Goal: Communication & Community: Answer question/provide support

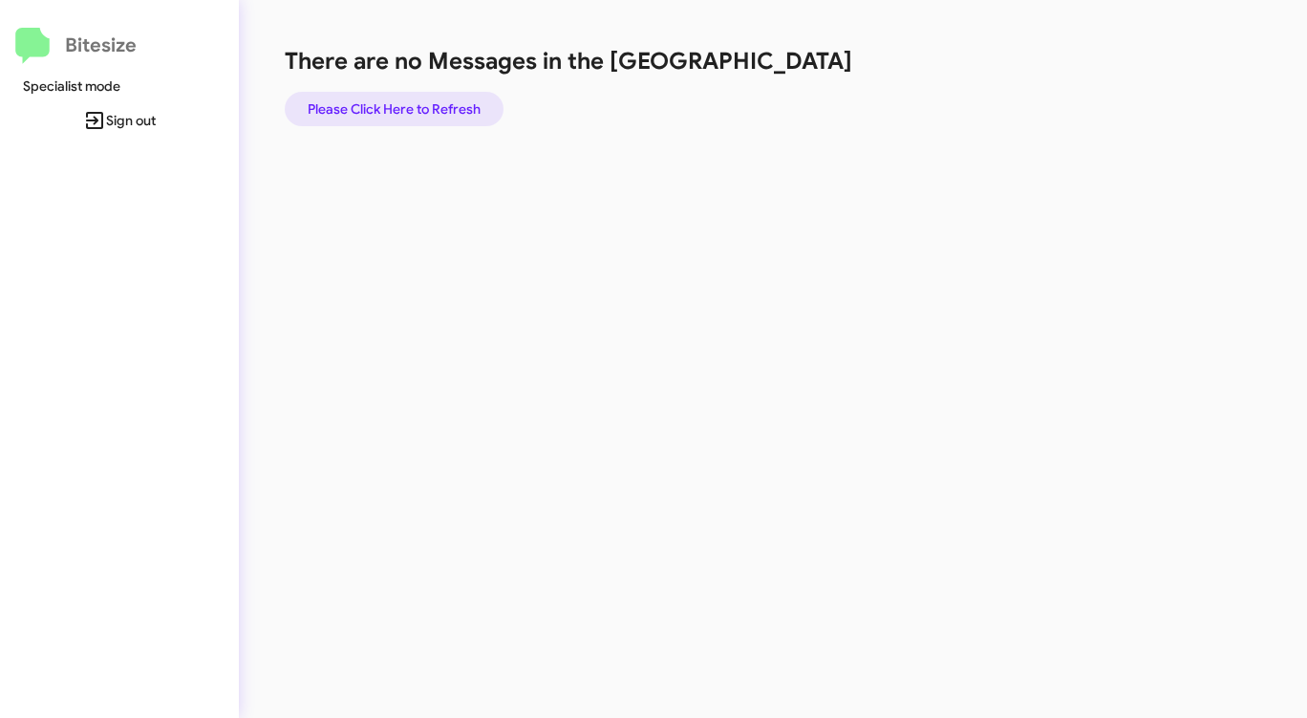
click at [439, 106] on span "Please Click Here to Refresh" at bounding box center [394, 109] width 173 height 34
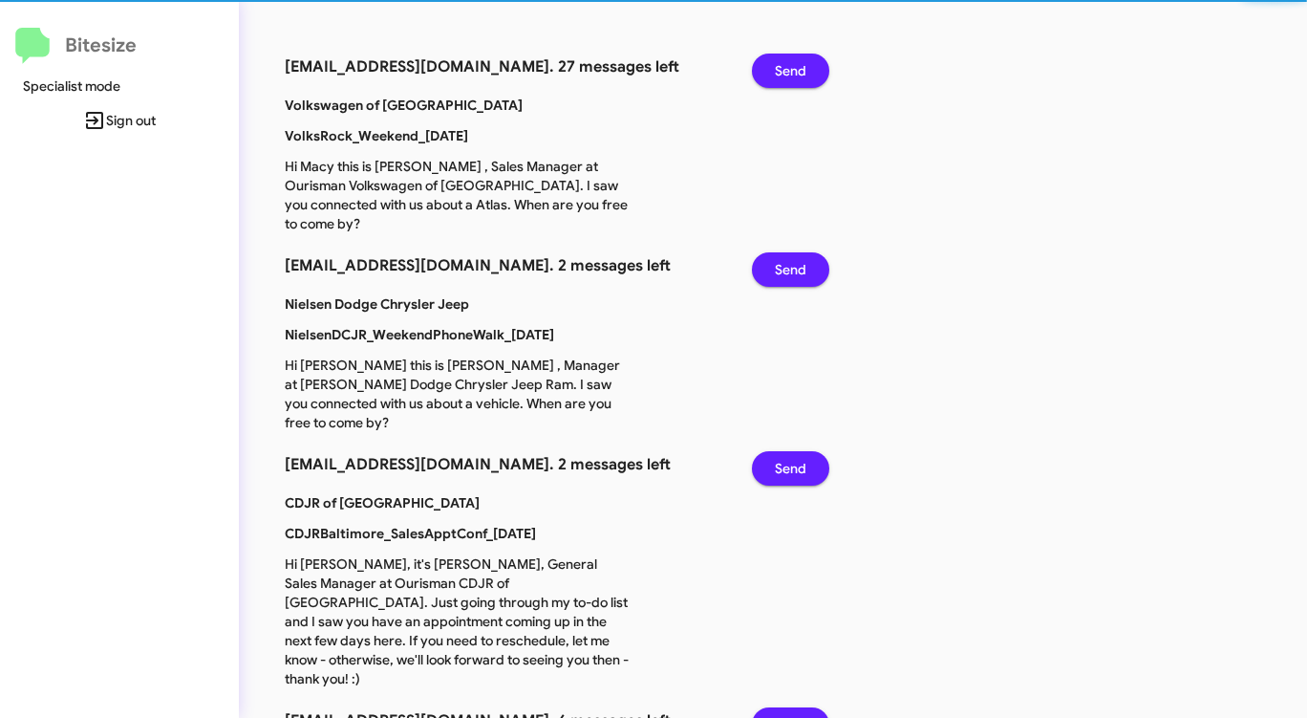
click at [796, 72] on span "Send" at bounding box center [791, 71] width 32 height 34
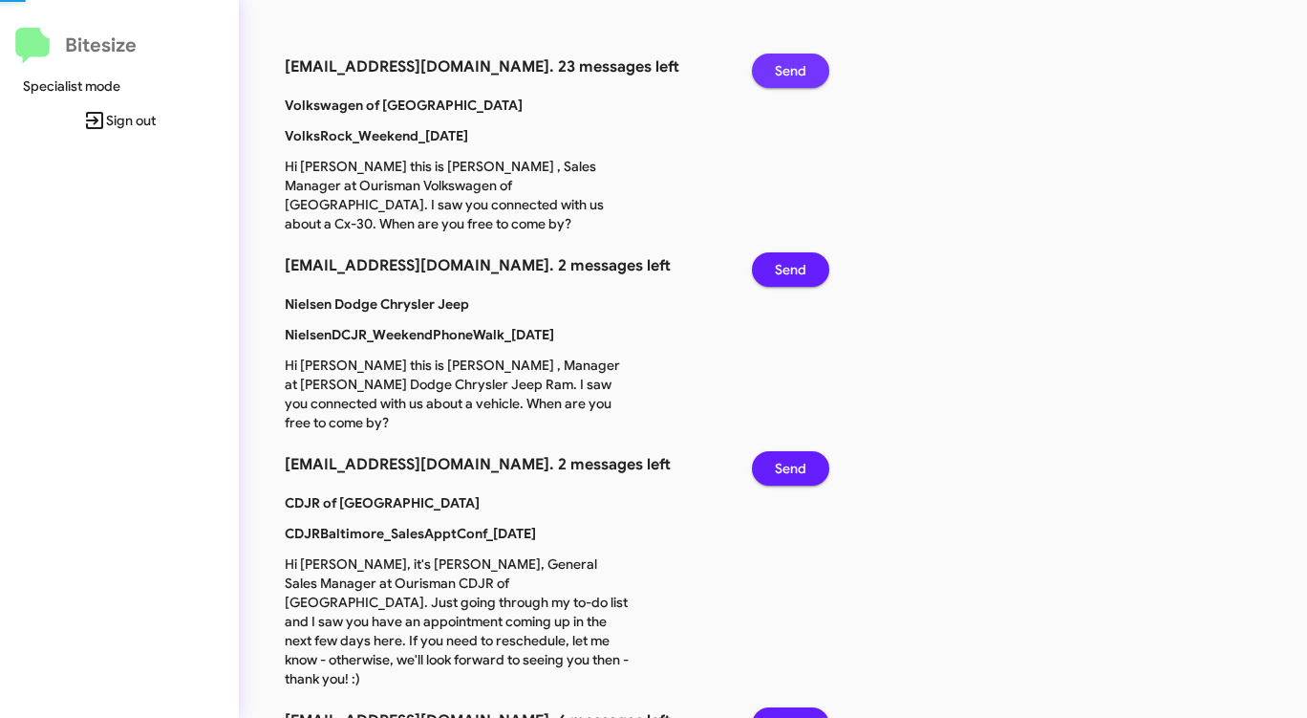
click at [796, 72] on span "Send" at bounding box center [791, 71] width 32 height 34
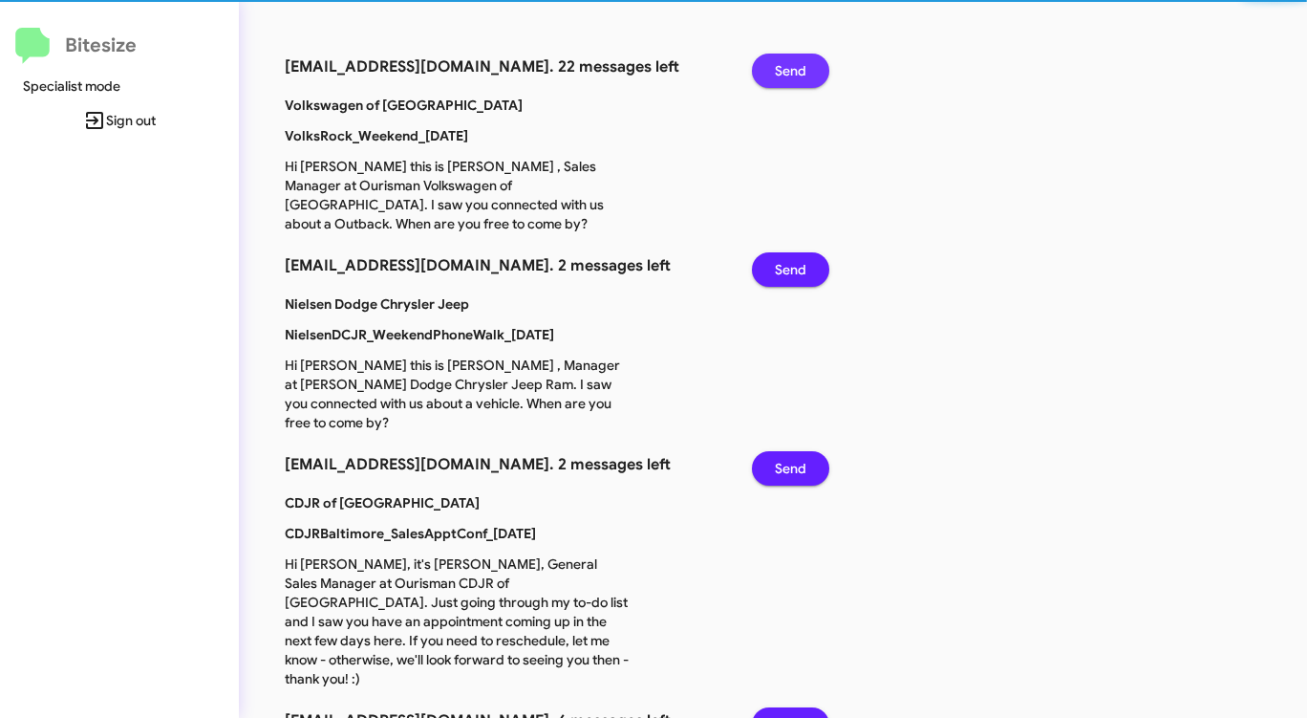
click at [796, 73] on span "Send" at bounding box center [791, 71] width 32 height 34
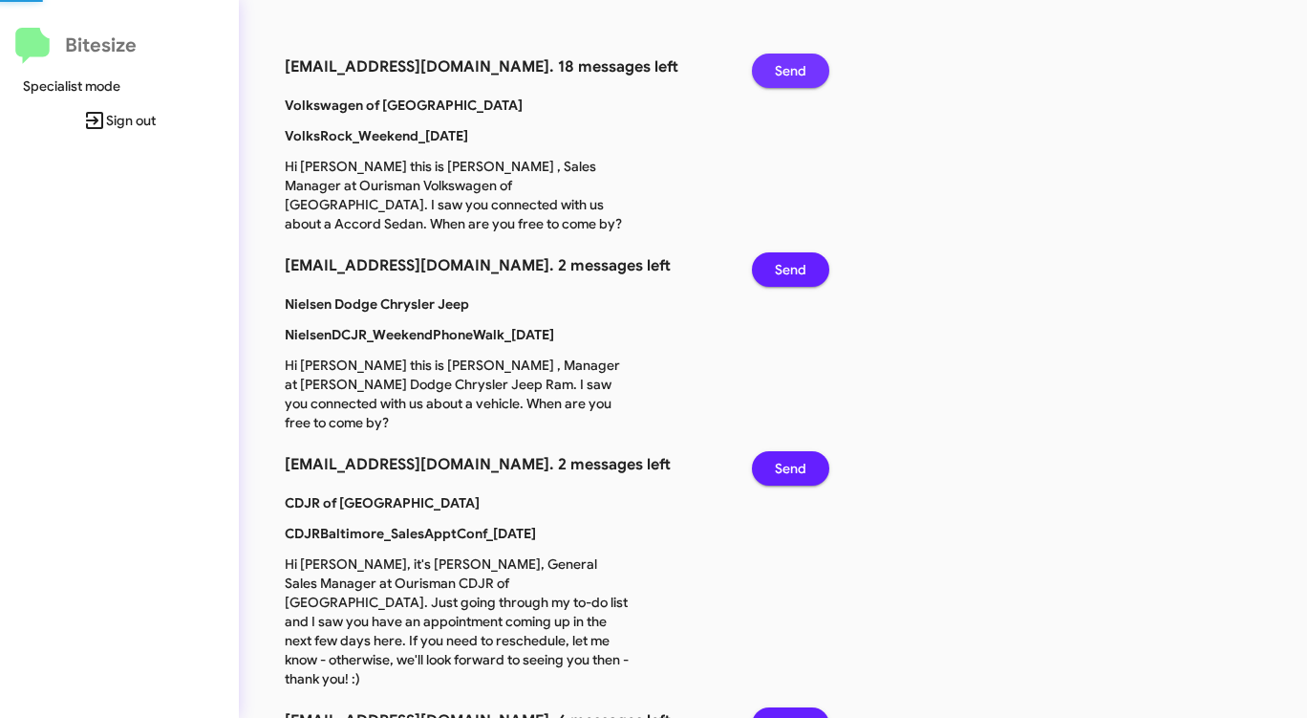
click at [796, 73] on span "Send" at bounding box center [791, 71] width 32 height 34
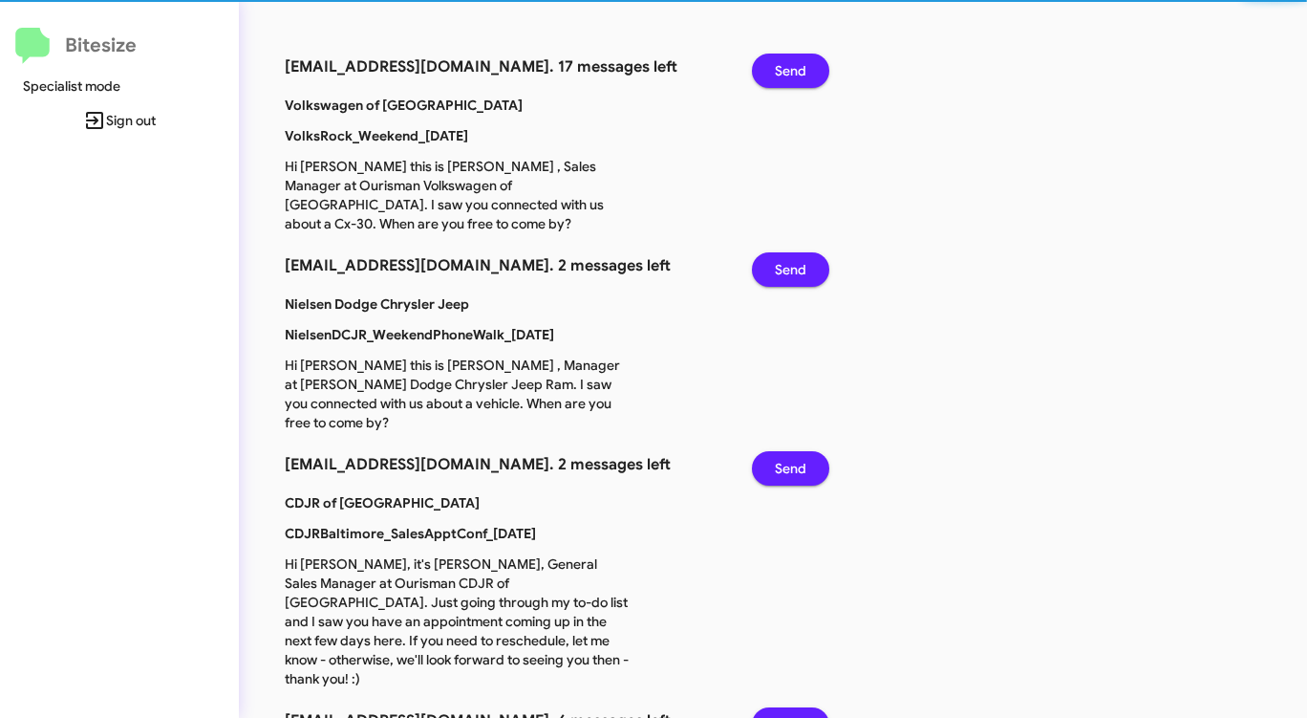
click at [796, 73] on span "Send" at bounding box center [791, 71] width 32 height 34
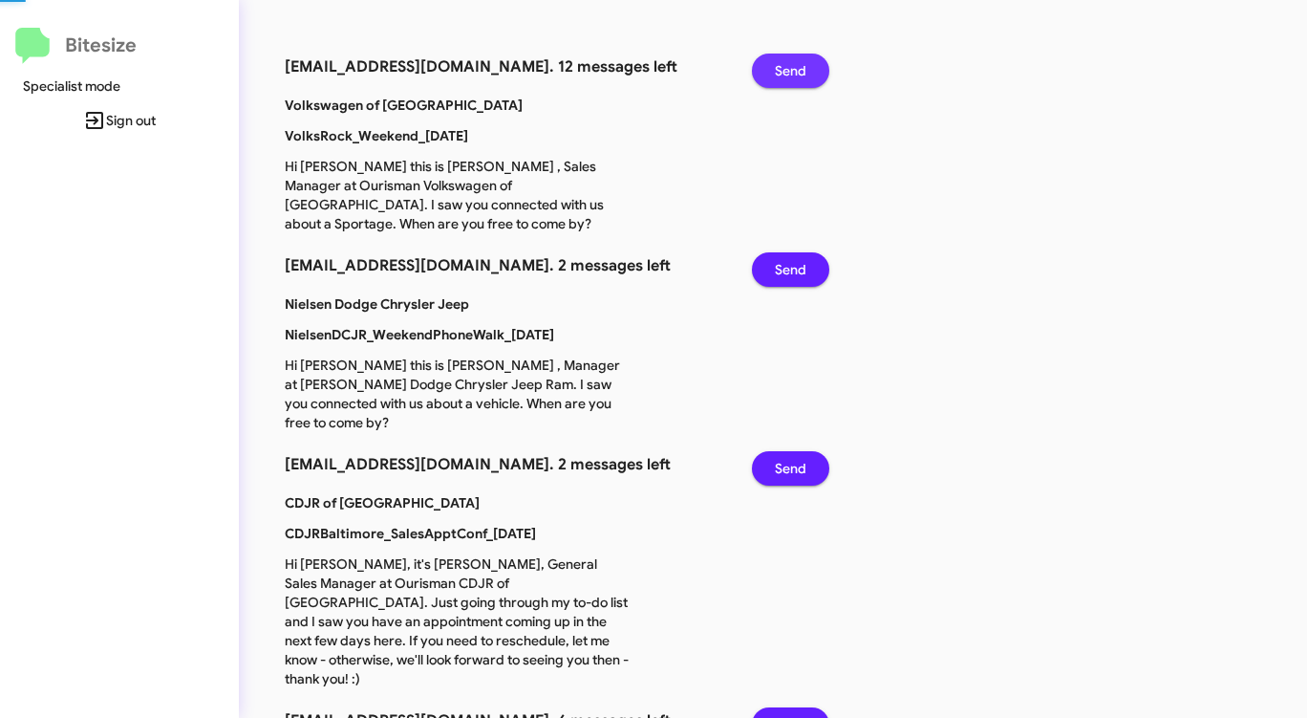
click at [796, 73] on span "Send" at bounding box center [791, 71] width 32 height 34
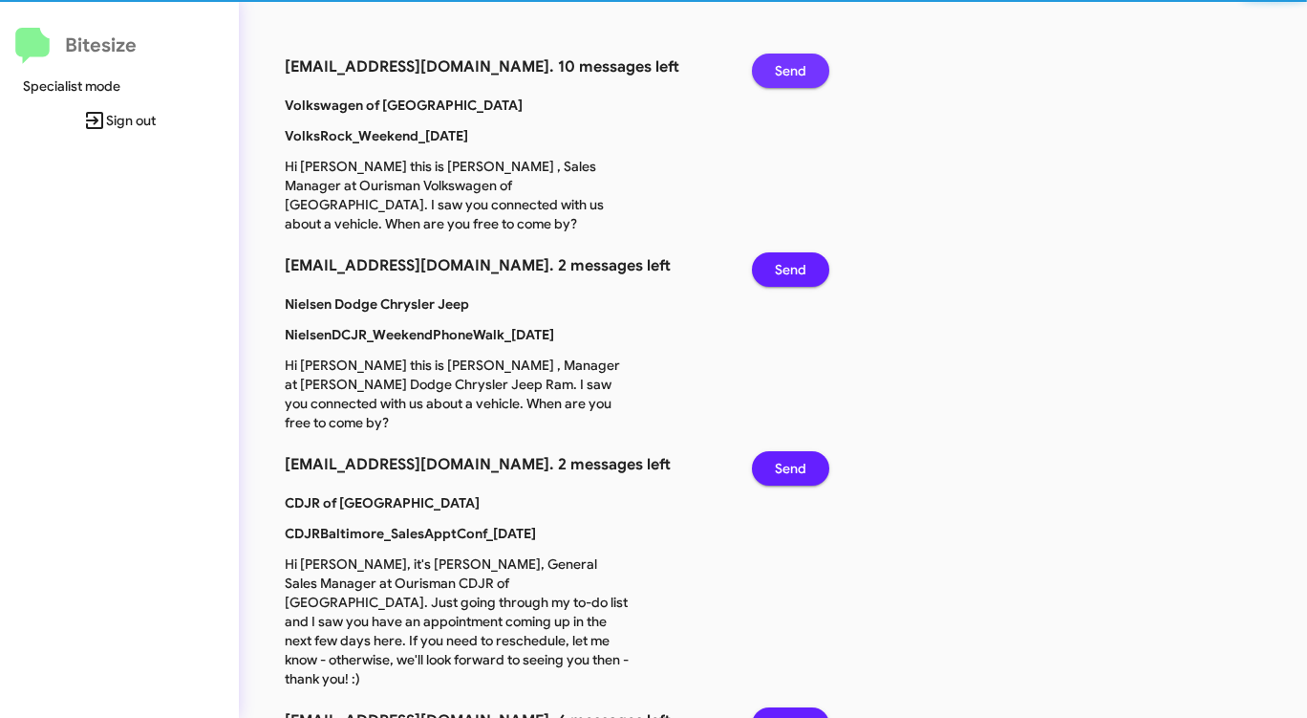
click at [796, 73] on span "Send" at bounding box center [791, 71] width 32 height 34
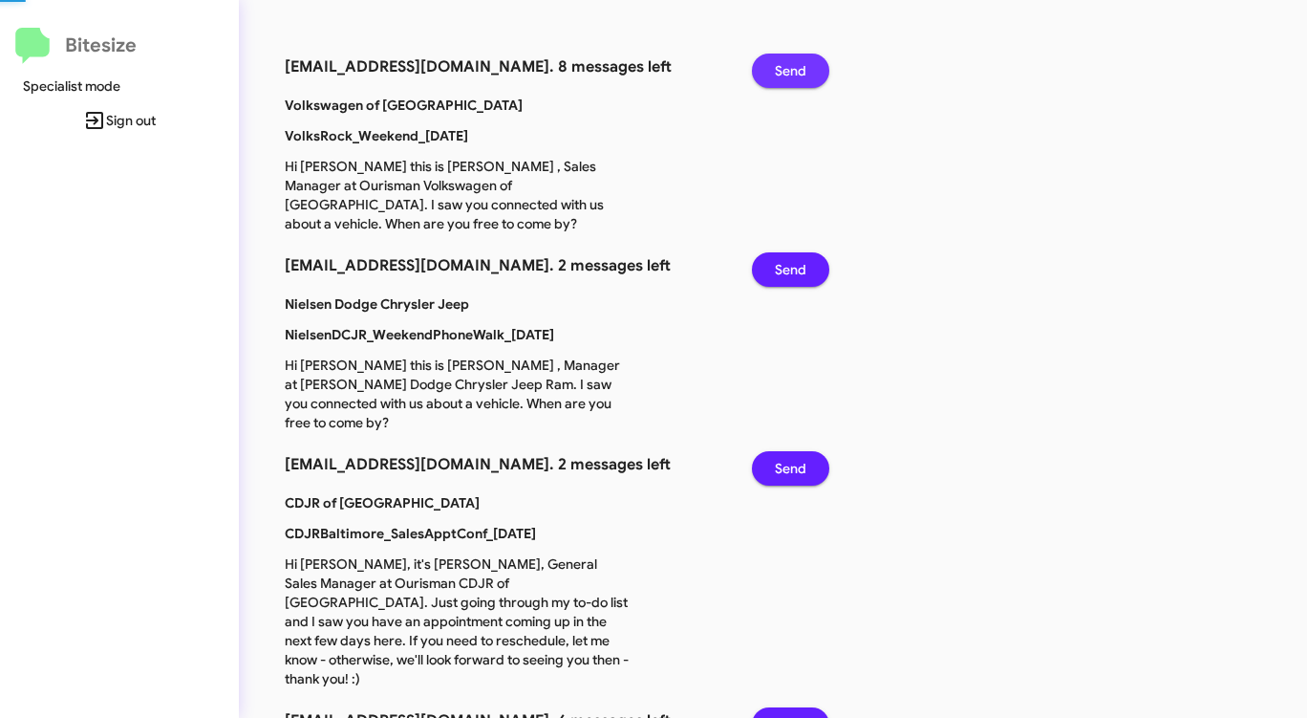
click at [796, 73] on span "Send" at bounding box center [791, 71] width 32 height 34
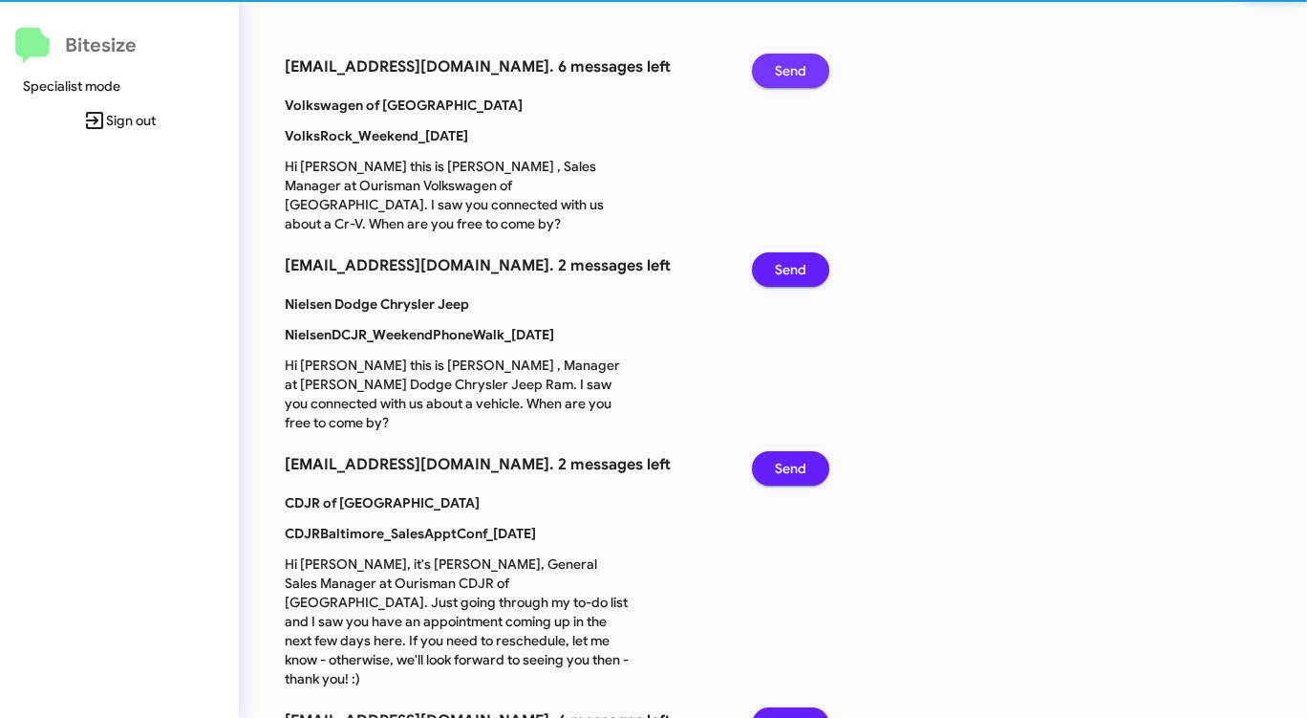
click at [796, 73] on span "Send" at bounding box center [791, 71] width 32 height 34
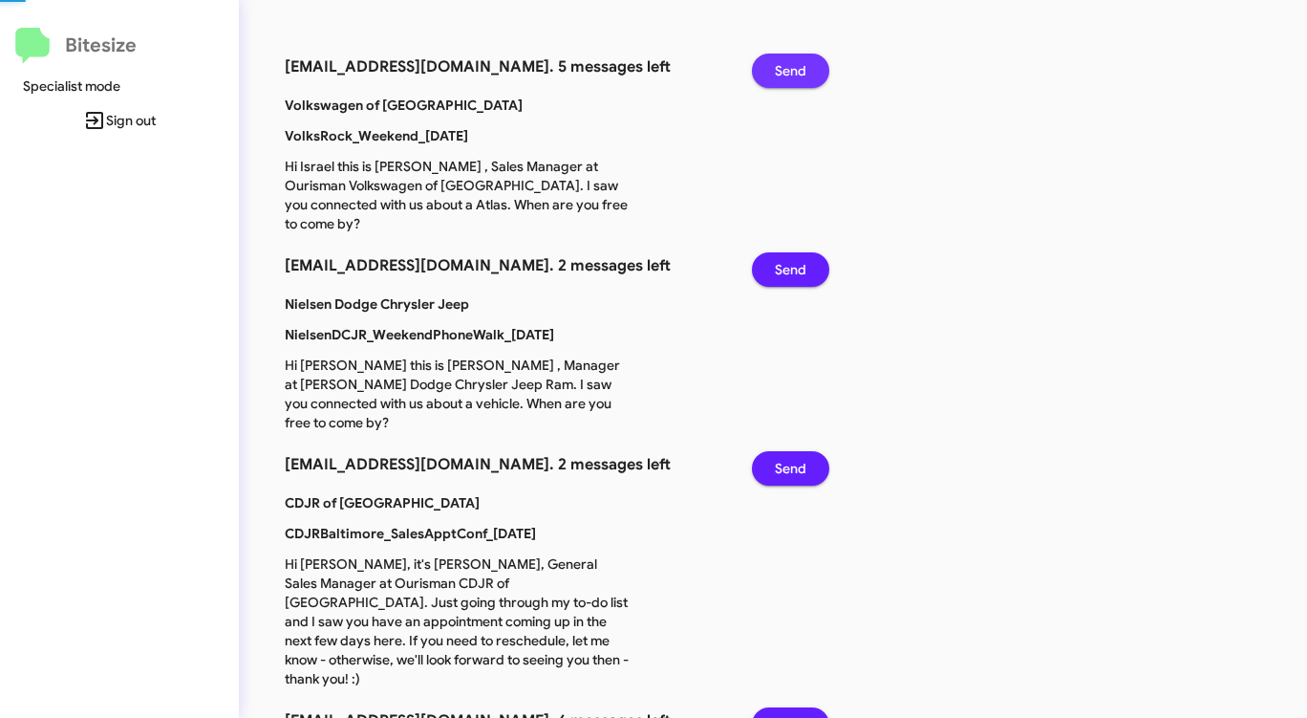
click at [796, 74] on span "Send" at bounding box center [791, 71] width 32 height 34
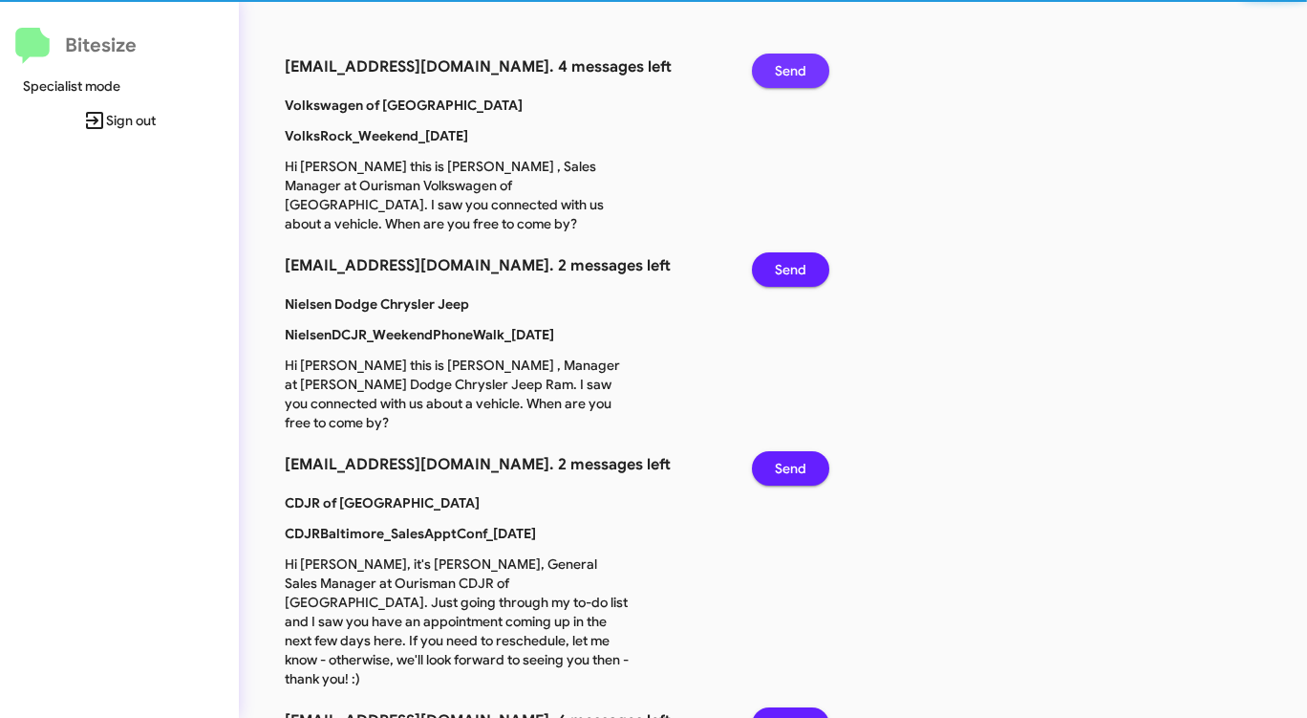
click at [796, 74] on span "Send" at bounding box center [791, 71] width 32 height 34
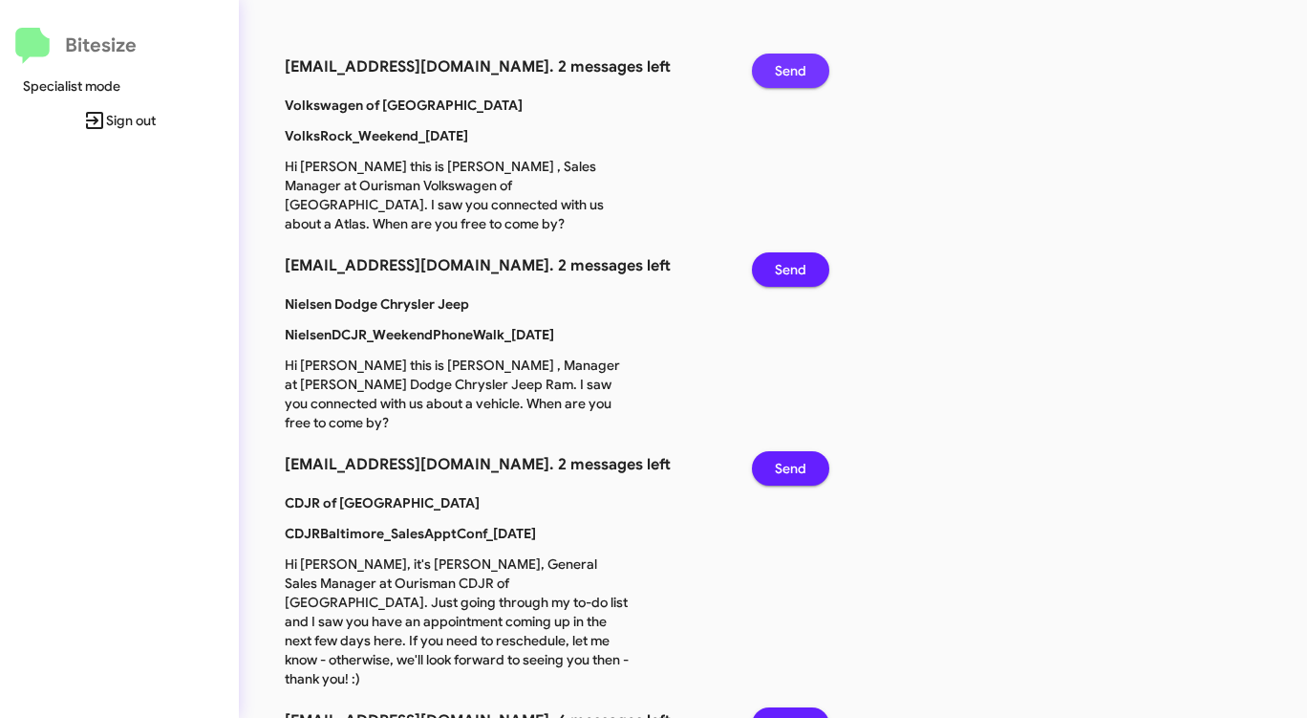
click at [796, 74] on span "Send" at bounding box center [791, 71] width 32 height 34
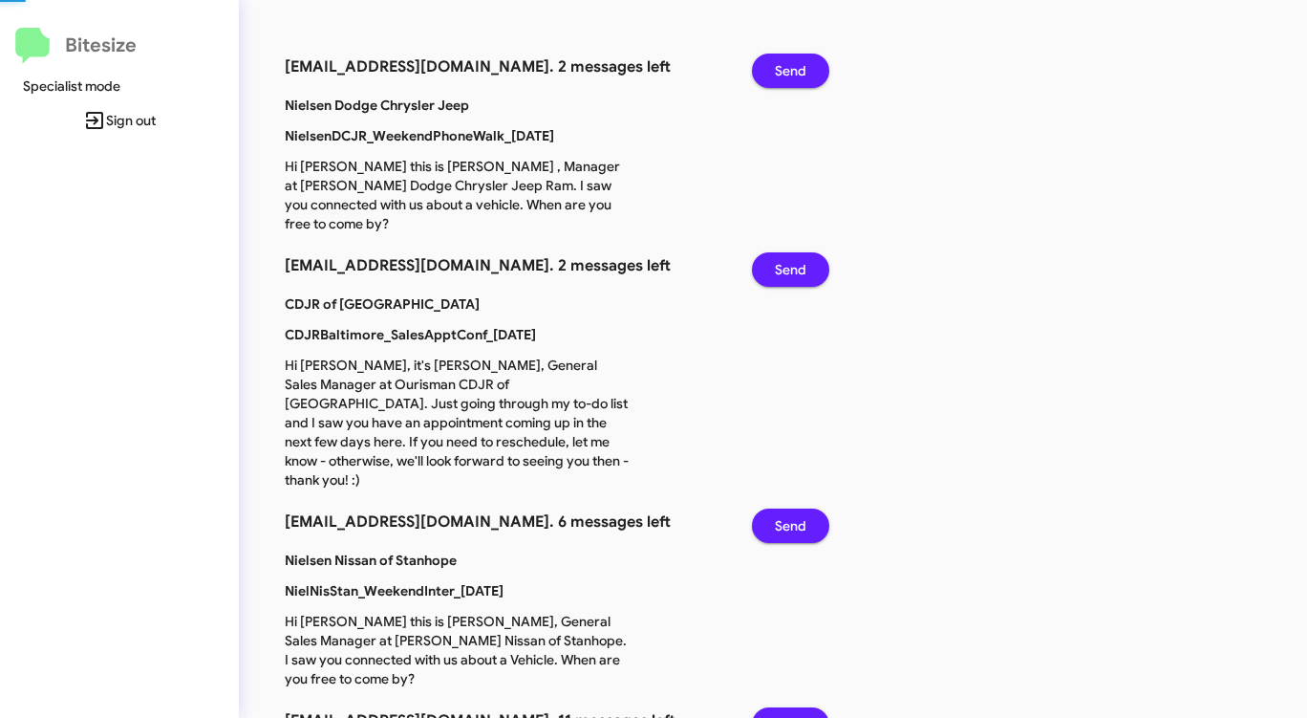
click at [796, 74] on span "Send" at bounding box center [791, 71] width 32 height 34
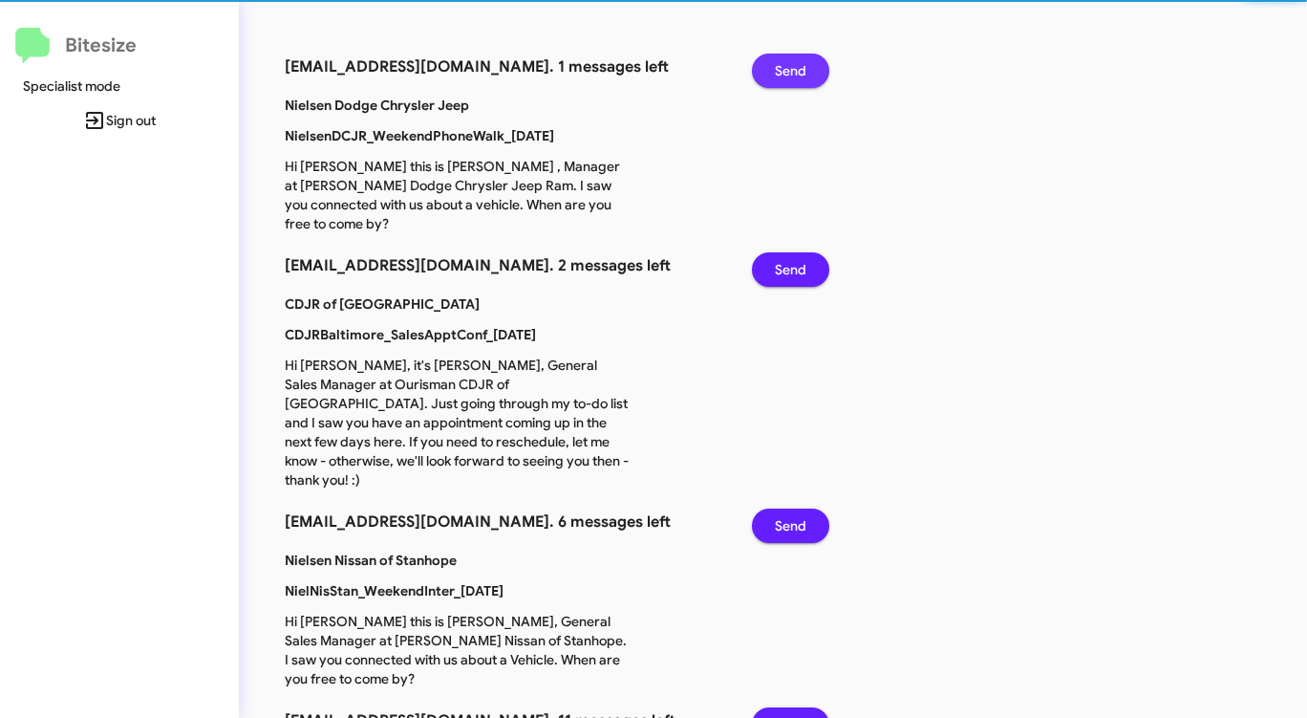
click at [796, 74] on span "Send" at bounding box center [791, 71] width 32 height 34
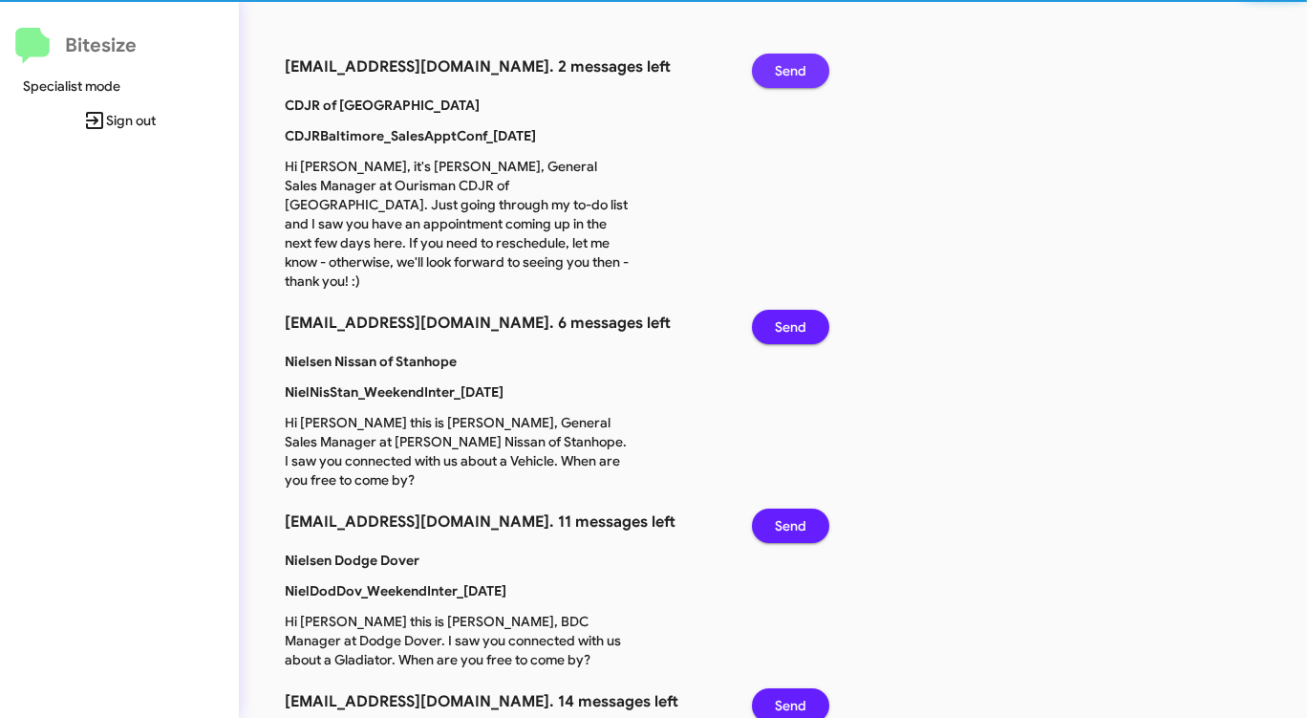
click at [796, 74] on span "Send" at bounding box center [791, 71] width 32 height 34
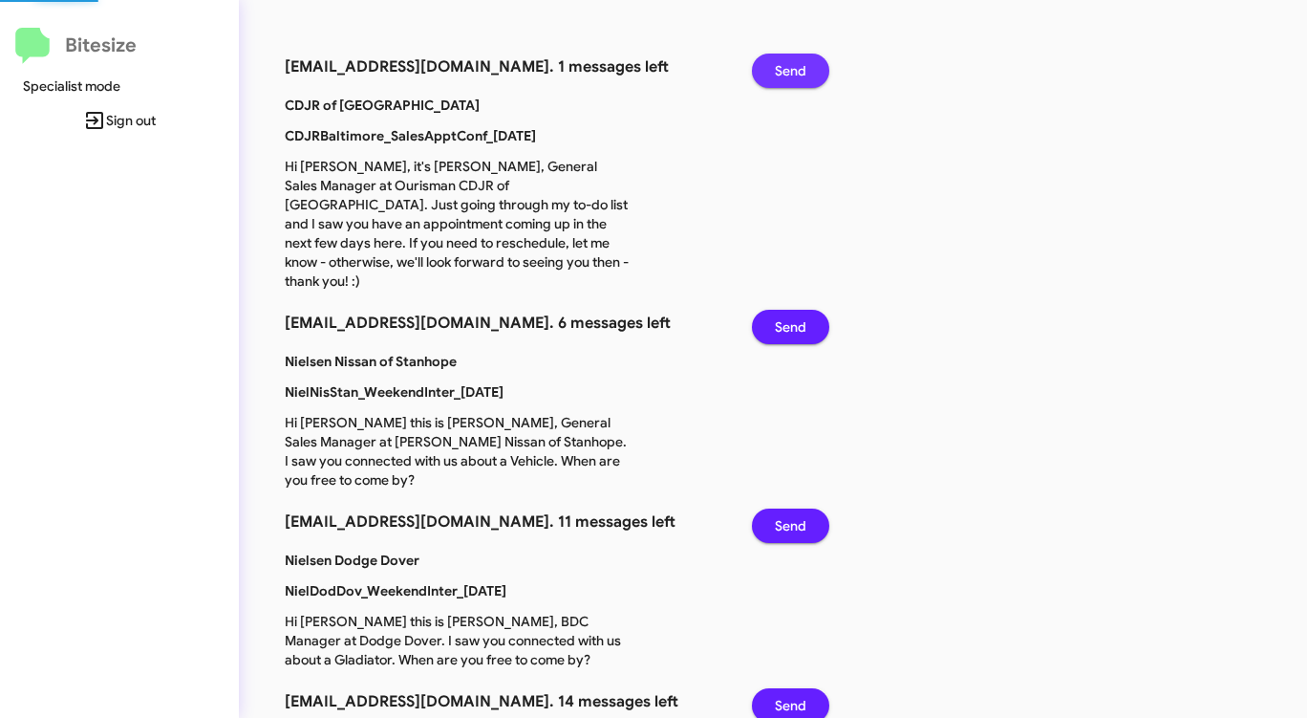
click at [796, 74] on span "Send" at bounding box center [791, 71] width 32 height 34
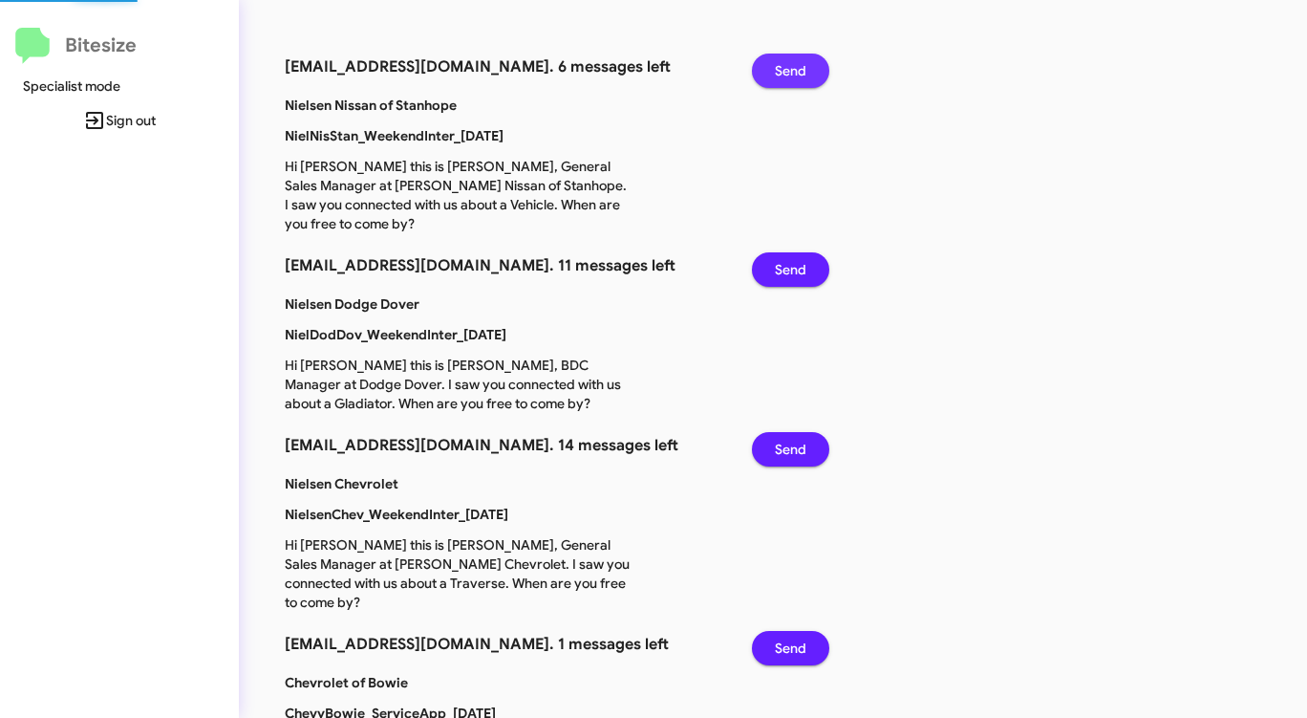
click at [796, 74] on span "Send" at bounding box center [791, 71] width 32 height 34
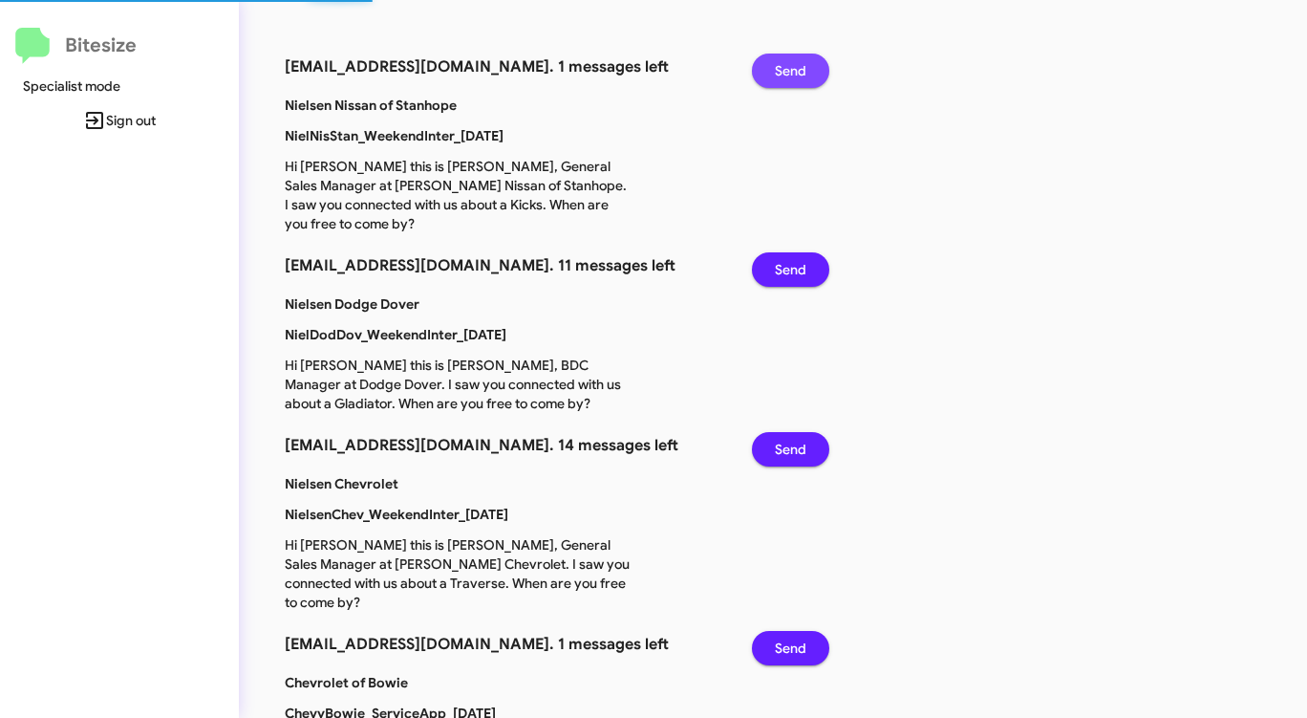
click at [796, 74] on span "Send" at bounding box center [791, 71] width 32 height 34
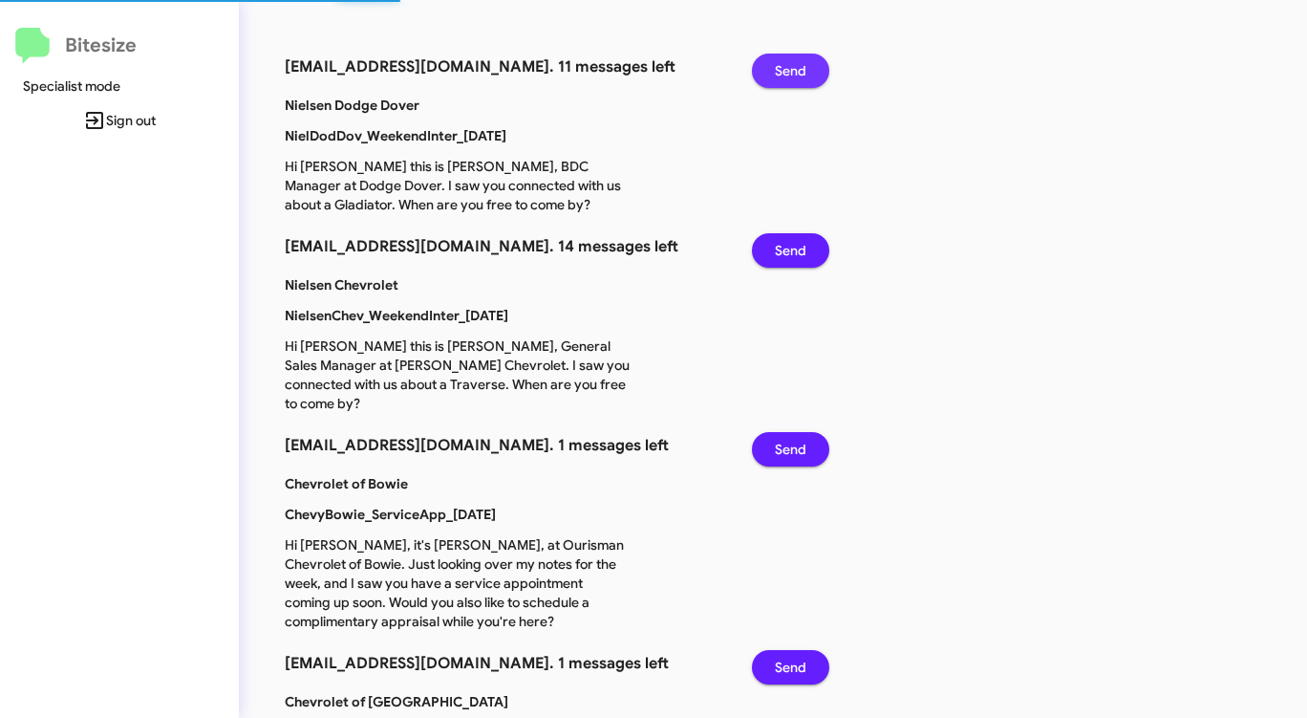
click at [796, 74] on span "Send" at bounding box center [791, 71] width 32 height 34
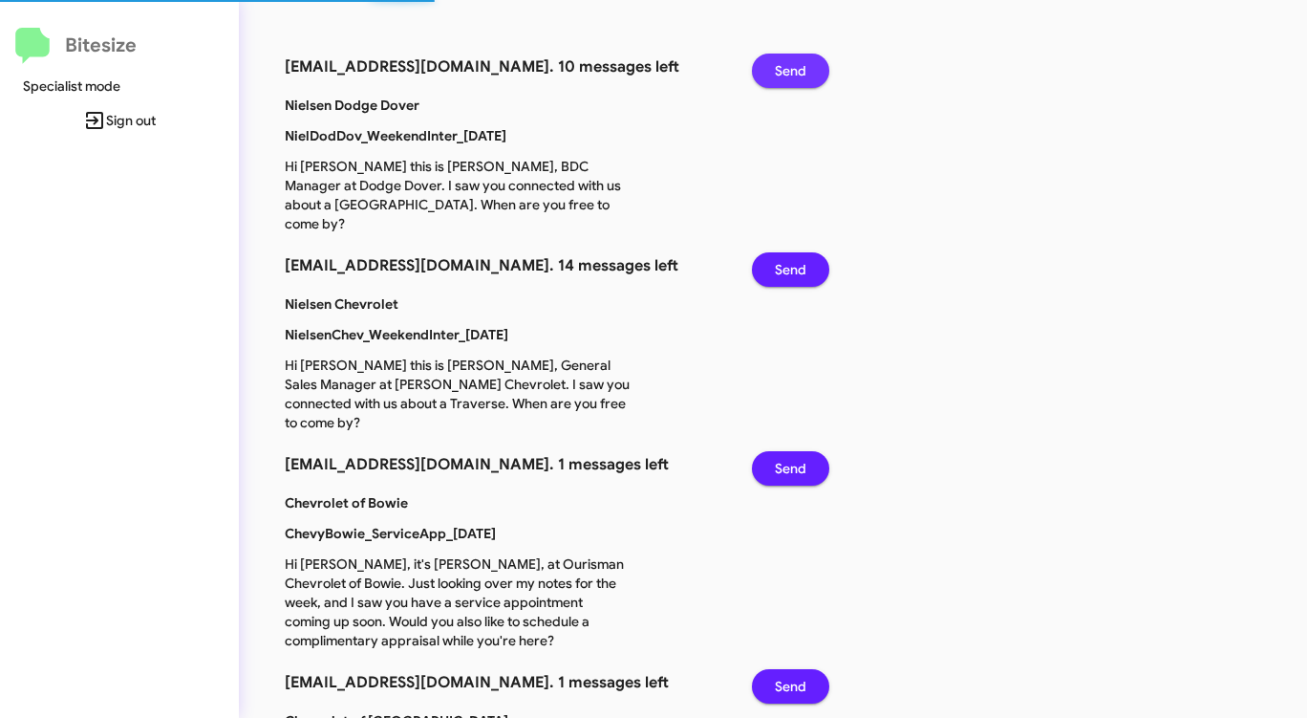
click at [796, 74] on span "Send" at bounding box center [791, 71] width 32 height 34
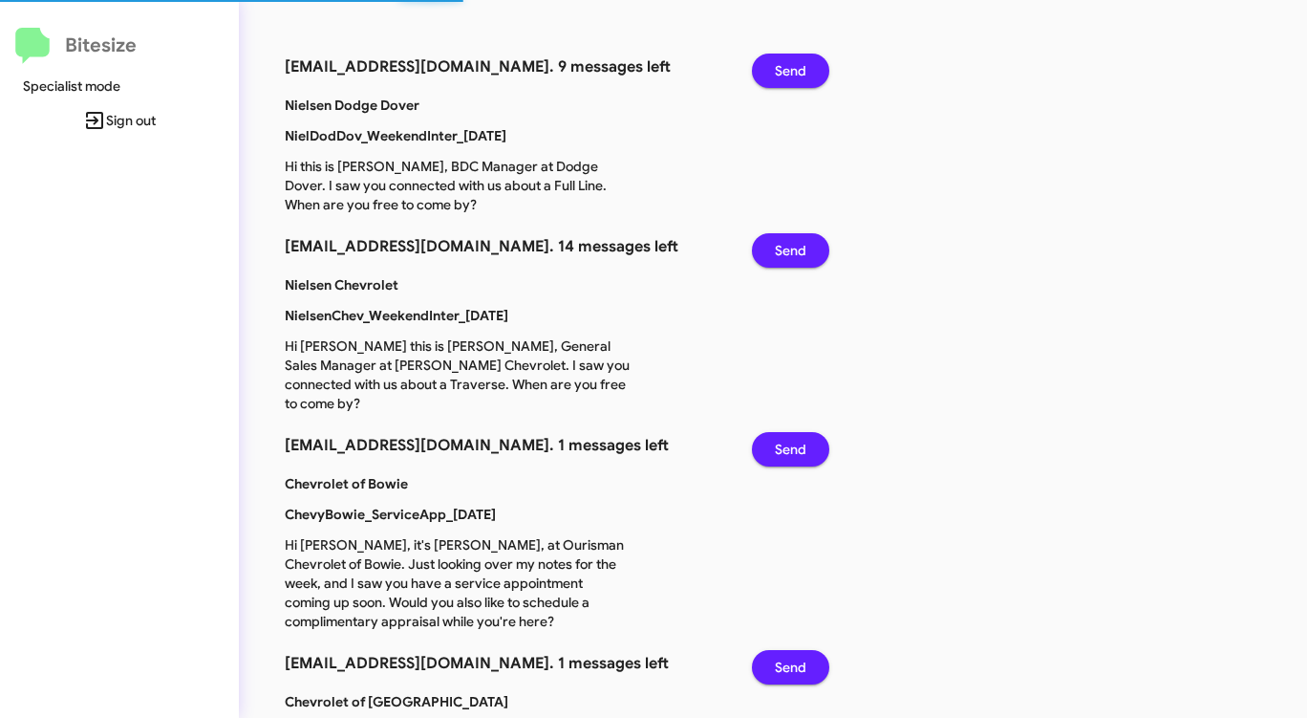
click at [796, 74] on span "Send" at bounding box center [791, 71] width 32 height 34
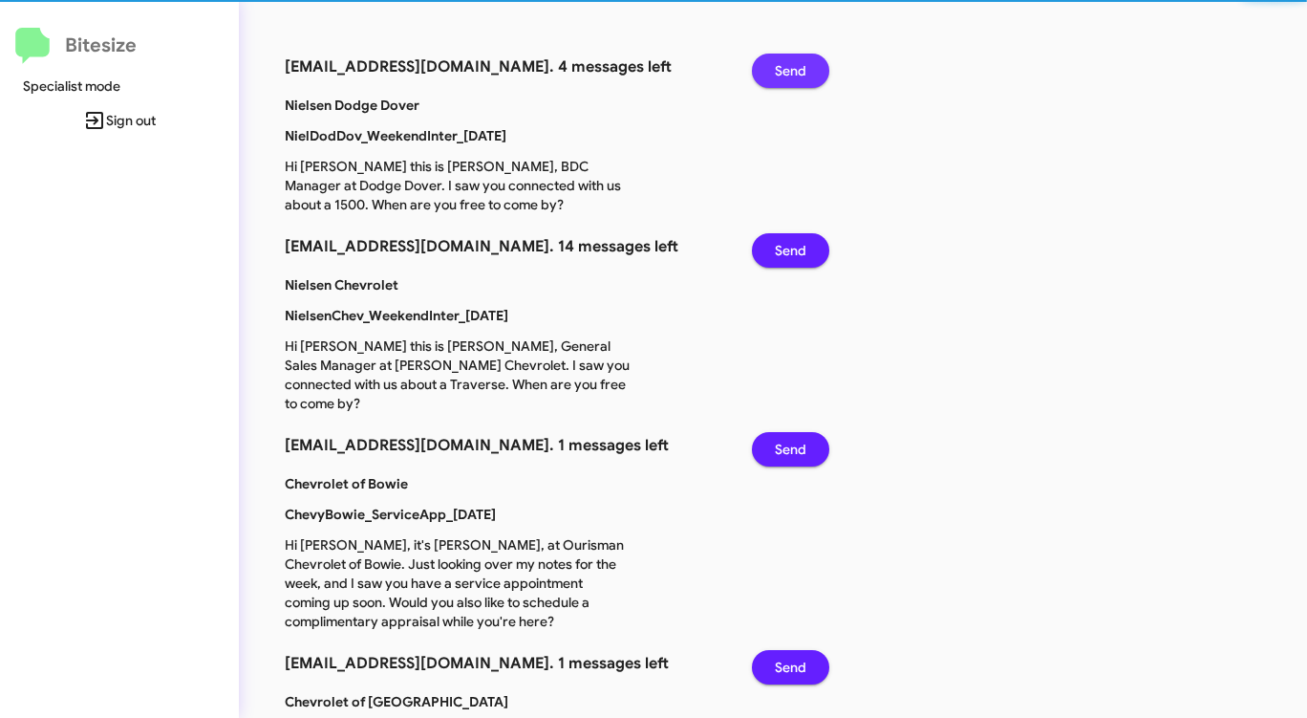
click at [796, 74] on span "Send" at bounding box center [791, 71] width 32 height 34
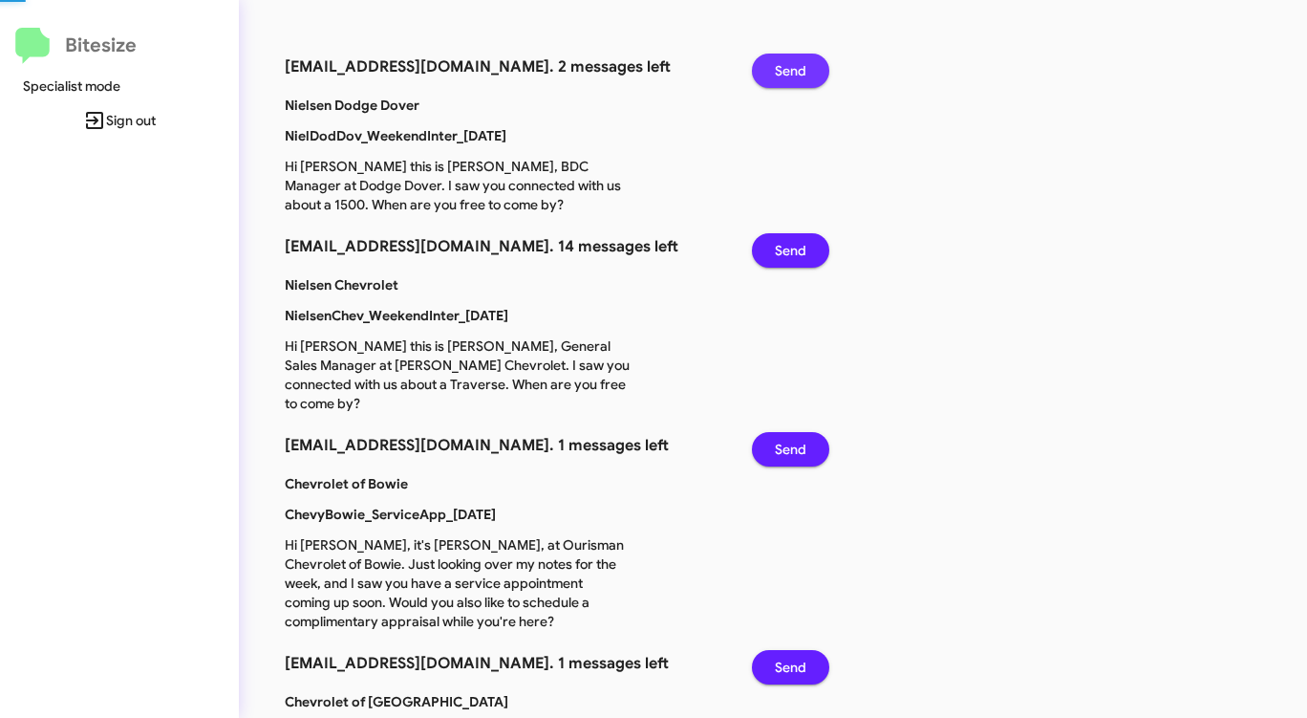
click at [796, 74] on span "Send" at bounding box center [791, 71] width 32 height 34
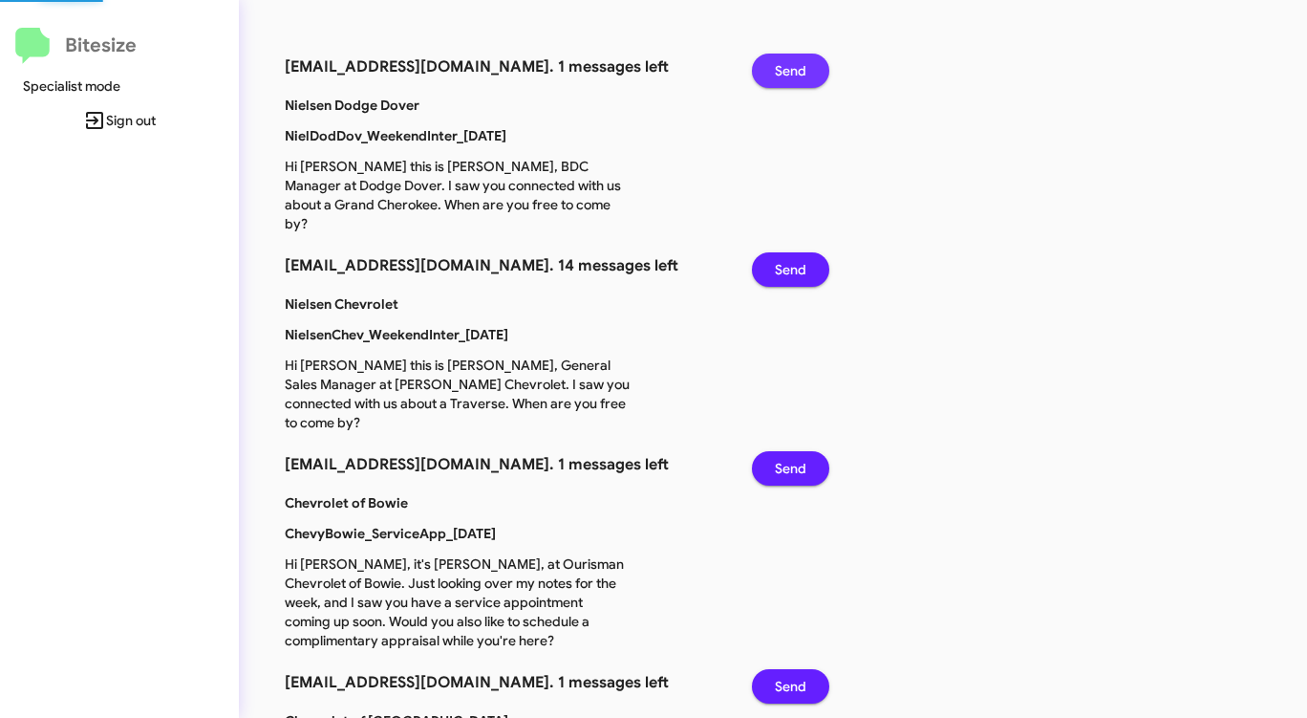
click at [796, 74] on span "Send" at bounding box center [791, 71] width 32 height 34
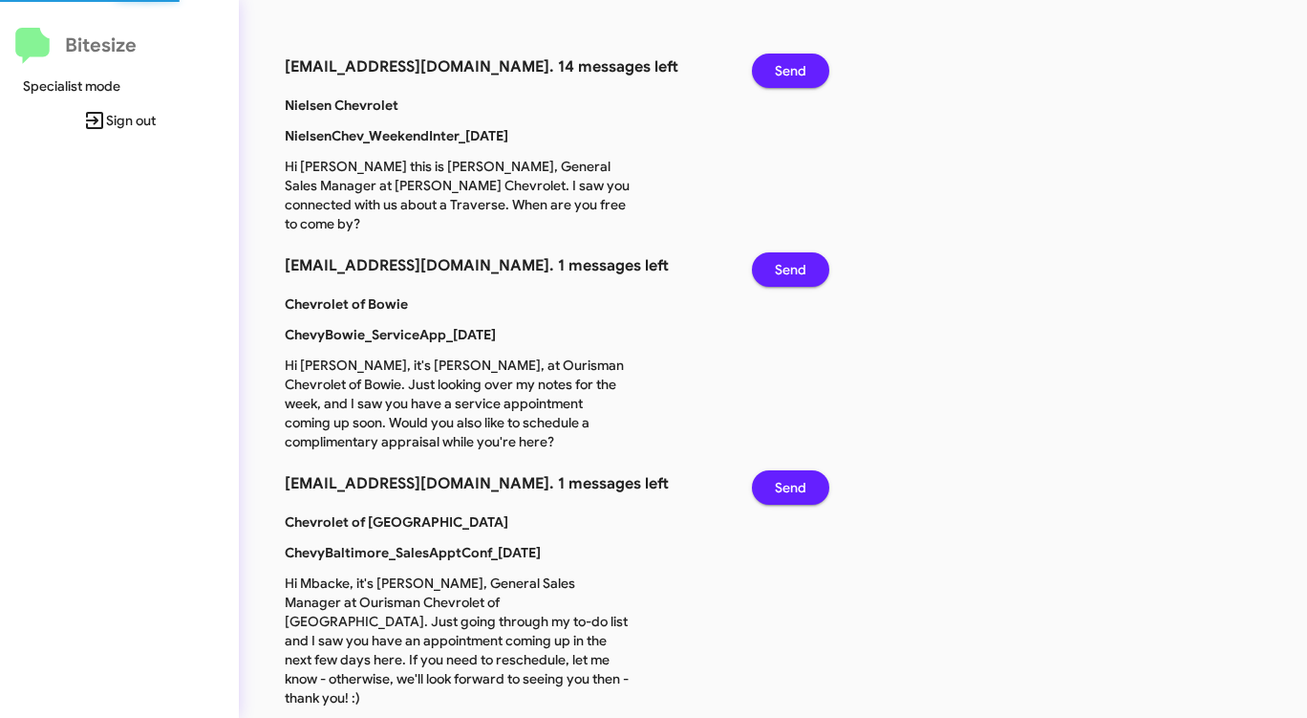
click at [796, 74] on span "Send" at bounding box center [791, 71] width 32 height 34
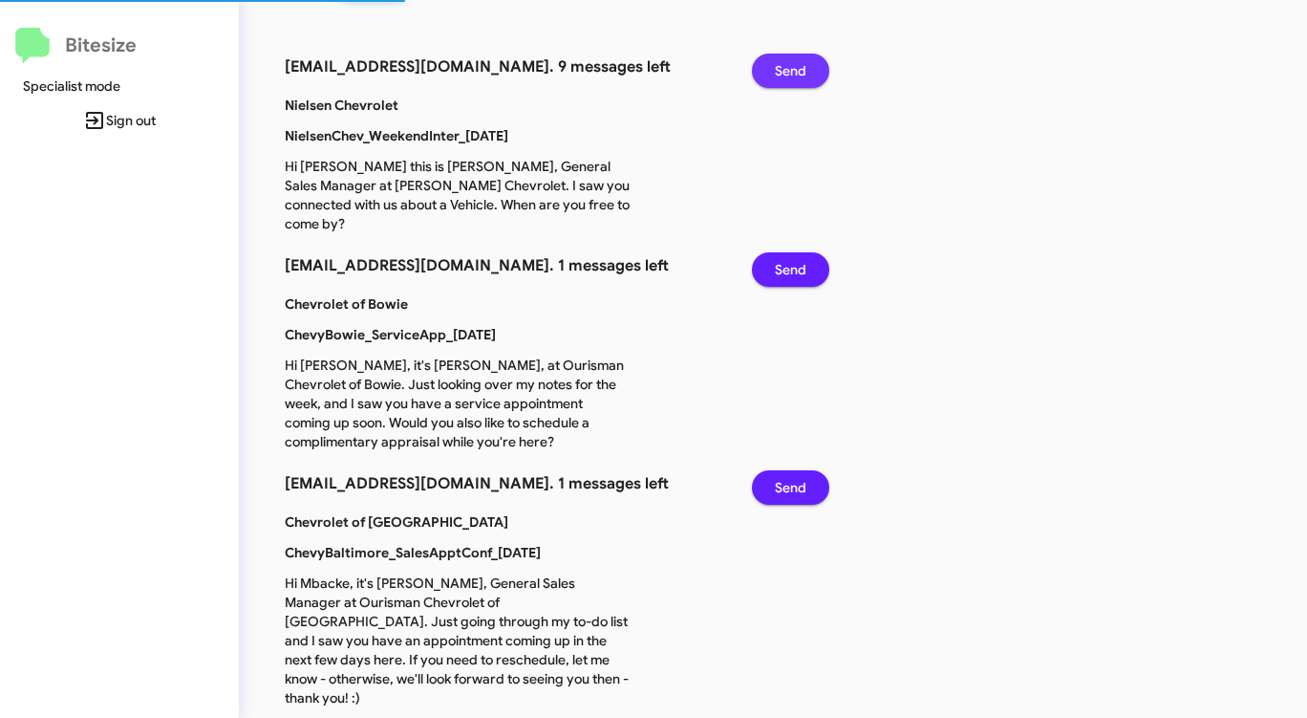
click at [796, 74] on span "Send" at bounding box center [791, 71] width 32 height 34
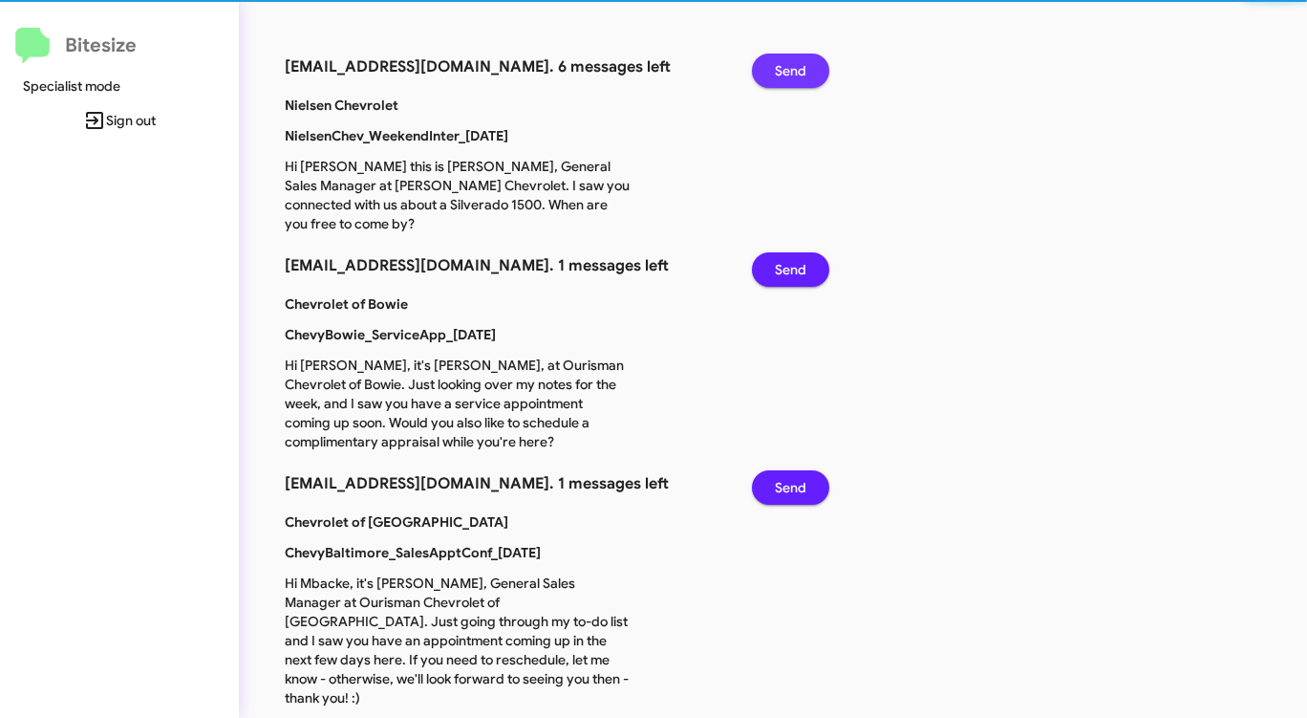
click at [796, 74] on span "Send" at bounding box center [791, 71] width 32 height 34
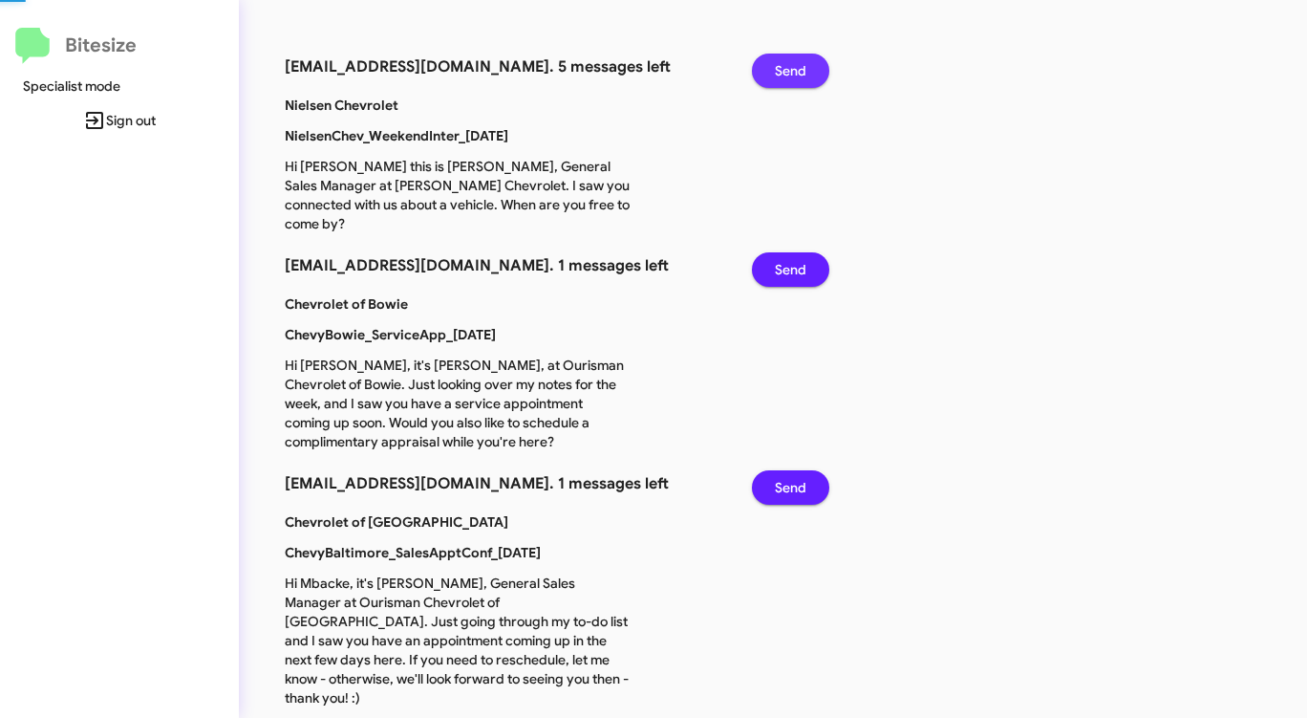
click at [796, 74] on span "Send" at bounding box center [791, 71] width 32 height 34
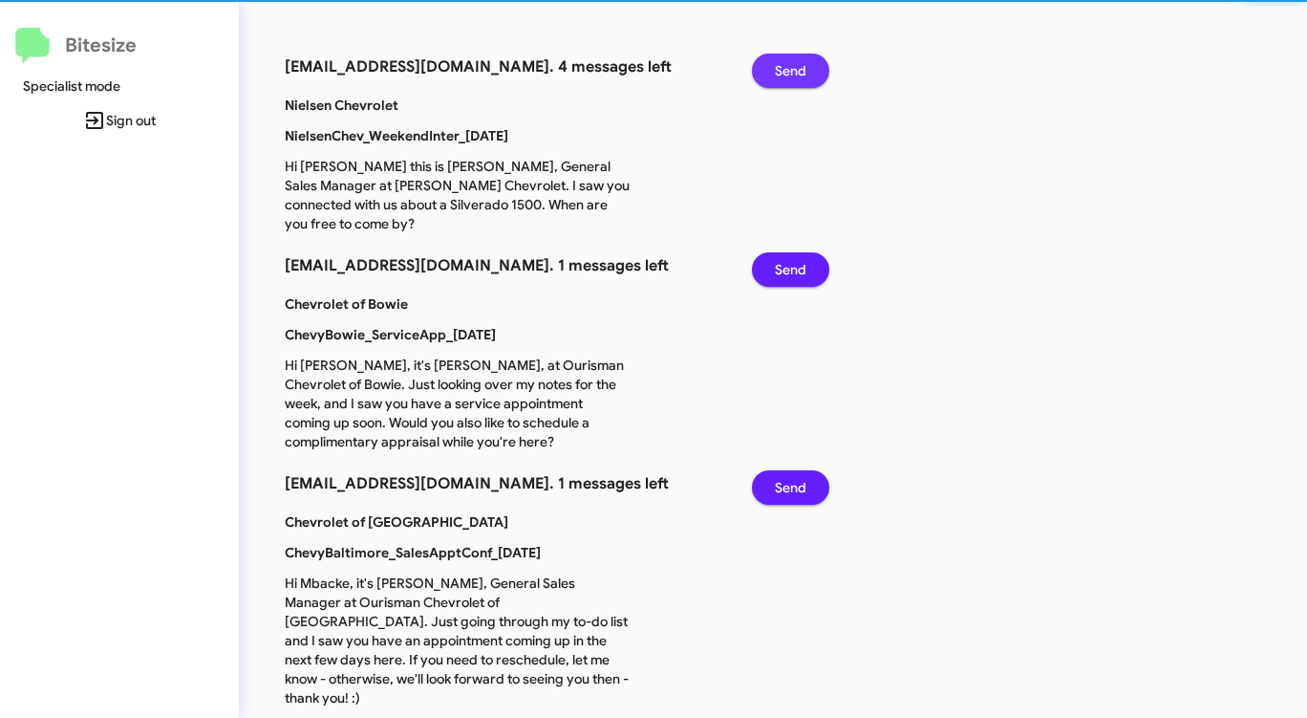
click at [796, 74] on span "Send" at bounding box center [791, 71] width 32 height 34
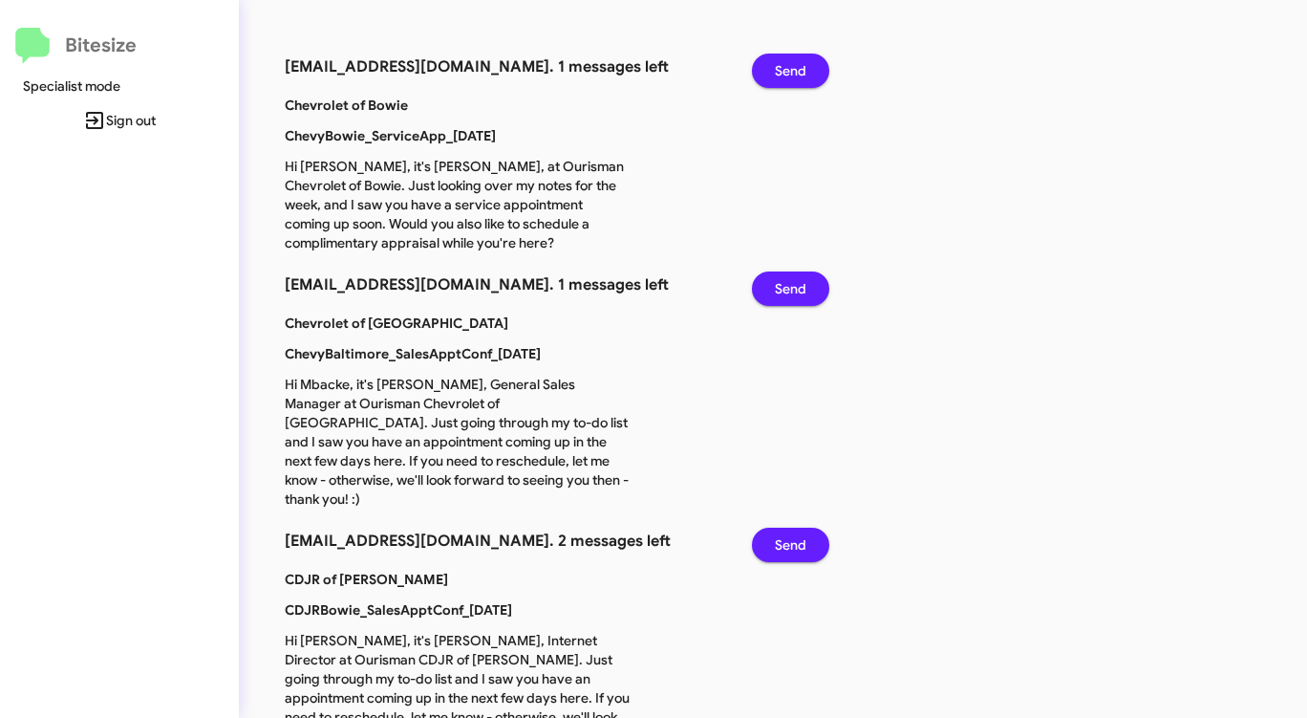
click at [796, 74] on span "Send" at bounding box center [791, 71] width 32 height 34
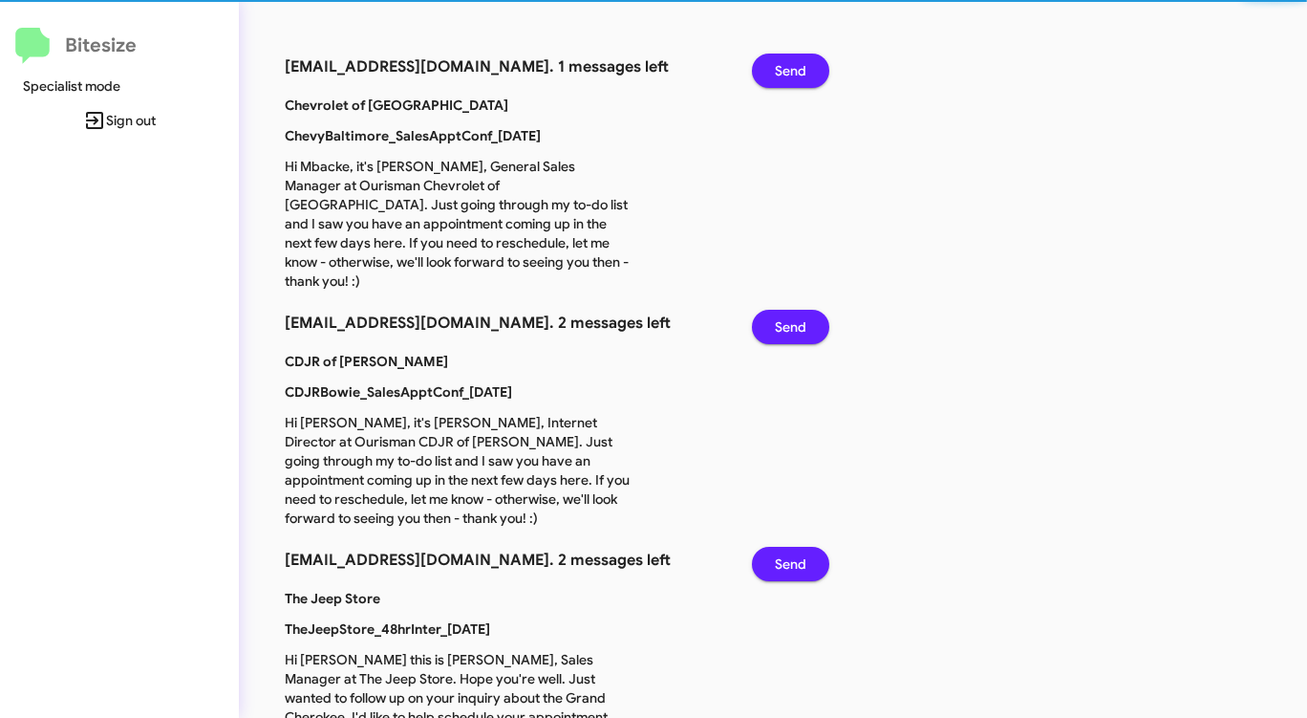
click at [796, 74] on span "Send" at bounding box center [791, 71] width 32 height 34
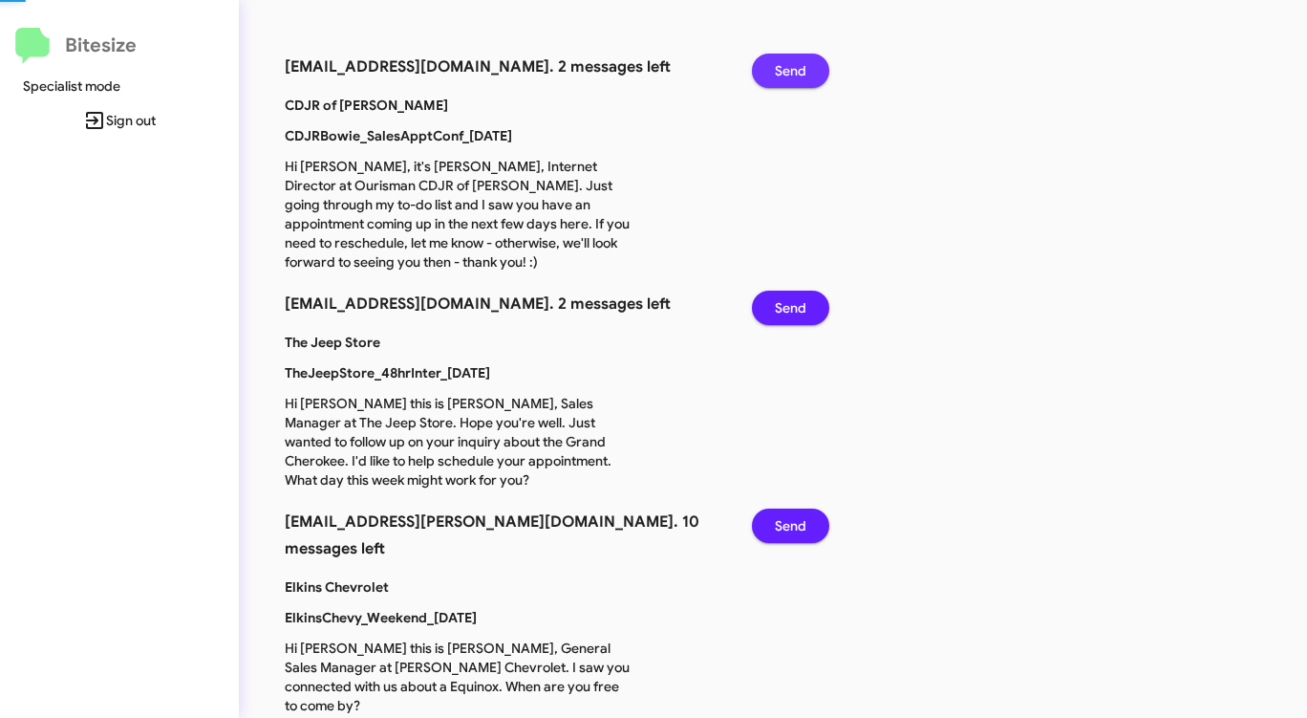
click at [796, 74] on span "Send" at bounding box center [791, 71] width 32 height 34
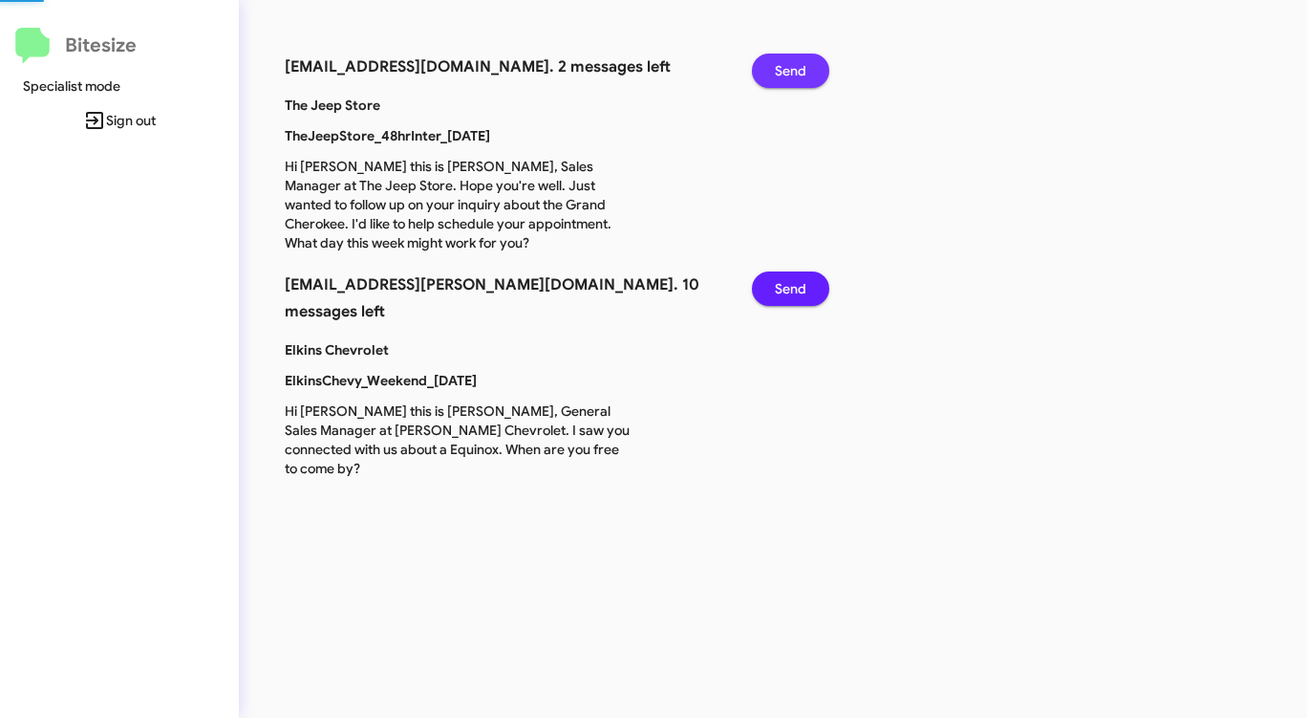
click at [796, 74] on span "Send" at bounding box center [791, 71] width 32 height 34
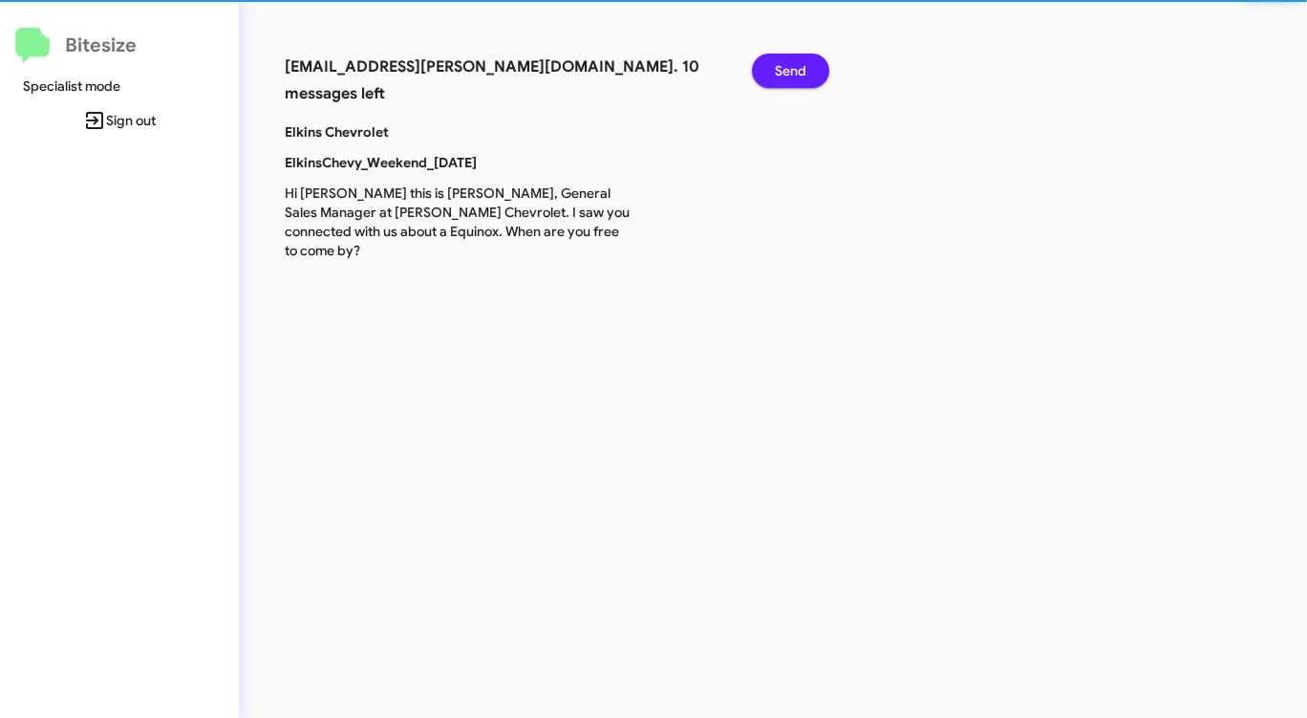
click at [796, 74] on span "Send" at bounding box center [791, 71] width 32 height 34
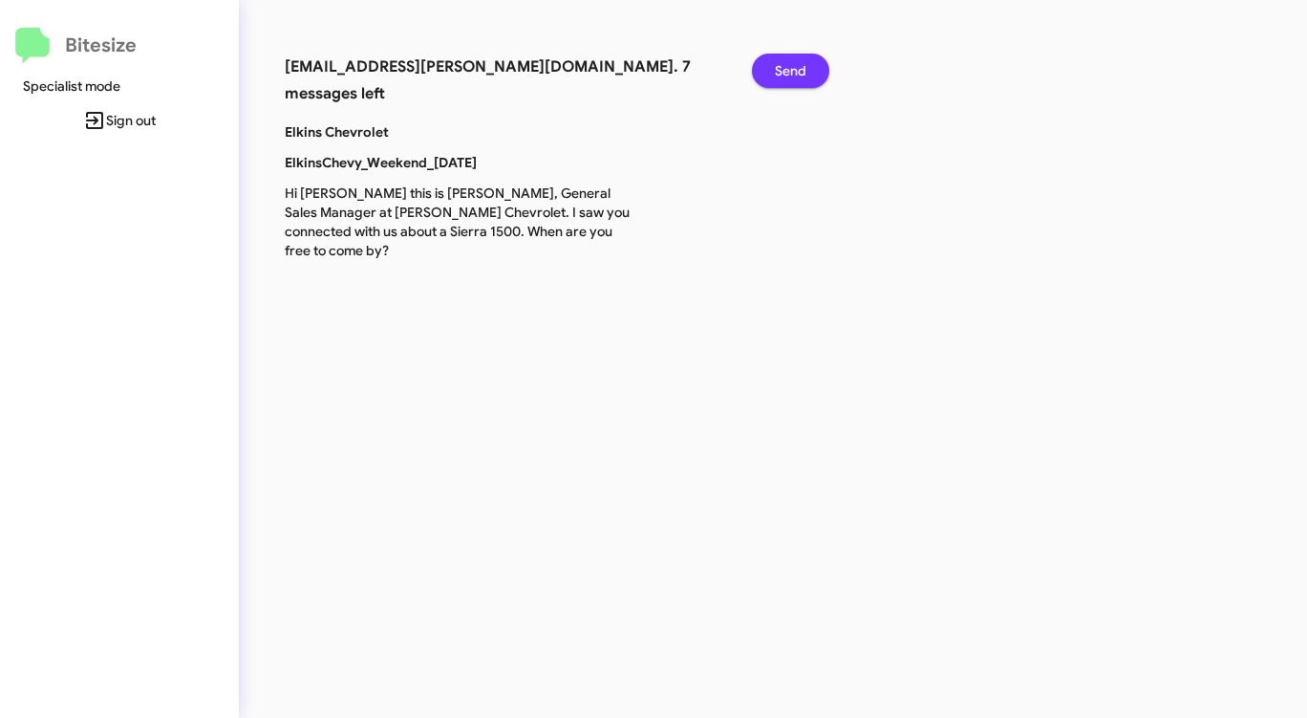
click at [796, 74] on span "Send" at bounding box center [791, 71] width 32 height 34
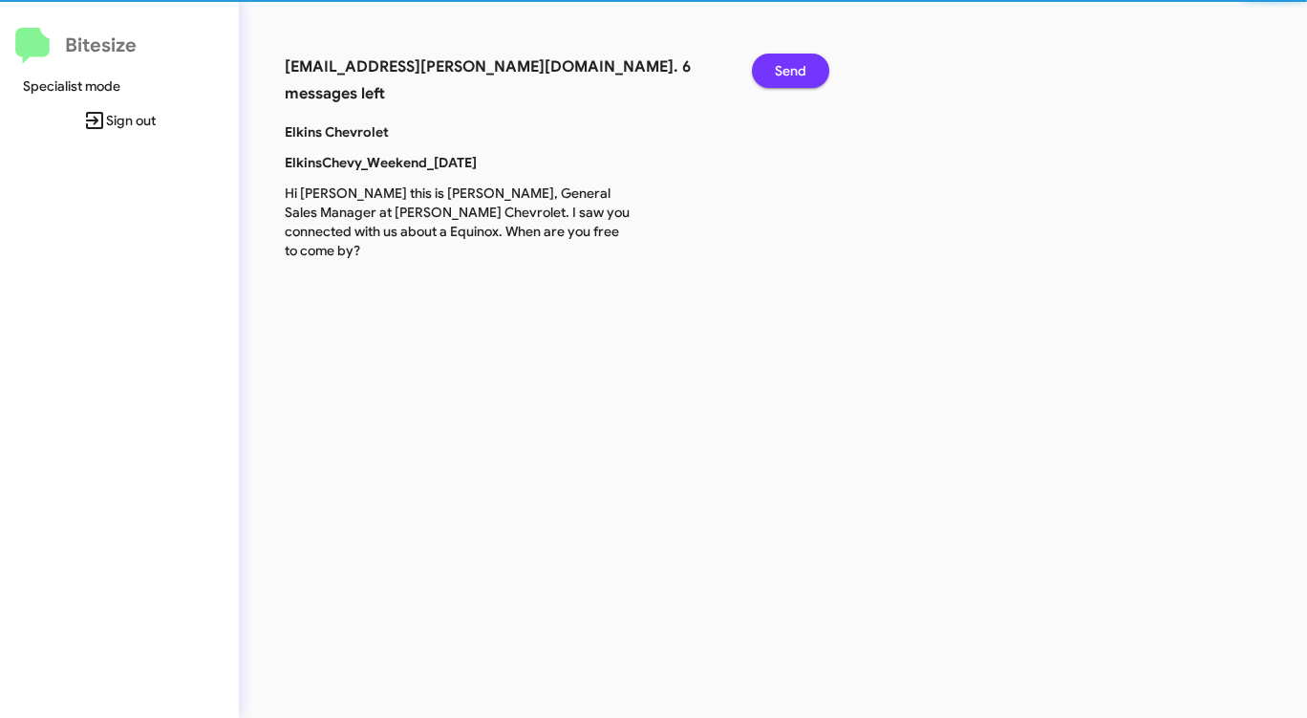
click at [796, 74] on span "Send" at bounding box center [791, 71] width 32 height 34
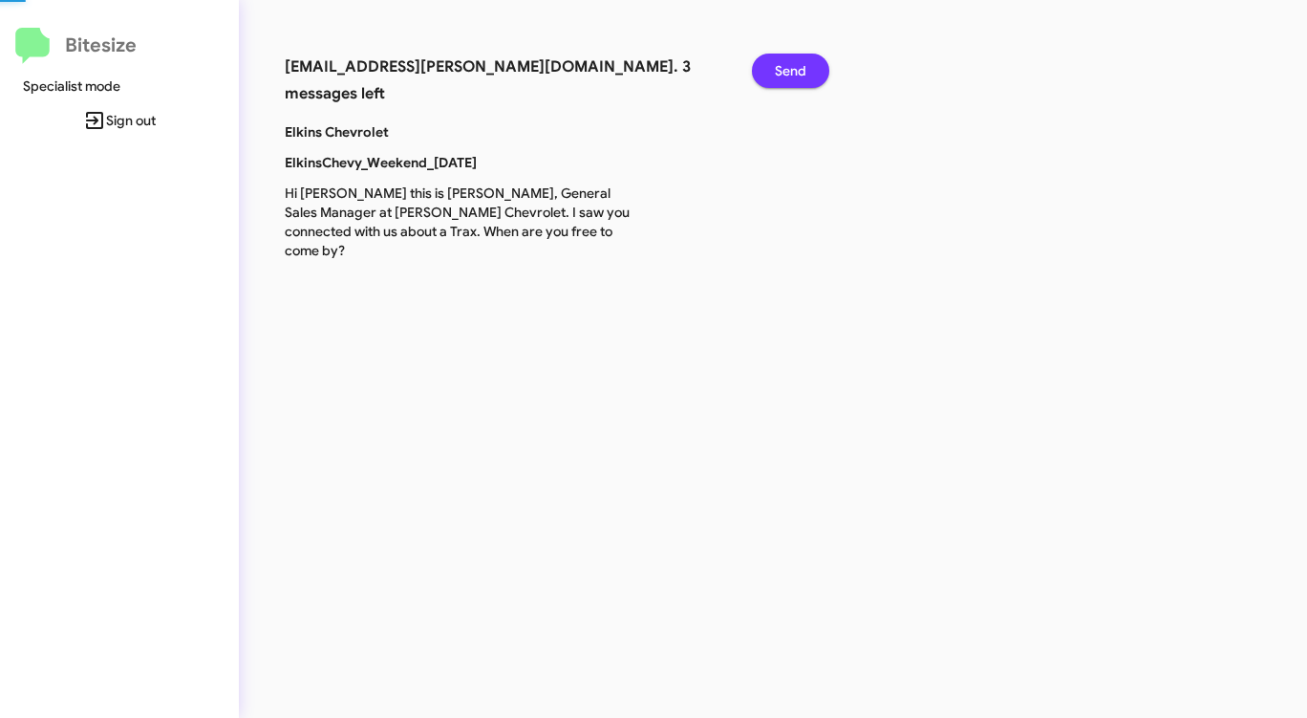
click at [796, 74] on span "Send" at bounding box center [791, 71] width 32 height 34
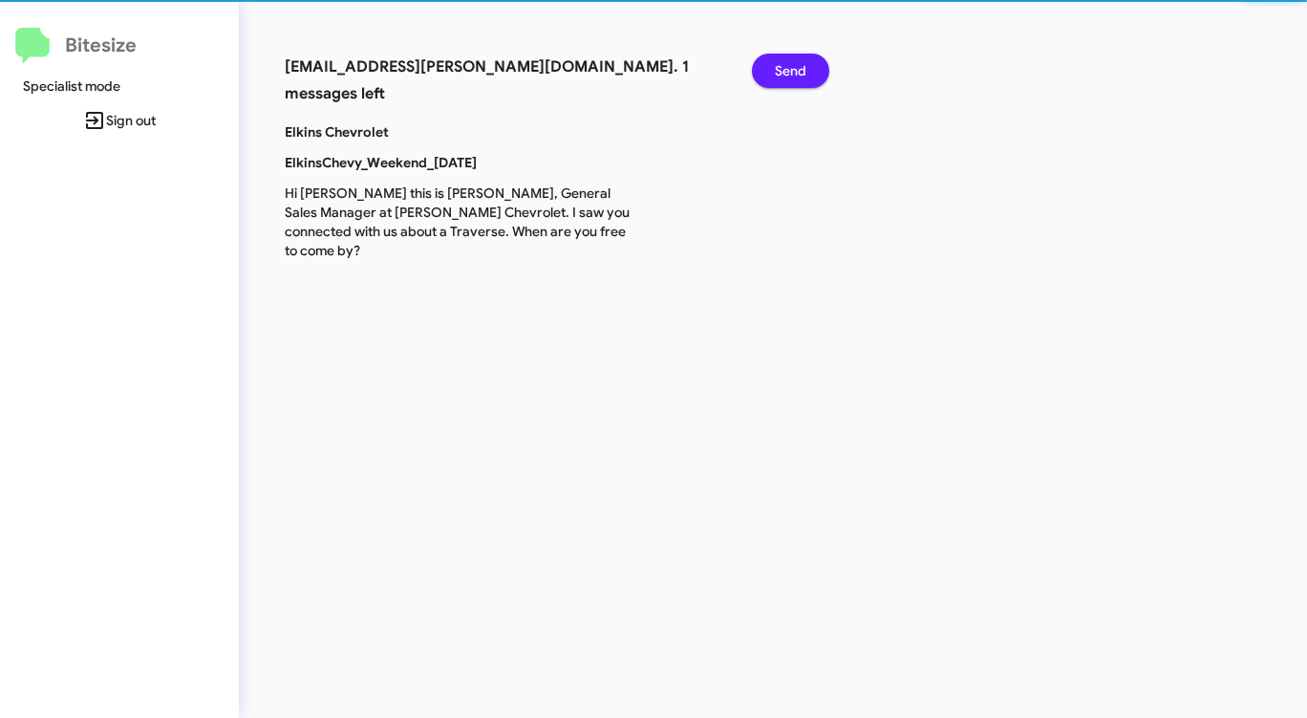
click at [796, 74] on span "Send" at bounding box center [791, 71] width 32 height 34
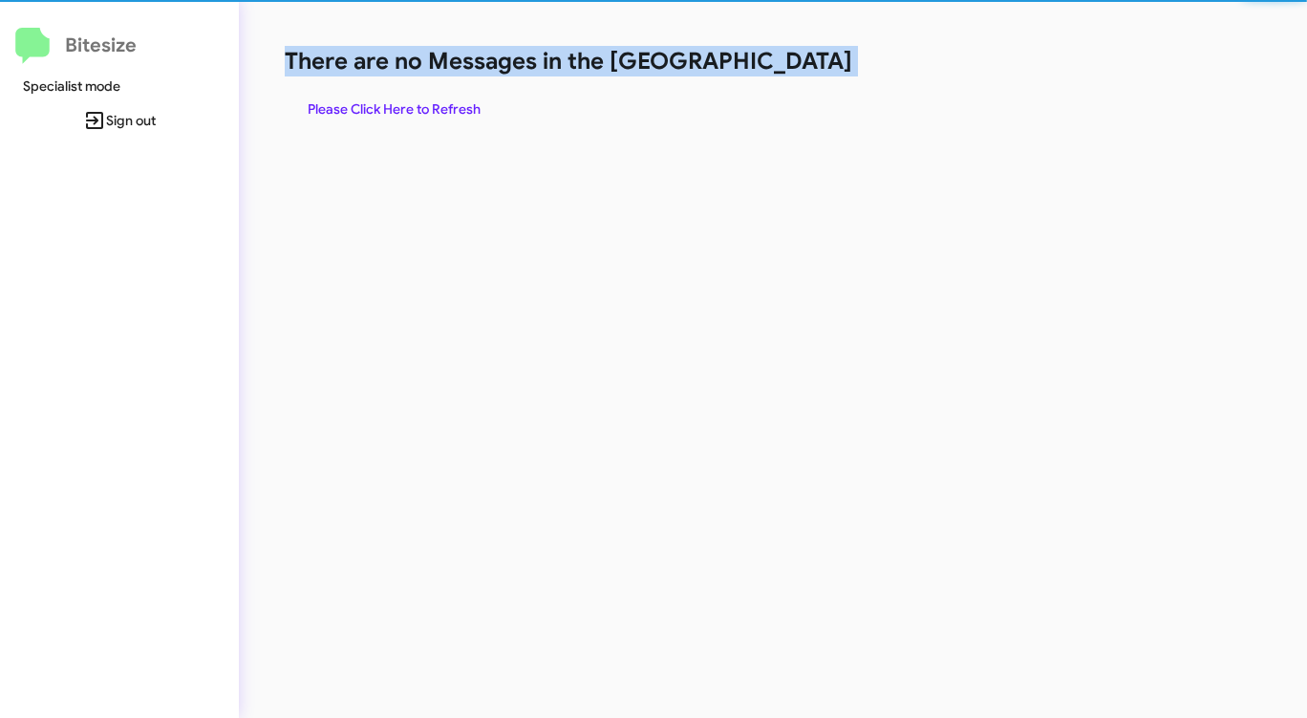
click at [796, 74] on h1 "There are no Messages in the [GEOGRAPHIC_DATA]" at bounding box center [684, 61] width 799 height 31
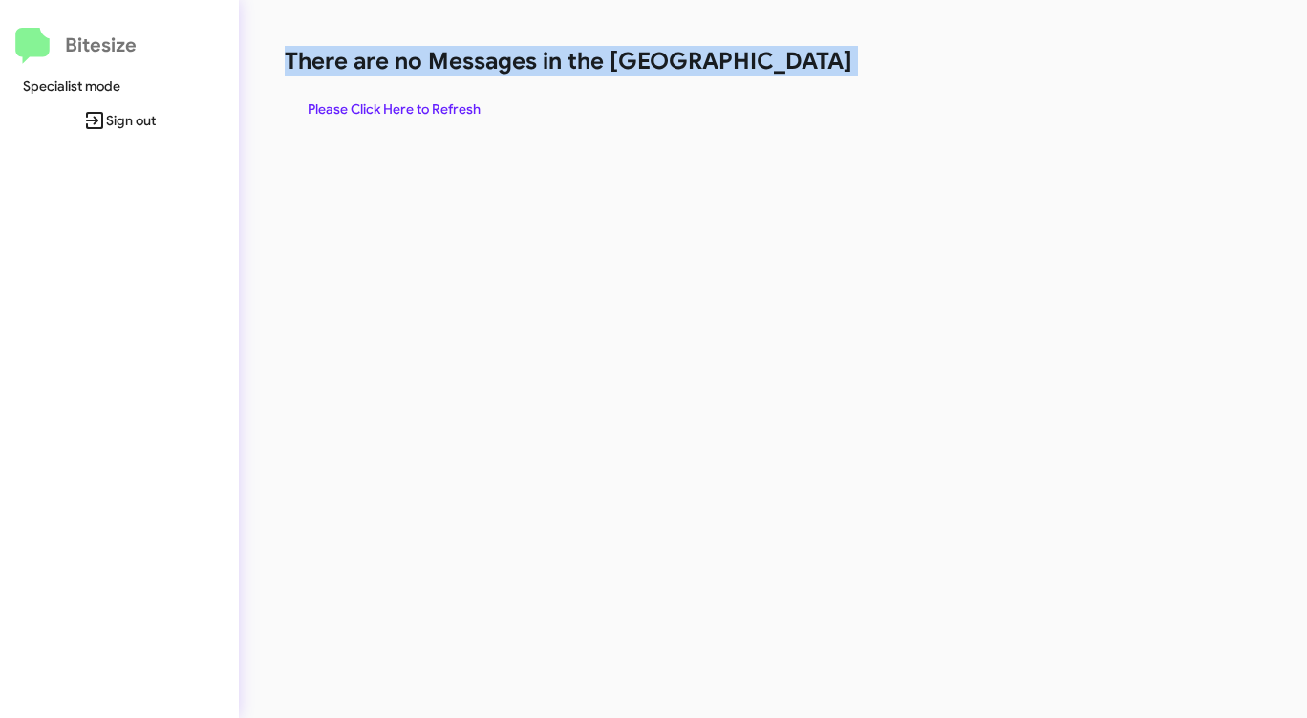
click at [796, 74] on h1 "There are no Messages in the [GEOGRAPHIC_DATA]" at bounding box center [684, 61] width 799 height 31
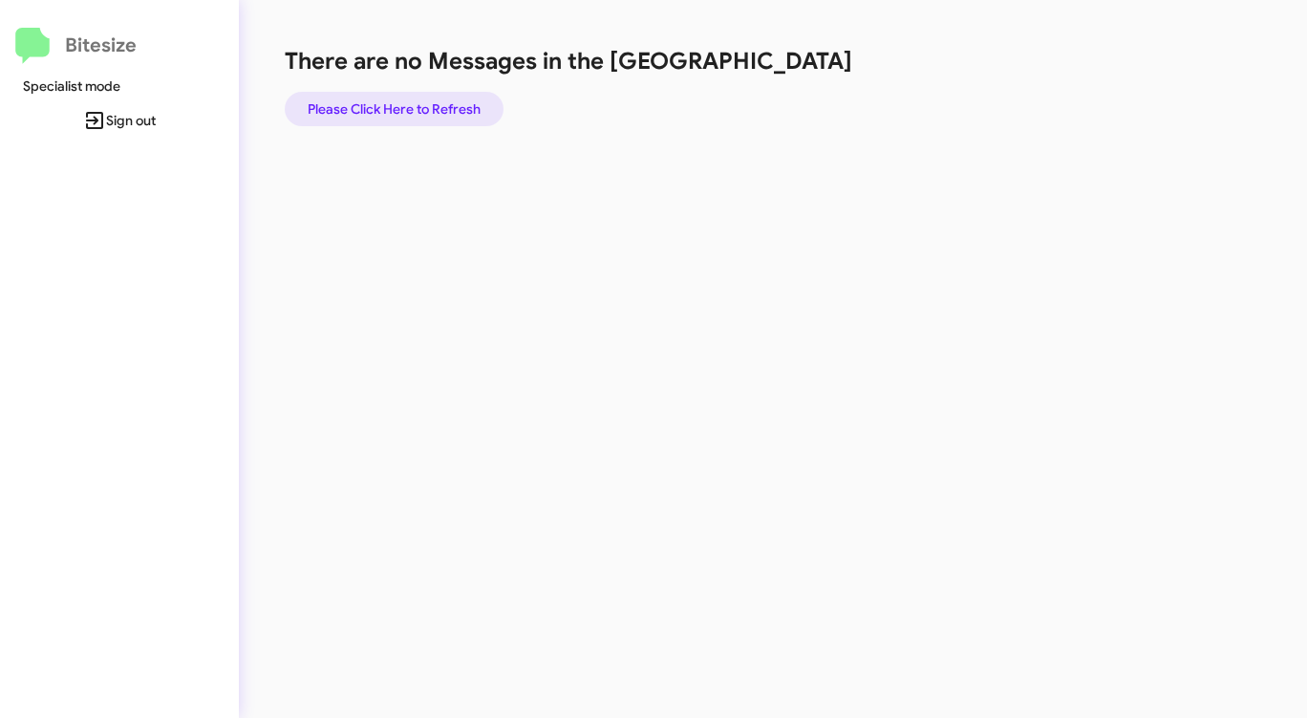
click at [414, 103] on span "Please Click Here to Refresh" at bounding box center [394, 109] width 173 height 34
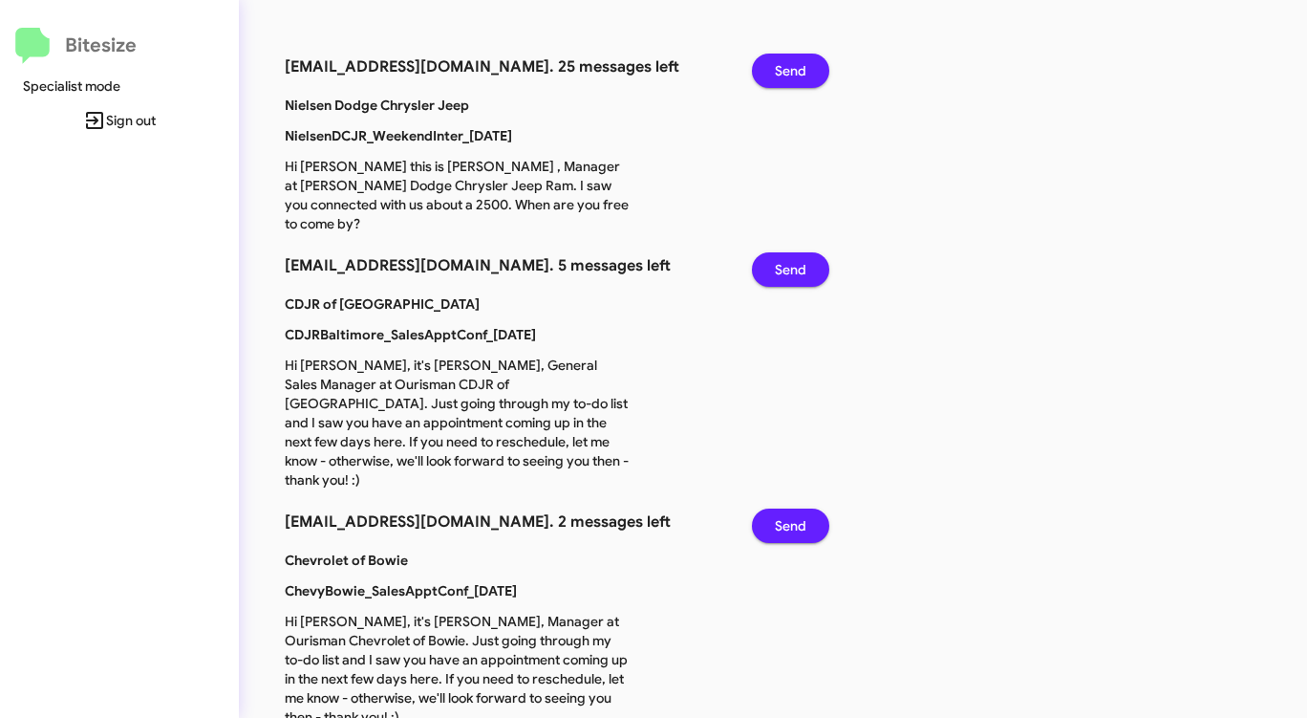
click at [785, 61] on span "Send" at bounding box center [791, 71] width 32 height 34
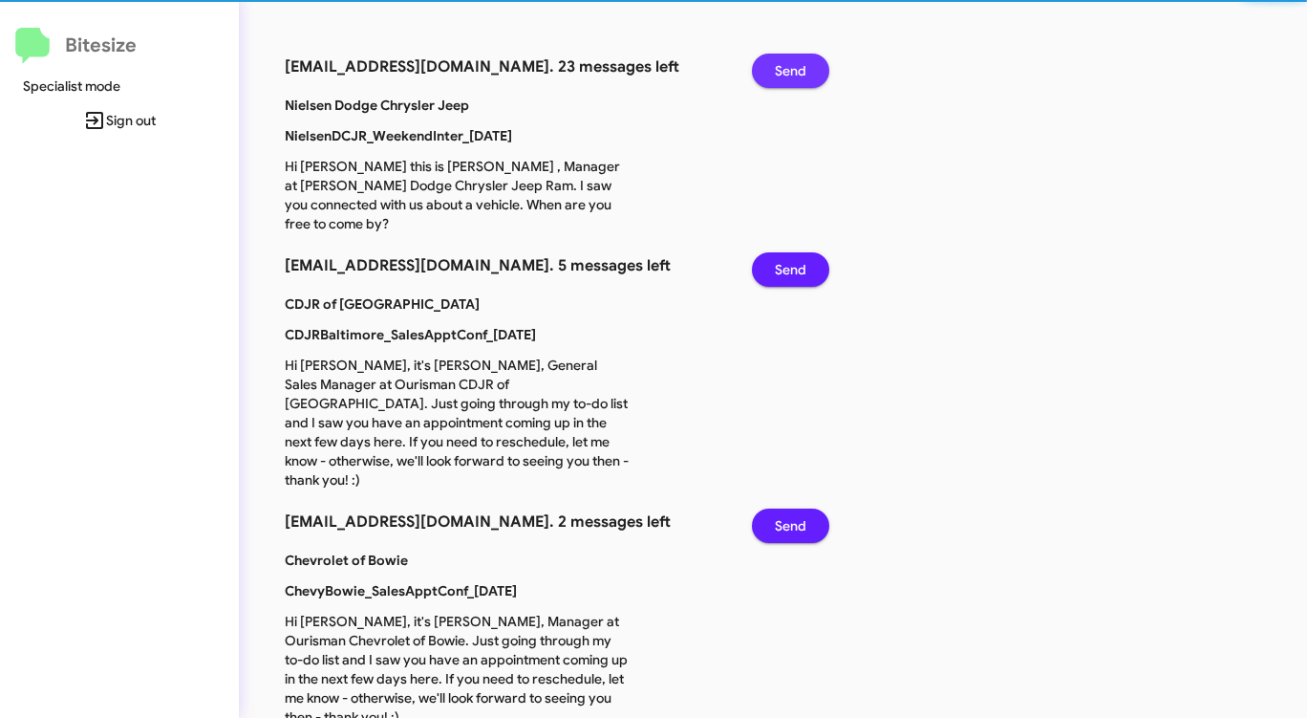
click at [785, 61] on span "Send" at bounding box center [791, 71] width 32 height 34
click at [783, 63] on span "Send" at bounding box center [791, 71] width 32 height 34
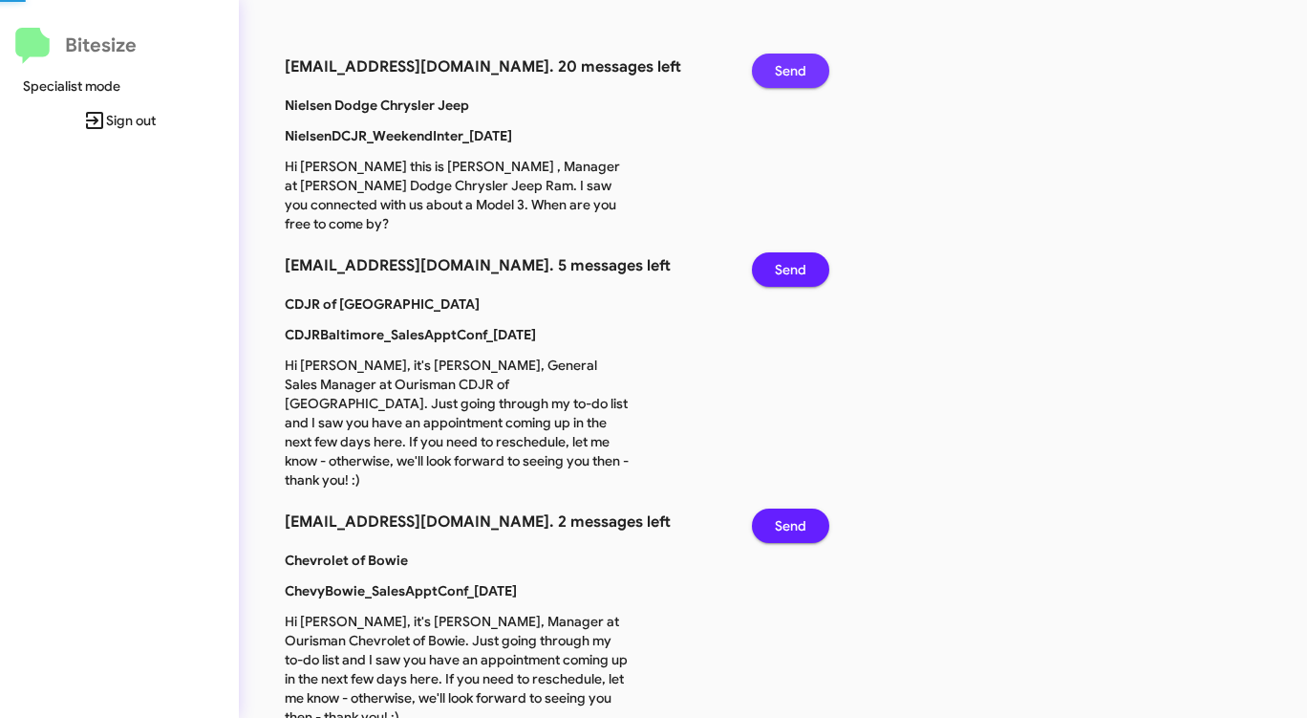
click at [783, 63] on span "Send" at bounding box center [791, 71] width 32 height 34
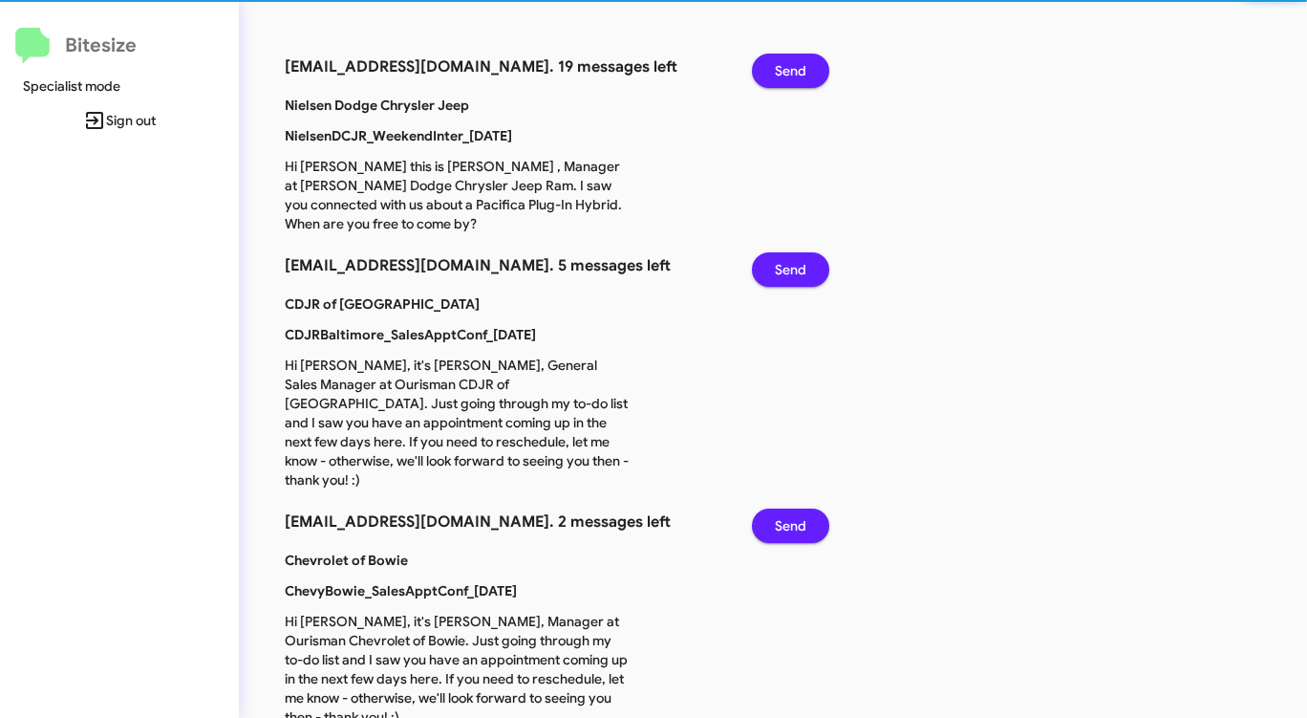
click at [783, 63] on span "Send" at bounding box center [791, 71] width 32 height 34
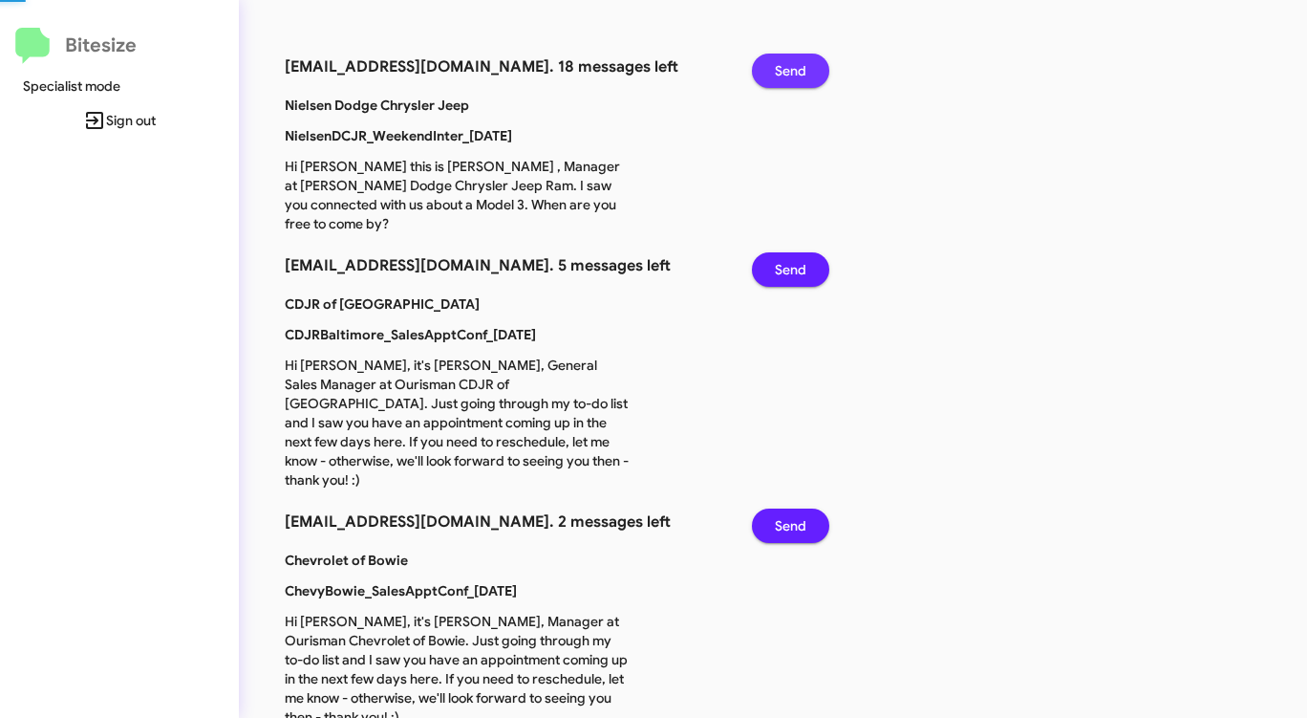
click at [783, 63] on span "Send" at bounding box center [791, 71] width 32 height 34
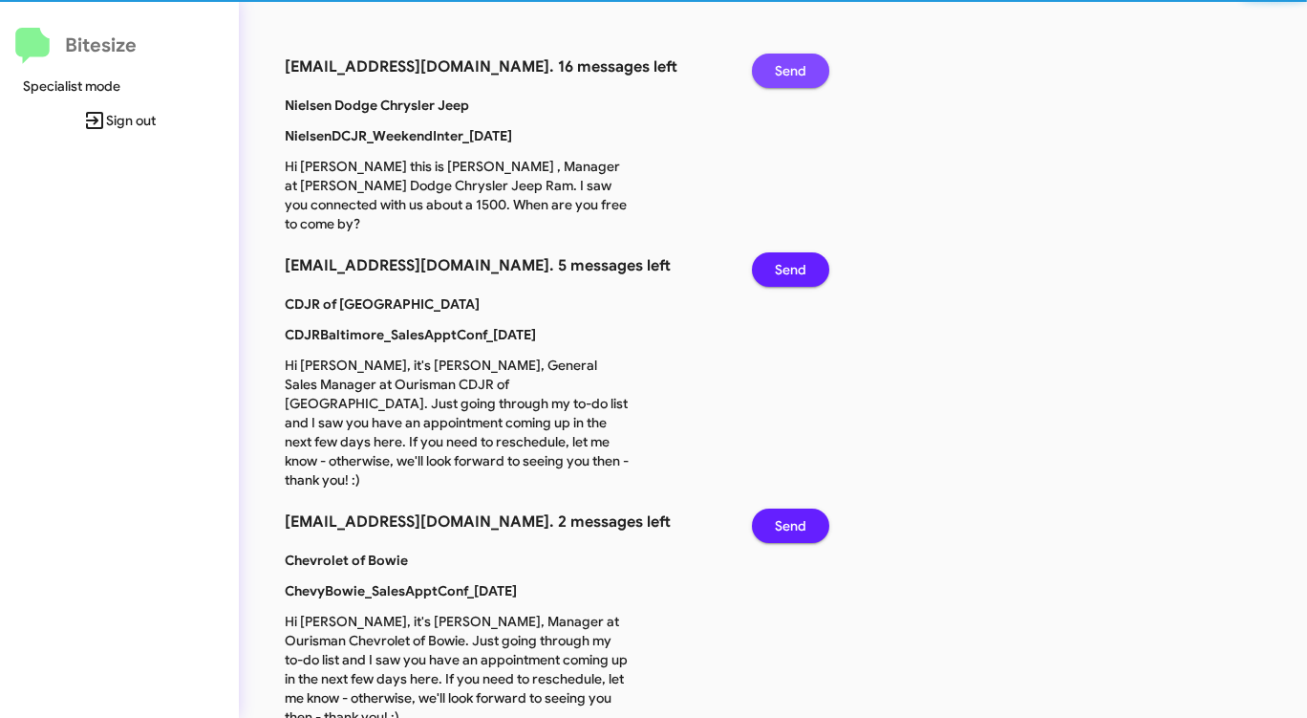
click at [783, 63] on span "Send" at bounding box center [791, 71] width 32 height 34
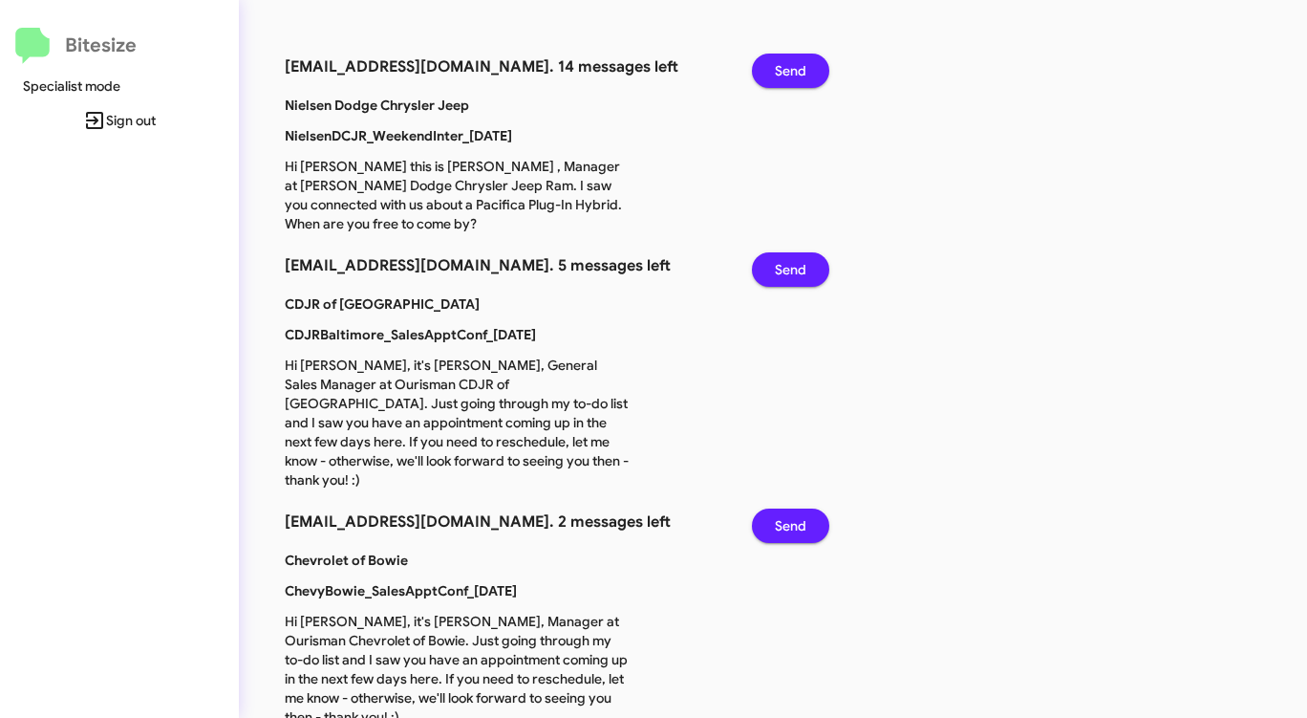
click at [783, 63] on span "Send" at bounding box center [791, 71] width 32 height 34
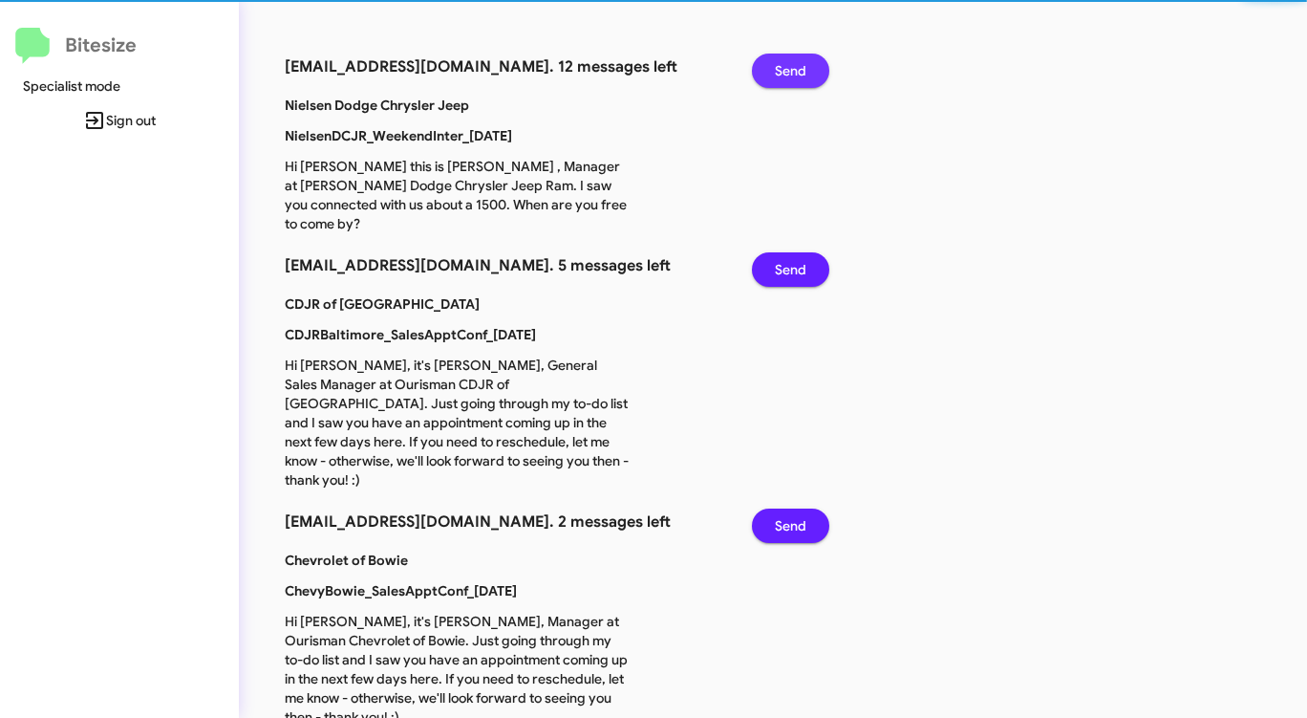
click at [783, 63] on span "Send" at bounding box center [791, 71] width 32 height 34
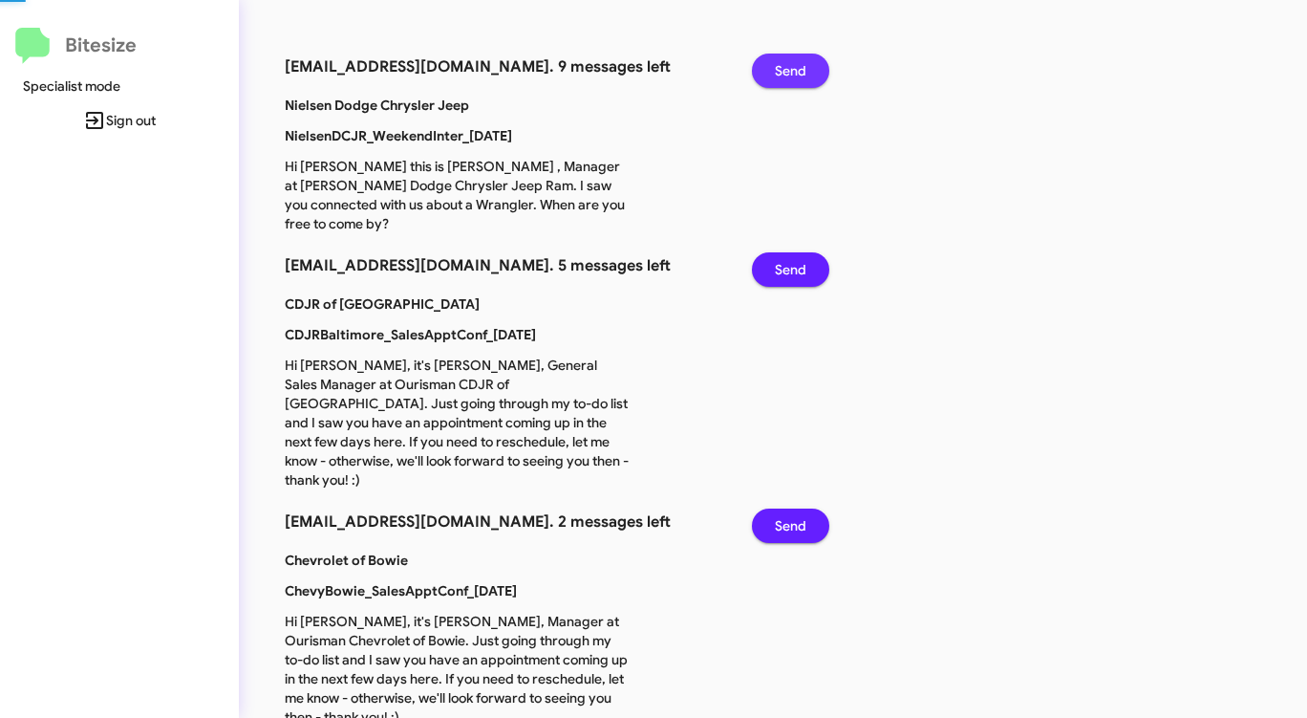
click at [783, 66] on span "Send" at bounding box center [791, 71] width 32 height 34
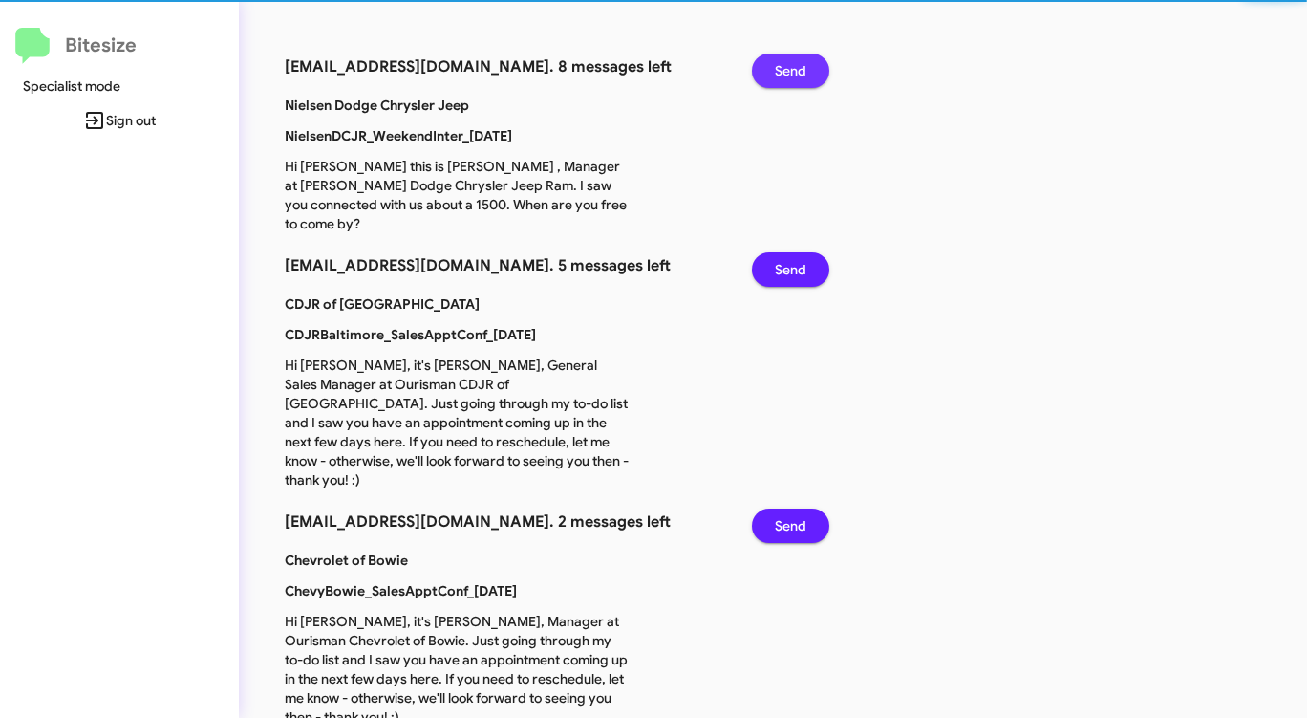
click at [783, 67] on span "Send" at bounding box center [791, 71] width 32 height 34
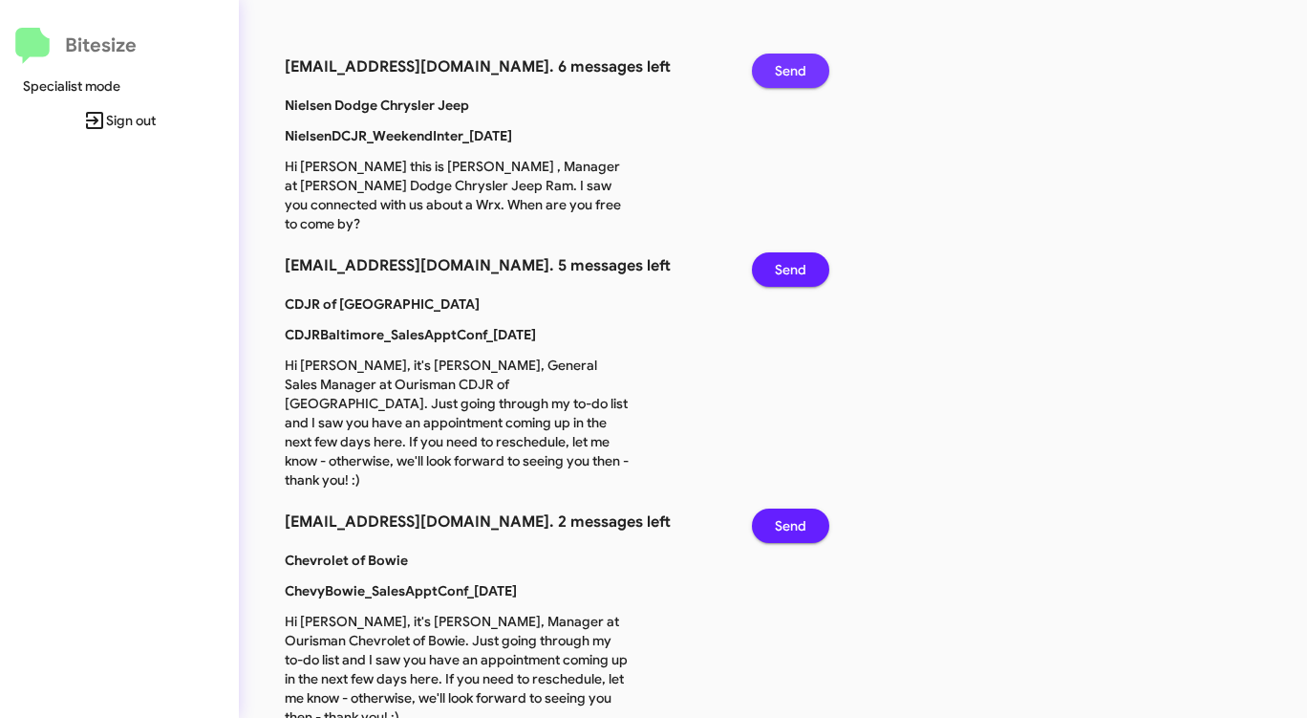
click at [783, 67] on span "Send" at bounding box center [791, 71] width 32 height 34
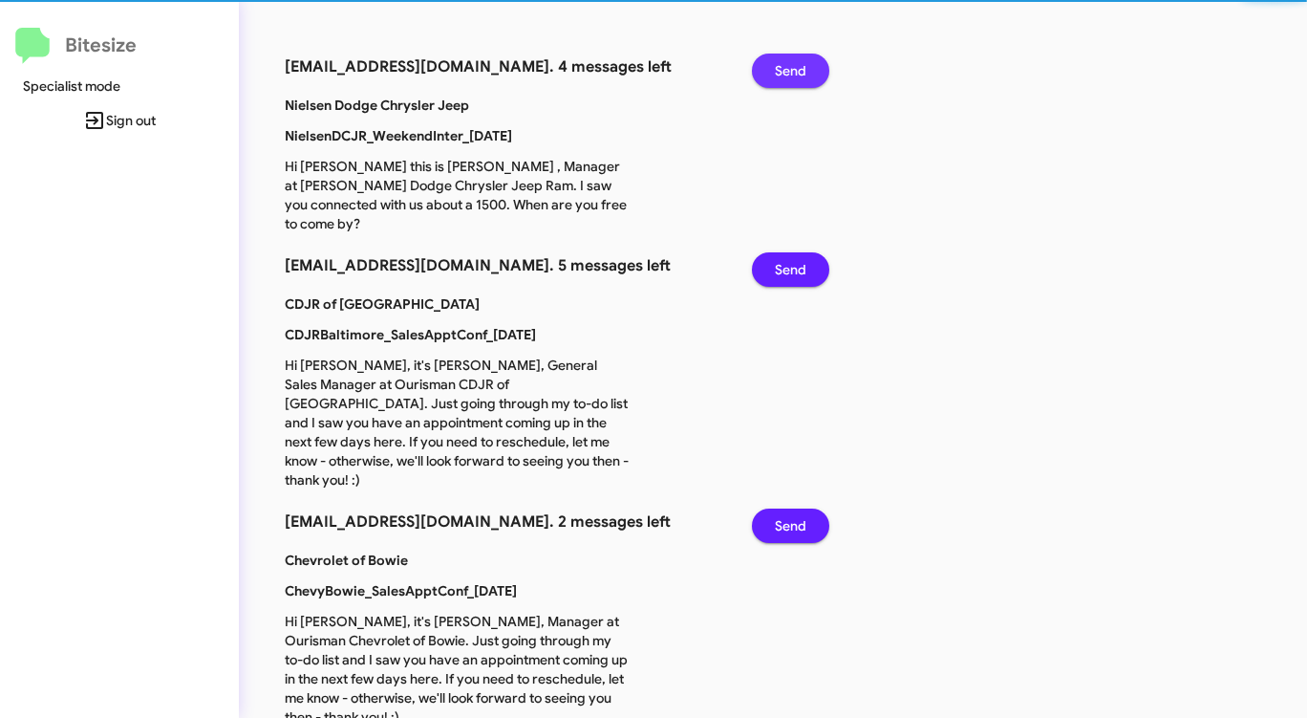
click at [783, 67] on span "Send" at bounding box center [791, 71] width 32 height 34
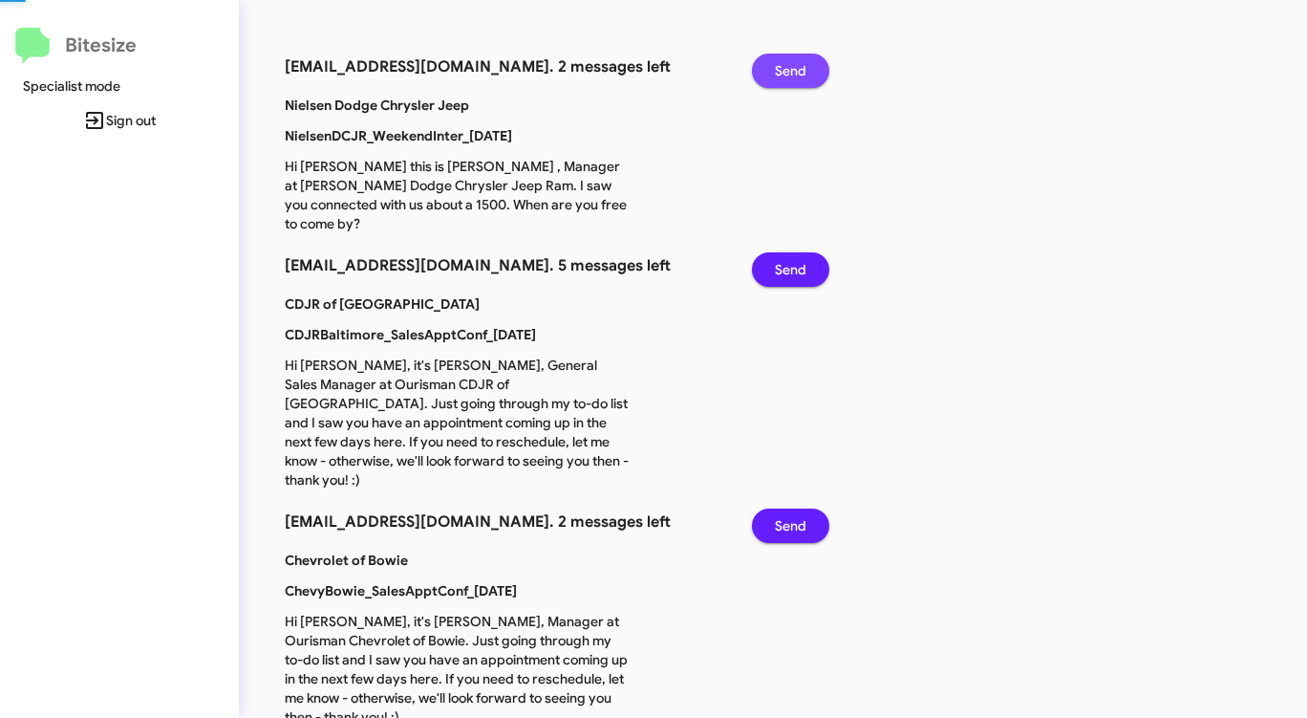
click at [783, 67] on span "Send" at bounding box center [791, 71] width 32 height 34
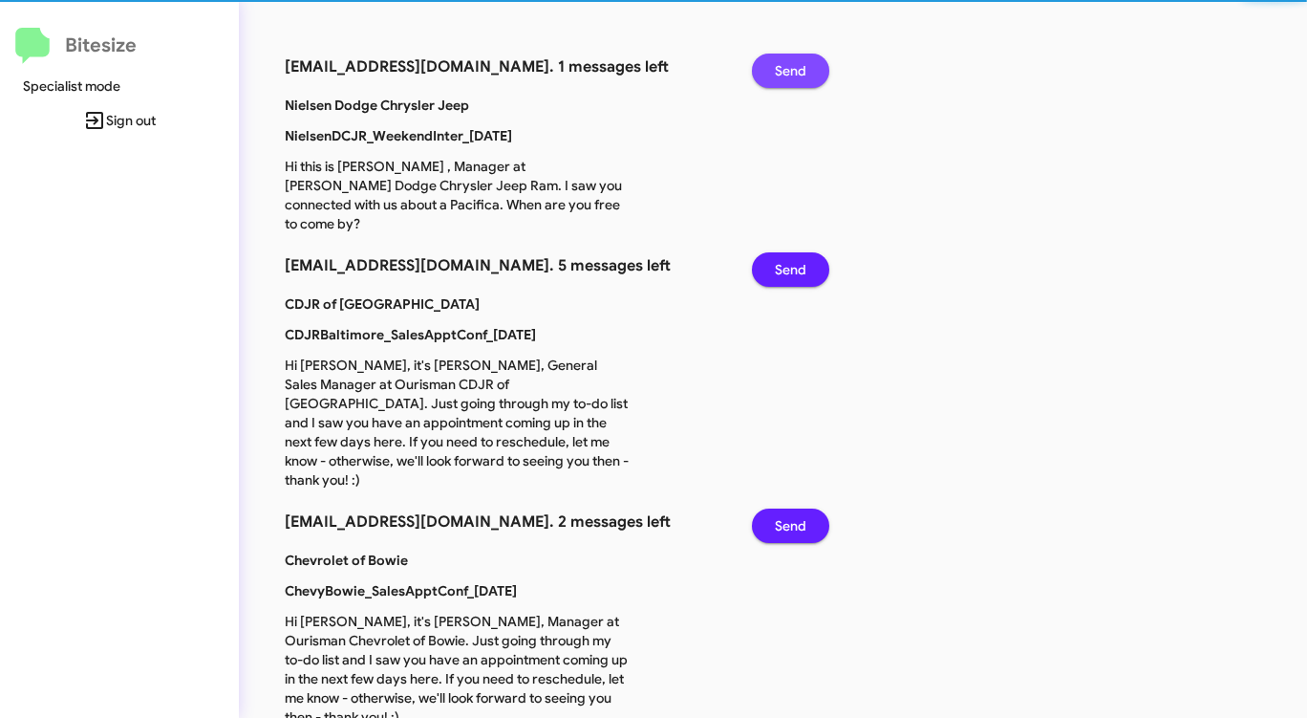
click at [783, 67] on span "Send" at bounding box center [791, 71] width 32 height 34
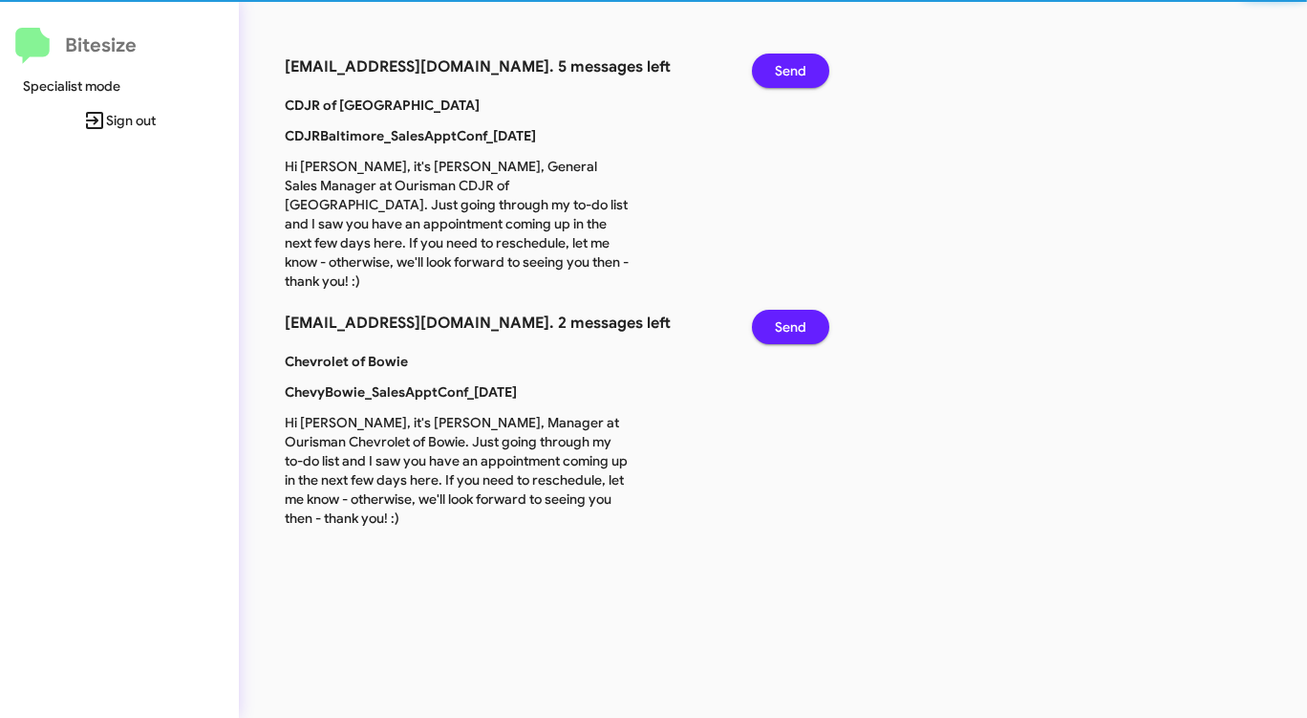
click at [783, 67] on span "Send" at bounding box center [791, 71] width 32 height 34
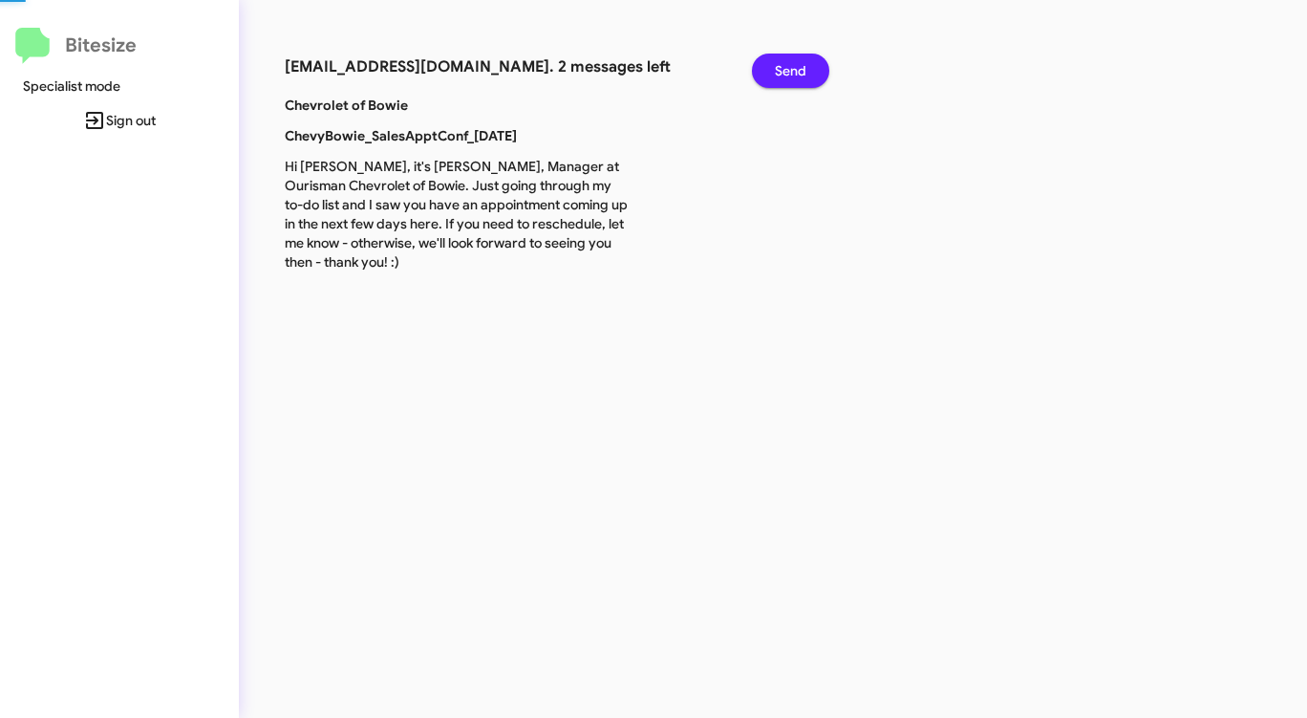
click at [783, 67] on span "Send" at bounding box center [791, 71] width 32 height 34
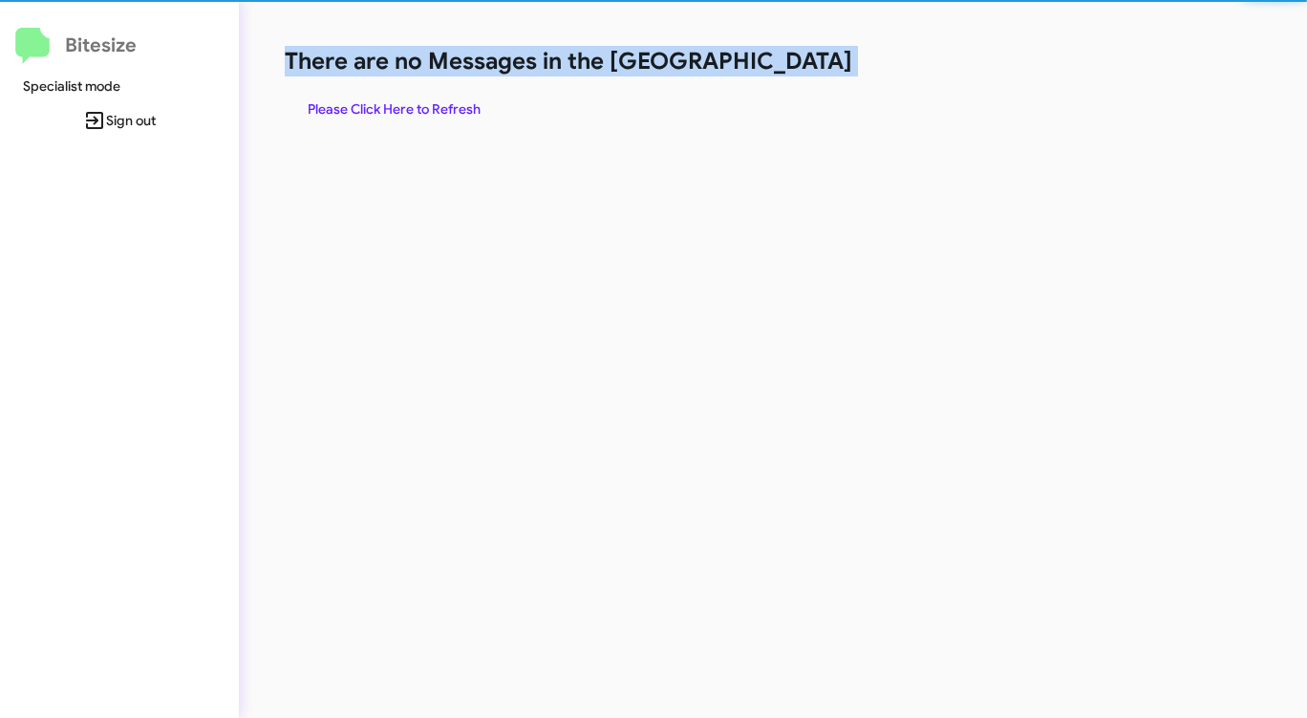
click at [783, 67] on h1 "There are no Messages in the [GEOGRAPHIC_DATA]" at bounding box center [684, 61] width 799 height 31
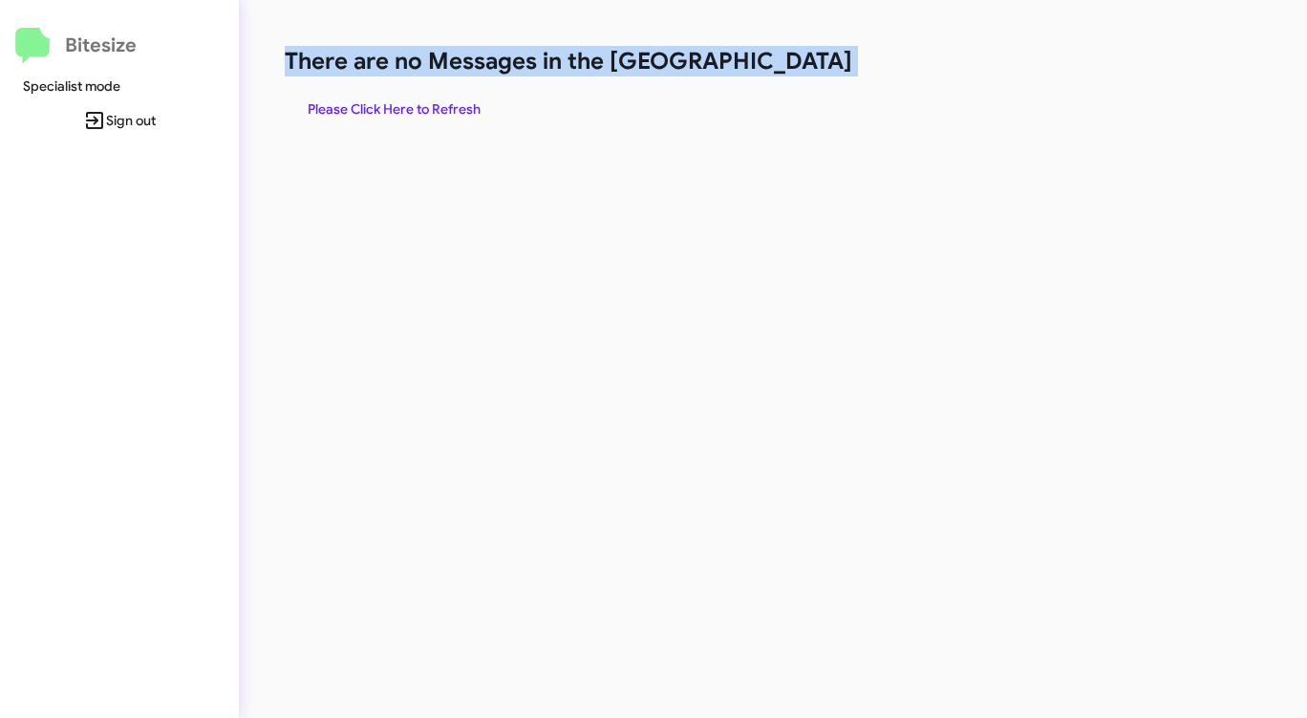
click at [783, 67] on h1 "There are no Messages in the [GEOGRAPHIC_DATA]" at bounding box center [684, 61] width 799 height 31
click at [443, 99] on span "Please Click Here to Refresh" at bounding box center [394, 109] width 173 height 34
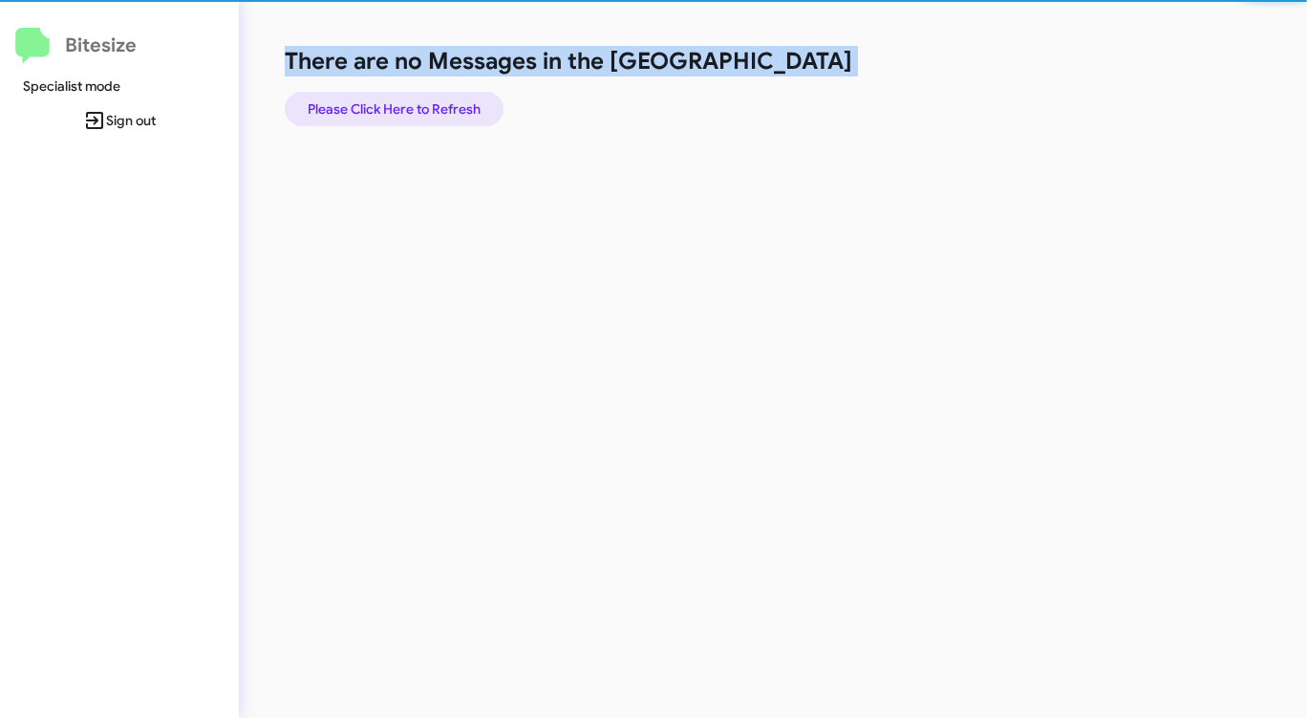
click at [443, 99] on span "Please Click Here to Refresh" at bounding box center [394, 109] width 173 height 34
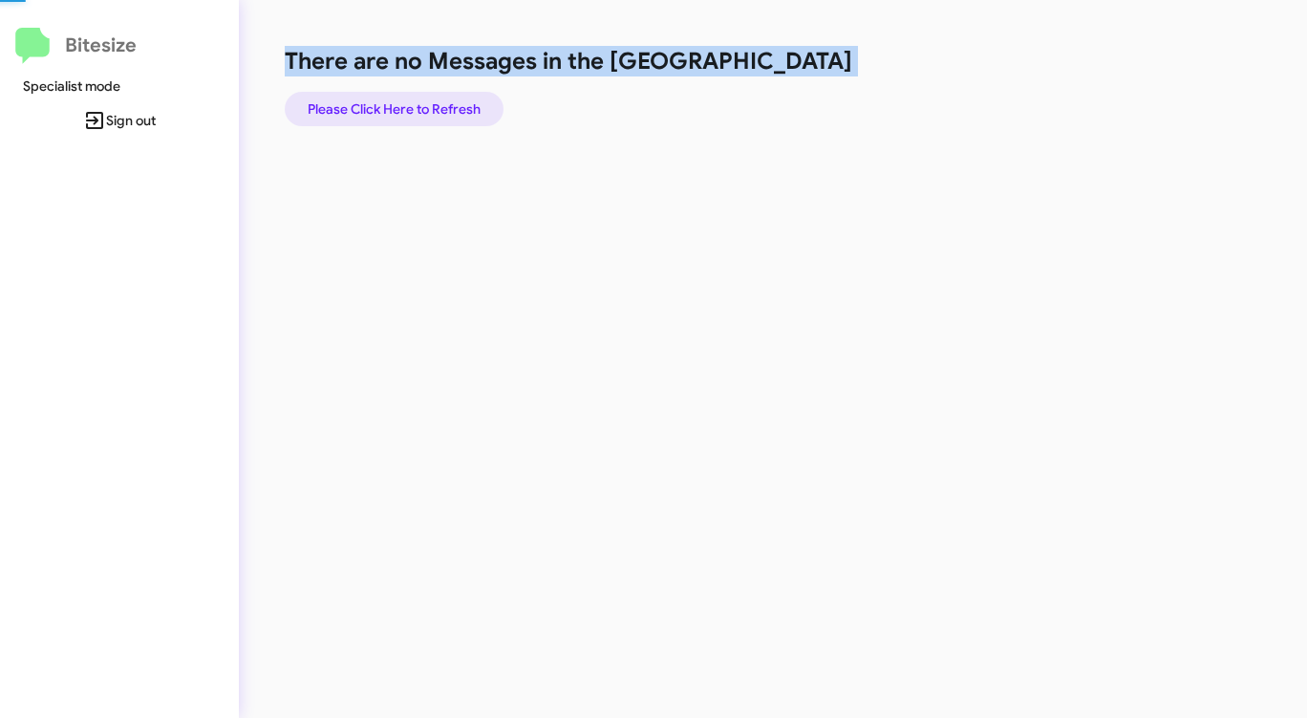
click at [443, 99] on span "Please Click Here to Refresh" at bounding box center [394, 109] width 173 height 34
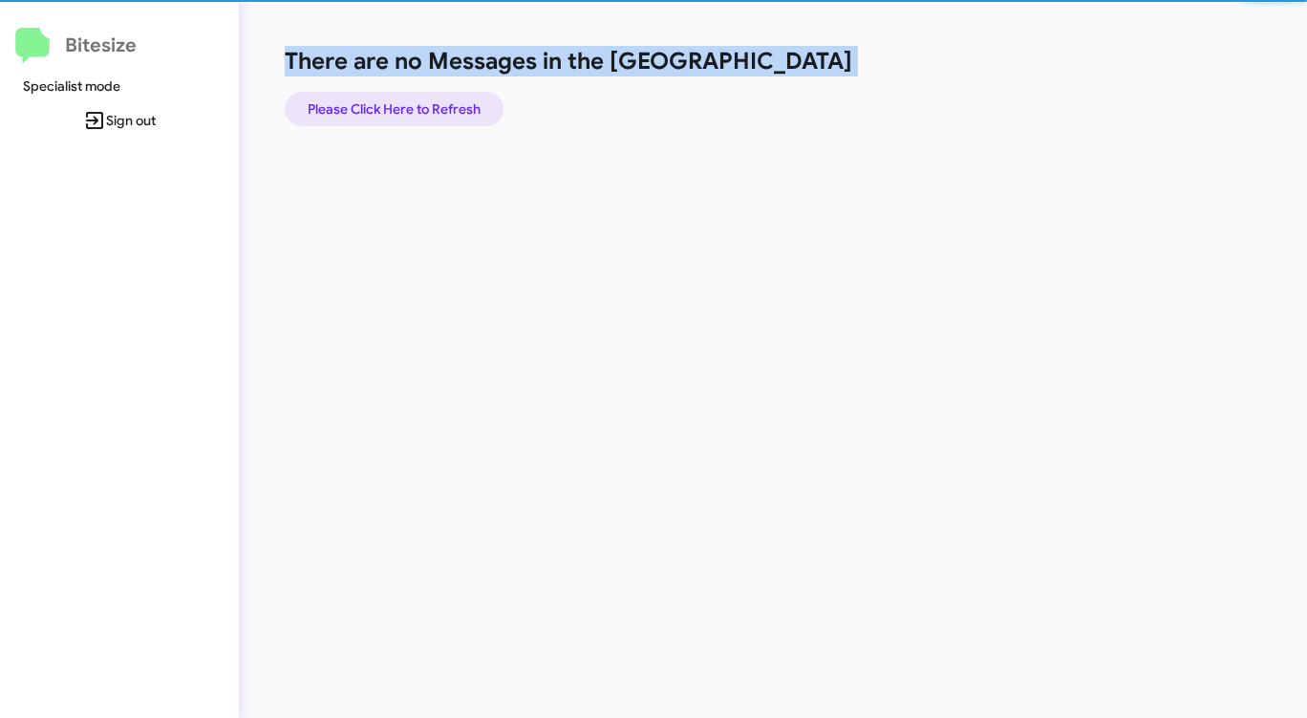
click at [443, 99] on span "Please Click Here to Refresh" at bounding box center [394, 109] width 173 height 34
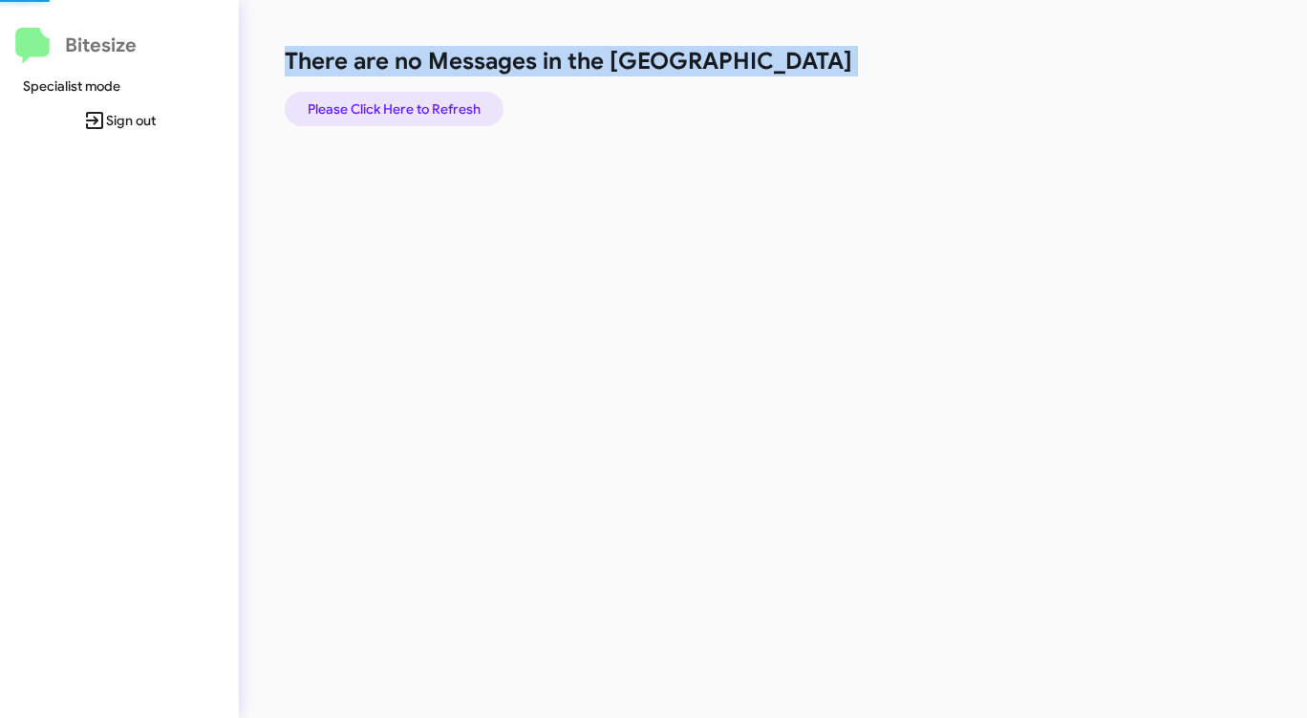
click at [443, 99] on span "Please Click Here to Refresh" at bounding box center [394, 109] width 173 height 34
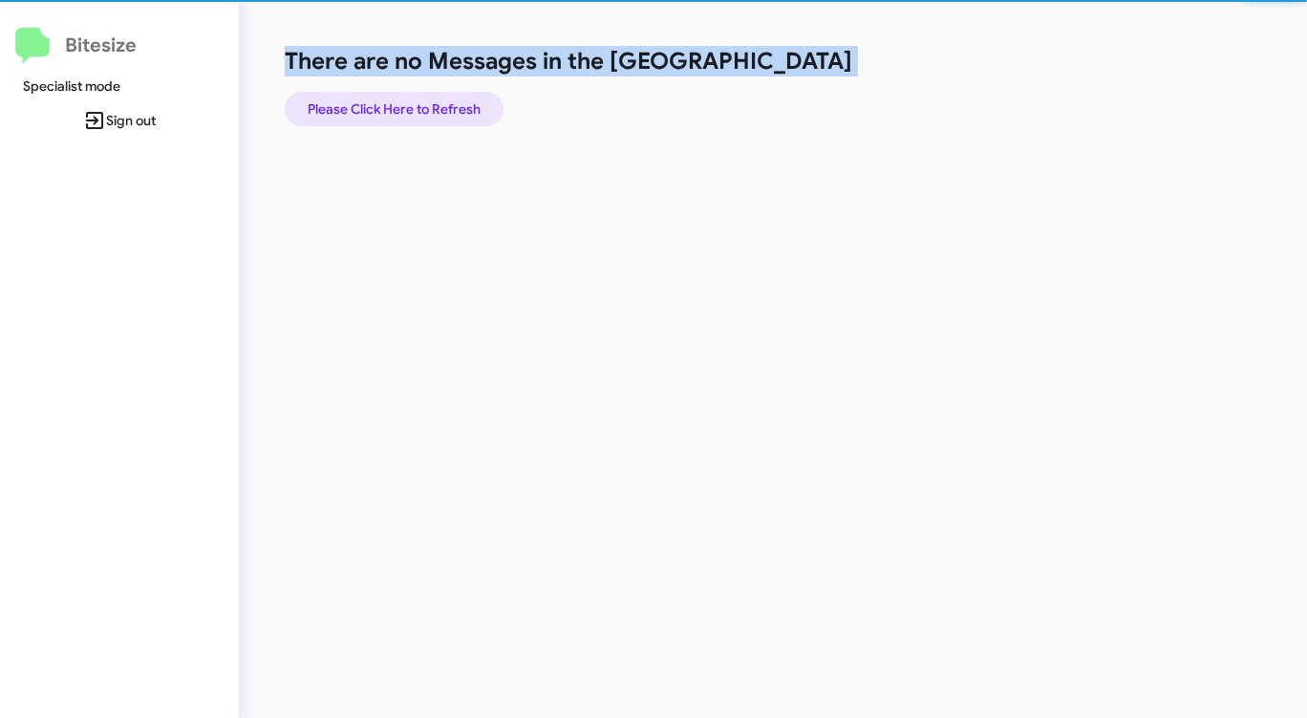
click at [443, 99] on span "Please Click Here to Refresh" at bounding box center [394, 109] width 173 height 34
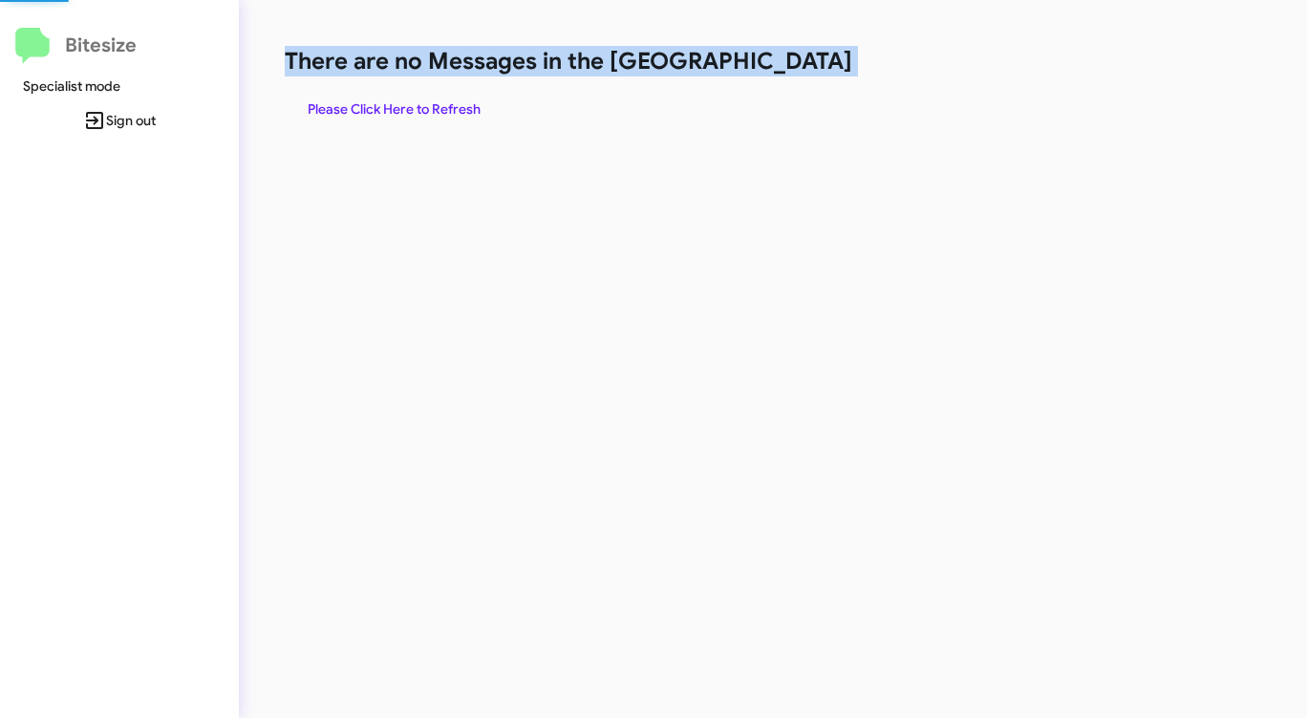
click at [443, 99] on span "Please Click Here to Refresh" at bounding box center [394, 109] width 173 height 34
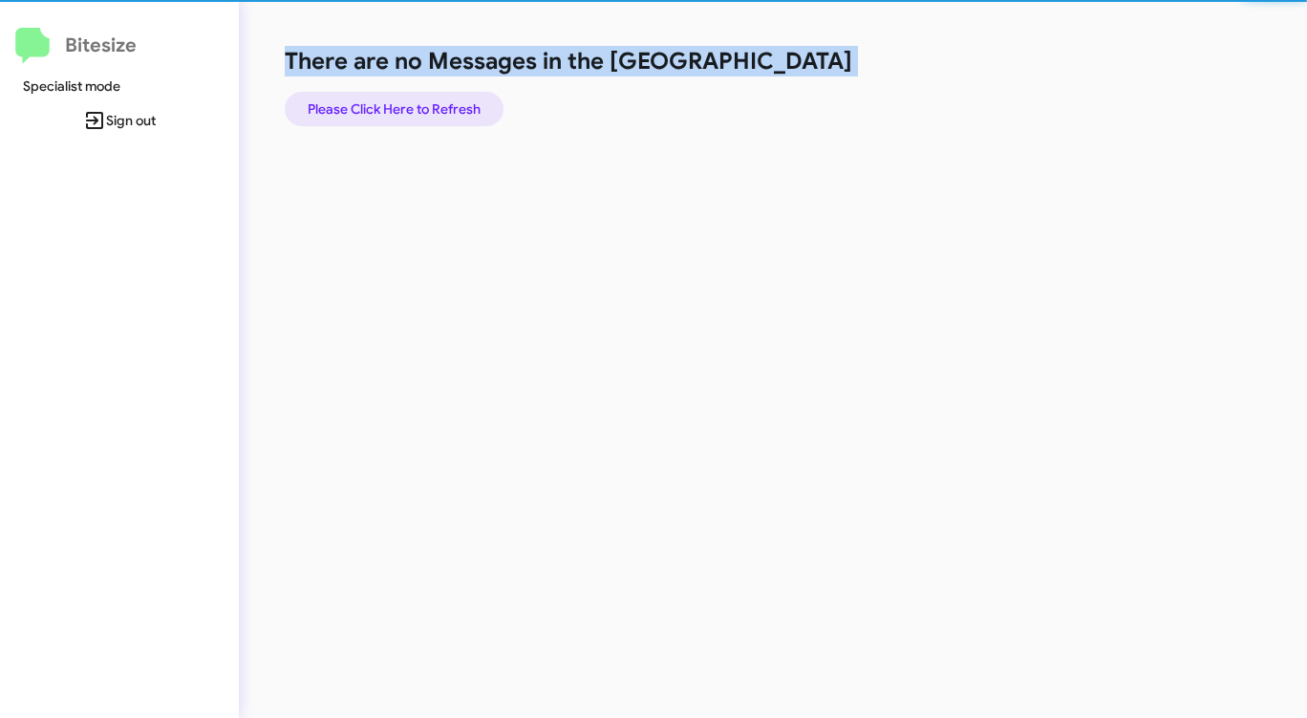
click at [443, 99] on span "Please Click Here to Refresh" at bounding box center [394, 109] width 173 height 34
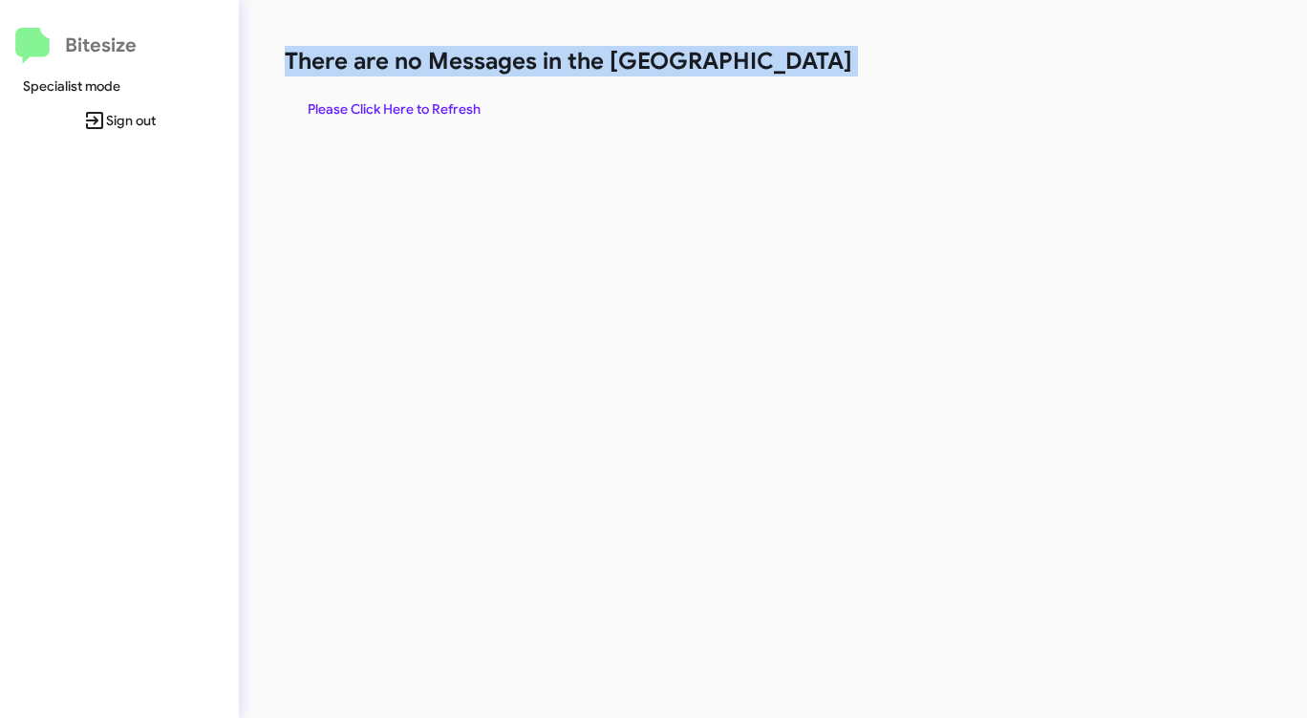
click at [443, 98] on span "Please Click Here to Refresh" at bounding box center [394, 109] width 173 height 34
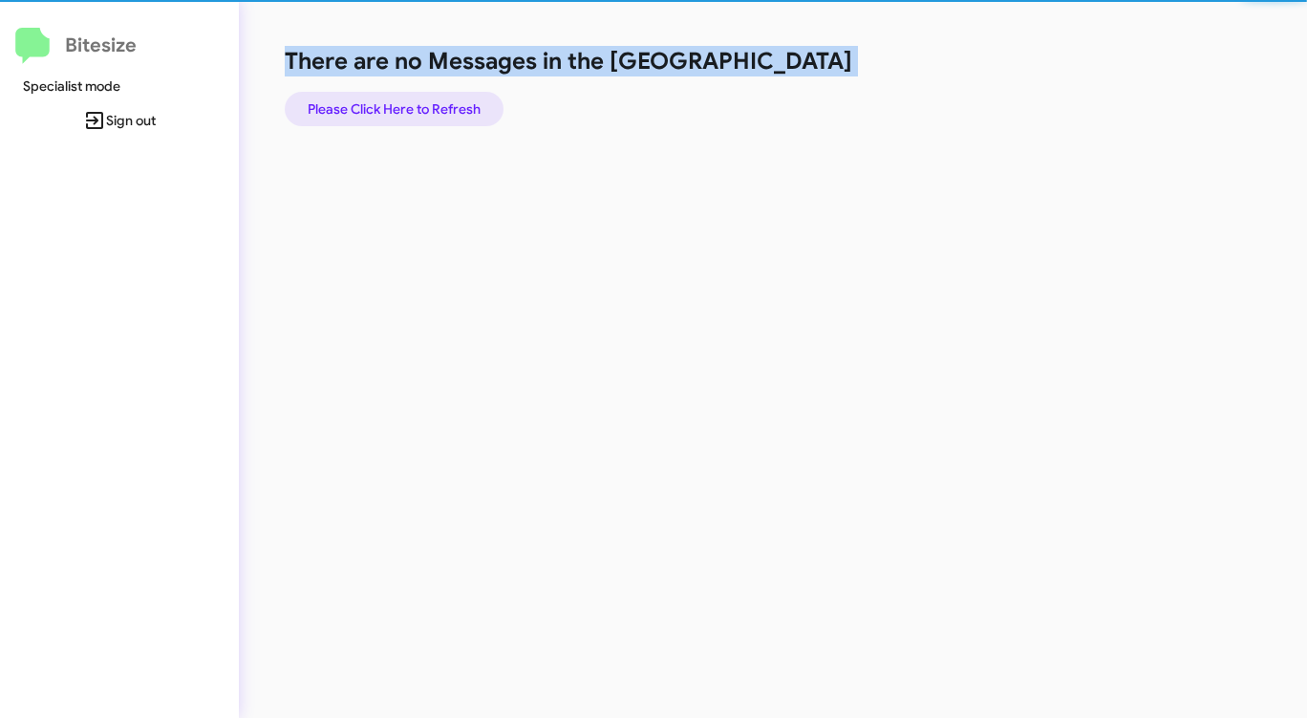
click at [443, 98] on span "Please Click Here to Refresh" at bounding box center [394, 109] width 173 height 34
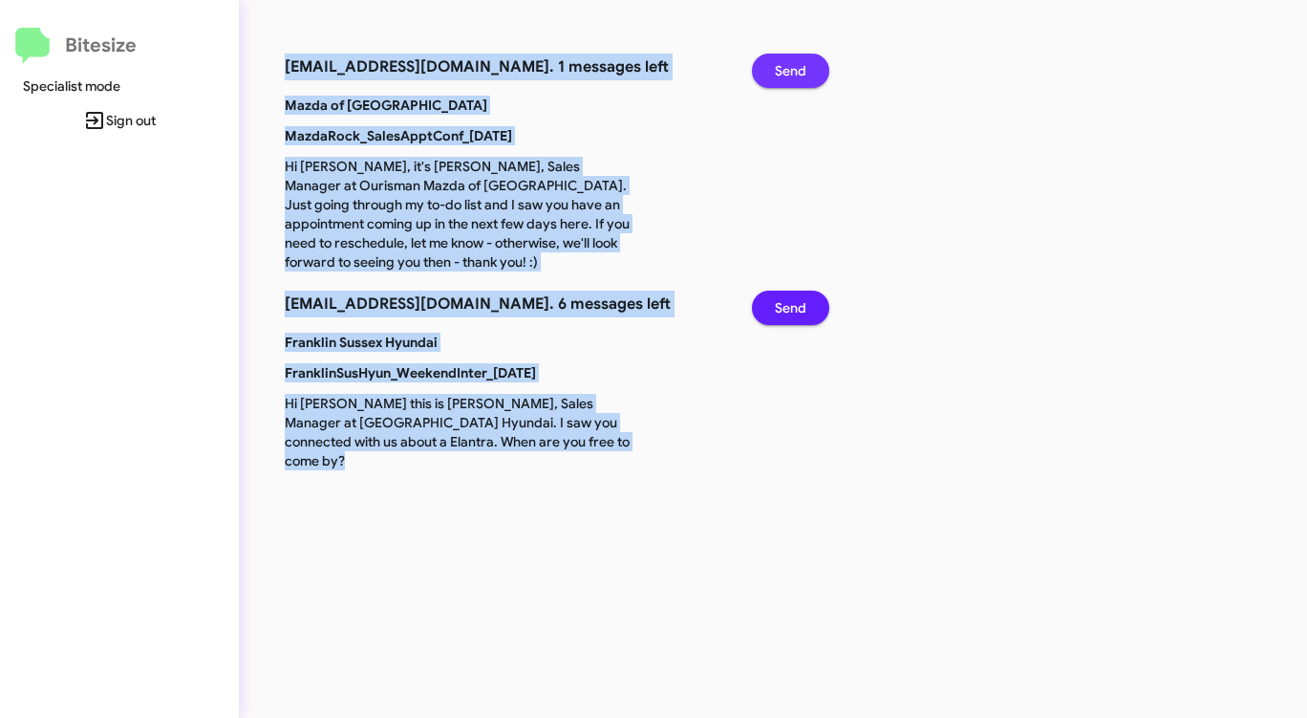
click at [797, 68] on span "Send" at bounding box center [791, 71] width 32 height 34
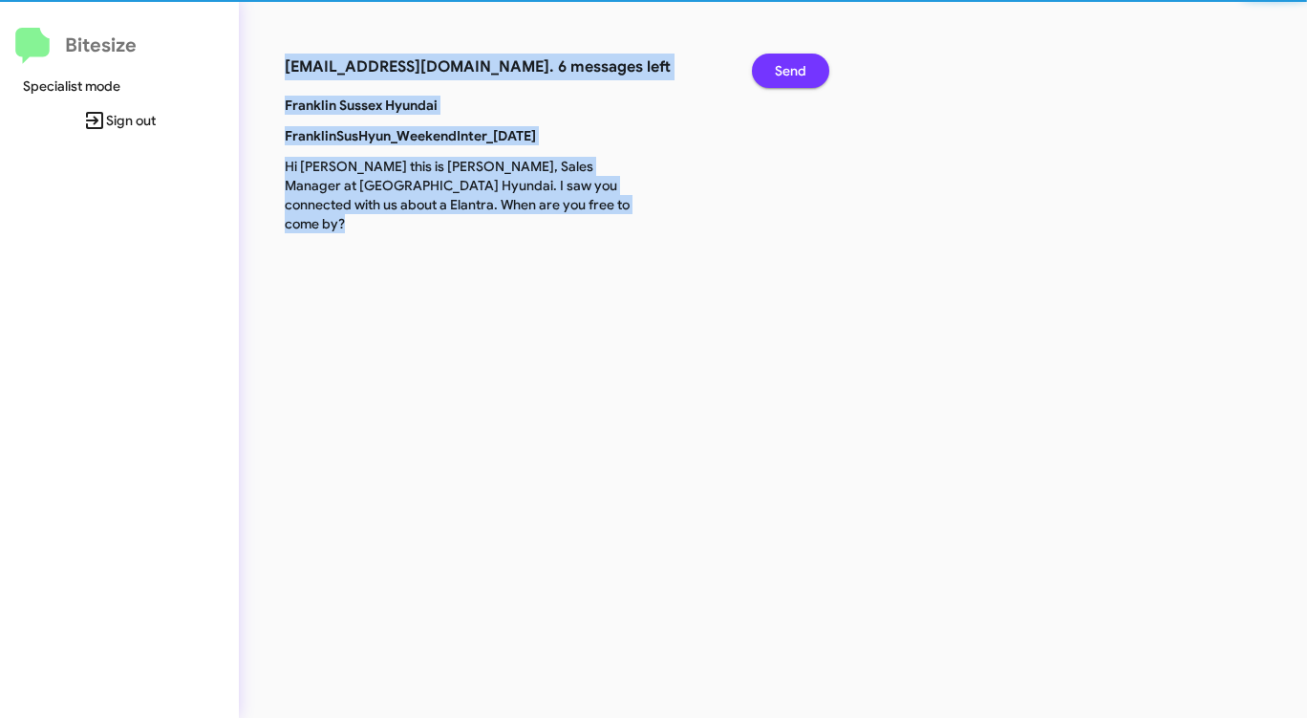
click at [797, 68] on span "Send" at bounding box center [791, 71] width 32 height 34
click at [797, 69] on span "Send" at bounding box center [791, 71] width 32 height 34
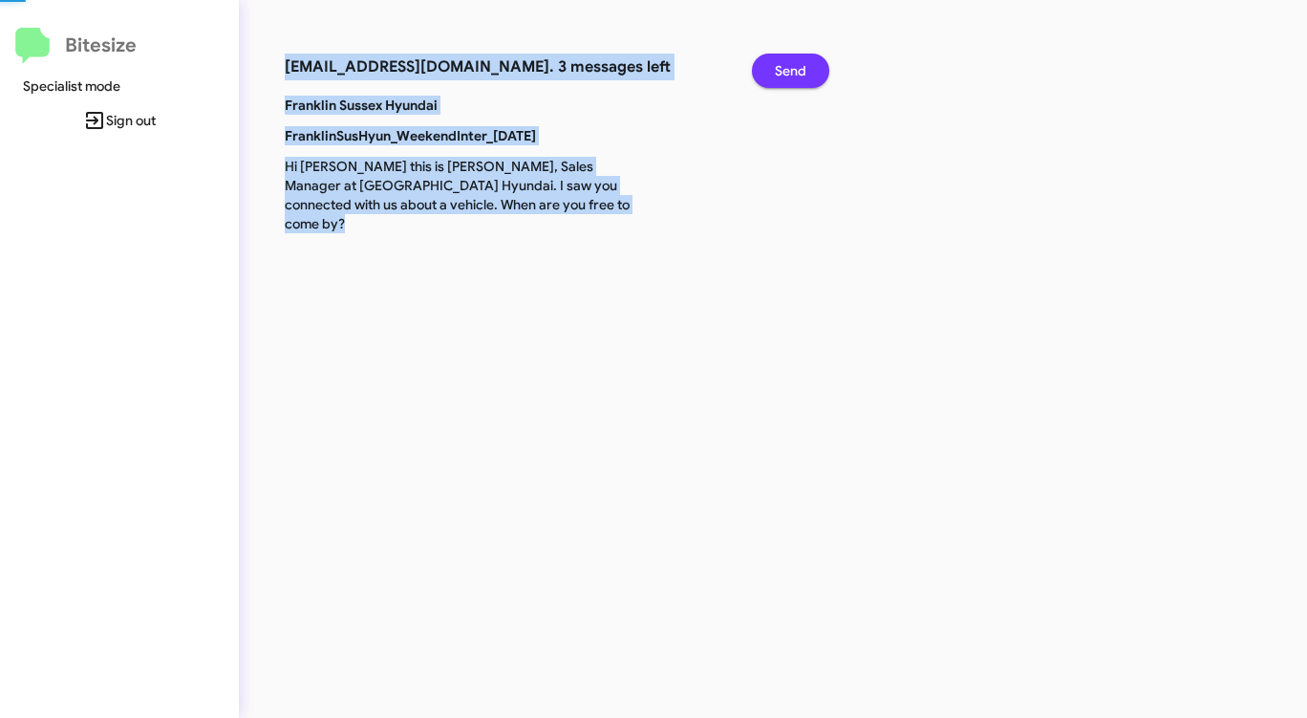
click at [797, 69] on span "Send" at bounding box center [791, 71] width 32 height 34
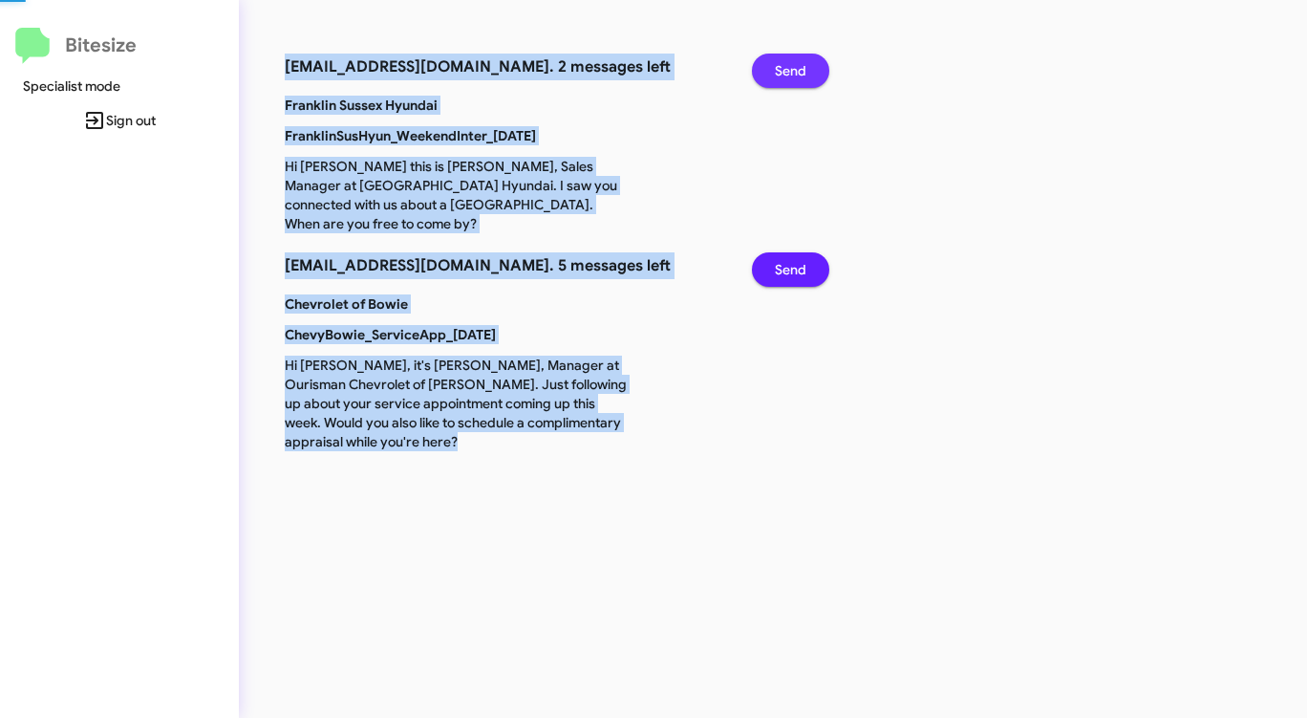
click at [797, 69] on span "Send" at bounding box center [791, 71] width 32 height 34
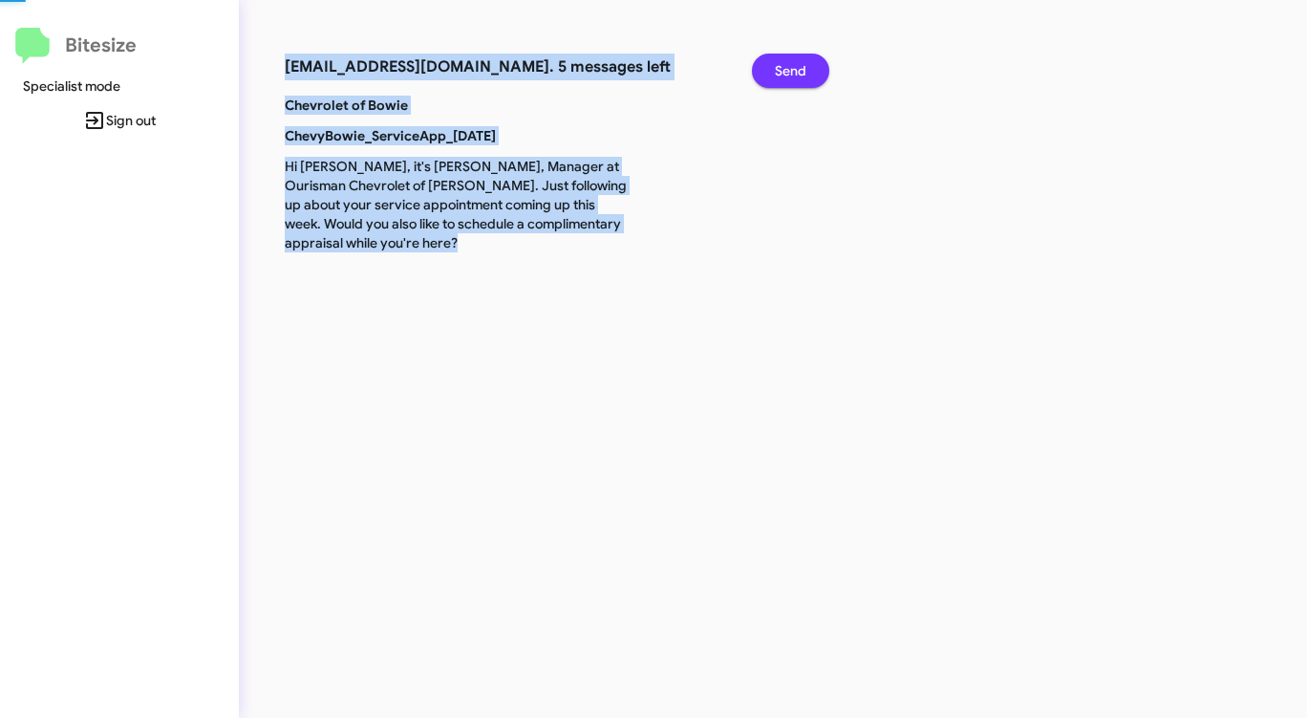
click at [797, 69] on span "Send" at bounding box center [791, 71] width 32 height 34
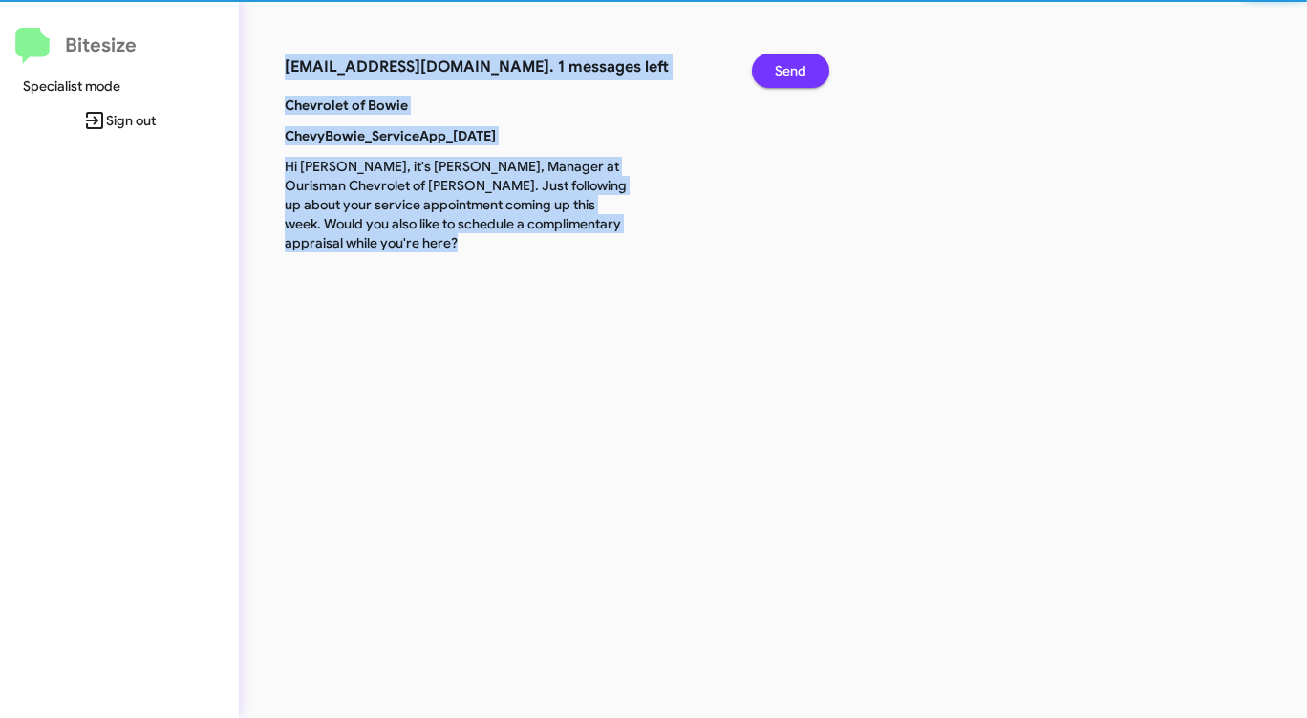
click at [797, 69] on span "Send" at bounding box center [791, 71] width 32 height 34
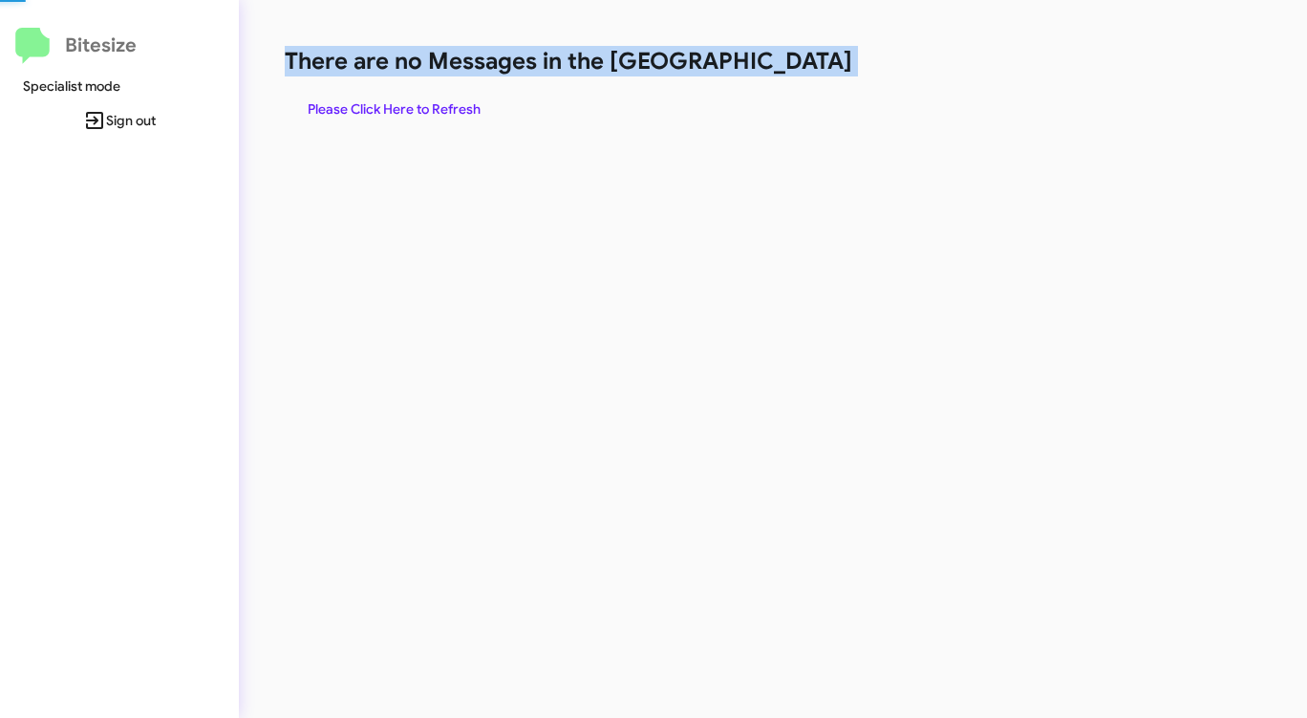
click at [797, 69] on h1 "There are no Messages in the [GEOGRAPHIC_DATA]" at bounding box center [684, 61] width 799 height 31
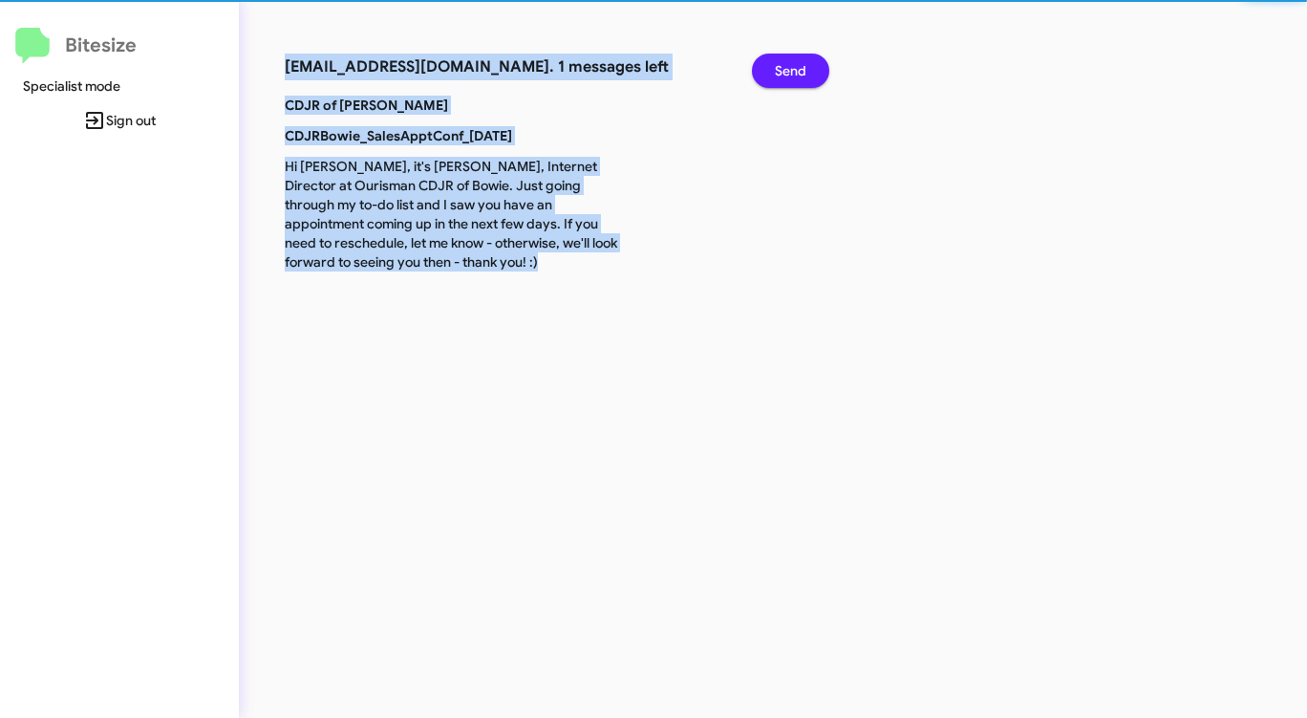
click at [797, 69] on div "connect+cdjrbowie@bitesize.co. 1 messages left Send CDJR of Bowie CDJRBowie_Sal…" at bounding box center [684, 359] width 891 height 718
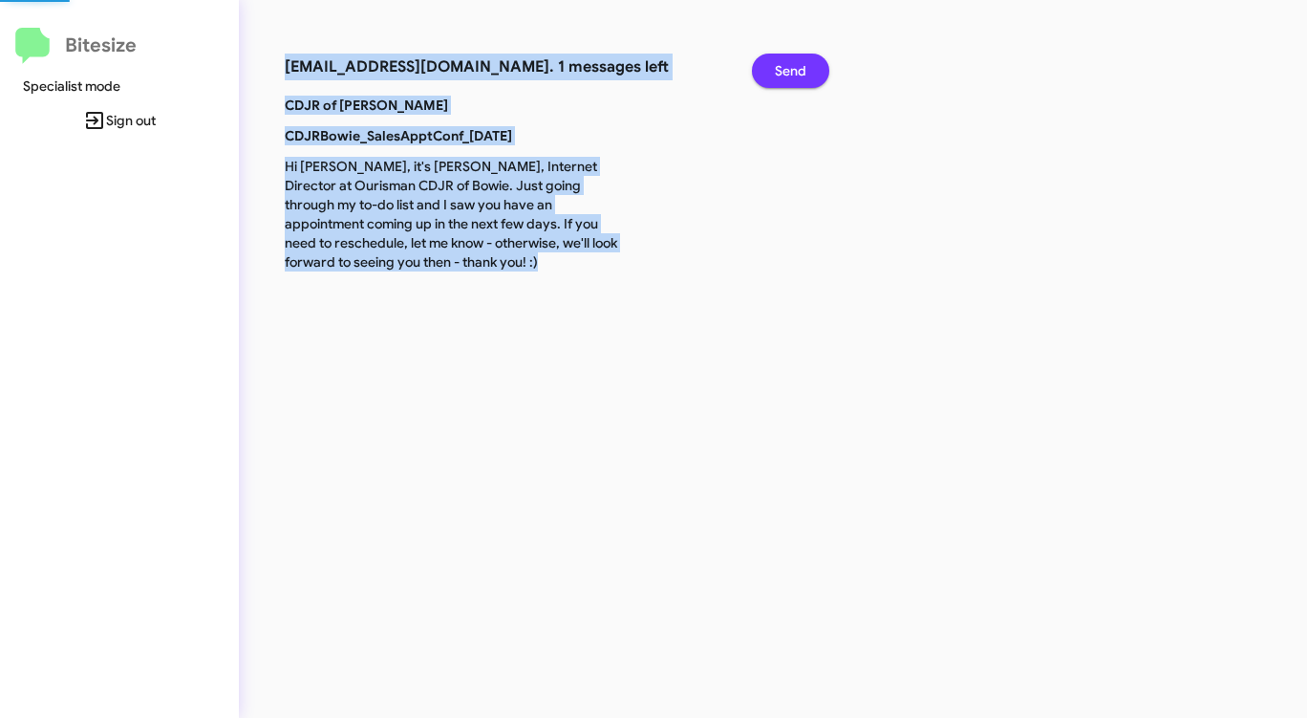
click at [797, 69] on span "Send" at bounding box center [791, 71] width 32 height 34
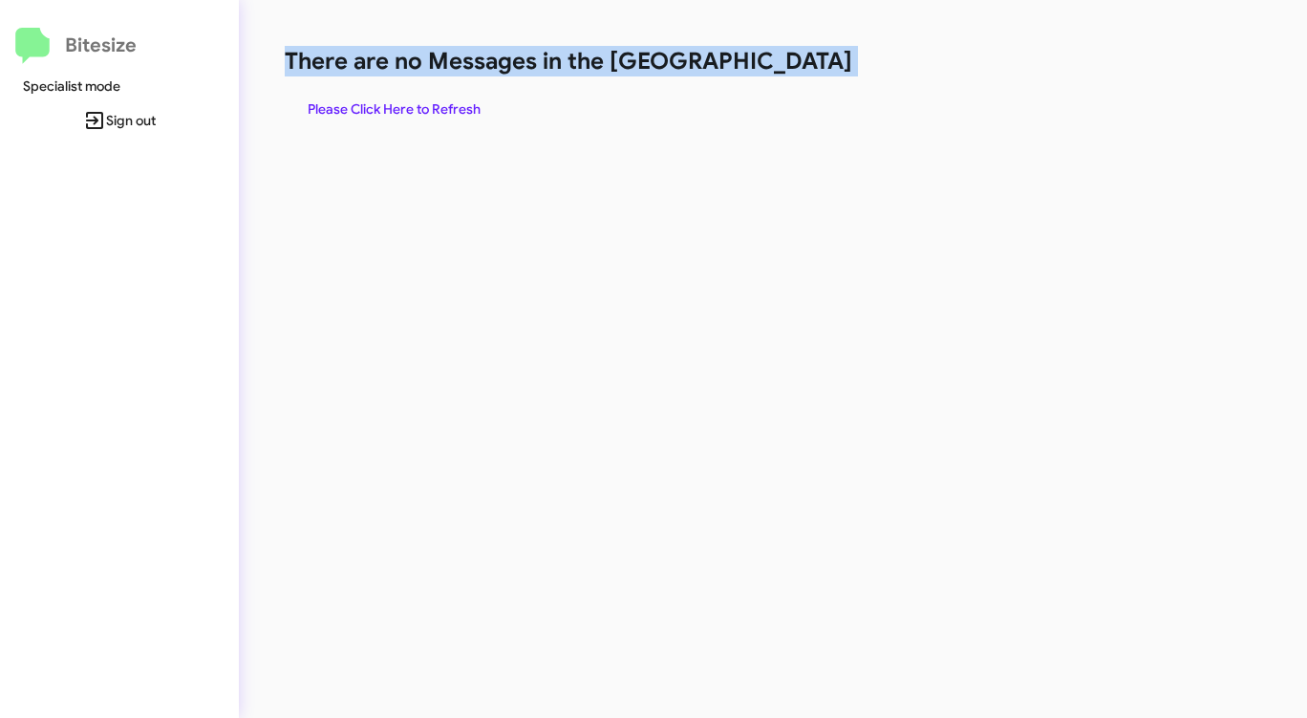
click at [797, 69] on h1 "There are no Messages in the [GEOGRAPHIC_DATA]" at bounding box center [684, 61] width 799 height 31
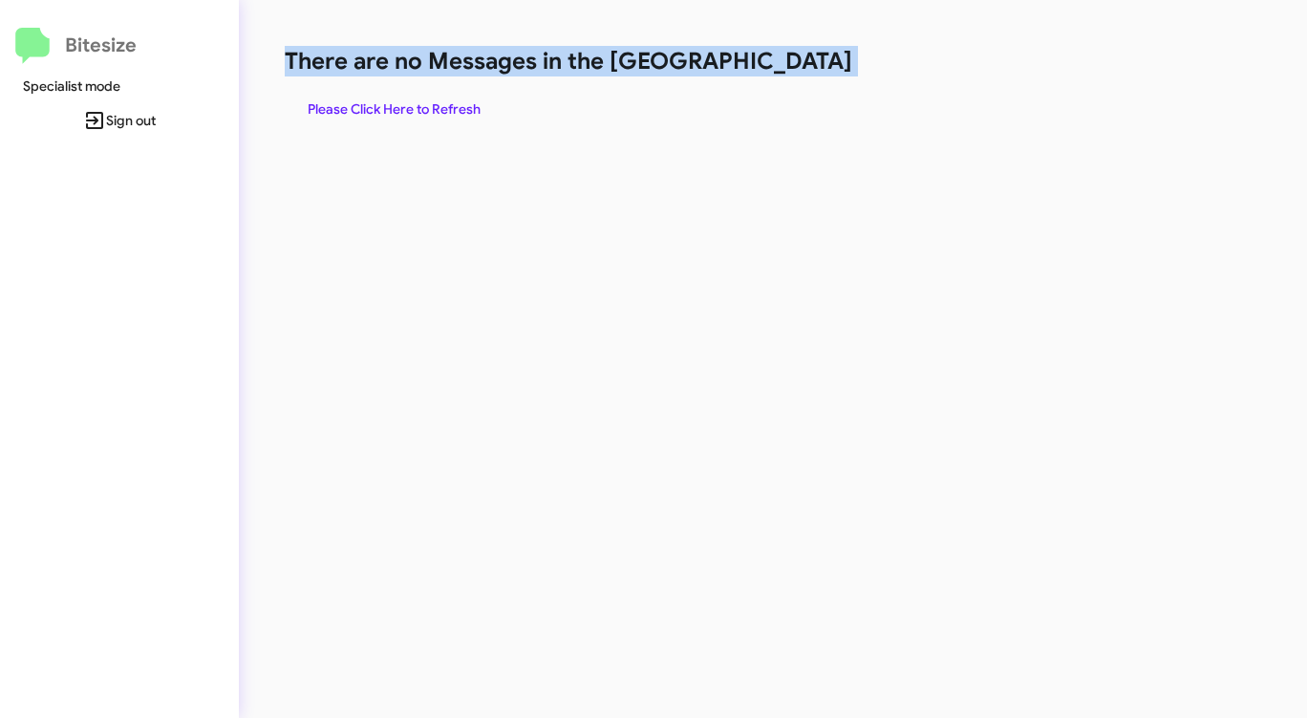
click at [458, 102] on span "Please Click Here to Refresh" at bounding box center [394, 109] width 173 height 34
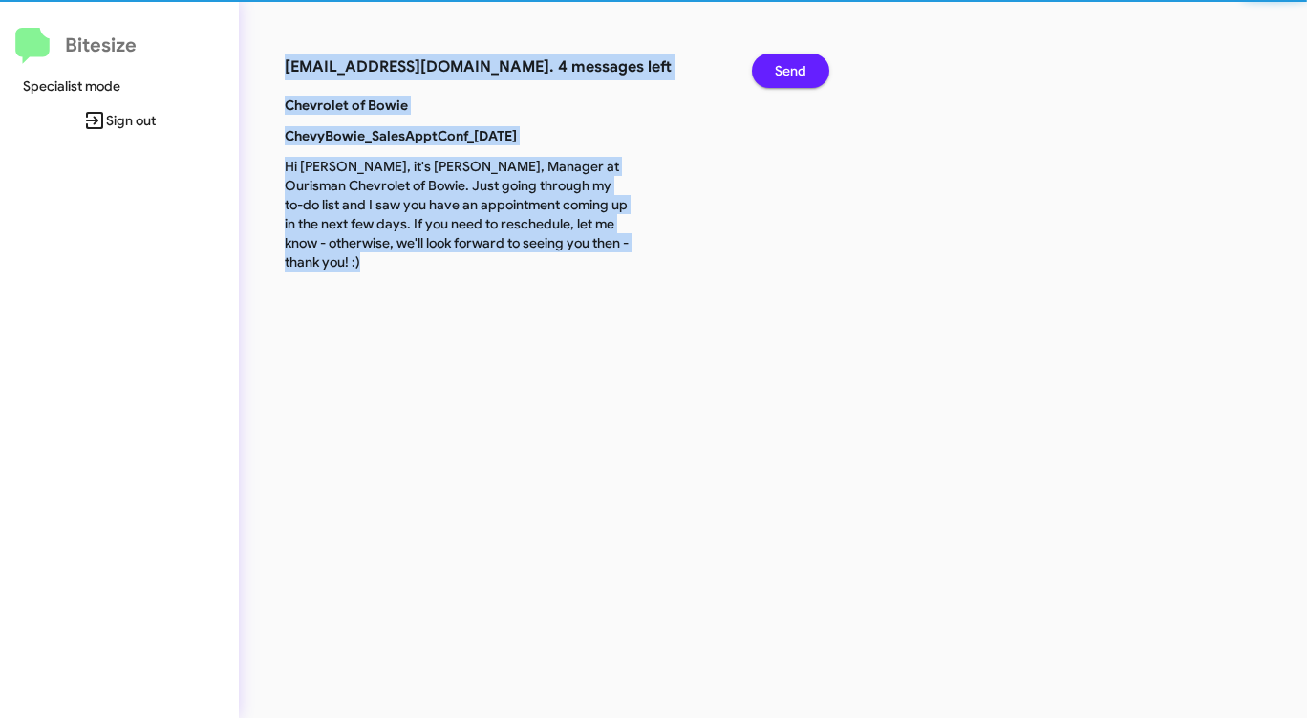
click at [458, 102] on p "Chevrolet of Bowie" at bounding box center [457, 105] width 374 height 19
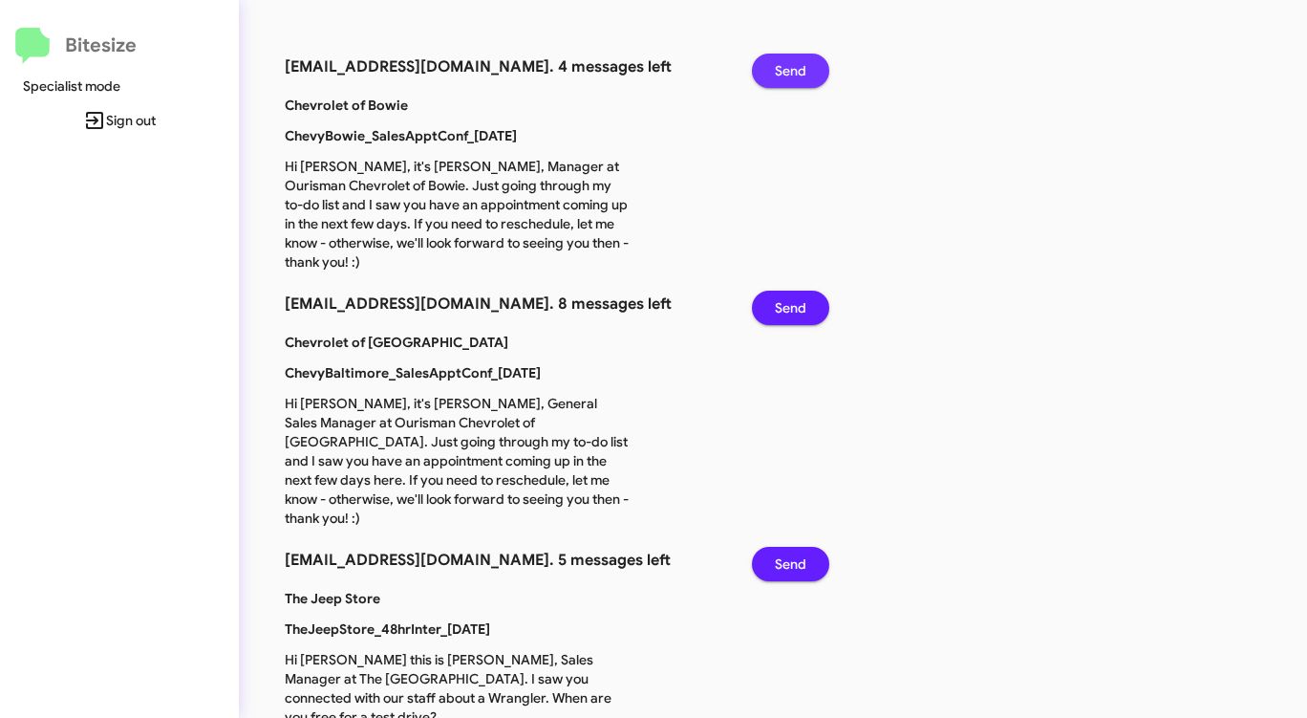
click at [777, 69] on span "Send" at bounding box center [791, 71] width 32 height 34
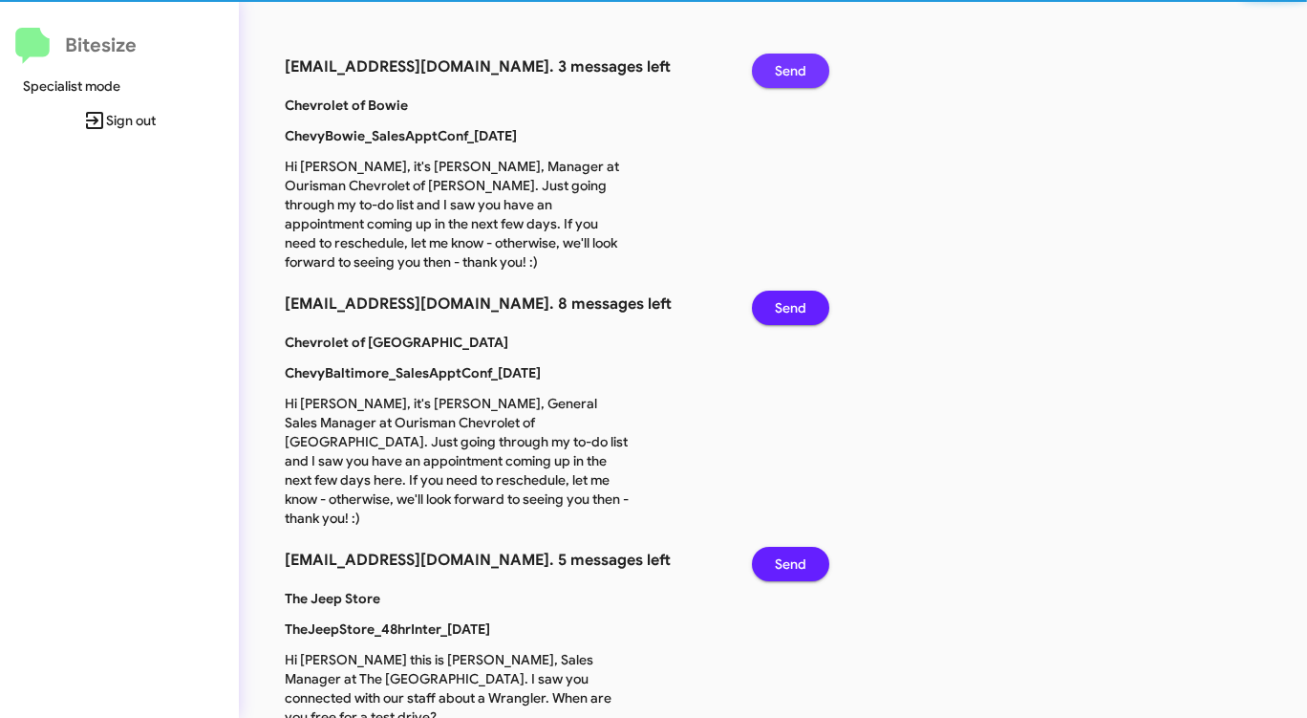
click at [777, 69] on span "Send" at bounding box center [791, 71] width 32 height 34
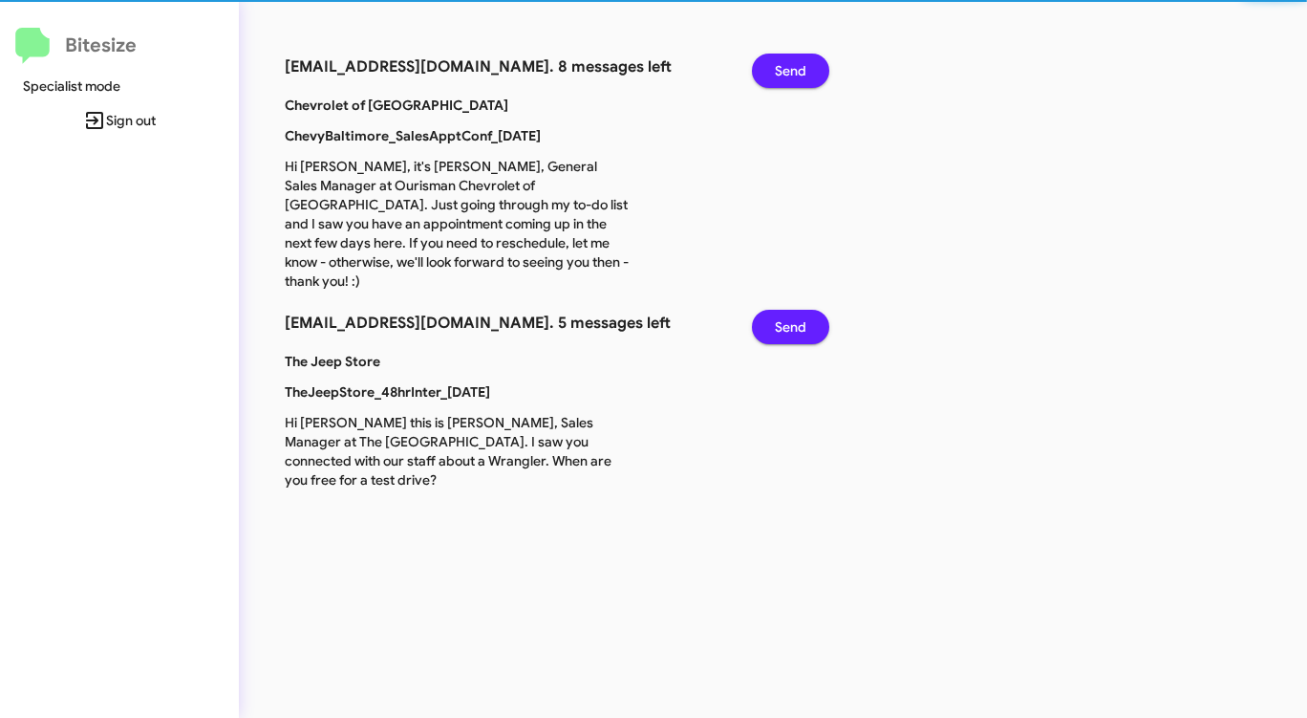
click at [777, 69] on span "Send" at bounding box center [791, 71] width 32 height 34
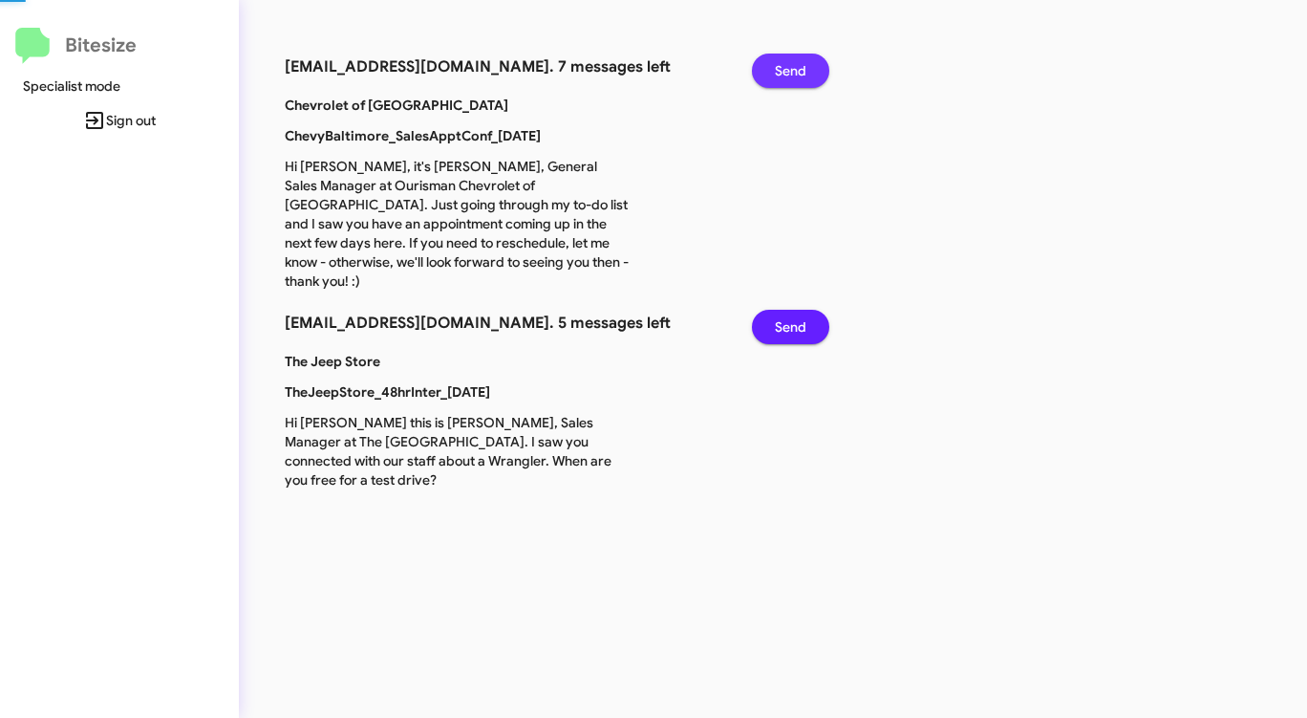
click at [777, 69] on span "Send" at bounding box center [791, 71] width 32 height 34
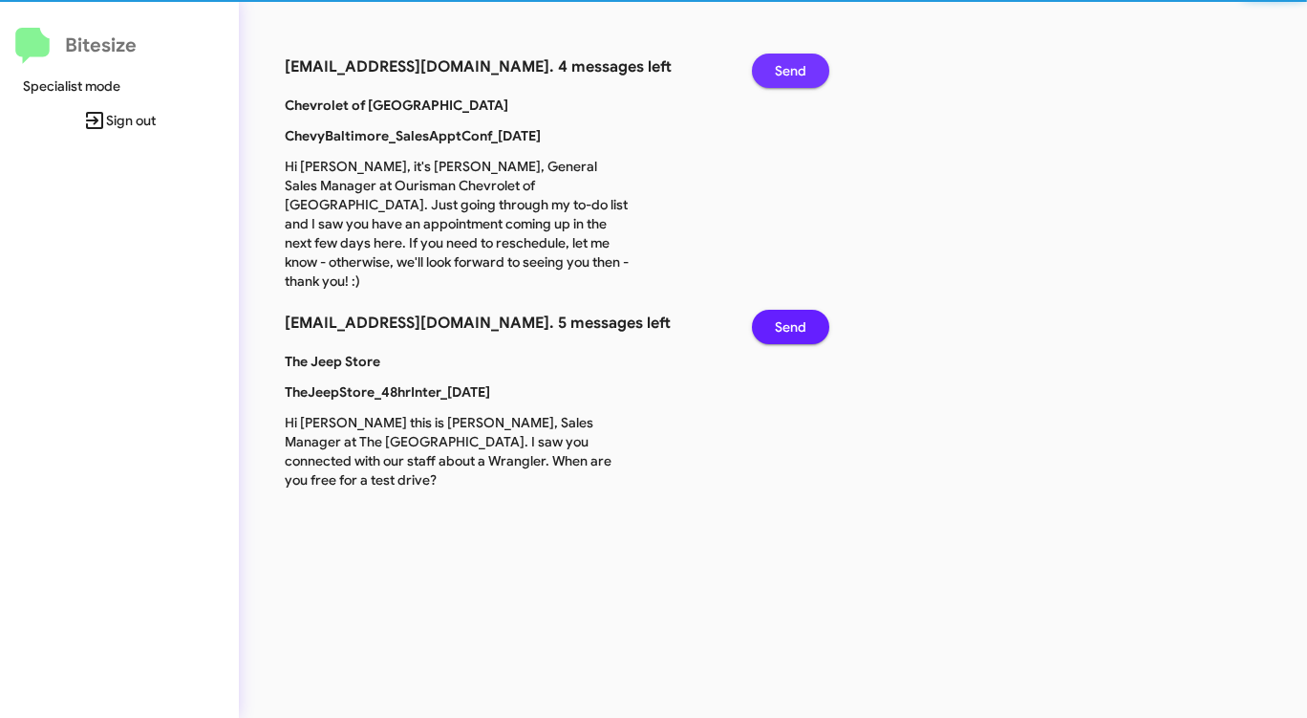
click at [777, 69] on span "Send" at bounding box center [791, 71] width 32 height 34
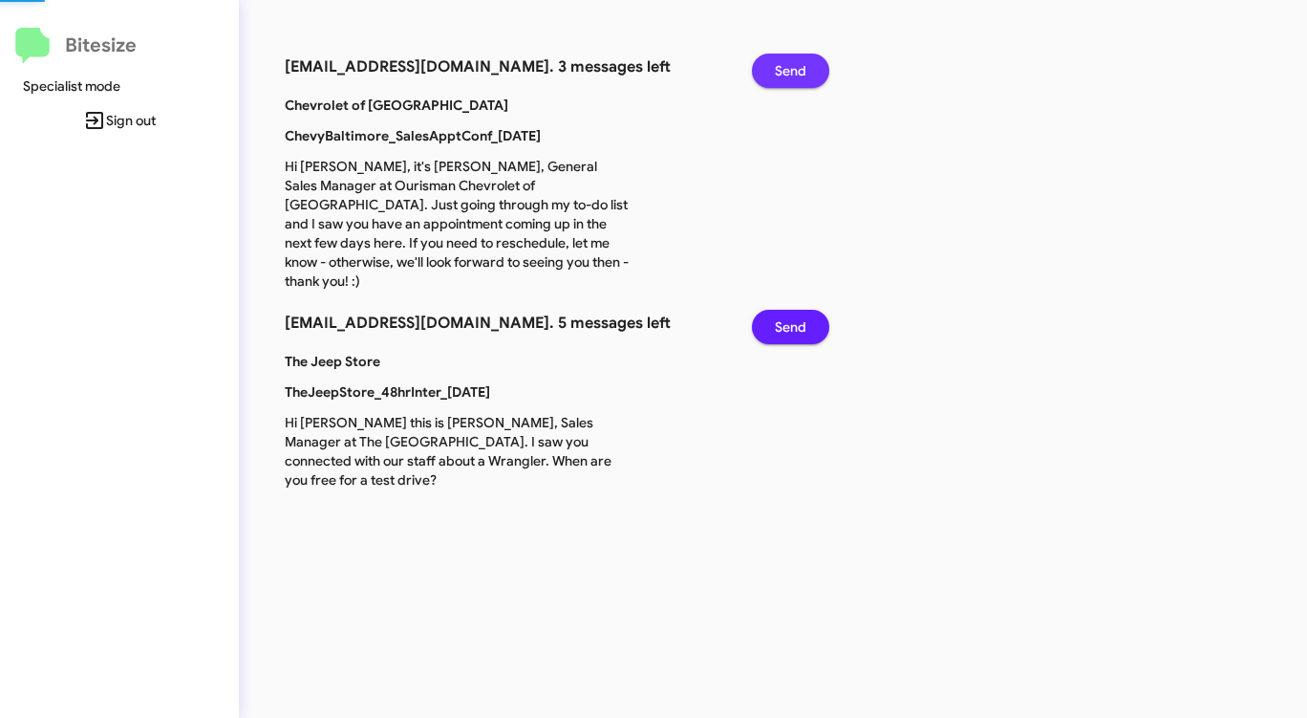
click at [777, 69] on span "Send" at bounding box center [791, 71] width 32 height 34
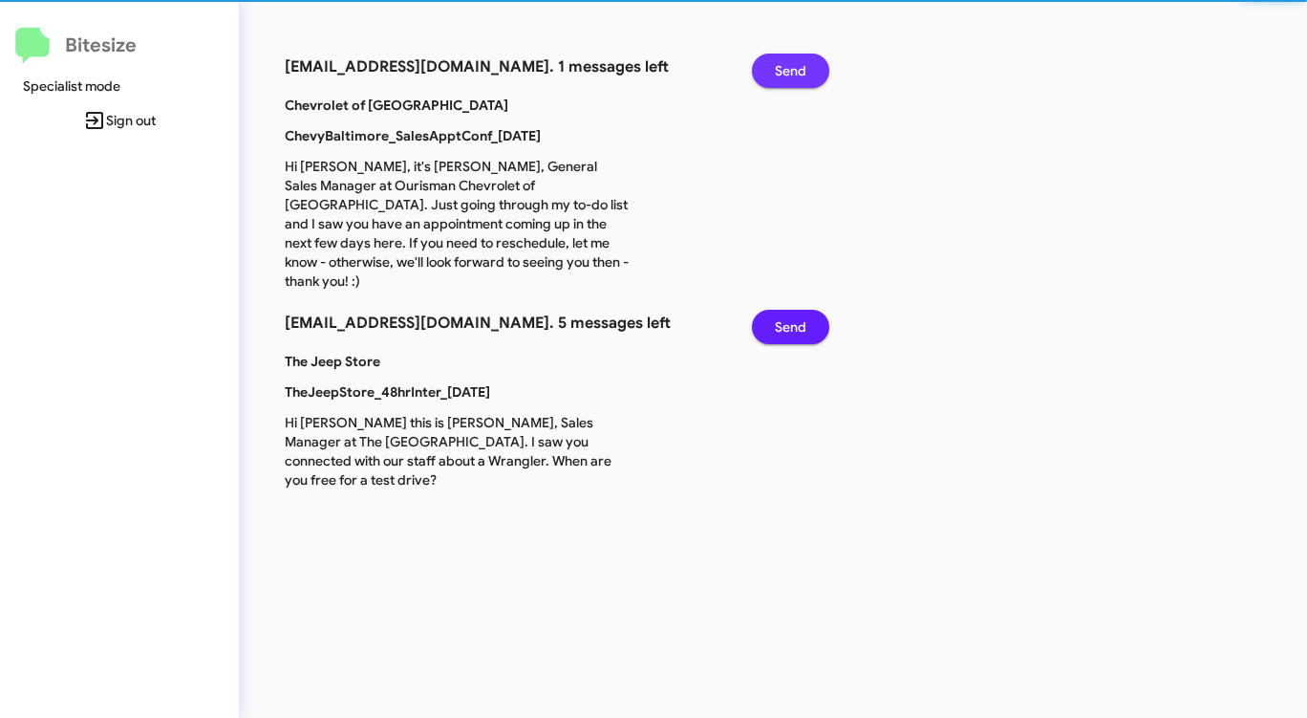
click at [777, 69] on span "Send" at bounding box center [791, 71] width 32 height 34
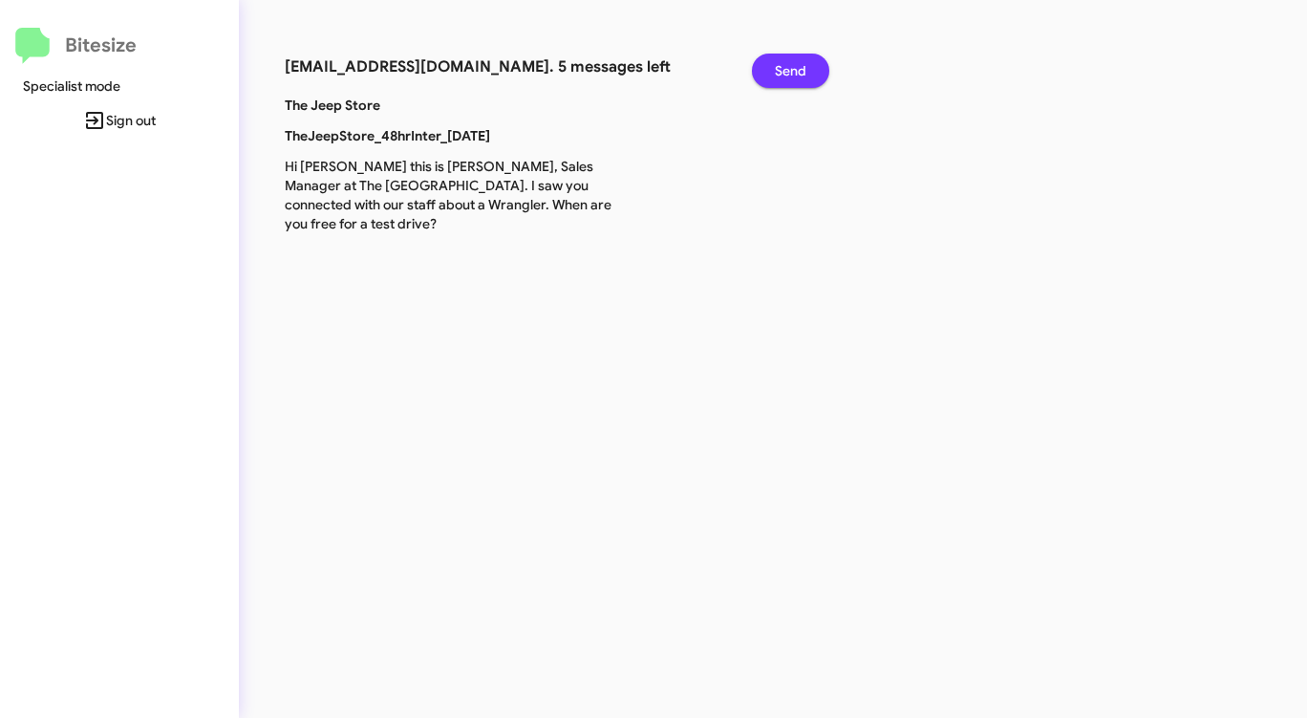
click at [777, 69] on span "Send" at bounding box center [791, 71] width 32 height 34
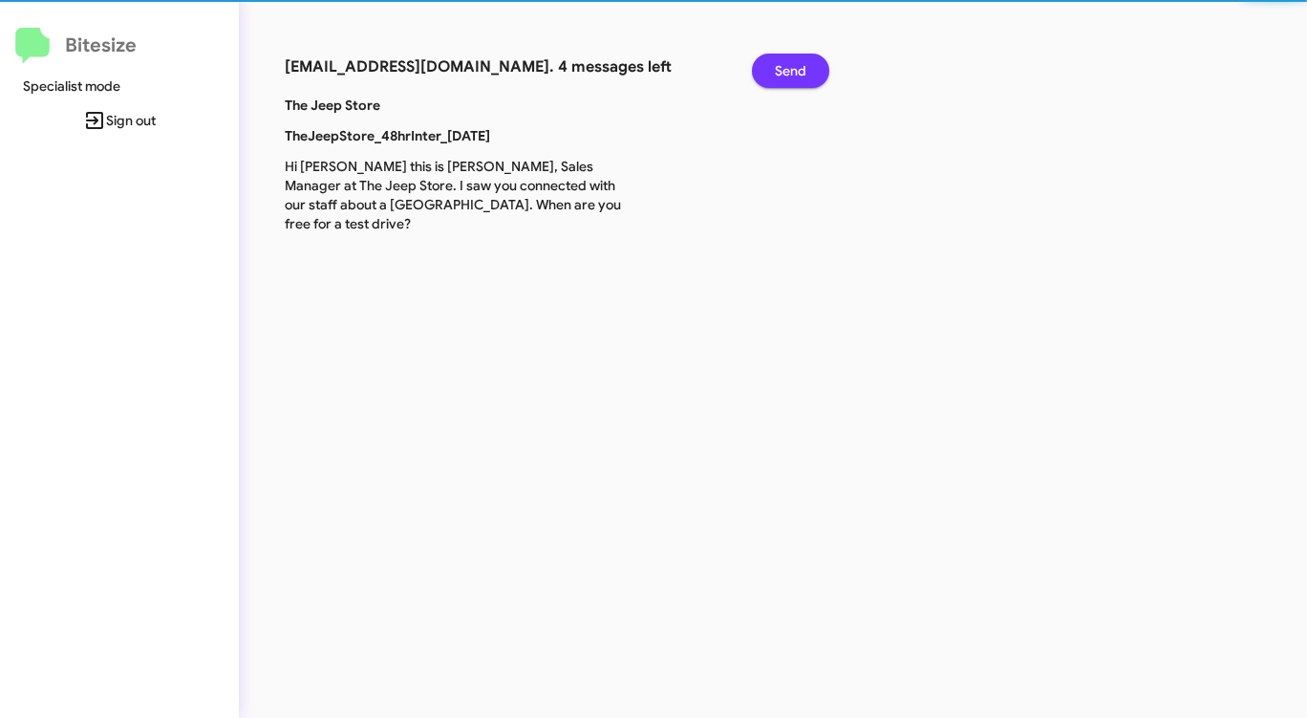
click at [777, 69] on span "Send" at bounding box center [791, 71] width 32 height 34
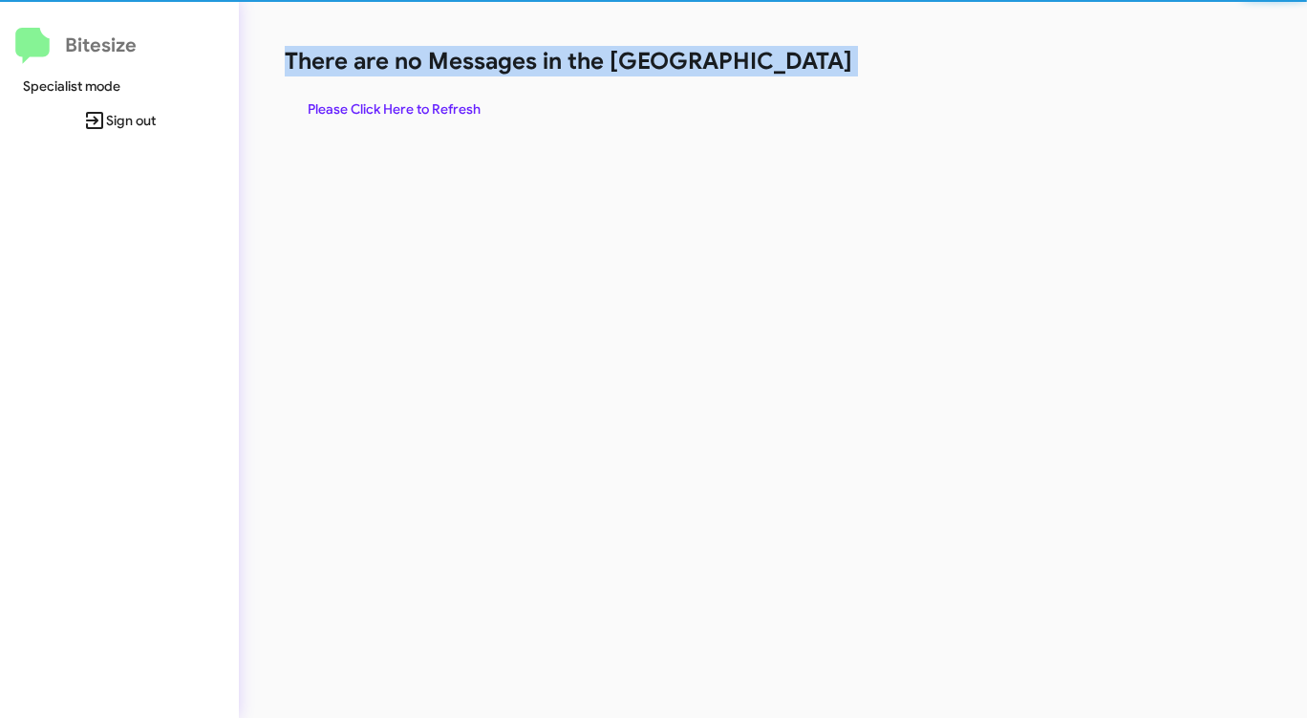
click at [777, 69] on h1 "There are no Messages in the [GEOGRAPHIC_DATA]" at bounding box center [684, 61] width 799 height 31
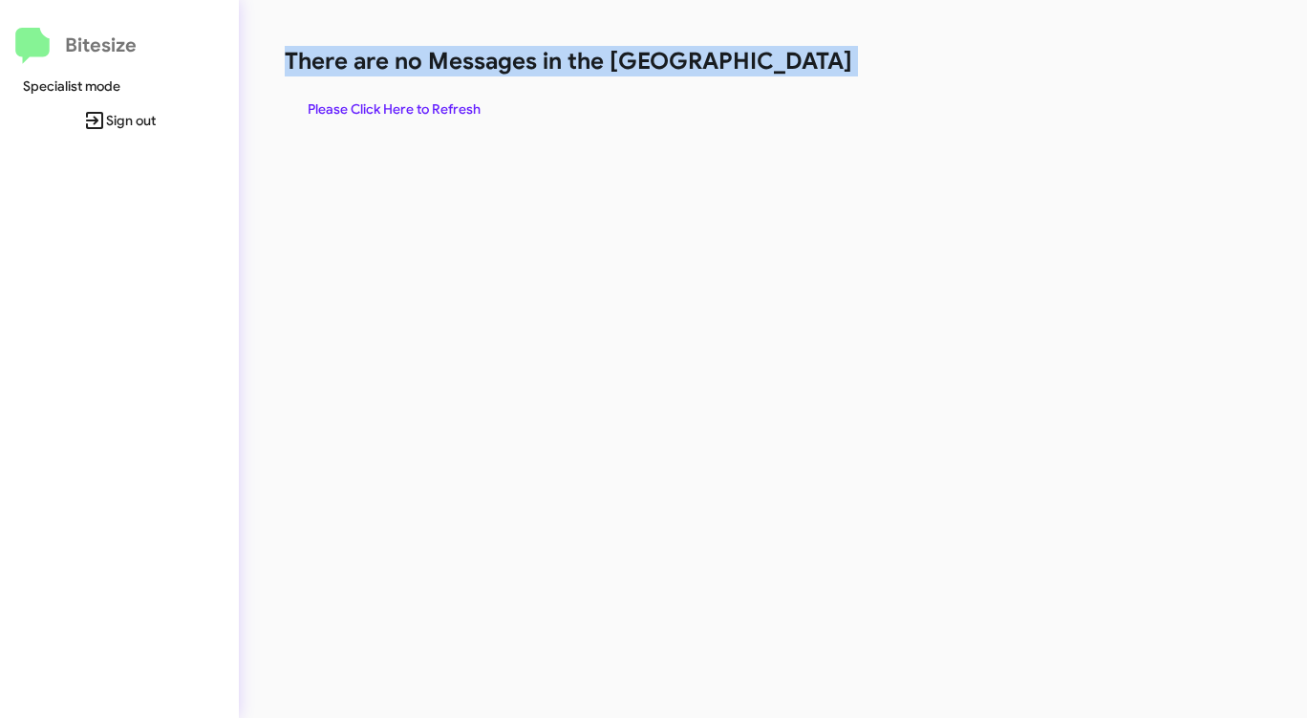
click at [777, 69] on h1 "There are no Messages in the [GEOGRAPHIC_DATA]" at bounding box center [684, 61] width 799 height 31
click at [439, 109] on span "Please Click Here to Refresh" at bounding box center [394, 109] width 173 height 34
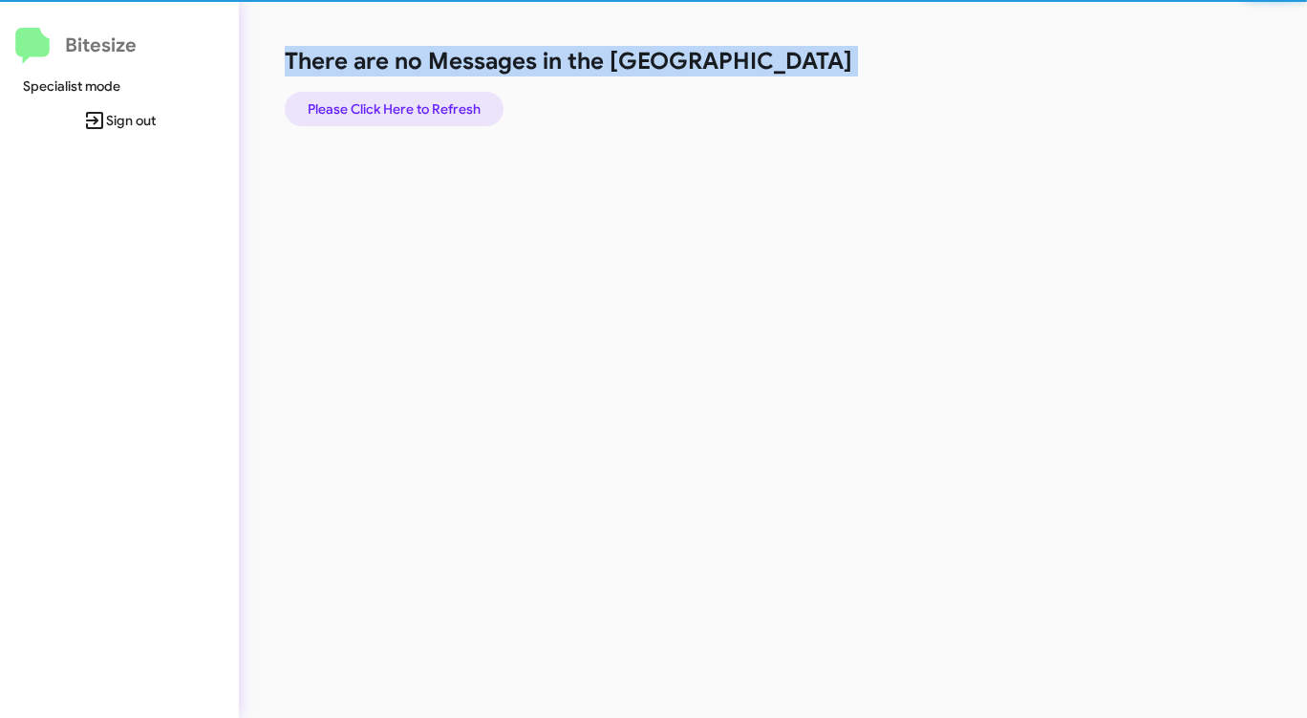
click at [439, 109] on span "Please Click Here to Refresh" at bounding box center [394, 109] width 173 height 34
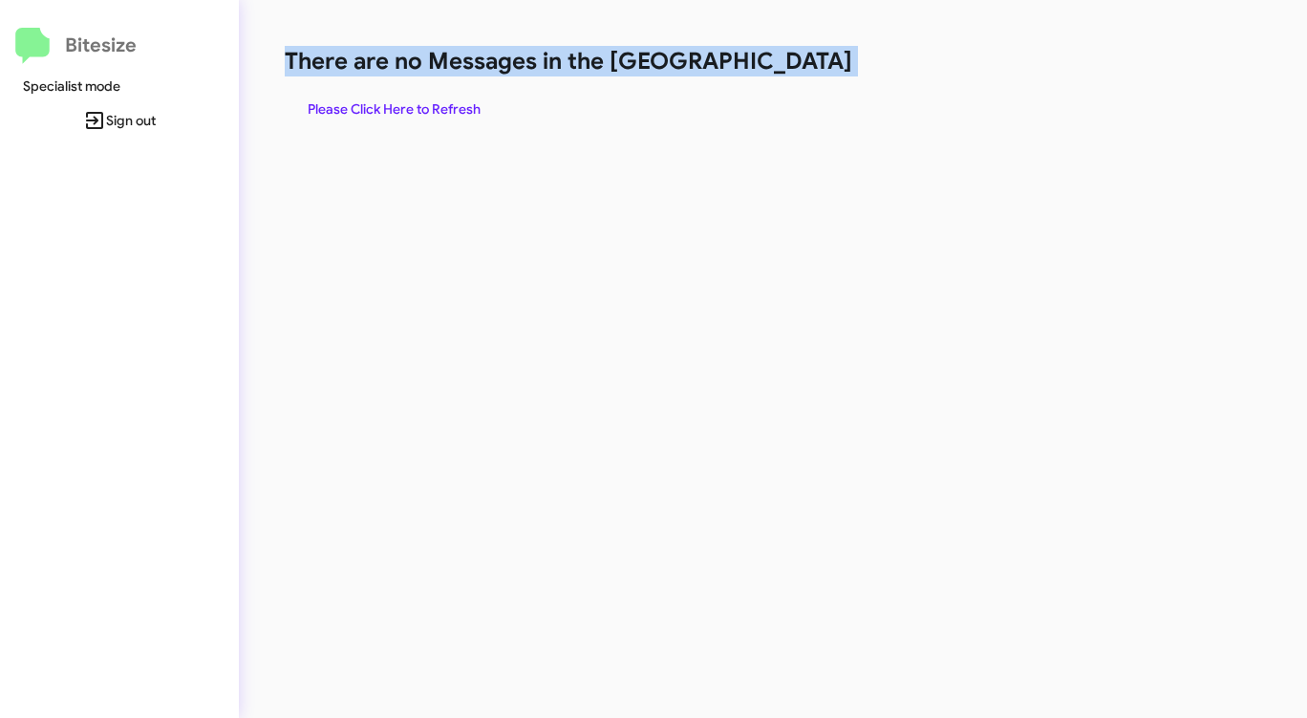
click at [439, 109] on span "Please Click Here to Refresh" at bounding box center [394, 109] width 173 height 34
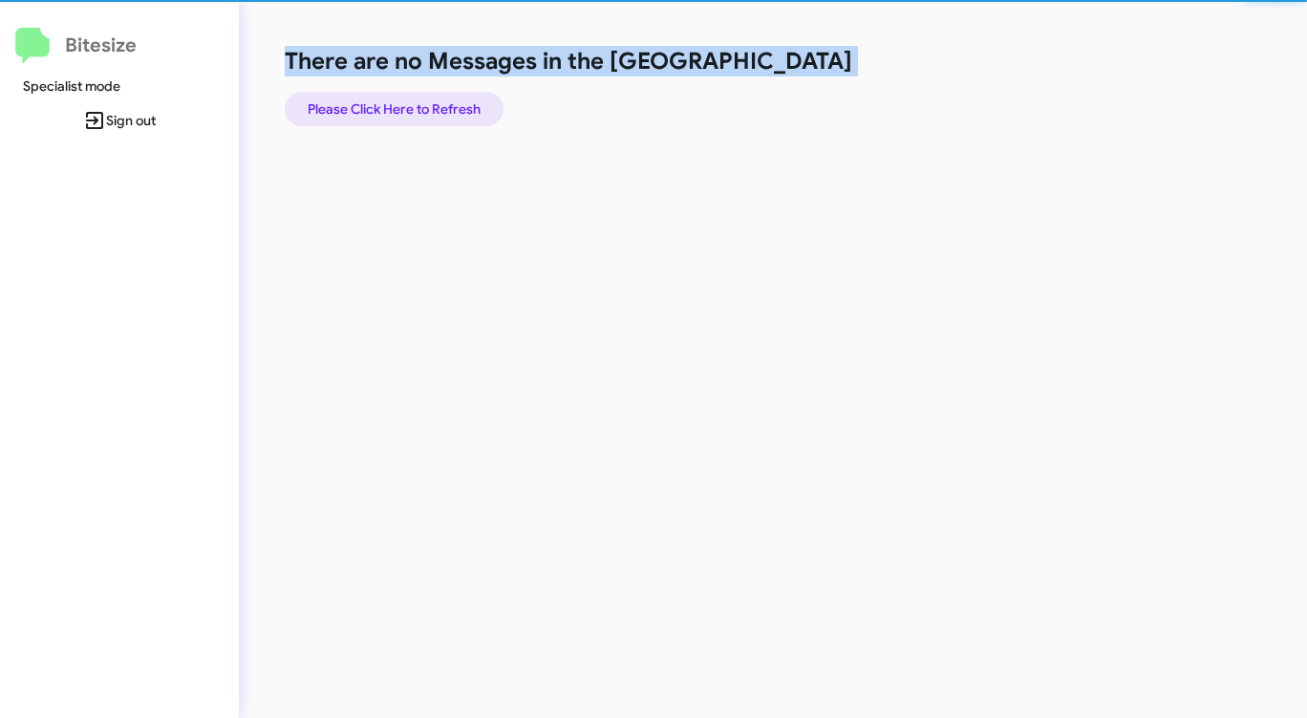
click at [439, 109] on span "Please Click Here to Refresh" at bounding box center [394, 109] width 173 height 34
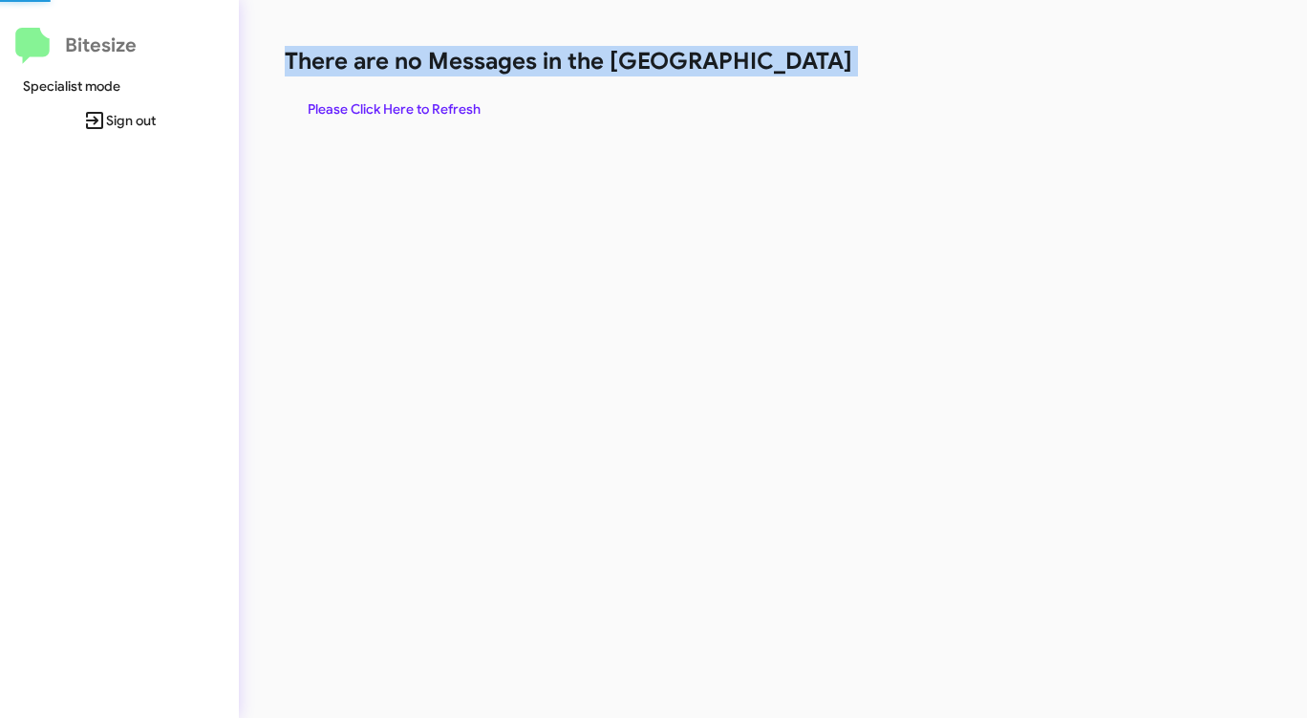
click at [439, 109] on span "Please Click Here to Refresh" at bounding box center [394, 109] width 173 height 34
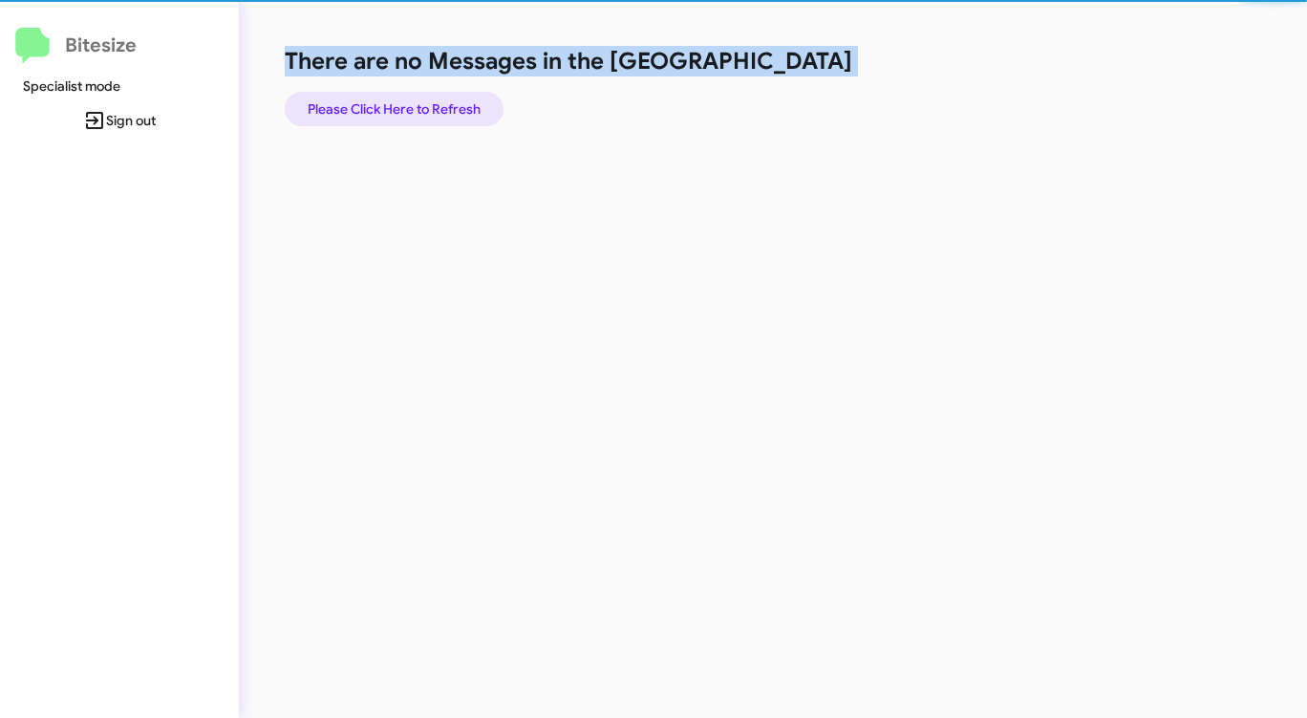
click at [439, 109] on span "Please Click Here to Refresh" at bounding box center [394, 109] width 173 height 34
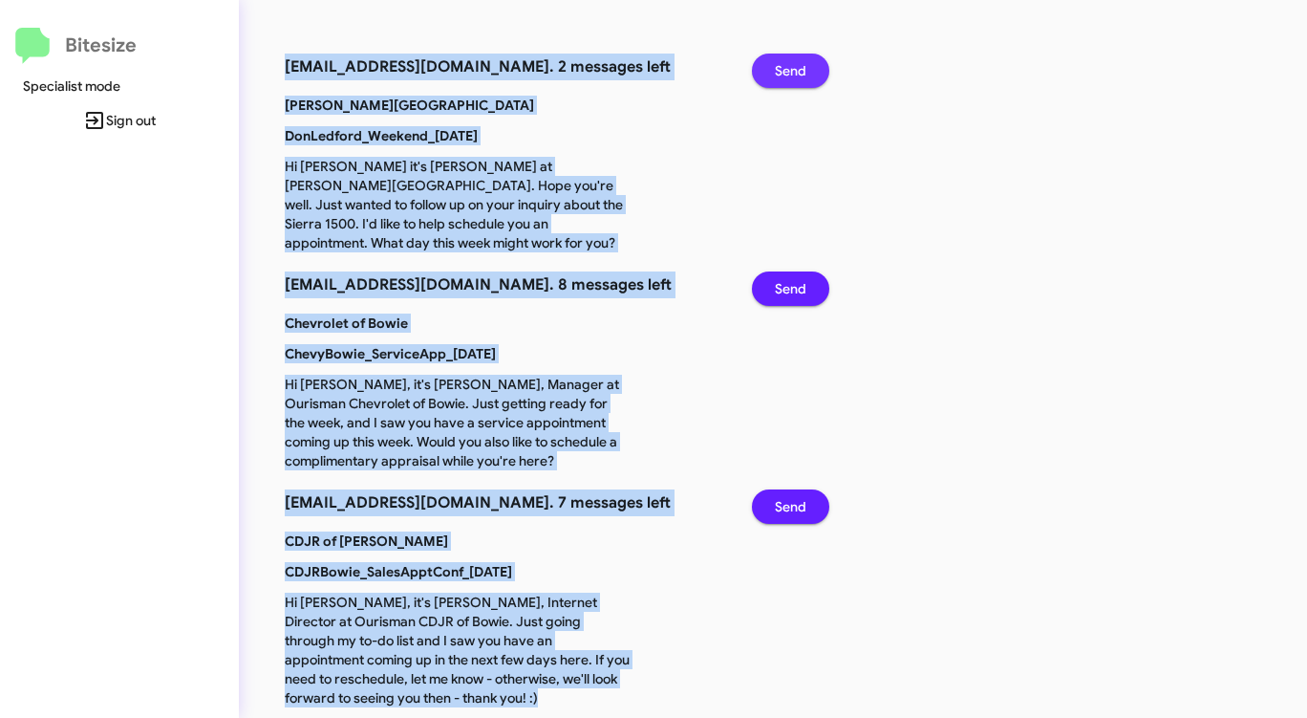
click at [791, 73] on span "Send" at bounding box center [791, 71] width 32 height 34
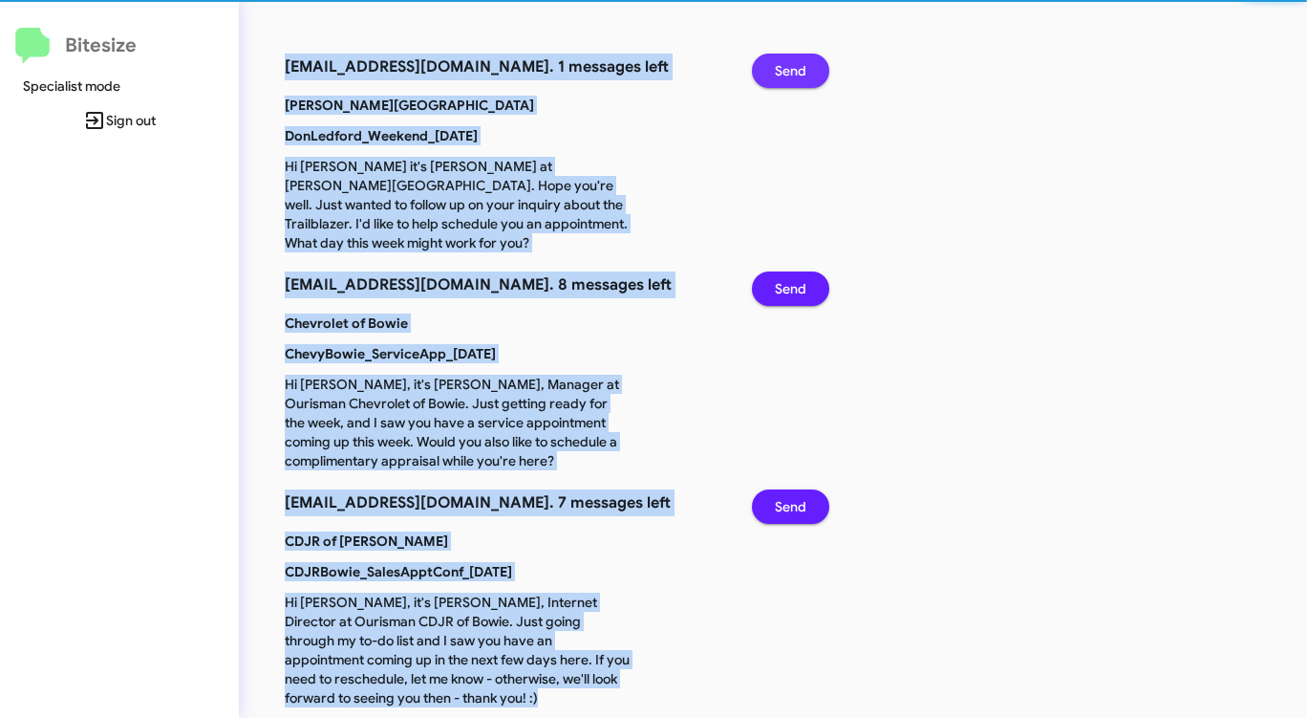
click at [791, 73] on span "Send" at bounding box center [791, 71] width 32 height 34
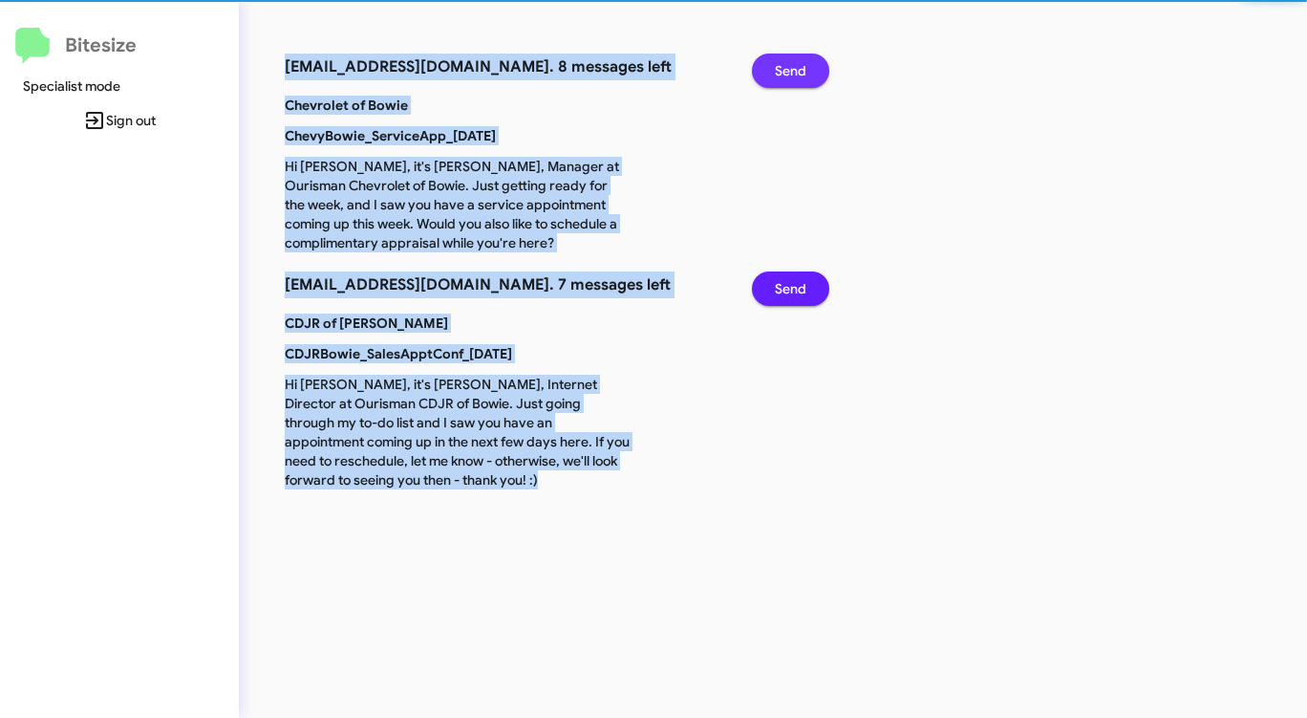
click at [791, 73] on span "Send" at bounding box center [791, 71] width 32 height 34
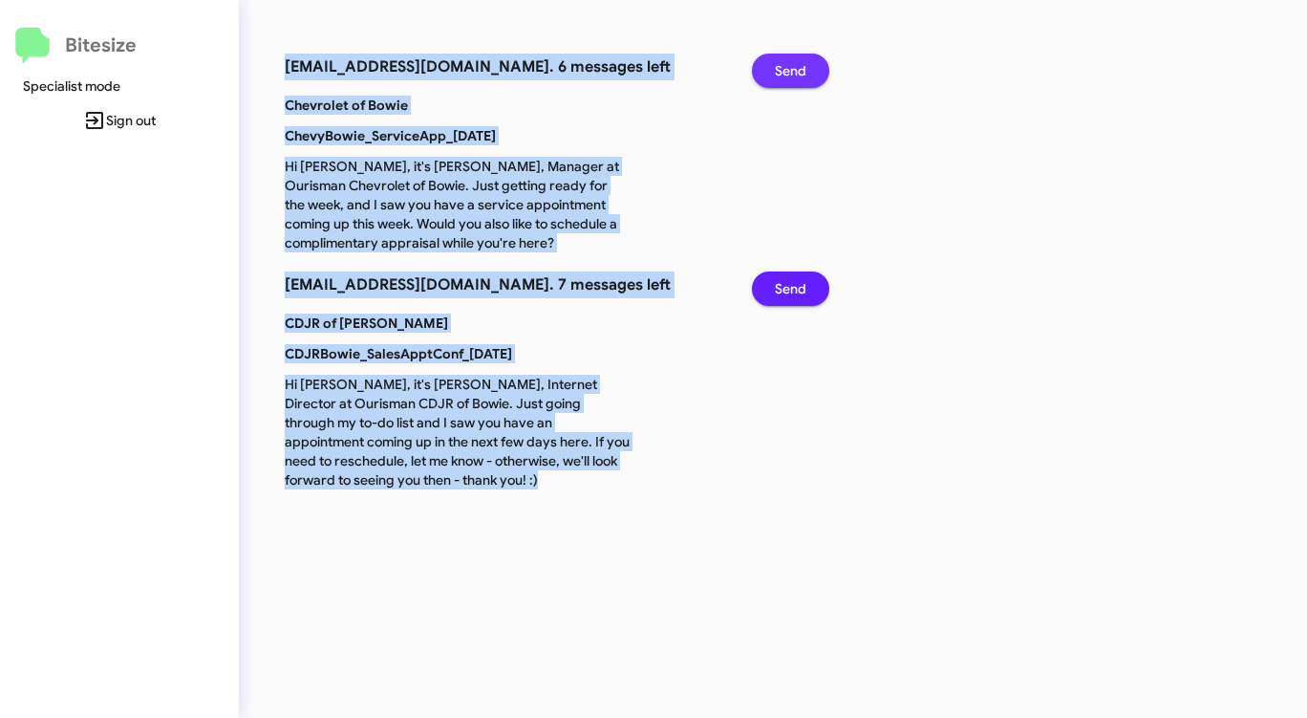
click at [791, 73] on span "Send" at bounding box center [791, 71] width 32 height 34
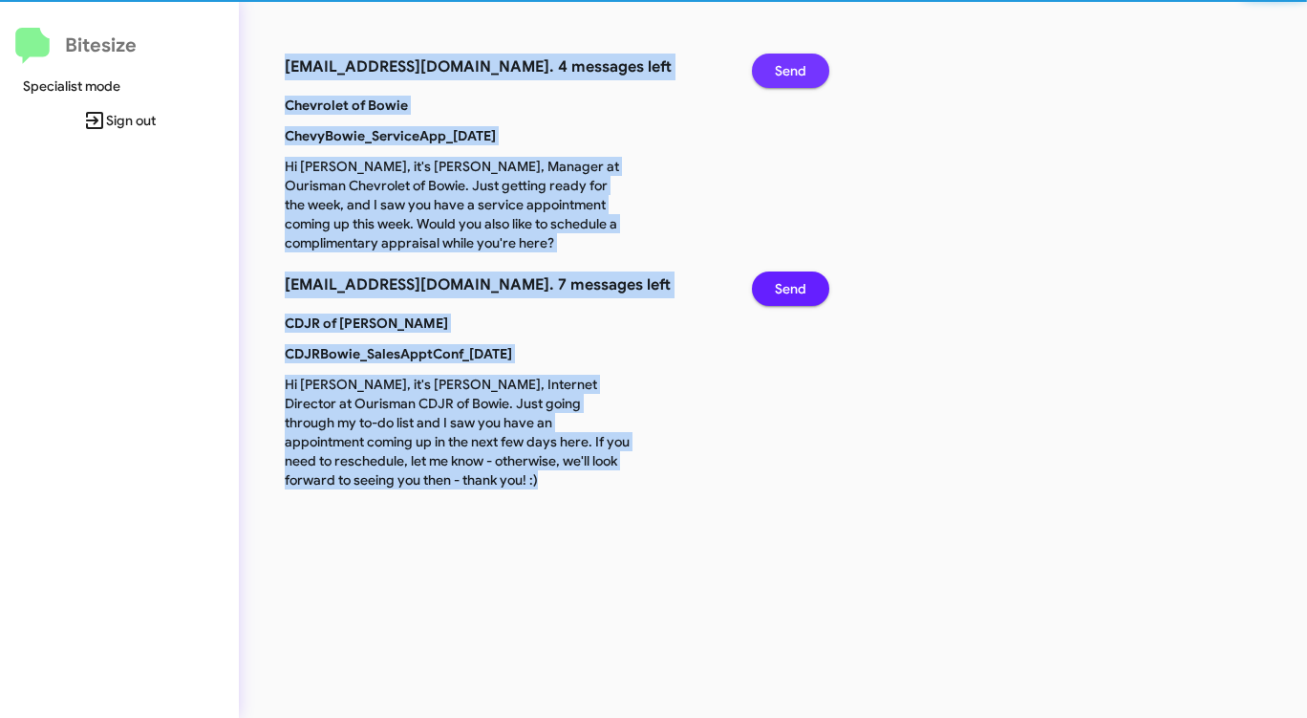
click at [791, 73] on span "Send" at bounding box center [791, 71] width 32 height 34
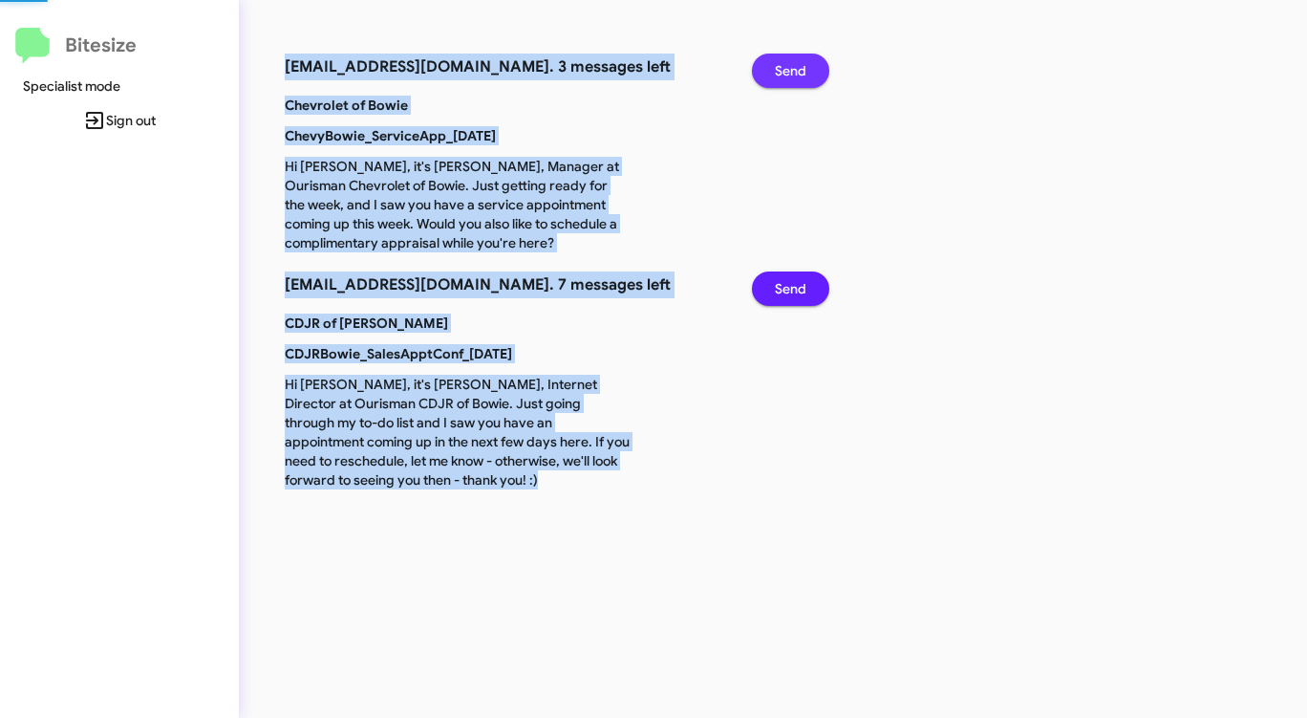
click at [791, 73] on span "Send" at bounding box center [791, 71] width 32 height 34
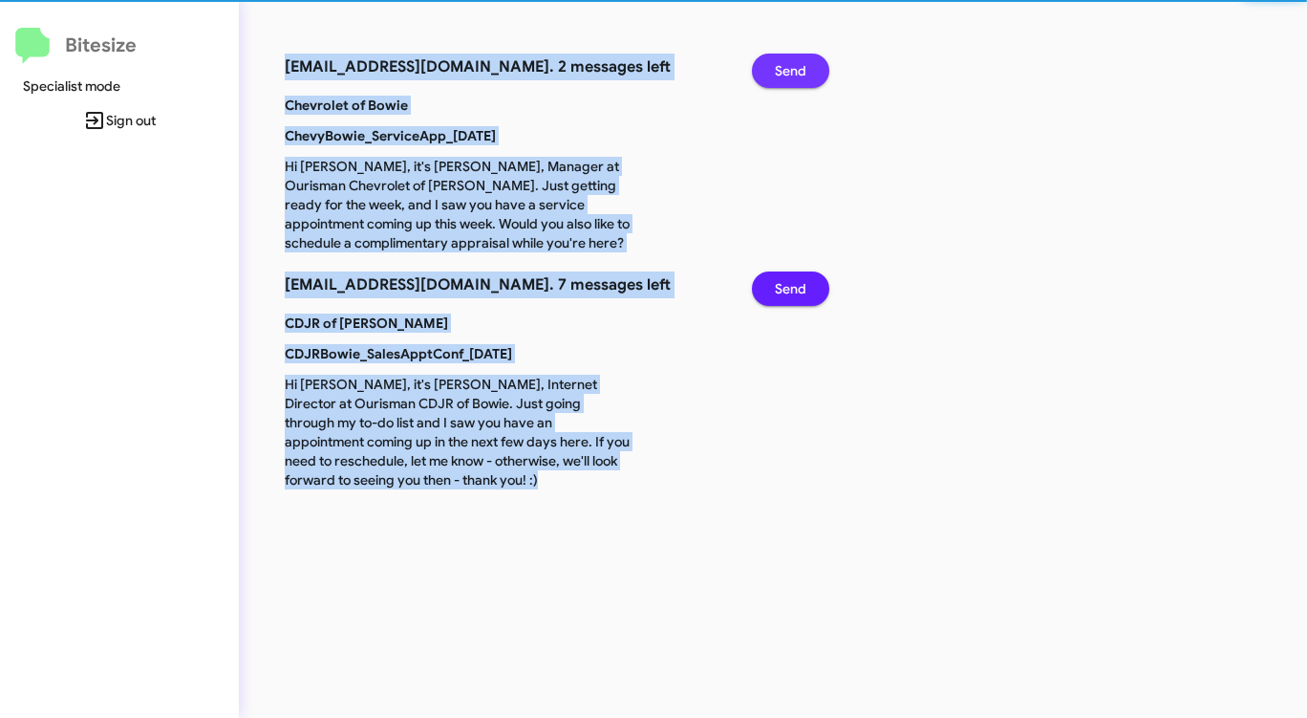
click at [791, 73] on span "Send" at bounding box center [791, 71] width 32 height 34
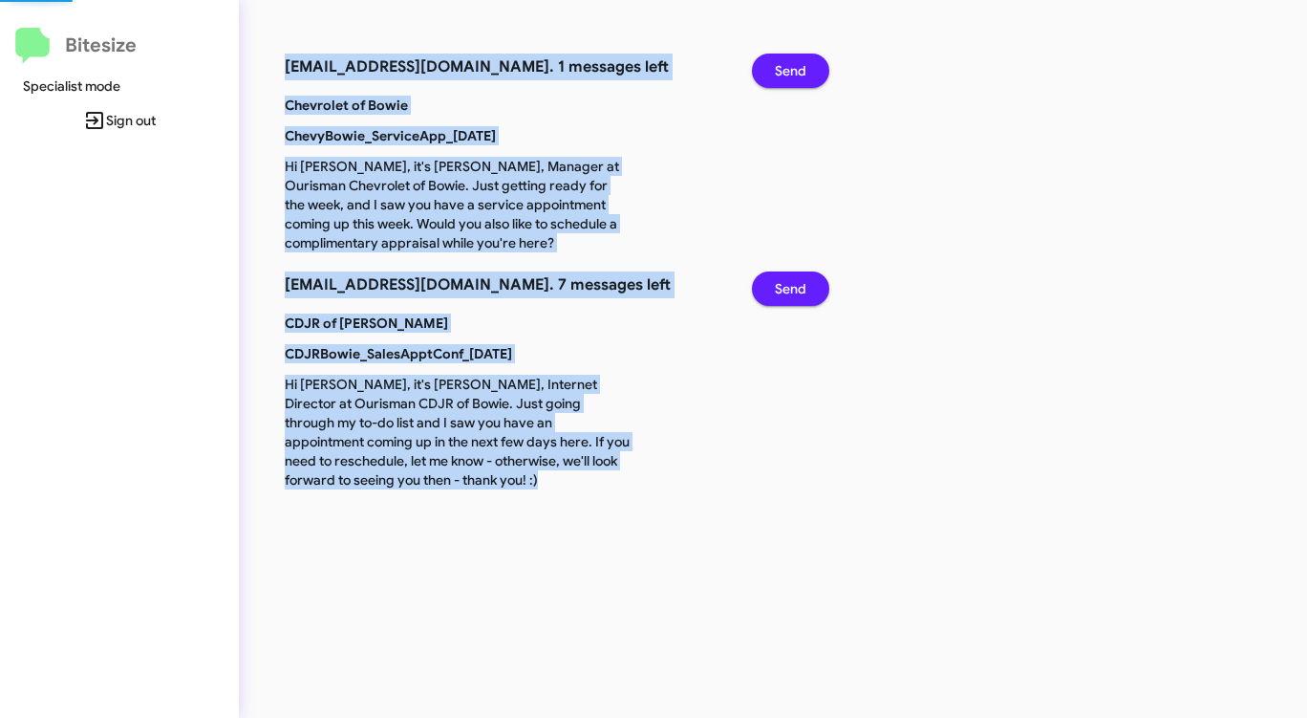
click at [791, 73] on span "Send" at bounding box center [791, 71] width 32 height 34
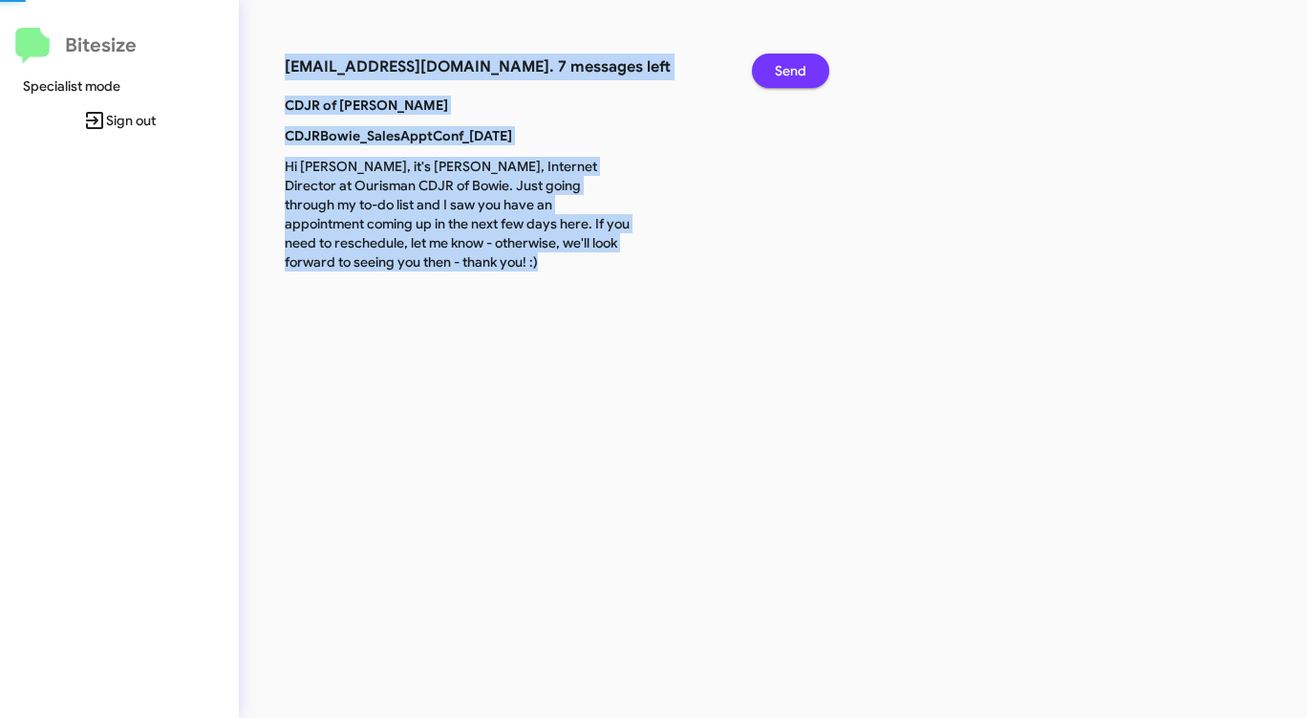
click at [791, 73] on span "Send" at bounding box center [791, 71] width 32 height 34
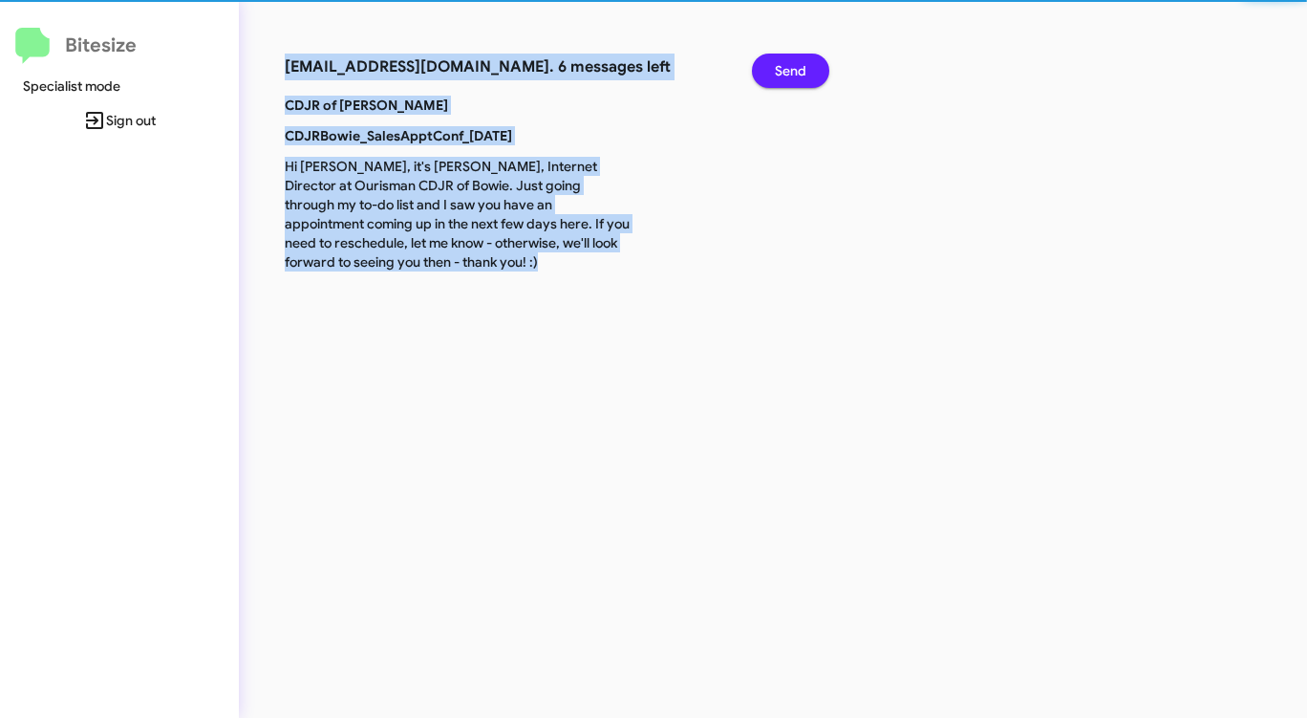
click at [791, 73] on span "Send" at bounding box center [791, 71] width 32 height 34
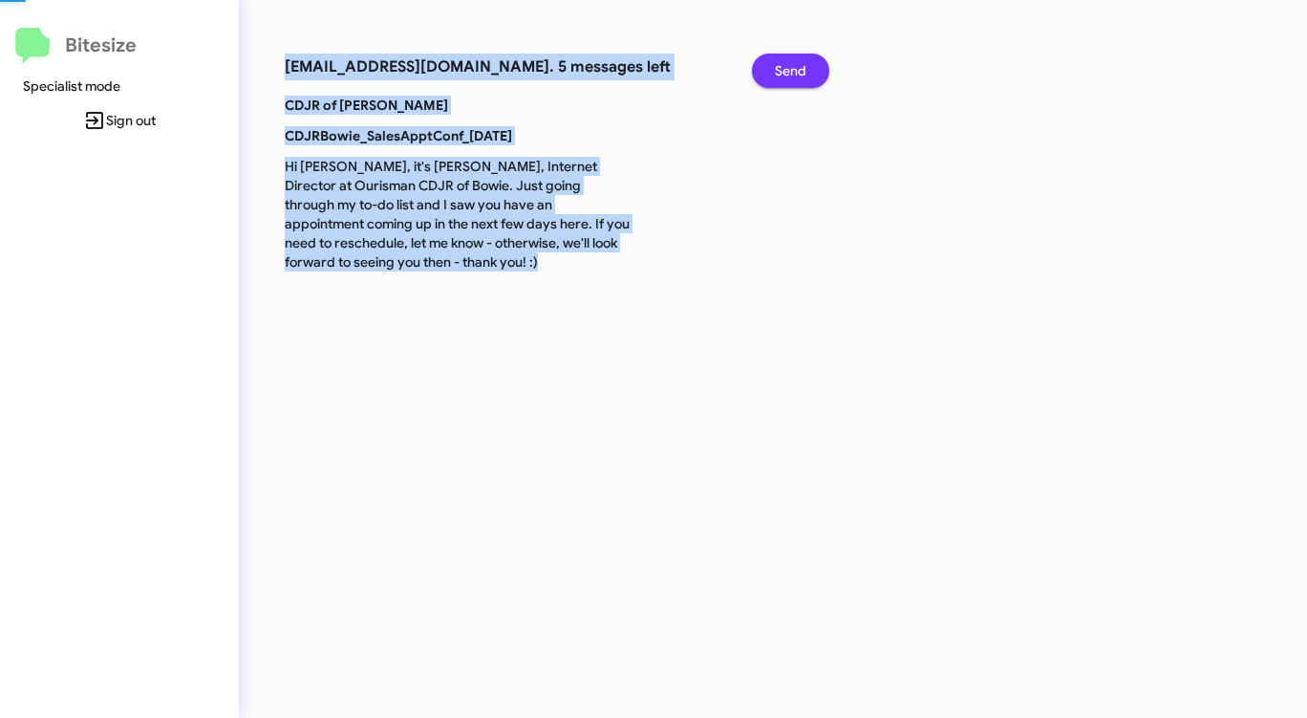
click at [791, 73] on span "Send" at bounding box center [791, 71] width 32 height 34
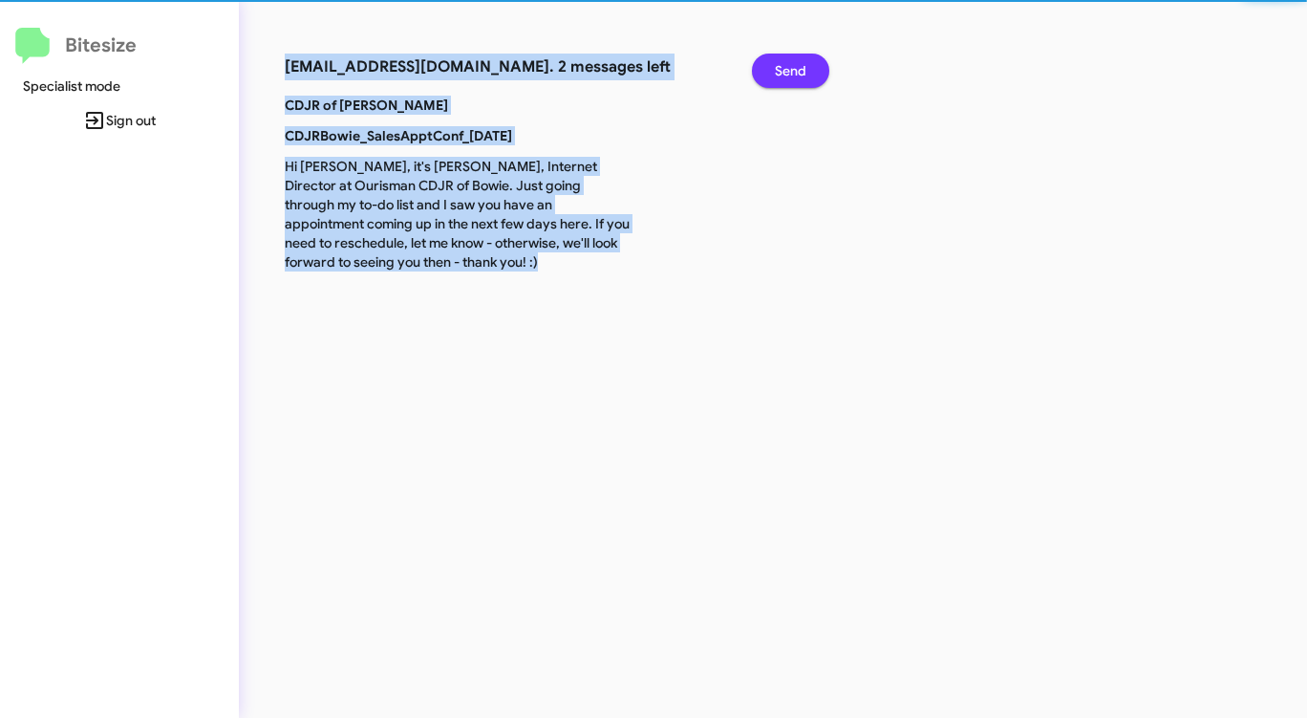
click at [791, 73] on span "Send" at bounding box center [791, 71] width 32 height 34
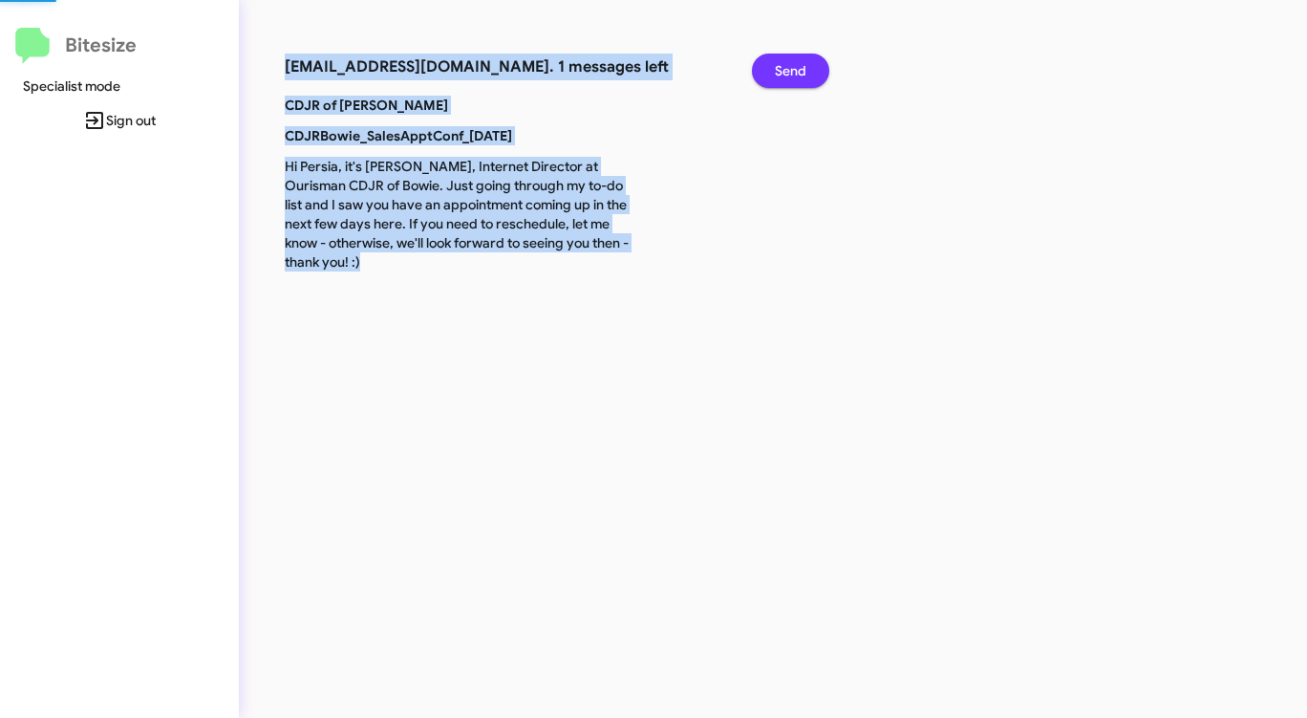
click at [791, 73] on span "Send" at bounding box center [791, 71] width 32 height 34
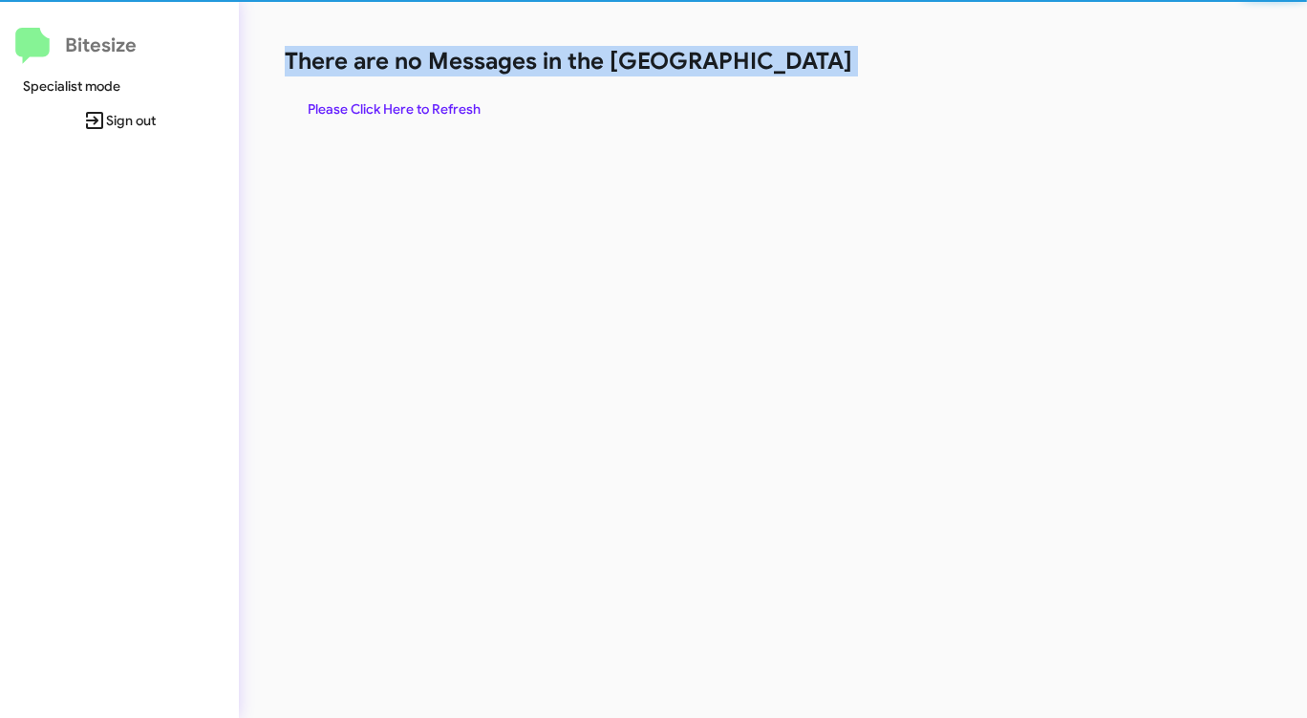
click at [791, 73] on h1 "There are no Messages in the [GEOGRAPHIC_DATA]" at bounding box center [684, 61] width 799 height 31
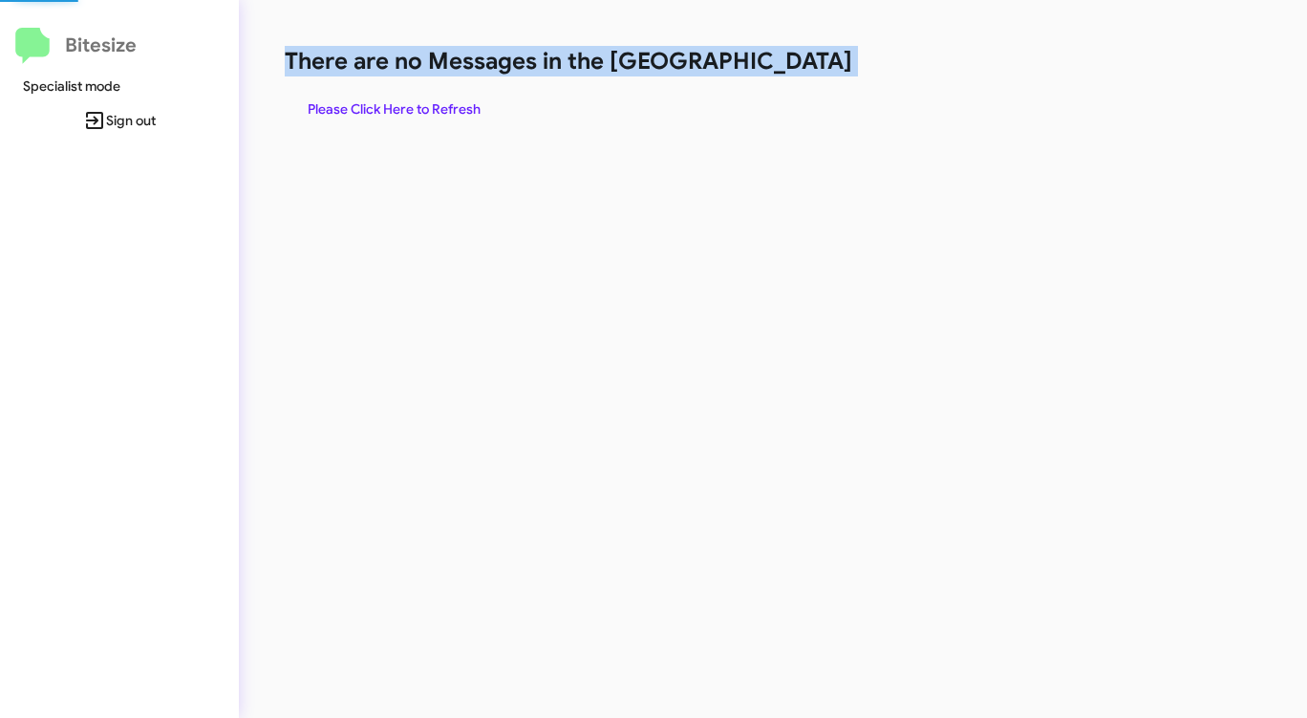
click at [791, 73] on h1 "There are no Messages in the [GEOGRAPHIC_DATA]" at bounding box center [684, 61] width 799 height 31
click at [394, 111] on span "Please Click Here to Refresh" at bounding box center [394, 109] width 173 height 34
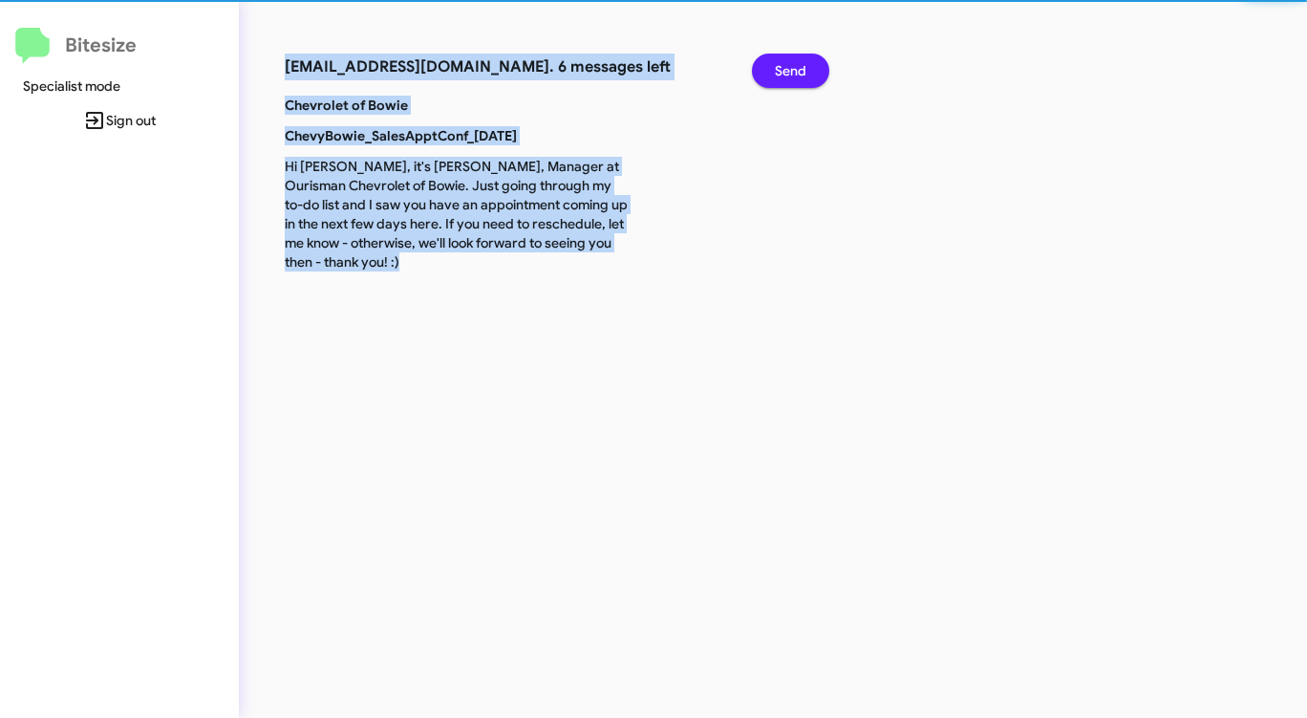
click at [394, 111] on b "Chevrolet of Bowie" at bounding box center [346, 105] width 123 height 17
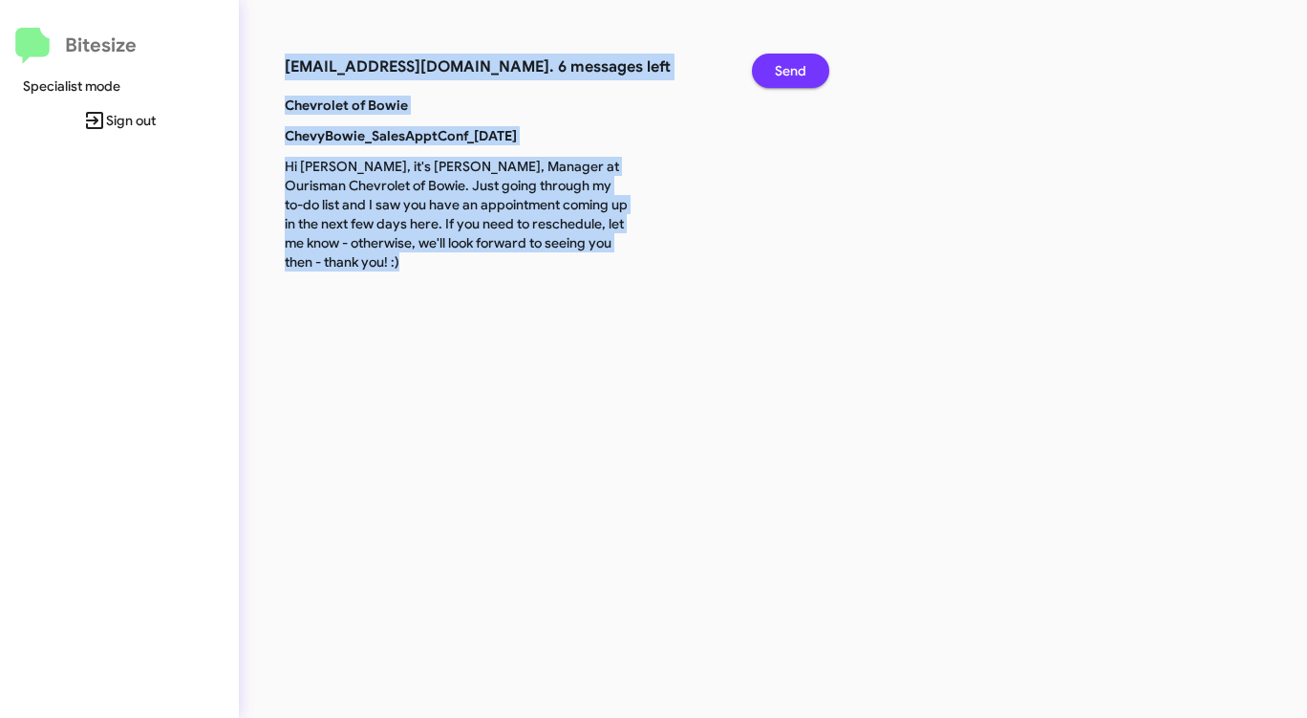
click at [801, 62] on span "Send" at bounding box center [791, 71] width 32 height 34
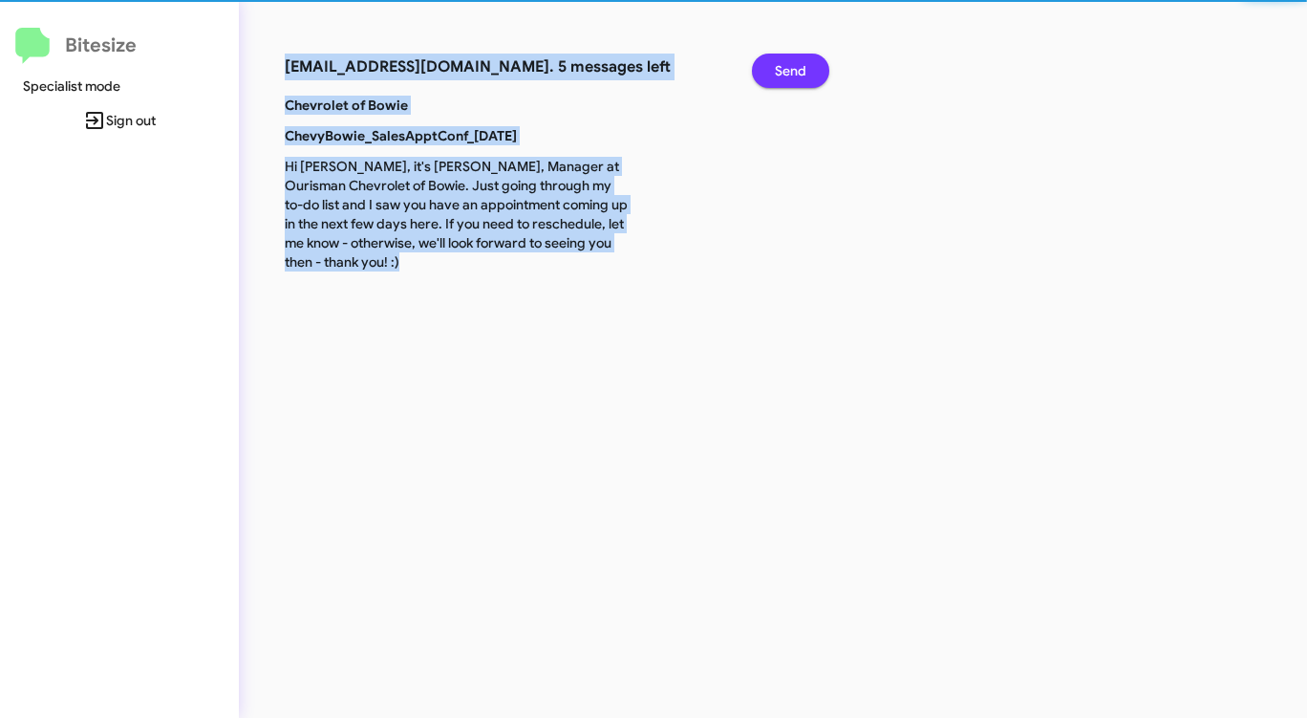
click at [801, 62] on span "Send" at bounding box center [791, 71] width 32 height 34
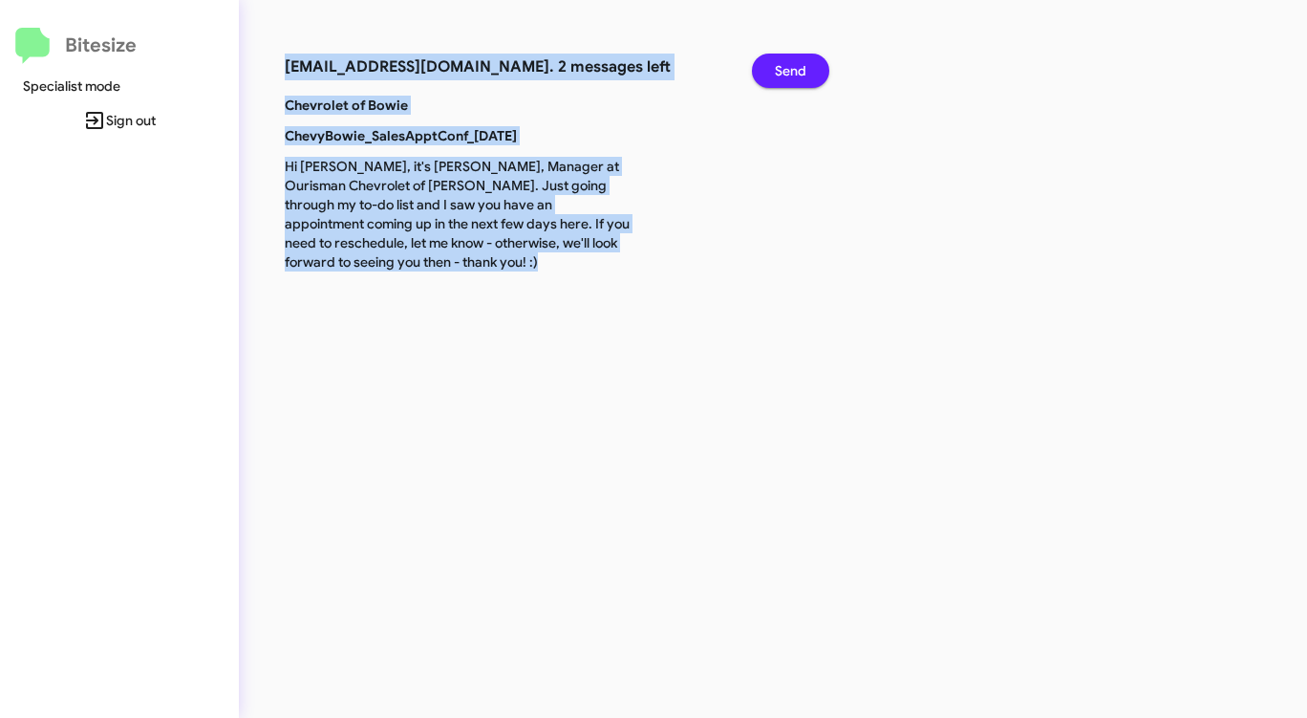
click at [801, 62] on span "Send" at bounding box center [791, 71] width 32 height 34
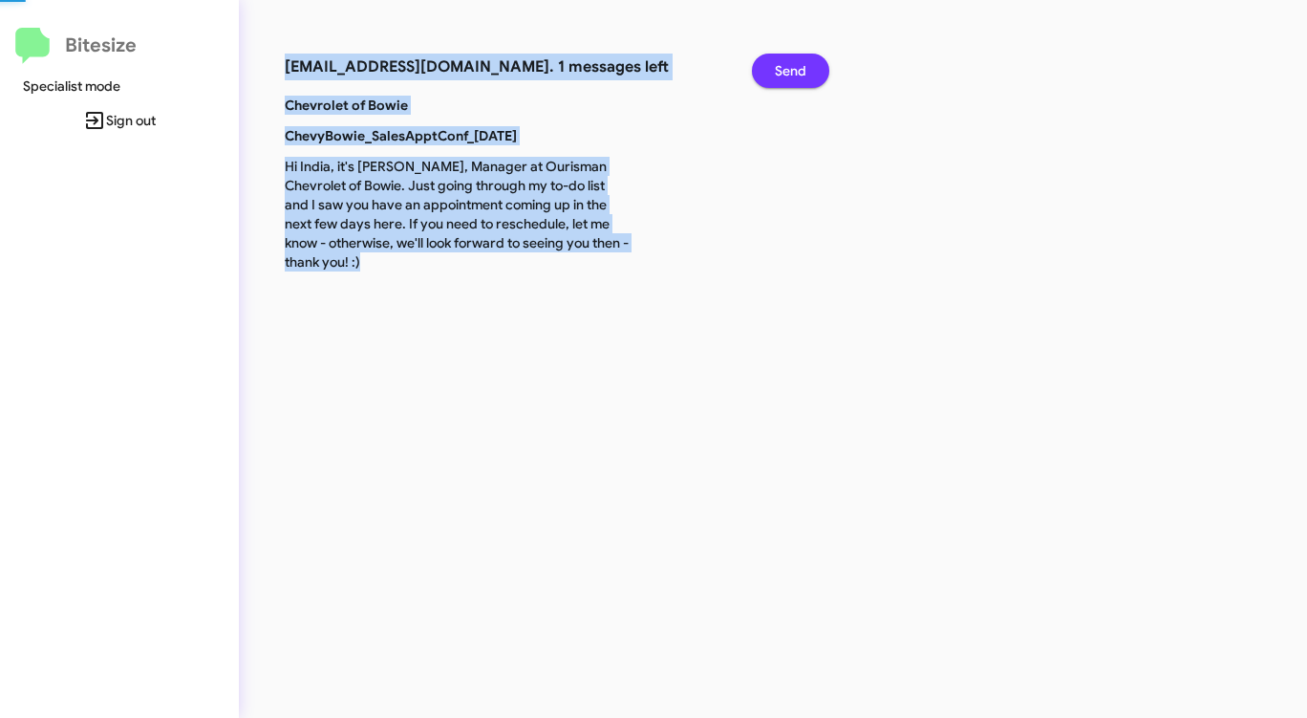
click at [801, 62] on span "Send" at bounding box center [791, 71] width 32 height 34
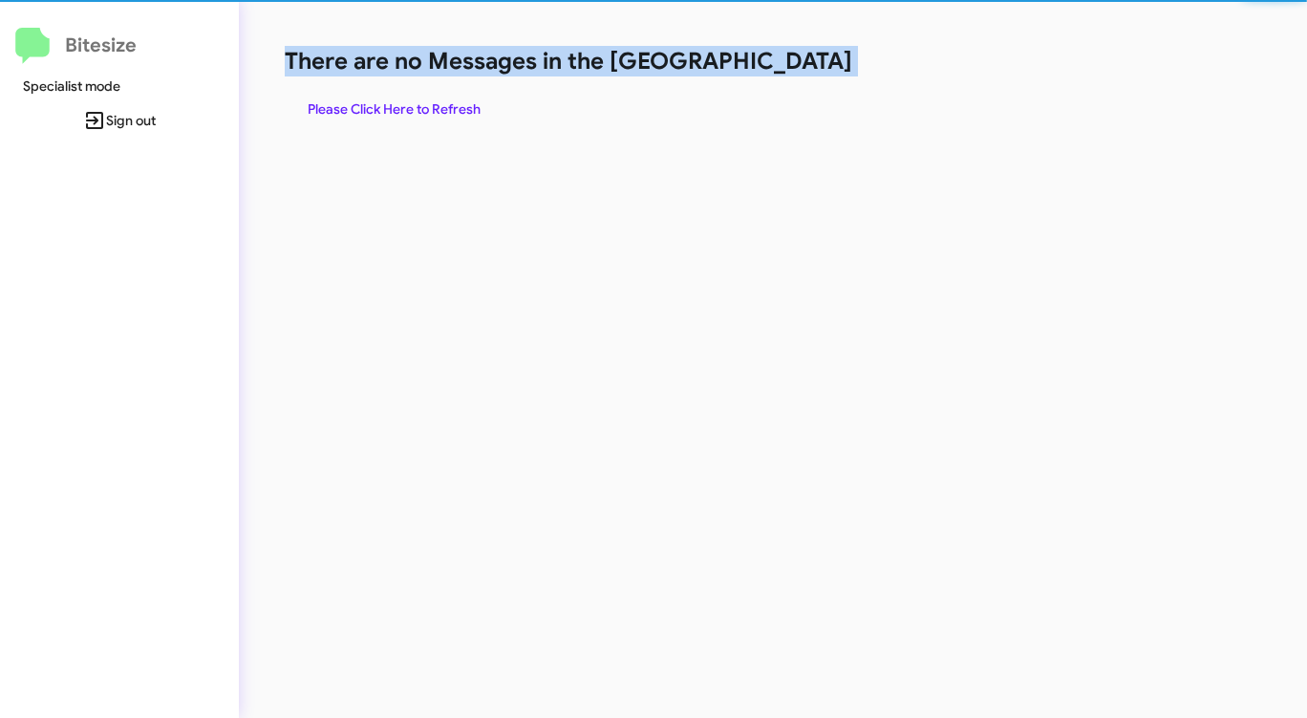
click at [797, 64] on h1 "There are no Messages in the [GEOGRAPHIC_DATA]" at bounding box center [684, 61] width 799 height 31
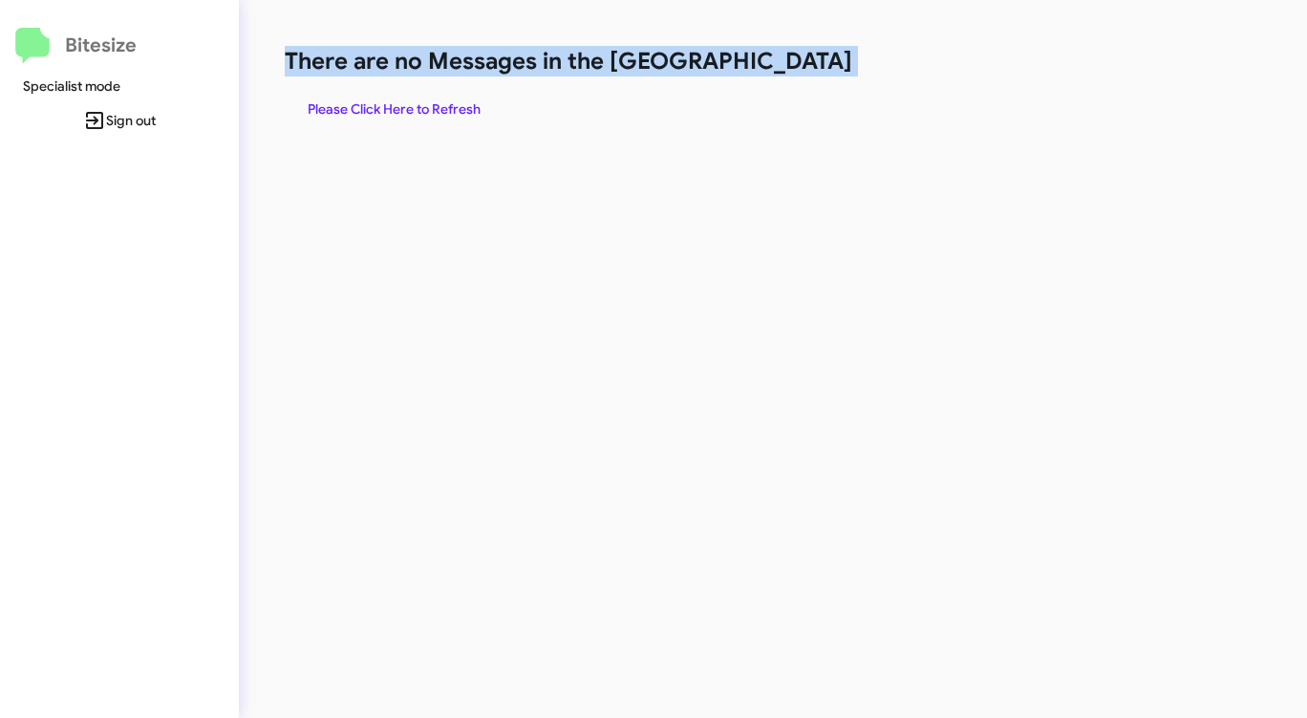
click at [797, 65] on h1 "There are no Messages in the [GEOGRAPHIC_DATA]" at bounding box center [684, 61] width 799 height 31
click at [430, 102] on span "Please Click Here to Refresh" at bounding box center [394, 109] width 173 height 34
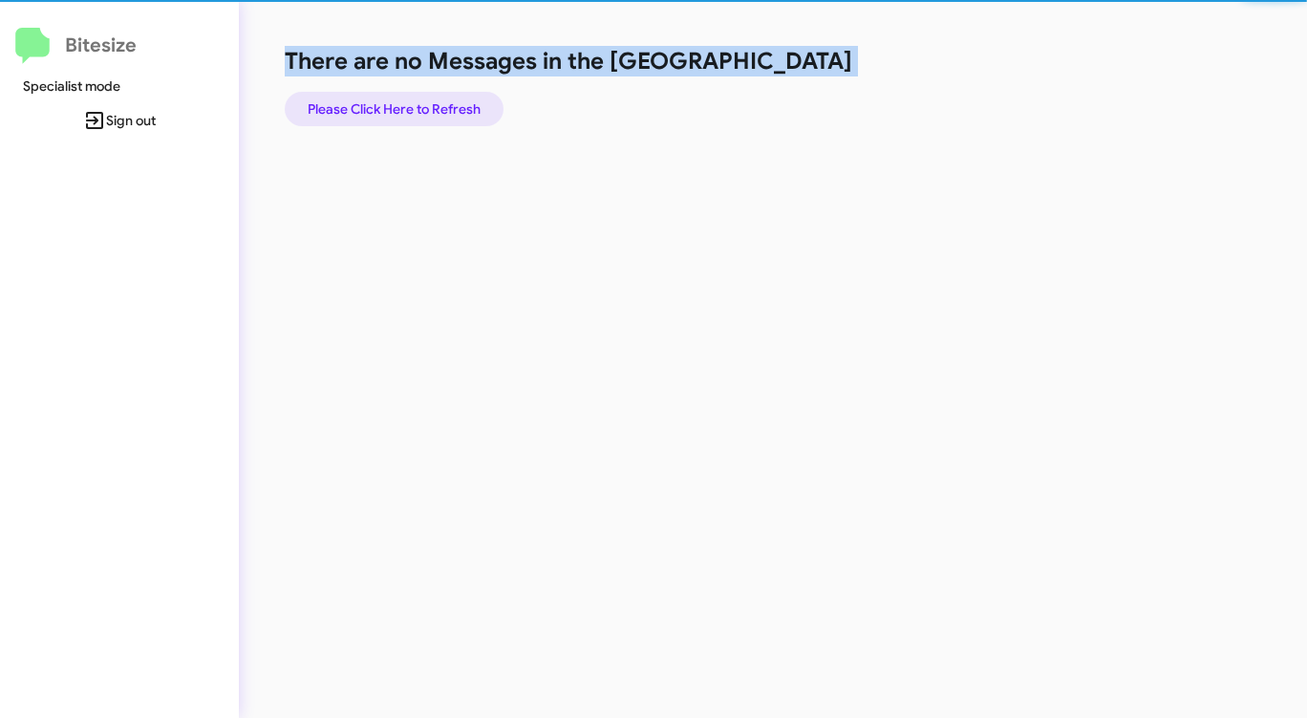
click at [430, 102] on span "Please Click Here to Refresh" at bounding box center [394, 109] width 173 height 34
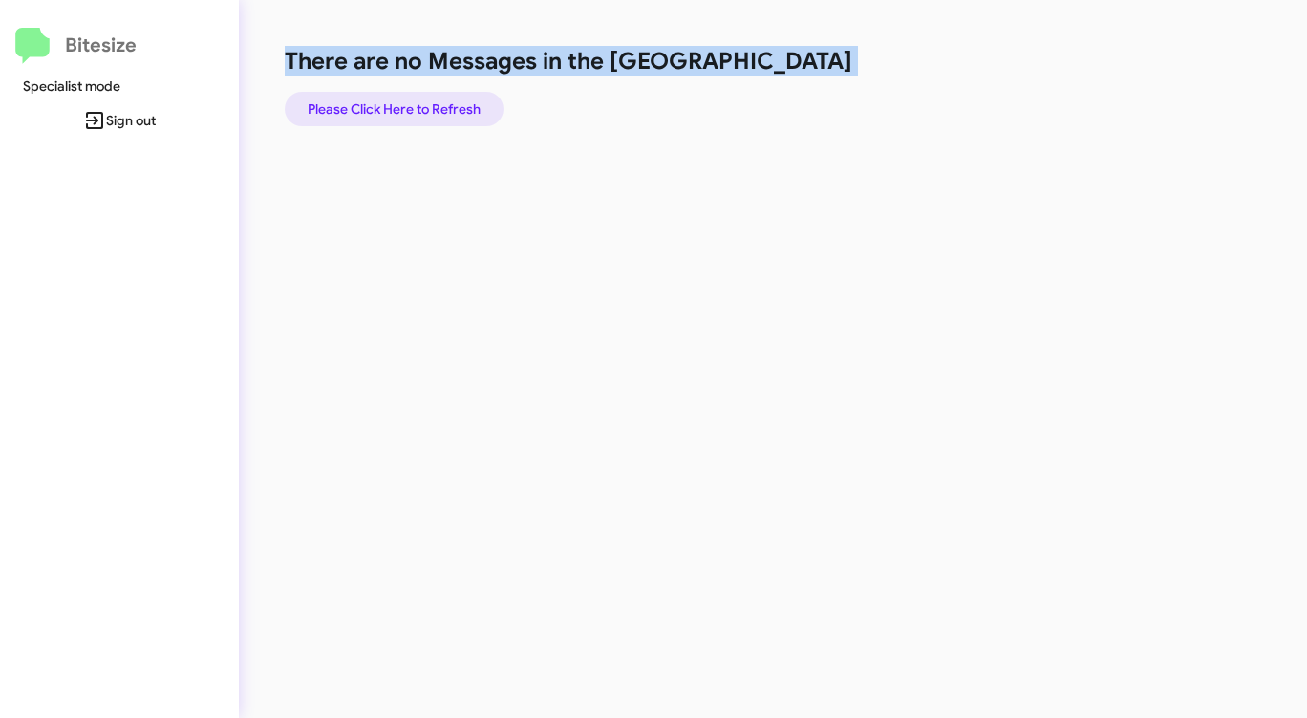
click at [430, 102] on span "Please Click Here to Refresh" at bounding box center [394, 109] width 173 height 34
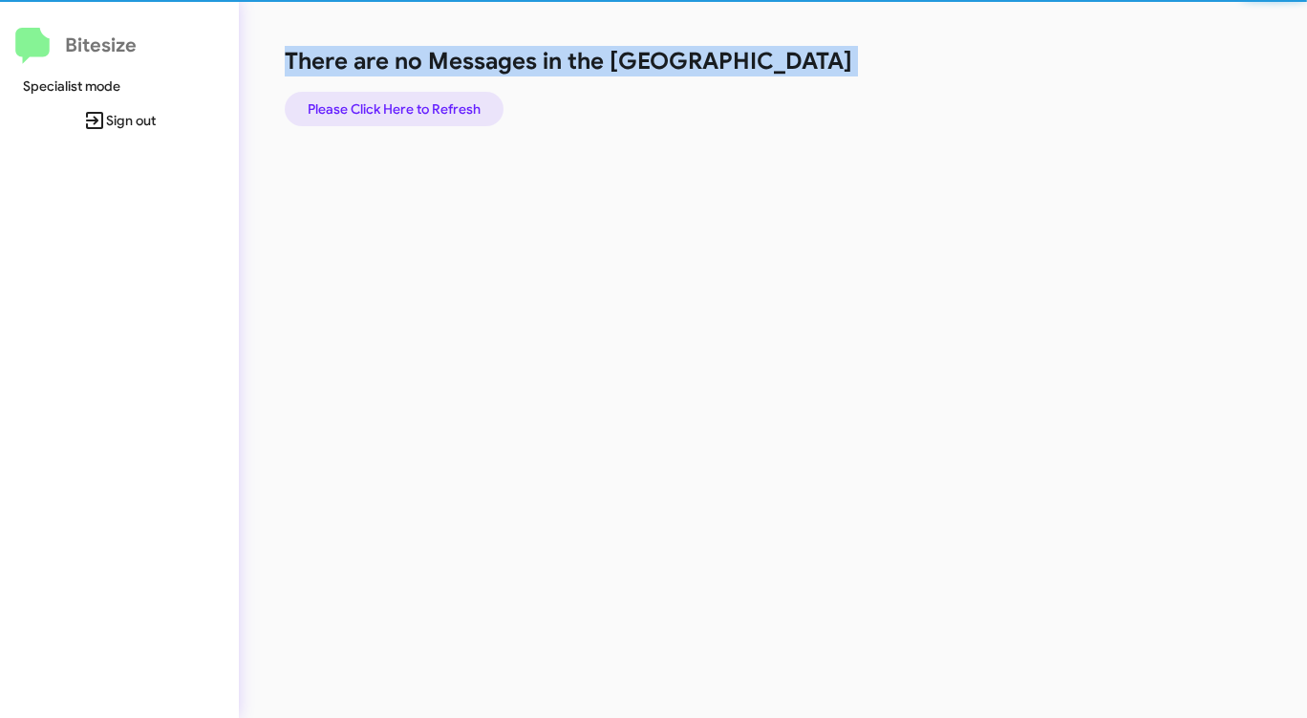
click at [430, 102] on span "Please Click Here to Refresh" at bounding box center [394, 109] width 173 height 34
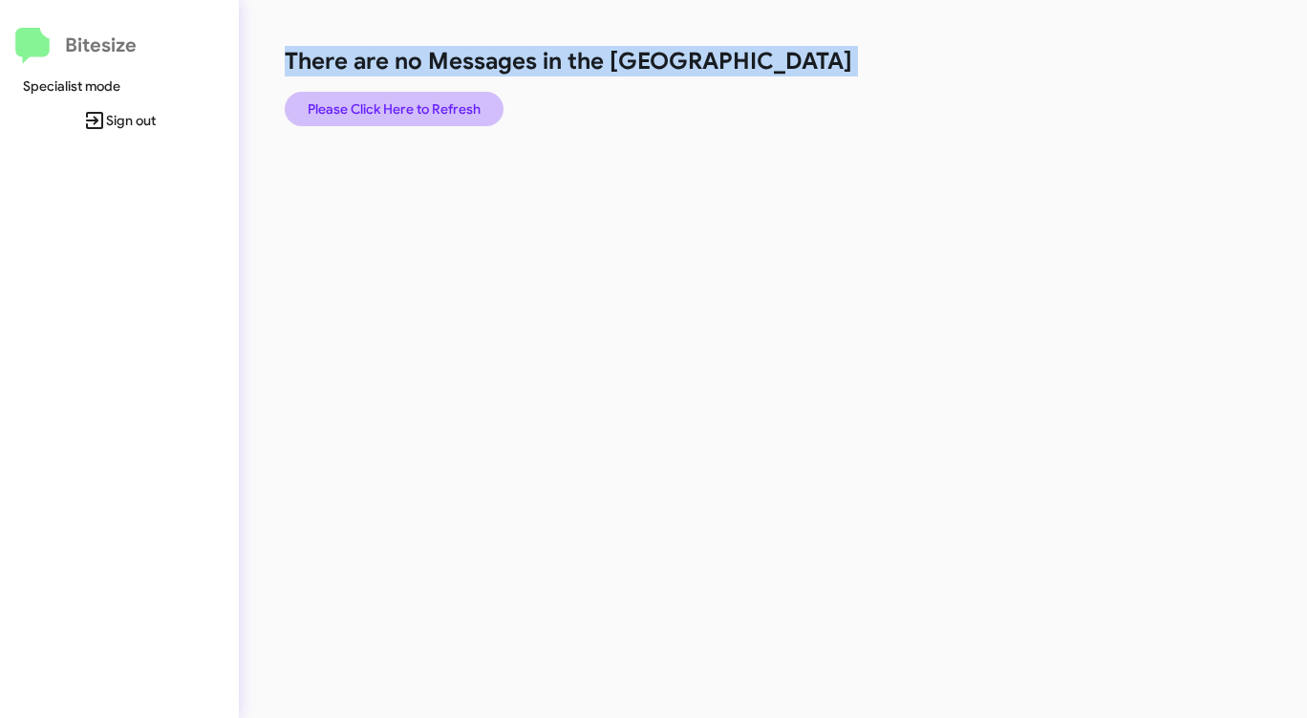
click at [437, 104] on span "Please Click Here to Refresh" at bounding box center [394, 109] width 173 height 34
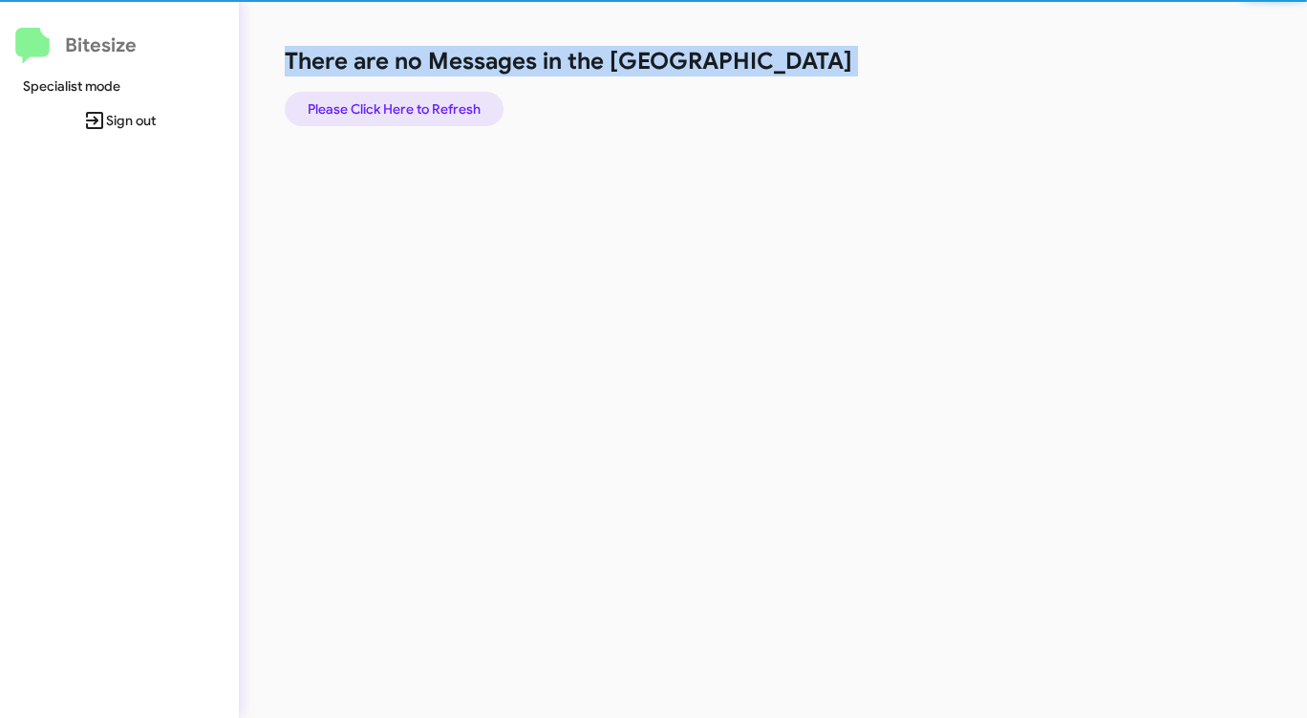
click at [437, 105] on span "Please Click Here to Refresh" at bounding box center [394, 109] width 173 height 34
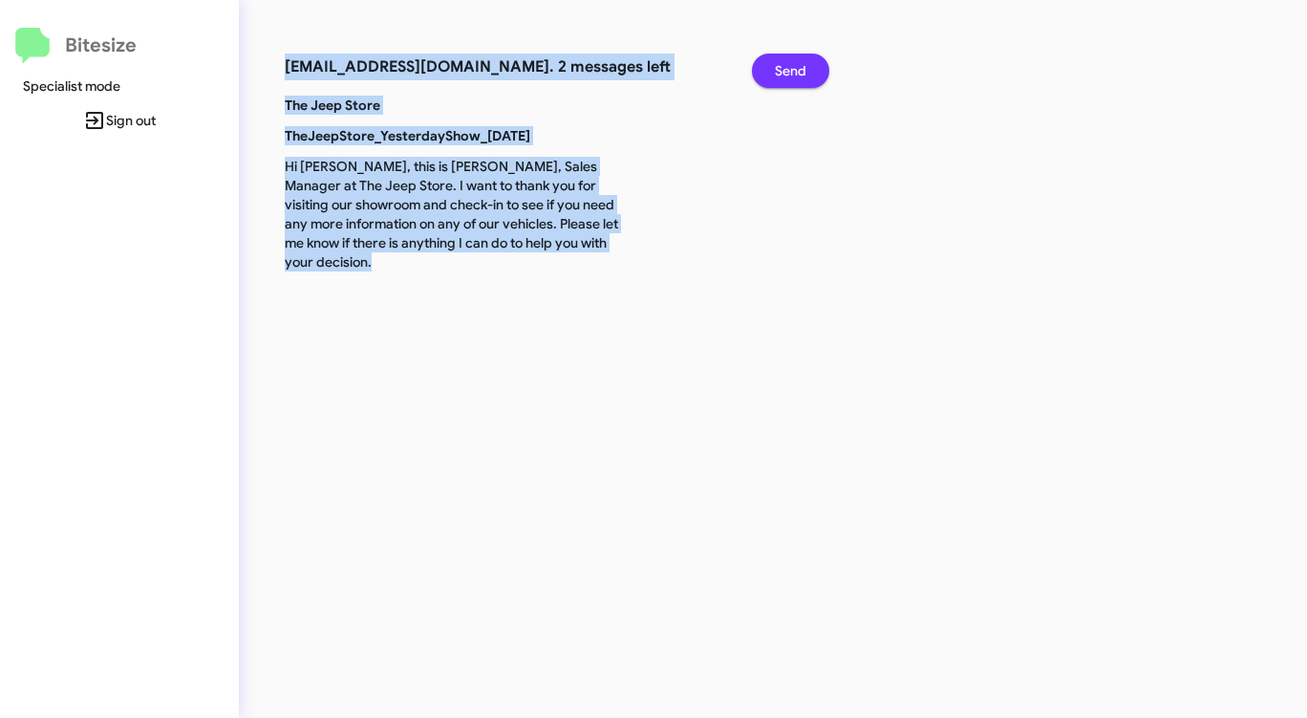
click at [785, 71] on span "Send" at bounding box center [791, 71] width 32 height 34
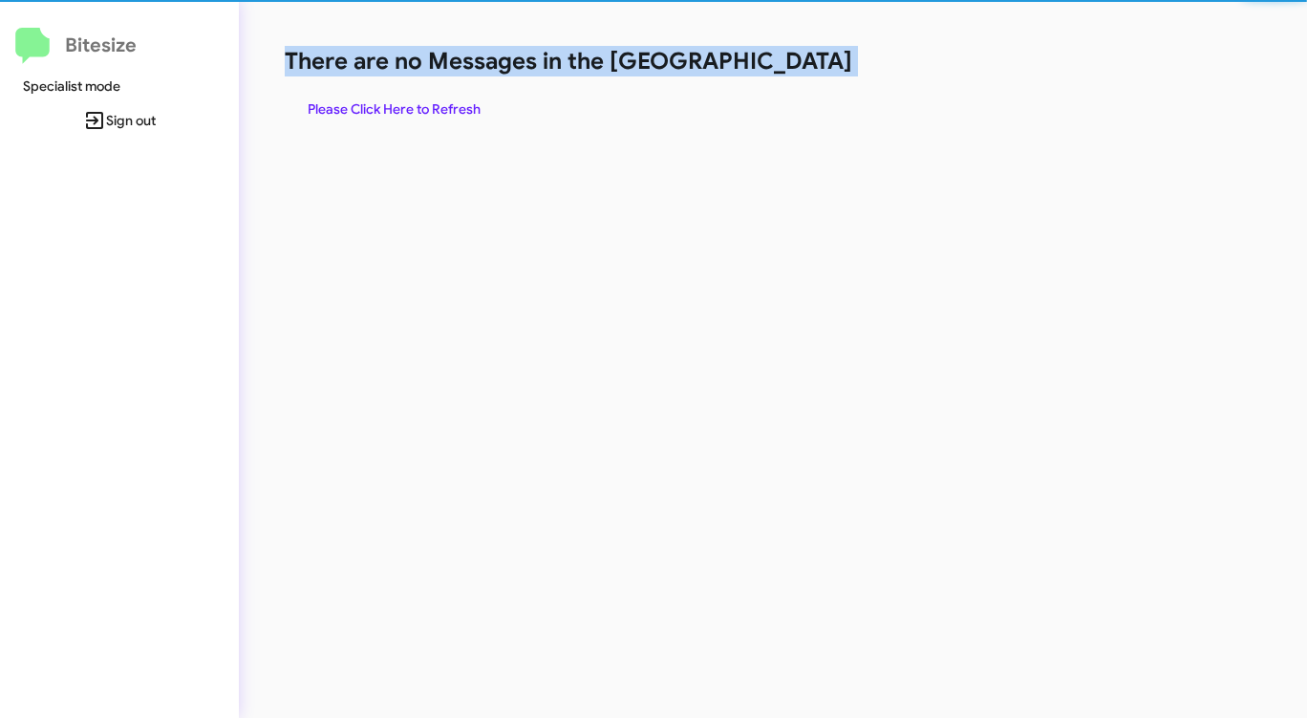
click at [785, 71] on h1 "There are no Messages in the [GEOGRAPHIC_DATA]" at bounding box center [684, 61] width 799 height 31
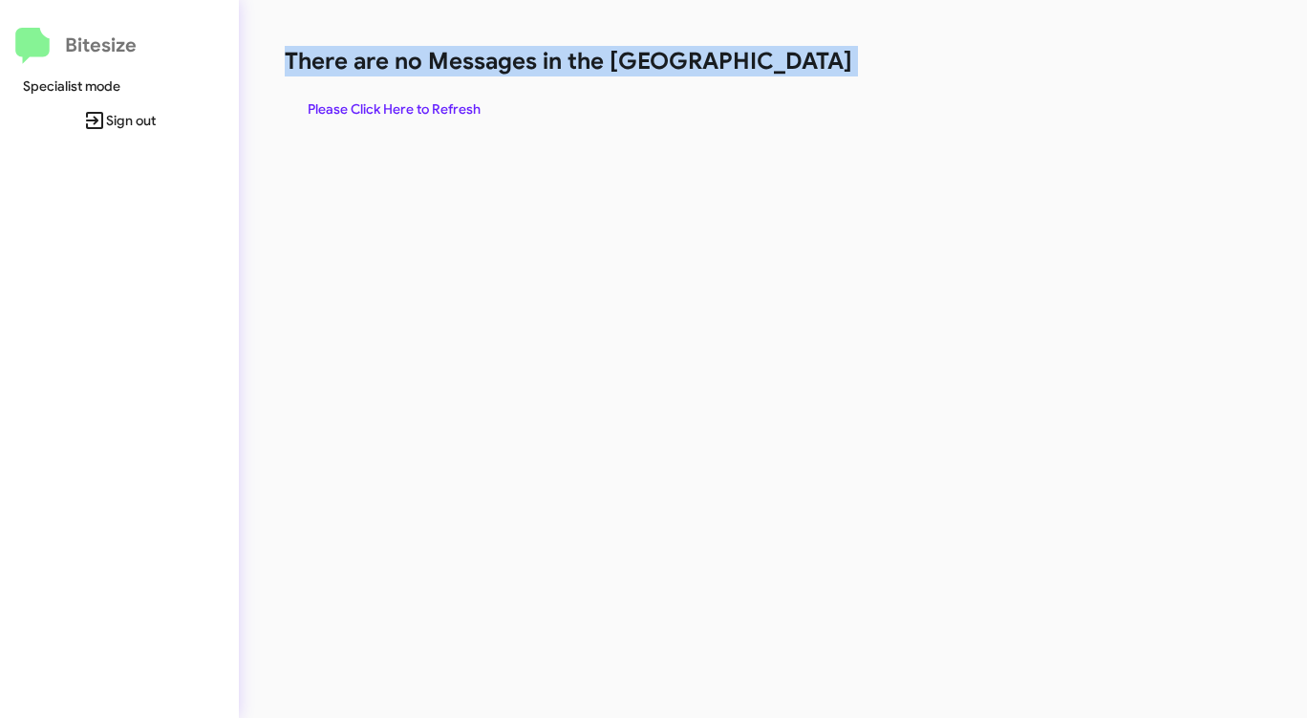
click at [785, 71] on h1 "There are no Messages in the [GEOGRAPHIC_DATA]" at bounding box center [684, 61] width 799 height 31
click at [409, 116] on span "Please Click Here to Refresh" at bounding box center [394, 109] width 173 height 34
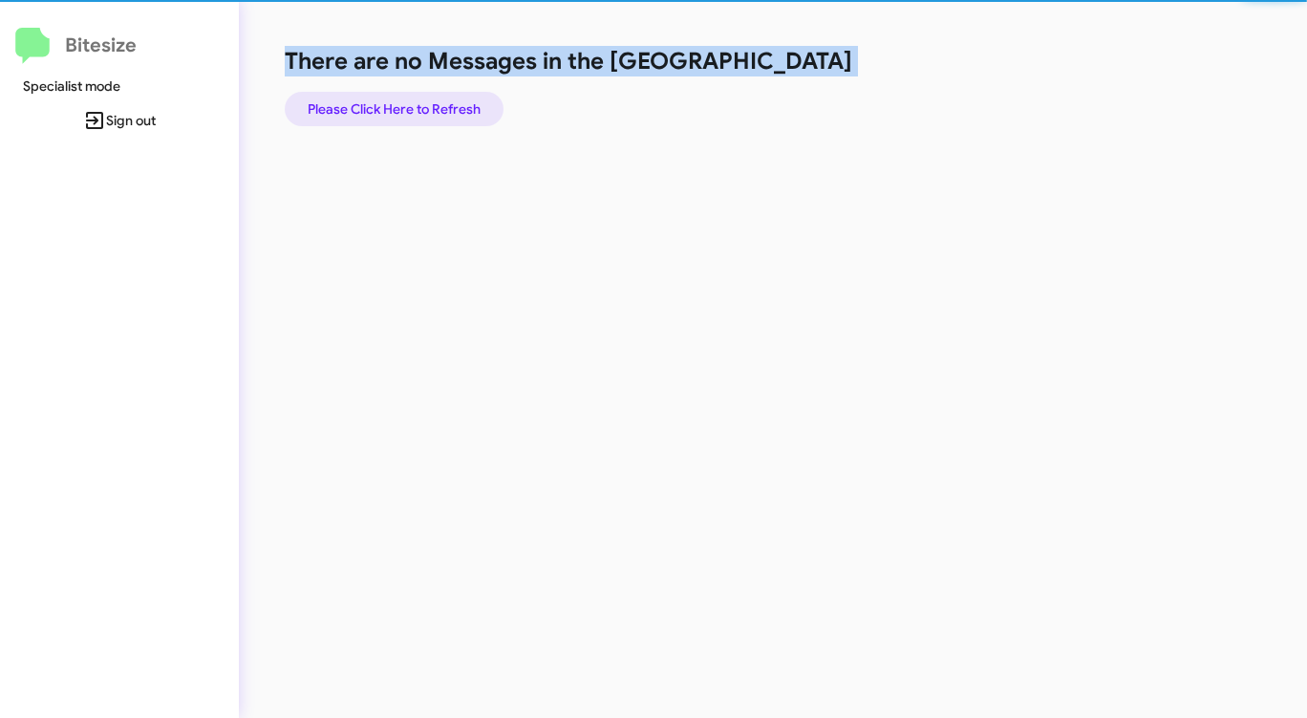
click at [409, 116] on span "Please Click Here to Refresh" at bounding box center [394, 109] width 173 height 34
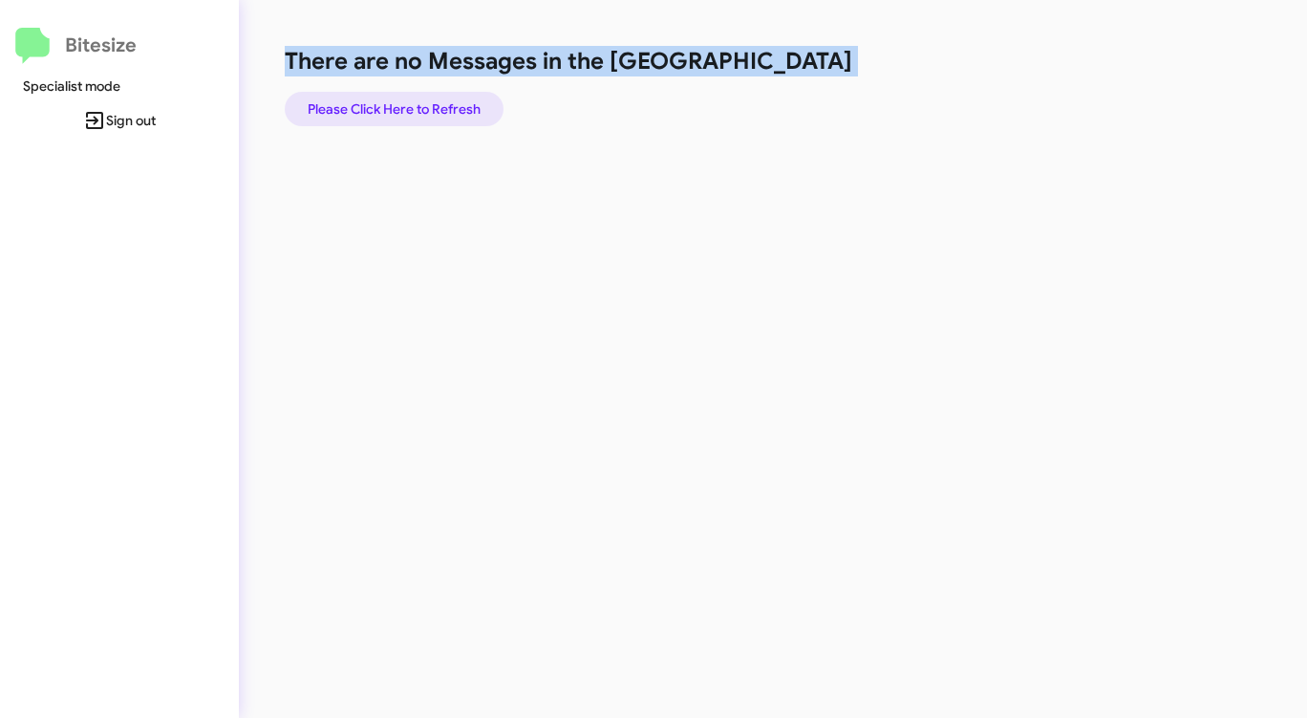
click at [409, 116] on span "Please Click Here to Refresh" at bounding box center [394, 109] width 173 height 34
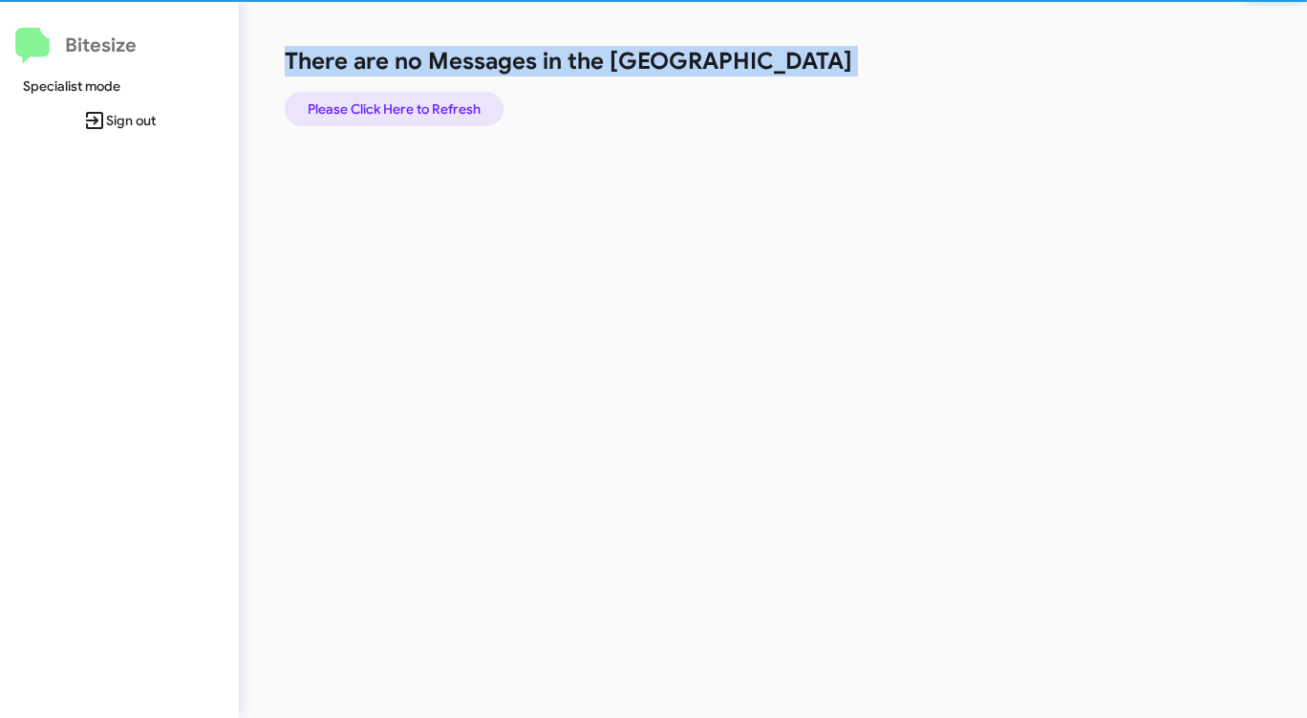
click at [409, 116] on span "Please Click Here to Refresh" at bounding box center [394, 109] width 173 height 34
click at [411, 115] on span "Please Click Here to Refresh" at bounding box center [394, 109] width 173 height 34
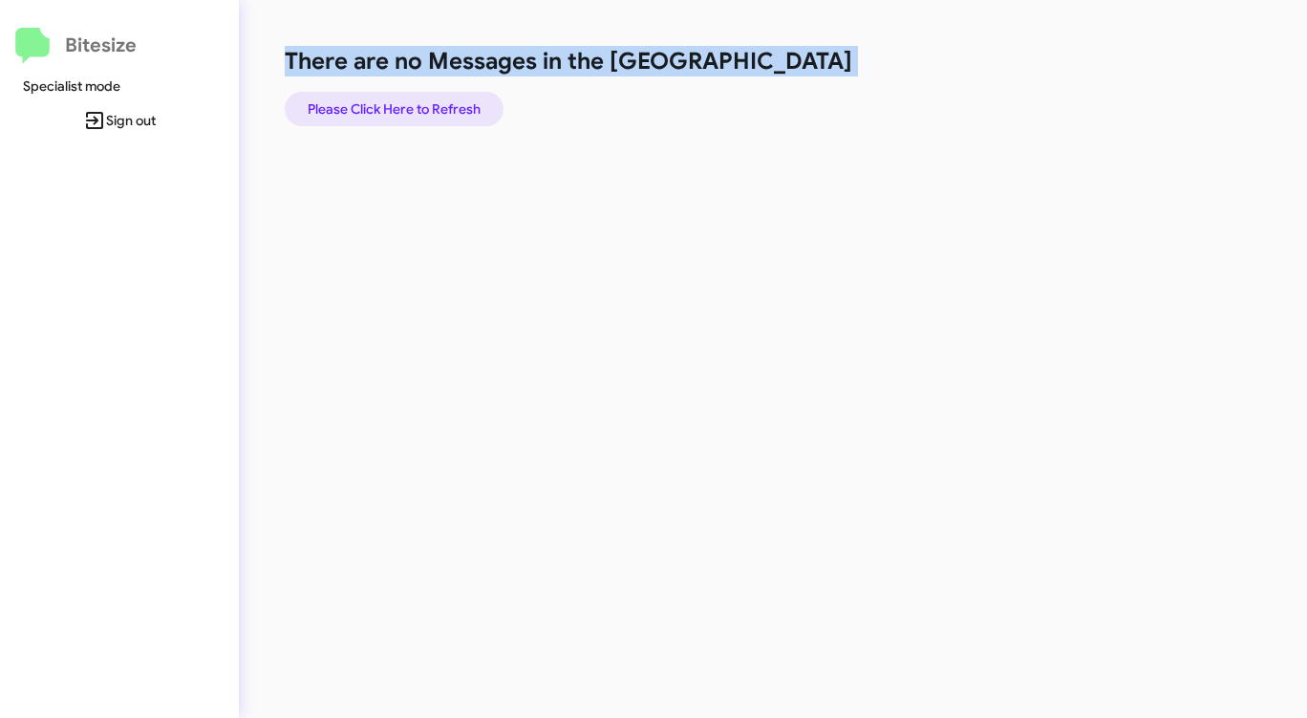
click at [432, 112] on span "Please Click Here to Refresh" at bounding box center [394, 109] width 173 height 34
click at [431, 112] on span "Please Click Here to Refresh" at bounding box center [394, 109] width 173 height 34
click at [424, 116] on span "Please Click Here to Refresh" at bounding box center [394, 109] width 173 height 34
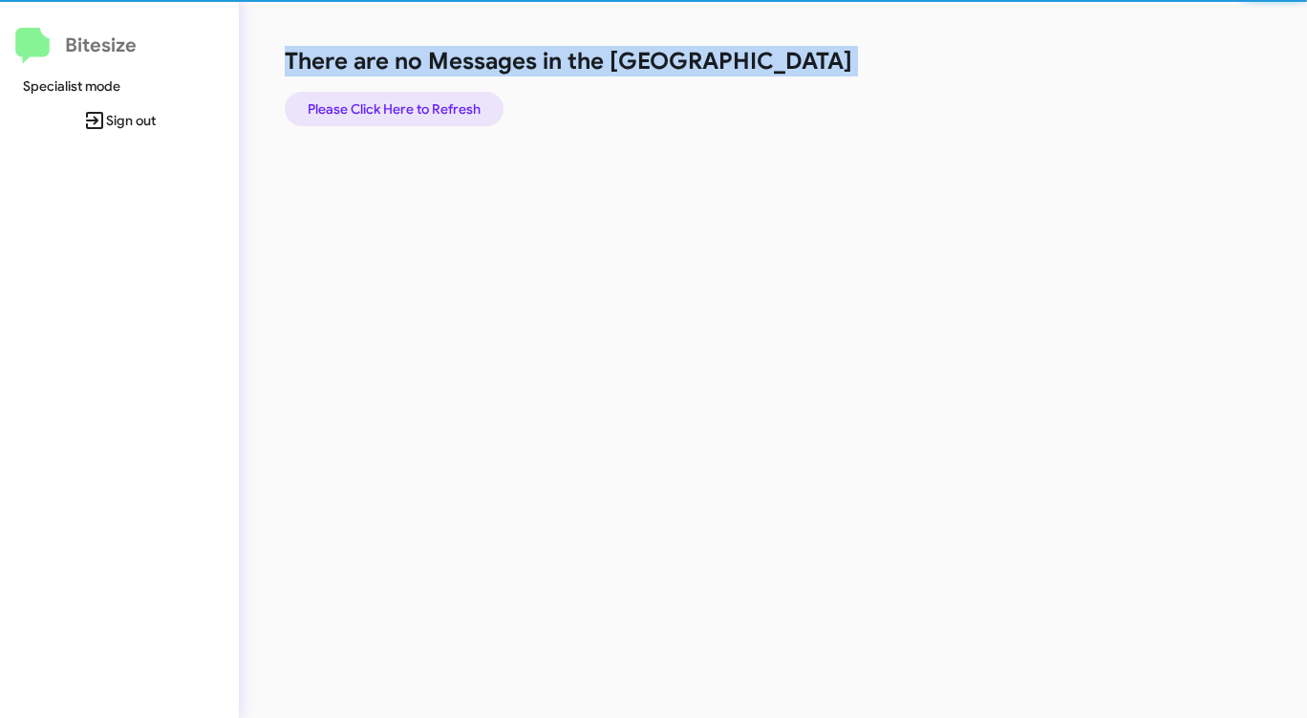
click at [424, 116] on span "Please Click Here to Refresh" at bounding box center [394, 109] width 173 height 34
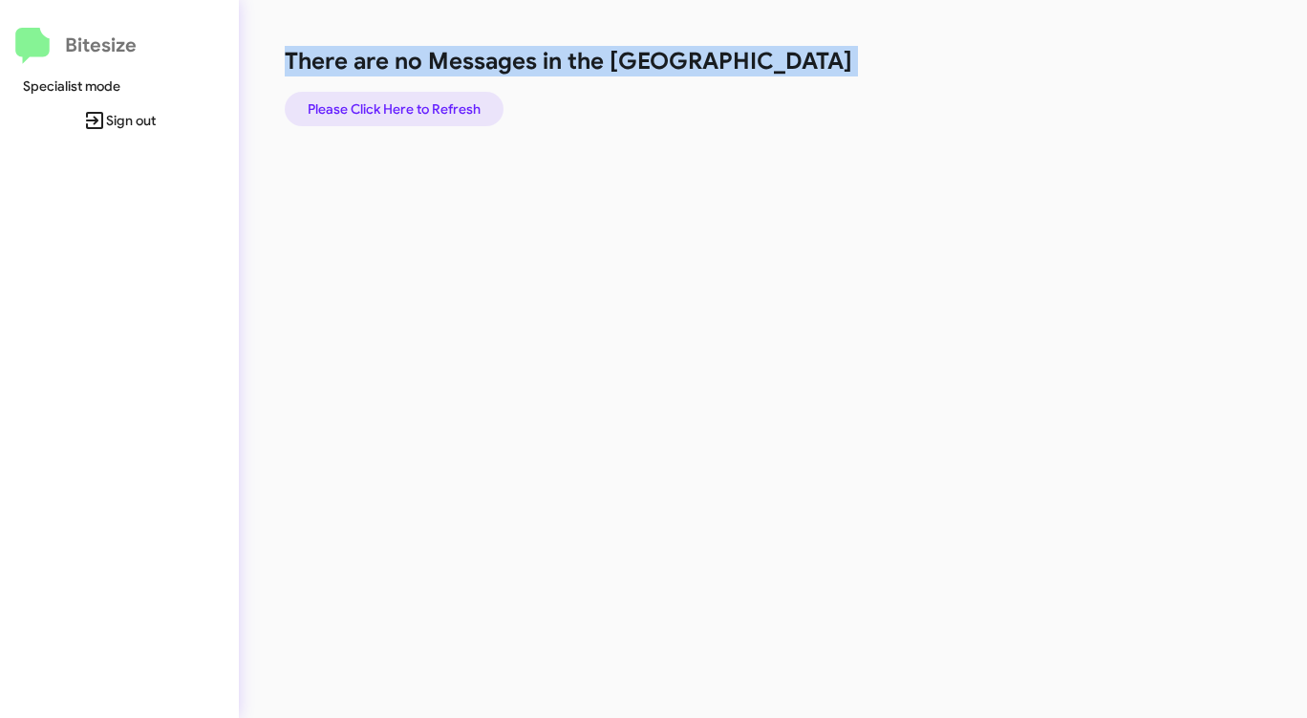
click at [424, 116] on span "Please Click Here to Refresh" at bounding box center [394, 109] width 173 height 34
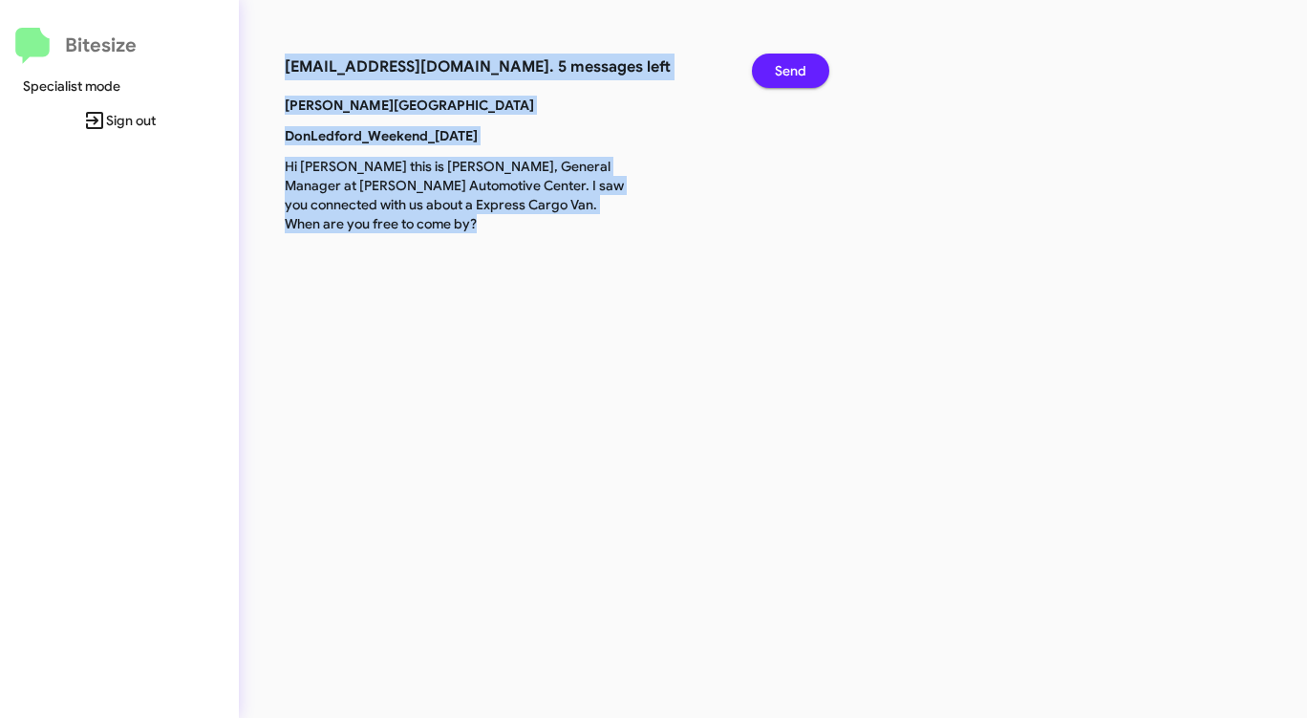
click at [800, 76] on span "Send" at bounding box center [791, 71] width 32 height 34
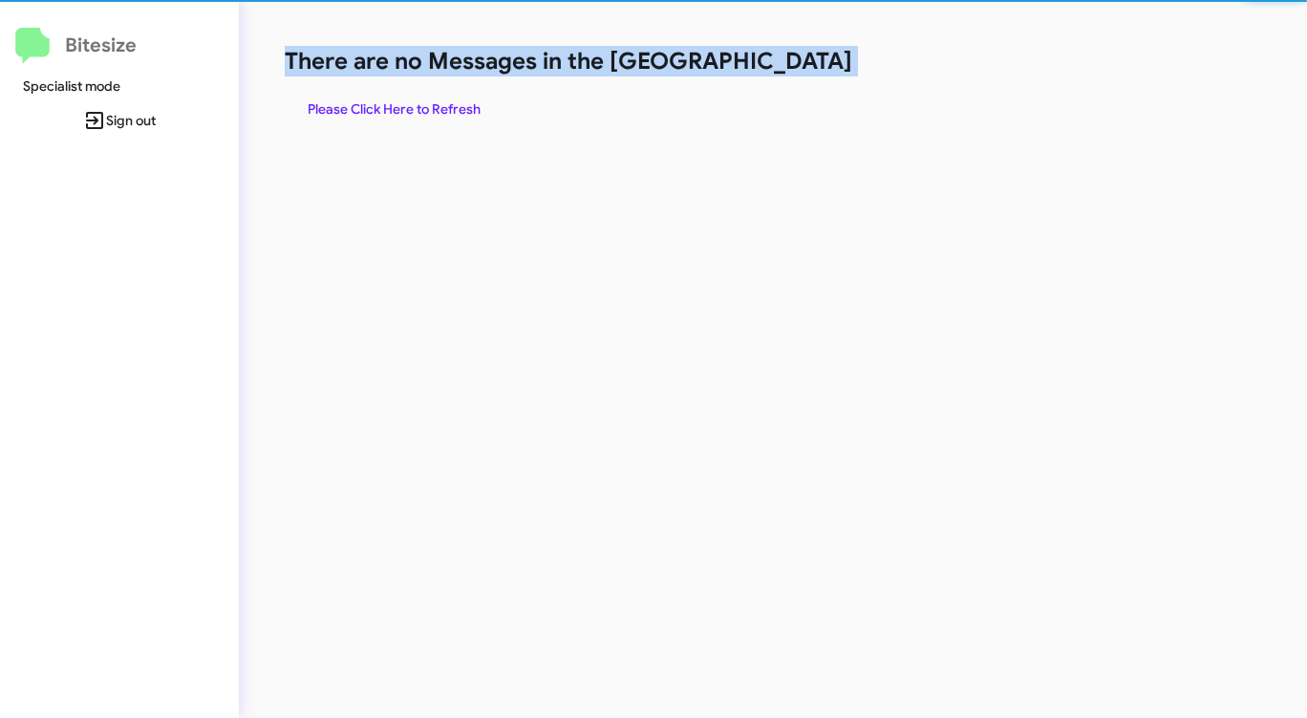
click at [800, 76] on h1 "There are no Messages in the [GEOGRAPHIC_DATA]" at bounding box center [684, 61] width 799 height 31
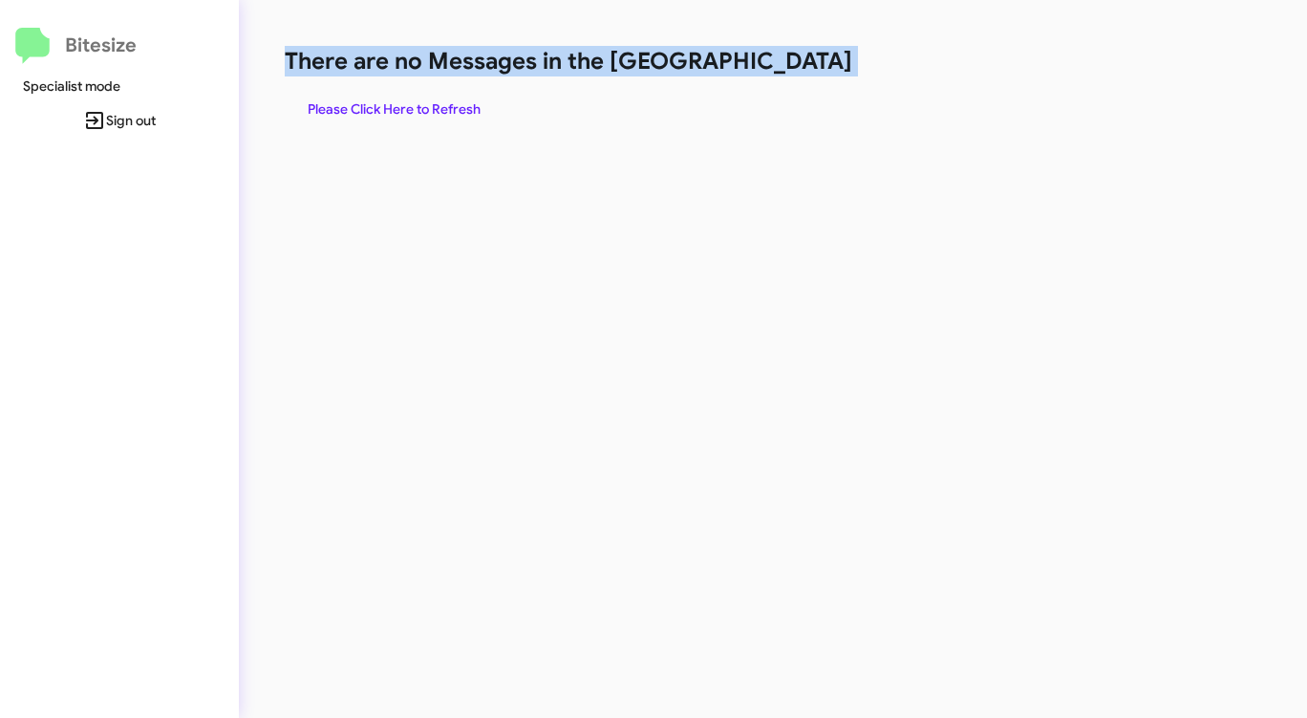
click at [800, 76] on h1 "There are no Messages in the [GEOGRAPHIC_DATA]" at bounding box center [684, 61] width 799 height 31
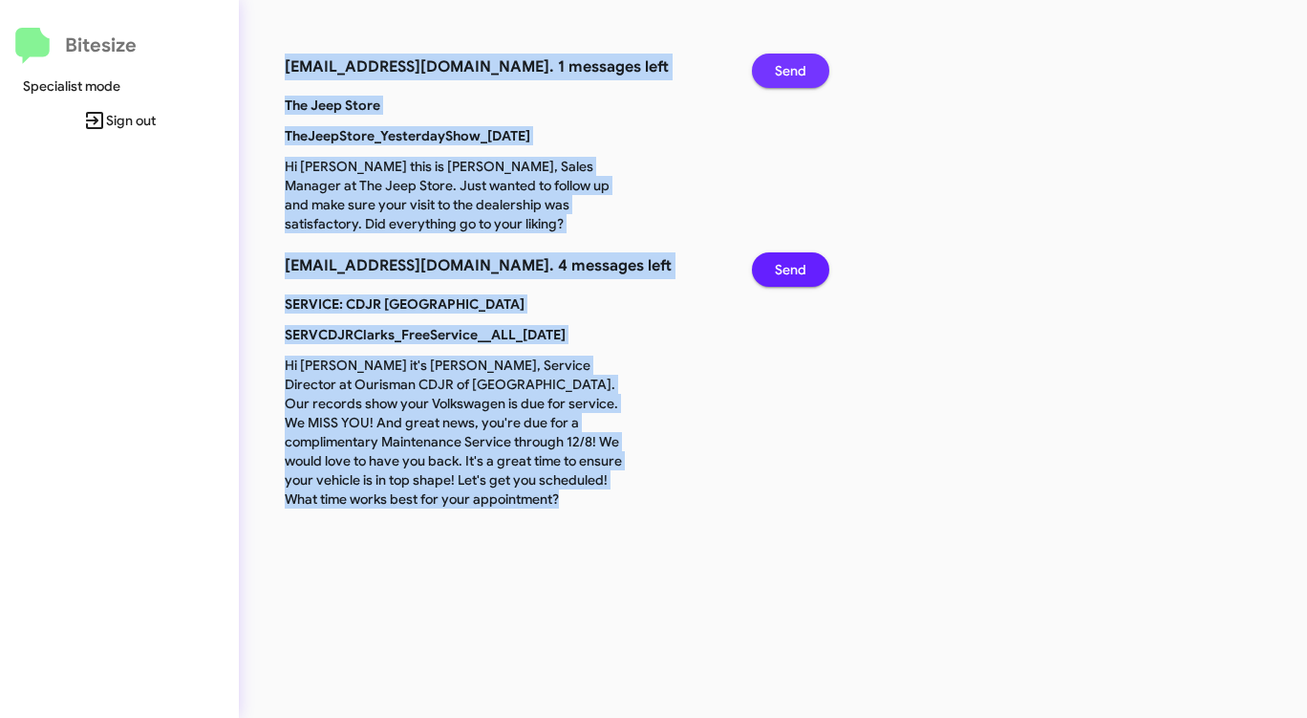
click at [798, 73] on span "Send" at bounding box center [791, 71] width 32 height 34
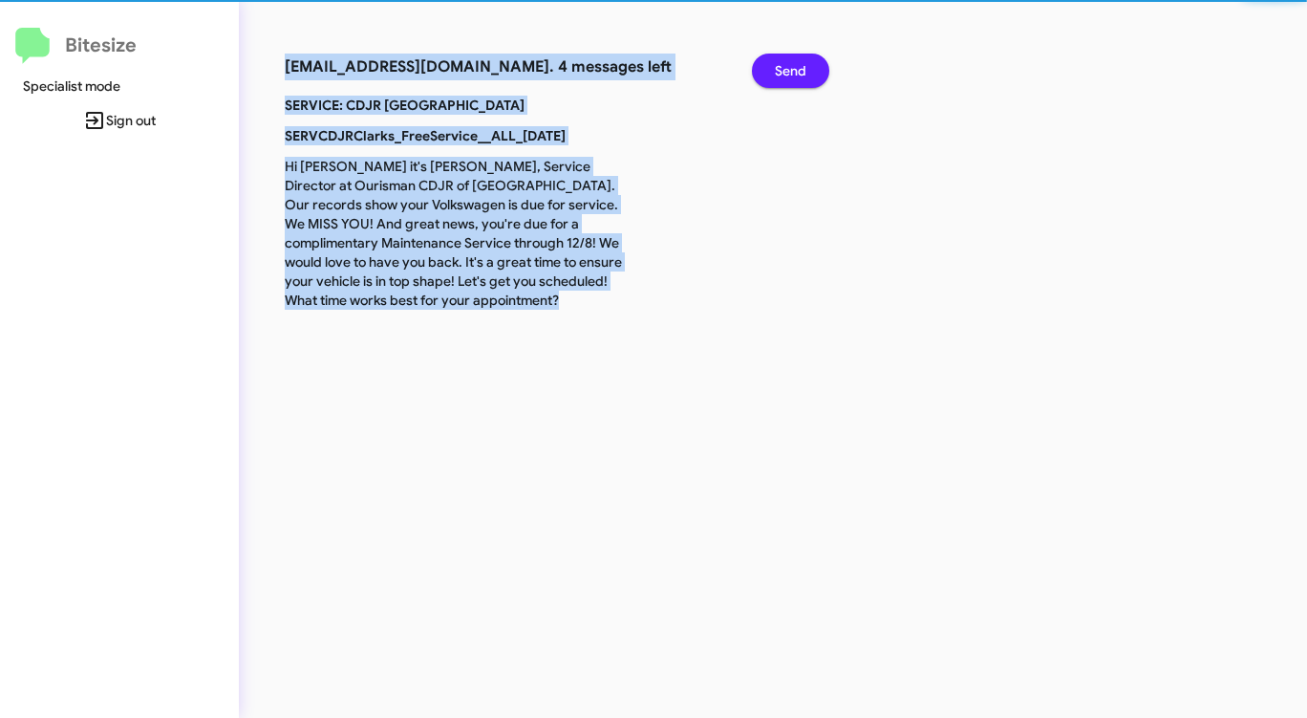
click at [798, 73] on span "Send" at bounding box center [791, 71] width 32 height 34
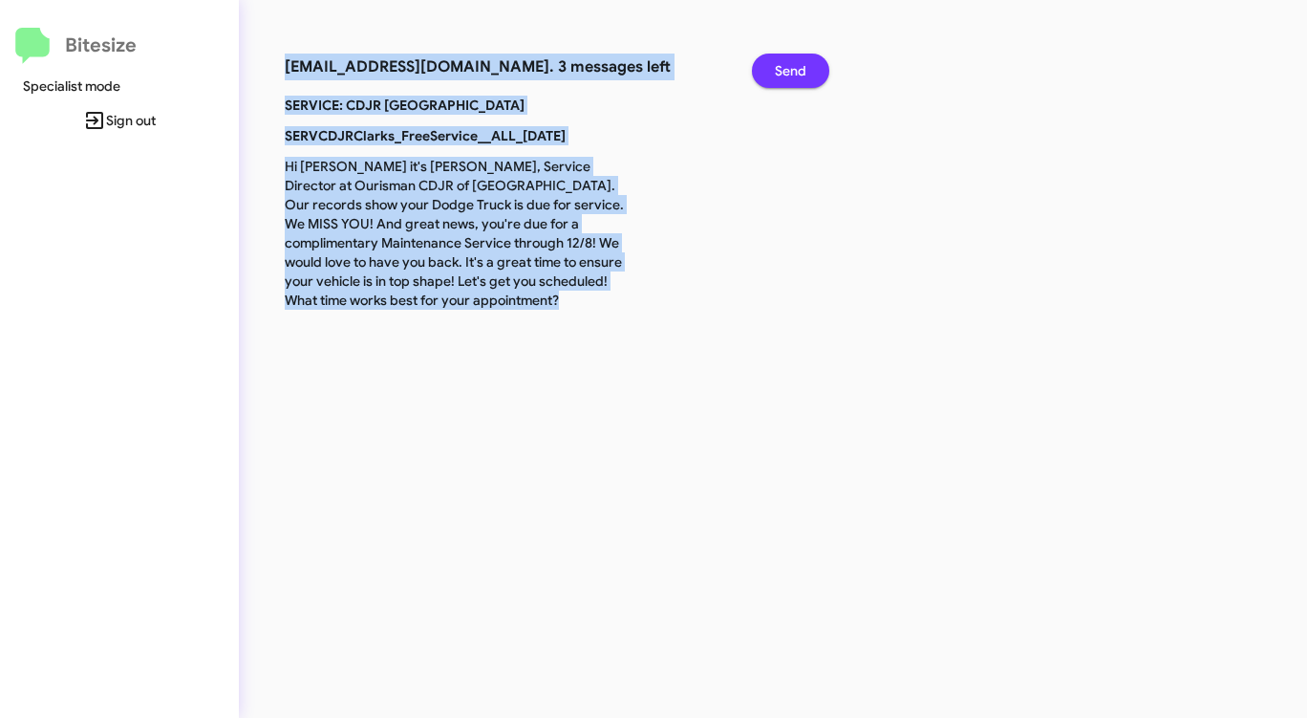
click at [798, 73] on span "Send" at bounding box center [791, 71] width 32 height 34
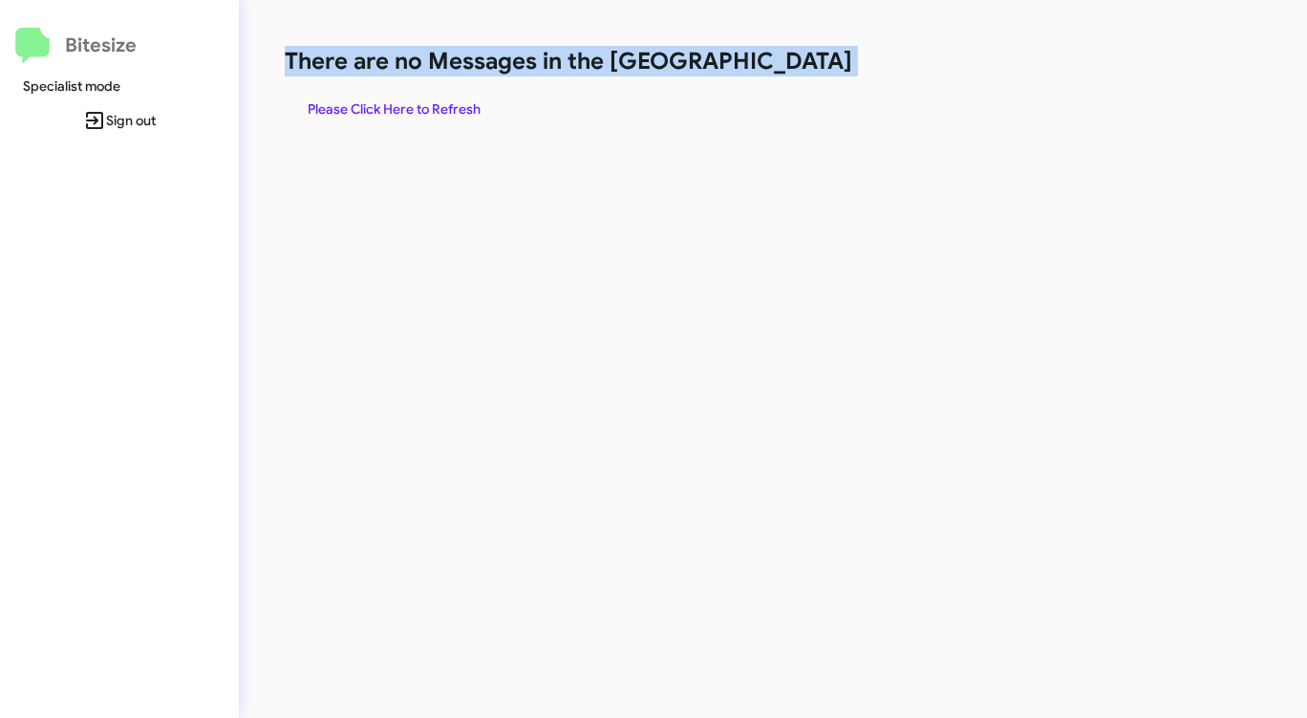
click at [798, 73] on h1 "There are no Messages in the [GEOGRAPHIC_DATA]" at bounding box center [684, 61] width 799 height 31
click at [397, 107] on span "Please Click Here to Refresh" at bounding box center [394, 109] width 173 height 34
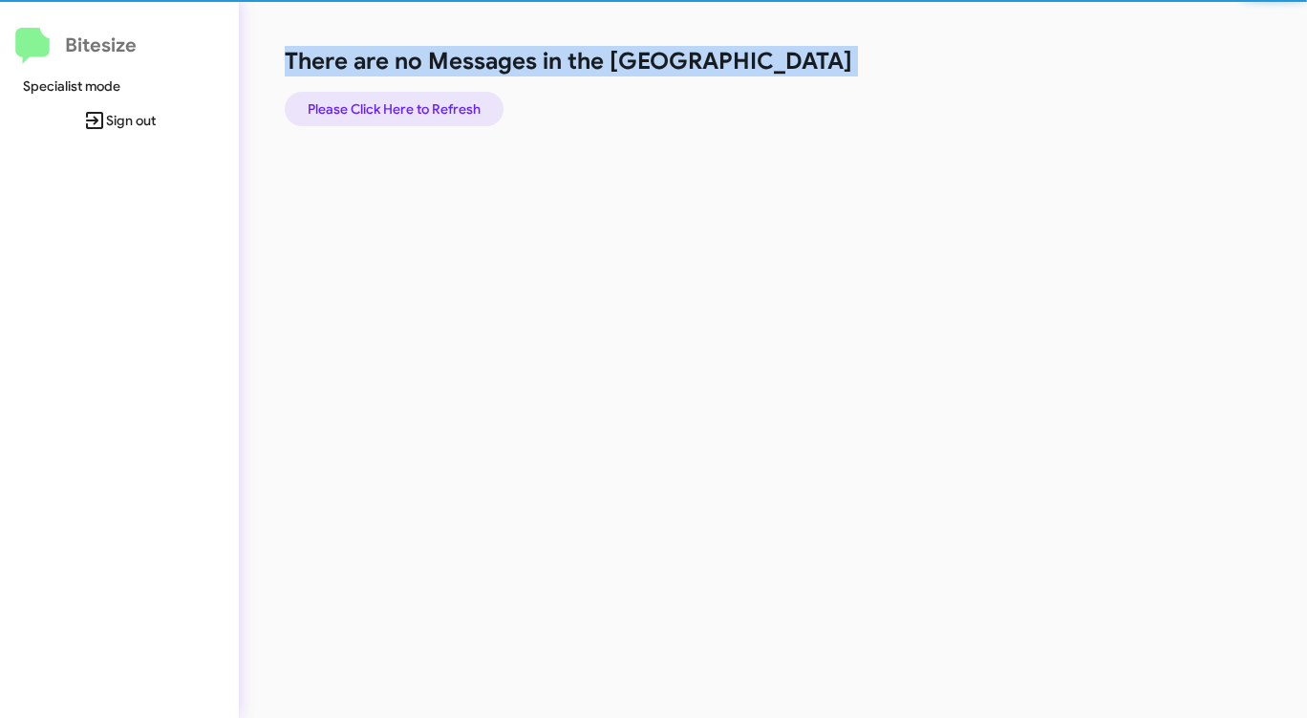
click at [397, 107] on span "Please Click Here to Refresh" at bounding box center [394, 109] width 173 height 34
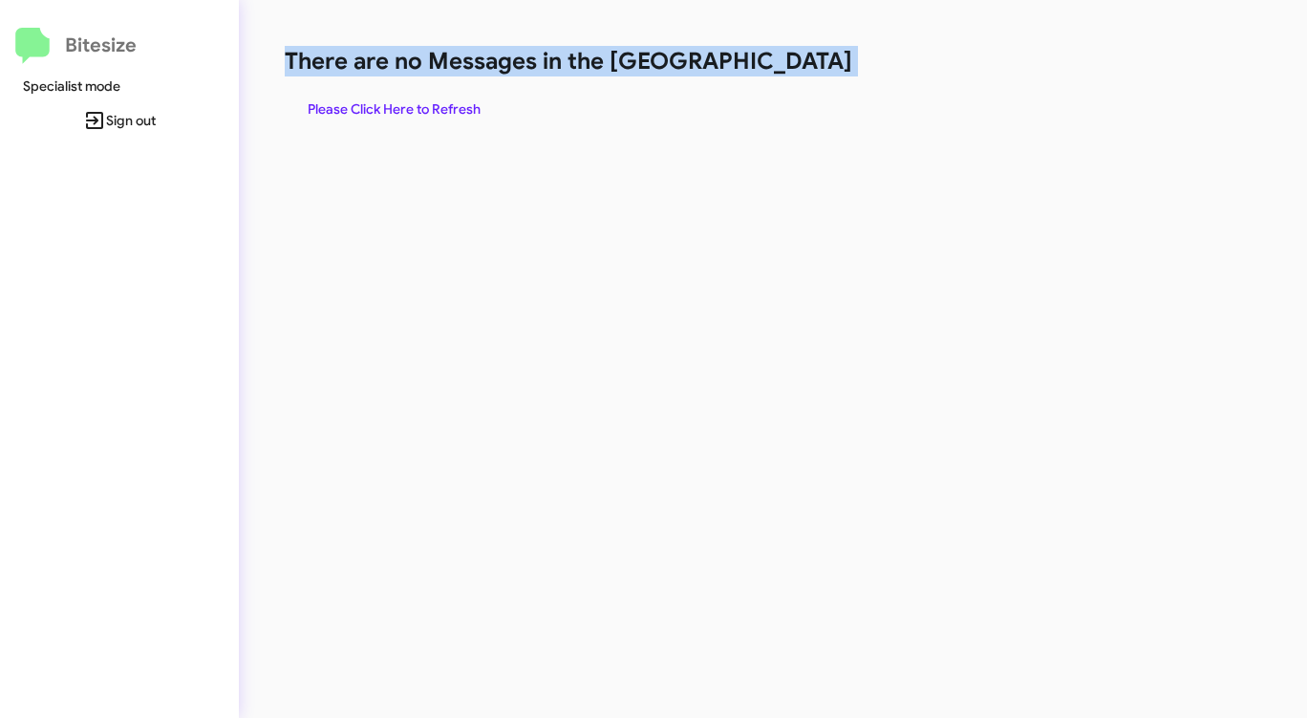
click at [397, 107] on span "Please Click Here to Refresh" at bounding box center [394, 109] width 173 height 34
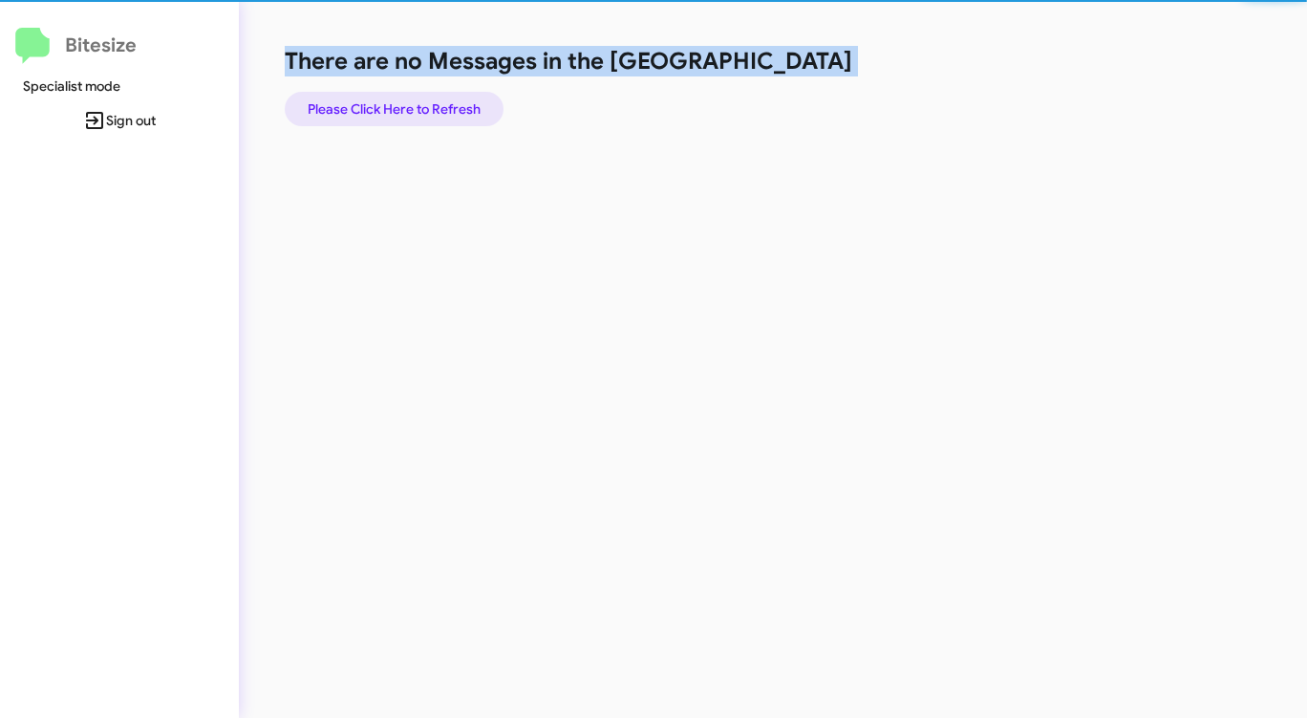
click at [397, 107] on span "Please Click Here to Refresh" at bounding box center [394, 109] width 173 height 34
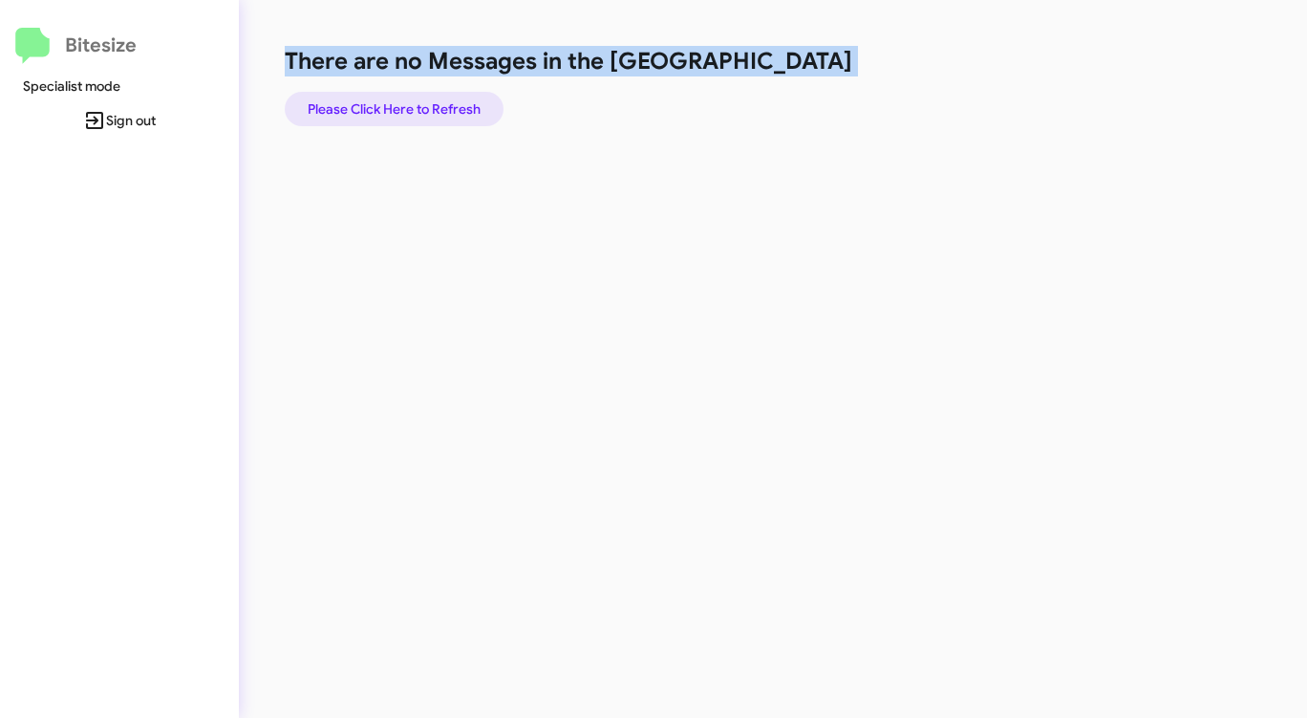
click at [389, 108] on span "Please Click Here to Refresh" at bounding box center [394, 109] width 173 height 34
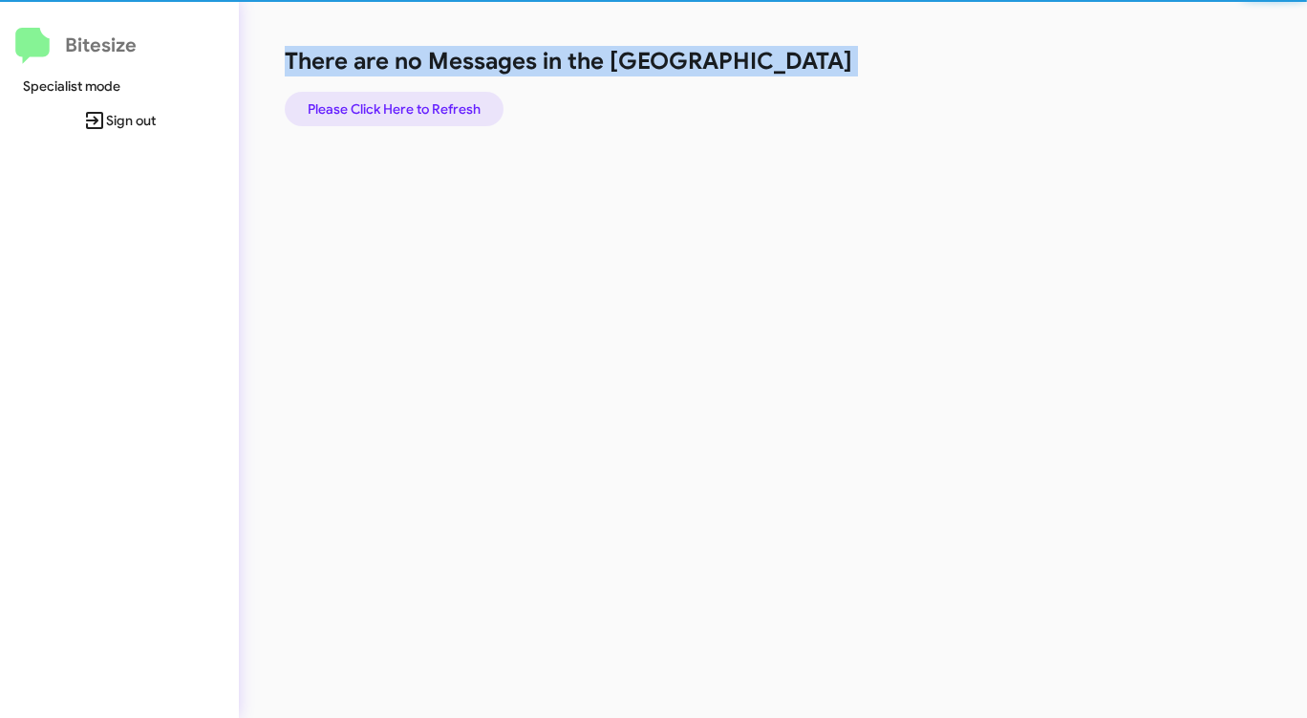
click at [389, 108] on span "Please Click Here to Refresh" at bounding box center [394, 109] width 173 height 34
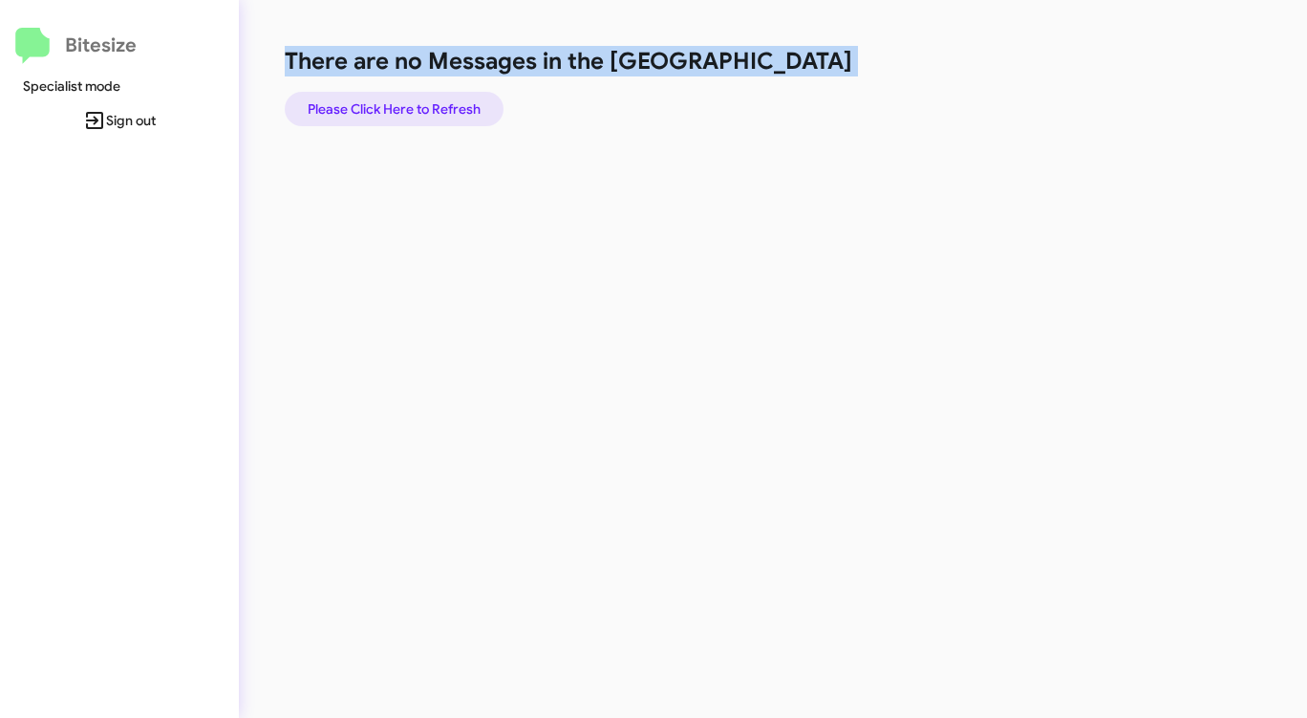
click at [391, 108] on span "Please Click Here to Refresh" at bounding box center [394, 109] width 173 height 34
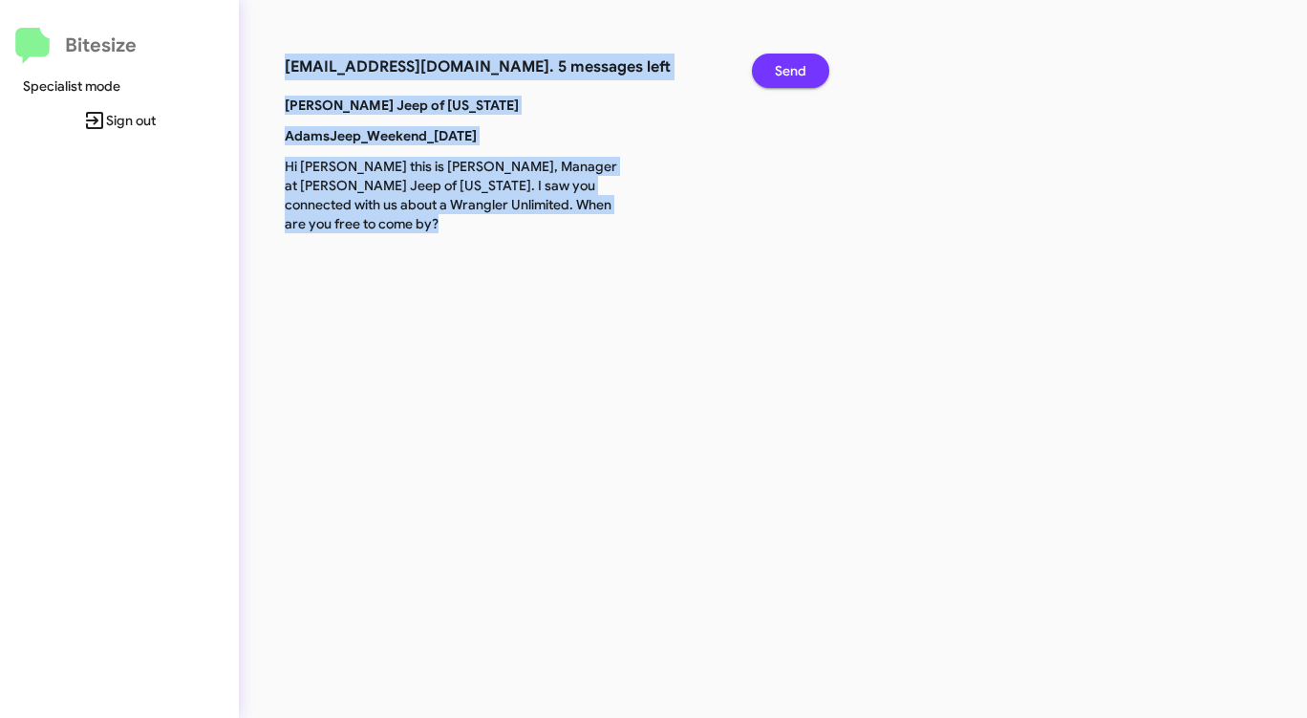
click at [814, 73] on button "Send" at bounding box center [790, 71] width 77 height 34
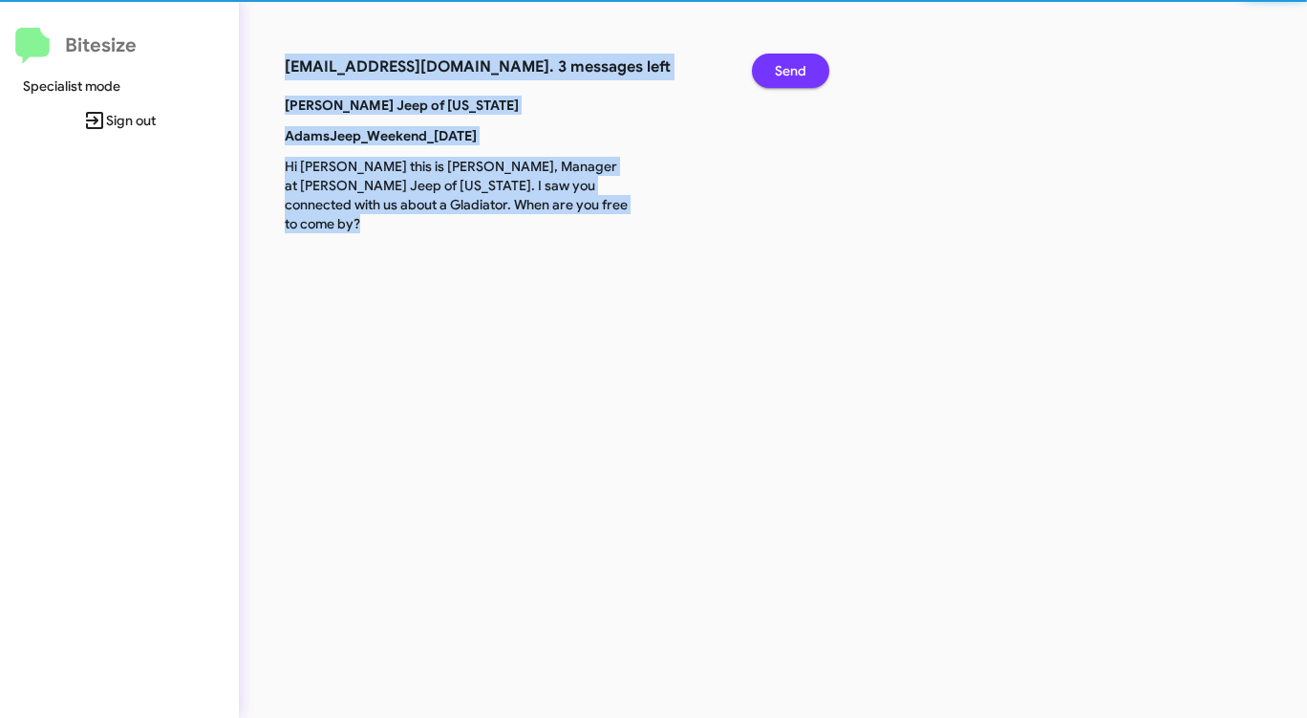
click at [814, 73] on button "Send" at bounding box center [790, 71] width 77 height 34
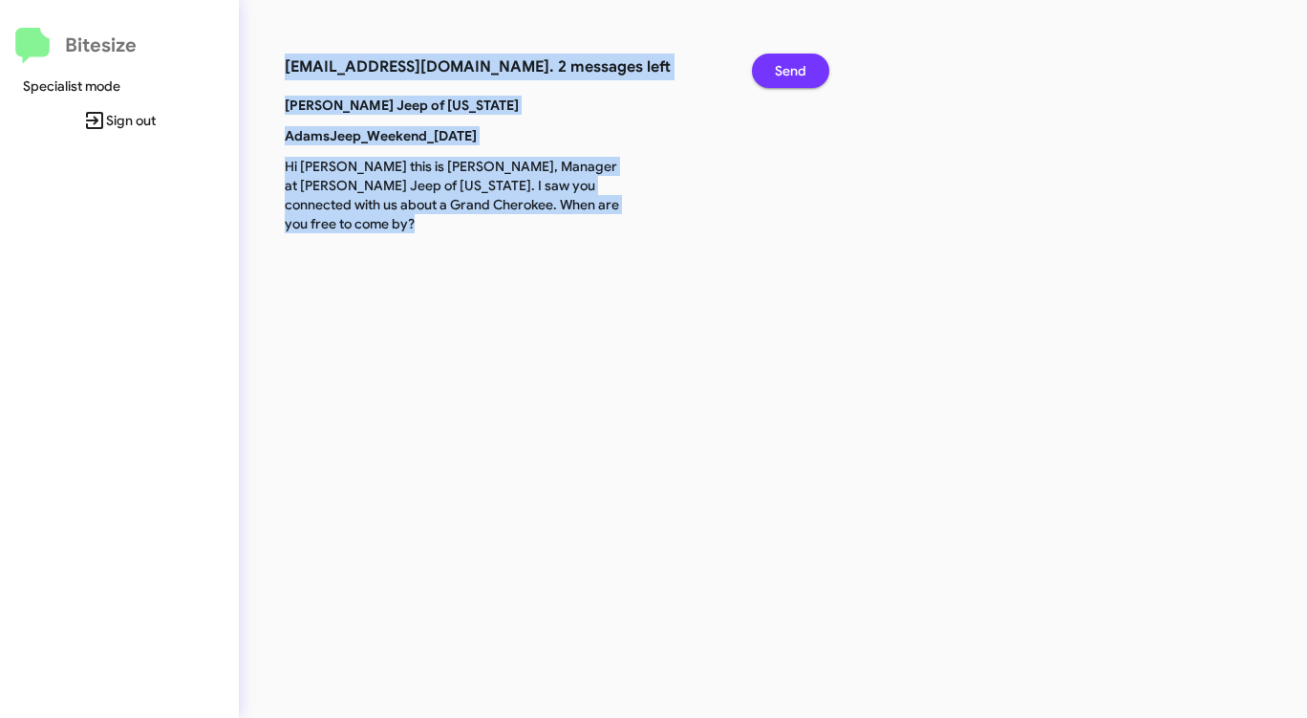
click at [814, 73] on button "Send" at bounding box center [790, 71] width 77 height 34
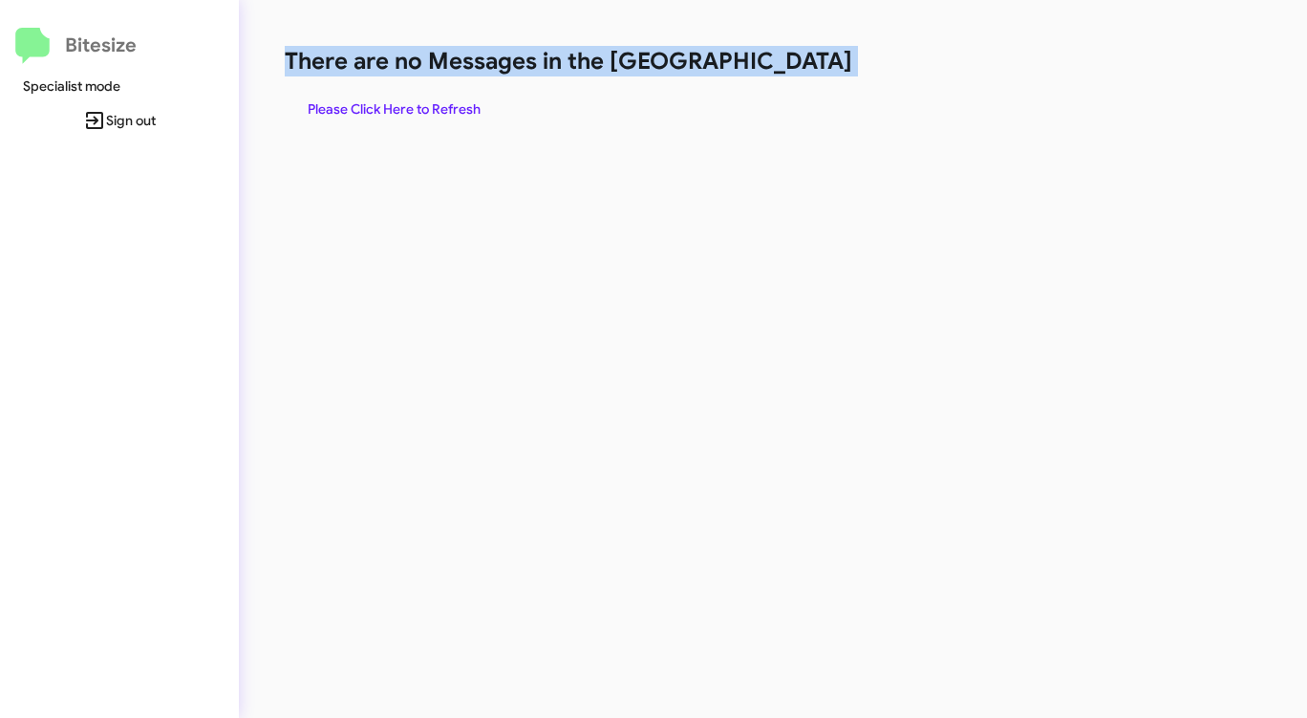
click at [814, 73] on h1 "There are no Messages in the [GEOGRAPHIC_DATA]" at bounding box center [684, 61] width 799 height 31
click at [374, 108] on span "Please Click Here to Refresh" at bounding box center [394, 109] width 173 height 34
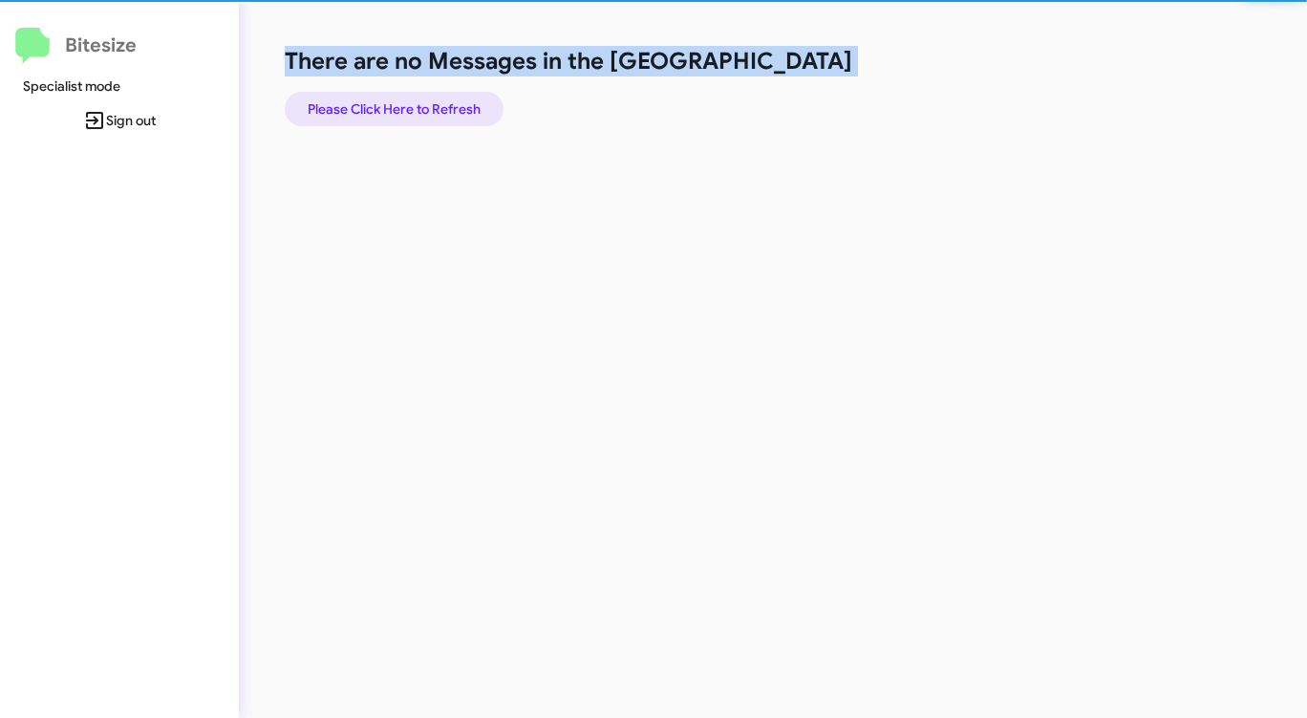
click at [374, 108] on span "Please Click Here to Refresh" at bounding box center [394, 109] width 173 height 34
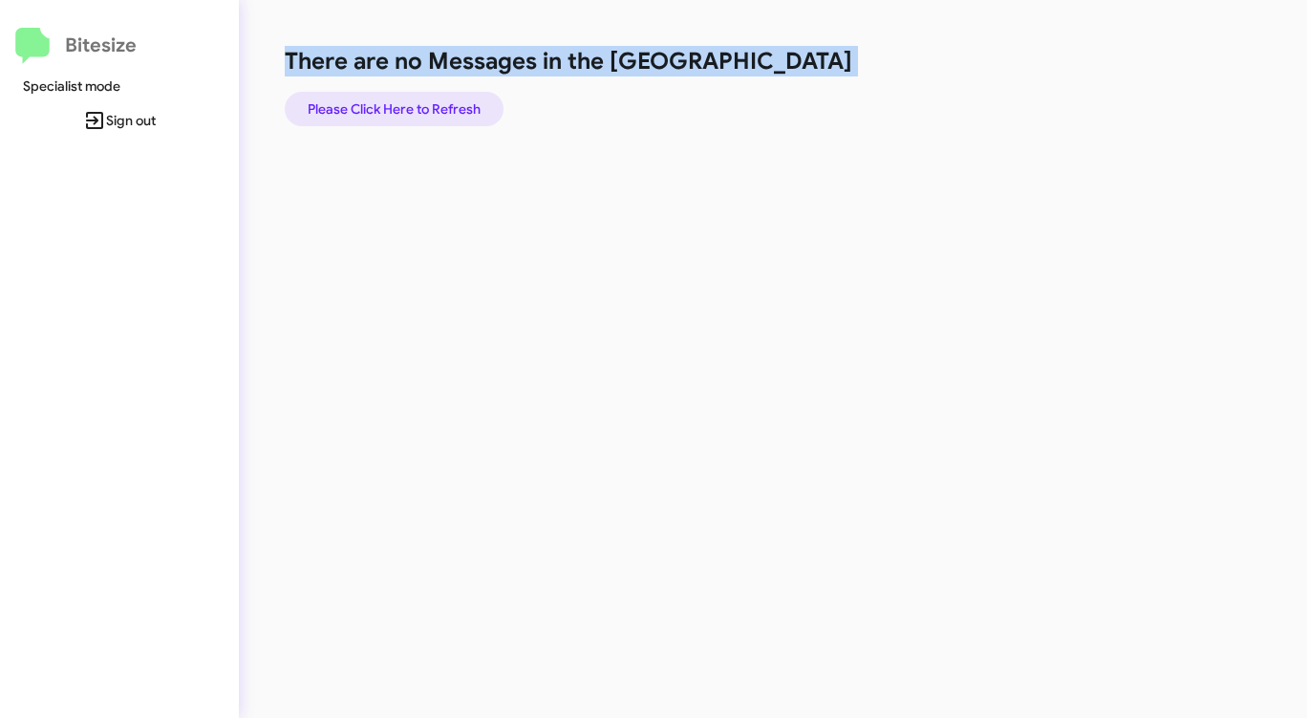
click at [375, 105] on span "Please Click Here to Refresh" at bounding box center [394, 109] width 173 height 34
click at [376, 106] on span "Please Click Here to Refresh" at bounding box center [394, 109] width 173 height 34
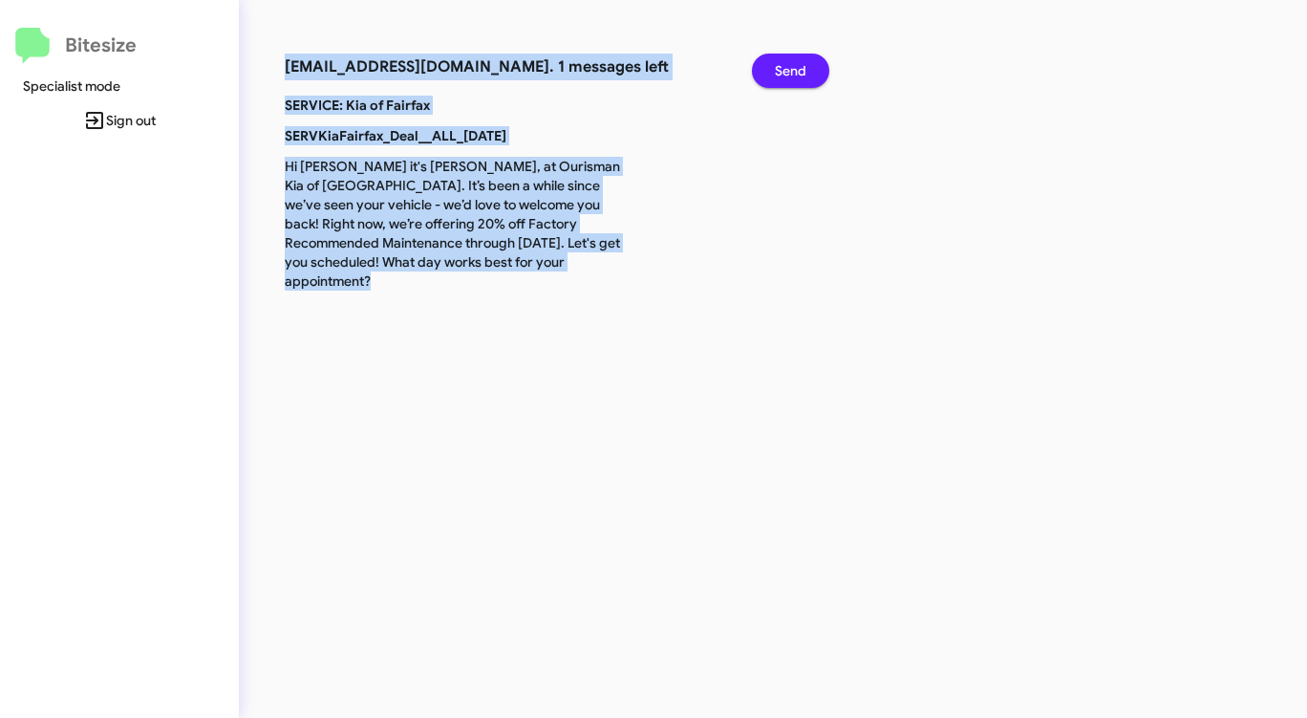
click at [793, 65] on span "Send" at bounding box center [791, 71] width 32 height 34
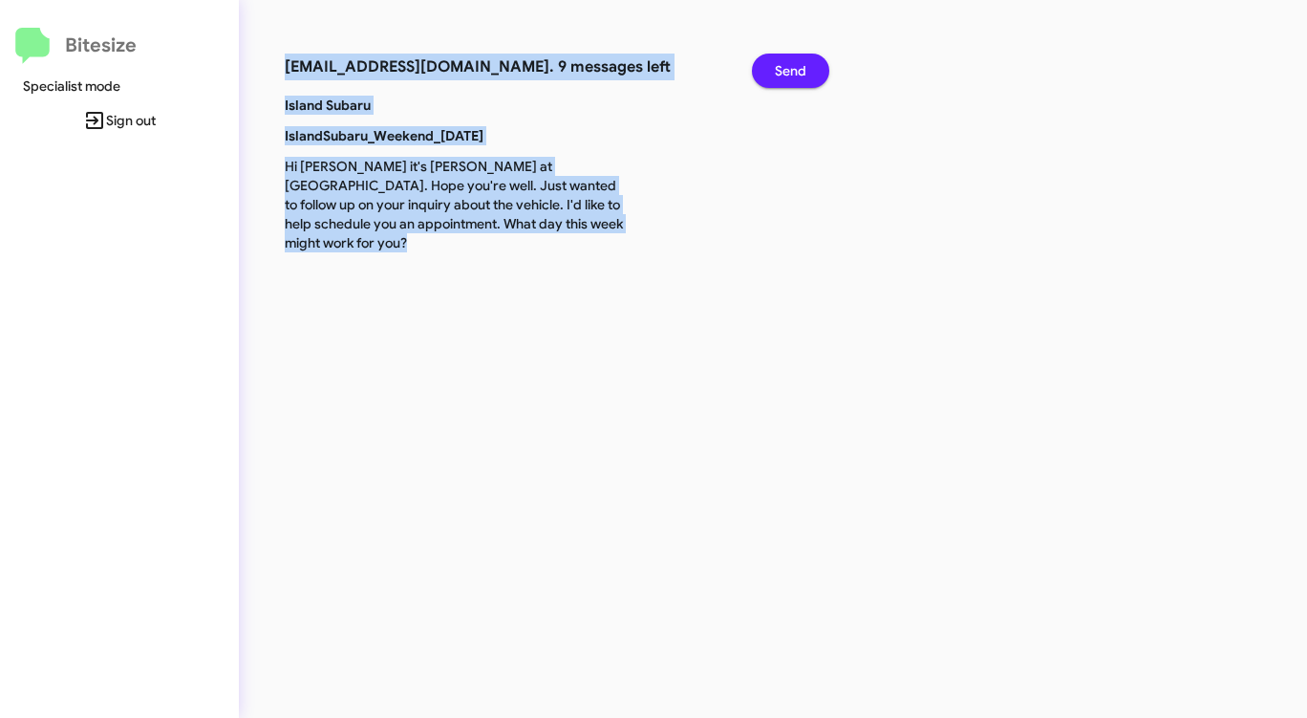
click at [786, 72] on span "Send" at bounding box center [791, 71] width 32 height 34
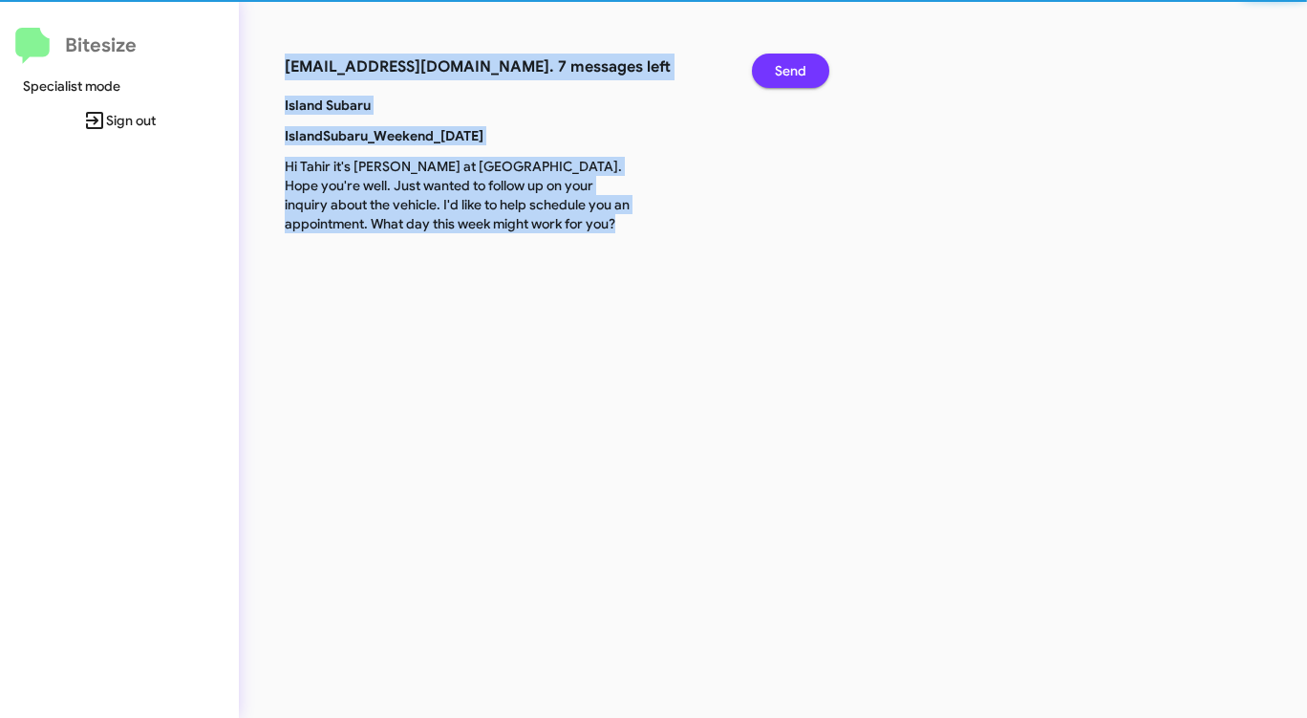
click at [786, 72] on span "Send" at bounding box center [791, 71] width 32 height 34
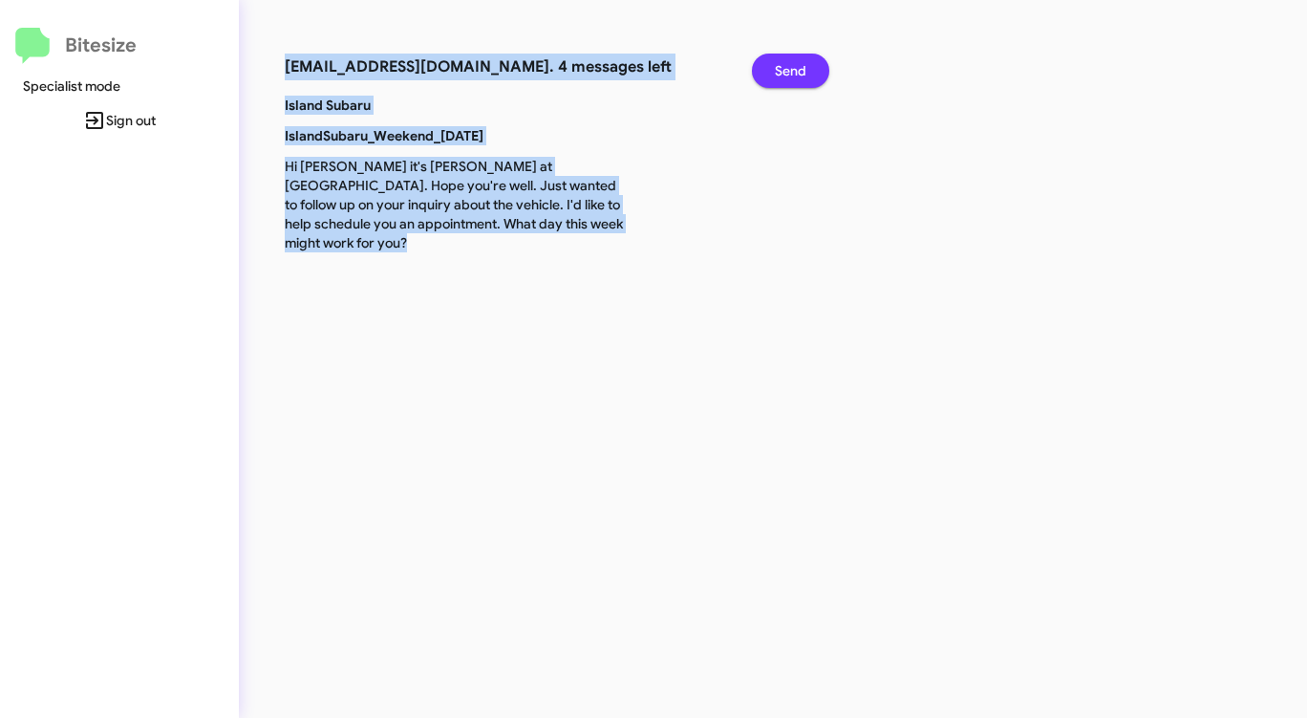
click at [786, 72] on span "Send" at bounding box center [791, 71] width 32 height 34
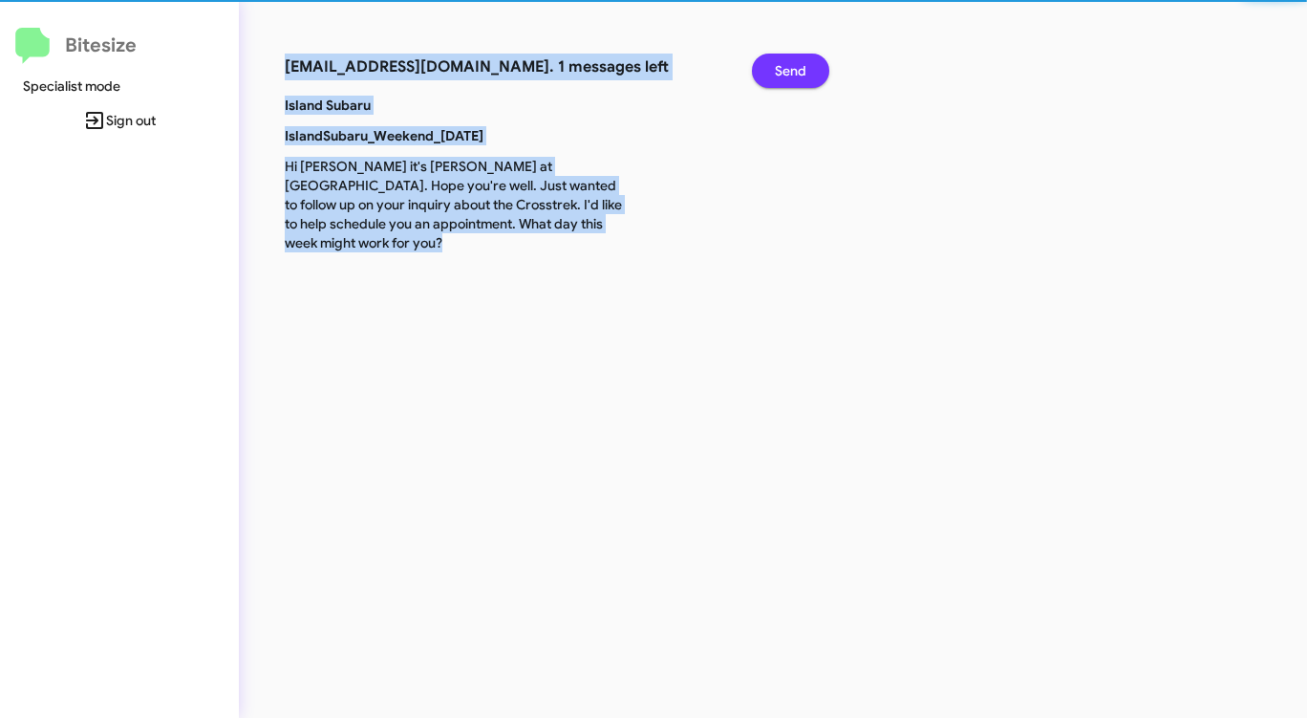
click at [786, 72] on span "Send" at bounding box center [791, 71] width 32 height 34
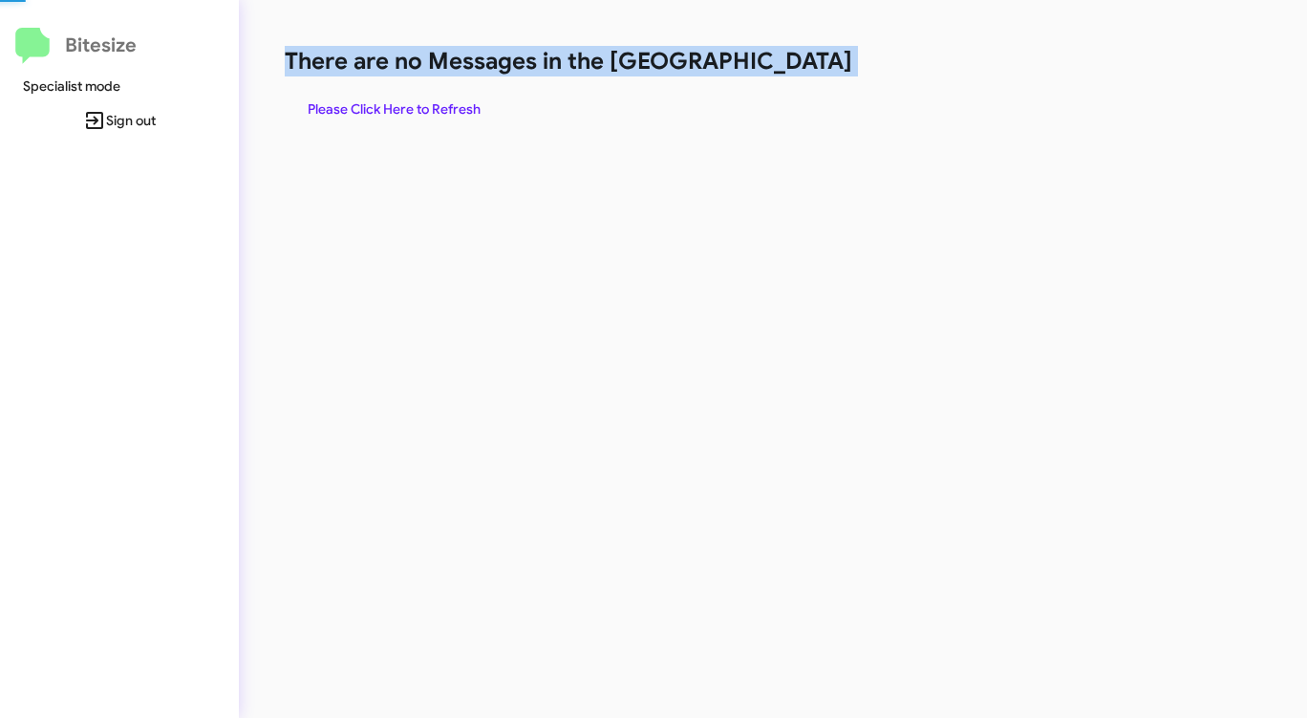
click at [786, 72] on h1 "There are no Messages in the [GEOGRAPHIC_DATA]" at bounding box center [684, 61] width 799 height 31
drag, startPoint x: 786, startPoint y: 72, endPoint x: 638, endPoint y: 97, distance: 149.4
click at [785, 73] on h1 "There are no Messages in the [GEOGRAPHIC_DATA]" at bounding box center [684, 61] width 799 height 31
click at [436, 103] on span "Please Click Here to Refresh" at bounding box center [394, 109] width 173 height 34
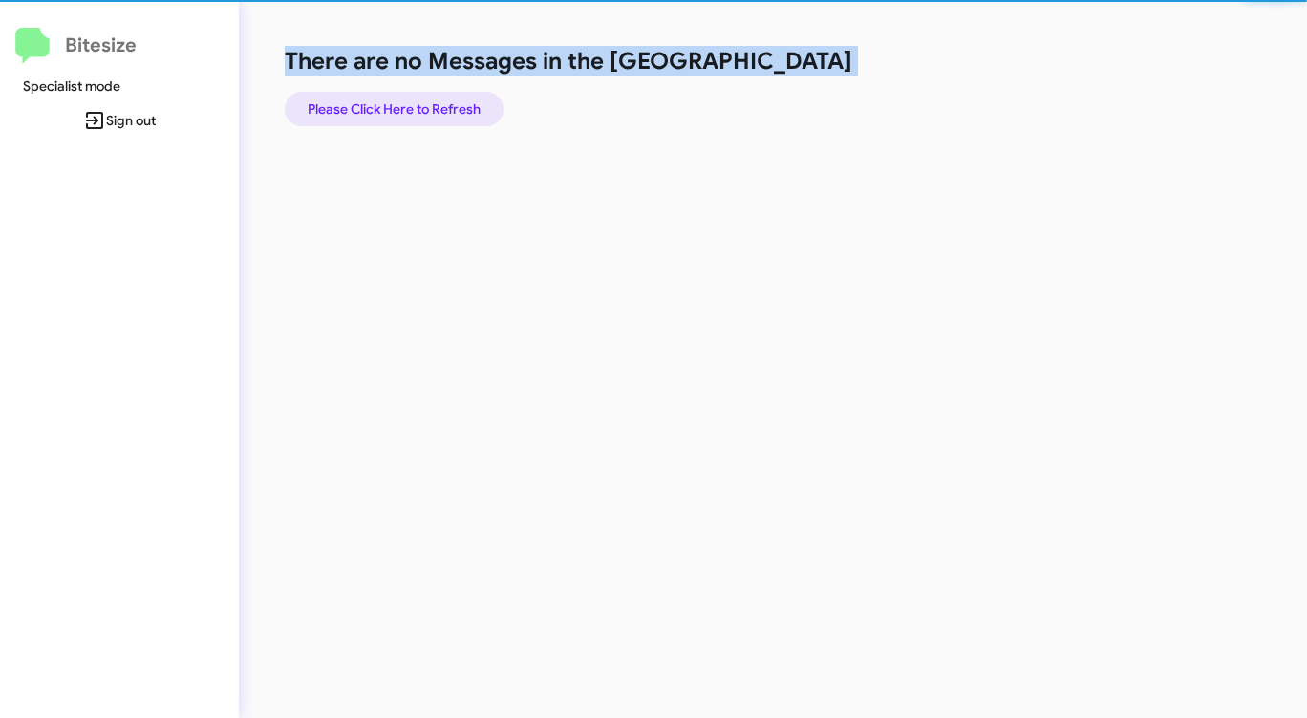
click at [436, 103] on span "Please Click Here to Refresh" at bounding box center [394, 109] width 173 height 34
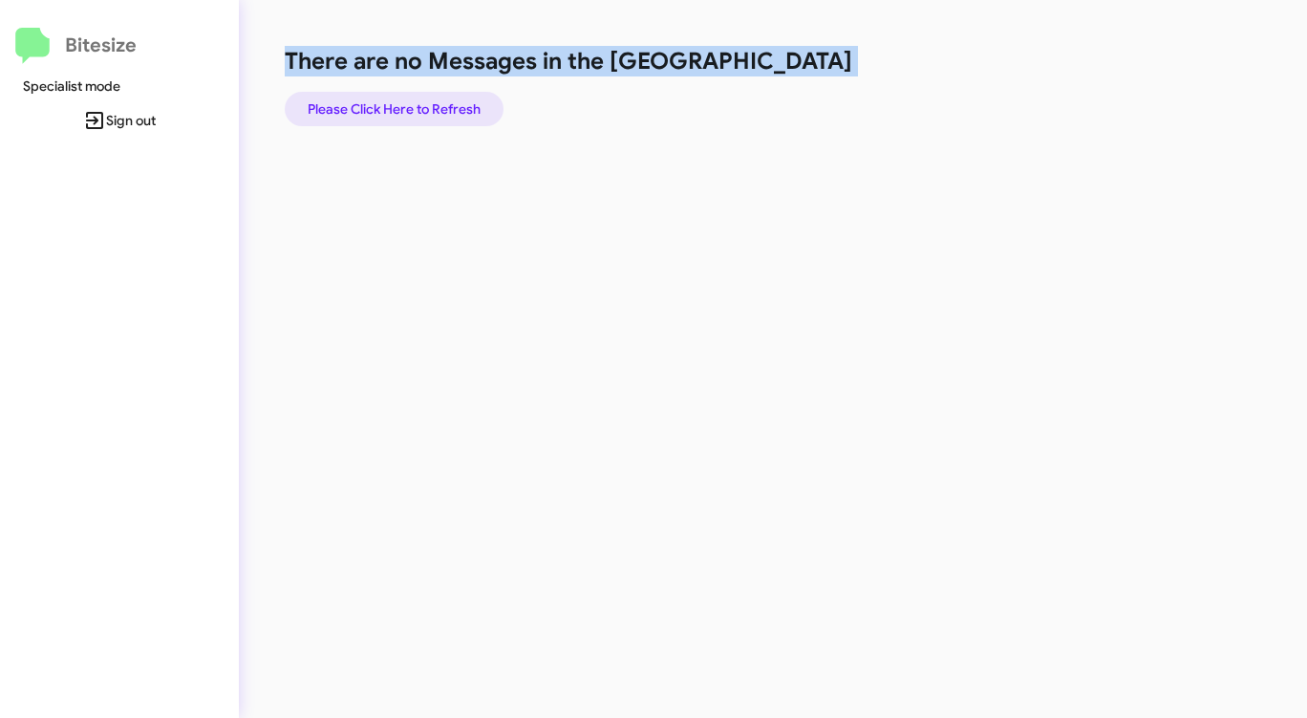
click at [436, 103] on span "Please Click Here to Refresh" at bounding box center [394, 109] width 173 height 34
click at [438, 101] on span "Please Click Here to Refresh" at bounding box center [394, 109] width 173 height 34
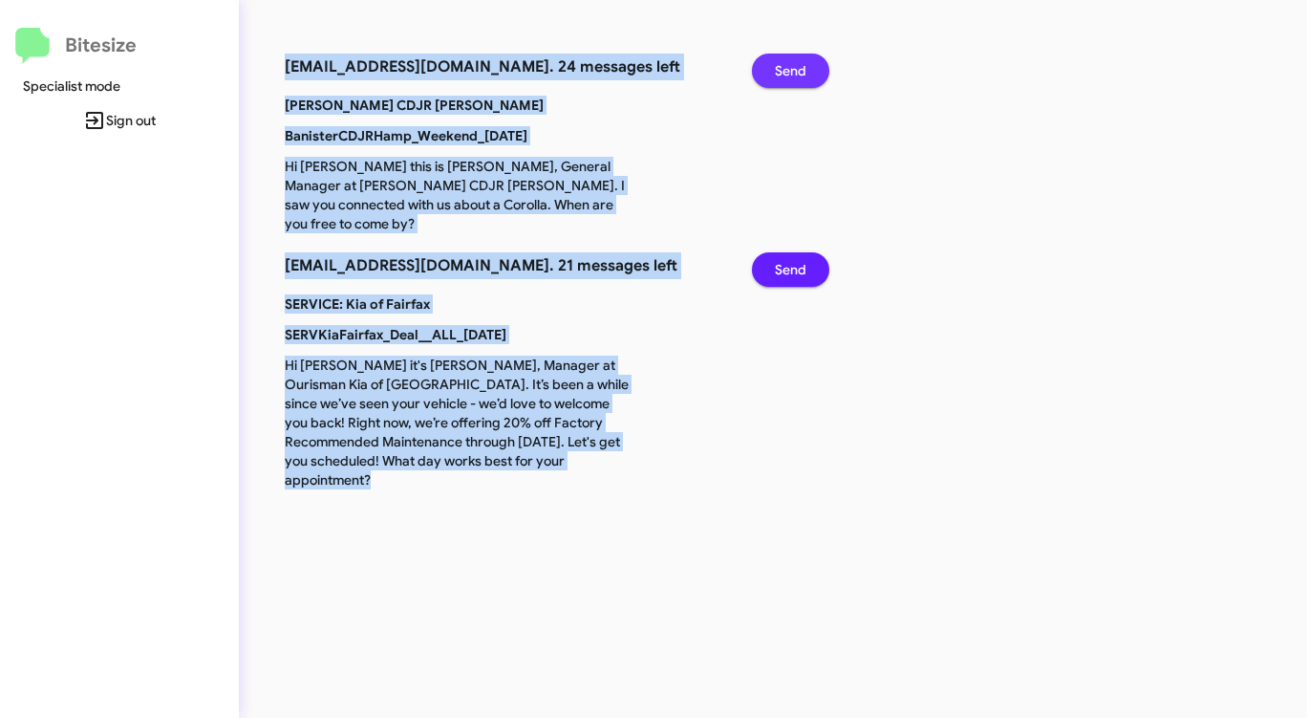
click at [793, 72] on span "Send" at bounding box center [791, 71] width 32 height 34
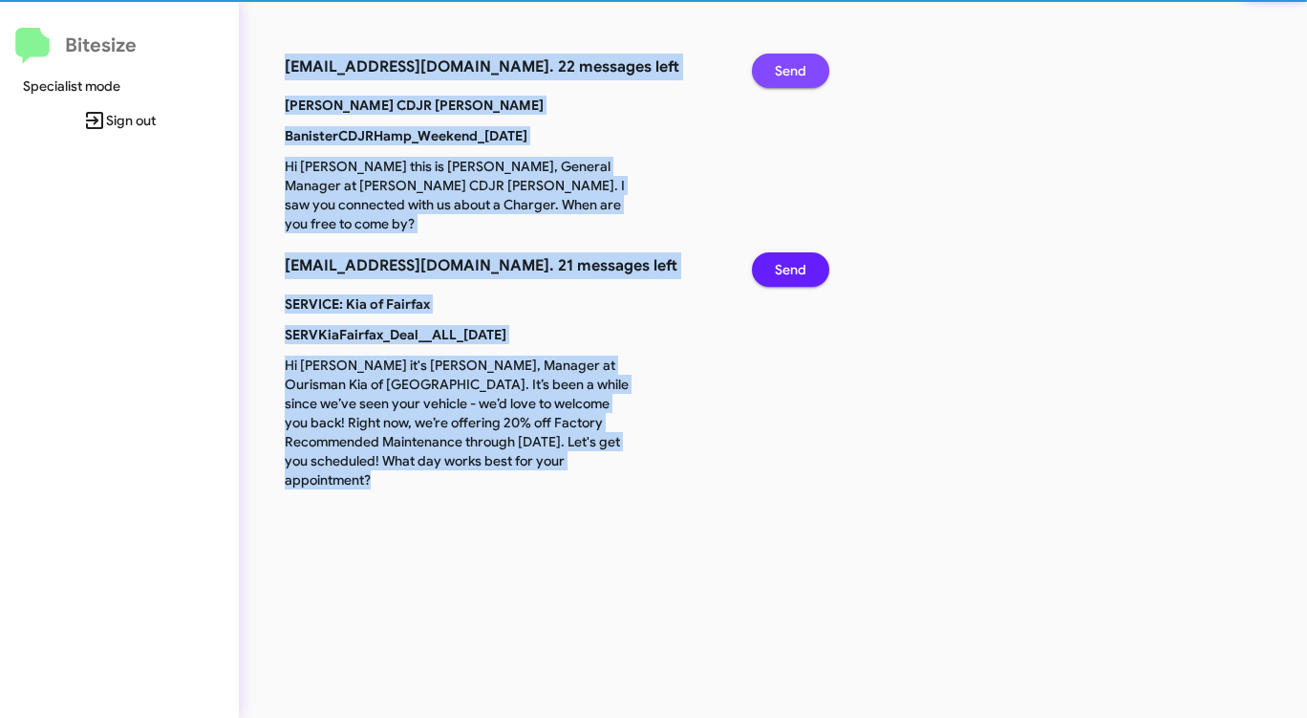
click at [793, 72] on span "Send" at bounding box center [791, 71] width 32 height 34
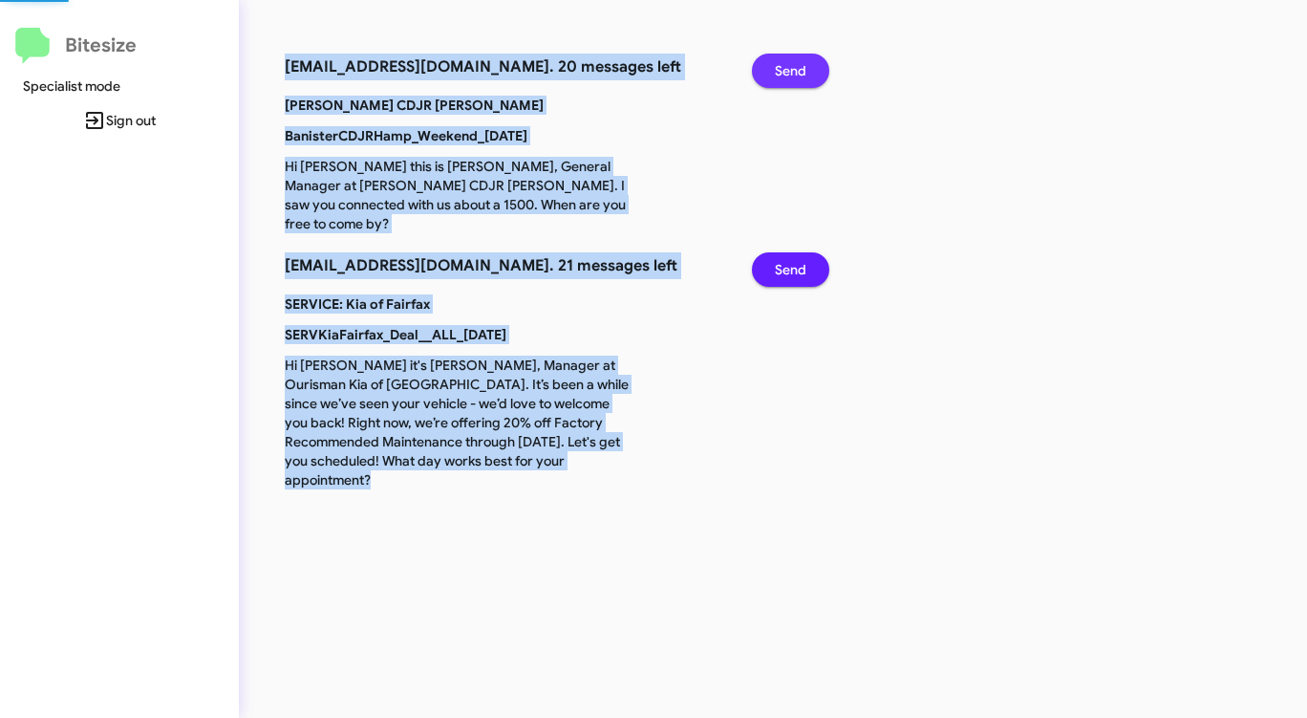
click at [793, 72] on span "Send" at bounding box center [791, 71] width 32 height 34
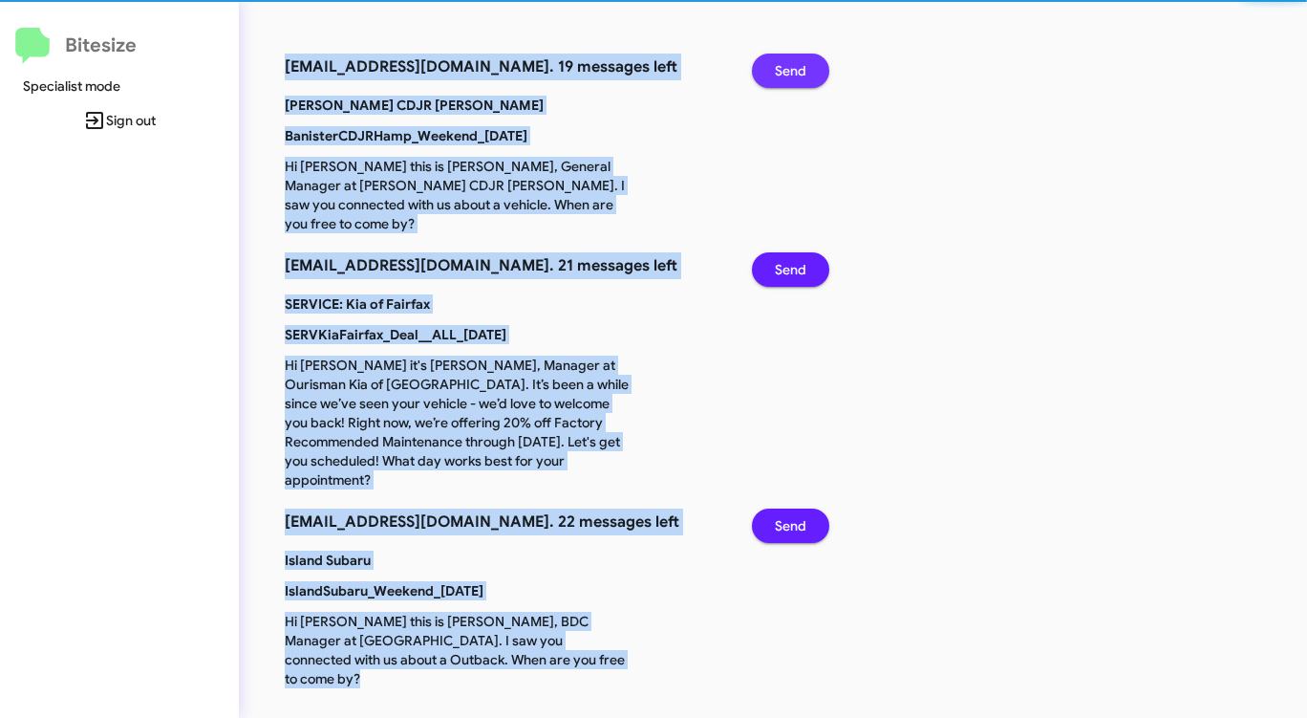
click at [793, 72] on span "Send" at bounding box center [791, 71] width 32 height 34
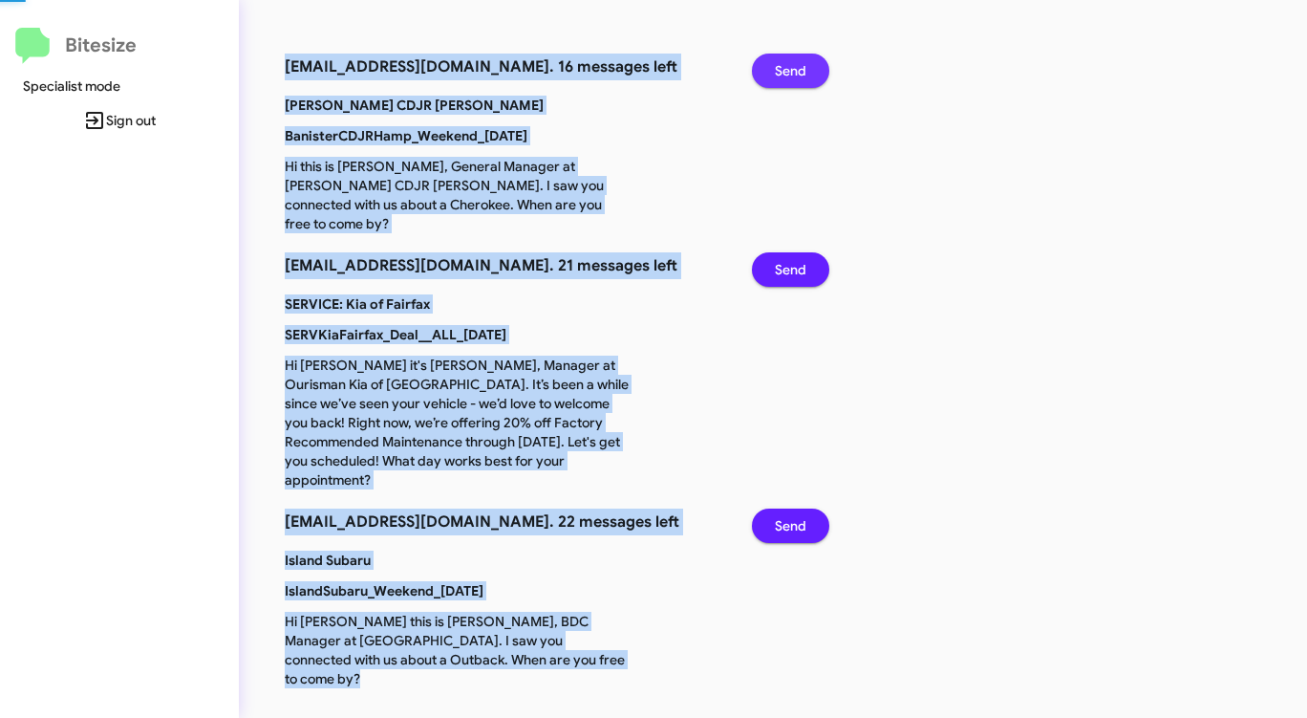
click at [793, 72] on span "Send" at bounding box center [791, 71] width 32 height 34
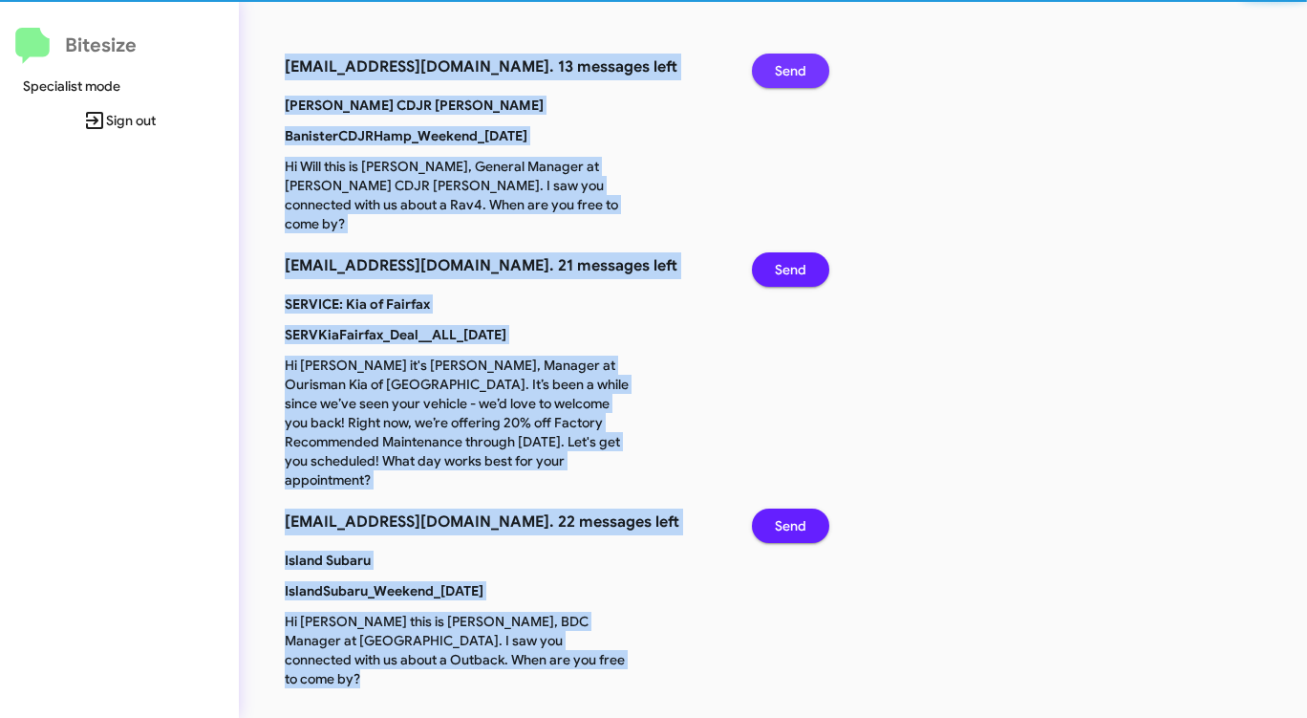
click at [793, 72] on span "Send" at bounding box center [791, 71] width 32 height 34
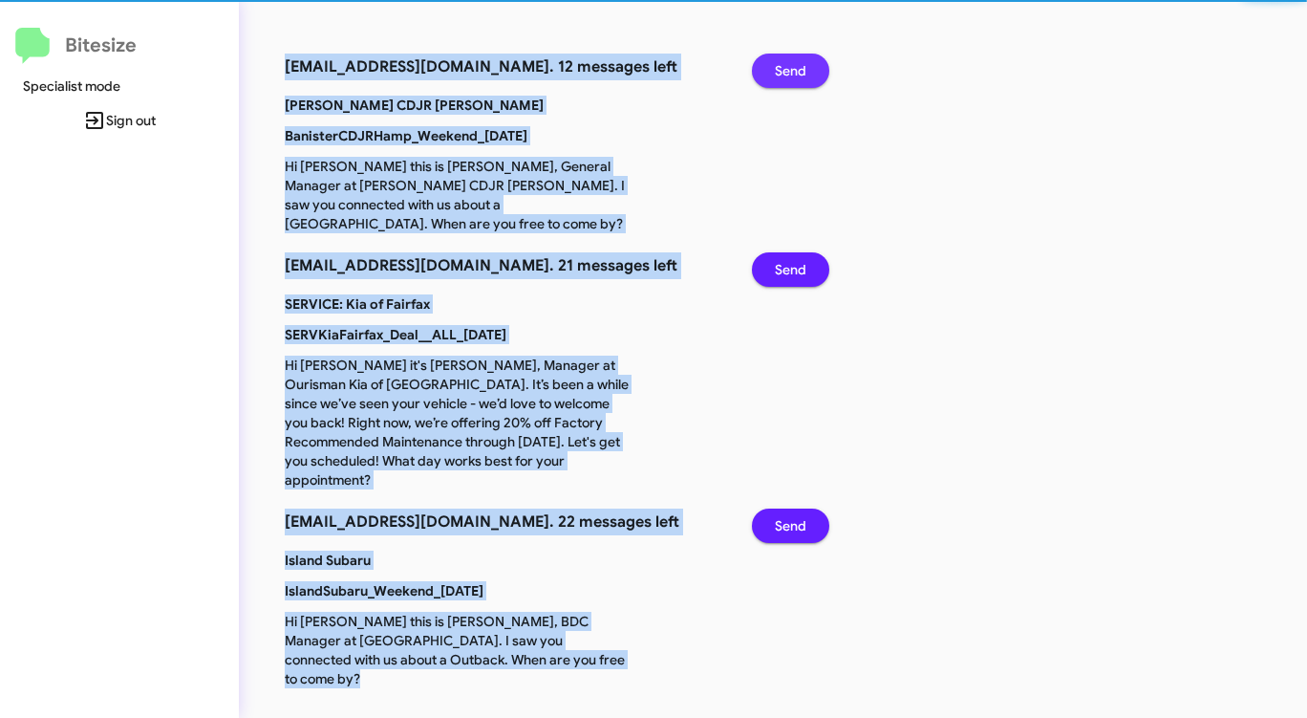
click at [793, 72] on span "Send" at bounding box center [791, 71] width 32 height 34
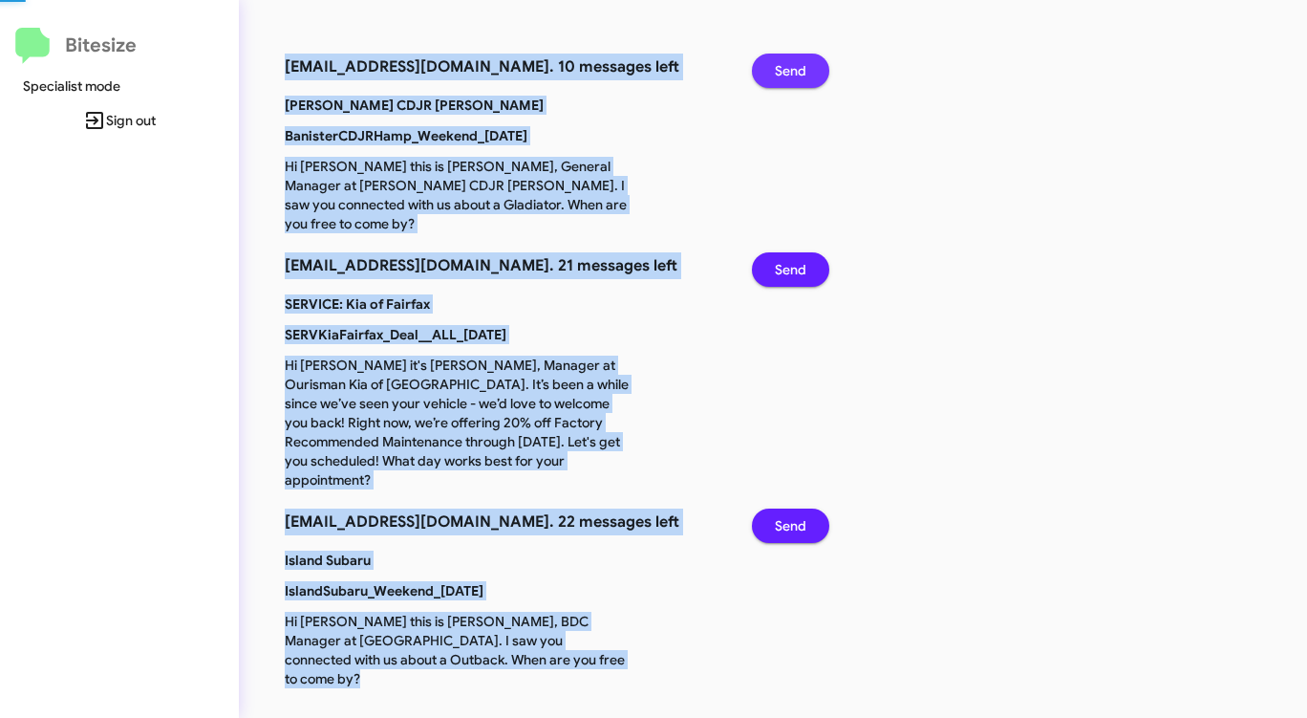
click at [793, 72] on span "Send" at bounding box center [791, 71] width 32 height 34
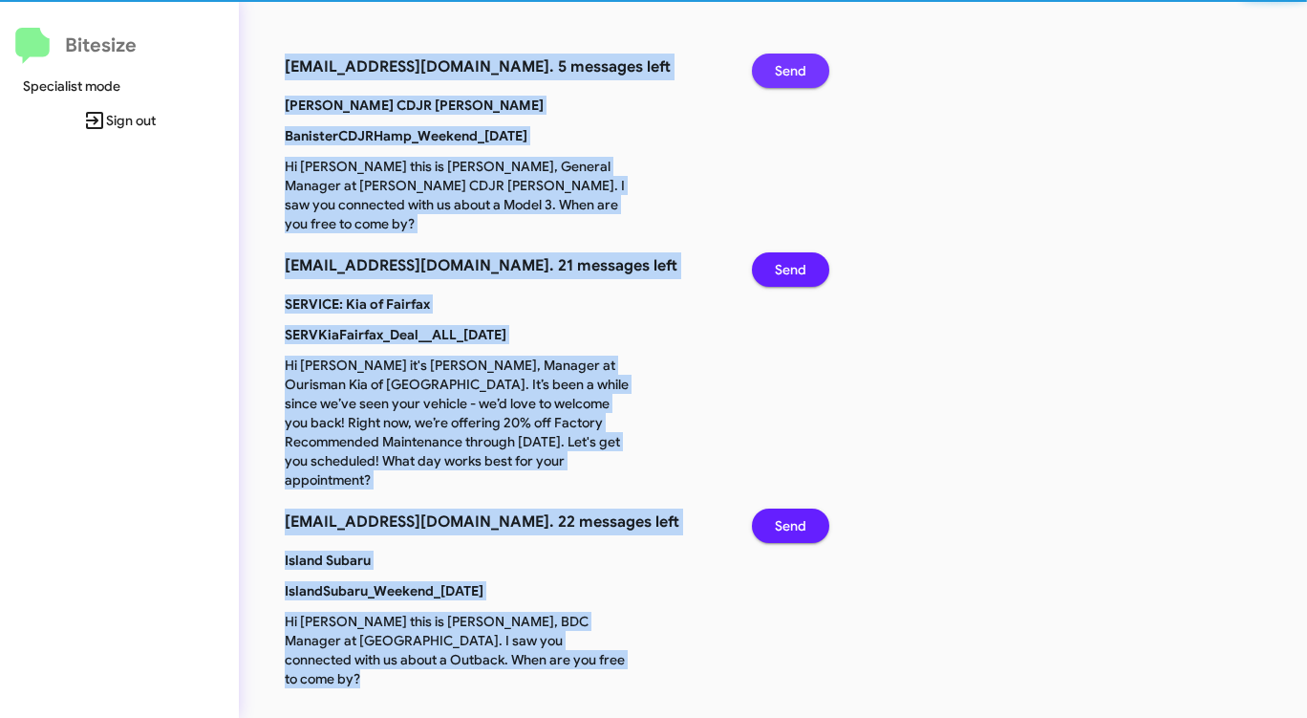
click at [793, 72] on span "Send" at bounding box center [791, 71] width 32 height 34
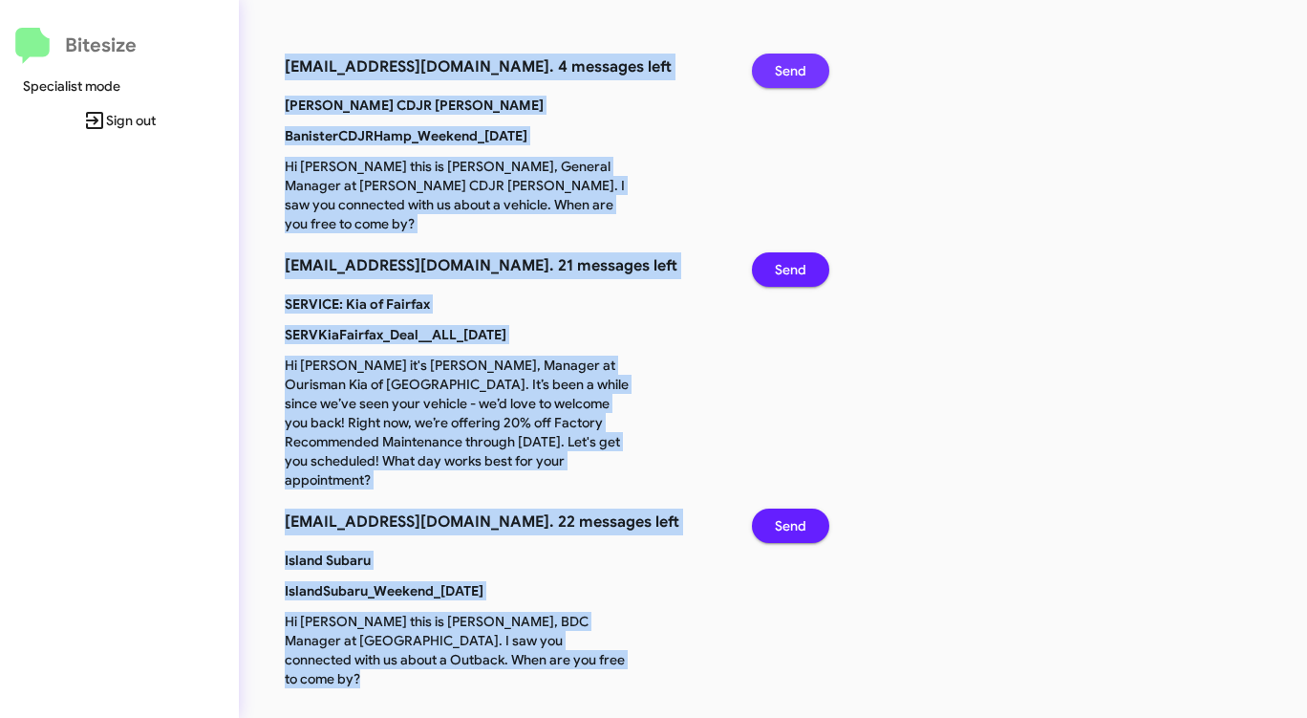
click at [793, 72] on span "Send" at bounding box center [791, 71] width 32 height 34
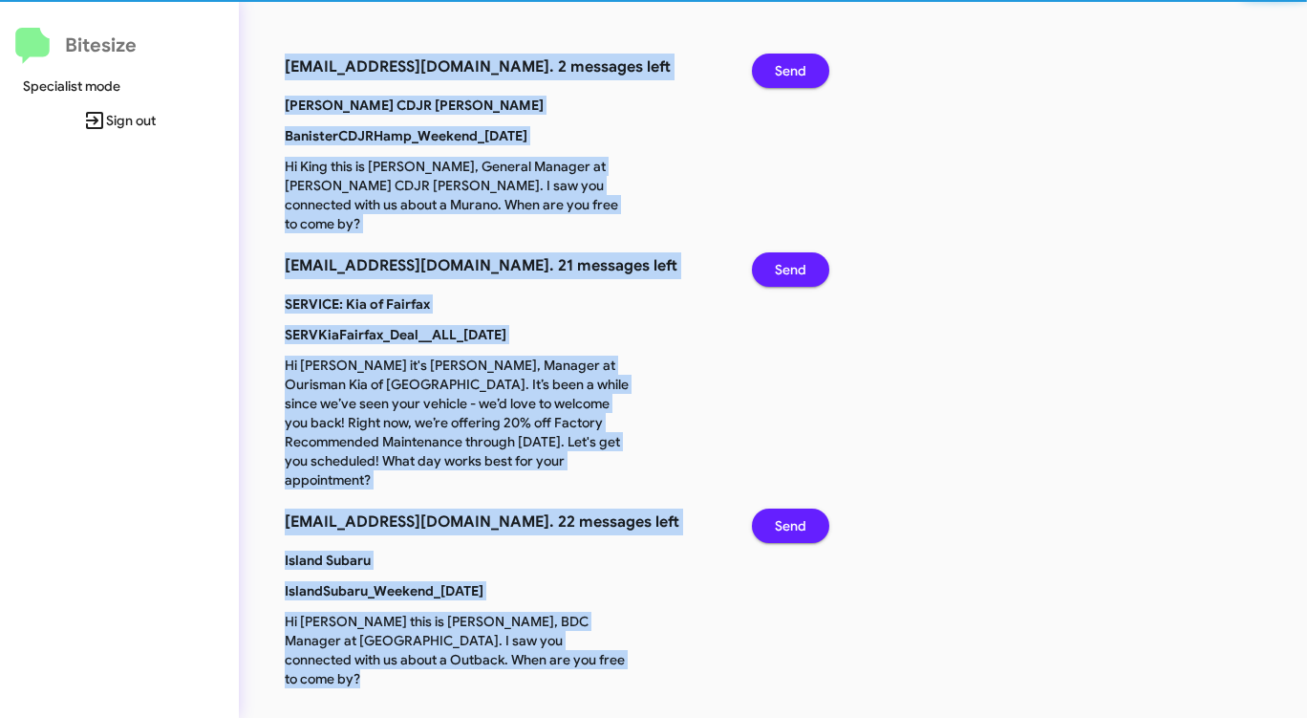
click at [793, 72] on span "Send" at bounding box center [791, 71] width 32 height 34
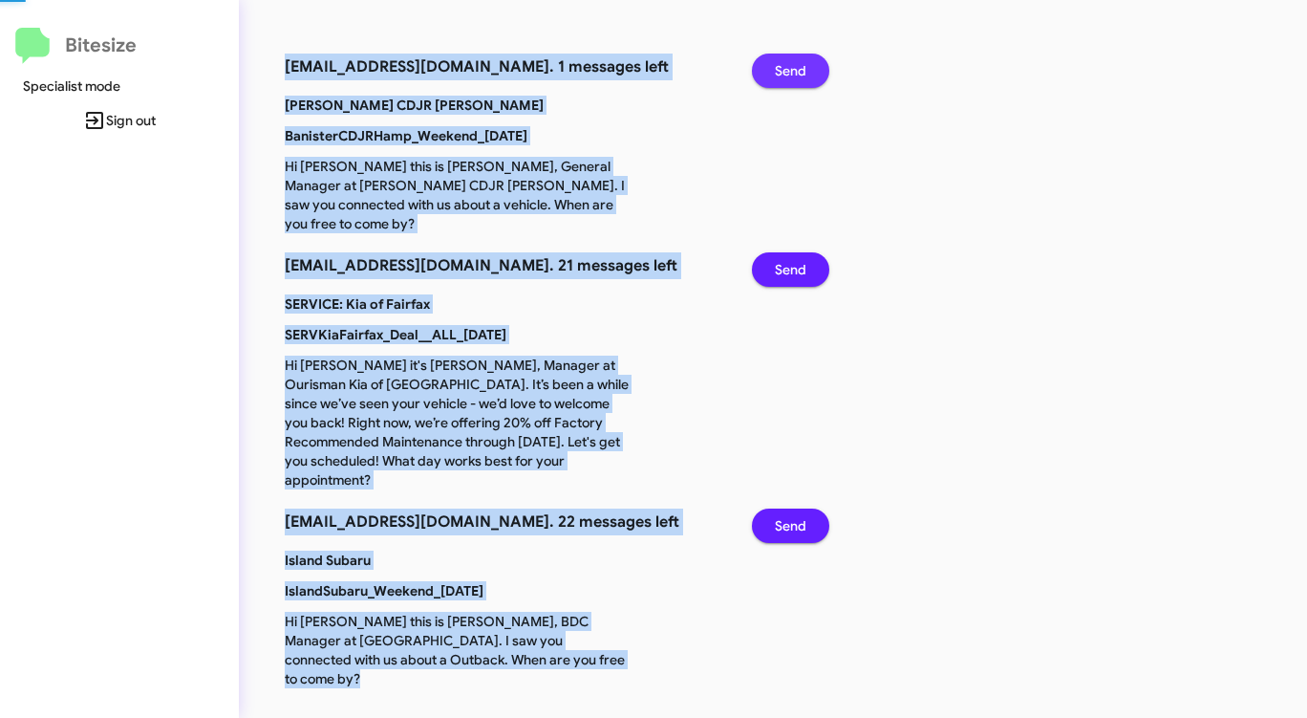
click at [793, 72] on span "Send" at bounding box center [791, 71] width 32 height 34
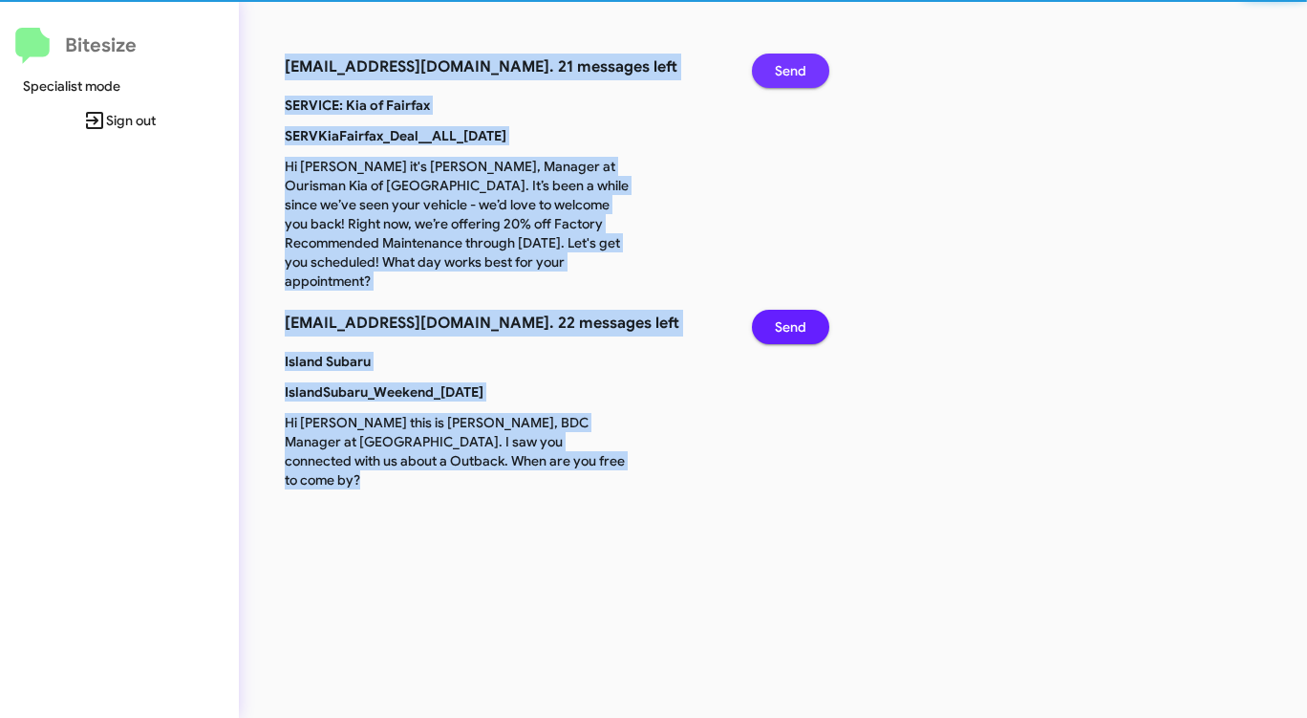
click at [793, 72] on span "Send" at bounding box center [791, 71] width 32 height 34
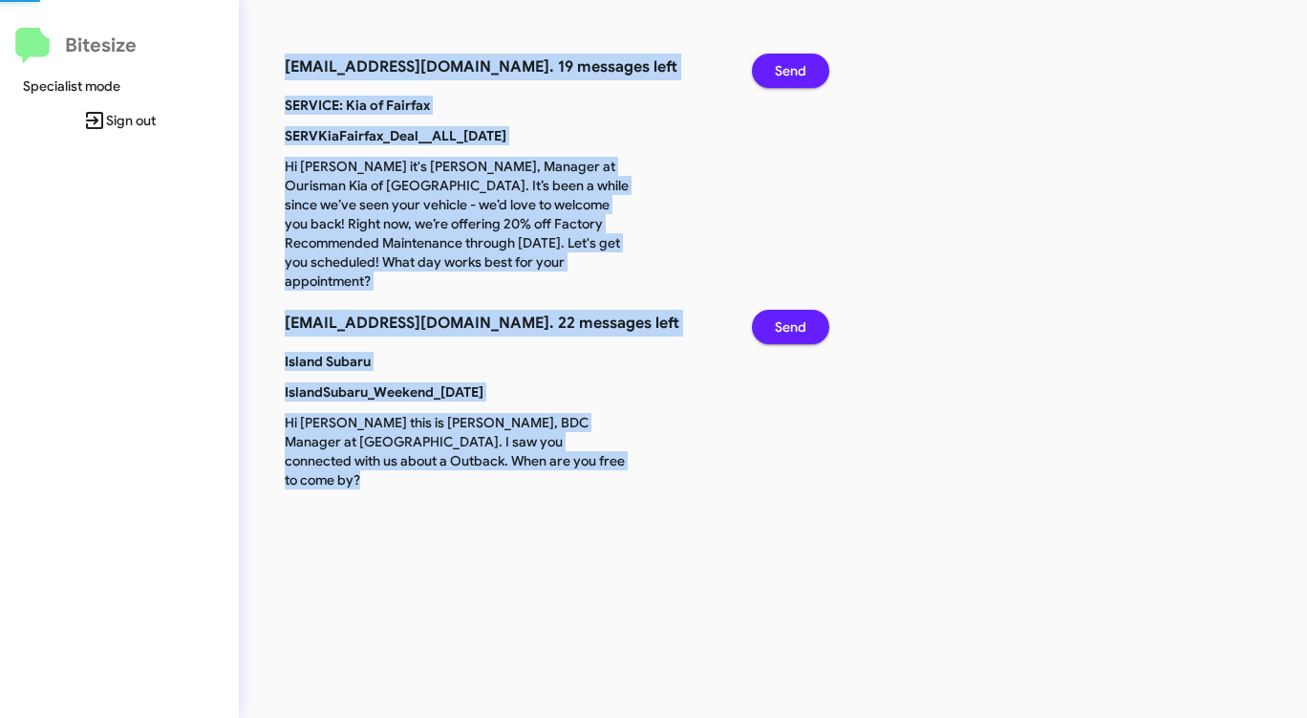
click at [793, 72] on span "Send" at bounding box center [791, 71] width 32 height 34
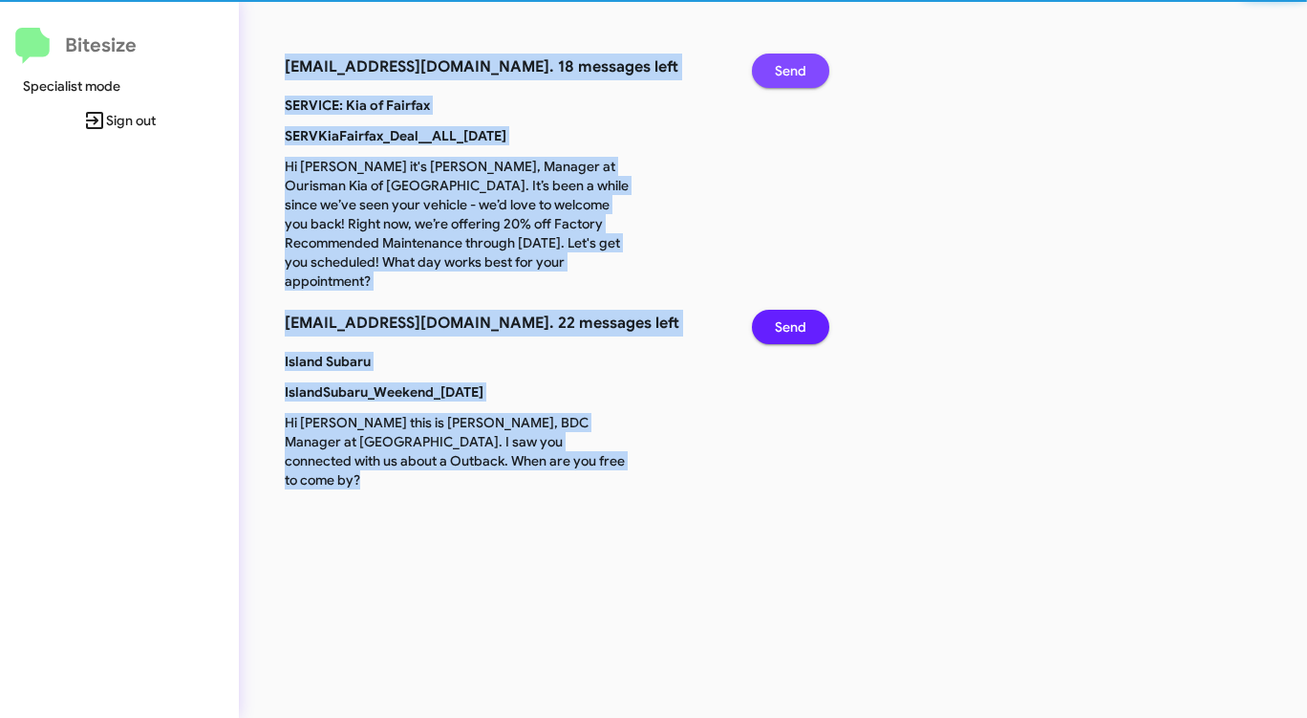
click at [793, 72] on span "Send" at bounding box center [791, 71] width 32 height 34
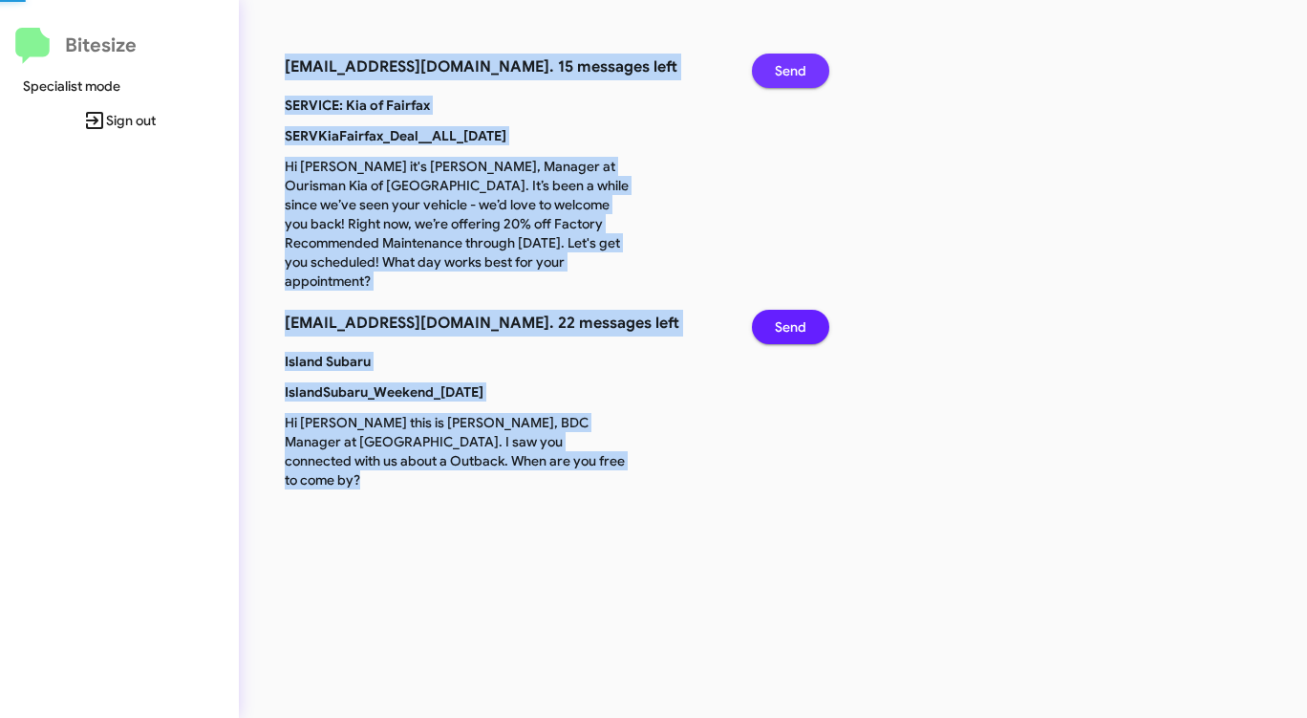
click at [793, 72] on span "Send" at bounding box center [791, 71] width 32 height 34
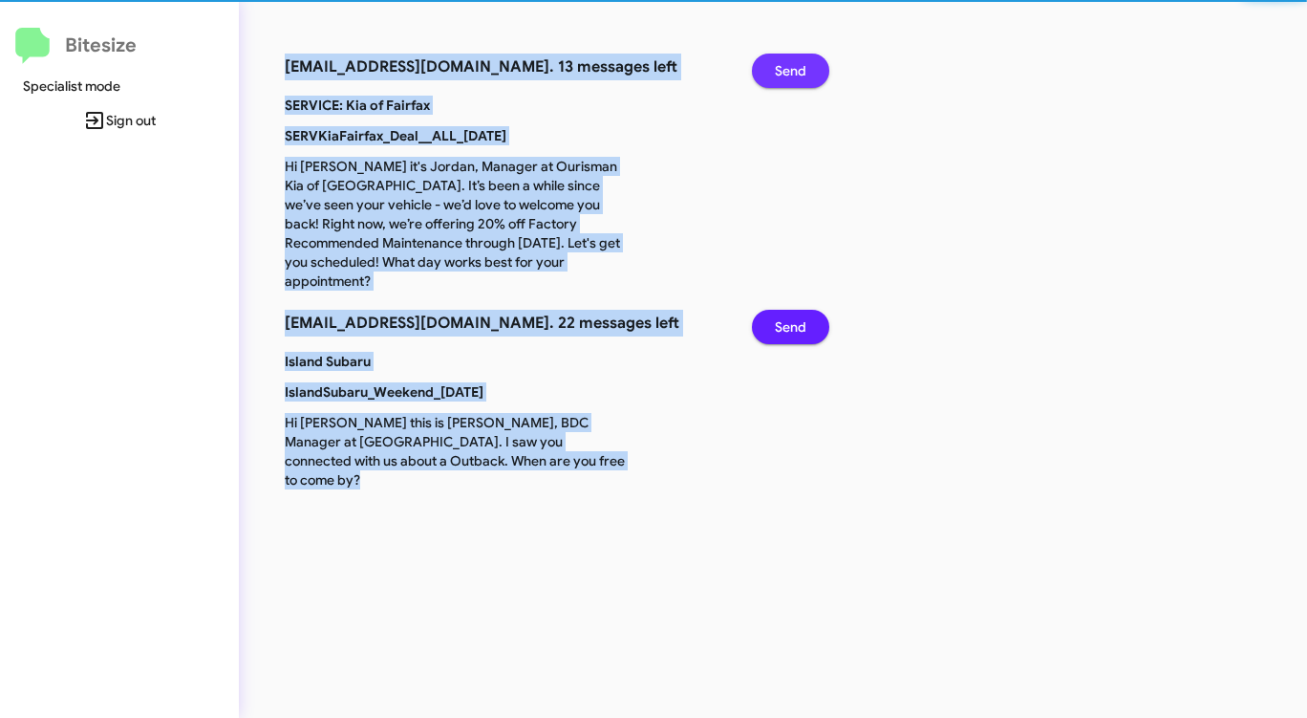
click at [793, 72] on span "Send" at bounding box center [791, 71] width 32 height 34
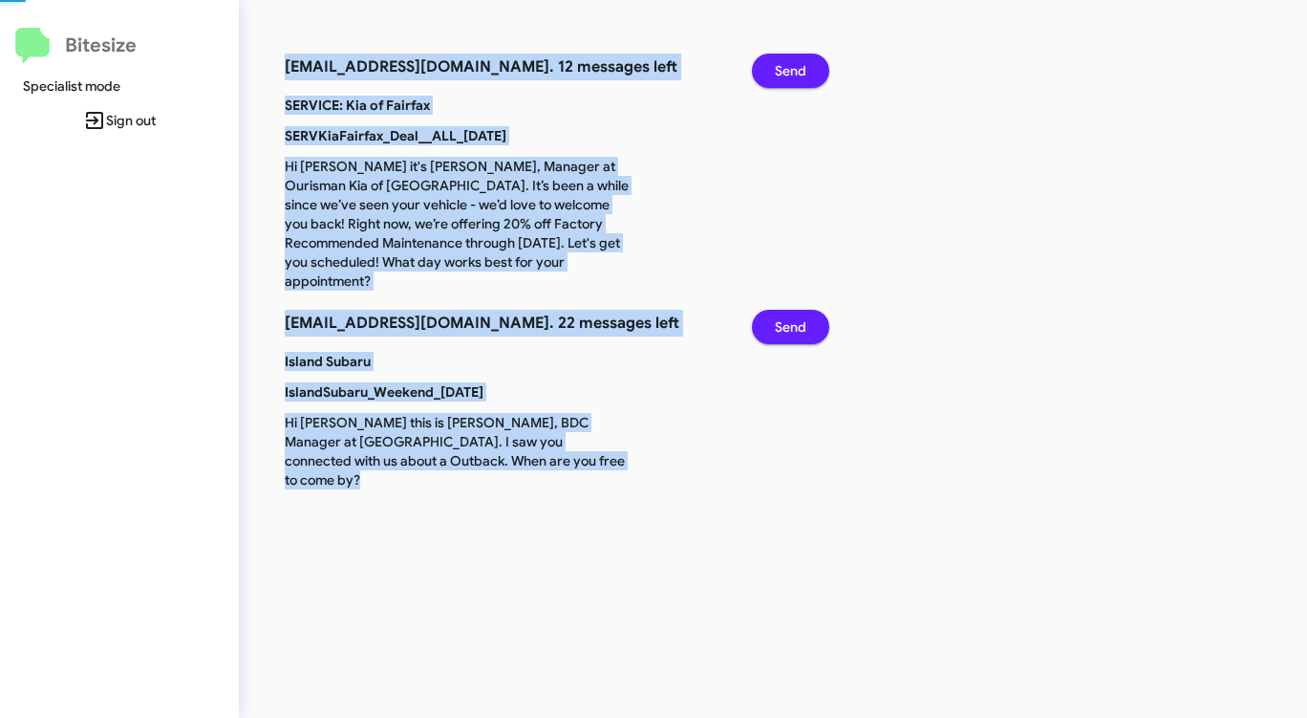
click at [793, 72] on span "Send" at bounding box center [791, 71] width 32 height 34
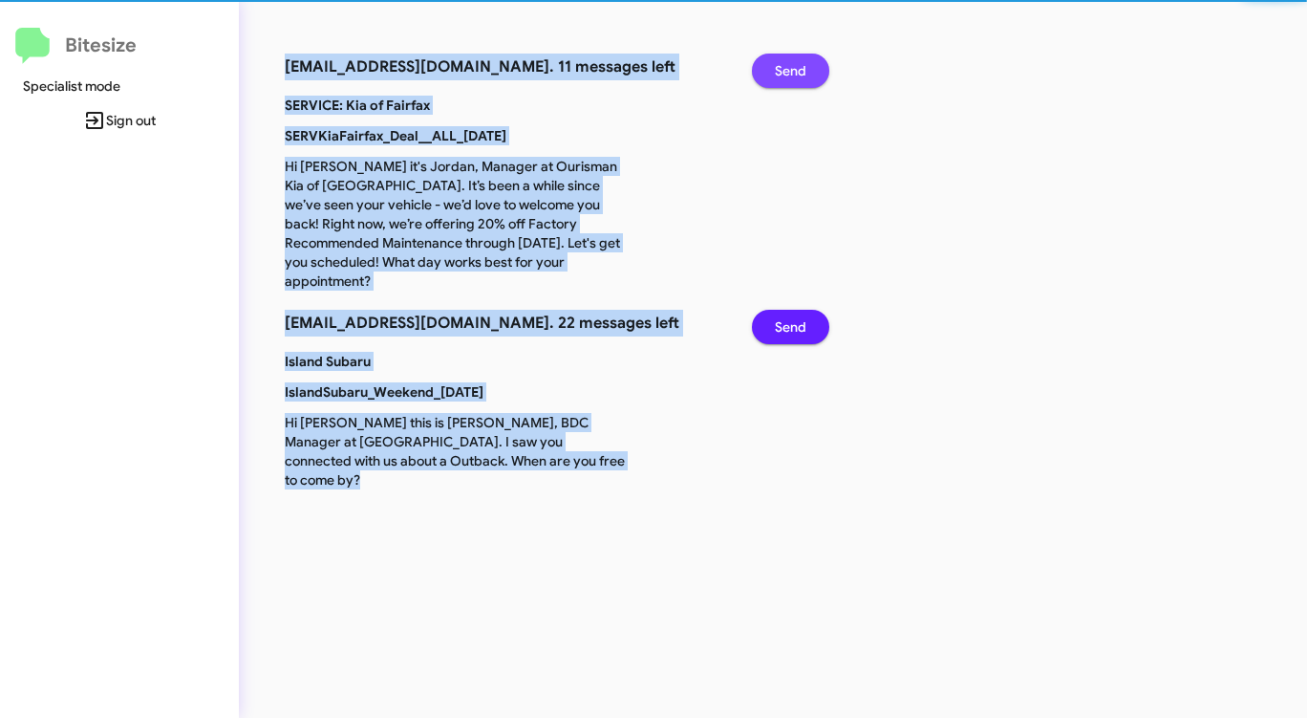
click at [793, 72] on span "Send" at bounding box center [791, 71] width 32 height 34
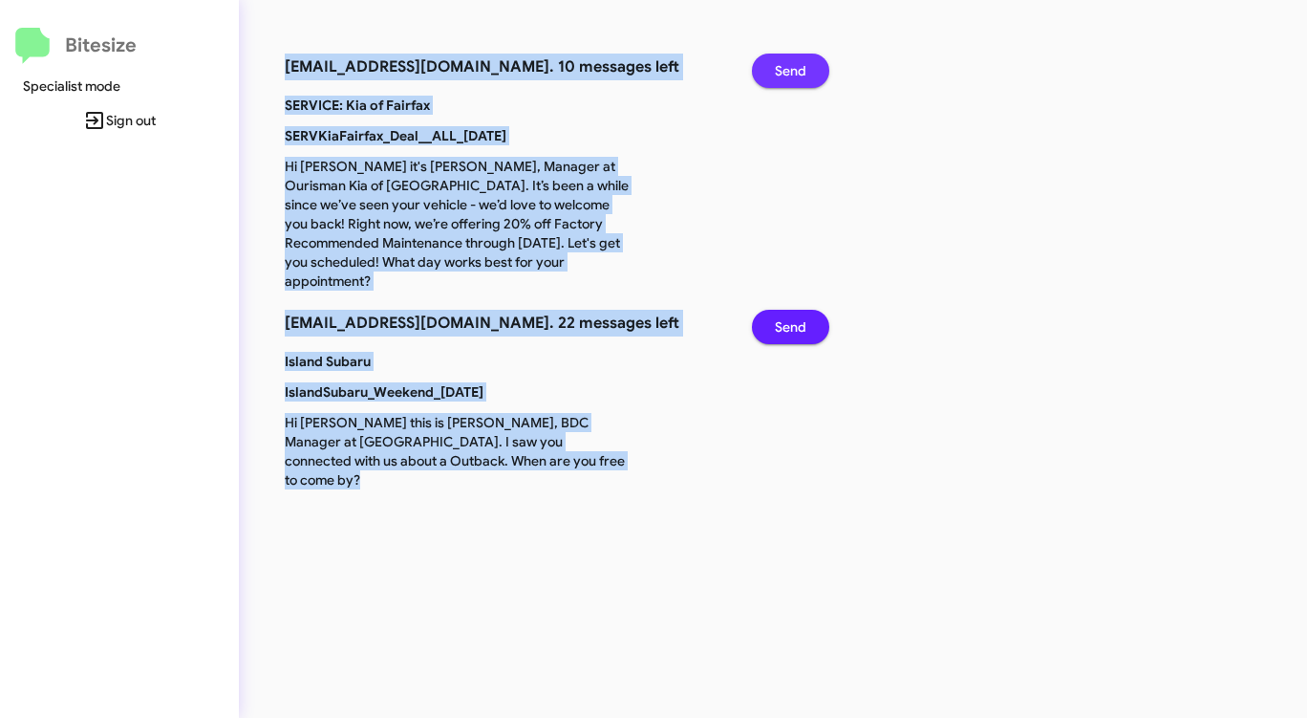
click at [793, 72] on span "Send" at bounding box center [791, 71] width 32 height 34
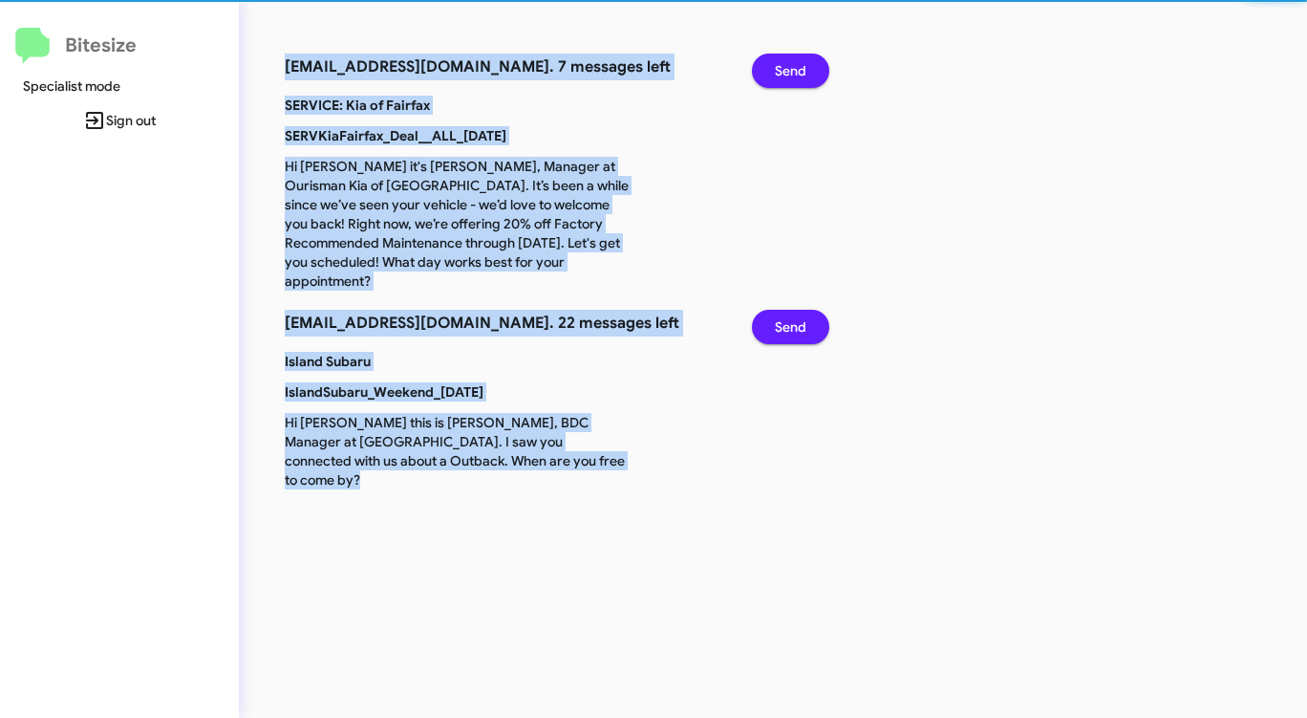
click at [793, 72] on span "Send" at bounding box center [791, 71] width 32 height 34
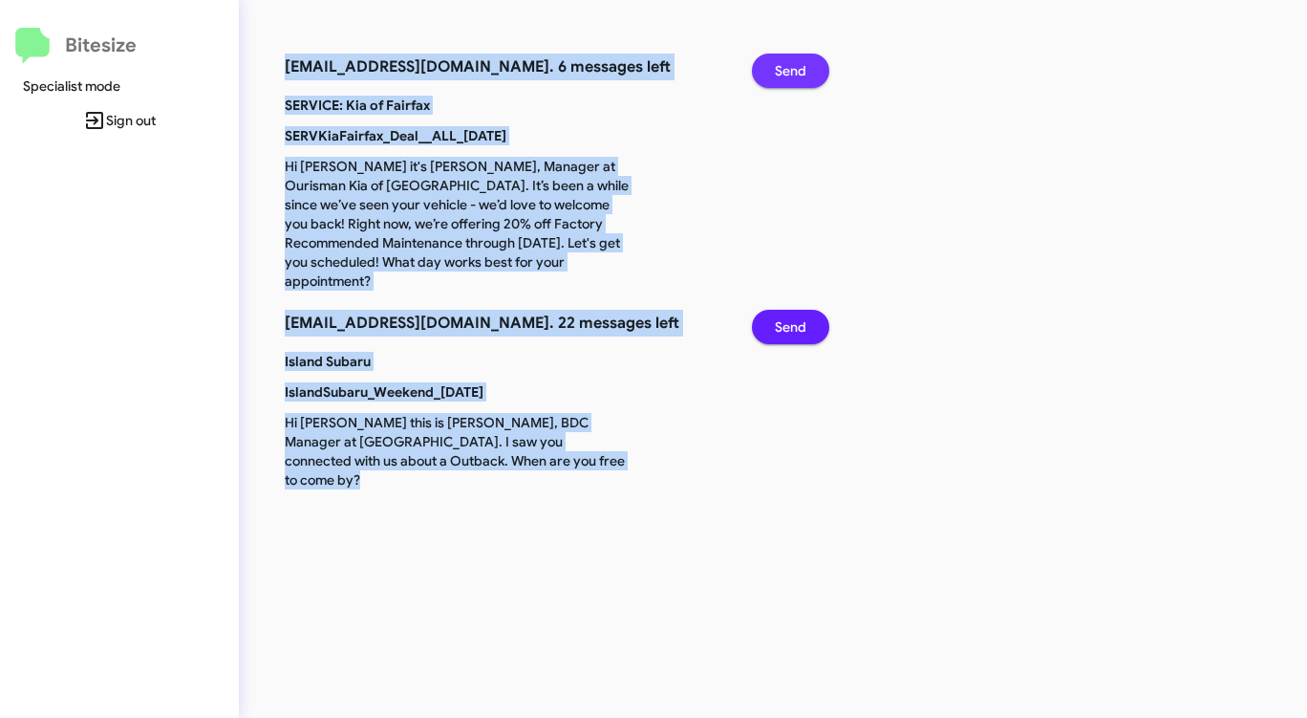
click at [793, 72] on span "Send" at bounding box center [791, 71] width 32 height 34
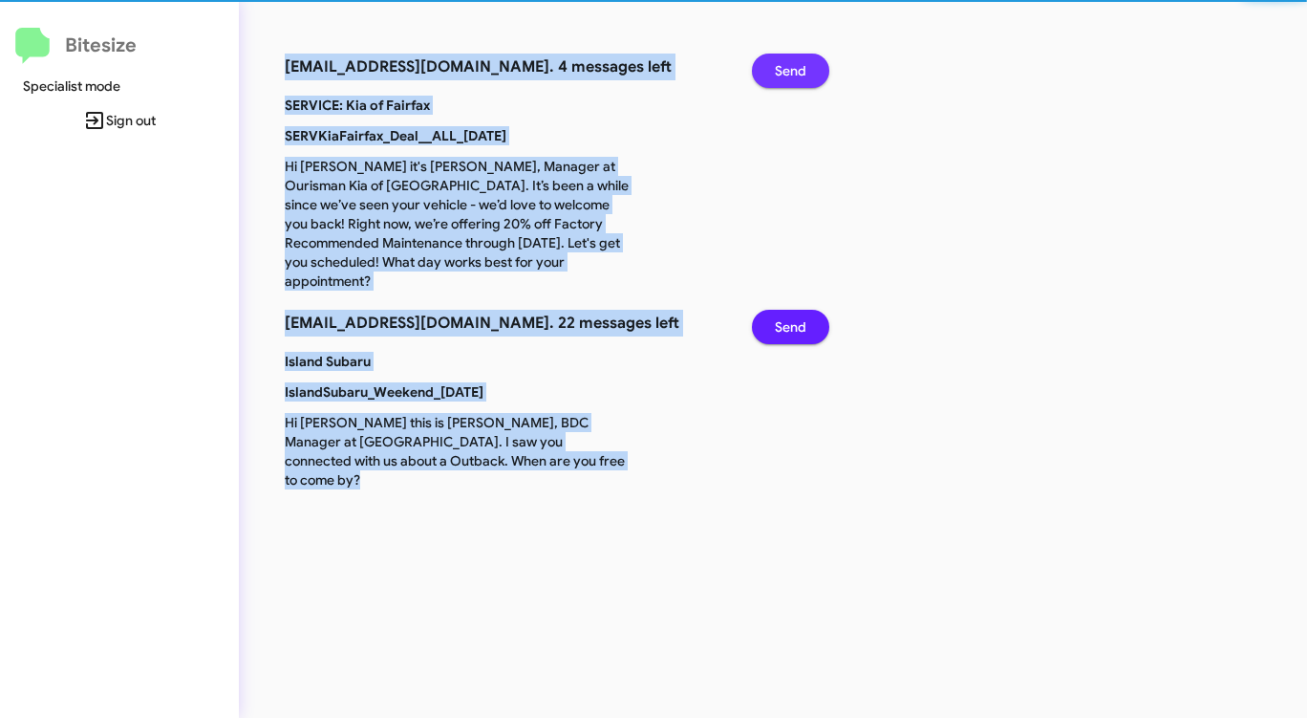
click at [793, 72] on span "Send" at bounding box center [791, 71] width 32 height 34
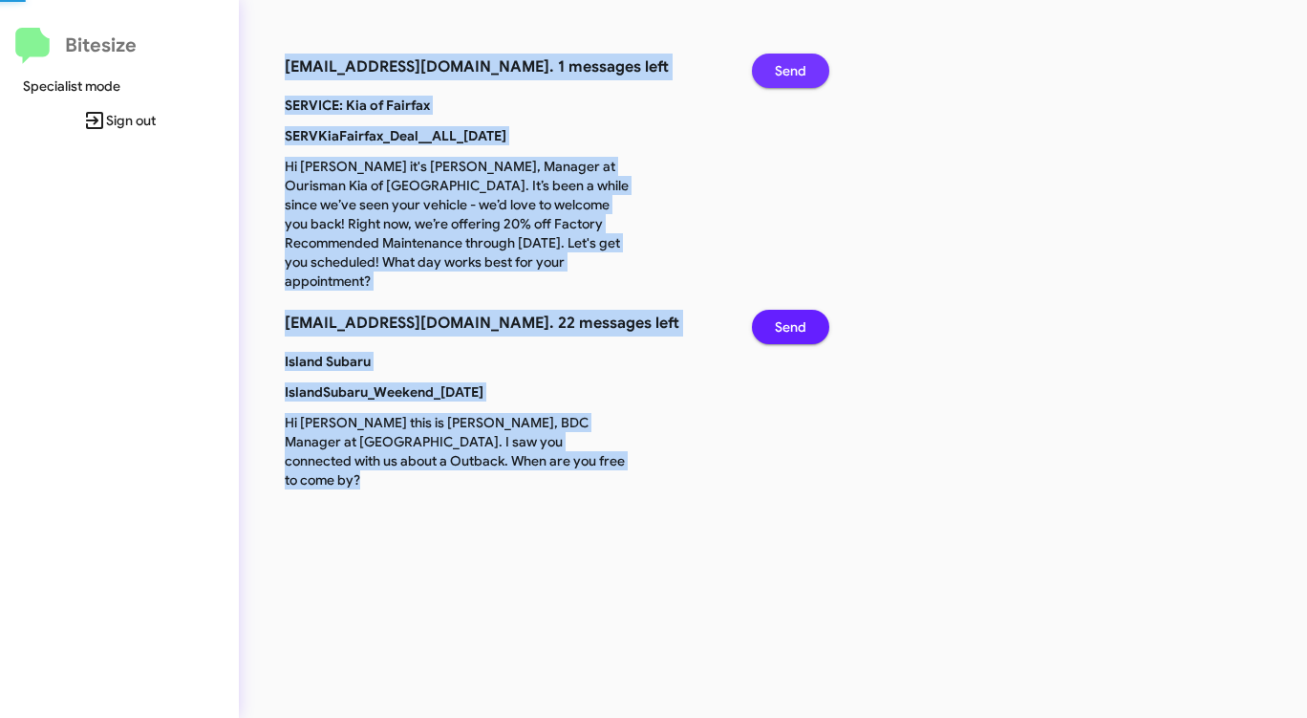
click at [793, 72] on span "Send" at bounding box center [791, 71] width 32 height 34
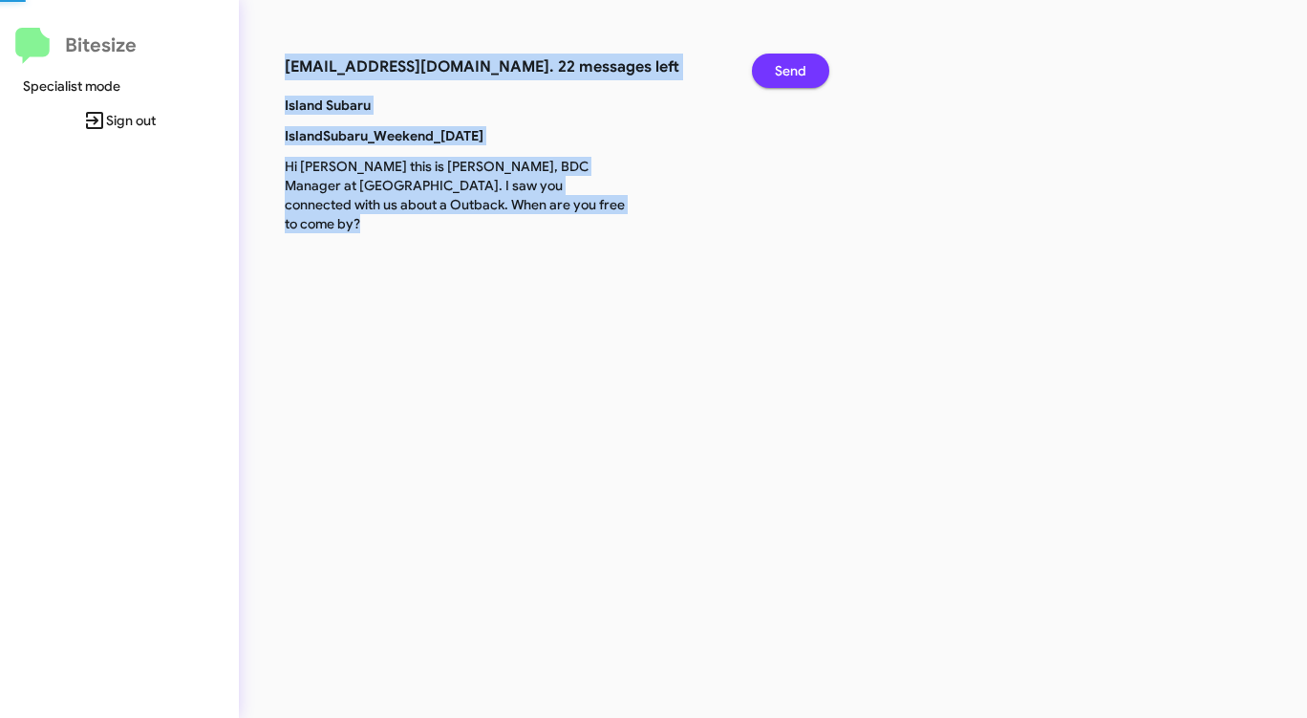
click at [793, 72] on span "Send" at bounding box center [791, 71] width 32 height 34
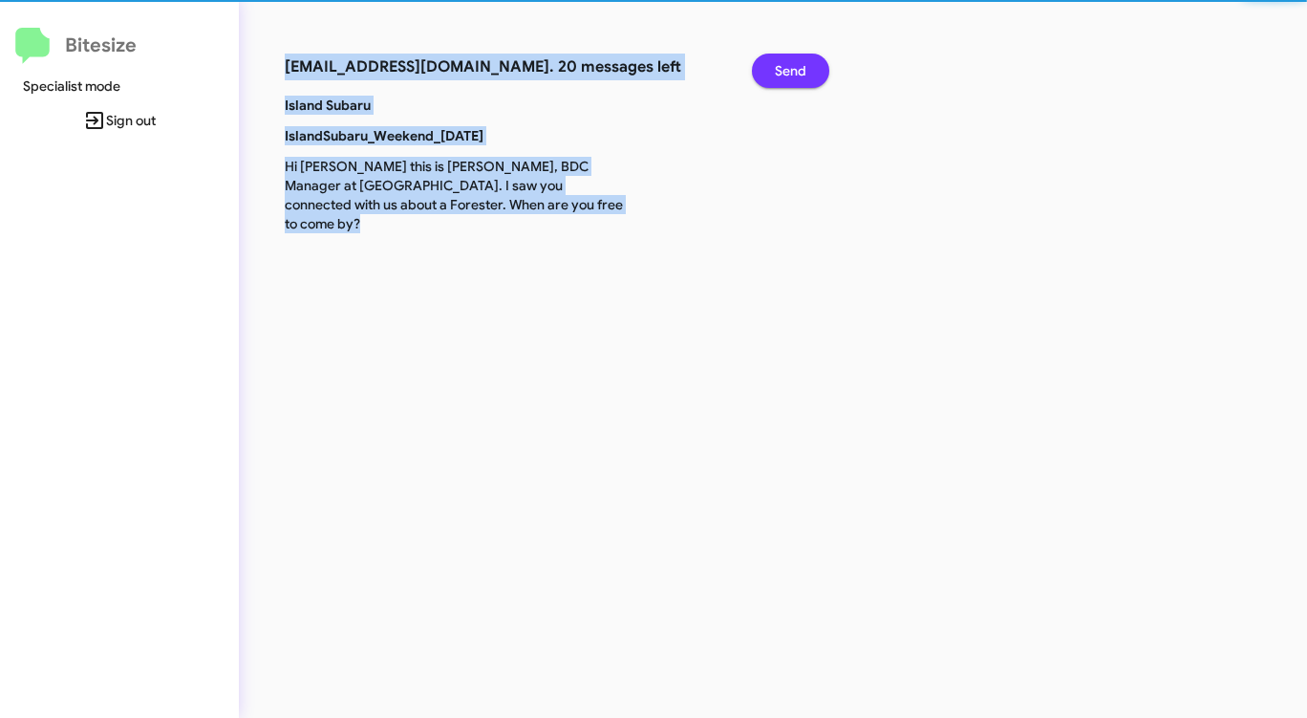
click at [793, 72] on span "Send" at bounding box center [791, 71] width 32 height 34
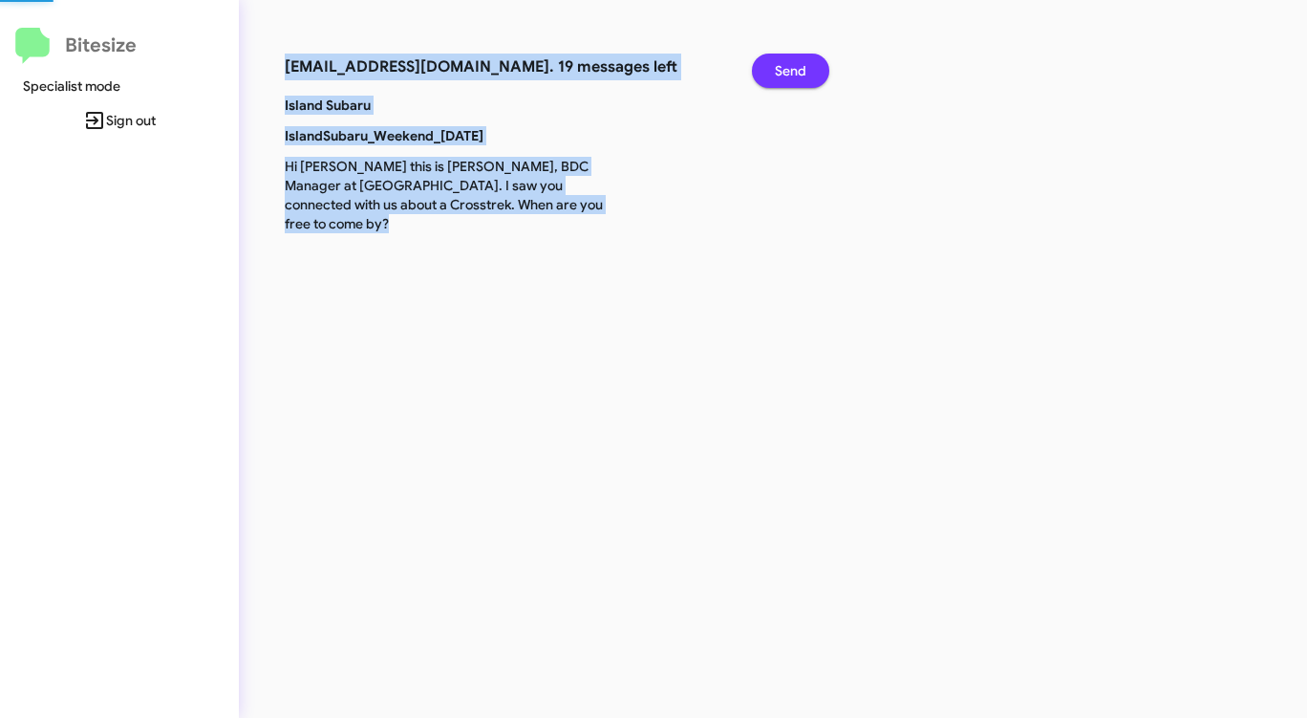
click at [793, 72] on span "Send" at bounding box center [791, 71] width 32 height 34
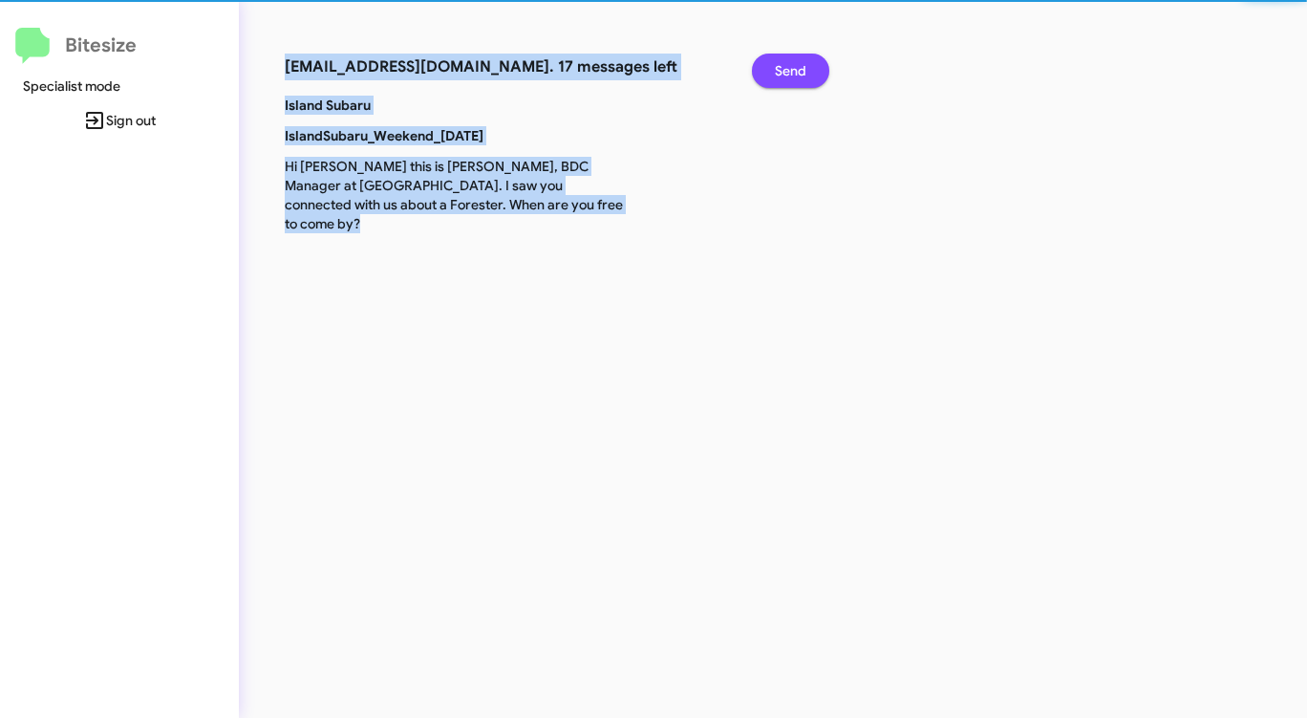
click at [793, 72] on span "Send" at bounding box center [791, 71] width 32 height 34
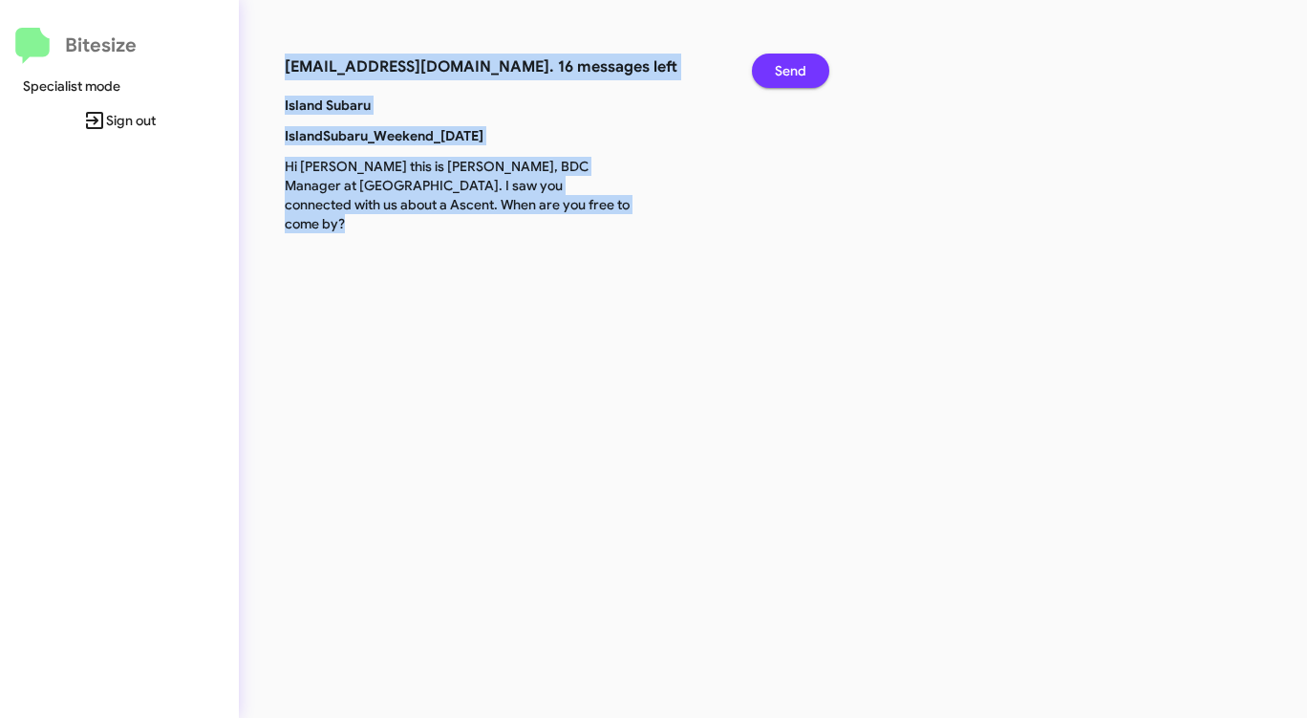
click at [793, 72] on span "Send" at bounding box center [791, 71] width 32 height 34
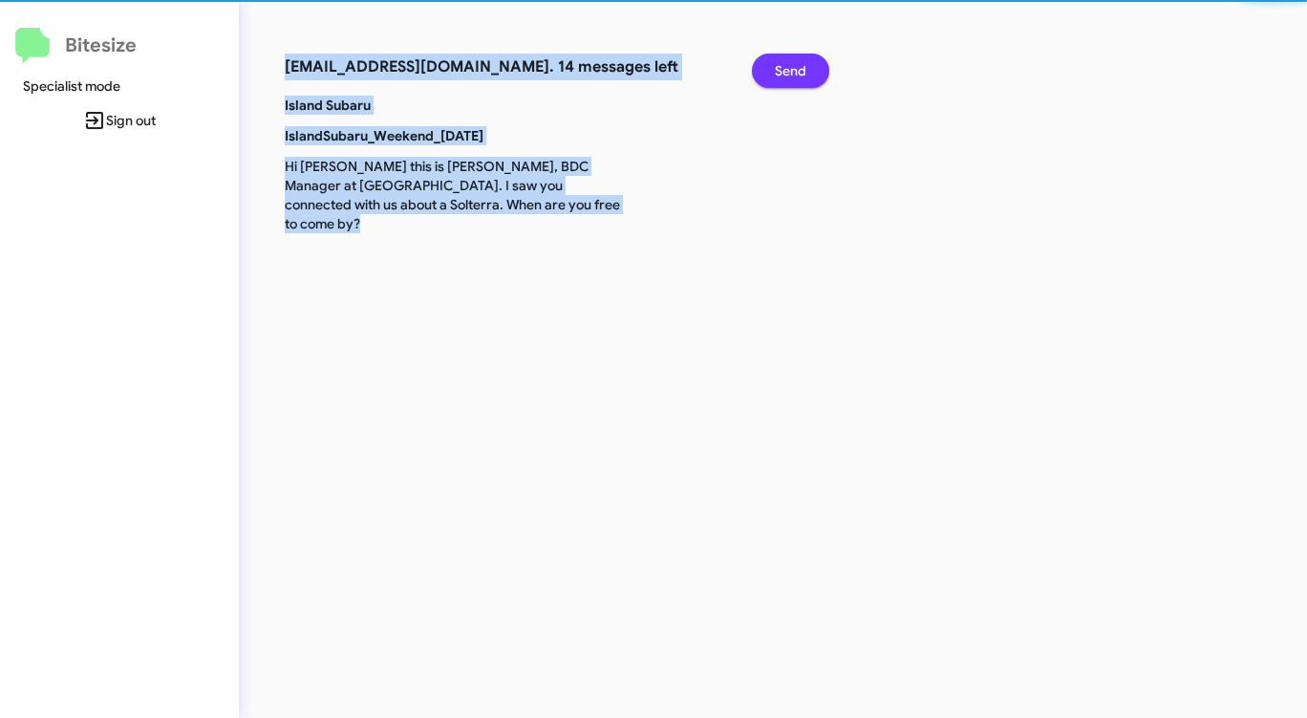
click at [793, 72] on span "Send" at bounding box center [791, 71] width 32 height 34
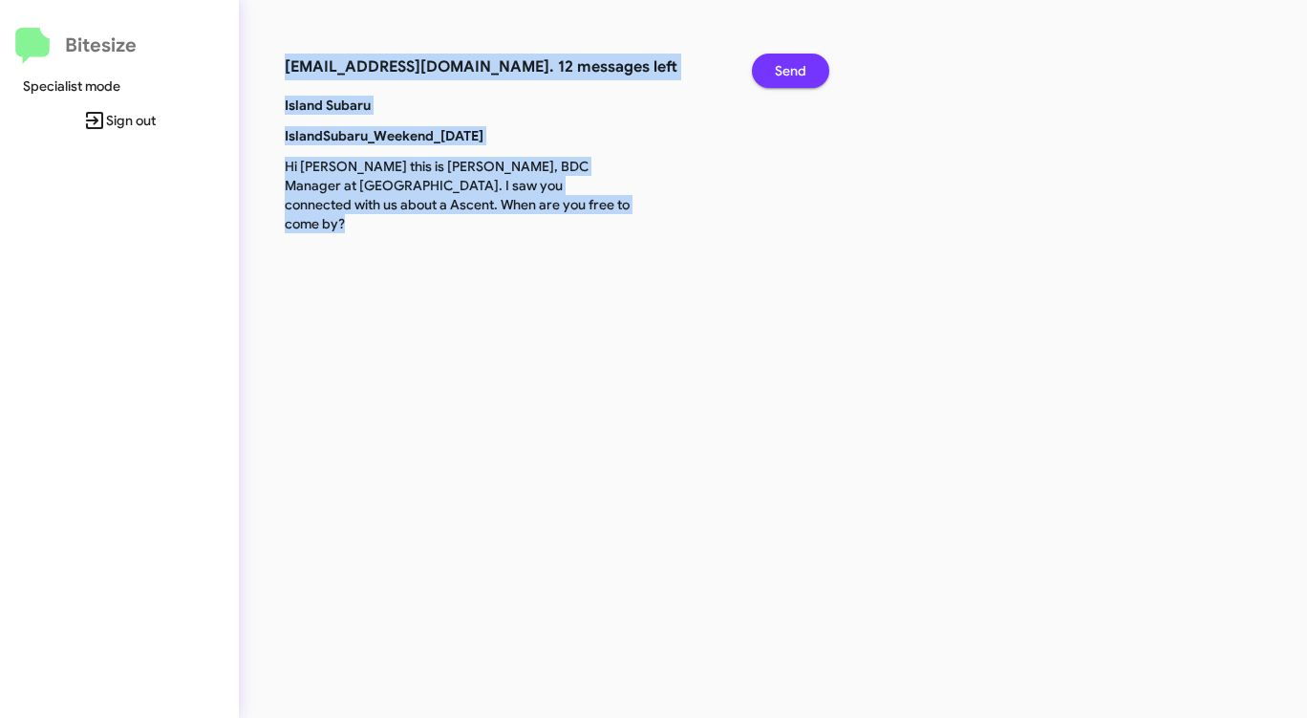
click at [793, 72] on span "Send" at bounding box center [791, 71] width 32 height 34
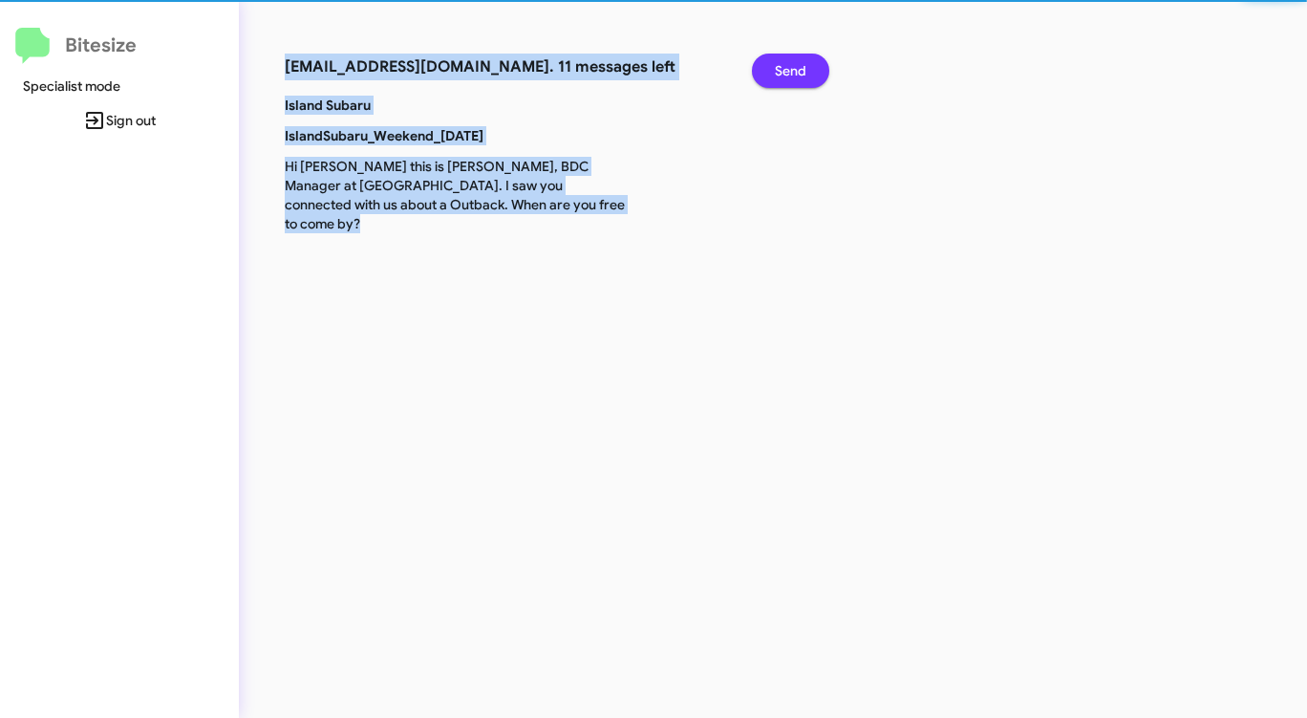
click at [793, 72] on span "Send" at bounding box center [791, 71] width 32 height 34
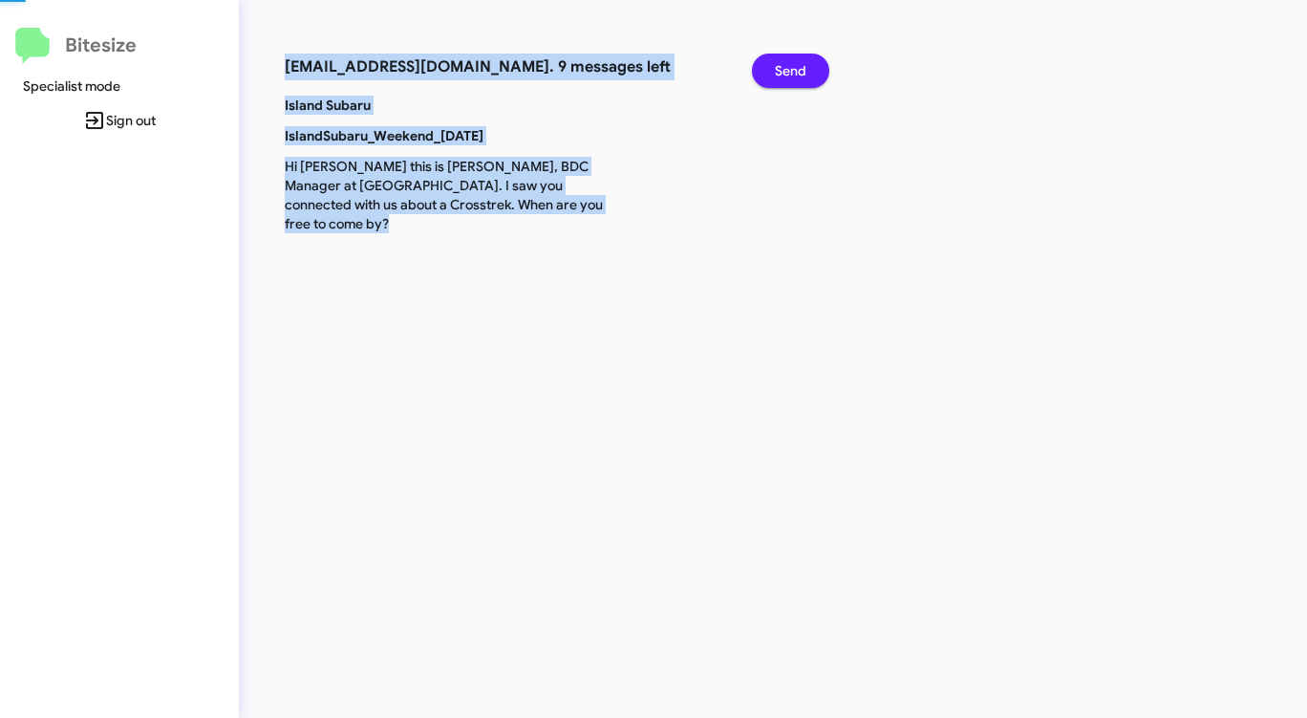
click at [793, 72] on span "Send" at bounding box center [791, 71] width 32 height 34
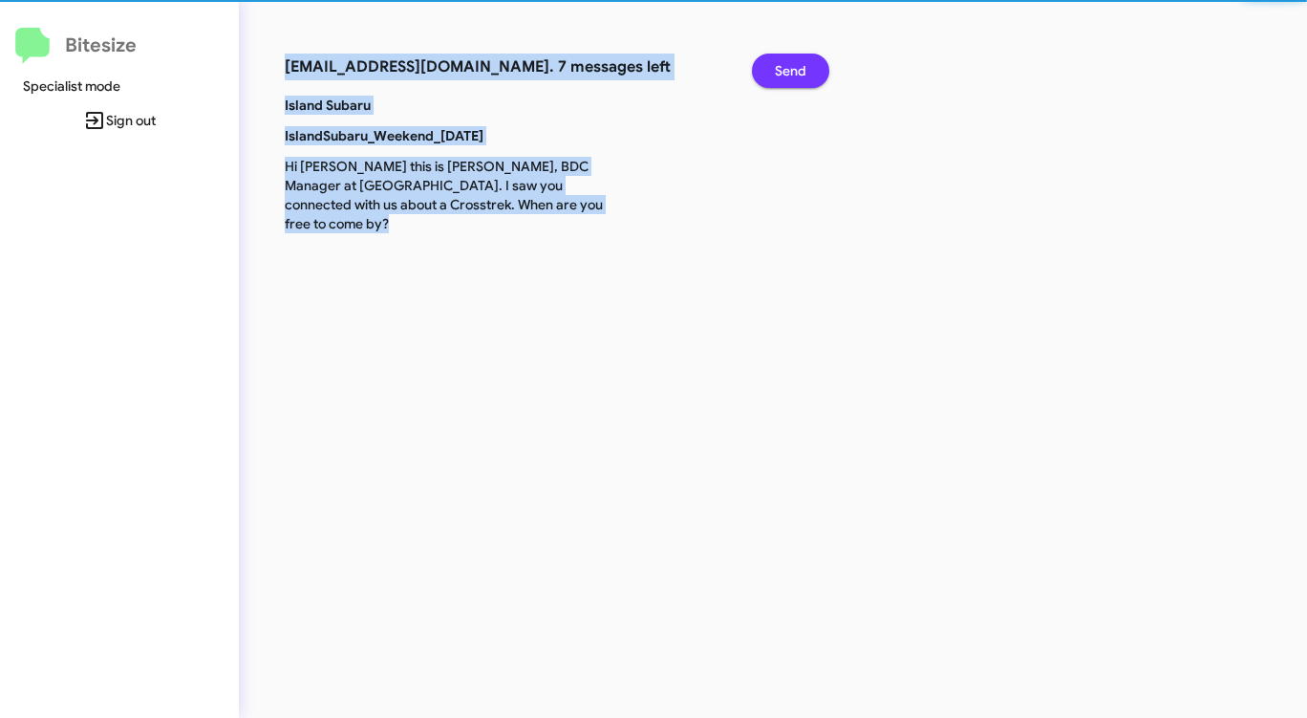
click at [793, 72] on span "Send" at bounding box center [791, 71] width 32 height 34
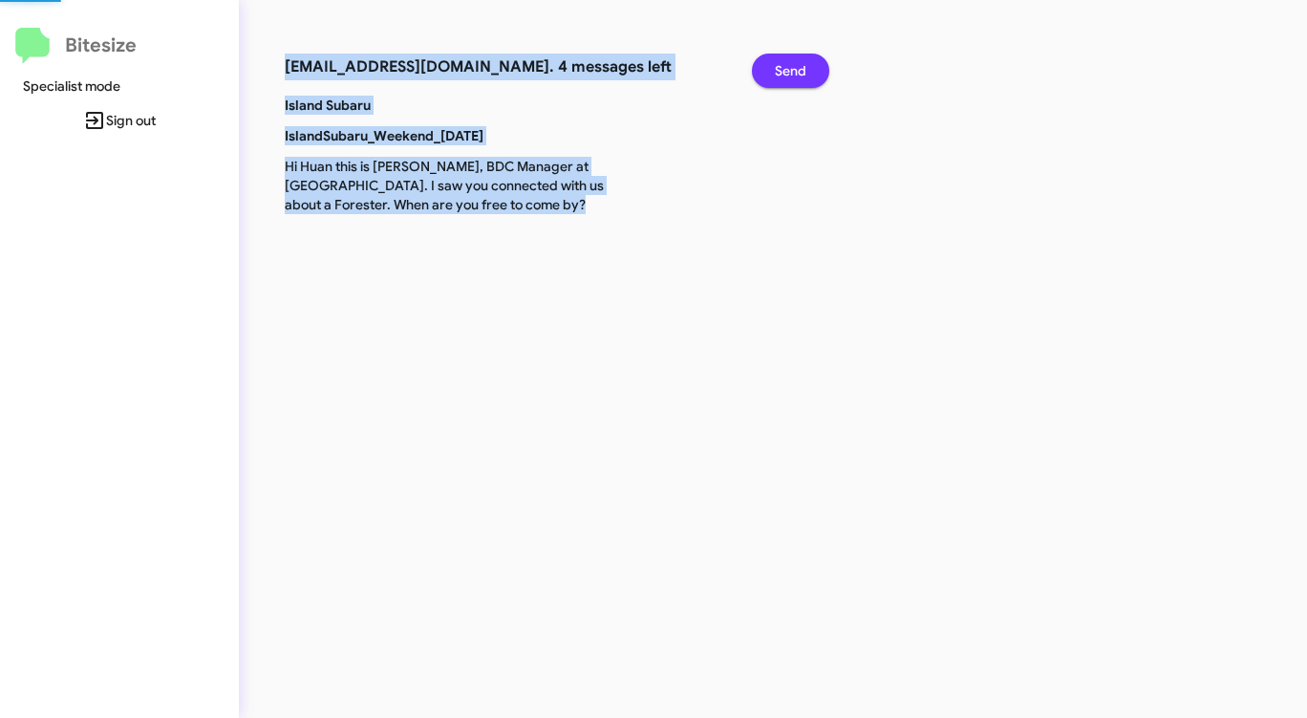
click at [793, 72] on span "Send" at bounding box center [791, 71] width 32 height 34
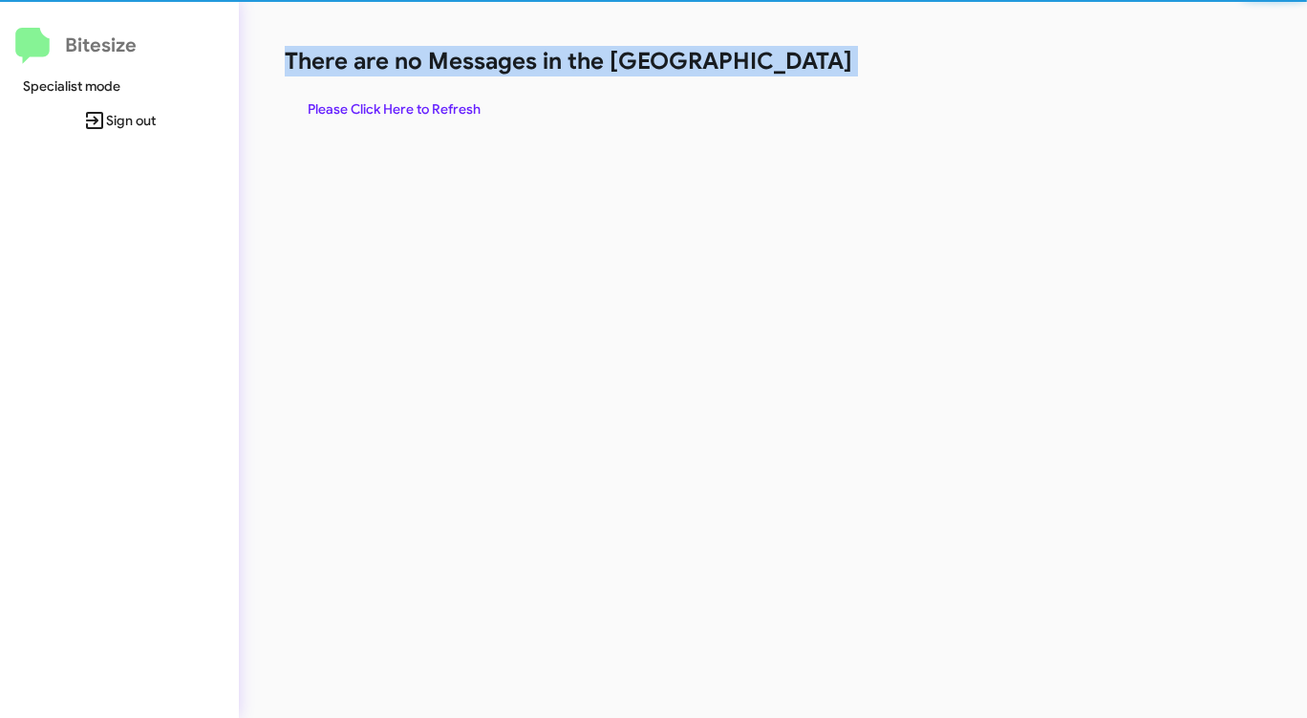
click at [793, 72] on h1 "There are no Messages in the [GEOGRAPHIC_DATA]" at bounding box center [684, 61] width 799 height 31
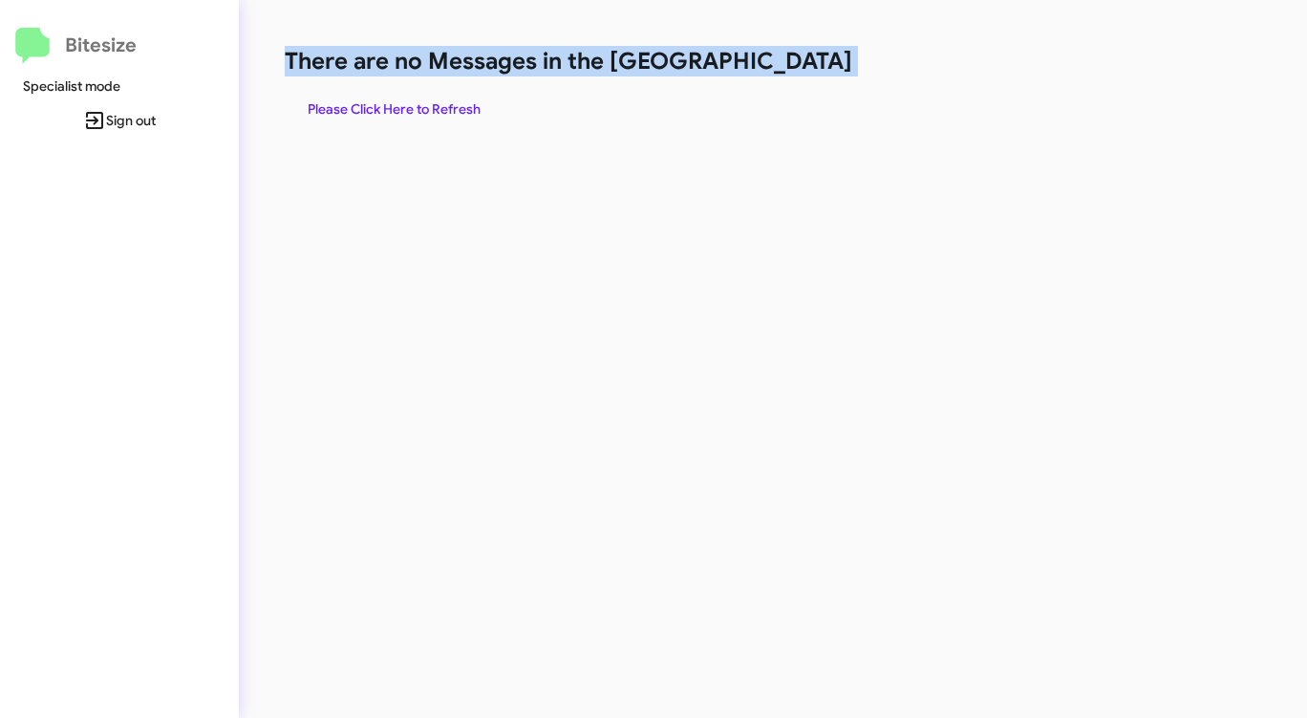
click at [793, 72] on h1 "There are no Messages in the [GEOGRAPHIC_DATA]" at bounding box center [684, 61] width 799 height 31
click at [437, 116] on span "Please Click Here to Refresh" at bounding box center [394, 109] width 173 height 34
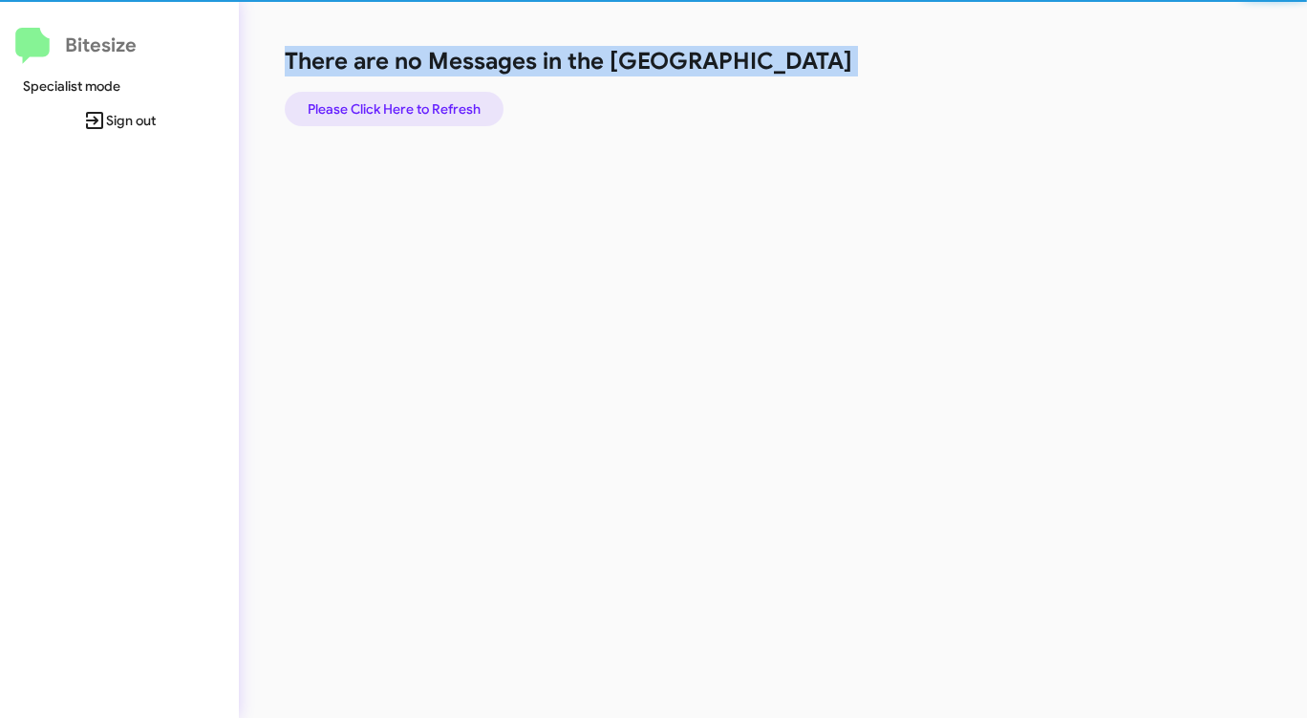
click at [439, 115] on span "Please Click Here to Refresh" at bounding box center [394, 109] width 173 height 34
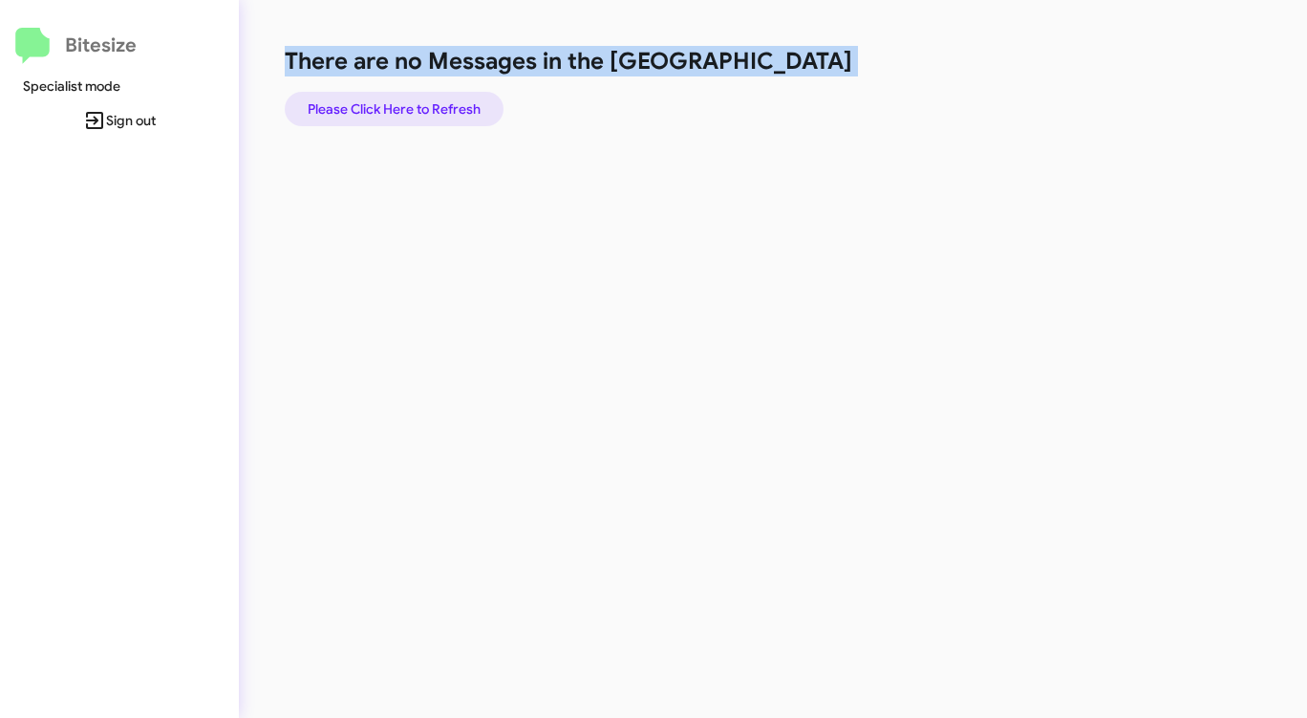
click at [443, 112] on span "Please Click Here to Refresh" at bounding box center [394, 109] width 173 height 34
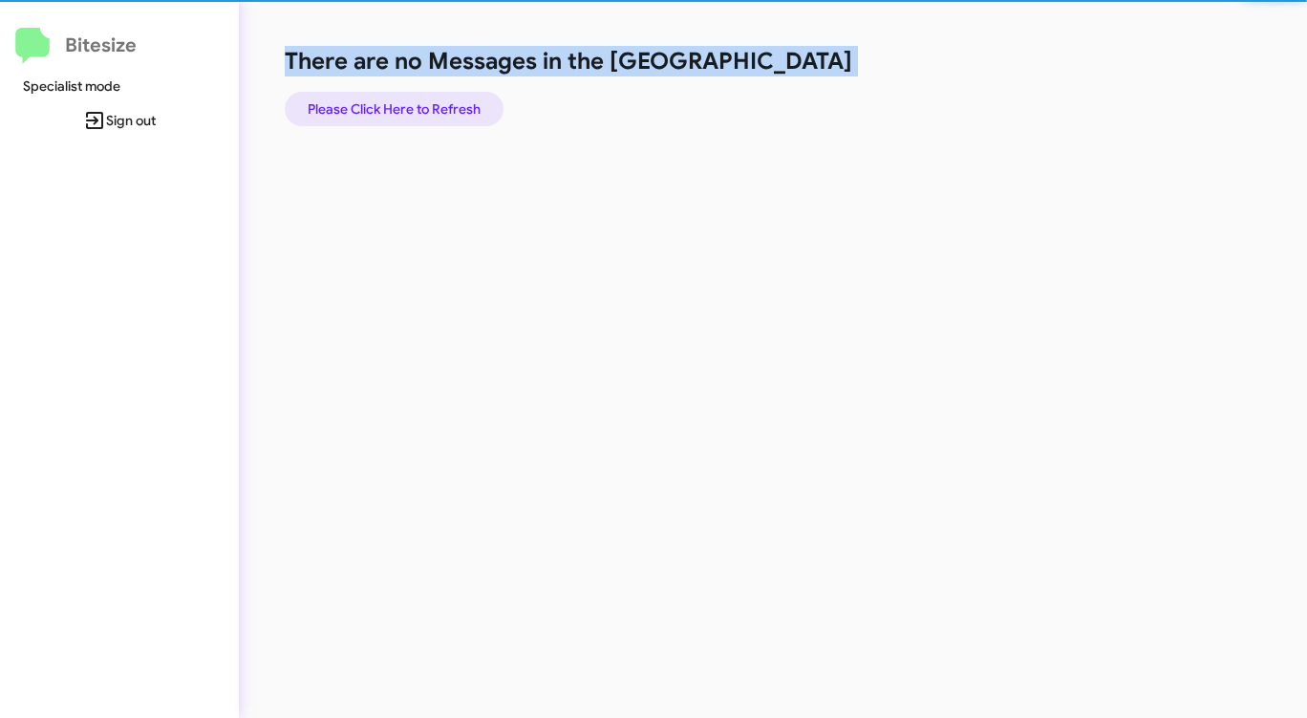
click at [443, 112] on span "Please Click Here to Refresh" at bounding box center [394, 109] width 173 height 34
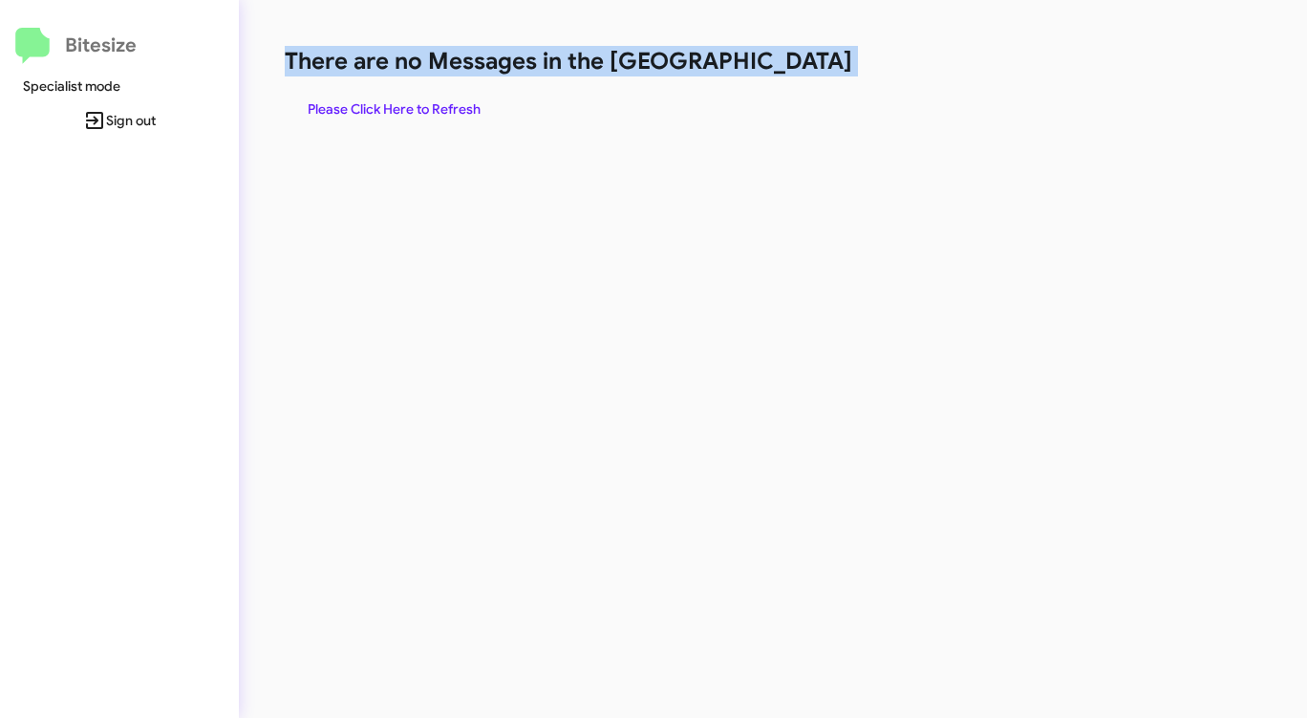
click at [443, 112] on span "Please Click Here to Refresh" at bounding box center [394, 109] width 173 height 34
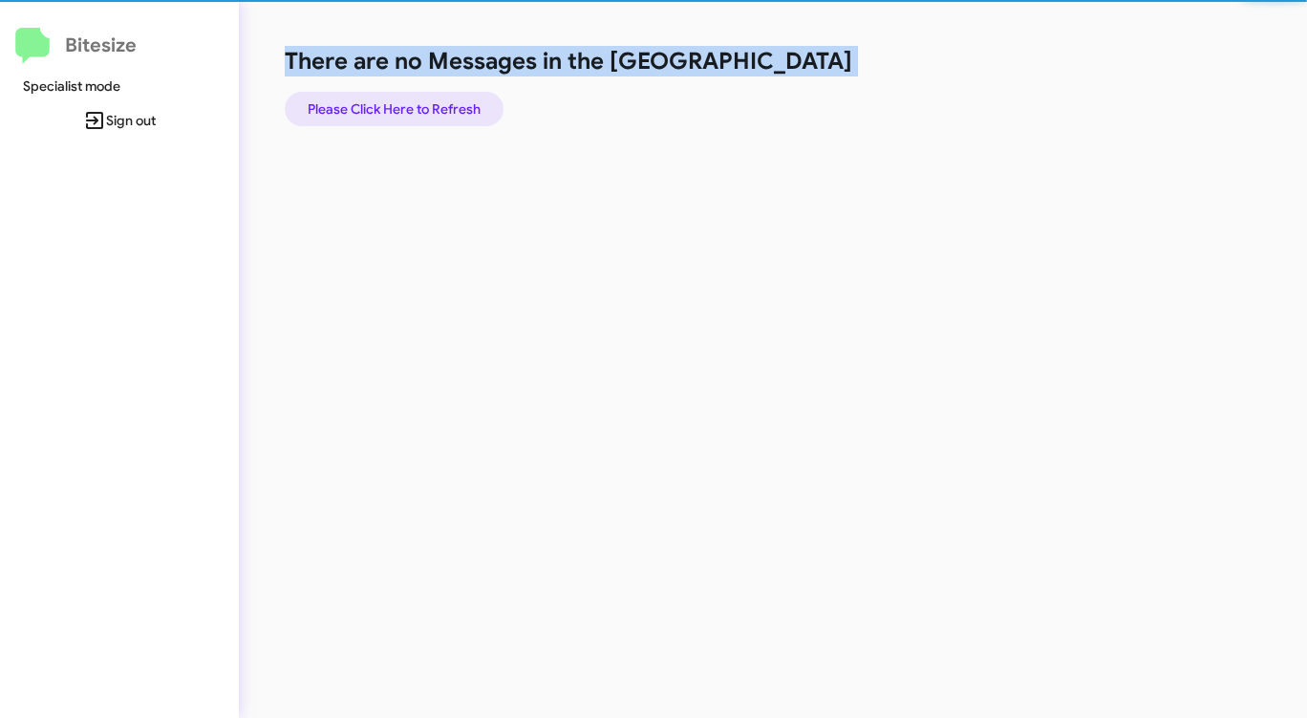
click at [444, 112] on span "Please Click Here to Refresh" at bounding box center [394, 109] width 173 height 34
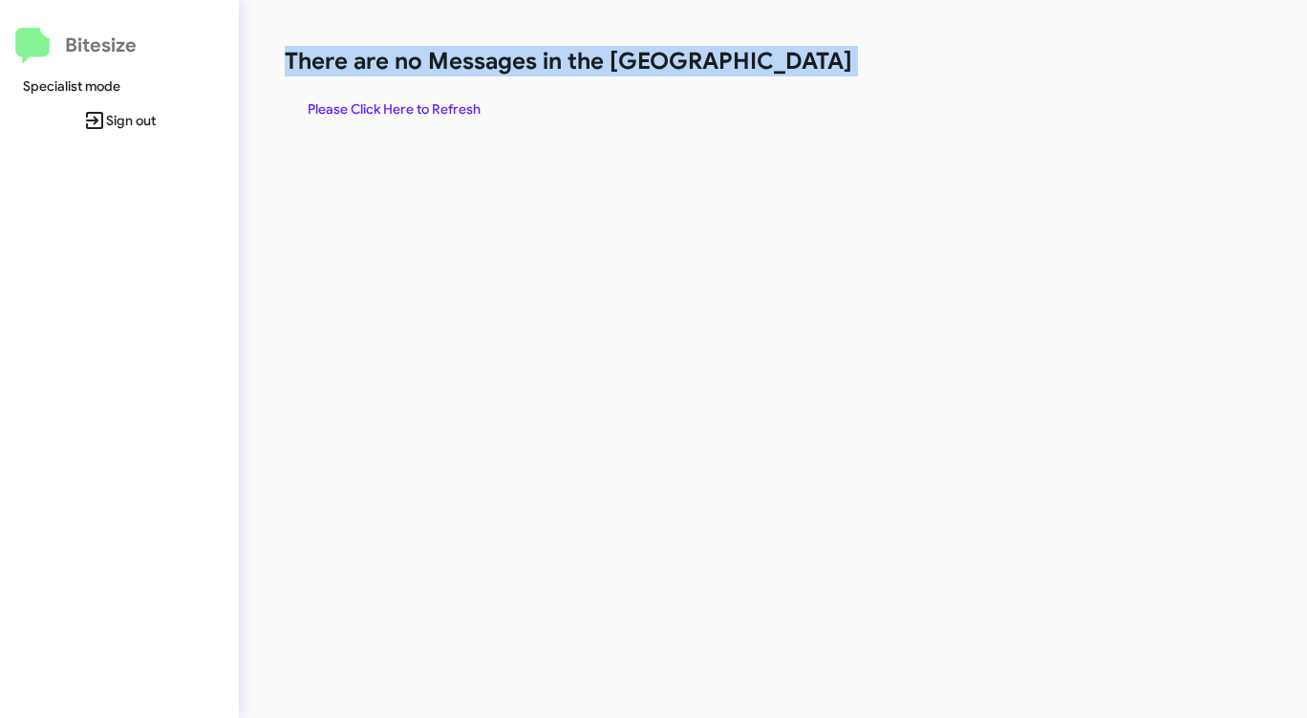
click at [443, 112] on span "Please Click Here to Refresh" at bounding box center [394, 109] width 173 height 34
click at [438, 115] on span "Please Click Here to Refresh" at bounding box center [394, 109] width 173 height 34
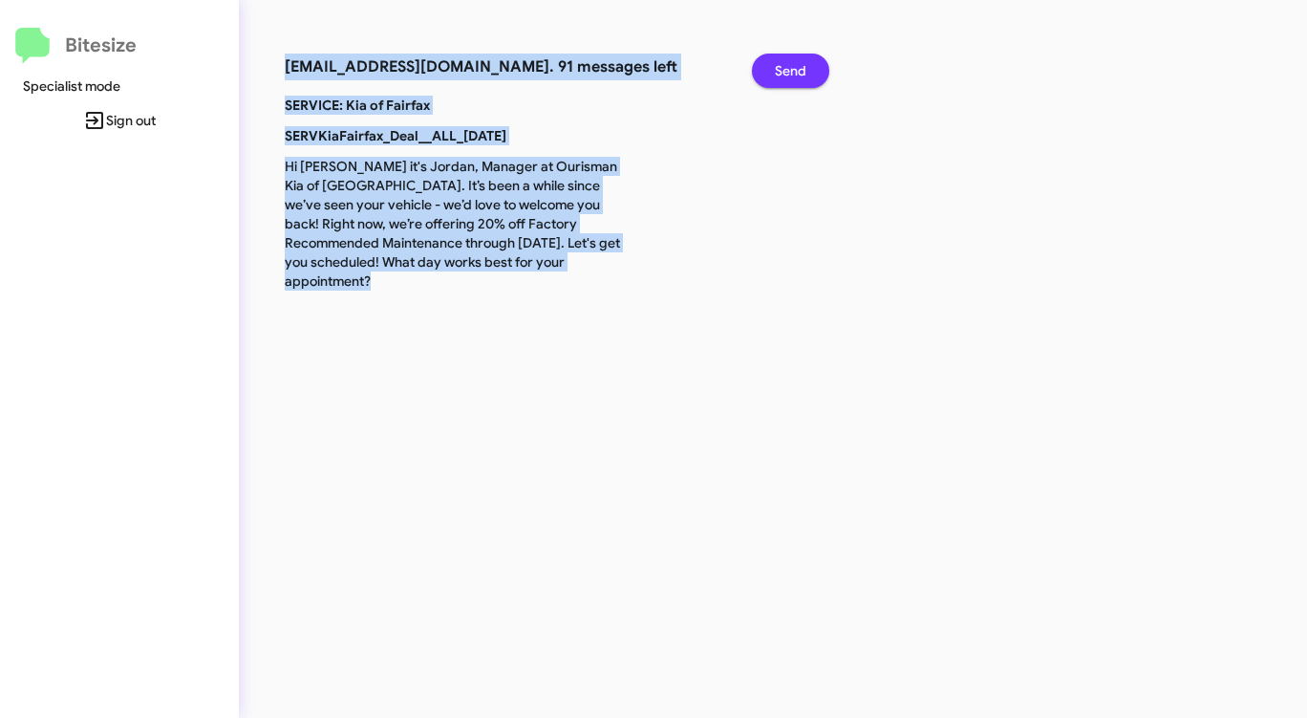
click at [812, 63] on button "Send" at bounding box center [790, 71] width 77 height 34
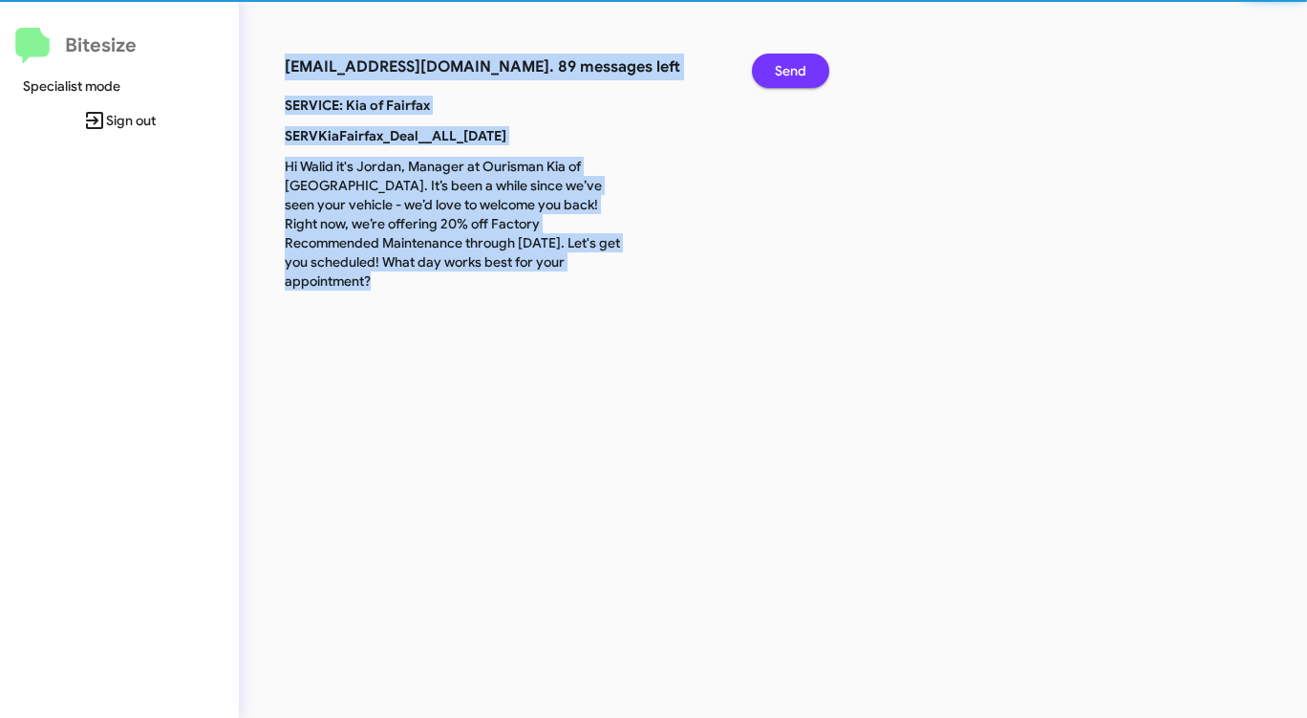
click at [812, 63] on button "Send" at bounding box center [790, 71] width 77 height 34
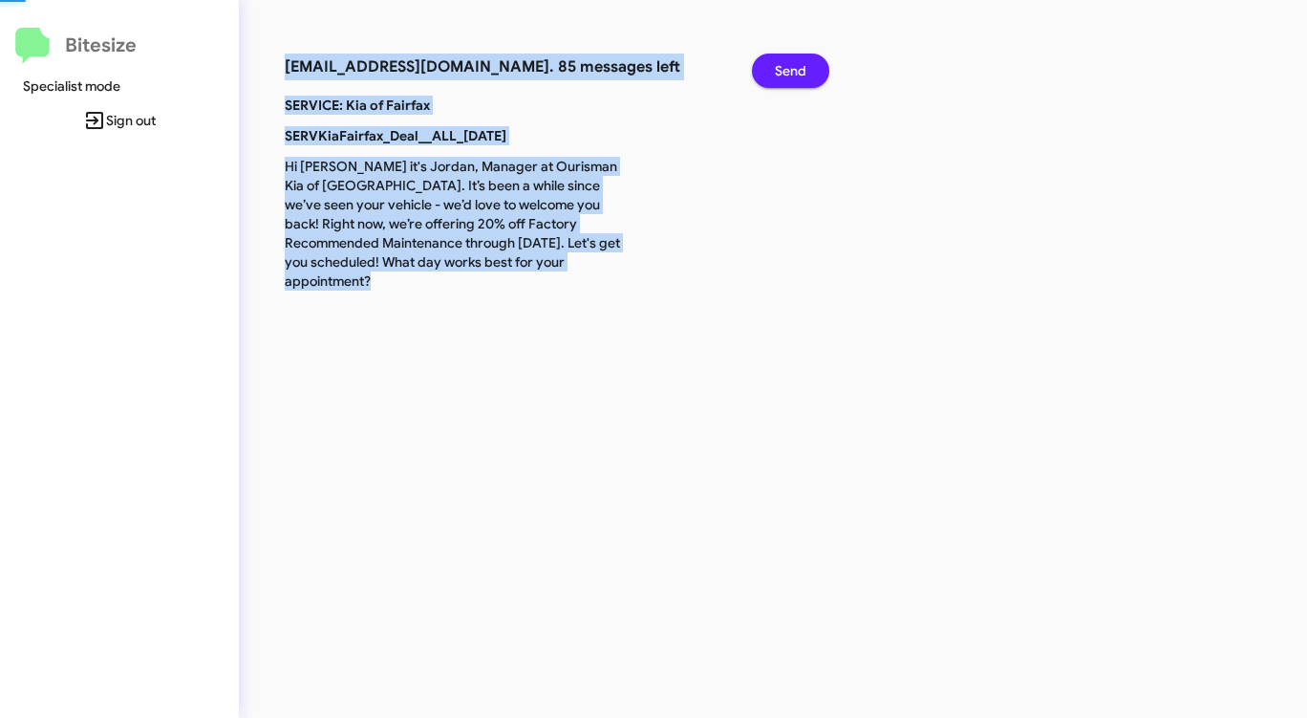
click at [812, 63] on button "Send" at bounding box center [790, 71] width 77 height 34
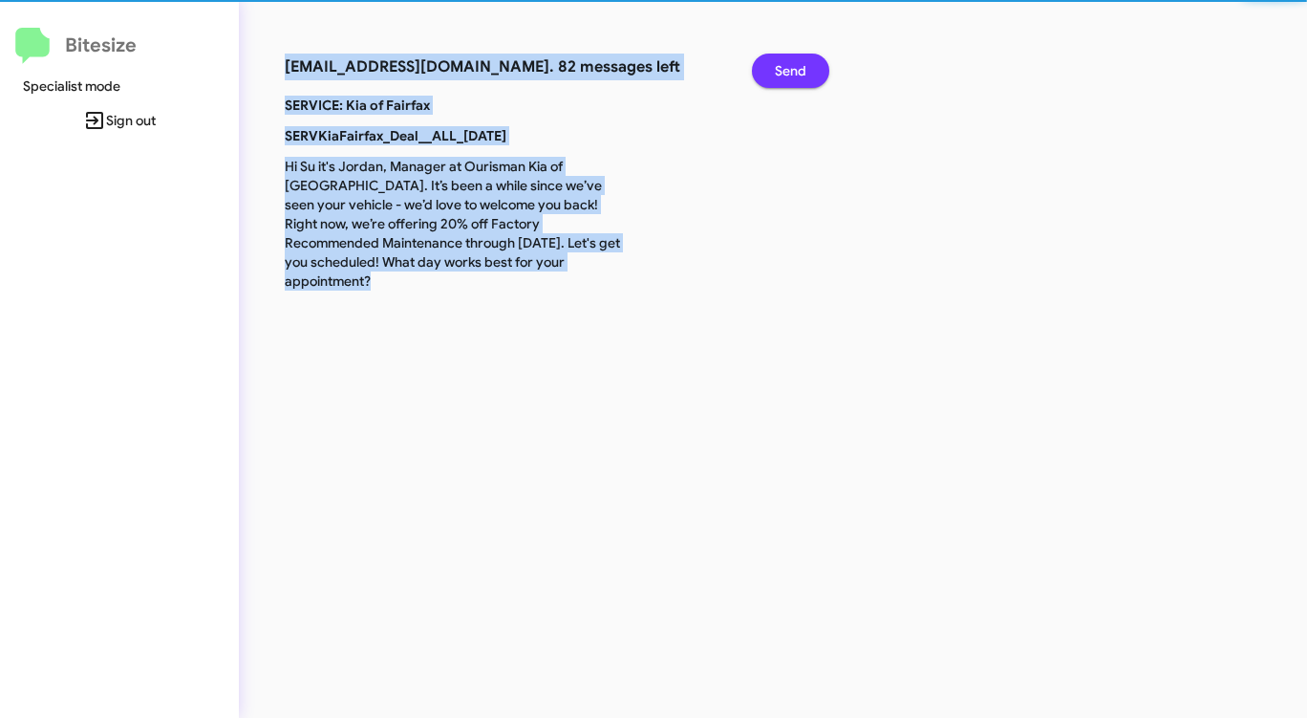
click at [812, 63] on button "Send" at bounding box center [790, 71] width 77 height 34
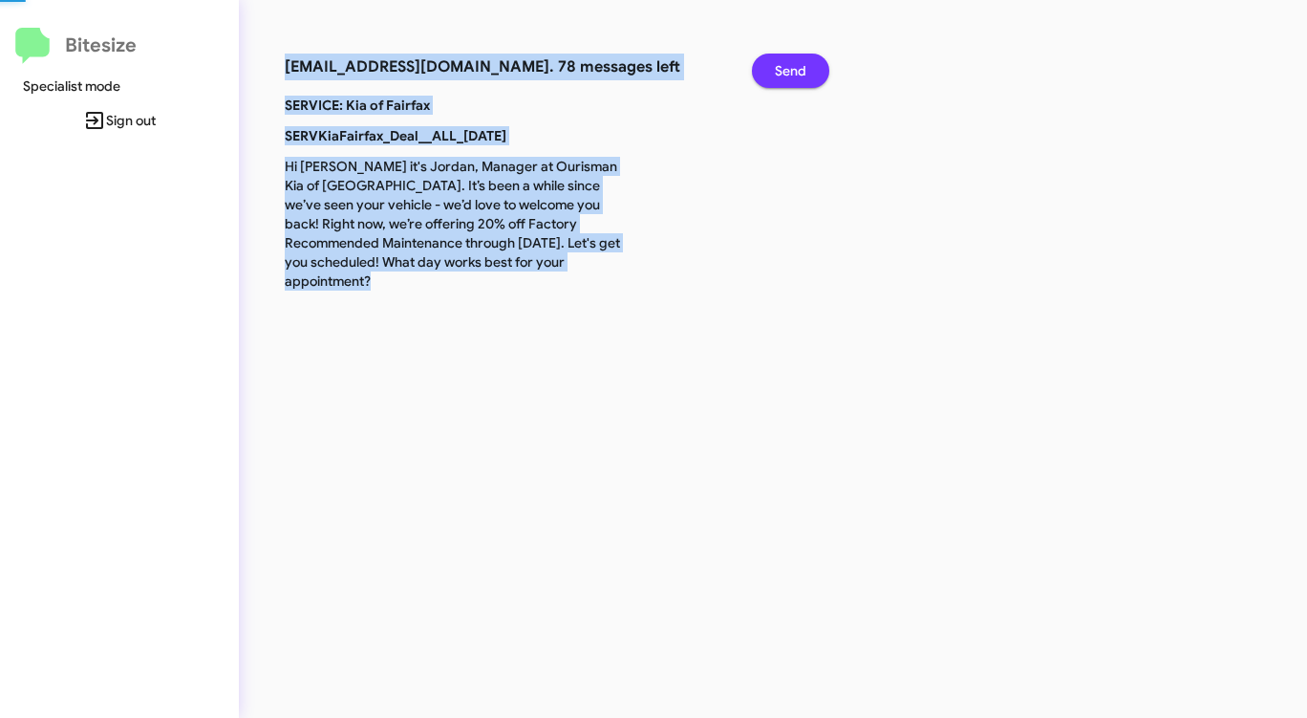
click at [812, 63] on button "Send" at bounding box center [790, 71] width 77 height 34
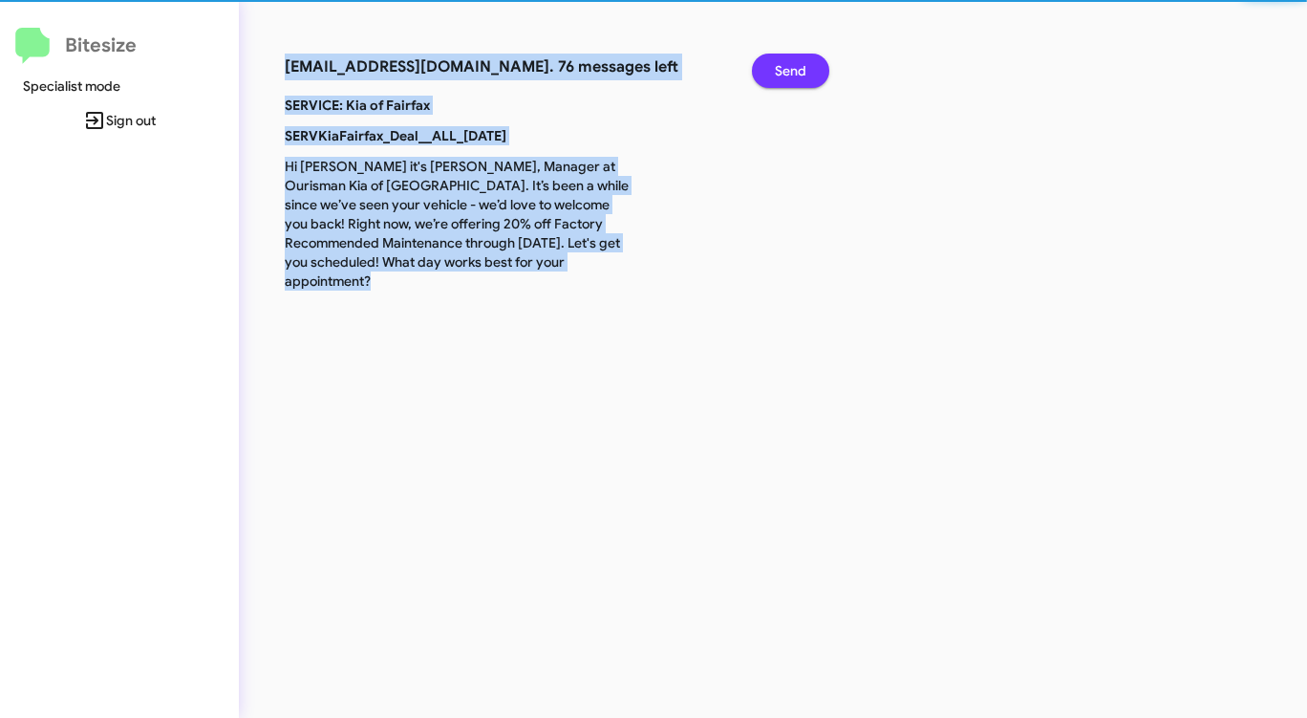
click at [812, 63] on button "Send" at bounding box center [790, 71] width 77 height 34
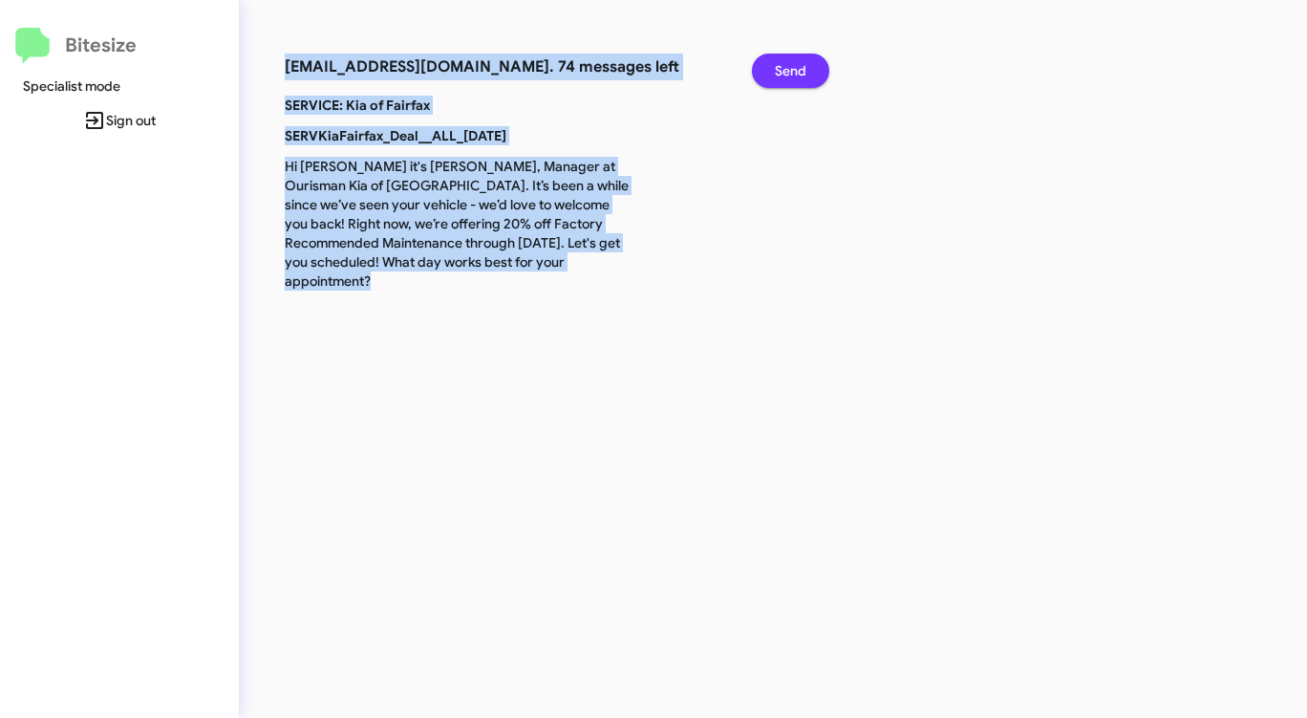
click at [812, 63] on button "Send" at bounding box center [790, 71] width 77 height 34
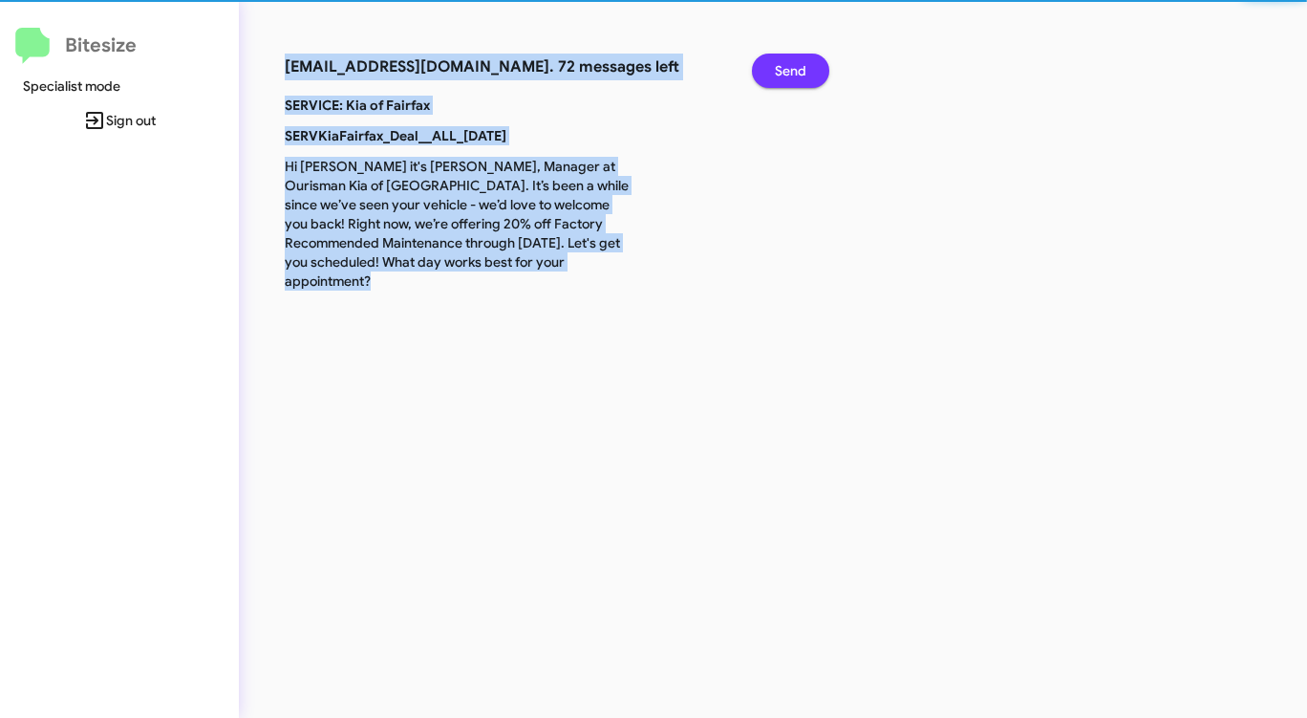
click at [812, 63] on button "Send" at bounding box center [790, 71] width 77 height 34
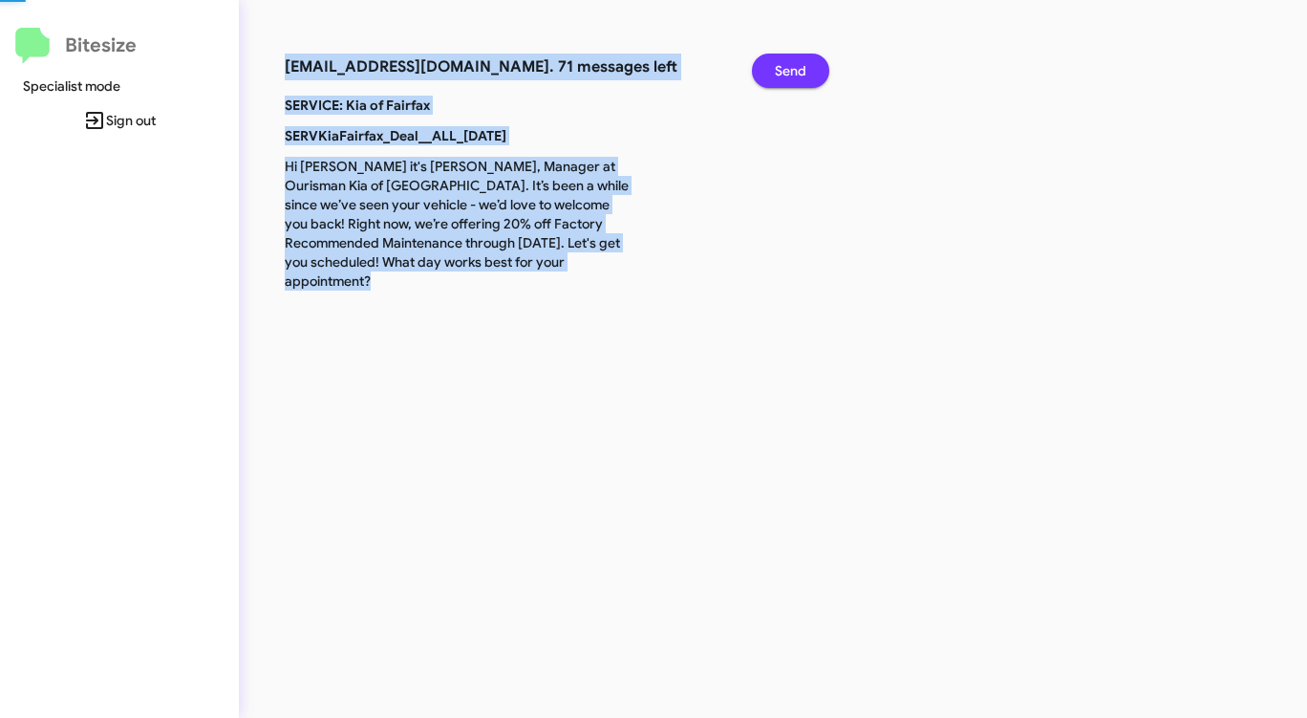
click at [812, 63] on button "Send" at bounding box center [790, 71] width 77 height 34
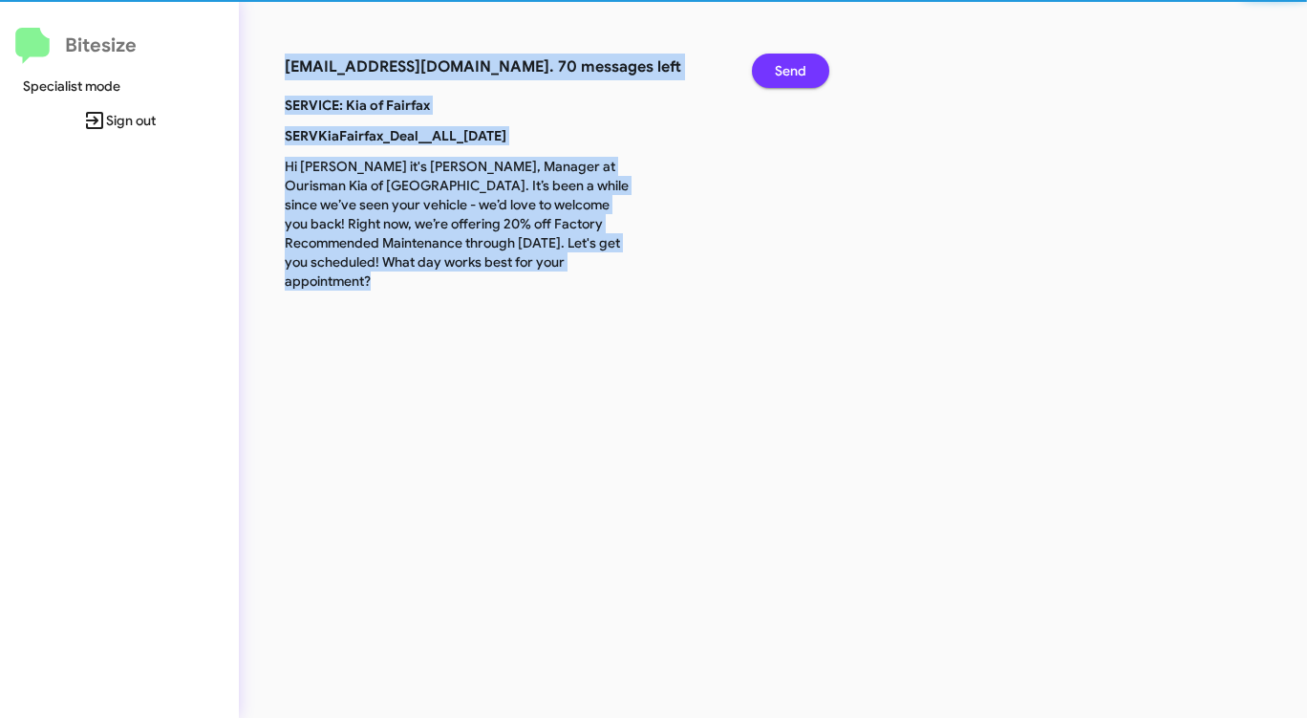
click at [812, 63] on button "Send" at bounding box center [790, 71] width 77 height 34
click at [810, 63] on button "Send" at bounding box center [790, 71] width 77 height 34
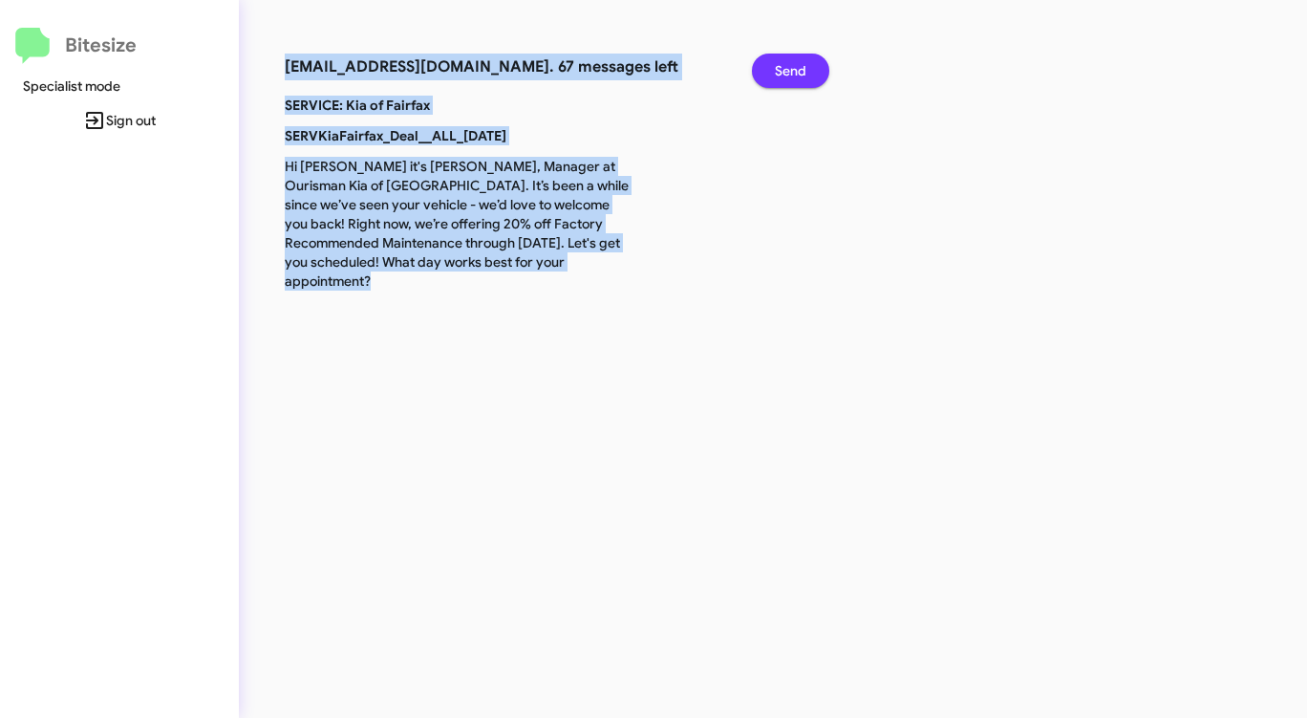
click at [810, 63] on button "Send" at bounding box center [790, 71] width 77 height 34
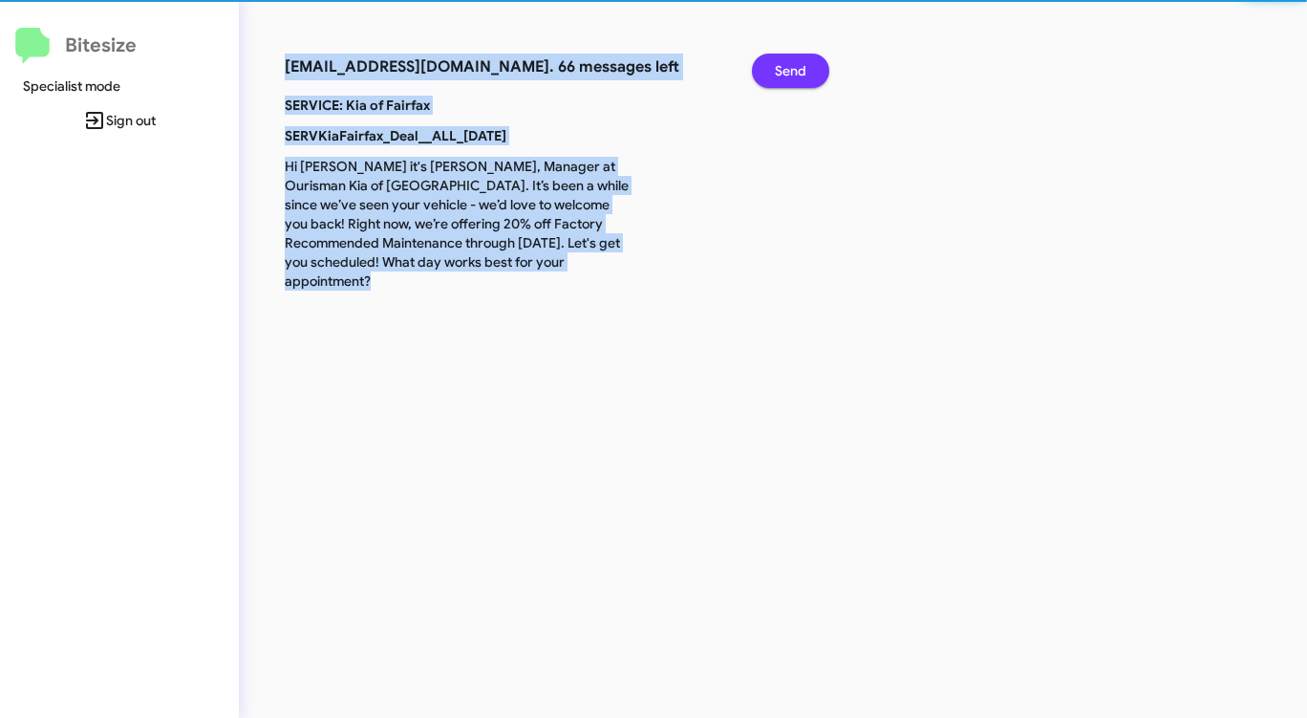
click at [810, 63] on button "Send" at bounding box center [790, 71] width 77 height 34
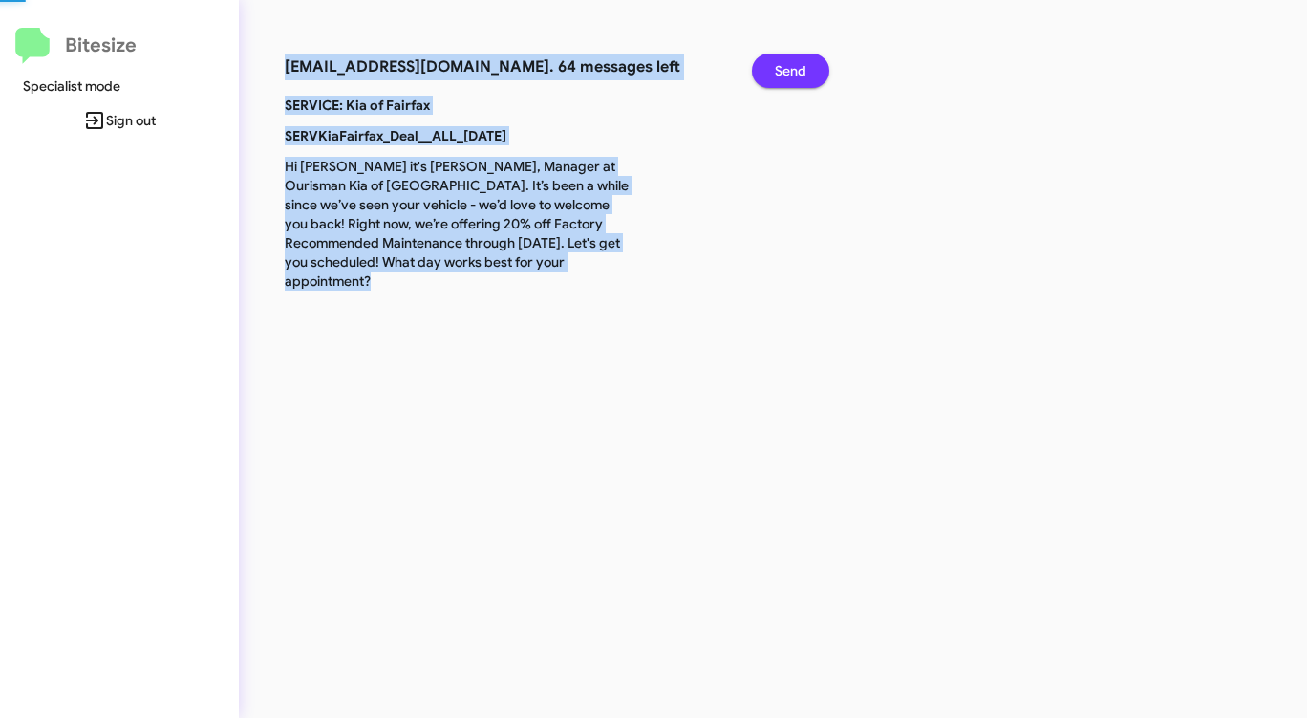
click at [810, 63] on button "Send" at bounding box center [790, 71] width 77 height 34
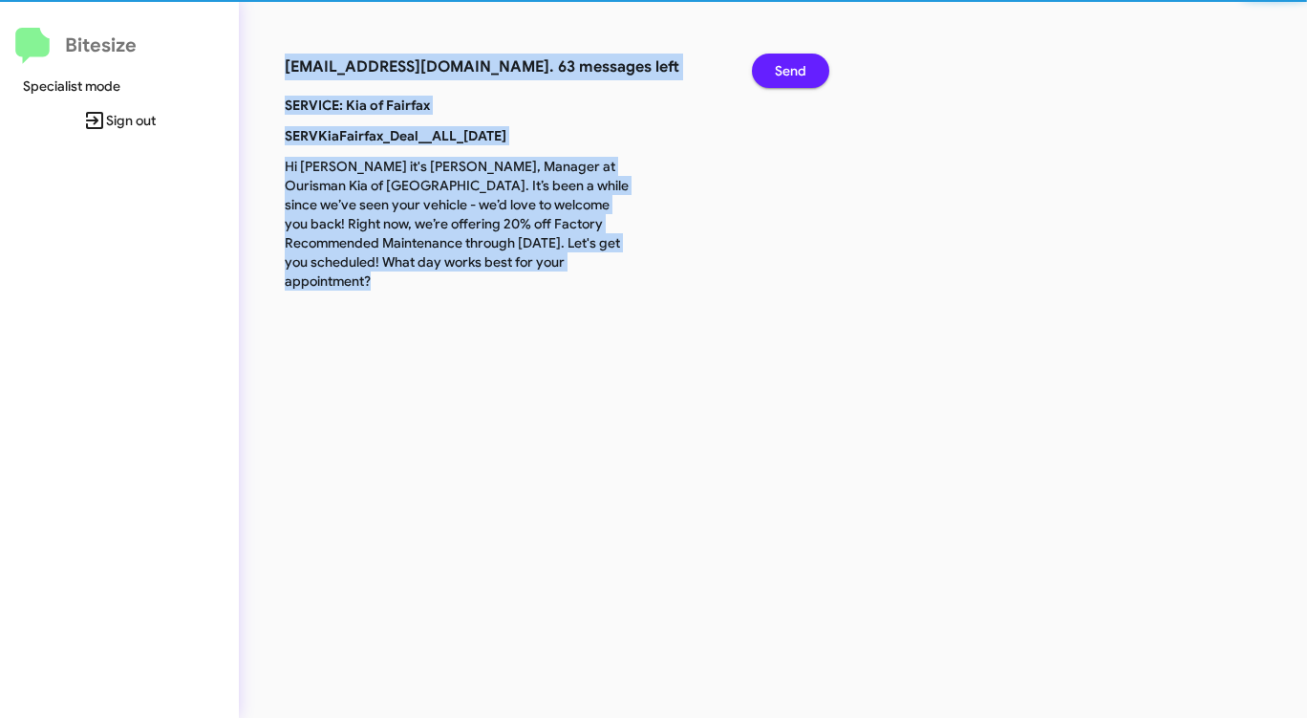
click at [810, 63] on button "Send" at bounding box center [790, 71] width 77 height 34
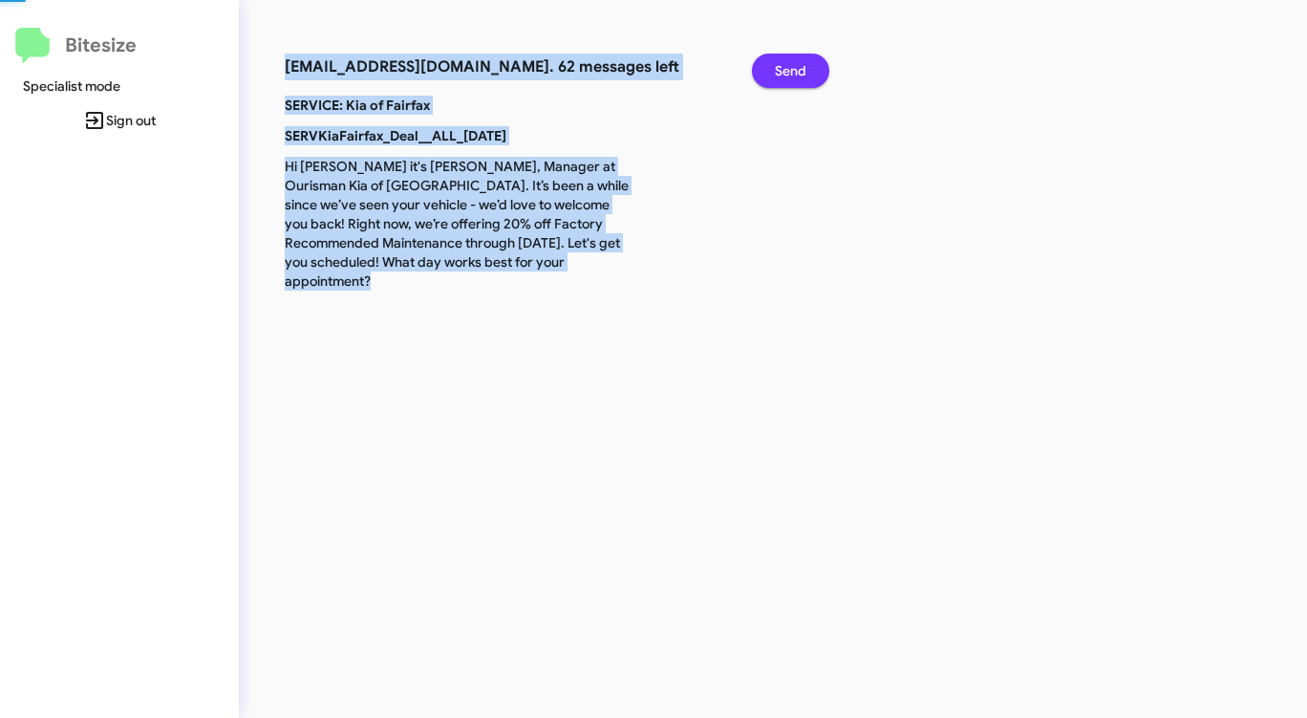
click at [810, 63] on button "Send" at bounding box center [790, 71] width 77 height 34
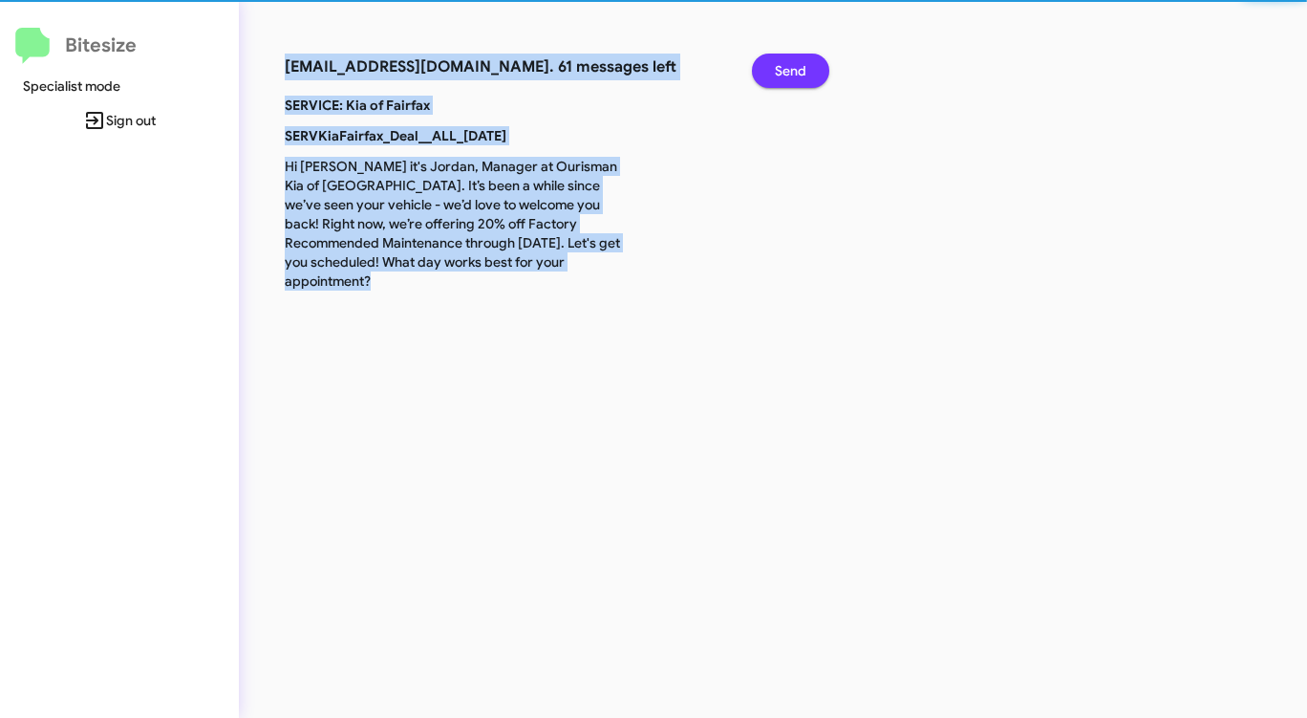
click at [810, 63] on button "Send" at bounding box center [790, 71] width 77 height 34
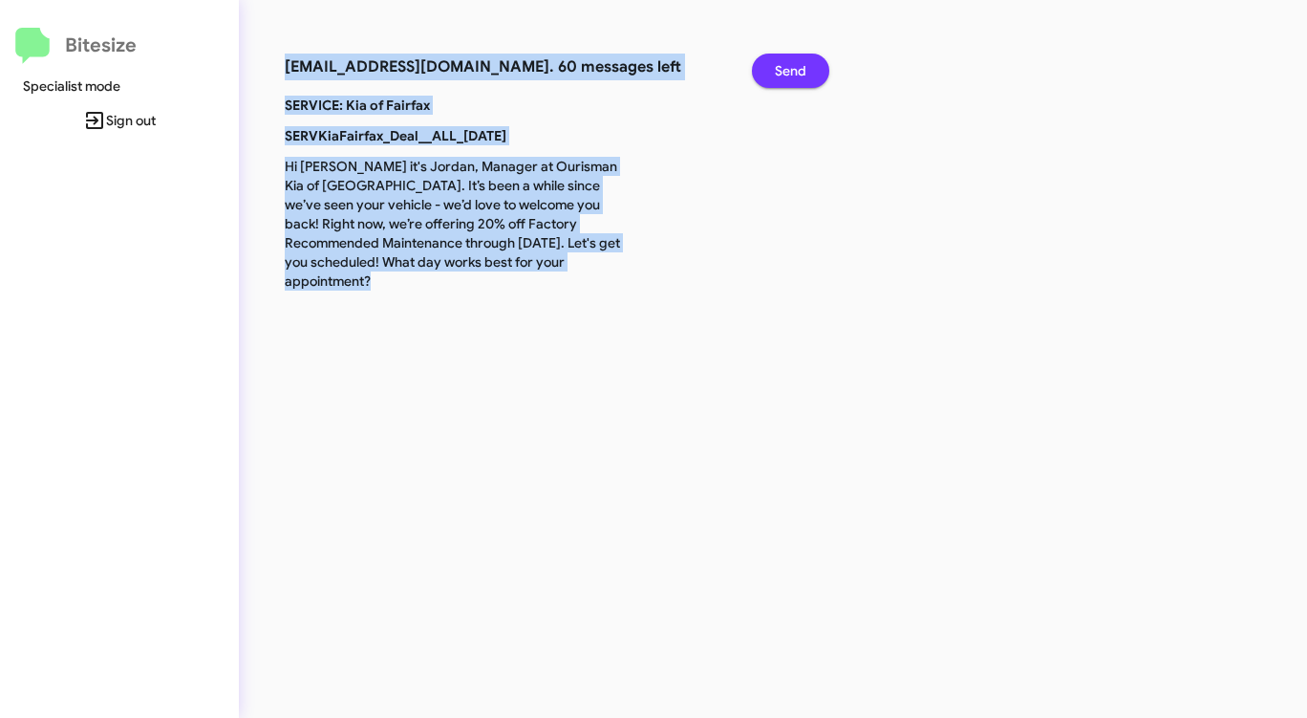
click at [809, 64] on button "Send" at bounding box center [790, 71] width 77 height 34
click at [808, 64] on button "Send" at bounding box center [790, 71] width 77 height 34
click at [806, 64] on span "Send" at bounding box center [791, 71] width 32 height 34
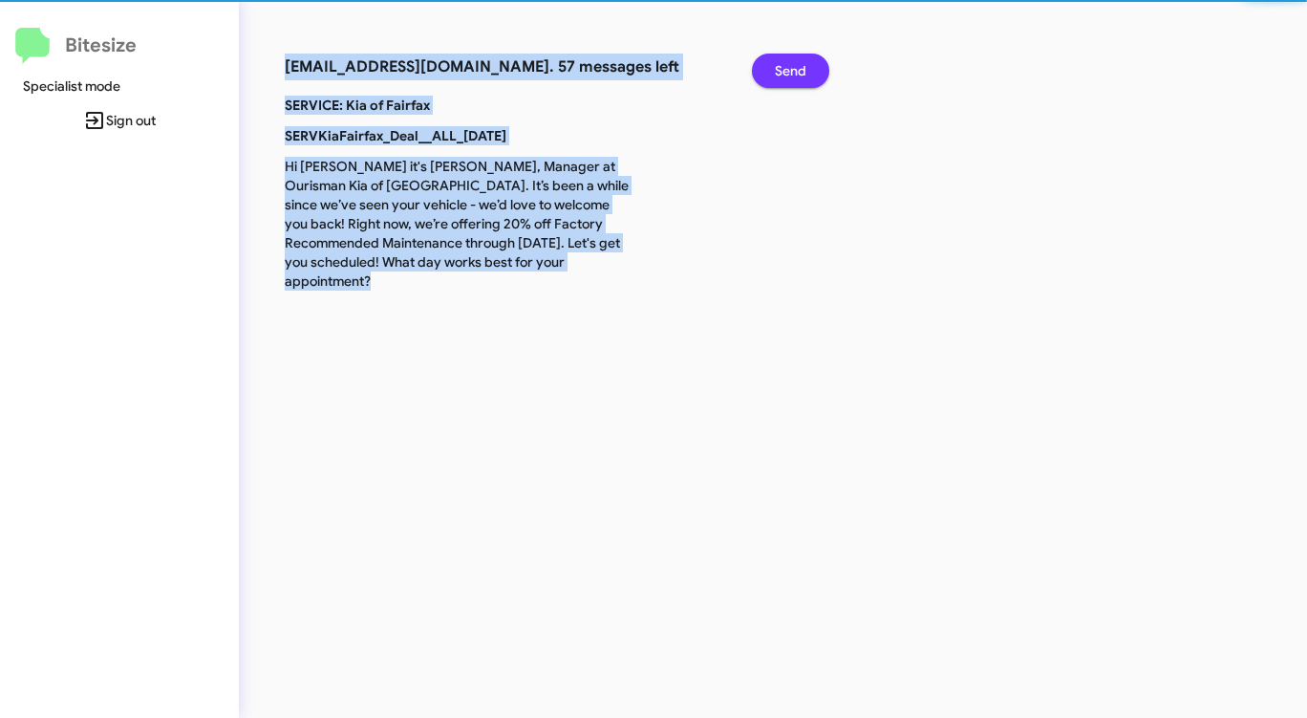
click at [805, 65] on span "Send" at bounding box center [791, 71] width 32 height 34
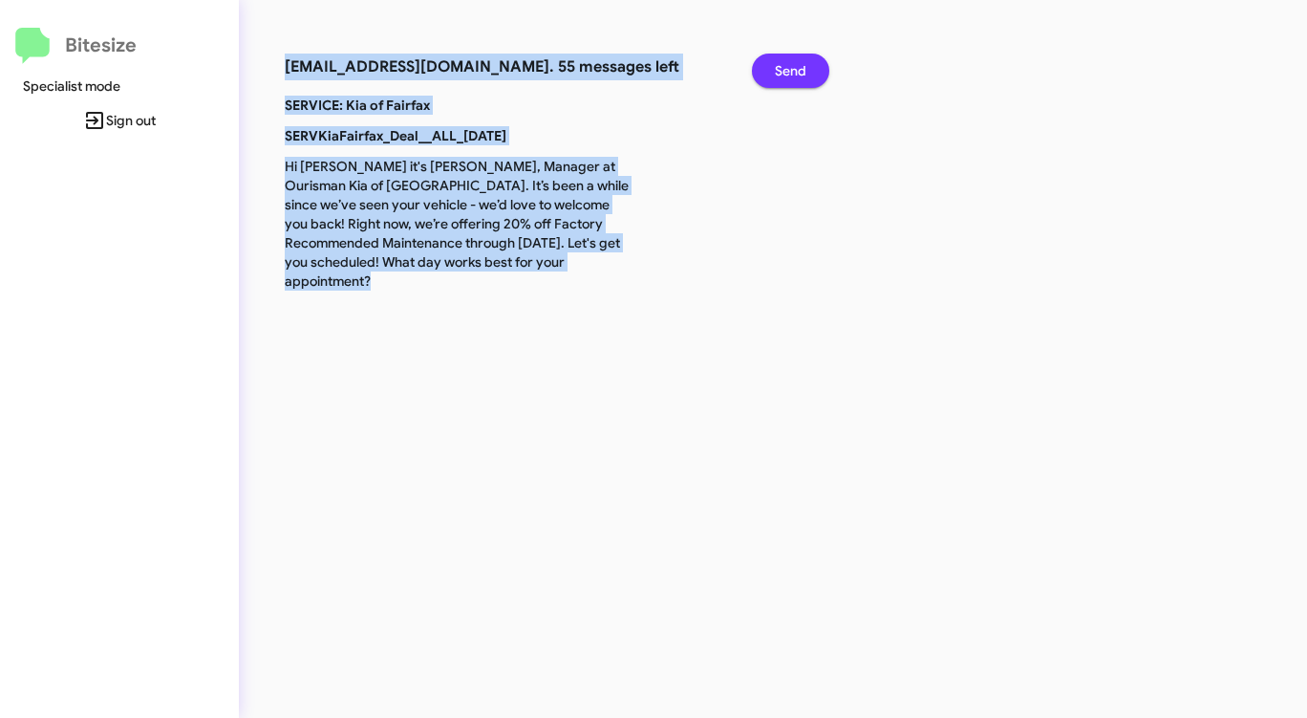
click at [805, 65] on span "Send" at bounding box center [791, 71] width 32 height 34
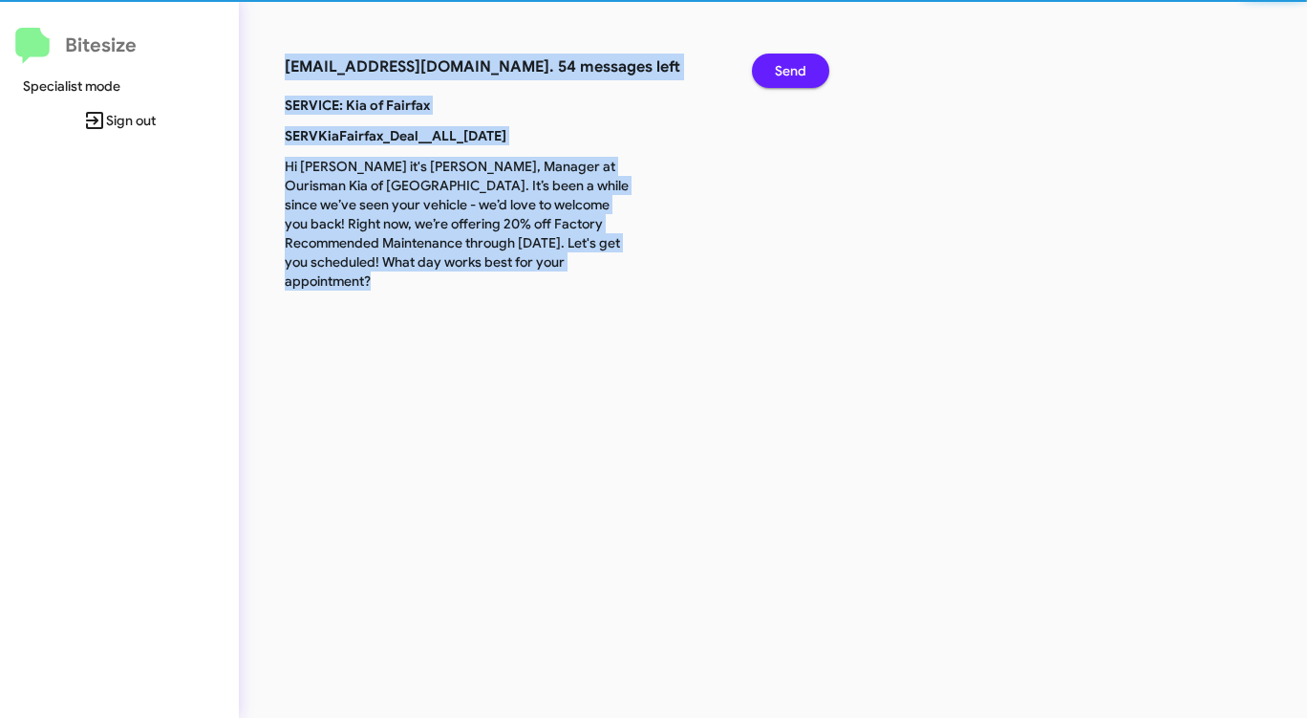
click at [805, 65] on span "Send" at bounding box center [791, 71] width 32 height 34
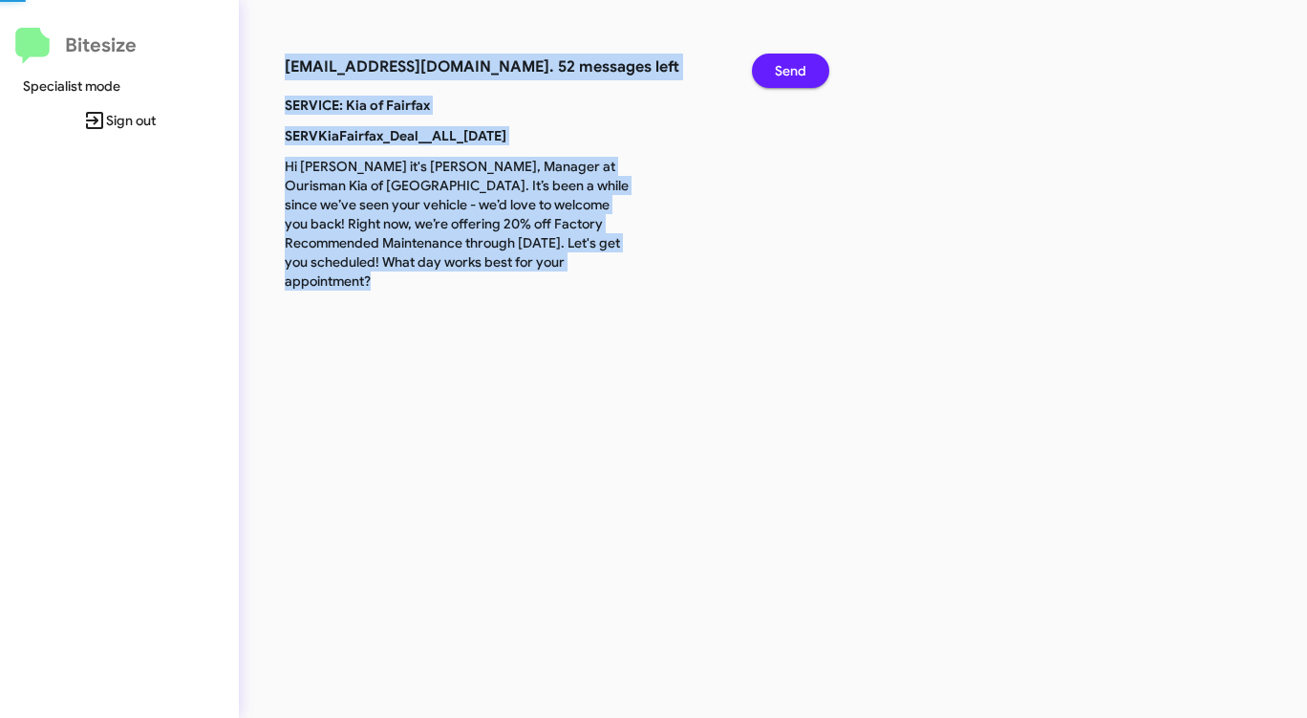
click at [805, 65] on span "Send" at bounding box center [791, 71] width 32 height 34
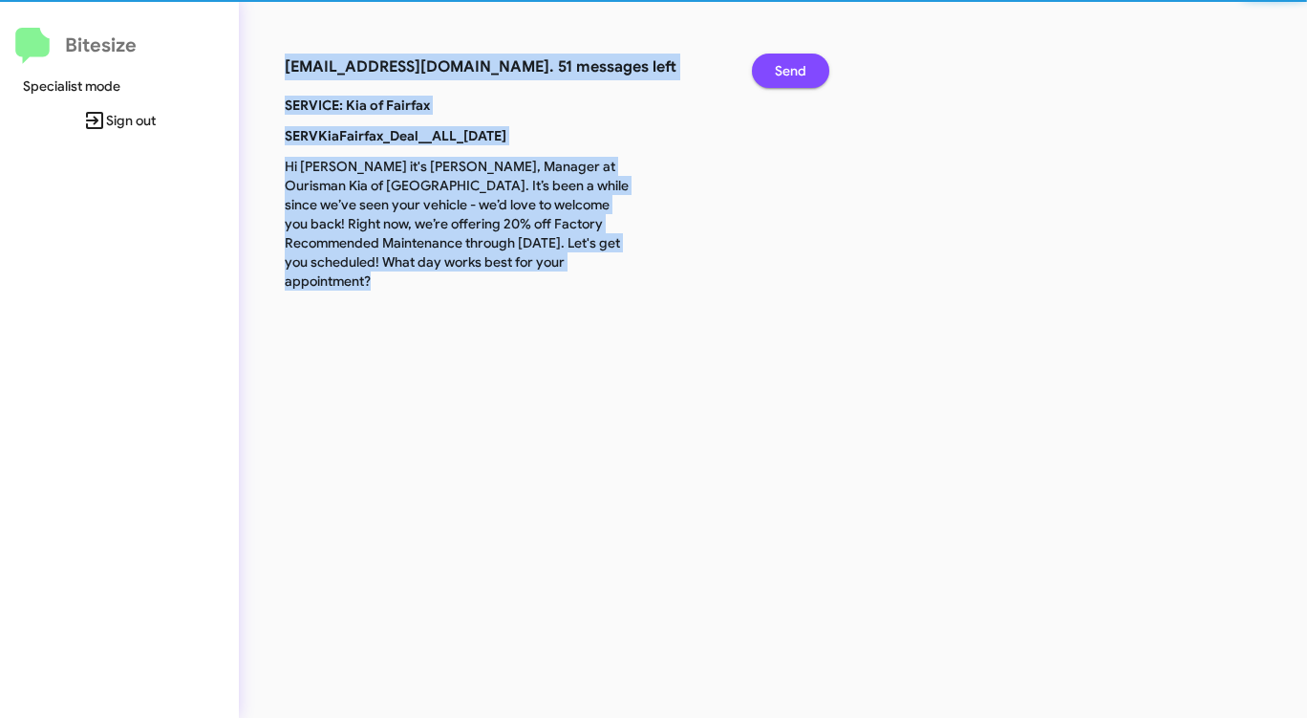
click at [805, 65] on span "Send" at bounding box center [791, 71] width 32 height 34
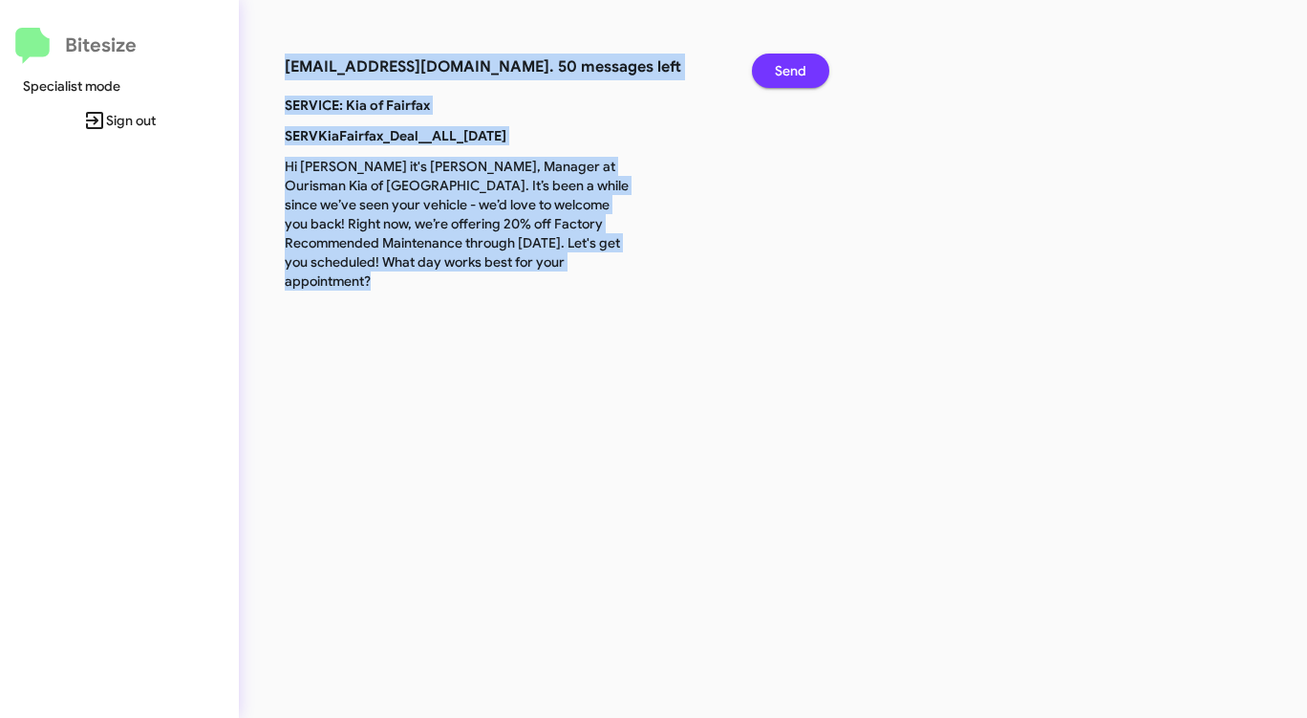
click at [805, 65] on span "Send" at bounding box center [791, 71] width 32 height 34
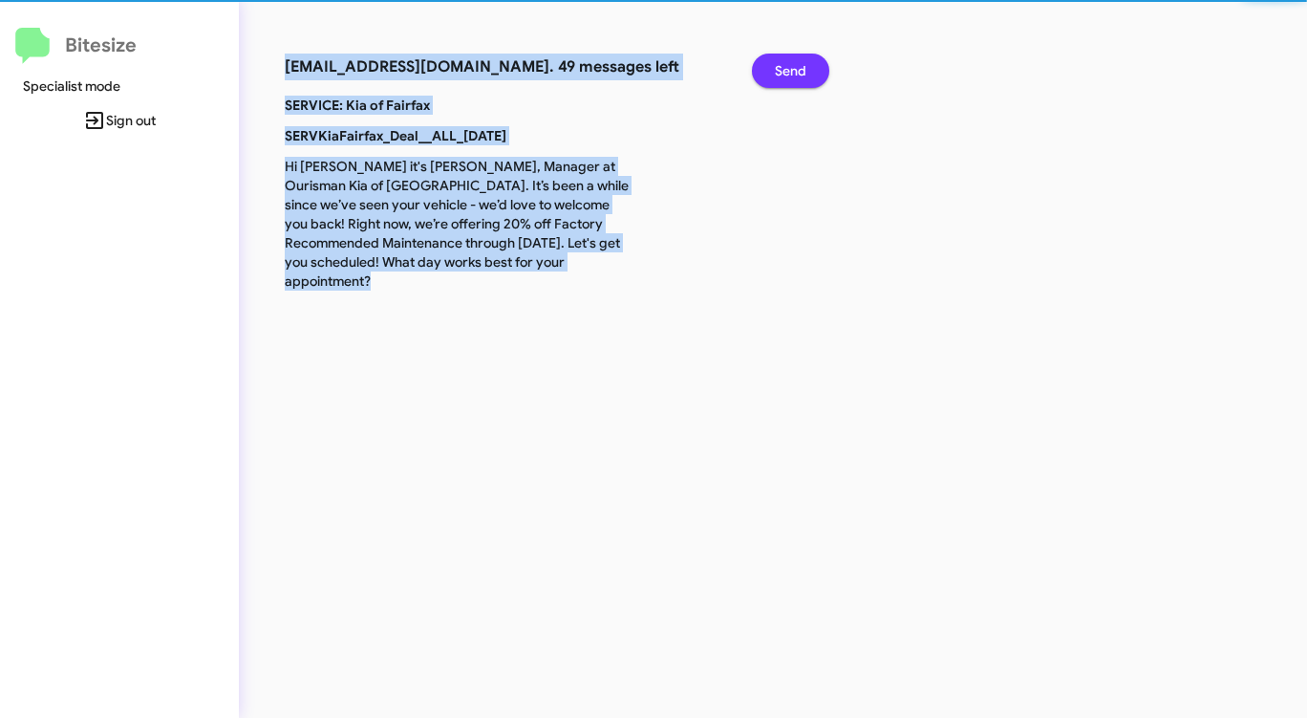
click at [805, 65] on span "Send" at bounding box center [791, 71] width 32 height 34
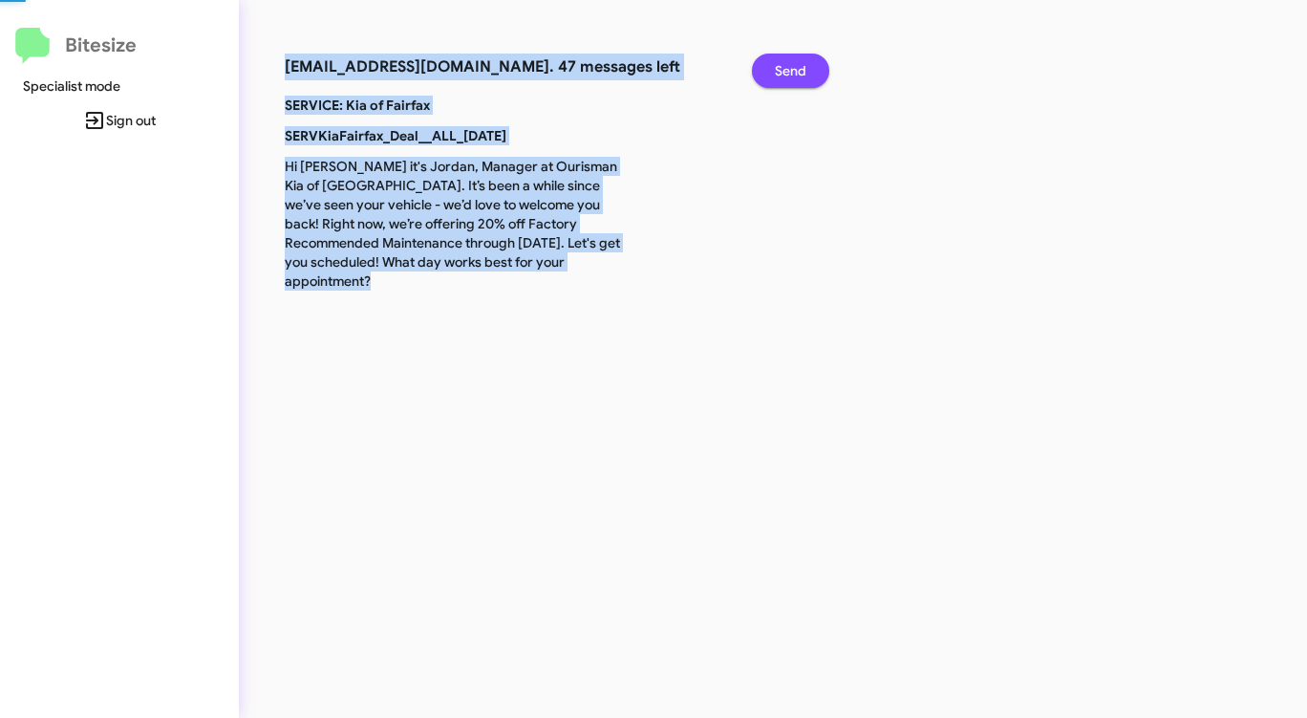
click at [805, 65] on span "Send" at bounding box center [791, 71] width 32 height 34
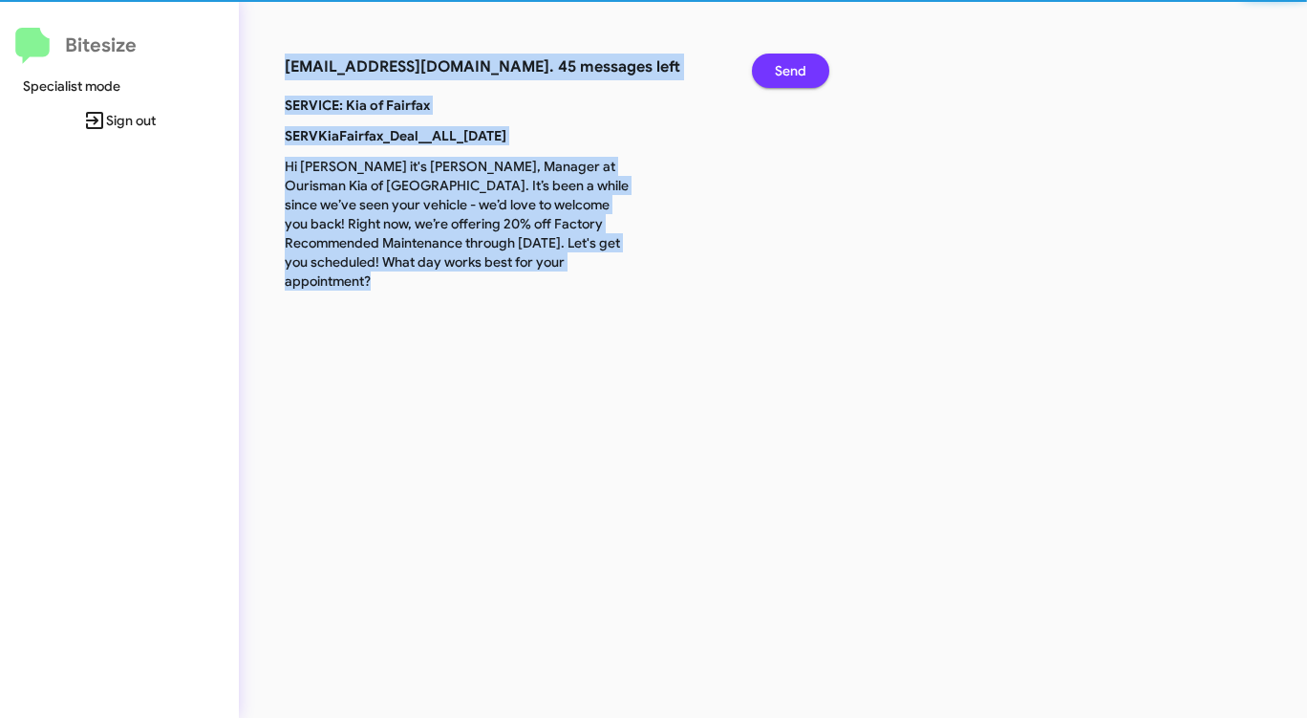
click at [805, 65] on span "Send" at bounding box center [791, 71] width 32 height 34
click at [803, 66] on span "Send" at bounding box center [791, 71] width 32 height 34
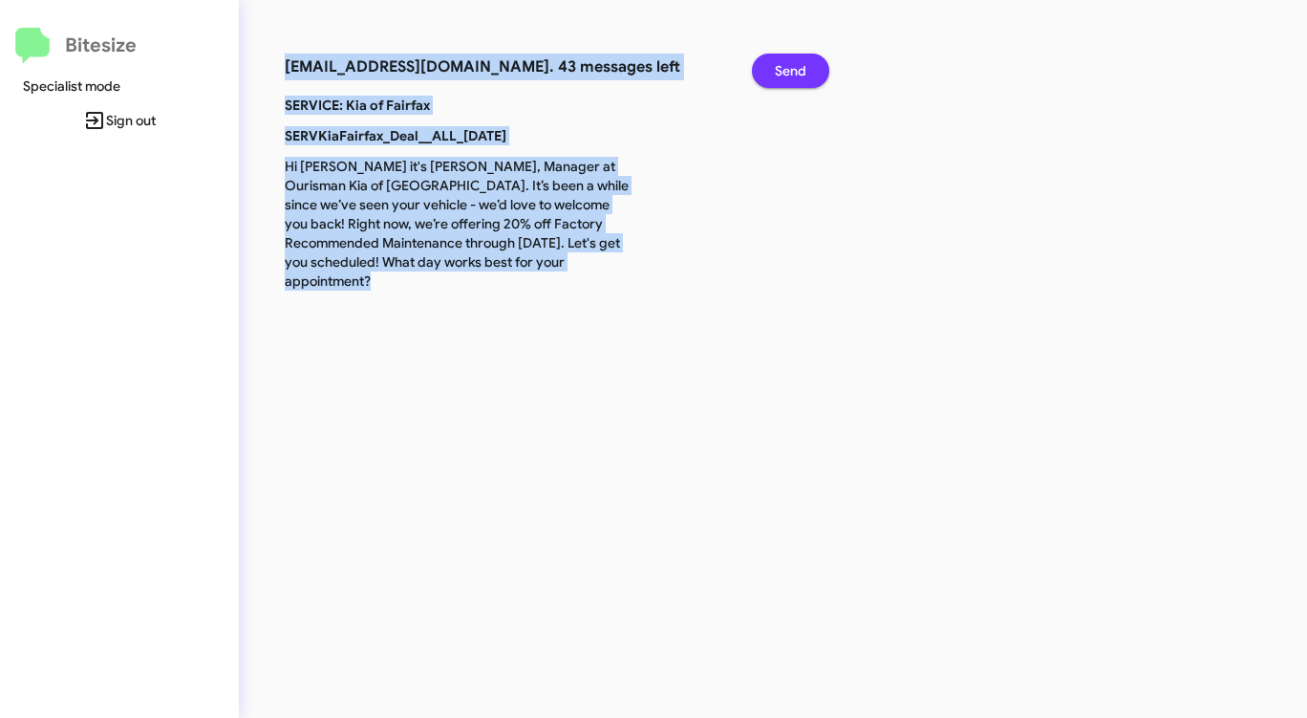
click at [803, 66] on span "Send" at bounding box center [791, 71] width 32 height 34
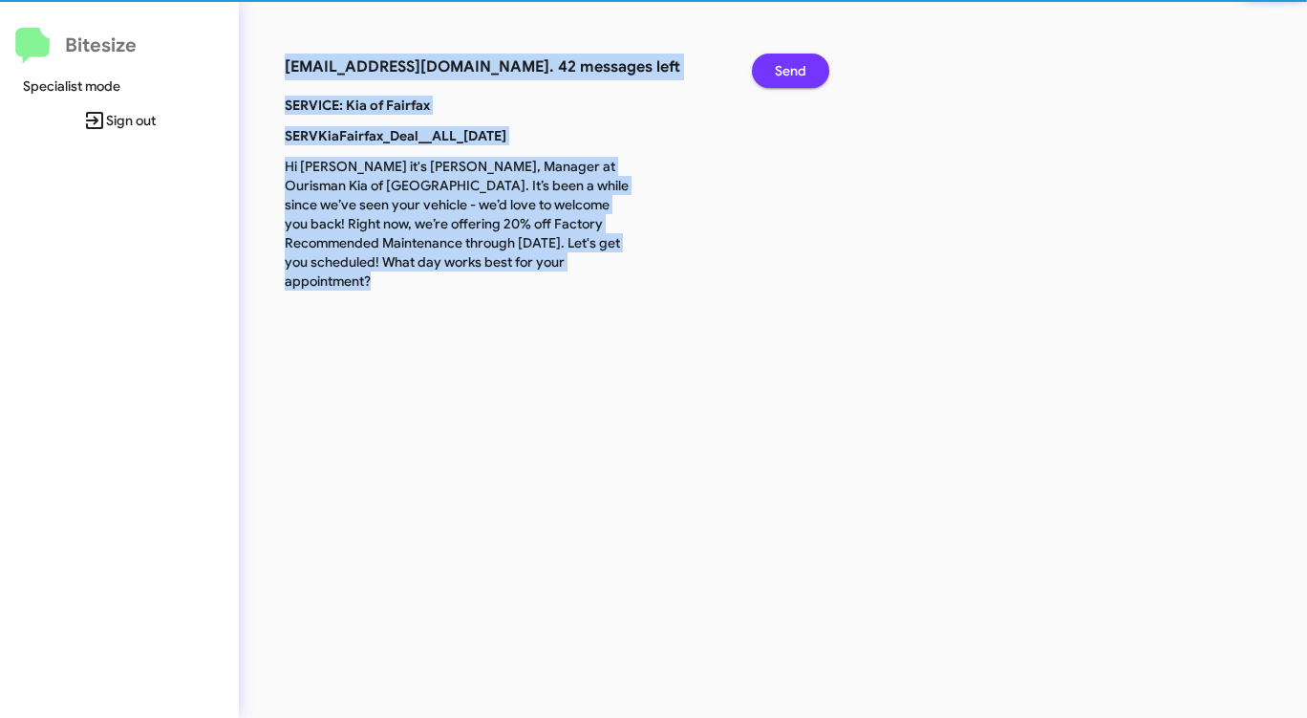
click at [802, 67] on span "Send" at bounding box center [791, 71] width 32 height 34
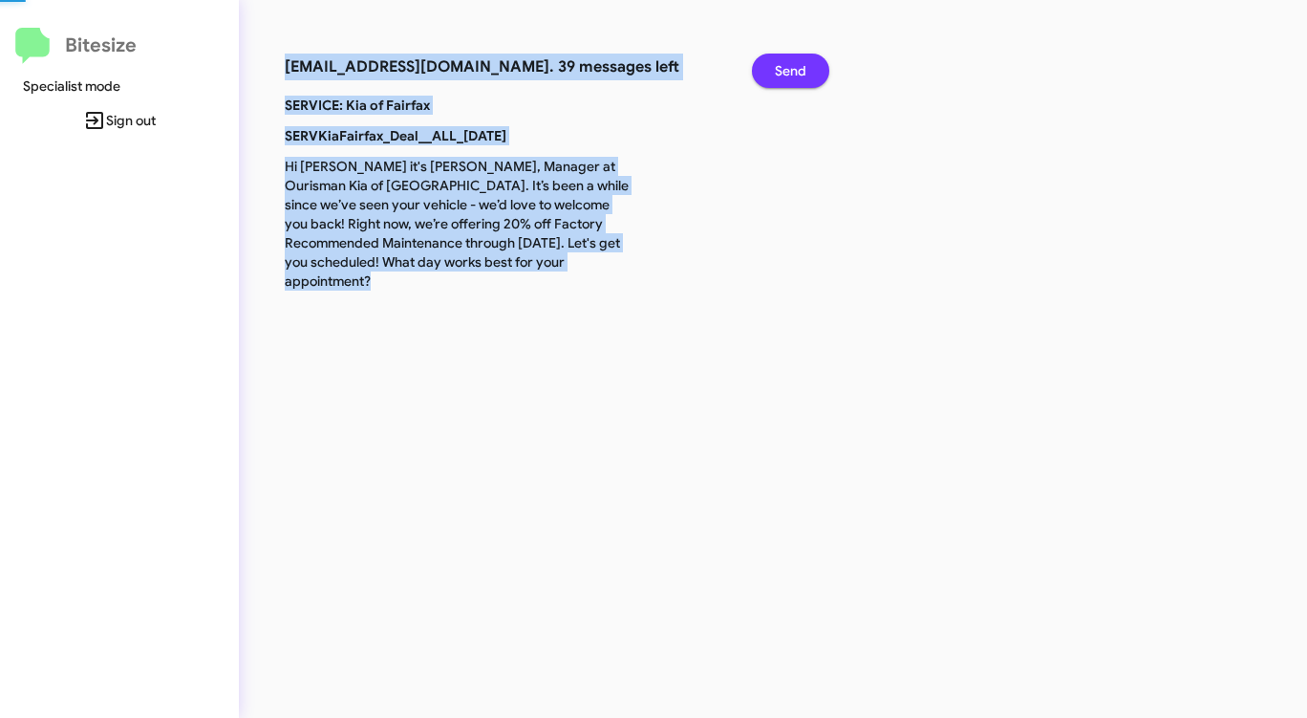
click at [802, 67] on span "Send" at bounding box center [791, 71] width 32 height 34
click at [798, 69] on span "Send" at bounding box center [791, 71] width 32 height 34
click at [795, 72] on span "Send" at bounding box center [791, 71] width 32 height 34
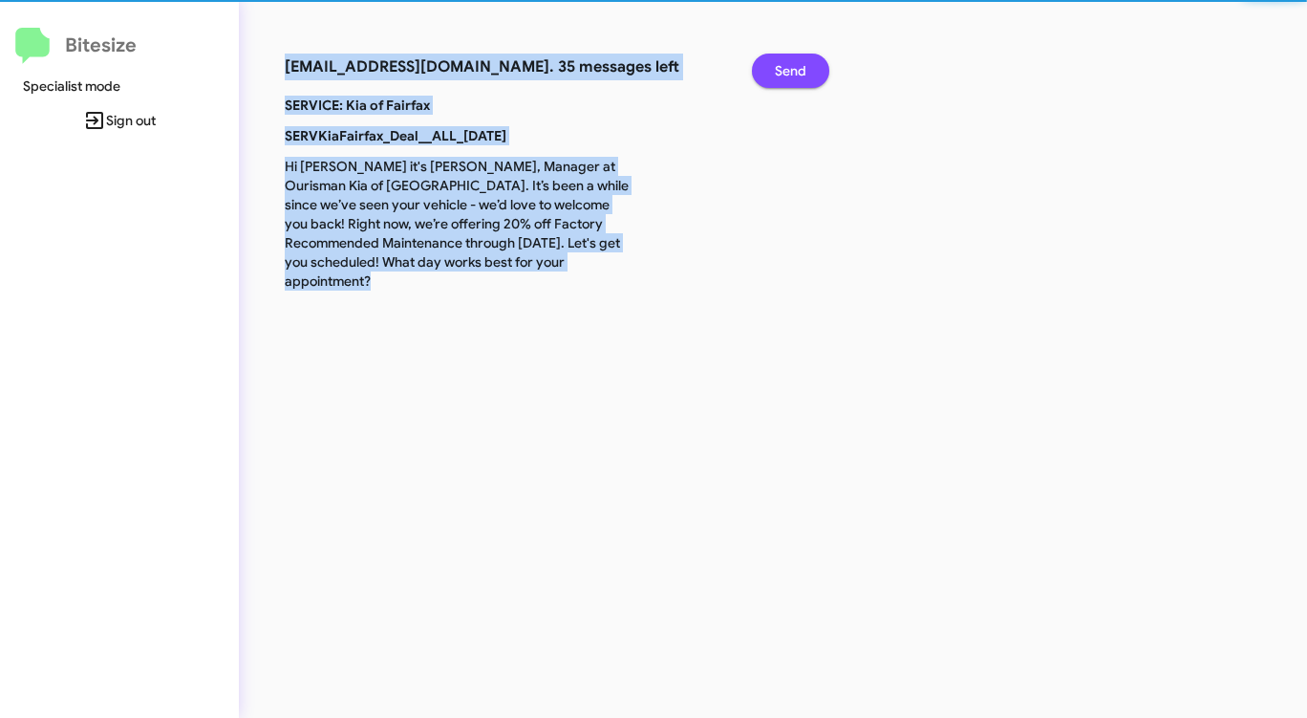
click at [794, 73] on span "Send" at bounding box center [791, 71] width 32 height 34
click at [793, 75] on span "Send" at bounding box center [791, 71] width 32 height 34
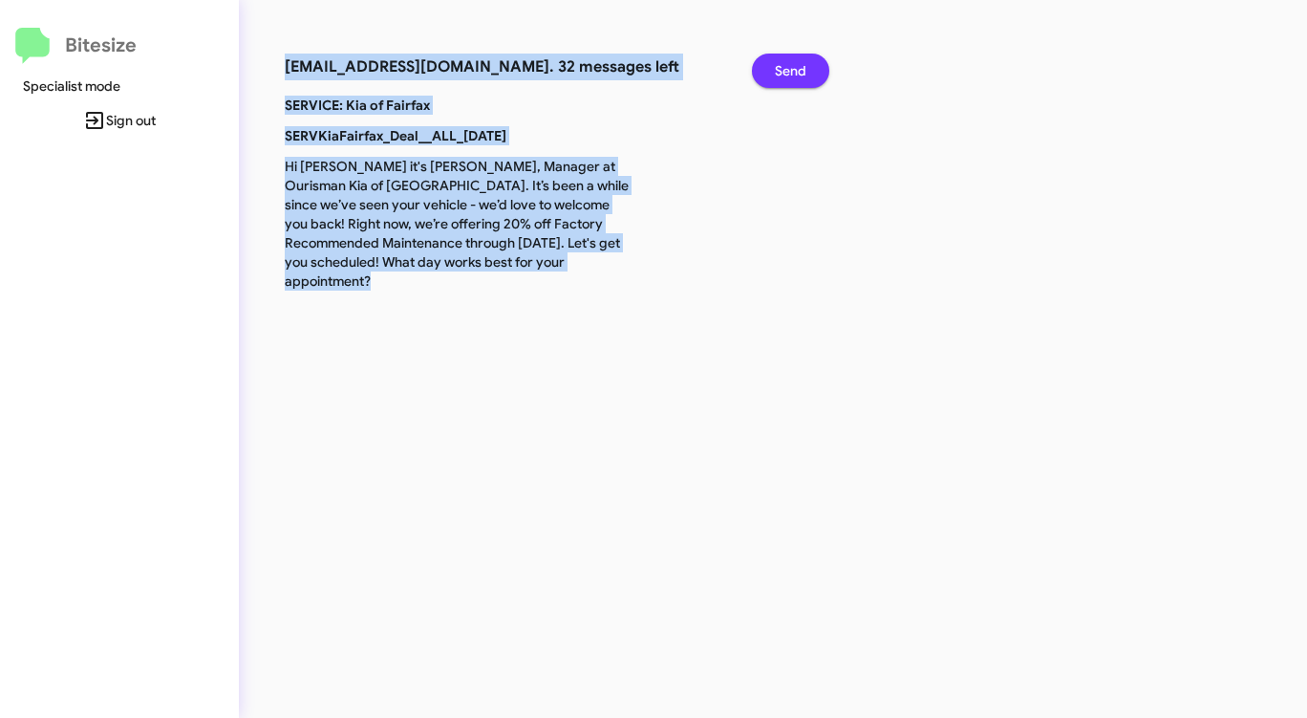
click at [793, 75] on span "Send" at bounding box center [791, 71] width 32 height 34
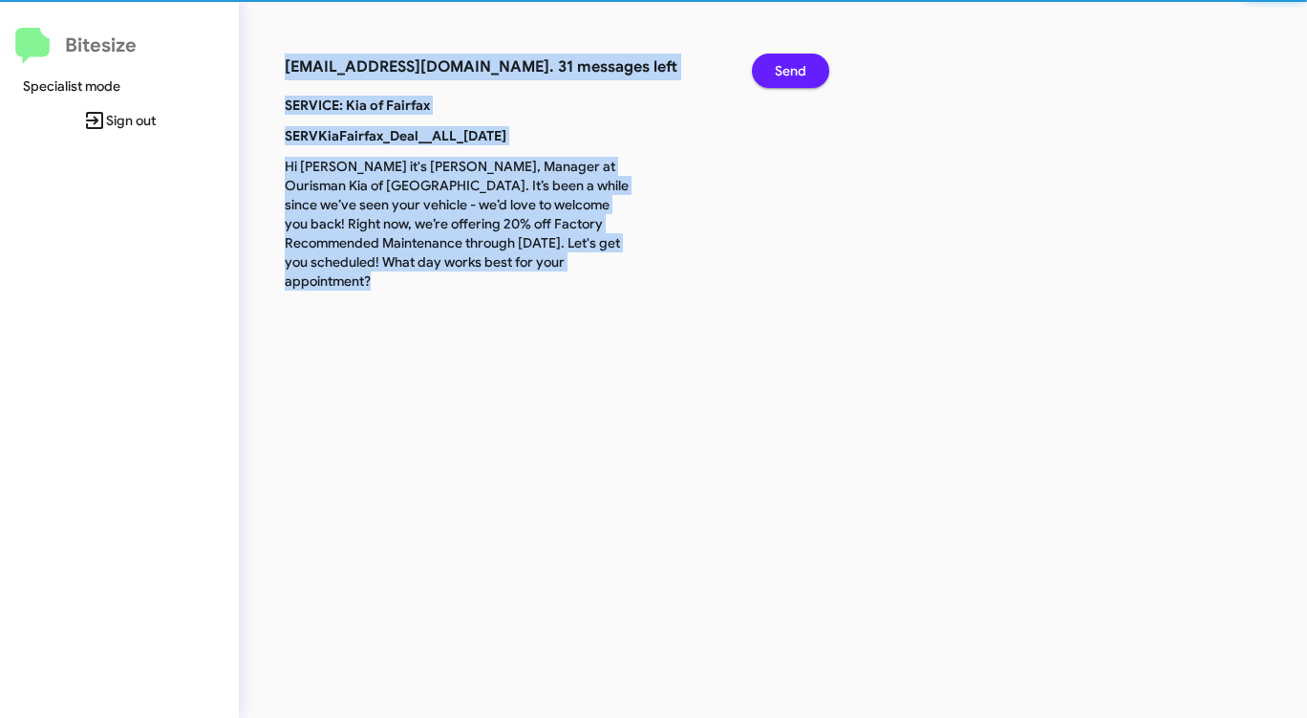
click at [793, 75] on span "Send" at bounding box center [791, 71] width 32 height 34
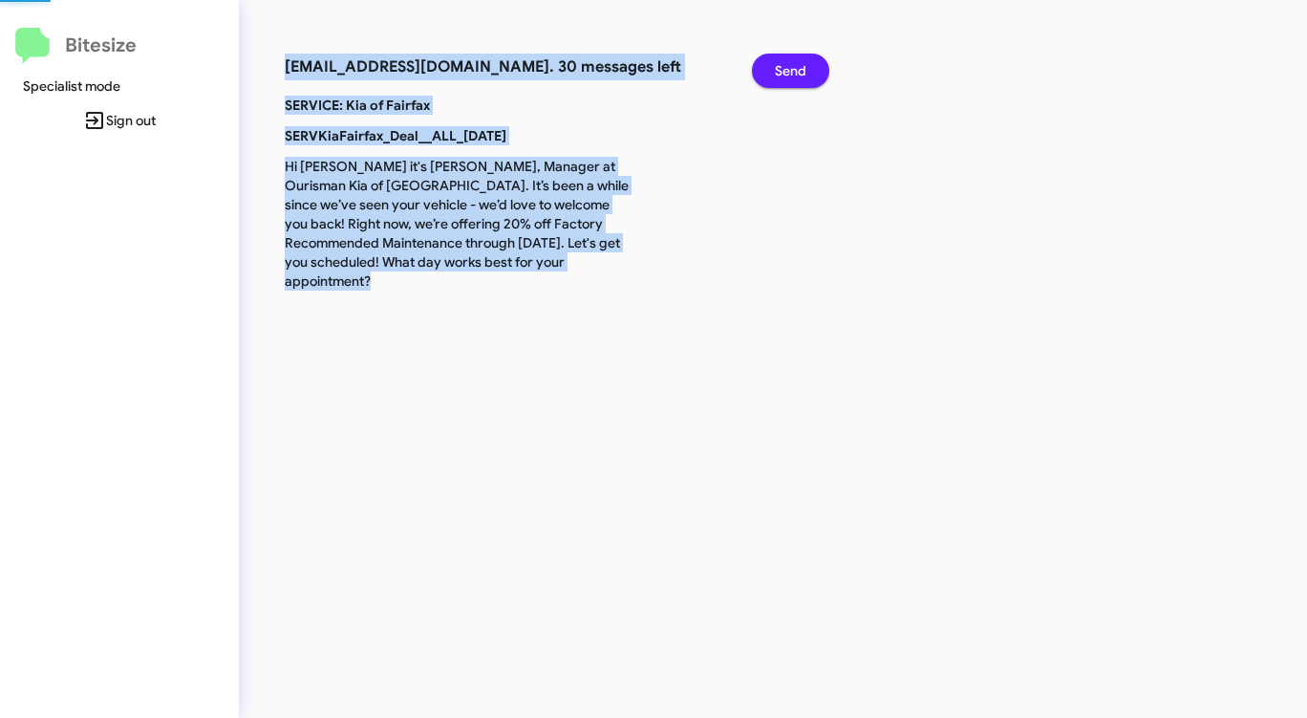
click at [793, 75] on span "Send" at bounding box center [791, 71] width 32 height 34
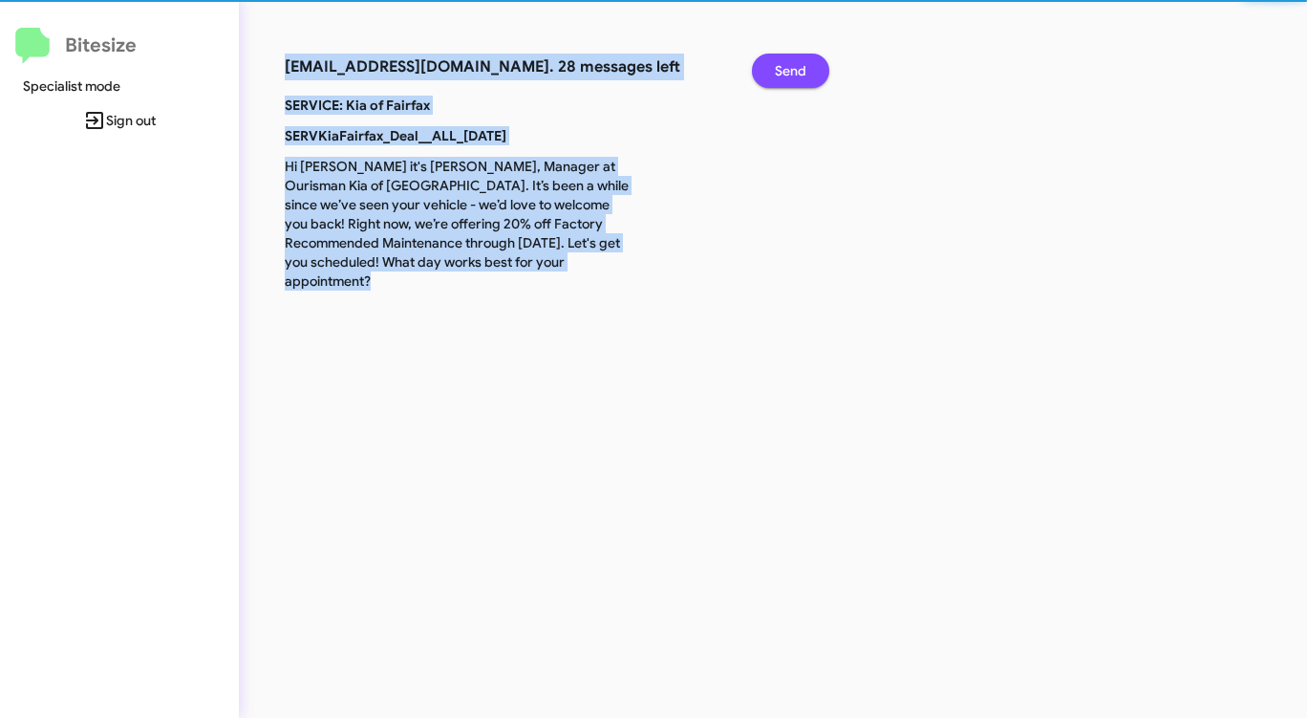
click at [793, 75] on span "Send" at bounding box center [791, 71] width 32 height 34
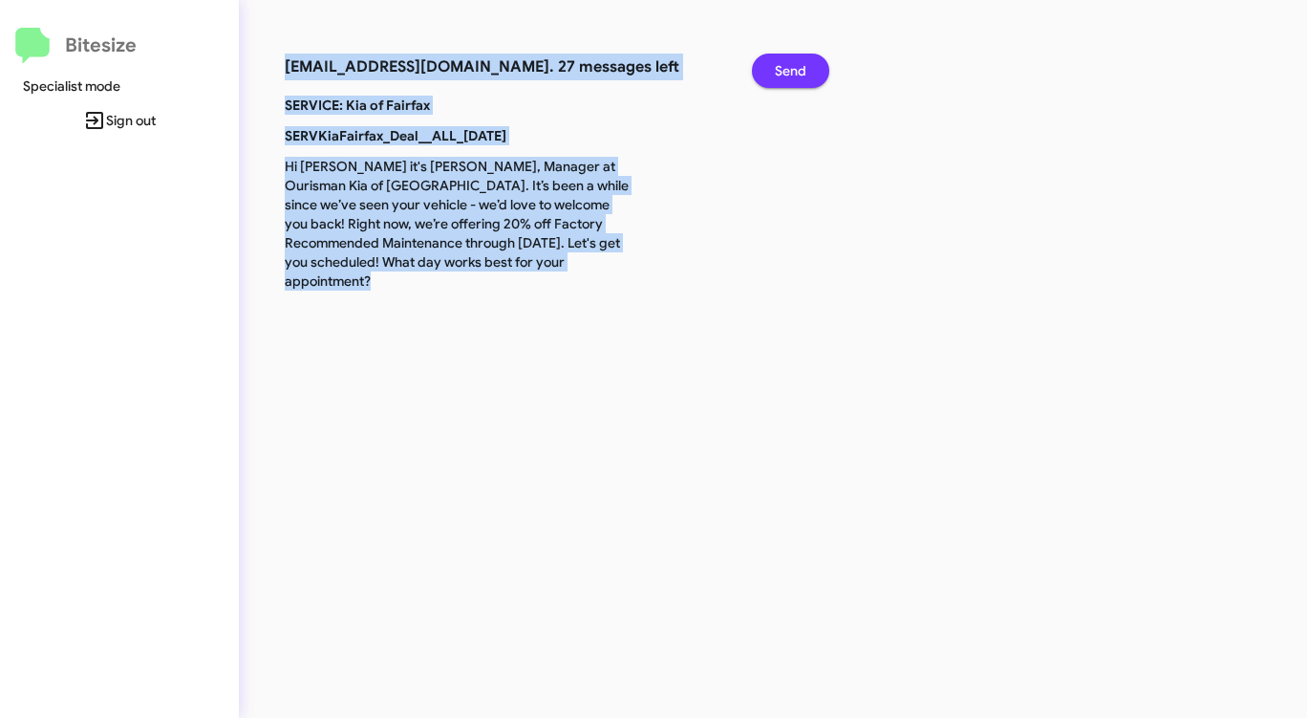
click at [793, 75] on span "Send" at bounding box center [791, 71] width 32 height 34
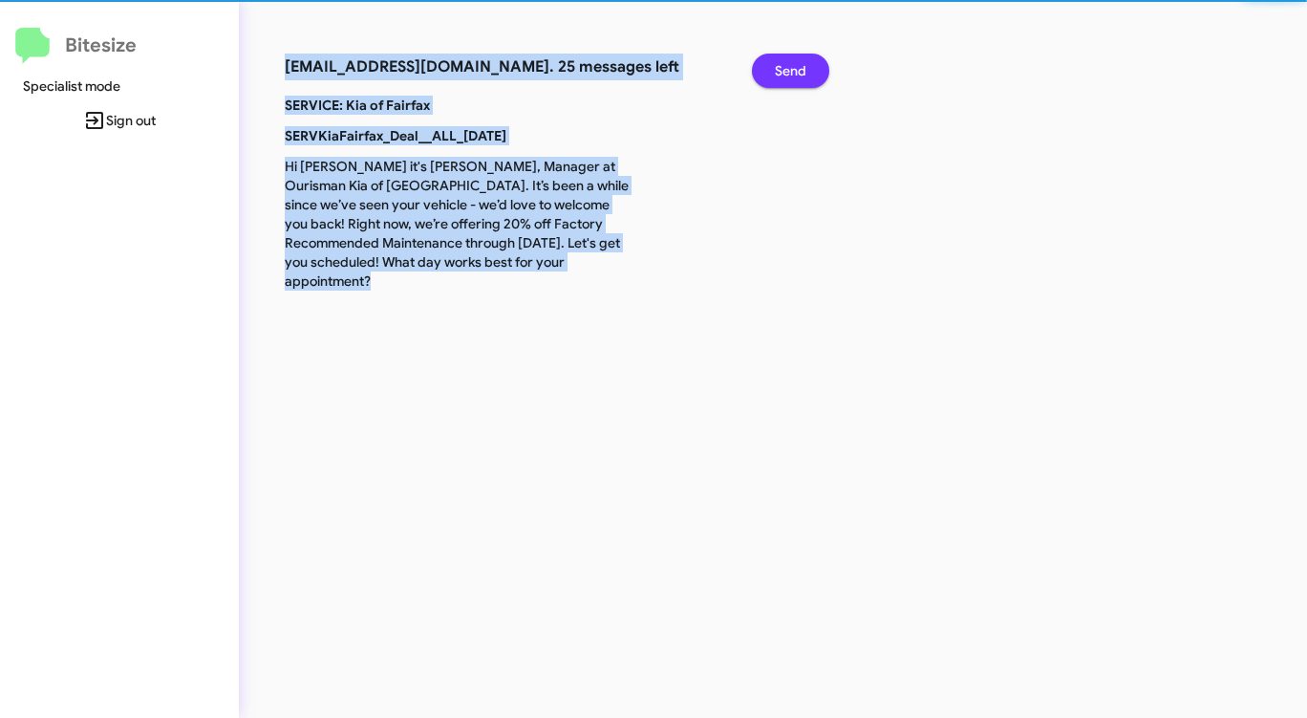
click at [793, 75] on span "Send" at bounding box center [791, 71] width 32 height 34
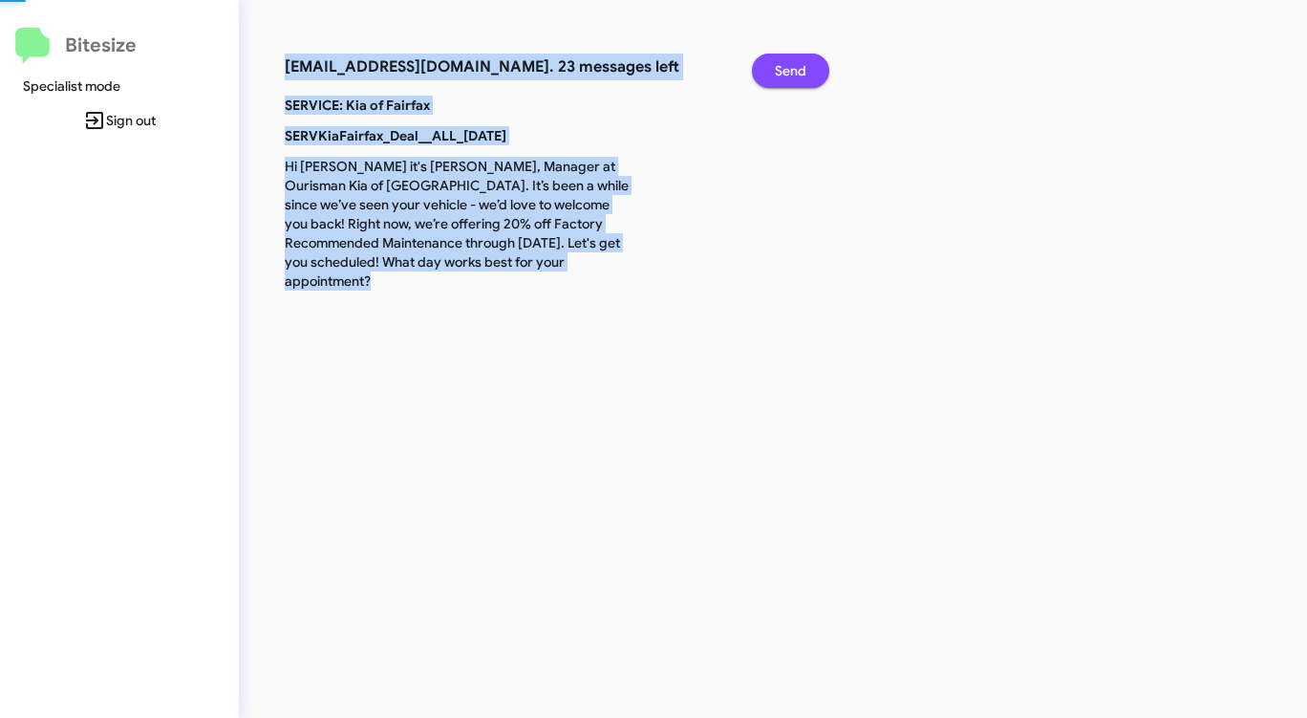
click at [793, 75] on span "Send" at bounding box center [791, 71] width 32 height 34
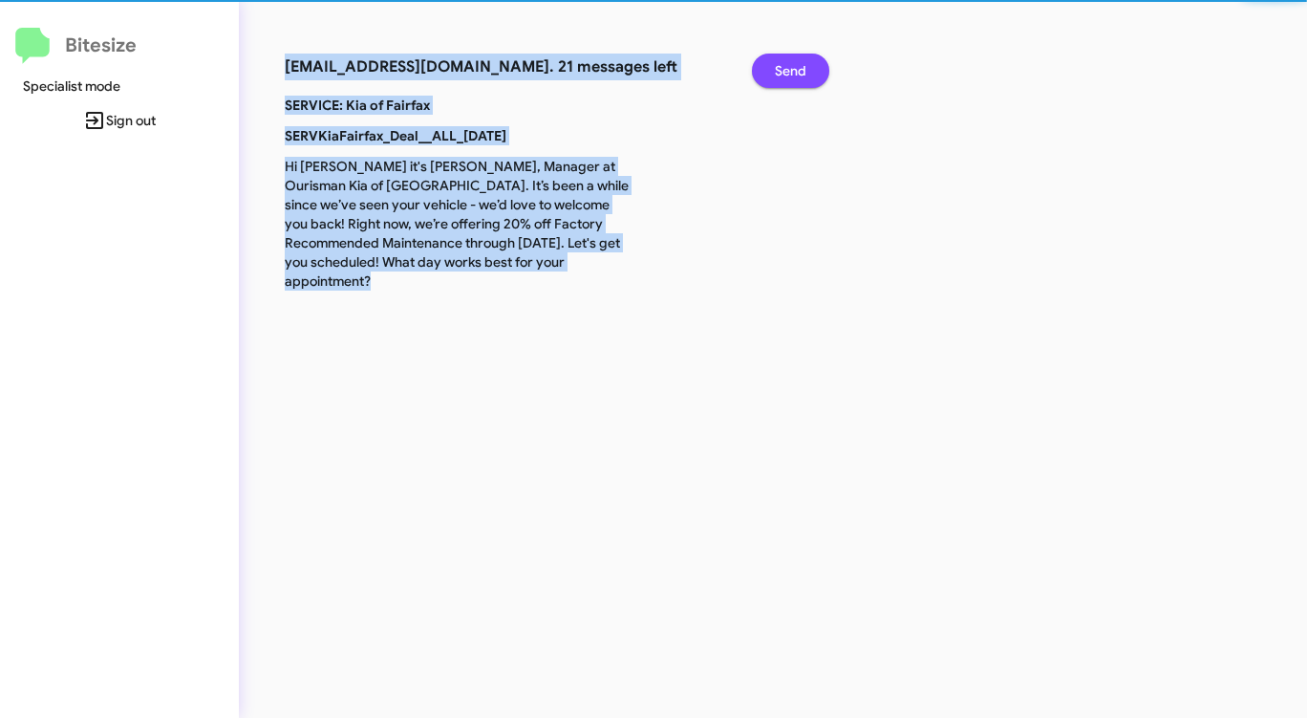
click at [793, 75] on span "Send" at bounding box center [791, 71] width 32 height 34
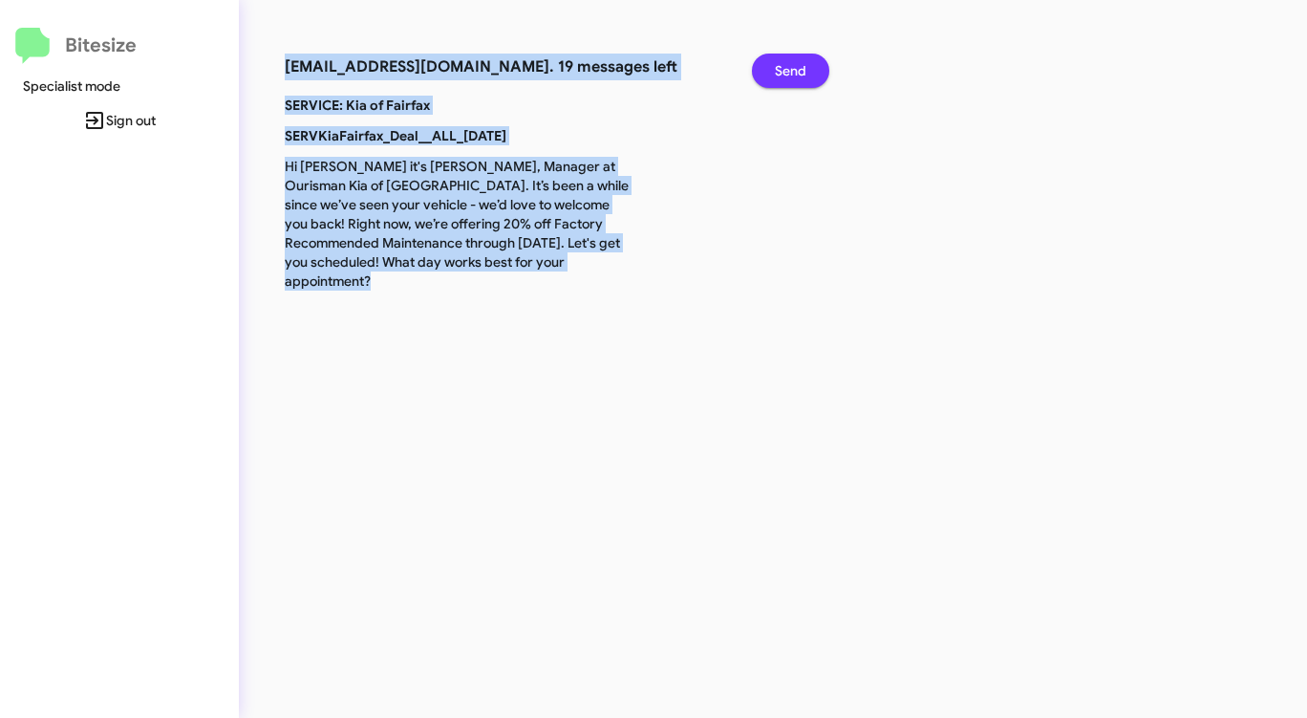
click at [793, 75] on span "Send" at bounding box center [791, 71] width 32 height 34
click at [797, 74] on span "Send" at bounding box center [791, 71] width 32 height 34
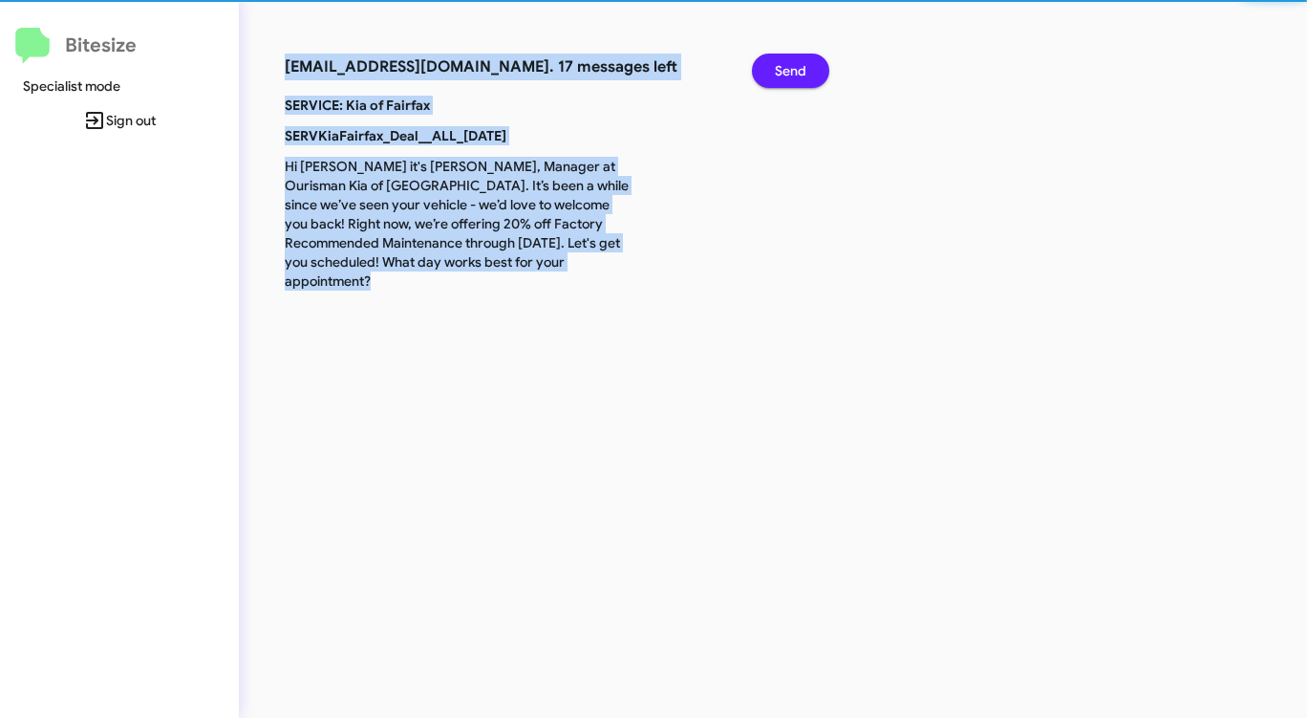
click at [797, 74] on span "Send" at bounding box center [791, 71] width 32 height 34
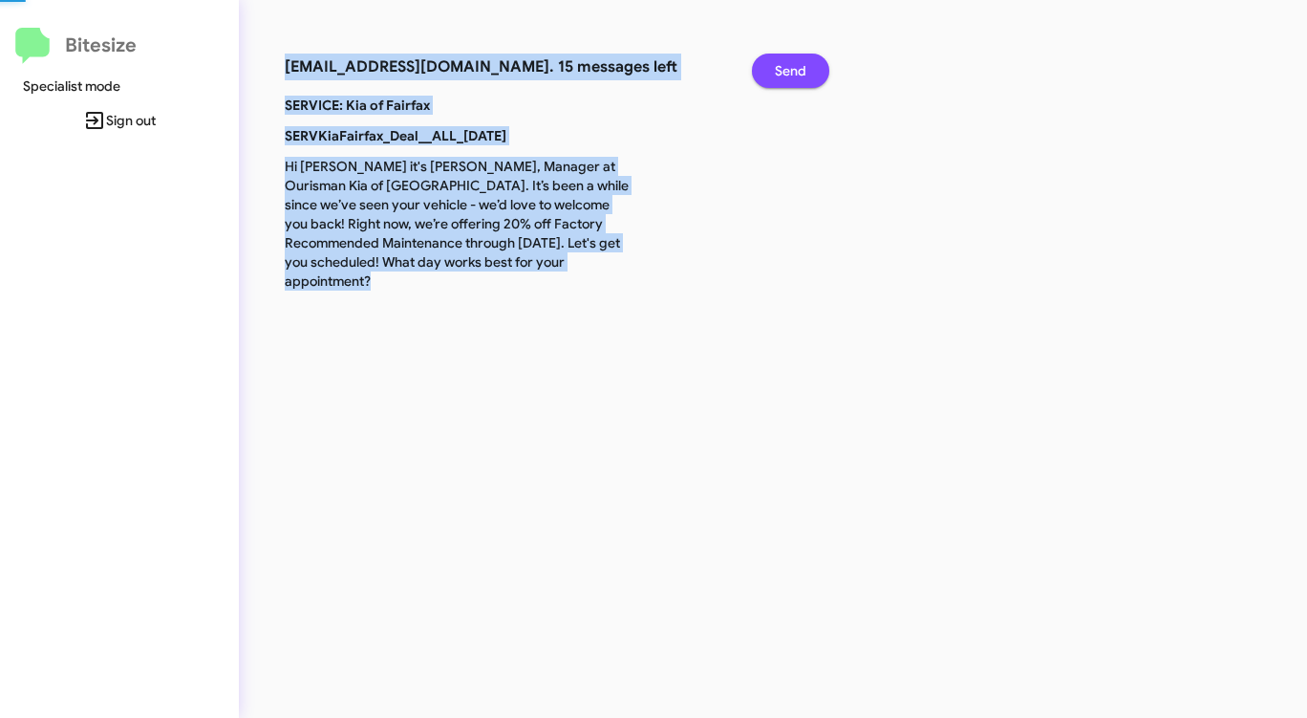
click at [797, 74] on span "Send" at bounding box center [791, 71] width 32 height 34
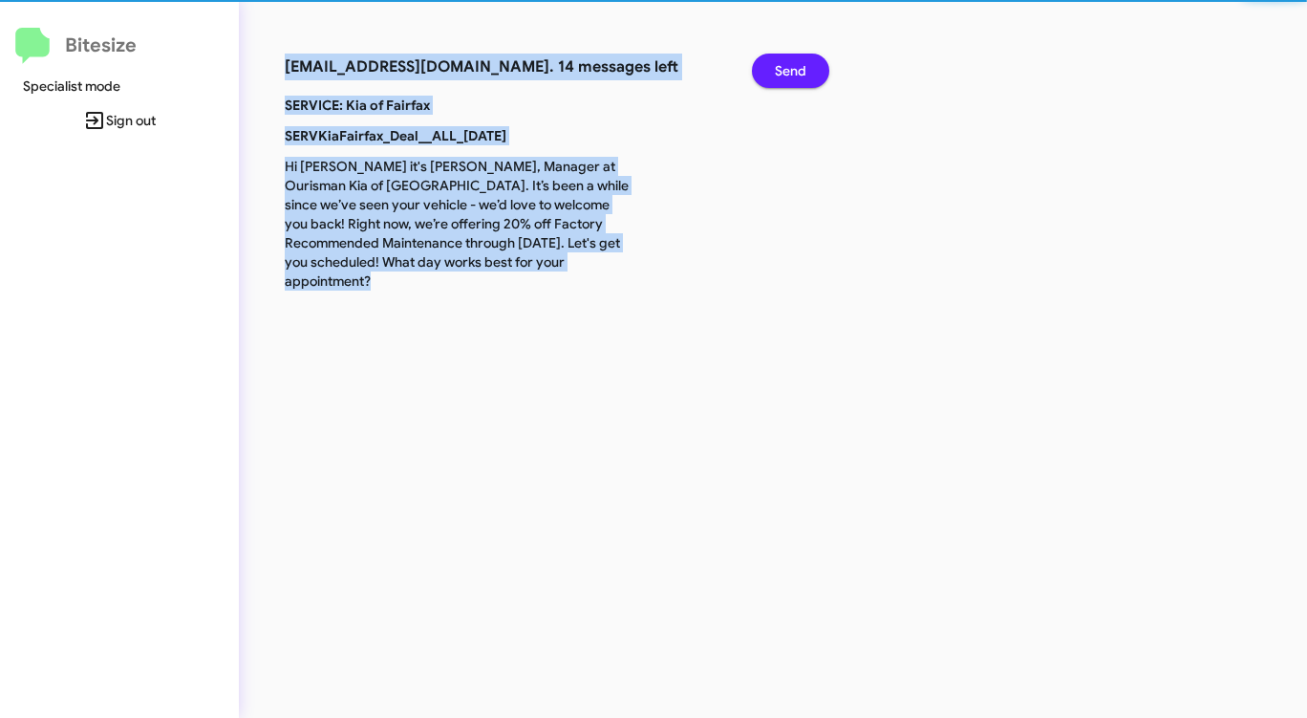
click at [797, 74] on span "Send" at bounding box center [791, 71] width 32 height 34
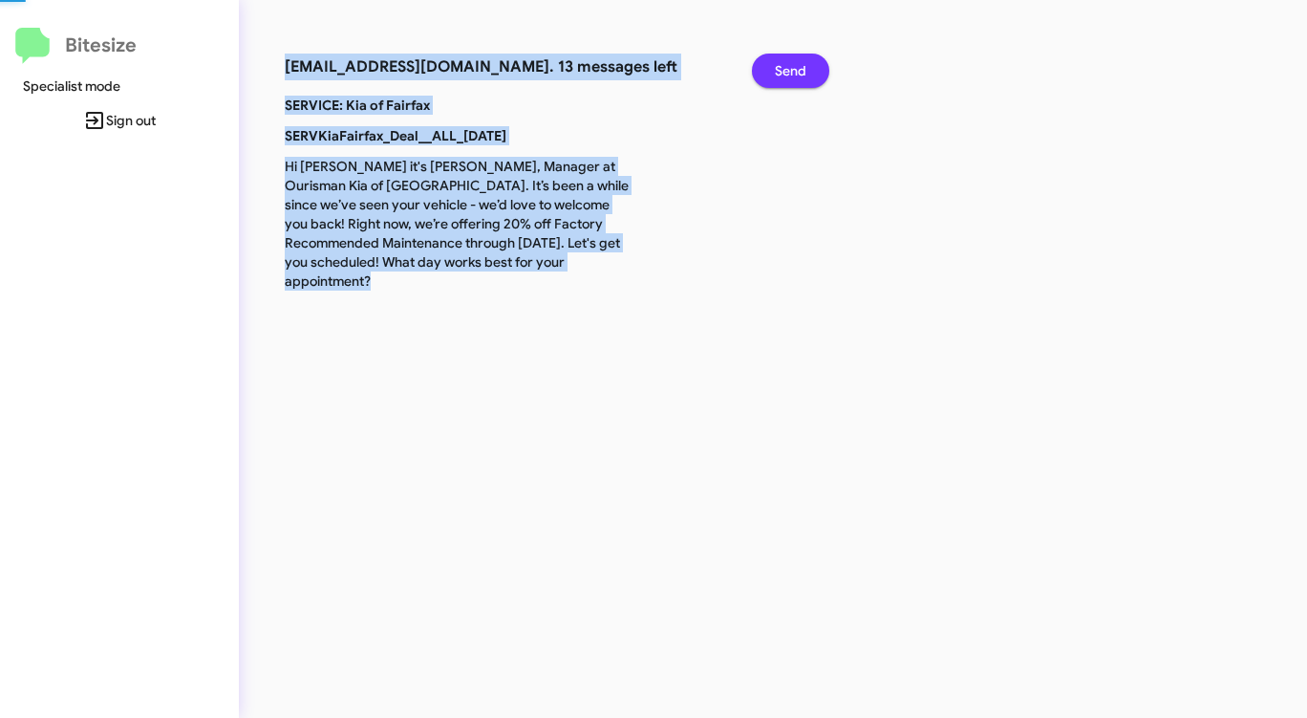
click at [797, 74] on span "Send" at bounding box center [791, 71] width 32 height 34
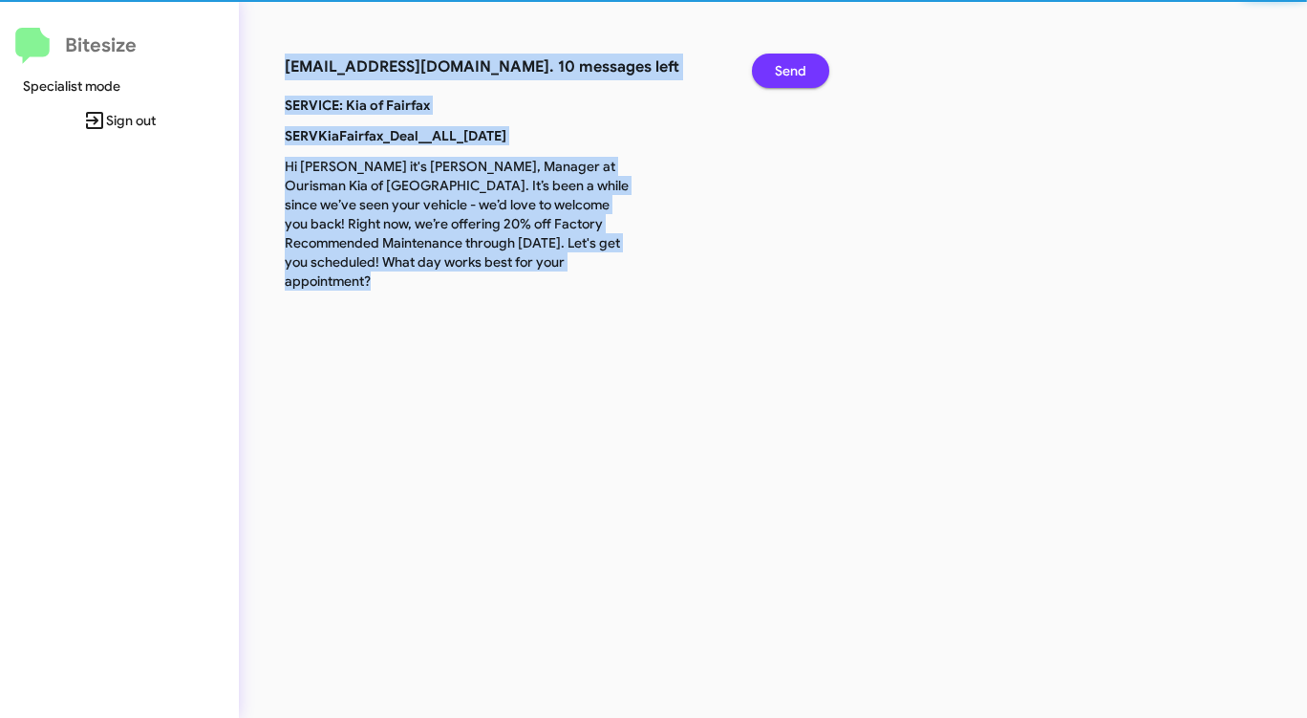
click at [797, 74] on span "Send" at bounding box center [791, 71] width 32 height 34
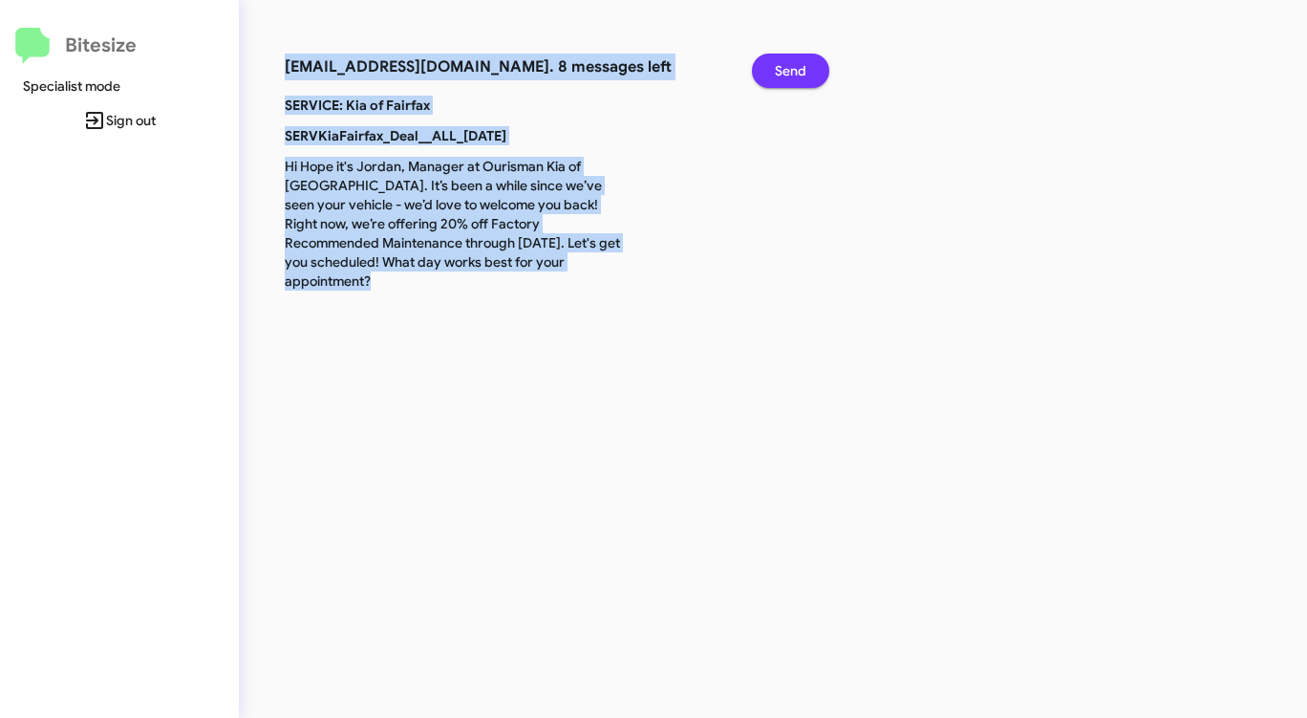
click at [797, 74] on span "Send" at bounding box center [791, 71] width 32 height 34
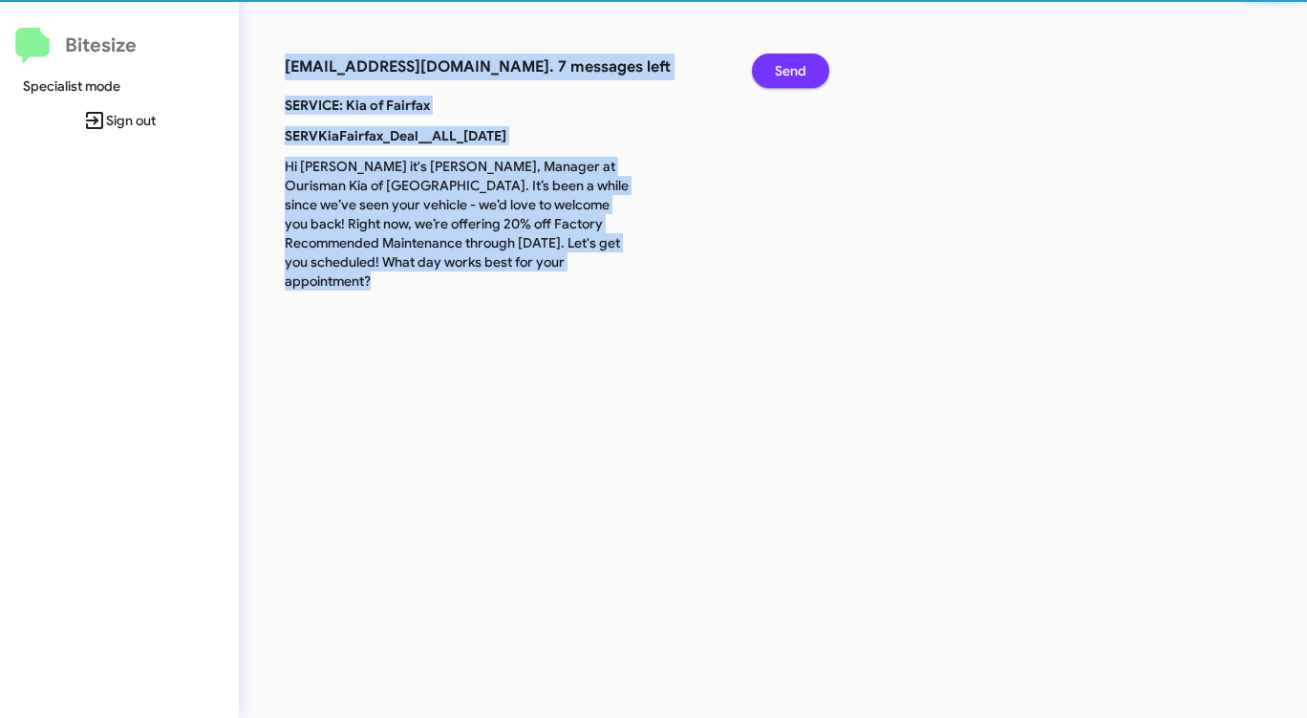
click at [797, 74] on span "Send" at bounding box center [791, 71] width 32 height 34
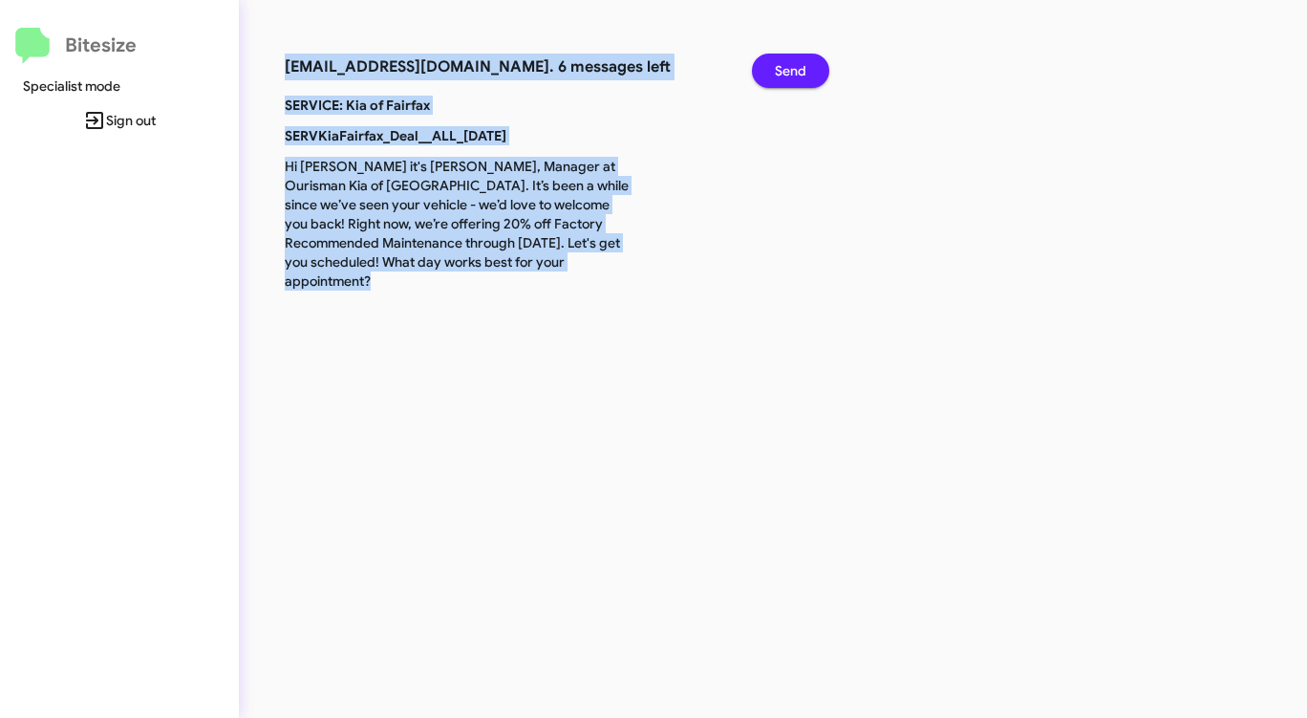
click at [797, 74] on span "Send" at bounding box center [791, 71] width 32 height 34
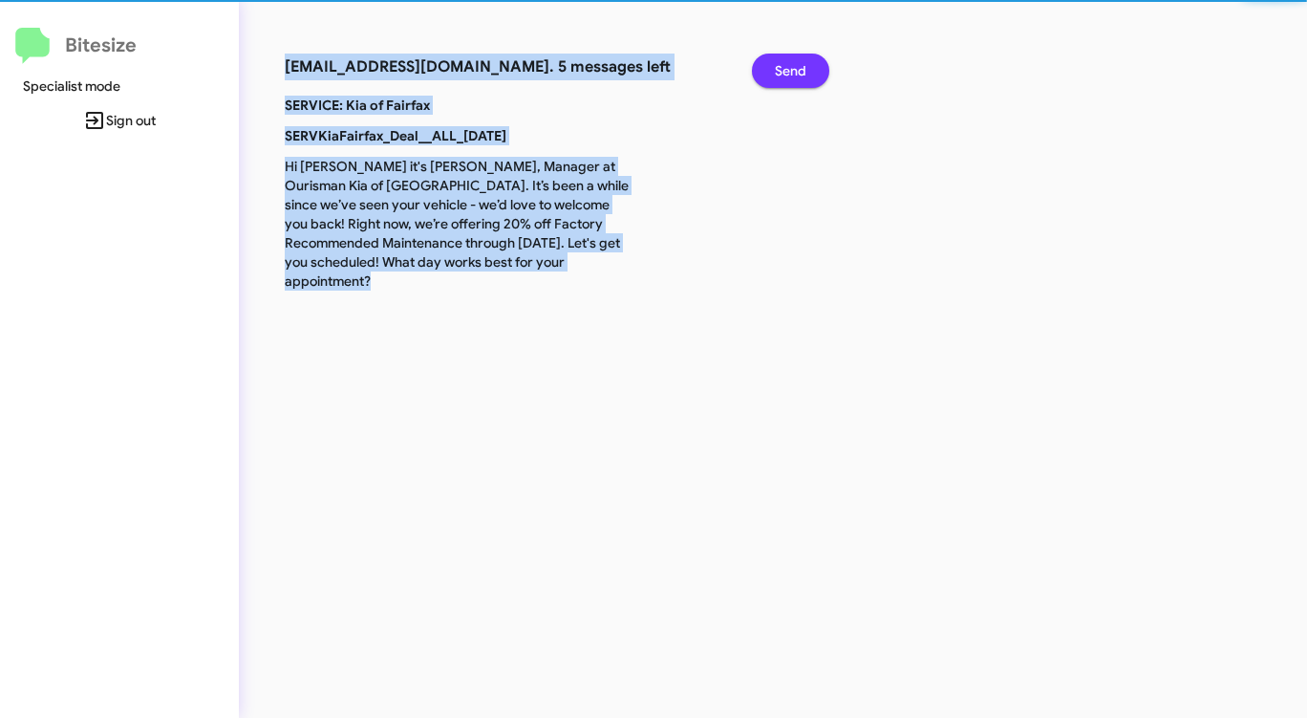
click at [797, 74] on span "Send" at bounding box center [791, 71] width 32 height 34
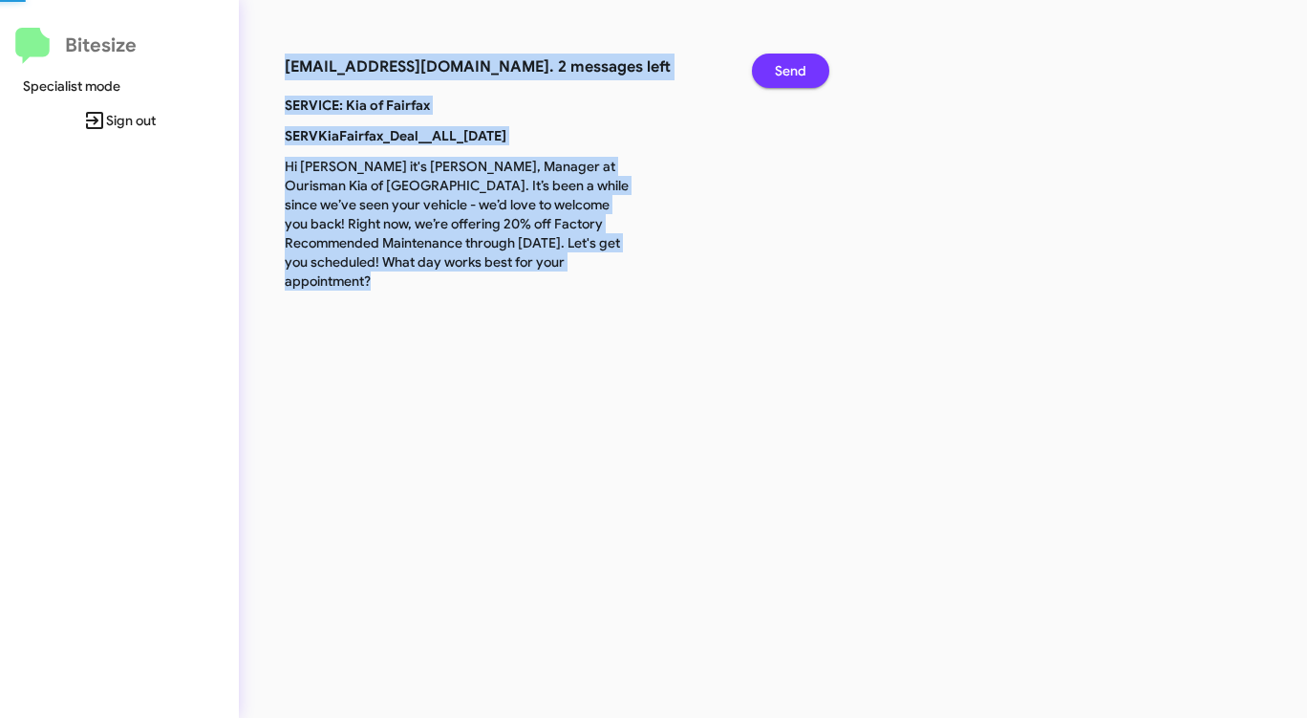
click at [797, 74] on span "Send" at bounding box center [791, 71] width 32 height 34
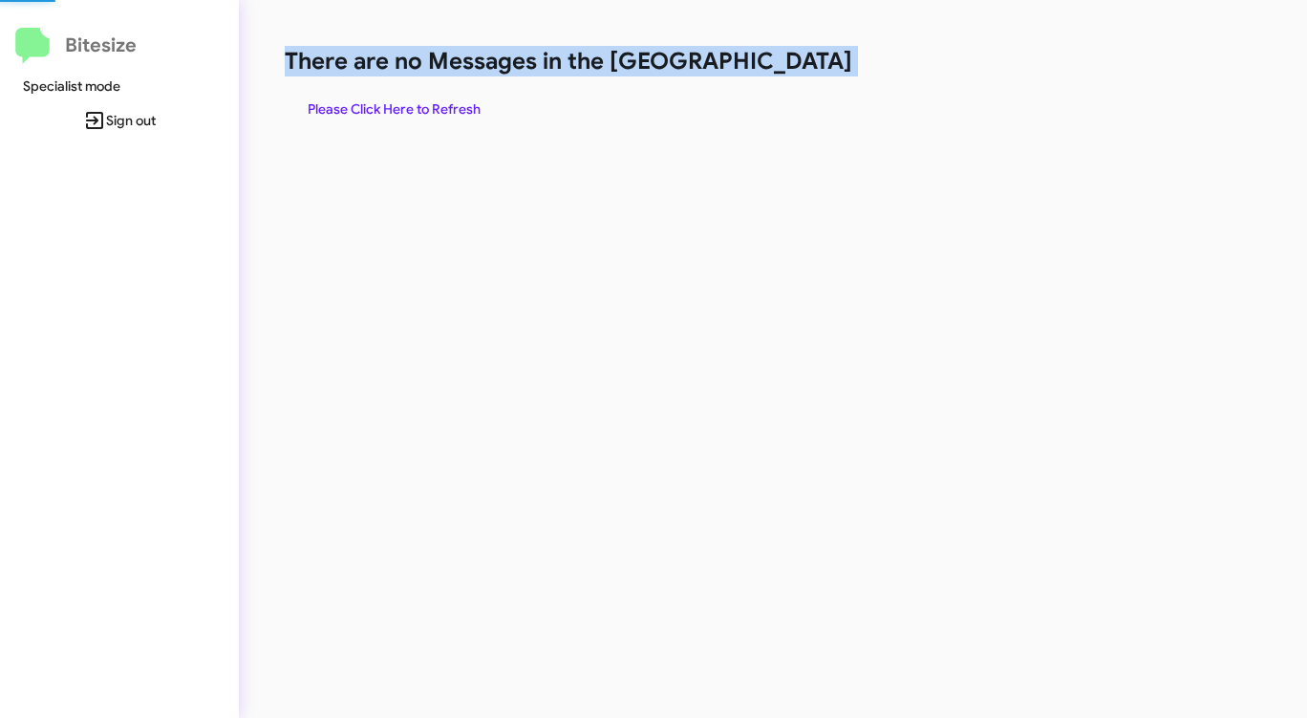
click at [797, 74] on h1 "There are no Messages in the [GEOGRAPHIC_DATA]" at bounding box center [684, 61] width 799 height 31
click at [429, 105] on span "Please Click Here to Refresh" at bounding box center [394, 109] width 173 height 34
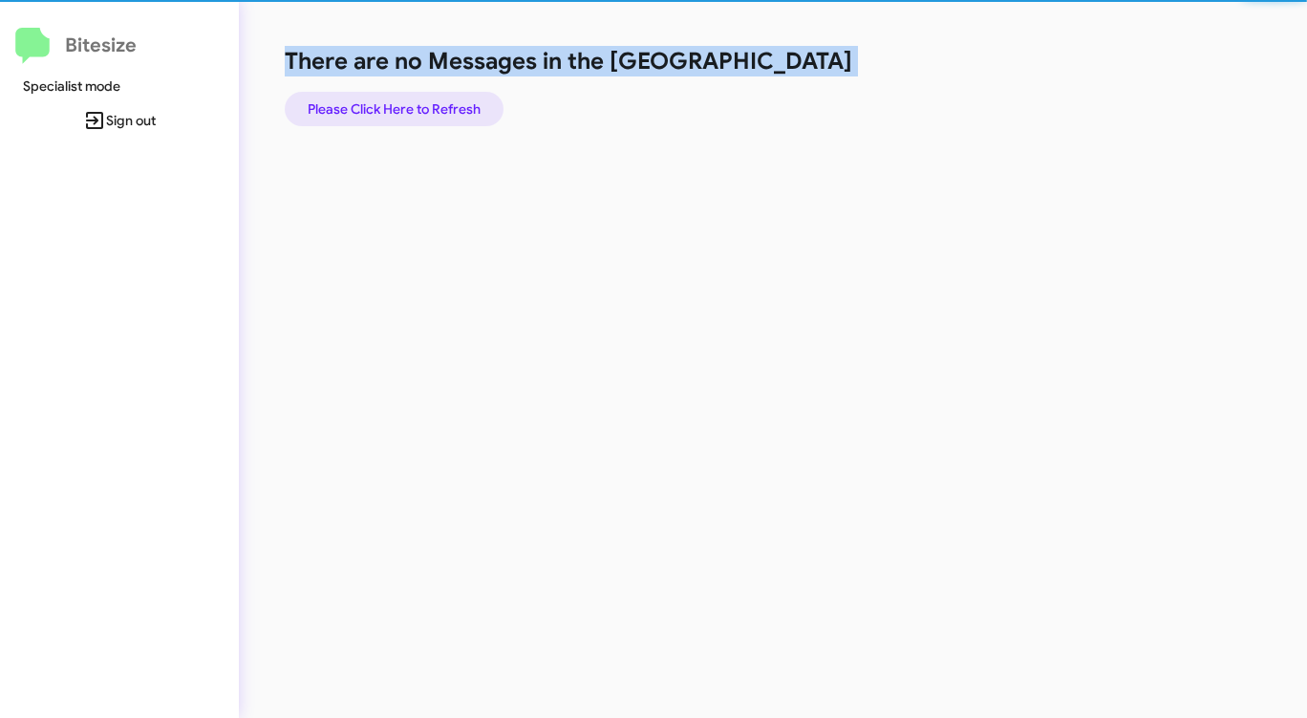
click at [430, 105] on span "Please Click Here to Refresh" at bounding box center [394, 109] width 173 height 34
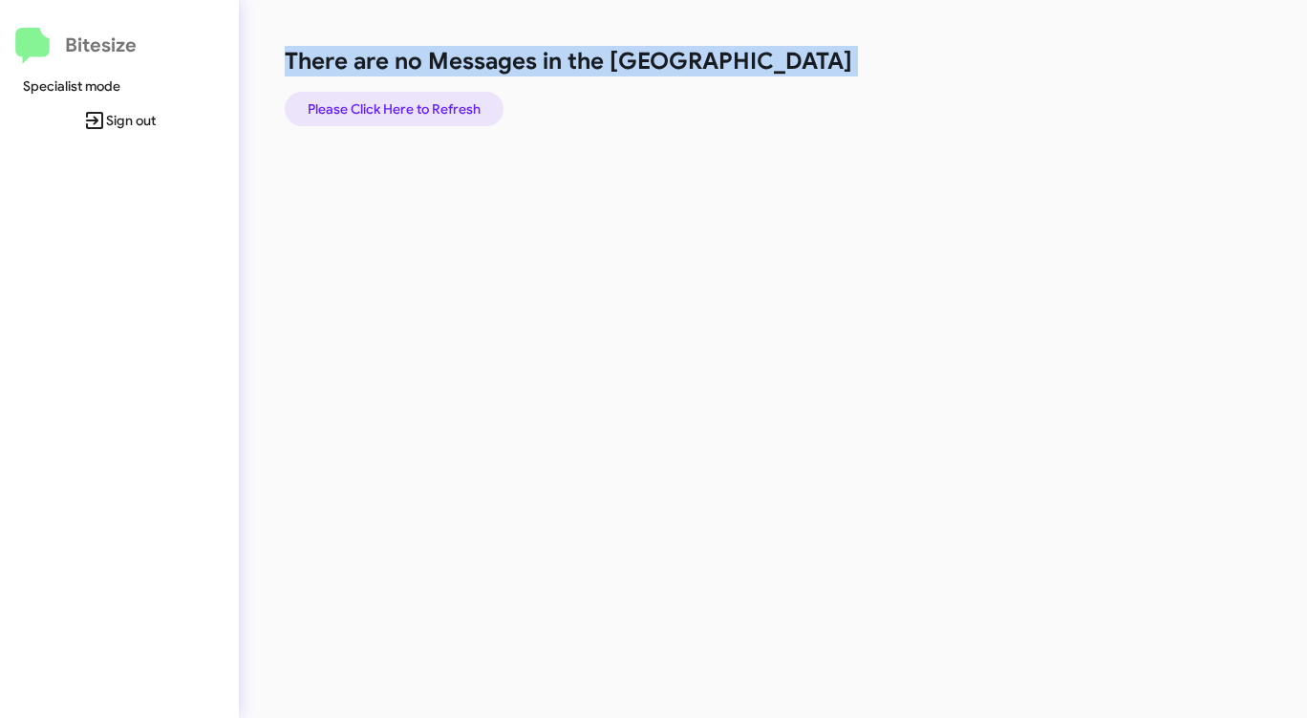
click at [430, 104] on span "Please Click Here to Refresh" at bounding box center [394, 109] width 173 height 34
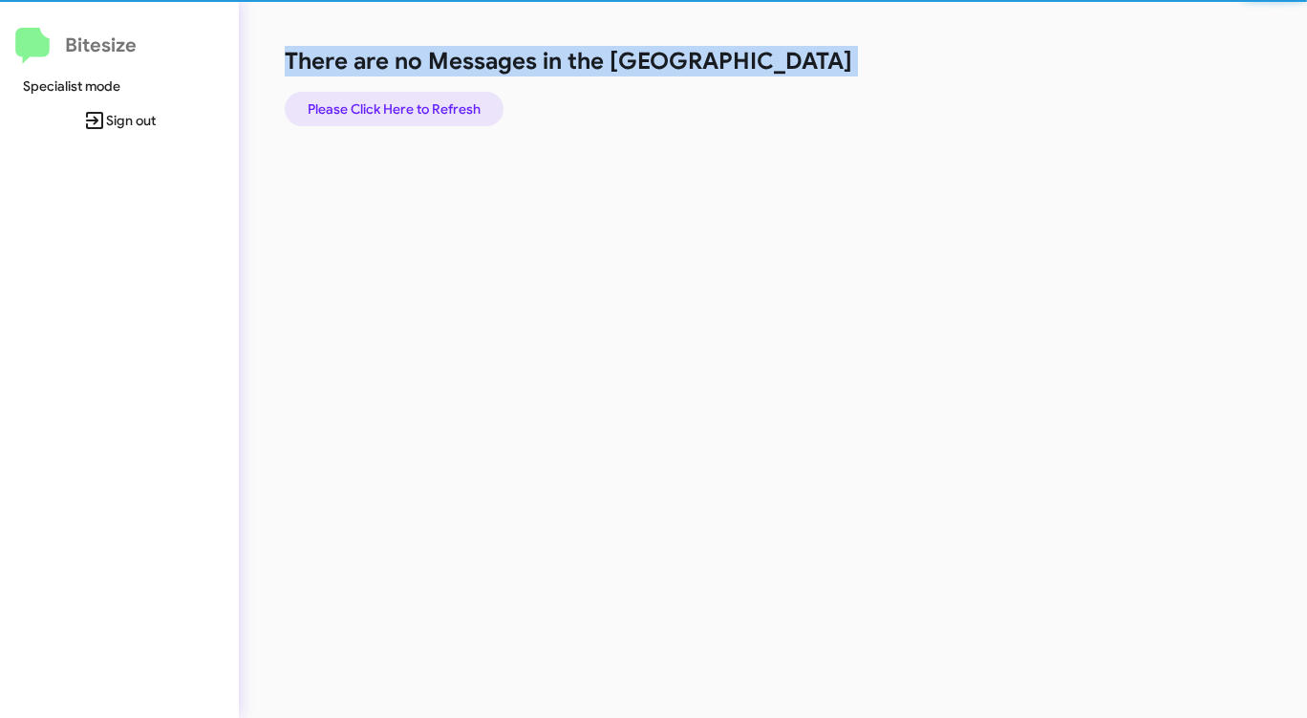
click at [430, 104] on span "Please Click Here to Refresh" at bounding box center [394, 109] width 173 height 34
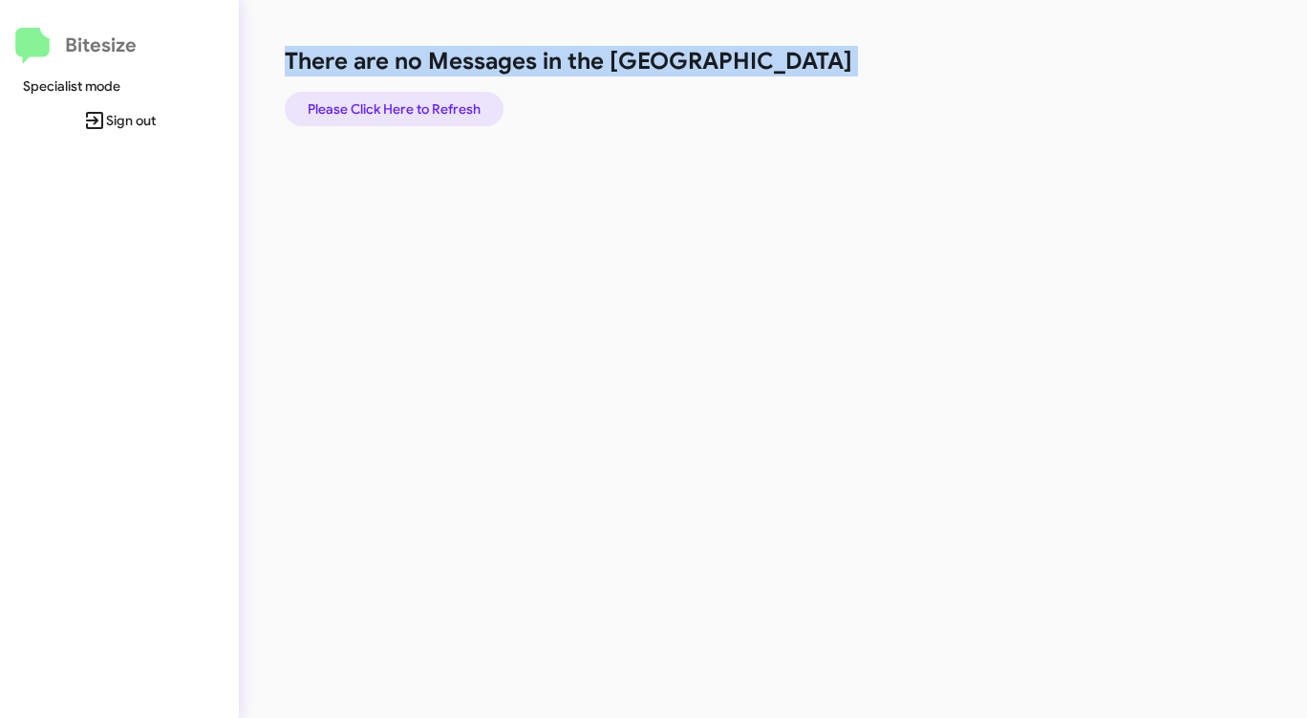
click at [430, 104] on span "Please Click Here to Refresh" at bounding box center [394, 109] width 173 height 34
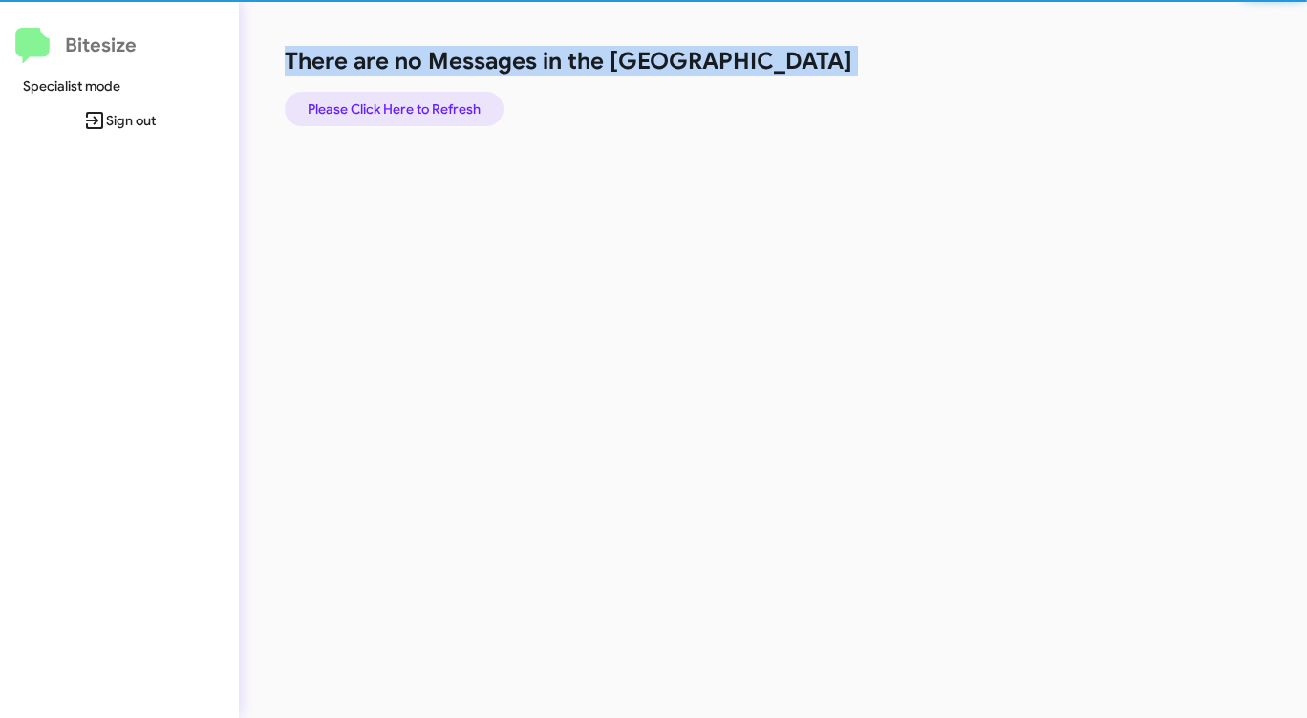
click at [430, 104] on span "Please Click Here to Refresh" at bounding box center [394, 109] width 173 height 34
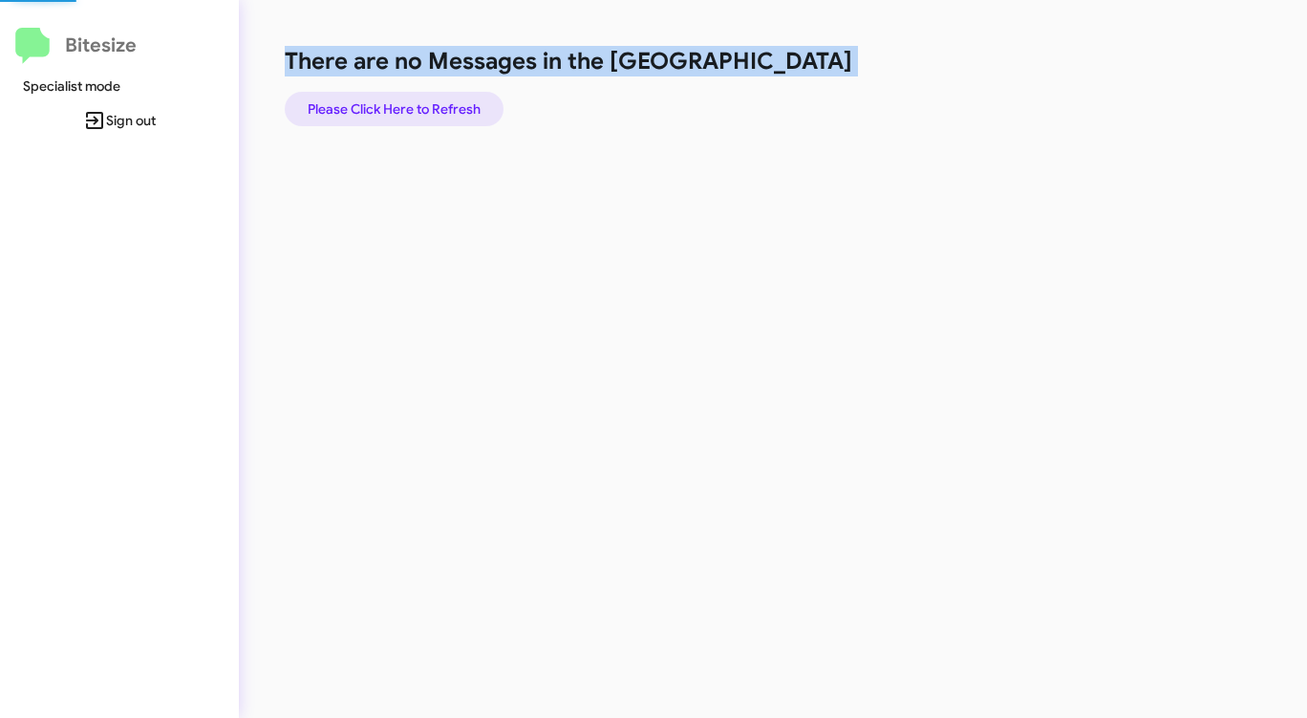
click at [430, 104] on span "Please Click Here to Refresh" at bounding box center [394, 109] width 173 height 34
click at [430, 105] on span "Please Click Here to Refresh" at bounding box center [394, 109] width 173 height 34
click at [430, 104] on span "Please Click Here to Refresh" at bounding box center [394, 109] width 173 height 34
click at [431, 104] on span "Please Click Here to Refresh" at bounding box center [394, 109] width 173 height 34
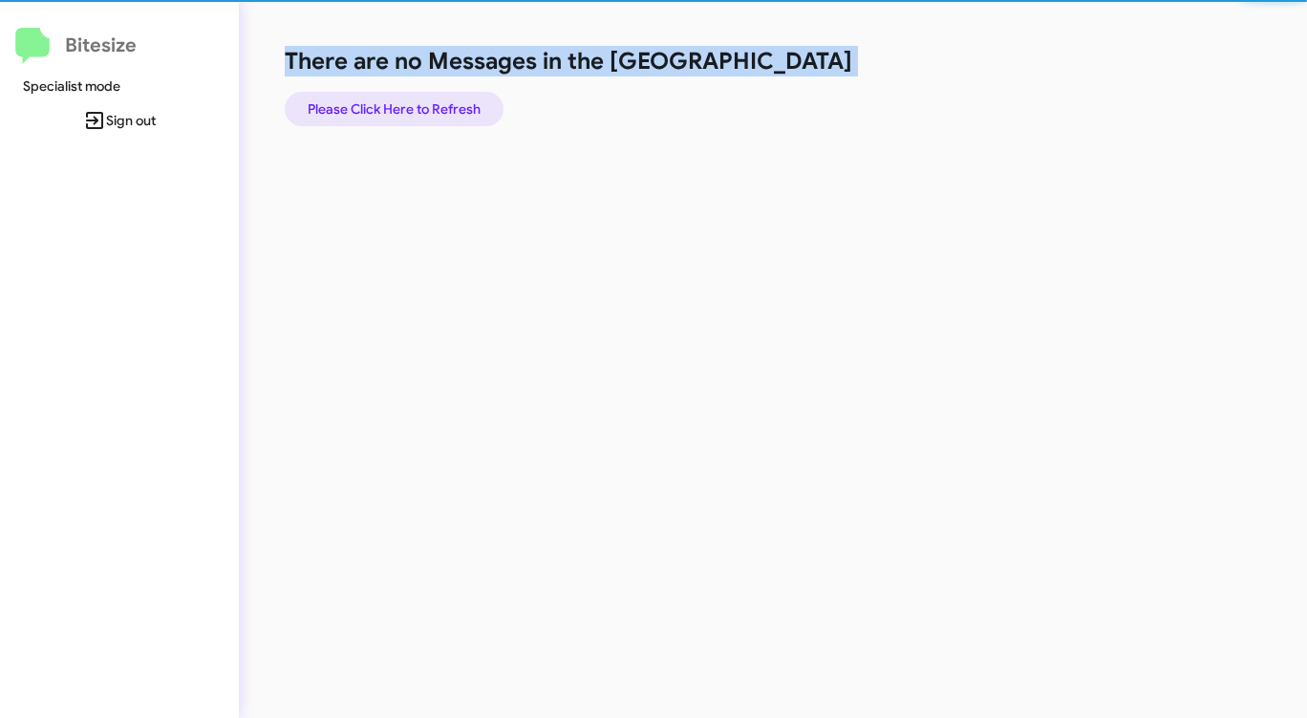
click at [431, 104] on span "Please Click Here to Refresh" at bounding box center [394, 109] width 173 height 34
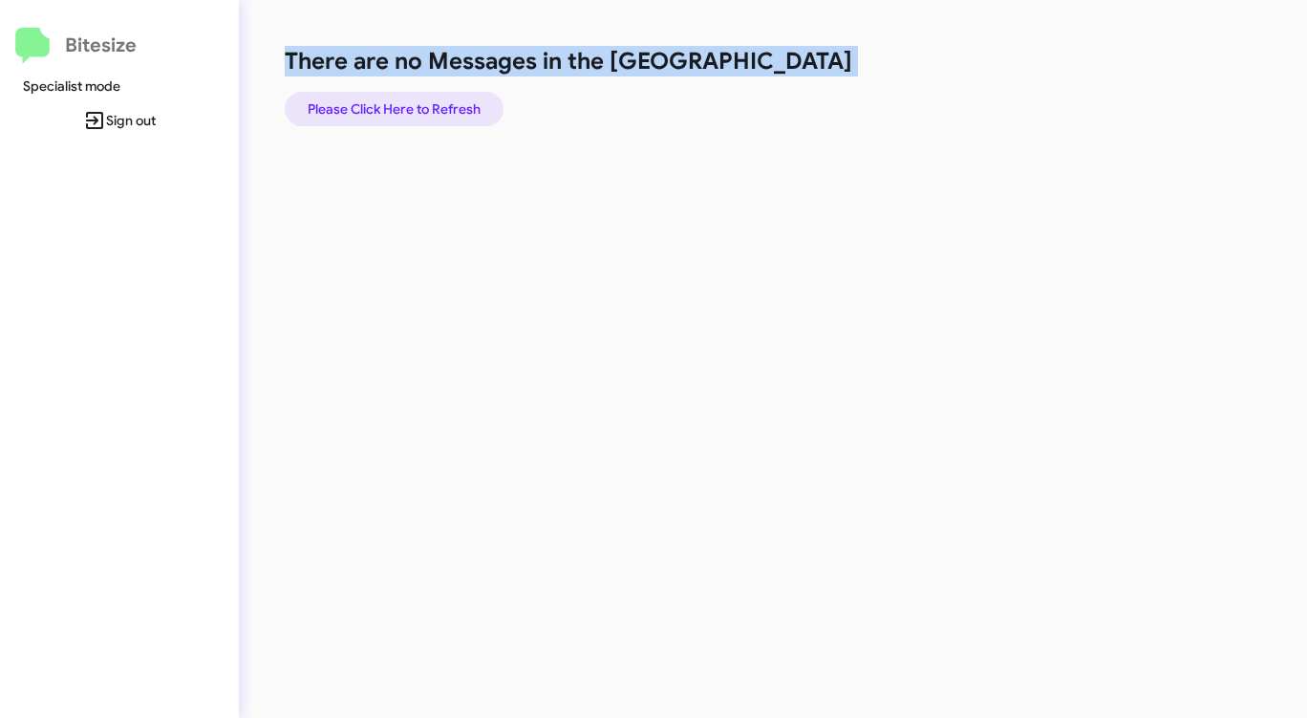
click at [432, 103] on span "Please Click Here to Refresh" at bounding box center [394, 109] width 173 height 34
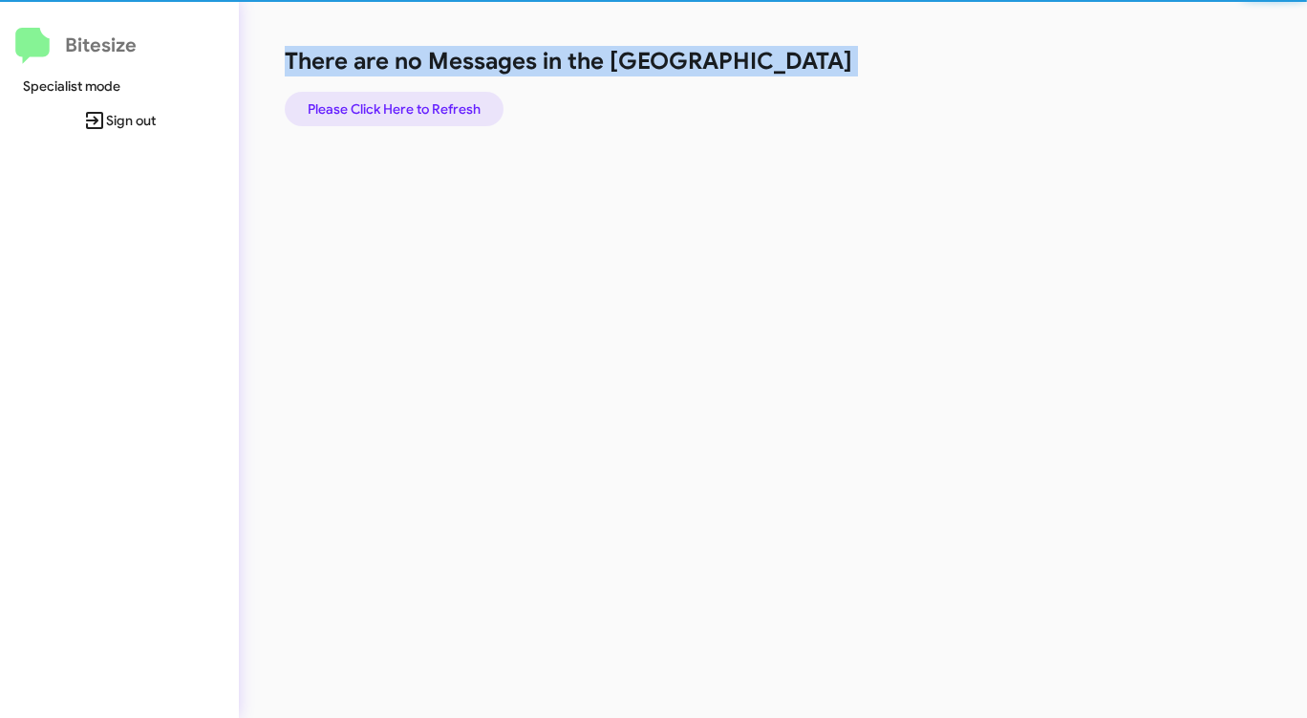
click at [432, 103] on span "Please Click Here to Refresh" at bounding box center [394, 109] width 173 height 34
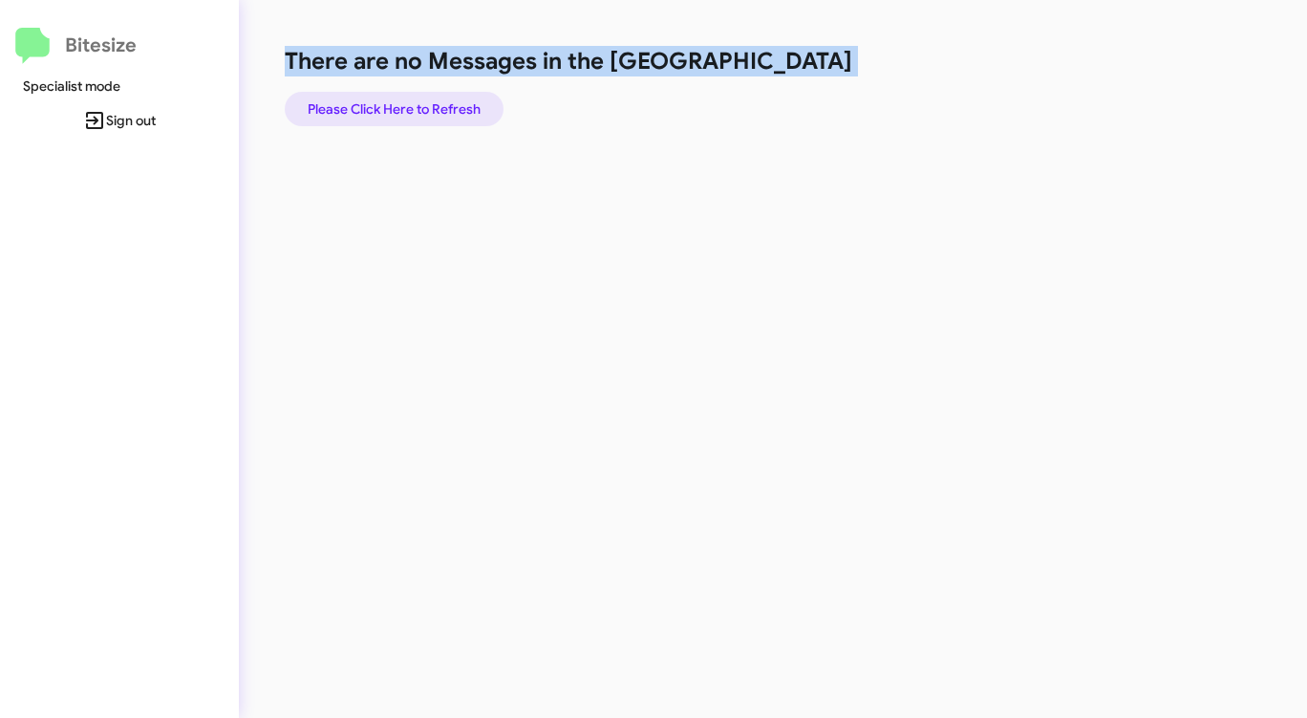
click at [432, 102] on span "Please Click Here to Refresh" at bounding box center [394, 109] width 173 height 34
click at [433, 102] on span "Please Click Here to Refresh" at bounding box center [394, 109] width 173 height 34
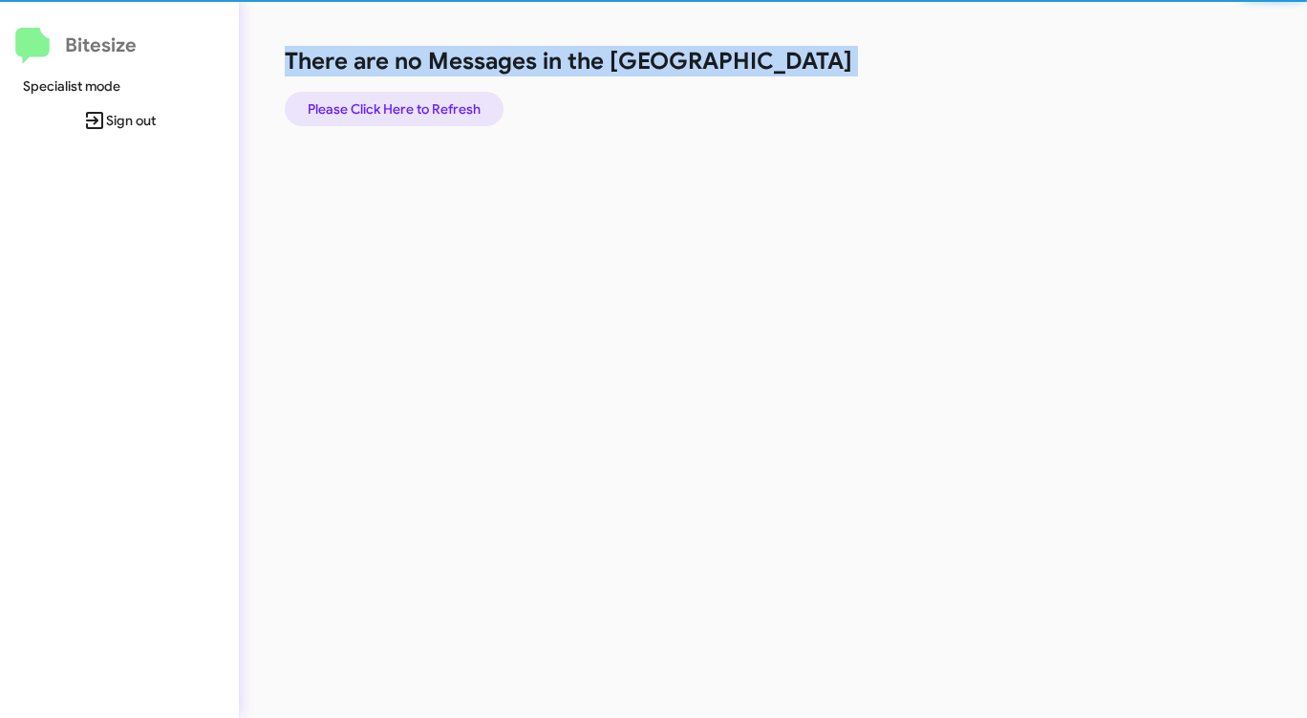
click at [433, 102] on span "Please Click Here to Refresh" at bounding box center [394, 109] width 173 height 34
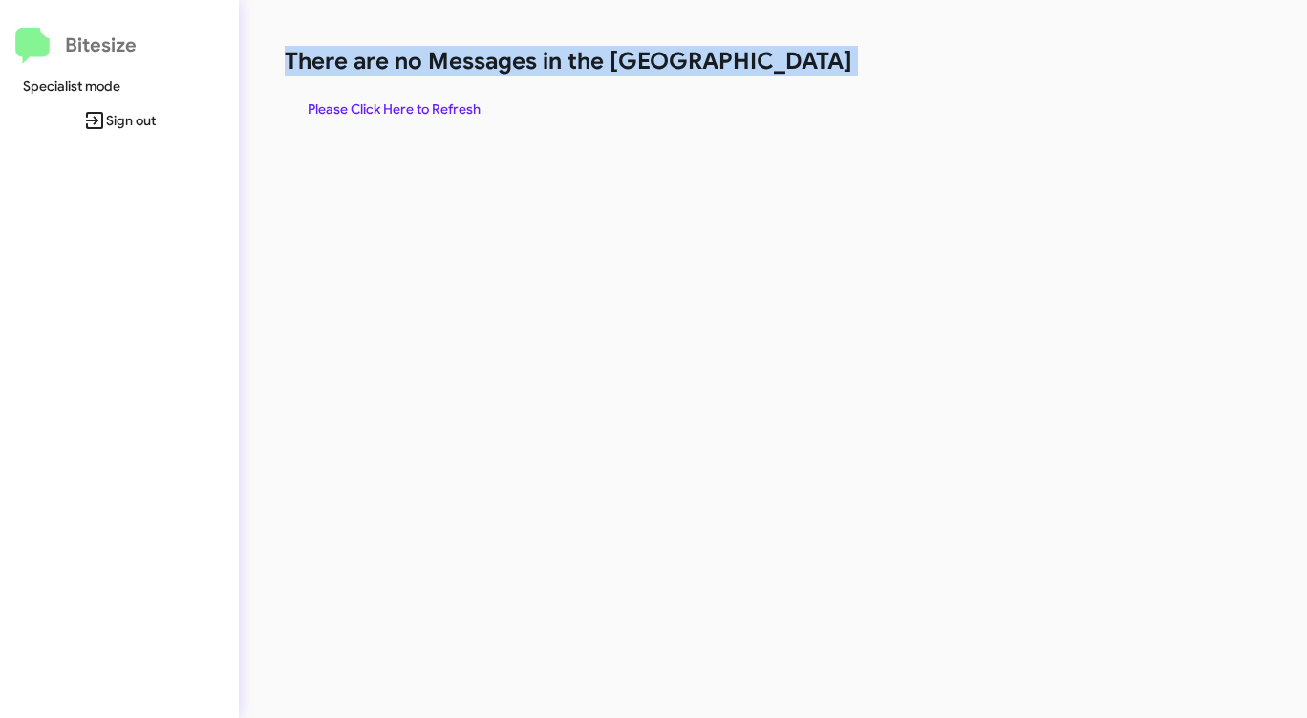
click at [433, 102] on span "Please Click Here to Refresh" at bounding box center [394, 109] width 173 height 34
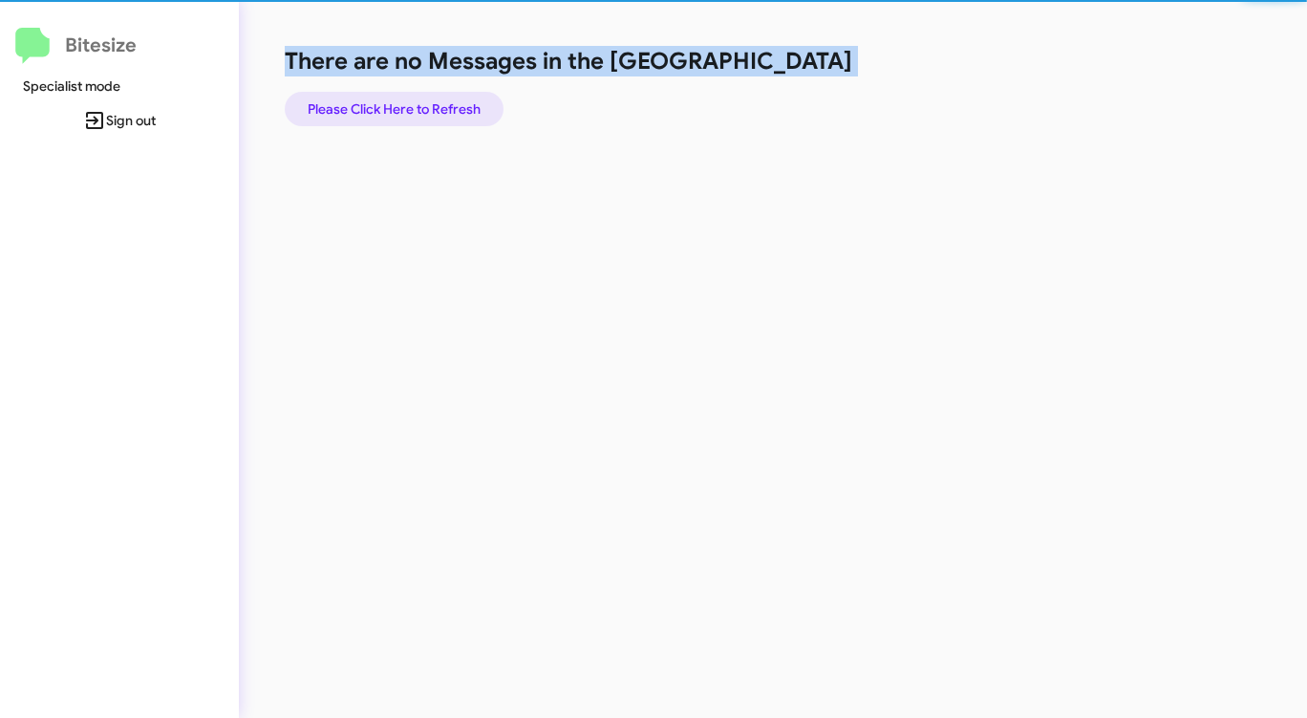
click at [433, 102] on span "Please Click Here to Refresh" at bounding box center [394, 109] width 173 height 34
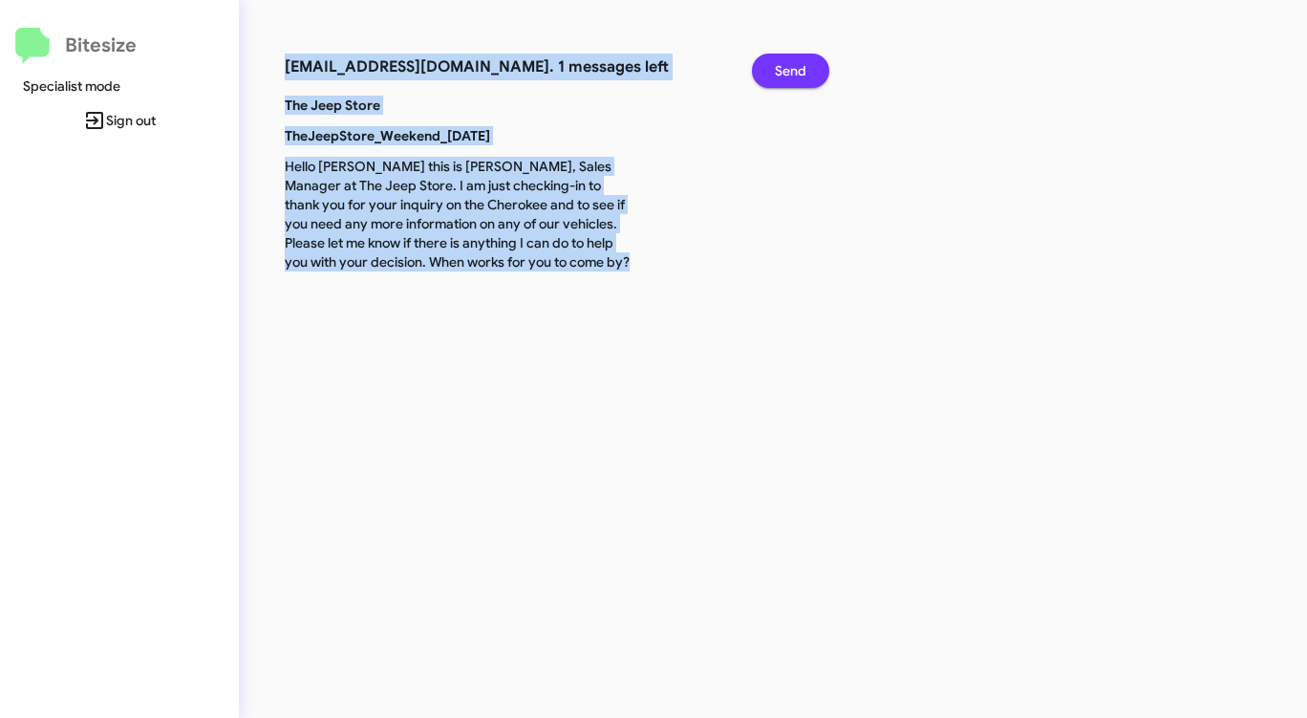
click at [799, 65] on span "Send" at bounding box center [791, 71] width 32 height 34
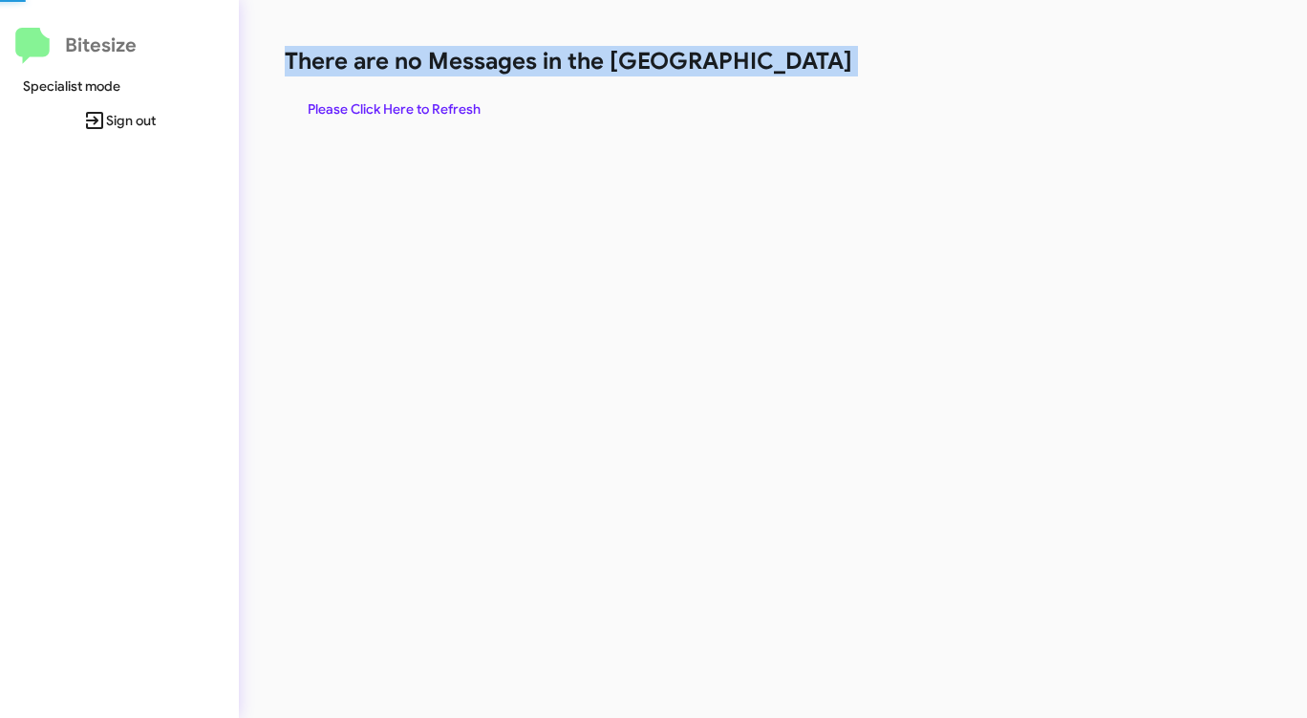
click at [799, 65] on h1 "There are no Messages in the [GEOGRAPHIC_DATA]" at bounding box center [684, 61] width 799 height 31
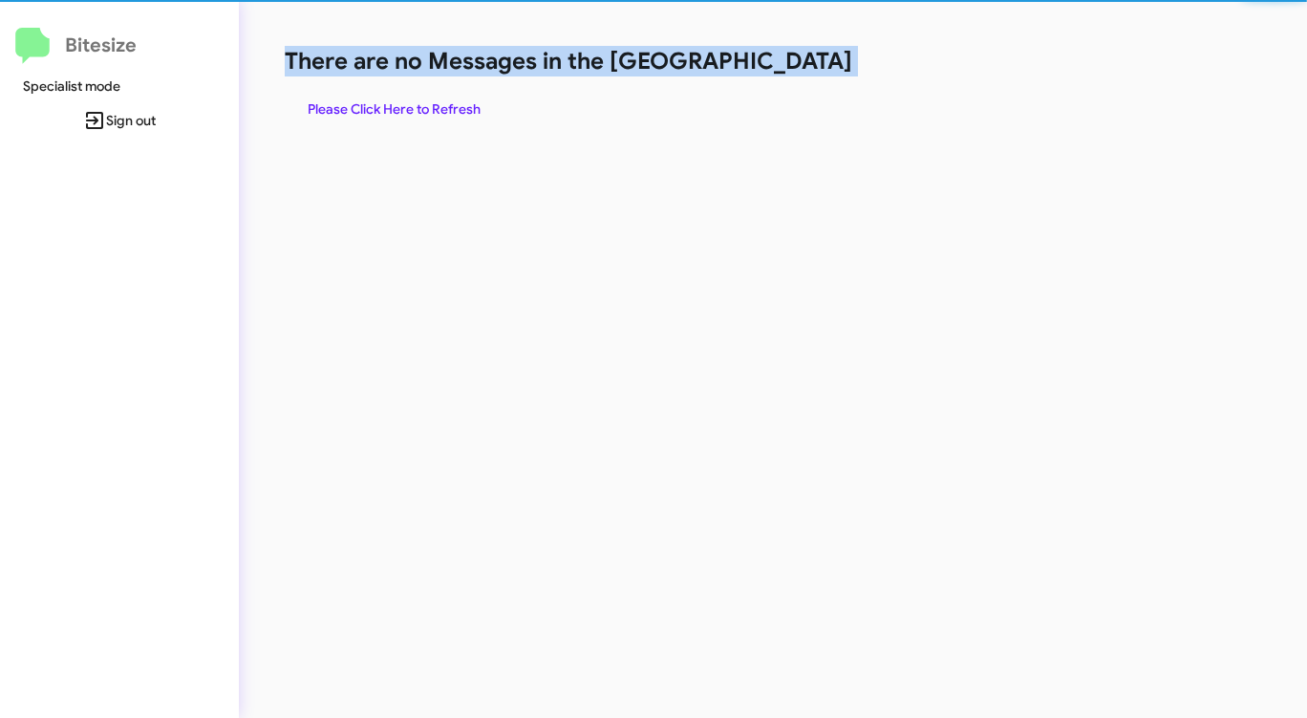
drag, startPoint x: 799, startPoint y: 65, endPoint x: 628, endPoint y: 102, distance: 175.1
click at [798, 65] on h1 "There are no Messages in the [GEOGRAPHIC_DATA]" at bounding box center [684, 61] width 799 height 31
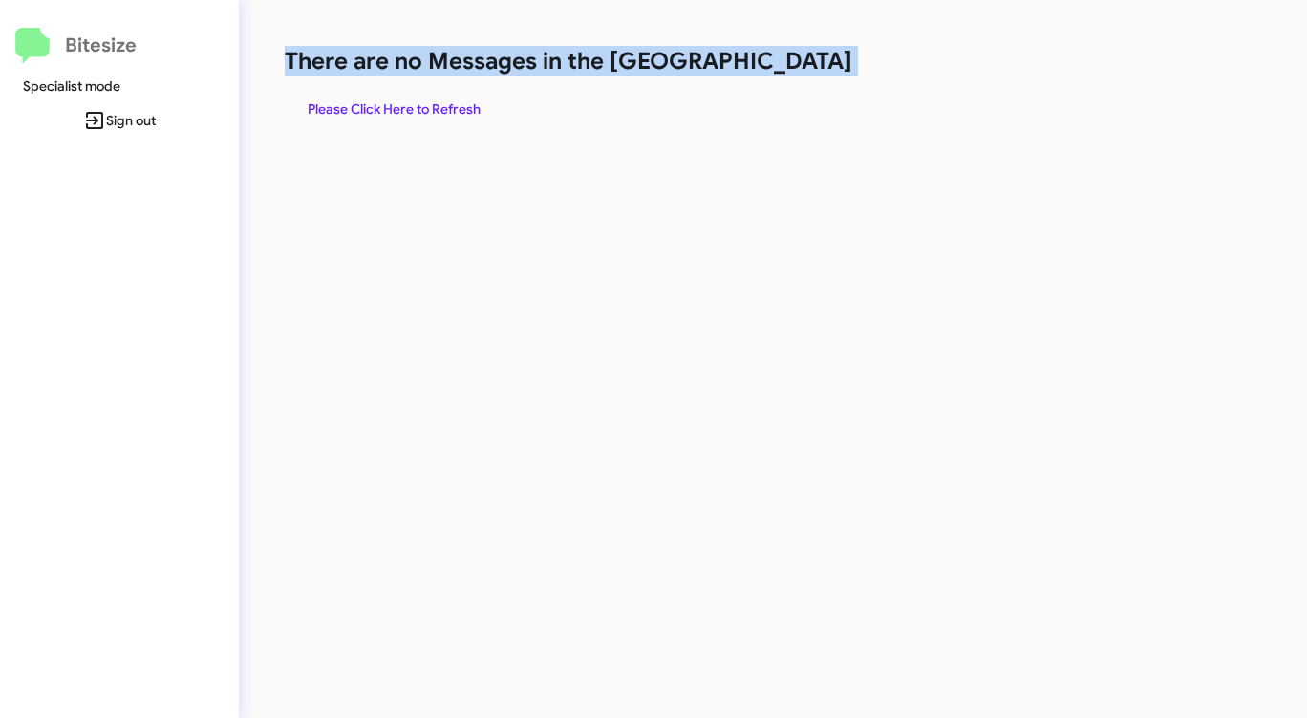
click at [455, 106] on span "Please Click Here to Refresh" at bounding box center [394, 109] width 173 height 34
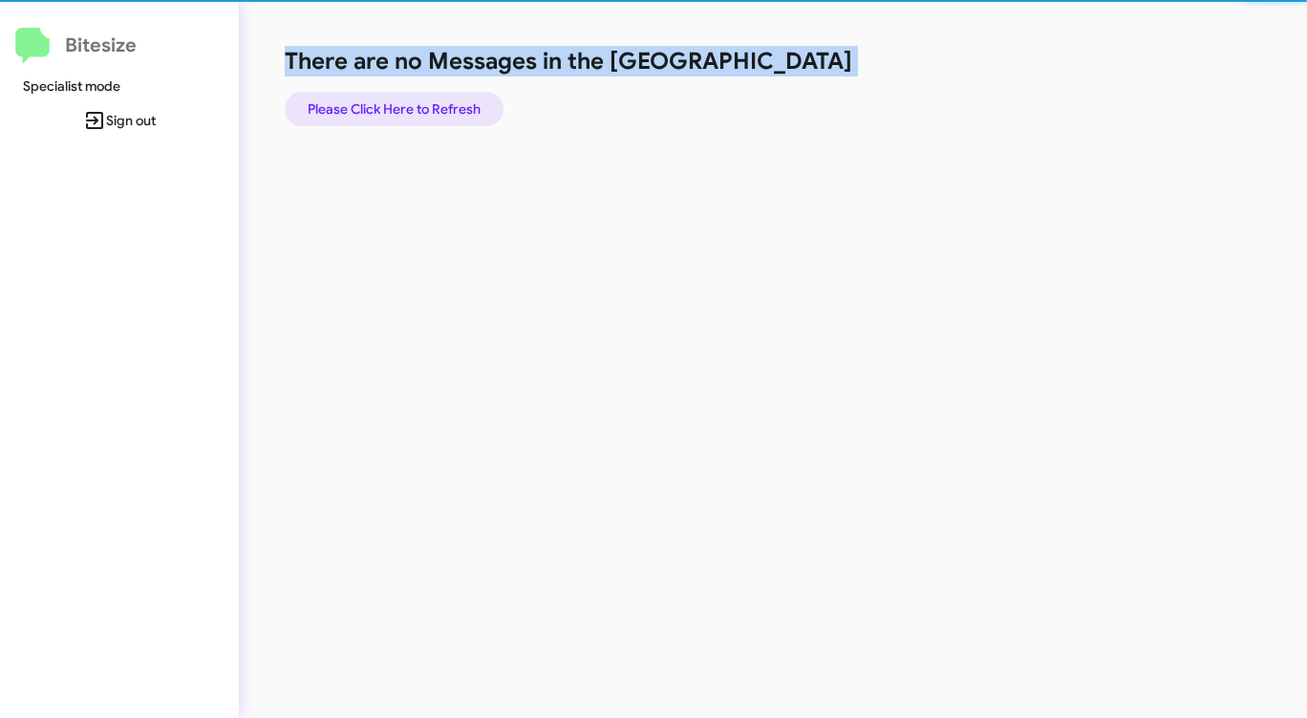
click at [455, 106] on span "Please Click Here to Refresh" at bounding box center [394, 109] width 173 height 34
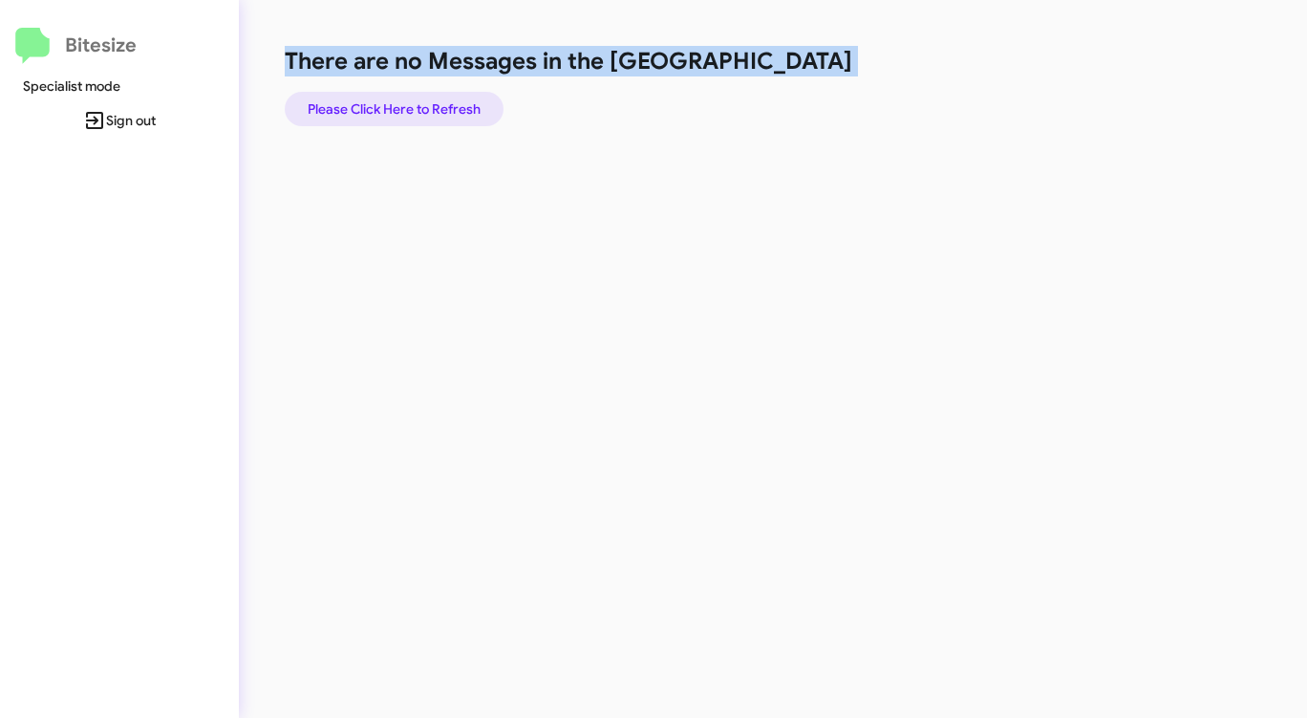
click at [455, 105] on span "Please Click Here to Refresh" at bounding box center [394, 109] width 173 height 34
click at [455, 104] on span "Please Click Here to Refresh" at bounding box center [394, 109] width 173 height 34
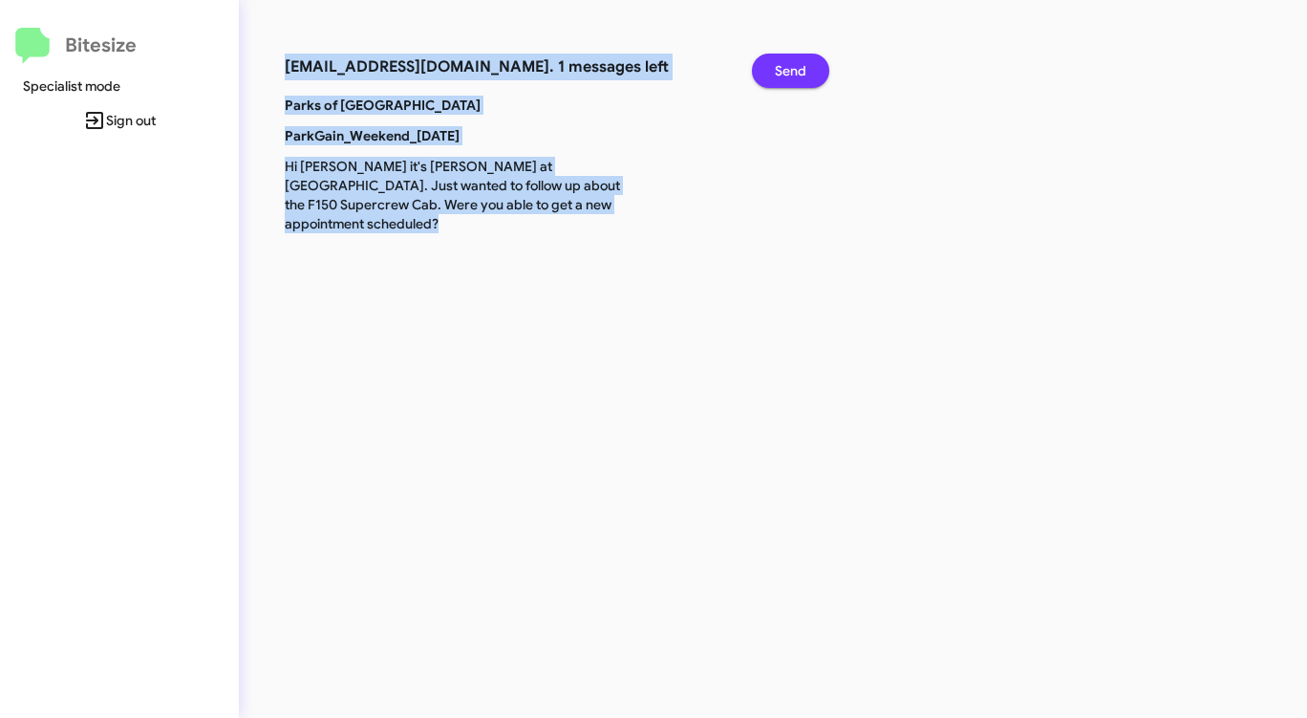
click at [783, 63] on span "Send" at bounding box center [791, 71] width 32 height 34
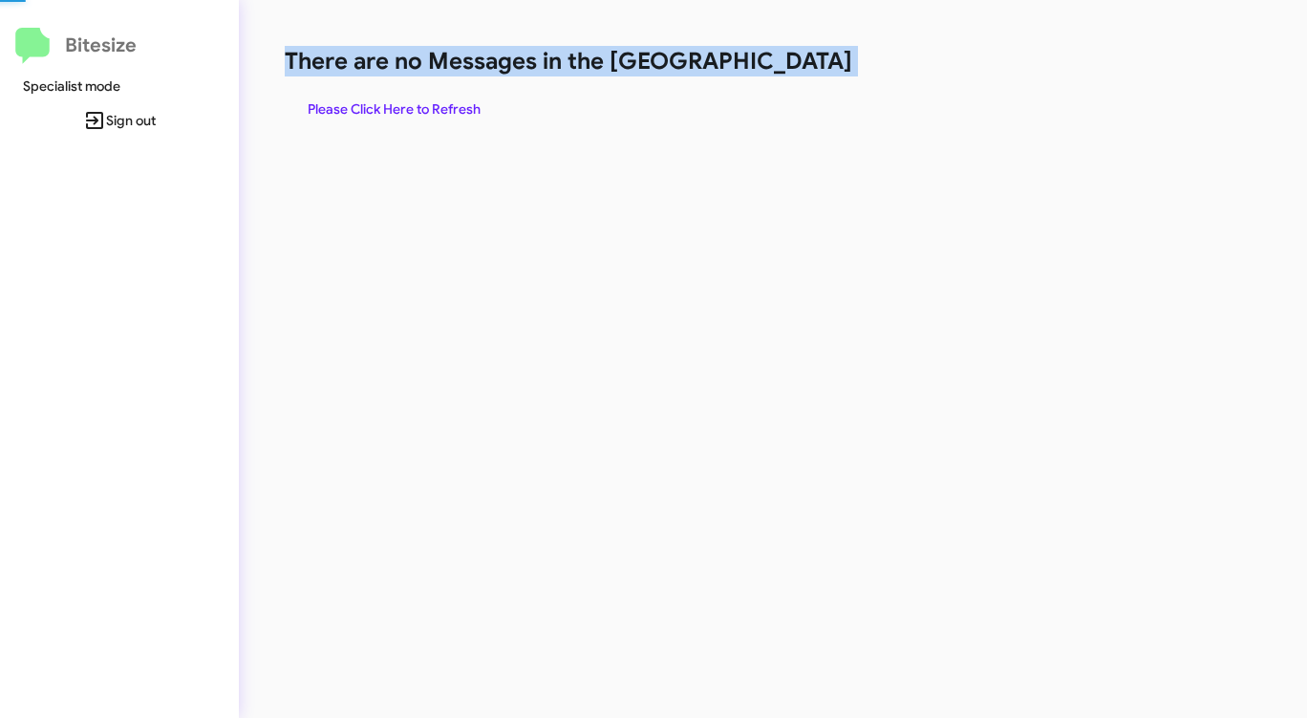
click at [783, 63] on h1 "There are no Messages in the [GEOGRAPHIC_DATA]" at bounding box center [684, 61] width 799 height 31
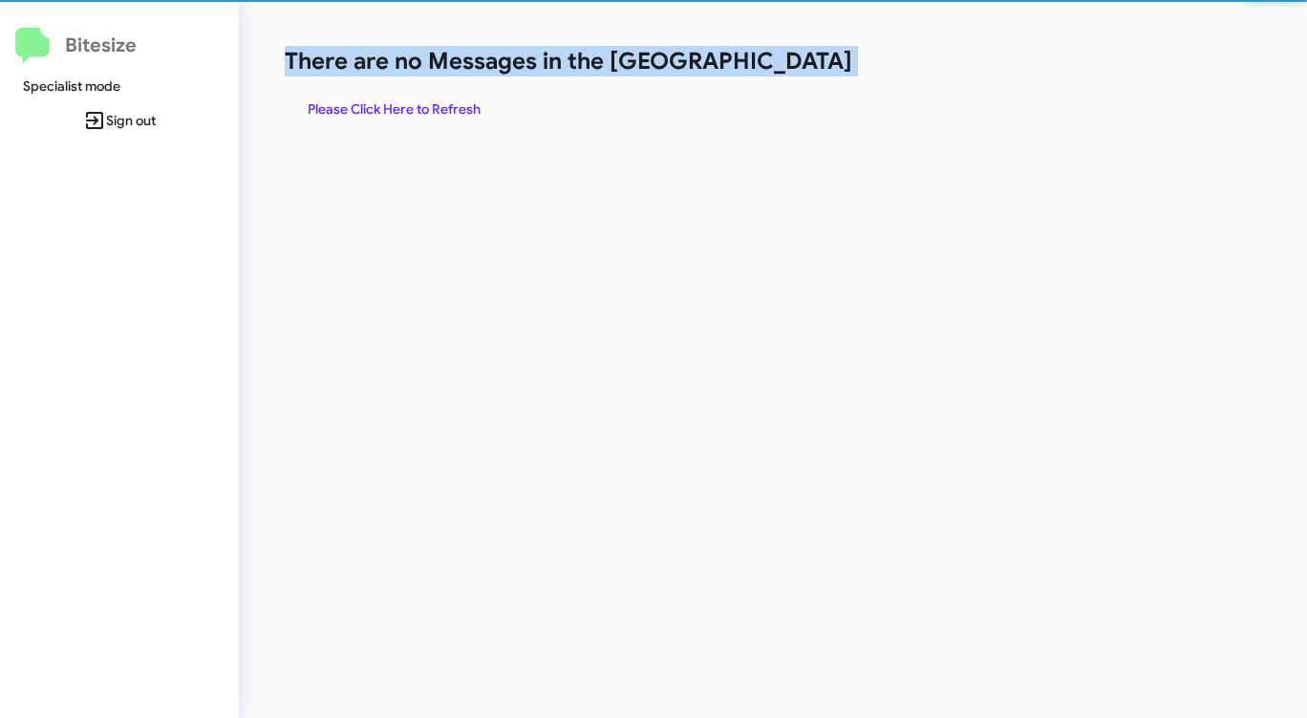
click at [783, 63] on h1 "There are no Messages in the [GEOGRAPHIC_DATA]" at bounding box center [684, 61] width 799 height 31
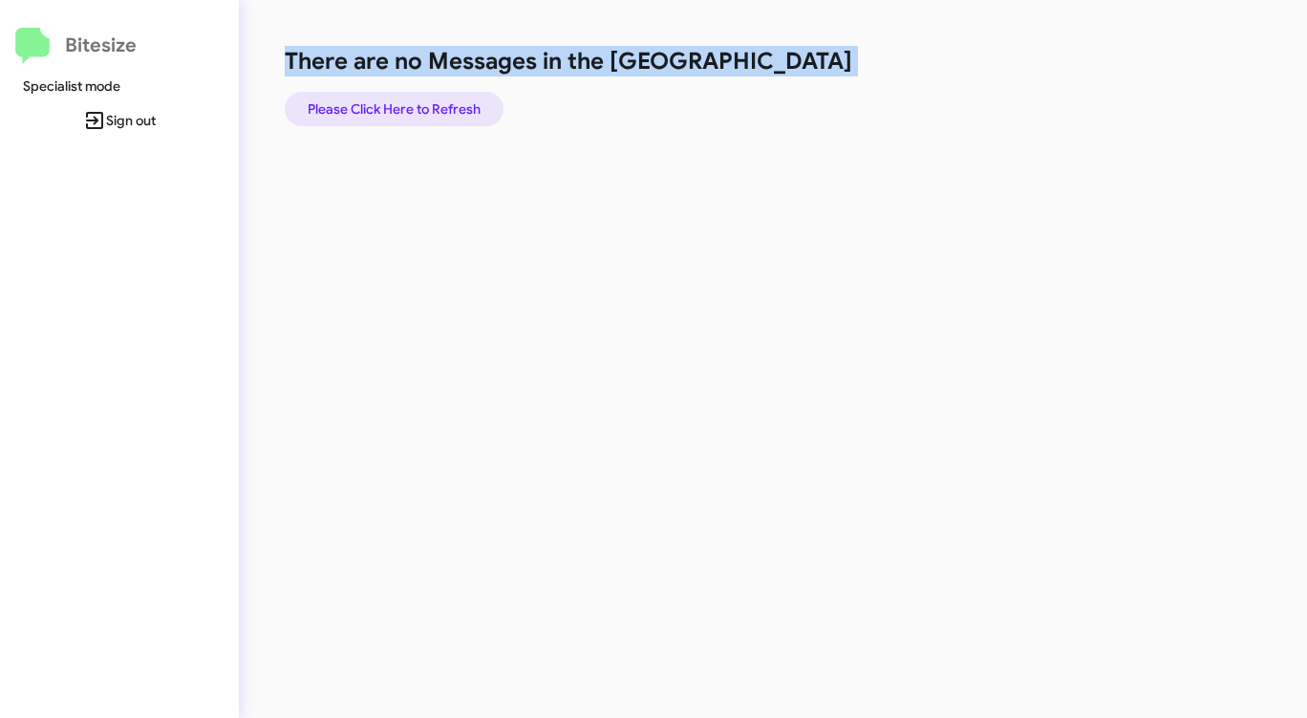
click at [469, 109] on span "Please Click Here to Refresh" at bounding box center [394, 109] width 173 height 34
click at [470, 109] on span "Please Click Here to Refresh" at bounding box center [394, 109] width 173 height 34
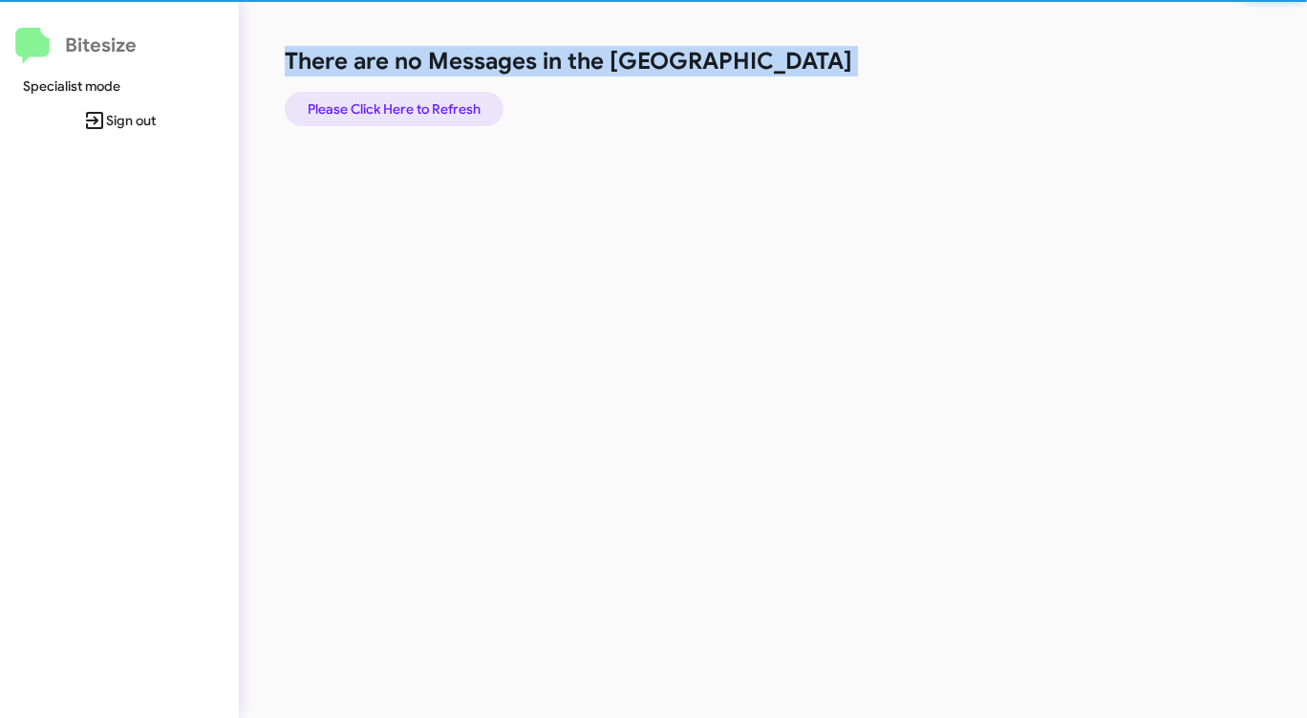
click at [470, 109] on span "Please Click Here to Refresh" at bounding box center [394, 109] width 173 height 34
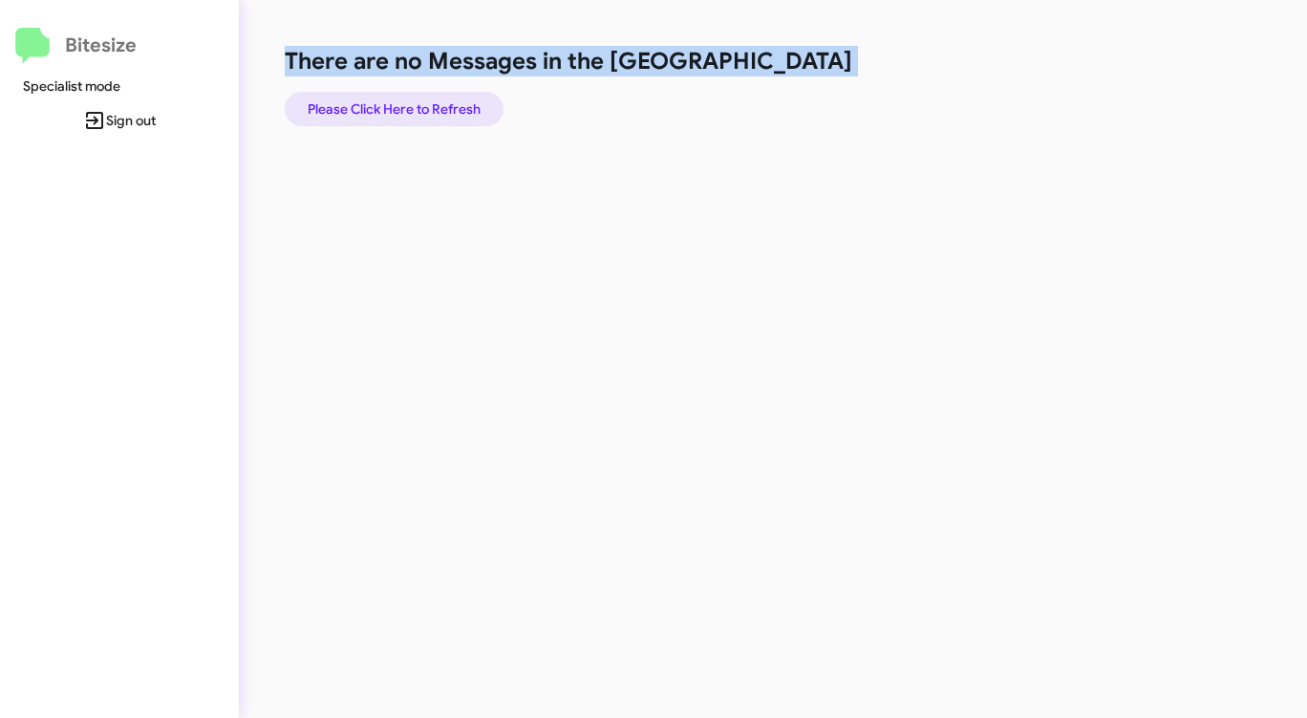
click at [471, 108] on span "Please Click Here to Refresh" at bounding box center [394, 109] width 173 height 34
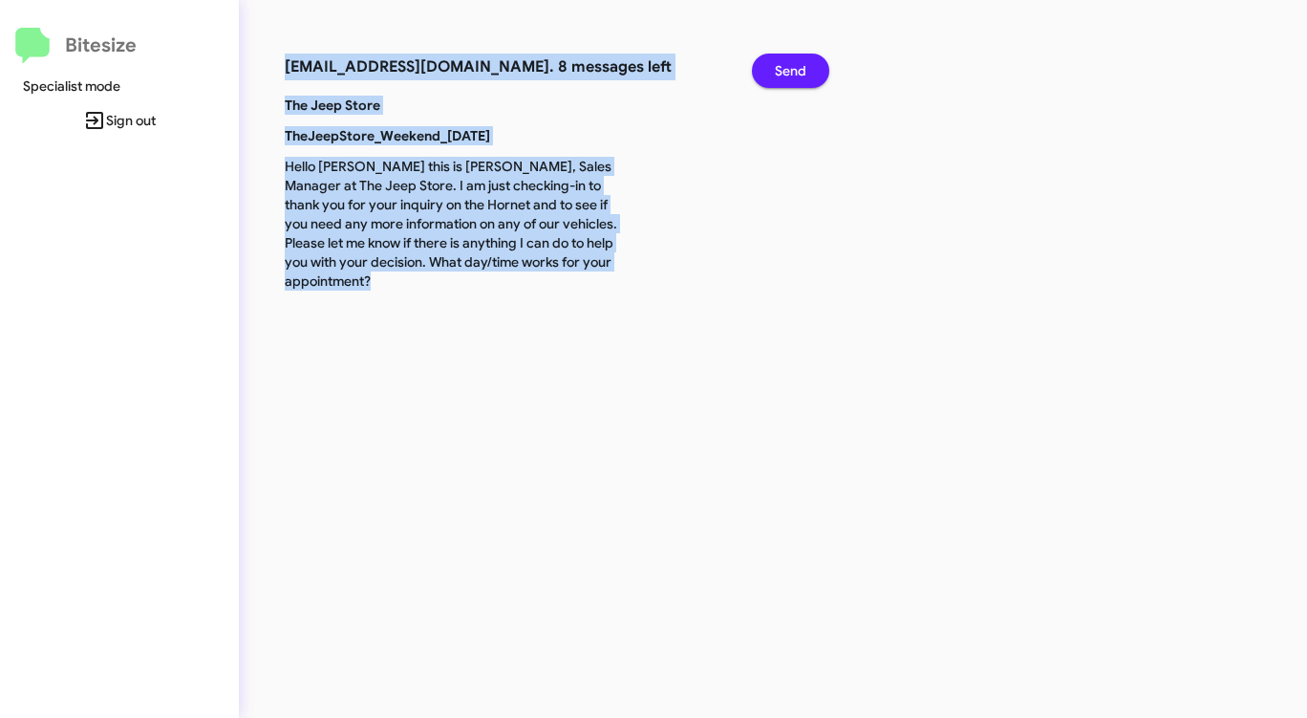
click at [790, 61] on span "Send" at bounding box center [791, 71] width 32 height 34
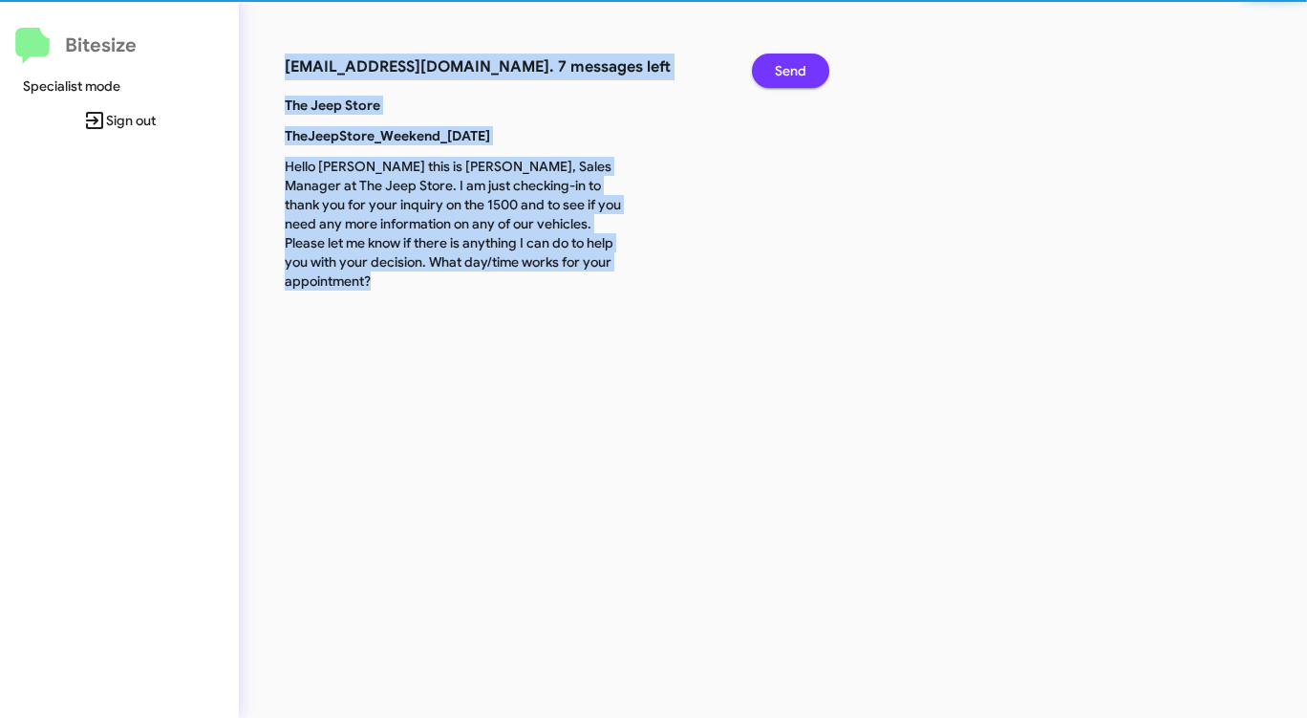
click at [788, 61] on span "Send" at bounding box center [791, 71] width 32 height 34
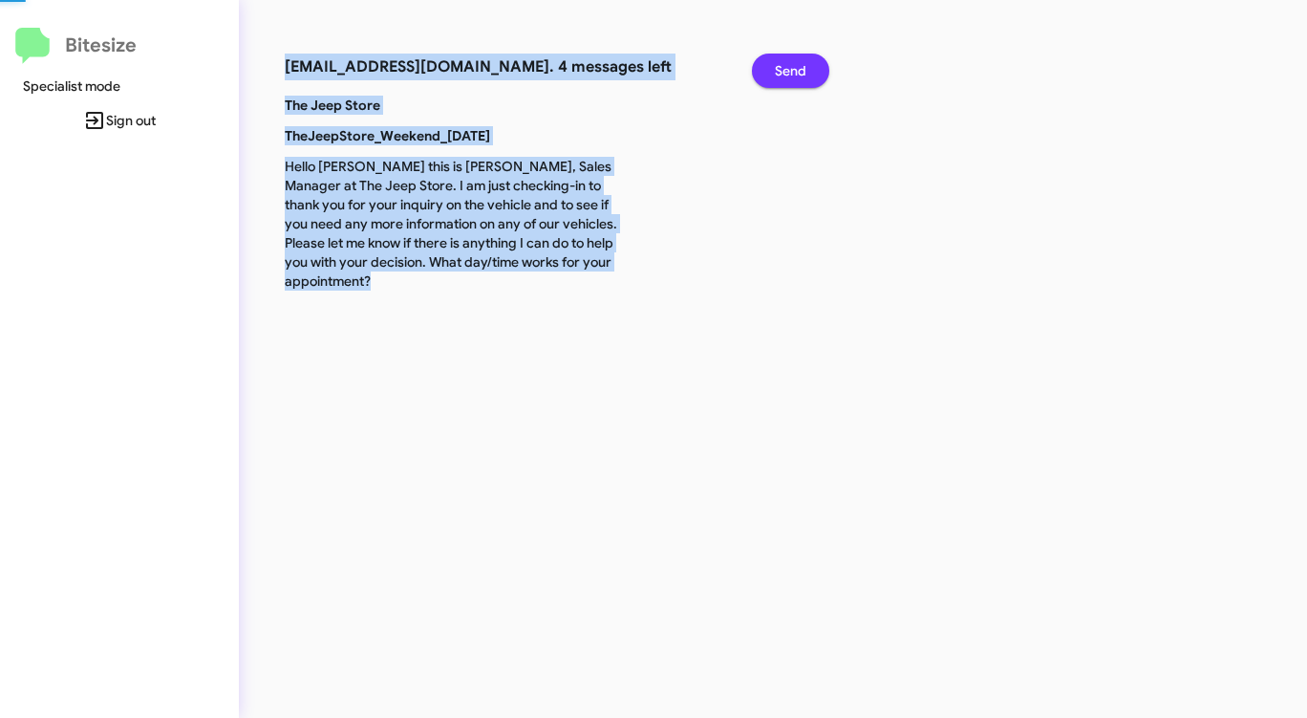
click at [788, 61] on span "Send" at bounding box center [791, 71] width 32 height 34
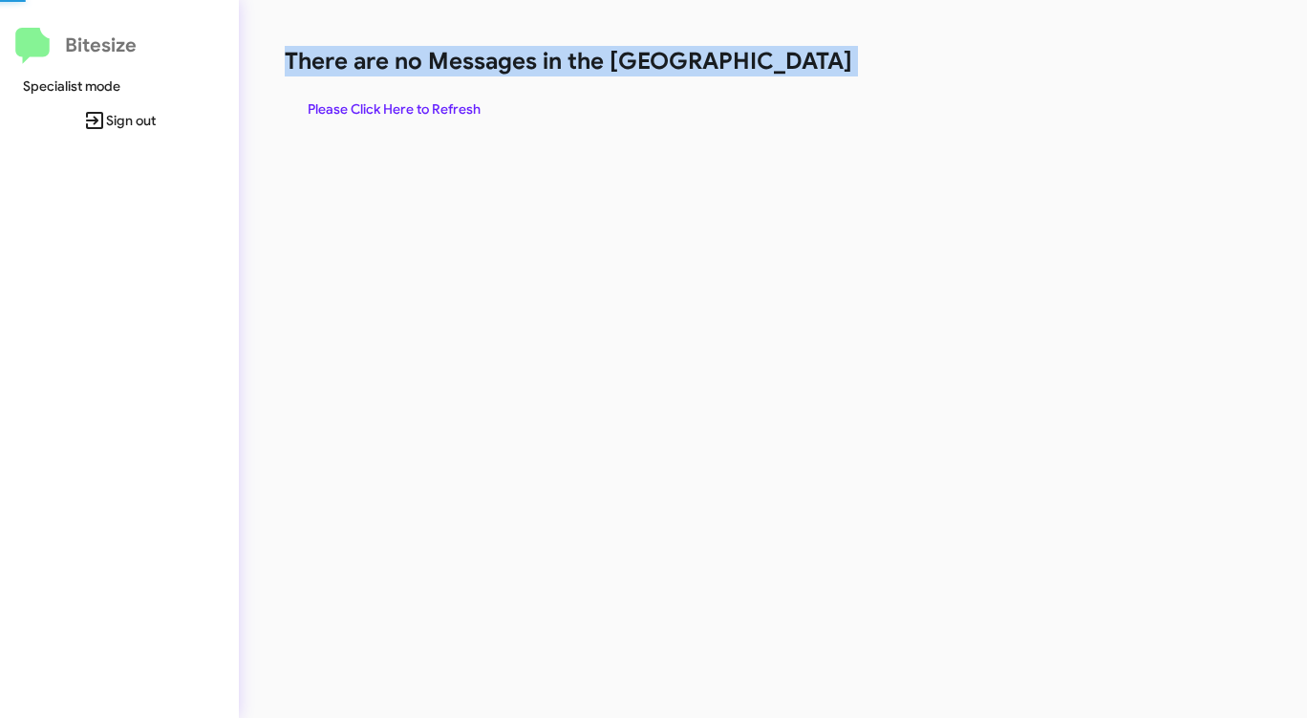
click at [788, 61] on h1 "There are no Messages in the [GEOGRAPHIC_DATA]" at bounding box center [684, 61] width 799 height 31
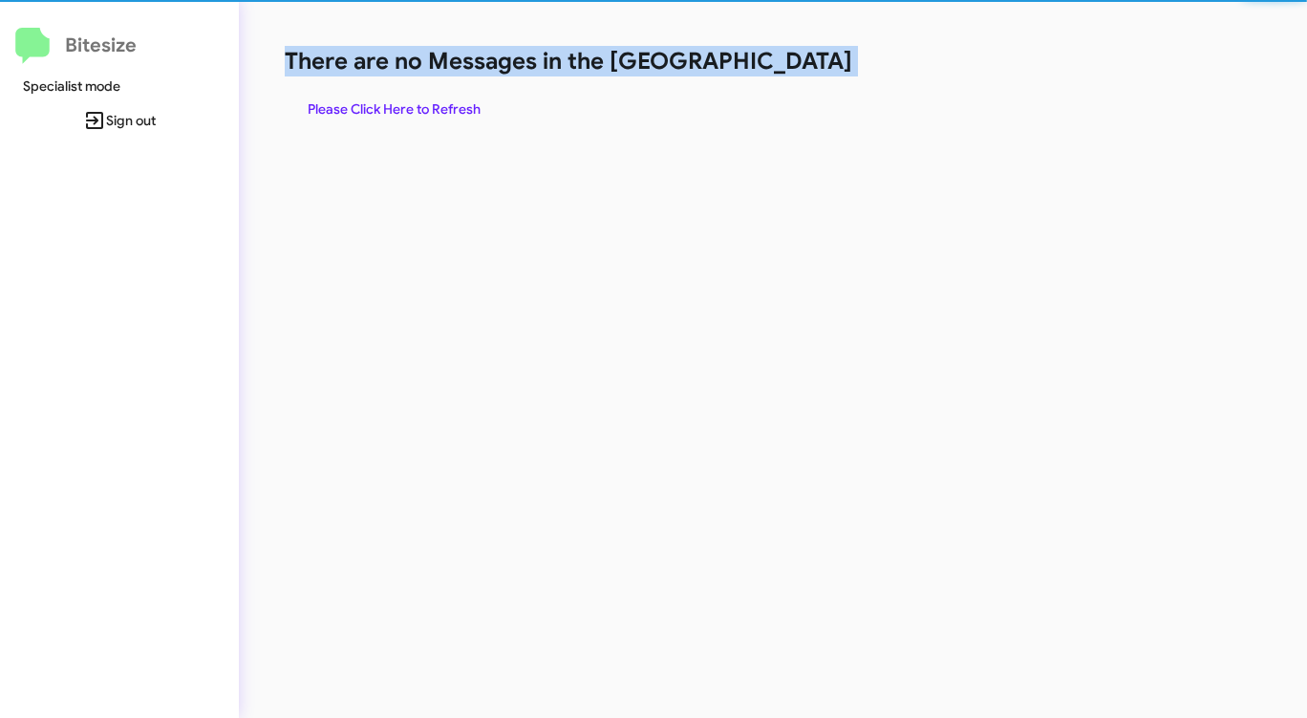
click at [788, 61] on h1 "There are no Messages in the [GEOGRAPHIC_DATA]" at bounding box center [684, 61] width 799 height 31
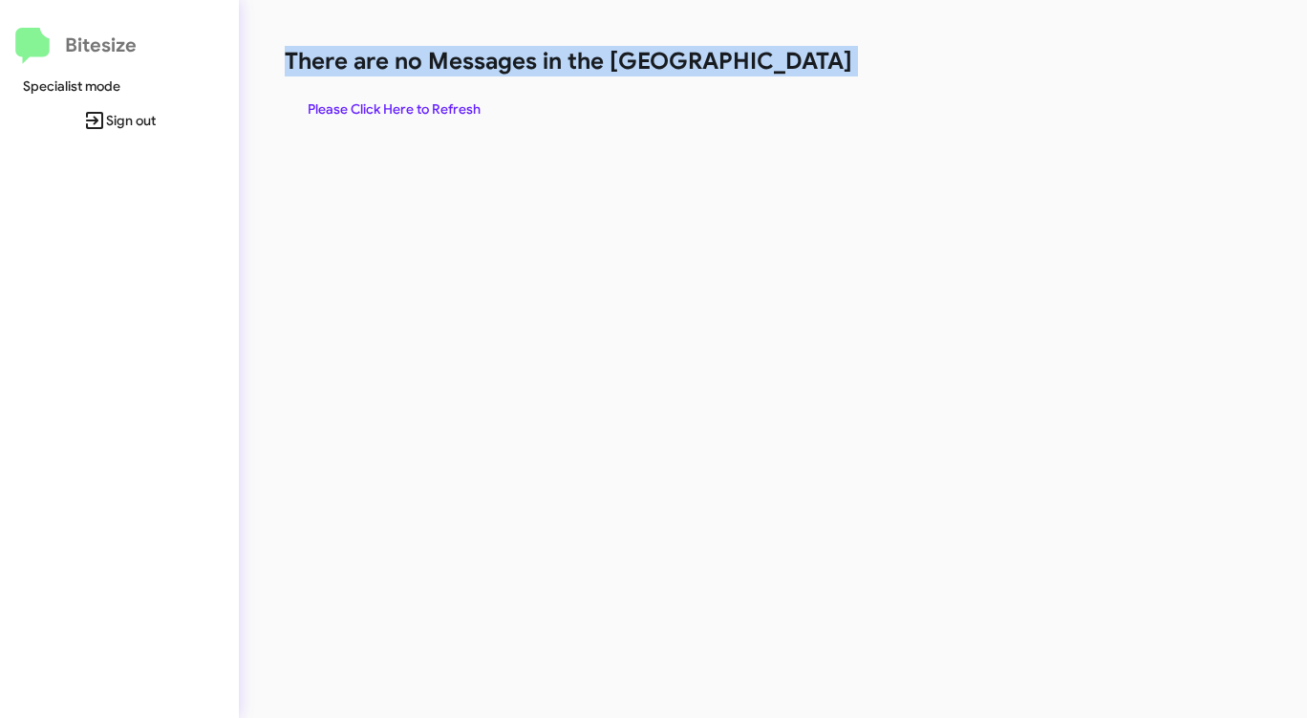
click at [788, 61] on h1 "There are no Messages in the [GEOGRAPHIC_DATA]" at bounding box center [684, 61] width 799 height 31
click at [768, 65] on h1 "There are no Messages in the [GEOGRAPHIC_DATA]" at bounding box center [684, 61] width 799 height 31
click at [433, 99] on span "Please Click Here to Refresh" at bounding box center [394, 109] width 173 height 34
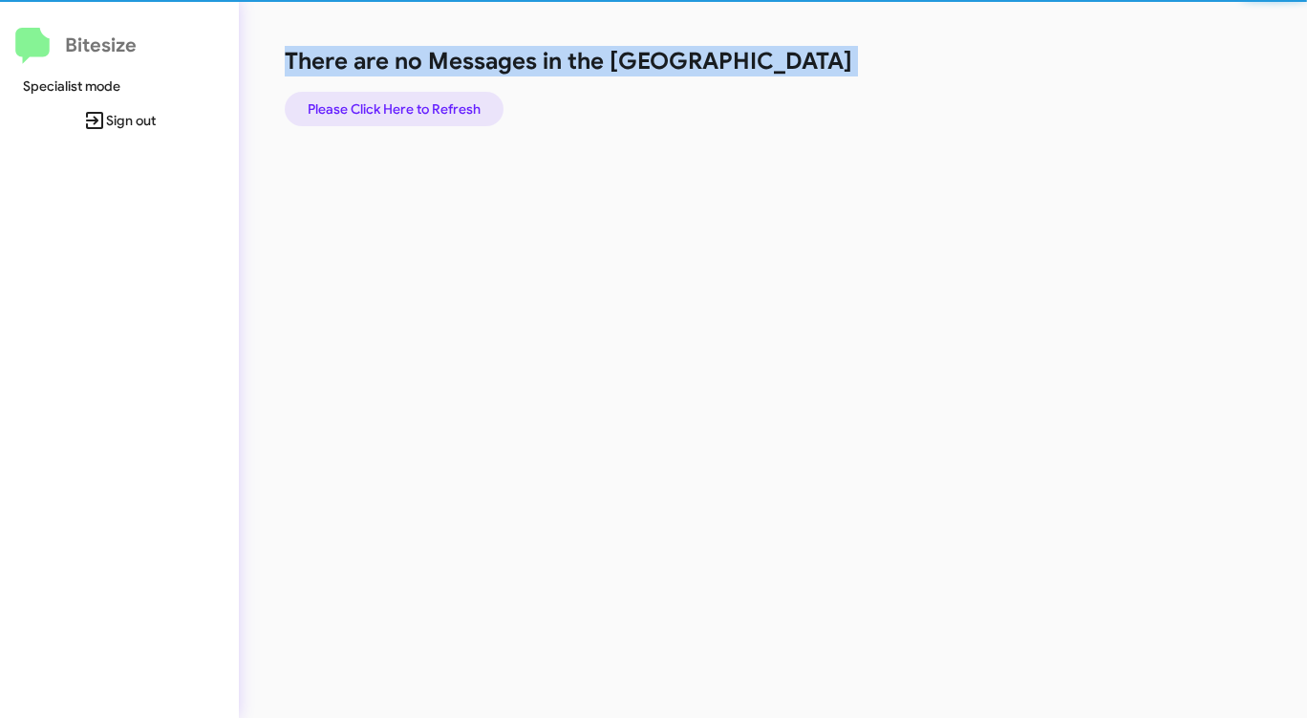
click at [433, 99] on span "Please Click Here to Refresh" at bounding box center [394, 109] width 173 height 34
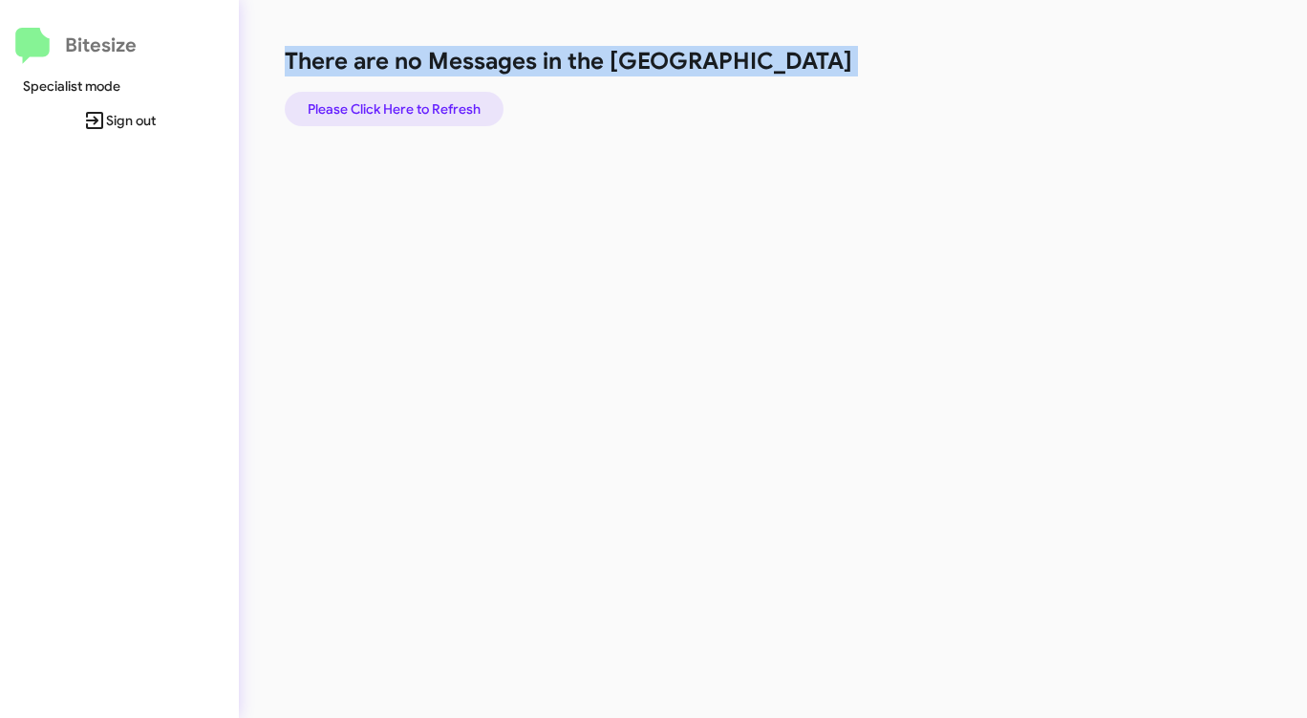
click at [439, 97] on span "Please Click Here to Refresh" at bounding box center [394, 109] width 173 height 34
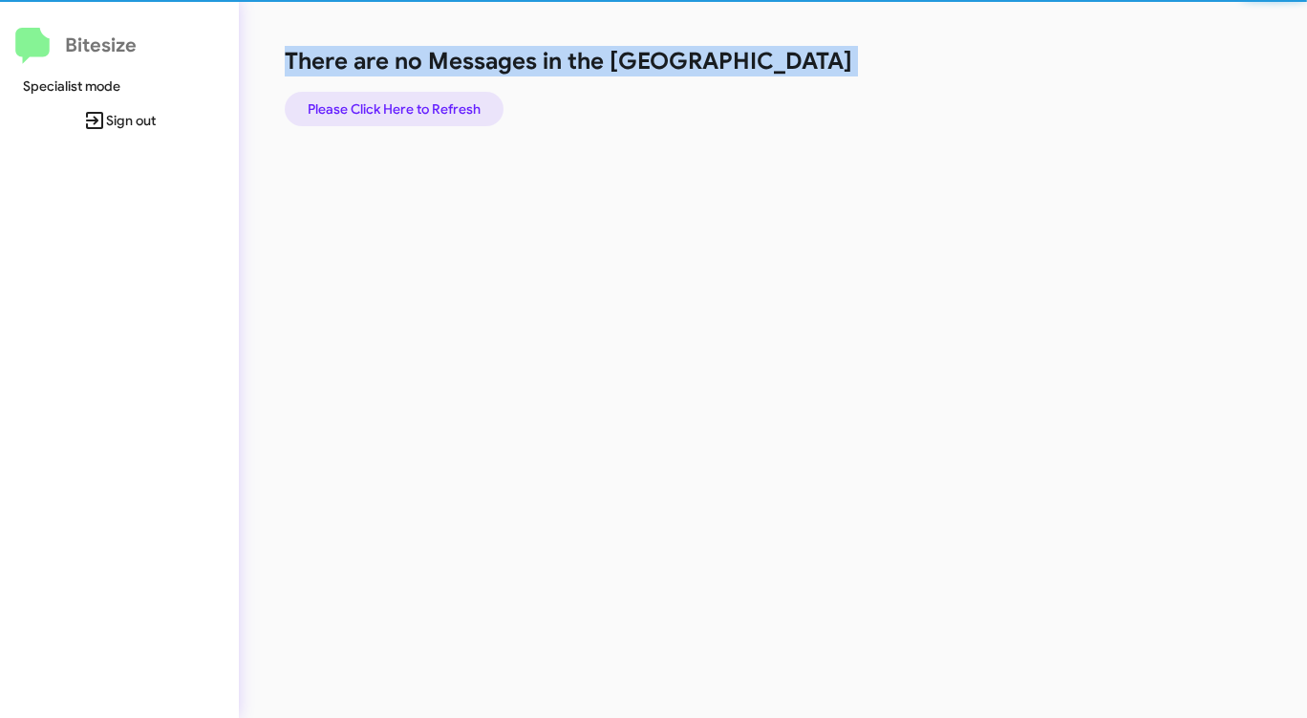
click at [439, 96] on span "Please Click Here to Refresh" at bounding box center [394, 109] width 173 height 34
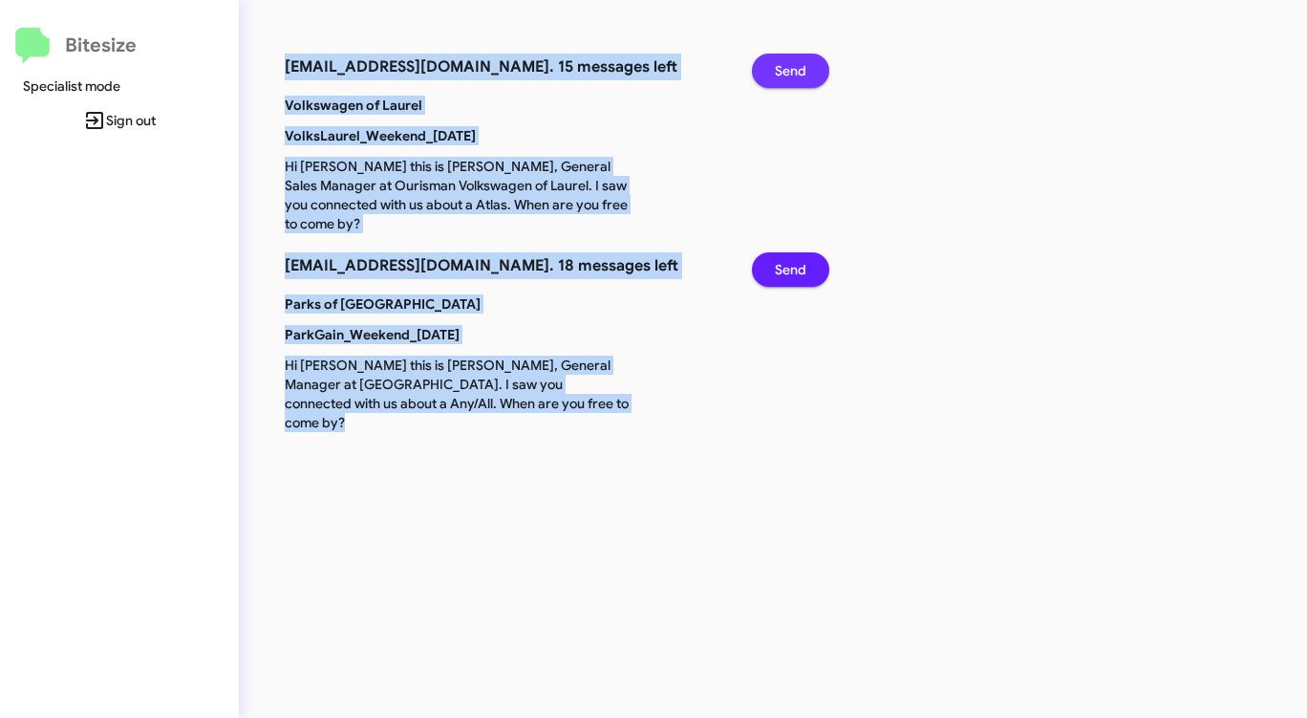
click at [789, 76] on span "Send" at bounding box center [791, 71] width 32 height 34
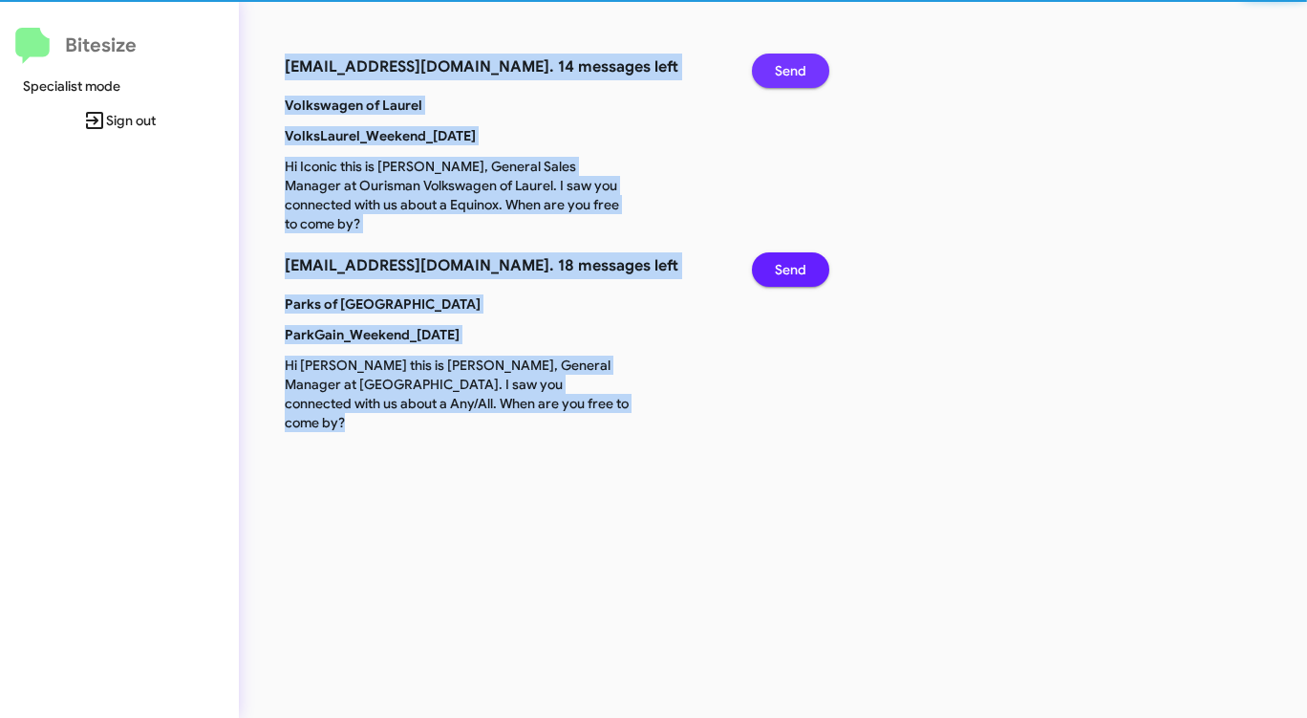
click at [789, 76] on span "Send" at bounding box center [791, 71] width 32 height 34
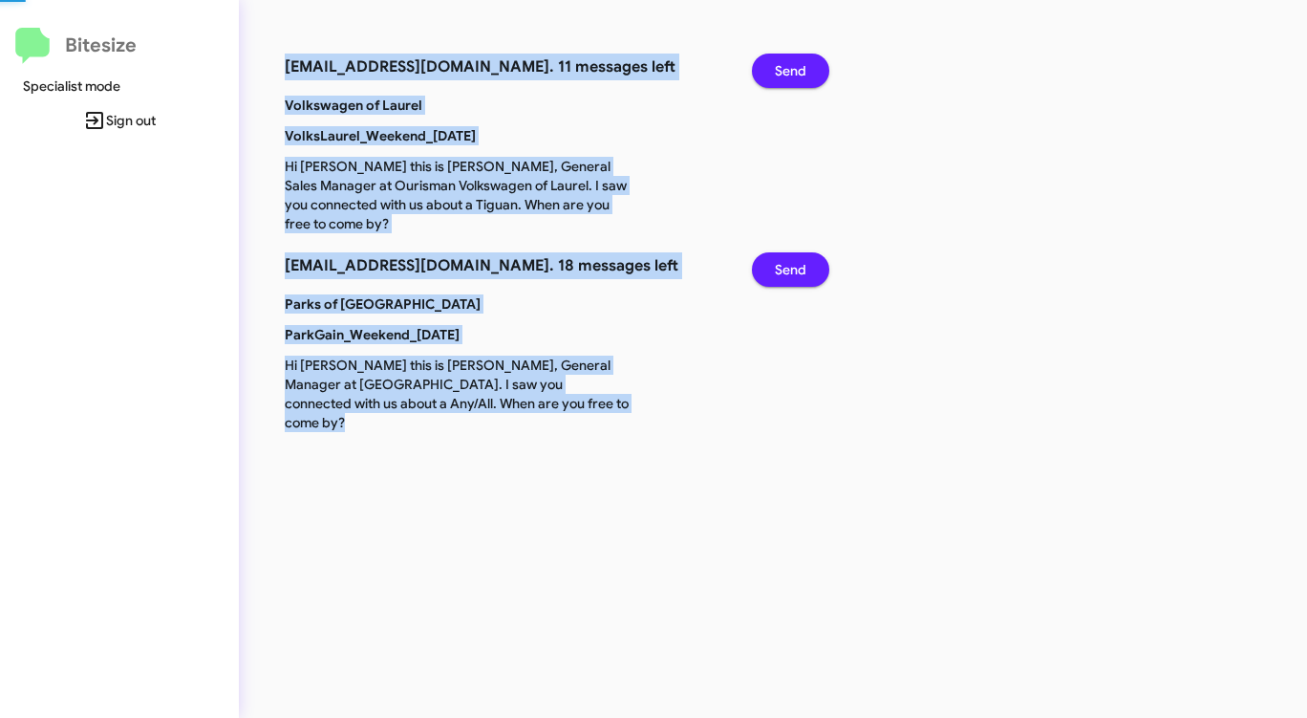
click at [789, 76] on span "Send" at bounding box center [791, 71] width 32 height 34
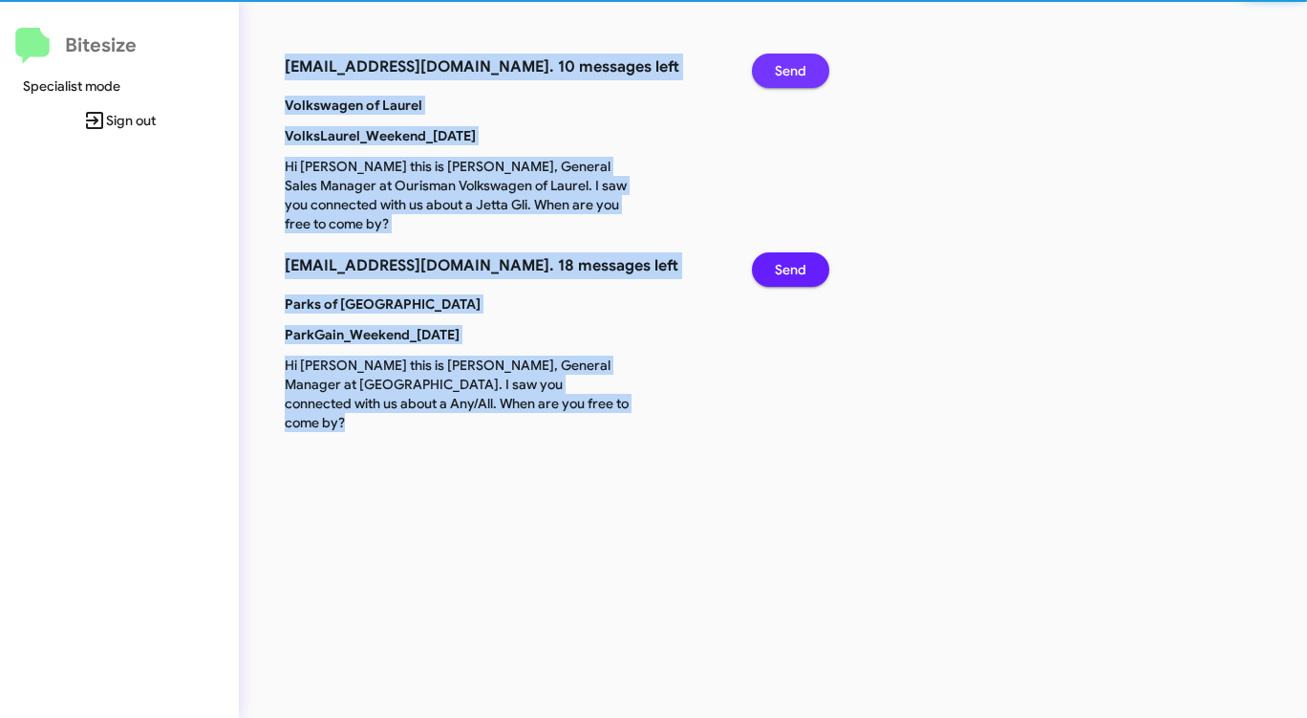
click at [789, 76] on span "Send" at bounding box center [791, 71] width 32 height 34
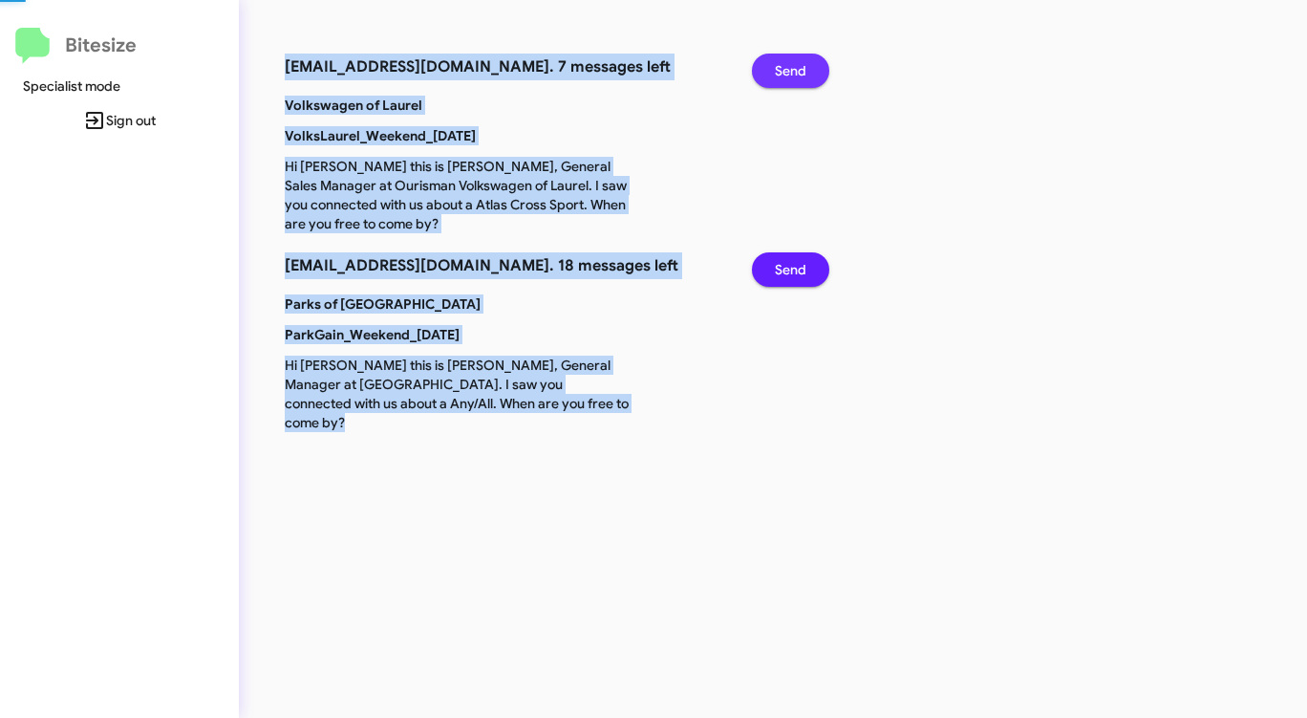
click at [789, 76] on span "Send" at bounding box center [791, 71] width 32 height 34
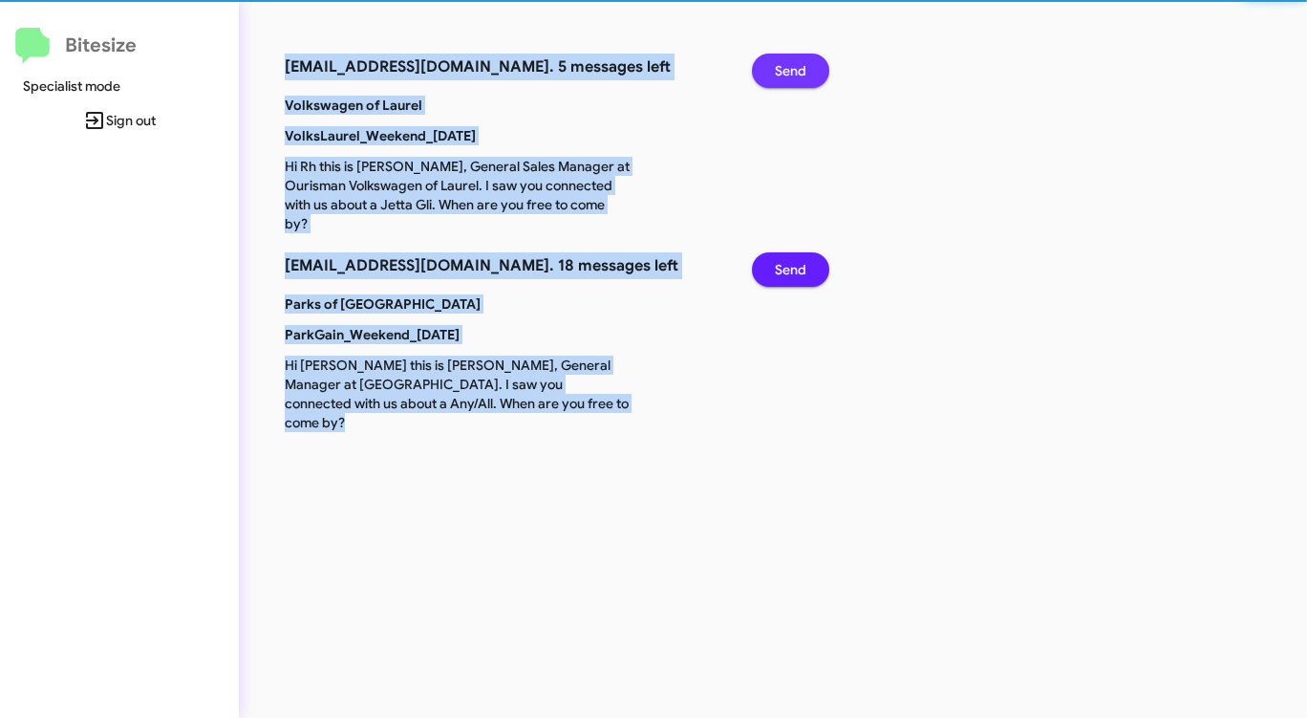
click at [789, 76] on span "Send" at bounding box center [791, 71] width 32 height 34
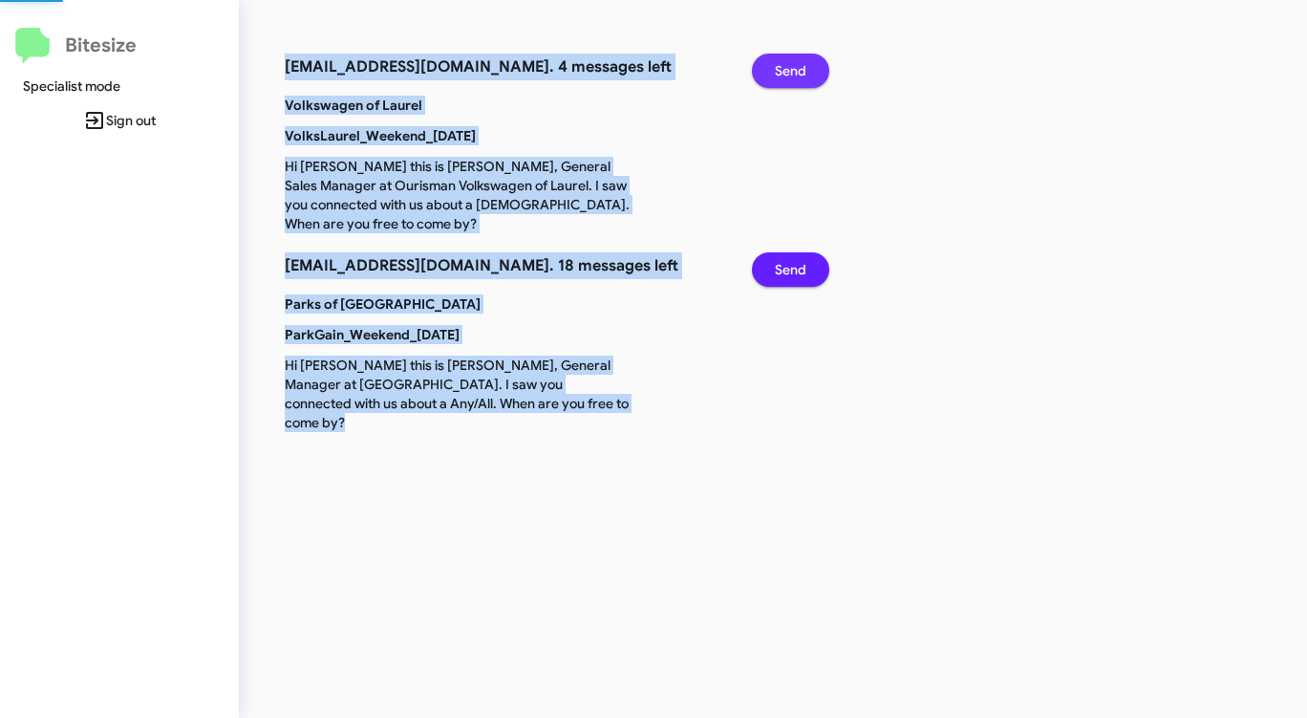
click at [789, 76] on span "Send" at bounding box center [791, 71] width 32 height 34
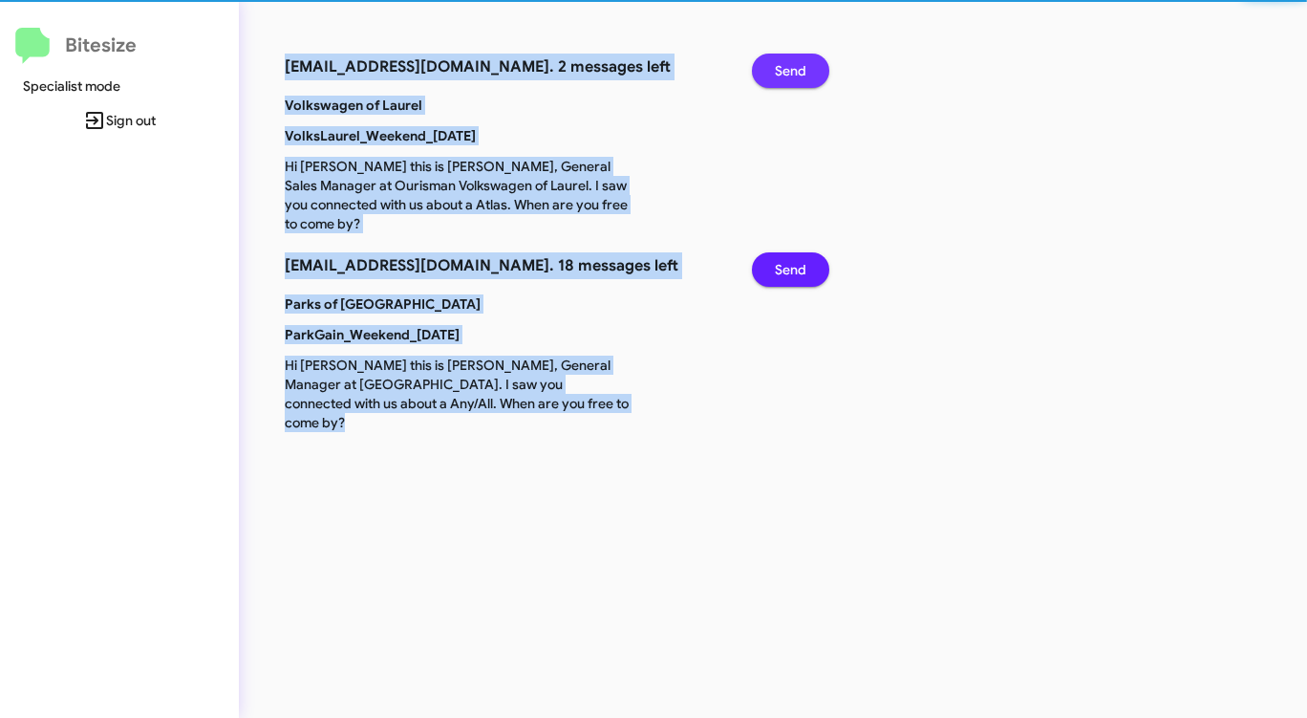
click at [789, 76] on span "Send" at bounding box center [791, 71] width 32 height 34
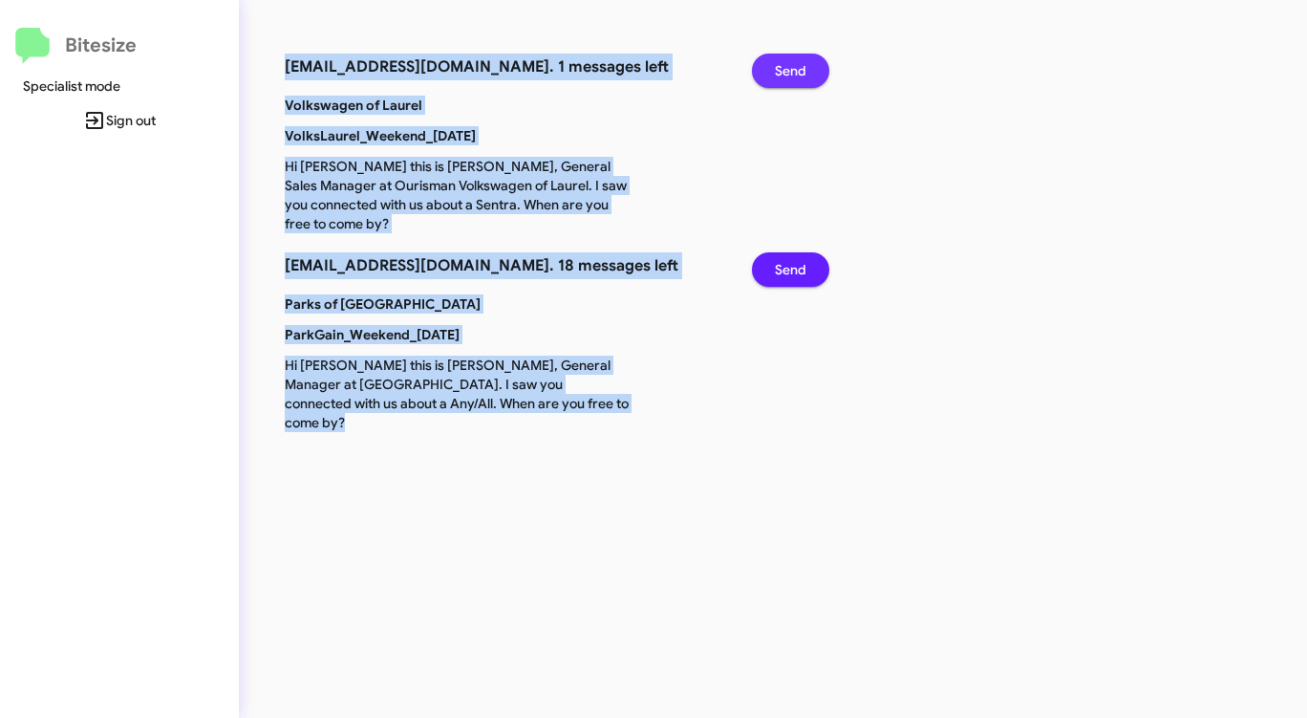
click at [789, 76] on span "Send" at bounding box center [791, 71] width 32 height 34
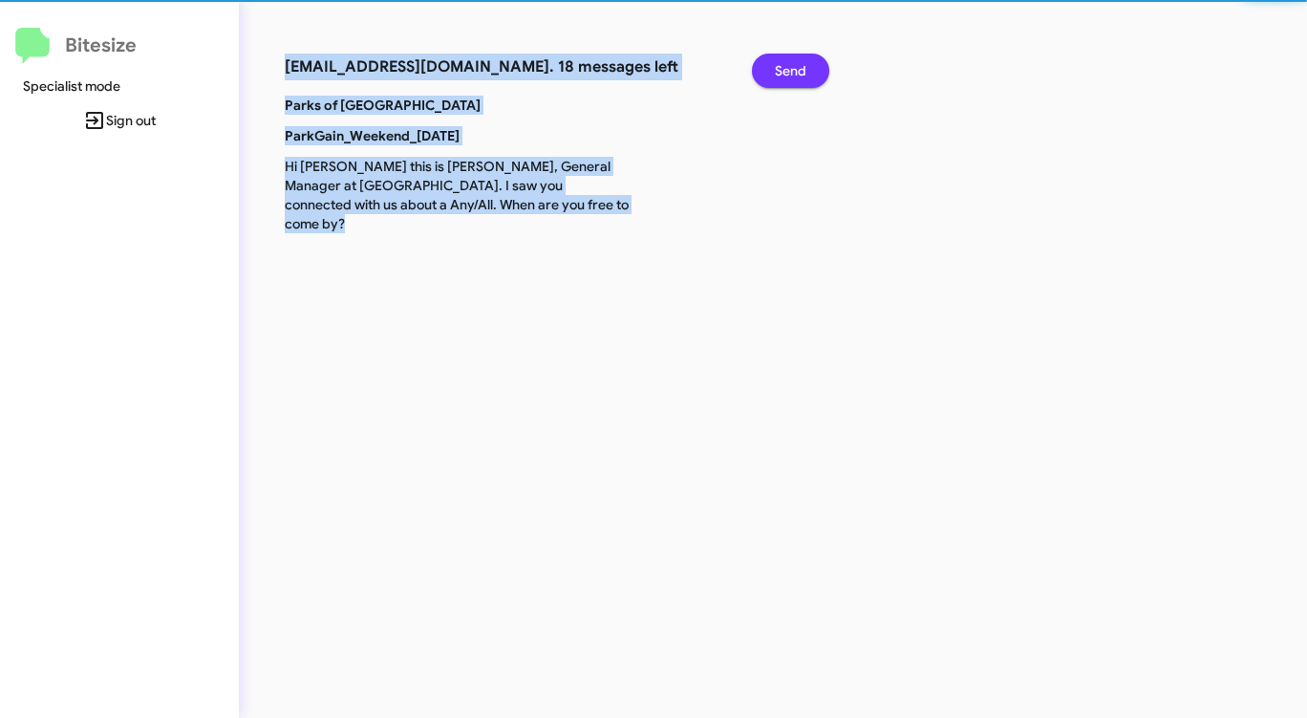
click at [789, 76] on span "Send" at bounding box center [791, 71] width 32 height 34
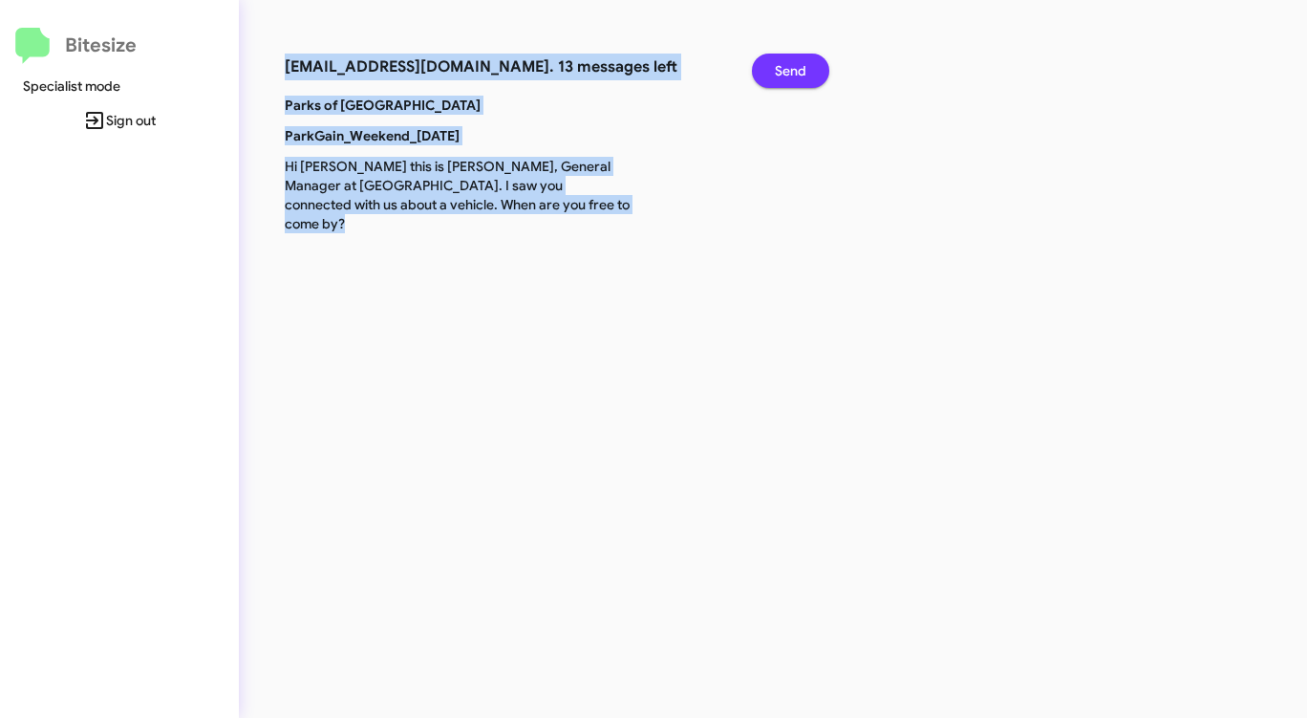
click at [789, 76] on span "Send" at bounding box center [791, 71] width 32 height 34
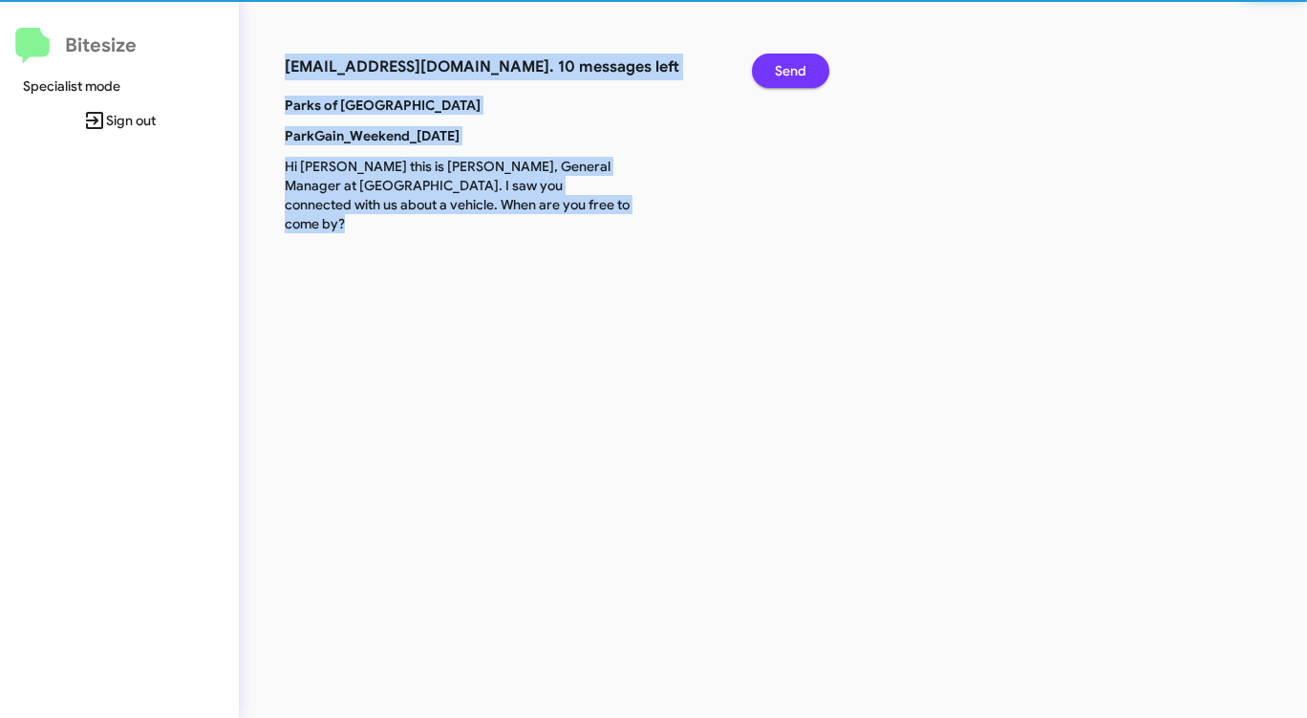
click at [789, 76] on span "Send" at bounding box center [791, 71] width 32 height 34
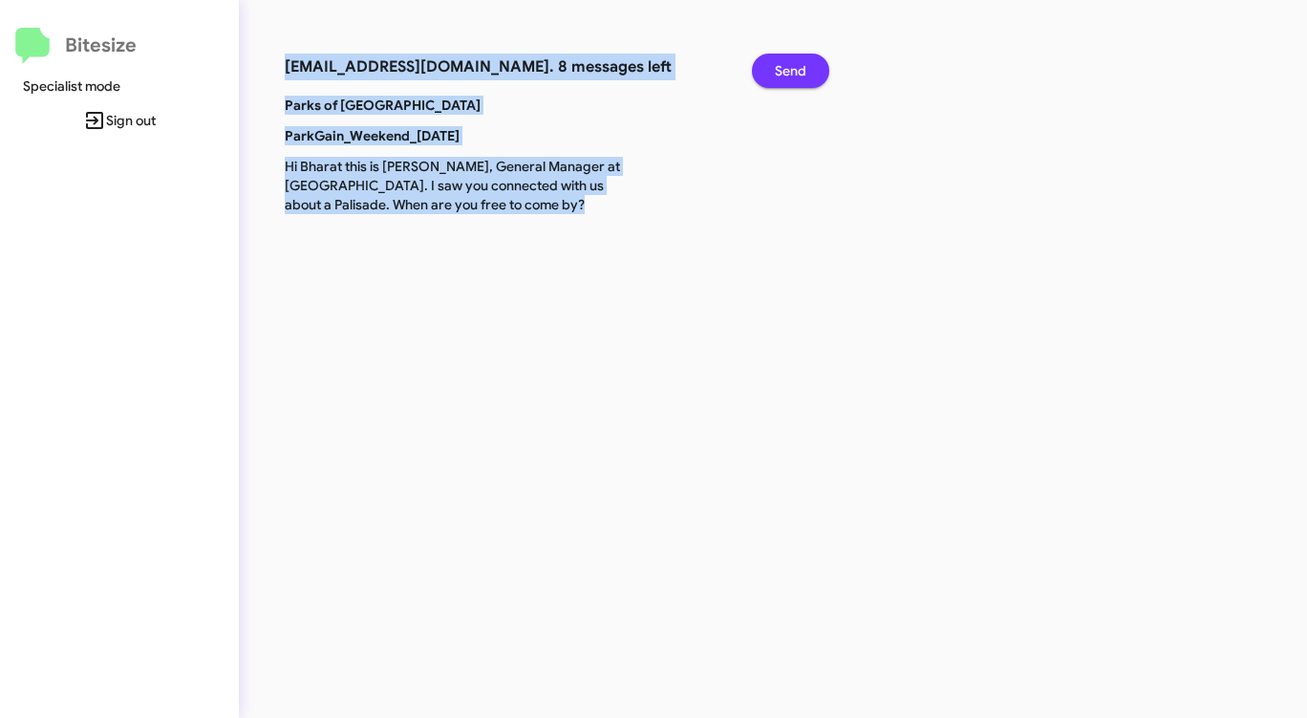
click at [789, 76] on span "Send" at bounding box center [791, 71] width 32 height 34
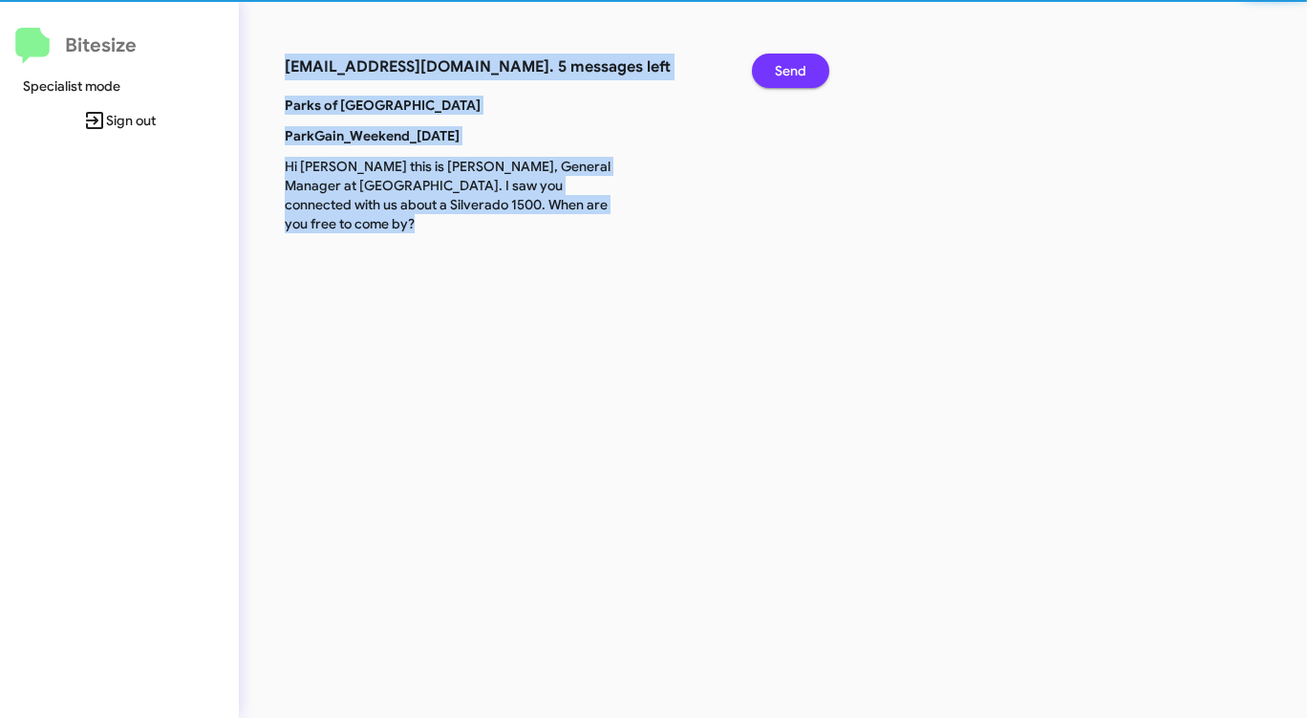
click at [789, 76] on span "Send" at bounding box center [791, 71] width 32 height 34
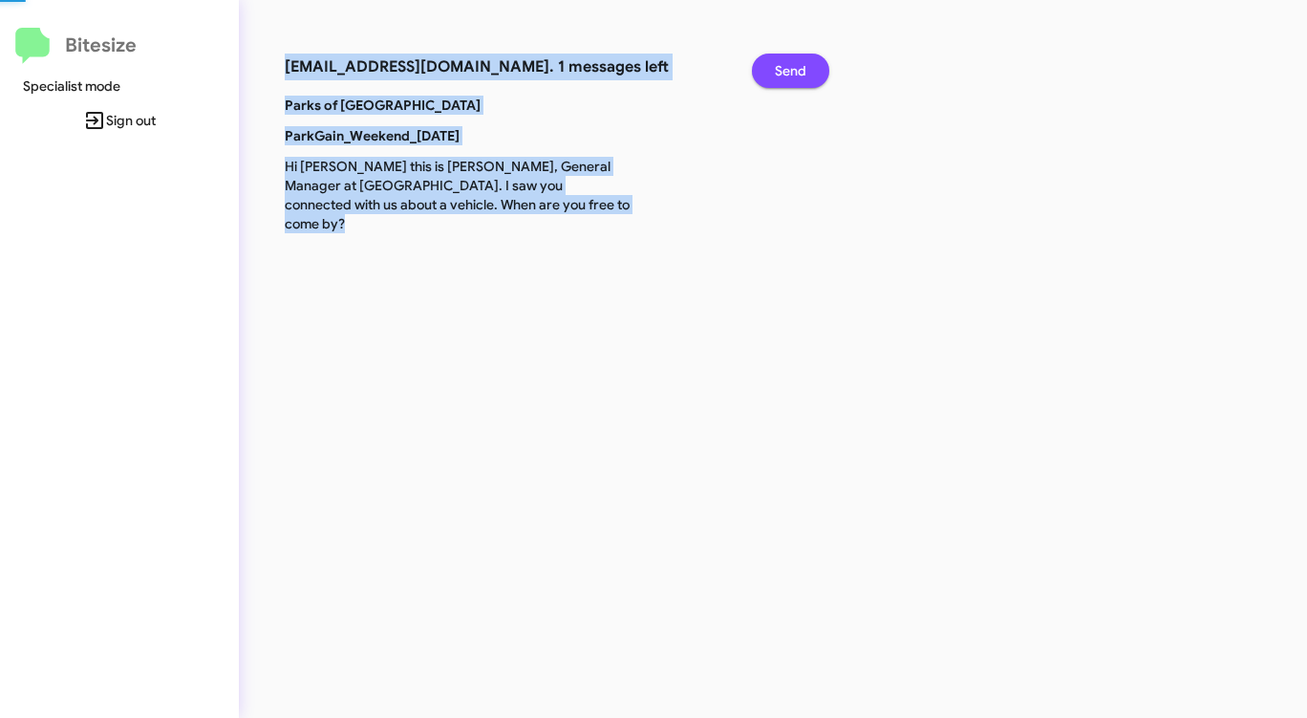
click at [789, 76] on span "Send" at bounding box center [791, 71] width 32 height 34
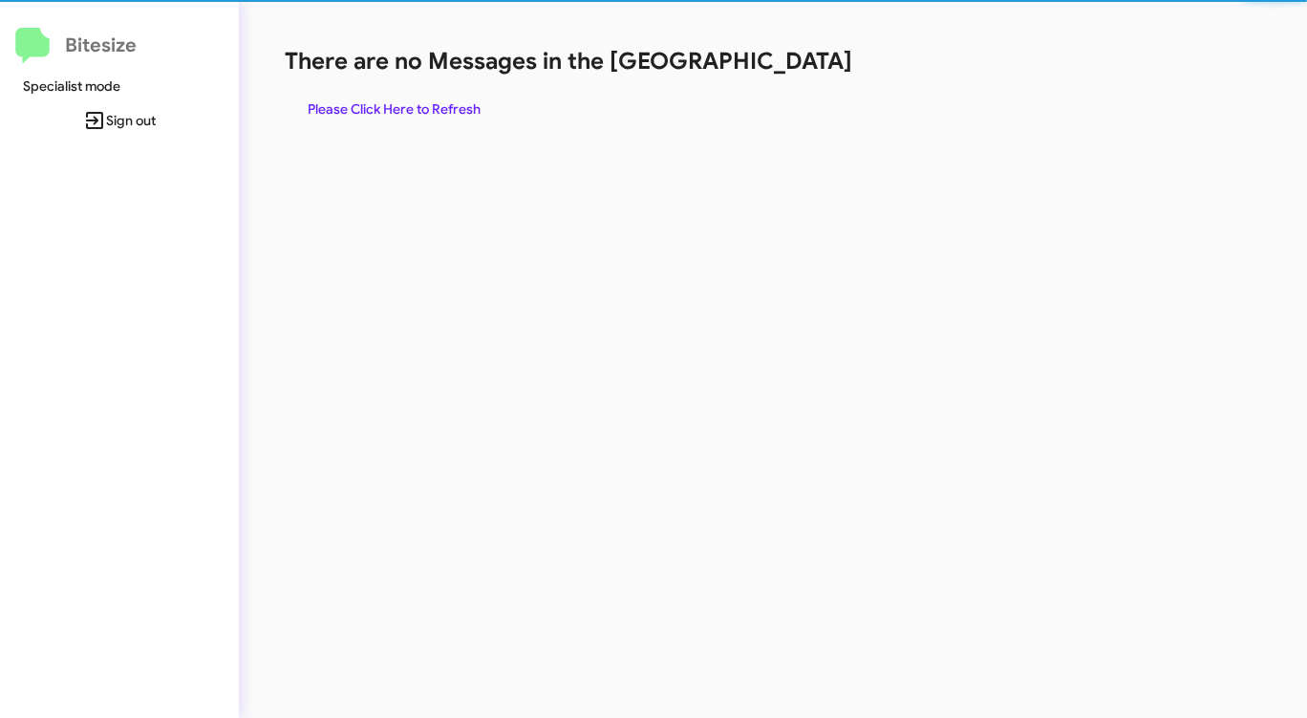
click at [789, 76] on div "There are no Messages in the Queue Please Click Here to Refresh" at bounding box center [684, 86] width 799 height 80
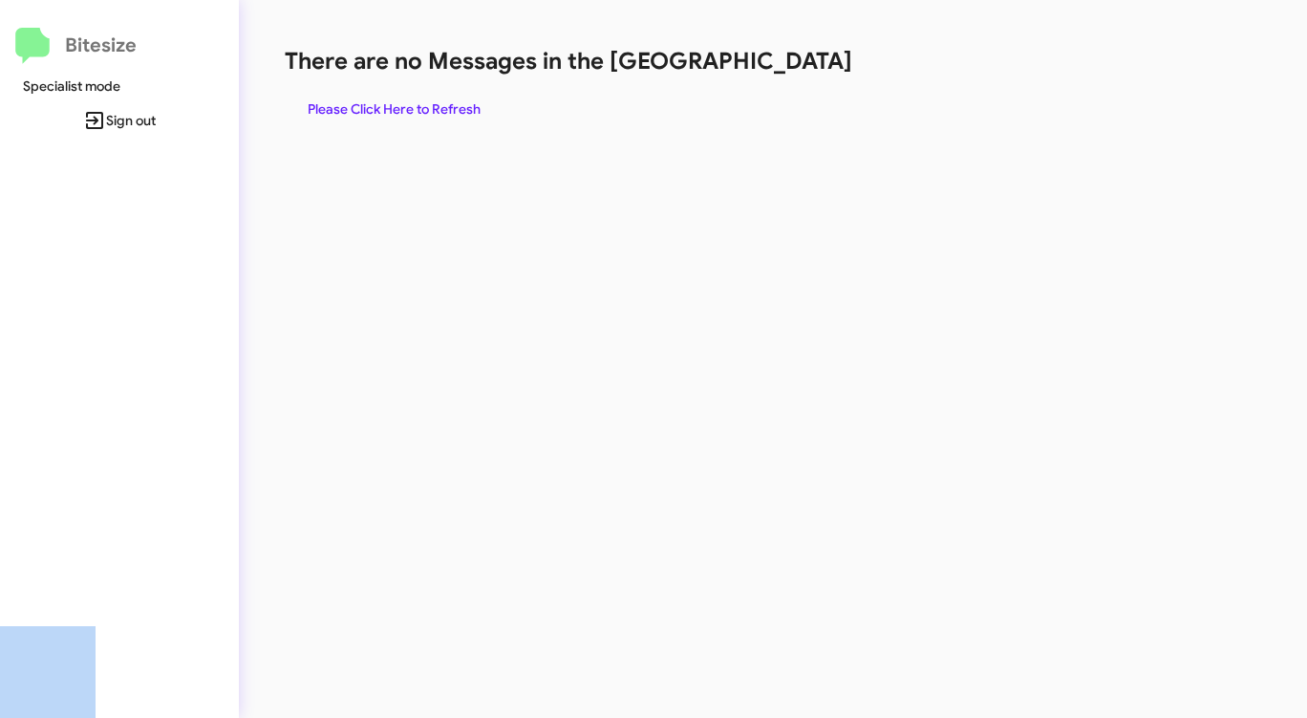
click at [789, 76] on div "There are no Messages in the Queue Please Click Here to Refresh" at bounding box center [684, 86] width 799 height 80
click at [421, 109] on span "Please Click Here to Refresh" at bounding box center [394, 109] width 173 height 34
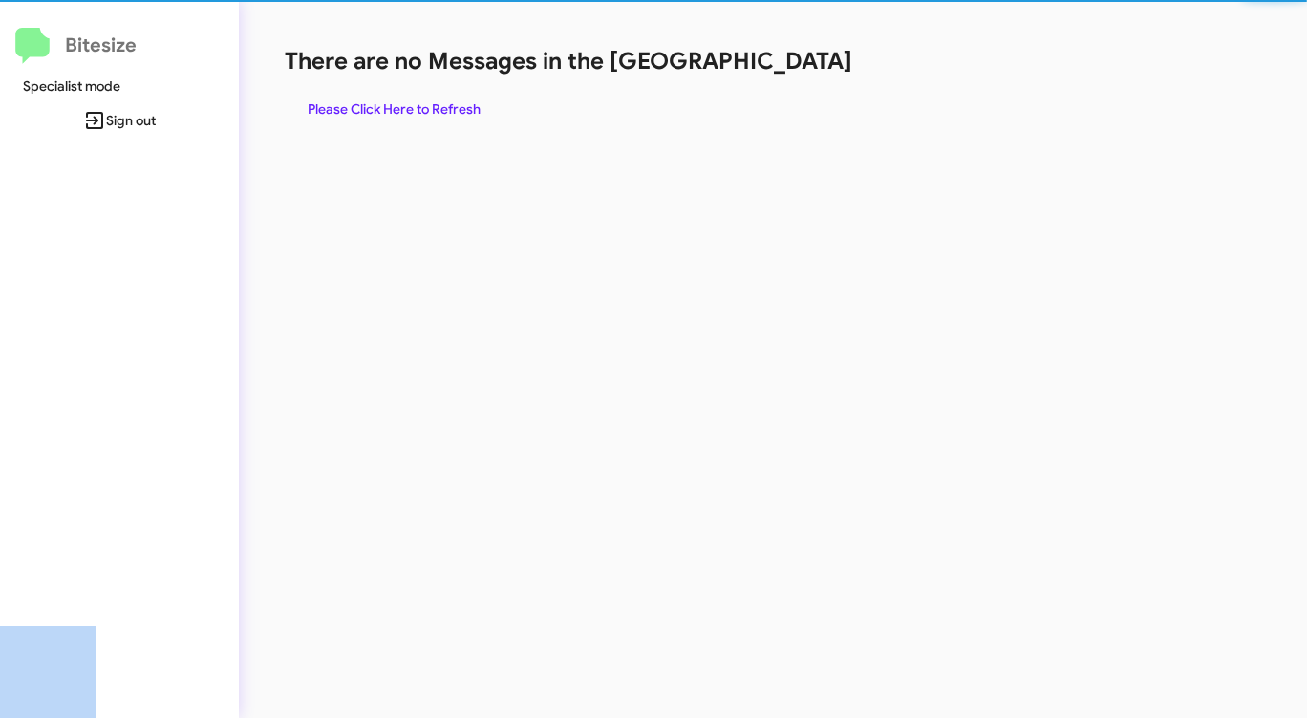
click at [421, 109] on span "Please Click Here to Refresh" at bounding box center [394, 109] width 173 height 34
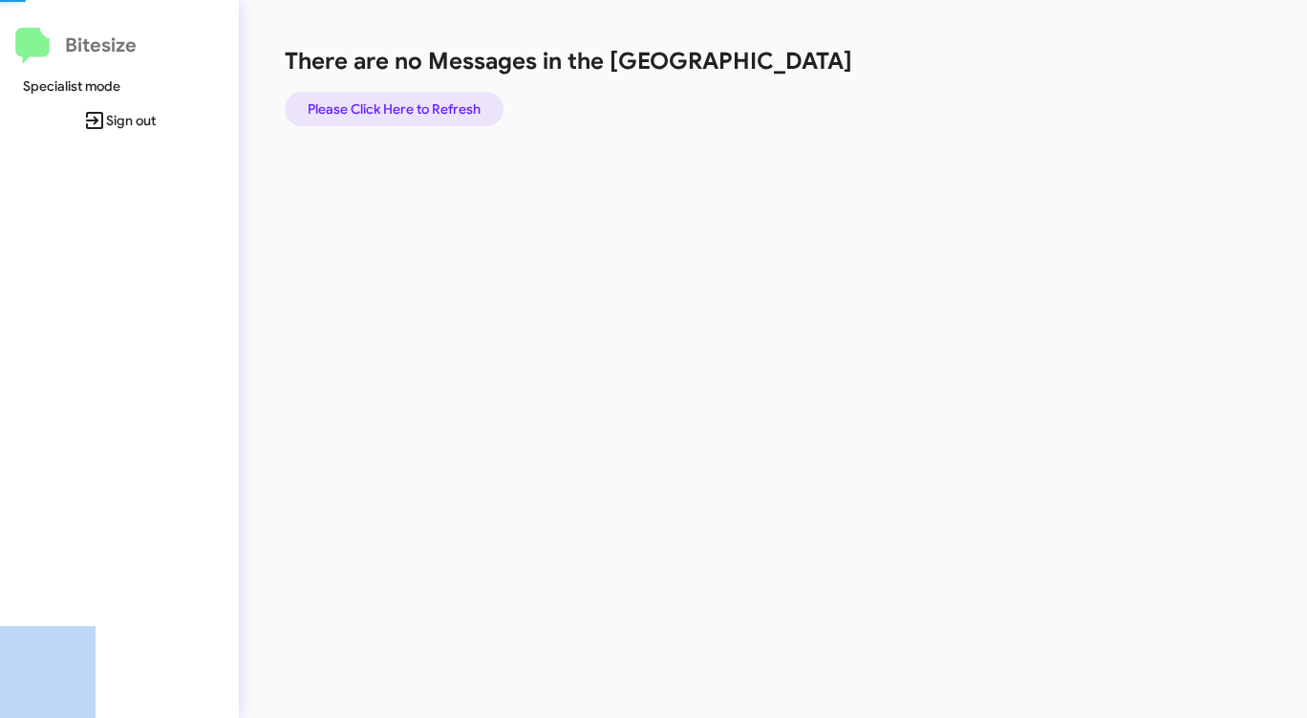
click at [421, 109] on span "Please Click Here to Refresh" at bounding box center [394, 109] width 173 height 34
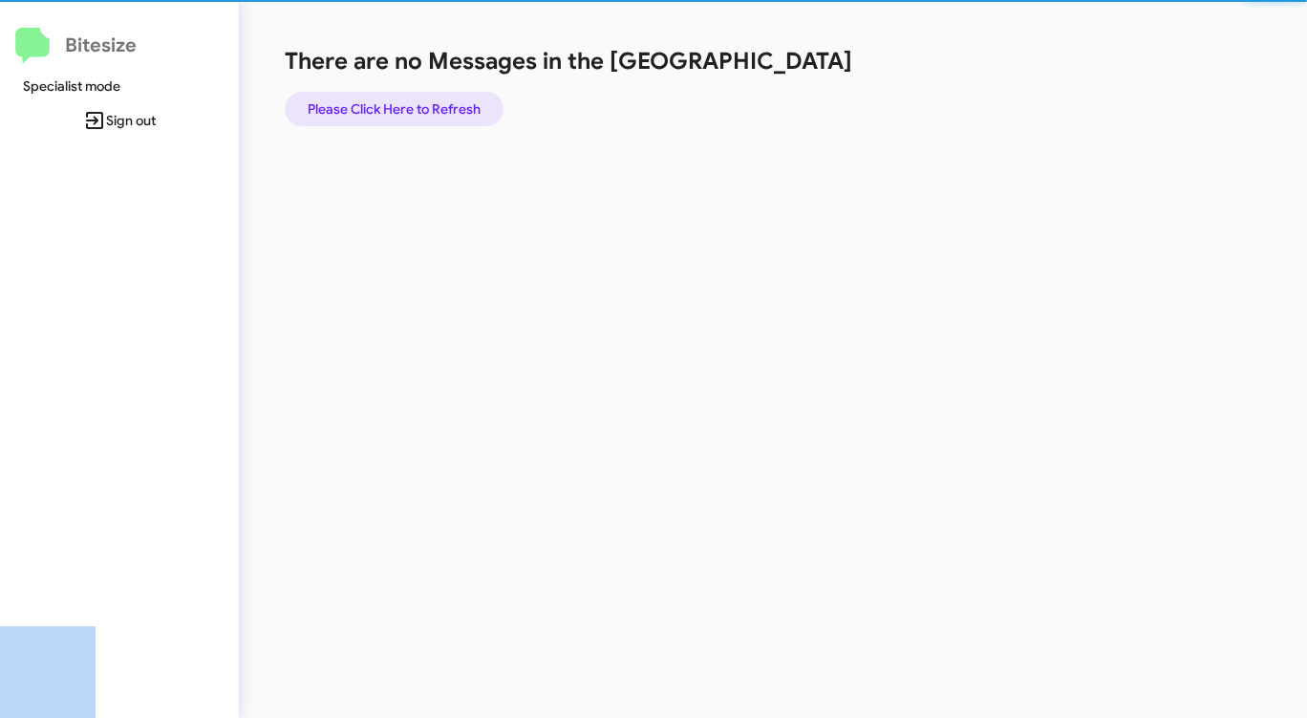
click at [421, 109] on span "Please Click Here to Refresh" at bounding box center [394, 109] width 173 height 34
click at [425, 106] on span "Please Click Here to Refresh" at bounding box center [394, 109] width 173 height 34
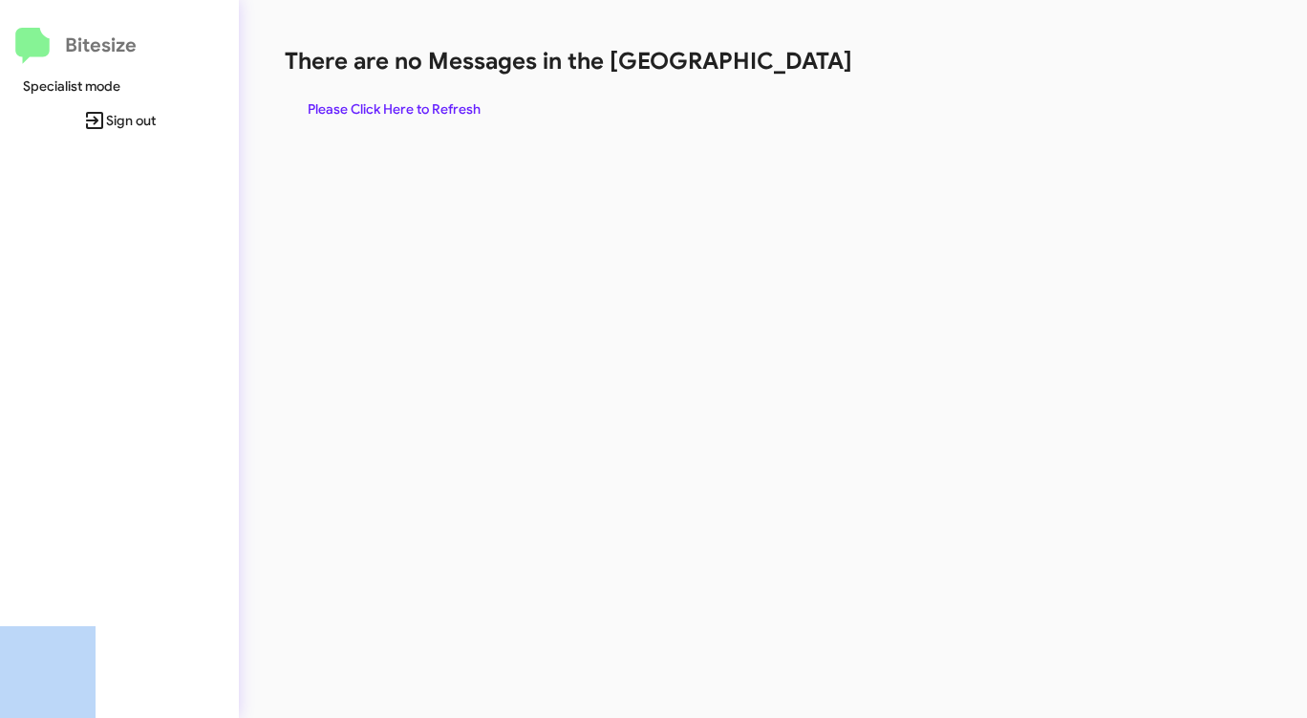
click at [426, 106] on span "Please Click Here to Refresh" at bounding box center [394, 109] width 173 height 34
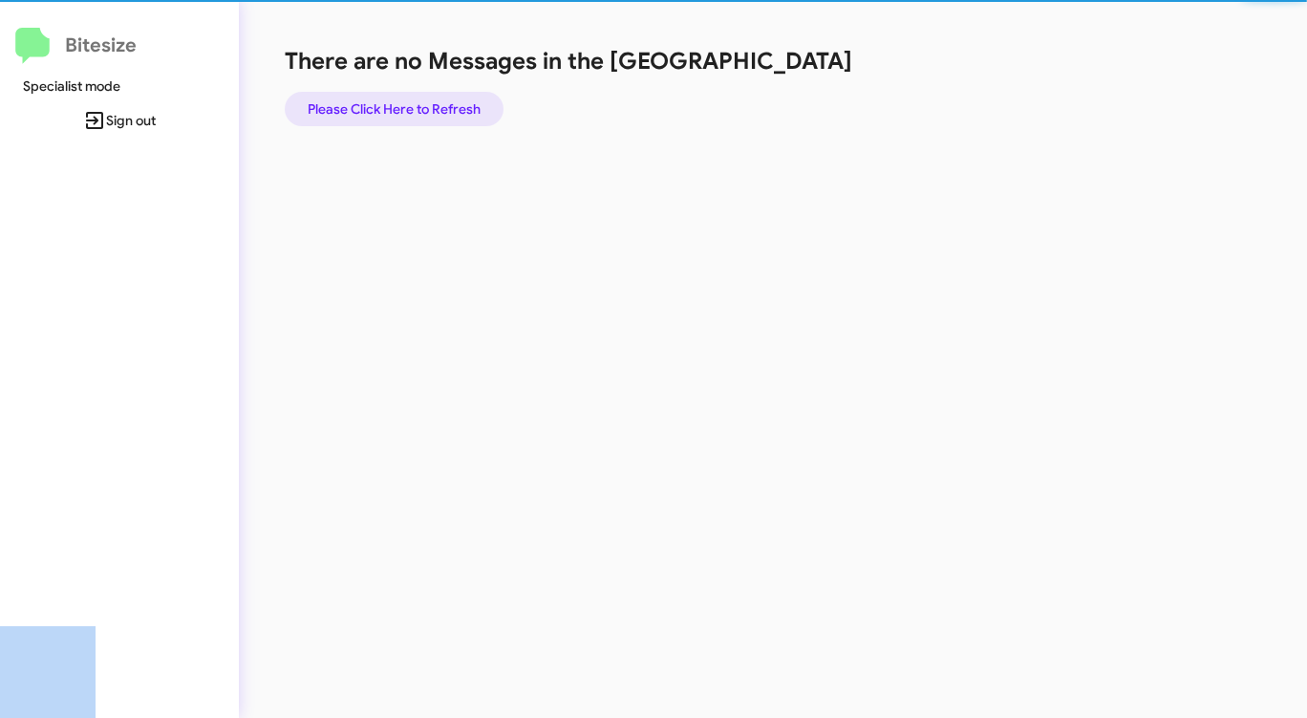
click at [426, 105] on span "Please Click Here to Refresh" at bounding box center [394, 109] width 173 height 34
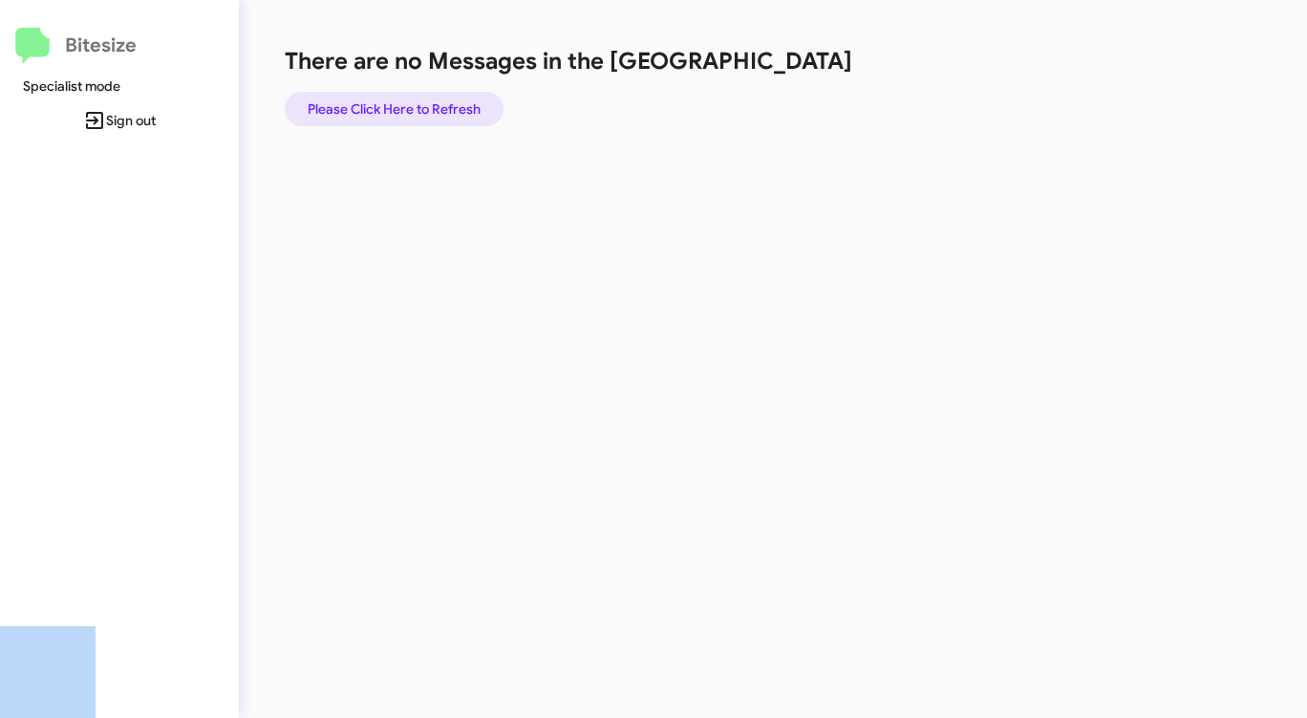
click at [426, 104] on span "Please Click Here to Refresh" at bounding box center [394, 109] width 173 height 34
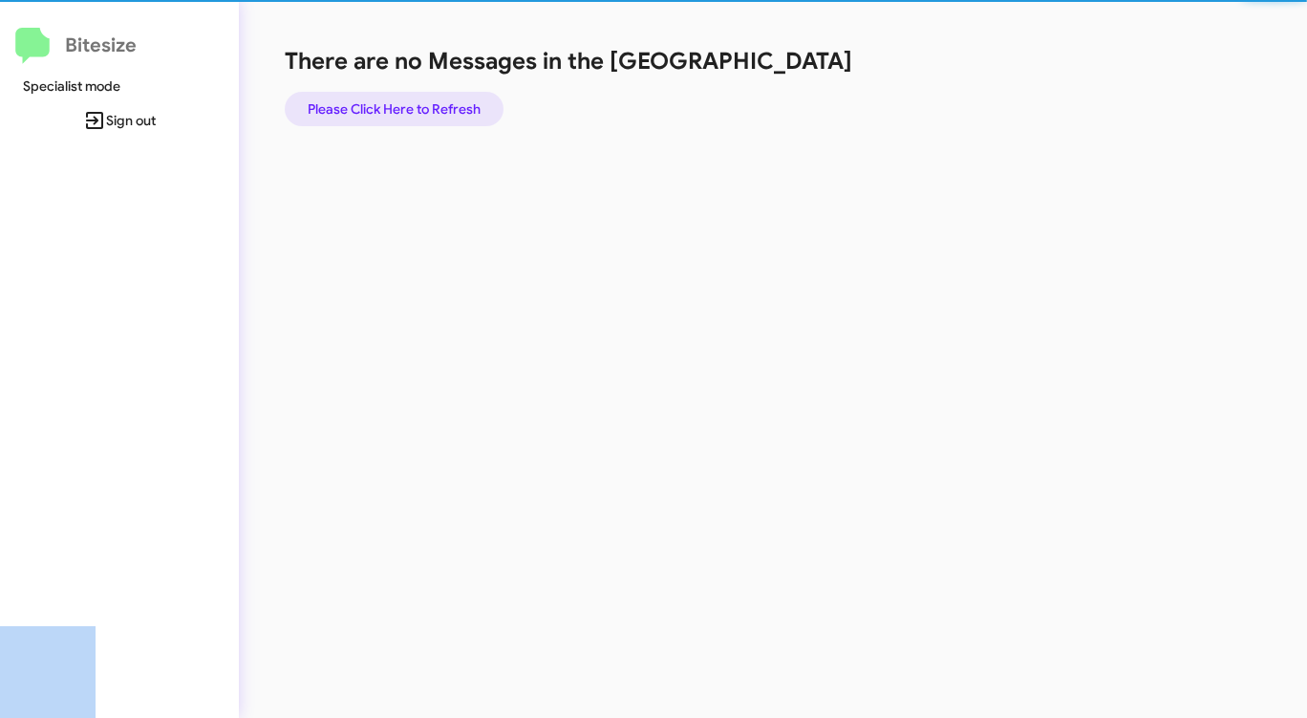
click at [426, 104] on span "Please Click Here to Refresh" at bounding box center [394, 109] width 173 height 34
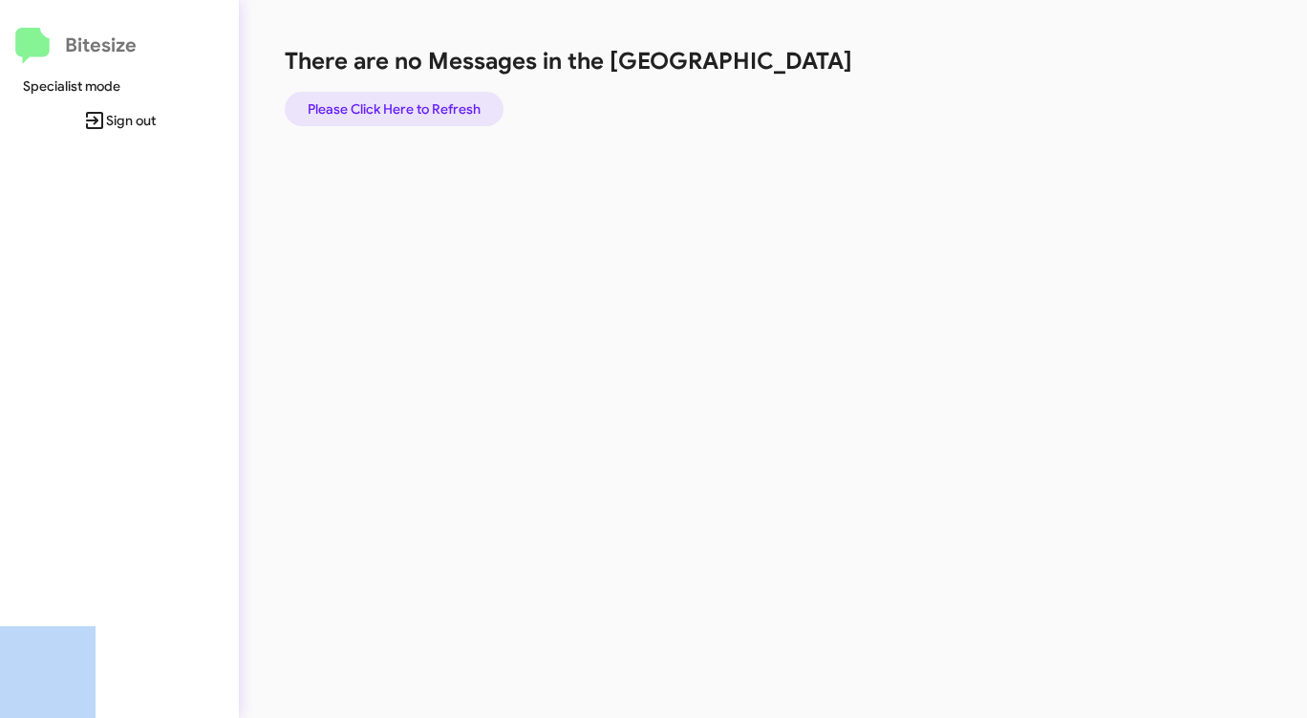
click at [426, 103] on span "Please Click Here to Refresh" at bounding box center [394, 109] width 173 height 34
click at [426, 102] on span "Please Click Here to Refresh" at bounding box center [394, 109] width 173 height 34
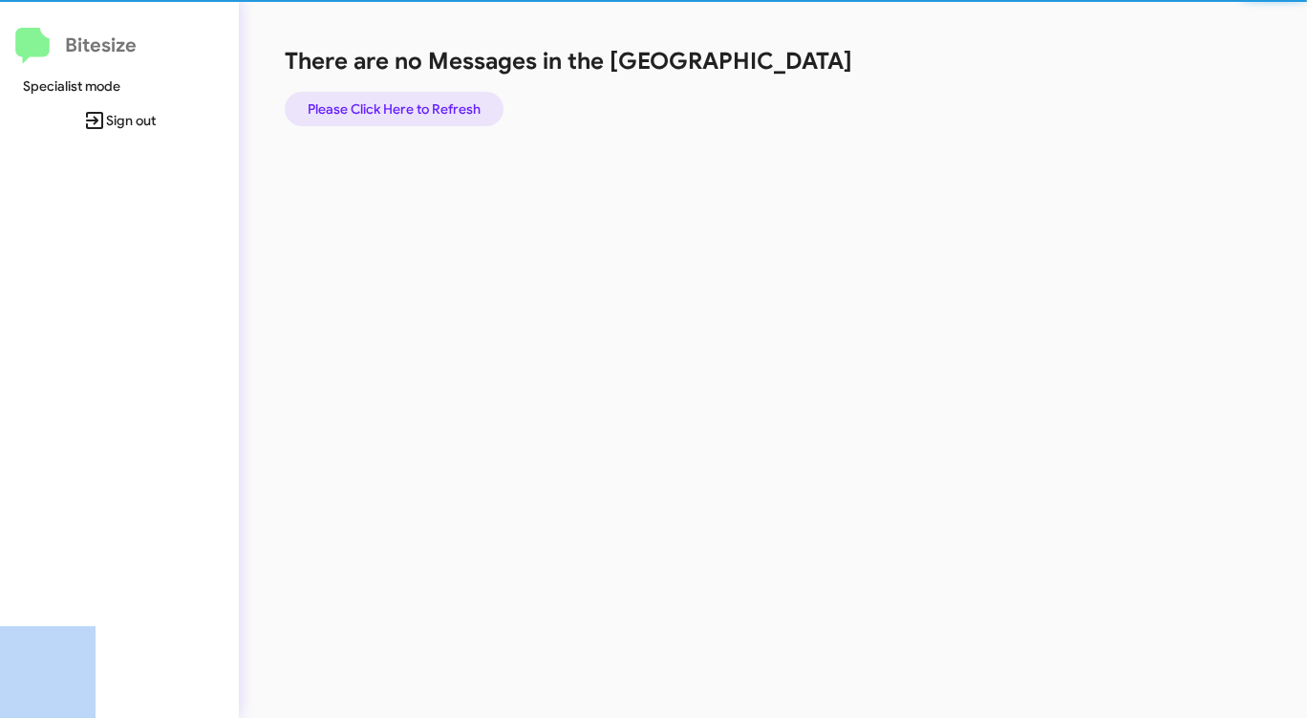
click at [426, 102] on span "Please Click Here to Refresh" at bounding box center [394, 109] width 173 height 34
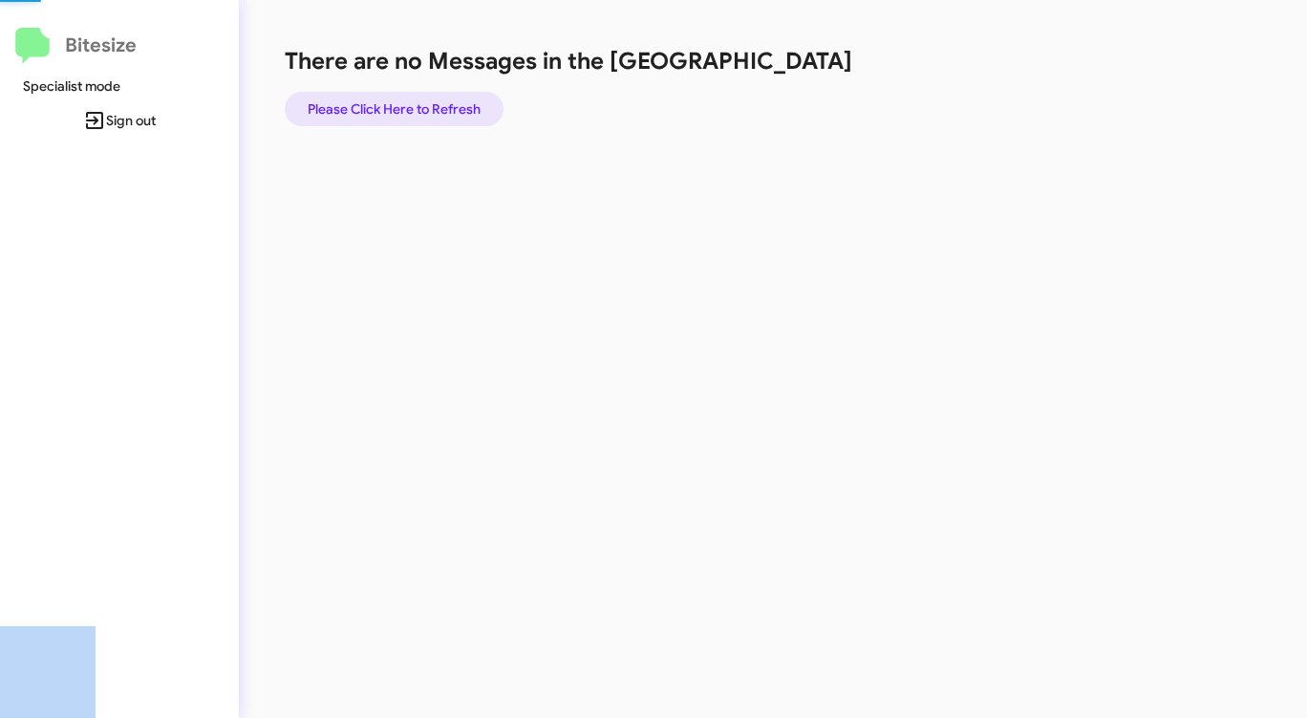
click at [426, 102] on span "Please Click Here to Refresh" at bounding box center [394, 109] width 173 height 34
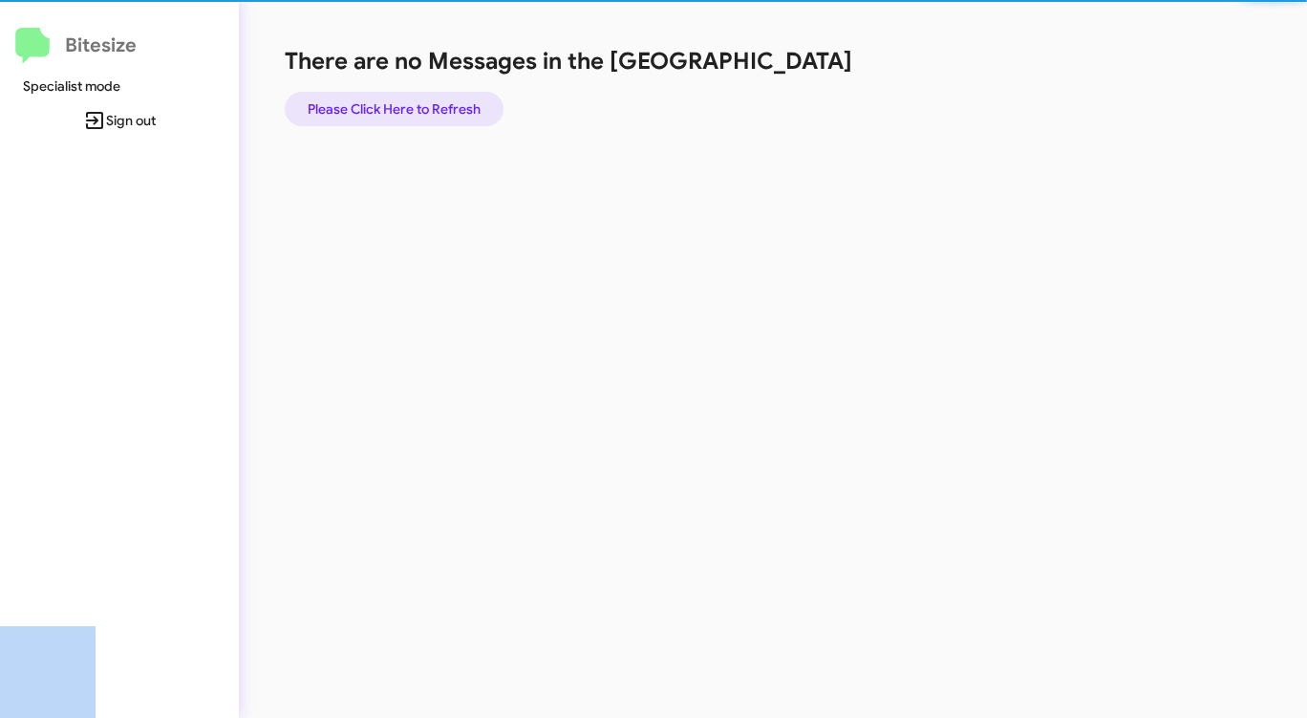
click at [426, 102] on span "Please Click Here to Refresh" at bounding box center [394, 109] width 173 height 34
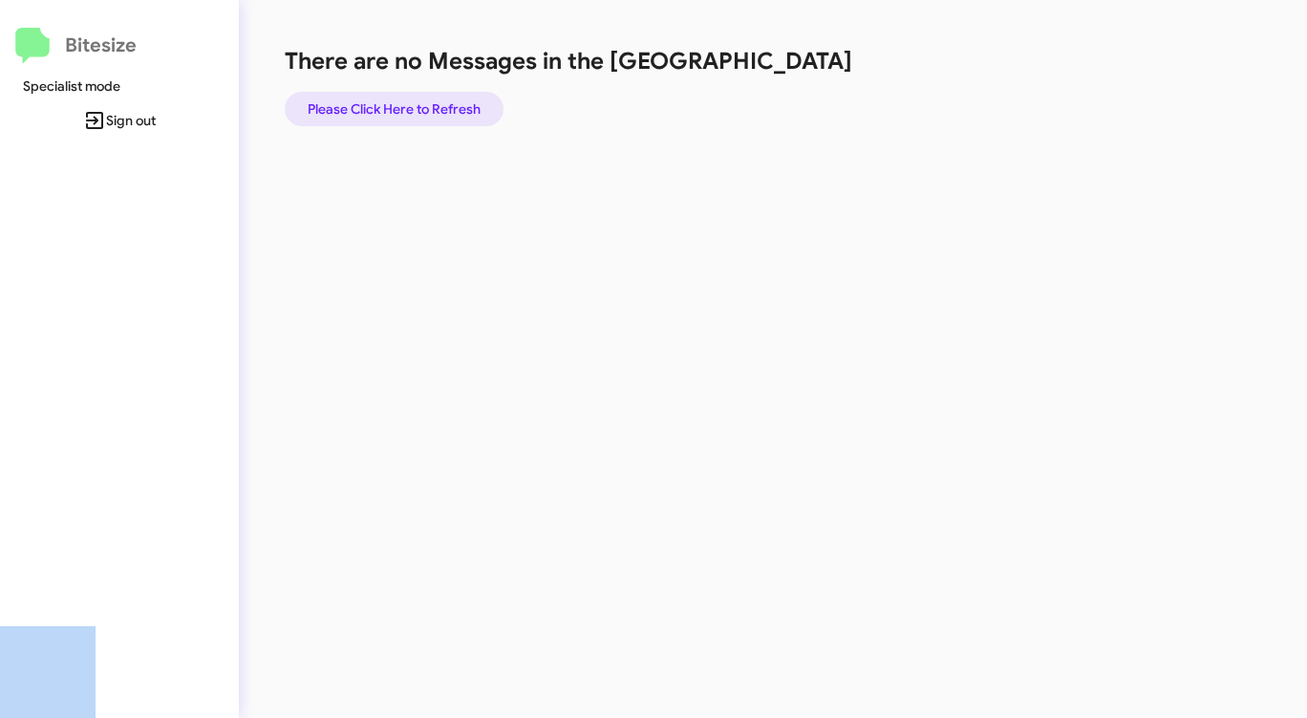
click at [426, 102] on span "Please Click Here to Refresh" at bounding box center [394, 109] width 173 height 34
click at [426, 101] on span "Please Click Here to Refresh" at bounding box center [394, 109] width 173 height 34
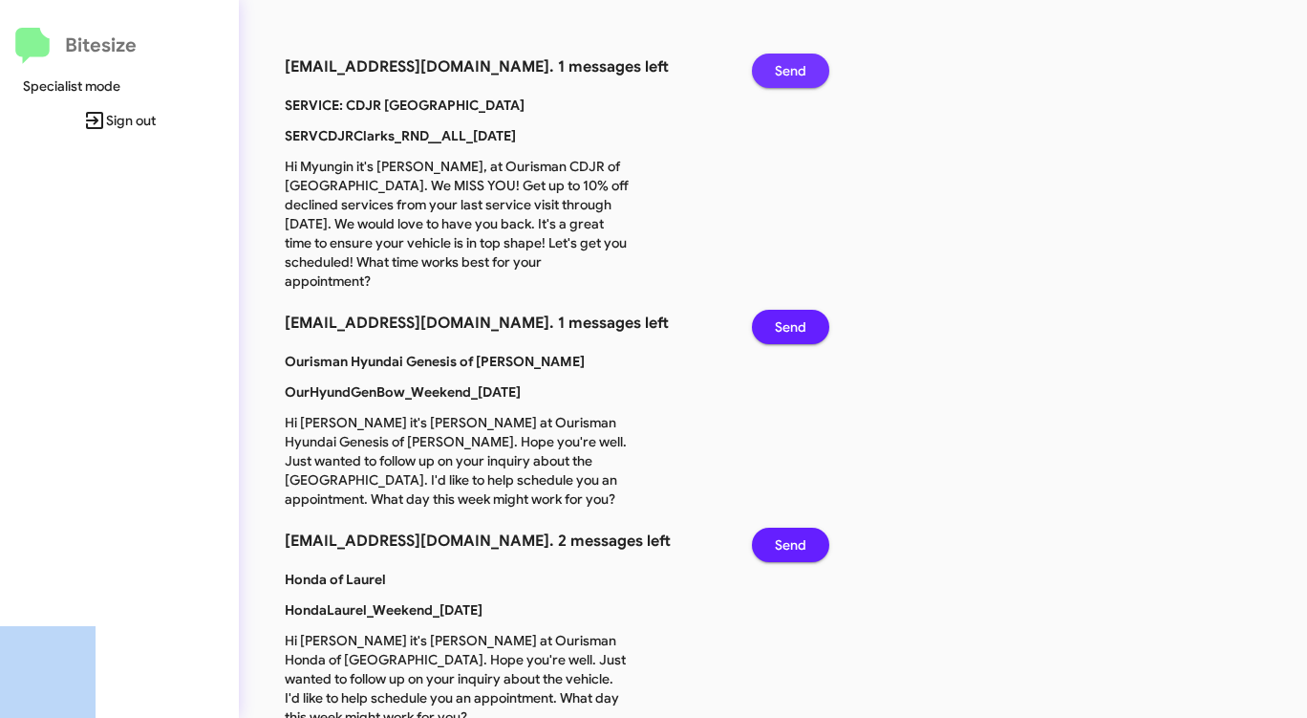
click at [775, 70] on span "Send" at bounding box center [791, 71] width 32 height 34
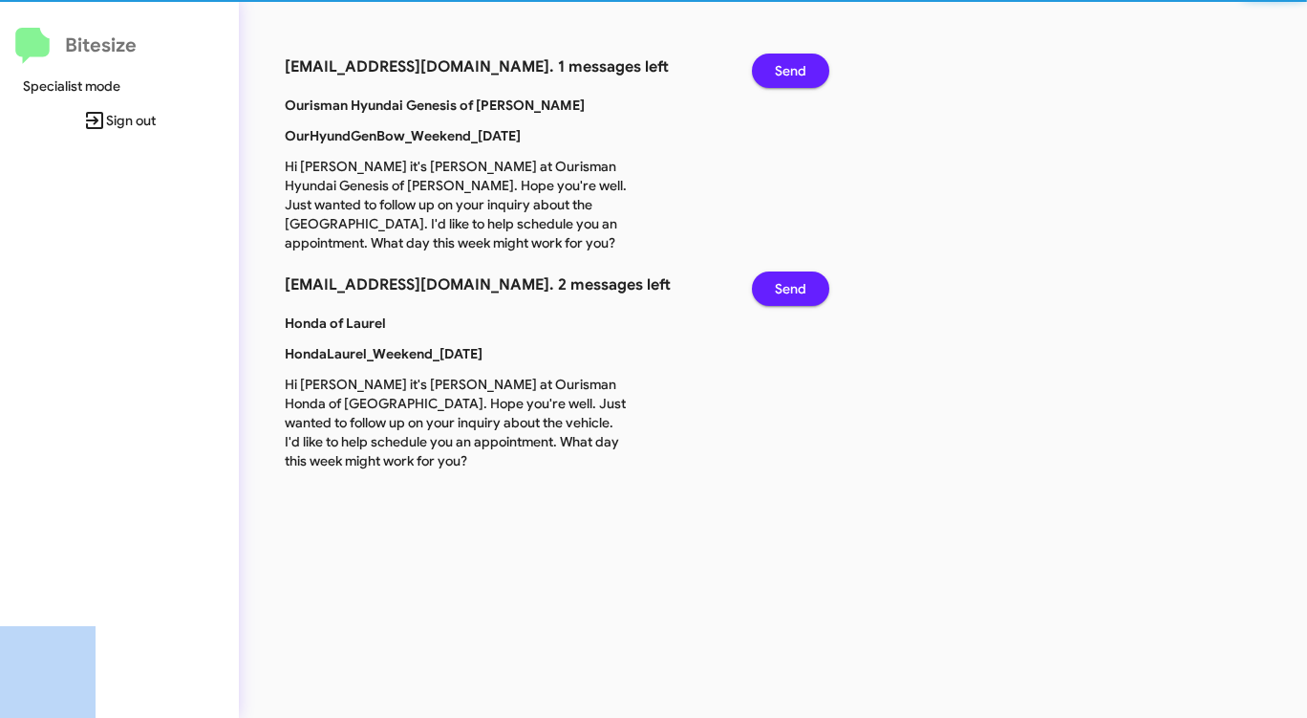
click at [772, 70] on button "Send" at bounding box center [790, 71] width 77 height 34
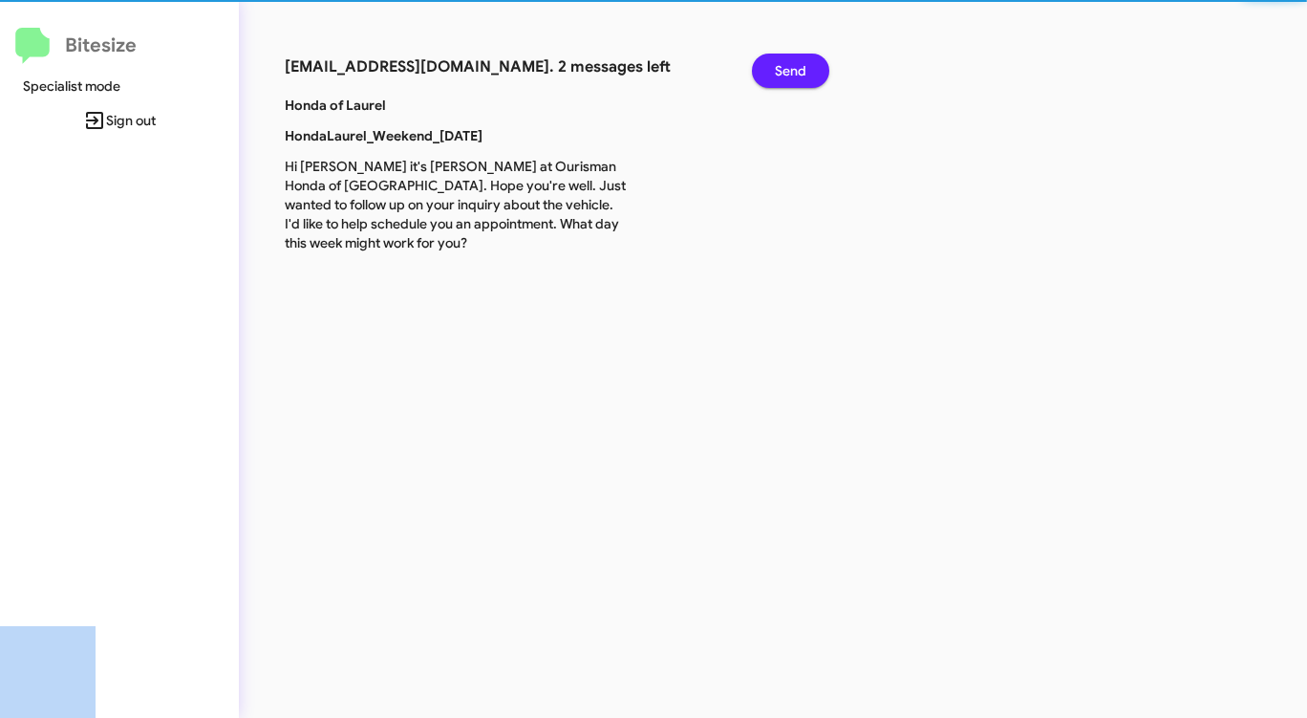
click at [772, 70] on button "Send" at bounding box center [790, 71] width 77 height 34
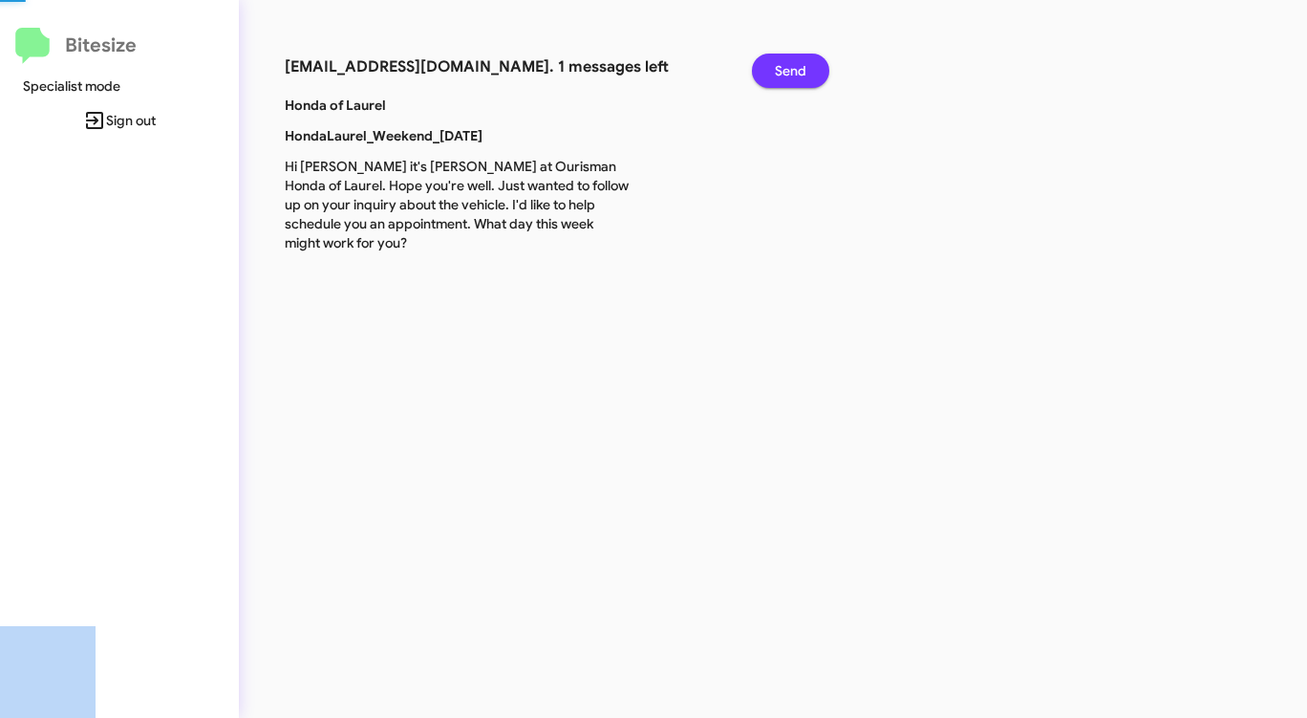
click at [772, 70] on button "Send" at bounding box center [790, 71] width 77 height 34
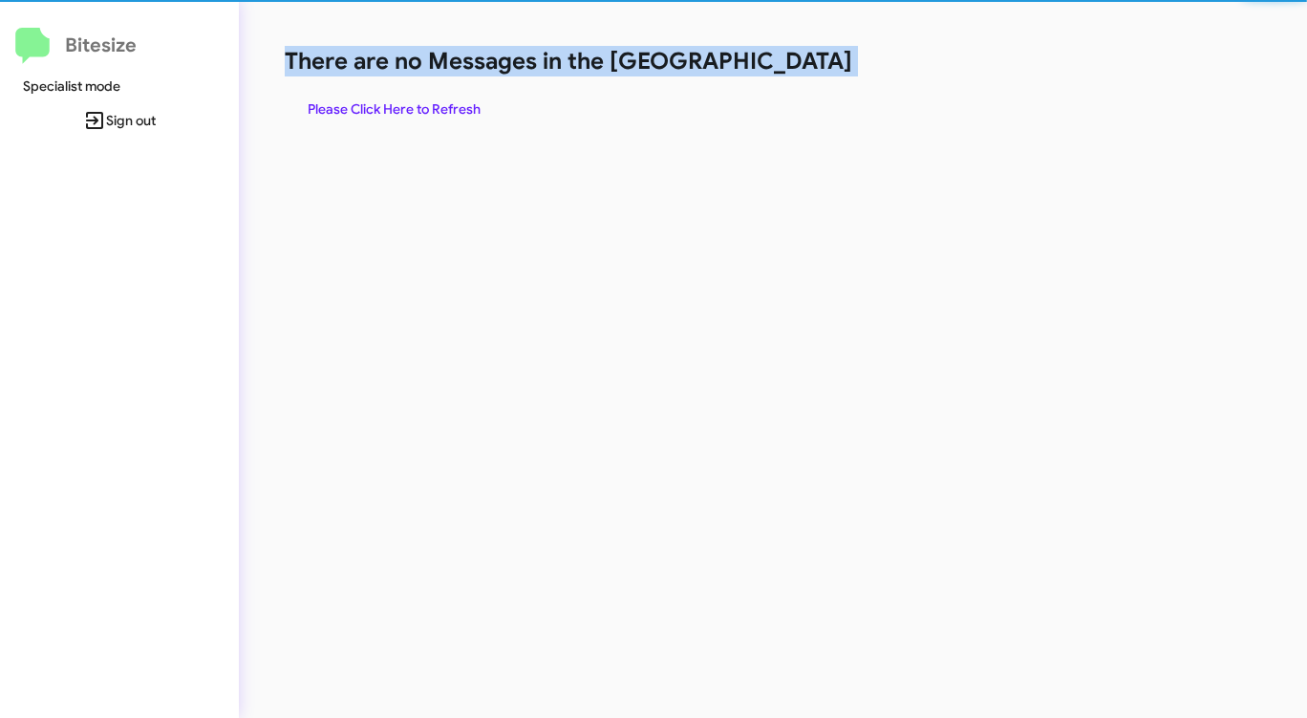
click at [772, 70] on h1 "There are no Messages in the [GEOGRAPHIC_DATA]" at bounding box center [684, 61] width 799 height 31
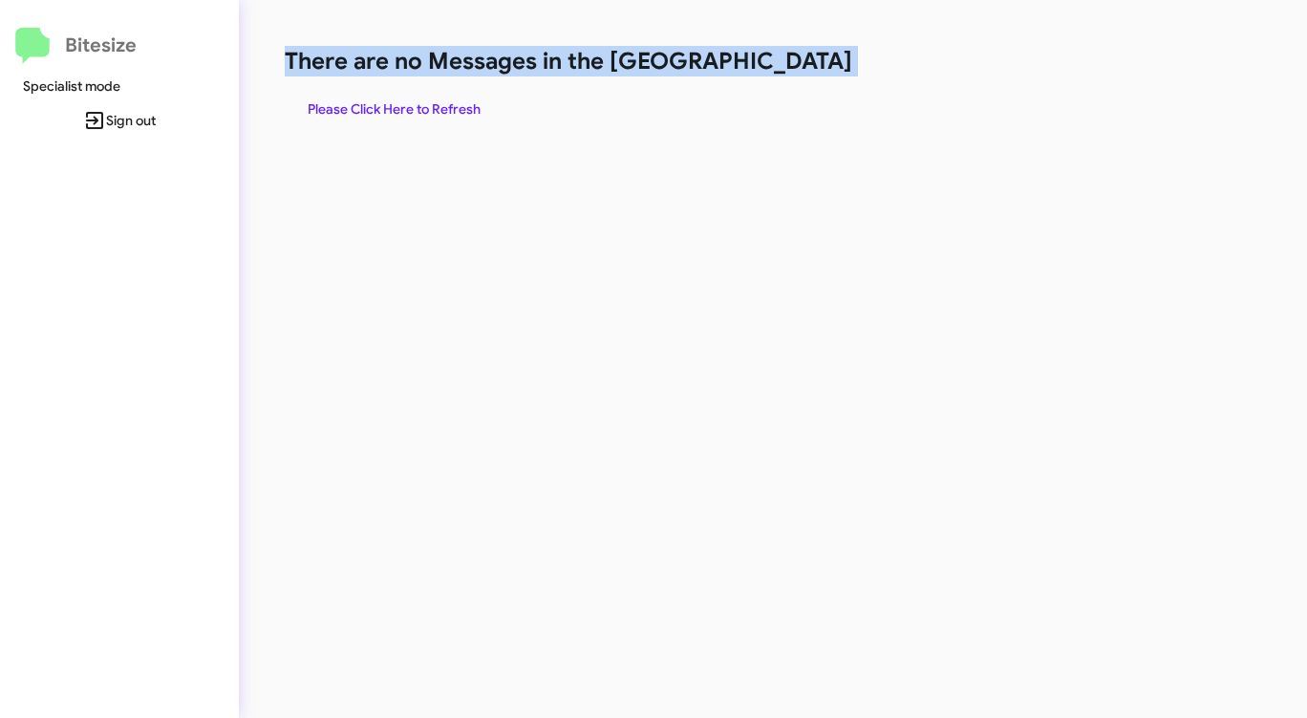
click at [772, 70] on h1 "There are no Messages in the [GEOGRAPHIC_DATA]" at bounding box center [684, 61] width 799 height 31
click at [378, 106] on span "Please Click Here to Refresh" at bounding box center [394, 109] width 173 height 34
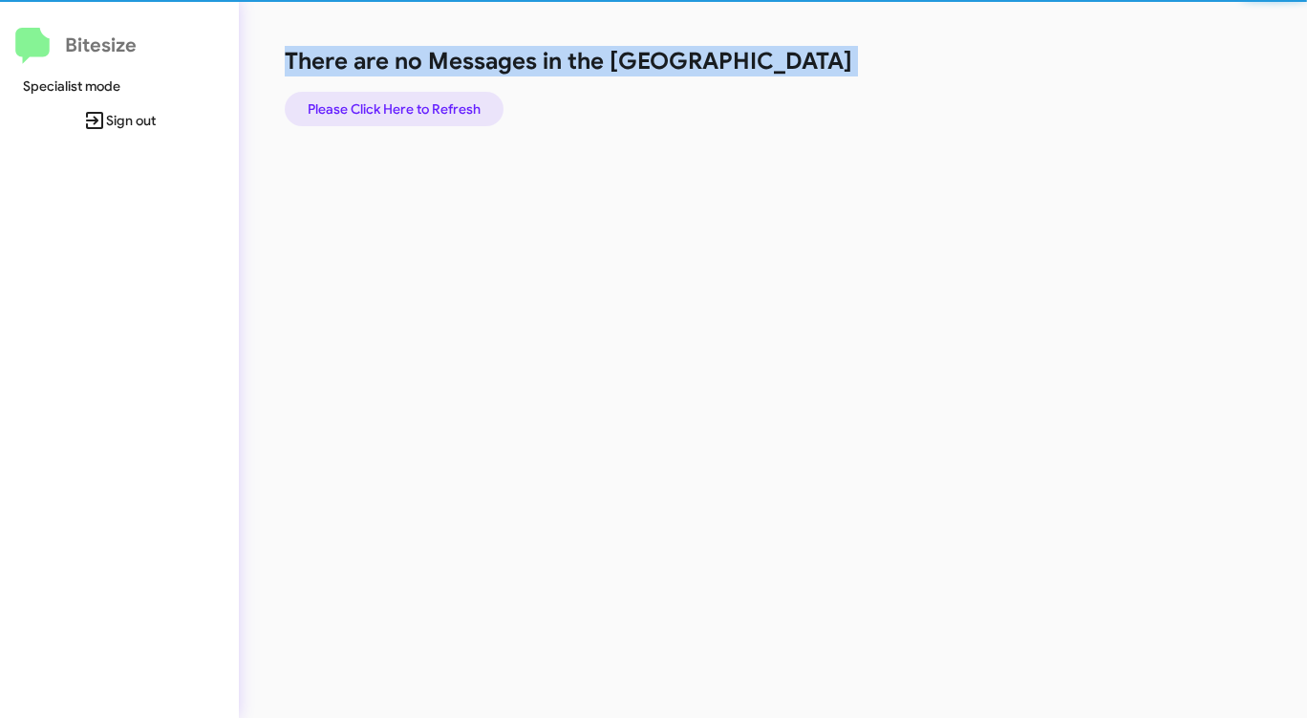
click at [378, 106] on span "Please Click Here to Refresh" at bounding box center [394, 109] width 173 height 34
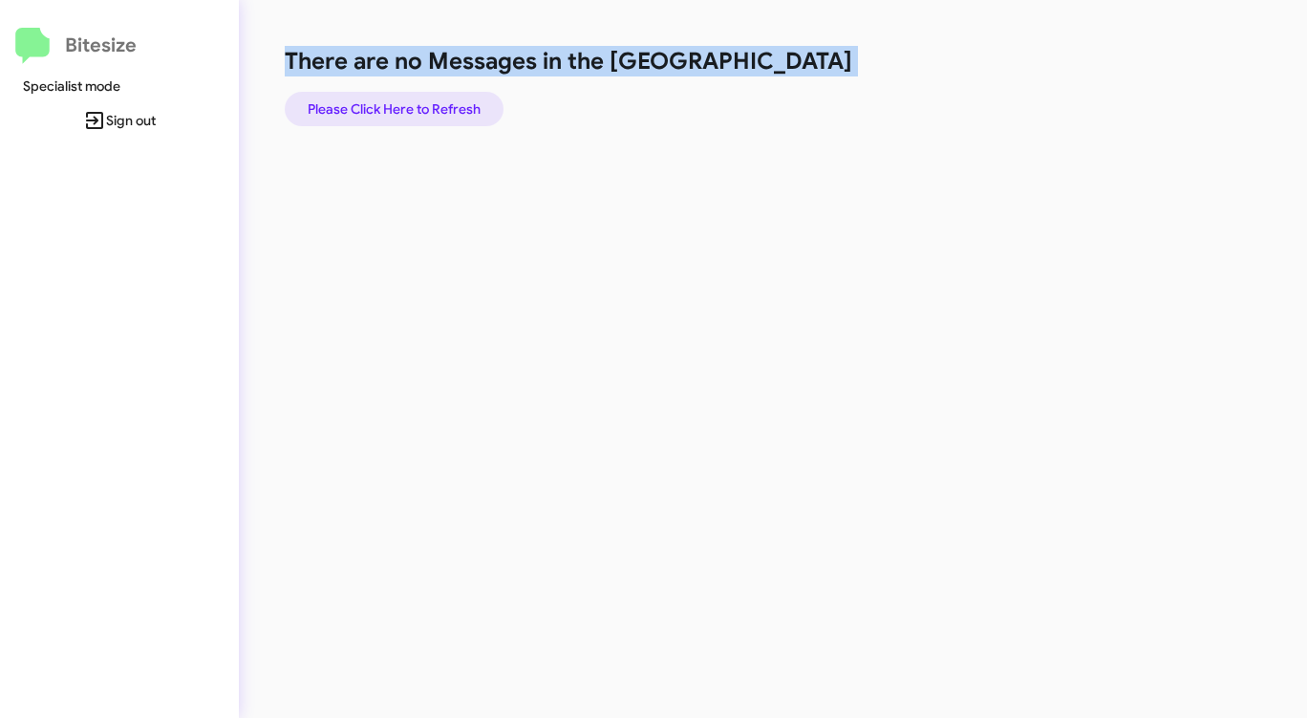
click at [379, 106] on span "Please Click Here to Refresh" at bounding box center [394, 109] width 173 height 34
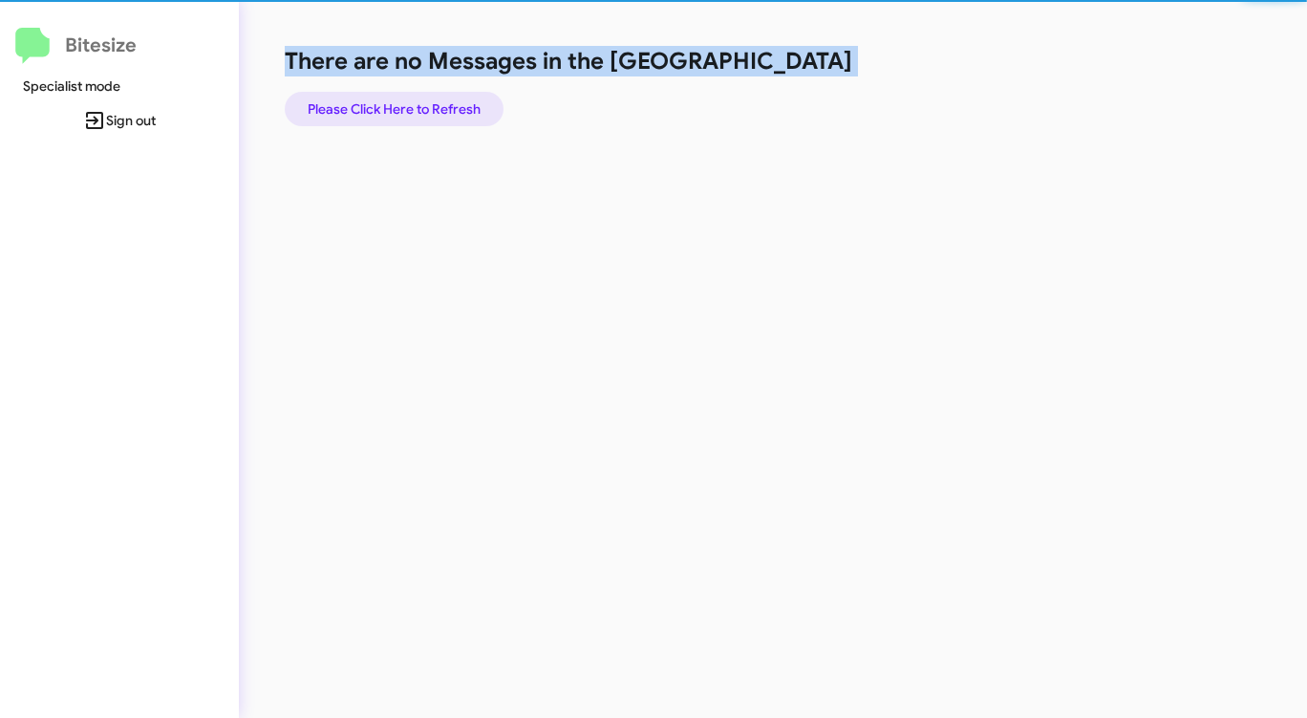
click at [381, 106] on span "Please Click Here to Refresh" at bounding box center [394, 109] width 173 height 34
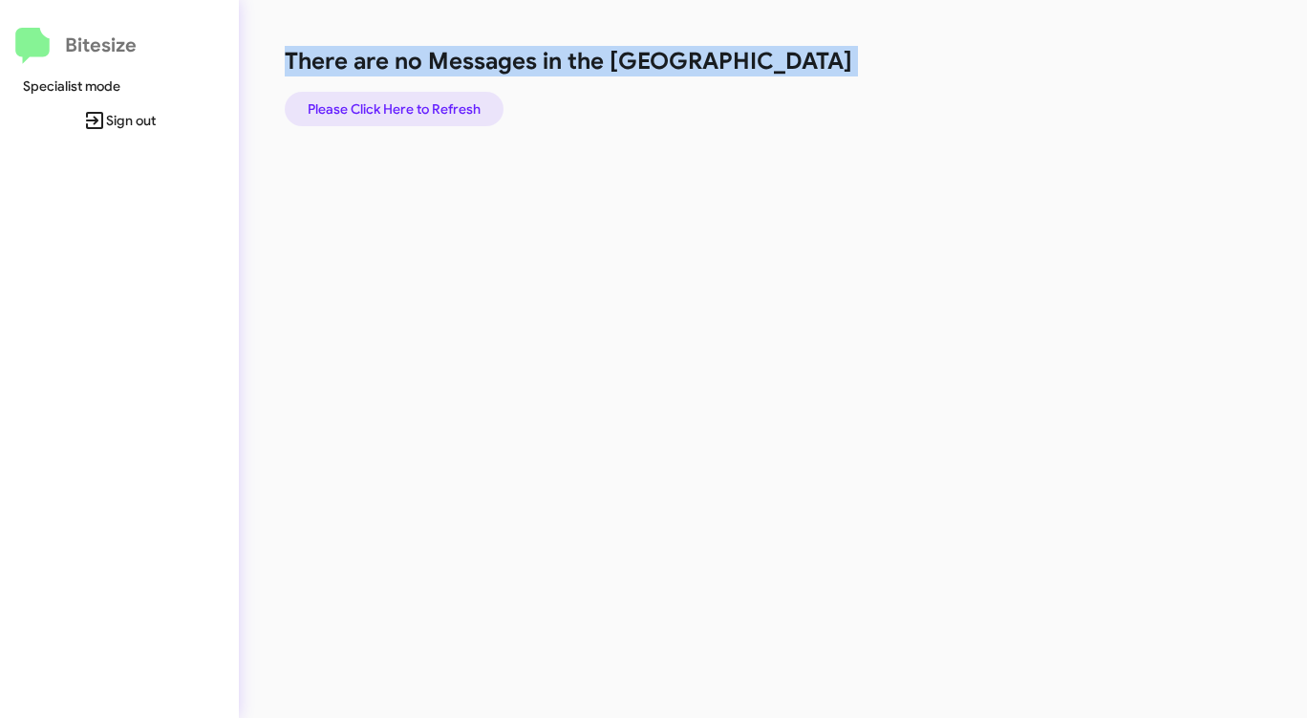
click at [381, 106] on span "Please Click Here to Refresh" at bounding box center [394, 109] width 173 height 34
click at [381, 105] on span "Please Click Here to Refresh" at bounding box center [394, 109] width 173 height 34
click at [421, 115] on span "Please Click Here to Refresh" at bounding box center [394, 109] width 173 height 34
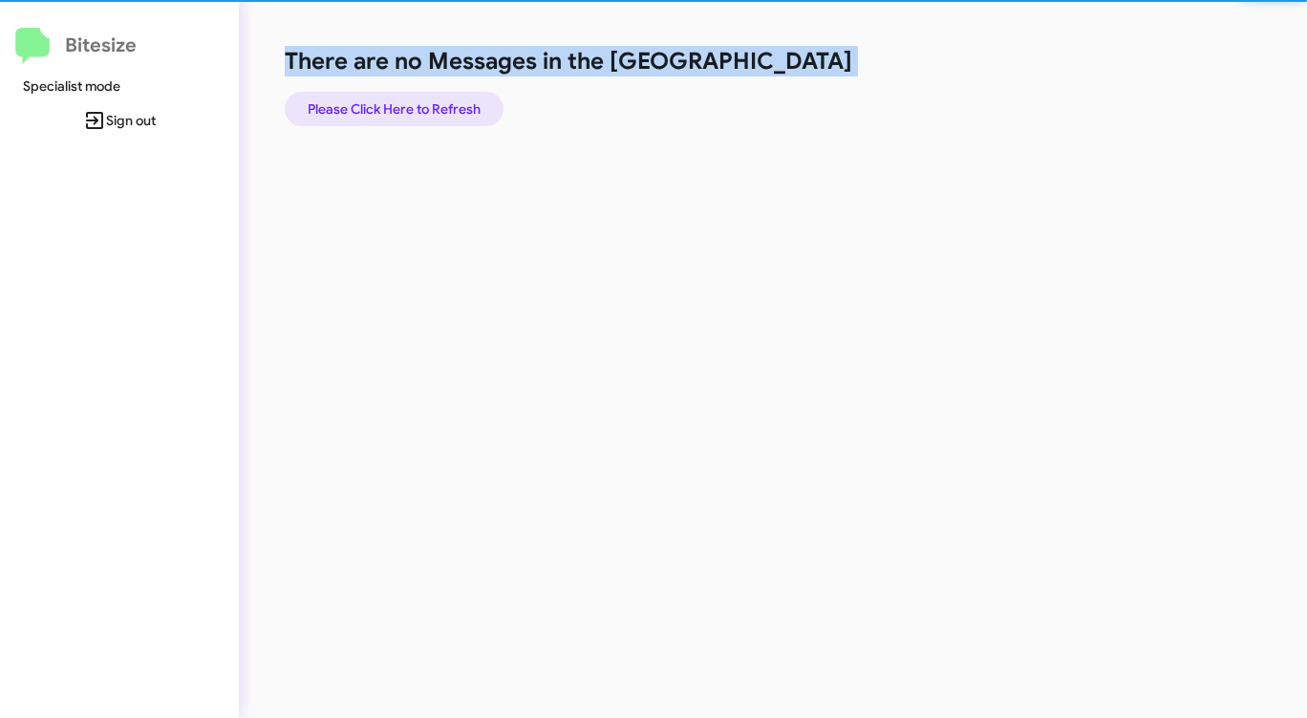
click at [421, 115] on span "Please Click Here to Refresh" at bounding box center [394, 109] width 173 height 34
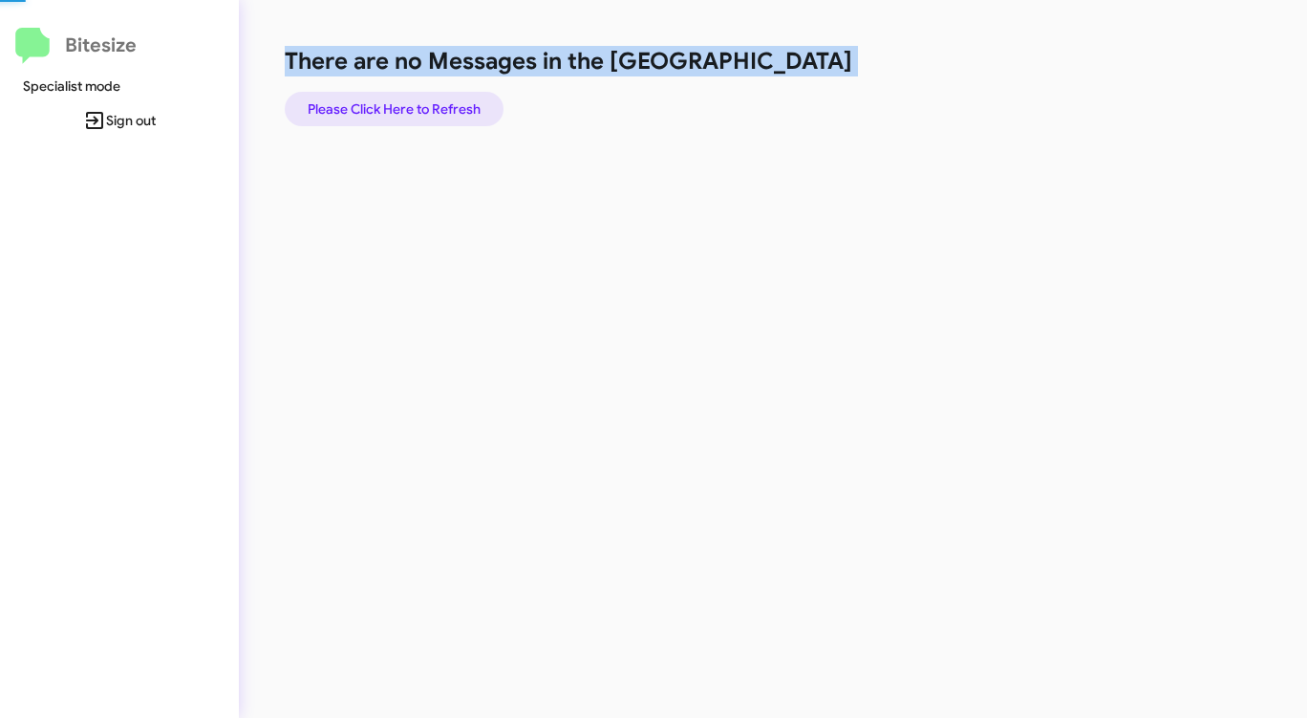
click at [421, 115] on span "Please Click Here to Refresh" at bounding box center [394, 109] width 173 height 34
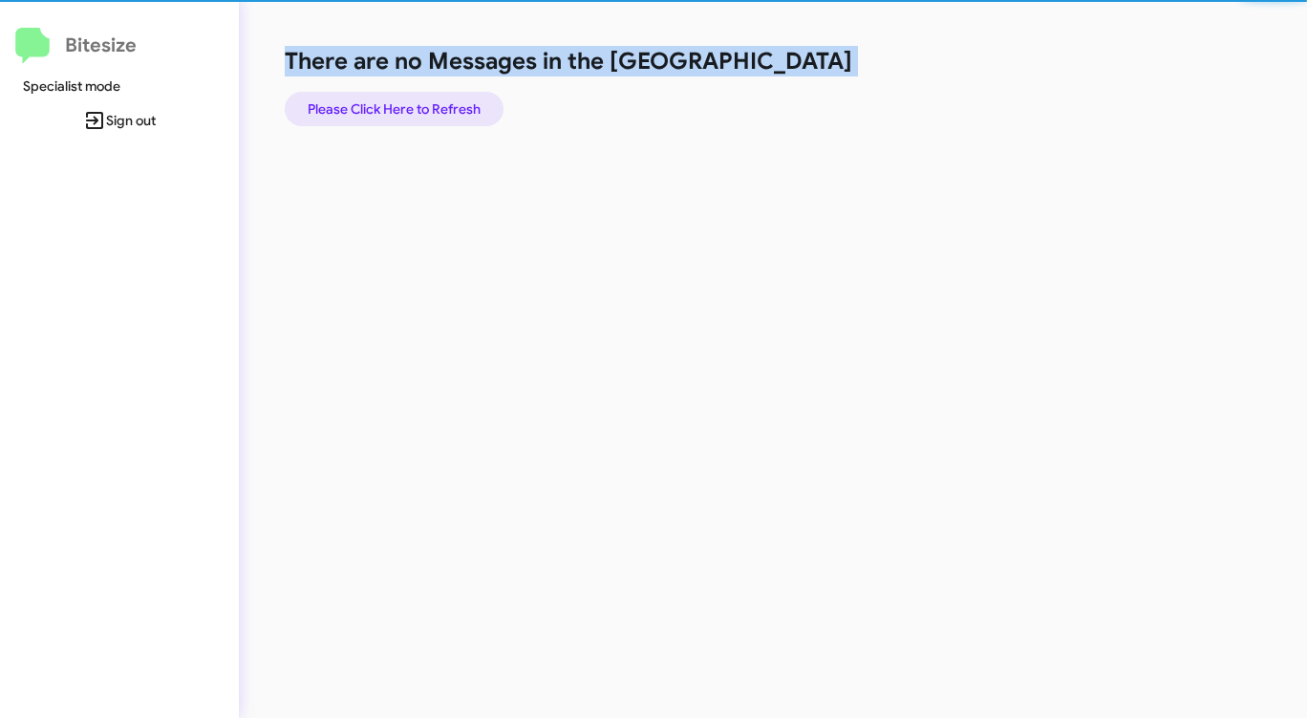
click at [421, 115] on span "Please Click Here to Refresh" at bounding box center [394, 109] width 173 height 34
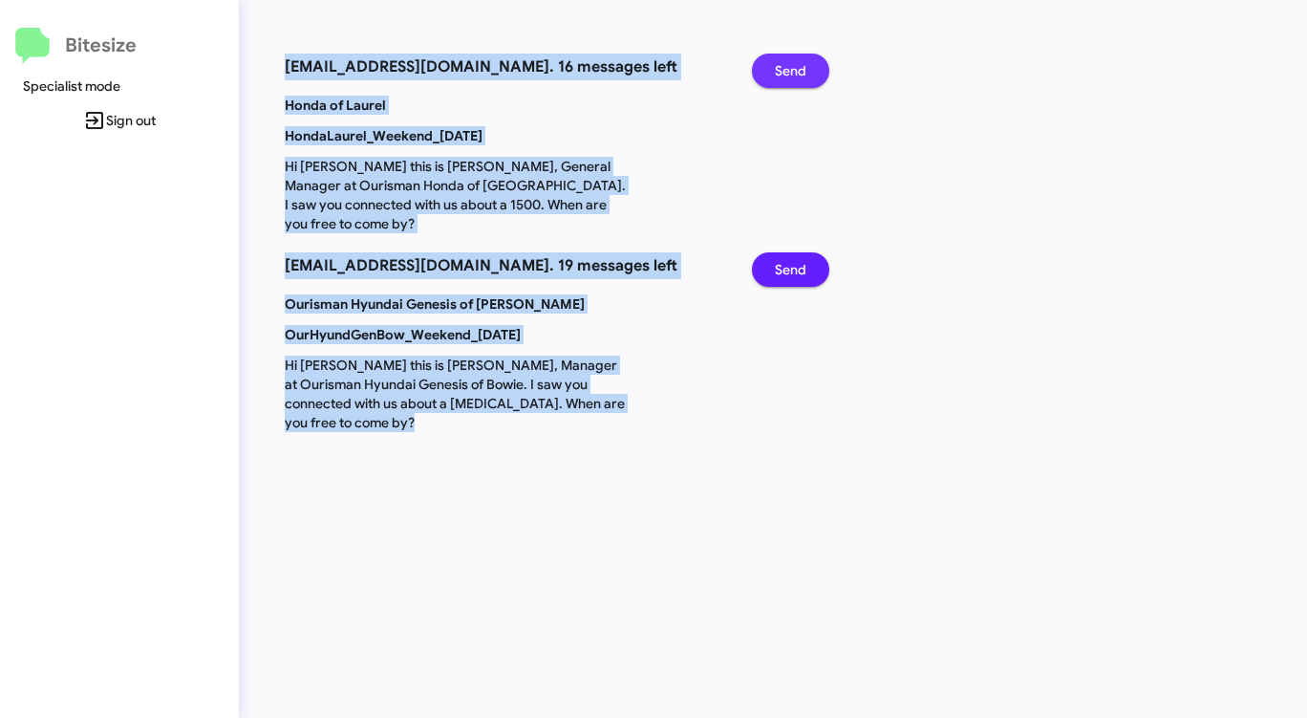
click at [800, 77] on span "Send" at bounding box center [791, 71] width 32 height 34
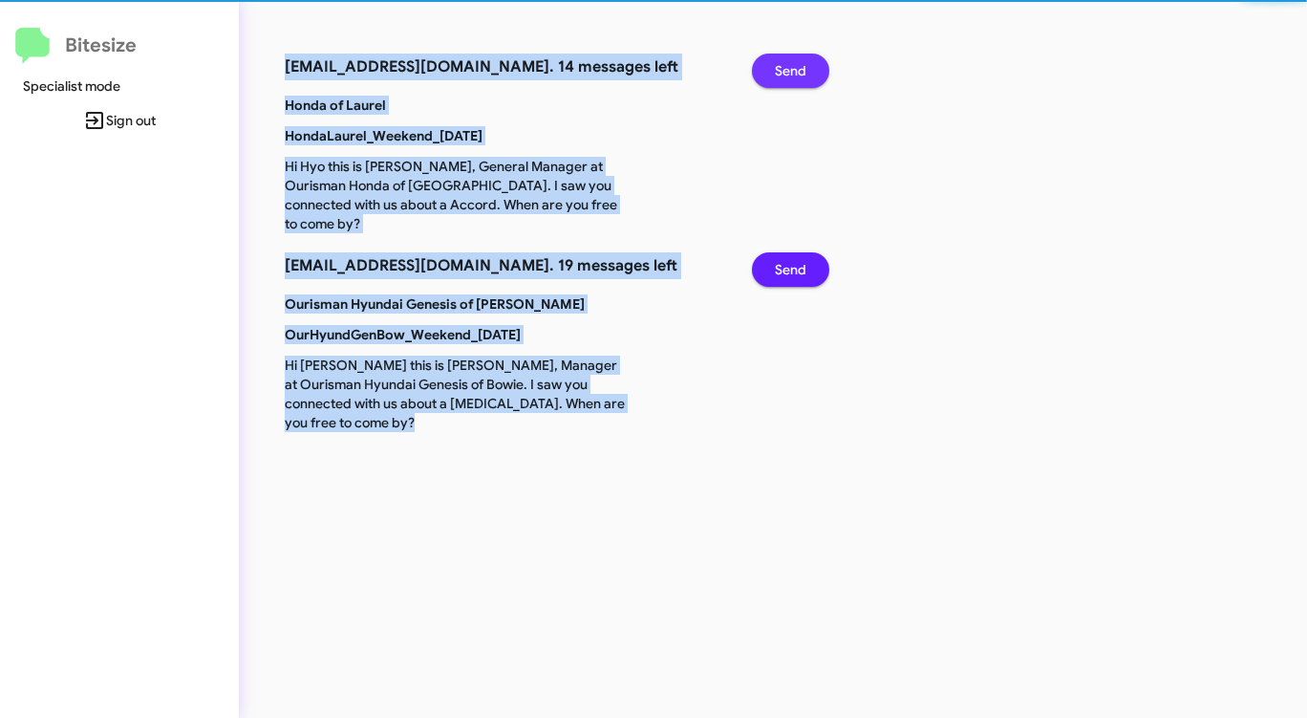
click at [800, 77] on span "Send" at bounding box center [791, 71] width 32 height 34
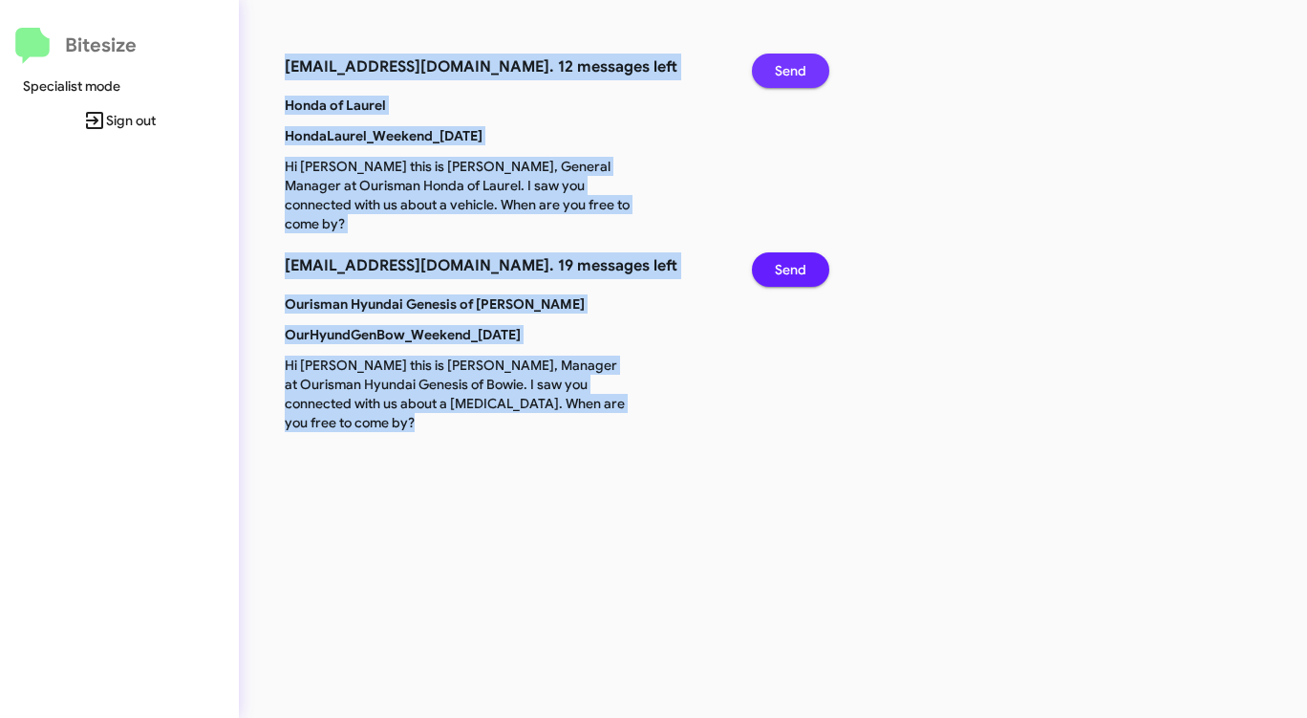
click at [800, 77] on span "Send" at bounding box center [791, 71] width 32 height 34
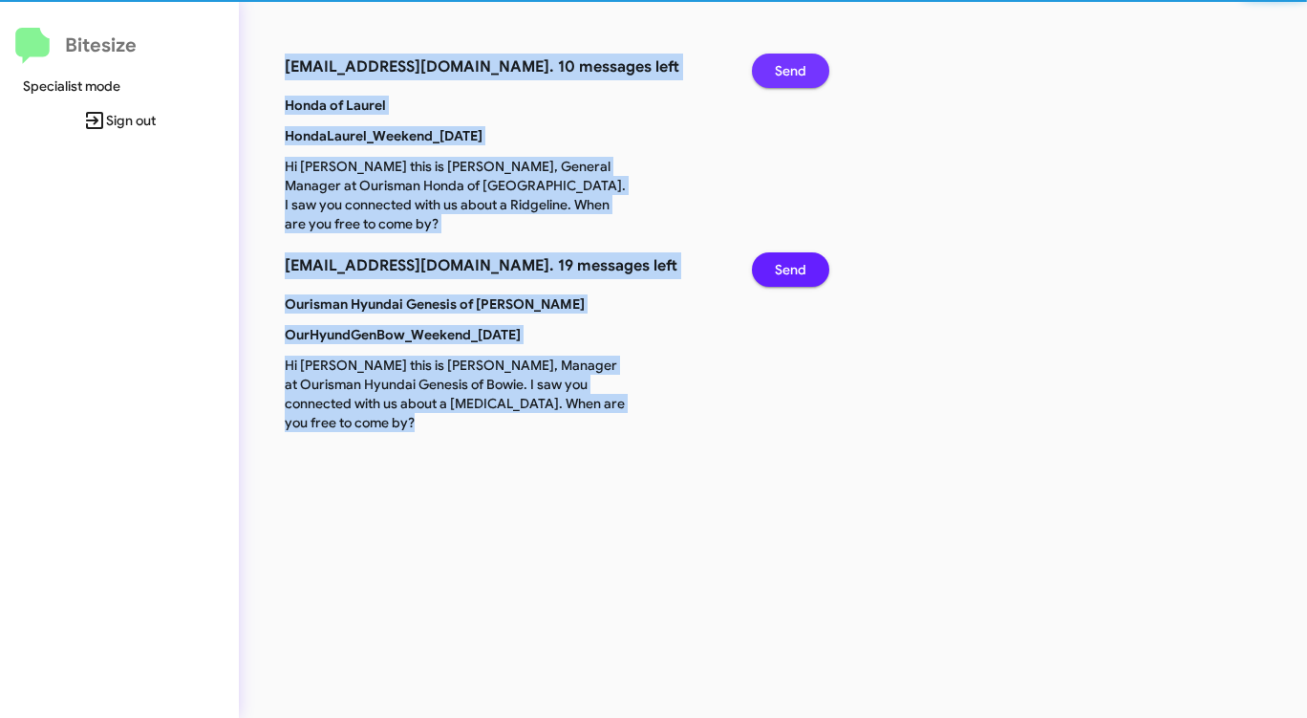
click at [800, 77] on span "Send" at bounding box center [791, 71] width 32 height 34
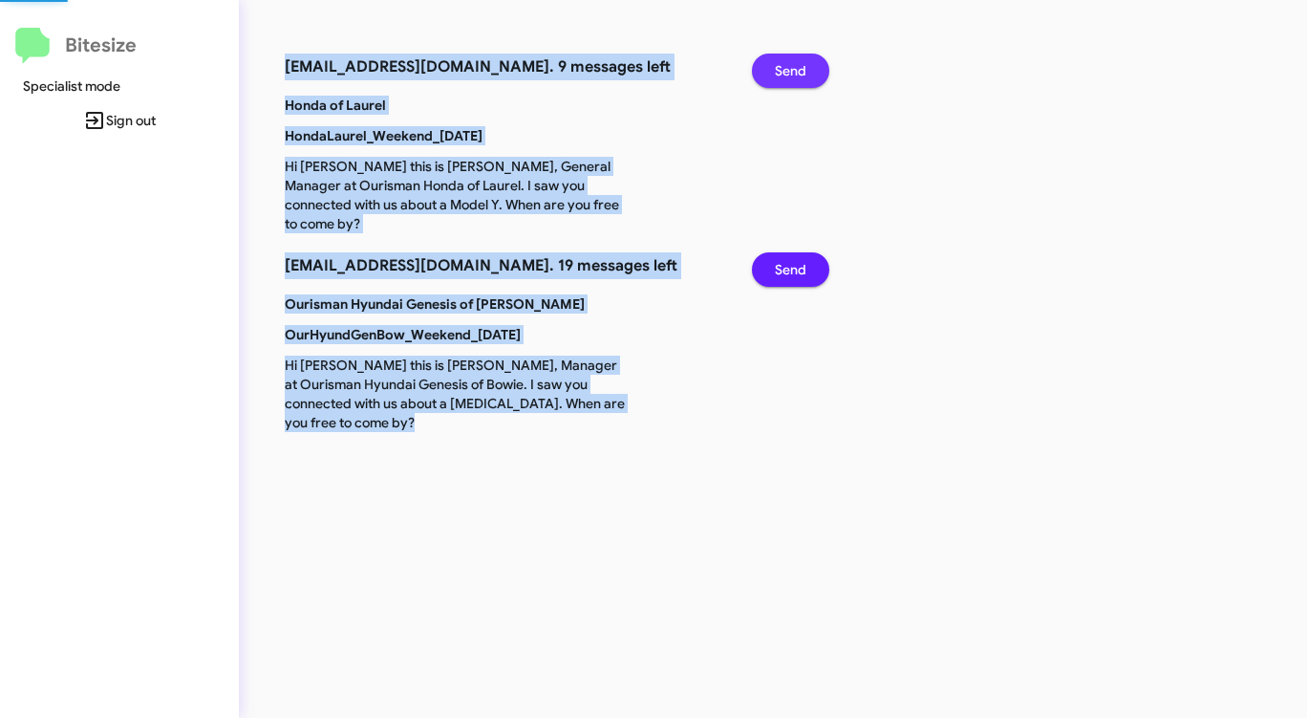
click at [800, 77] on span "Send" at bounding box center [791, 71] width 32 height 34
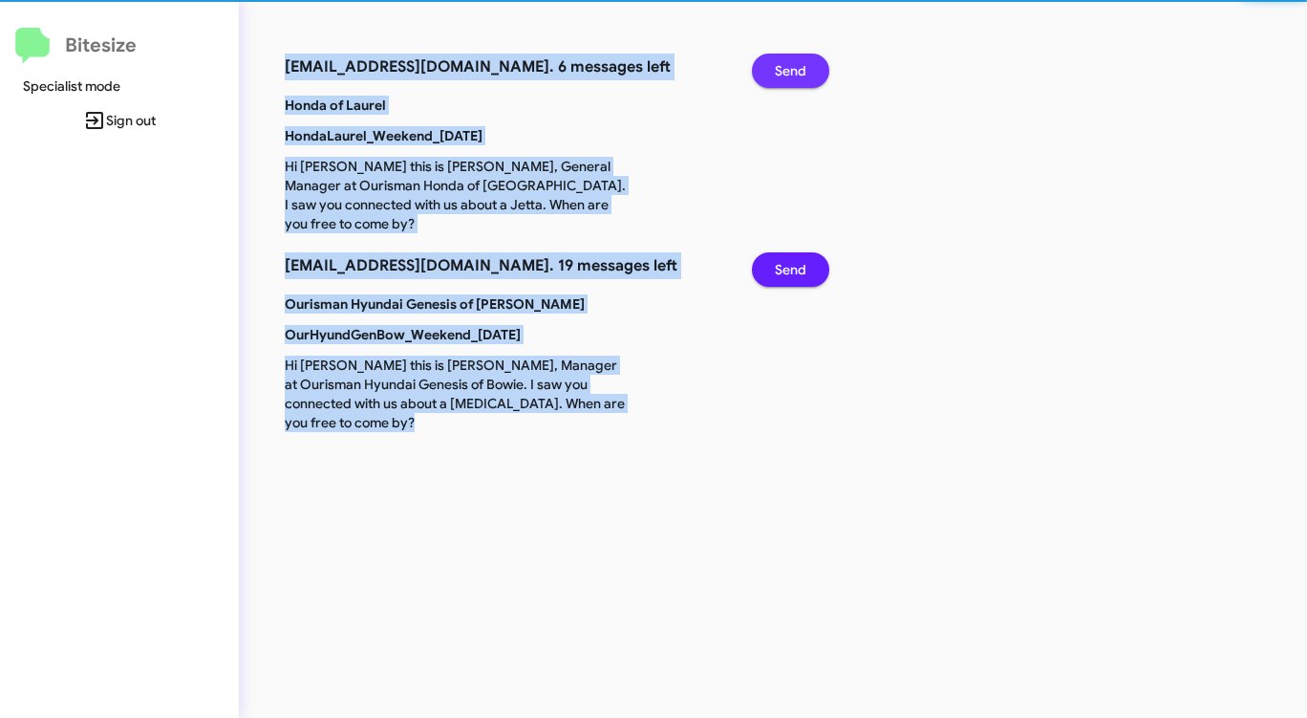
click at [800, 77] on span "Send" at bounding box center [791, 71] width 32 height 34
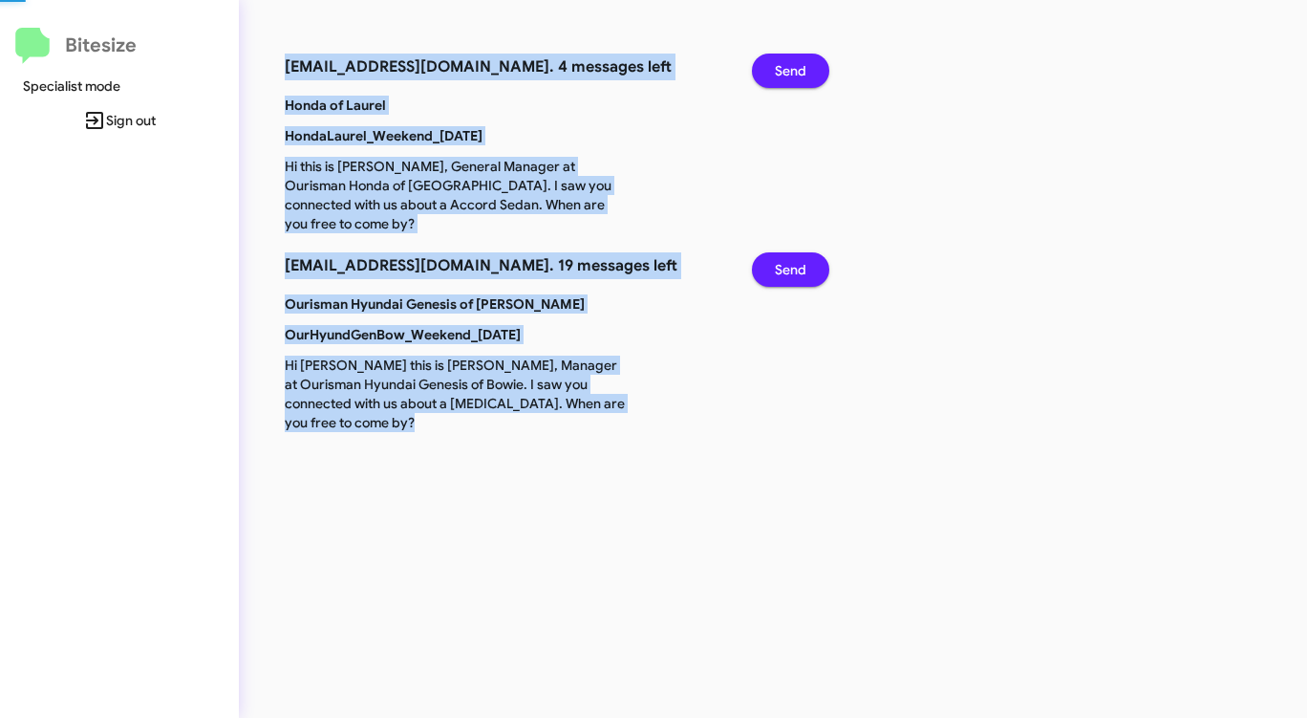
click at [800, 77] on span "Send" at bounding box center [791, 71] width 32 height 34
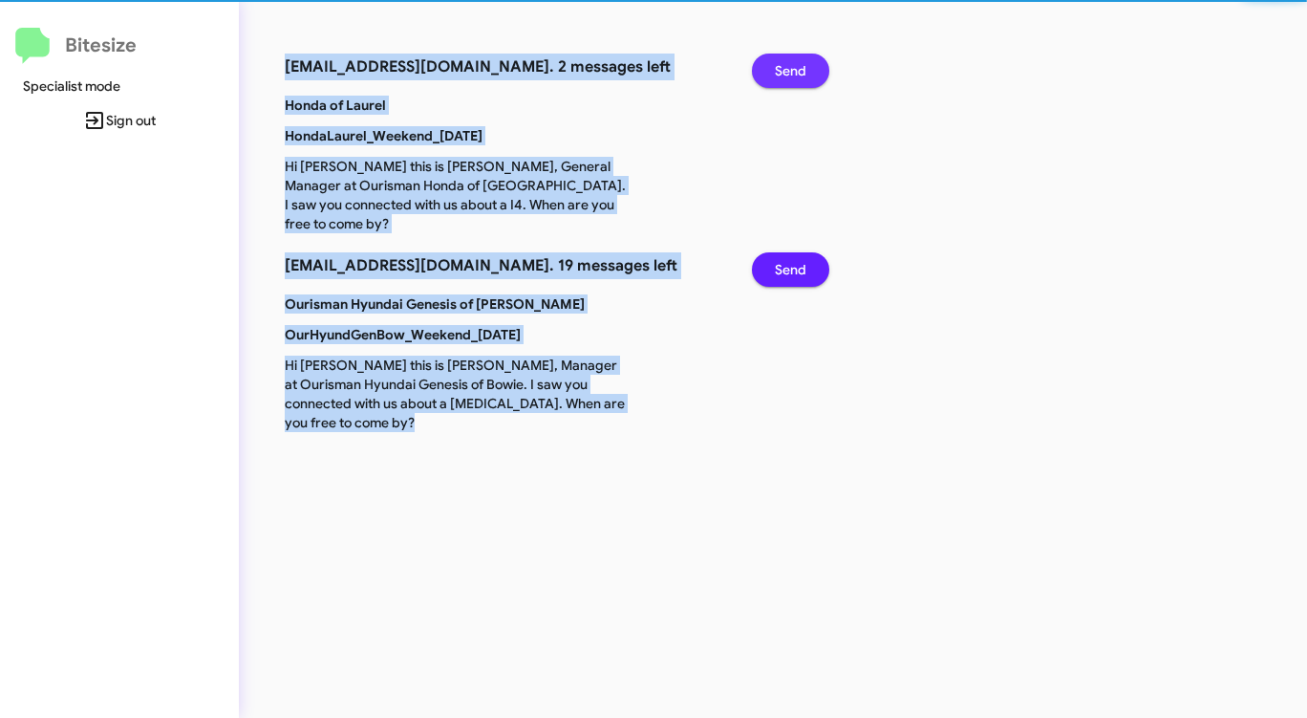
click at [800, 77] on span "Send" at bounding box center [791, 71] width 32 height 34
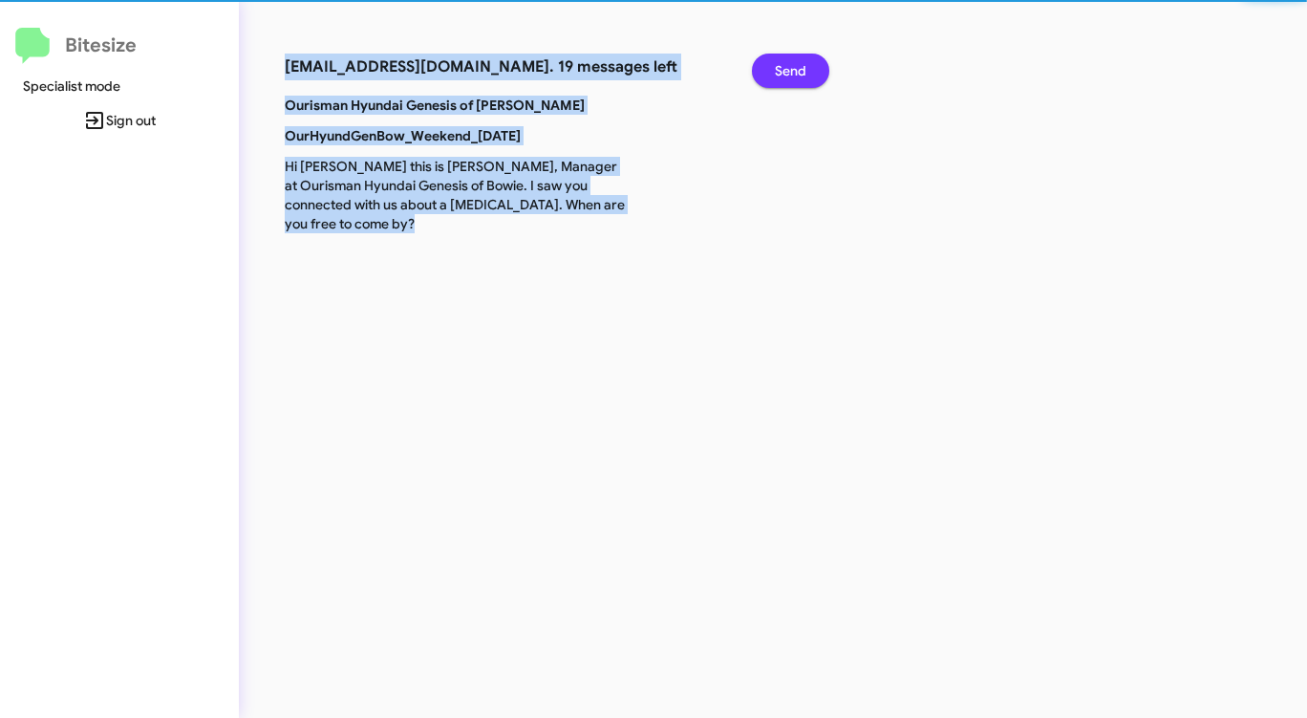
click at [800, 77] on span "Send" at bounding box center [791, 71] width 32 height 34
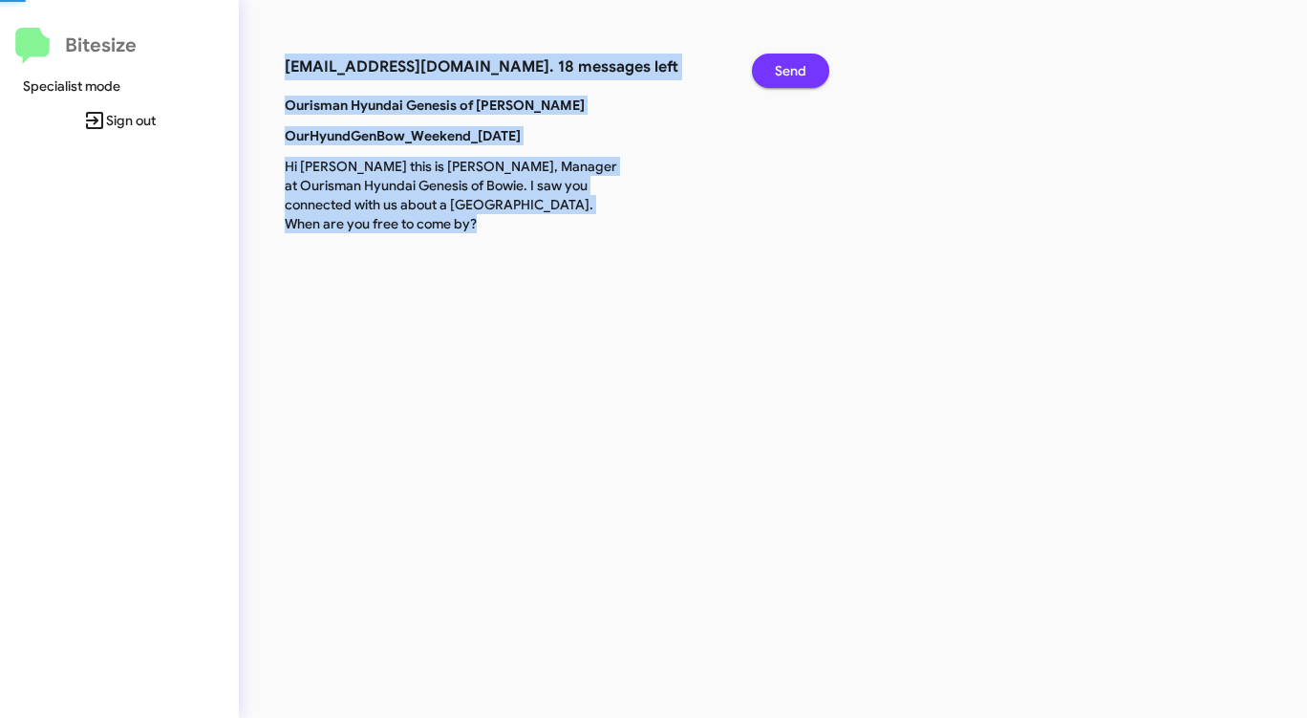
click at [800, 77] on span "Send" at bounding box center [791, 71] width 32 height 34
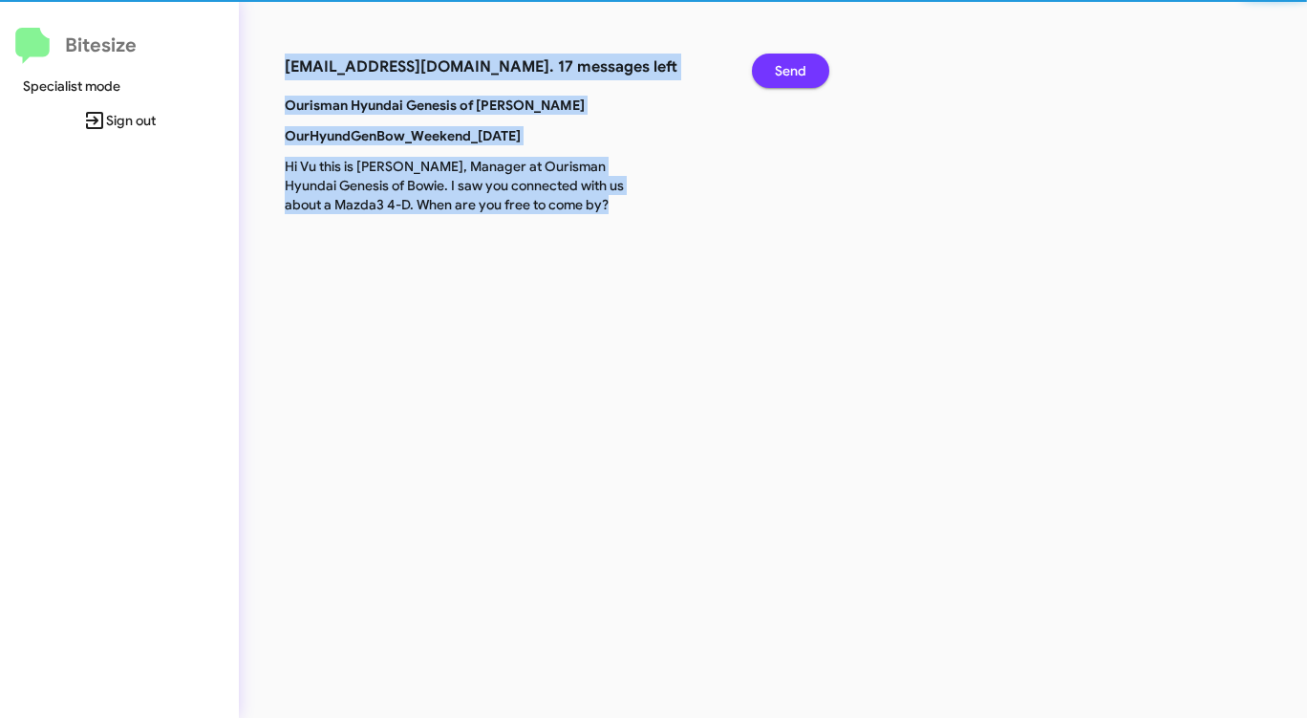
click at [800, 77] on span "Send" at bounding box center [791, 71] width 32 height 34
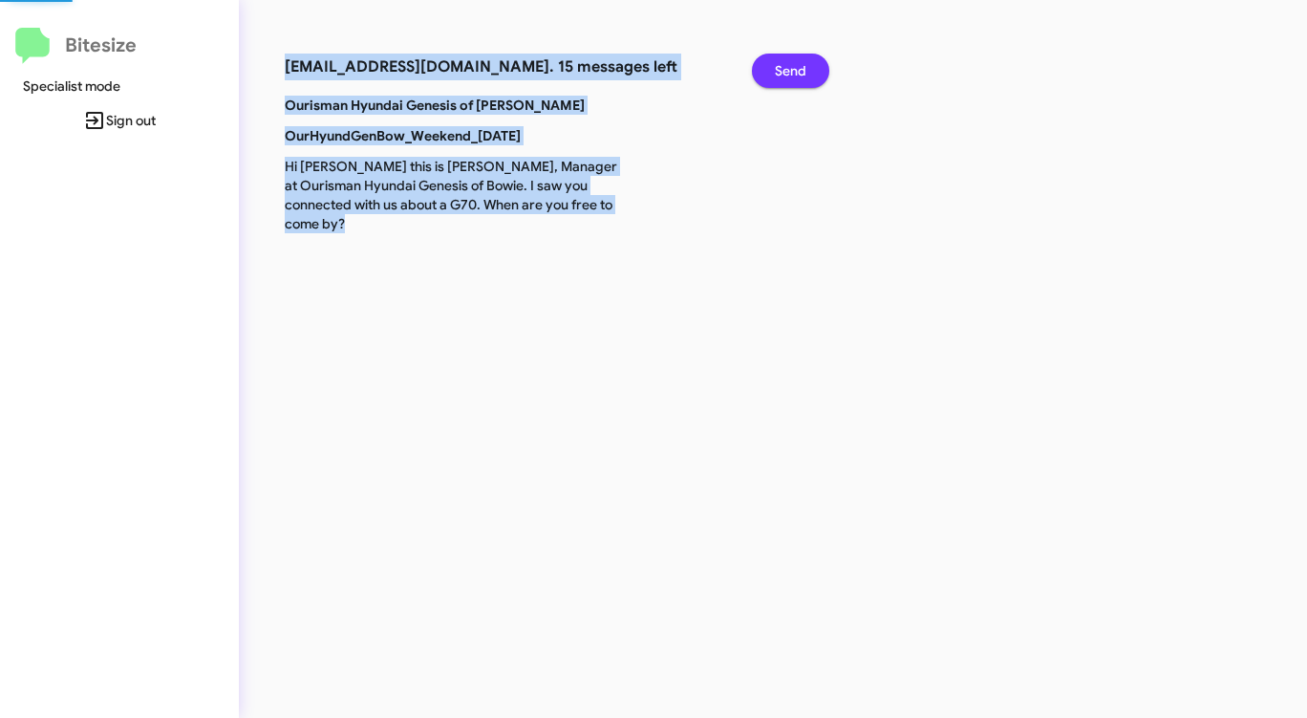
click at [800, 77] on span "Send" at bounding box center [791, 71] width 32 height 34
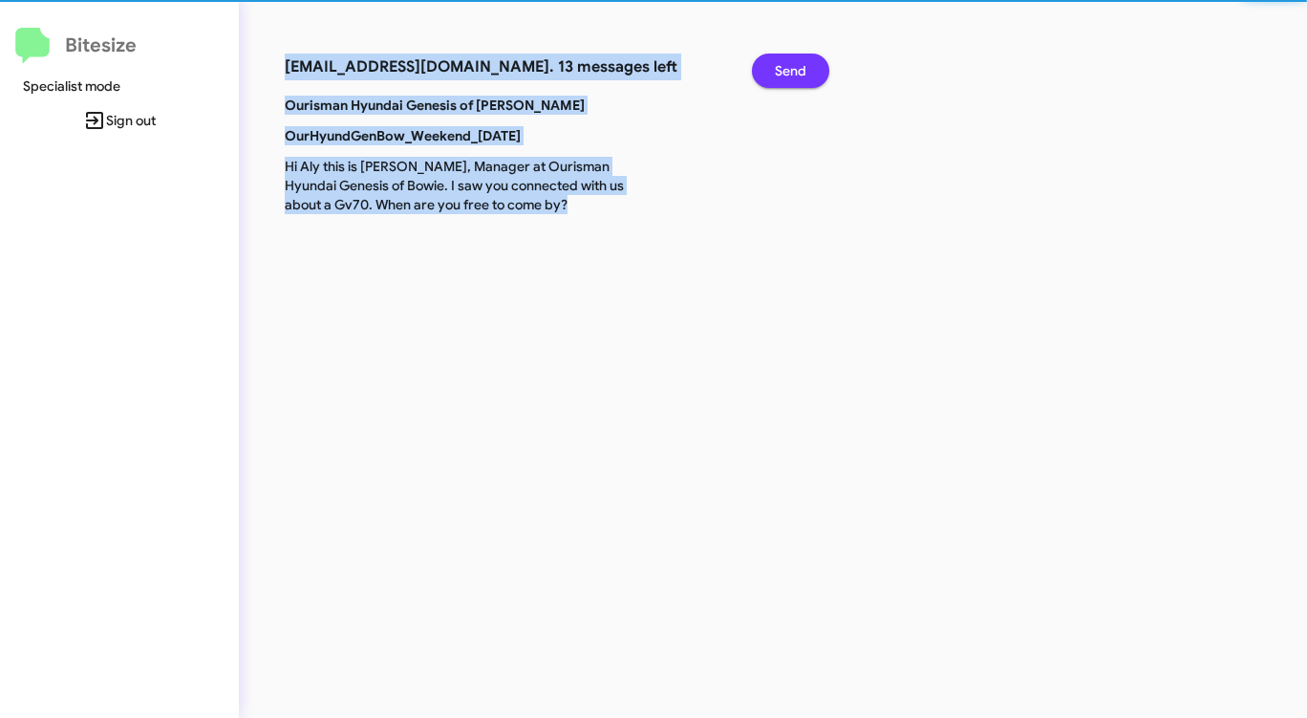
click at [800, 77] on span "Send" at bounding box center [791, 71] width 32 height 34
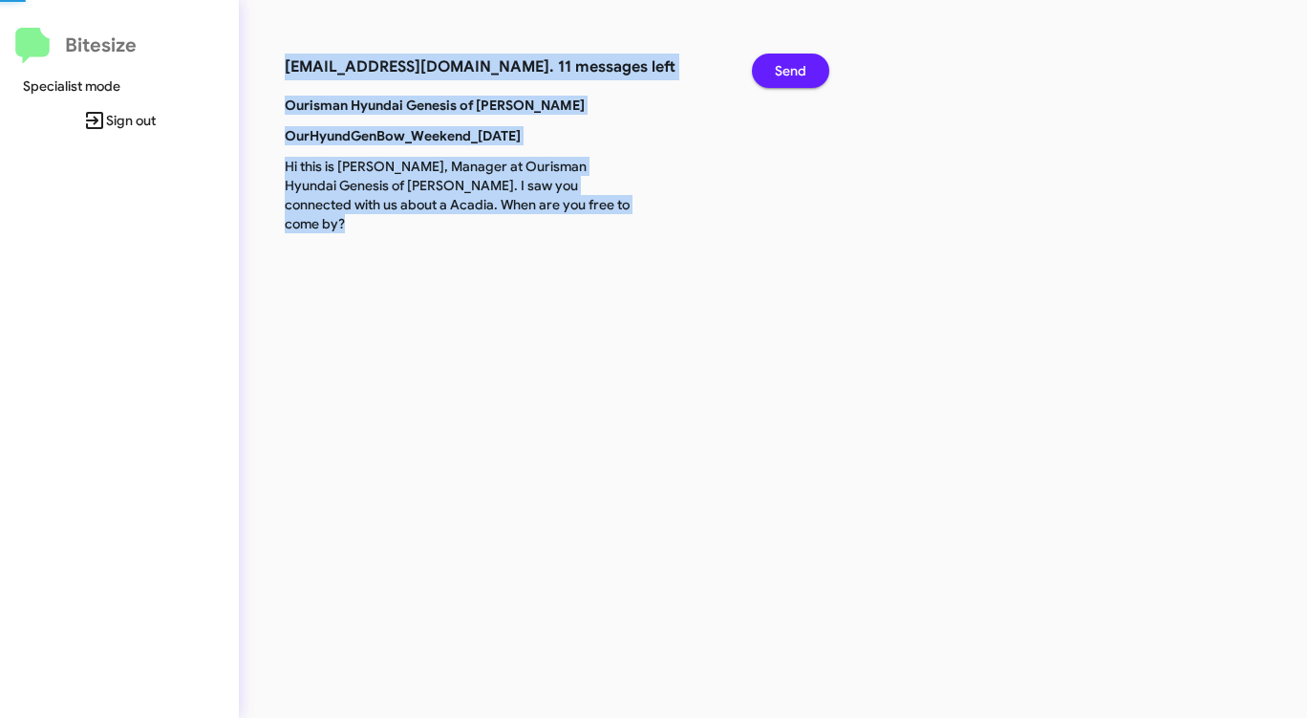
click at [800, 77] on span "Send" at bounding box center [791, 71] width 32 height 34
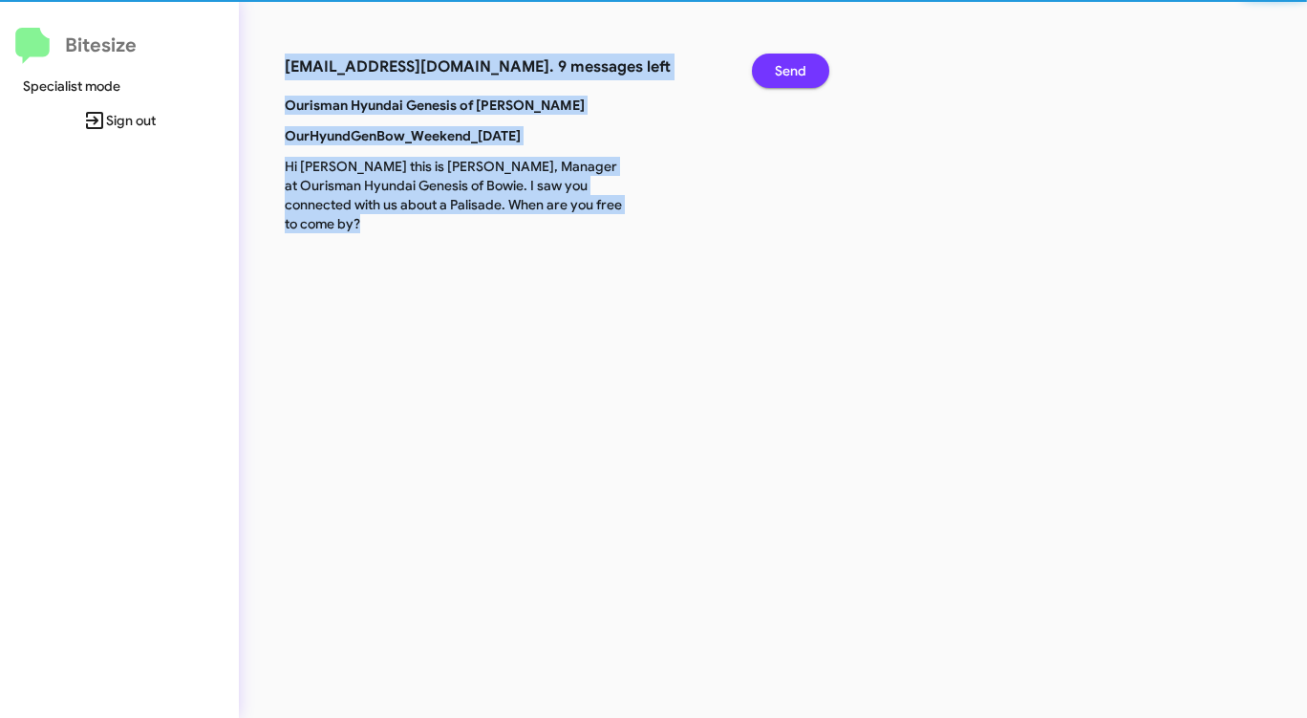
click at [800, 77] on span "Send" at bounding box center [791, 71] width 32 height 34
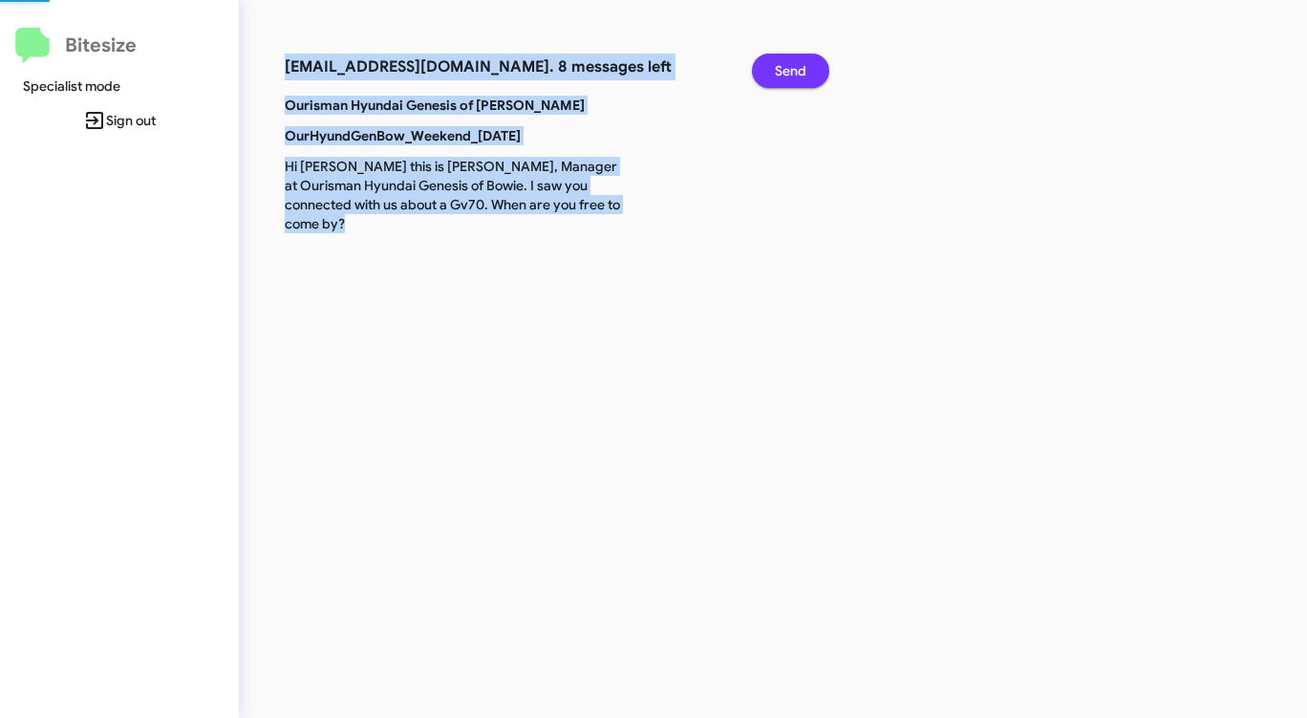
click at [800, 77] on span "Send" at bounding box center [791, 71] width 32 height 34
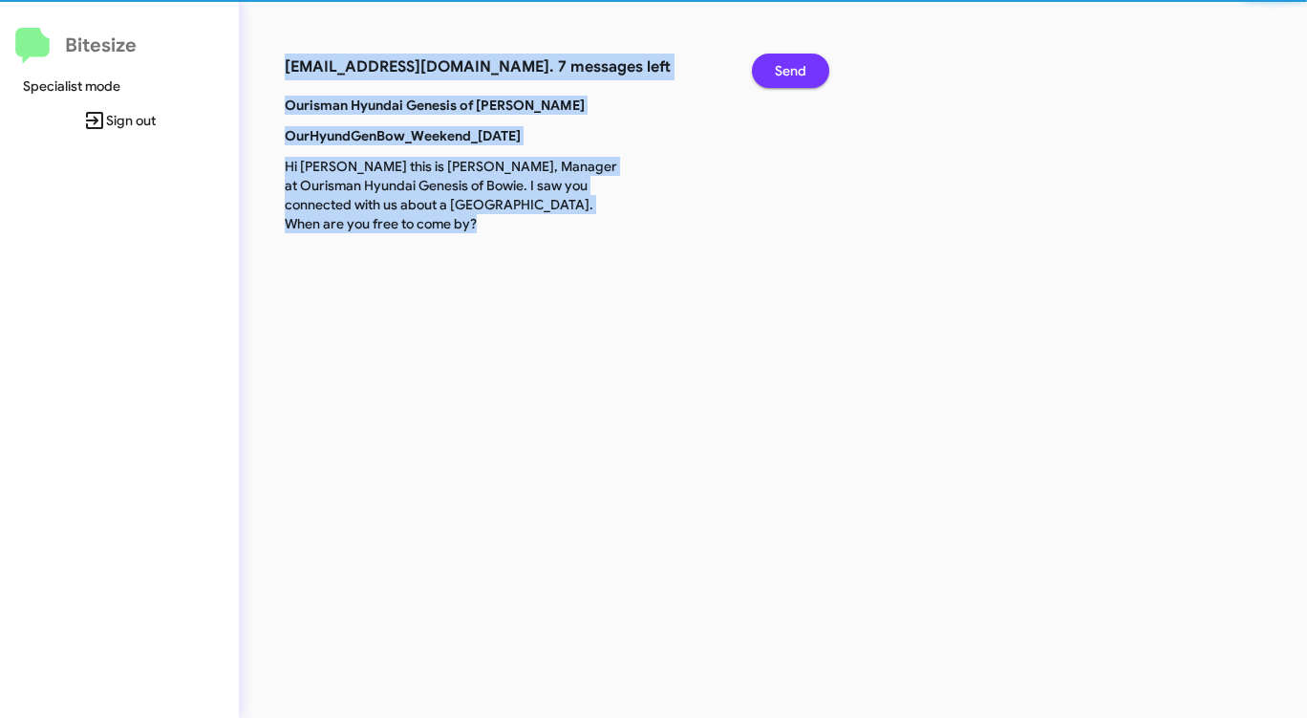
click at [800, 77] on span "Send" at bounding box center [791, 71] width 32 height 34
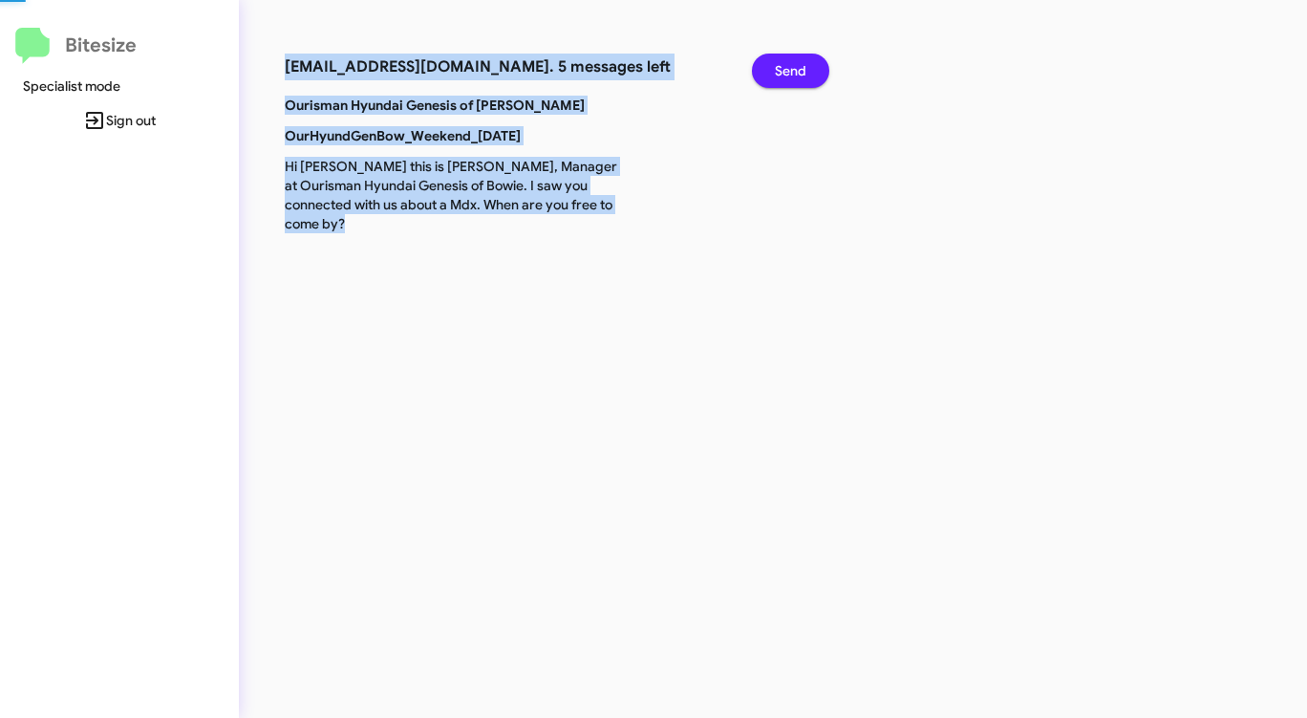
click at [800, 77] on span "Send" at bounding box center [791, 71] width 32 height 34
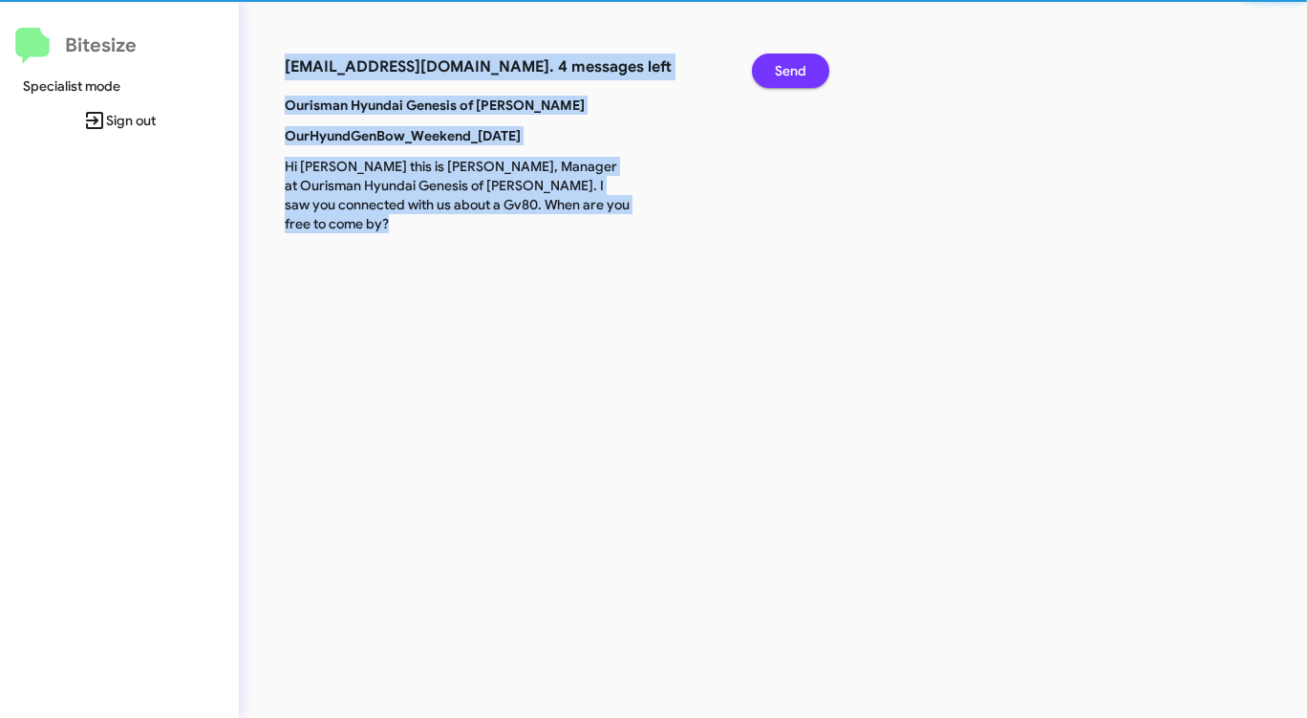
click at [800, 77] on span "Send" at bounding box center [791, 71] width 32 height 34
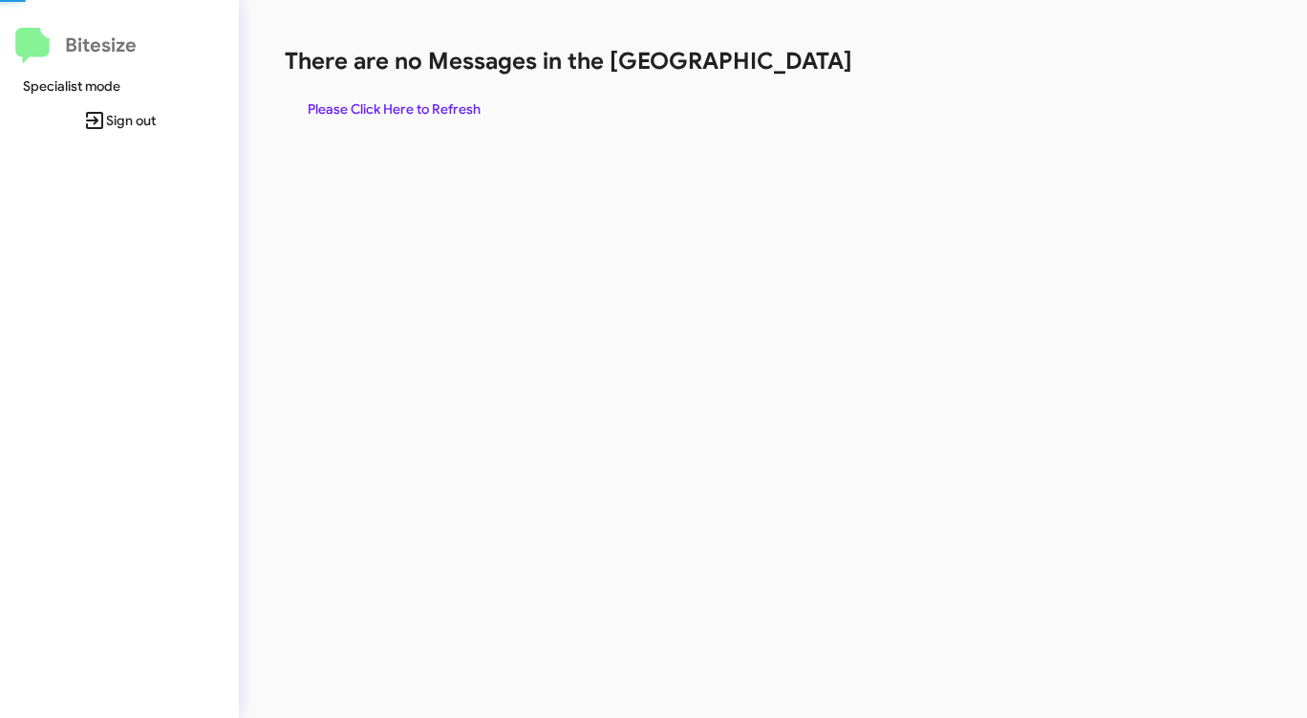
click at [800, 77] on div "There are no Messages in the Queue Please Click Here to Refresh" at bounding box center [684, 86] width 799 height 80
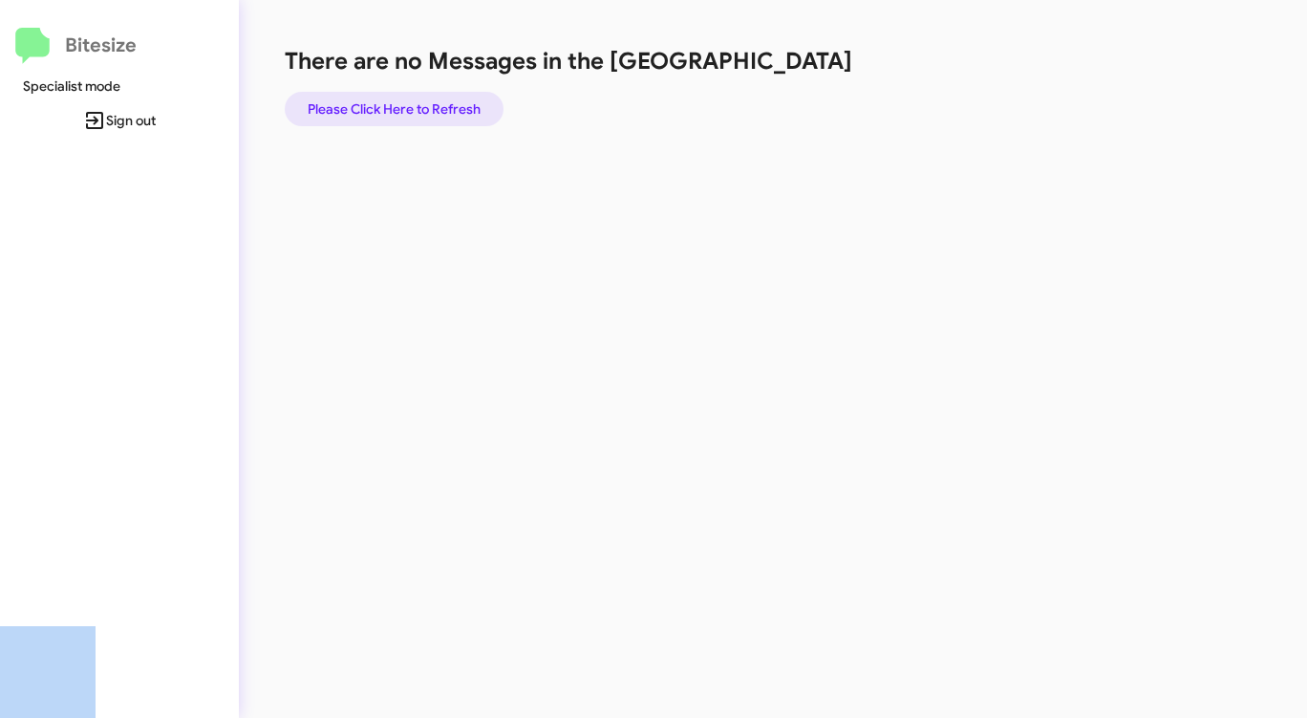
click at [392, 113] on span "Please Click Here to Refresh" at bounding box center [394, 109] width 173 height 34
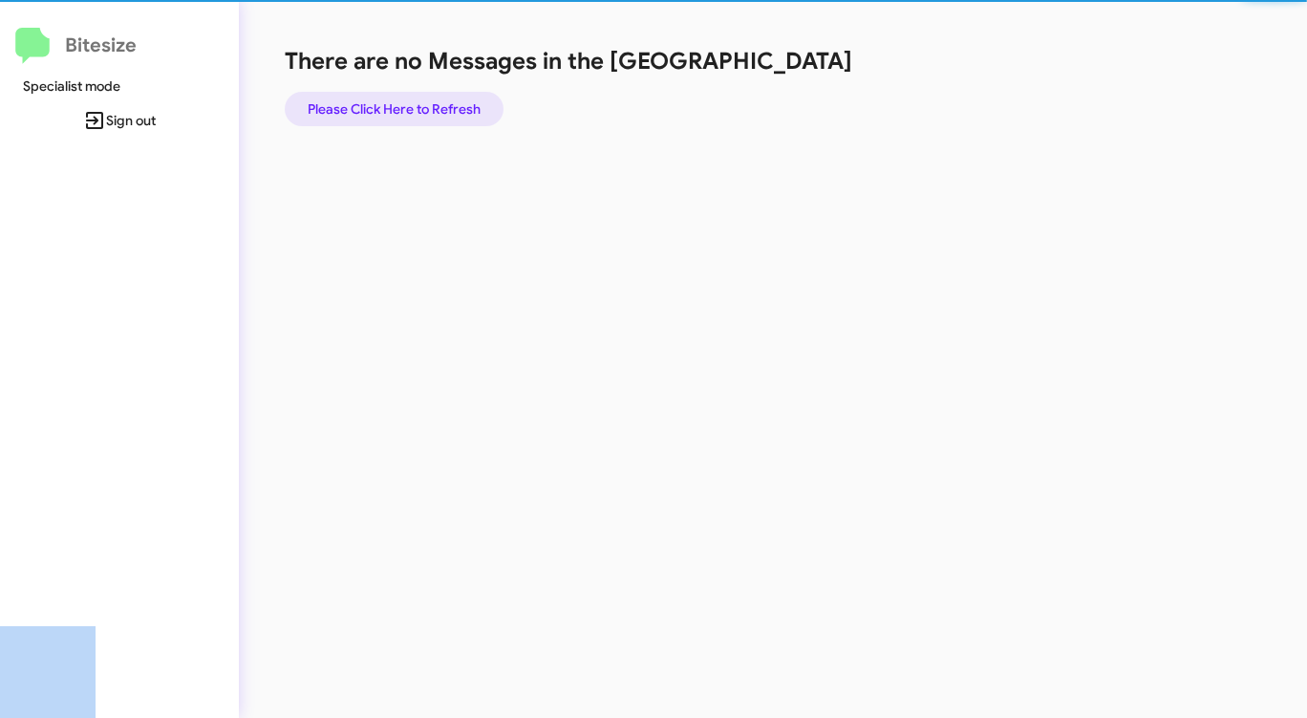
click at [392, 113] on span "Please Click Here to Refresh" at bounding box center [394, 109] width 173 height 34
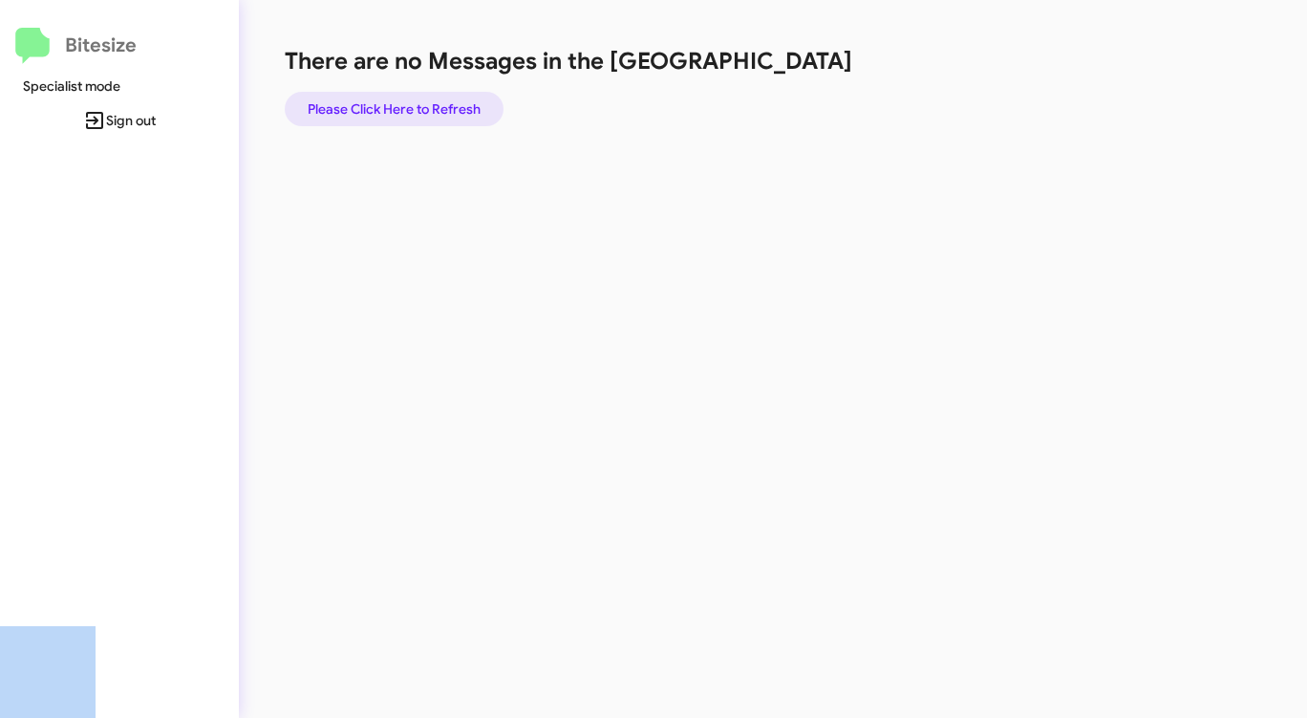
click at [392, 113] on span "Please Click Here to Refresh" at bounding box center [394, 109] width 173 height 34
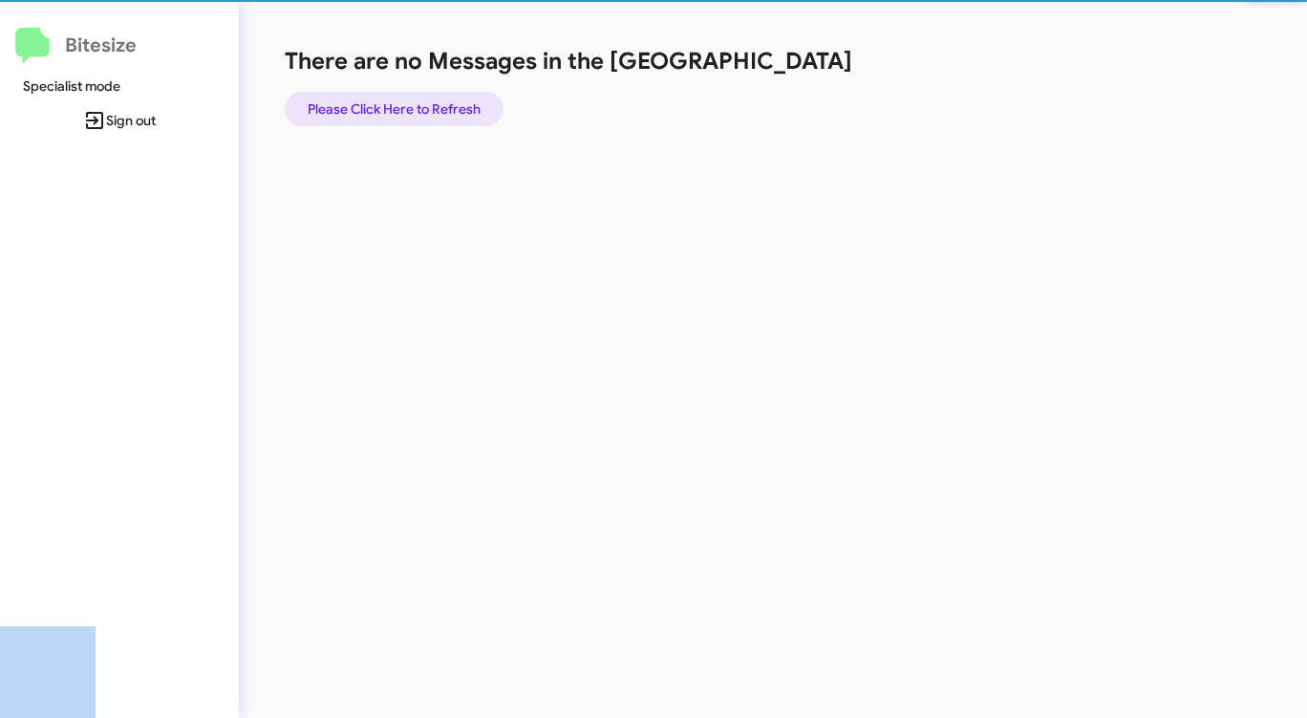
click at [392, 113] on span "Please Click Here to Refresh" at bounding box center [394, 109] width 173 height 34
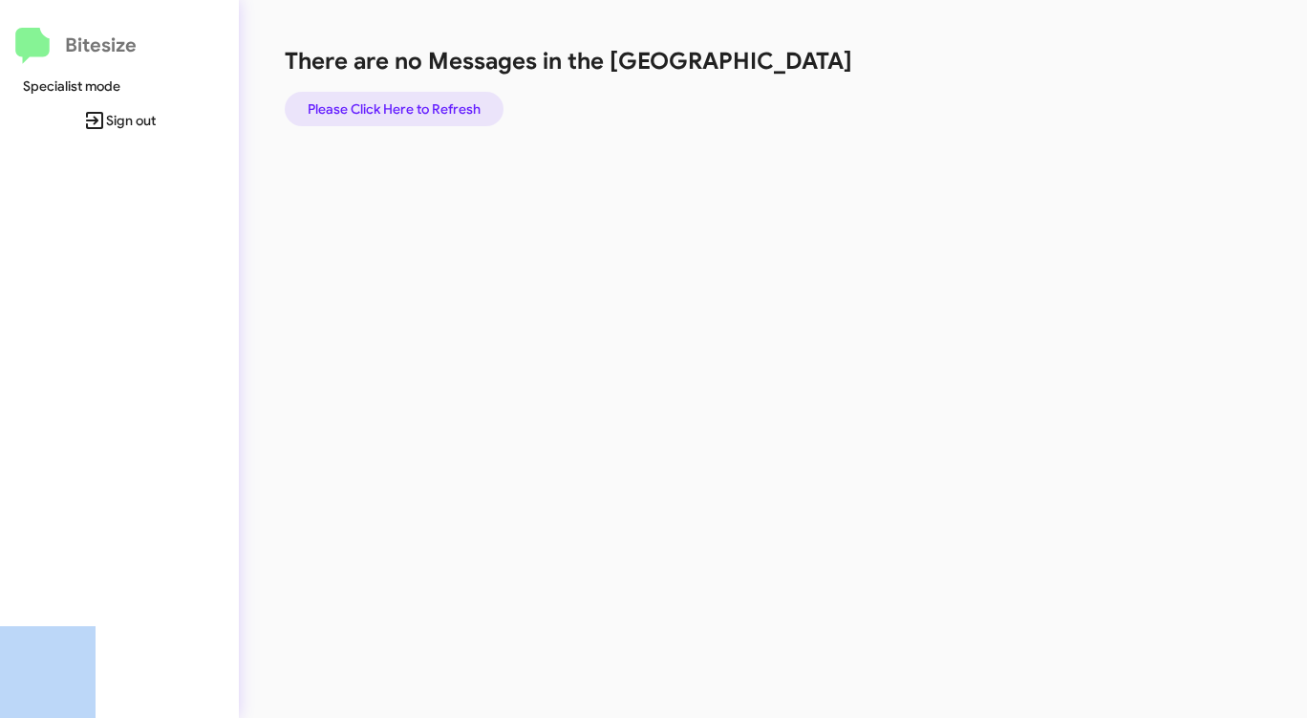
click at [421, 106] on span "Please Click Here to Refresh" at bounding box center [394, 109] width 173 height 34
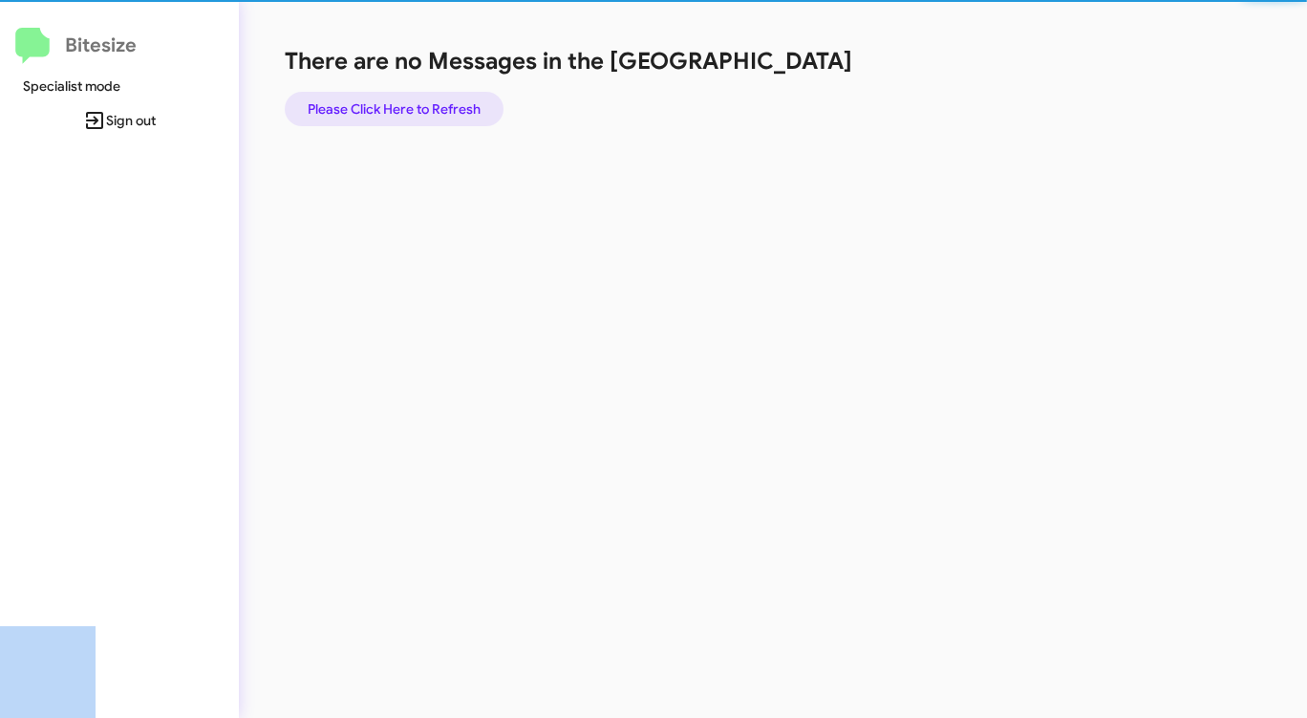
click at [421, 106] on span "Please Click Here to Refresh" at bounding box center [394, 109] width 173 height 34
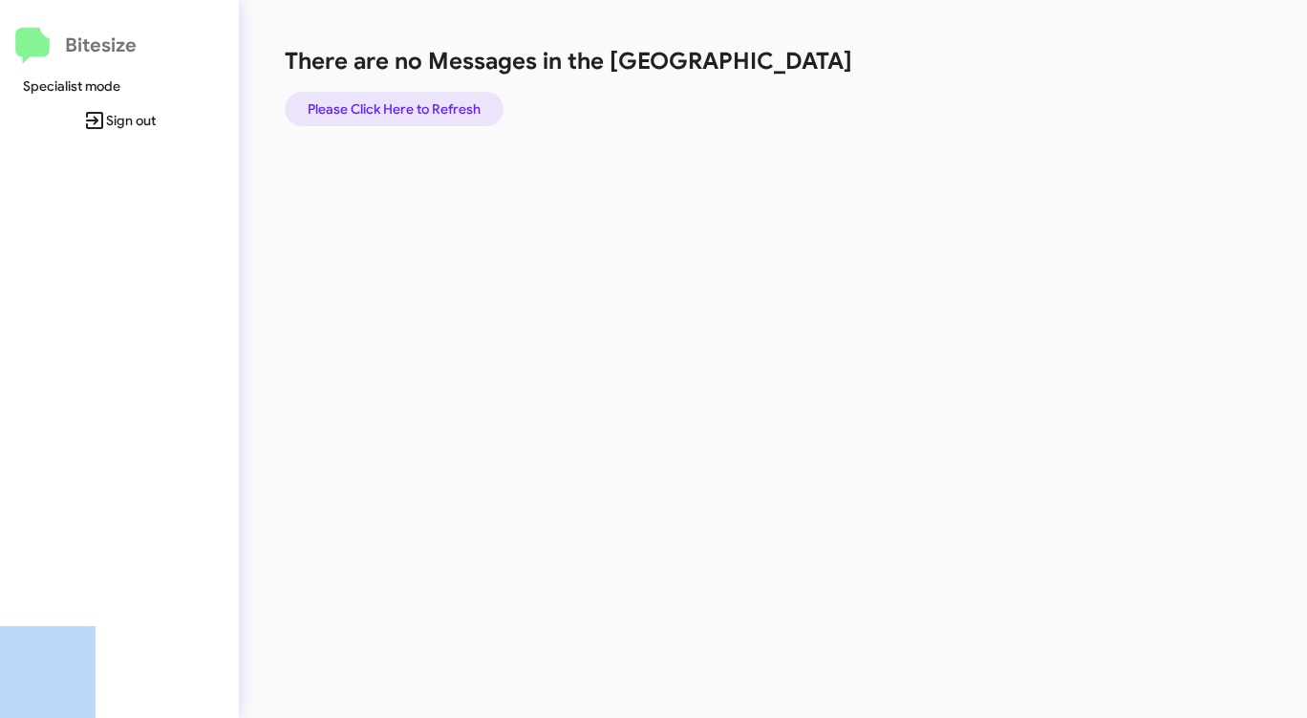
click at [421, 106] on span "Please Click Here to Refresh" at bounding box center [394, 109] width 173 height 34
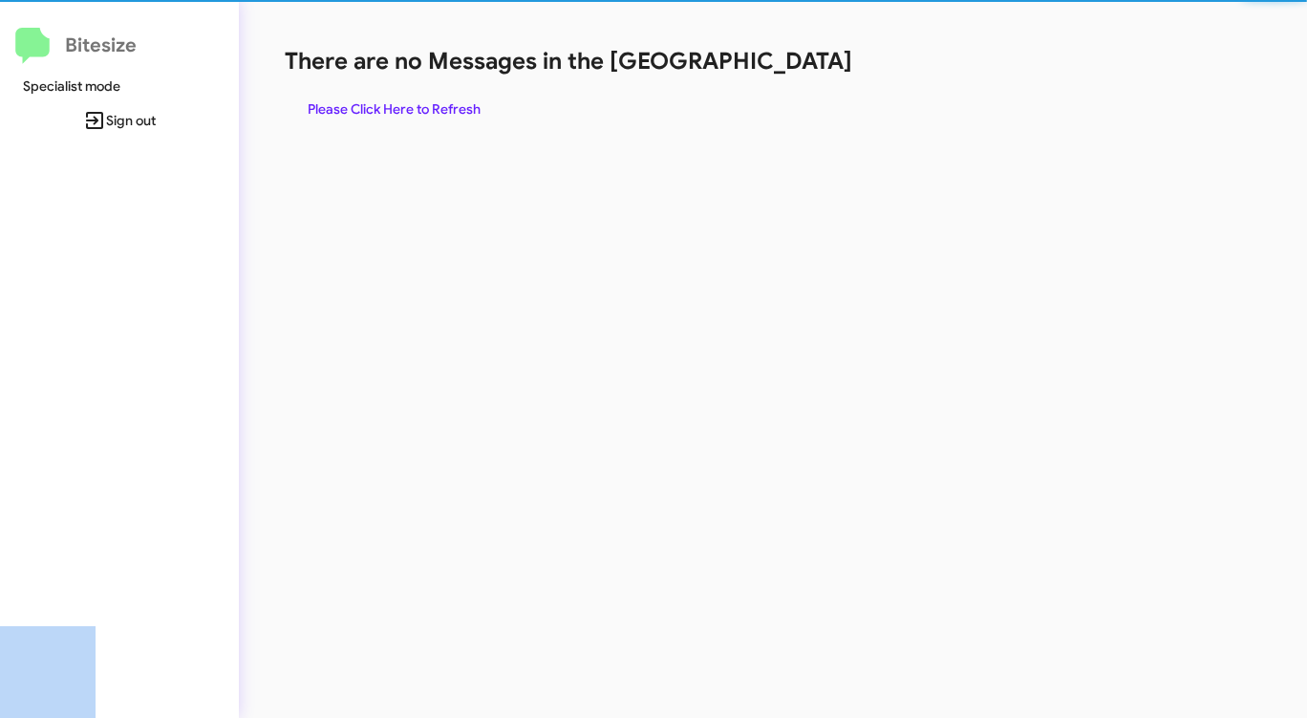
click at [421, 106] on span "Please Click Here to Refresh" at bounding box center [394, 109] width 173 height 34
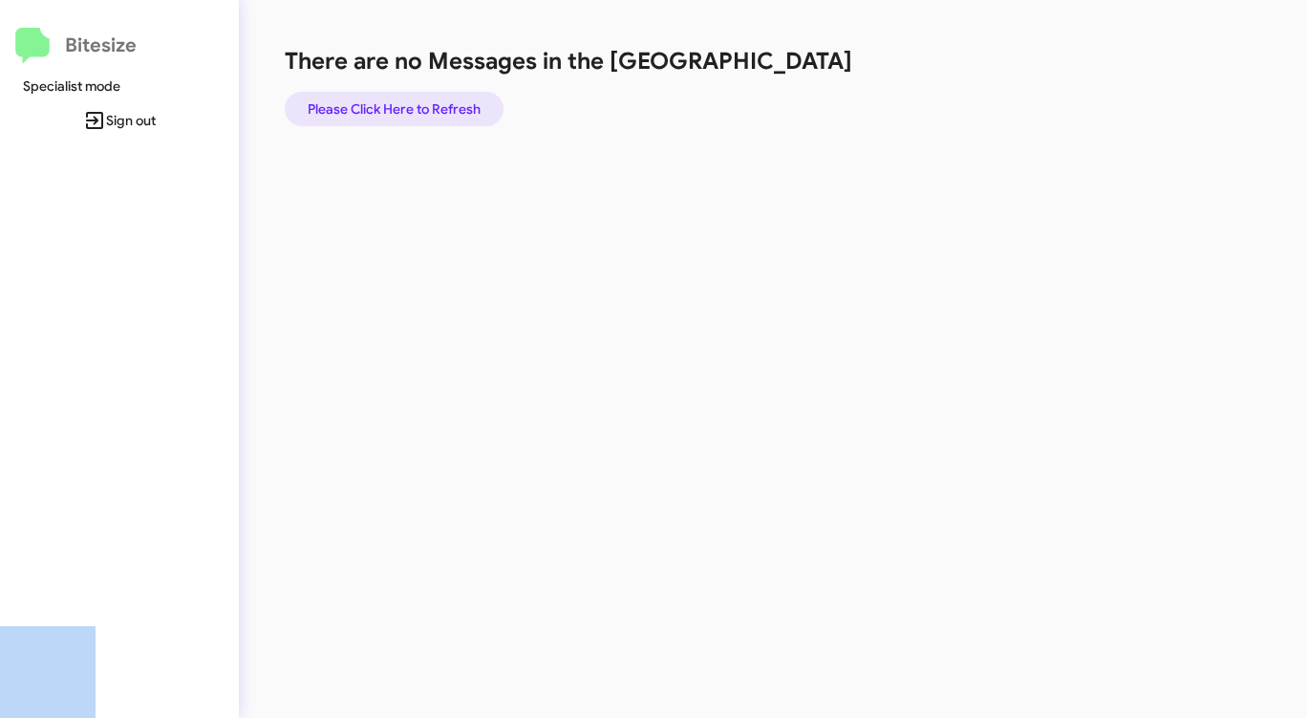
click at [421, 106] on span "Please Click Here to Refresh" at bounding box center [394, 109] width 173 height 34
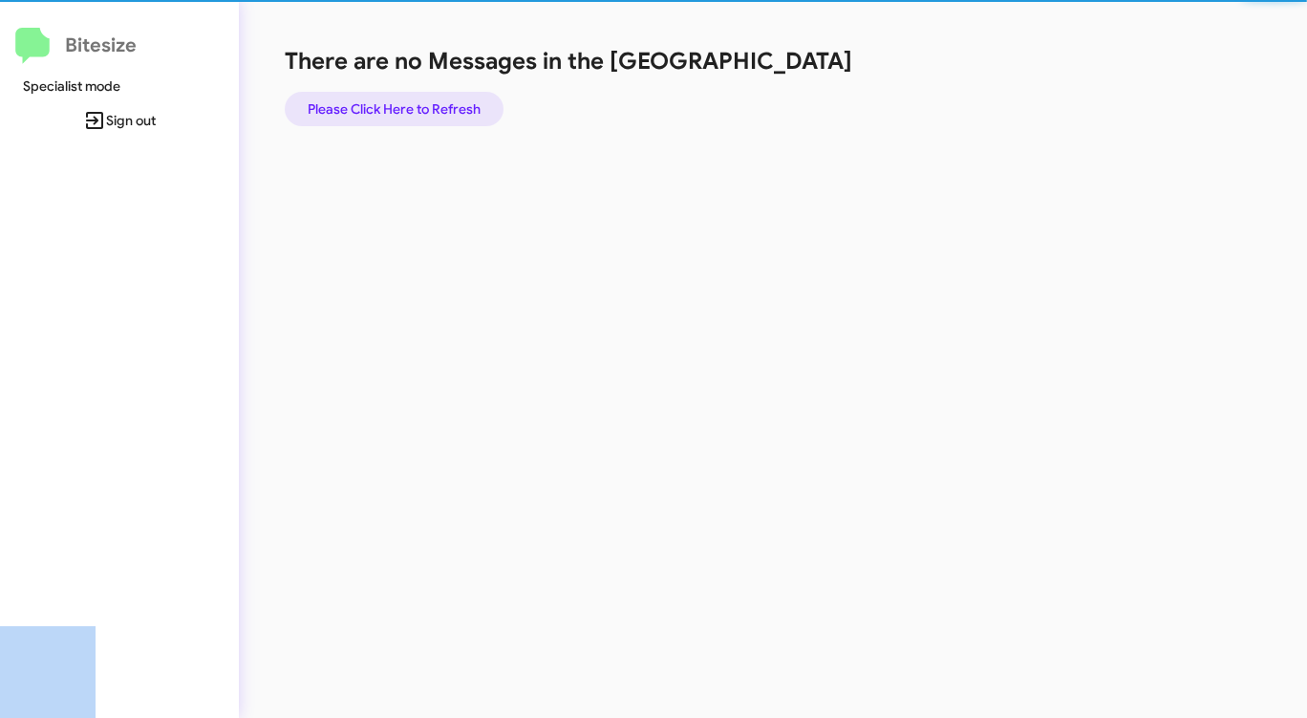
click at [421, 106] on span "Please Click Here to Refresh" at bounding box center [394, 109] width 173 height 34
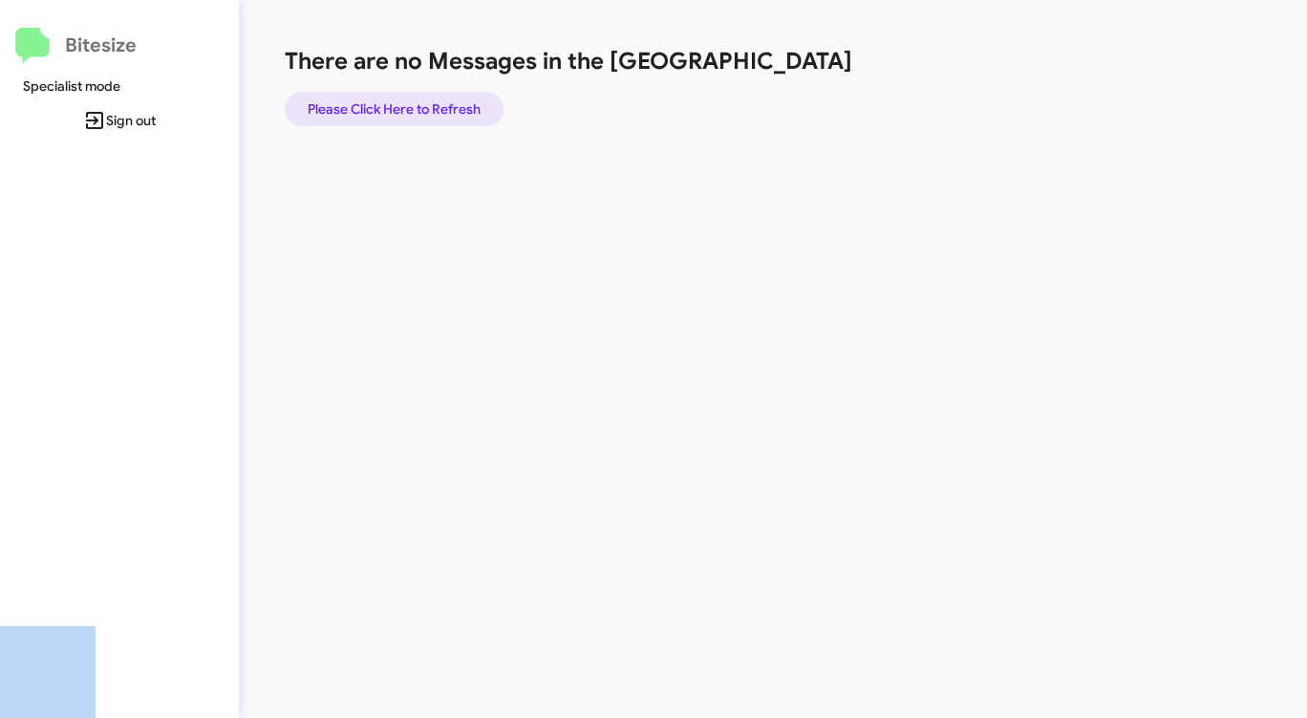
click at [421, 105] on span "Please Click Here to Refresh" at bounding box center [394, 109] width 173 height 34
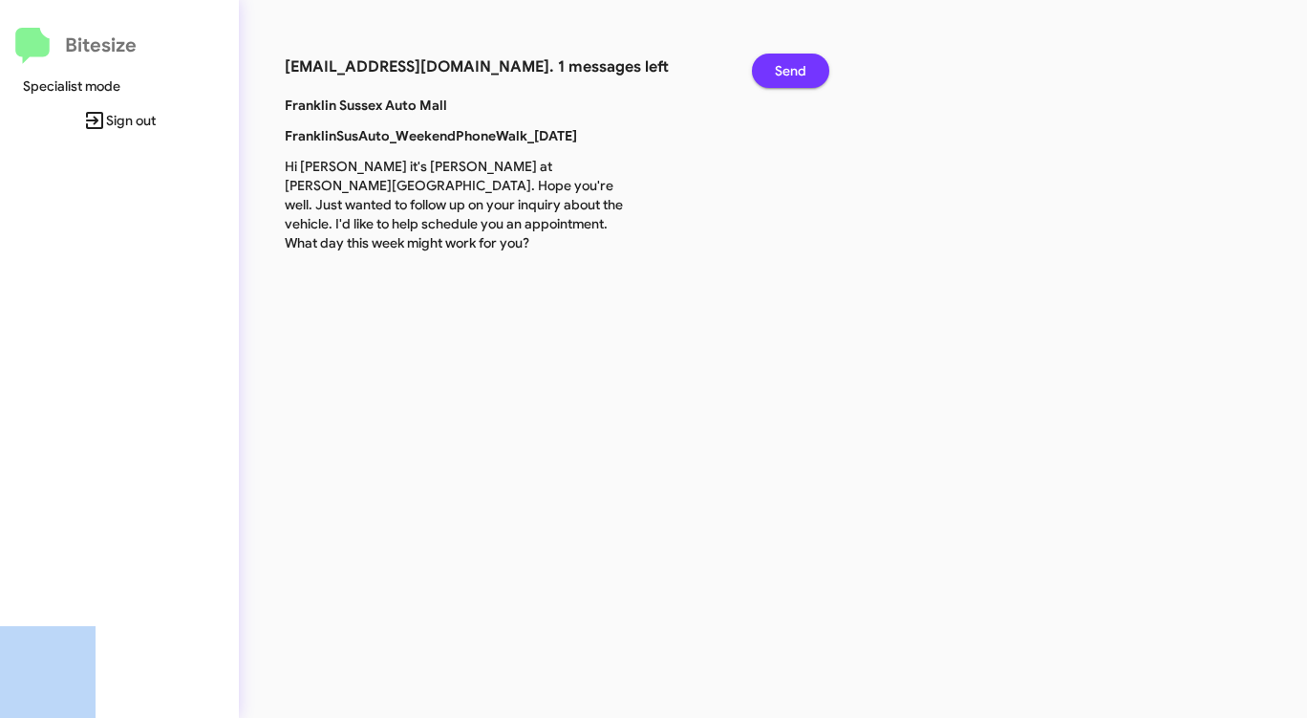
click at [791, 66] on span "Send" at bounding box center [791, 71] width 32 height 34
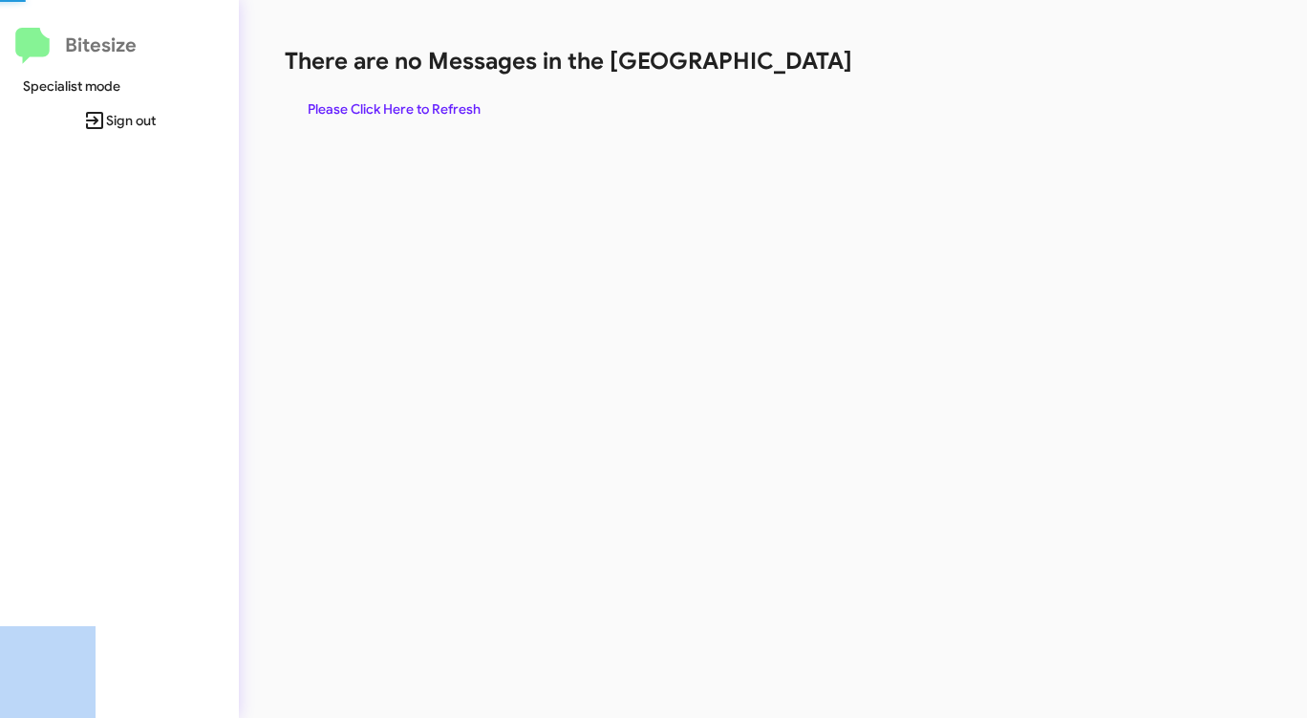
click at [791, 66] on h1 "There are no Messages in the [GEOGRAPHIC_DATA]" at bounding box center [684, 61] width 799 height 31
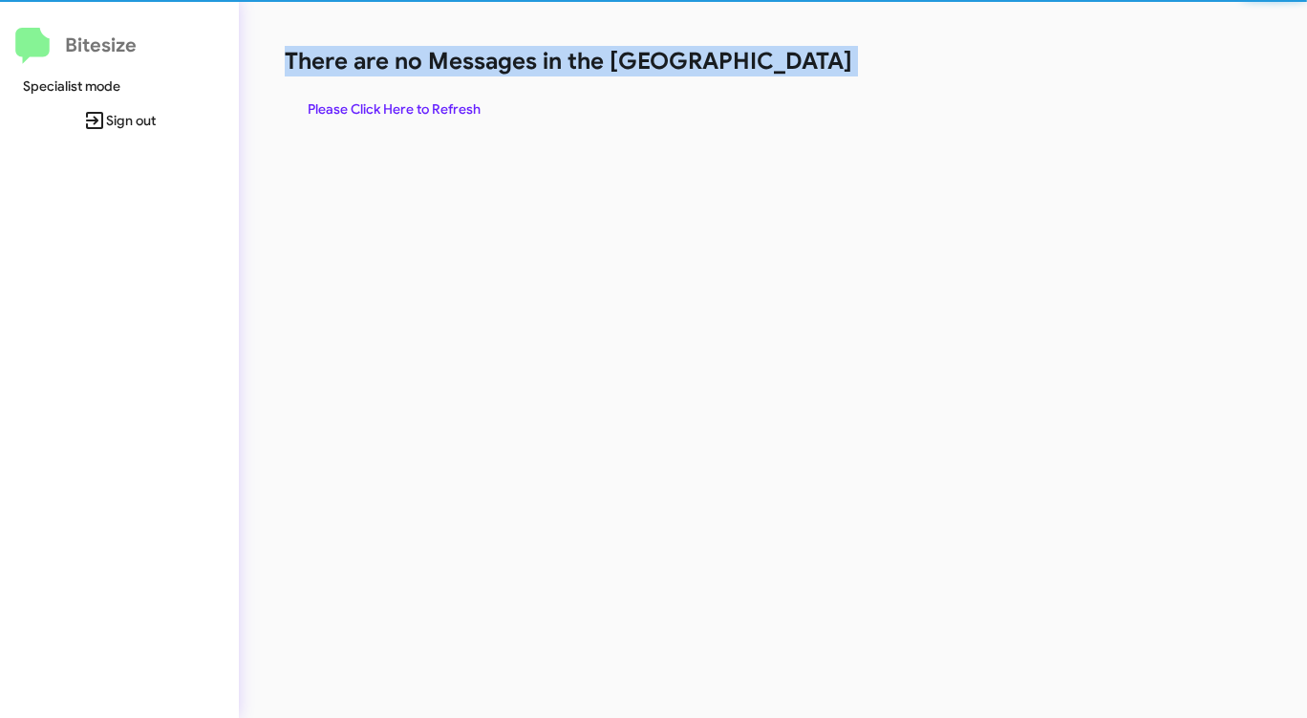
click at [791, 66] on h1 "There are no Messages in the [GEOGRAPHIC_DATA]" at bounding box center [684, 61] width 799 height 31
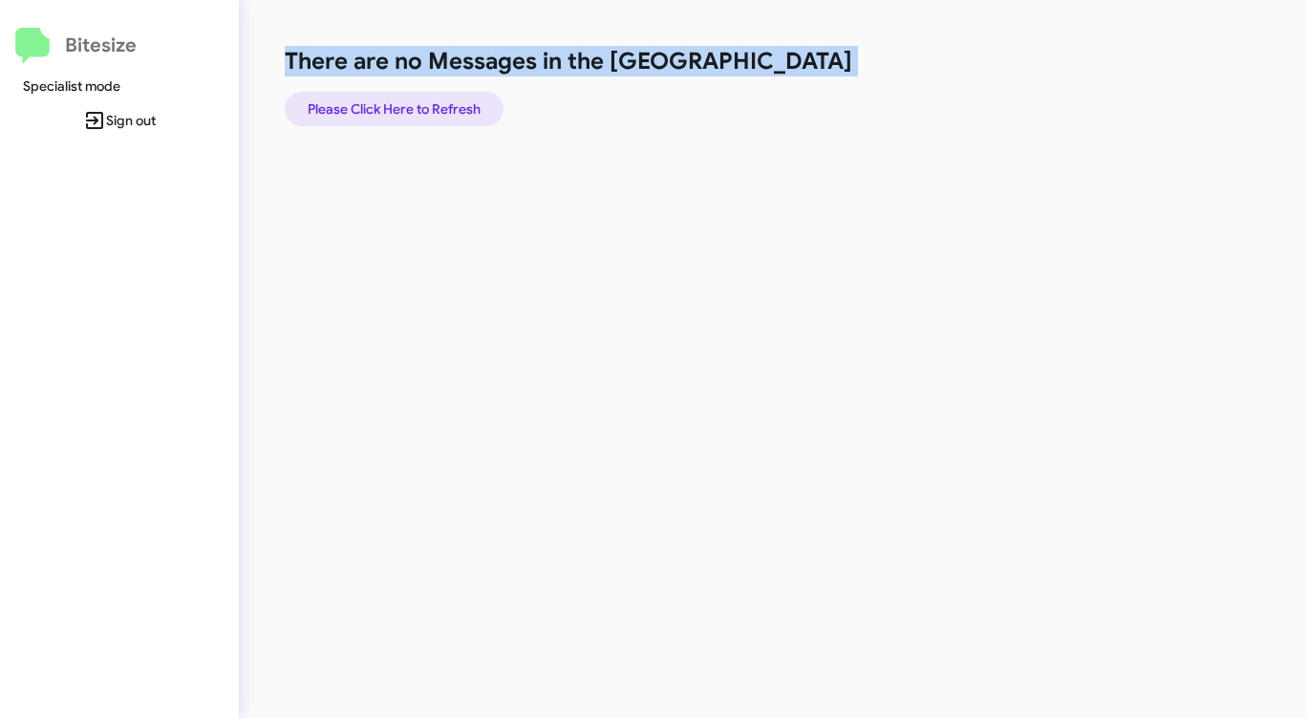
click at [443, 103] on span "Please Click Here to Refresh" at bounding box center [394, 109] width 173 height 34
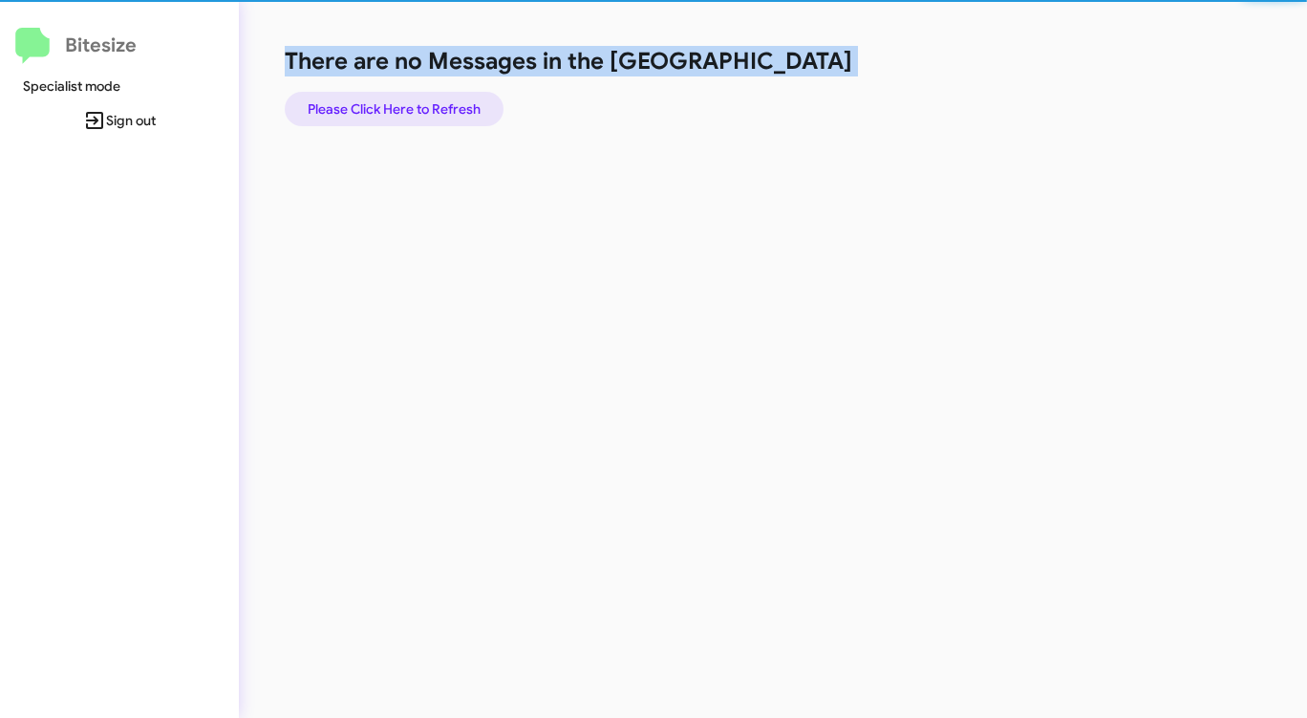
click at [443, 103] on span "Please Click Here to Refresh" at bounding box center [394, 109] width 173 height 34
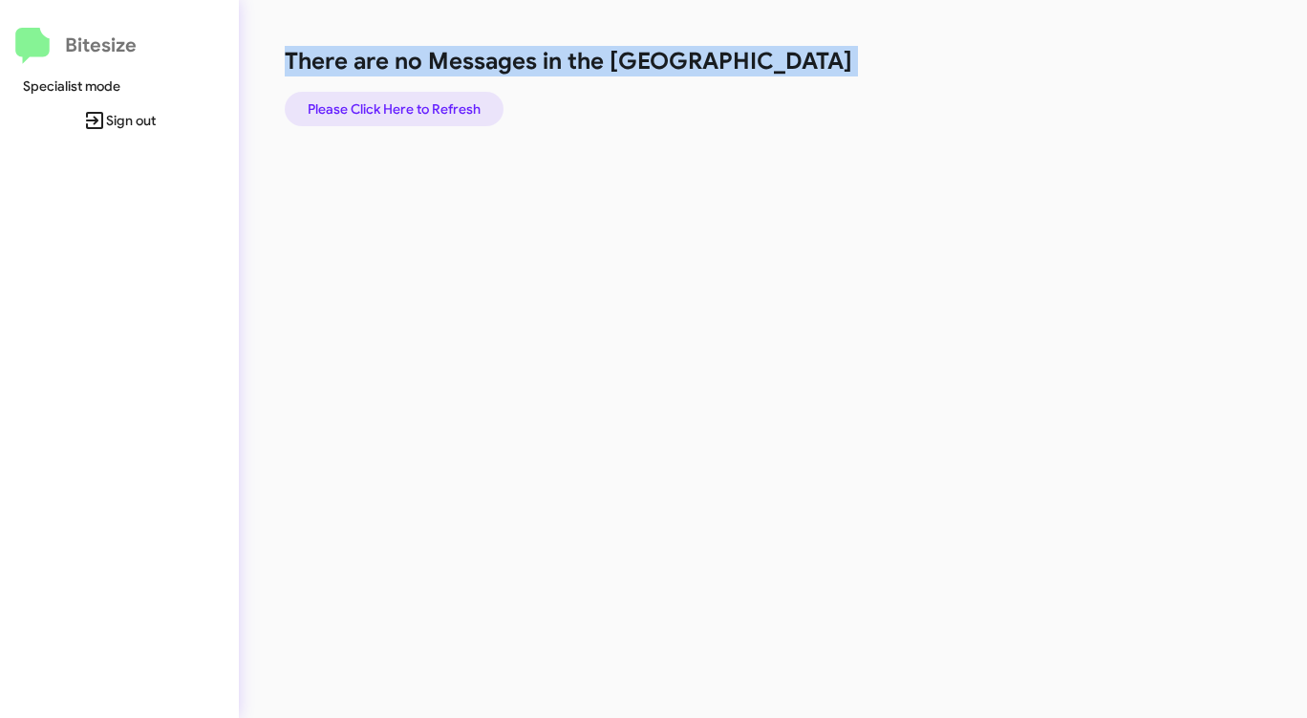
click at [443, 103] on span "Please Click Here to Refresh" at bounding box center [394, 109] width 173 height 34
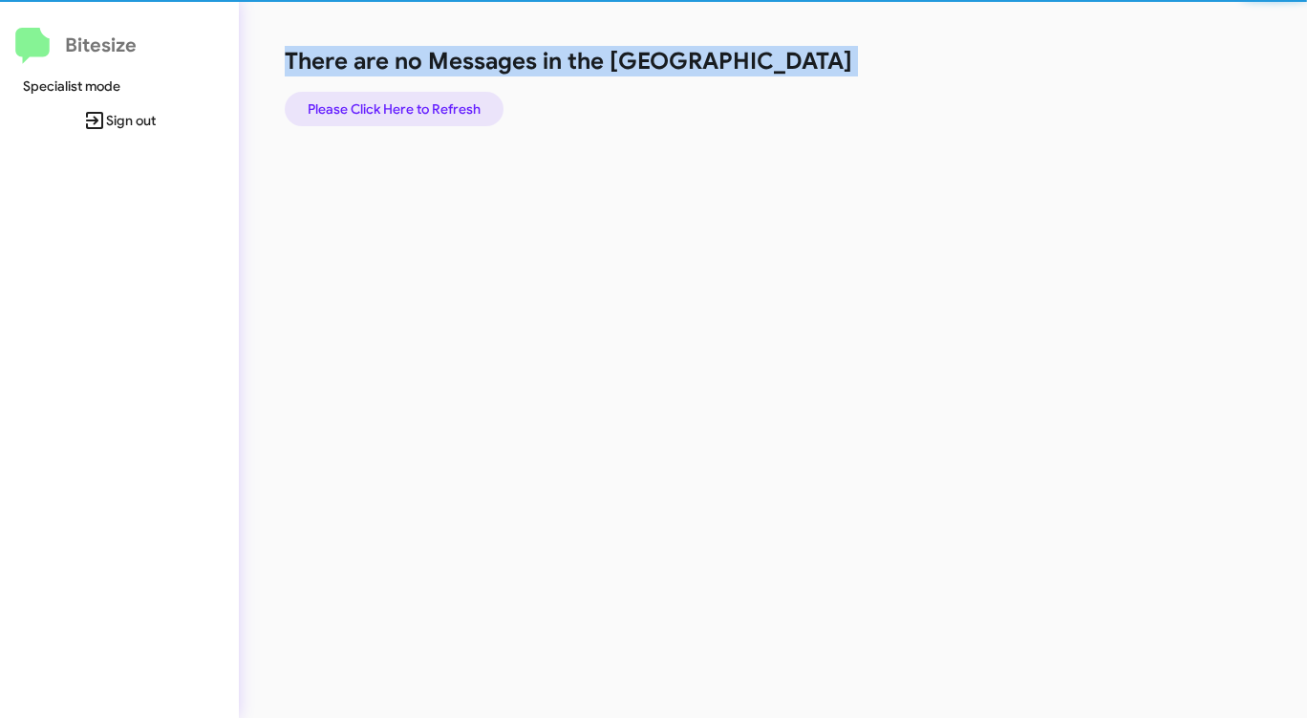
click at [443, 103] on span "Please Click Here to Refresh" at bounding box center [394, 109] width 173 height 34
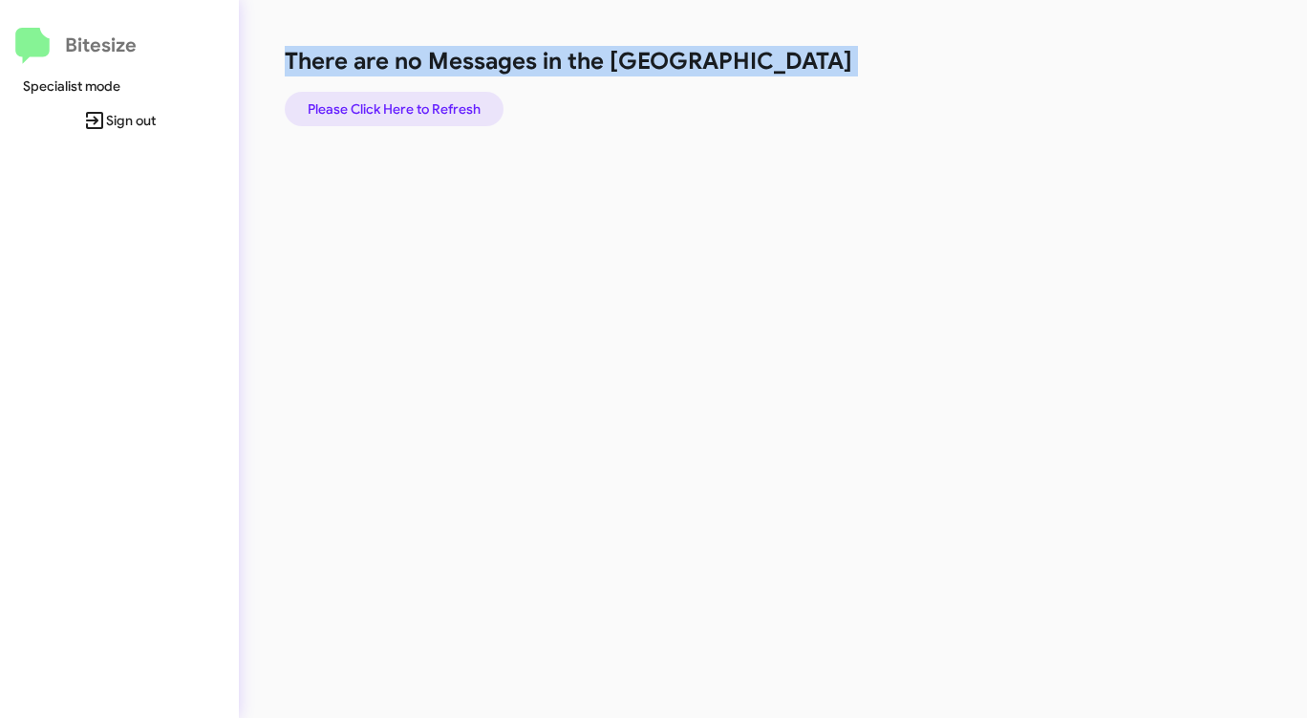
click at [444, 103] on span "Please Click Here to Refresh" at bounding box center [394, 109] width 173 height 34
click at [447, 104] on span "Please Click Here to Refresh" at bounding box center [394, 109] width 173 height 34
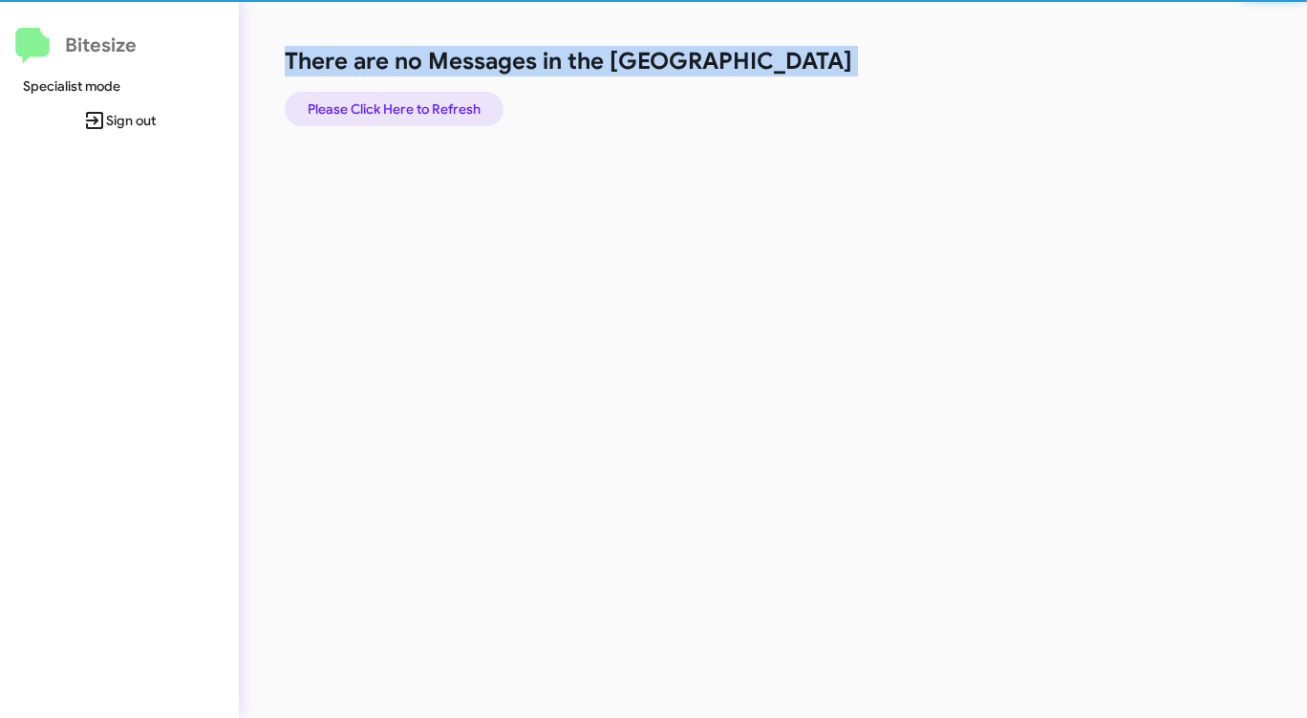
click at [447, 104] on span "Please Click Here to Refresh" at bounding box center [394, 109] width 173 height 34
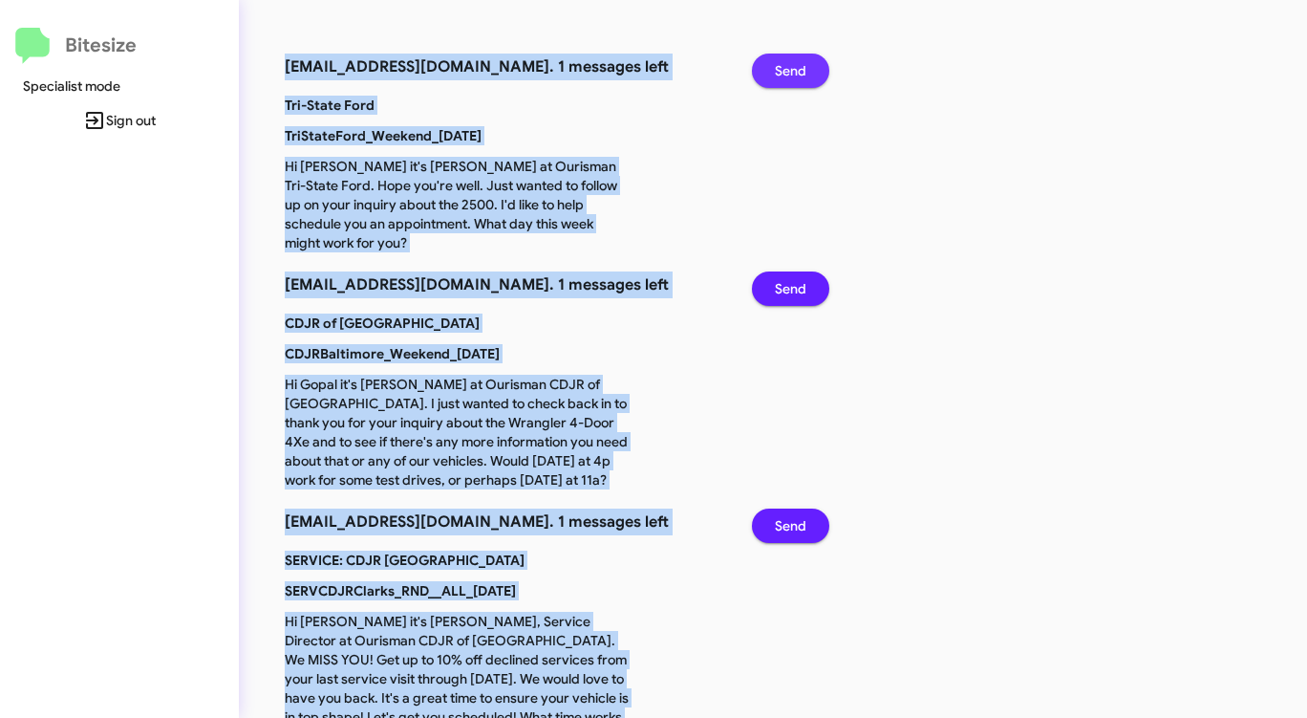
click at [792, 78] on span "Send" at bounding box center [791, 71] width 32 height 34
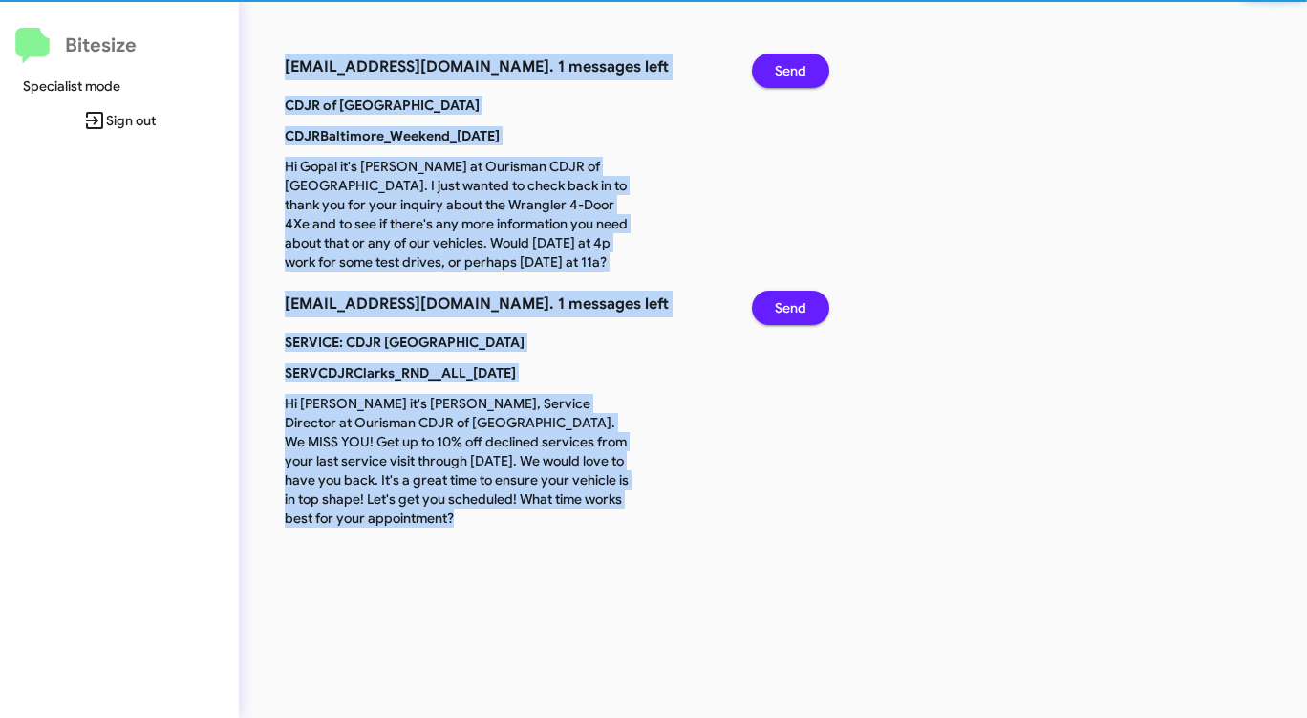
click at [794, 77] on span "Send" at bounding box center [791, 71] width 32 height 34
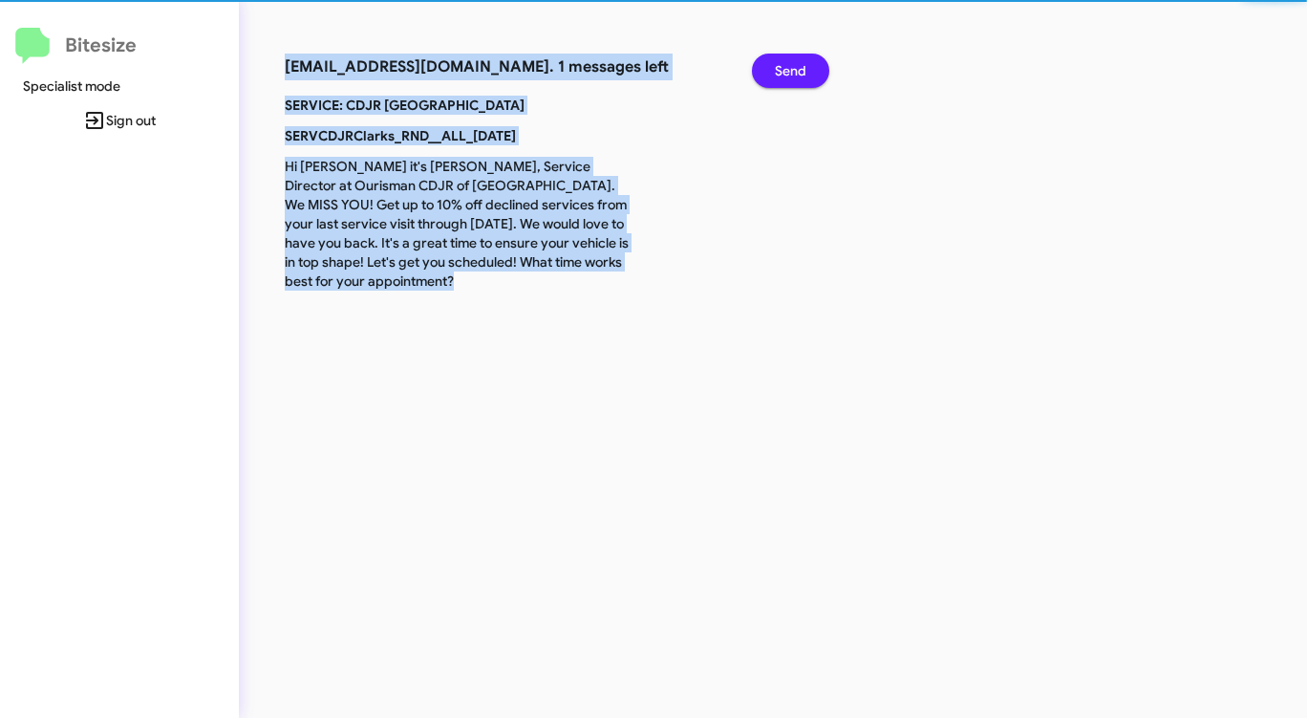
click at [794, 77] on span "Send" at bounding box center [791, 71] width 32 height 34
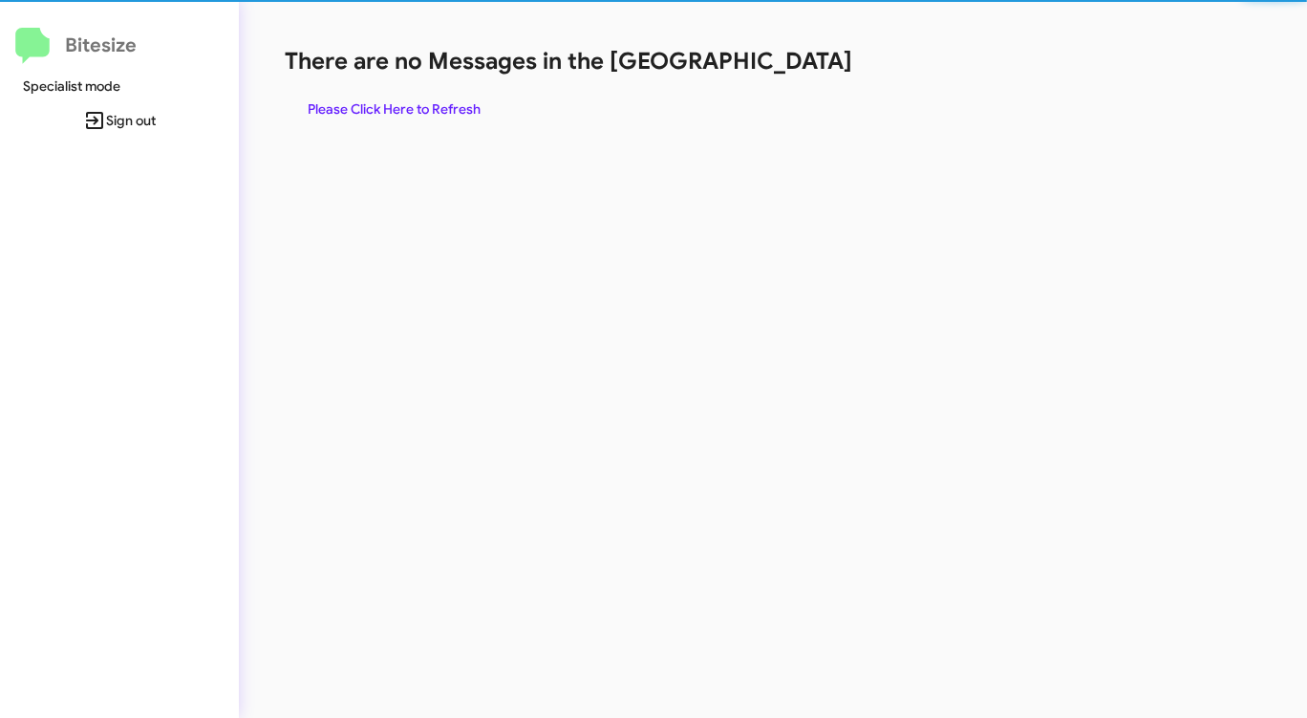
click at [794, 77] on div "There are no Messages in the Queue Please Click Here to Refresh" at bounding box center [684, 86] width 799 height 80
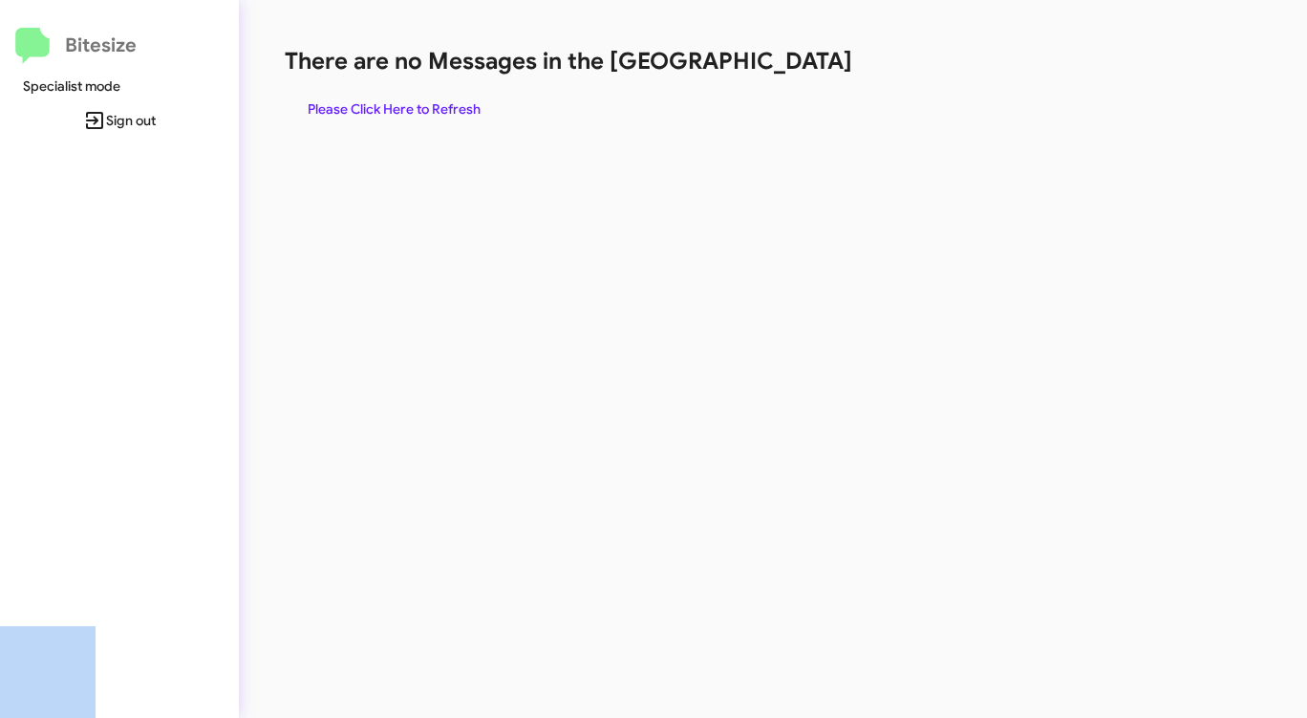
click at [794, 77] on div "There are no Messages in the Queue Please Click Here to Refresh" at bounding box center [684, 86] width 799 height 80
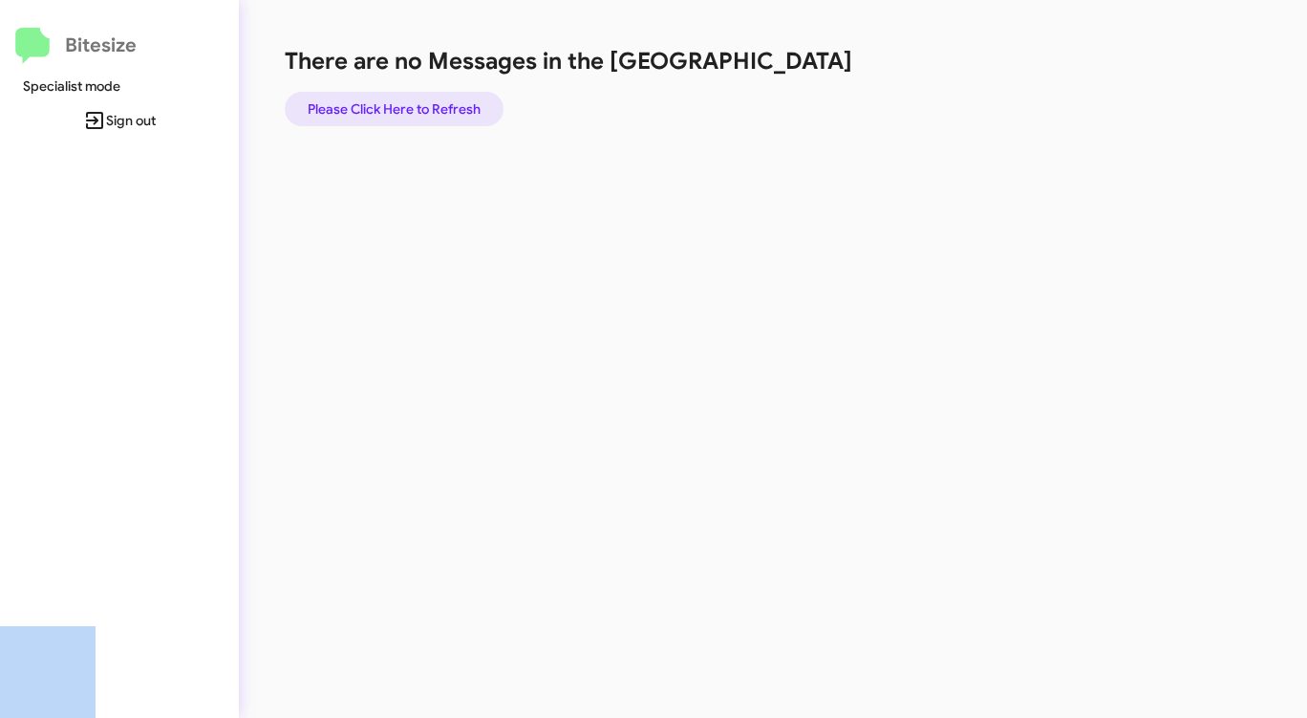
click at [457, 109] on span "Please Click Here to Refresh" at bounding box center [394, 109] width 173 height 34
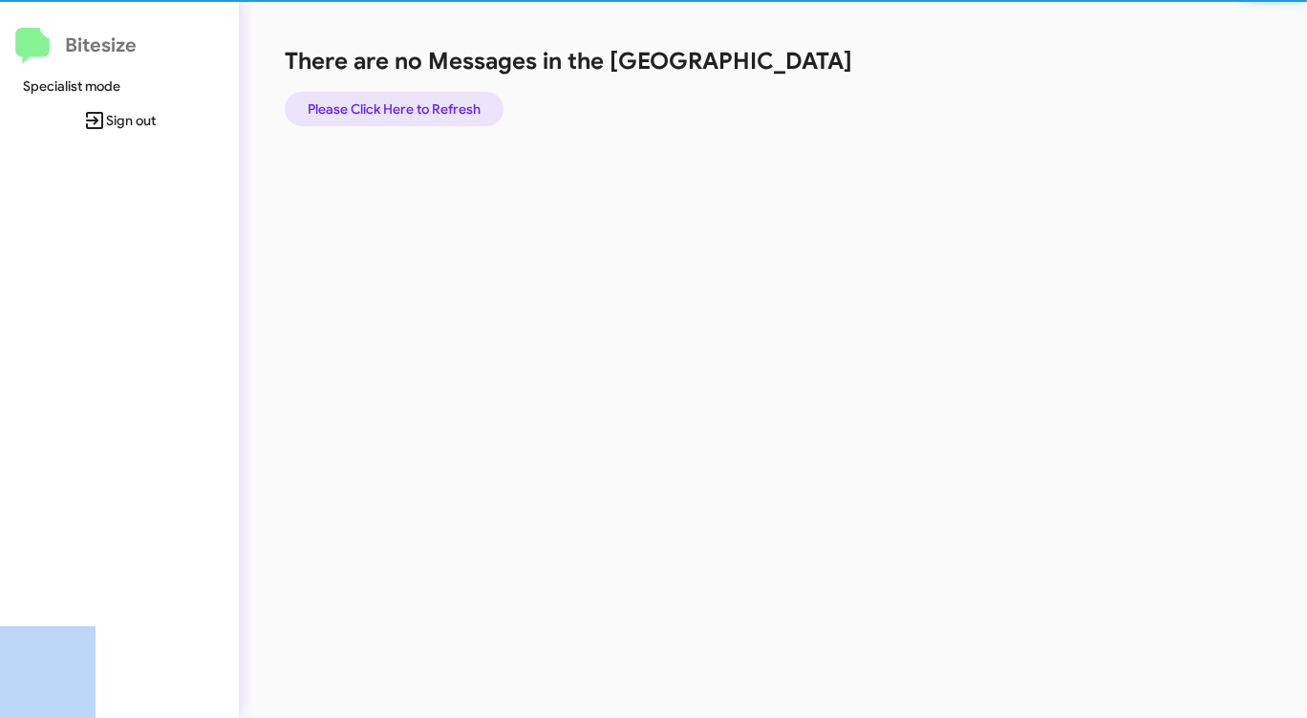
click at [457, 109] on span "Please Click Here to Refresh" at bounding box center [394, 109] width 173 height 34
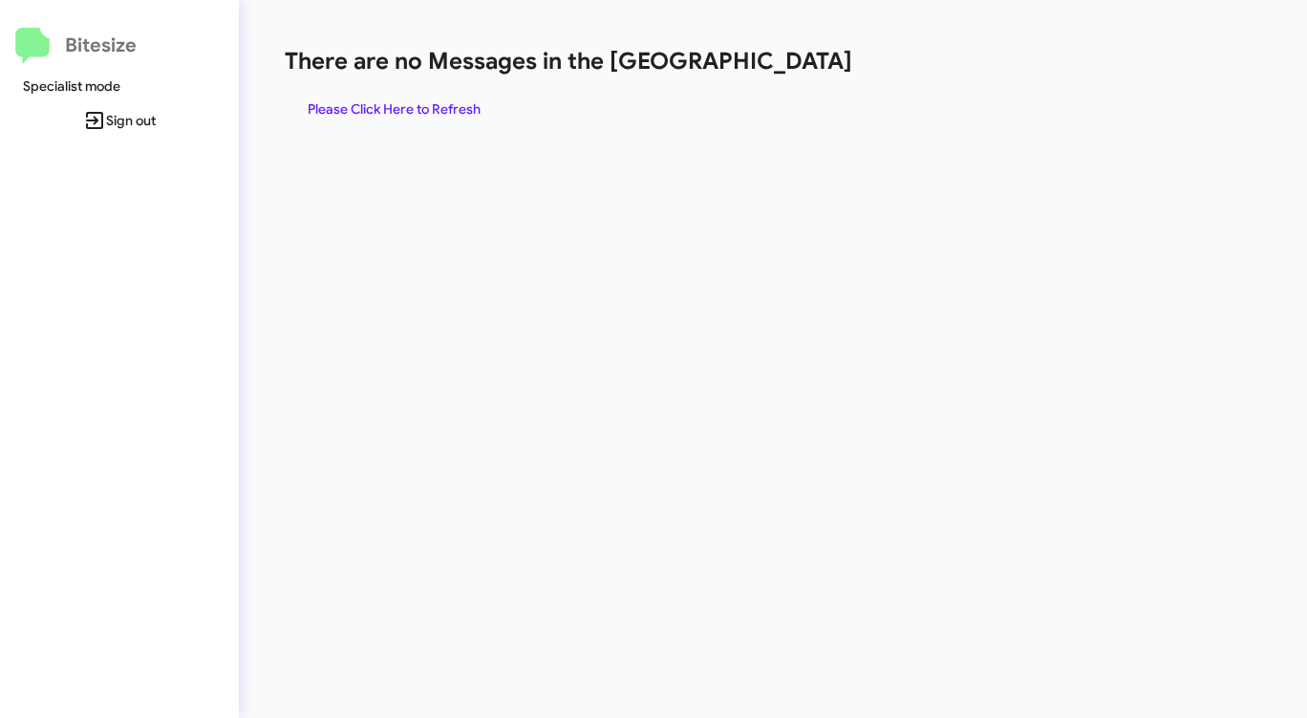
click at [809, 65] on h1 "There are no Messages in the [GEOGRAPHIC_DATA]" at bounding box center [684, 61] width 799 height 31
click at [810, 65] on h1 "There are no Messages in the [GEOGRAPHIC_DATA]" at bounding box center [684, 61] width 799 height 31
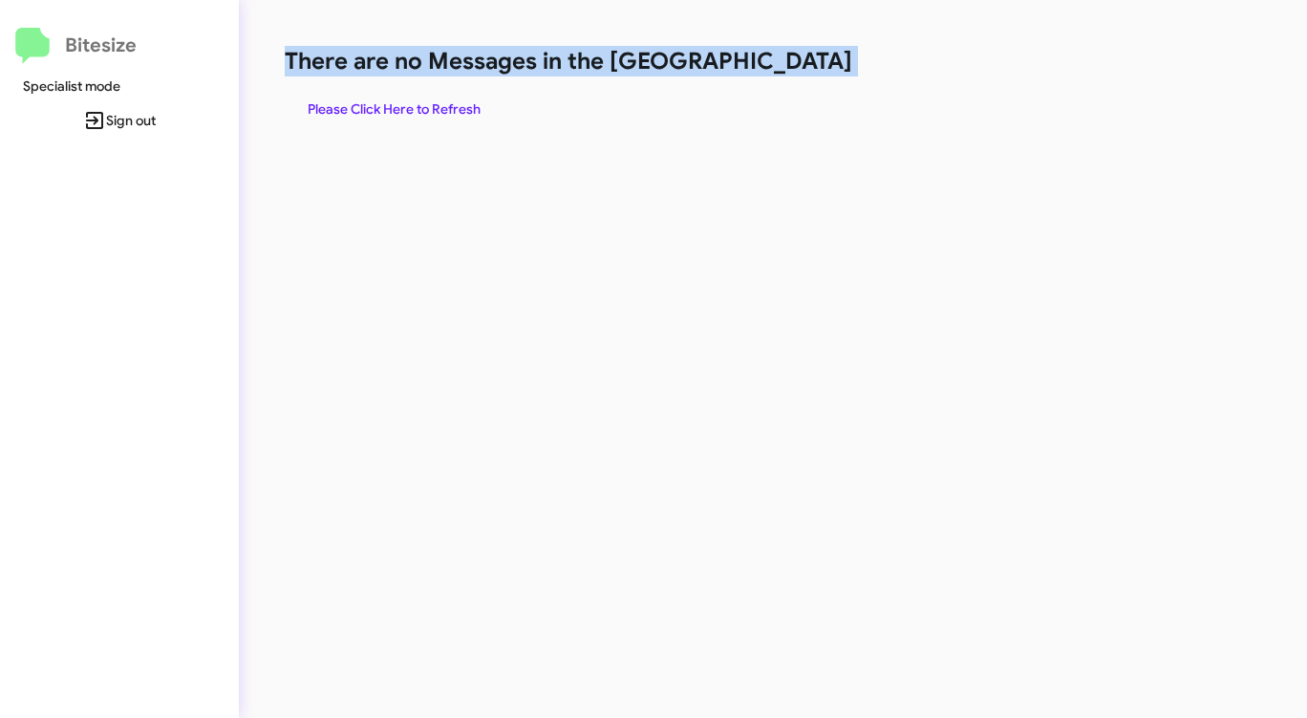
click at [810, 65] on h1 "There are no Messages in the [GEOGRAPHIC_DATA]" at bounding box center [684, 61] width 799 height 31
click at [808, 63] on h1 "There are no Messages in the [GEOGRAPHIC_DATA]" at bounding box center [684, 61] width 799 height 31
click at [808, 62] on h1 "There are no Messages in the [GEOGRAPHIC_DATA]" at bounding box center [684, 61] width 799 height 31
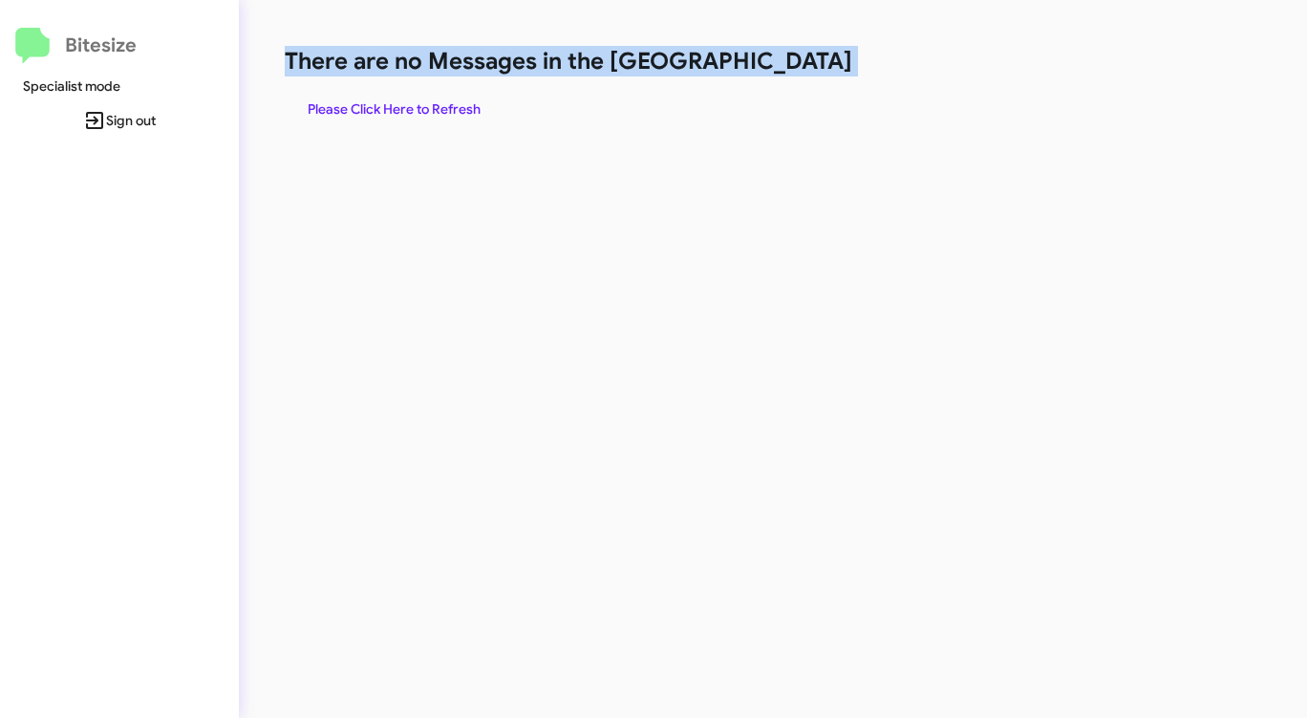
click at [401, 118] on span "Please Click Here to Refresh" at bounding box center [394, 109] width 173 height 34
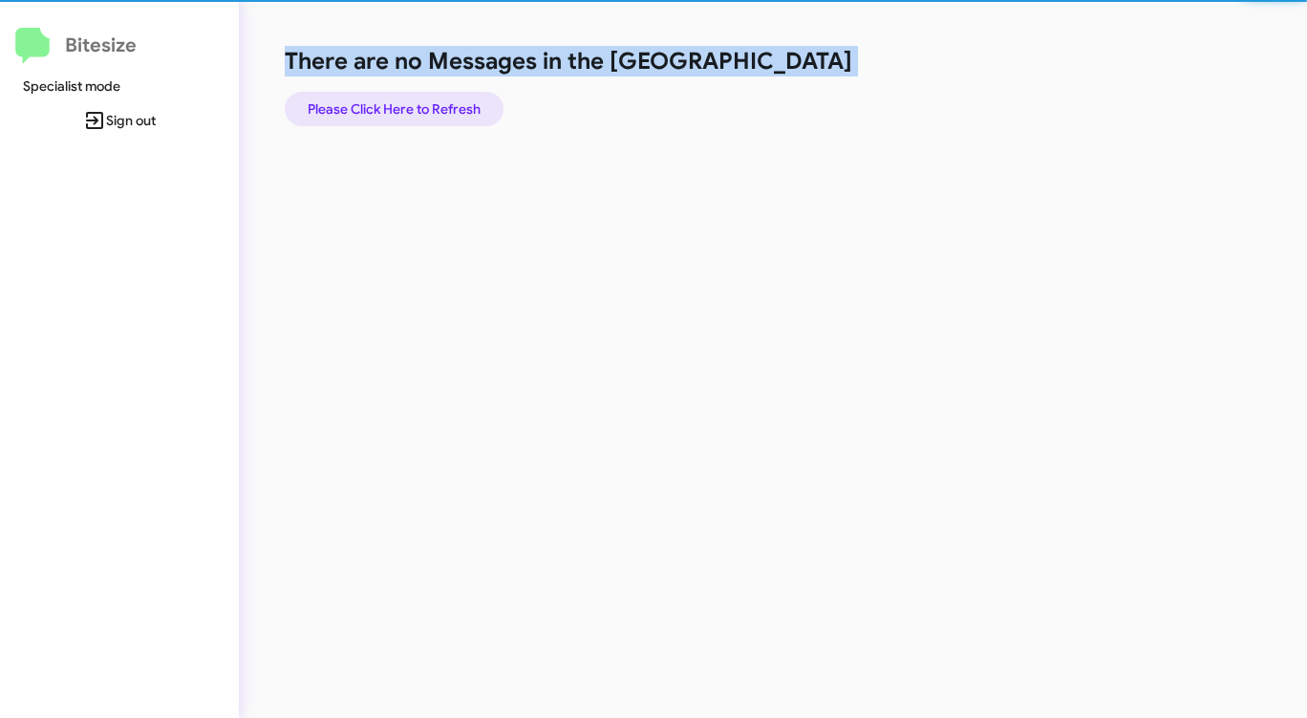
click at [401, 118] on span "Please Click Here to Refresh" at bounding box center [394, 109] width 173 height 34
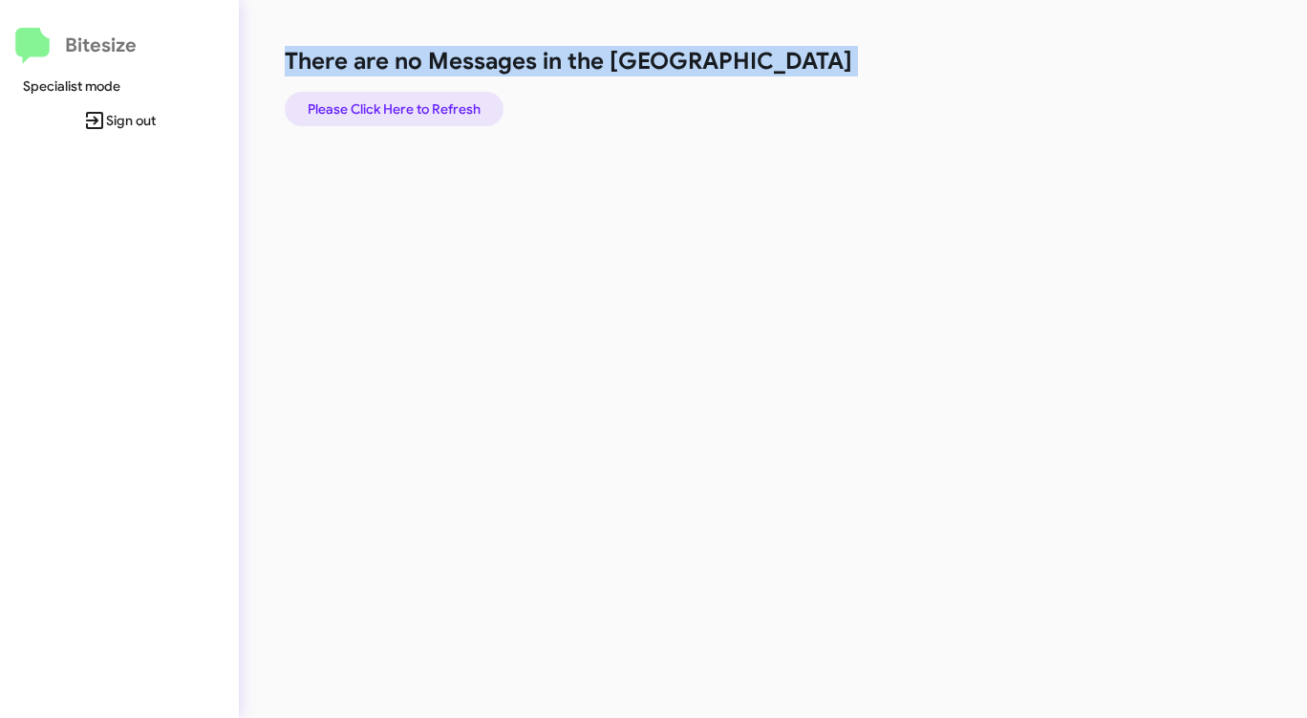
click at [401, 118] on span "Please Click Here to Refresh" at bounding box center [394, 109] width 173 height 34
click at [401, 117] on span "Please Click Here to Refresh" at bounding box center [394, 109] width 173 height 34
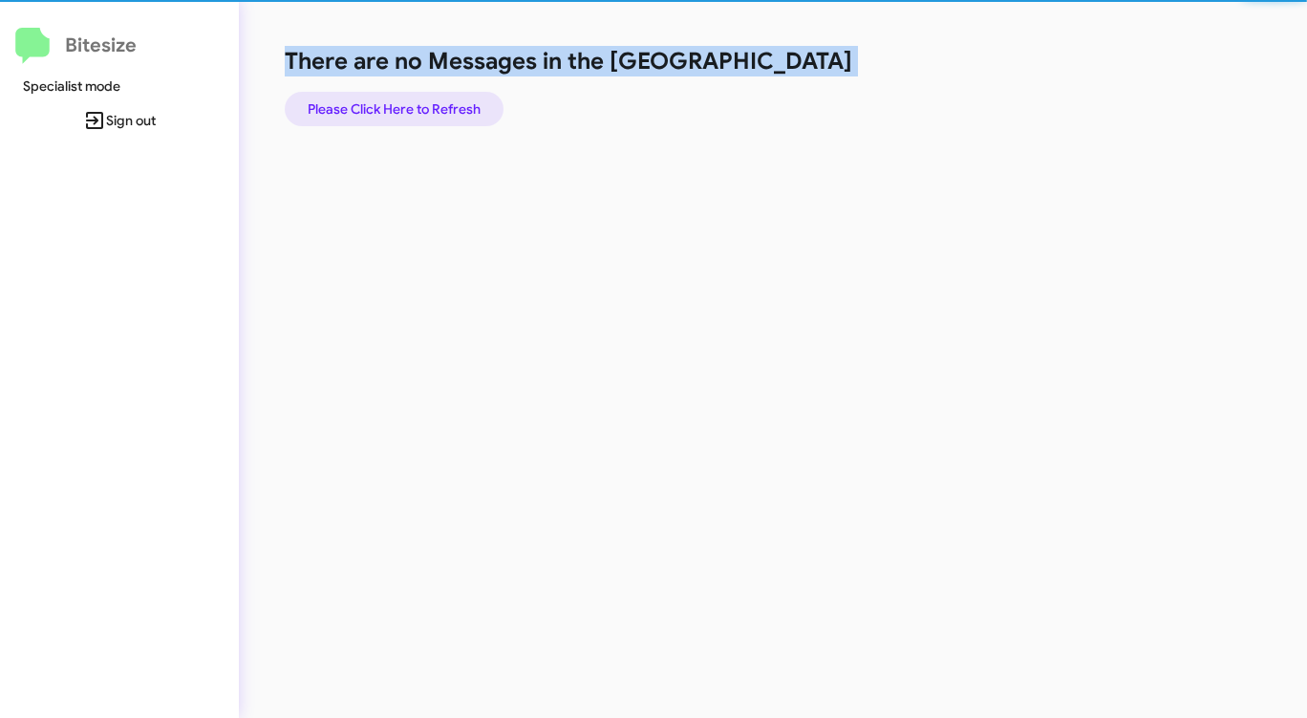
click at [401, 117] on span "Please Click Here to Refresh" at bounding box center [394, 109] width 173 height 34
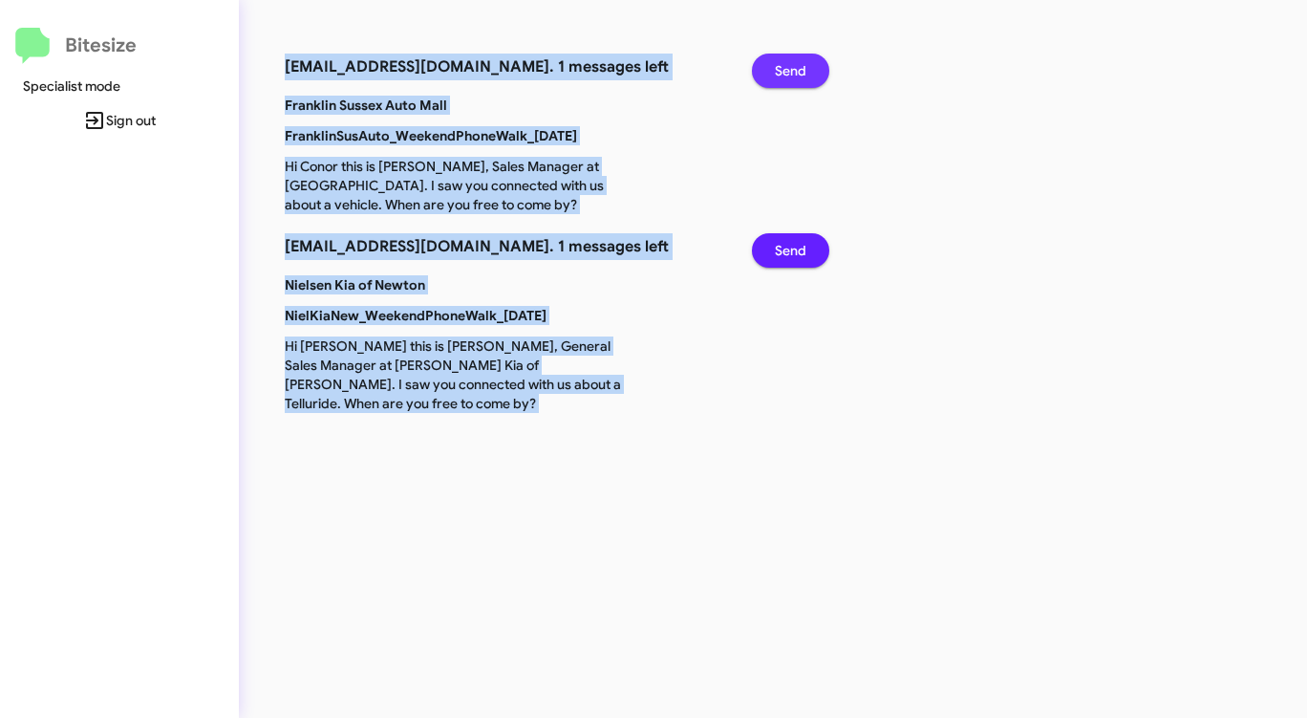
click at [795, 60] on span "Send" at bounding box center [791, 71] width 32 height 34
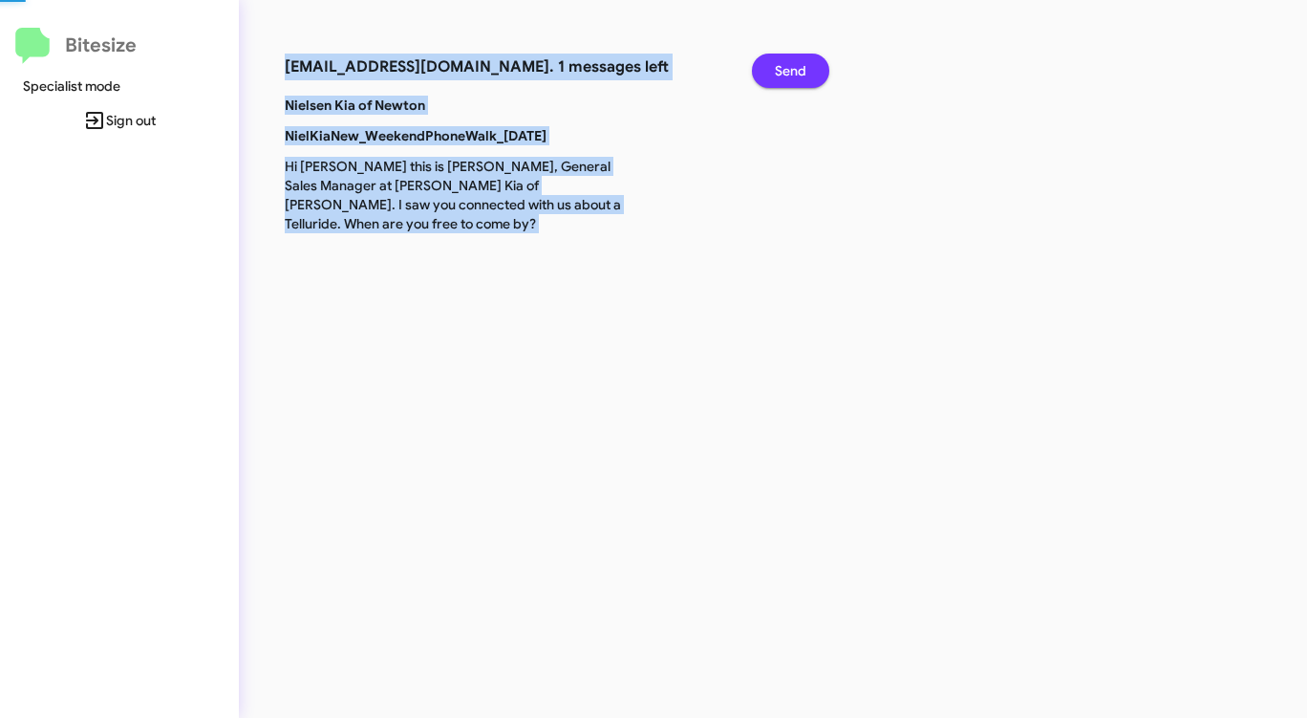
click at [795, 60] on span "Send" at bounding box center [791, 71] width 32 height 34
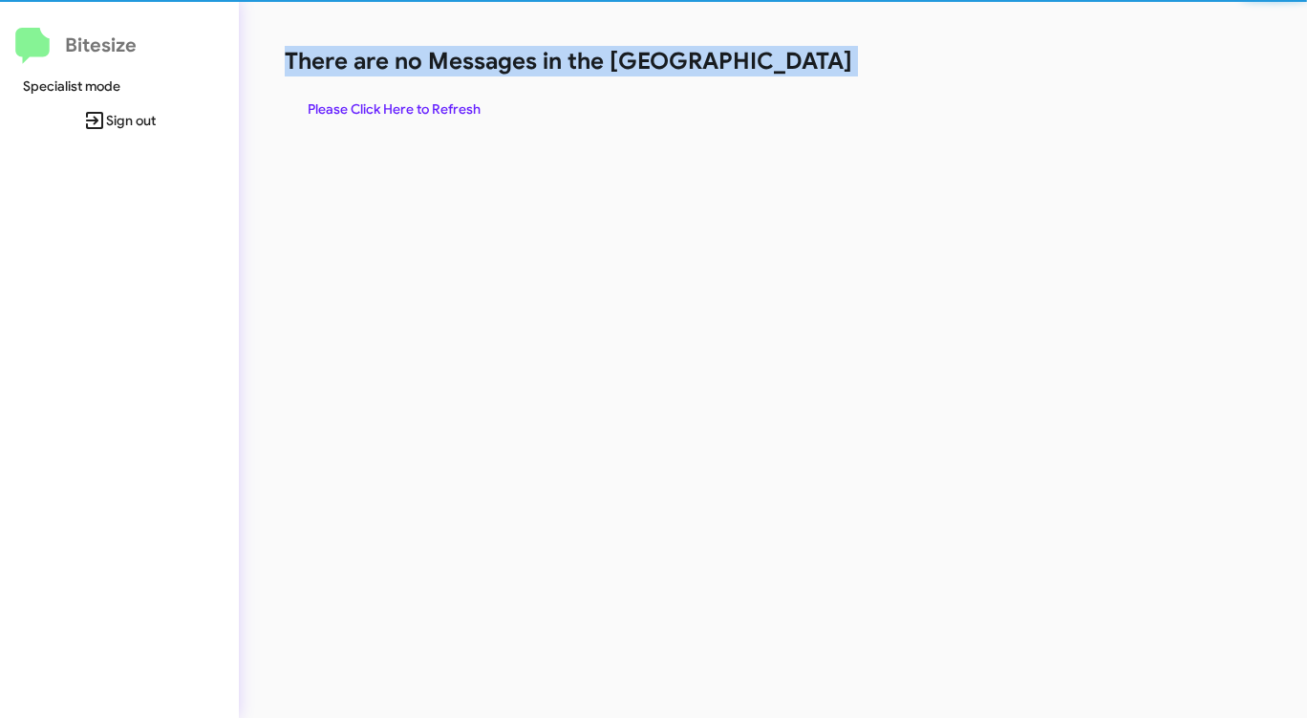
click at [795, 60] on h1 "There are no Messages in the [GEOGRAPHIC_DATA]" at bounding box center [684, 61] width 799 height 31
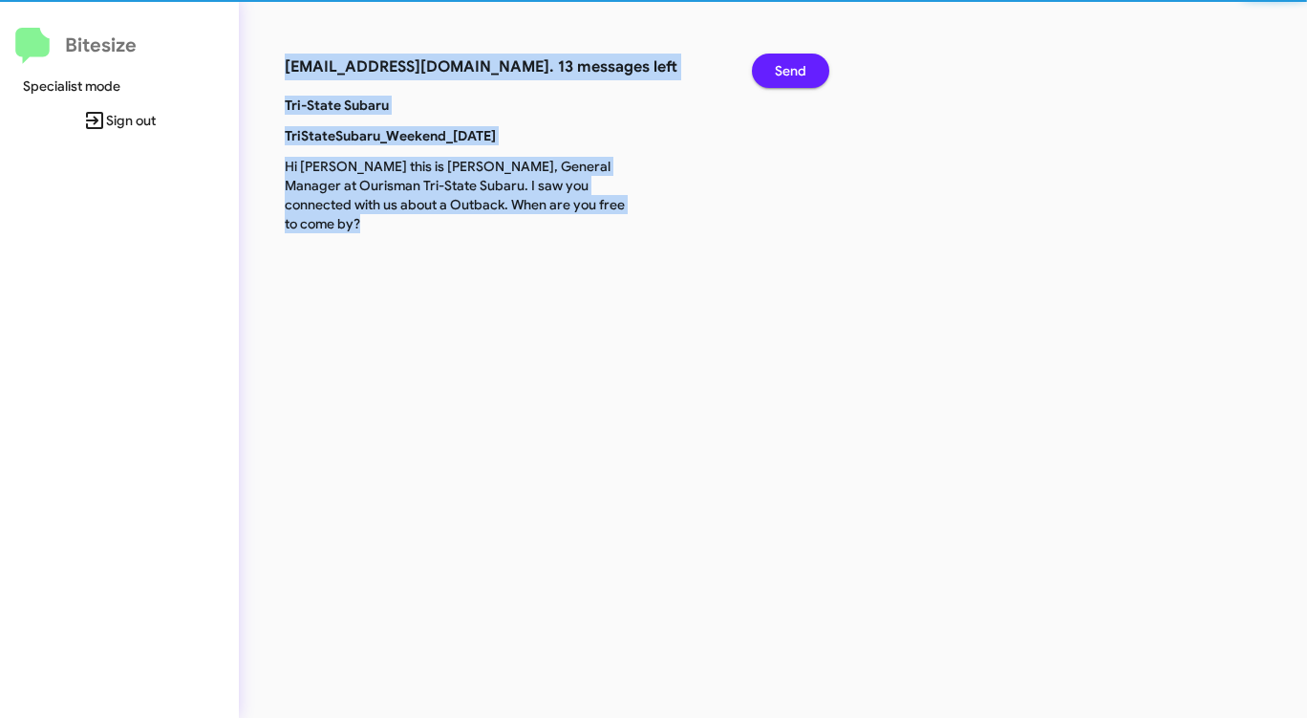
click at [795, 60] on div "connect+tristatesubaru@bitesize.co. 13 messages left Send Tri-State Subaru TriS…" at bounding box center [684, 359] width 891 height 718
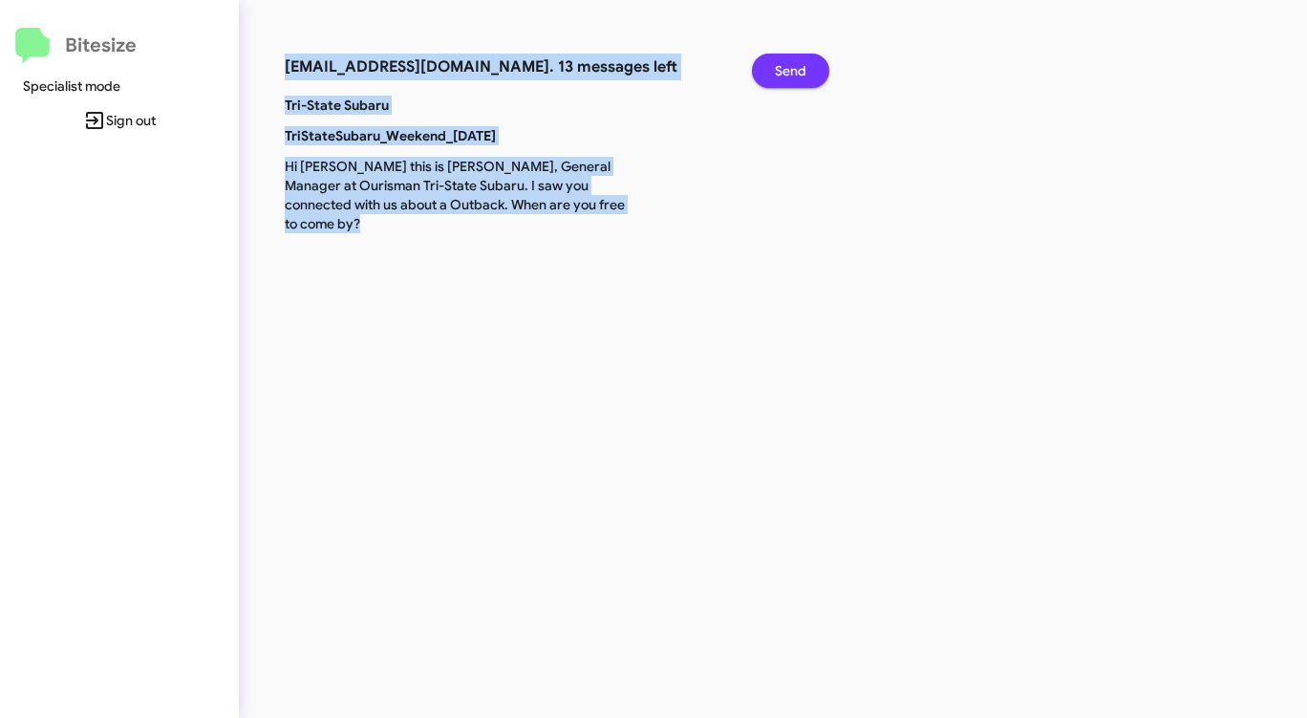
click at [795, 60] on span "Send" at bounding box center [791, 71] width 32 height 34
click at [801, 58] on span "Send" at bounding box center [791, 71] width 32 height 34
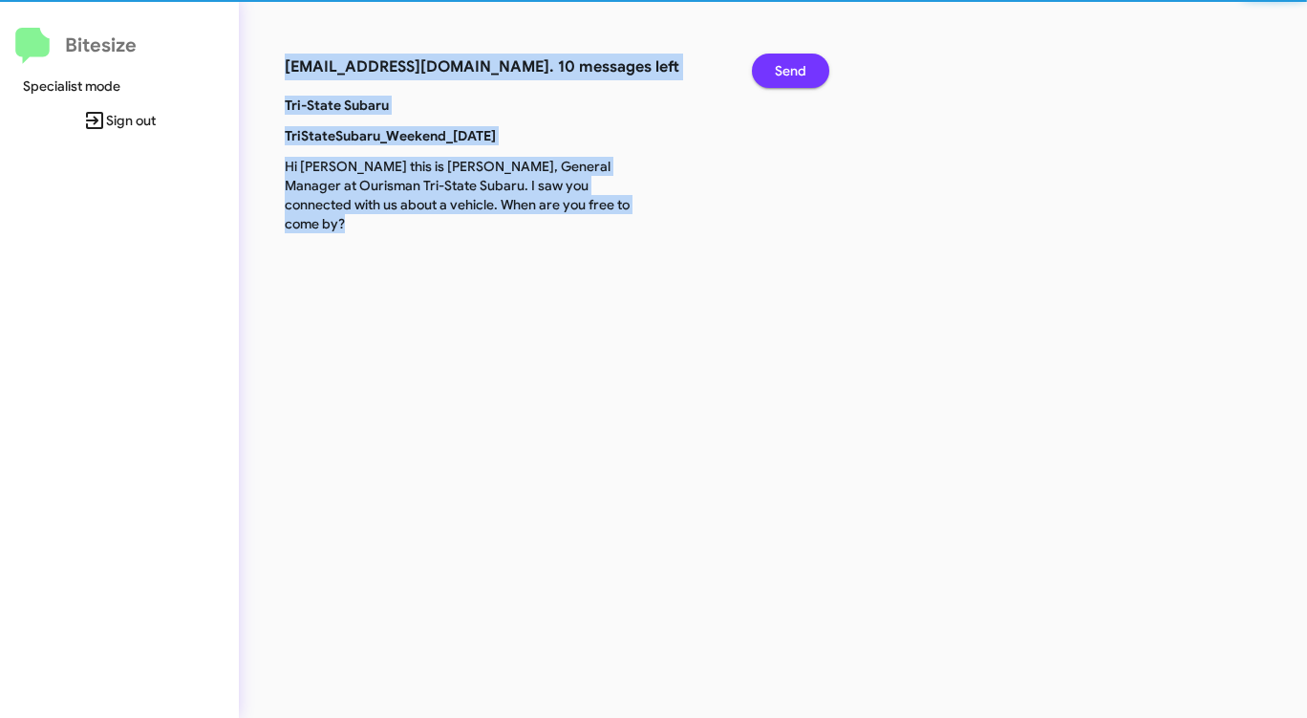
click at [801, 58] on span "Send" at bounding box center [791, 71] width 32 height 34
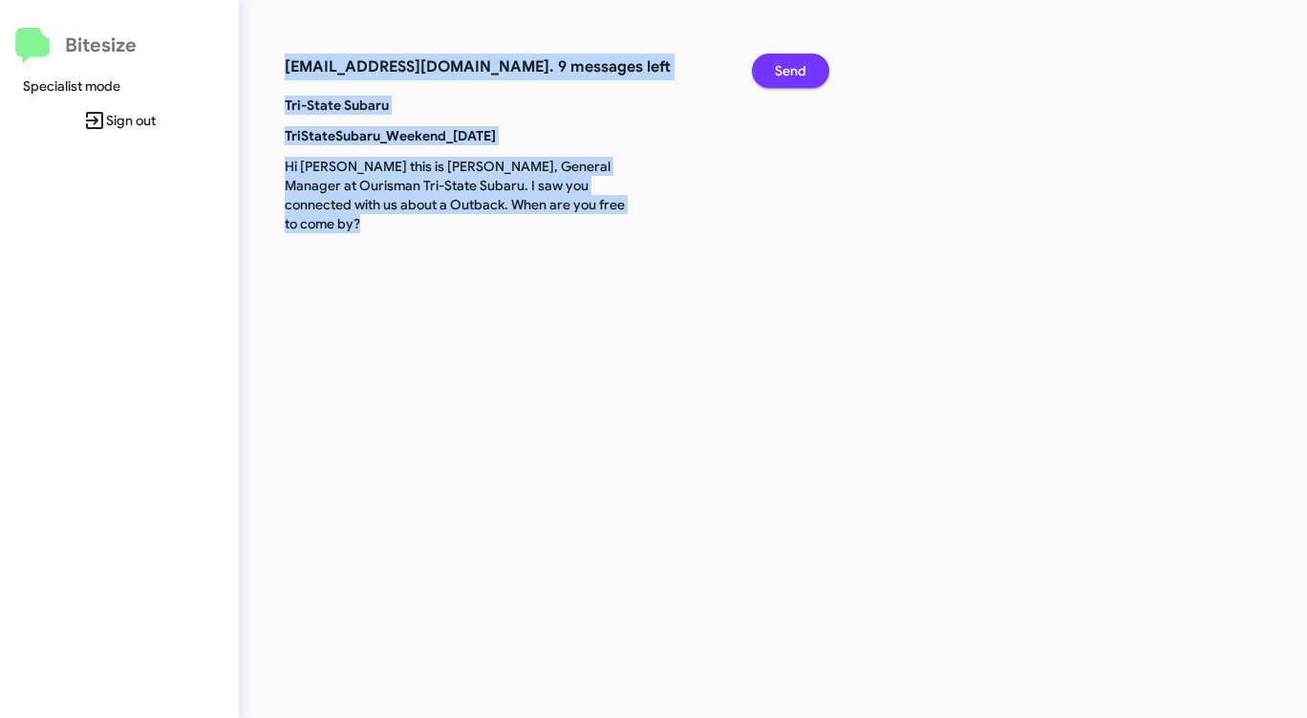
click at [801, 58] on span "Send" at bounding box center [791, 71] width 32 height 34
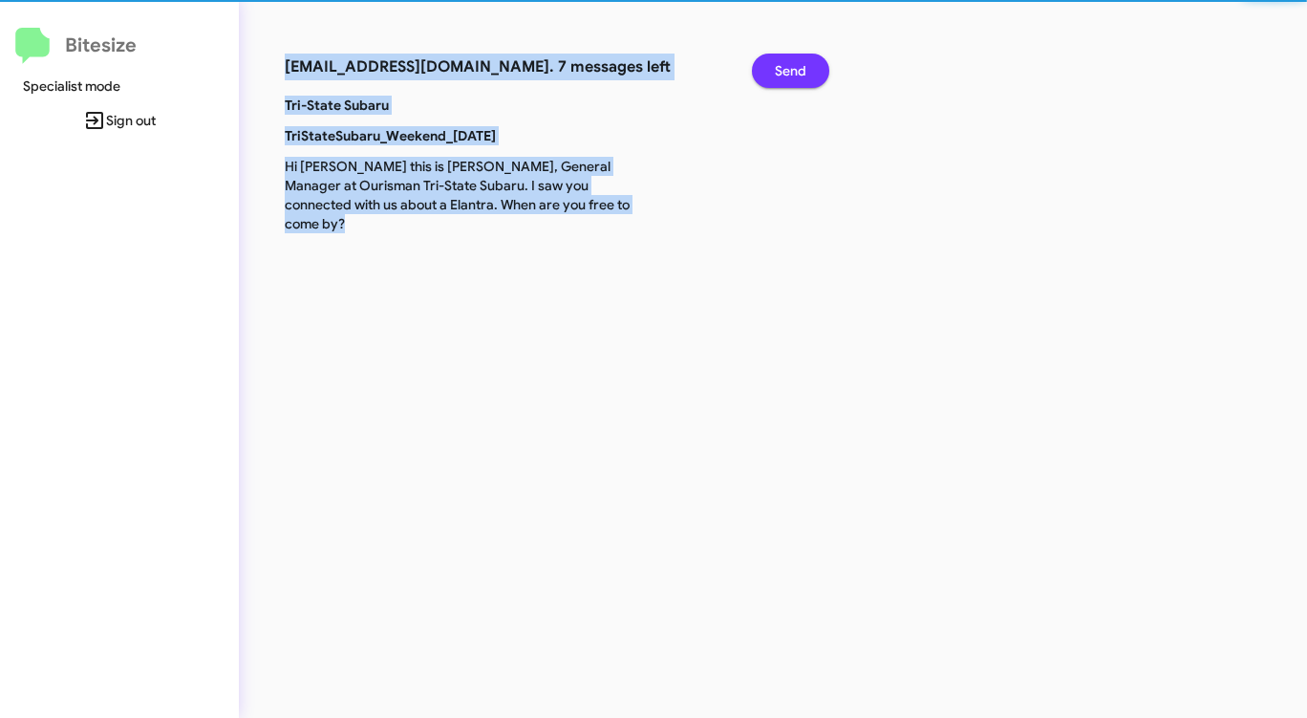
click at [801, 58] on span "Send" at bounding box center [791, 71] width 32 height 34
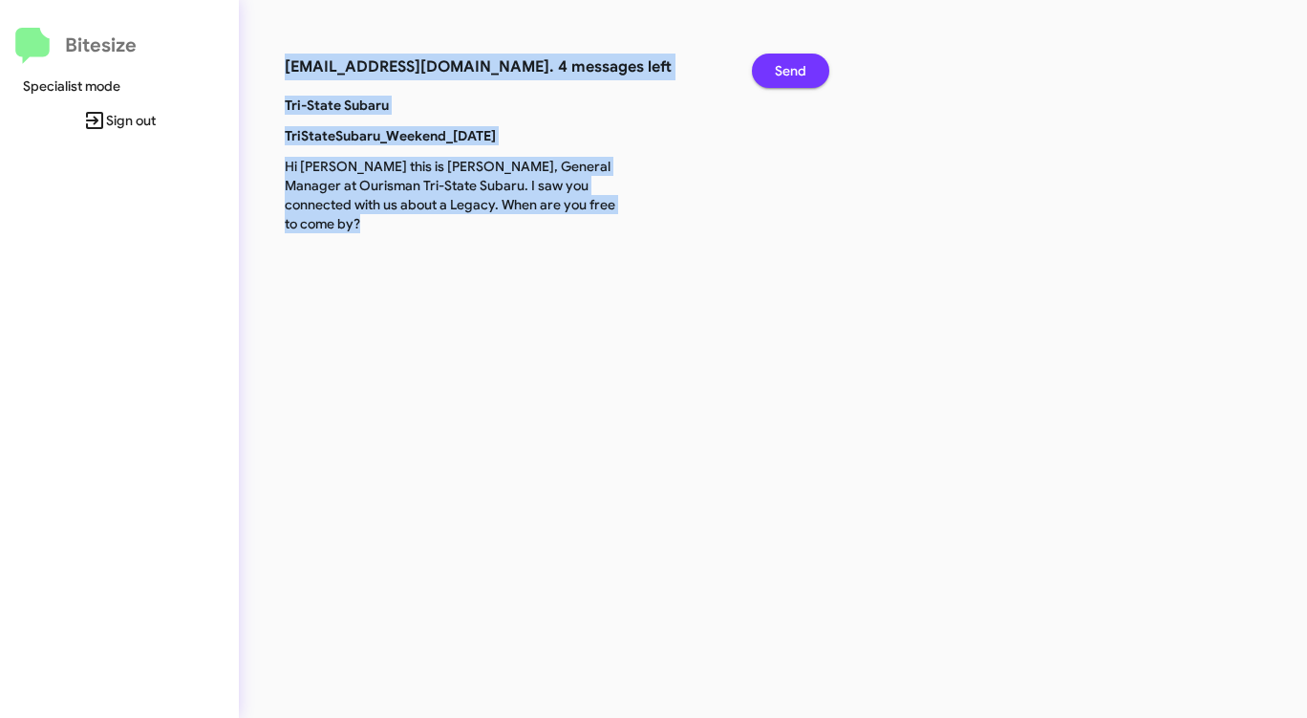
click at [801, 58] on span "Send" at bounding box center [791, 71] width 32 height 34
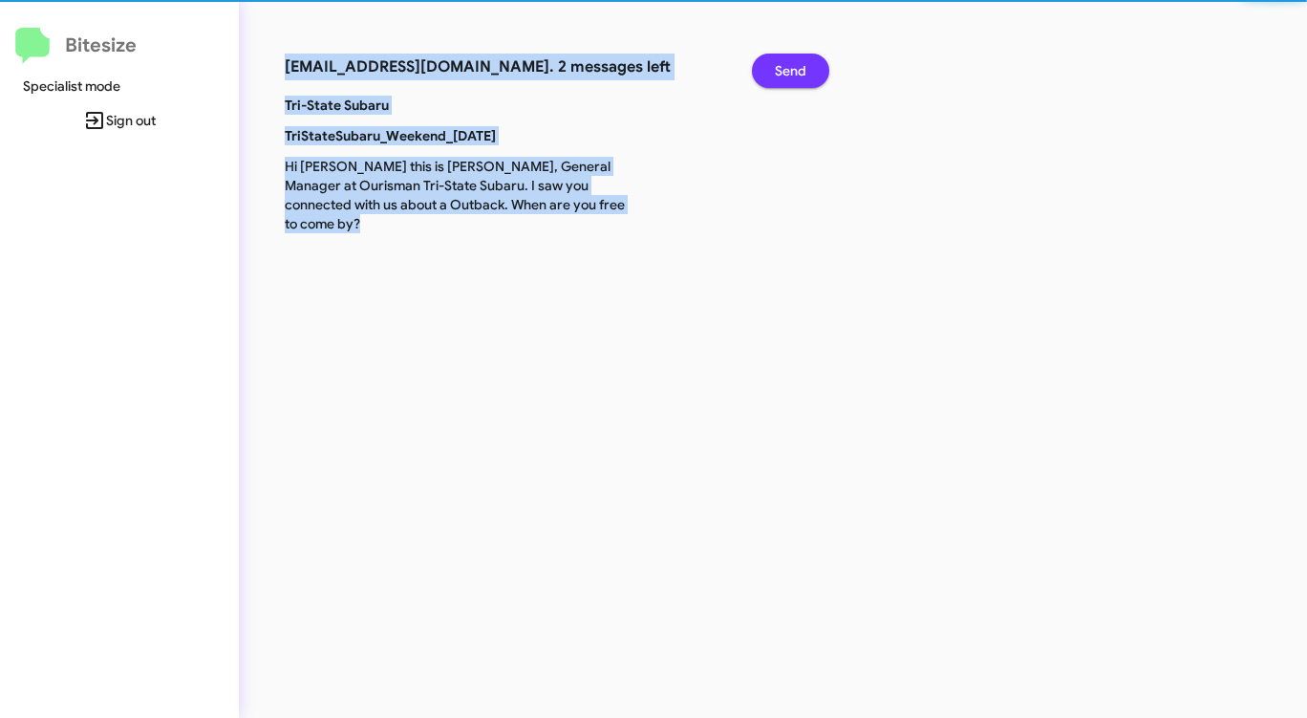
click at [801, 58] on span "Send" at bounding box center [791, 71] width 32 height 34
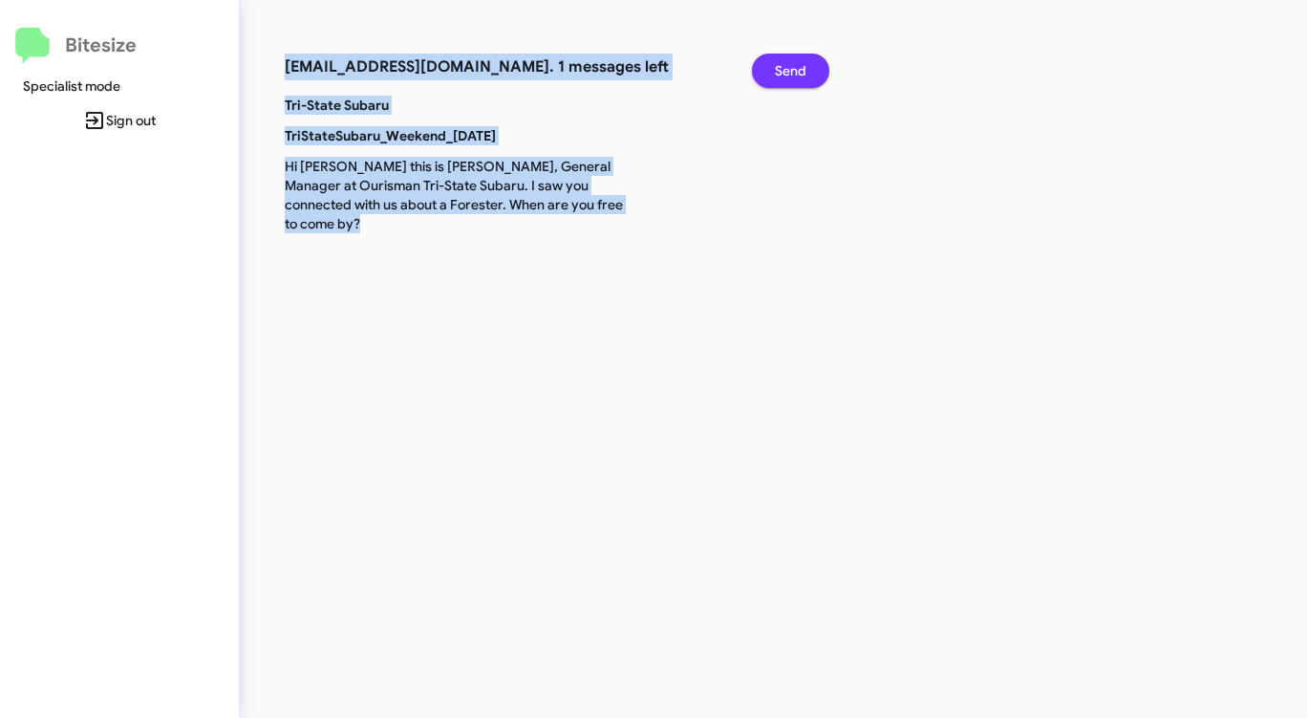
click at [801, 58] on span "Send" at bounding box center [791, 71] width 32 height 34
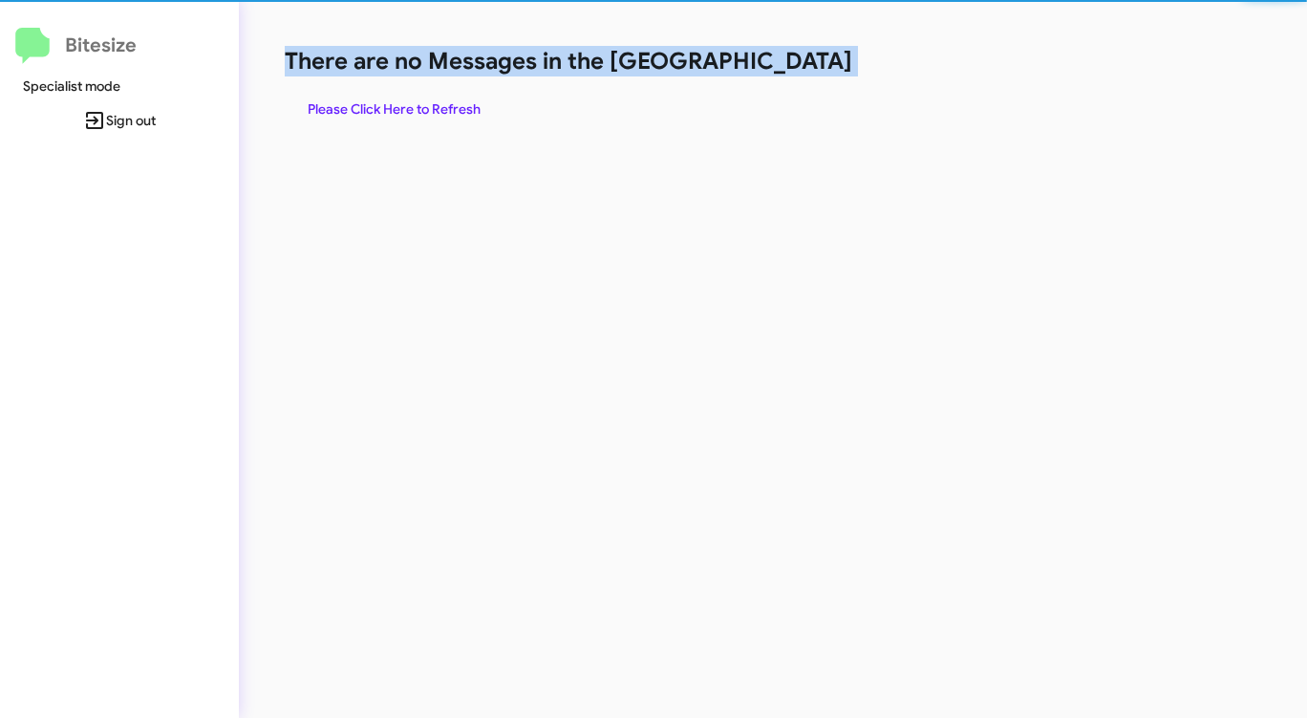
click at [801, 58] on h1 "There are no Messages in the [GEOGRAPHIC_DATA]" at bounding box center [684, 61] width 799 height 31
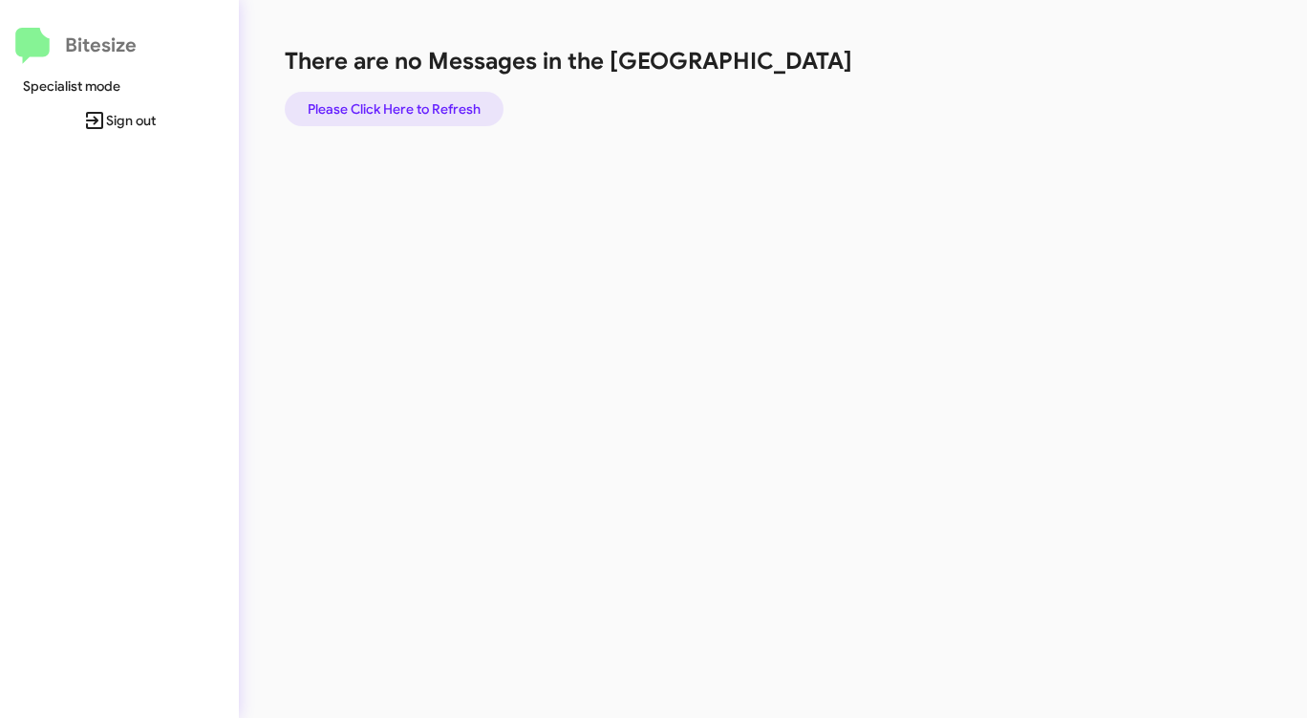
click at [426, 113] on span "Please Click Here to Refresh" at bounding box center [394, 109] width 173 height 34
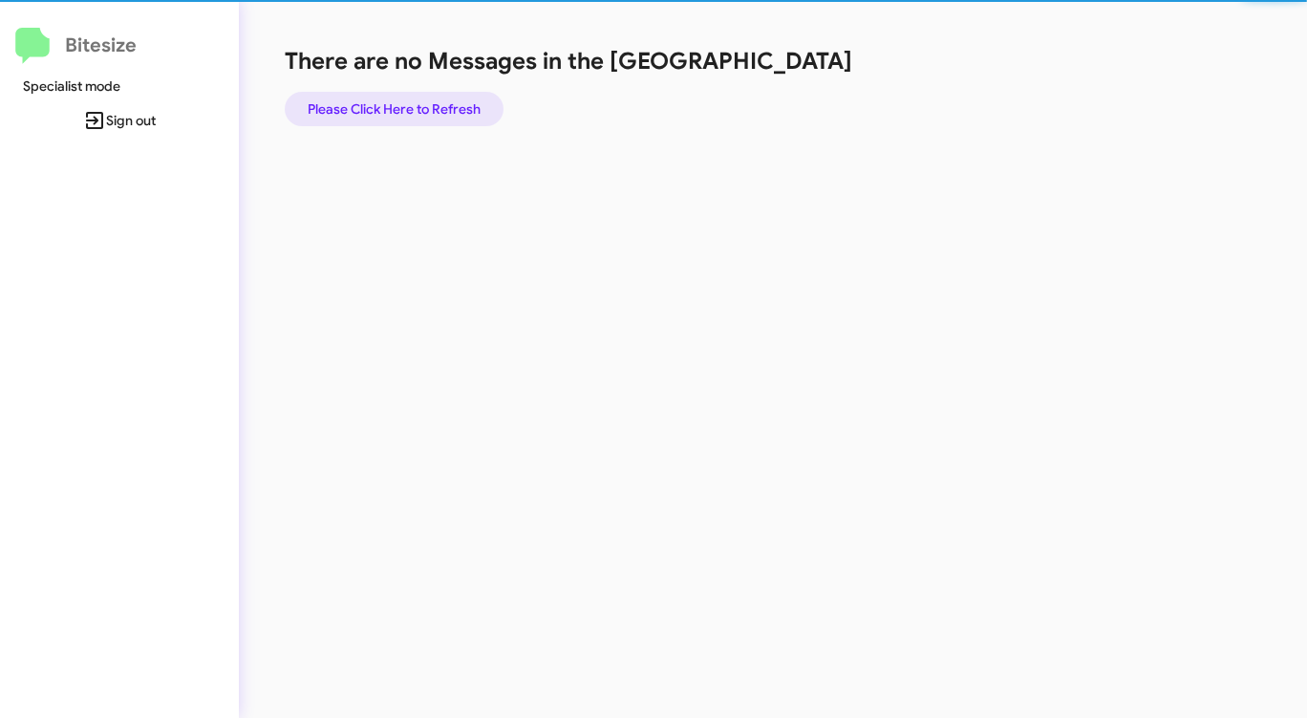
click at [427, 112] on span "Please Click Here to Refresh" at bounding box center [394, 109] width 173 height 34
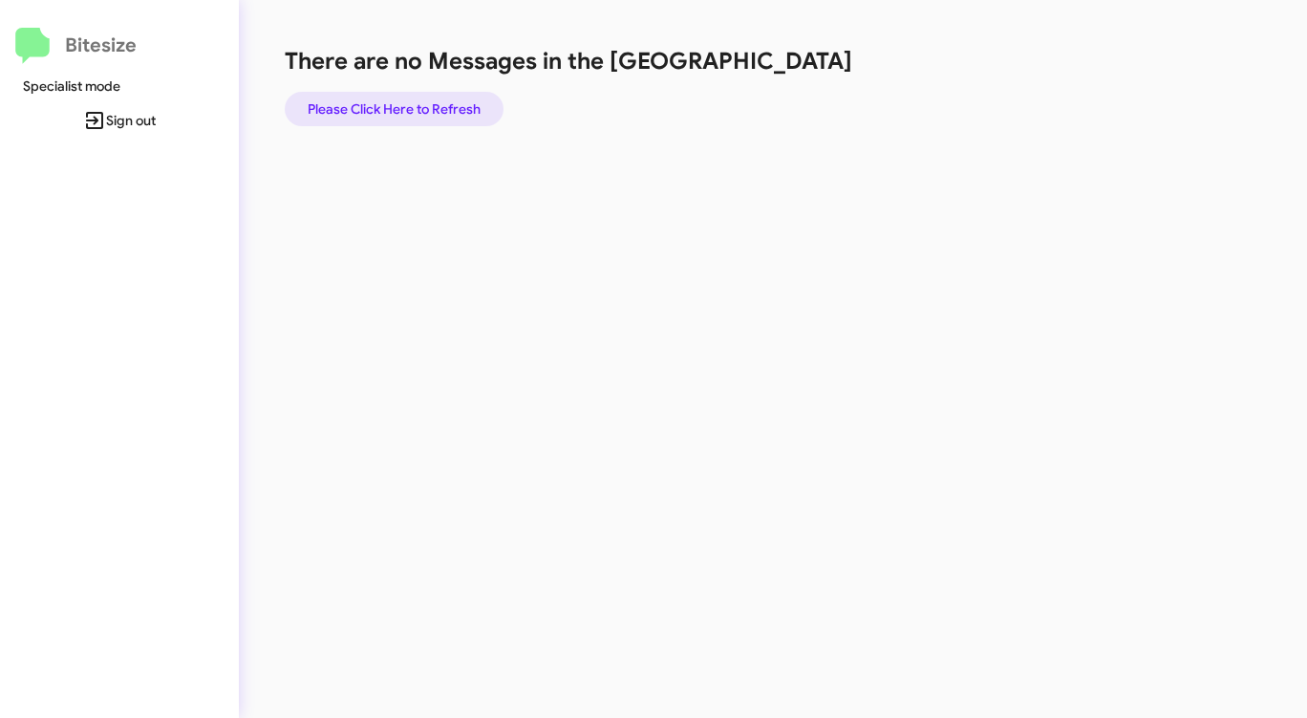
click at [427, 112] on span "Please Click Here to Refresh" at bounding box center [394, 109] width 173 height 34
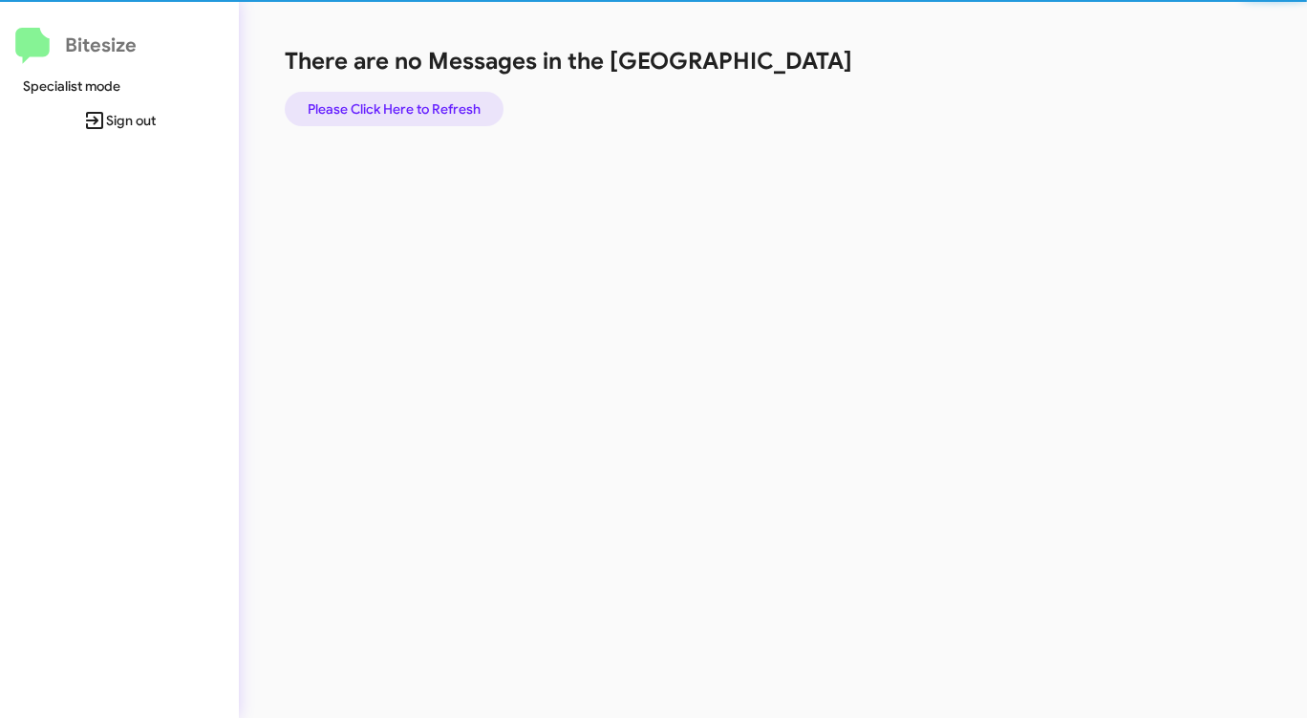
click at [427, 112] on span "Please Click Here to Refresh" at bounding box center [394, 109] width 173 height 34
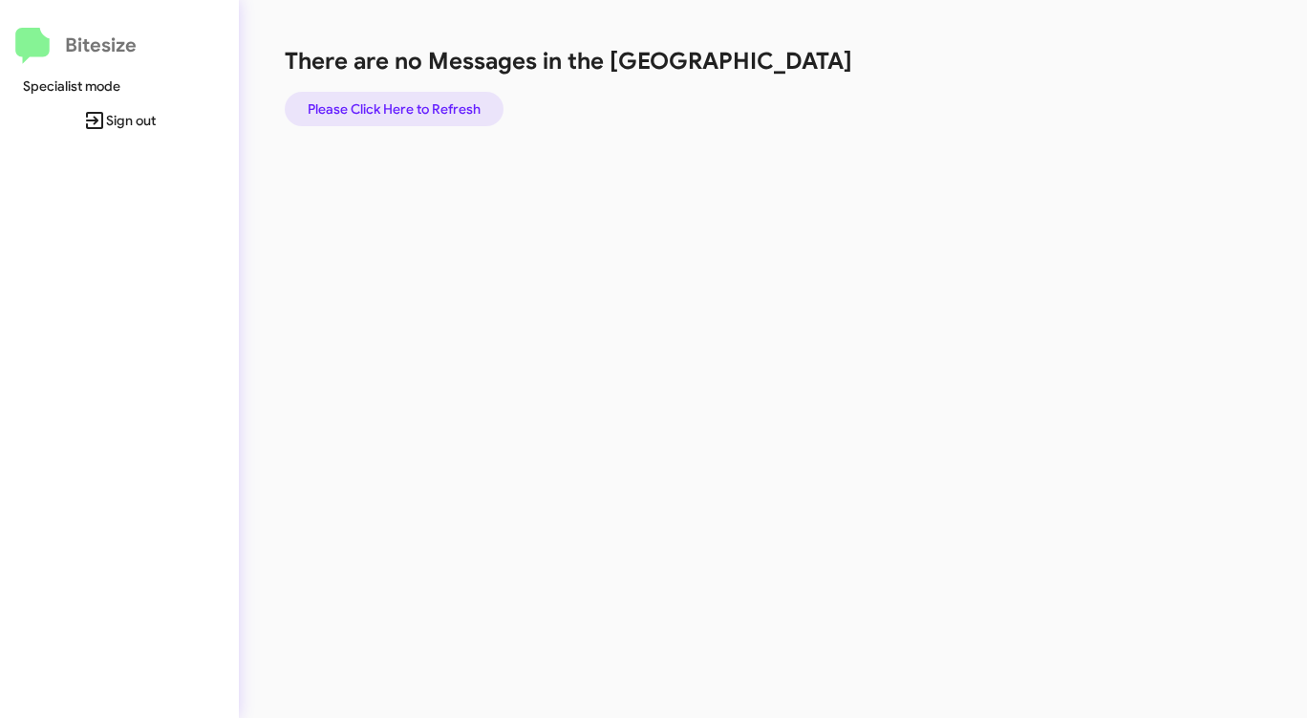
click at [438, 108] on span "Please Click Here to Refresh" at bounding box center [394, 109] width 173 height 34
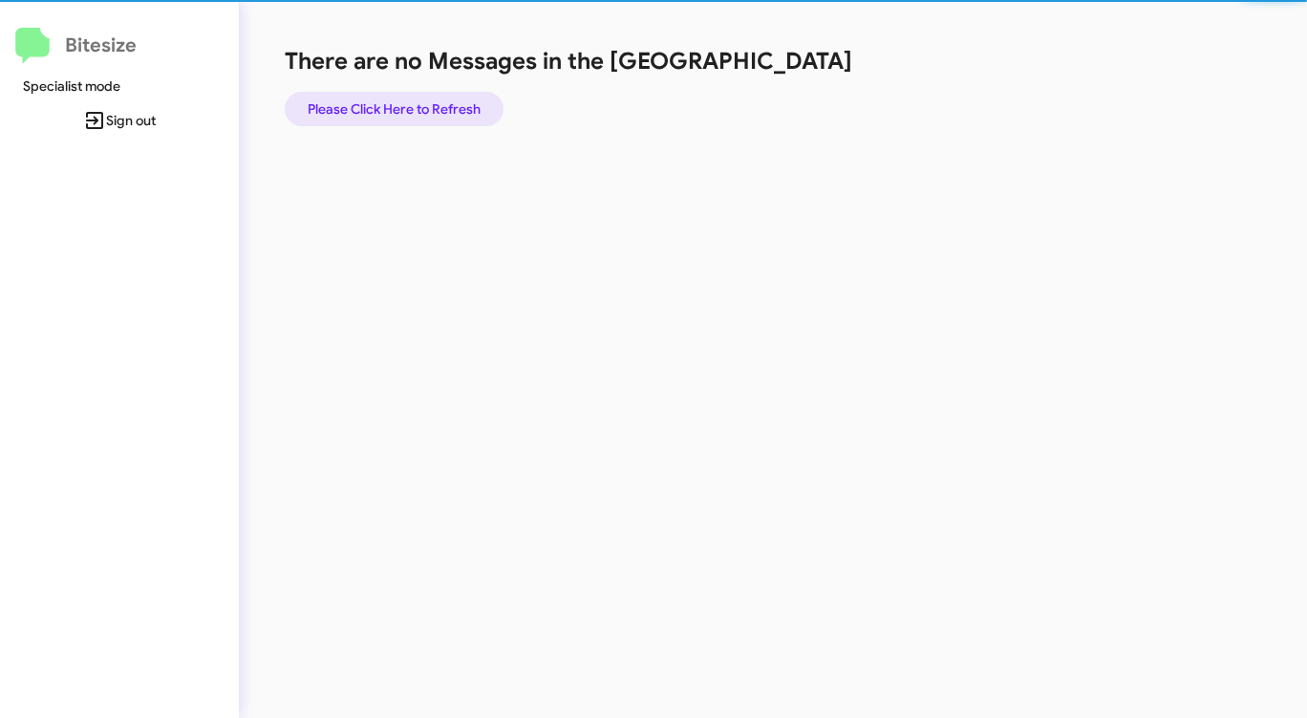
click at [438, 108] on span "Please Click Here to Refresh" at bounding box center [394, 109] width 173 height 34
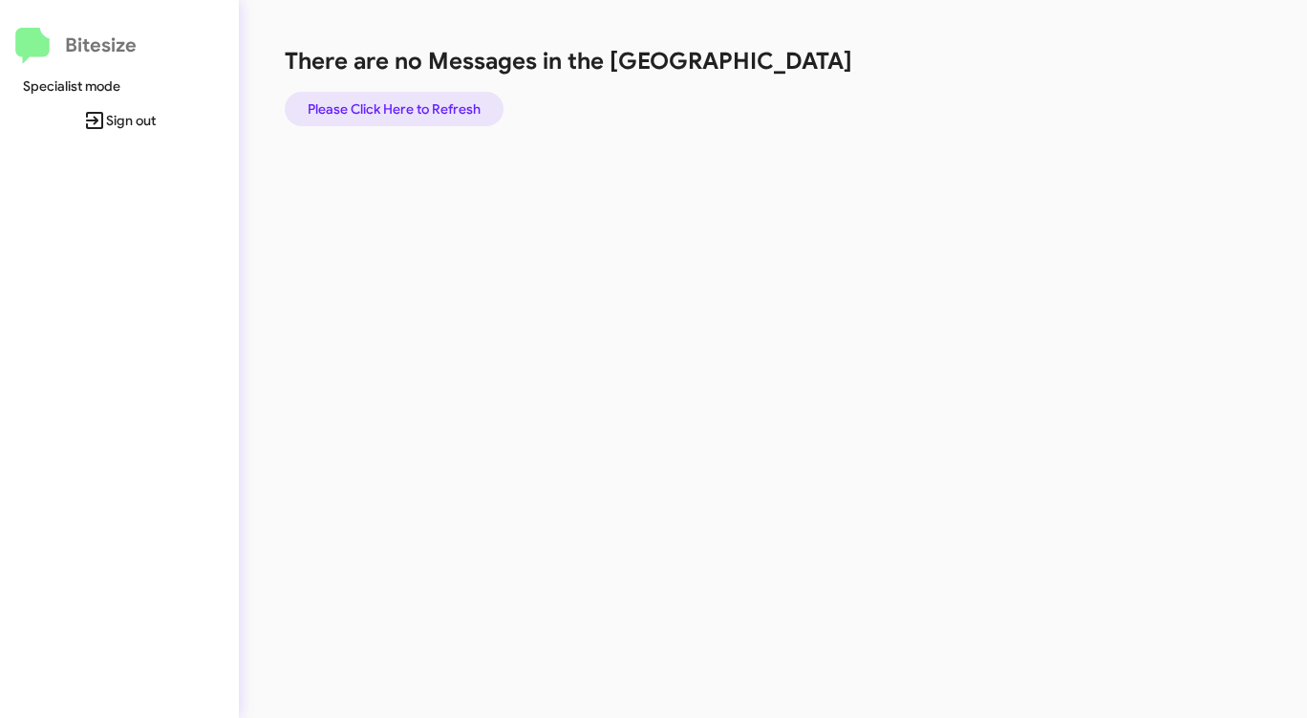
click at [438, 108] on span "Please Click Here to Refresh" at bounding box center [394, 109] width 173 height 34
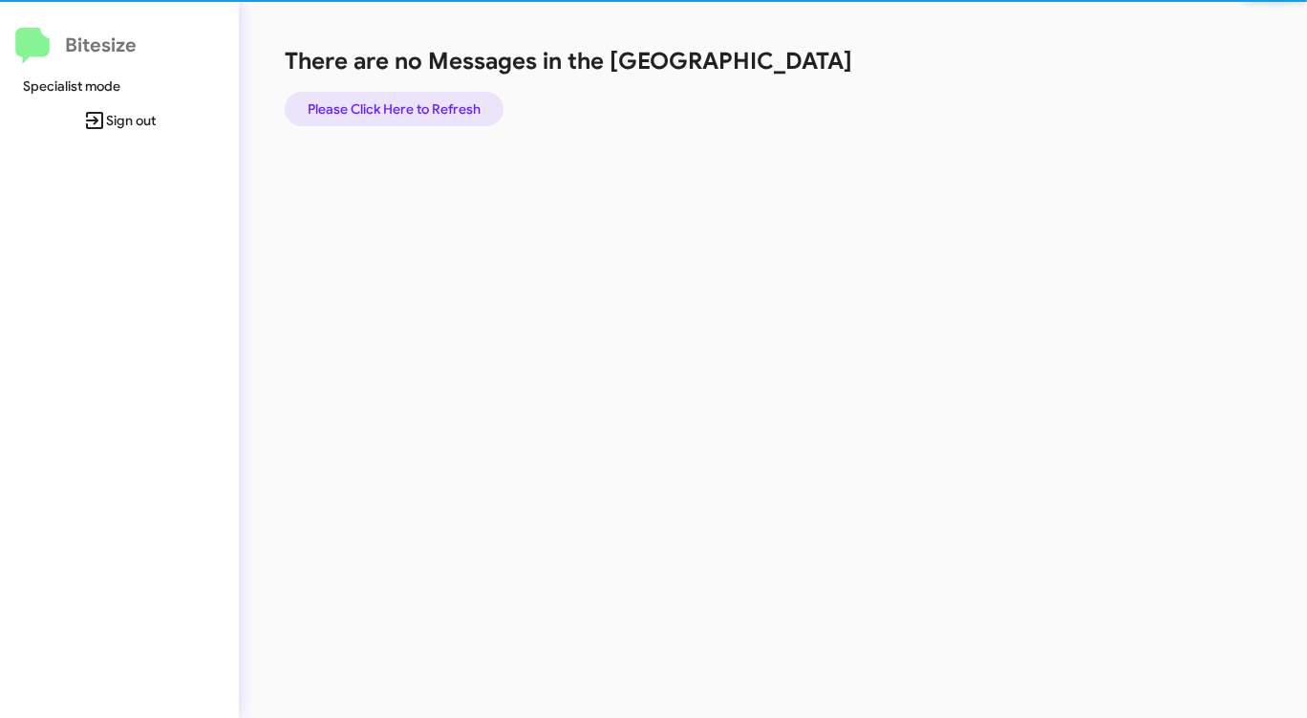
click at [438, 108] on span "Please Click Here to Refresh" at bounding box center [394, 109] width 173 height 34
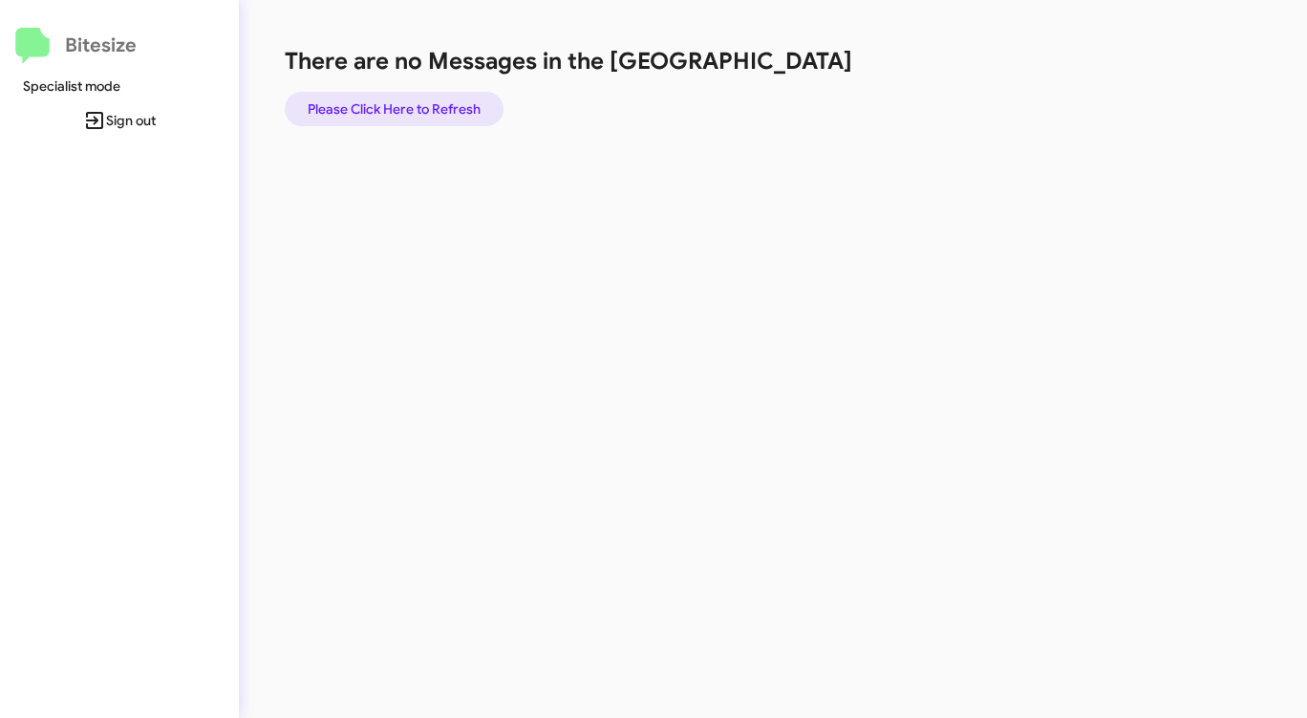
click at [438, 106] on span "Please Click Here to Refresh" at bounding box center [394, 109] width 173 height 34
click at [440, 108] on span "Please Click Here to Refresh" at bounding box center [394, 109] width 173 height 34
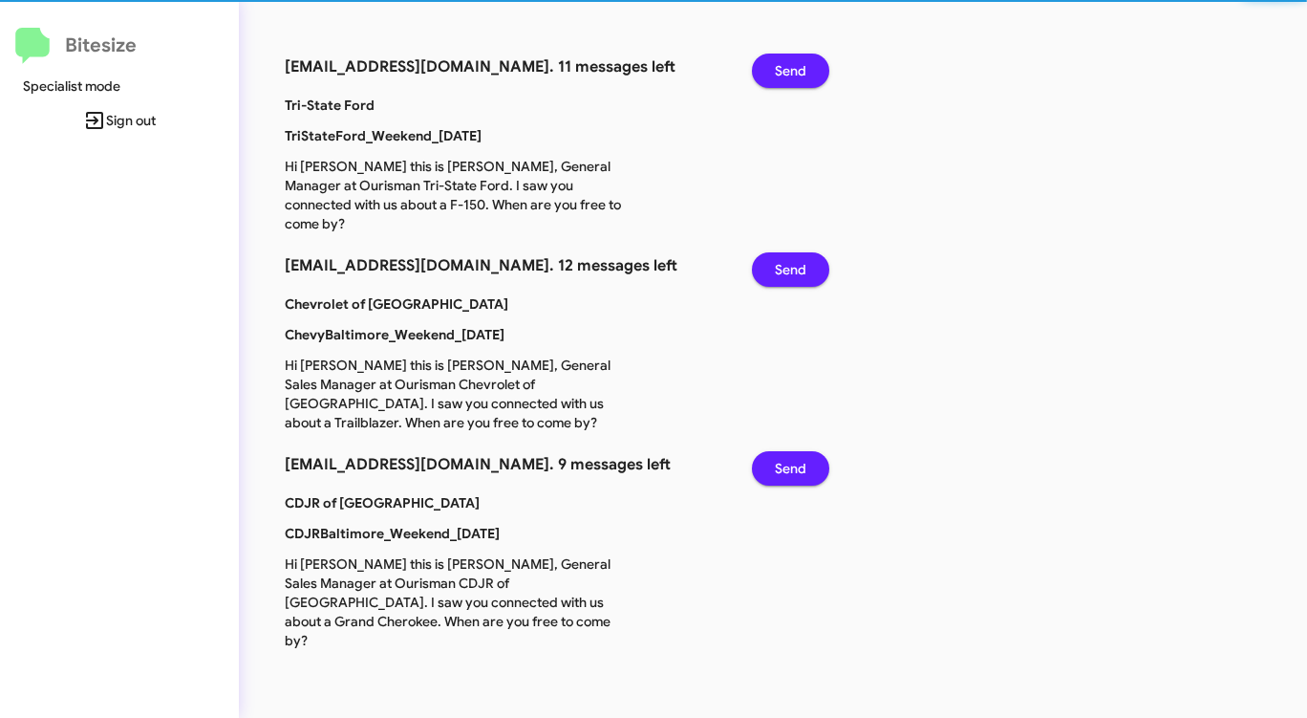
click at [788, 77] on span "Send" at bounding box center [791, 71] width 32 height 34
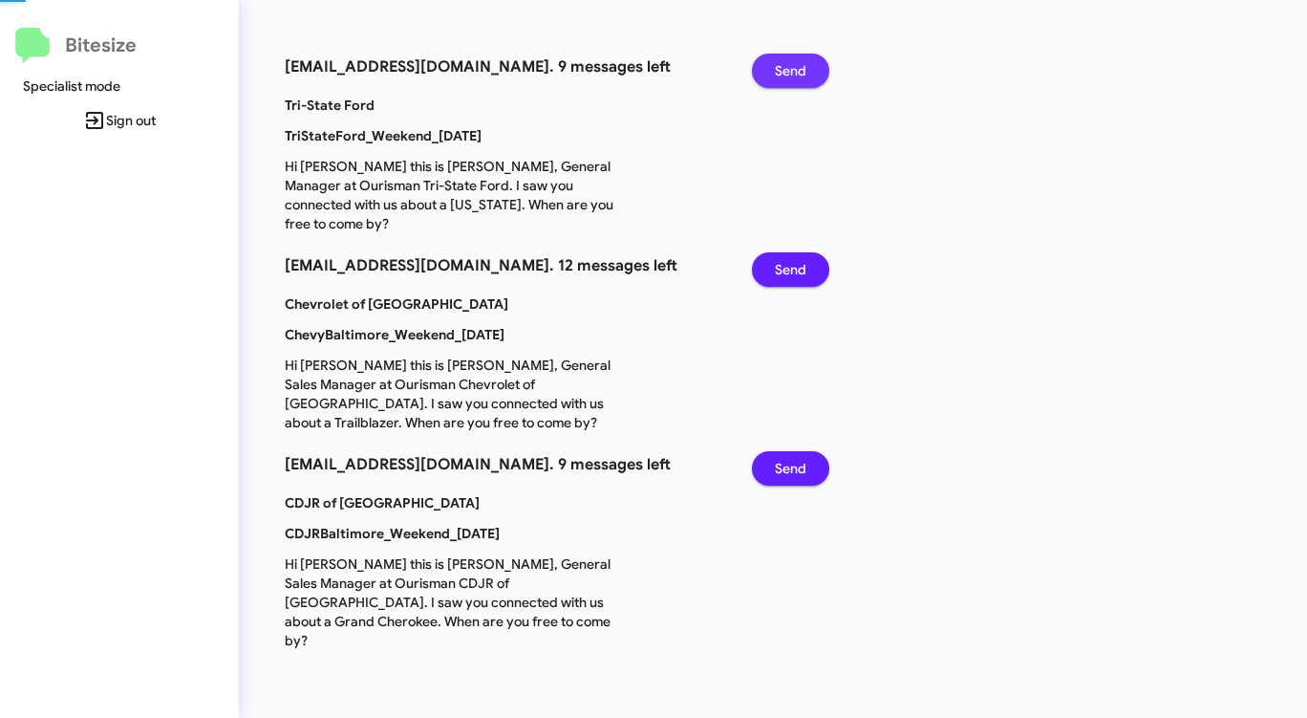
click at [788, 77] on span "Send" at bounding box center [791, 71] width 32 height 34
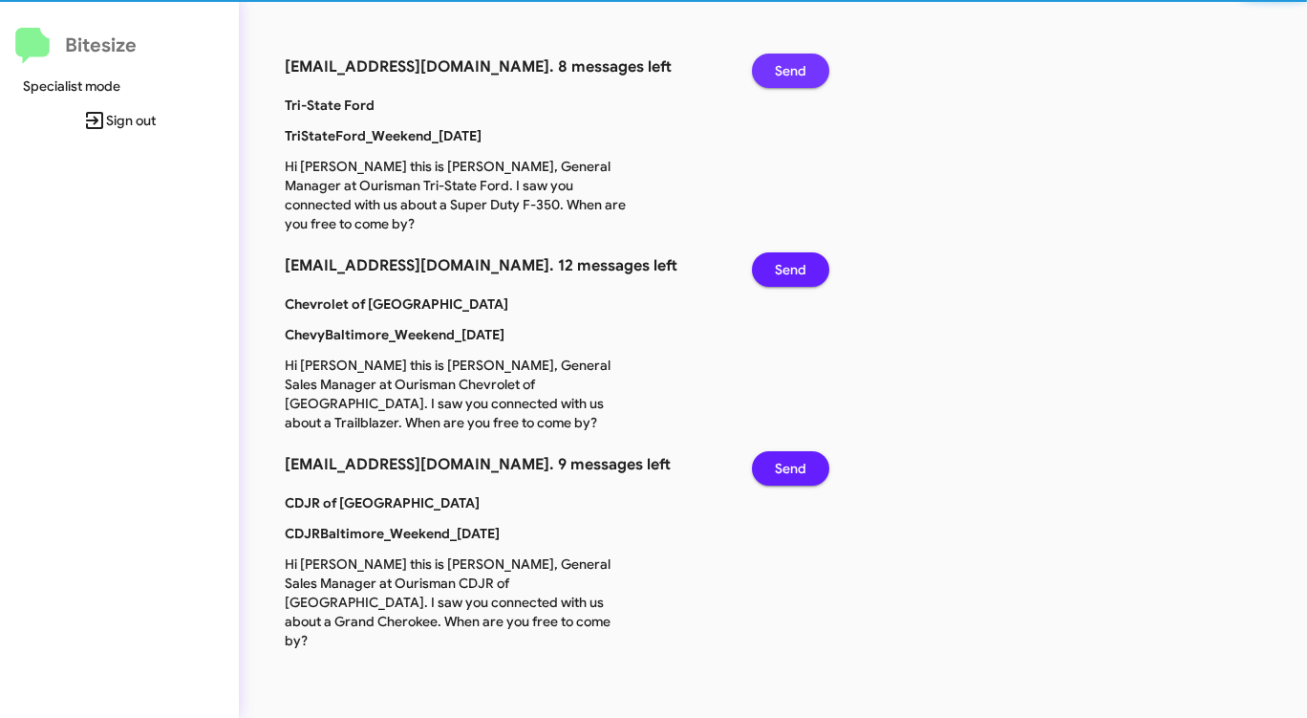
click at [788, 77] on span "Send" at bounding box center [791, 71] width 32 height 34
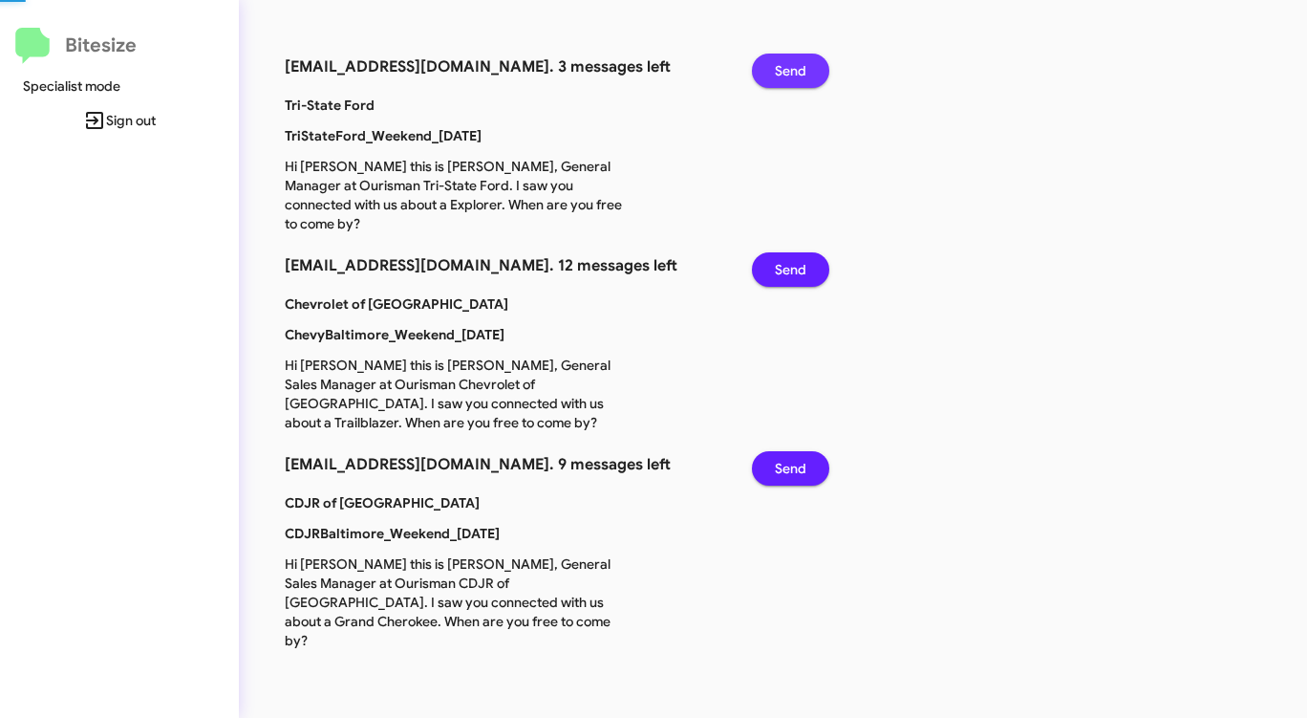
click at [788, 77] on span "Send" at bounding box center [791, 71] width 32 height 34
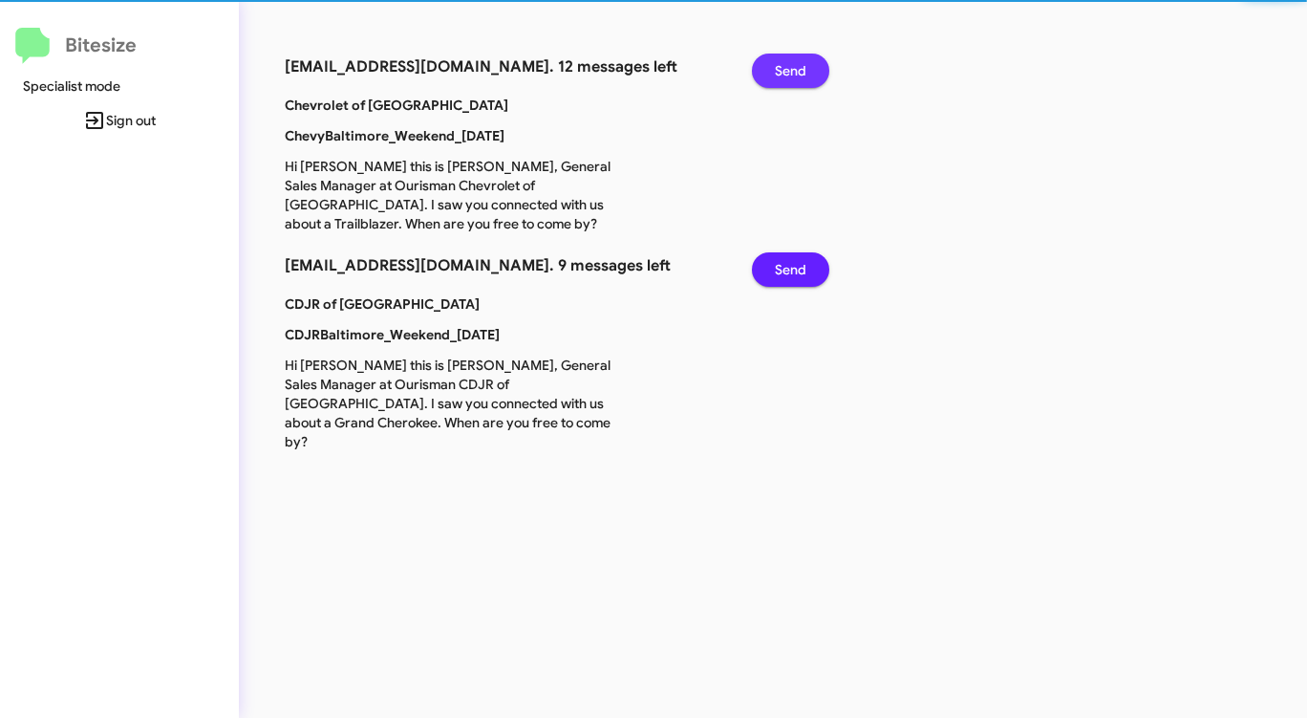
click at [788, 77] on span "Send" at bounding box center [791, 71] width 32 height 34
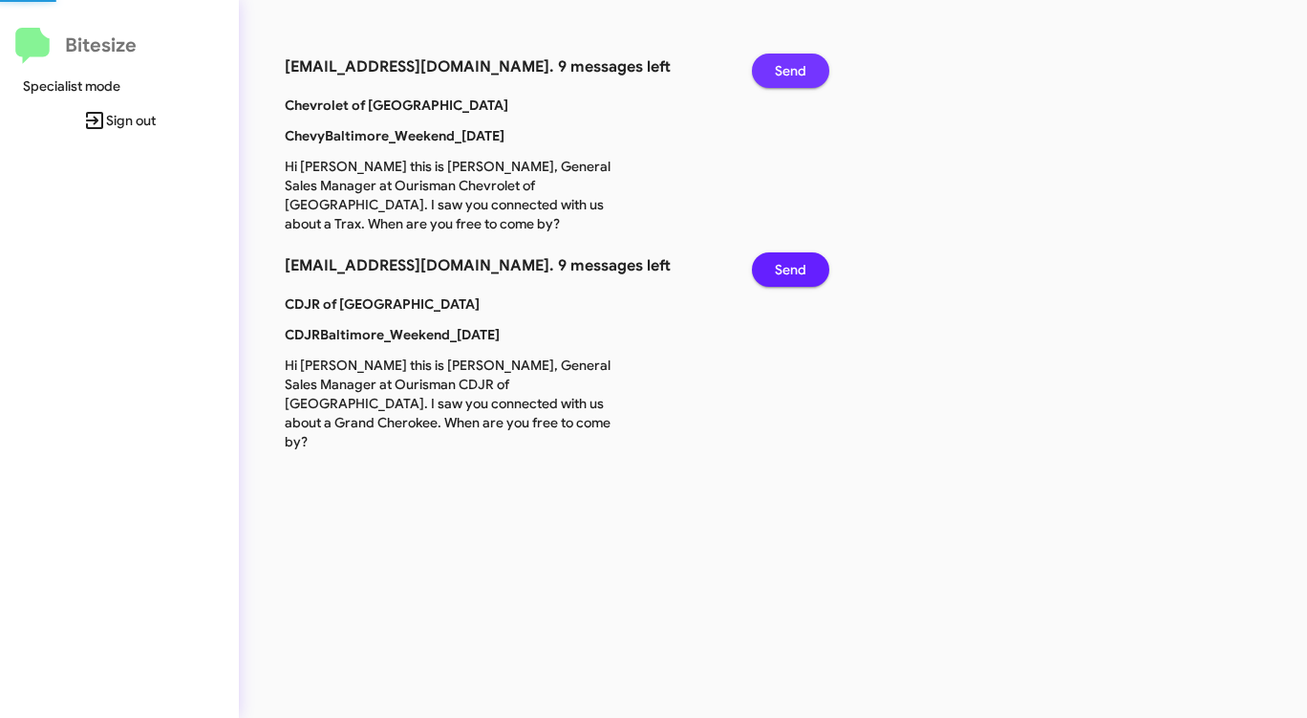
click at [788, 77] on span "Send" at bounding box center [791, 71] width 32 height 34
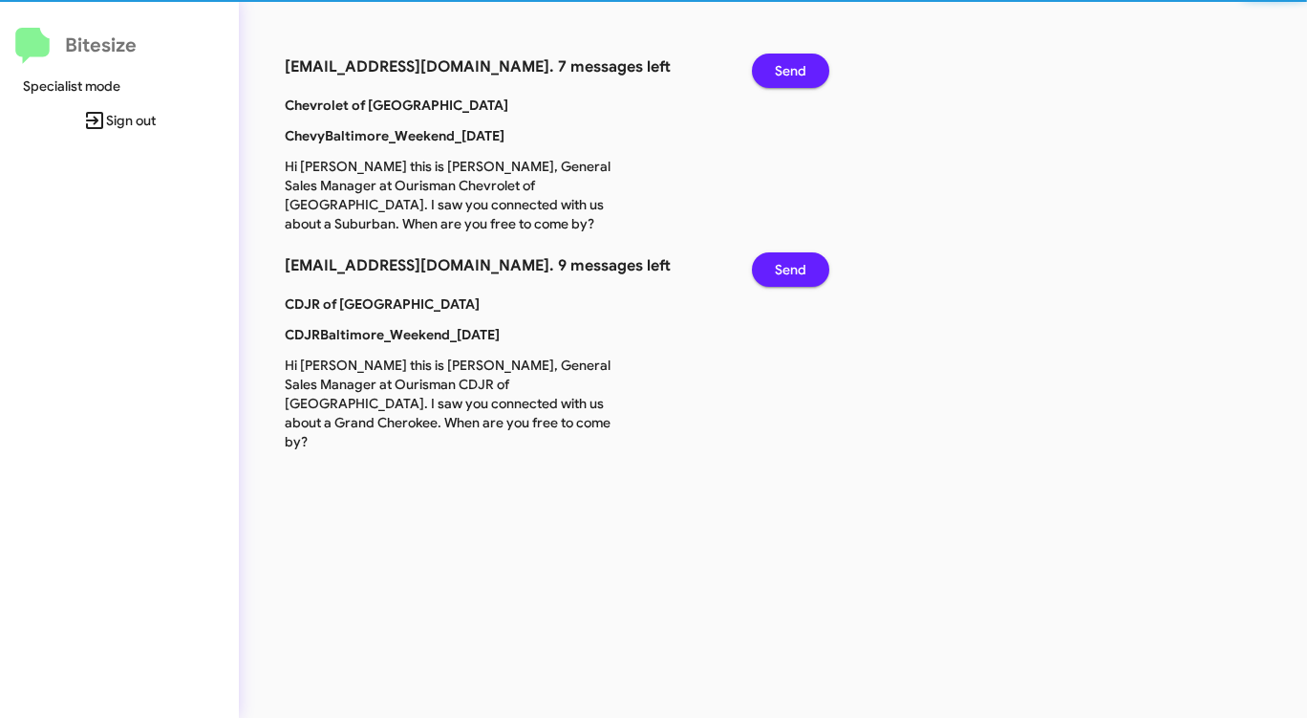
click at [791, 77] on span "Send" at bounding box center [791, 71] width 32 height 34
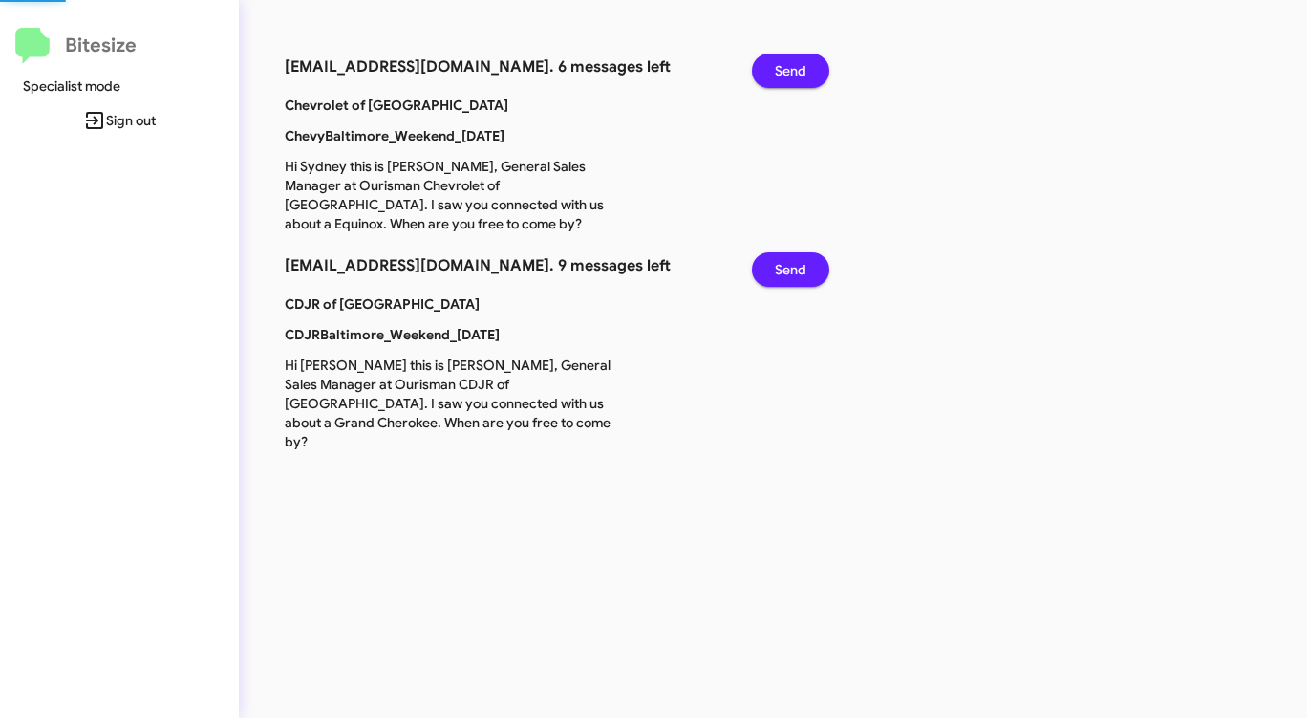
click at [791, 77] on span "Send" at bounding box center [791, 71] width 32 height 34
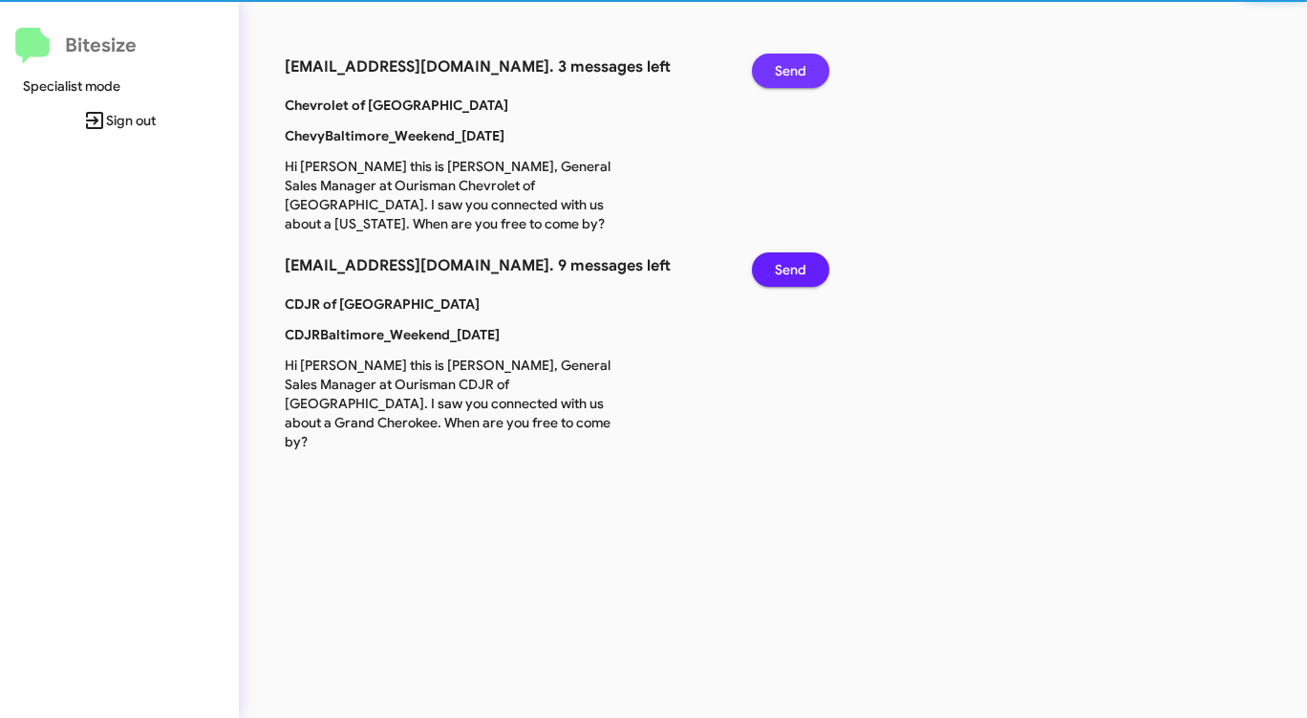
click at [791, 77] on span "Send" at bounding box center [791, 71] width 32 height 34
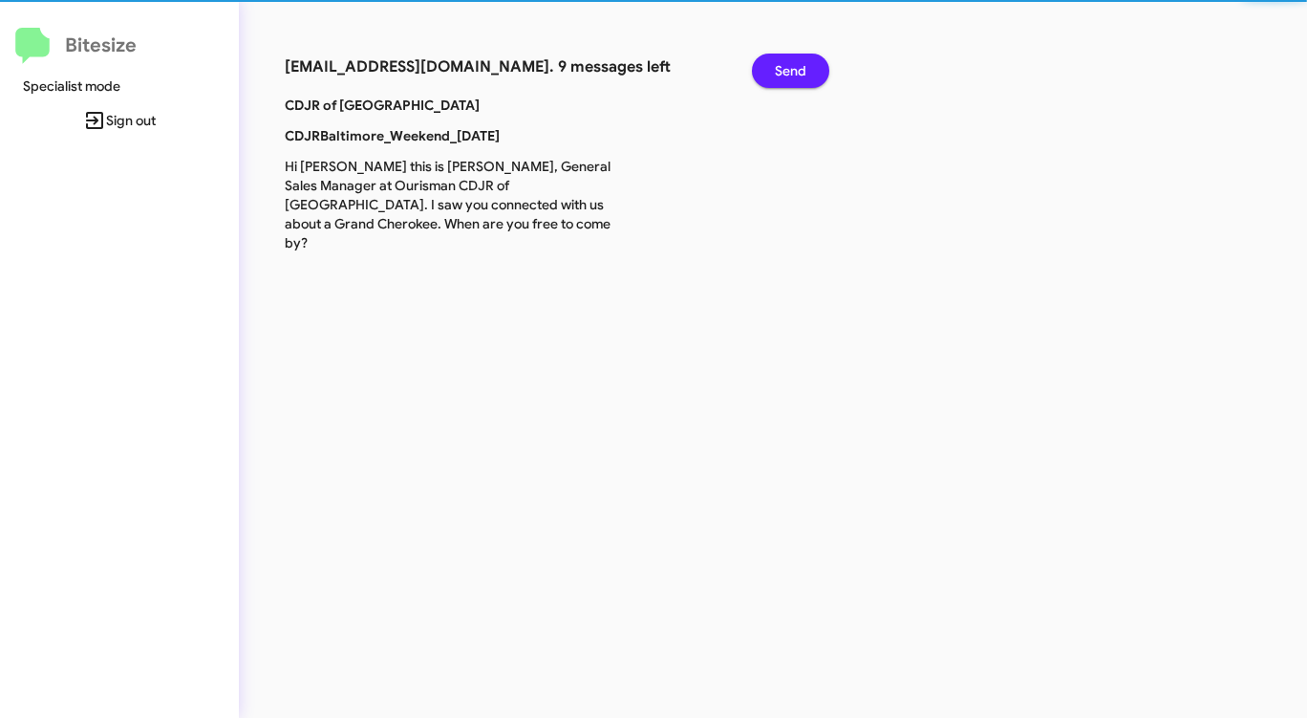
click at [791, 77] on span "Send" at bounding box center [791, 71] width 32 height 34
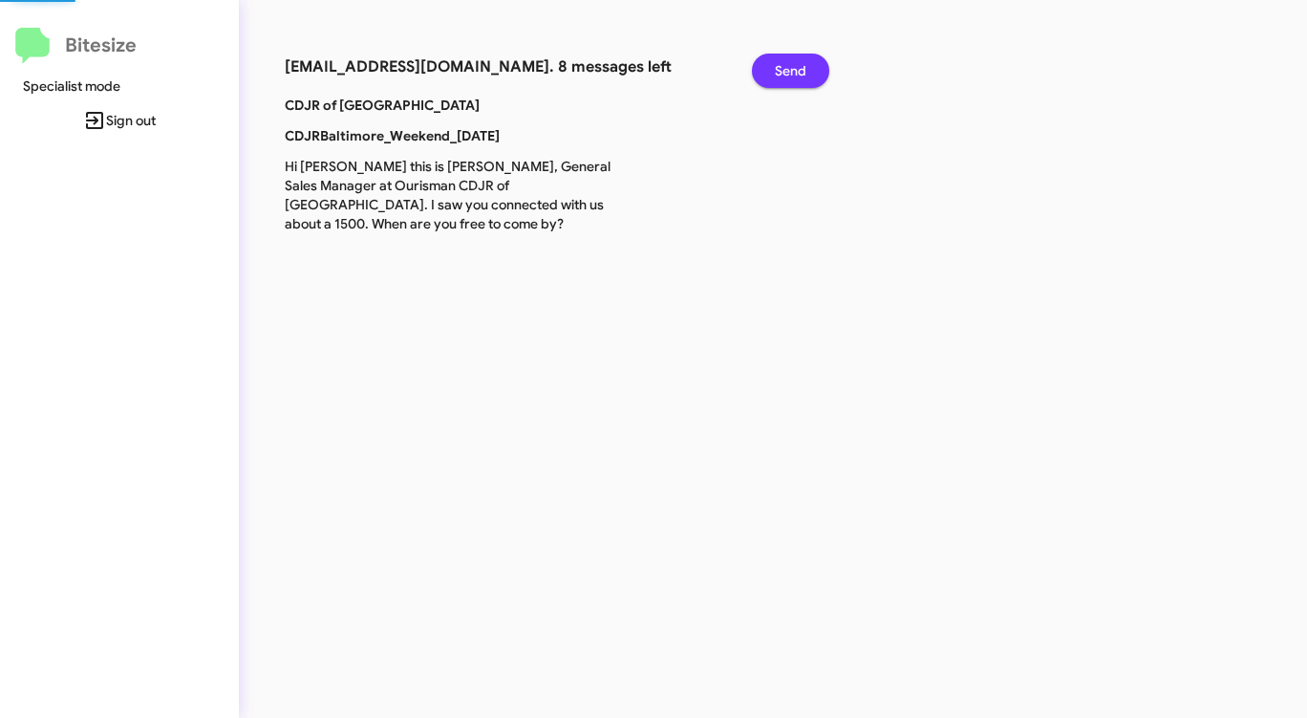
click at [791, 77] on span "Send" at bounding box center [791, 71] width 32 height 34
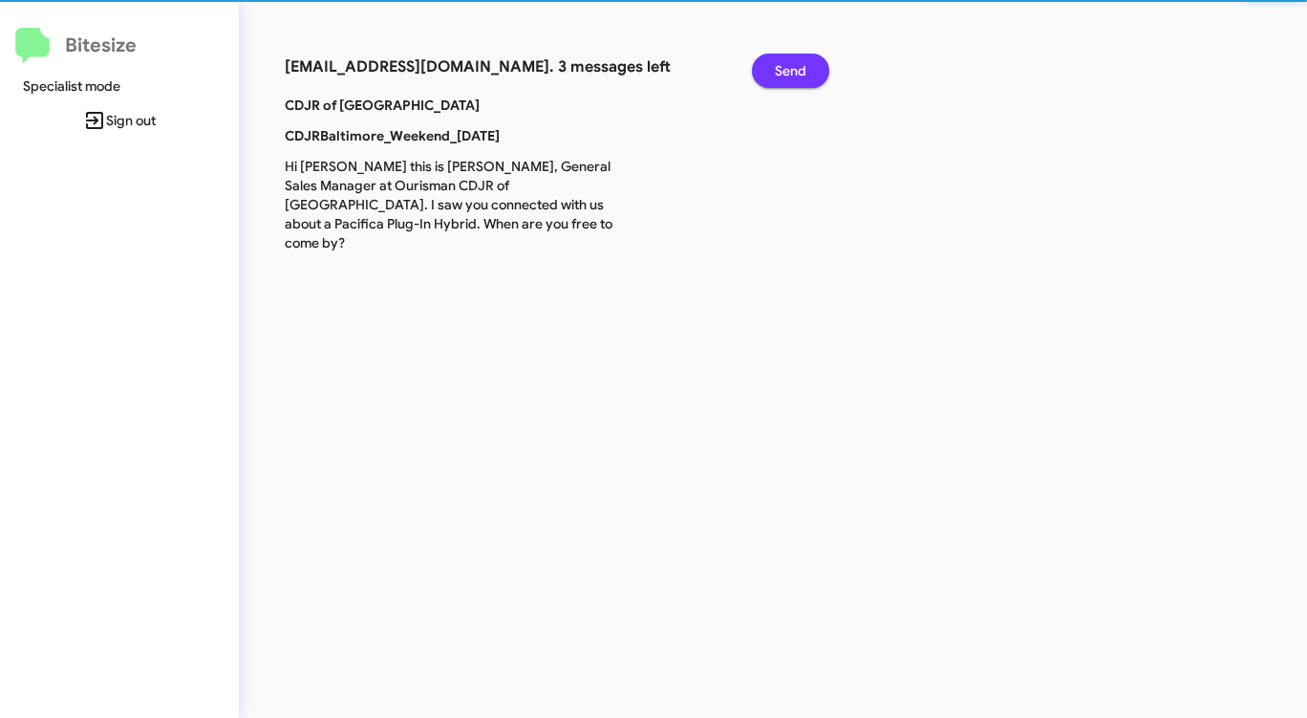
click at [791, 77] on span "Send" at bounding box center [791, 71] width 32 height 34
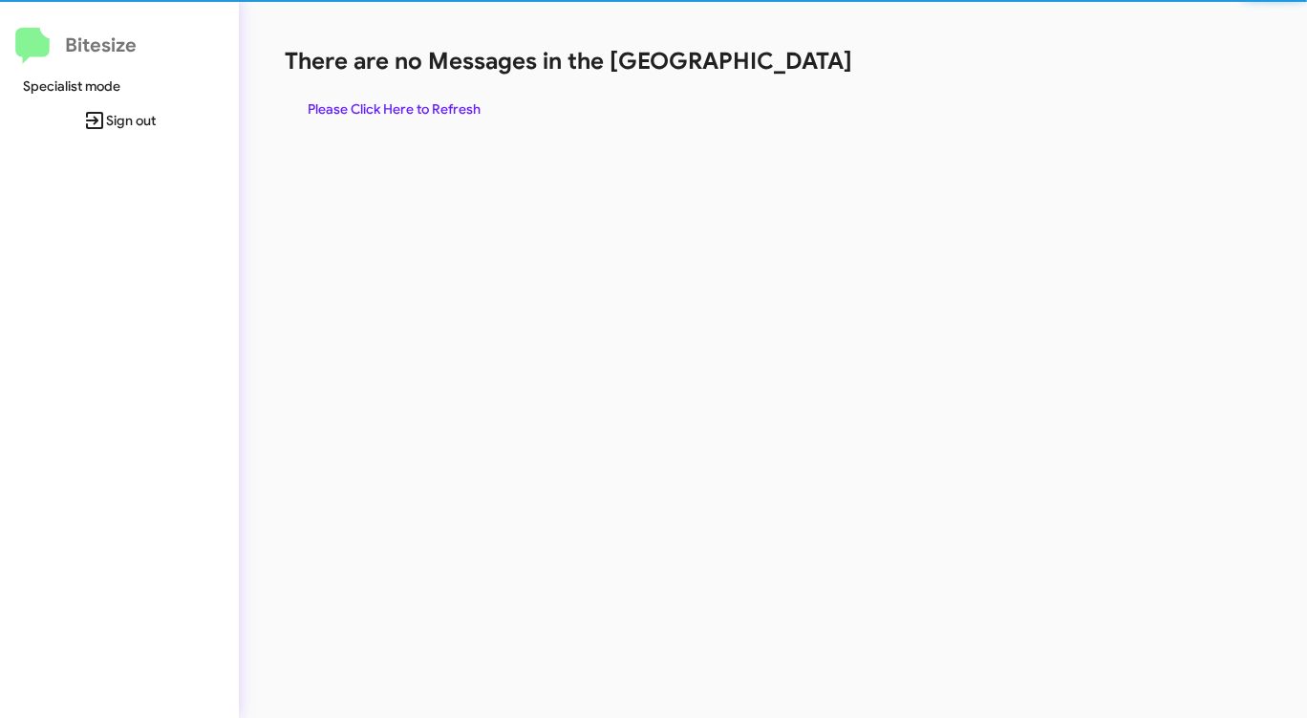
click at [791, 77] on div "There are no Messages in the Queue Please Click Here to Refresh" at bounding box center [684, 86] width 799 height 80
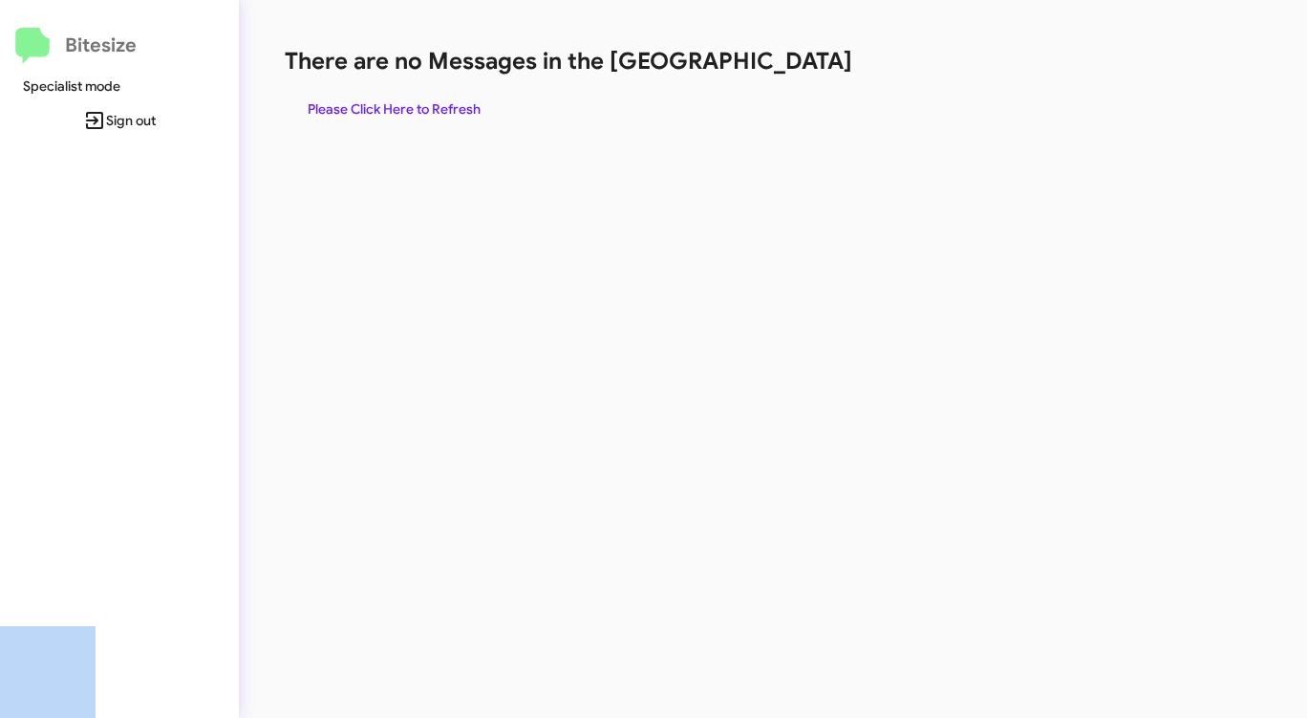
click at [791, 77] on div "There are no Messages in the Queue Please Click Here to Refresh" at bounding box center [684, 86] width 799 height 80
click at [418, 104] on span "Please Click Here to Refresh" at bounding box center [394, 109] width 173 height 34
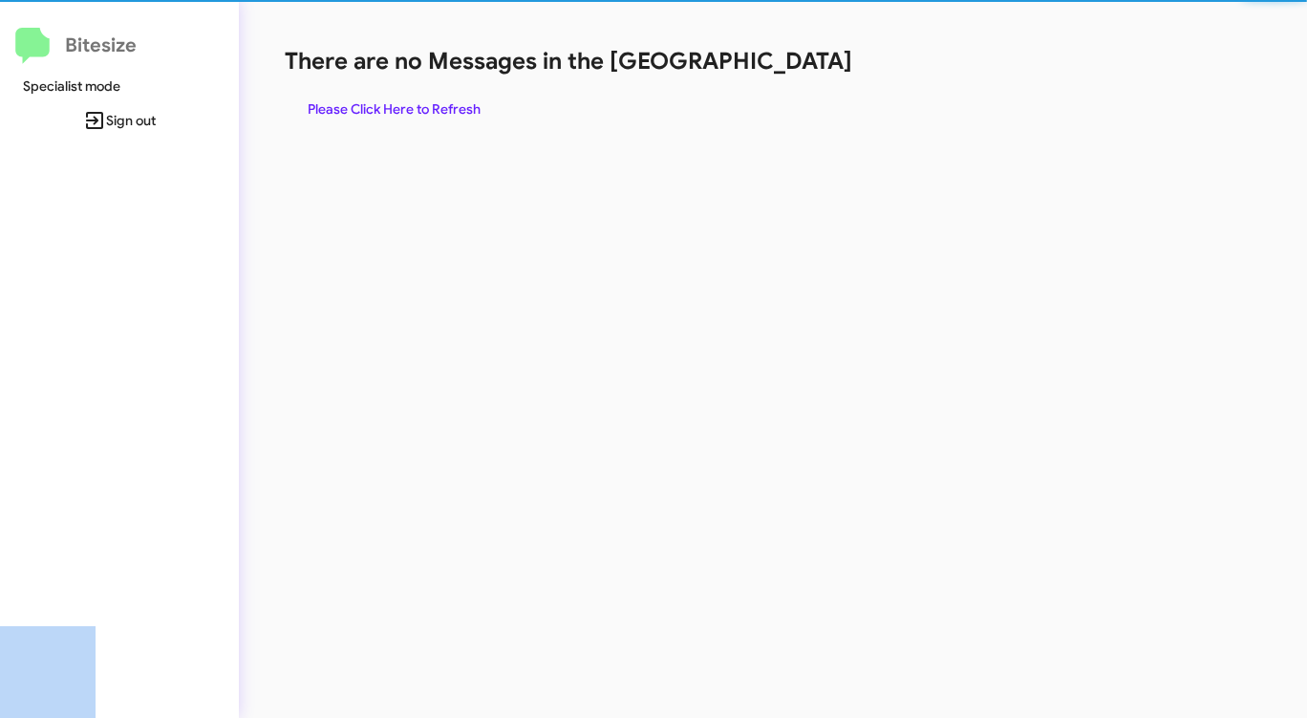
click at [419, 104] on span "Please Click Here to Refresh" at bounding box center [394, 109] width 173 height 34
click at [420, 103] on span "Please Click Here to Refresh" at bounding box center [394, 109] width 173 height 34
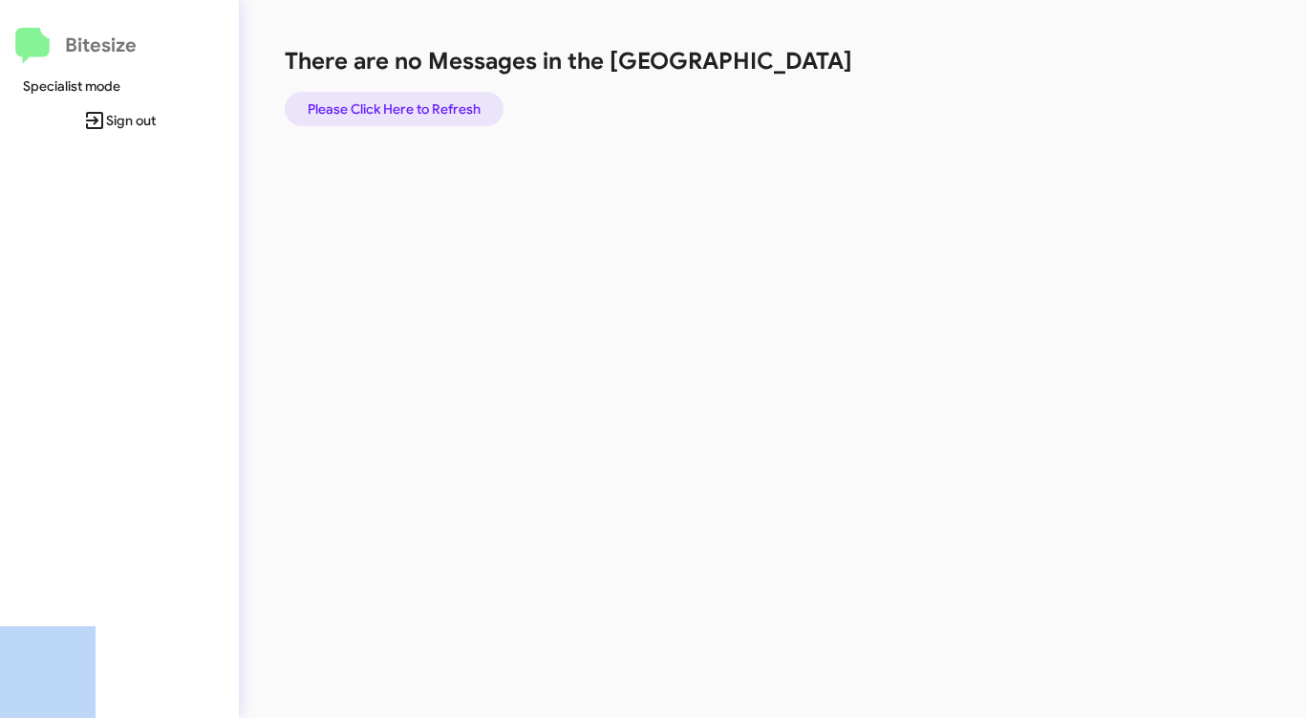
click at [421, 103] on span "Please Click Here to Refresh" at bounding box center [394, 109] width 173 height 34
click at [455, 106] on span "Please Click Here to Refresh" at bounding box center [394, 109] width 173 height 34
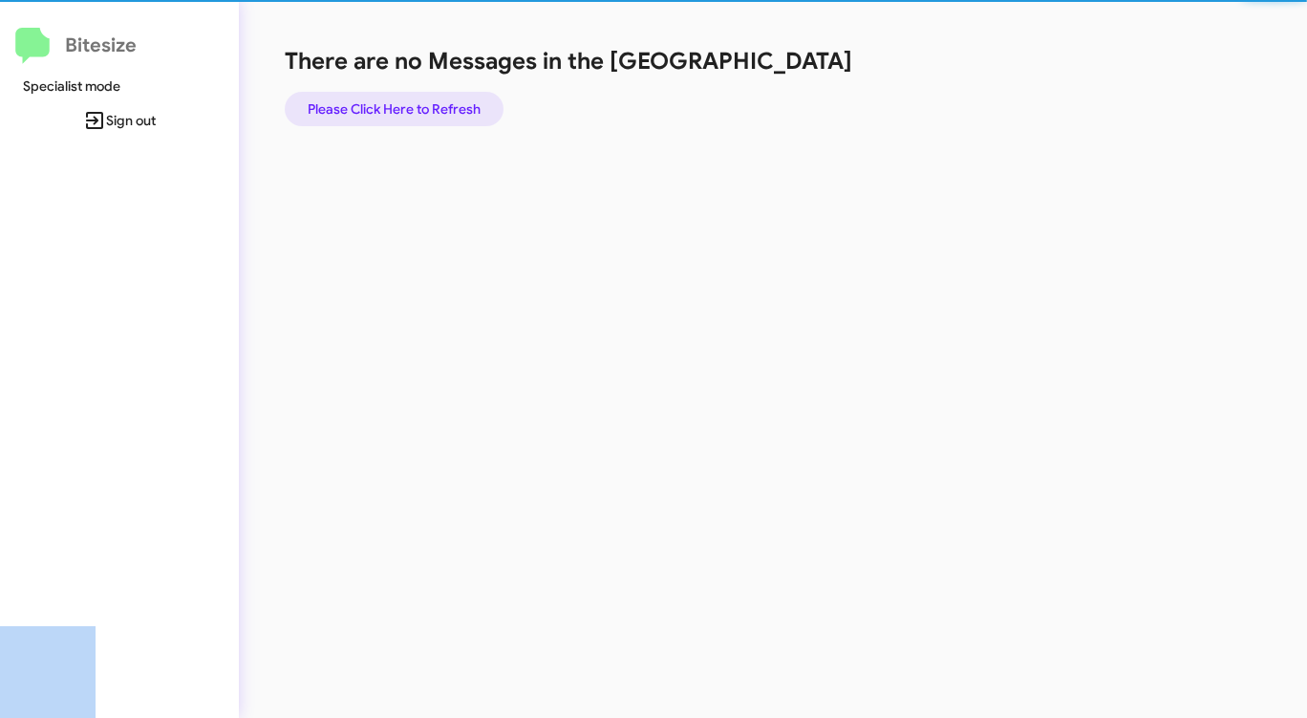
click at [455, 106] on span "Please Click Here to Refresh" at bounding box center [394, 109] width 173 height 34
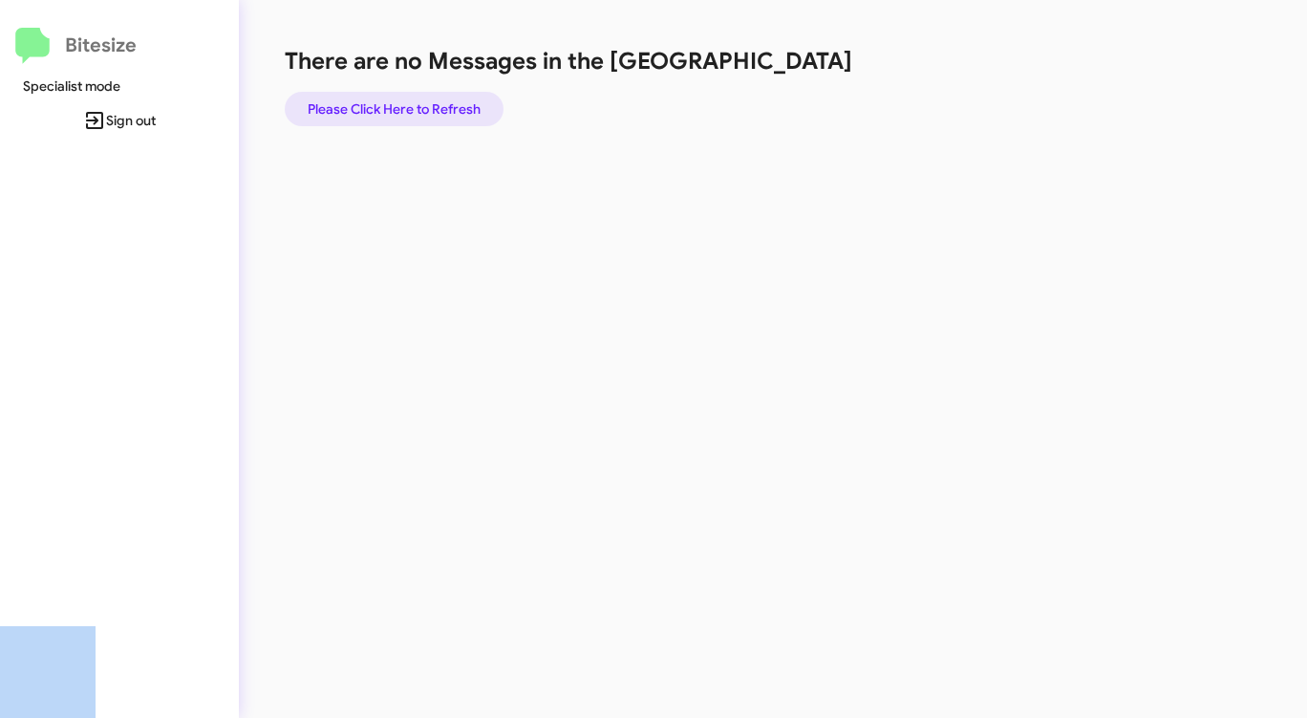
click at [454, 106] on span "Please Click Here to Refresh" at bounding box center [394, 109] width 173 height 34
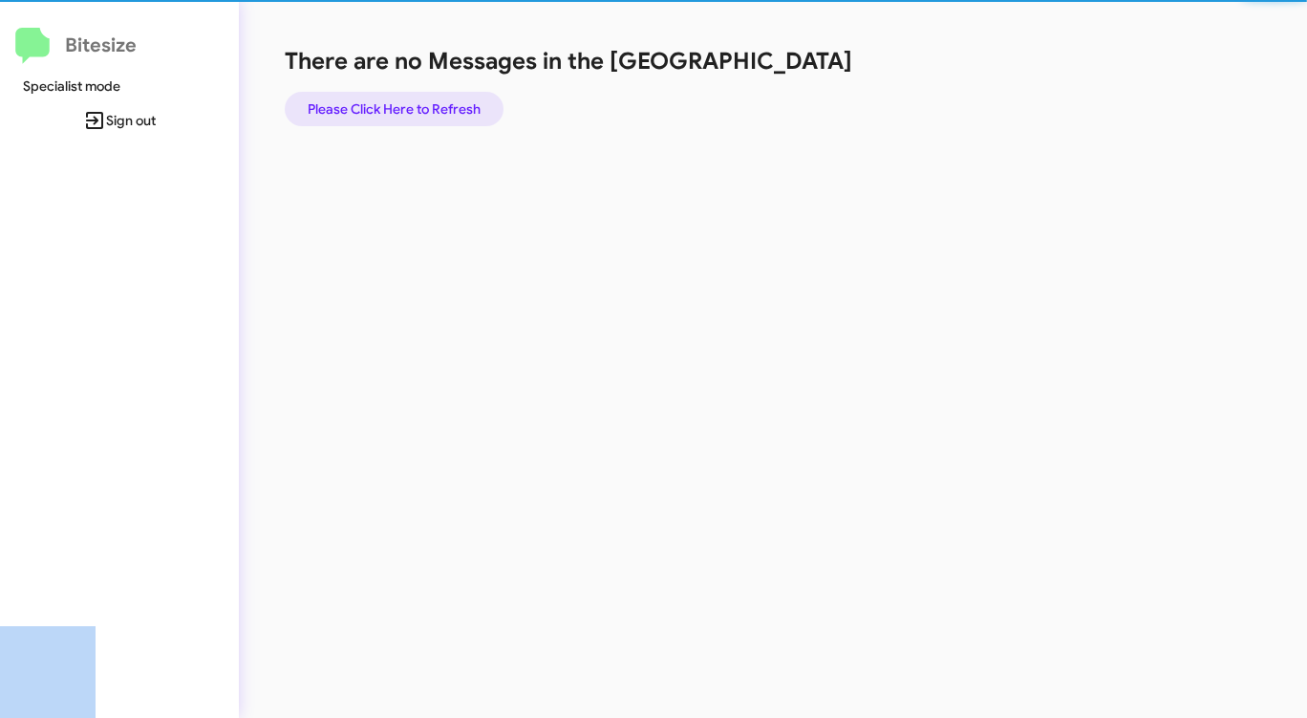
click at [454, 105] on span "Please Click Here to Refresh" at bounding box center [394, 109] width 173 height 34
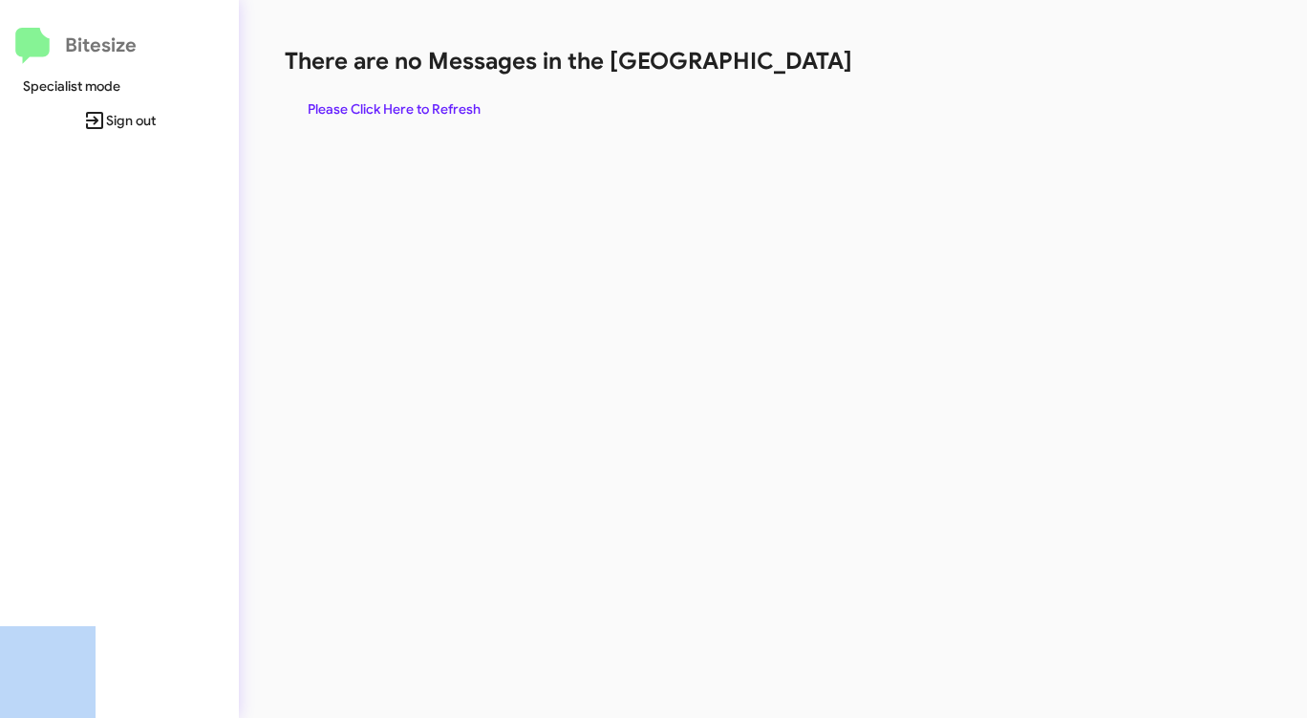
click at [454, 105] on span "Please Click Here to Refresh" at bounding box center [394, 109] width 173 height 34
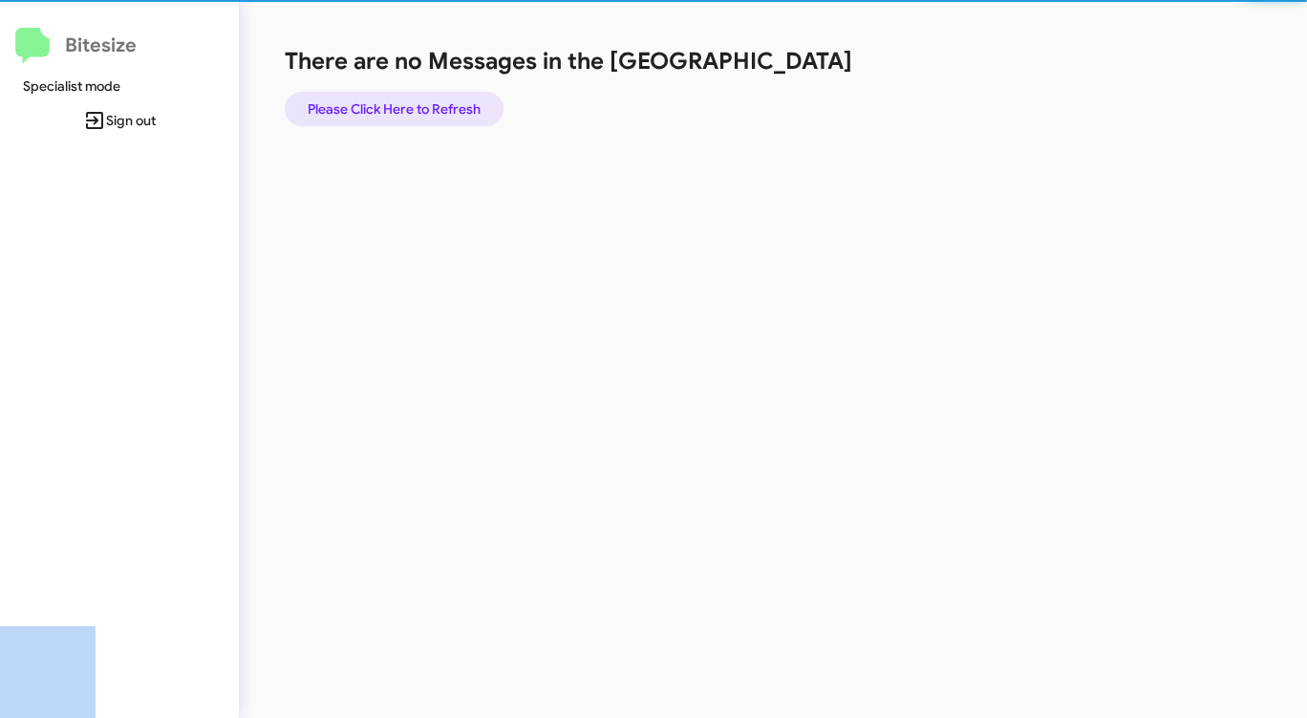
click at [454, 105] on span "Please Click Here to Refresh" at bounding box center [394, 109] width 173 height 34
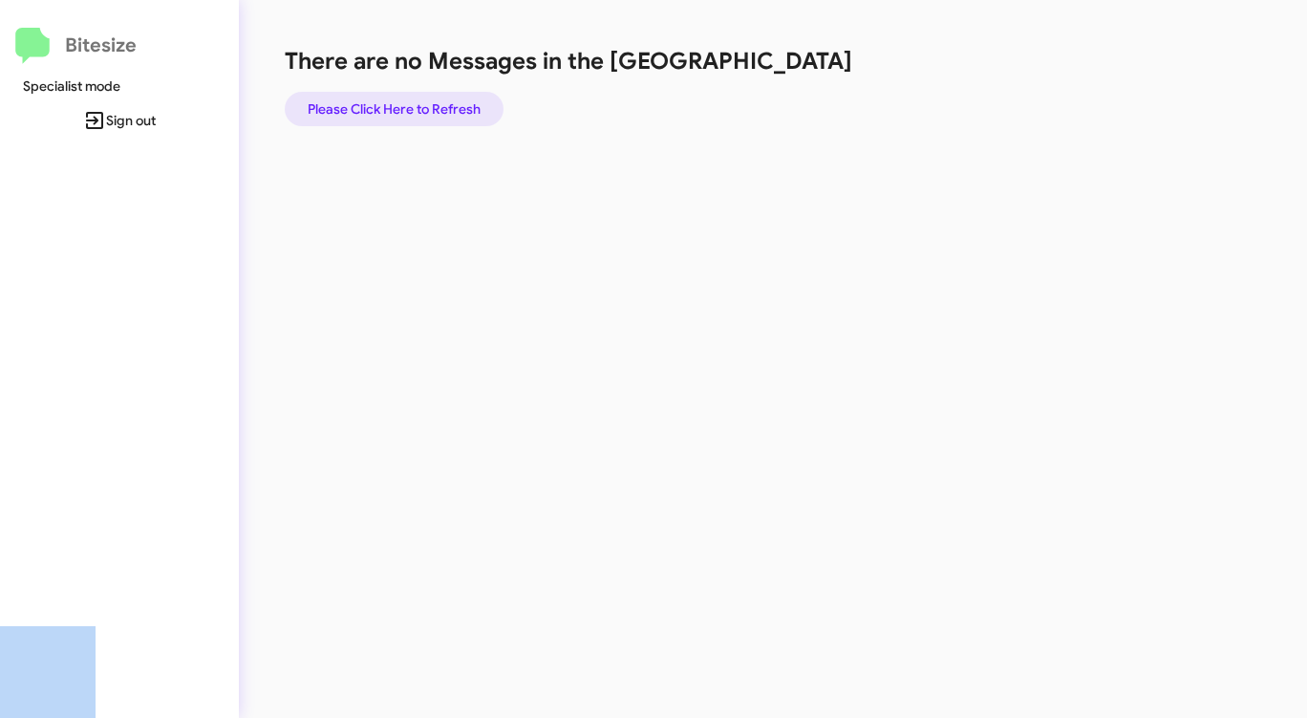
click at [442, 110] on span "Please Click Here to Refresh" at bounding box center [394, 109] width 173 height 34
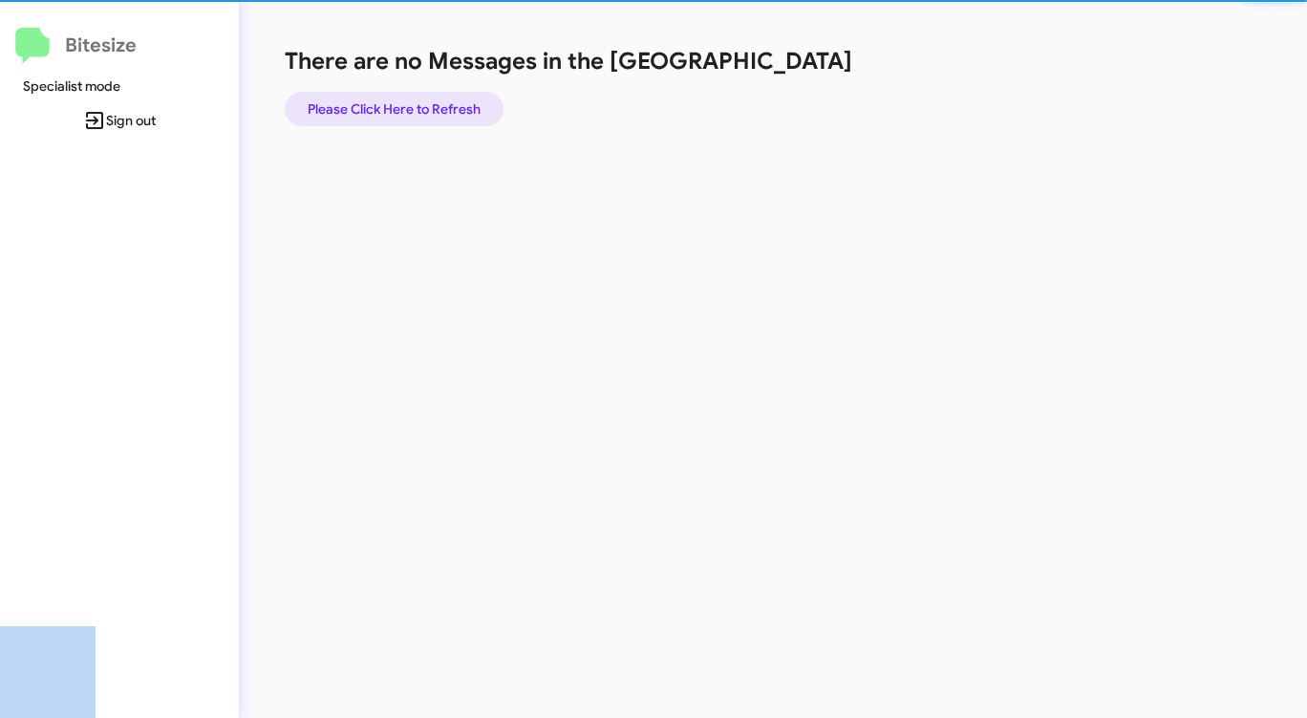
click at [431, 115] on span "Please Click Here to Refresh" at bounding box center [394, 109] width 173 height 34
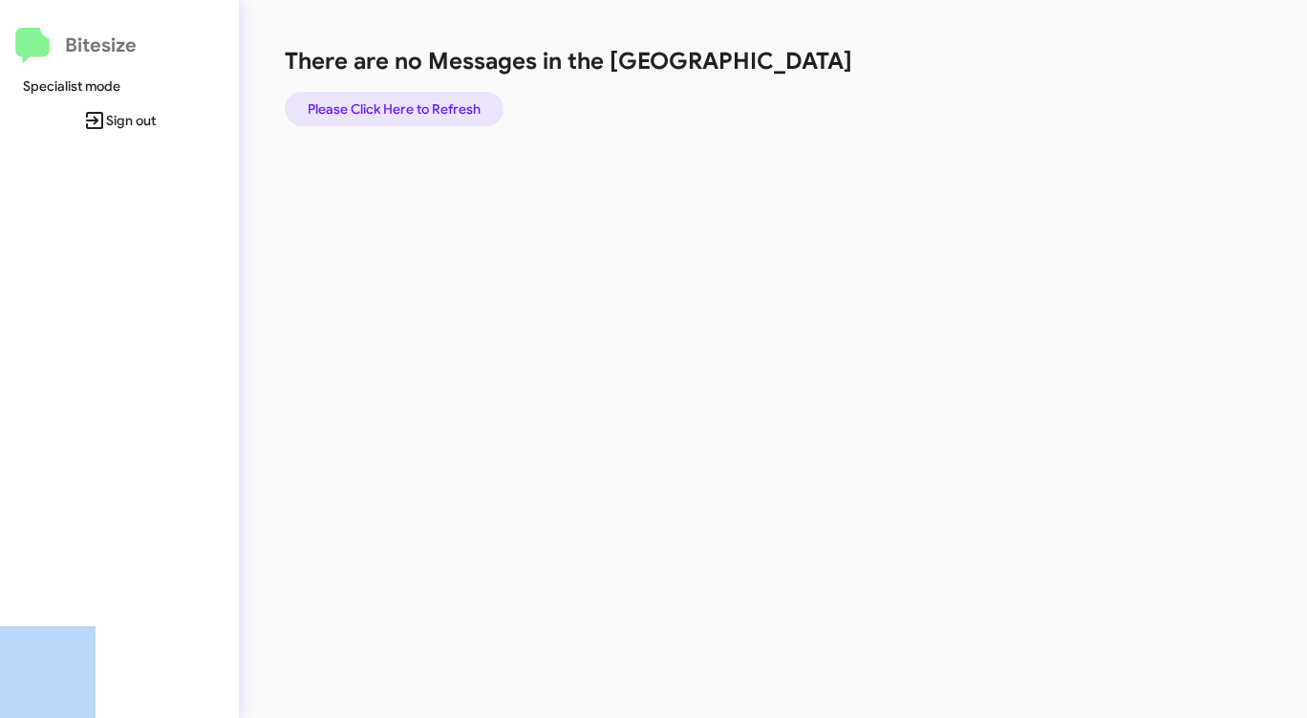
click at [429, 115] on span "Please Click Here to Refresh" at bounding box center [394, 109] width 173 height 34
click at [429, 114] on span "Please Click Here to Refresh" at bounding box center [394, 109] width 173 height 34
click at [430, 114] on span "Please Click Here to Refresh" at bounding box center [394, 109] width 173 height 34
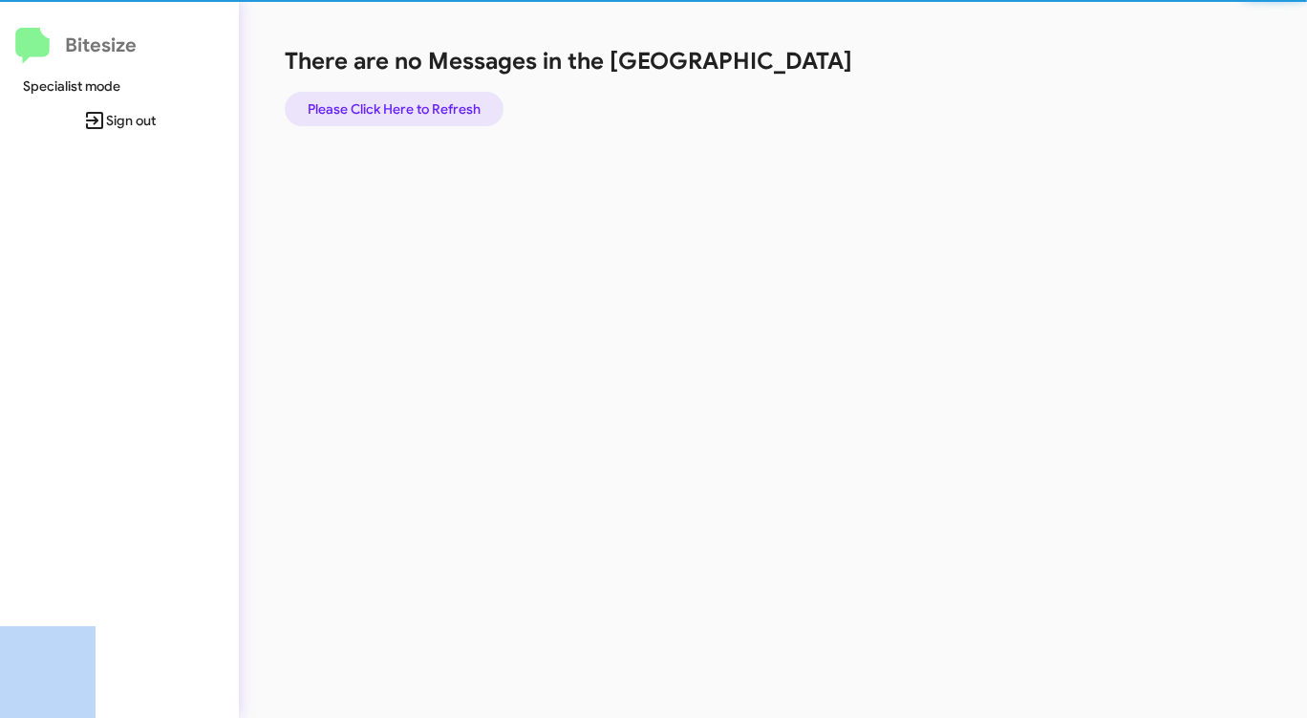
click at [430, 114] on span "Please Click Here to Refresh" at bounding box center [394, 109] width 173 height 34
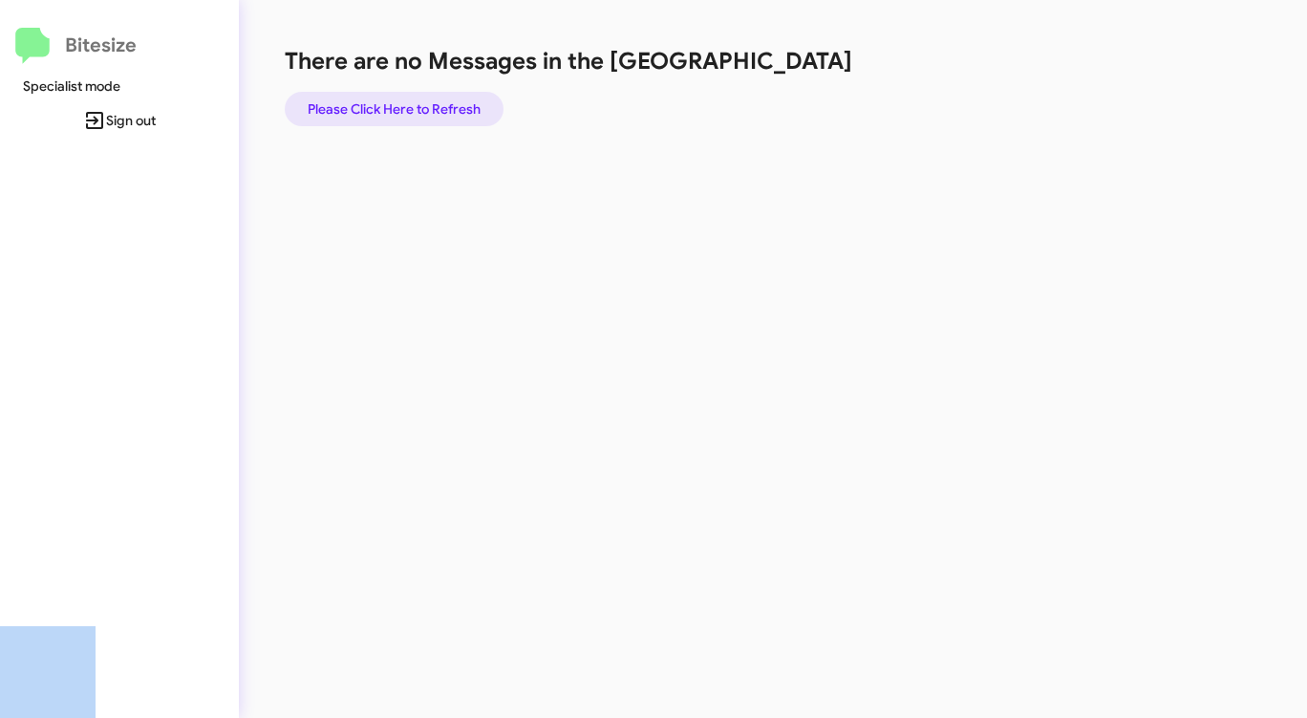
click at [430, 113] on span "Please Click Here to Refresh" at bounding box center [394, 109] width 173 height 34
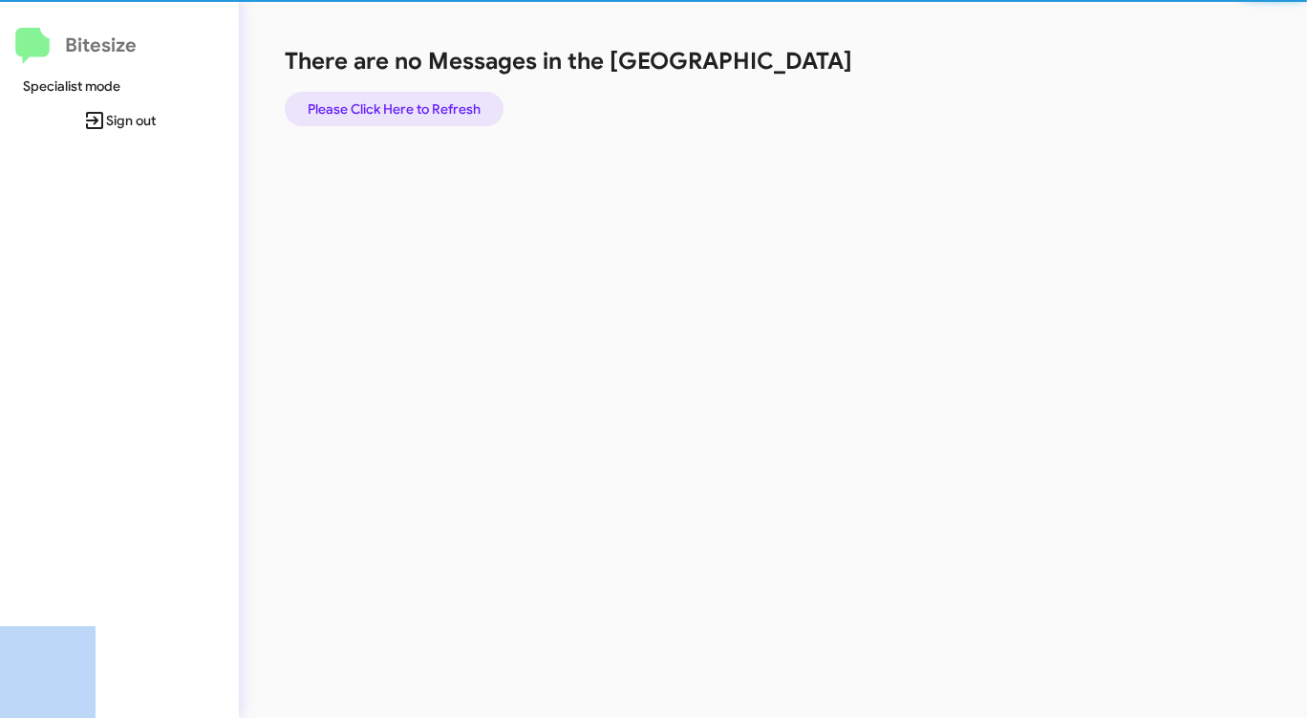
click at [431, 113] on span "Please Click Here to Refresh" at bounding box center [394, 109] width 173 height 34
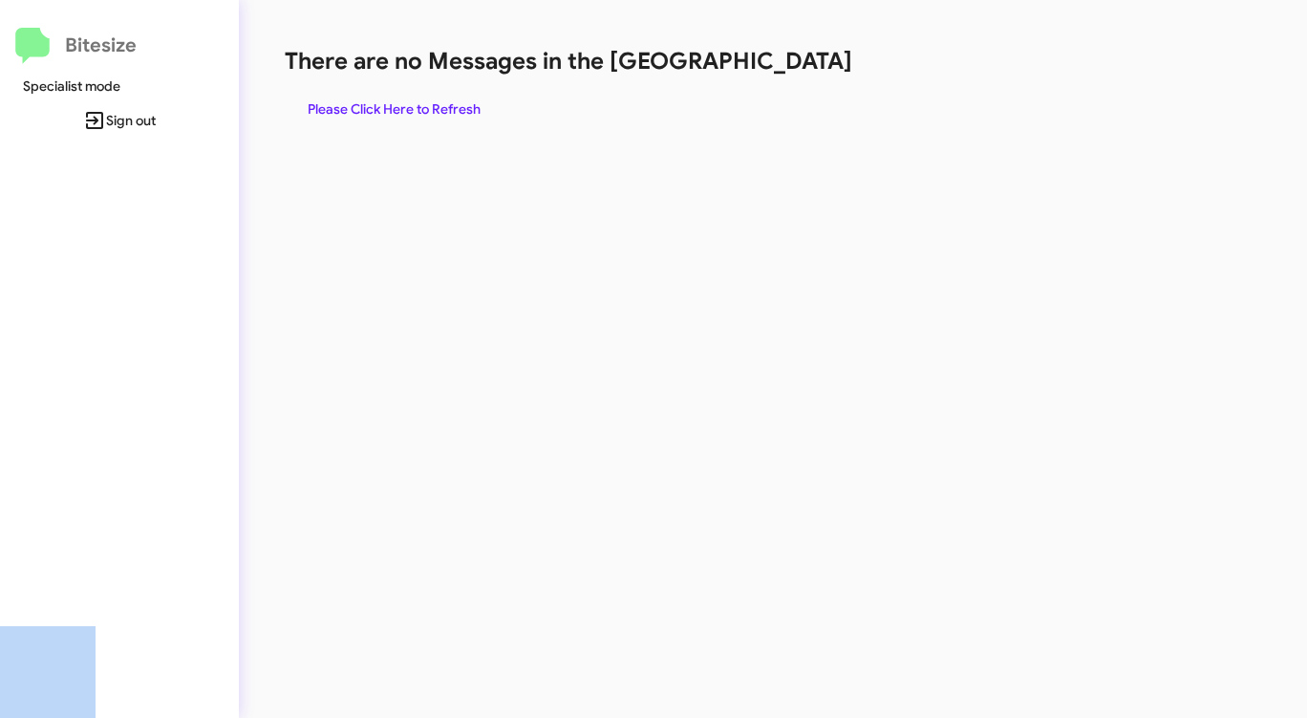
click at [431, 112] on span "Please Click Here to Refresh" at bounding box center [394, 109] width 173 height 34
click at [441, 108] on span "Please Click Here to Refresh" at bounding box center [394, 109] width 173 height 34
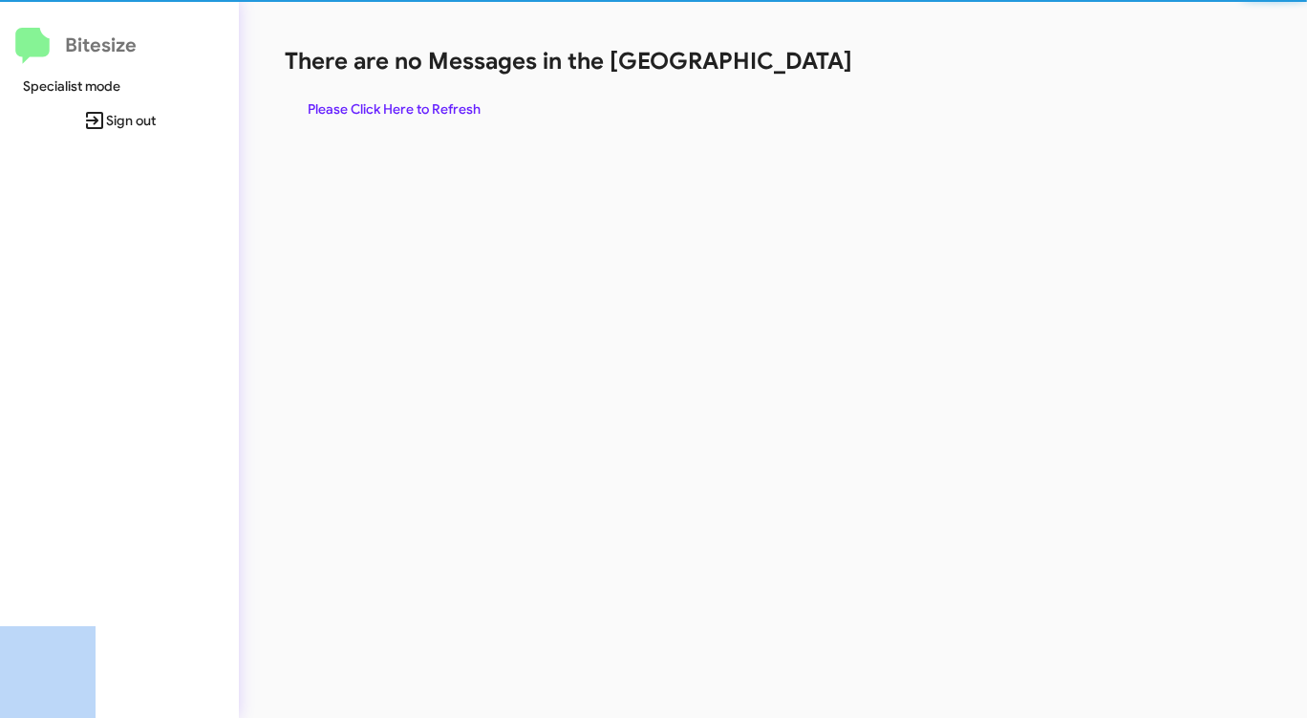
click at [441, 108] on span "Please Click Here to Refresh" at bounding box center [394, 109] width 173 height 34
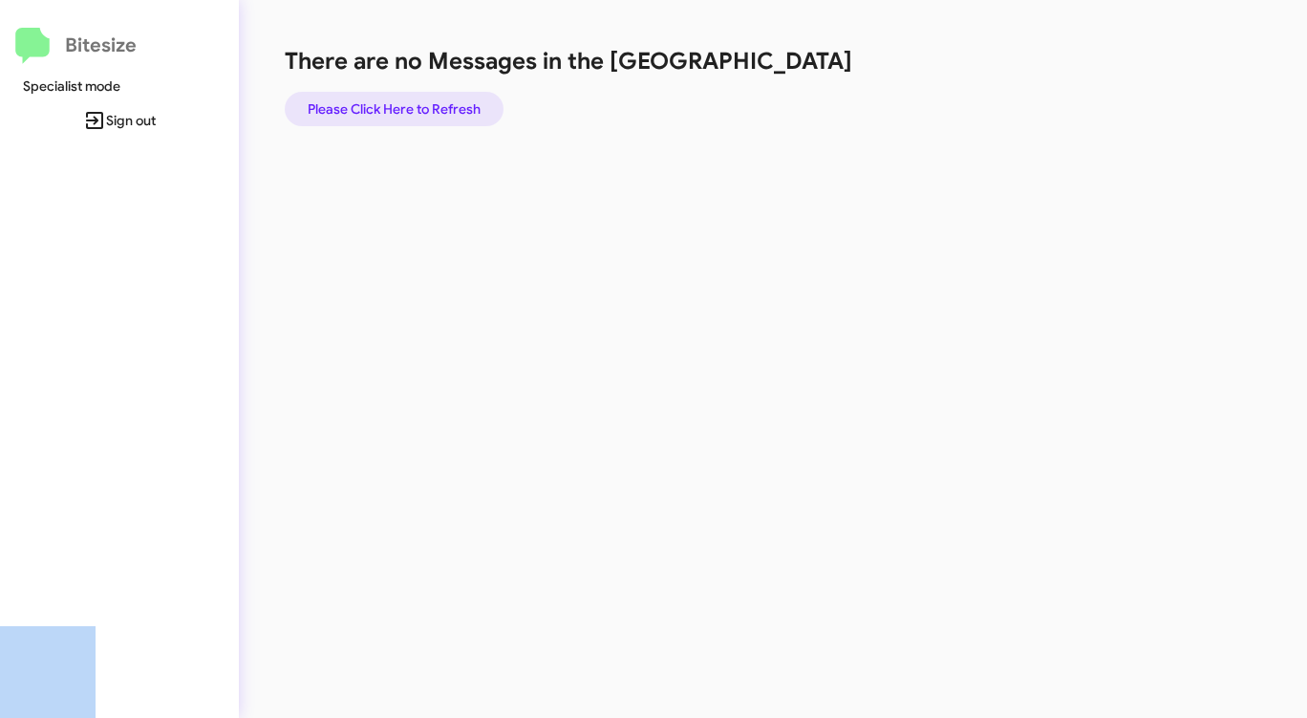
click at [441, 108] on span "Please Click Here to Refresh" at bounding box center [394, 109] width 173 height 34
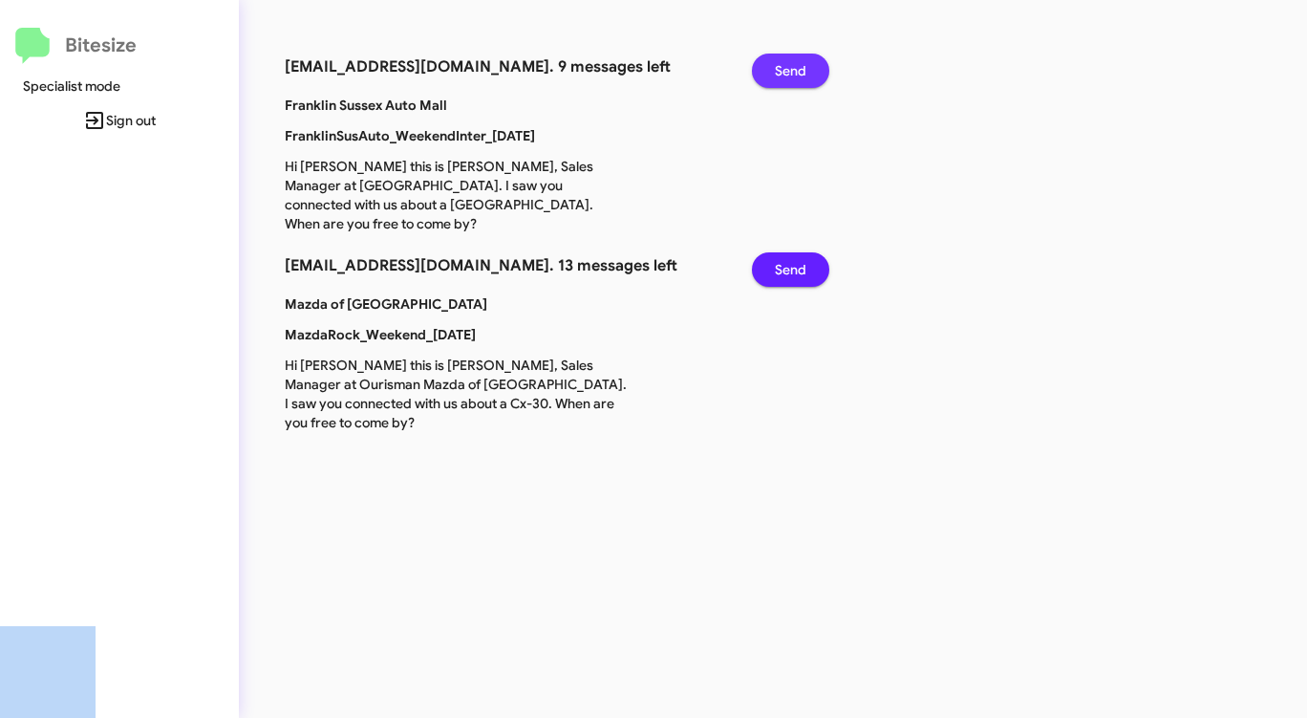
click at [793, 67] on span "Send" at bounding box center [791, 71] width 32 height 34
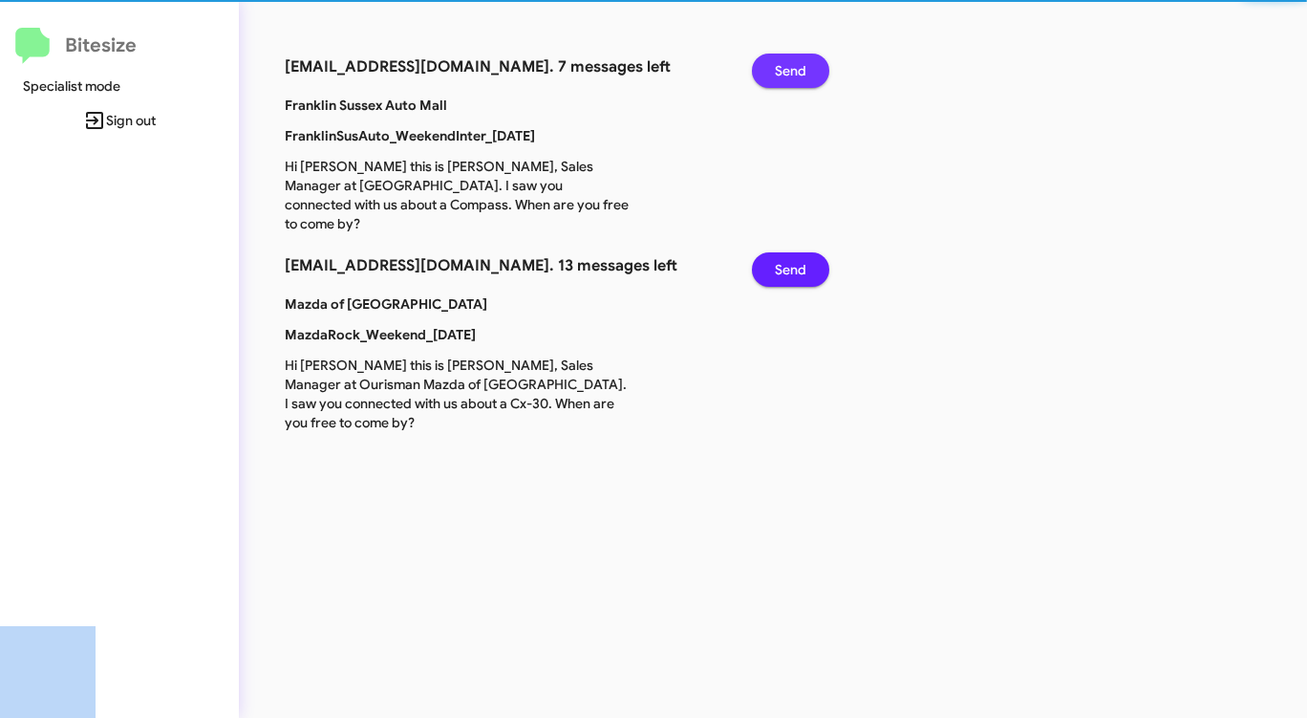
click at [793, 67] on span "Send" at bounding box center [791, 71] width 32 height 34
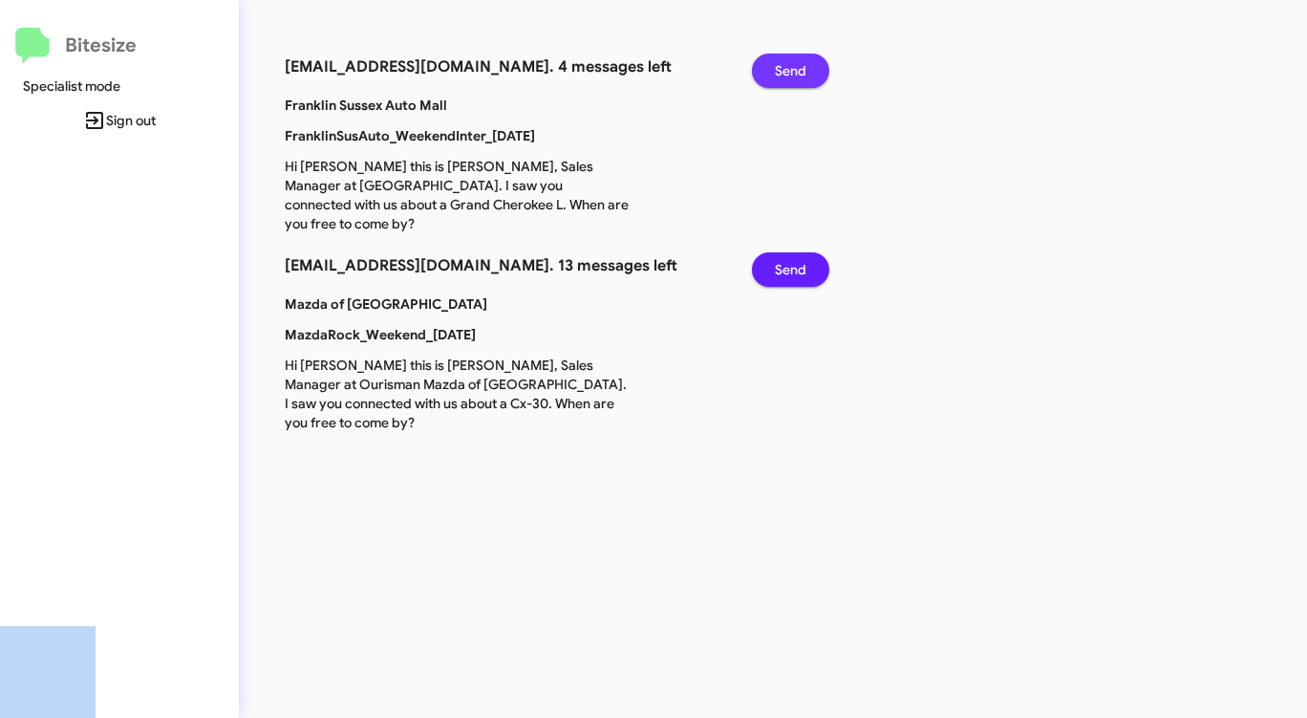
click at [793, 67] on span "Send" at bounding box center [791, 71] width 32 height 34
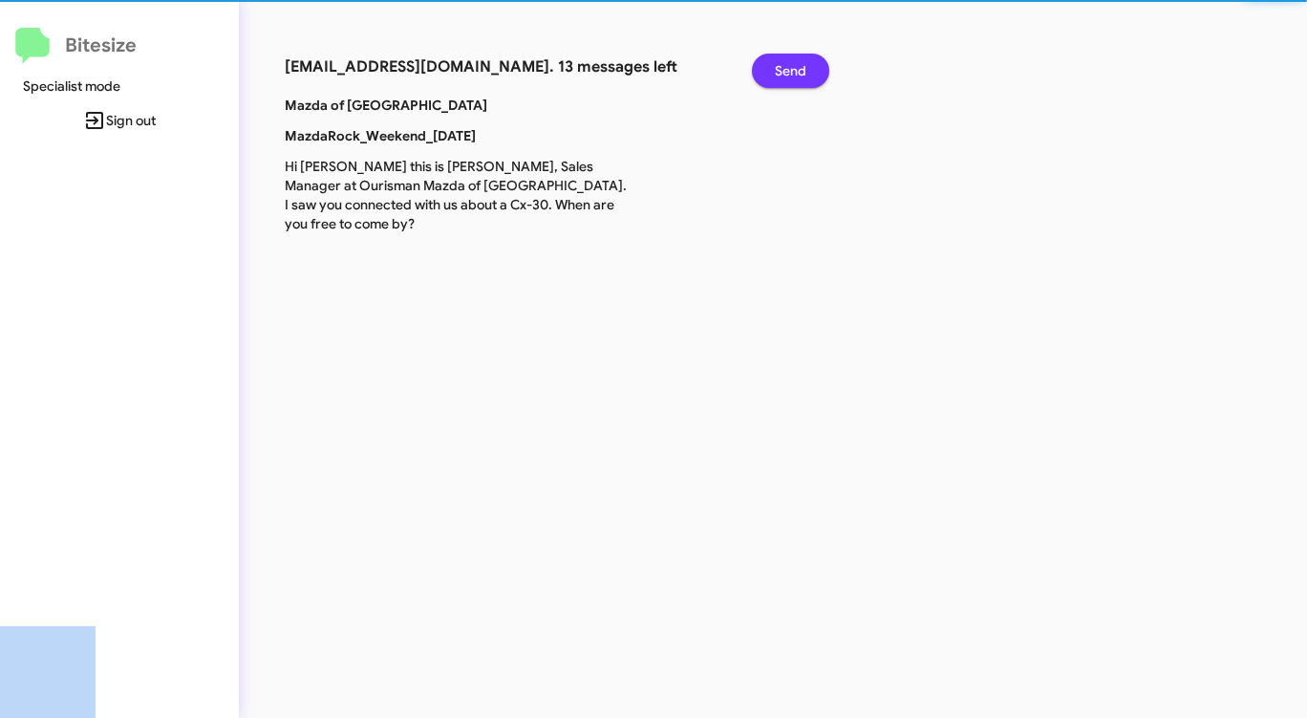
click at [793, 67] on span "Send" at bounding box center [791, 71] width 32 height 34
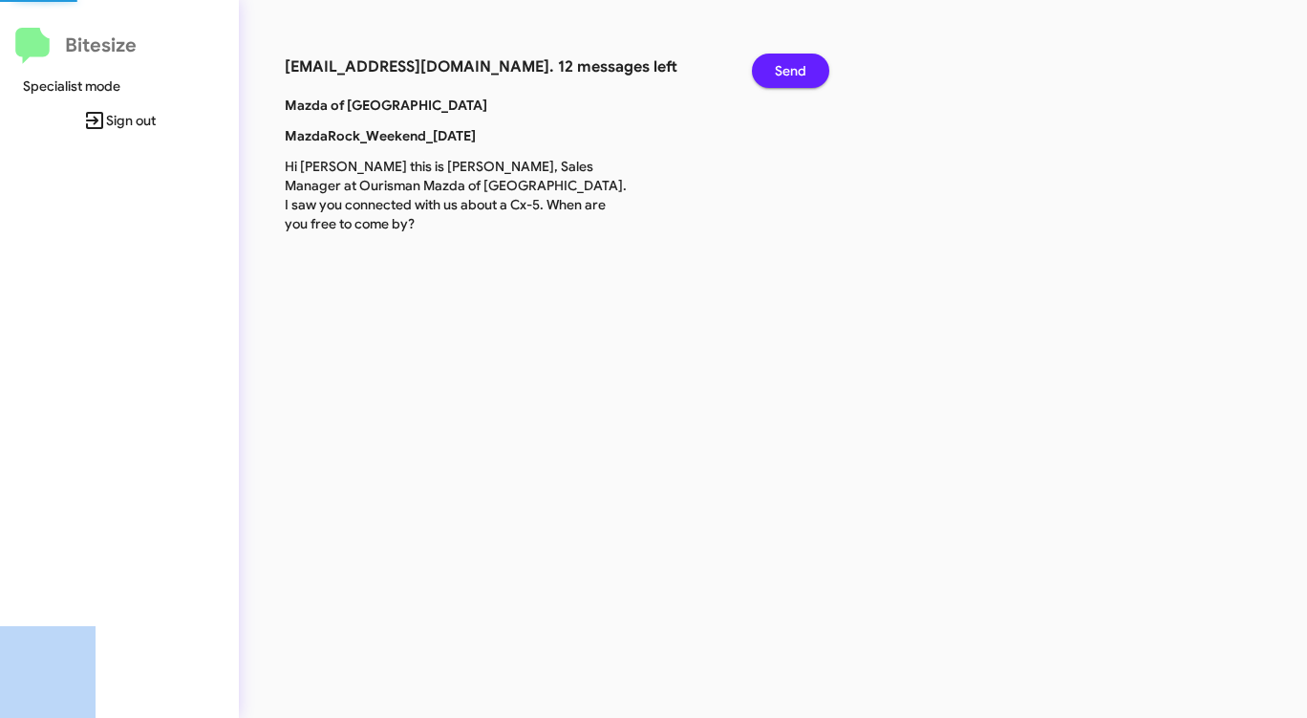
click at [793, 67] on span "Send" at bounding box center [791, 71] width 32 height 34
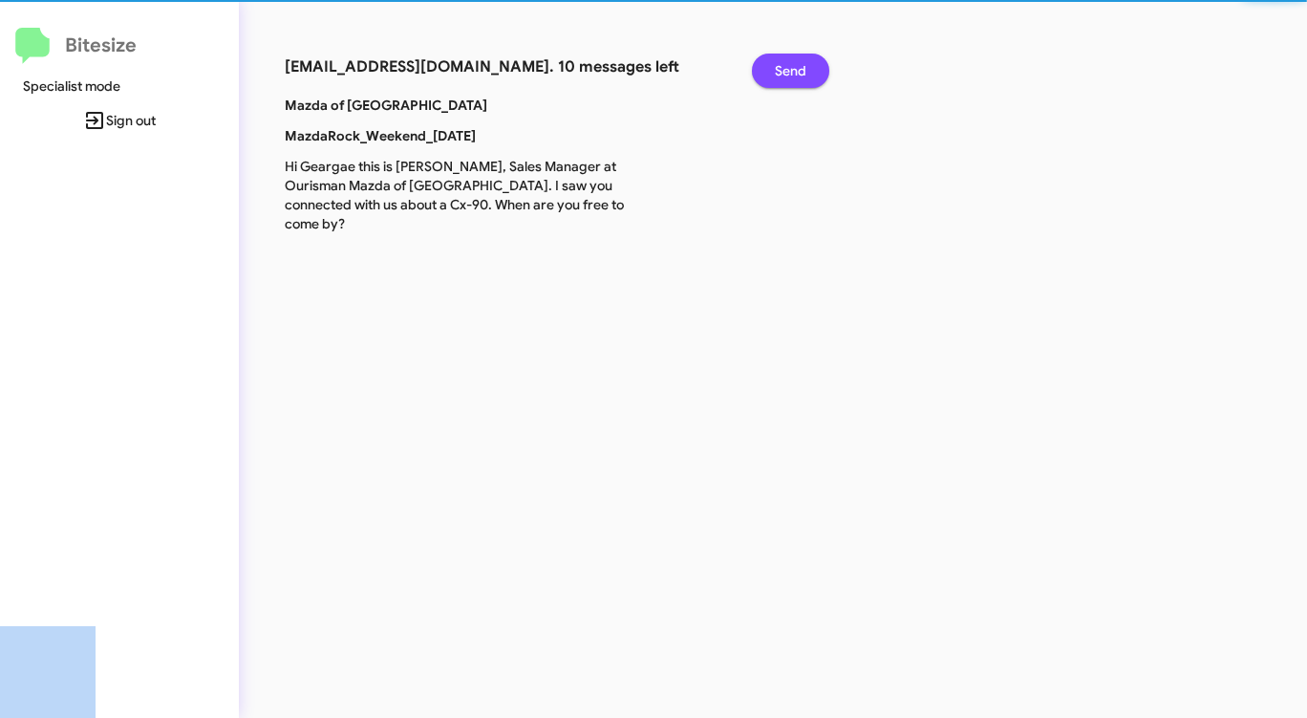
click at [793, 67] on span "Send" at bounding box center [791, 71] width 32 height 34
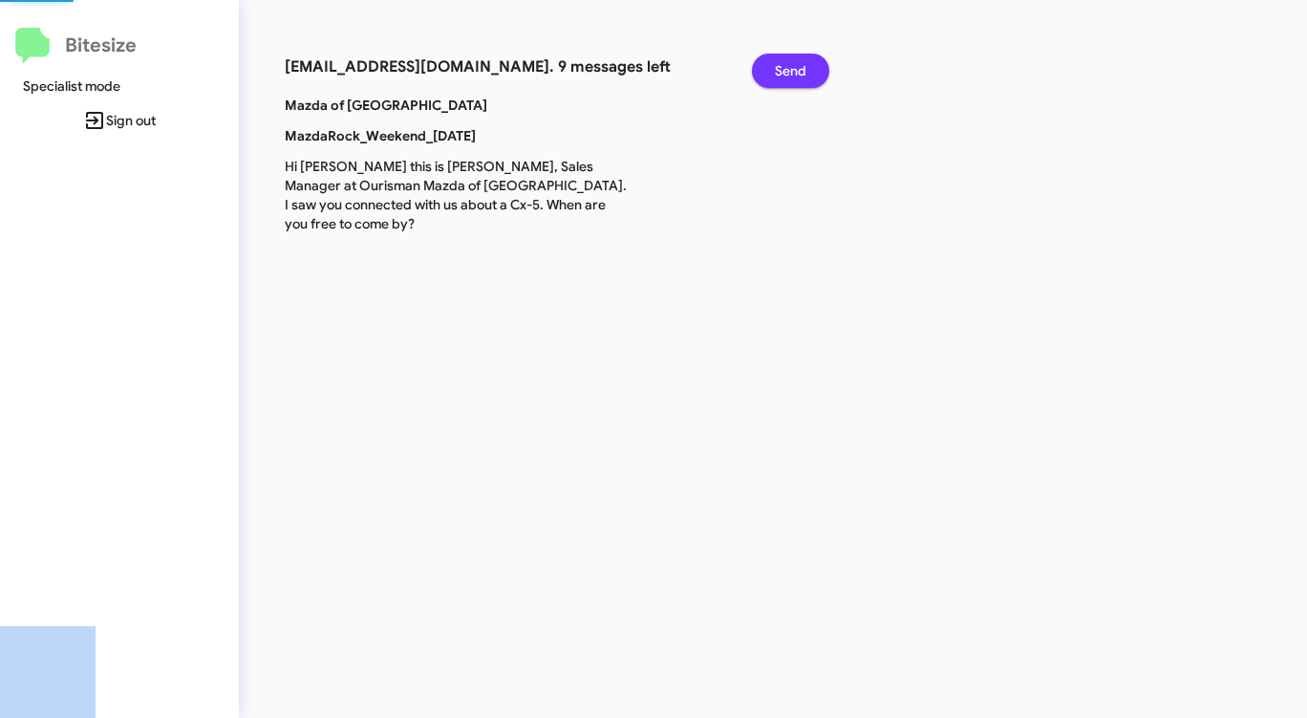
click at [793, 67] on span "Send" at bounding box center [791, 71] width 32 height 34
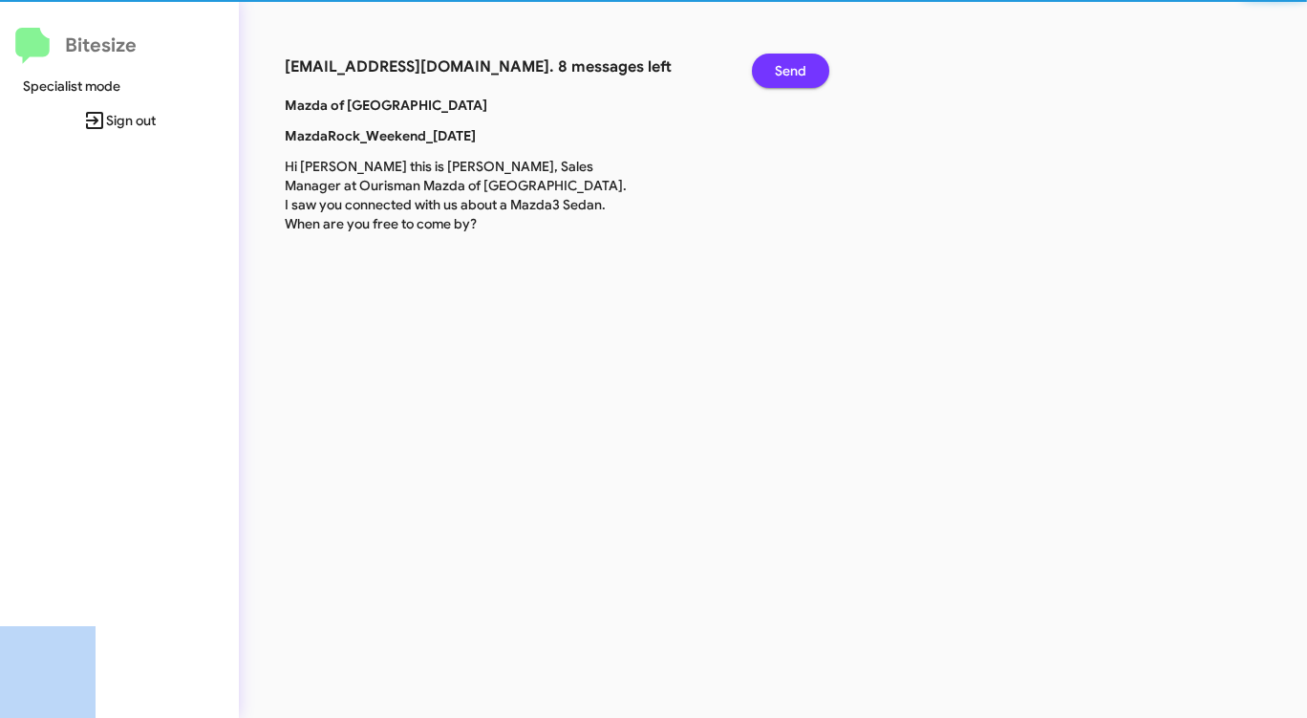
click at [793, 67] on span "Send" at bounding box center [791, 71] width 32 height 34
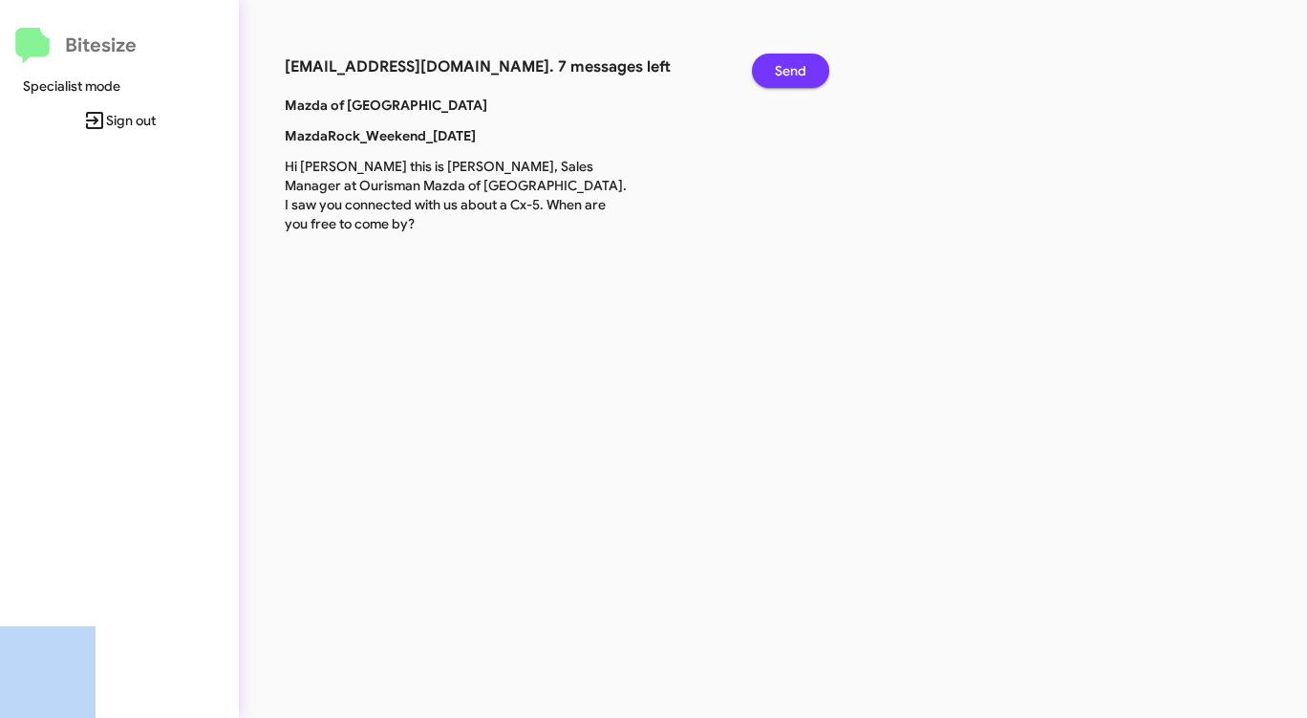
click at [793, 67] on span "Send" at bounding box center [791, 71] width 32 height 34
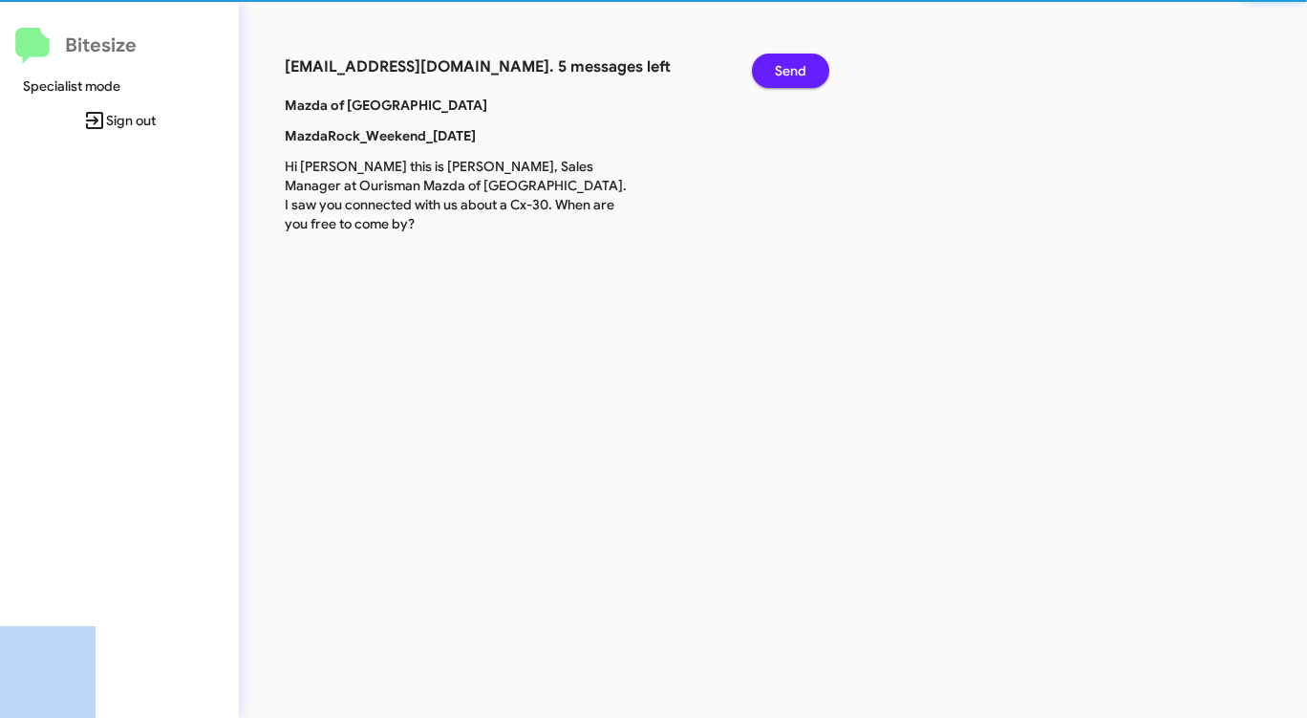
click at [793, 67] on span "Send" at bounding box center [791, 71] width 32 height 34
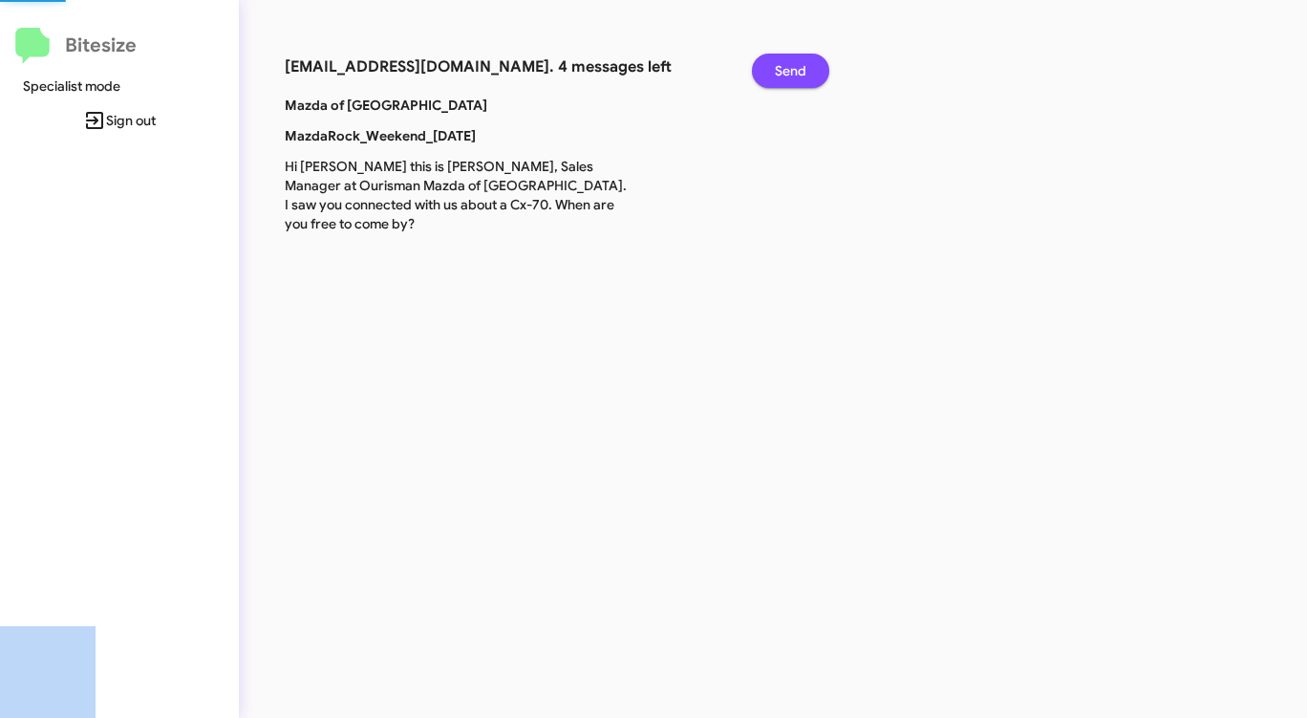
click at [793, 67] on span "Send" at bounding box center [791, 71] width 32 height 34
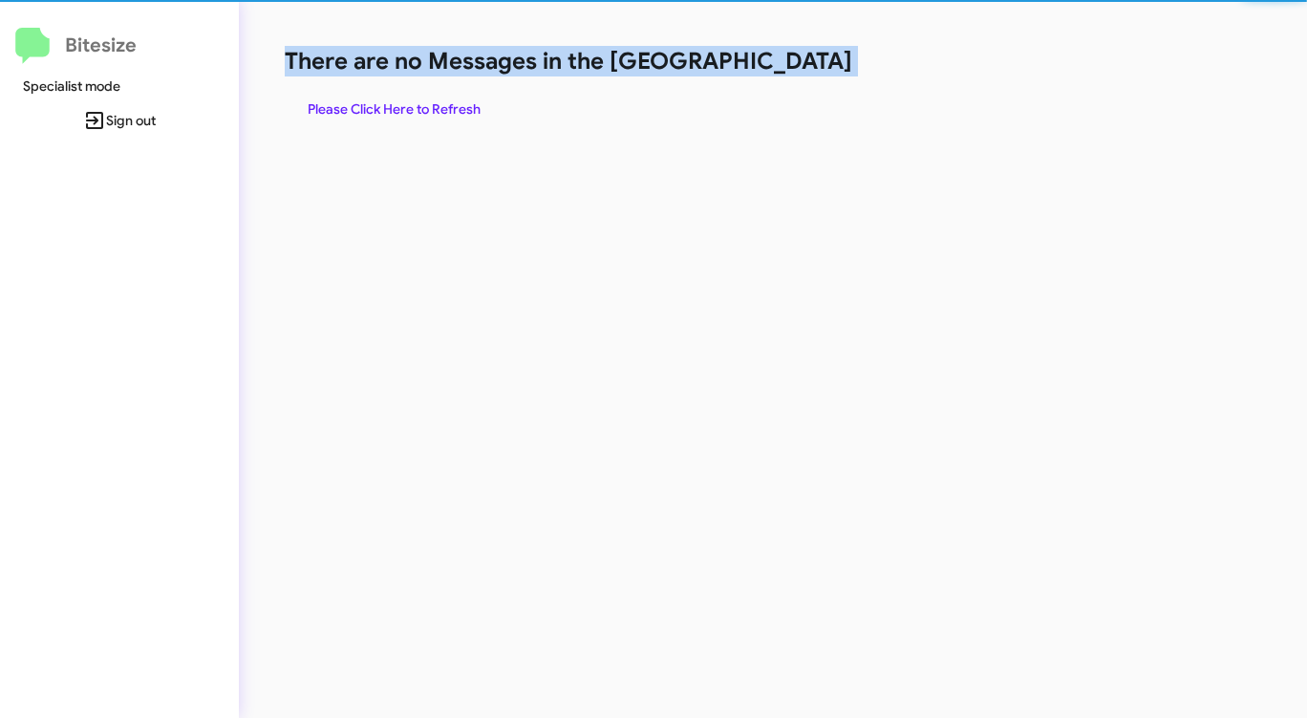
click at [793, 67] on h1 "There are no Messages in the [GEOGRAPHIC_DATA]" at bounding box center [684, 61] width 799 height 31
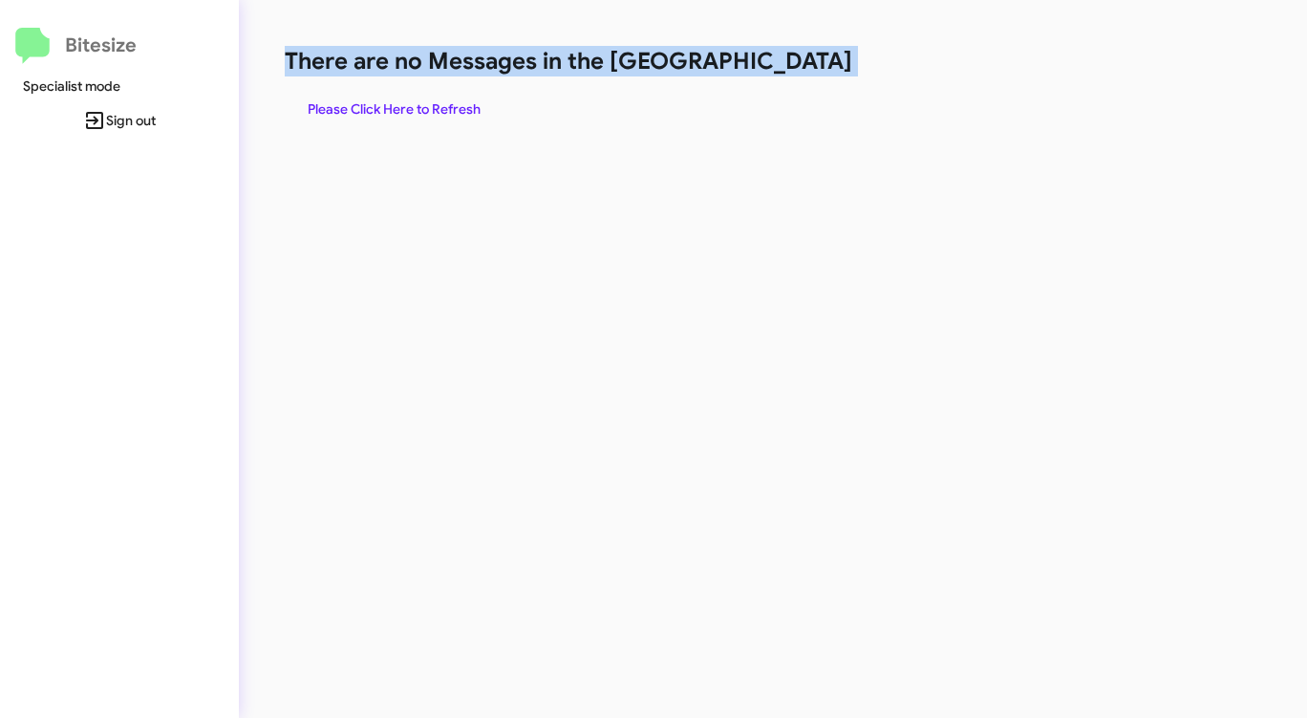
click at [793, 67] on h1 "There are no Messages in the [GEOGRAPHIC_DATA]" at bounding box center [684, 61] width 799 height 31
click at [442, 99] on span "Please Click Here to Refresh" at bounding box center [394, 109] width 173 height 34
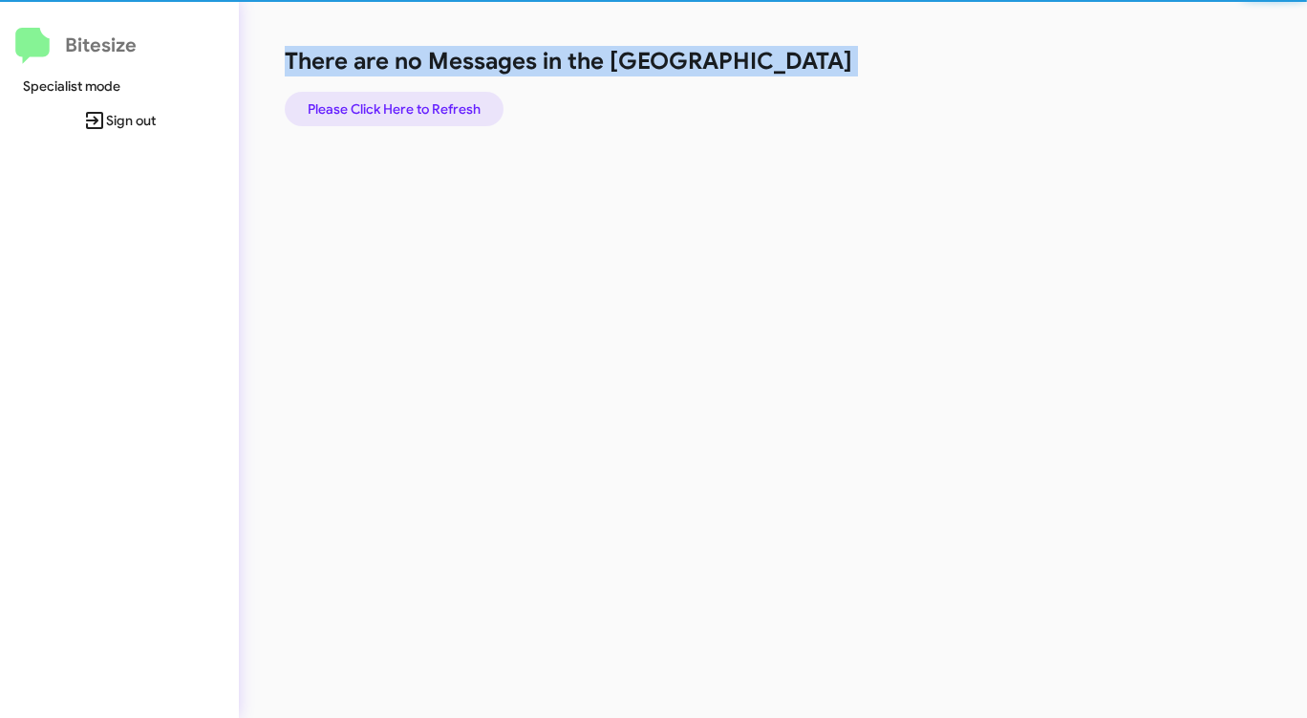
click at [442, 99] on span "Please Click Here to Refresh" at bounding box center [394, 109] width 173 height 34
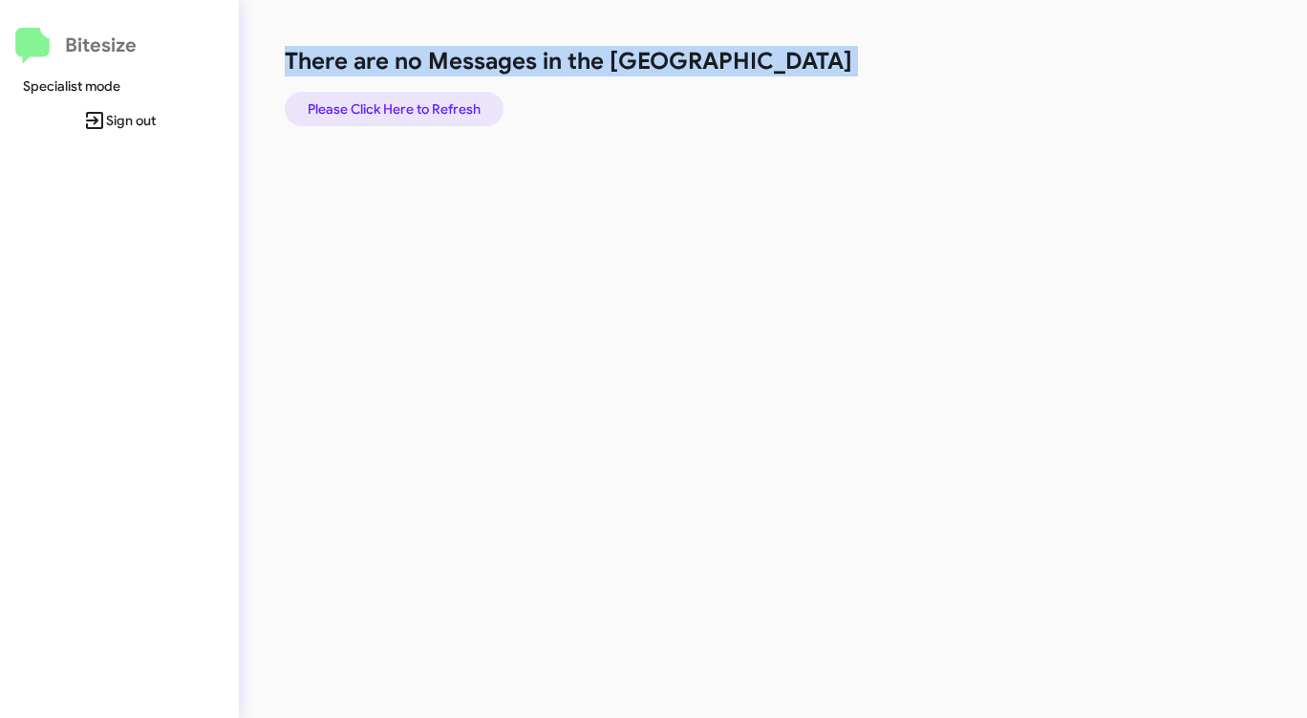
click at [442, 99] on span "Please Click Here to Refresh" at bounding box center [394, 109] width 173 height 34
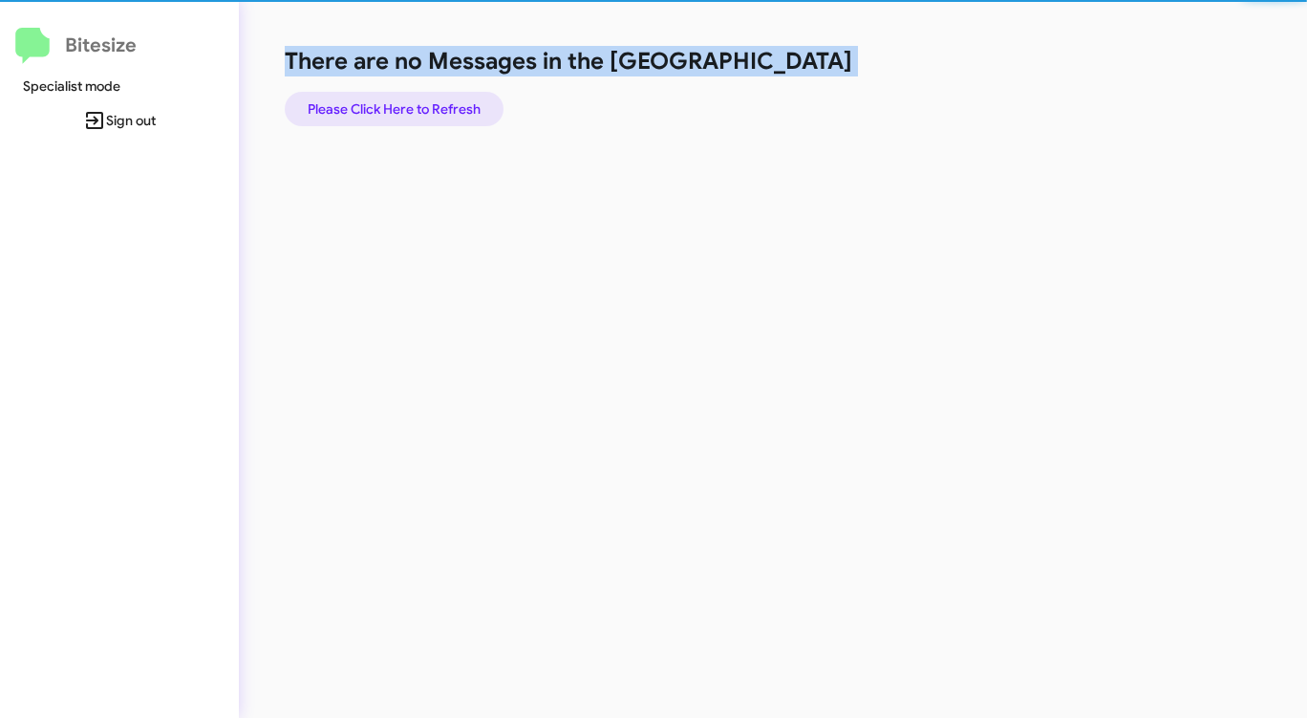
click at [442, 99] on span "Please Click Here to Refresh" at bounding box center [394, 109] width 173 height 34
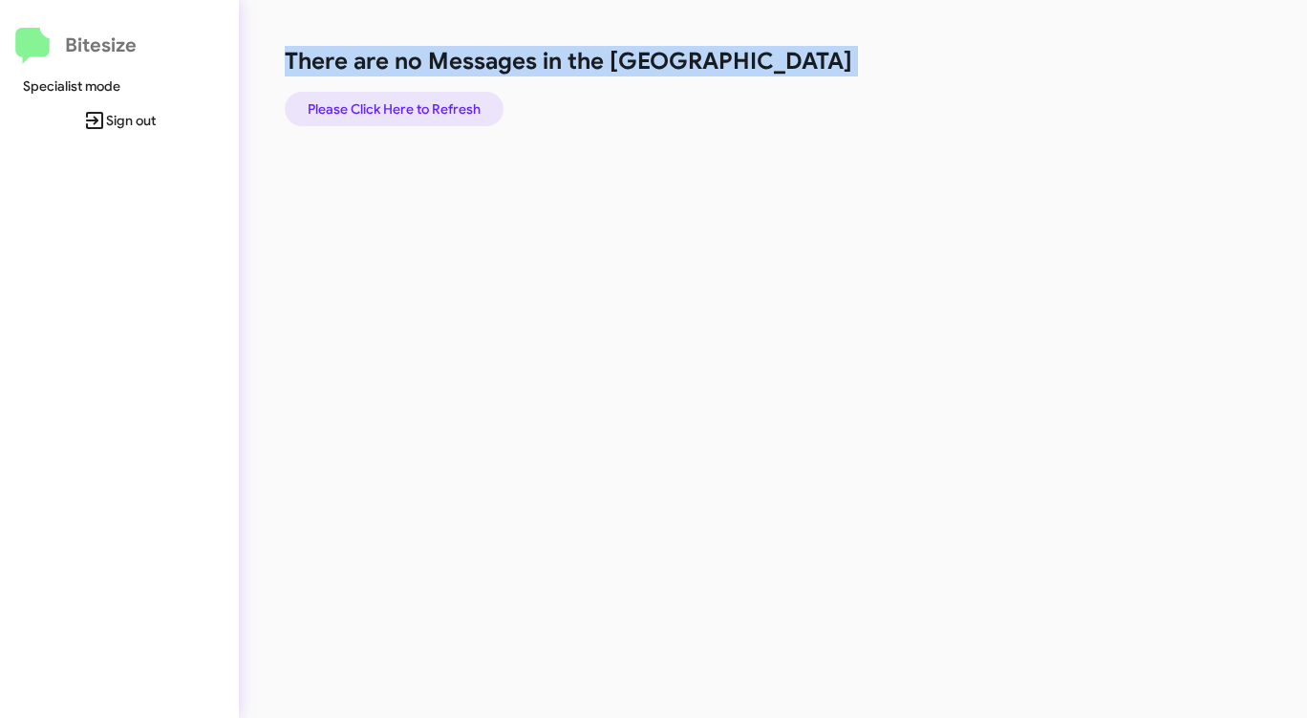
click at [442, 99] on span "Please Click Here to Refresh" at bounding box center [394, 109] width 173 height 34
click at [773, 106] on div "There are no Messages in the Queue Please Click Here to Refresh" at bounding box center [684, 86] width 799 height 80
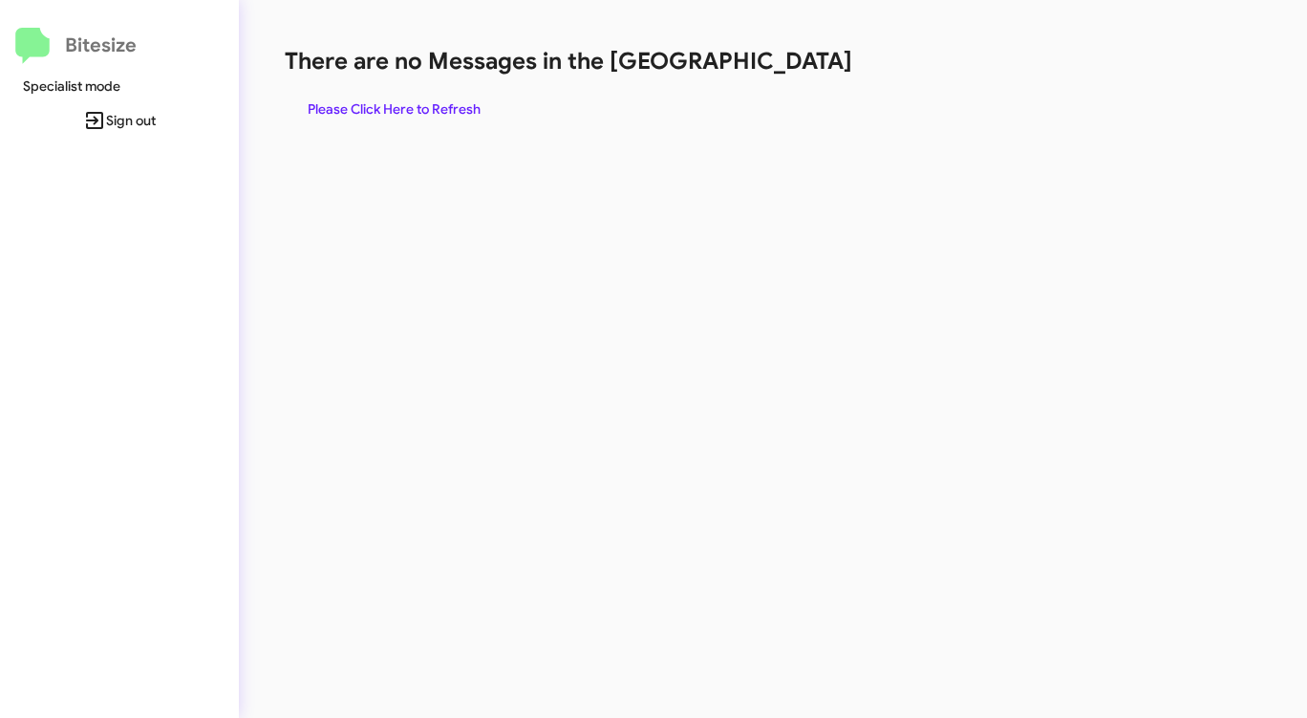
click at [768, 106] on div "There are no Messages in the Queue Please Click Here to Refresh" at bounding box center [684, 86] width 799 height 80
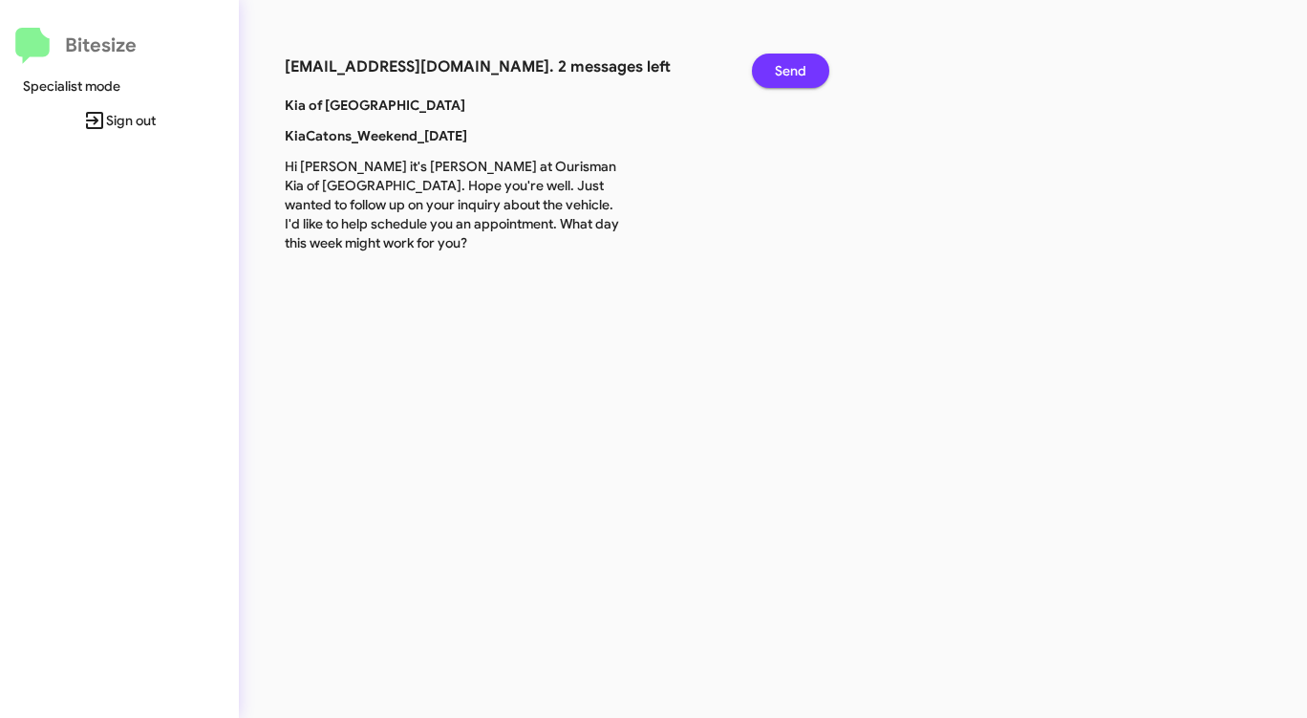
click at [804, 65] on span "Send" at bounding box center [791, 71] width 32 height 34
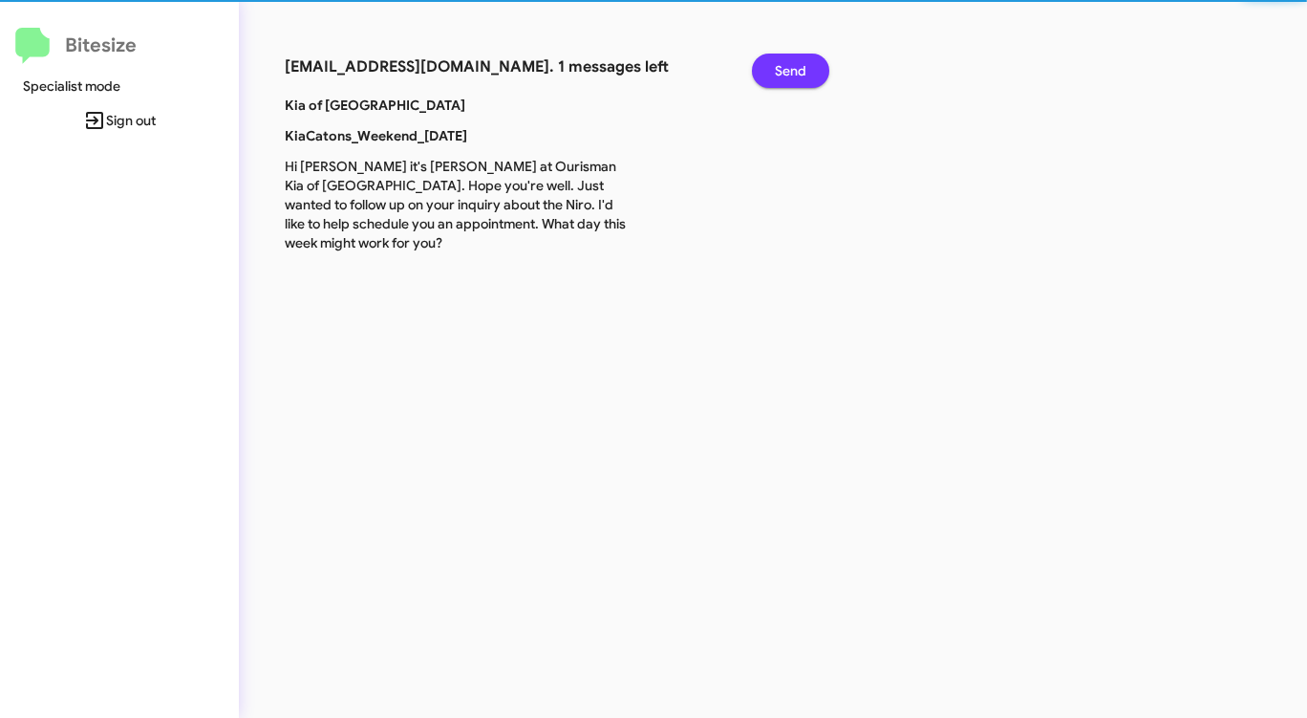
click at [804, 65] on span "Send" at bounding box center [791, 71] width 32 height 34
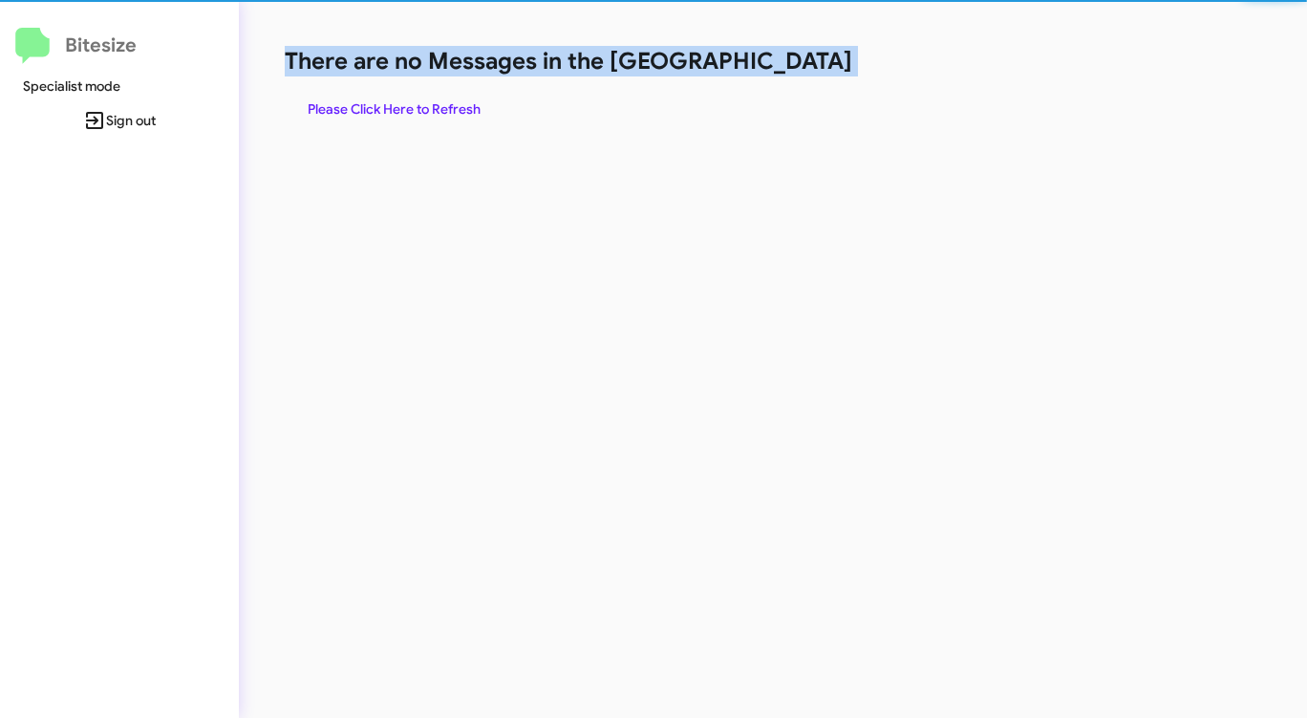
click at [804, 64] on h1 "There are no Messages in the [GEOGRAPHIC_DATA]" at bounding box center [684, 61] width 799 height 31
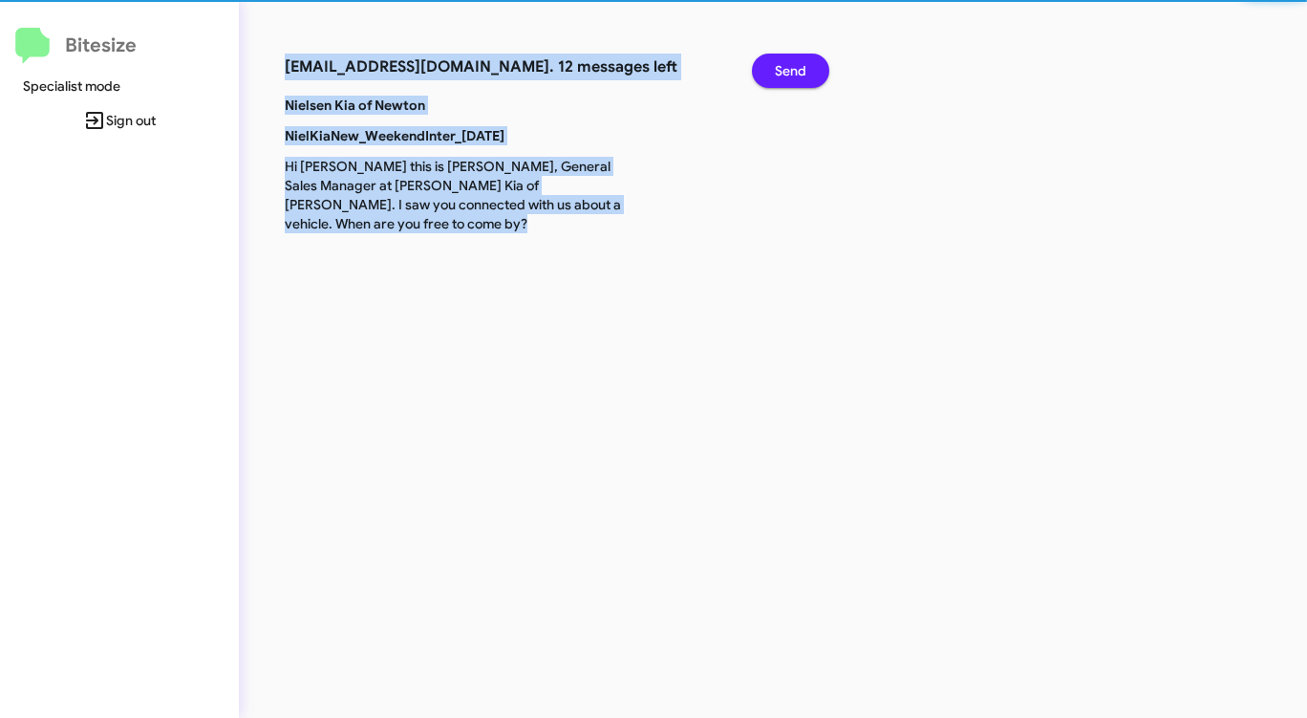
click at [804, 64] on div "connect+kianewton@bitesize.co. 12 messages left Send Nielsen Kia of Newton Niel…" at bounding box center [684, 359] width 891 height 718
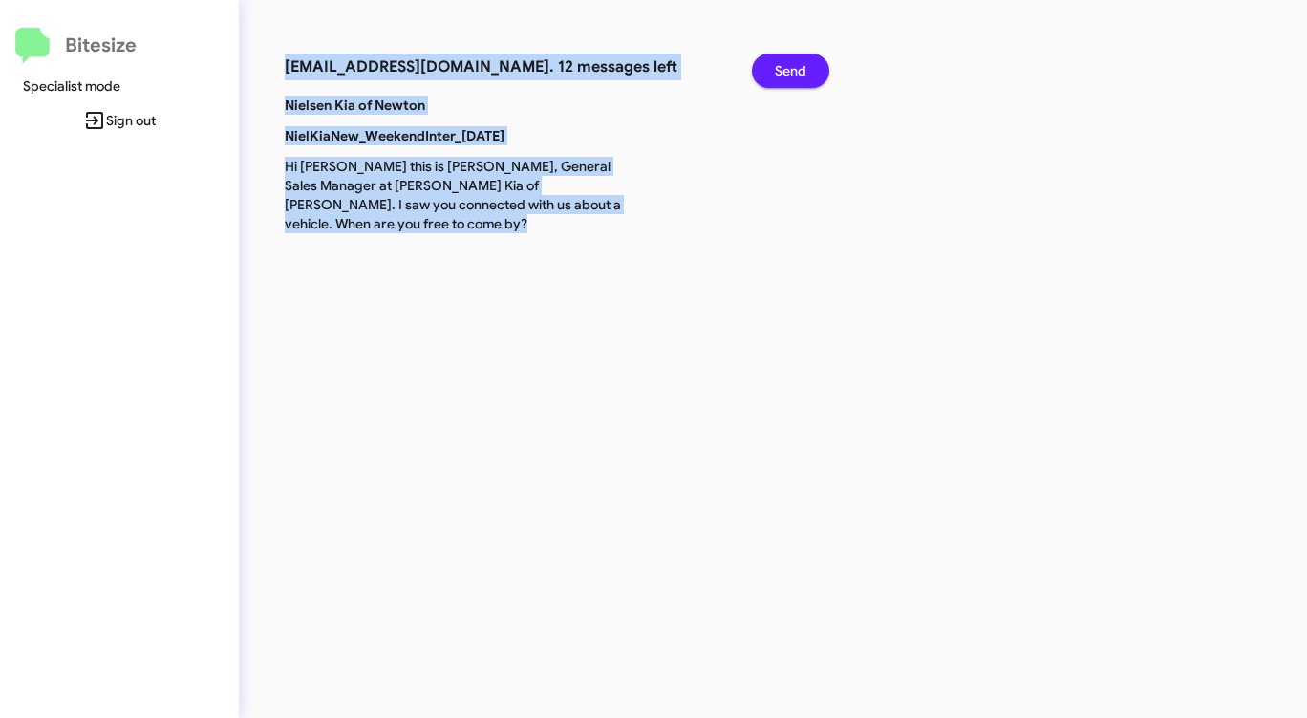
click at [776, 64] on span "Send" at bounding box center [791, 71] width 32 height 34
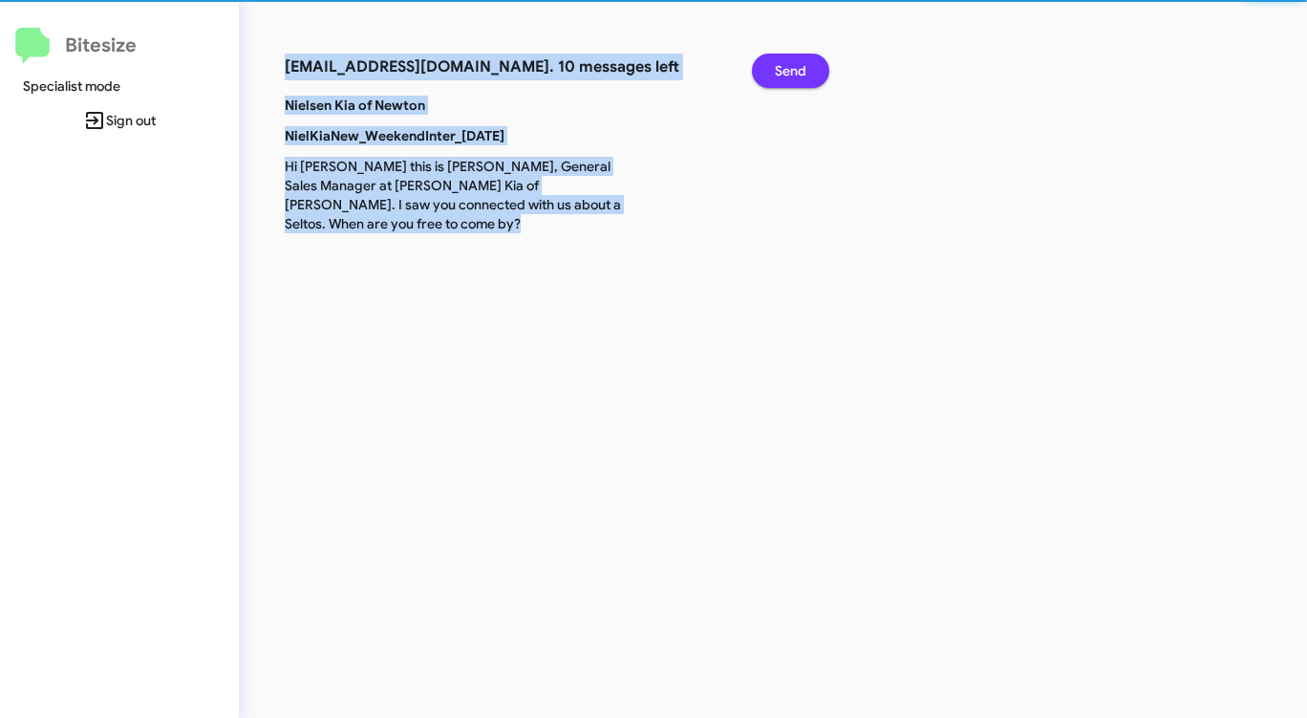
click at [776, 64] on span "Send" at bounding box center [791, 71] width 32 height 34
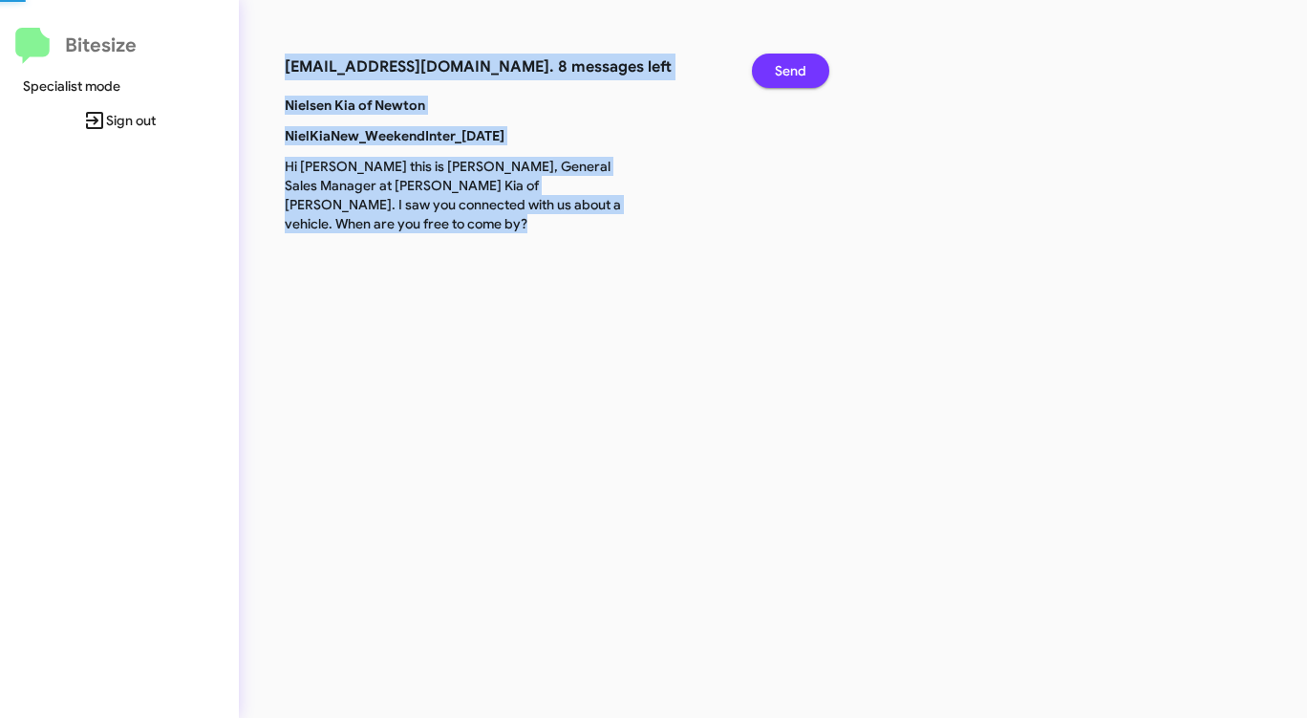
click at [776, 64] on span "Send" at bounding box center [791, 71] width 32 height 34
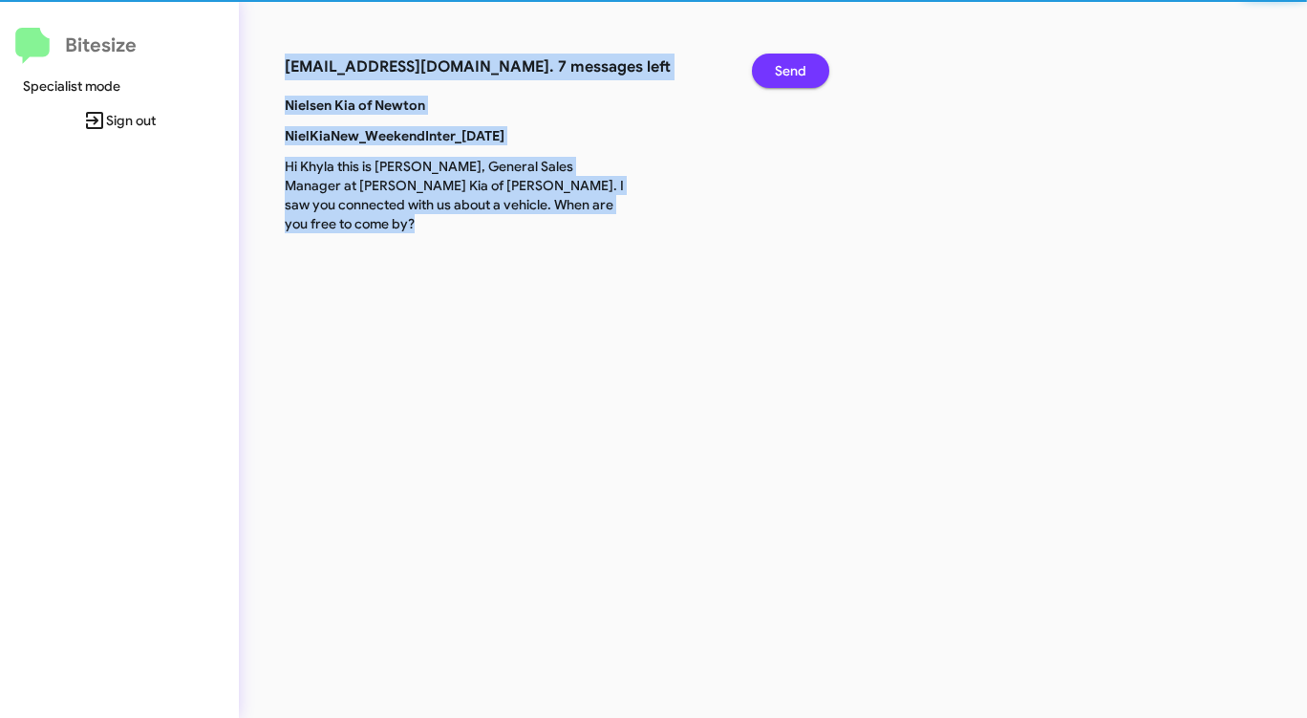
click at [776, 64] on span "Send" at bounding box center [791, 71] width 32 height 34
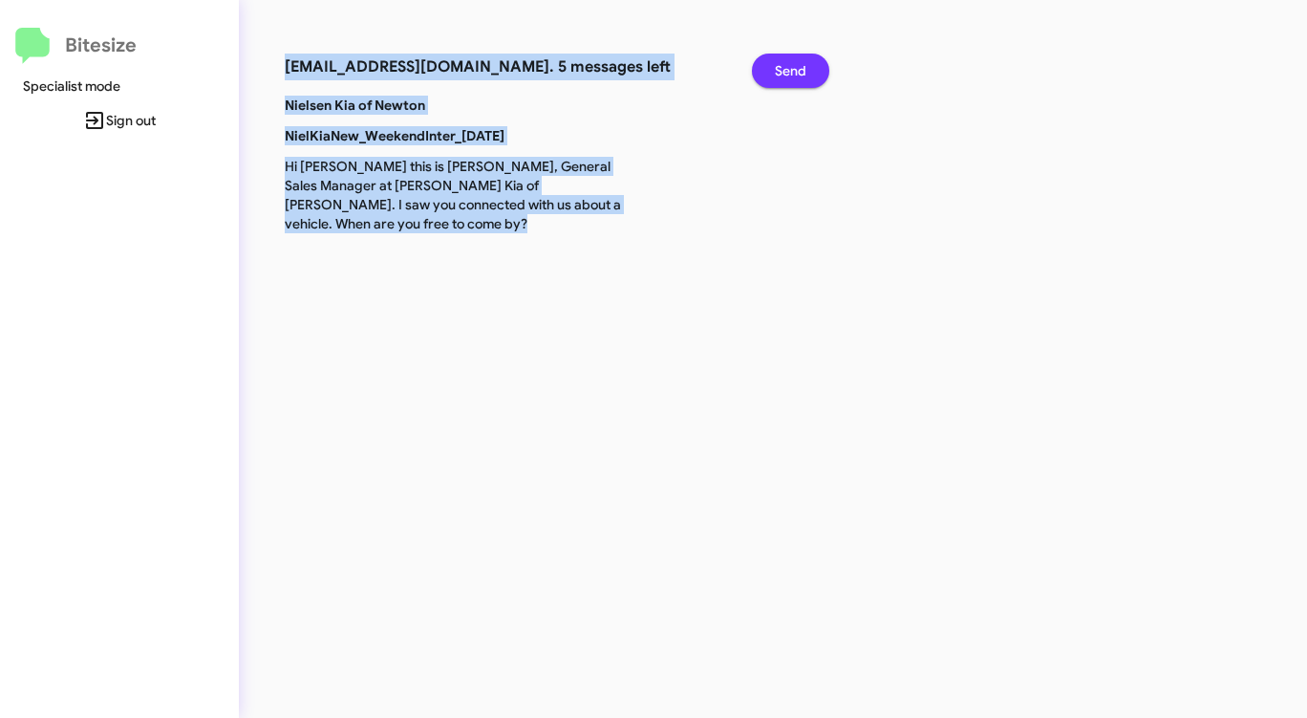
click at [776, 64] on span "Send" at bounding box center [791, 71] width 32 height 34
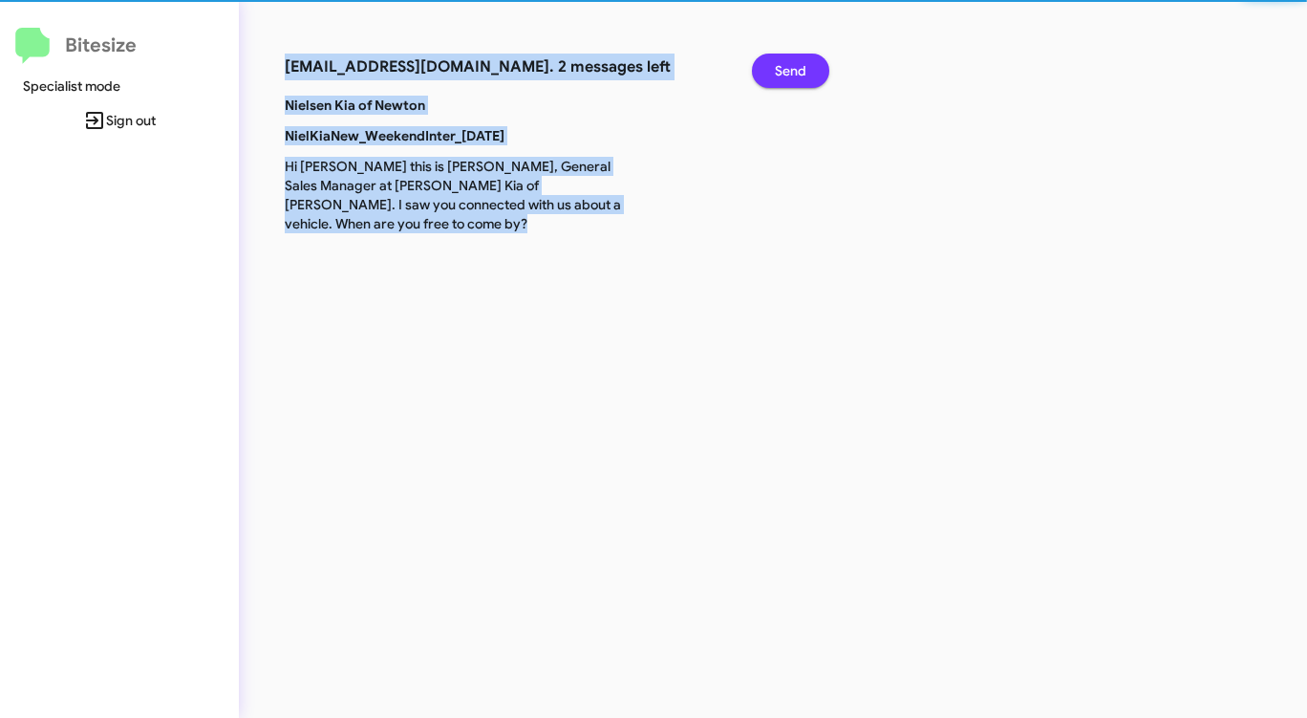
click at [776, 64] on span "Send" at bounding box center [791, 71] width 32 height 34
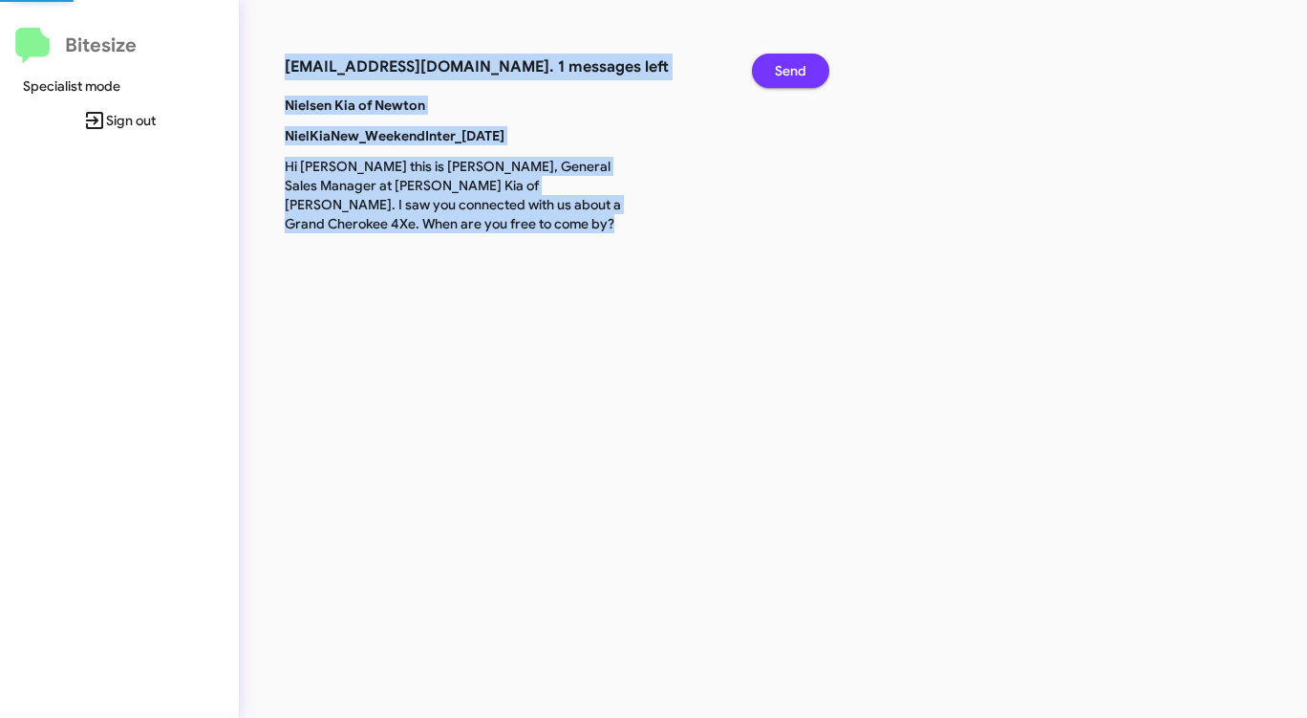
click at [776, 64] on span "Send" at bounding box center [791, 71] width 32 height 34
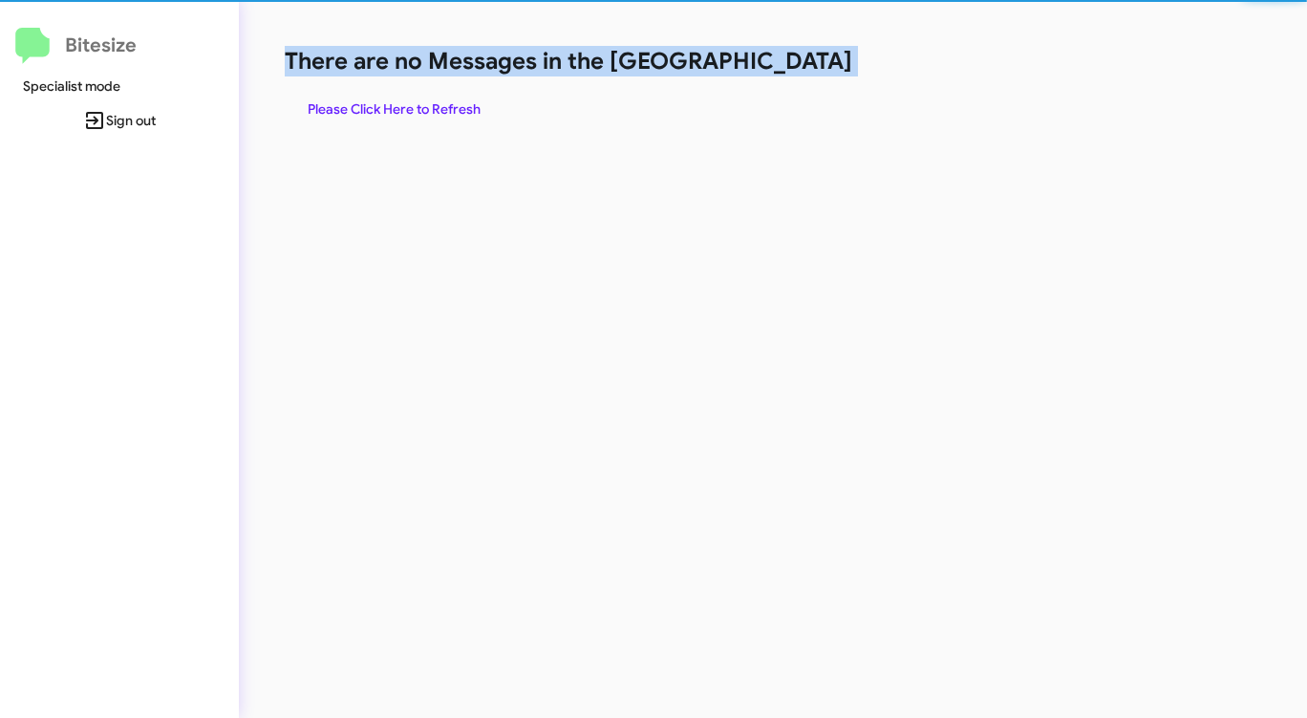
click at [776, 64] on h1 "There are no Messages in the [GEOGRAPHIC_DATA]" at bounding box center [684, 61] width 799 height 31
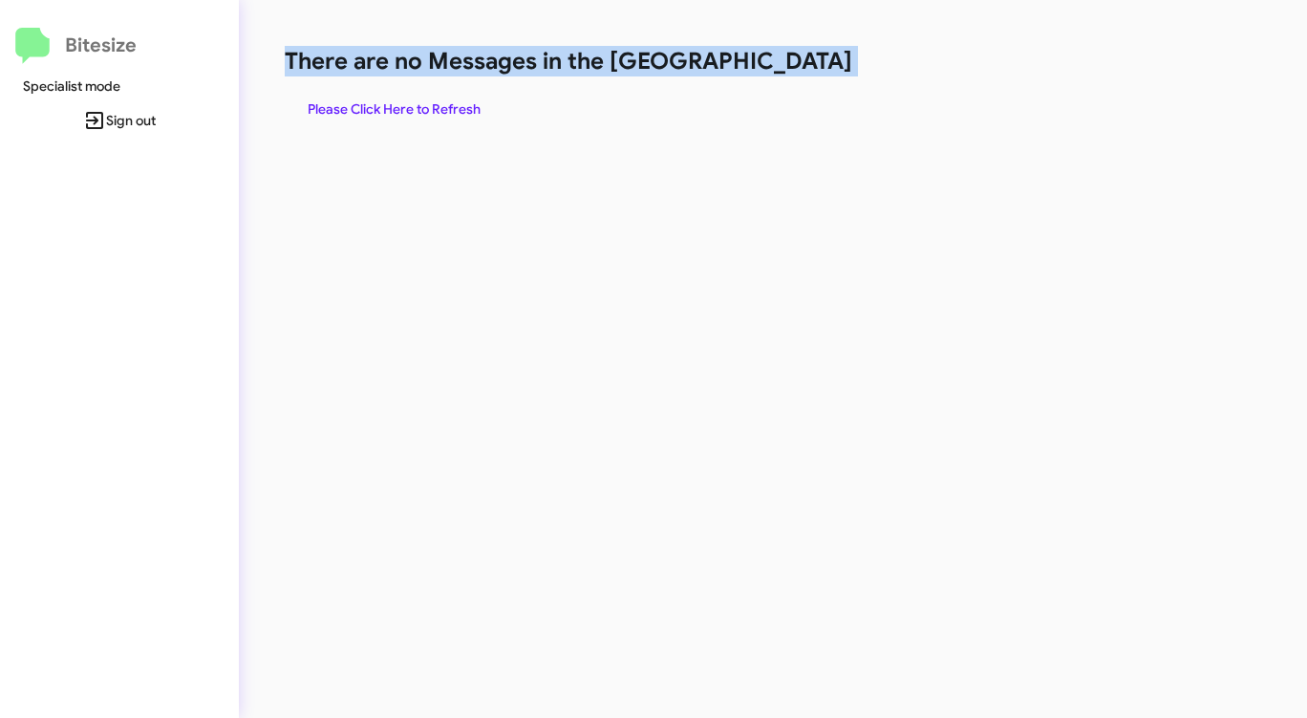
click at [776, 64] on h1 "There are no Messages in the [GEOGRAPHIC_DATA]" at bounding box center [684, 61] width 799 height 31
click at [392, 101] on span "Please Click Here to Refresh" at bounding box center [394, 109] width 173 height 34
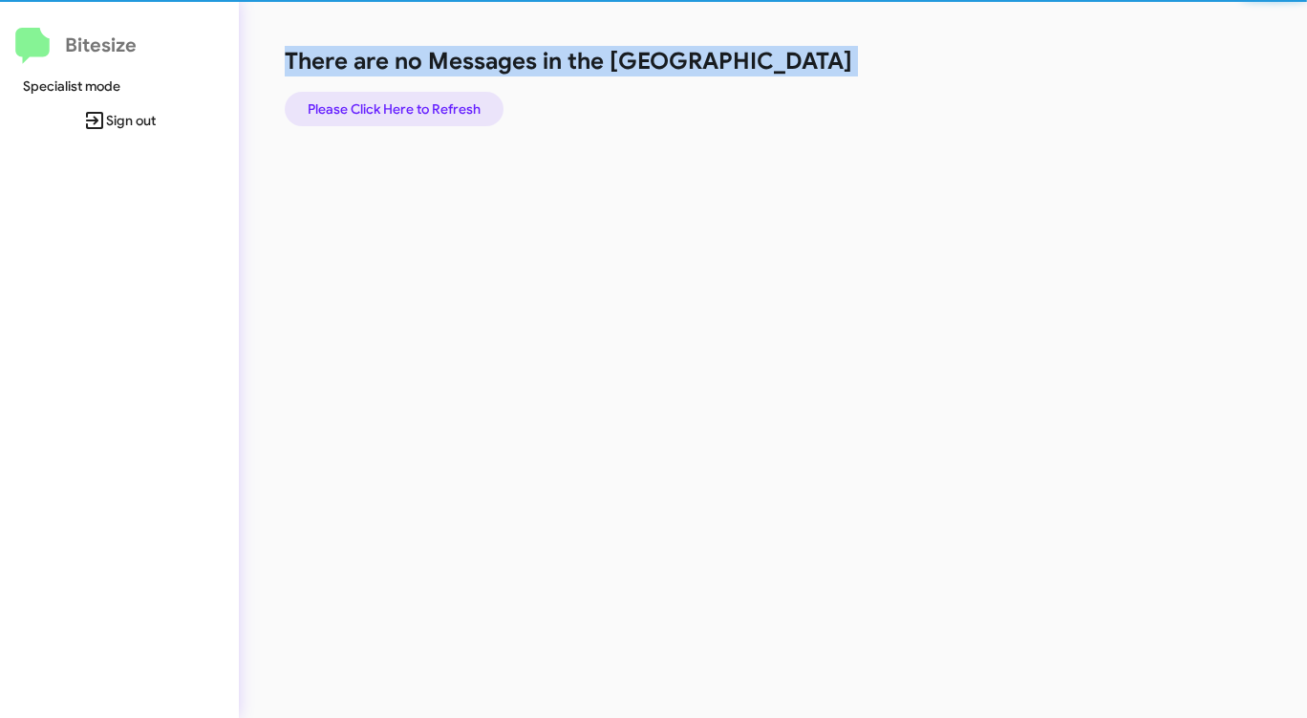
click at [392, 101] on span "Please Click Here to Refresh" at bounding box center [394, 109] width 173 height 34
click at [396, 99] on span "Please Click Here to Refresh" at bounding box center [394, 109] width 173 height 34
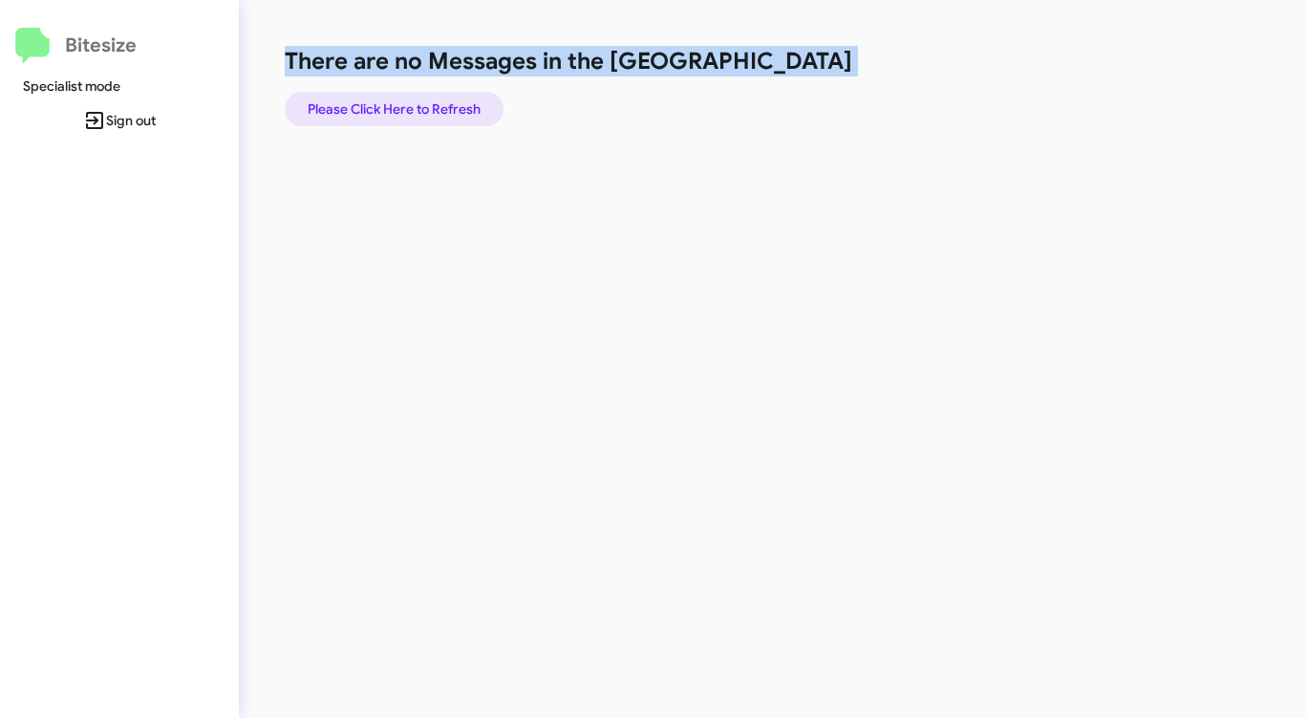
click at [418, 106] on span "Please Click Here to Refresh" at bounding box center [394, 109] width 173 height 34
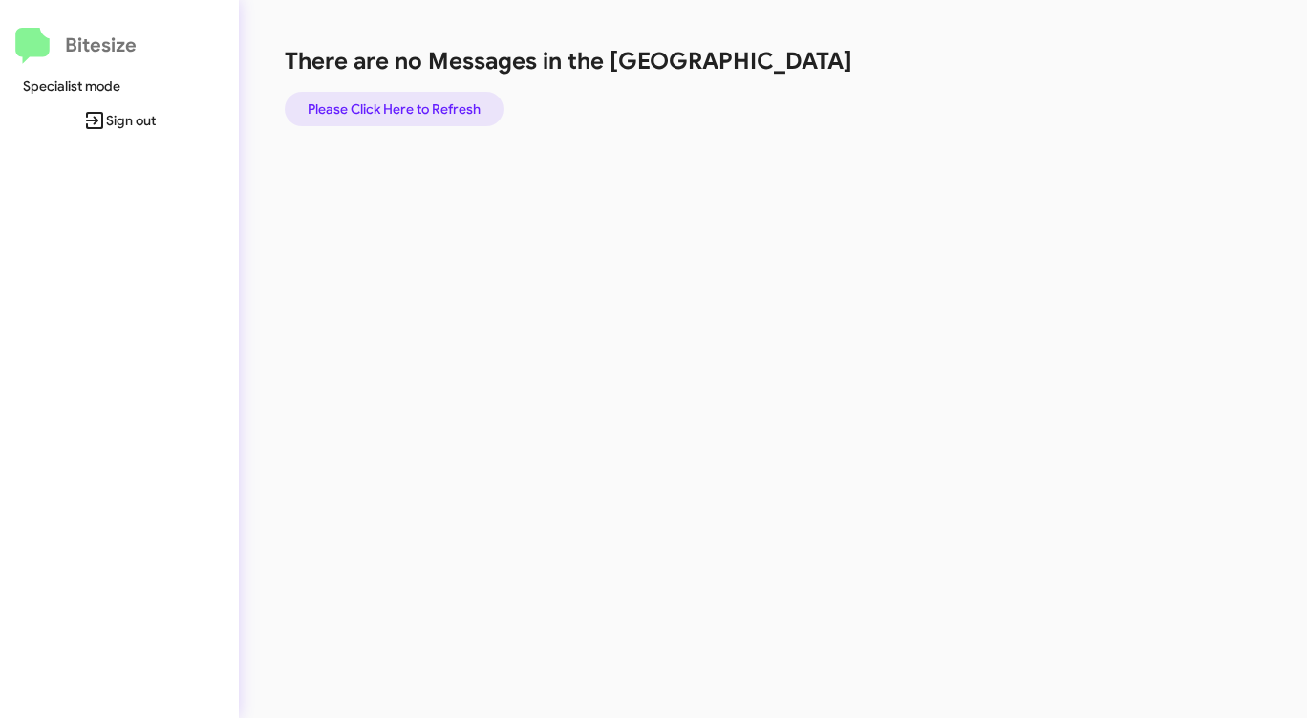
click at [421, 111] on span "Please Click Here to Refresh" at bounding box center [394, 109] width 173 height 34
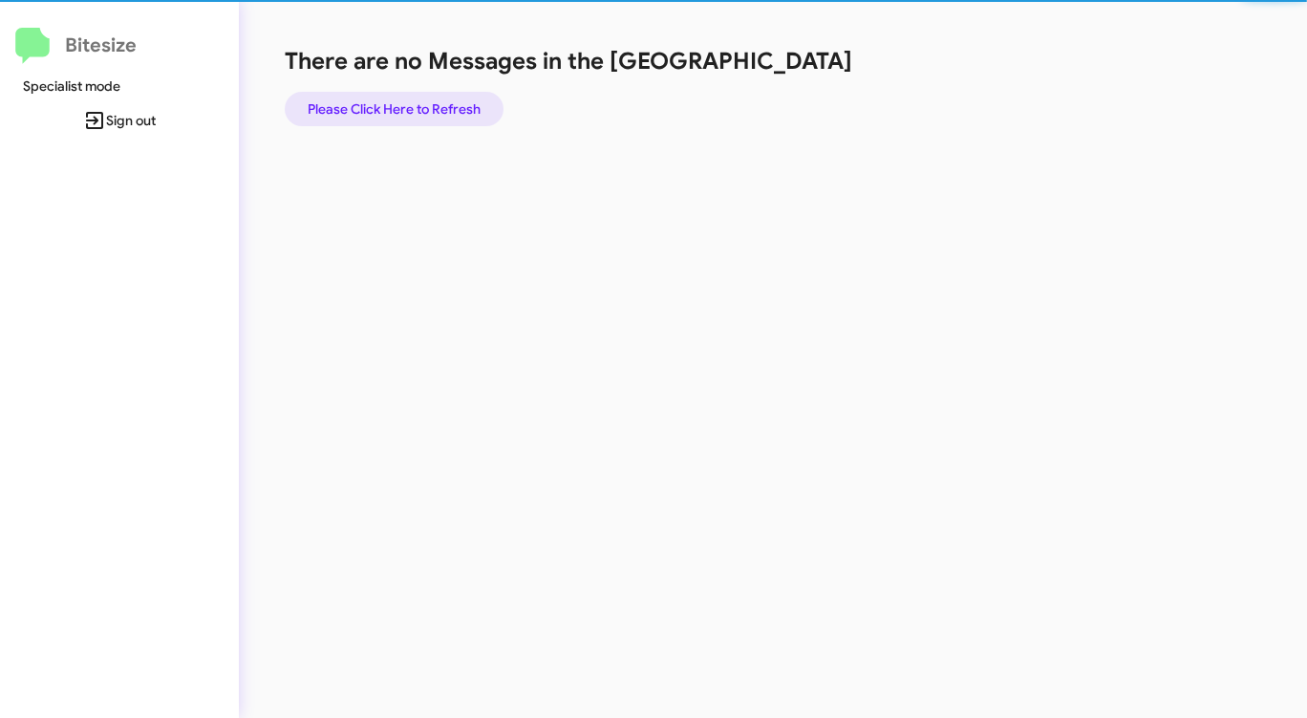
click at [421, 111] on span "Please Click Here to Refresh" at bounding box center [394, 109] width 173 height 34
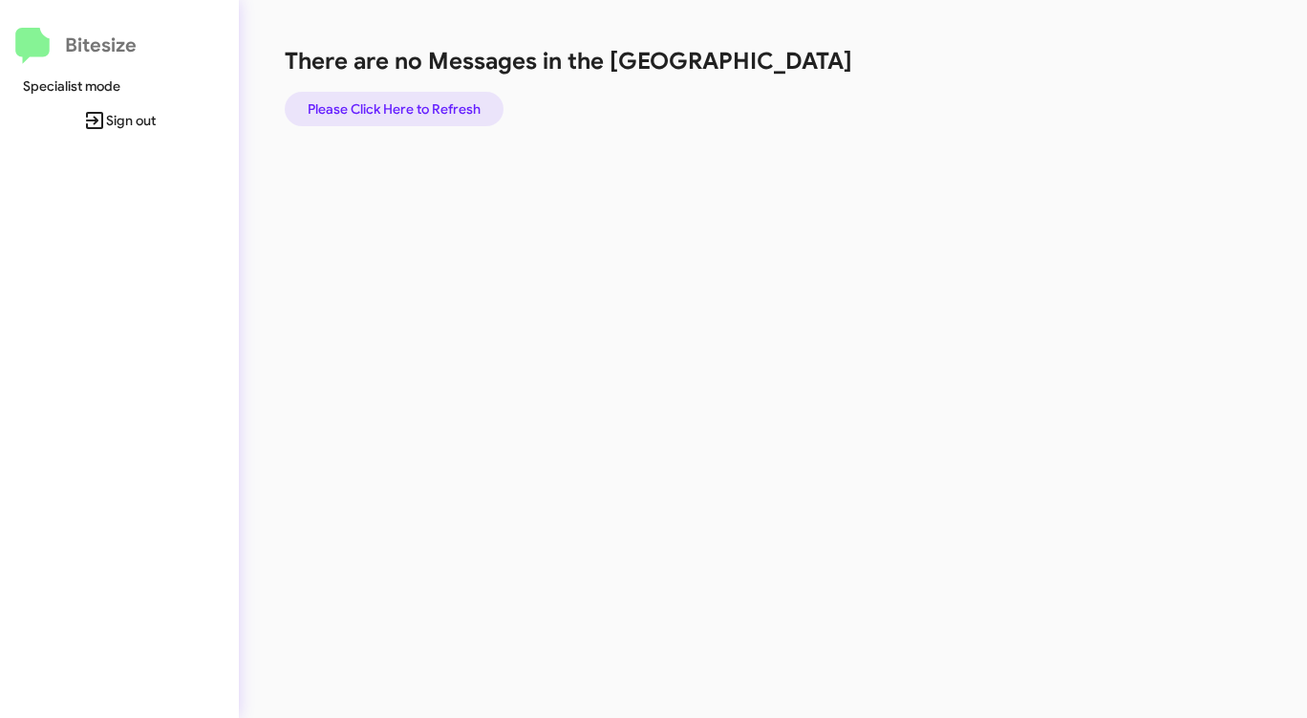
click at [423, 110] on span "Please Click Here to Refresh" at bounding box center [394, 109] width 173 height 34
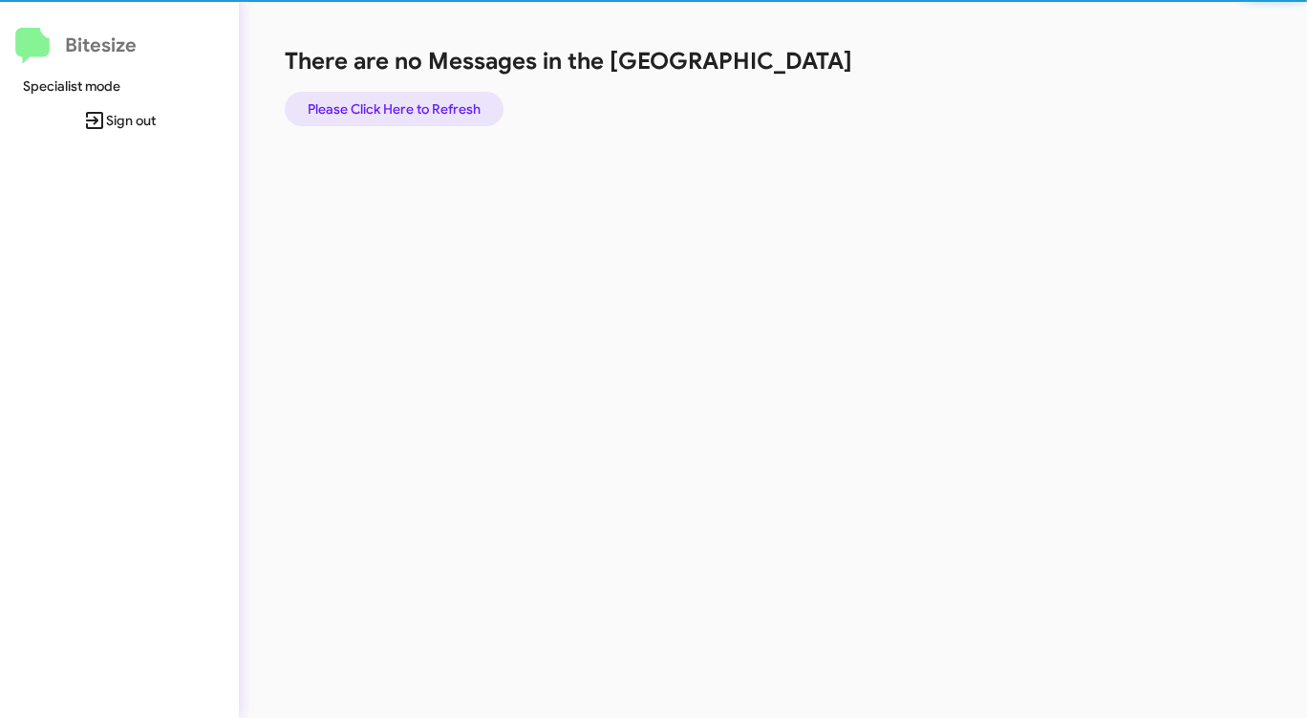
click at [423, 110] on span "Please Click Here to Refresh" at bounding box center [394, 109] width 173 height 34
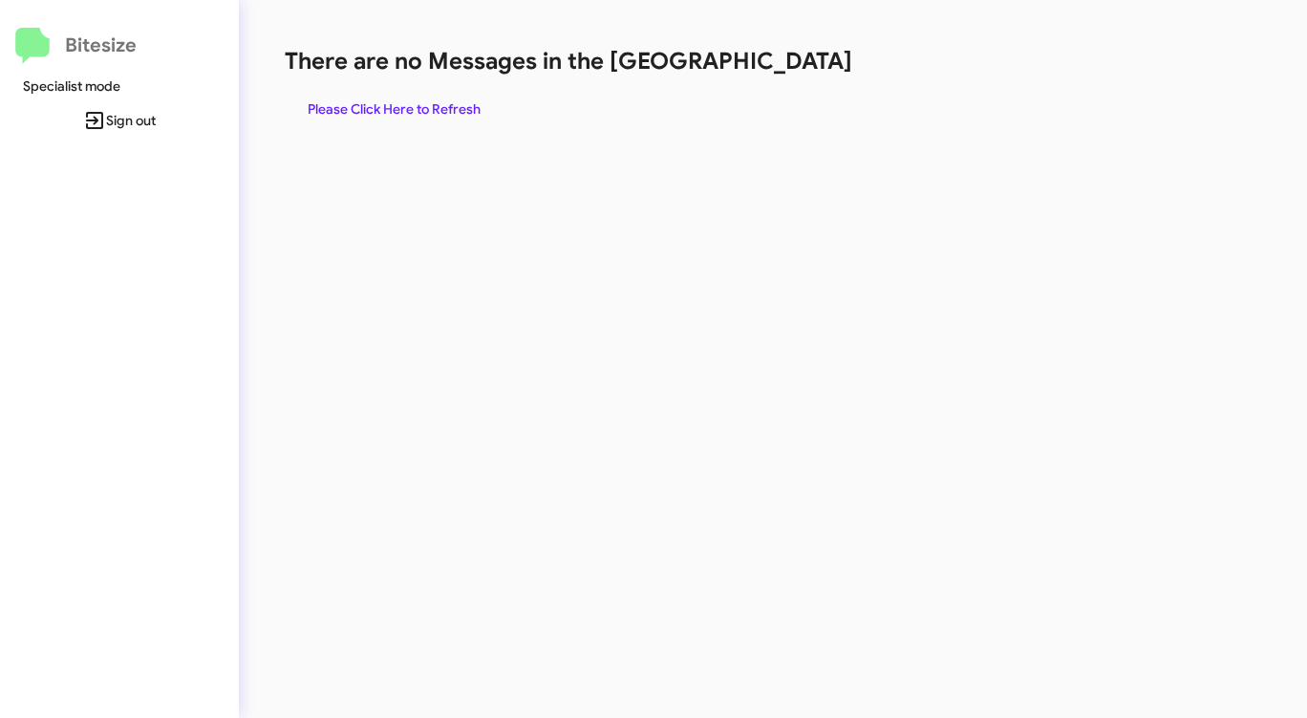
click at [434, 108] on span "Please Click Here to Refresh" at bounding box center [394, 109] width 173 height 34
click at [433, 106] on span "Please Click Here to Refresh" at bounding box center [394, 109] width 173 height 34
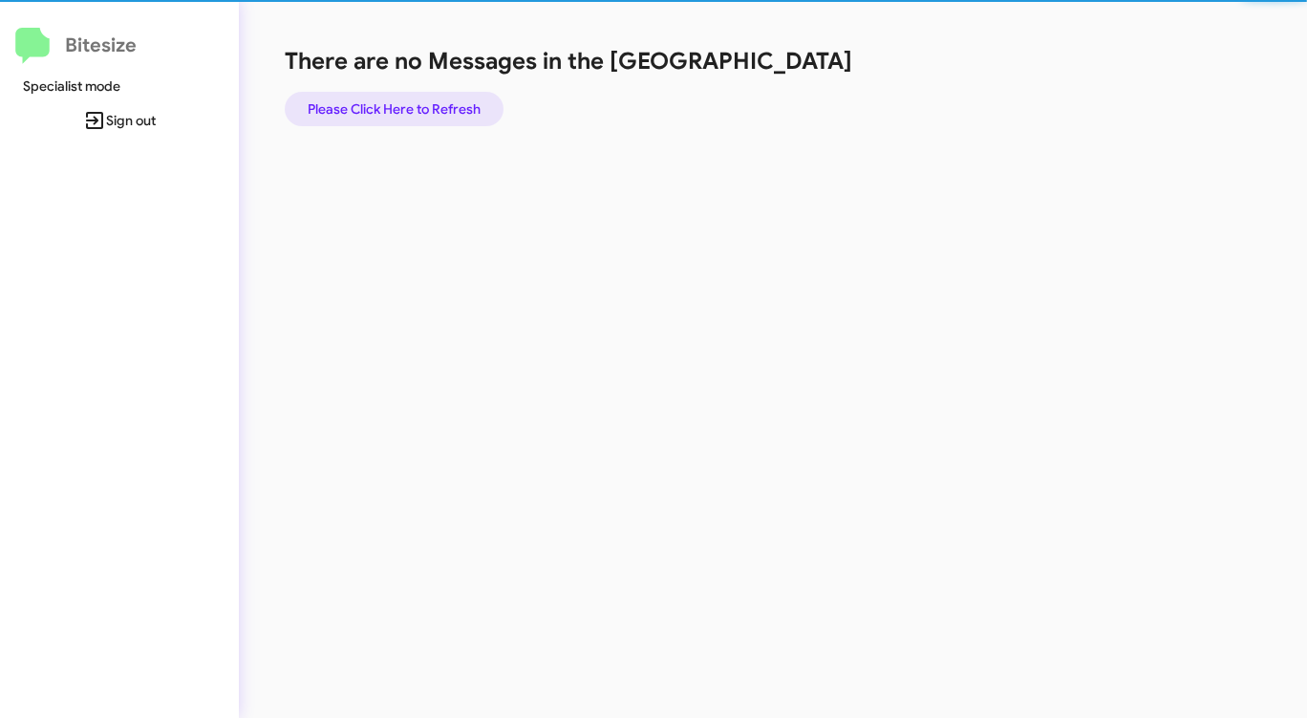
click at [433, 106] on span "Please Click Here to Refresh" at bounding box center [394, 109] width 173 height 34
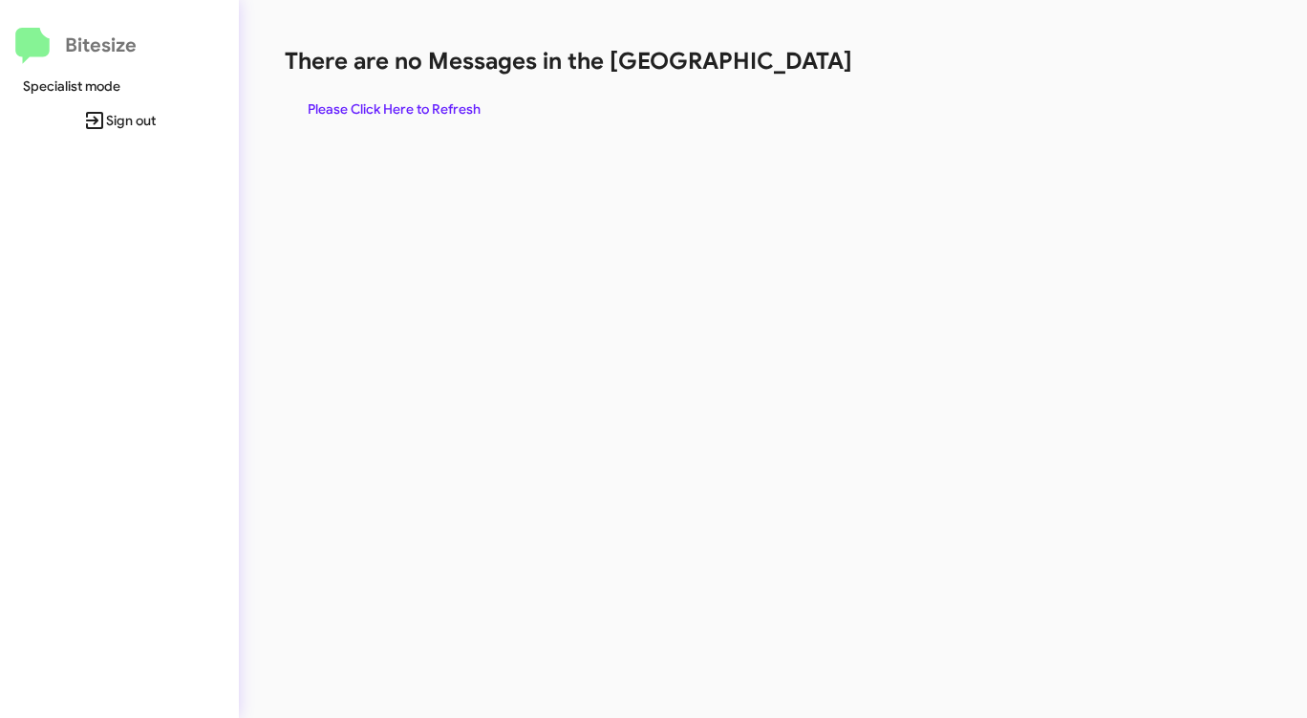
click at [432, 106] on span "Please Click Here to Refresh" at bounding box center [394, 109] width 173 height 34
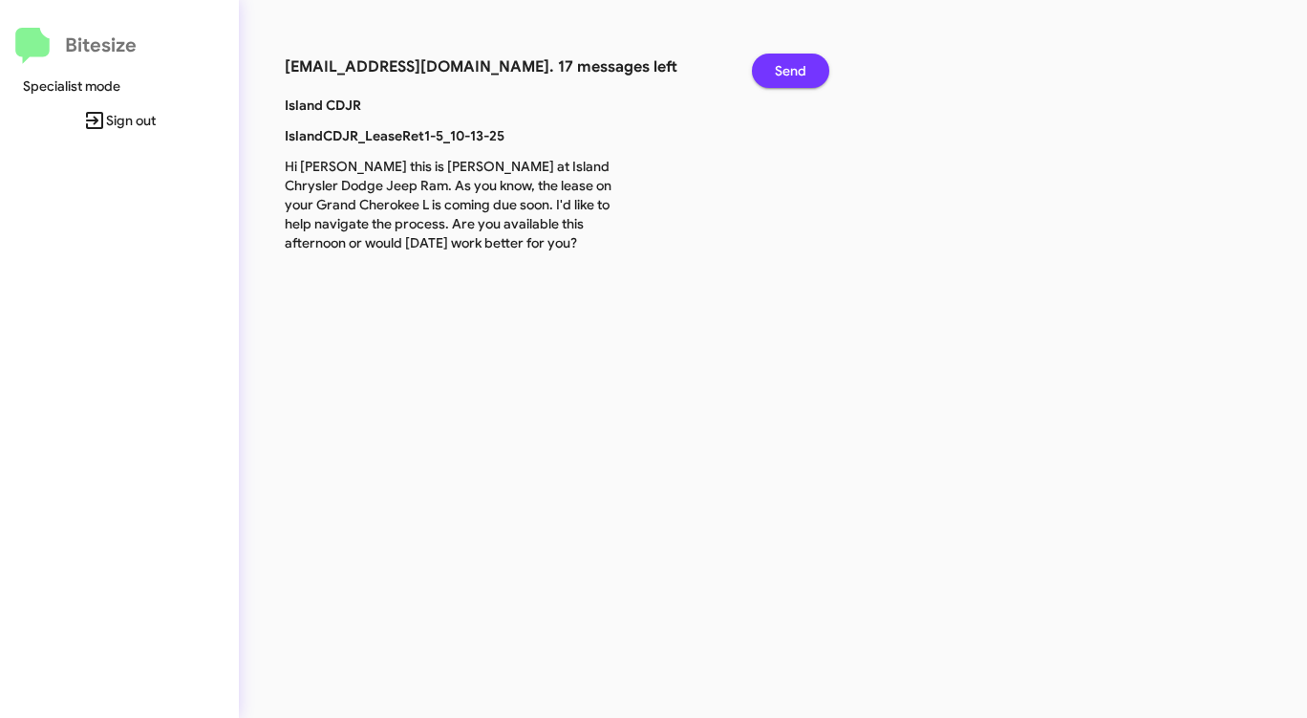
click at [793, 68] on span "Send" at bounding box center [791, 71] width 32 height 34
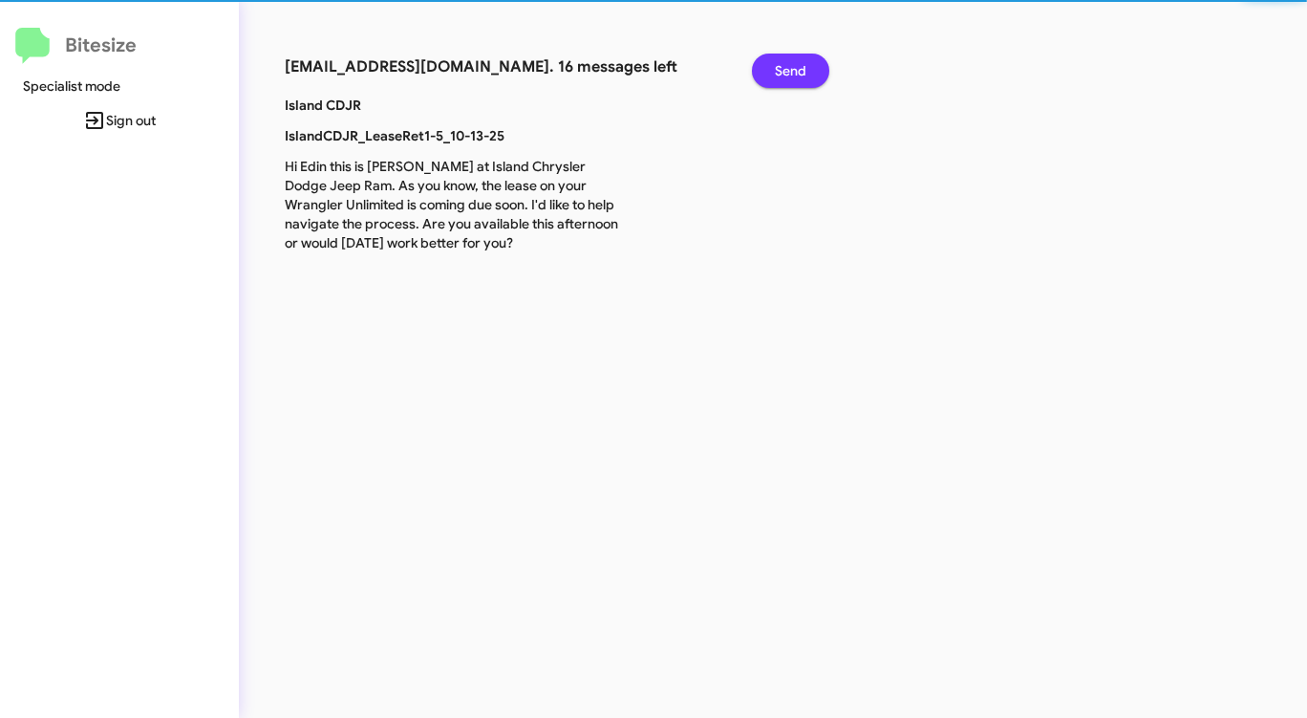
click at [793, 67] on span "Send" at bounding box center [791, 71] width 32 height 34
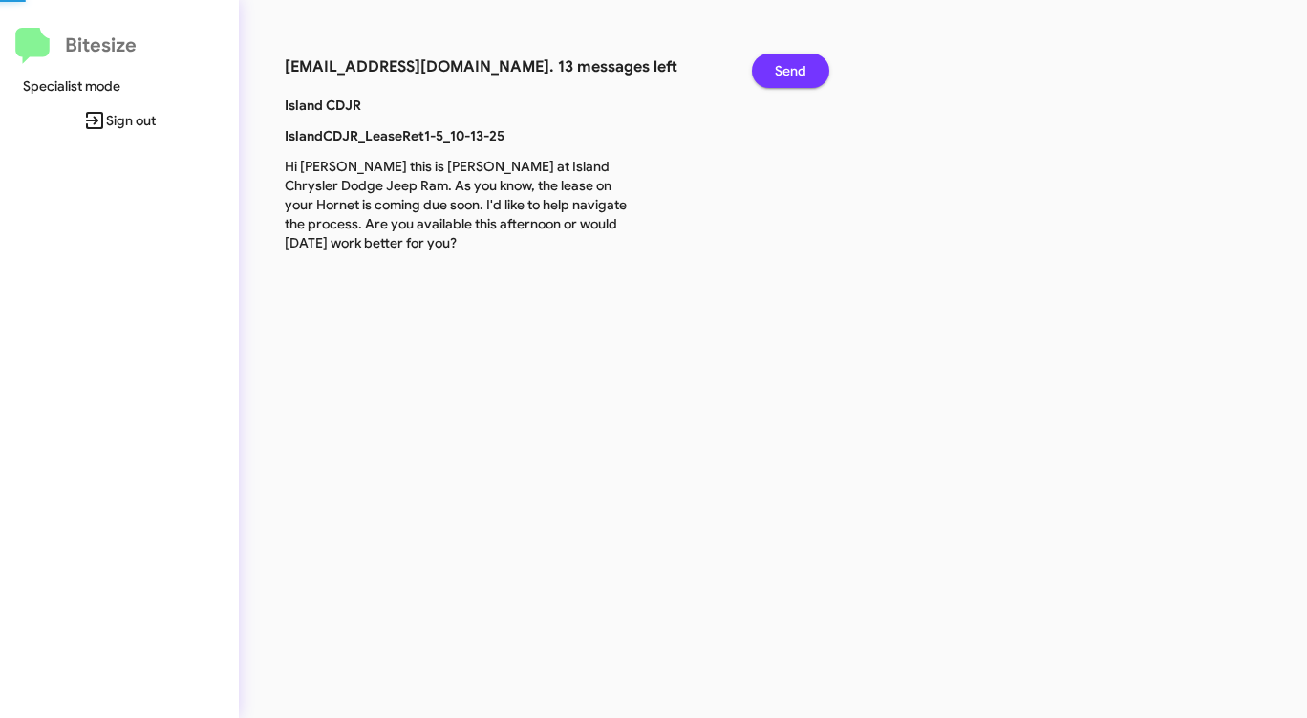
click at [793, 67] on span "Send" at bounding box center [791, 71] width 32 height 34
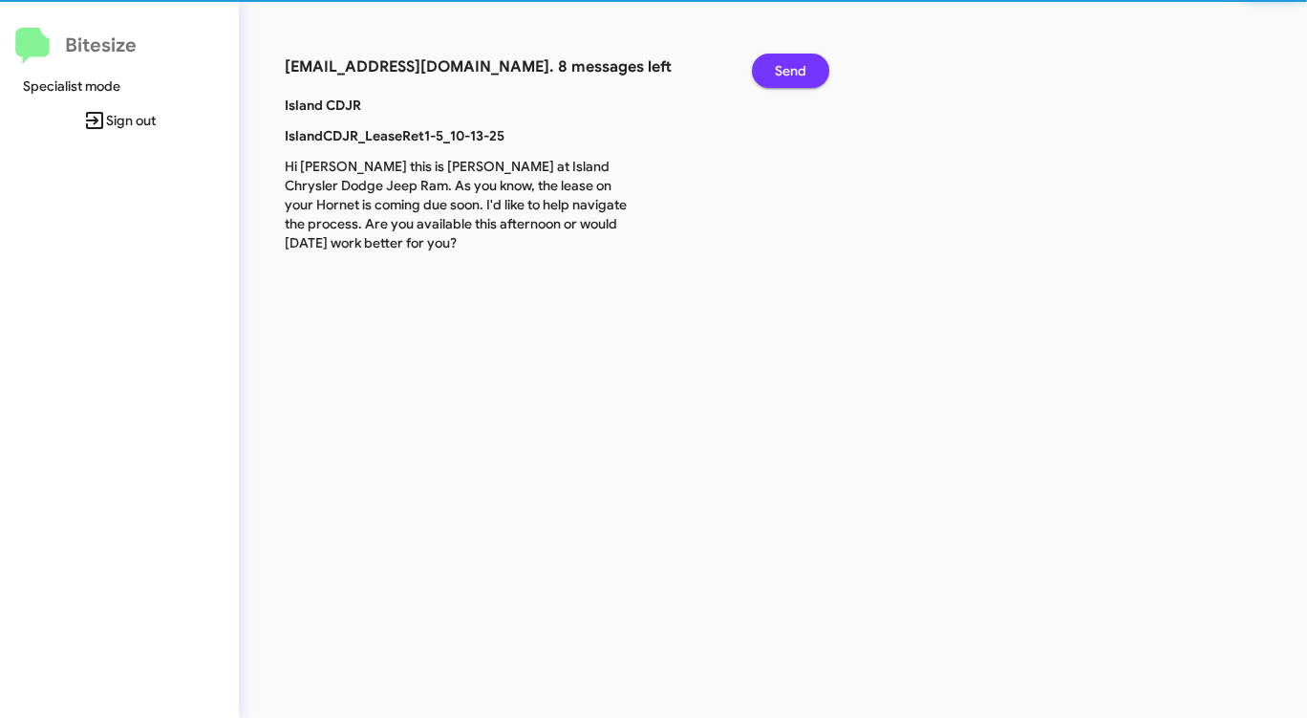
click at [793, 67] on span "Send" at bounding box center [791, 71] width 32 height 34
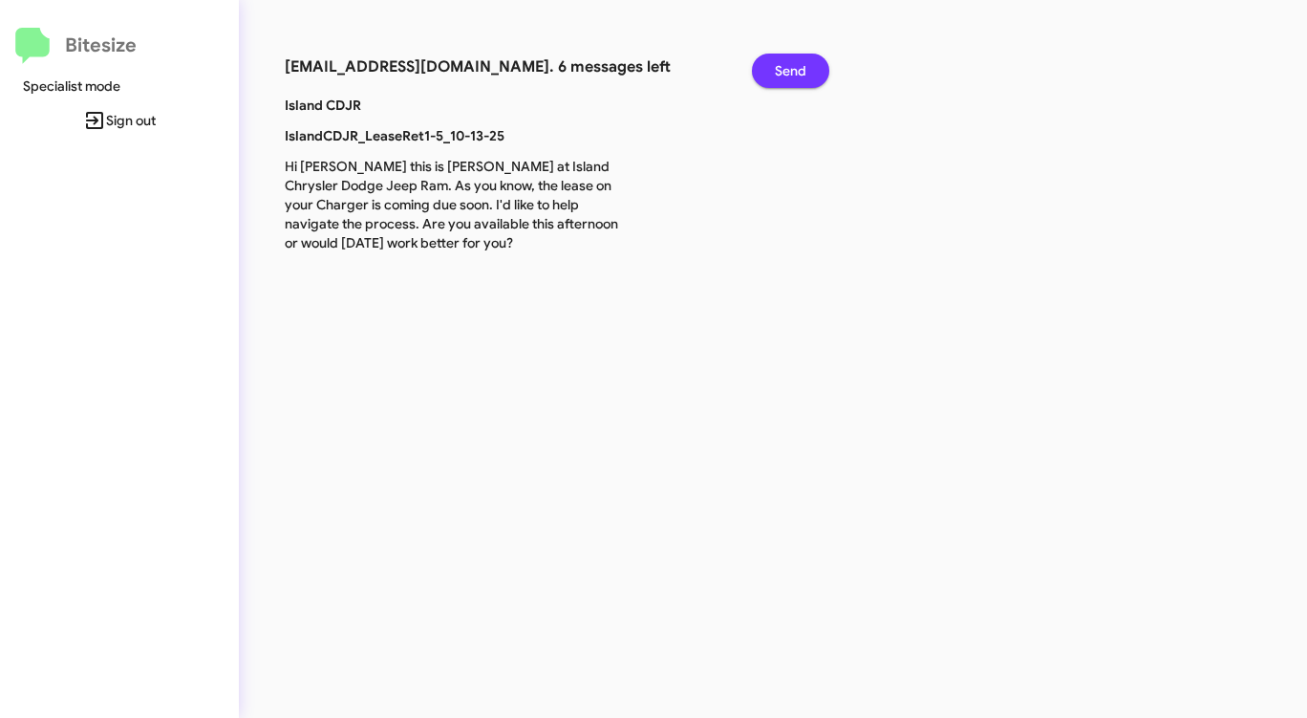
click at [793, 67] on span "Send" at bounding box center [791, 71] width 32 height 34
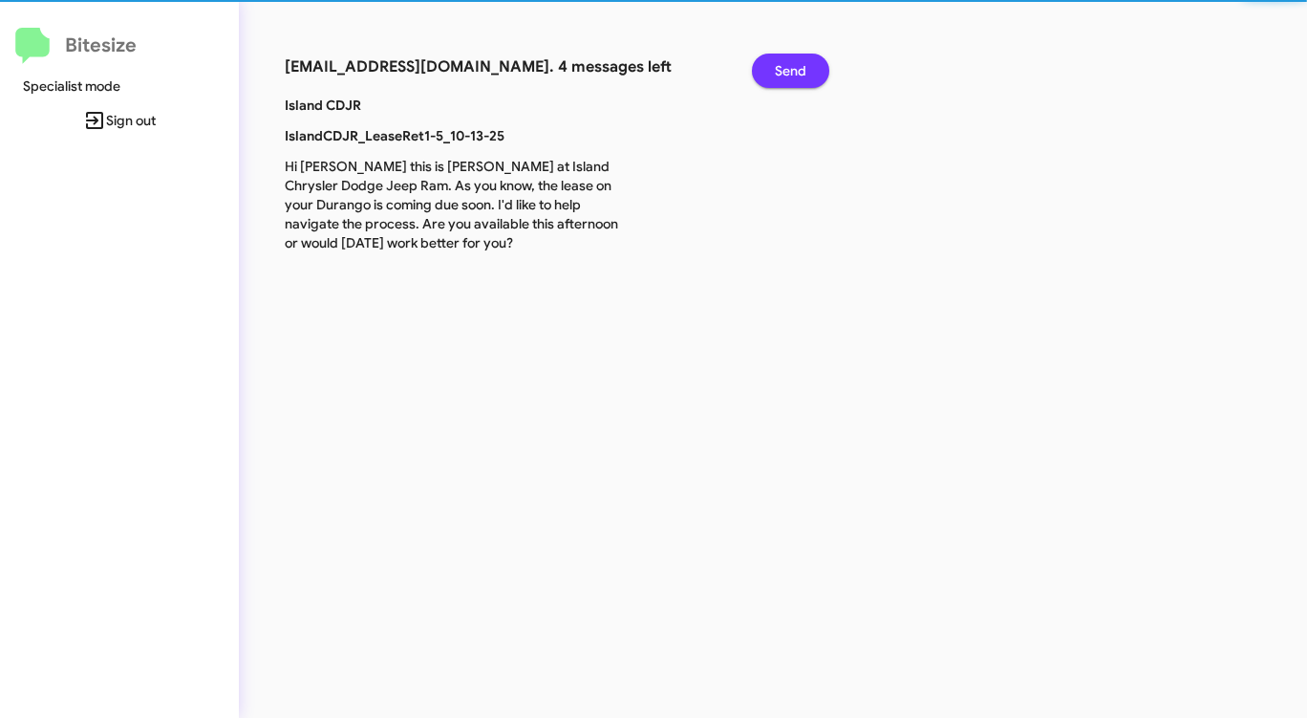
click at [793, 67] on span "Send" at bounding box center [791, 71] width 32 height 34
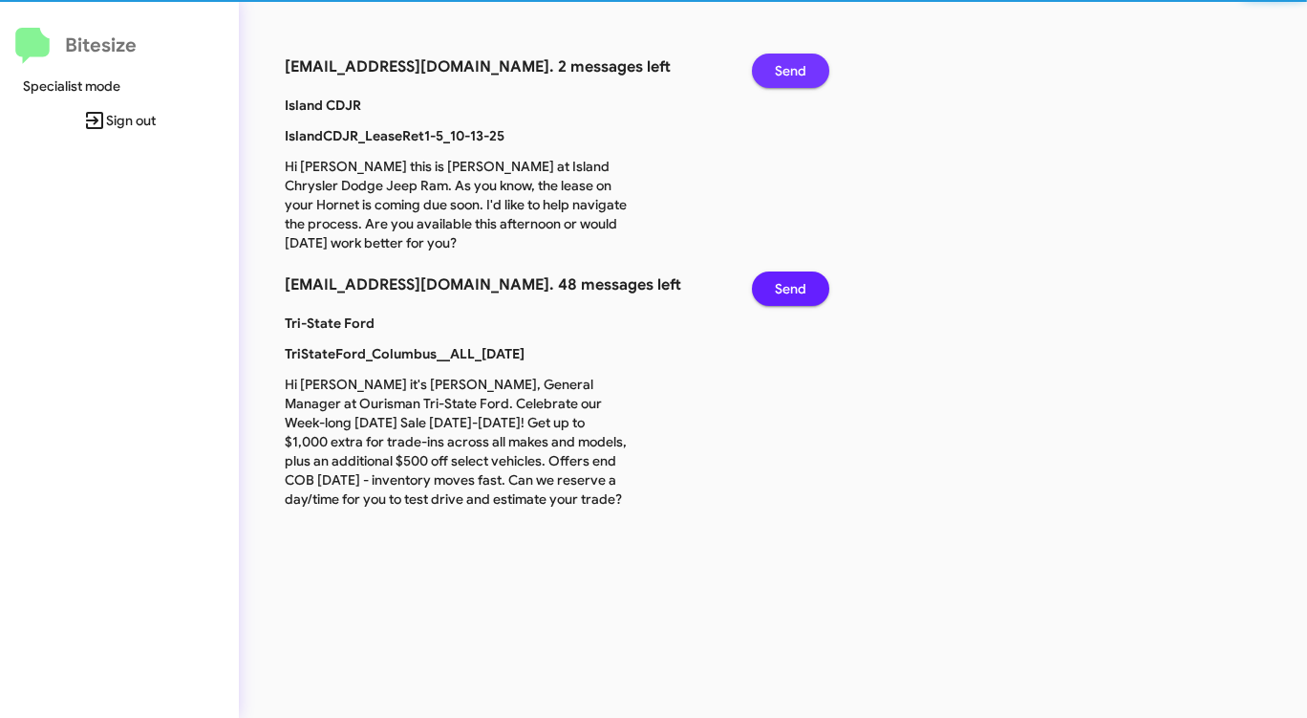
click at [793, 67] on span "Send" at bounding box center [791, 71] width 32 height 34
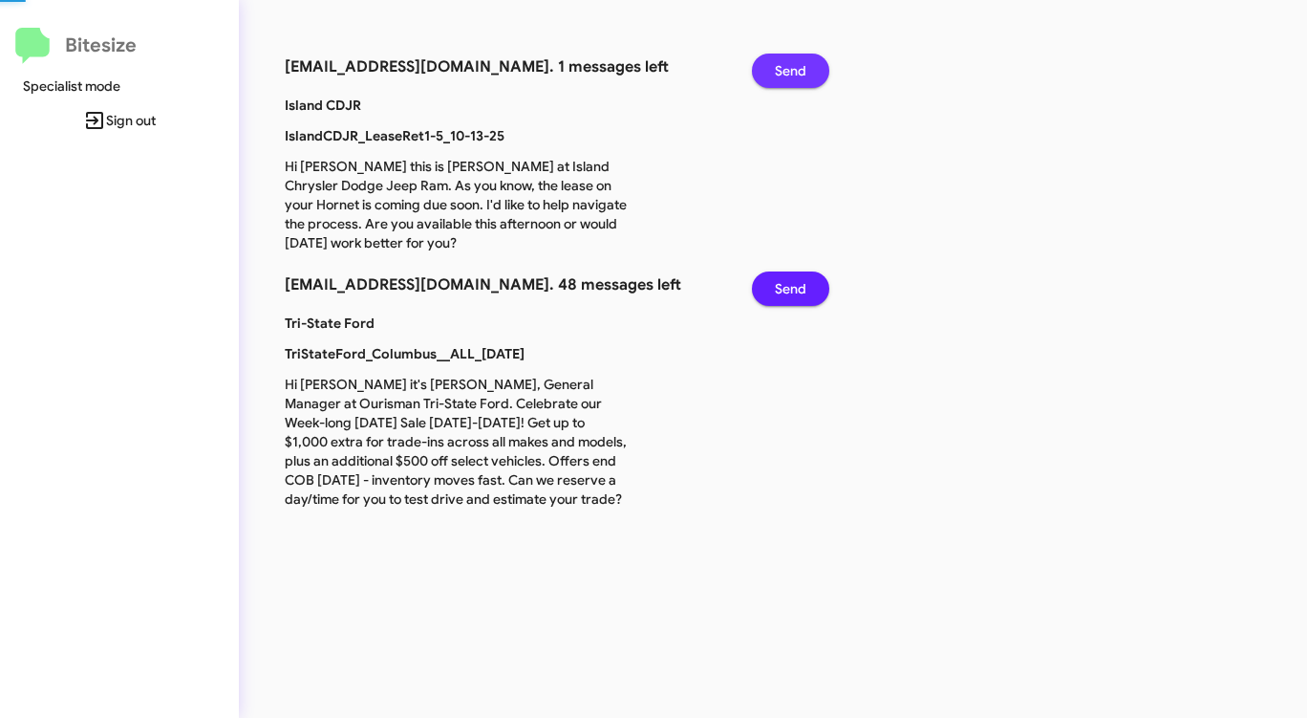
click at [793, 67] on span "Send" at bounding box center [791, 71] width 32 height 34
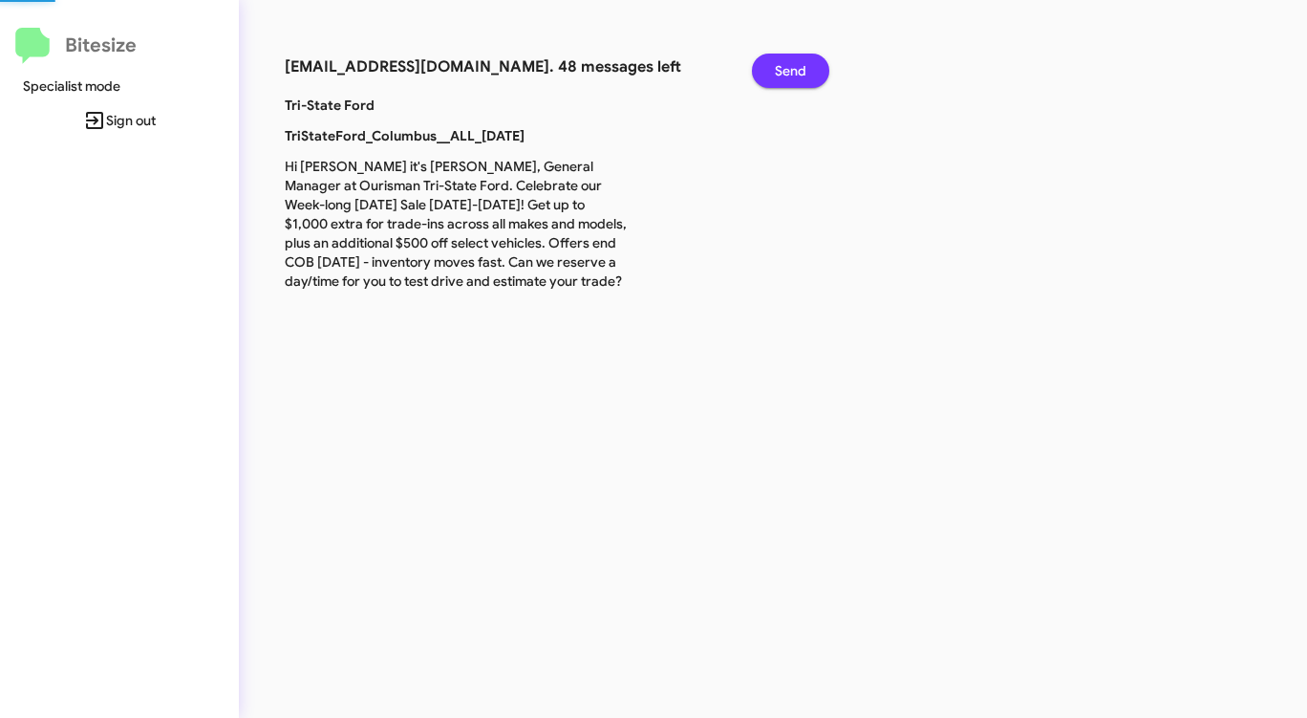
click at [793, 67] on span "Send" at bounding box center [791, 71] width 32 height 34
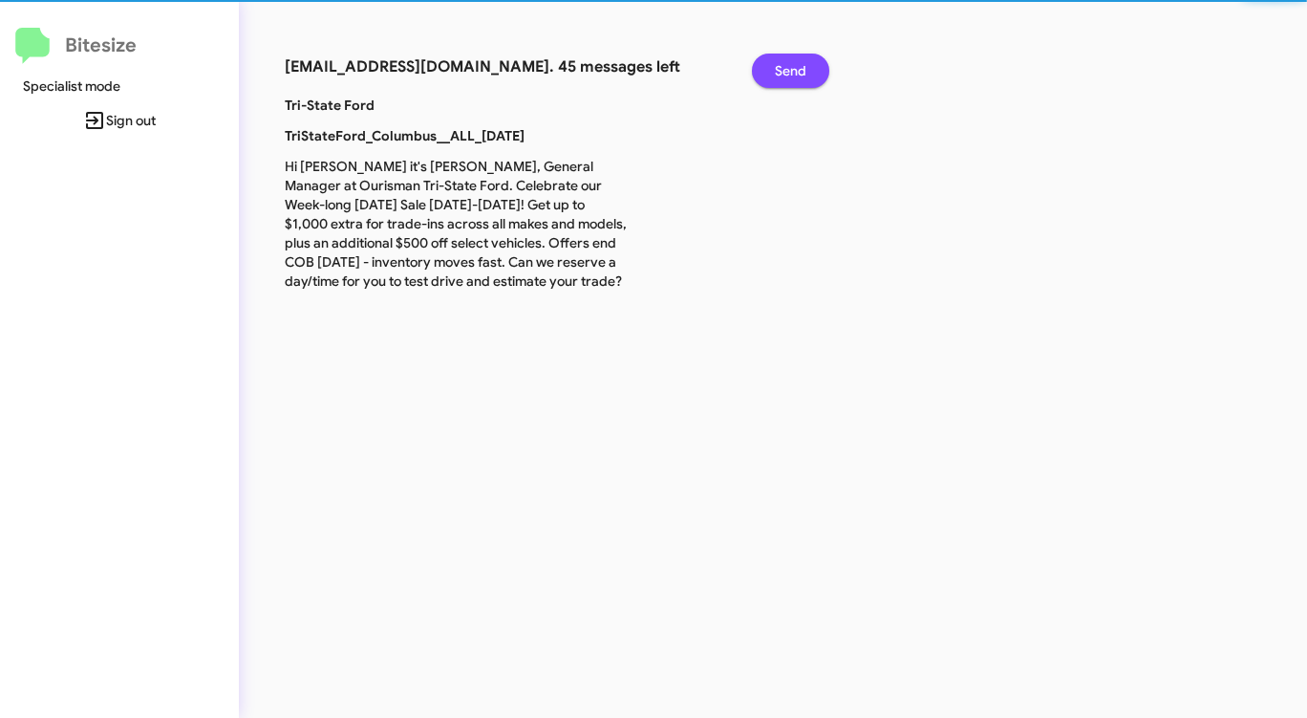
click at [793, 67] on span "Send" at bounding box center [791, 71] width 32 height 34
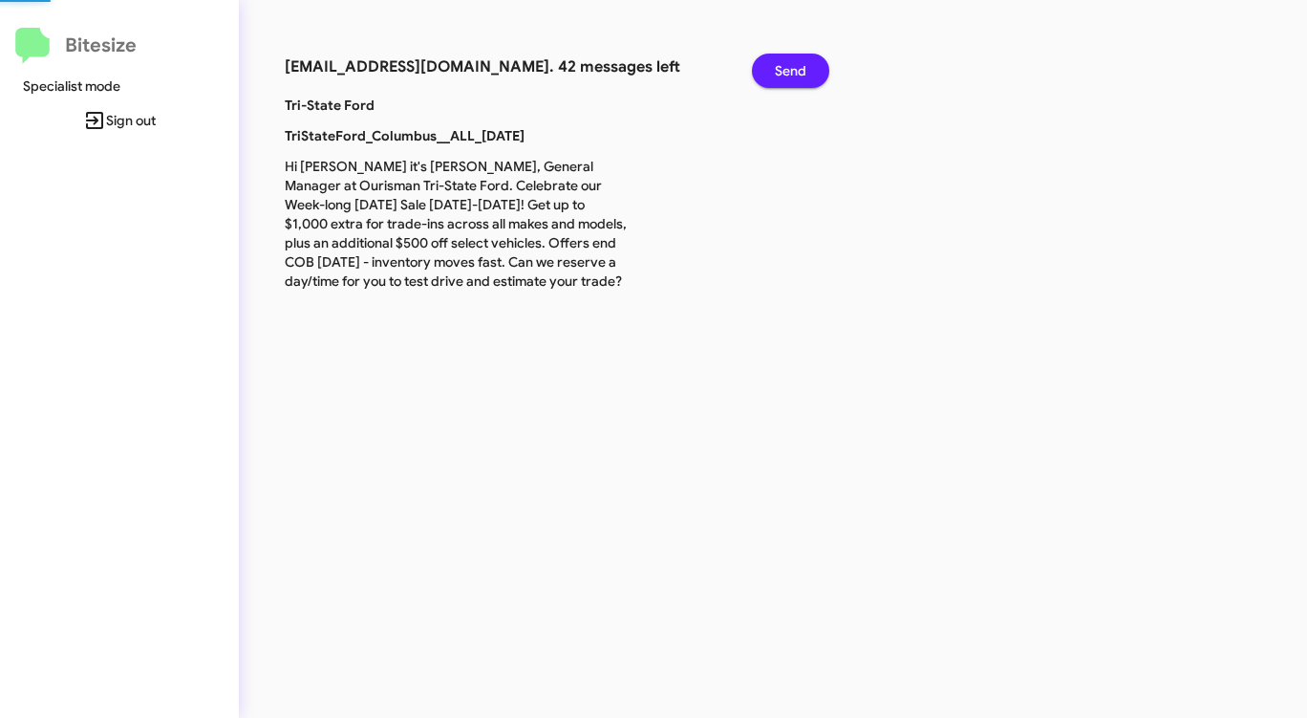
click at [793, 67] on span "Send" at bounding box center [791, 71] width 32 height 34
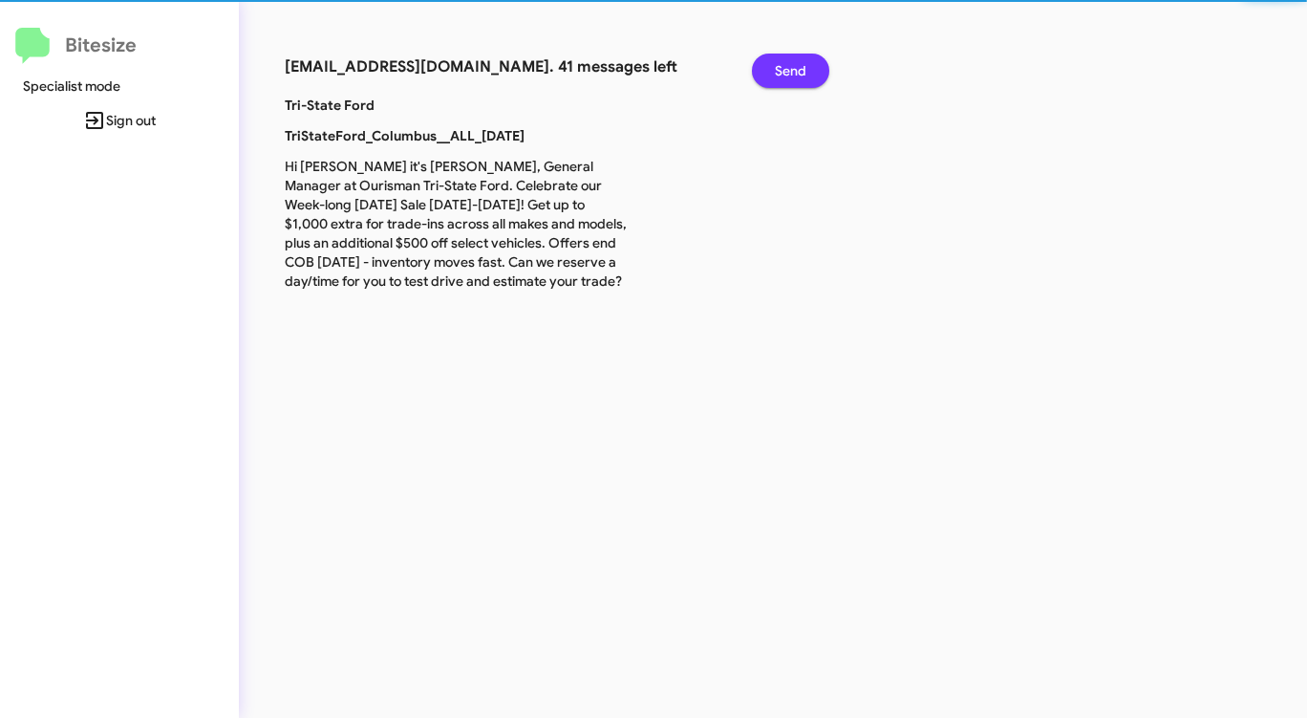
click at [793, 67] on span "Send" at bounding box center [791, 71] width 32 height 34
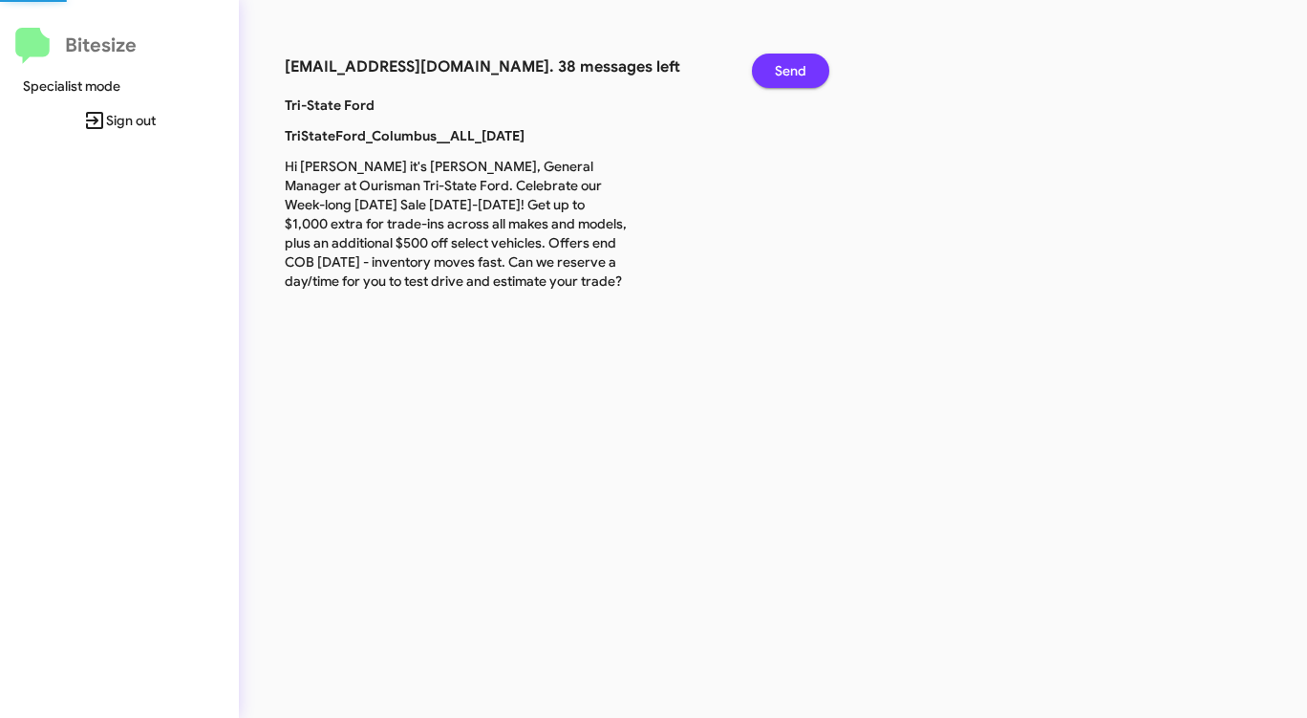
click at [793, 67] on span "Send" at bounding box center [791, 71] width 32 height 34
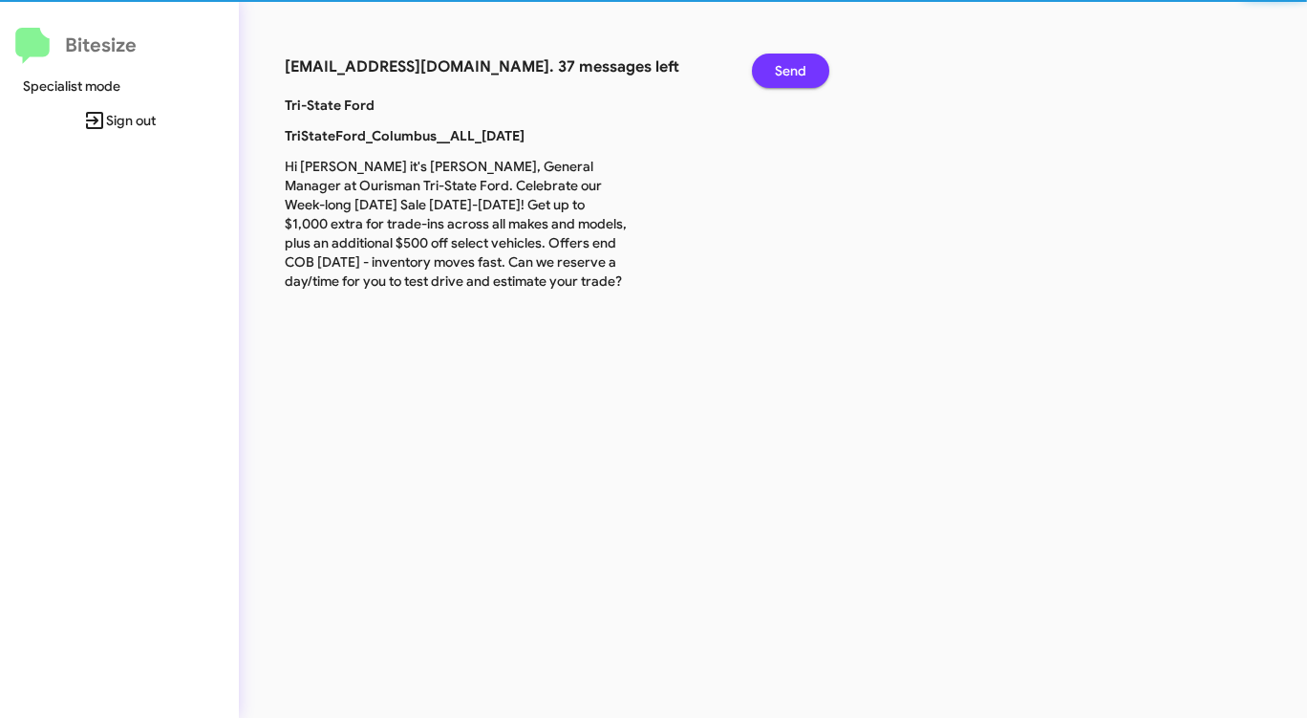
click at [792, 67] on span "Send" at bounding box center [791, 71] width 32 height 34
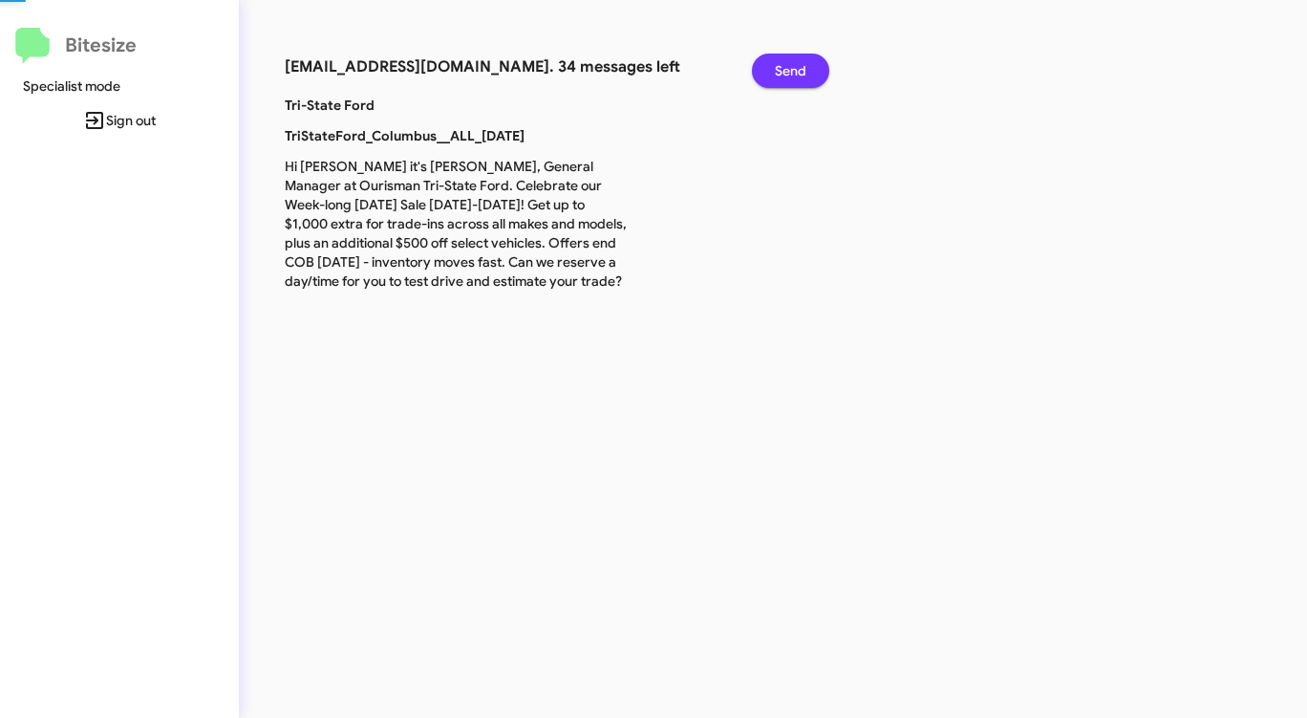
click at [792, 67] on span "Send" at bounding box center [791, 71] width 32 height 34
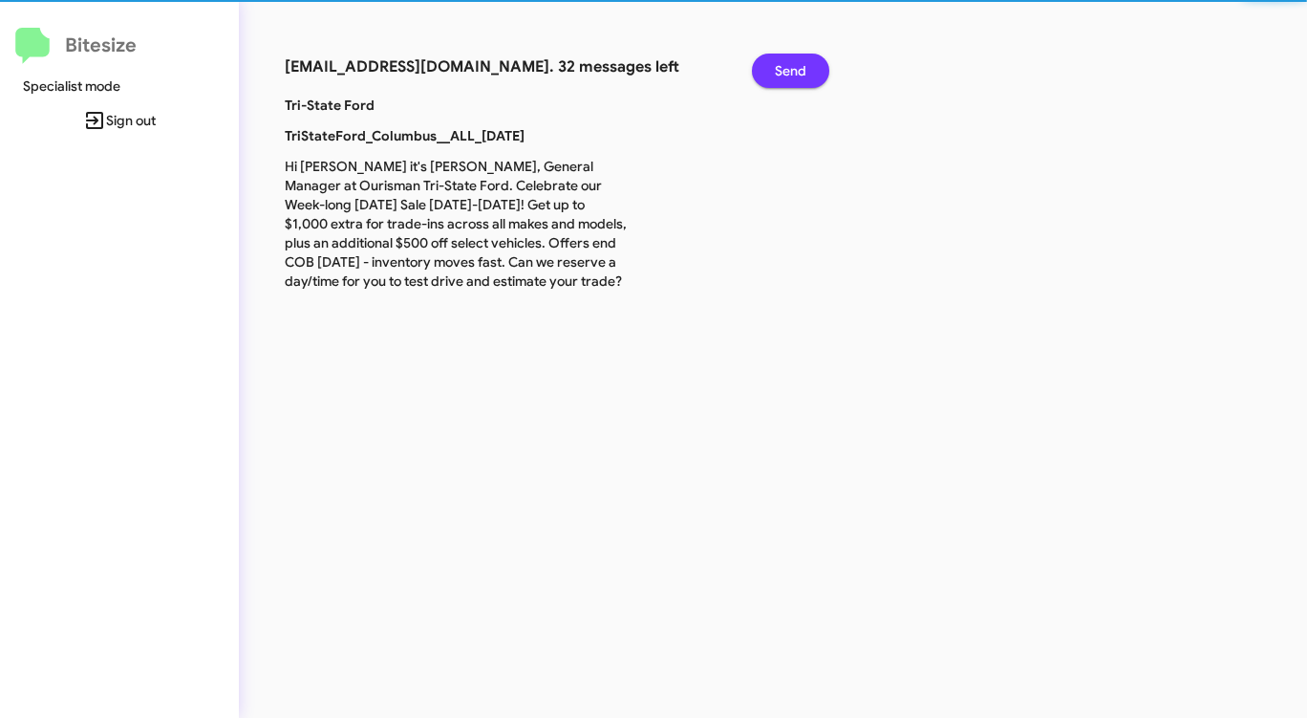
click at [792, 67] on span "Send" at bounding box center [791, 71] width 32 height 34
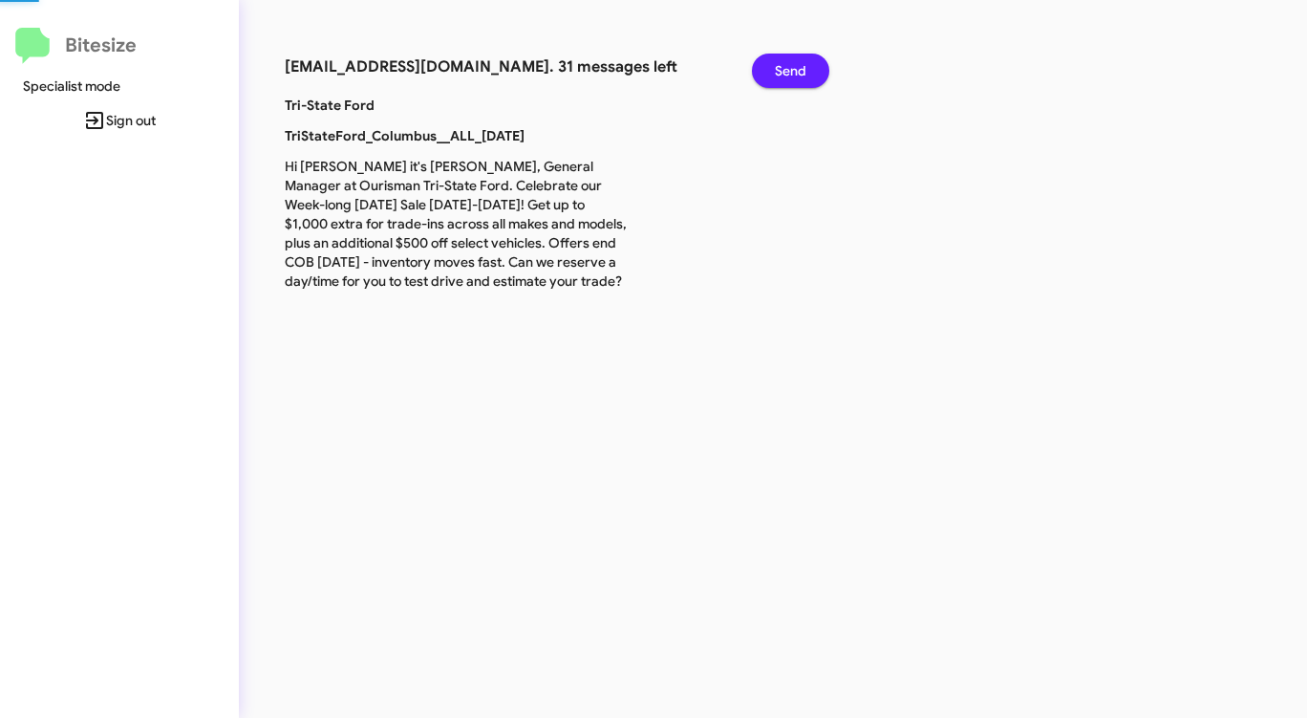
click at [792, 67] on span "Send" at bounding box center [791, 71] width 32 height 34
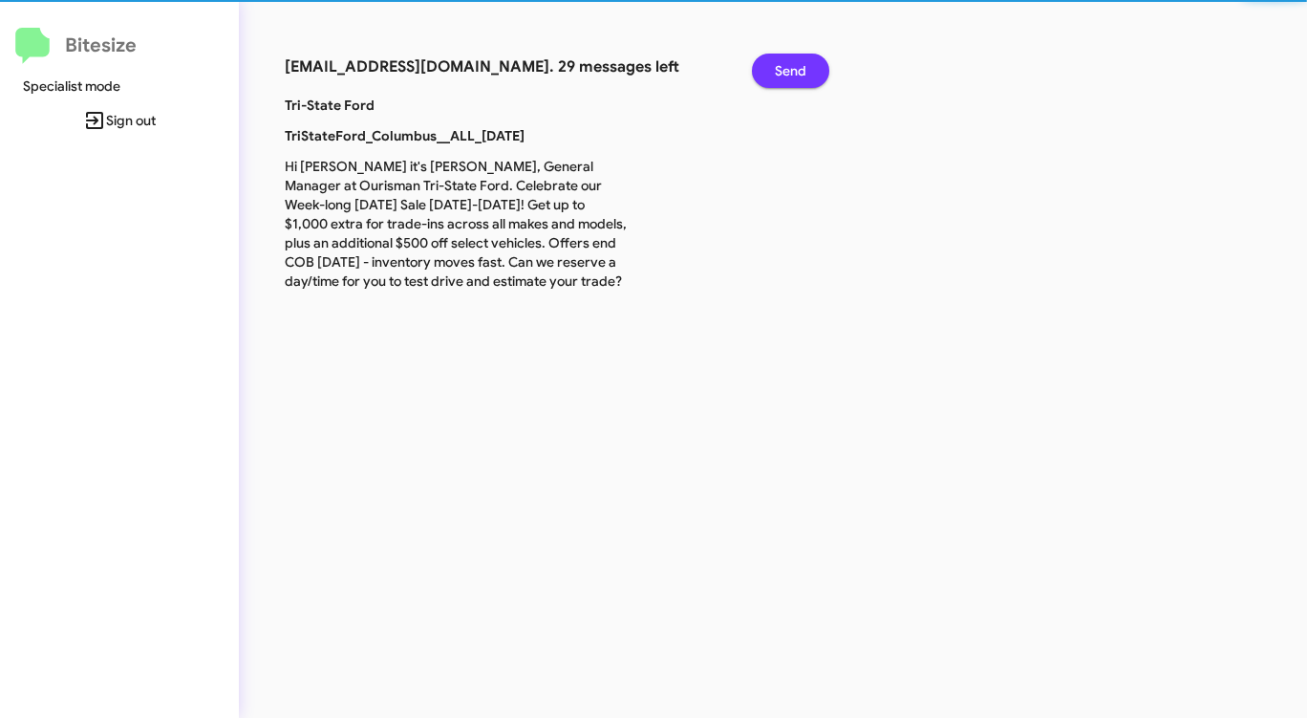
click at [792, 67] on span "Send" at bounding box center [791, 71] width 32 height 34
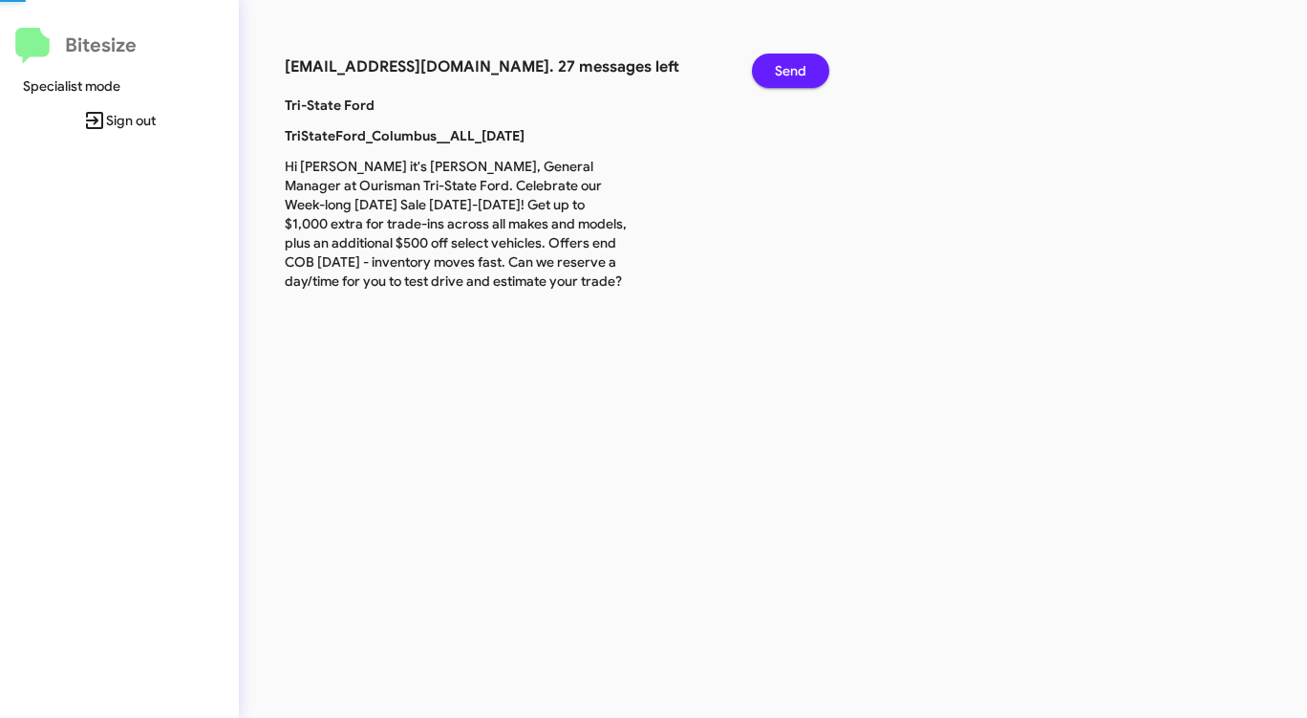
click at [791, 67] on span "Send" at bounding box center [791, 71] width 32 height 34
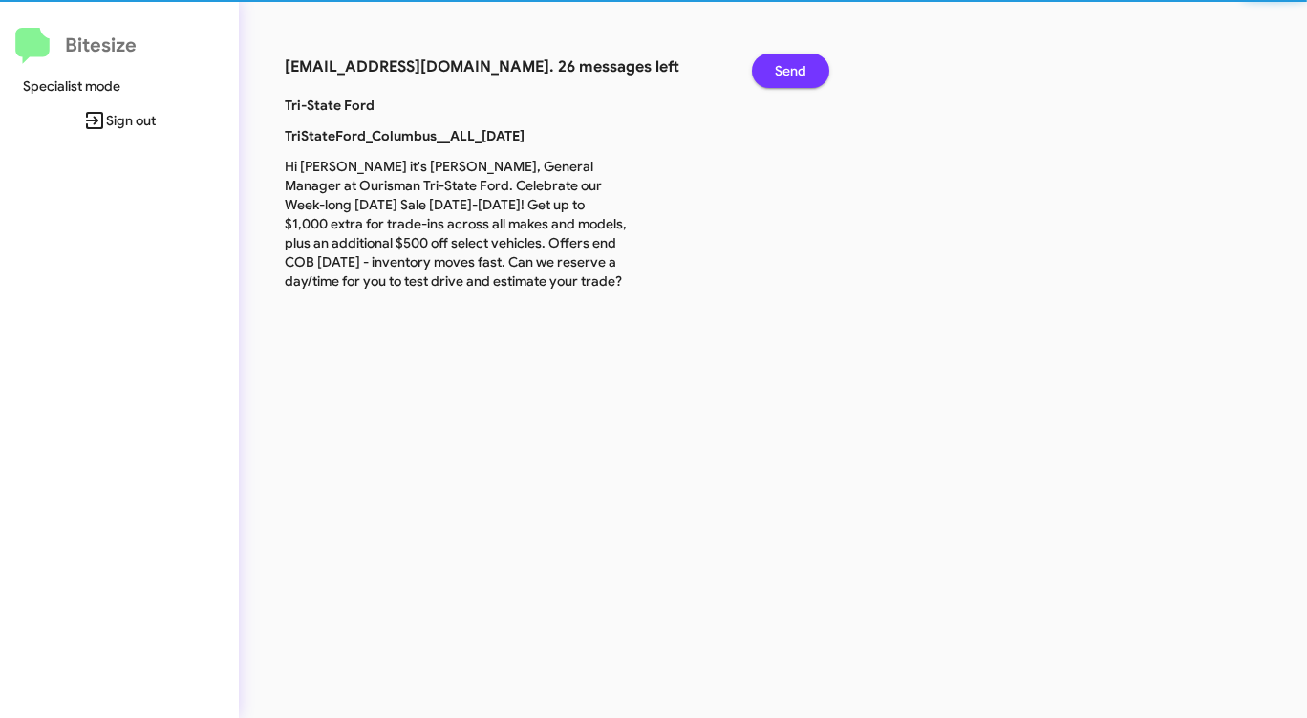
click at [791, 68] on span "Send" at bounding box center [791, 71] width 32 height 34
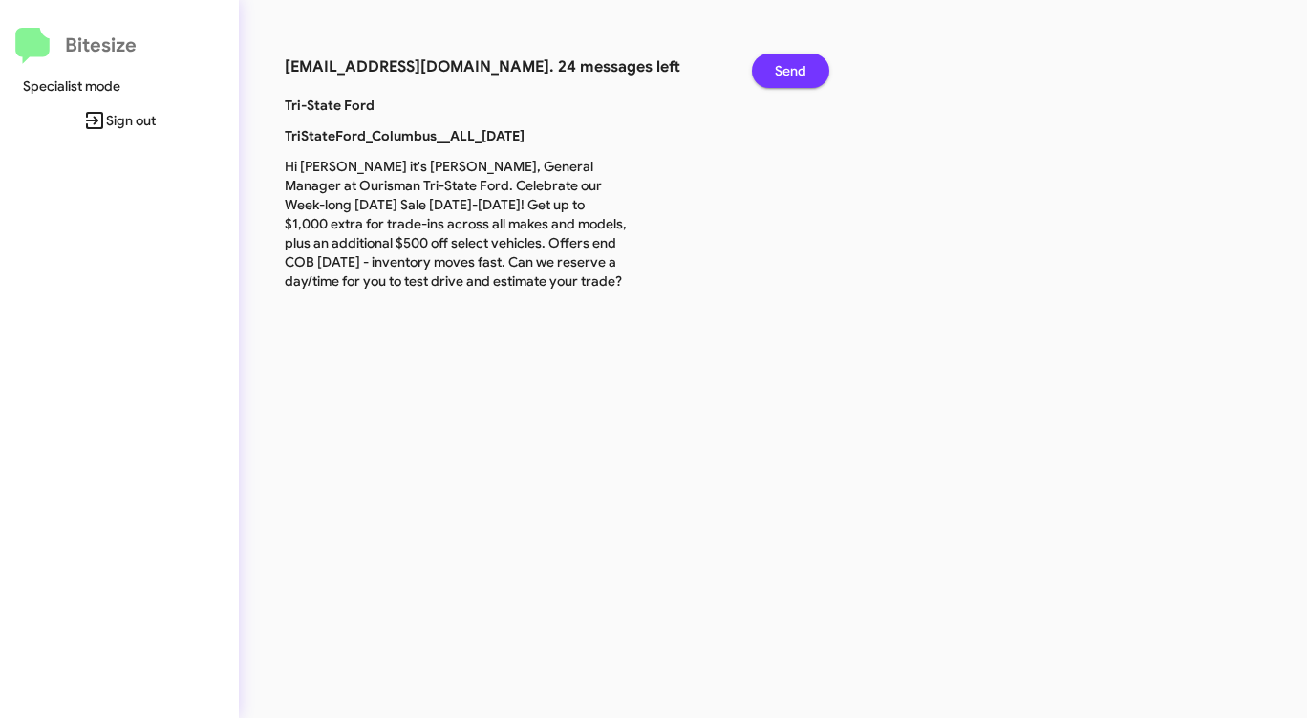
click at [791, 68] on span "Send" at bounding box center [791, 71] width 32 height 34
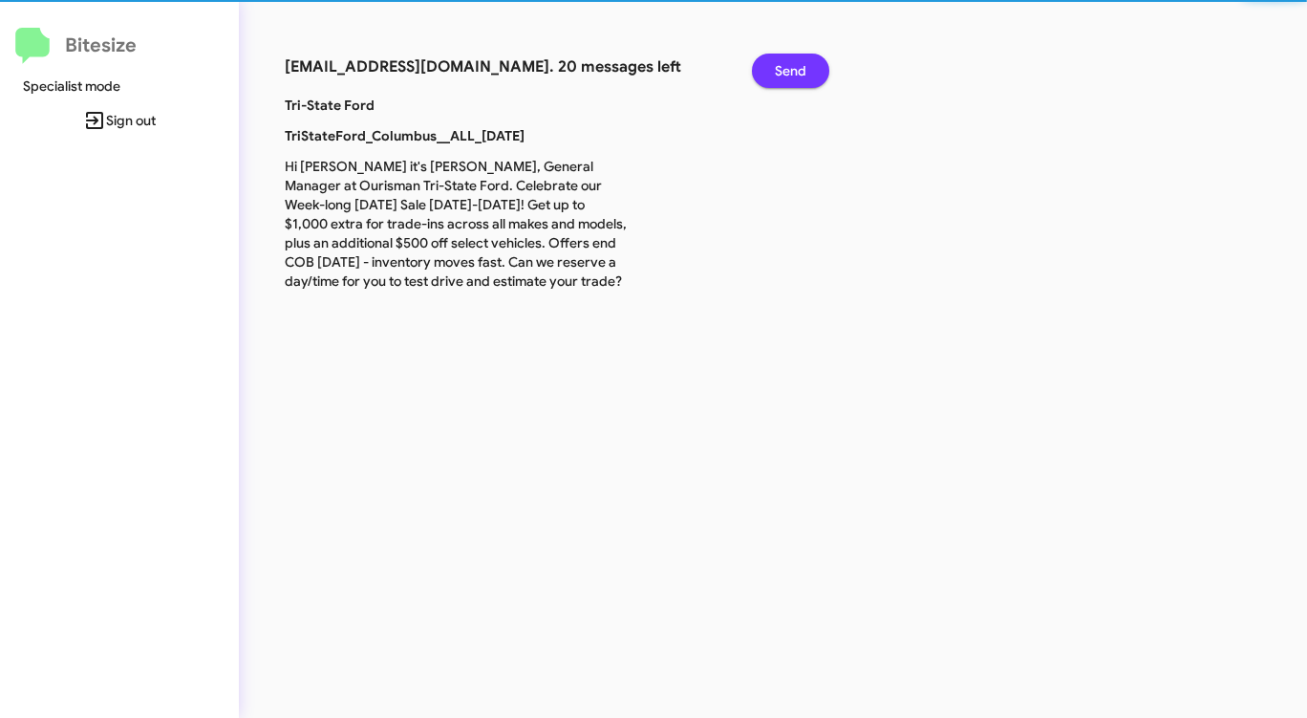
click at [791, 68] on span "Send" at bounding box center [791, 71] width 32 height 34
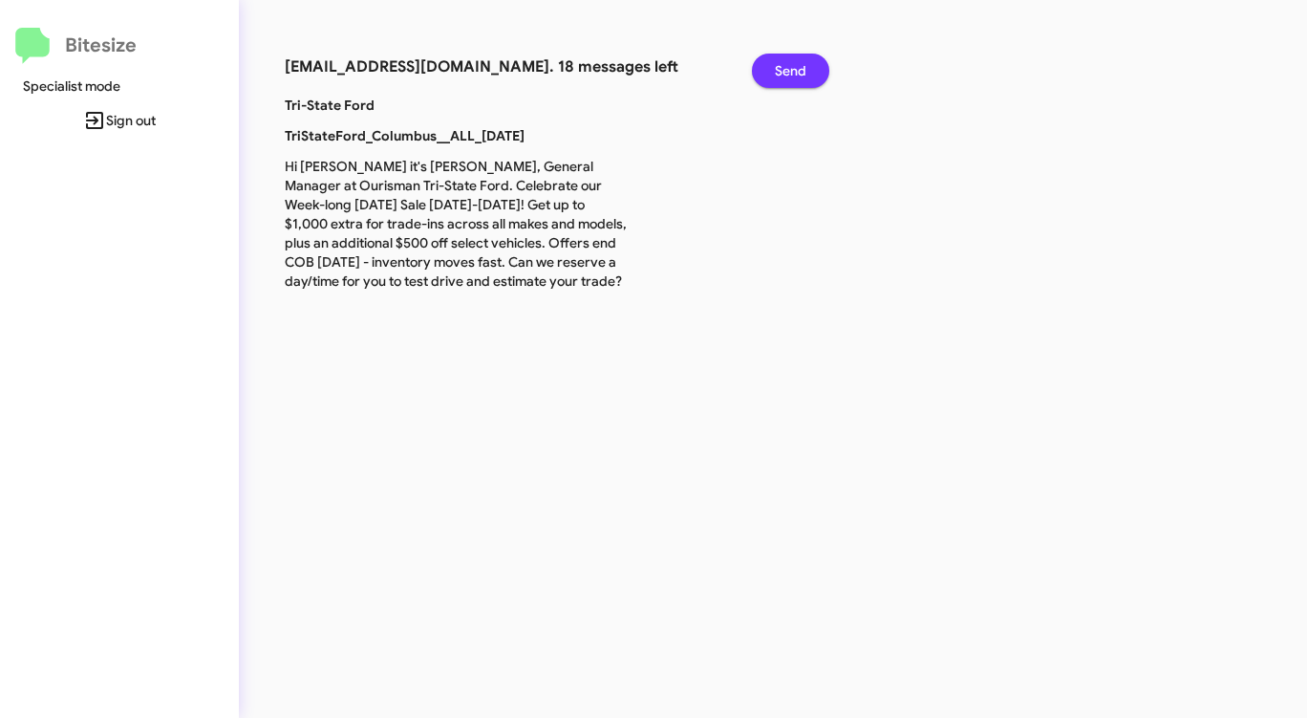
click at [791, 68] on span "Send" at bounding box center [791, 71] width 32 height 34
click at [791, 69] on span "Send" at bounding box center [791, 71] width 32 height 34
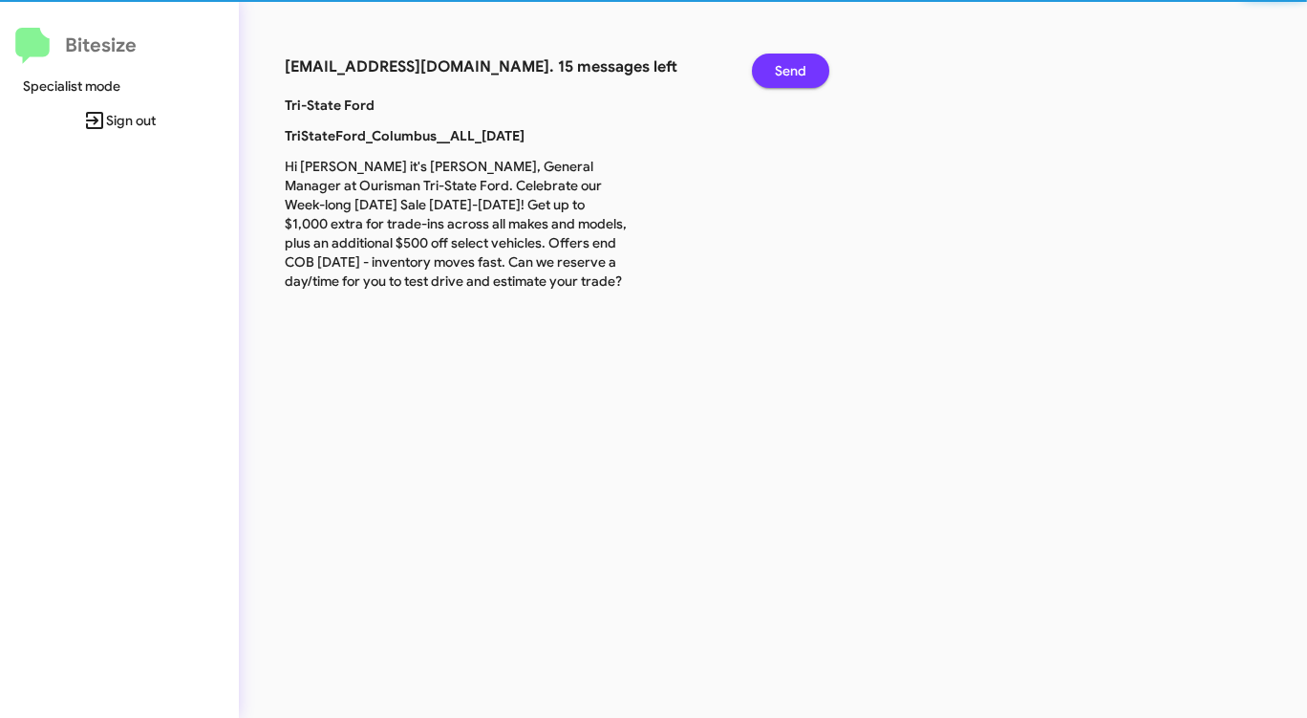
click at [791, 69] on span "Send" at bounding box center [791, 71] width 32 height 34
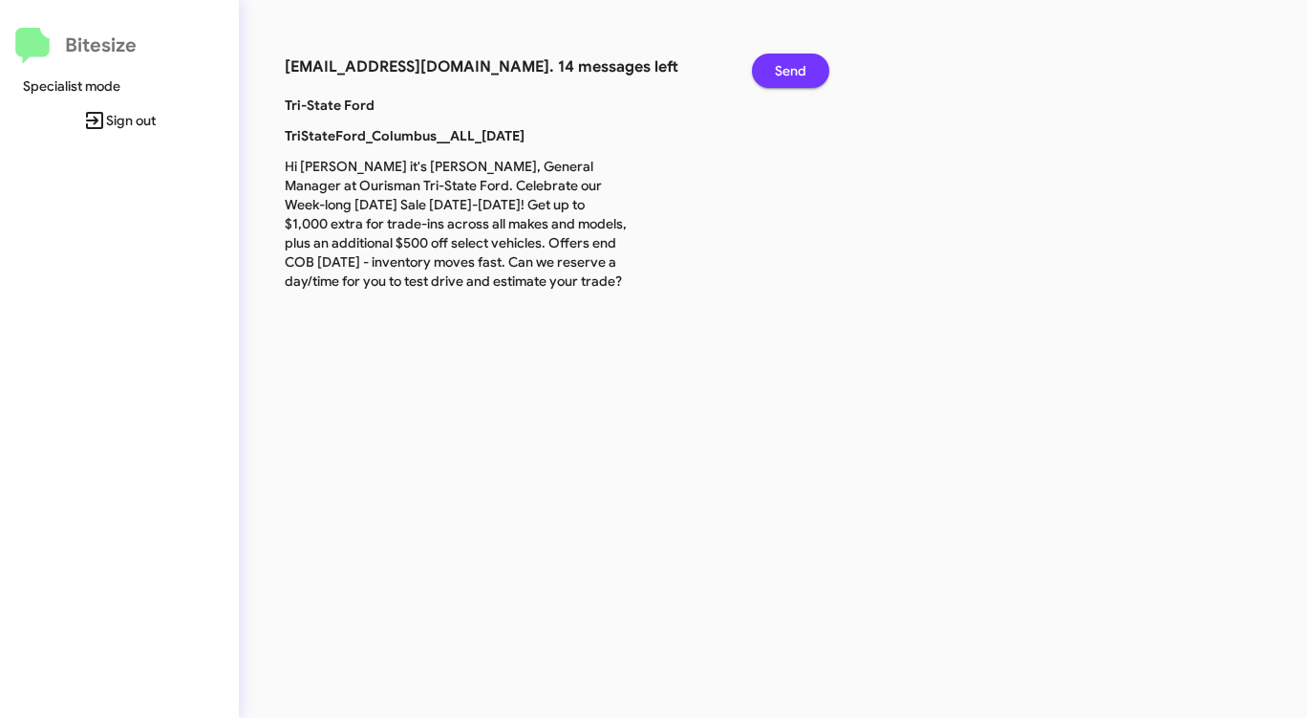
click at [791, 69] on span "Send" at bounding box center [791, 71] width 32 height 34
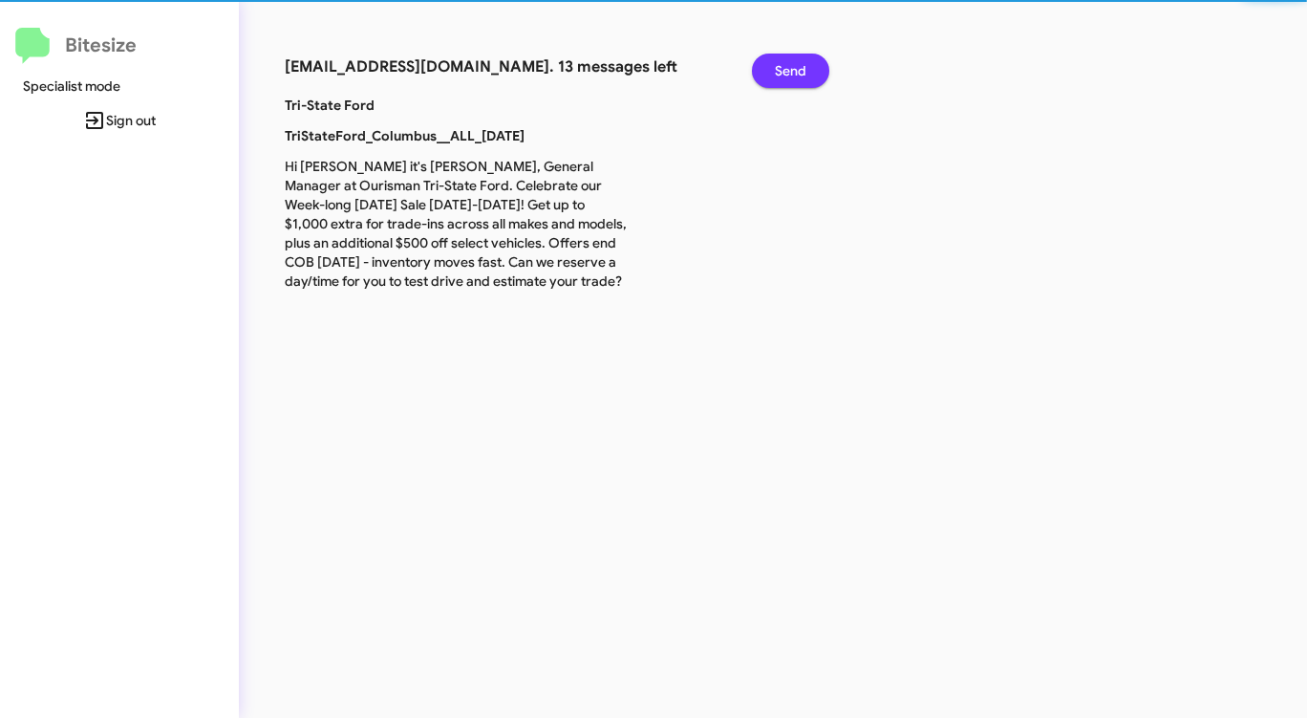
click at [791, 69] on span "Send" at bounding box center [791, 71] width 32 height 34
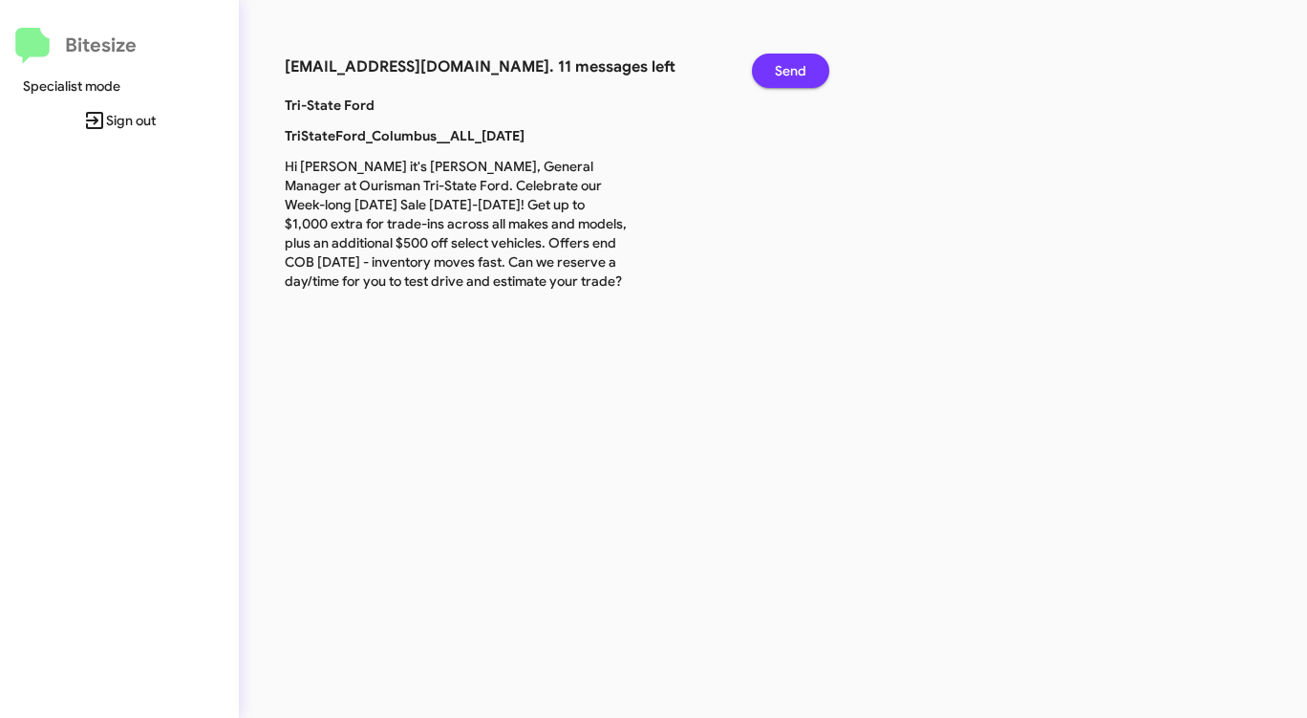
click at [791, 69] on span "Send" at bounding box center [791, 71] width 32 height 34
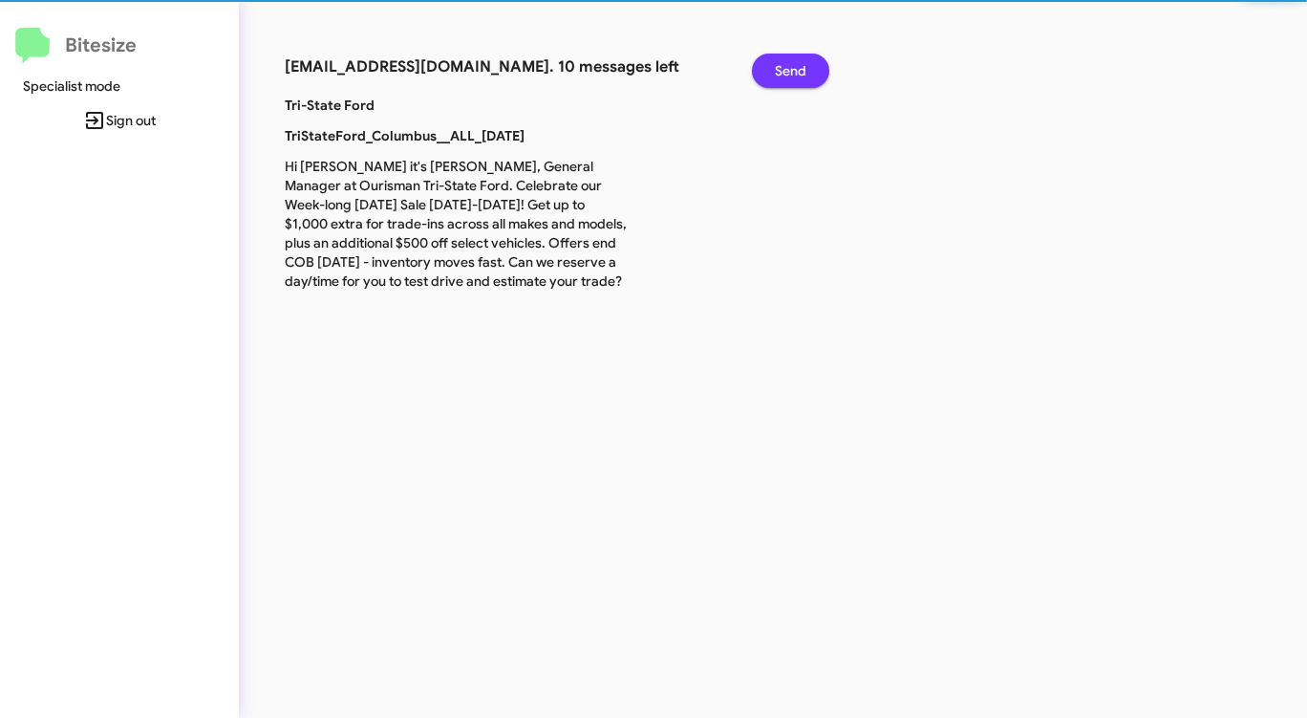
click at [791, 69] on span "Send" at bounding box center [791, 71] width 32 height 34
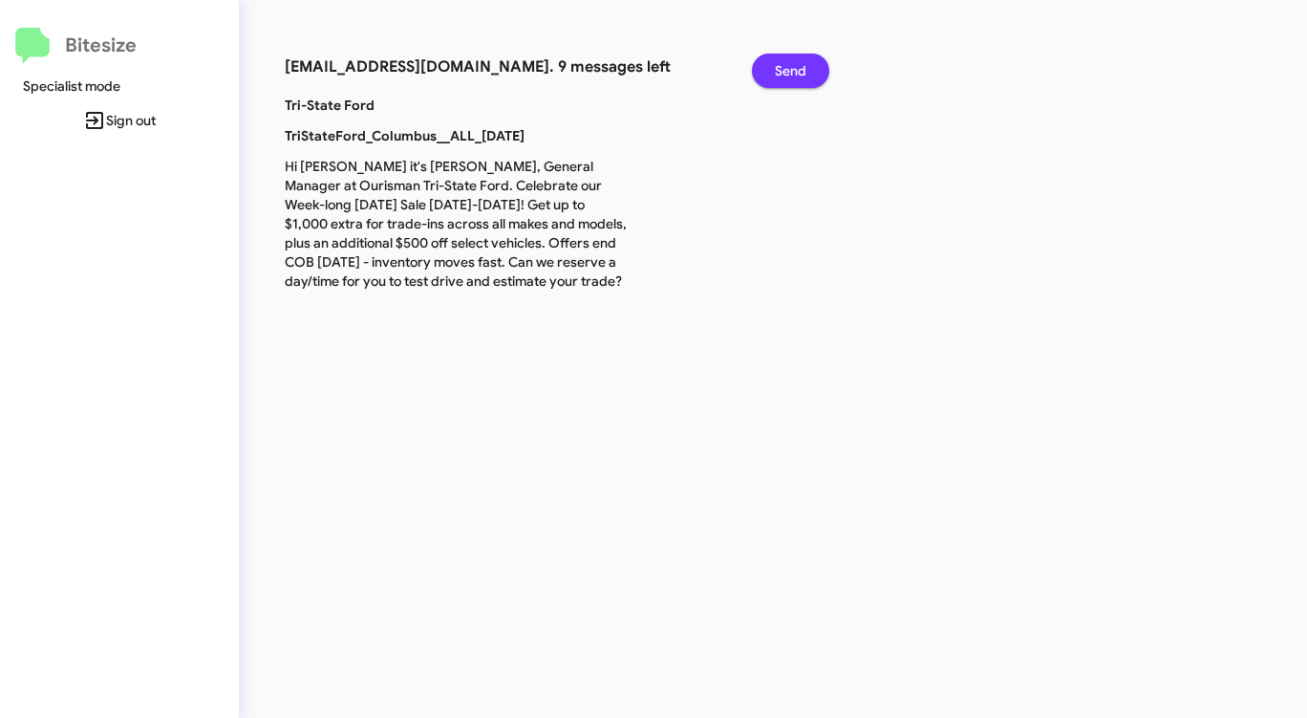
click at [791, 69] on span "Send" at bounding box center [791, 71] width 32 height 34
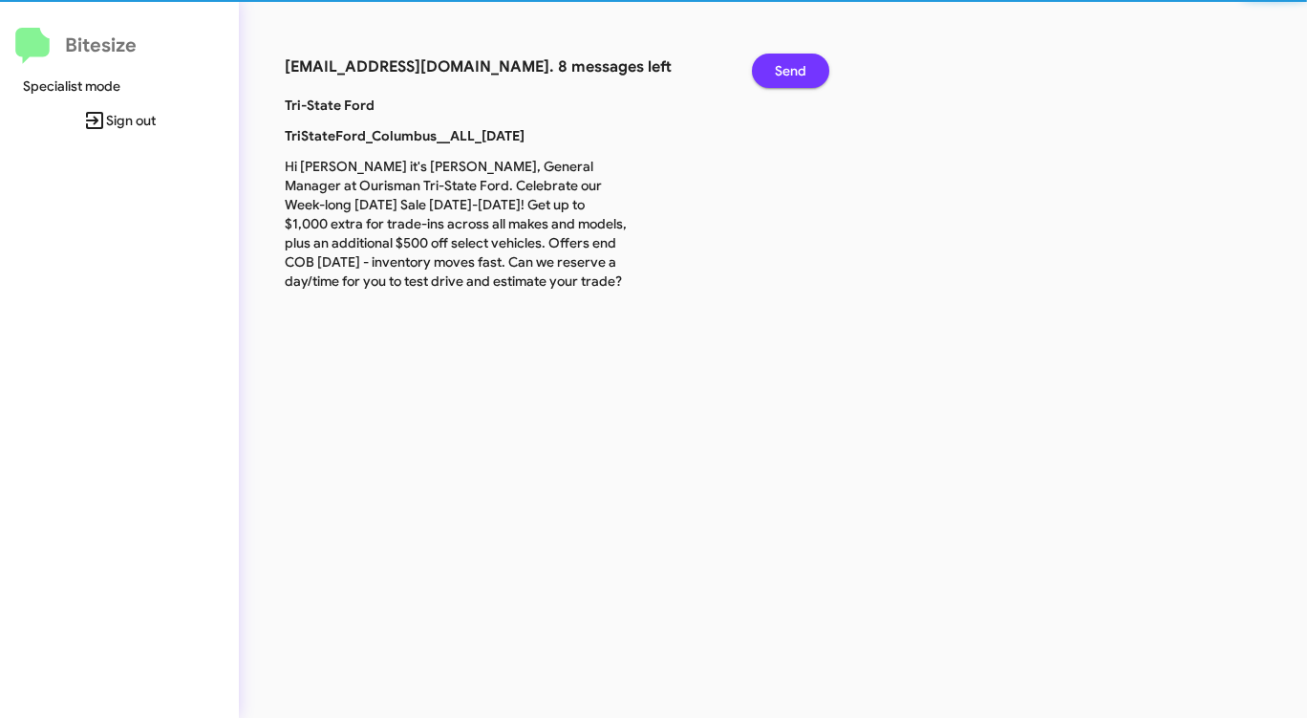
click at [791, 69] on span "Send" at bounding box center [791, 71] width 32 height 34
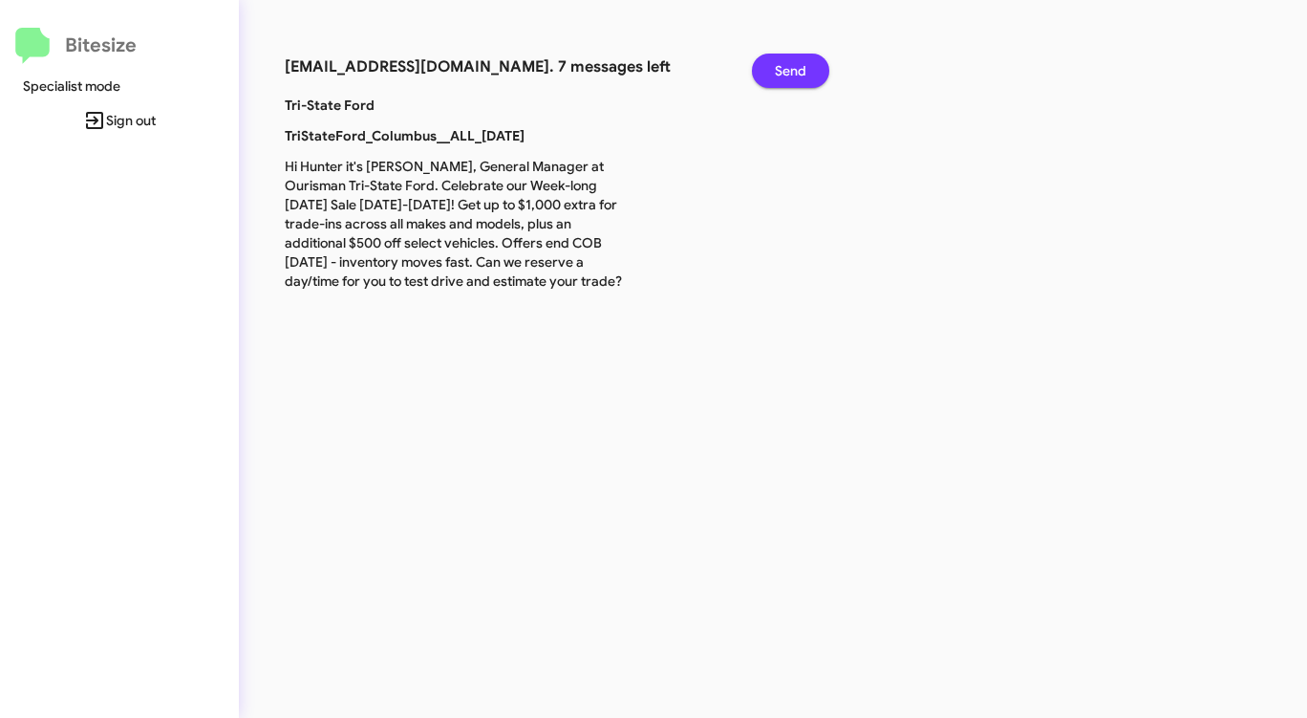
click at [791, 69] on span "Send" at bounding box center [791, 71] width 32 height 34
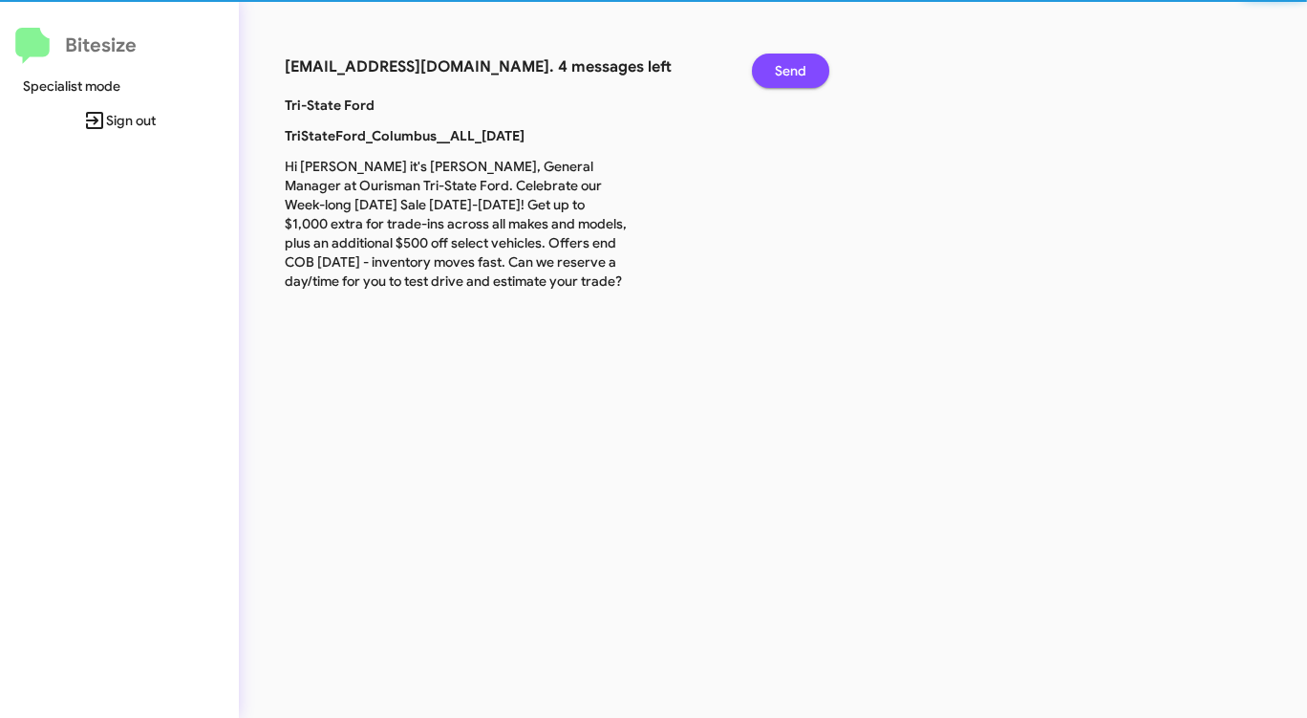
click at [791, 69] on span "Send" at bounding box center [791, 71] width 32 height 34
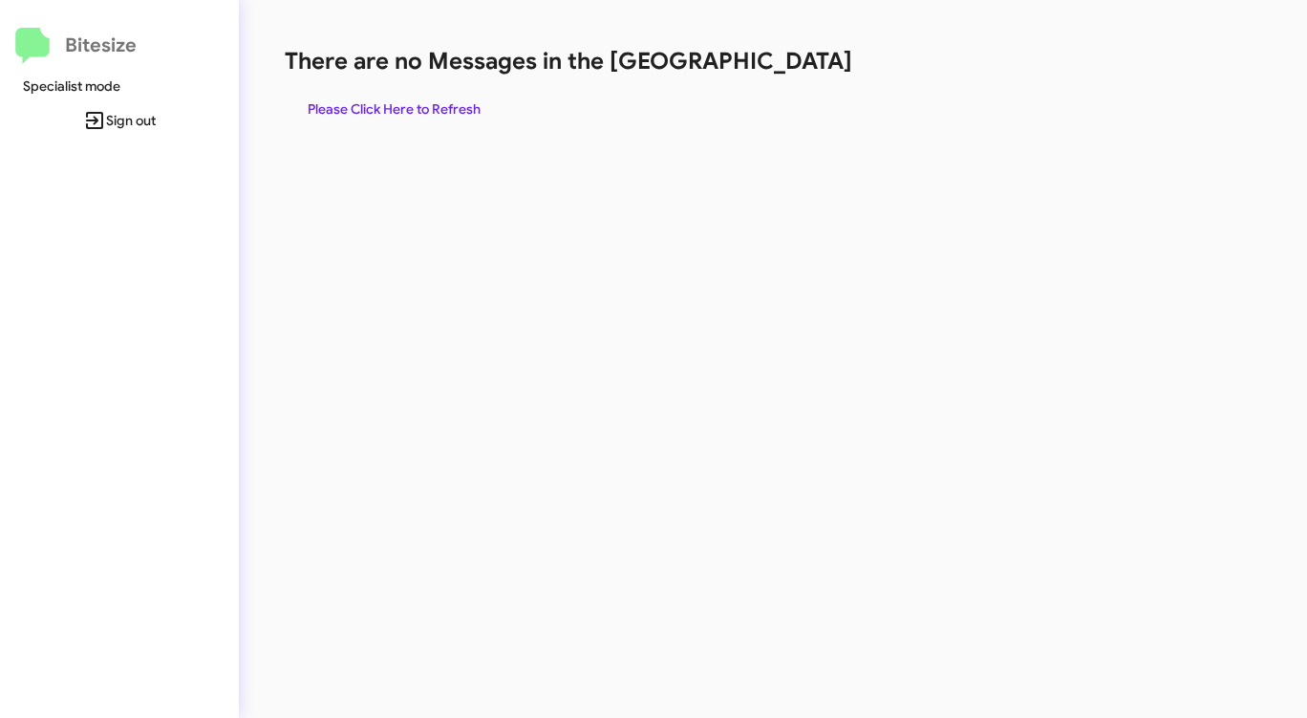
click at [791, 69] on h1 "There are no Messages in the [GEOGRAPHIC_DATA]" at bounding box center [684, 61] width 799 height 31
click at [448, 114] on span "Please Click Here to Refresh" at bounding box center [394, 109] width 173 height 34
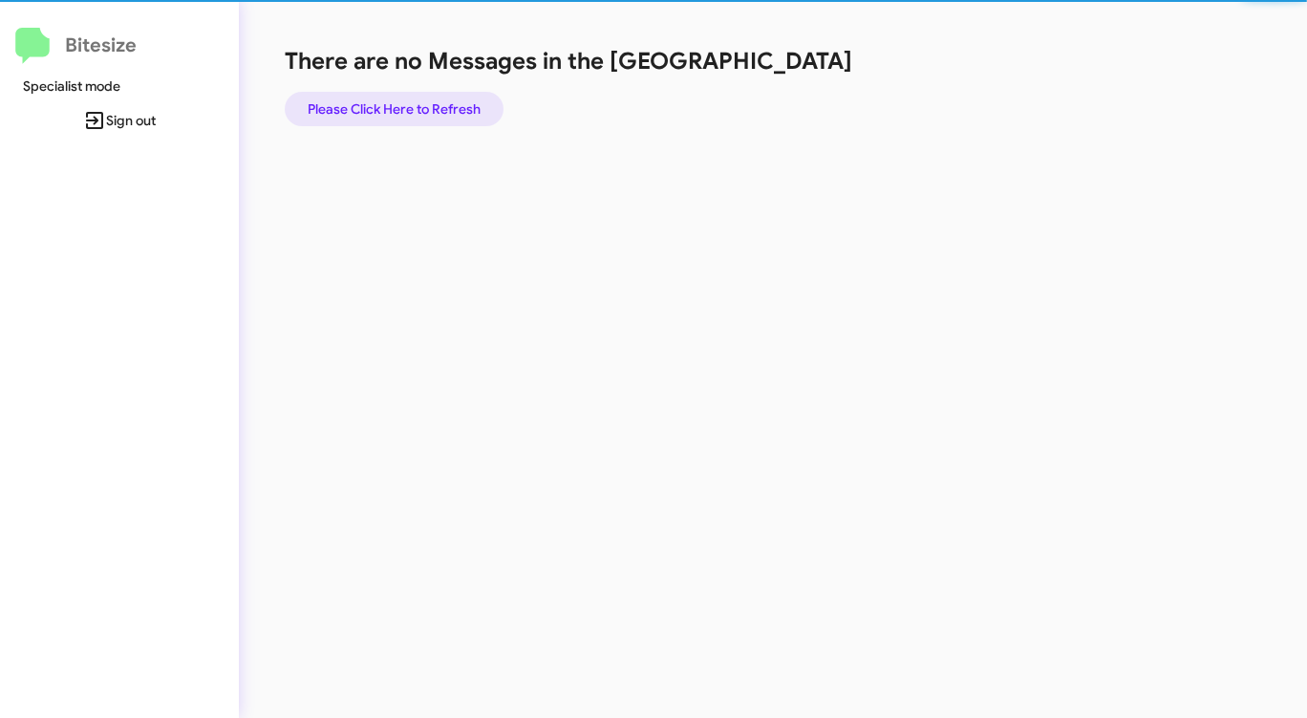
click at [448, 114] on span "Please Click Here to Refresh" at bounding box center [394, 109] width 173 height 34
click at [448, 113] on span "Please Click Here to Refresh" at bounding box center [394, 109] width 173 height 34
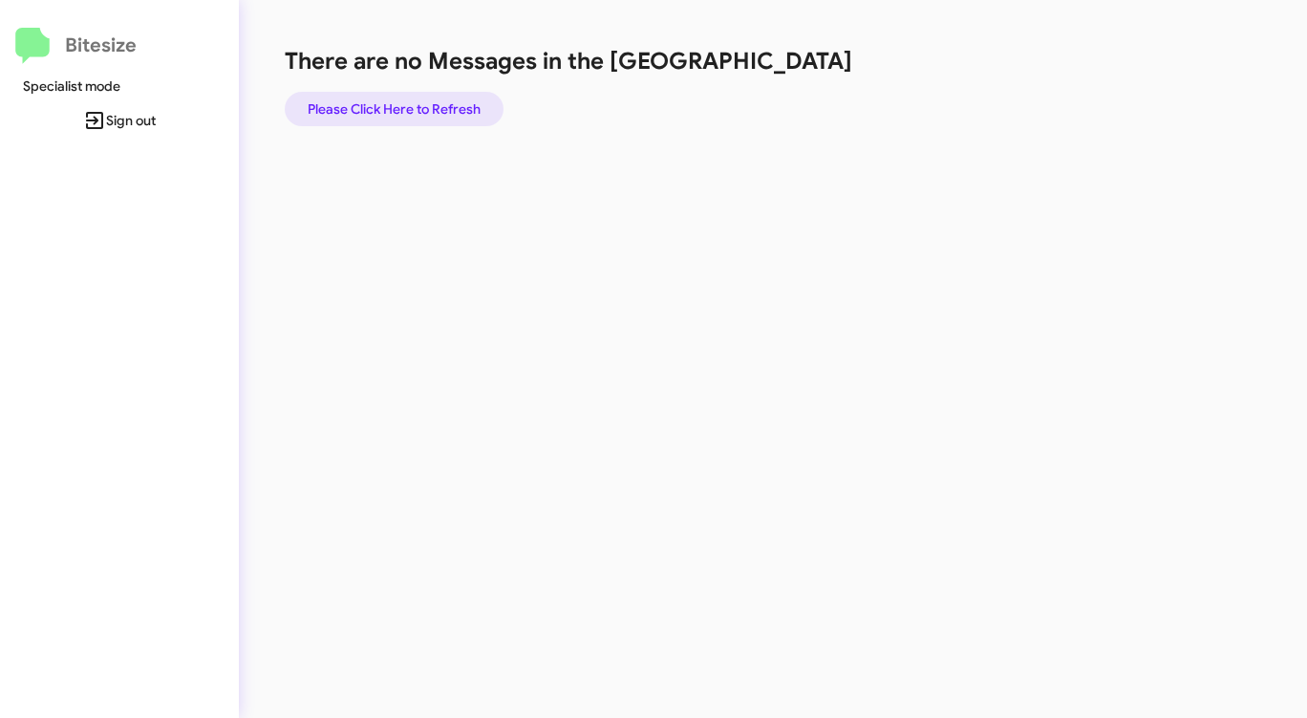
click at [448, 113] on span "Please Click Here to Refresh" at bounding box center [394, 109] width 173 height 34
click at [449, 112] on span "Please Click Here to Refresh" at bounding box center [394, 109] width 173 height 34
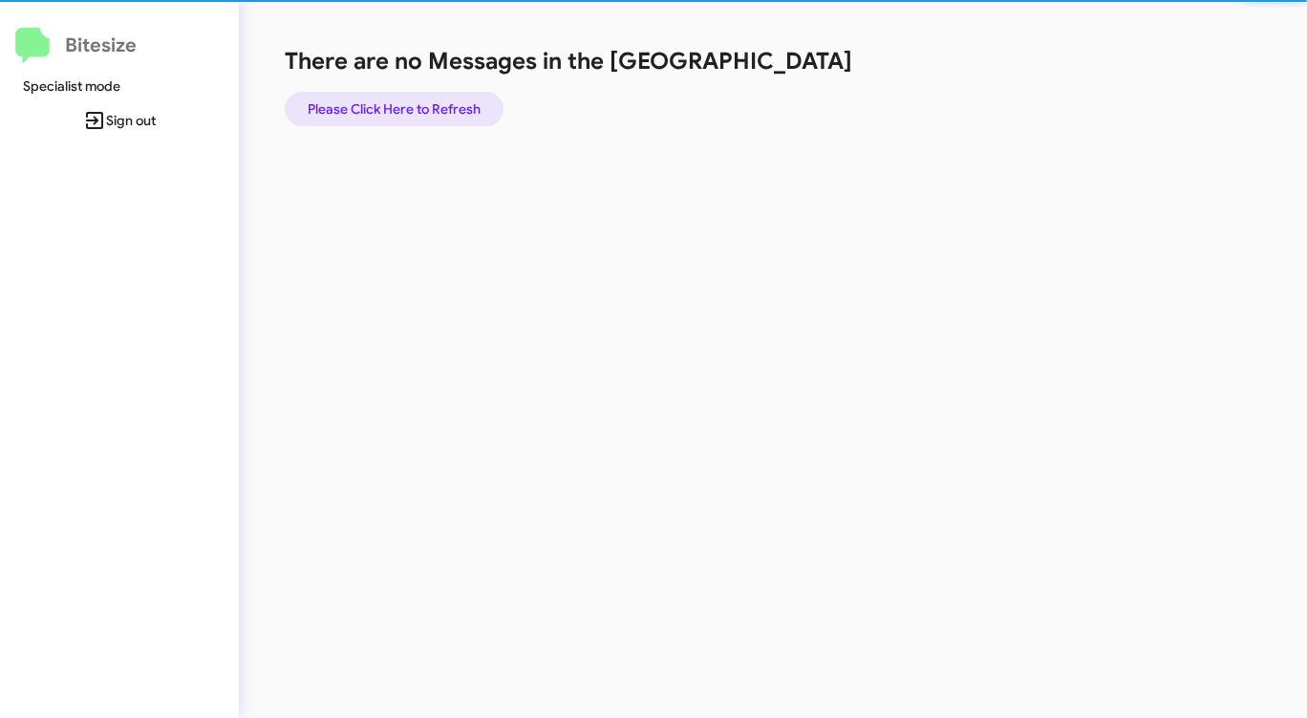
click at [449, 112] on span "Please Click Here to Refresh" at bounding box center [394, 109] width 173 height 34
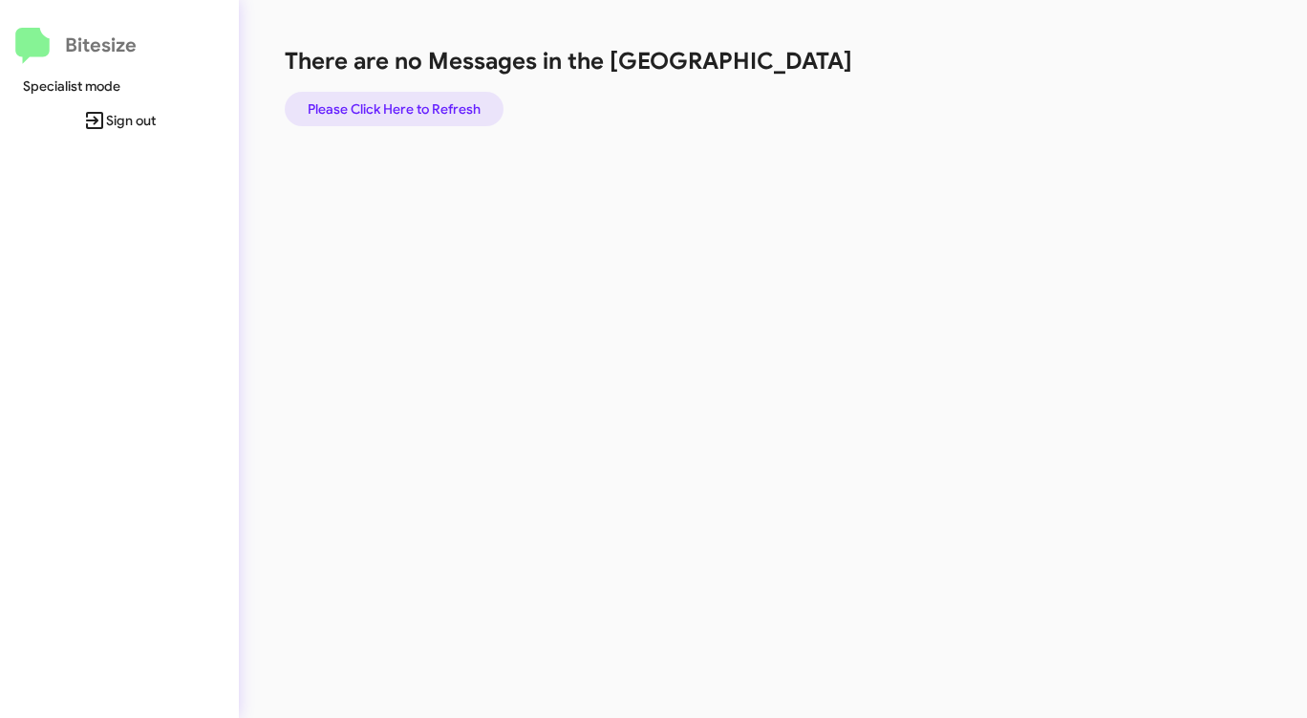
click at [449, 112] on span "Please Click Here to Refresh" at bounding box center [394, 109] width 173 height 34
click at [448, 112] on span "Please Click Here to Refresh" at bounding box center [394, 109] width 173 height 34
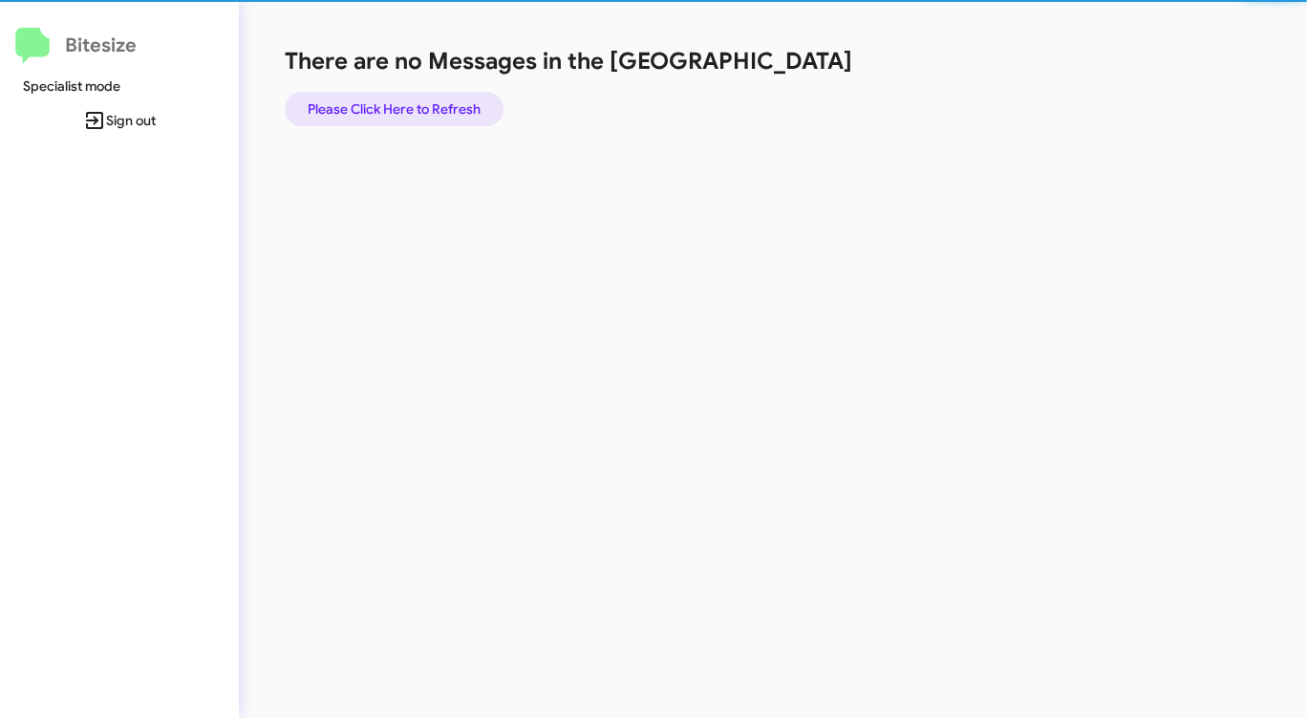
click at [448, 112] on span "Please Click Here to Refresh" at bounding box center [394, 109] width 173 height 34
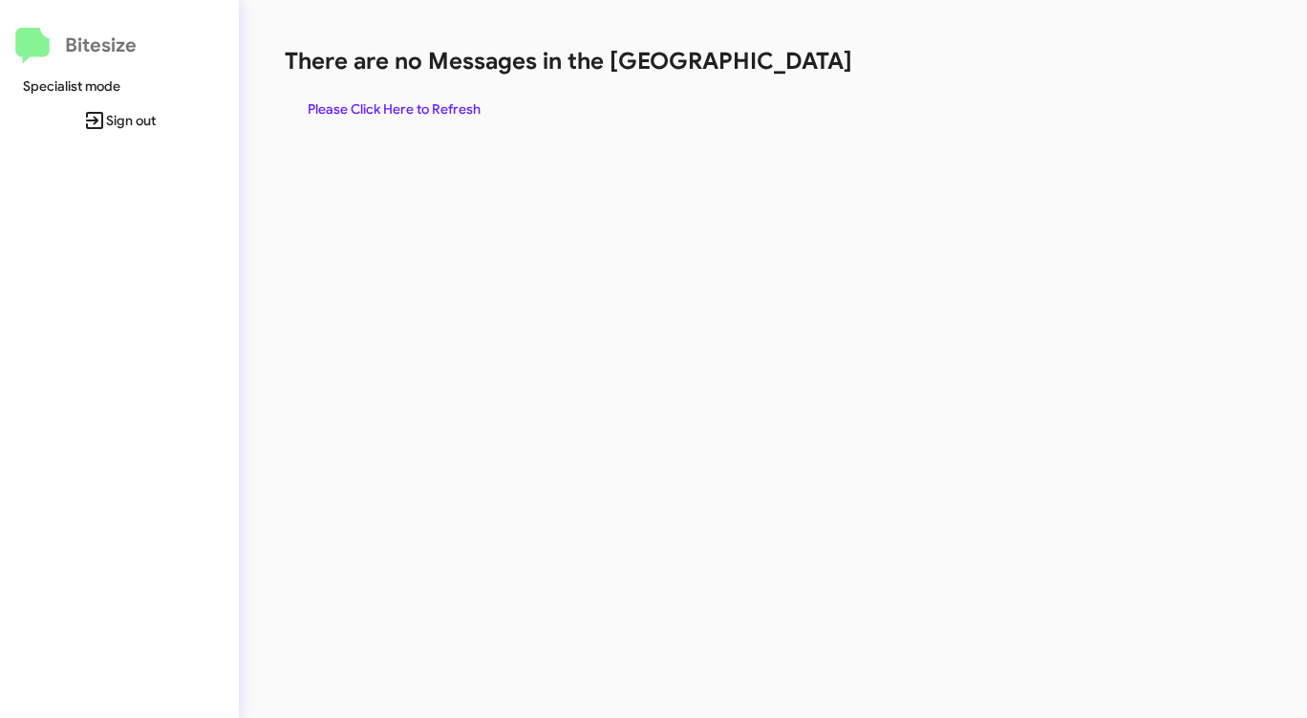
click at [507, 117] on div "There are no Messages in the Queue Please Click Here to Refresh" at bounding box center [684, 86] width 799 height 80
click at [468, 106] on span "Please Click Here to Refresh" at bounding box center [394, 109] width 173 height 34
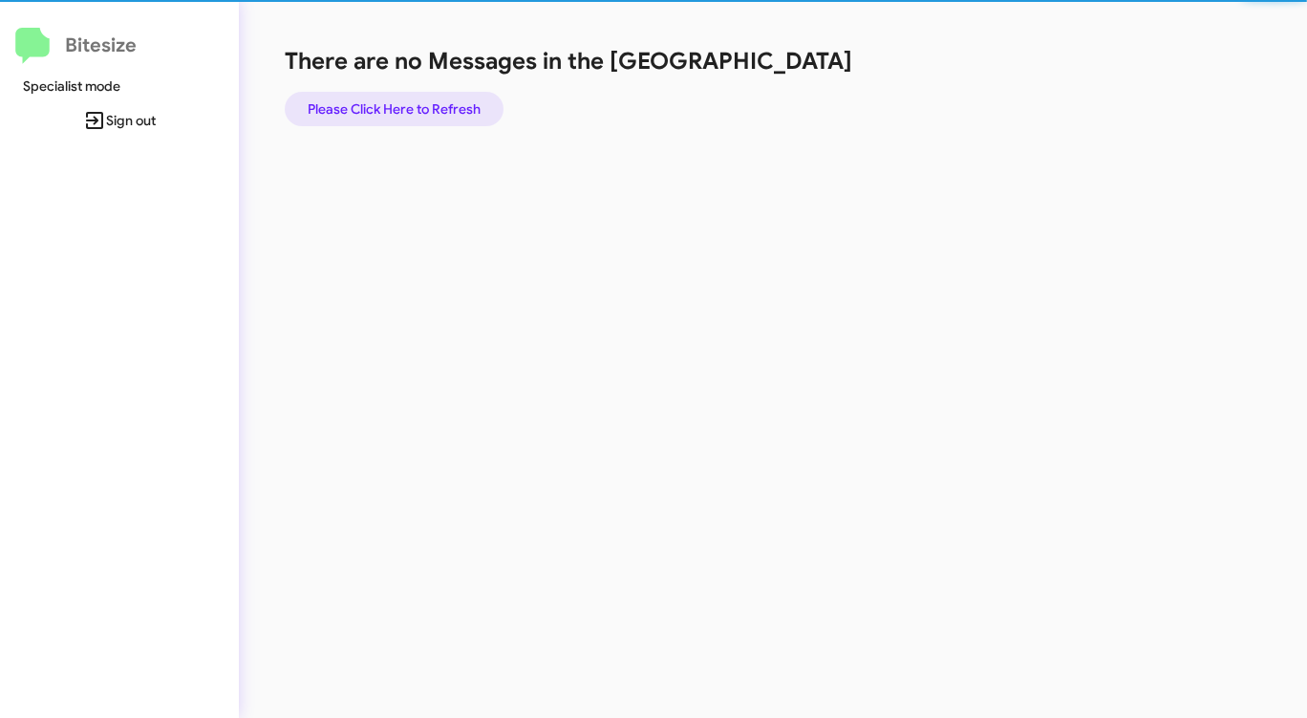
click at [468, 105] on span "Please Click Here to Refresh" at bounding box center [394, 109] width 173 height 34
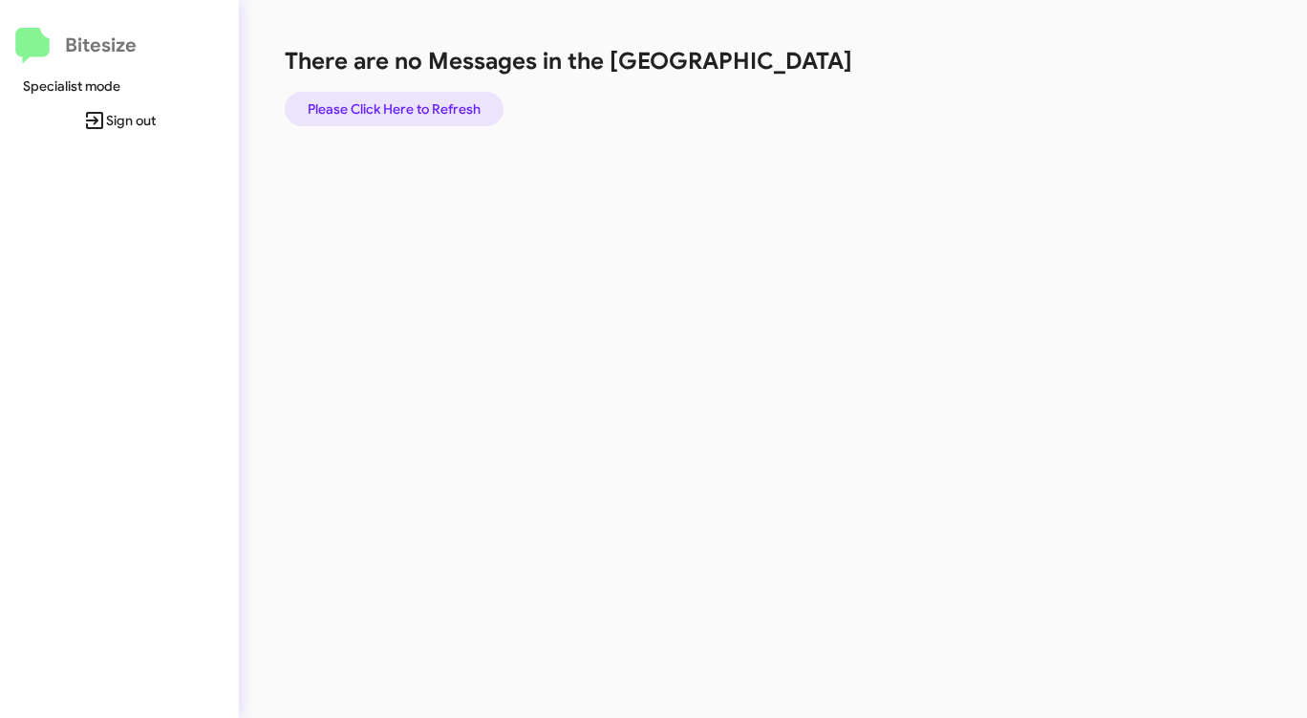
click at [473, 103] on span "Please Click Here to Refresh" at bounding box center [394, 109] width 173 height 34
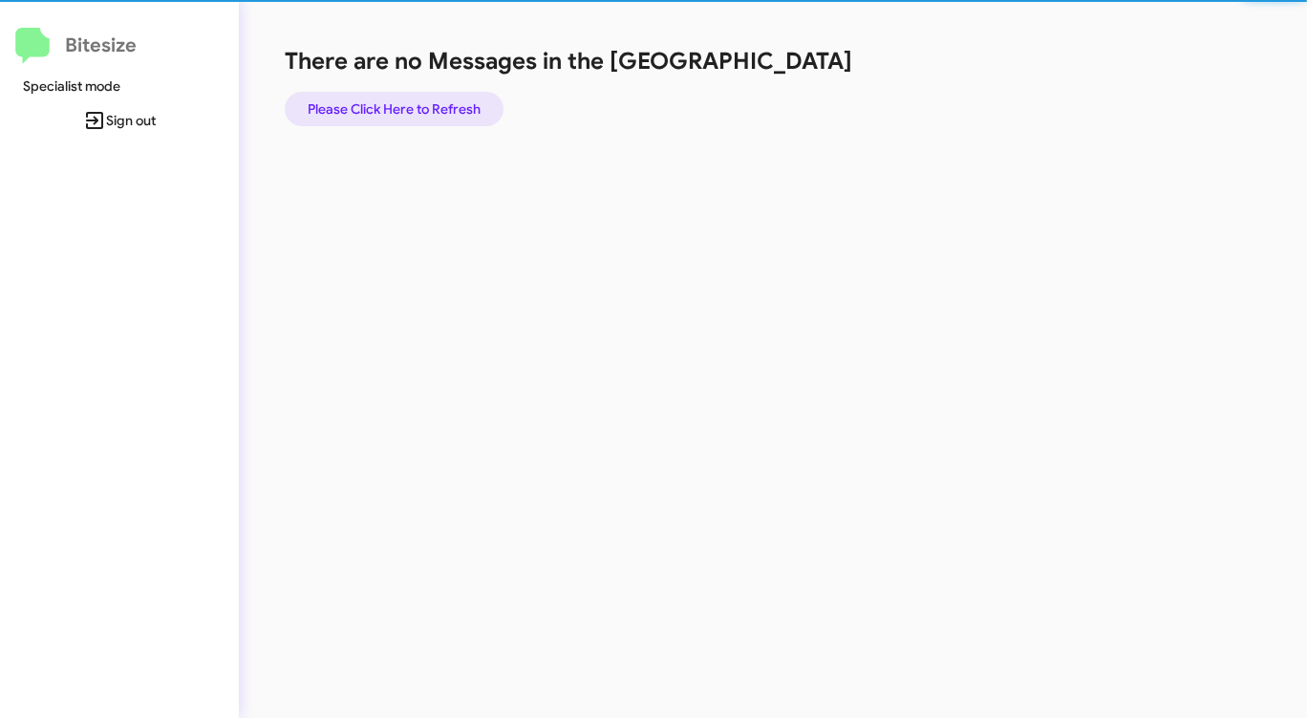
click at [471, 103] on span "Please Click Here to Refresh" at bounding box center [394, 109] width 173 height 34
click at [469, 102] on span "Please Click Here to Refresh" at bounding box center [394, 109] width 173 height 34
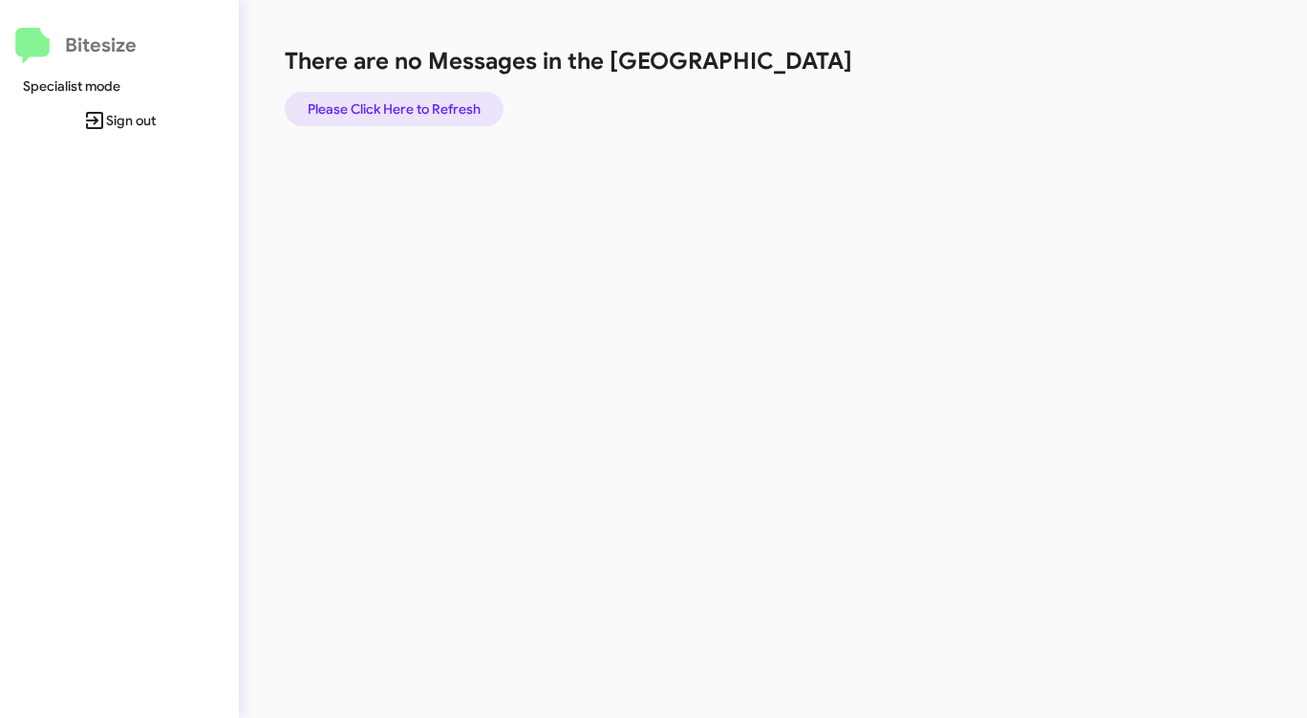
click at [469, 102] on span "Please Click Here to Refresh" at bounding box center [394, 109] width 173 height 34
click at [468, 103] on span "Please Click Here to Refresh" at bounding box center [394, 109] width 173 height 34
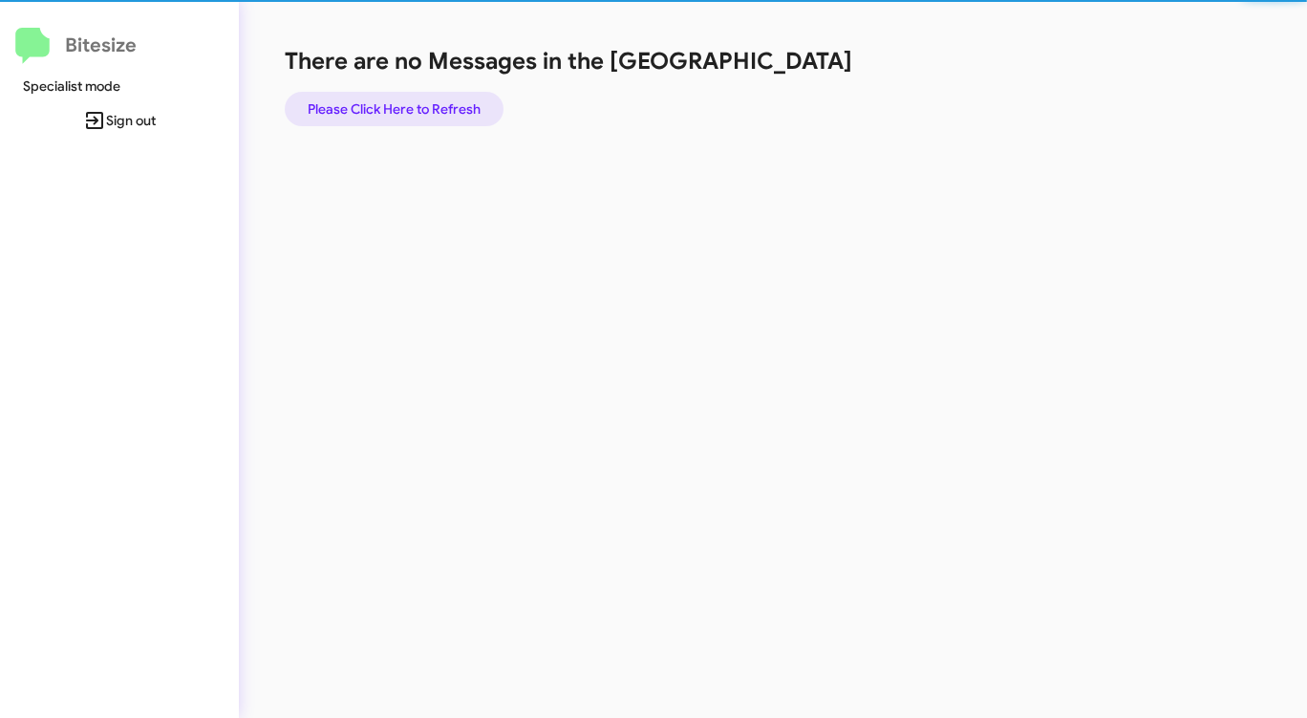
click at [468, 104] on span "Please Click Here to Refresh" at bounding box center [394, 109] width 173 height 34
click at [468, 105] on span "Please Click Here to Refresh" at bounding box center [394, 109] width 173 height 34
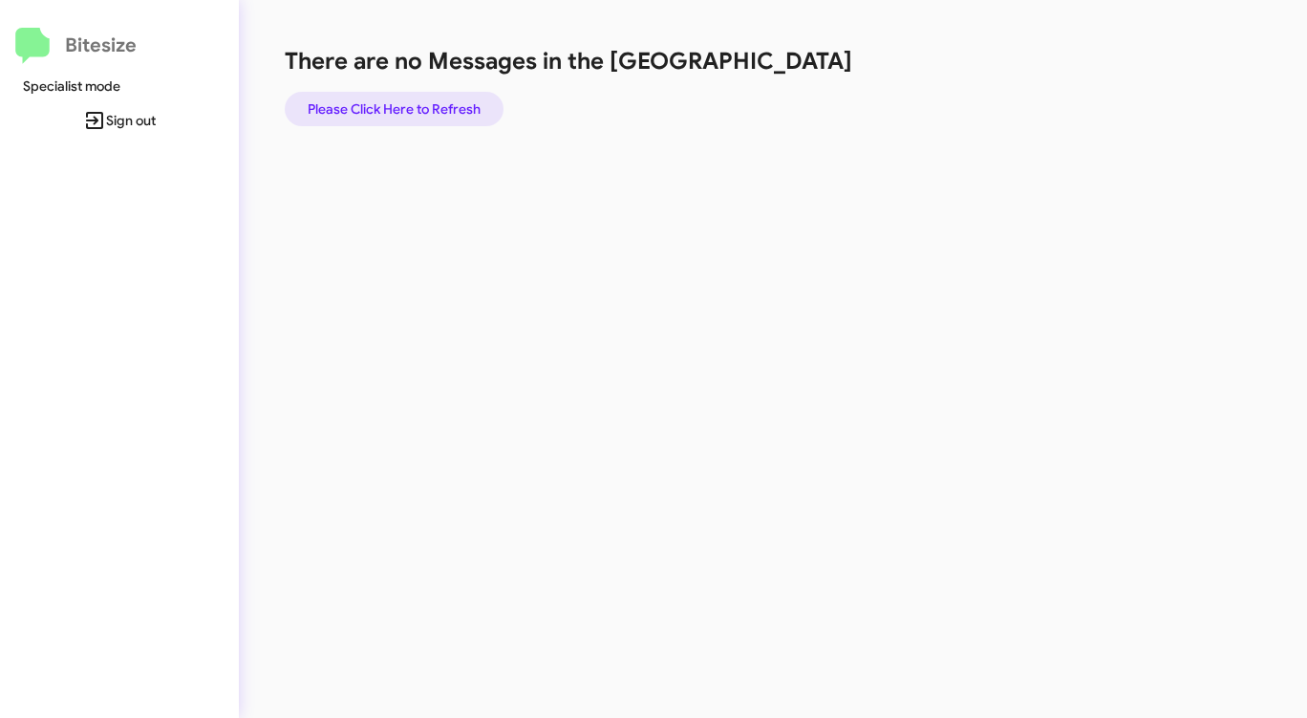
click at [474, 111] on span "Please Click Here to Refresh" at bounding box center [394, 109] width 173 height 34
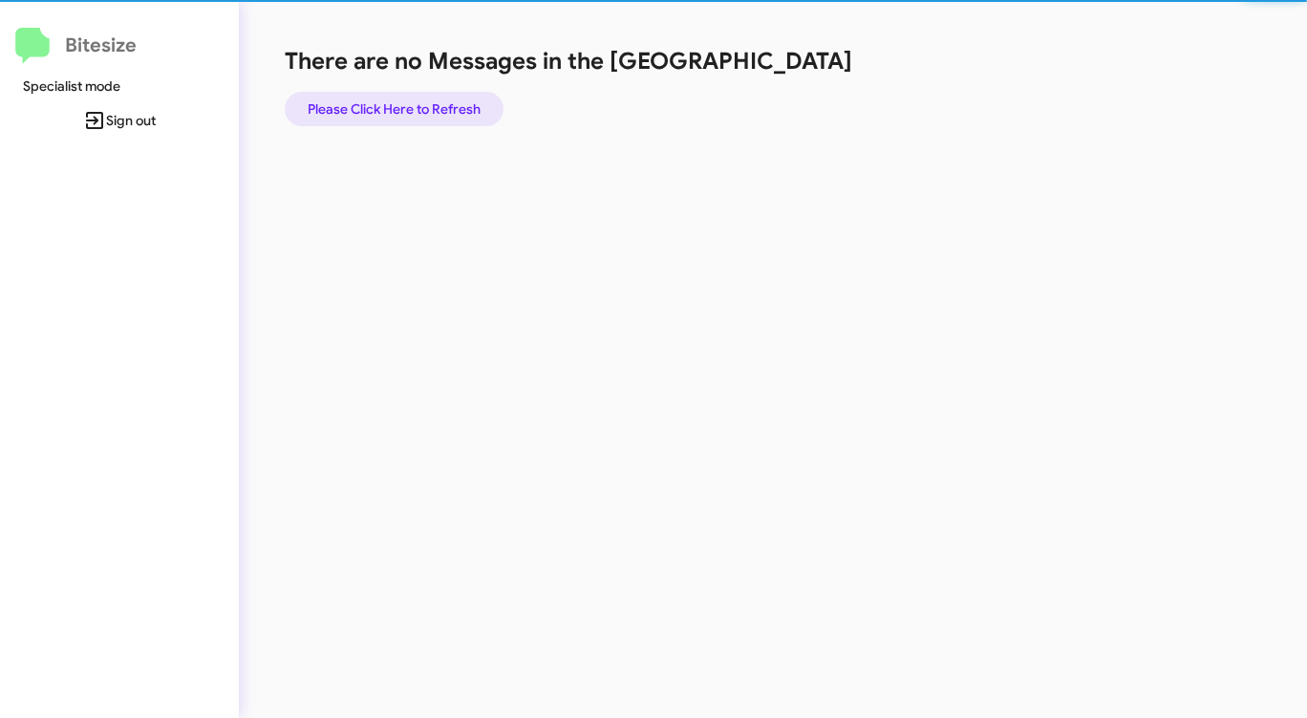
click at [474, 111] on span "Please Click Here to Refresh" at bounding box center [394, 109] width 173 height 34
click at [474, 112] on span "Please Click Here to Refresh" at bounding box center [394, 109] width 173 height 34
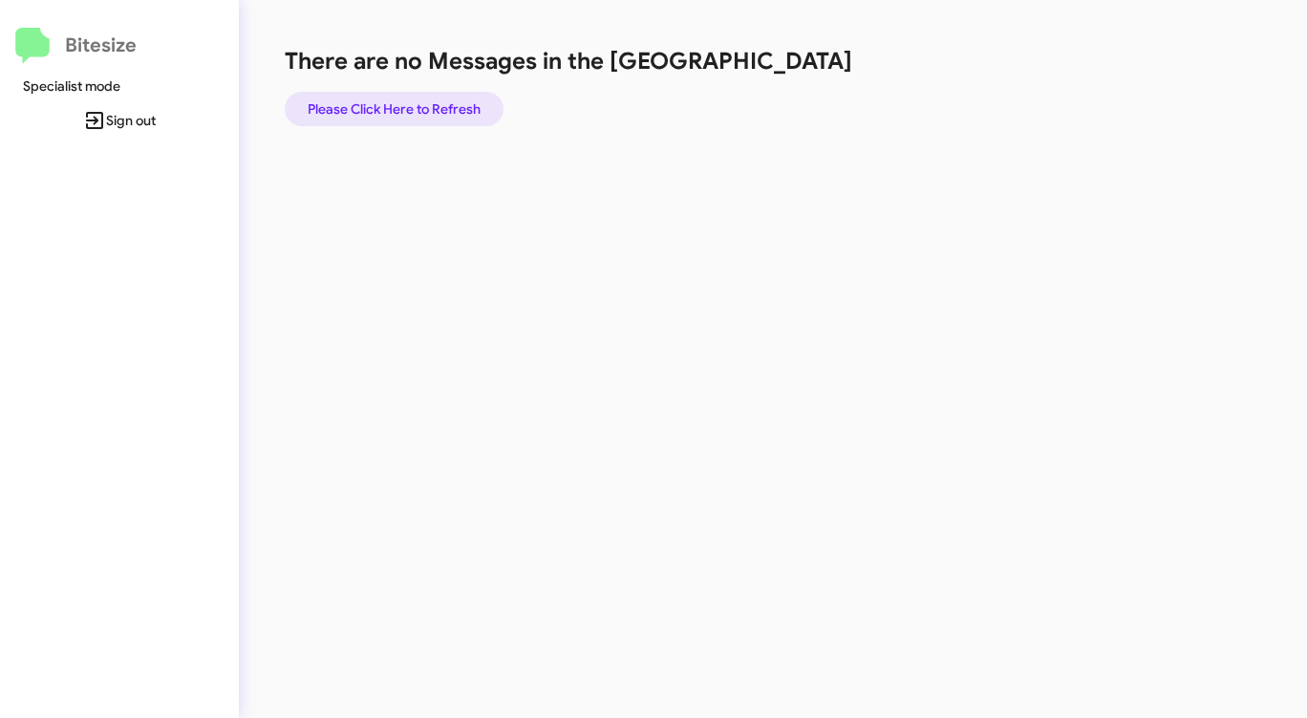
click at [476, 113] on span "Please Click Here to Refresh" at bounding box center [394, 109] width 173 height 34
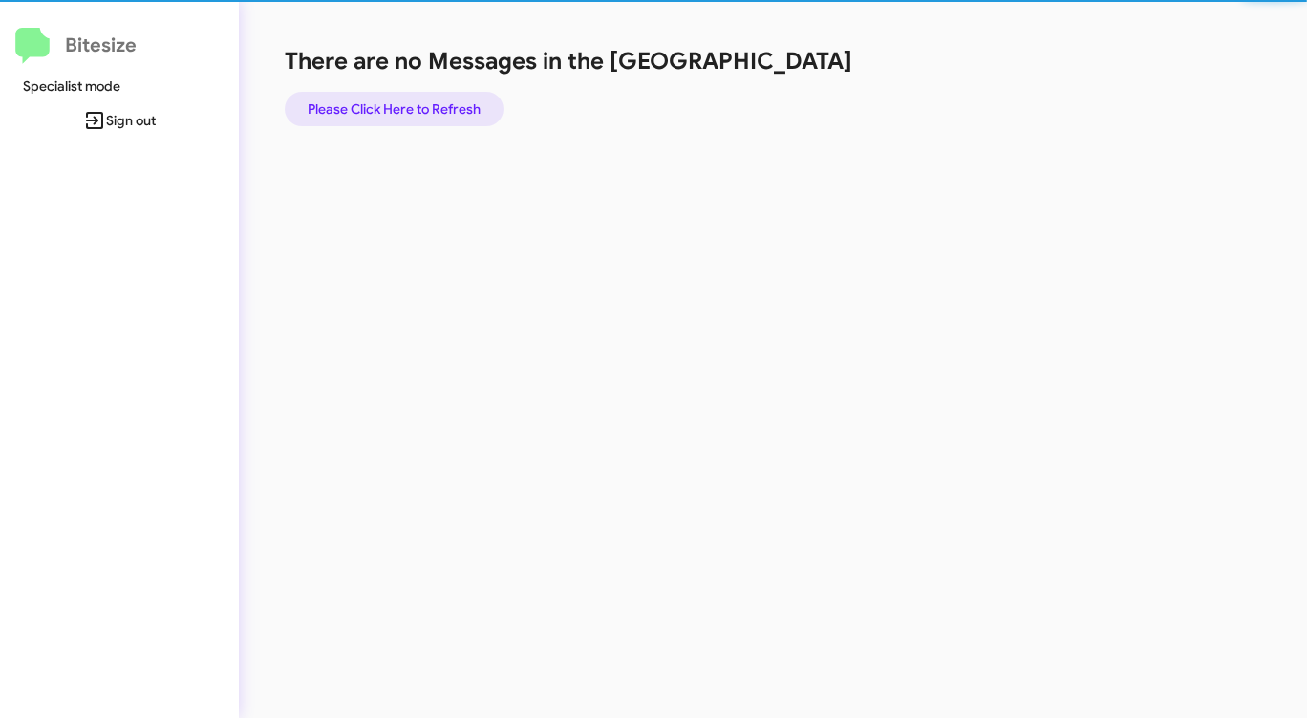
click at [474, 113] on span "Please Click Here to Refresh" at bounding box center [394, 109] width 173 height 34
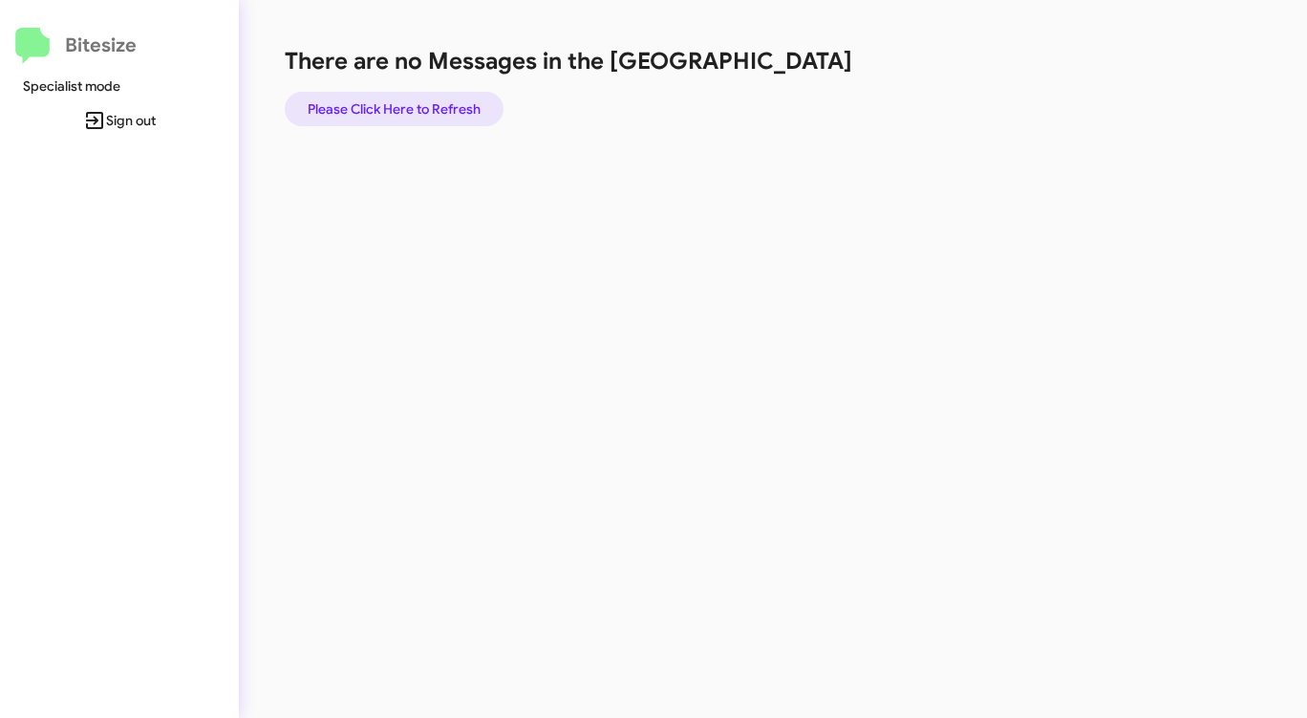
click at [476, 113] on span "Please Click Here to Refresh" at bounding box center [394, 109] width 173 height 34
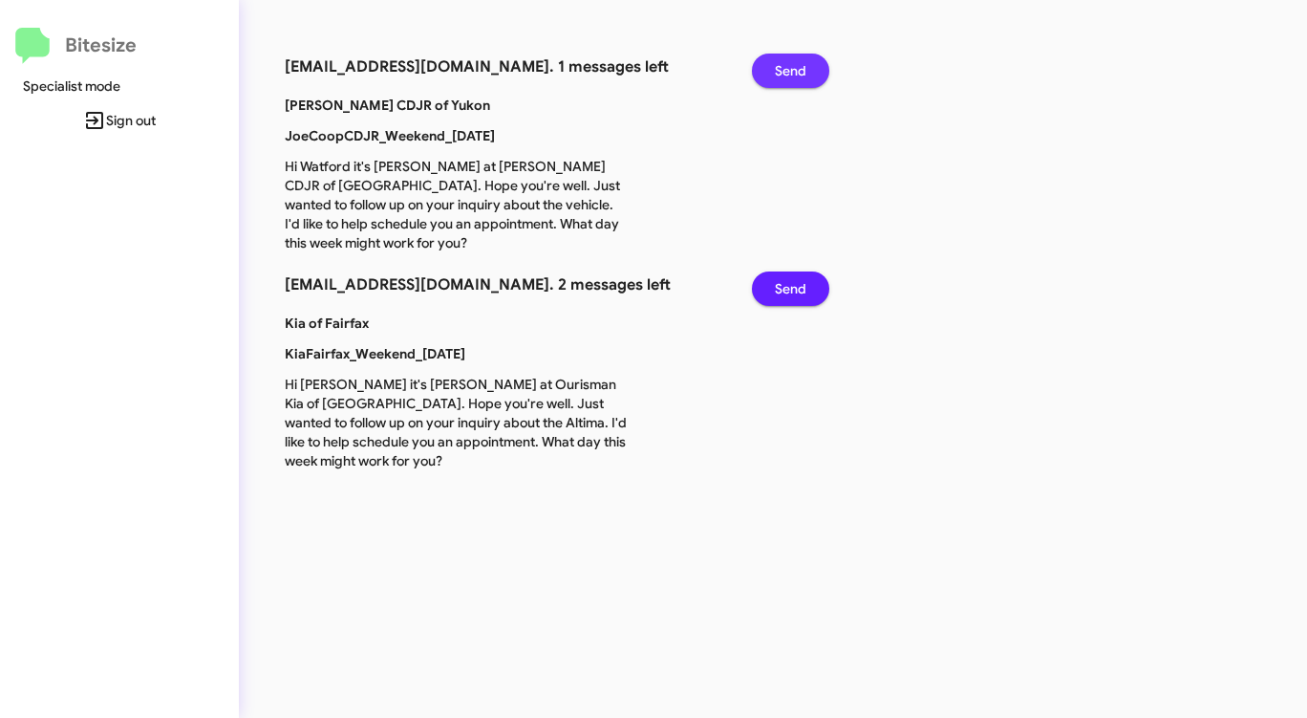
click at [777, 65] on span "Send" at bounding box center [791, 71] width 32 height 34
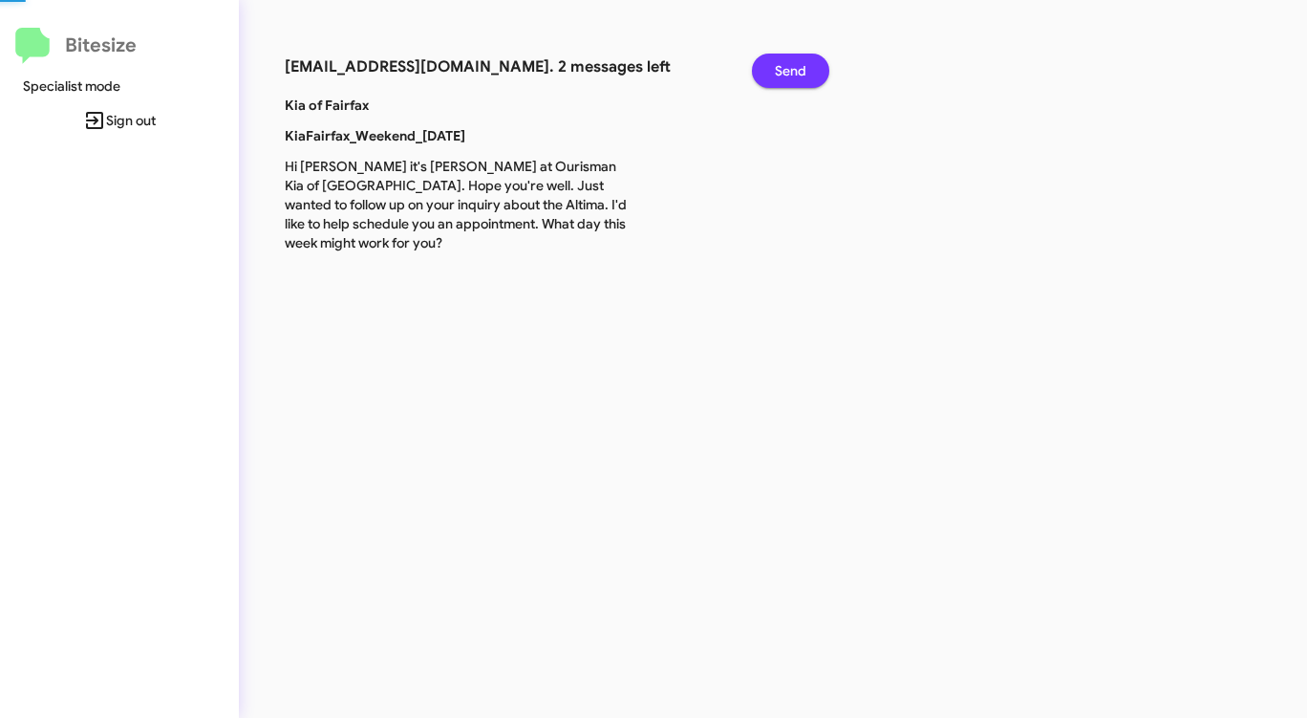
click at [777, 65] on span "Send" at bounding box center [791, 71] width 32 height 34
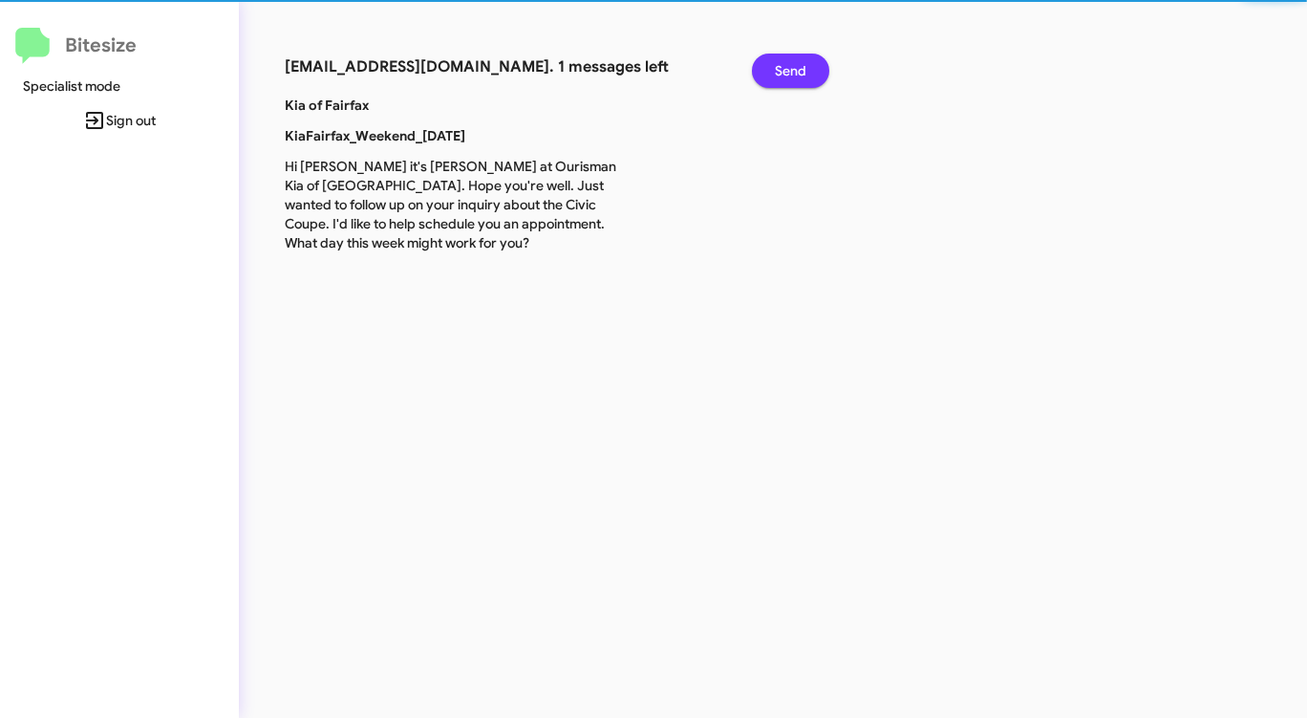
click at [777, 65] on span "Send" at bounding box center [791, 71] width 32 height 34
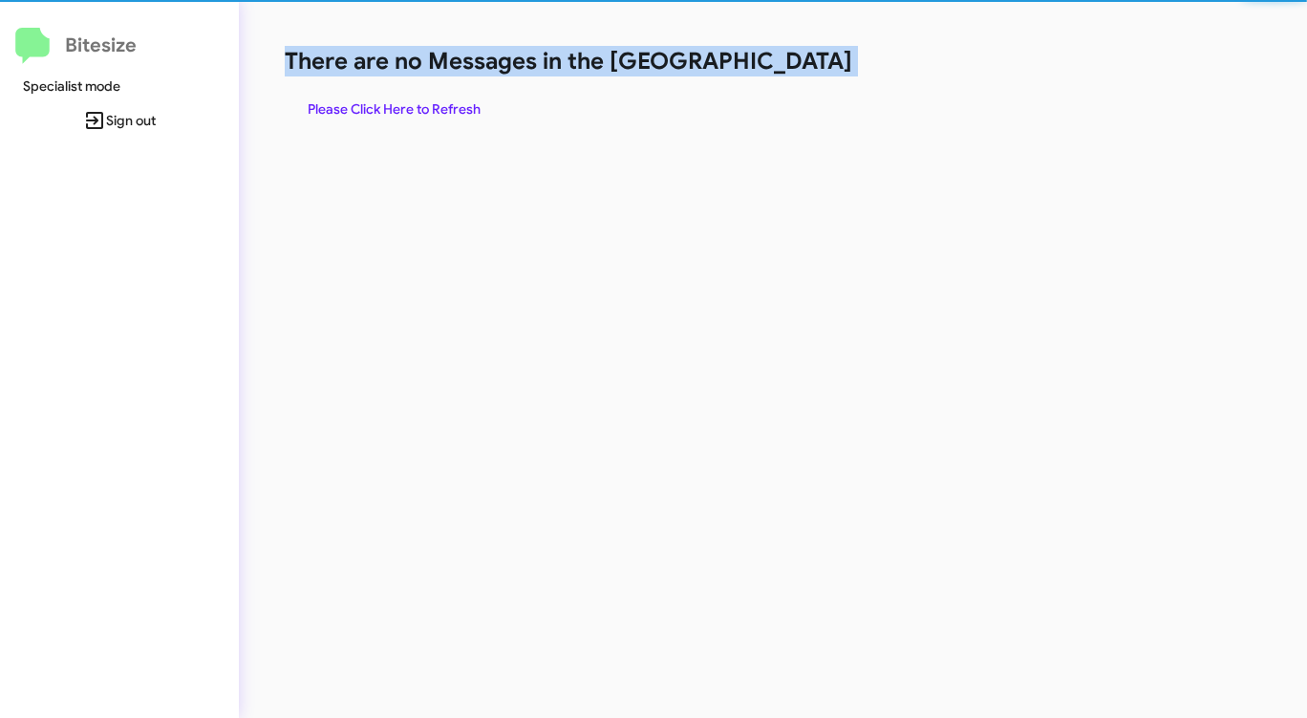
click at [777, 65] on h1 "There are no Messages in the [GEOGRAPHIC_DATA]" at bounding box center [684, 61] width 799 height 31
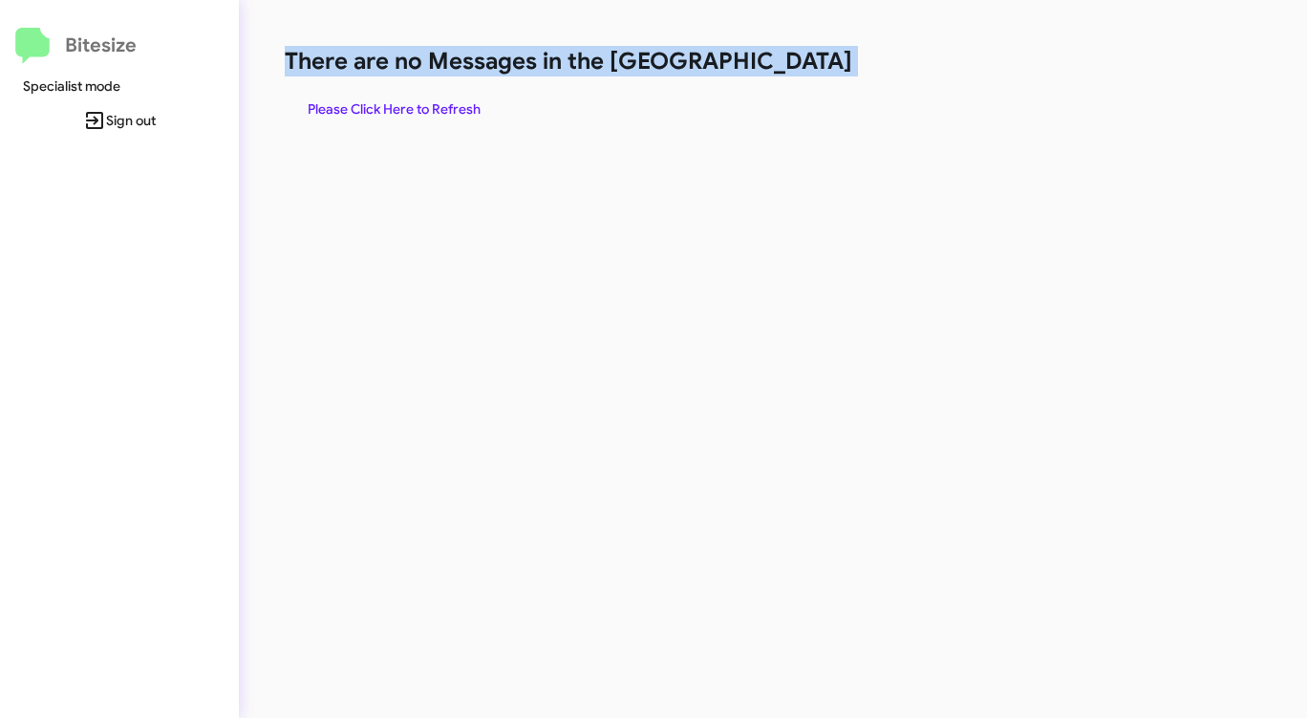
click at [777, 65] on h1 "There are no Messages in the [GEOGRAPHIC_DATA]" at bounding box center [684, 61] width 799 height 31
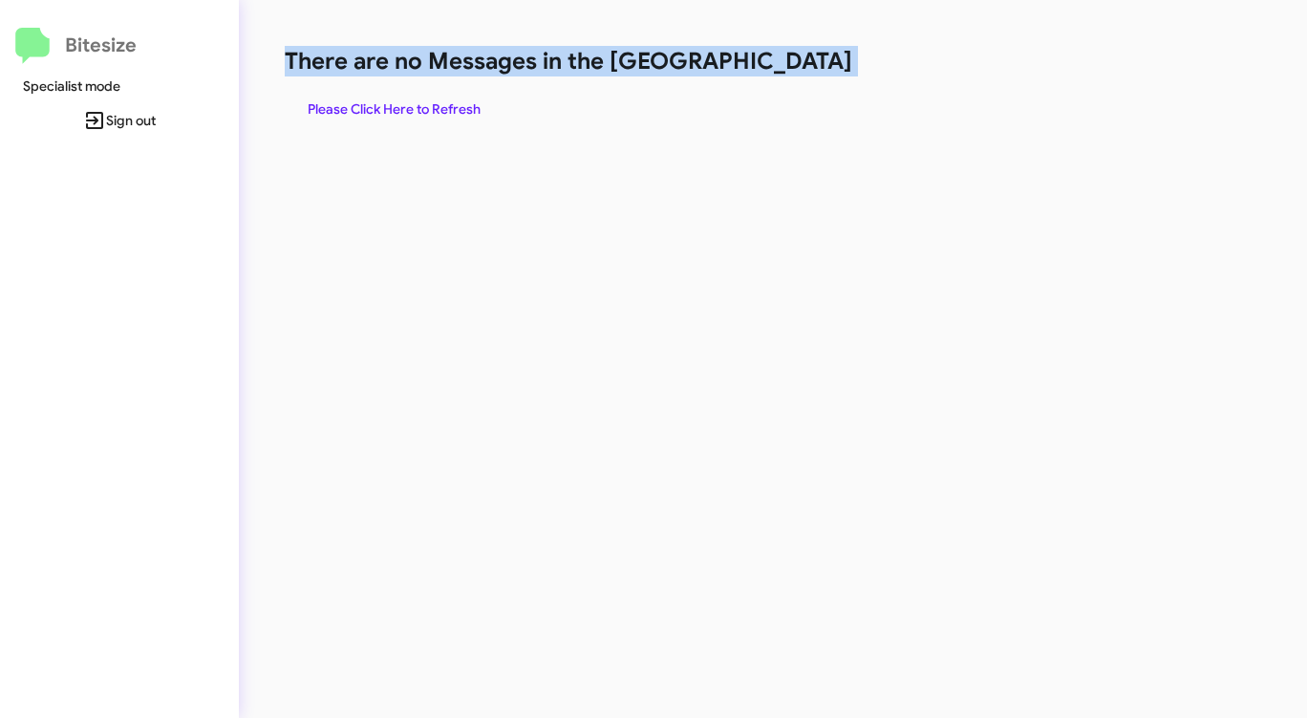
click at [777, 65] on h1 "There are no Messages in the [GEOGRAPHIC_DATA]" at bounding box center [684, 61] width 799 height 31
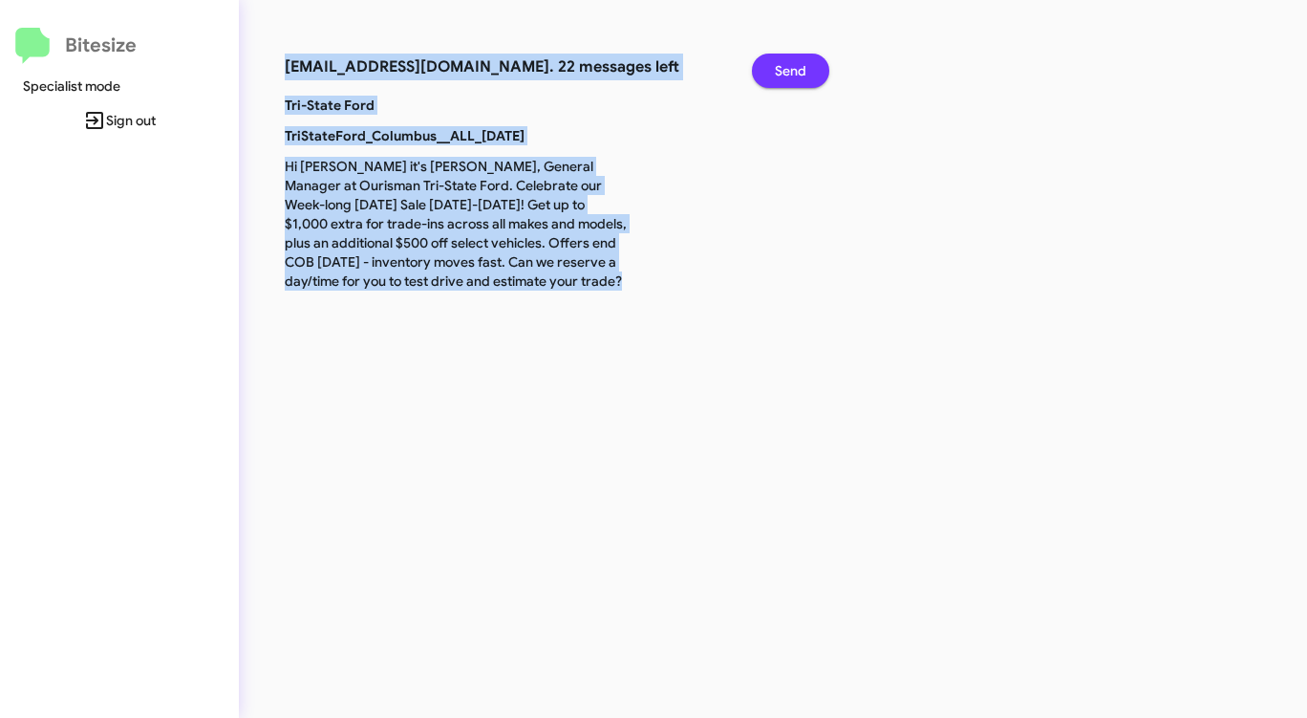
click at [788, 73] on span "Send" at bounding box center [791, 71] width 32 height 34
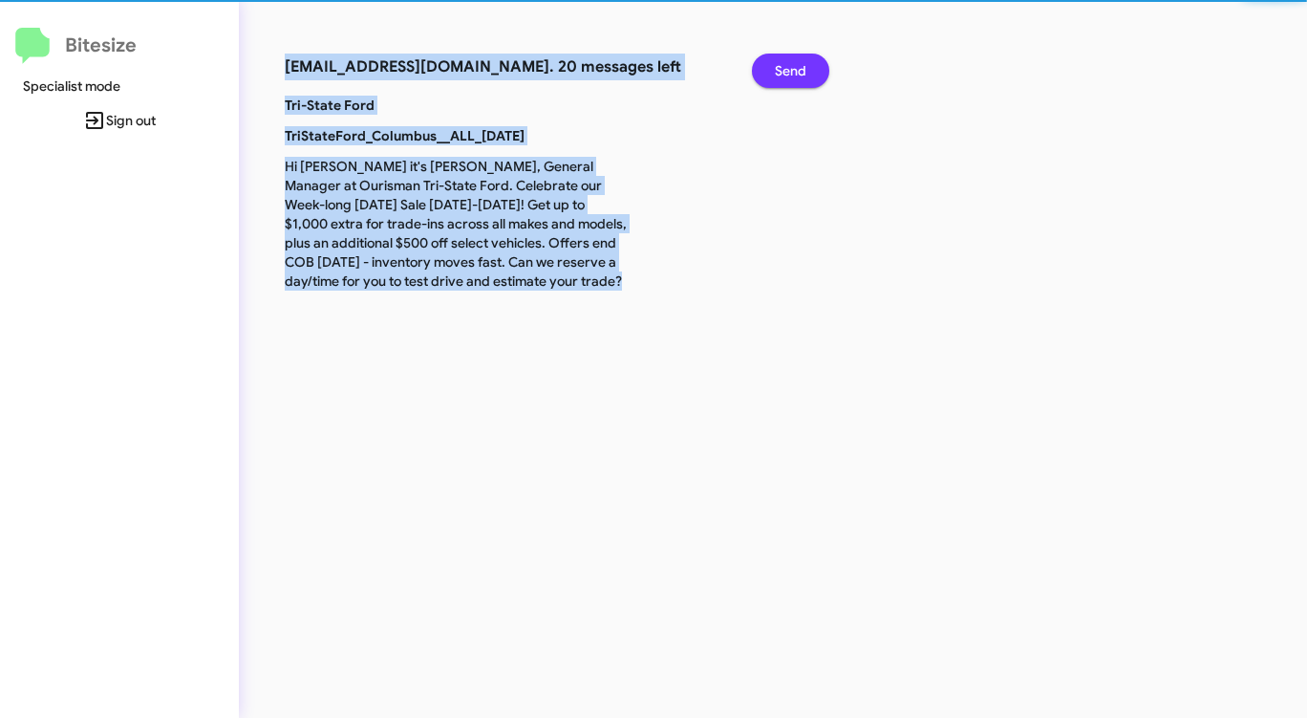
click at [788, 73] on span "Send" at bounding box center [791, 71] width 32 height 34
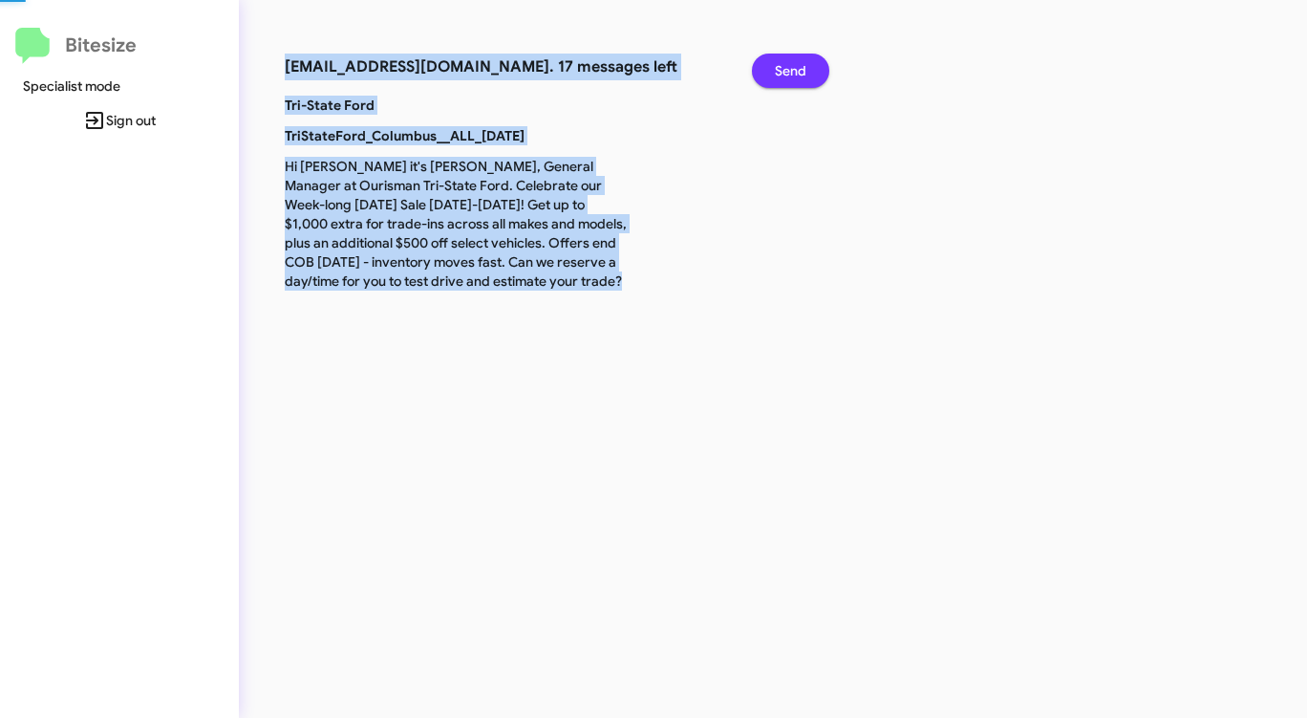
click at [788, 73] on span "Send" at bounding box center [791, 71] width 32 height 34
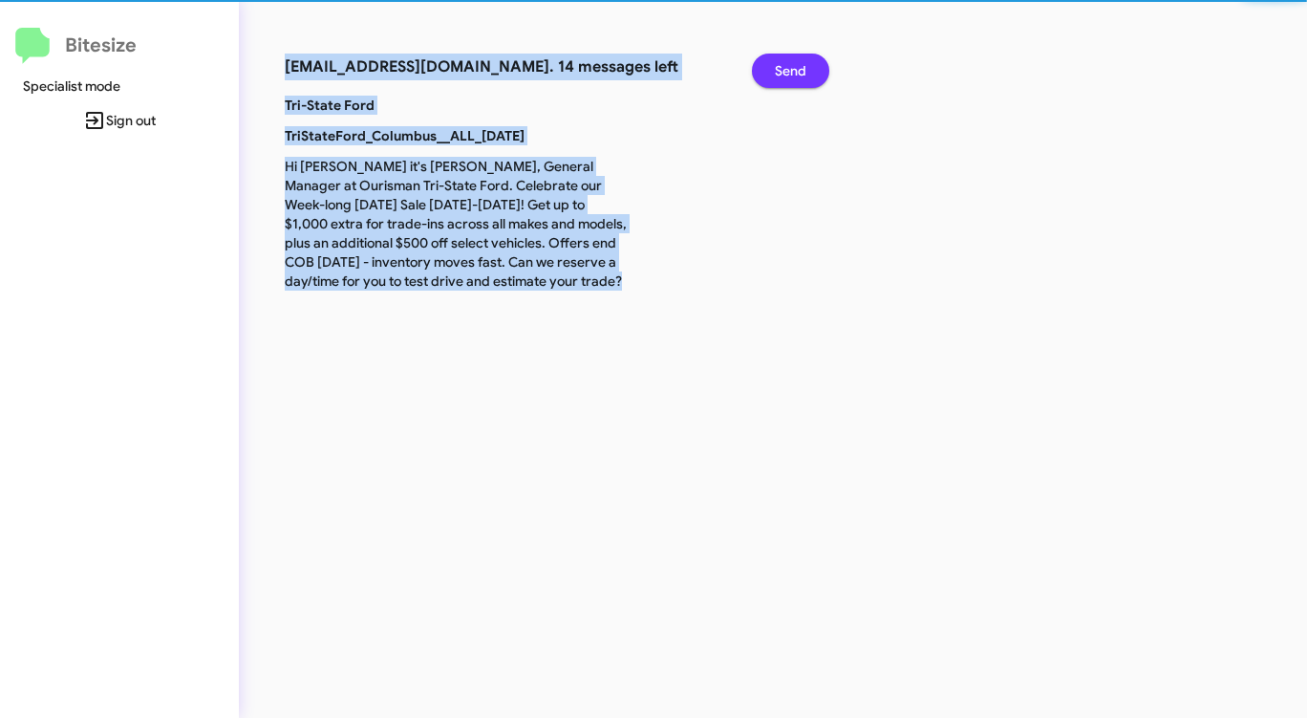
click at [788, 73] on span "Send" at bounding box center [791, 71] width 32 height 34
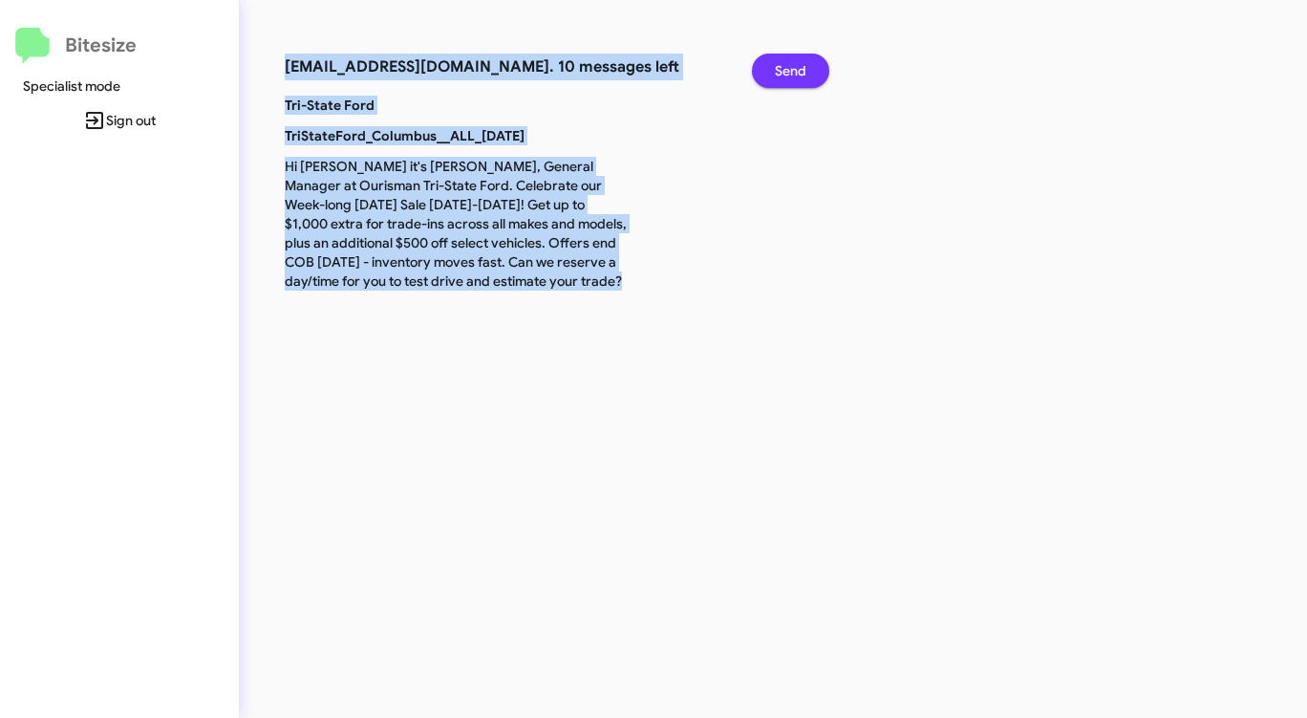
click at [788, 73] on span "Send" at bounding box center [791, 71] width 32 height 34
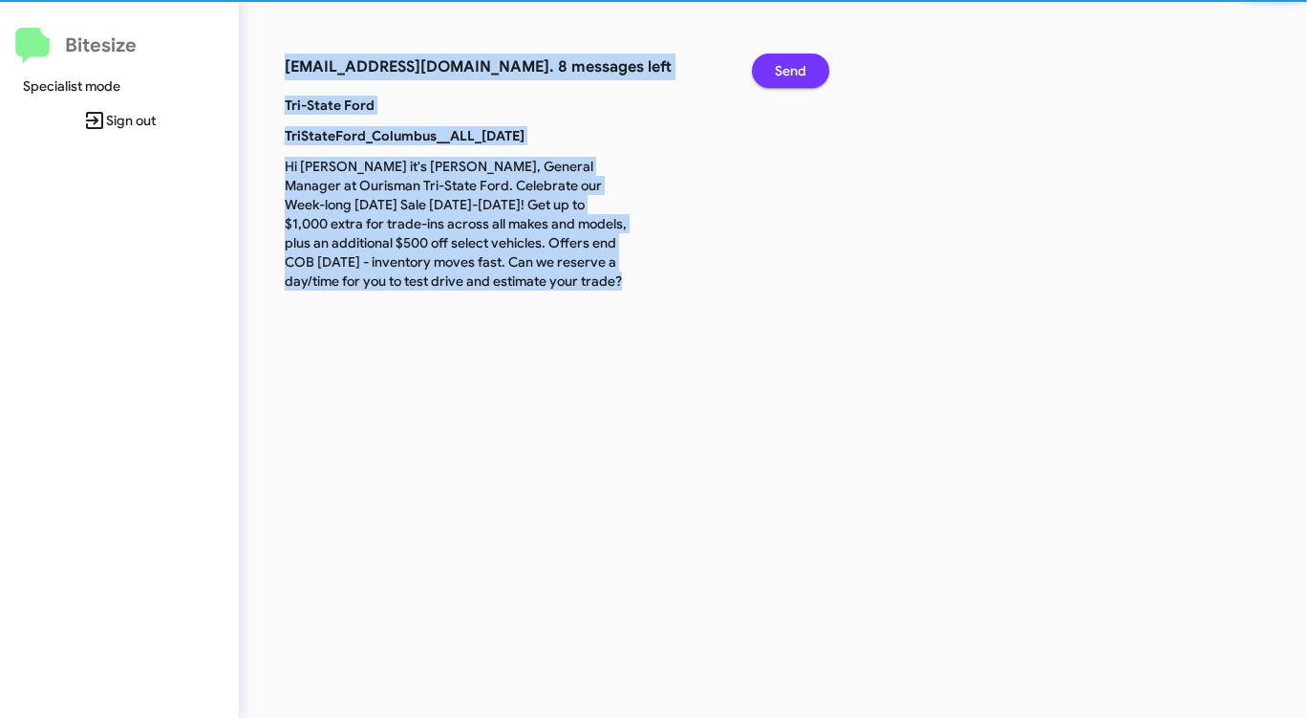
click at [788, 73] on span "Send" at bounding box center [791, 71] width 32 height 34
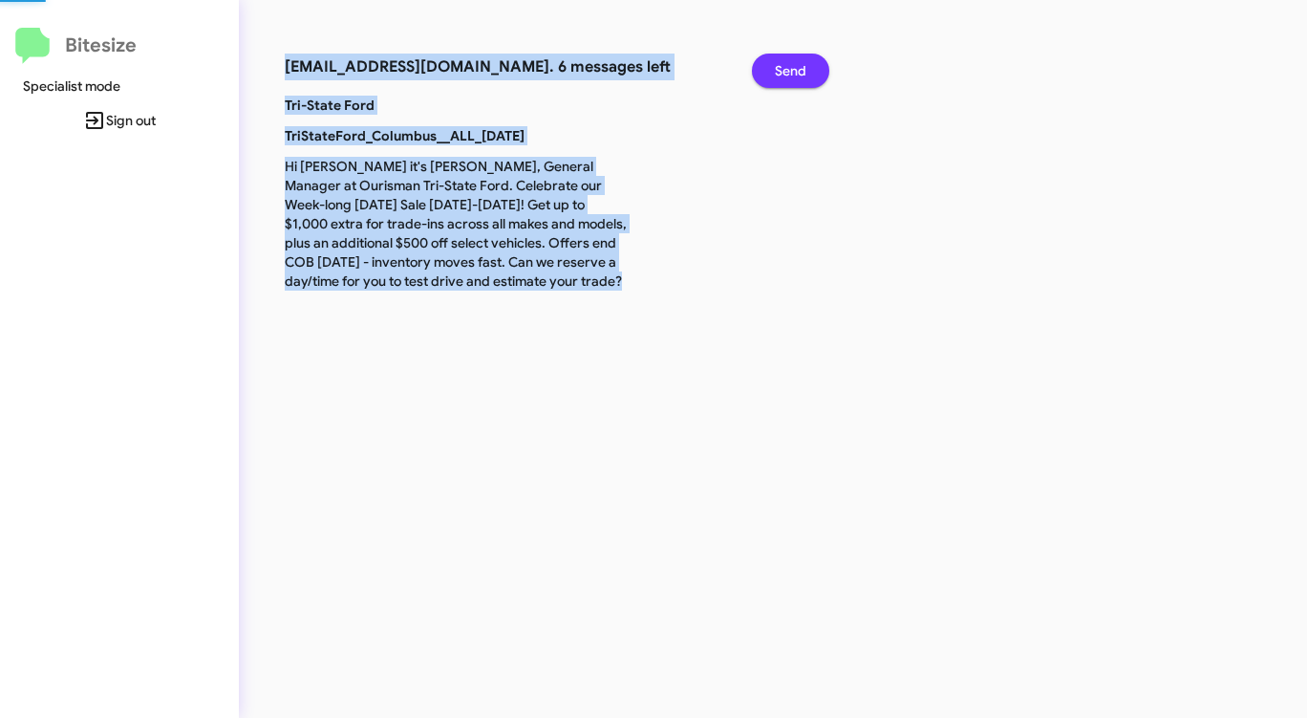
click at [788, 73] on span "Send" at bounding box center [791, 71] width 32 height 34
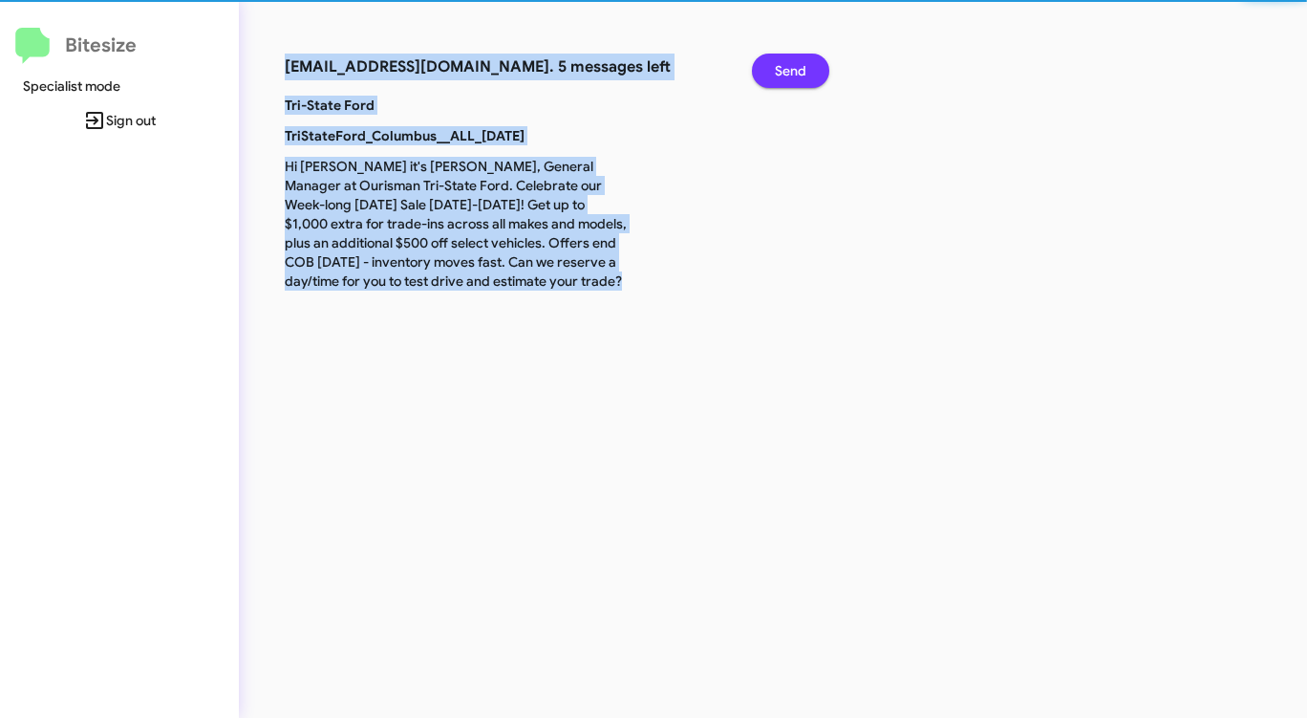
click at [788, 74] on span "Send" at bounding box center [791, 71] width 32 height 34
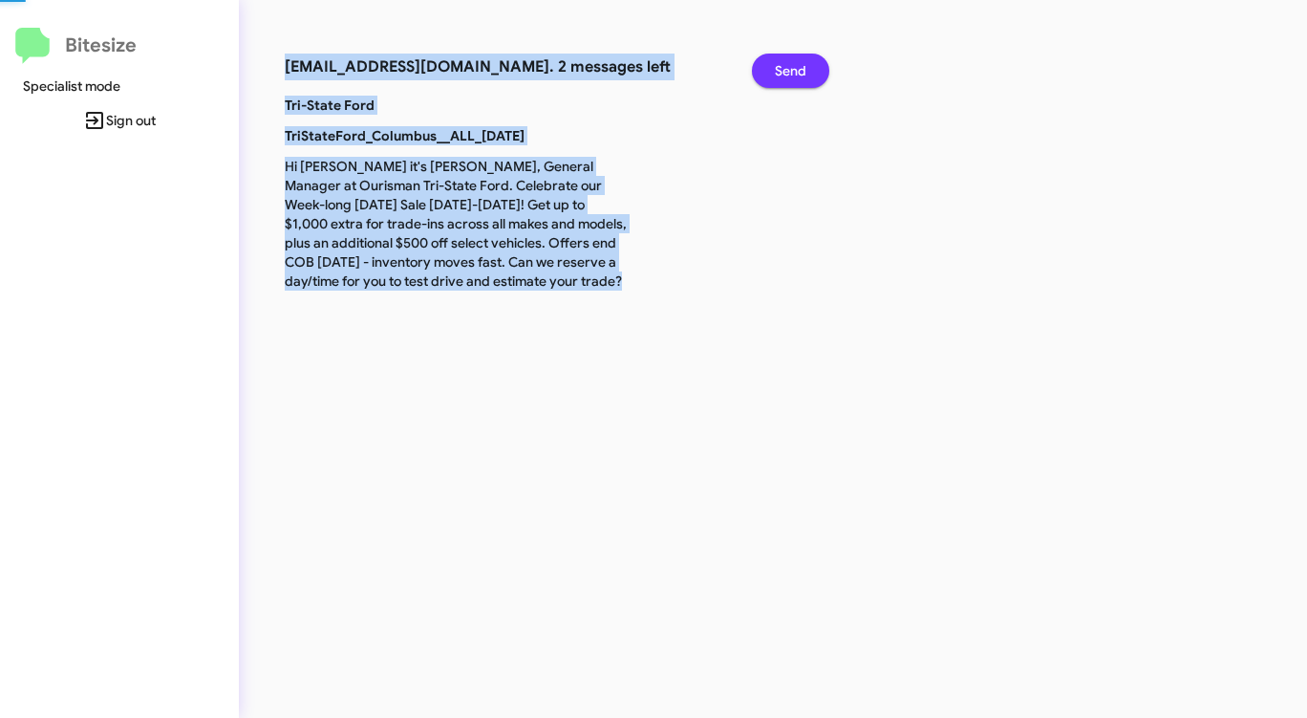
click at [788, 74] on span "Send" at bounding box center [791, 71] width 32 height 34
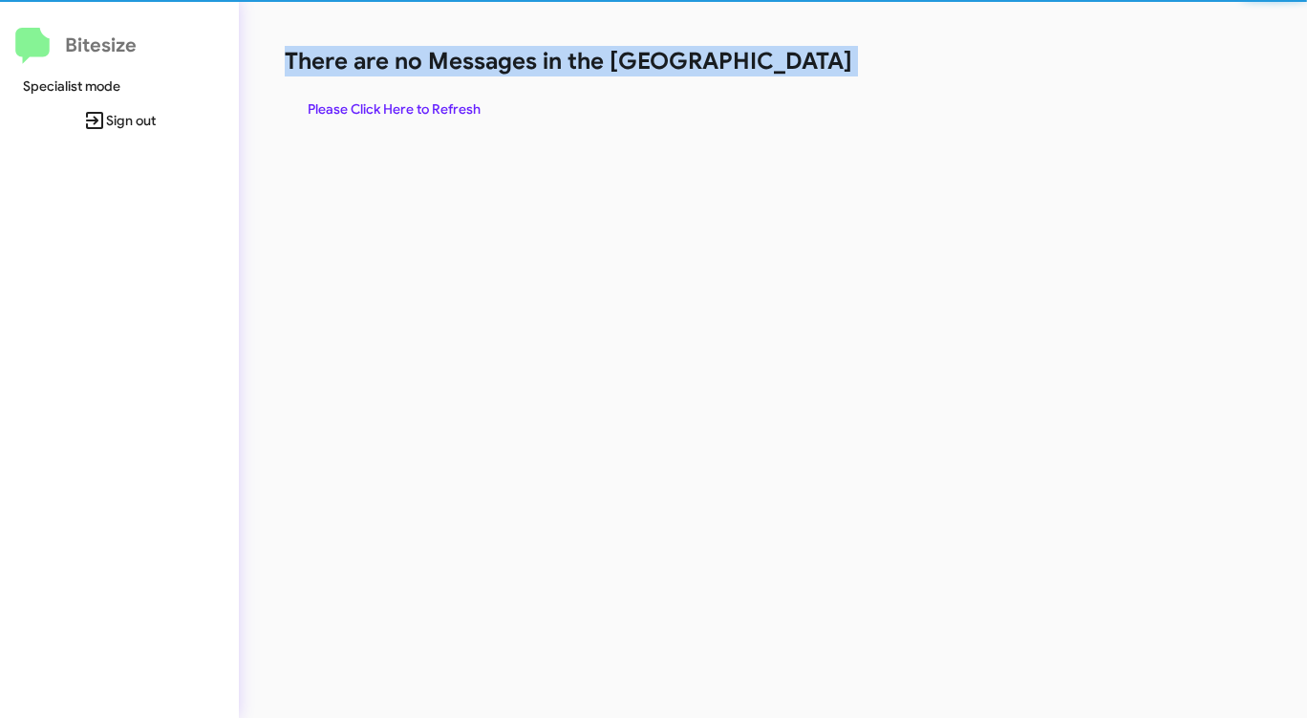
click at [788, 76] on h1 "There are no Messages in the [GEOGRAPHIC_DATA]" at bounding box center [684, 61] width 799 height 31
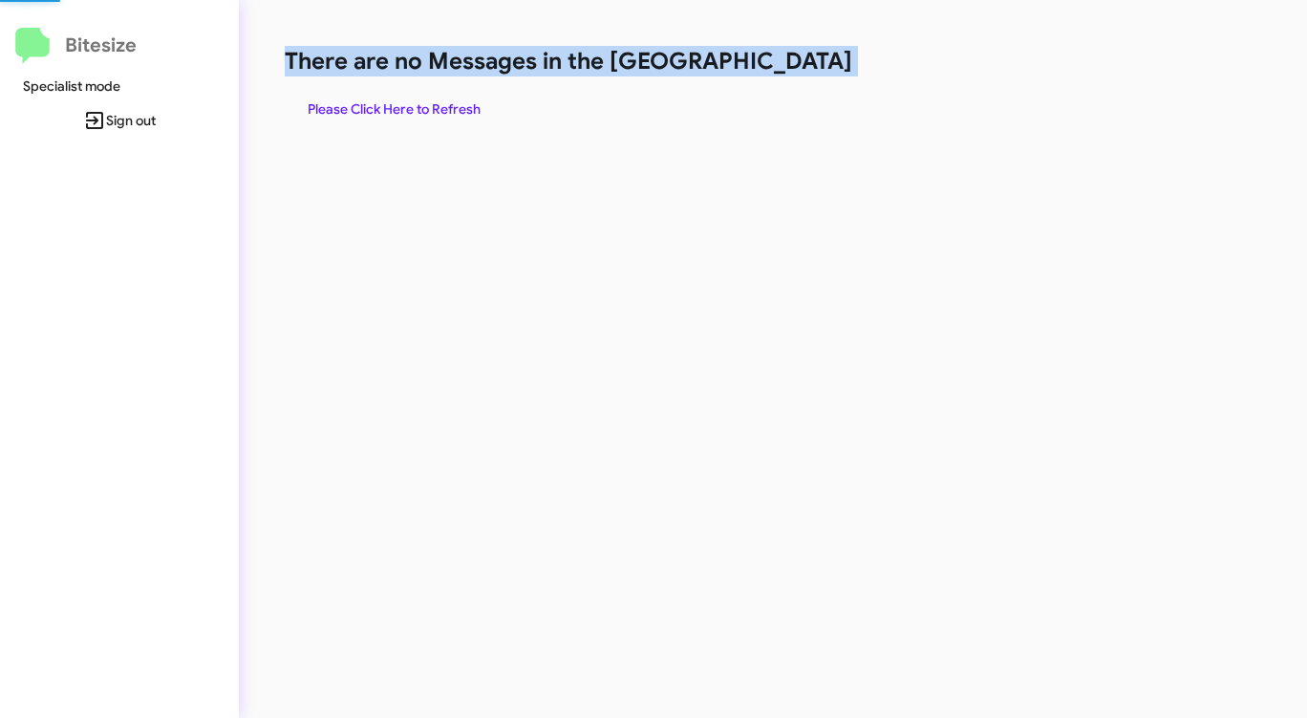
click at [788, 76] on h1 "There are no Messages in the [GEOGRAPHIC_DATA]" at bounding box center [684, 61] width 799 height 31
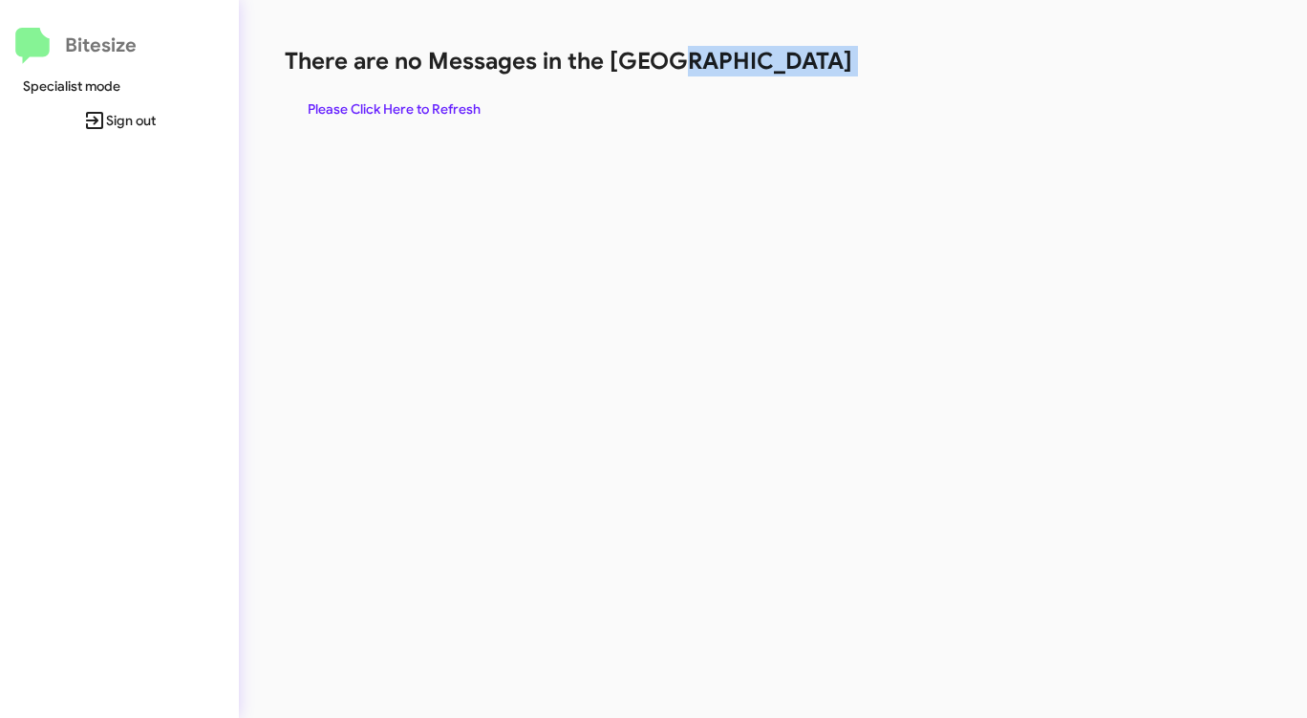
click at [788, 76] on h1 "There are no Messages in the [GEOGRAPHIC_DATA]" at bounding box center [684, 61] width 799 height 31
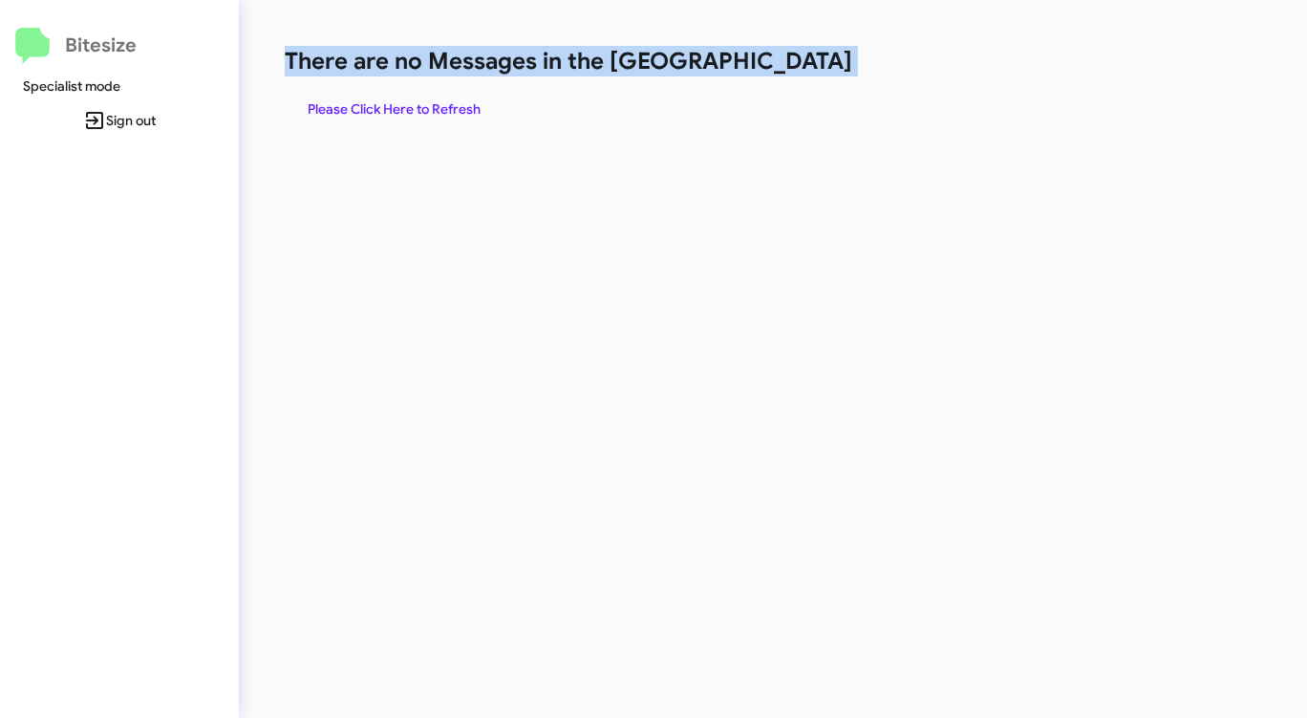
click at [788, 76] on h1 "There are no Messages in the [GEOGRAPHIC_DATA]" at bounding box center [684, 61] width 799 height 31
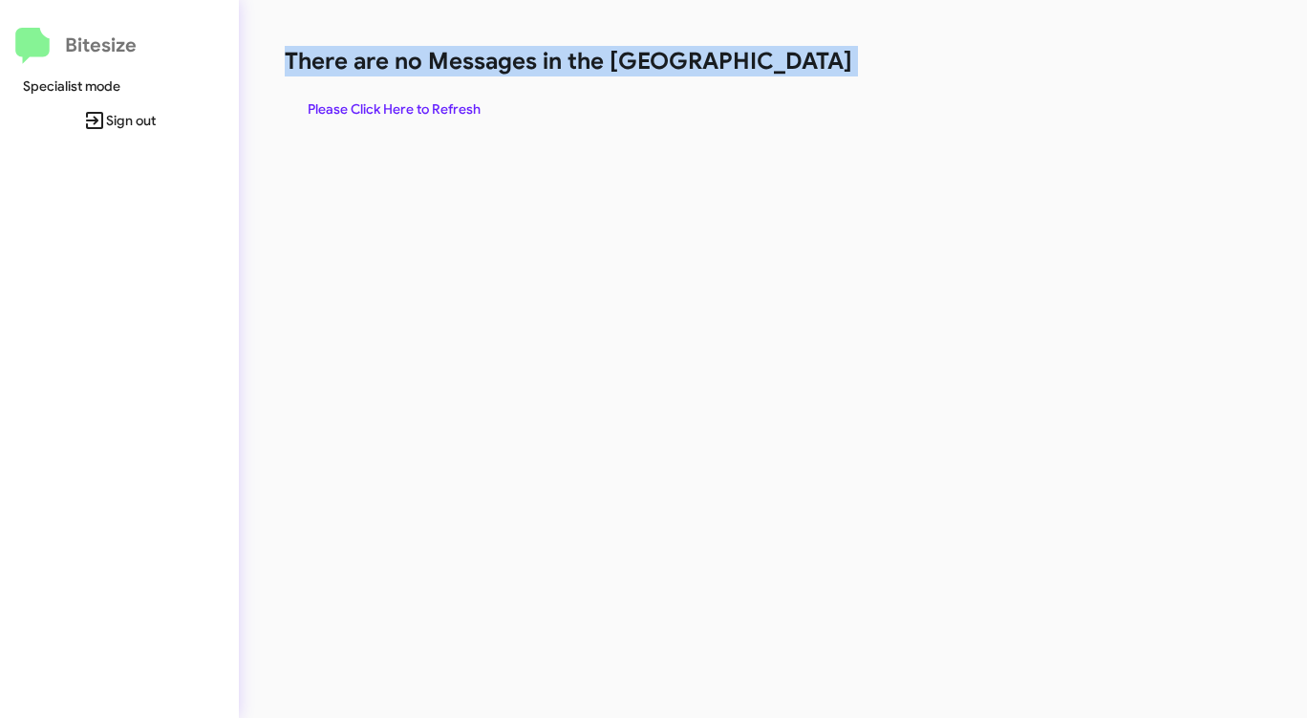
click at [788, 76] on h1 "There are no Messages in the [GEOGRAPHIC_DATA]" at bounding box center [684, 61] width 799 height 31
click at [788, 76] on div "There are no Messages in the Queue Please Click Here to Refresh" at bounding box center [684, 86] width 799 height 80
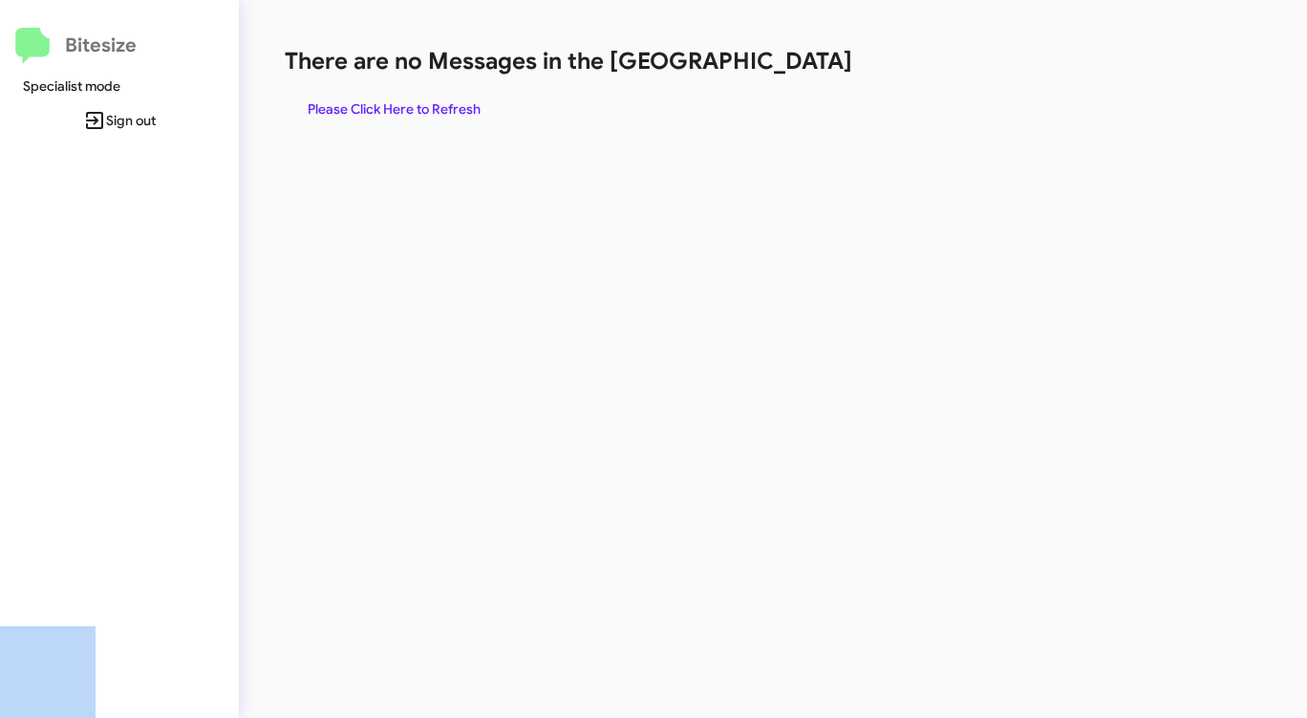
click at [788, 76] on div "There are no Messages in the Queue Please Click Here to Refresh" at bounding box center [684, 86] width 799 height 80
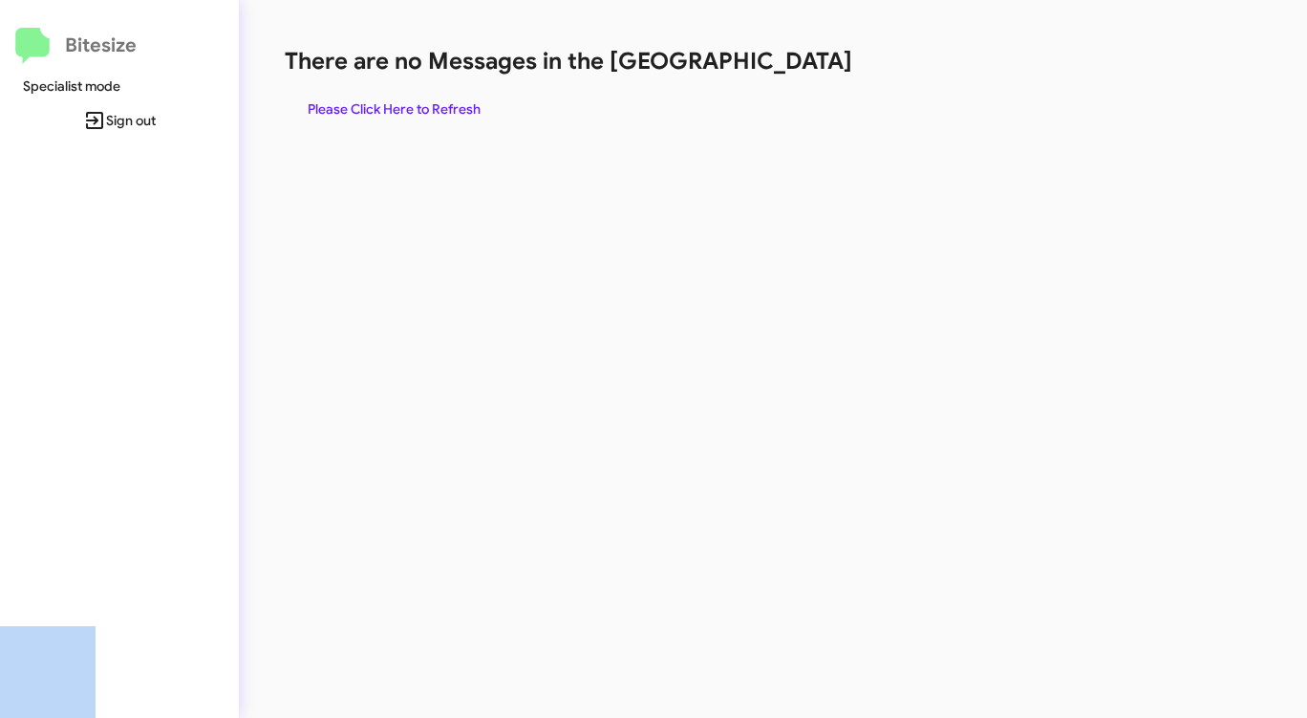
click at [790, 79] on div "There are no Messages in the Queue Please Click Here to Refresh" at bounding box center [684, 86] width 799 height 80
click at [790, 80] on div "There are no Messages in the Queue Please Click Here to Refresh" at bounding box center [684, 86] width 799 height 80
click at [401, 91] on div "There are no Messages in the Queue Please Click Here to Refresh" at bounding box center [684, 86] width 799 height 80
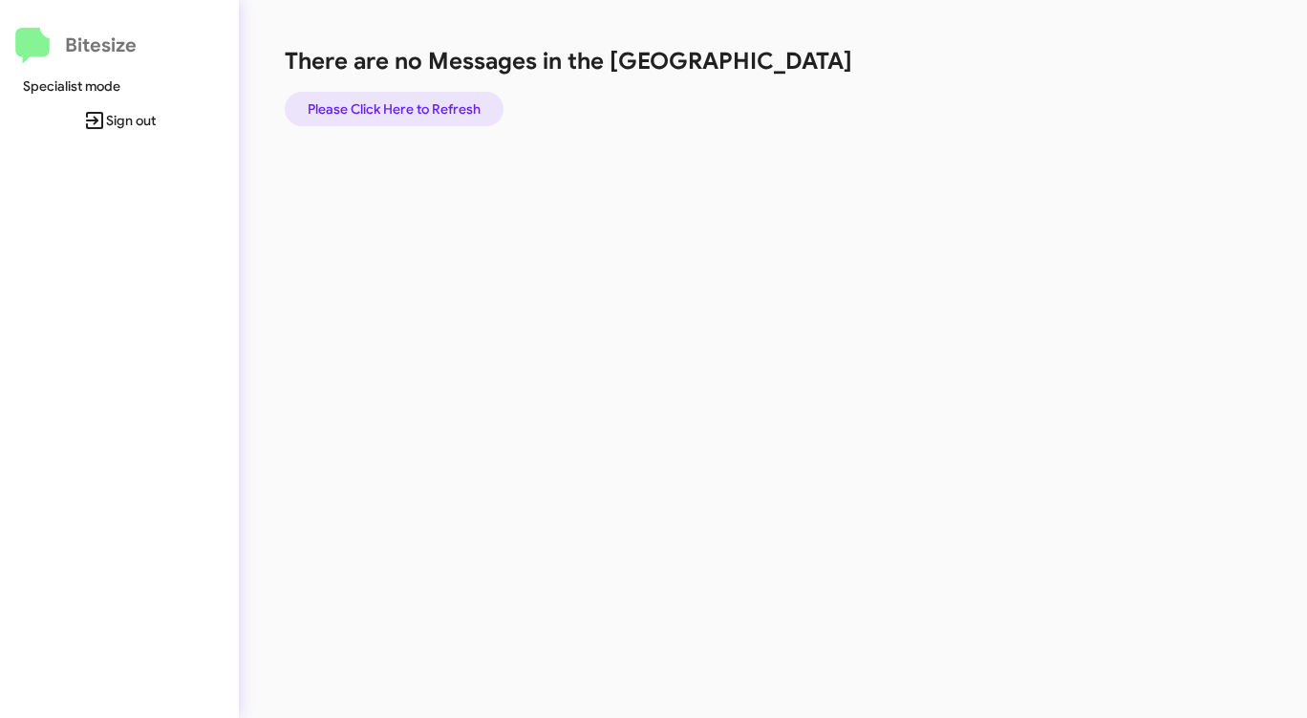
click at [400, 104] on span "Please Click Here to Refresh" at bounding box center [394, 109] width 173 height 34
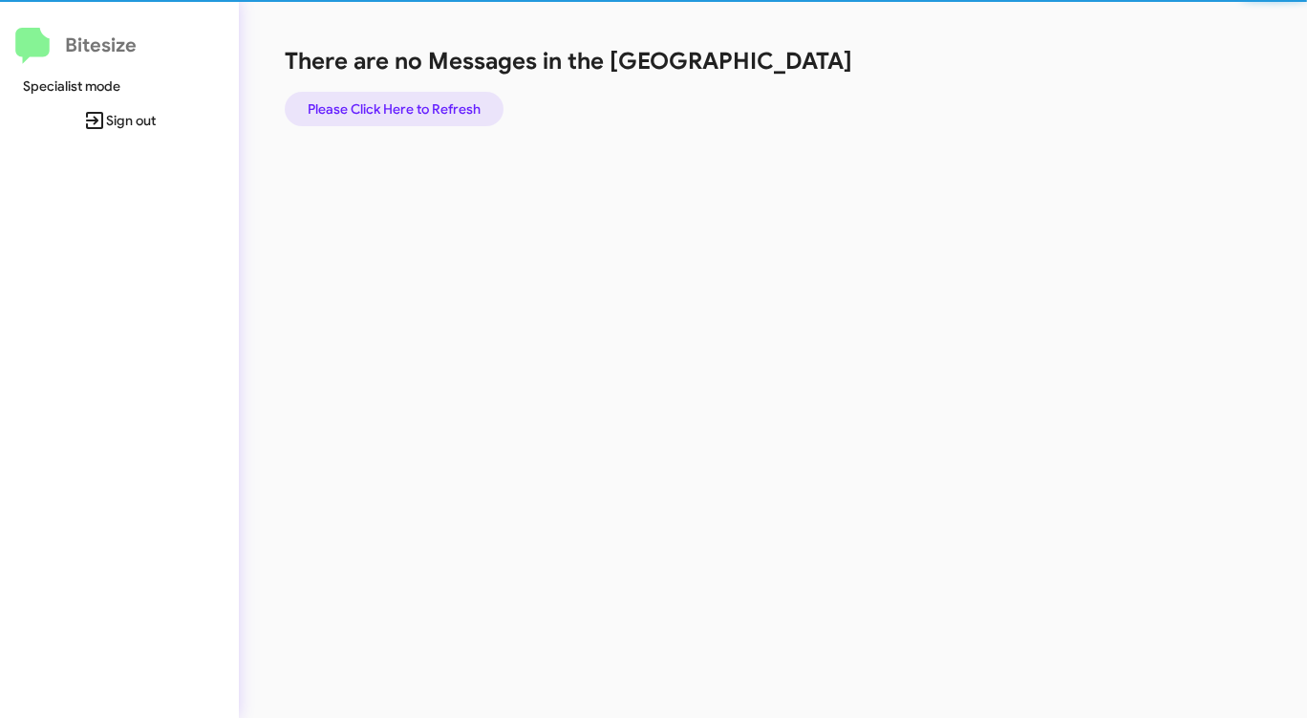
click at [400, 104] on span "Please Click Here to Refresh" at bounding box center [394, 109] width 173 height 34
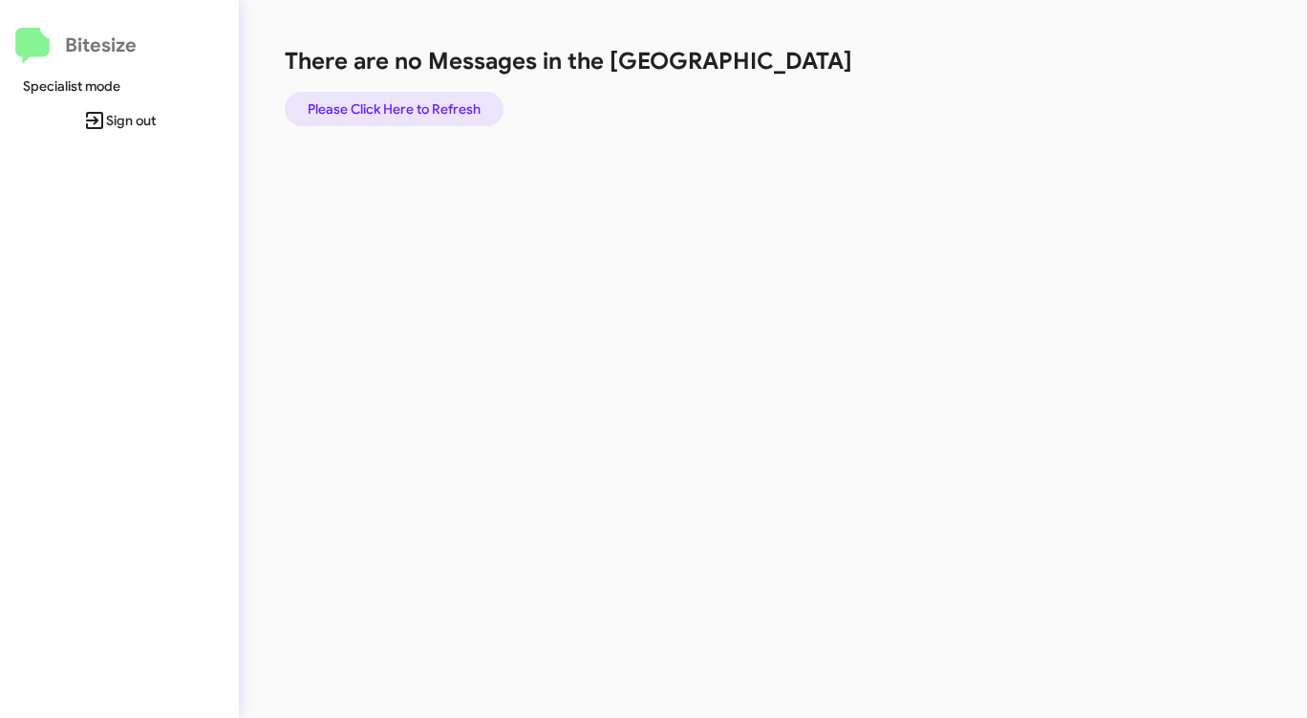
click at [400, 104] on span "Please Click Here to Refresh" at bounding box center [394, 109] width 173 height 34
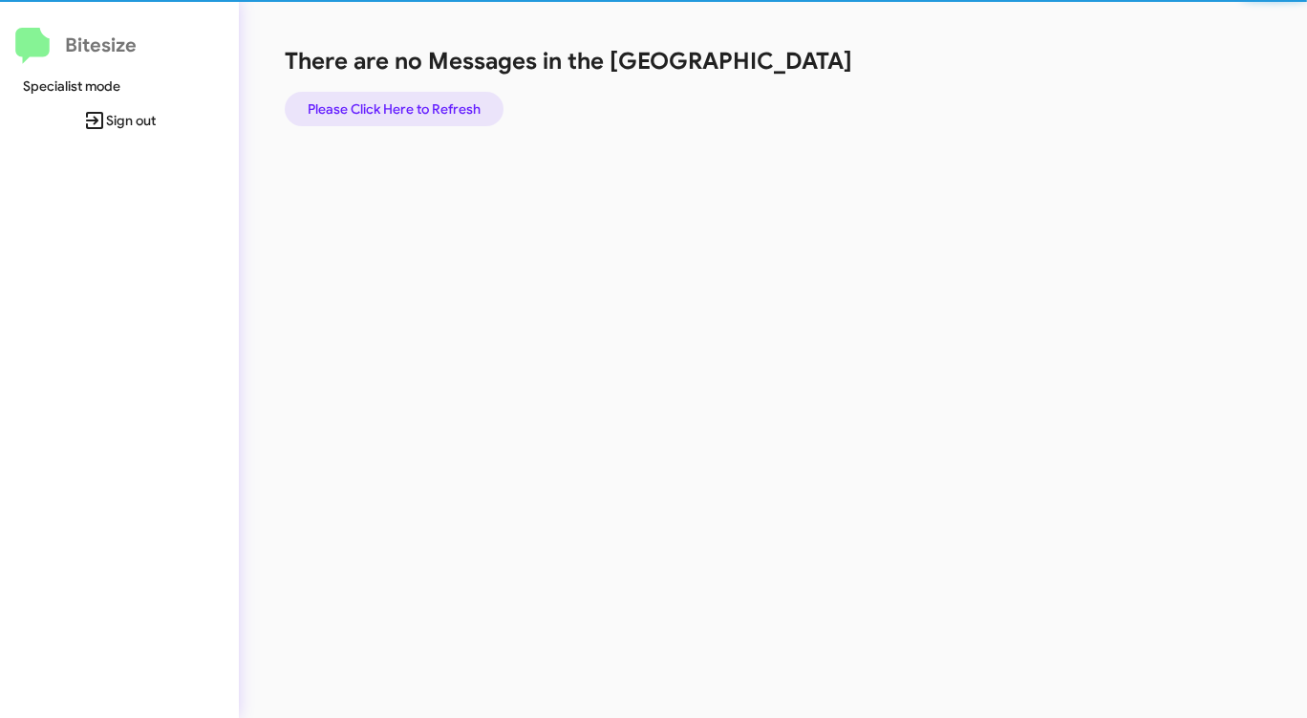
click at [400, 104] on span "Please Click Here to Refresh" at bounding box center [394, 109] width 173 height 34
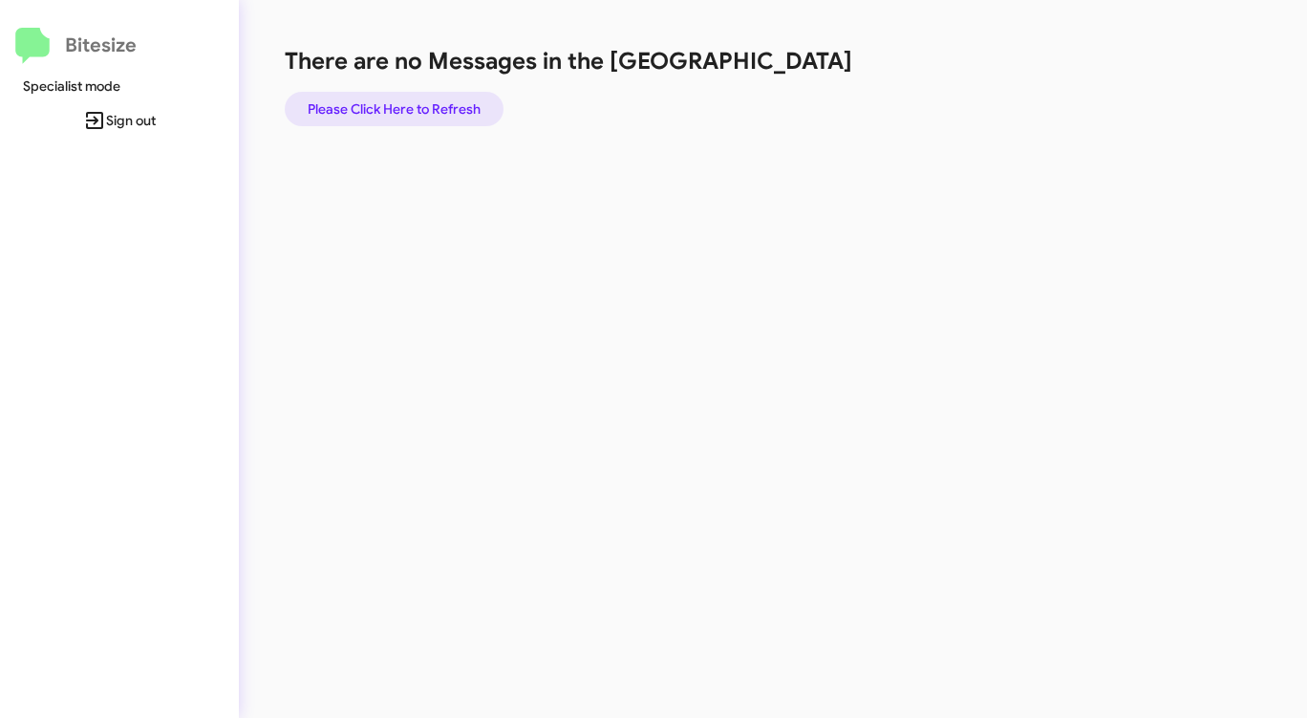
click at [404, 104] on span "Please Click Here to Refresh" at bounding box center [394, 109] width 173 height 34
click at [404, 103] on span "Please Click Here to Refresh" at bounding box center [394, 109] width 173 height 34
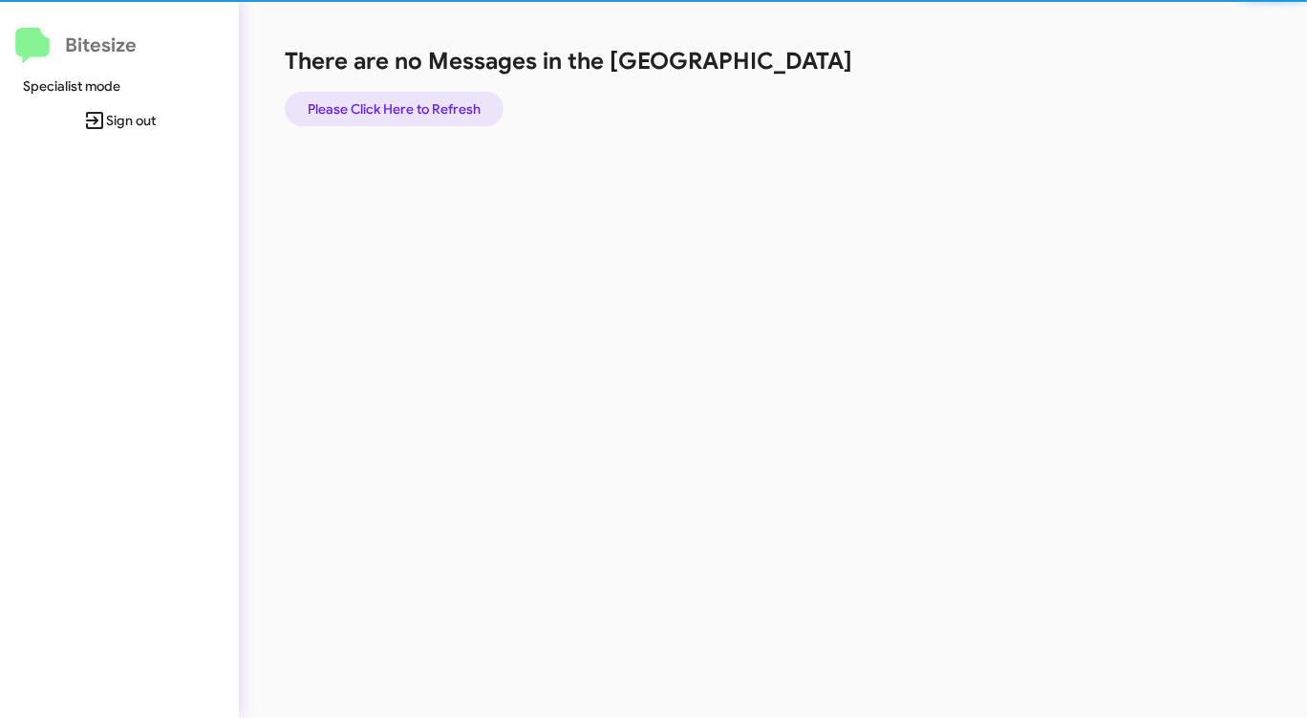
click at [404, 103] on span "Please Click Here to Refresh" at bounding box center [394, 109] width 173 height 34
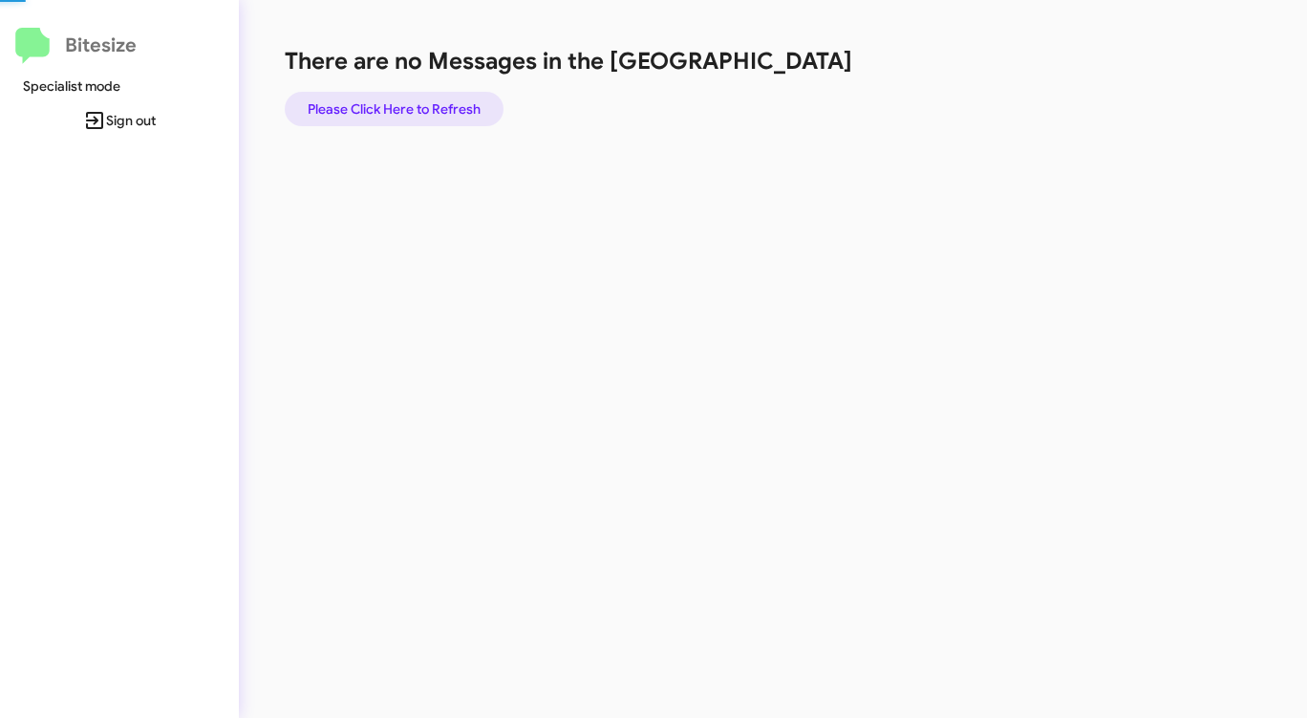
click at [404, 103] on span "Please Click Here to Refresh" at bounding box center [394, 109] width 173 height 34
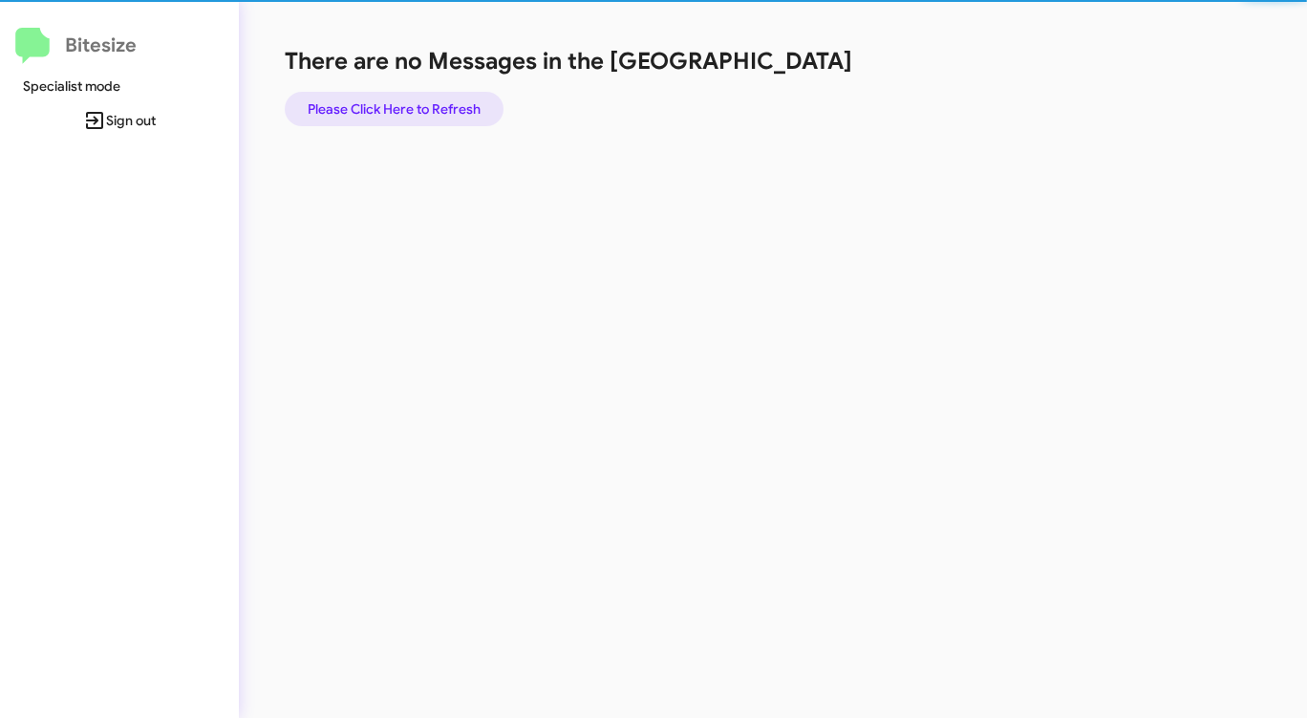
click at [404, 103] on span "Please Click Here to Refresh" at bounding box center [394, 109] width 173 height 34
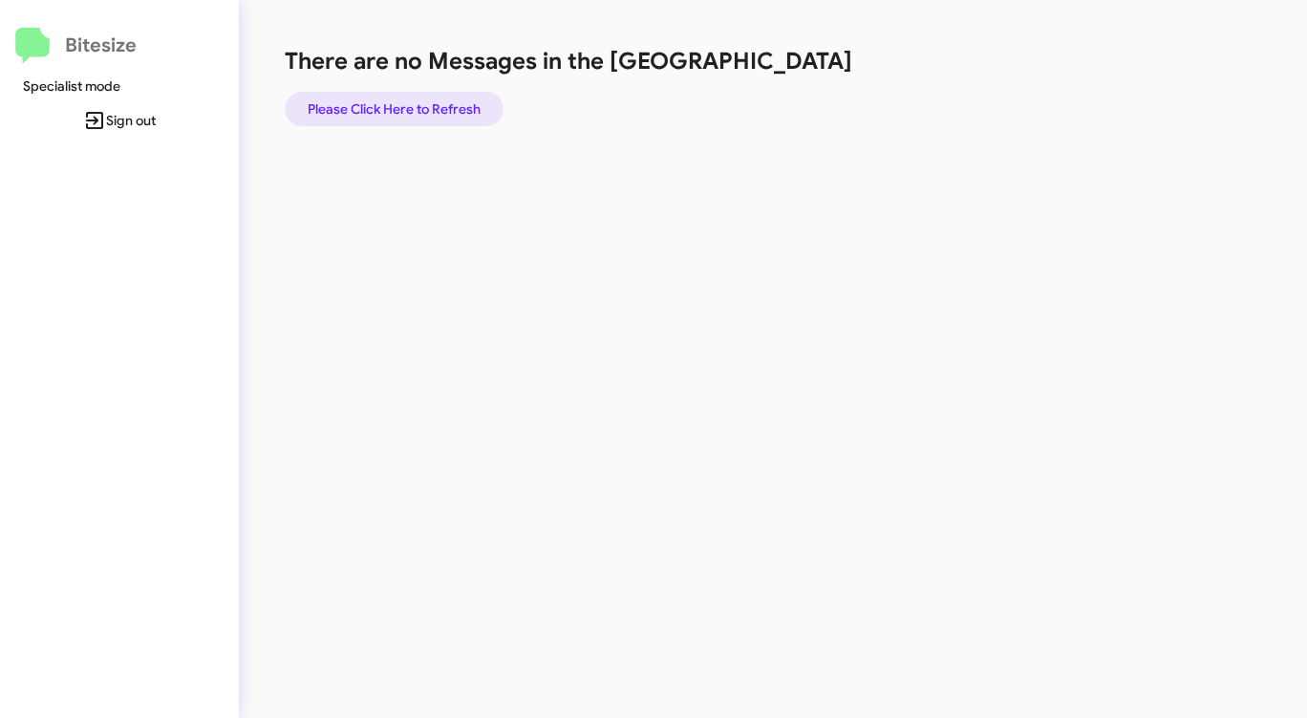
click at [405, 104] on span "Please Click Here to Refresh" at bounding box center [394, 109] width 173 height 34
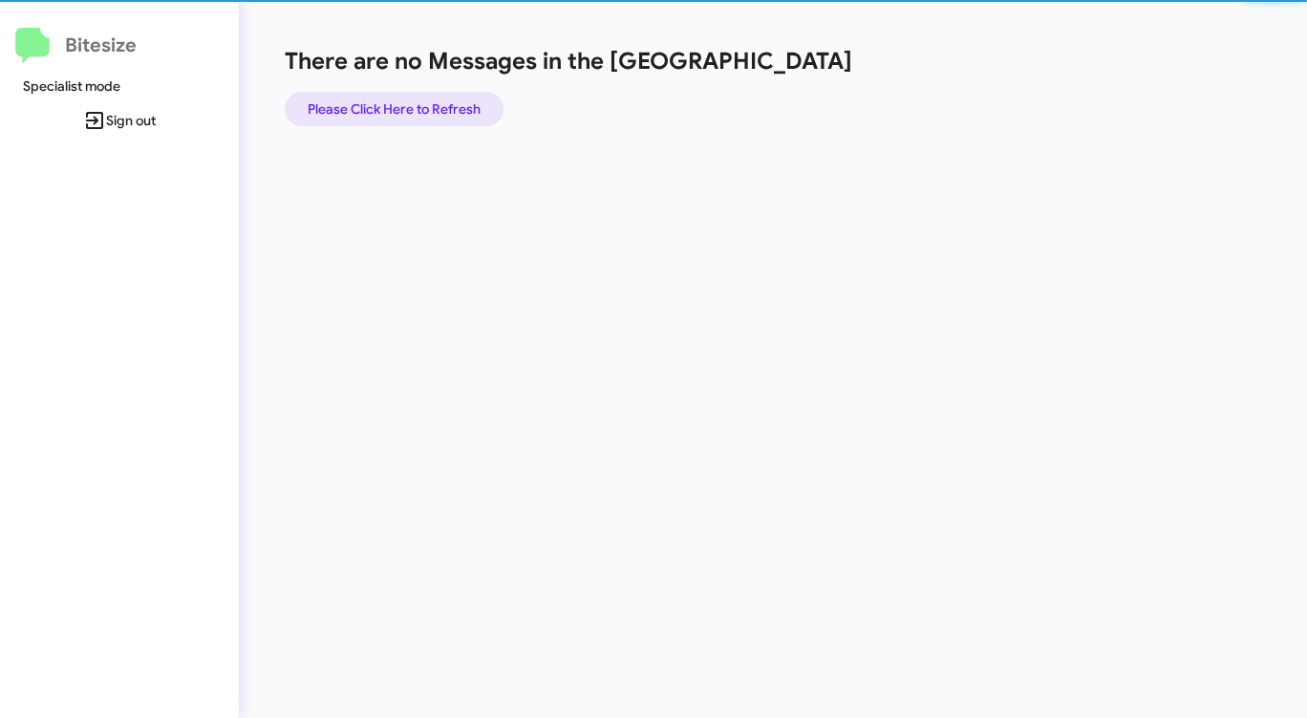
click at [405, 103] on span "Please Click Here to Refresh" at bounding box center [394, 109] width 173 height 34
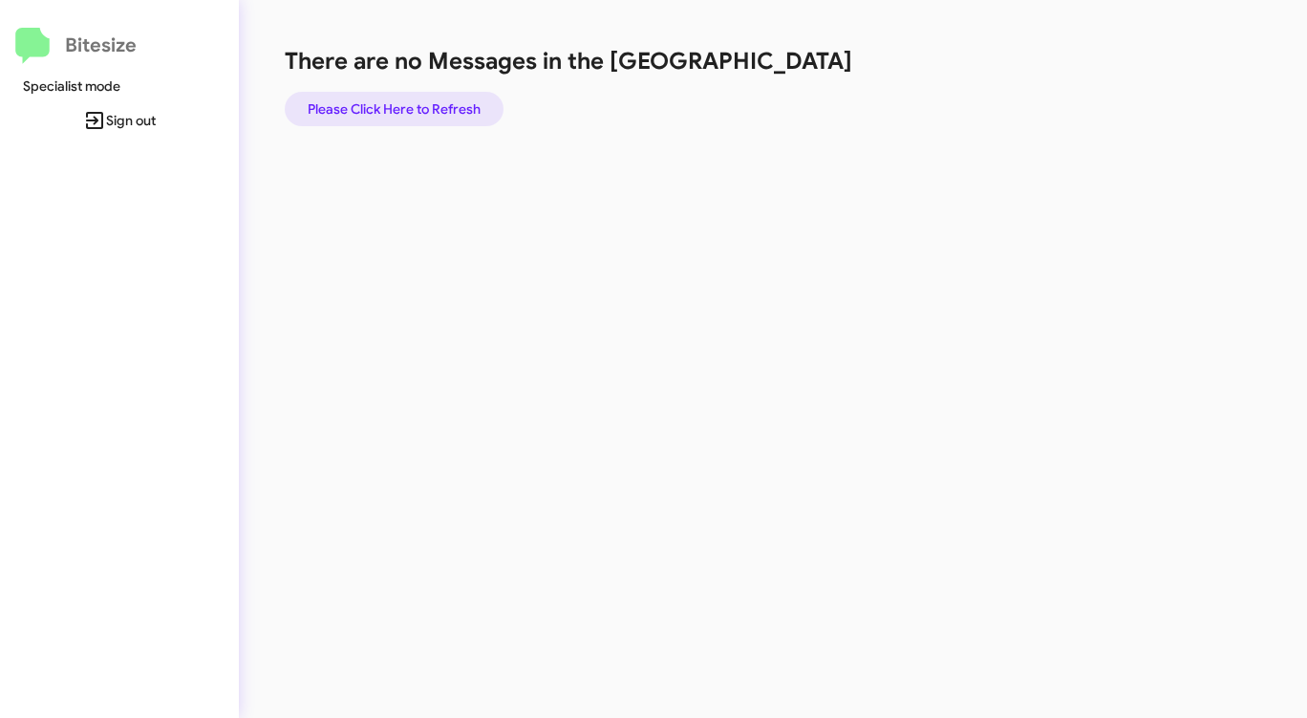
click at [406, 104] on span "Please Click Here to Refresh" at bounding box center [394, 109] width 173 height 34
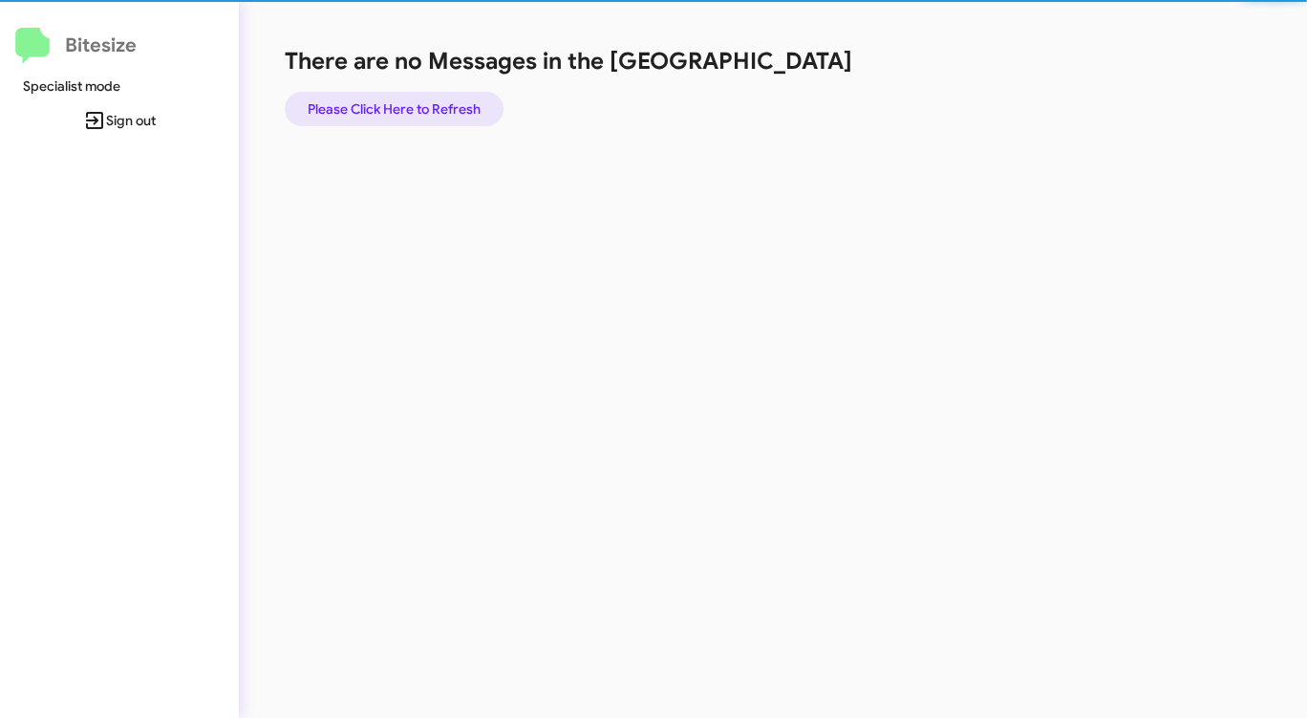
click at [406, 104] on span "Please Click Here to Refresh" at bounding box center [394, 109] width 173 height 34
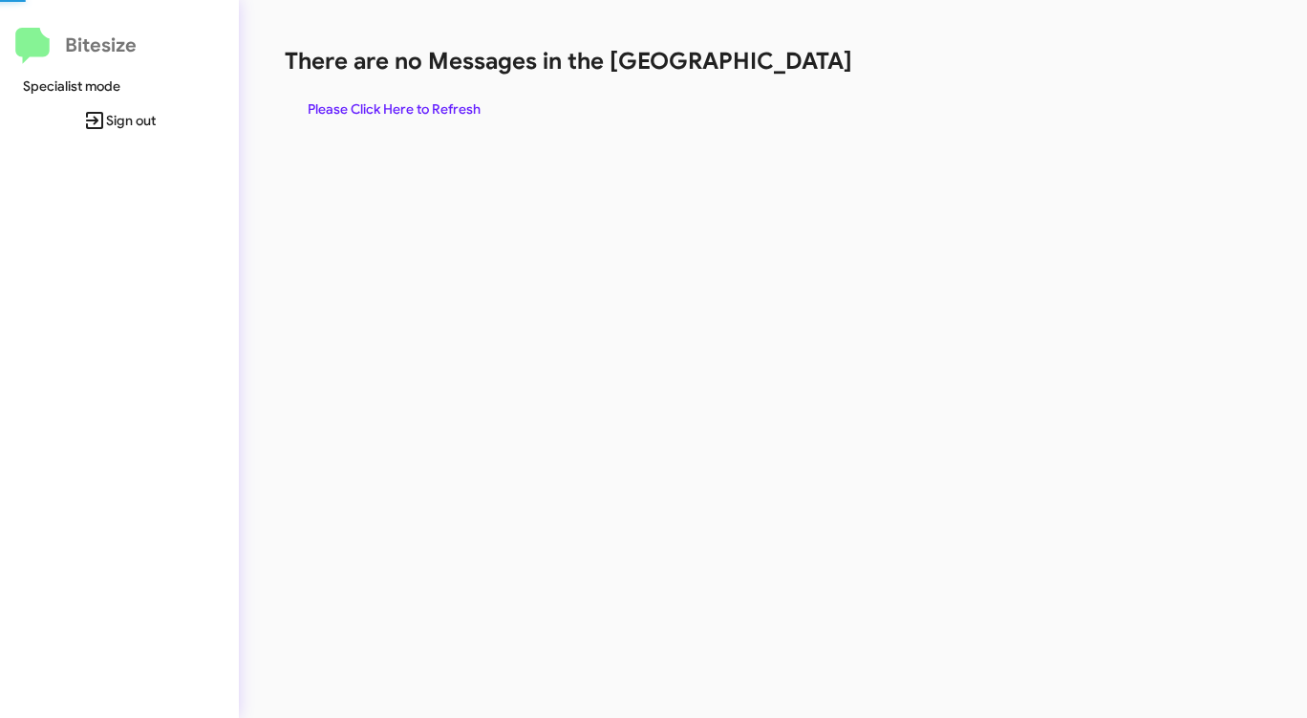
click at [406, 104] on span "Please Click Here to Refresh" at bounding box center [394, 109] width 173 height 34
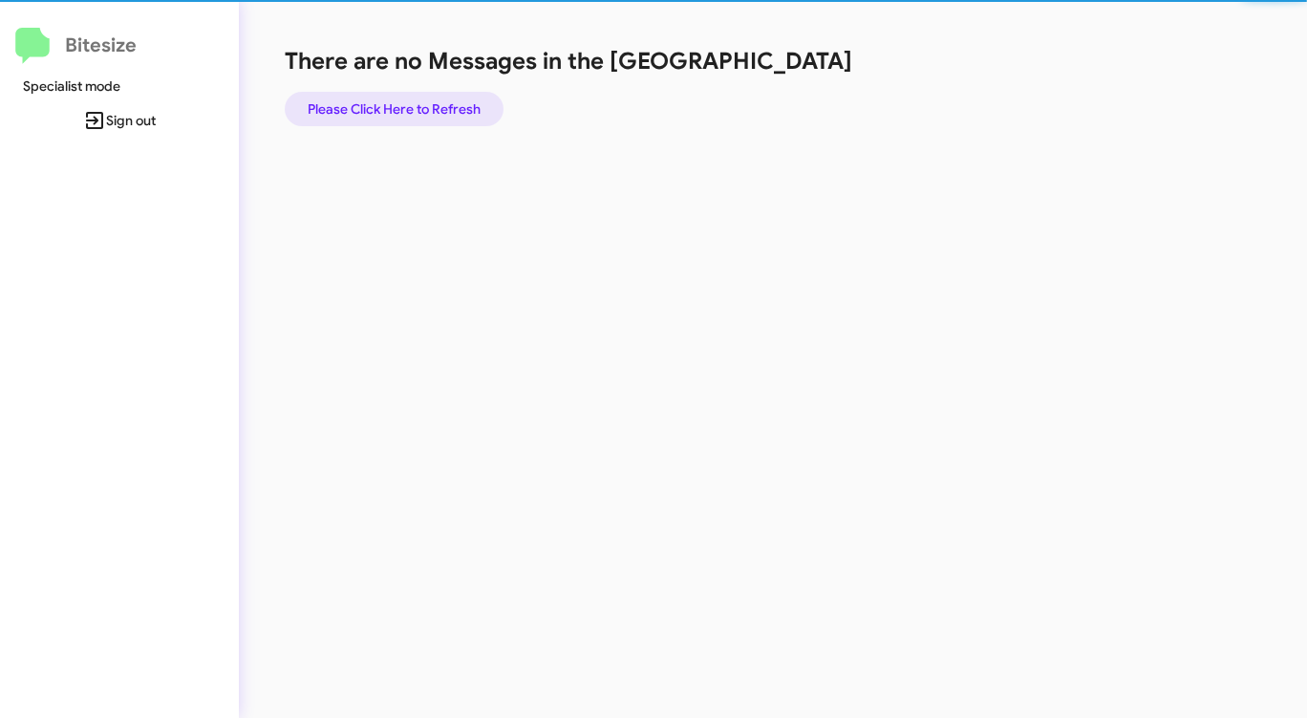
click at [406, 103] on span "Please Click Here to Refresh" at bounding box center [394, 109] width 173 height 34
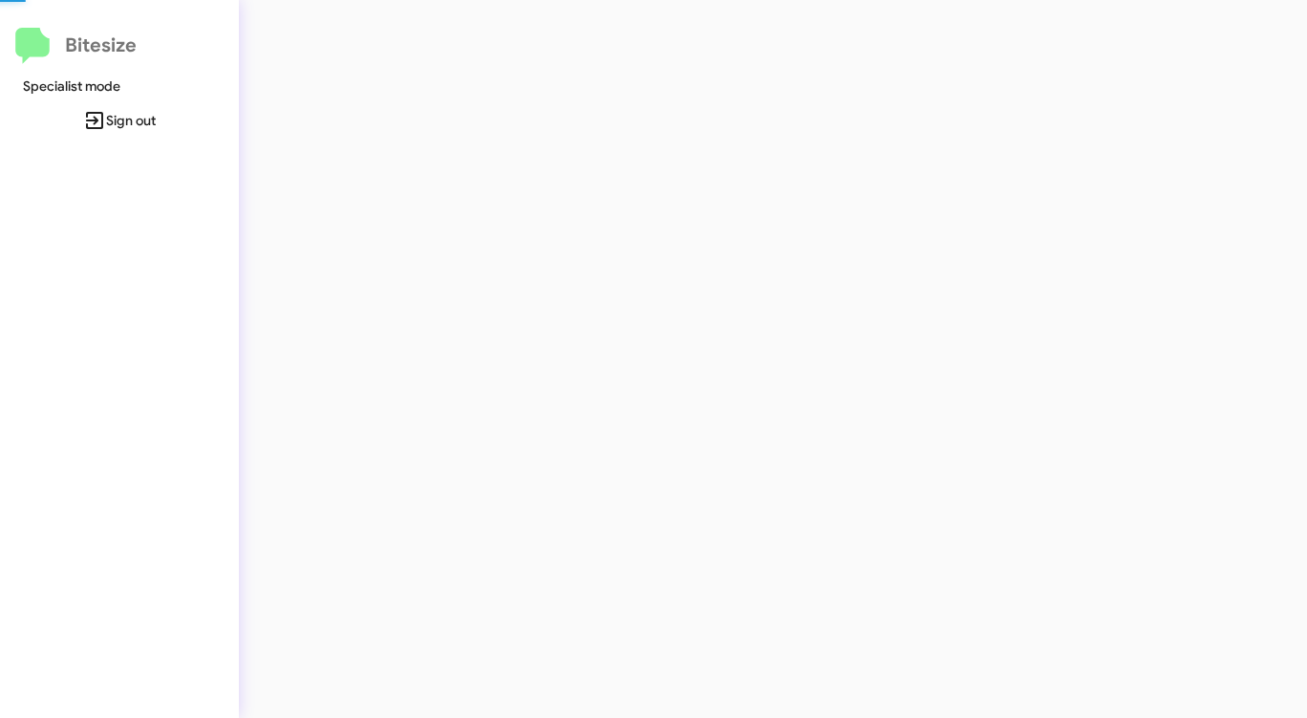
click at [407, 104] on div at bounding box center [684, 359] width 891 height 718
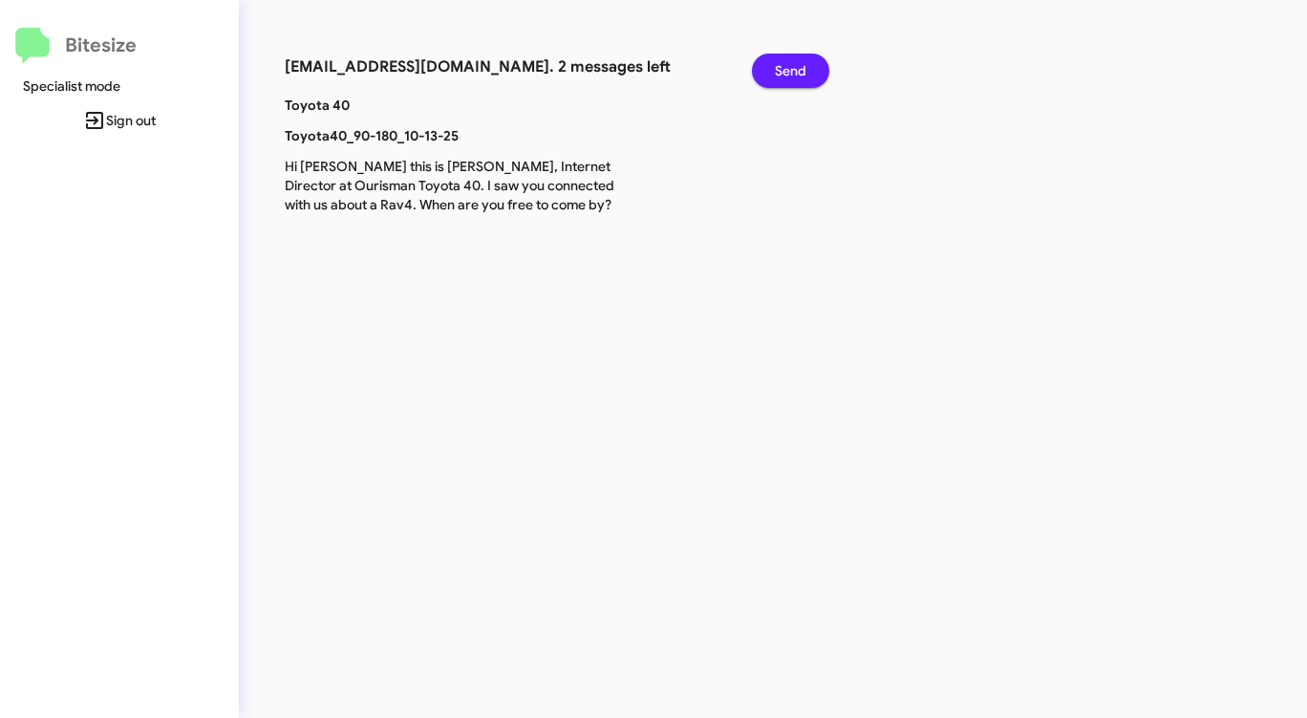
click at [788, 63] on span "Send" at bounding box center [791, 71] width 32 height 34
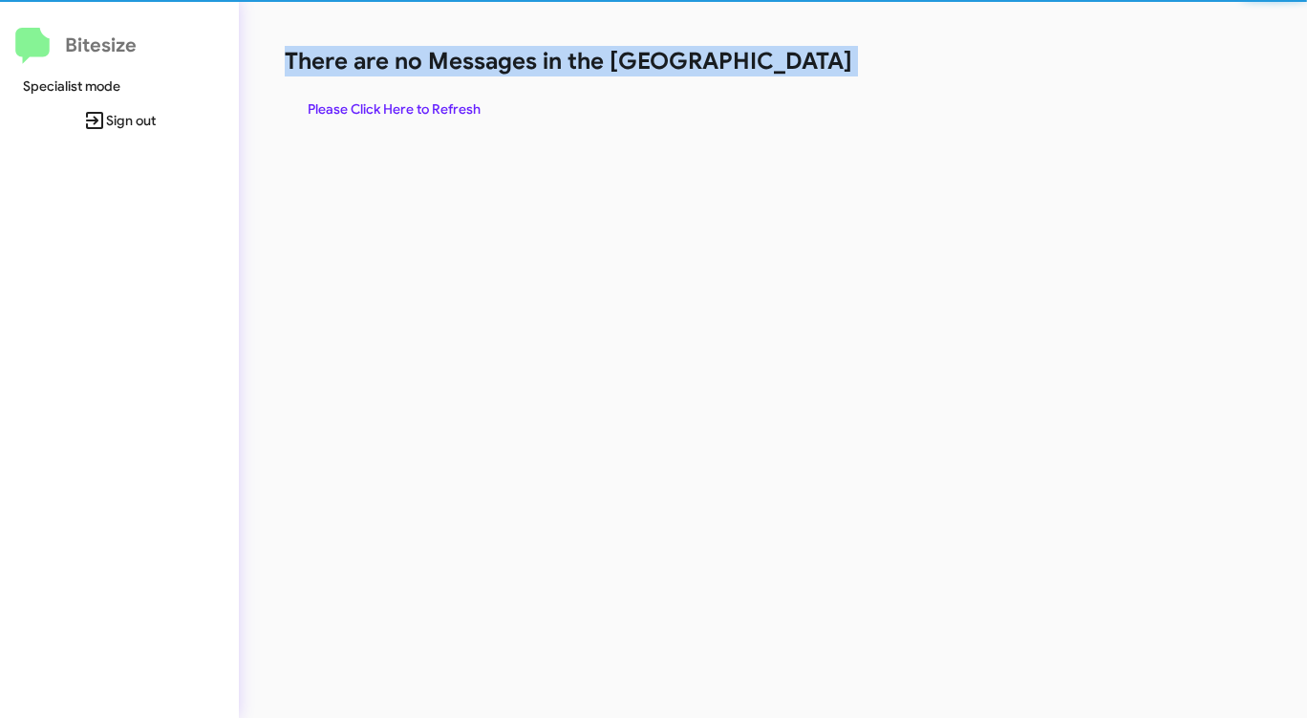
click at [788, 63] on h1 "There are no Messages in the [GEOGRAPHIC_DATA]" at bounding box center [684, 61] width 799 height 31
click at [788, 64] on h1 "There are no Messages in the [GEOGRAPHIC_DATA]" at bounding box center [684, 61] width 799 height 31
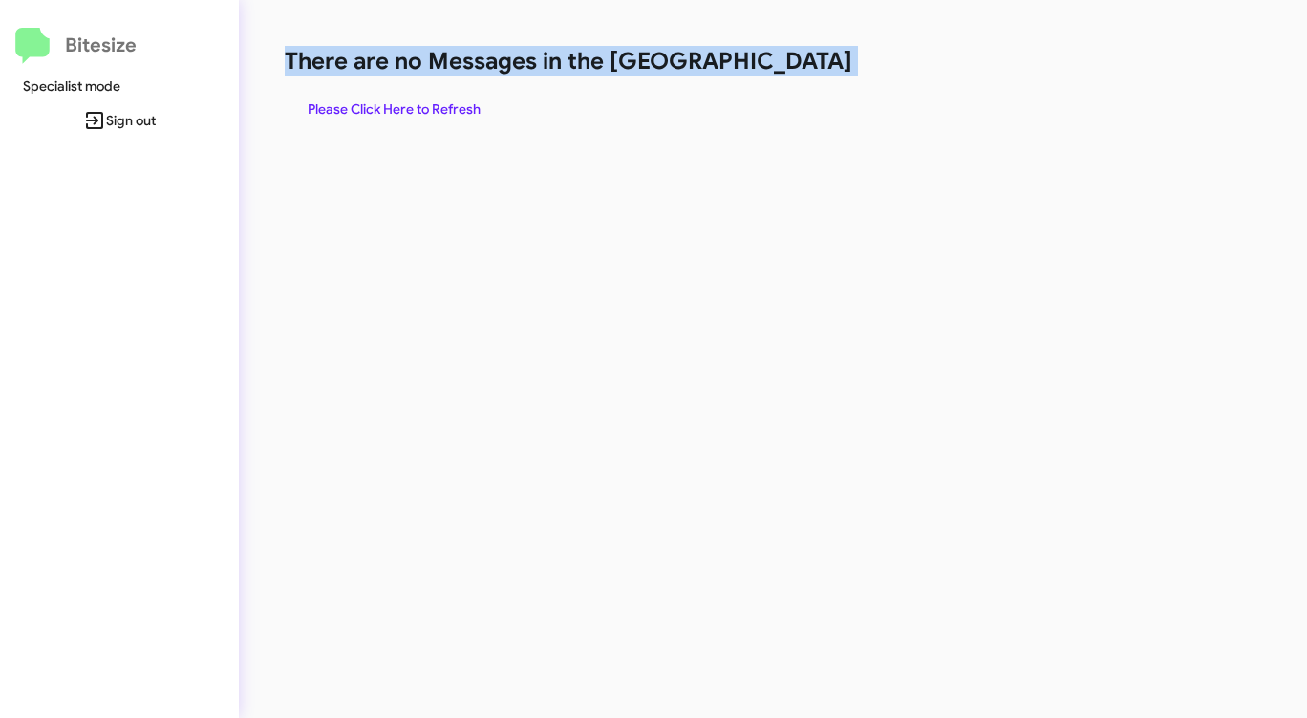
click at [393, 110] on span "Please Click Here to Refresh" at bounding box center [394, 109] width 173 height 34
click at [392, 110] on span "Please Click Here to Refresh" at bounding box center [394, 109] width 173 height 34
click at [392, 109] on span "Please Click Here to Refresh" at bounding box center [394, 109] width 173 height 34
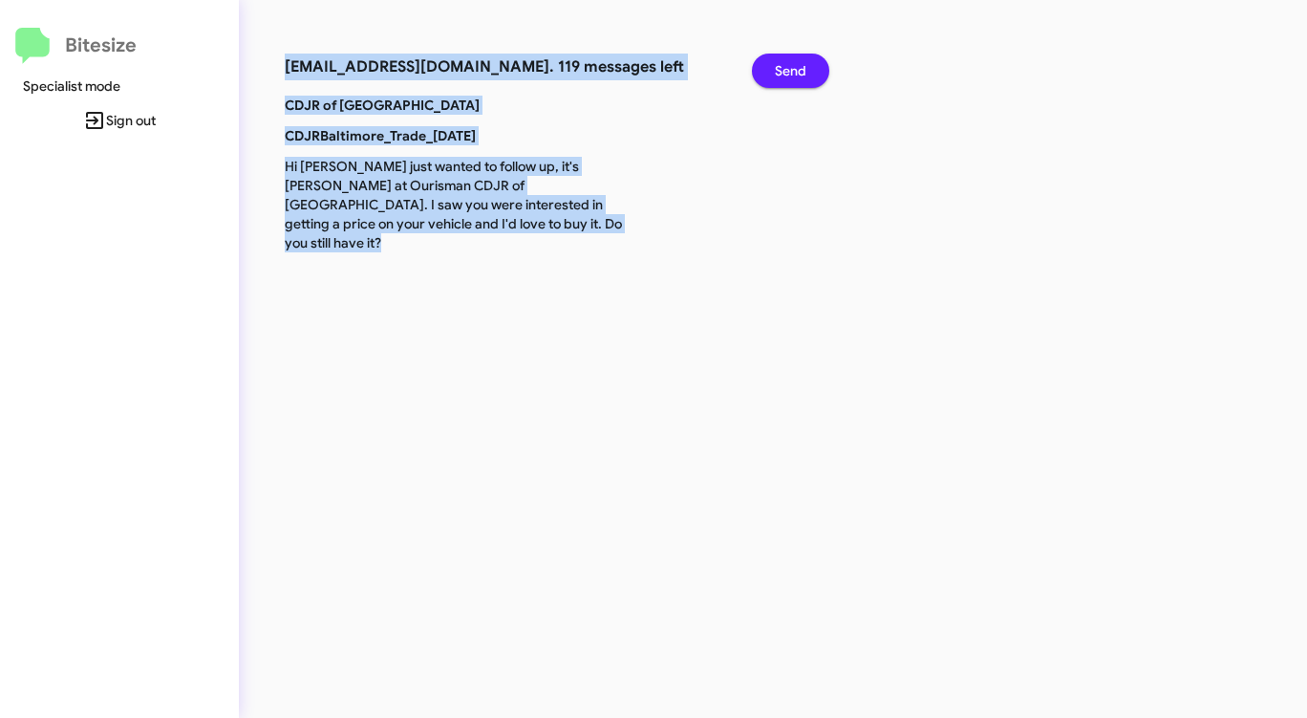
click at [784, 66] on span "Send" at bounding box center [791, 71] width 32 height 34
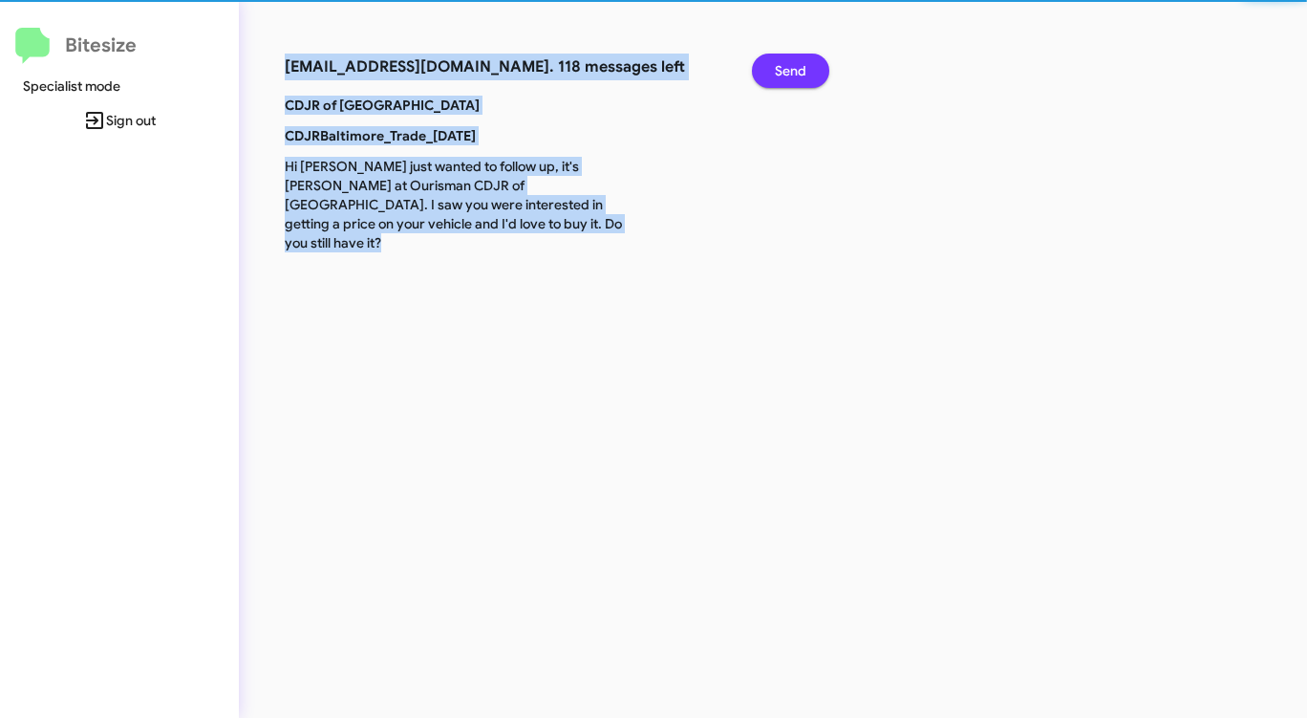
click at [784, 66] on span "Send" at bounding box center [791, 71] width 32 height 34
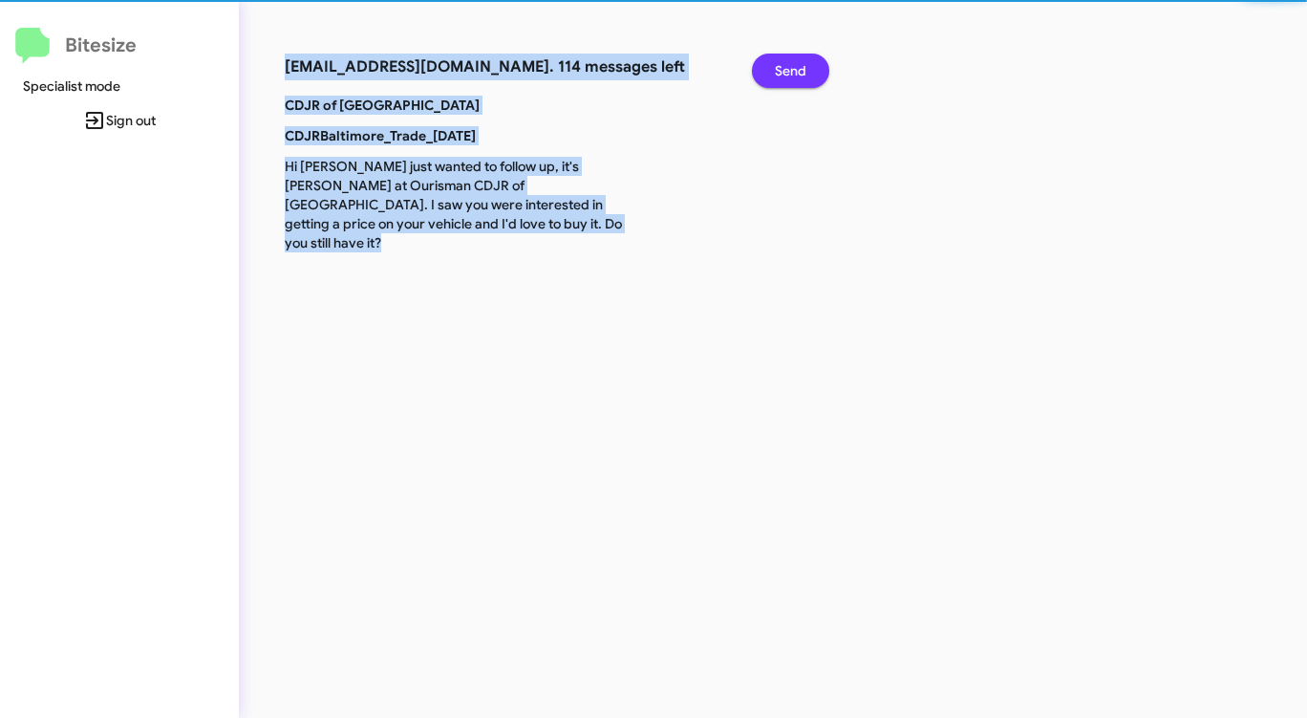
click at [784, 66] on span "Send" at bounding box center [791, 71] width 32 height 34
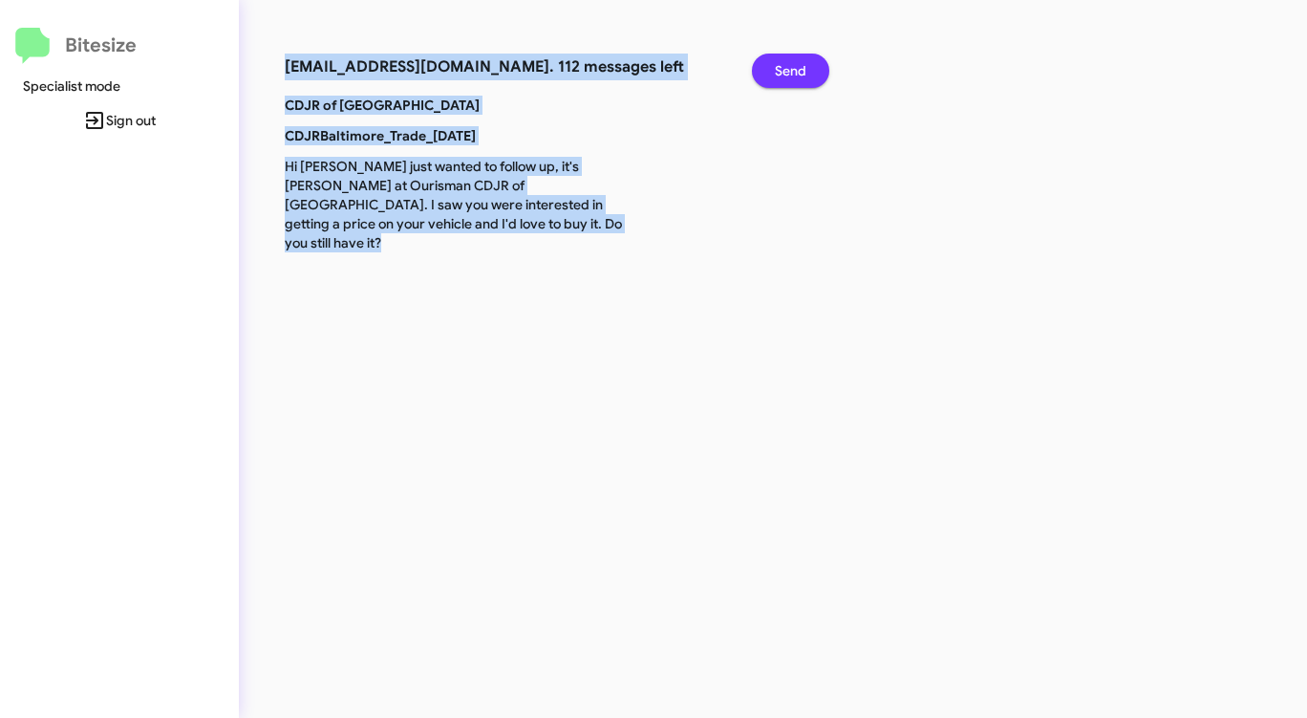
click at [784, 66] on span "Send" at bounding box center [791, 71] width 32 height 34
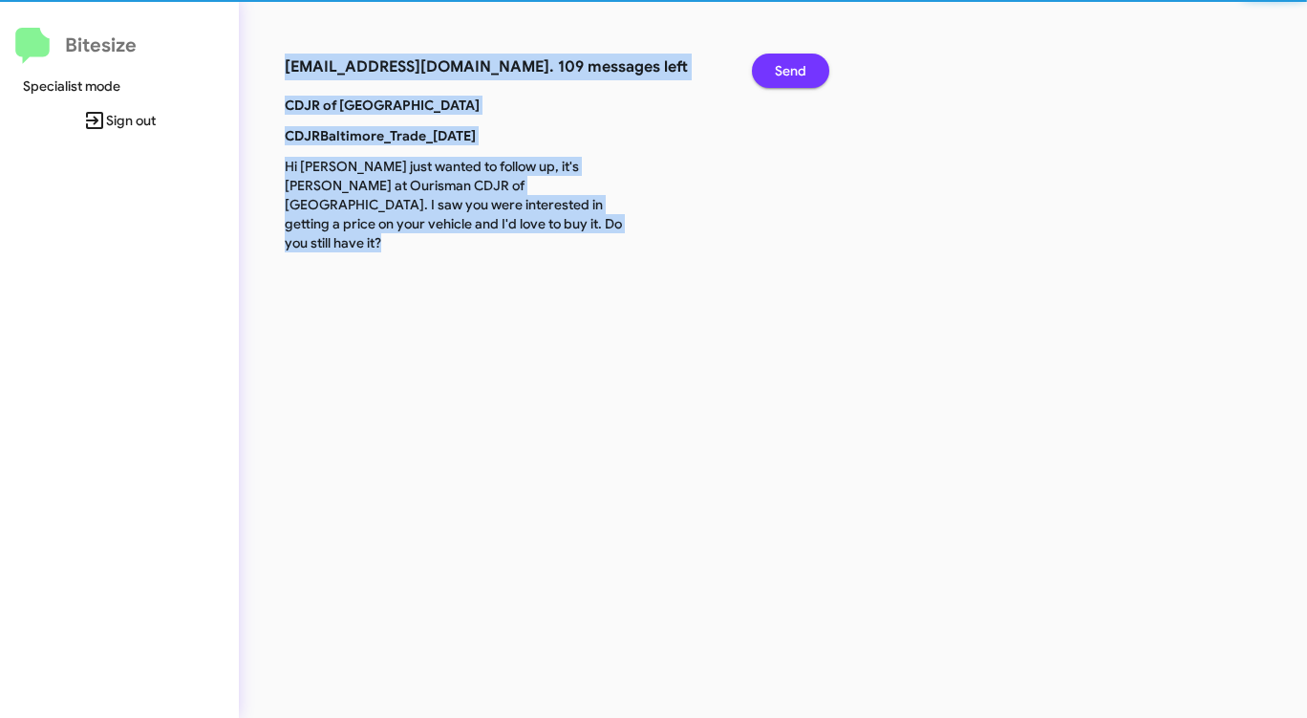
click at [784, 66] on span "Send" at bounding box center [791, 71] width 32 height 34
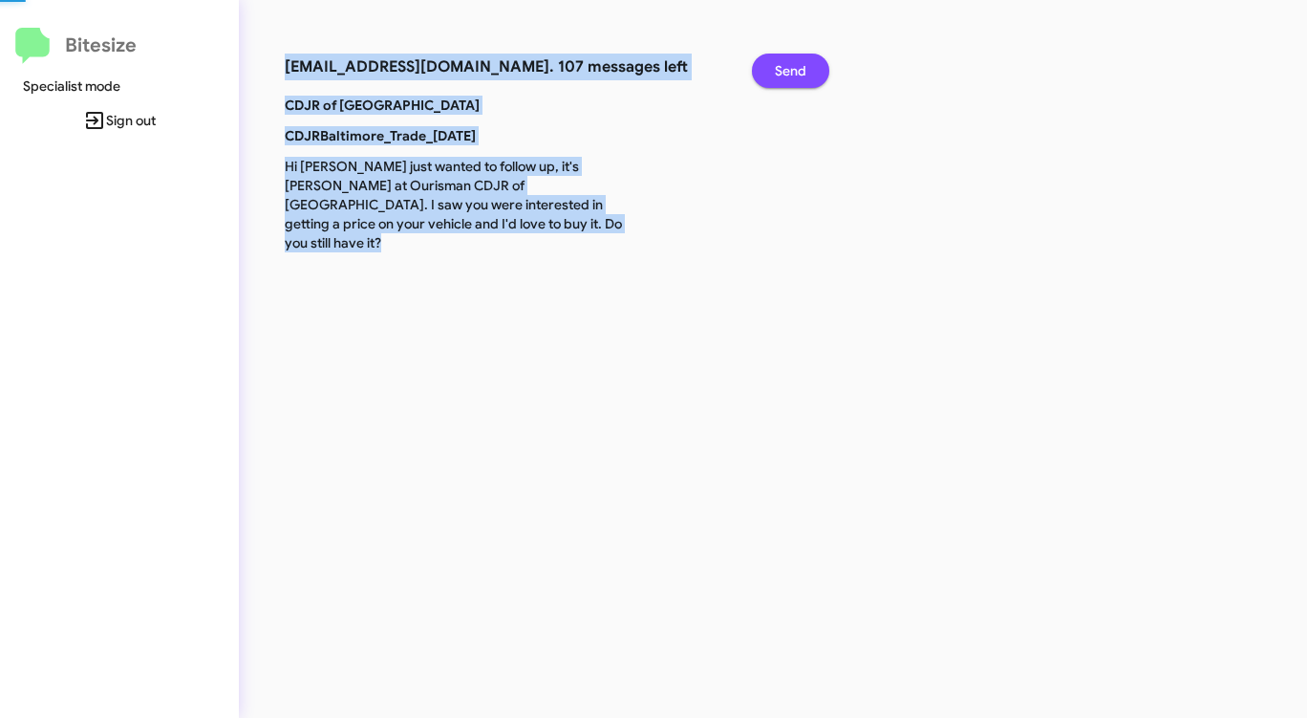
click at [784, 66] on span "Send" at bounding box center [791, 71] width 32 height 34
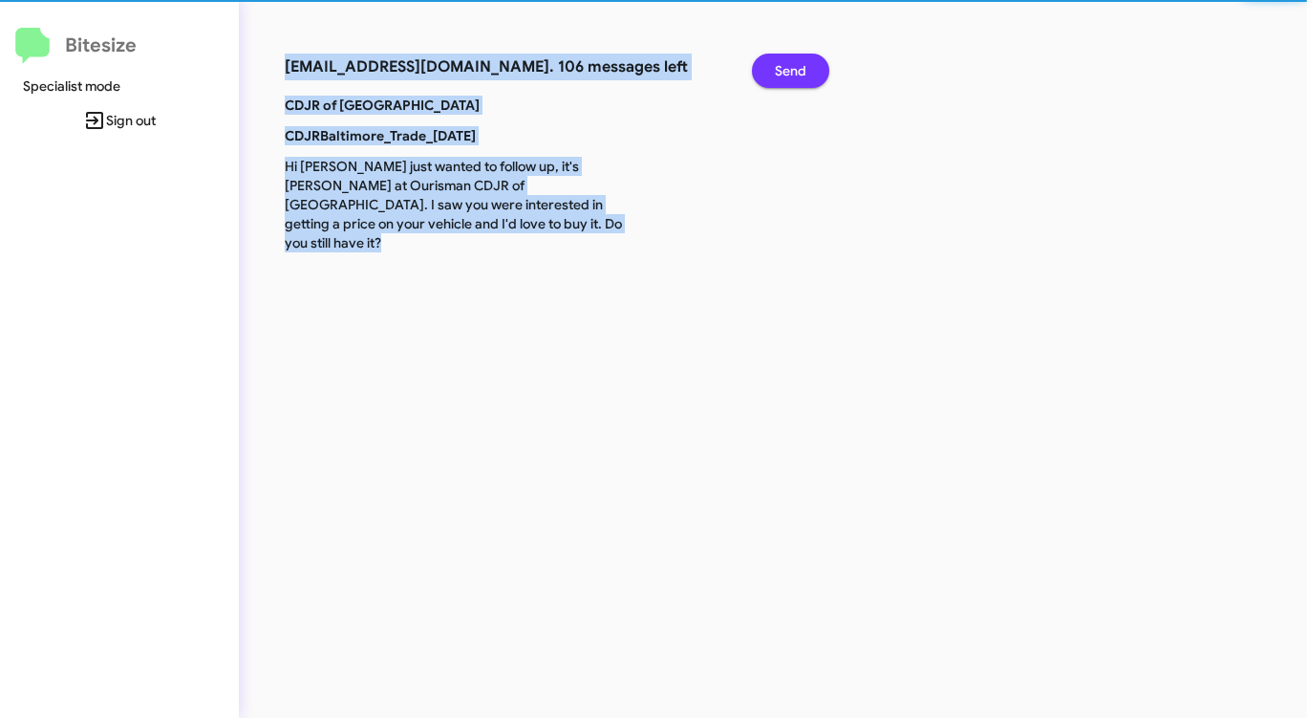
click at [784, 66] on span "Send" at bounding box center [791, 71] width 32 height 34
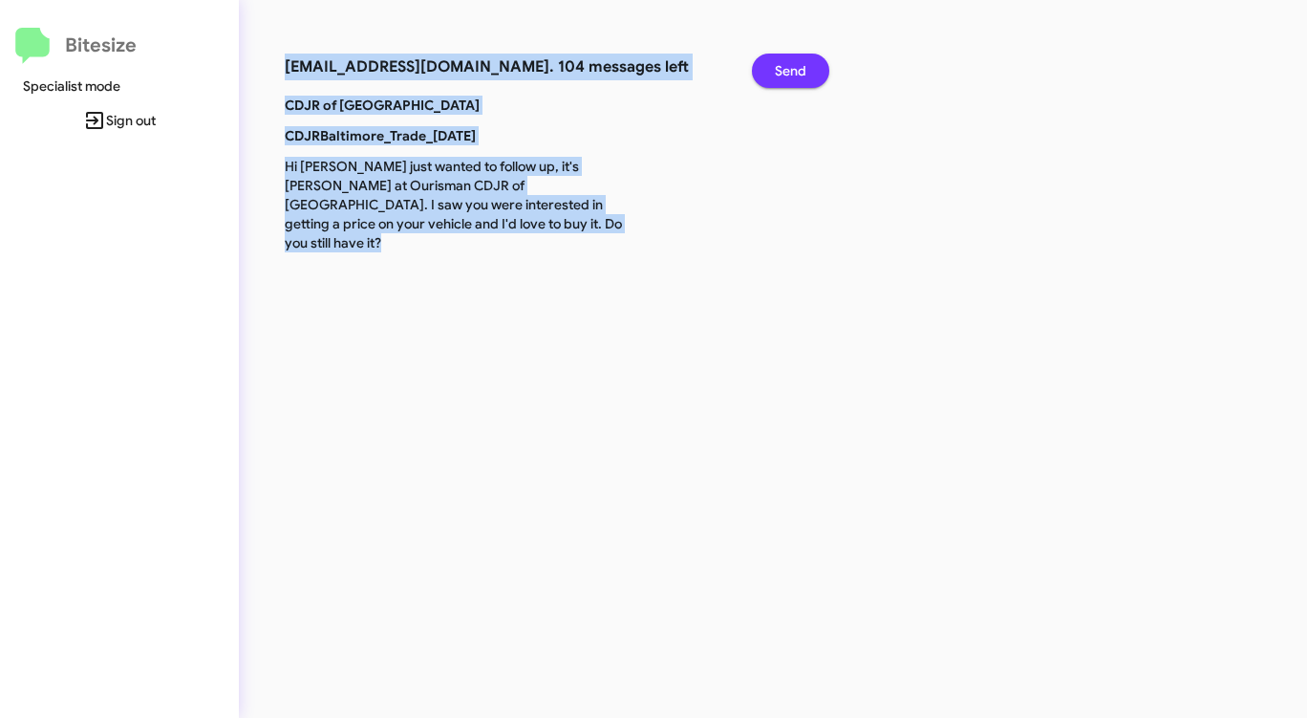
click at [784, 66] on span "Send" at bounding box center [791, 71] width 32 height 34
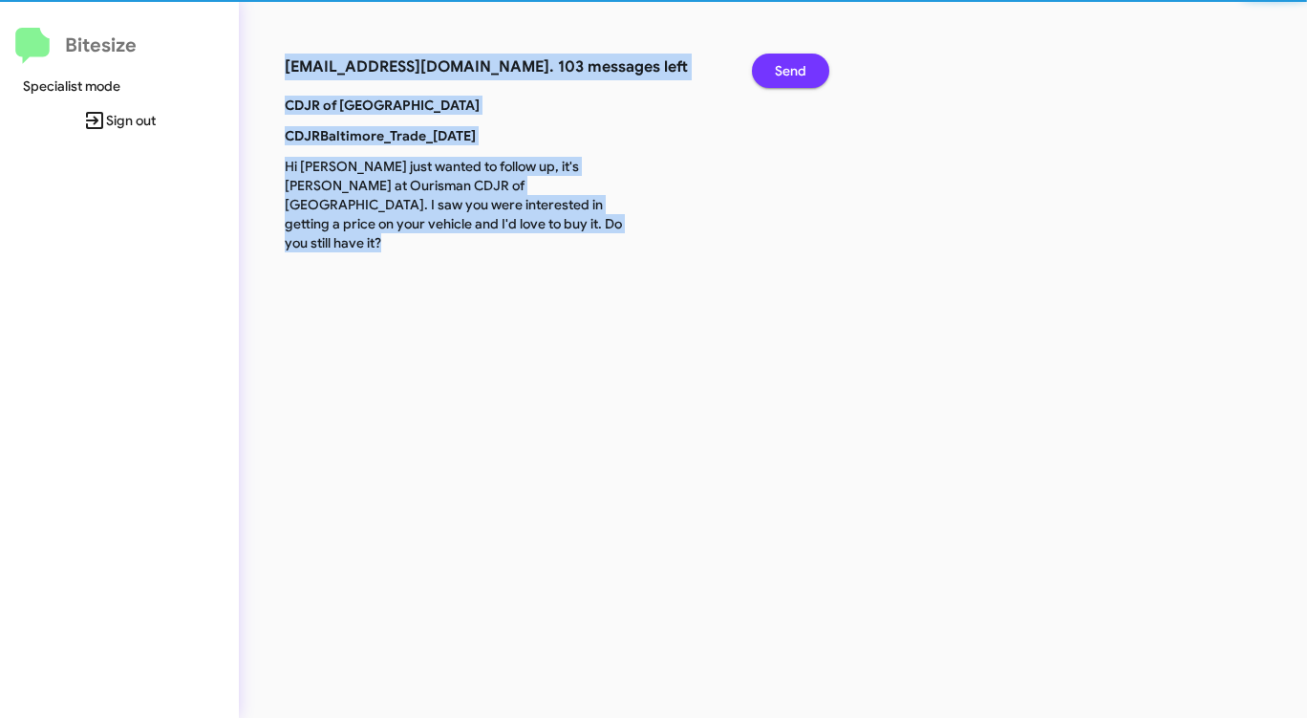
click at [784, 66] on span "Send" at bounding box center [791, 71] width 32 height 34
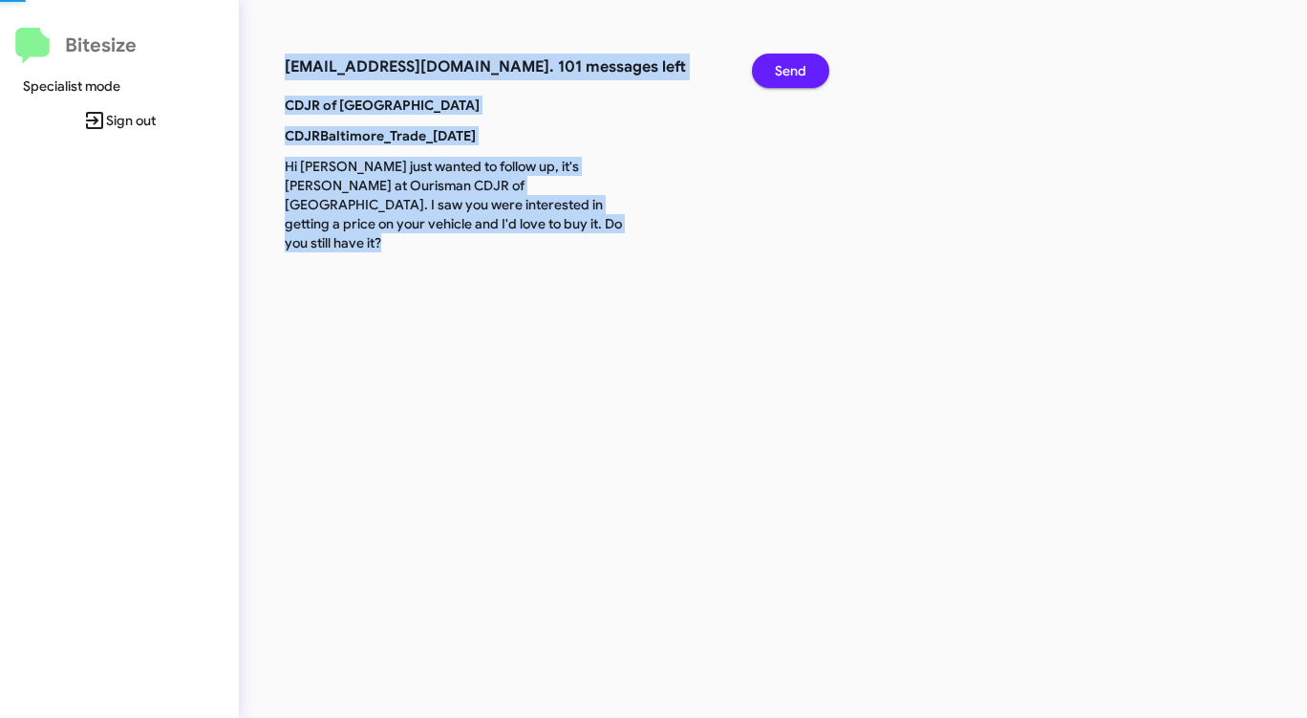
click at [784, 66] on span "Send" at bounding box center [791, 71] width 32 height 34
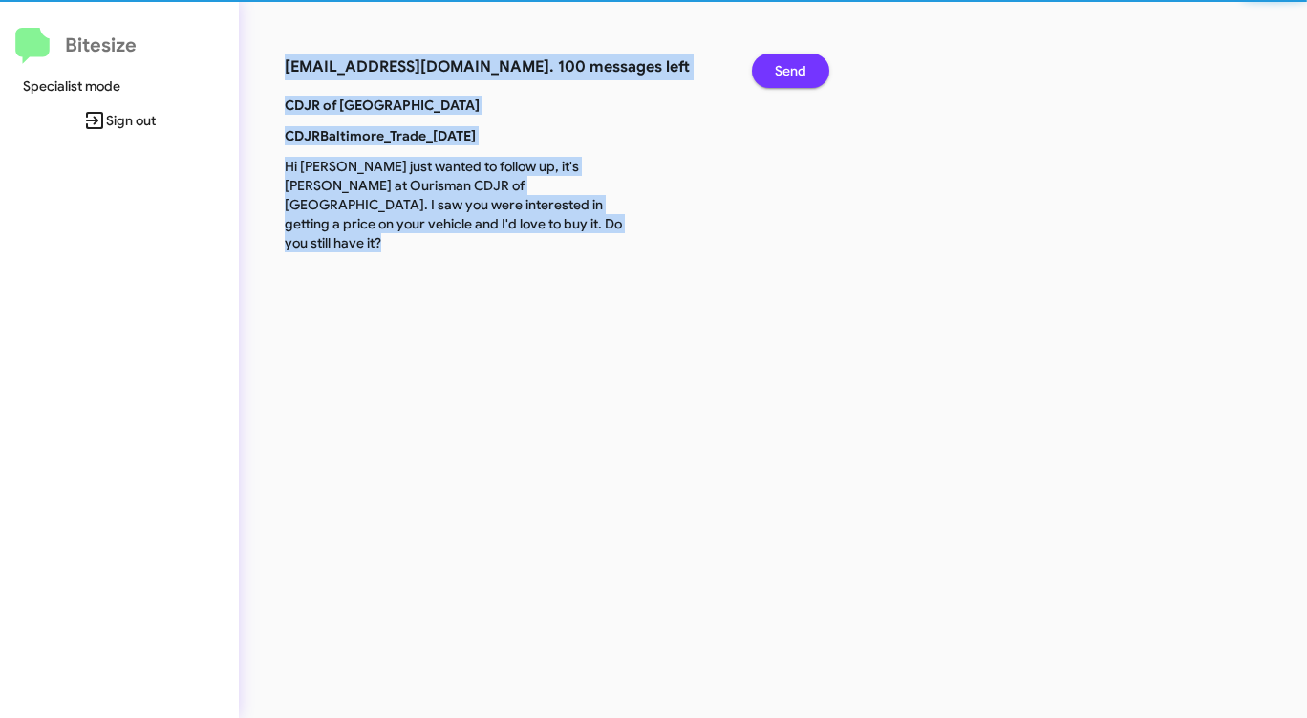
click at [784, 66] on span "Send" at bounding box center [791, 71] width 32 height 34
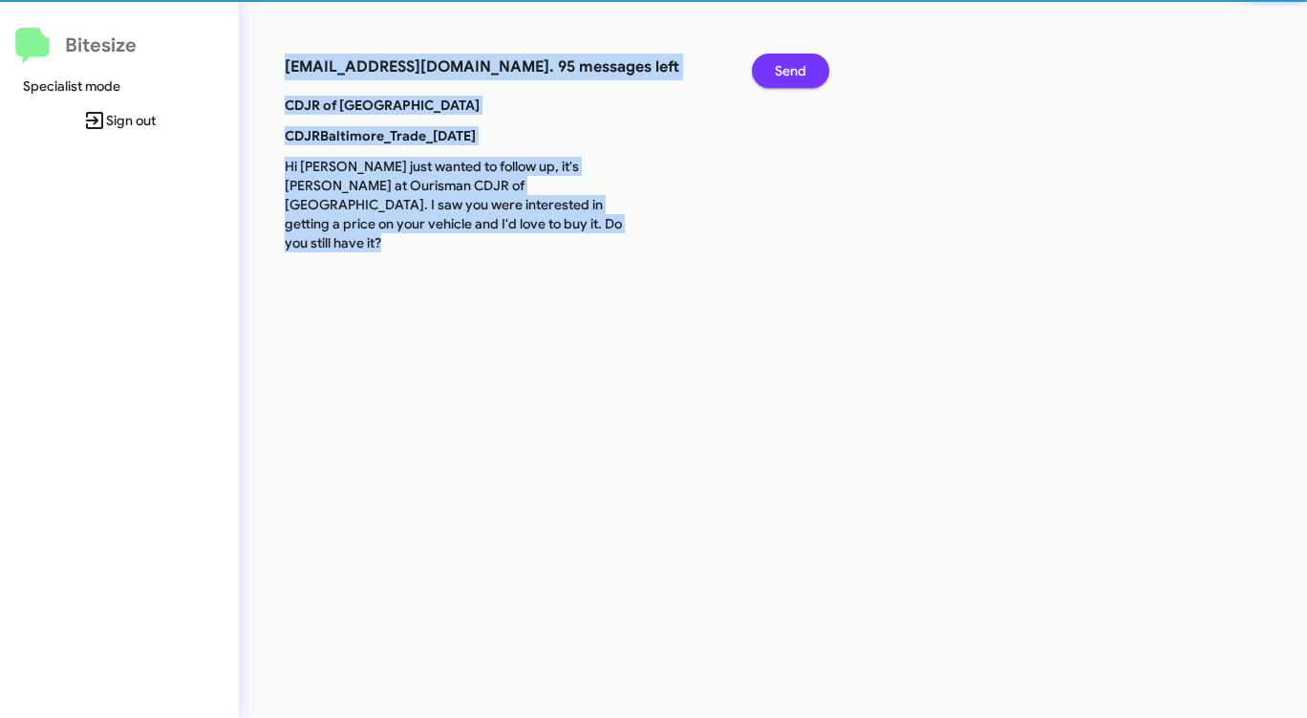
click at [784, 66] on span "Send" at bounding box center [791, 71] width 32 height 34
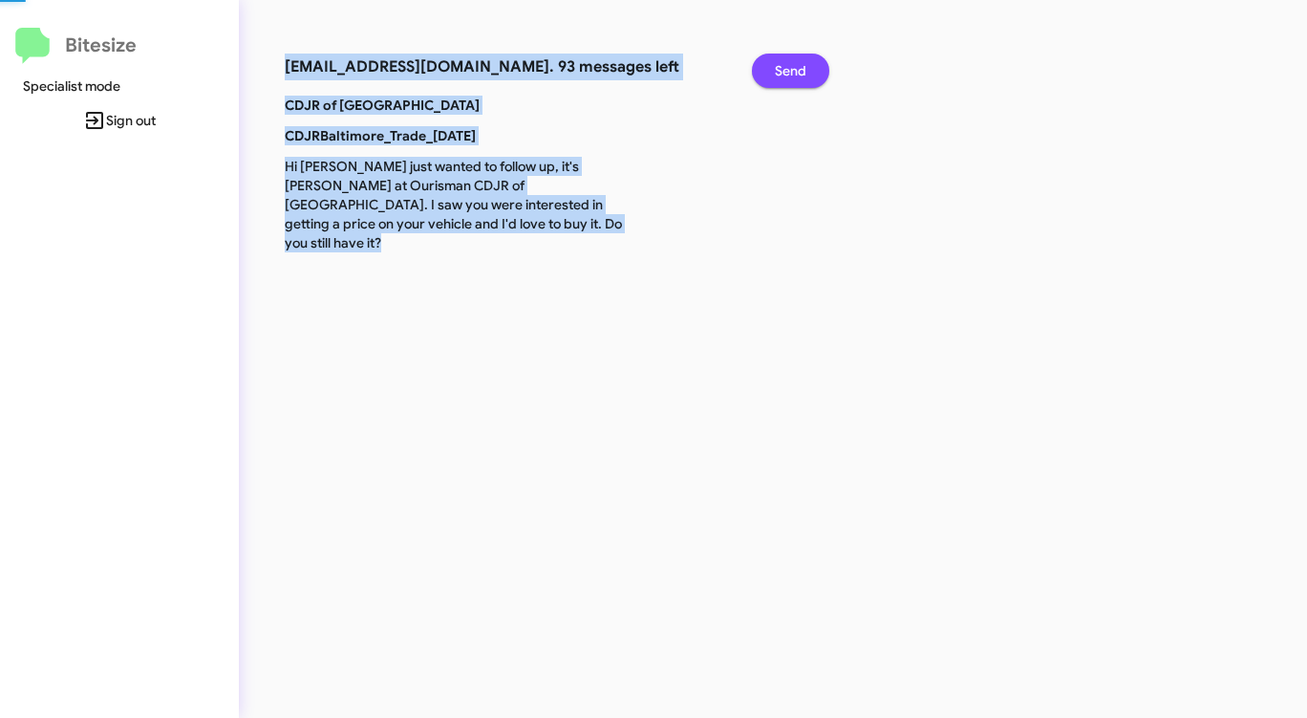
click at [784, 66] on span "Send" at bounding box center [791, 71] width 32 height 34
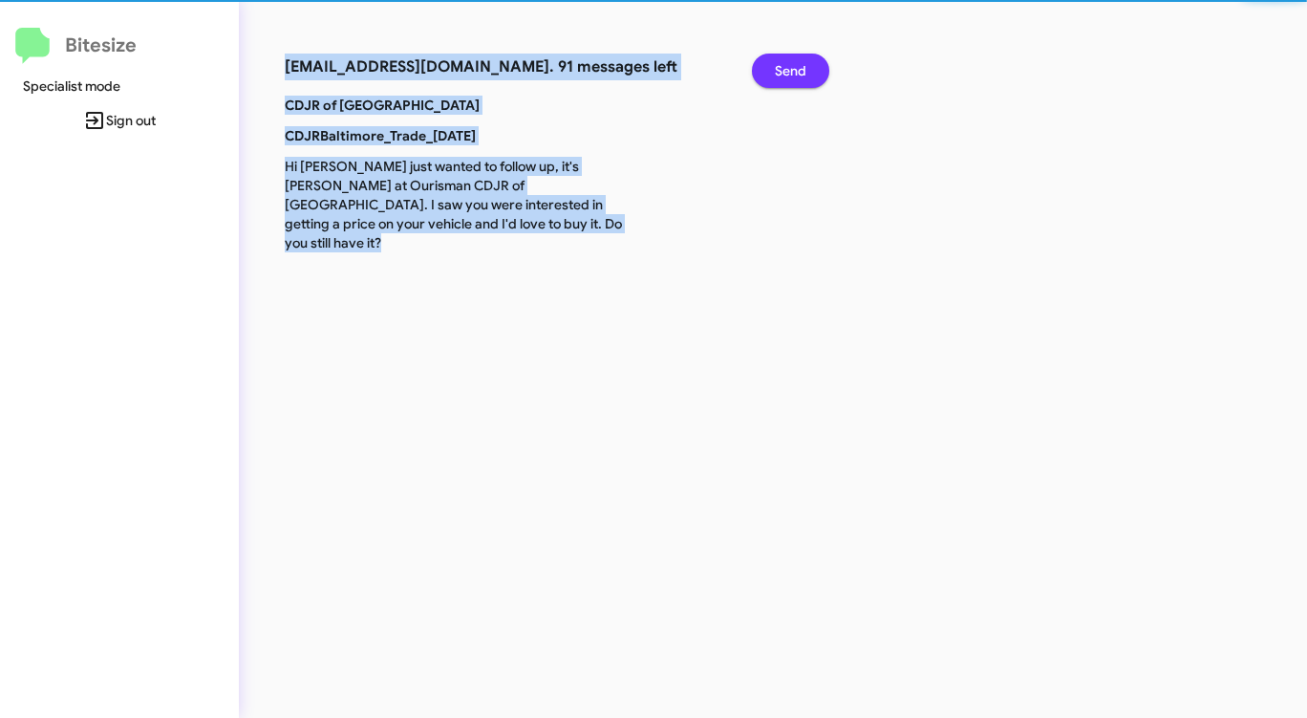
click at [784, 66] on span "Send" at bounding box center [791, 71] width 32 height 34
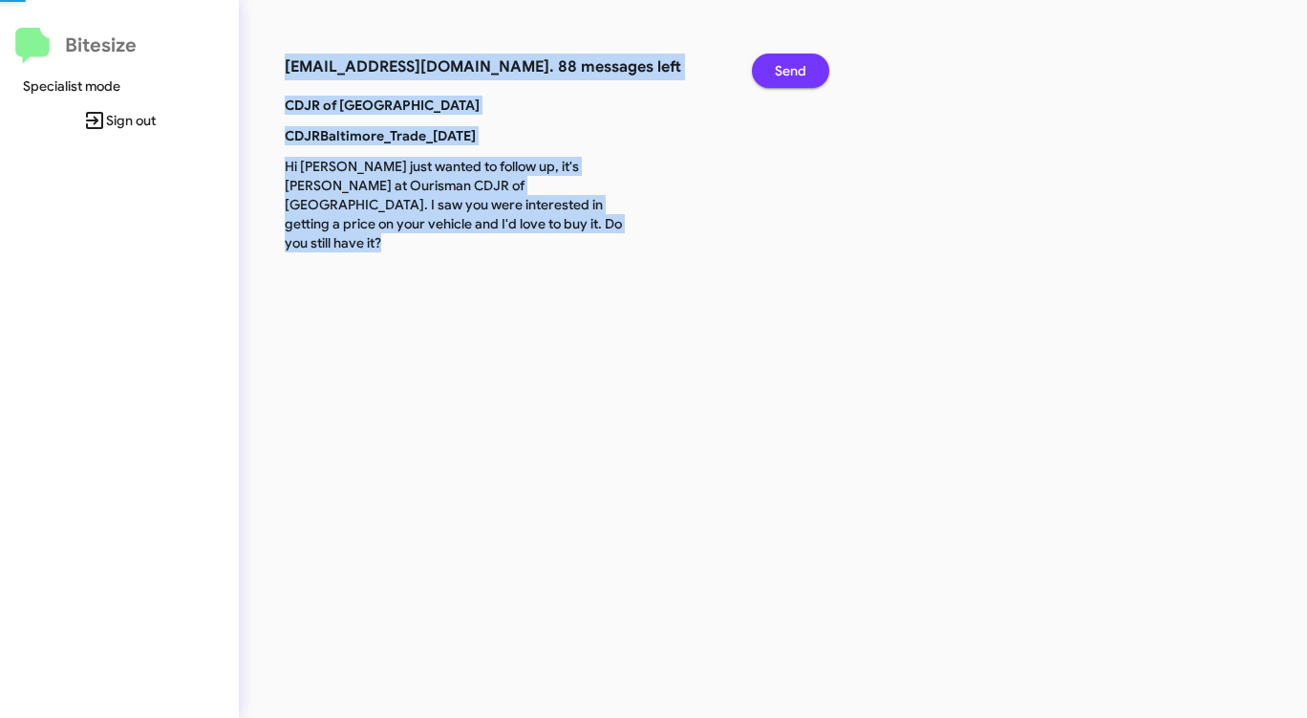
click at [784, 66] on span "Send" at bounding box center [791, 71] width 32 height 34
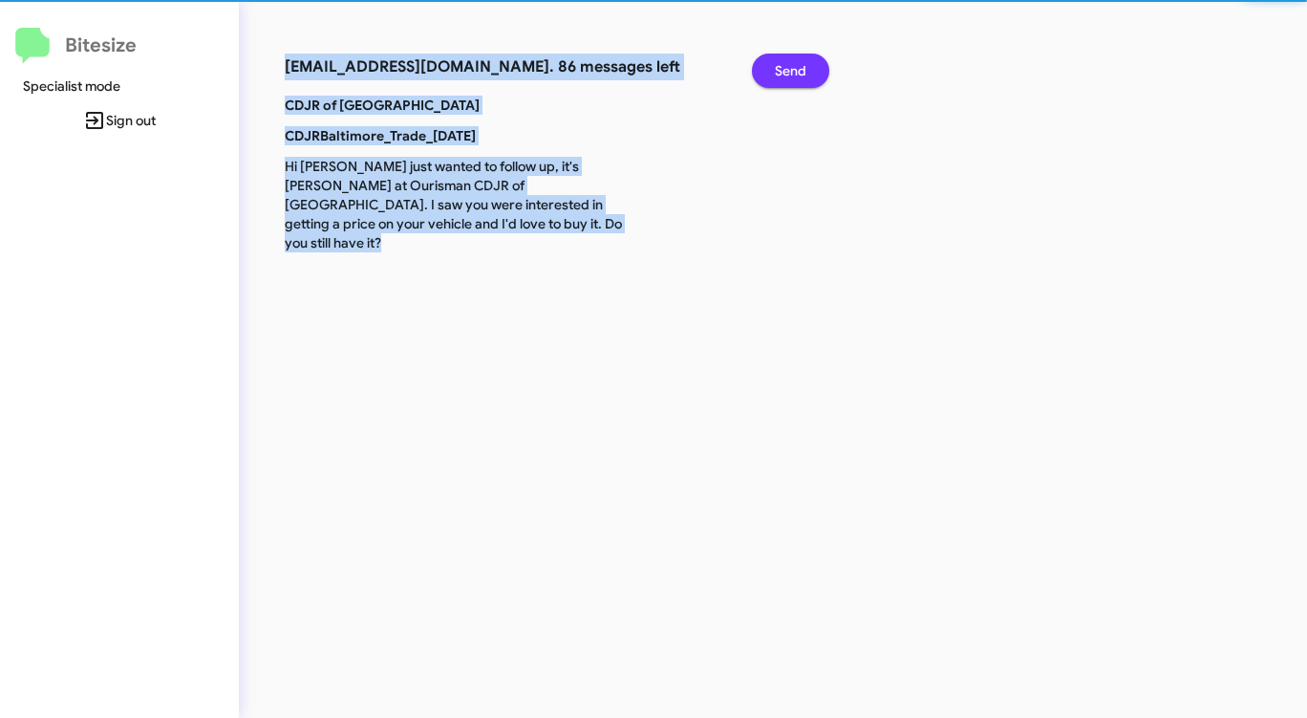
click at [784, 66] on span "Send" at bounding box center [791, 71] width 32 height 34
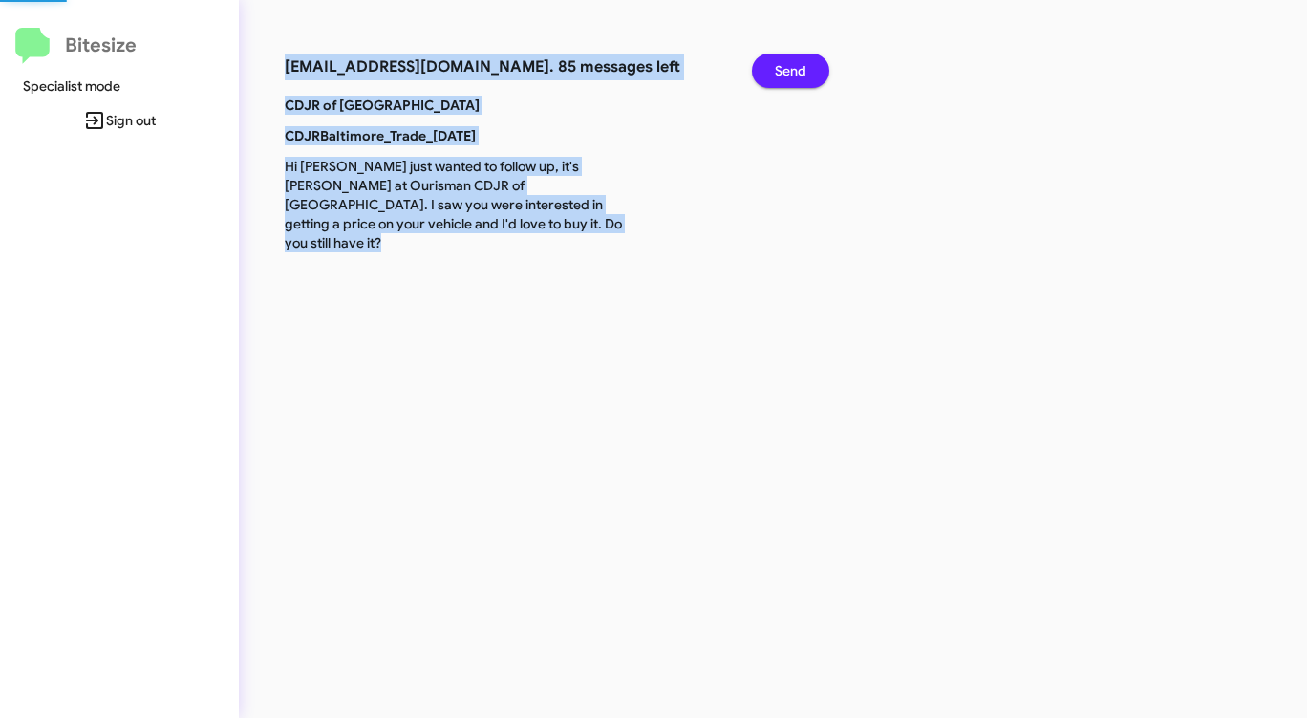
click at [784, 66] on span "Send" at bounding box center [791, 71] width 32 height 34
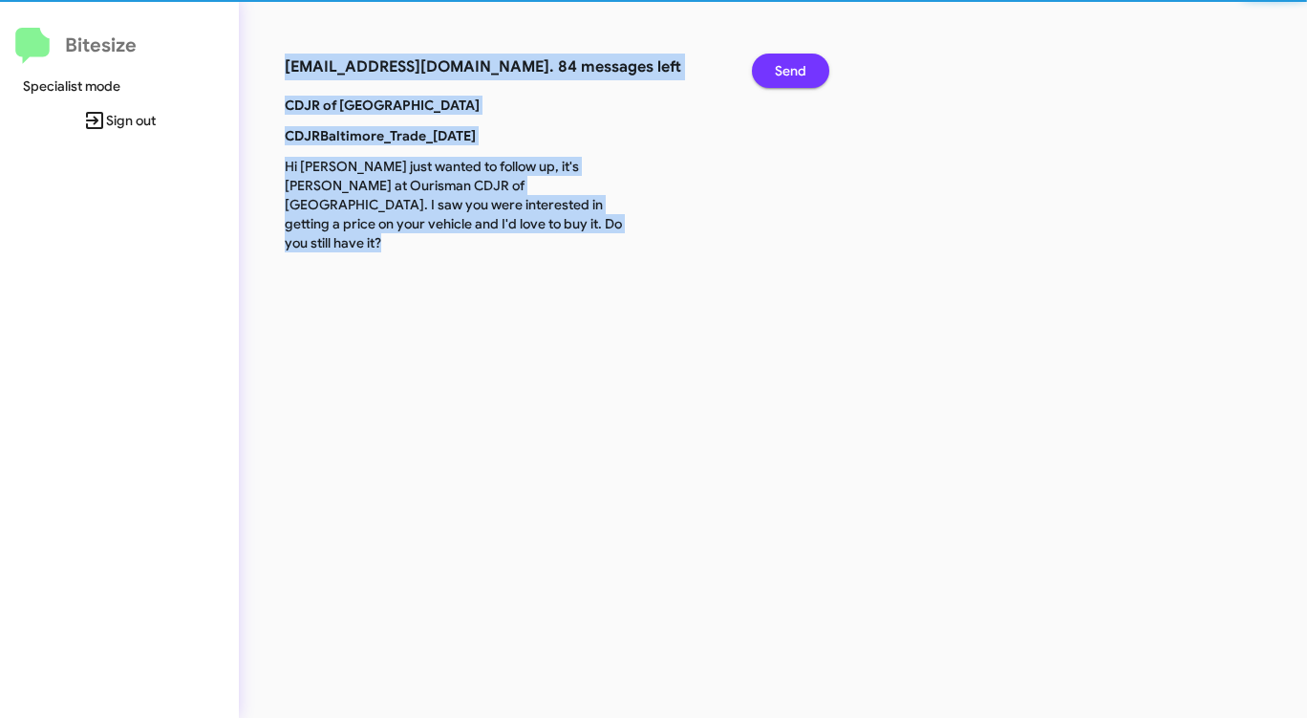
click at [784, 66] on span "Send" at bounding box center [791, 71] width 32 height 34
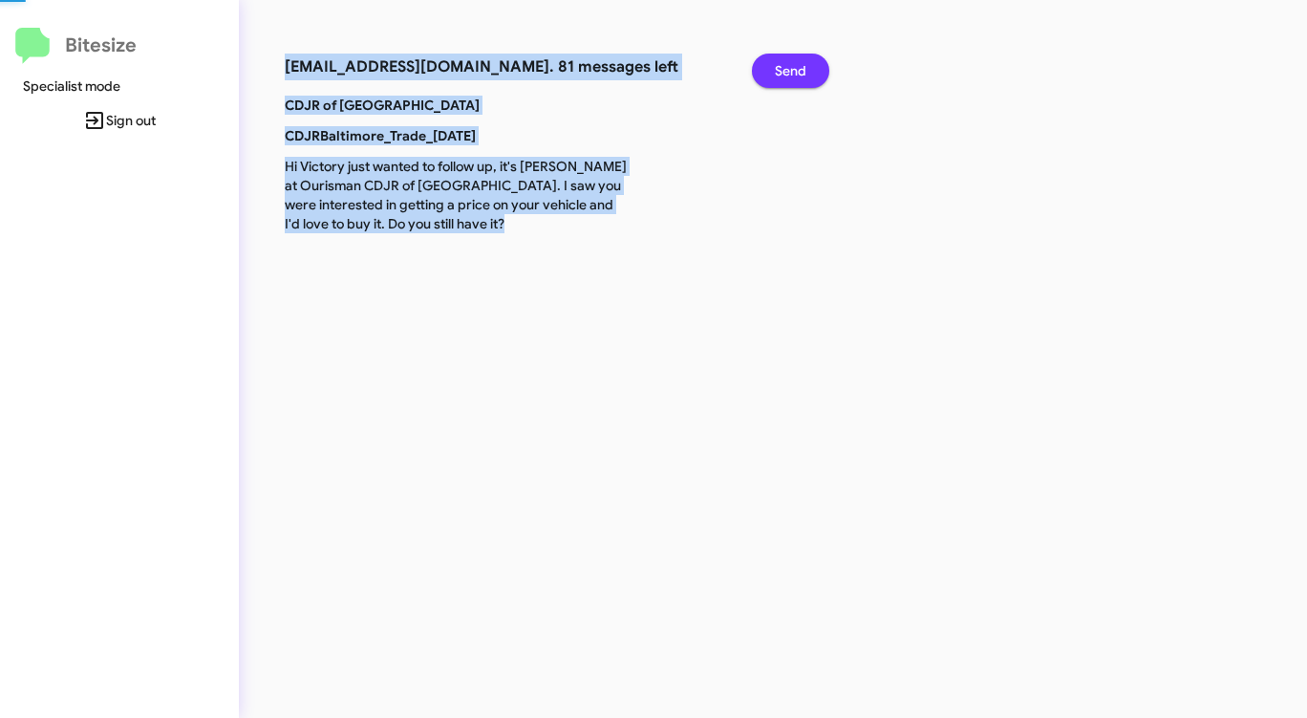
click at [784, 66] on span "Send" at bounding box center [791, 71] width 32 height 34
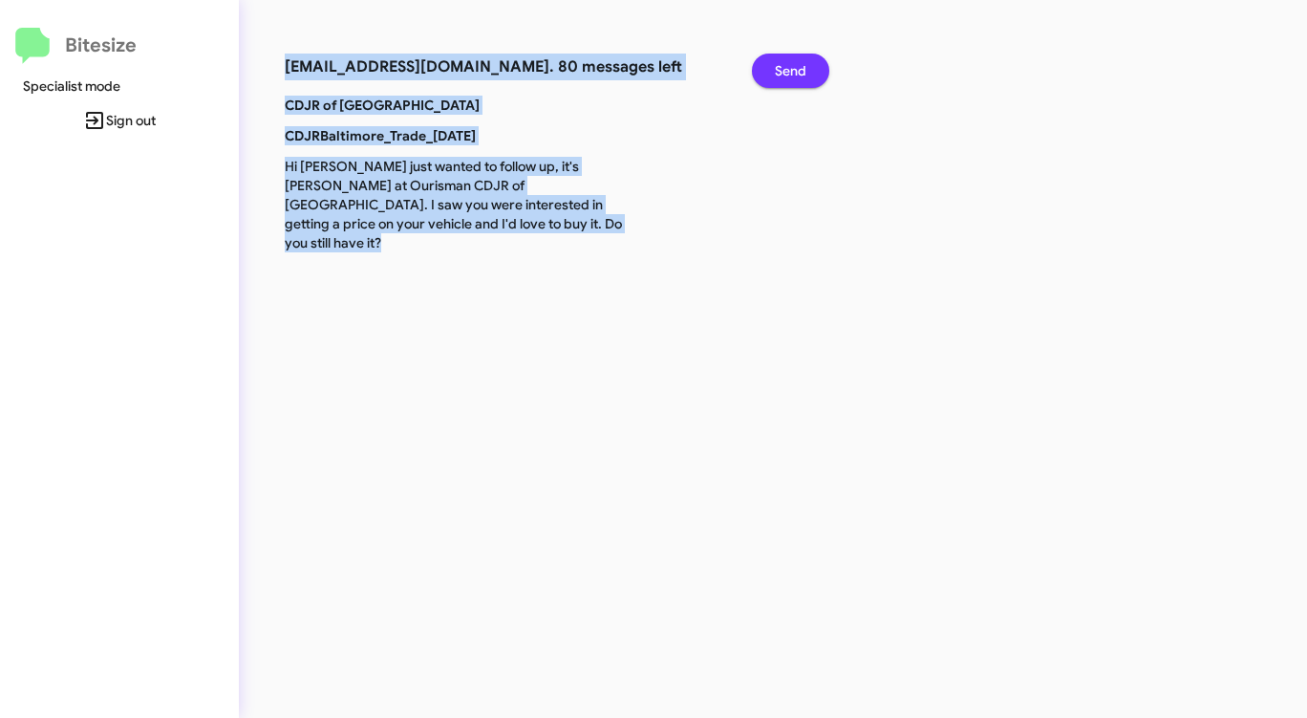
click at [784, 66] on span "Send" at bounding box center [791, 71] width 32 height 34
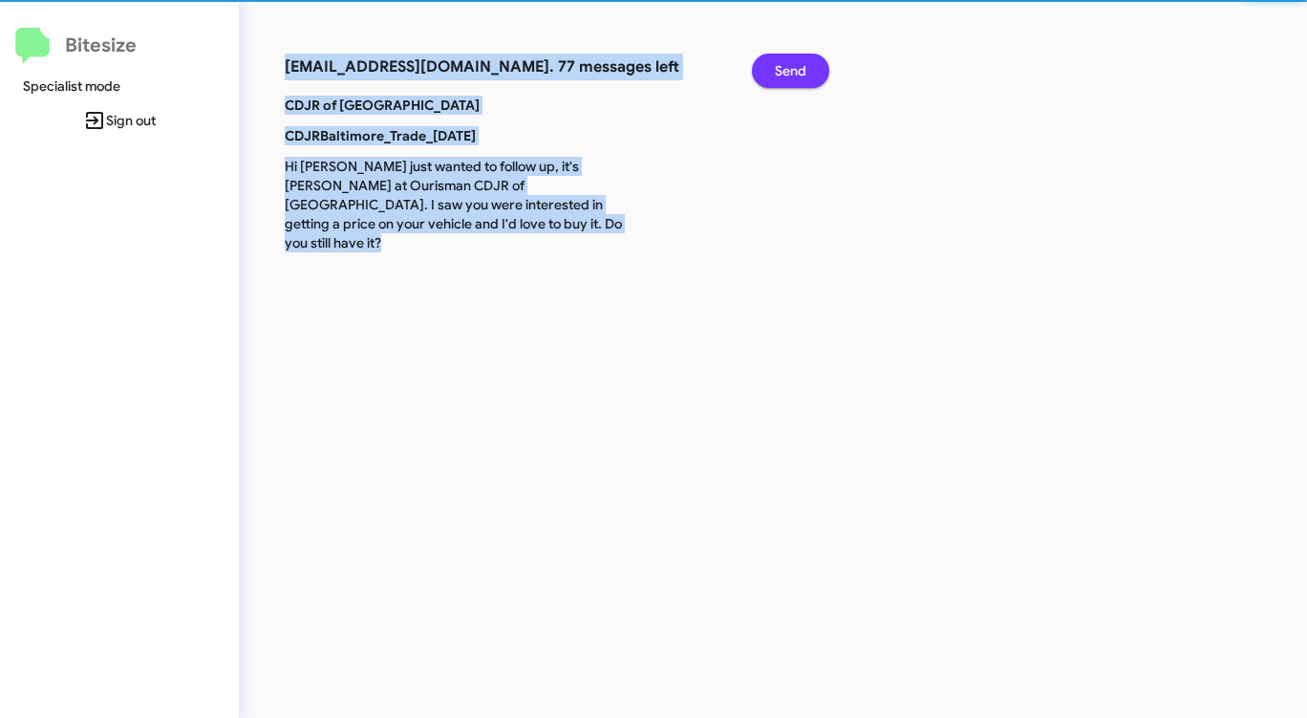
click at [784, 66] on span "Send" at bounding box center [791, 71] width 32 height 34
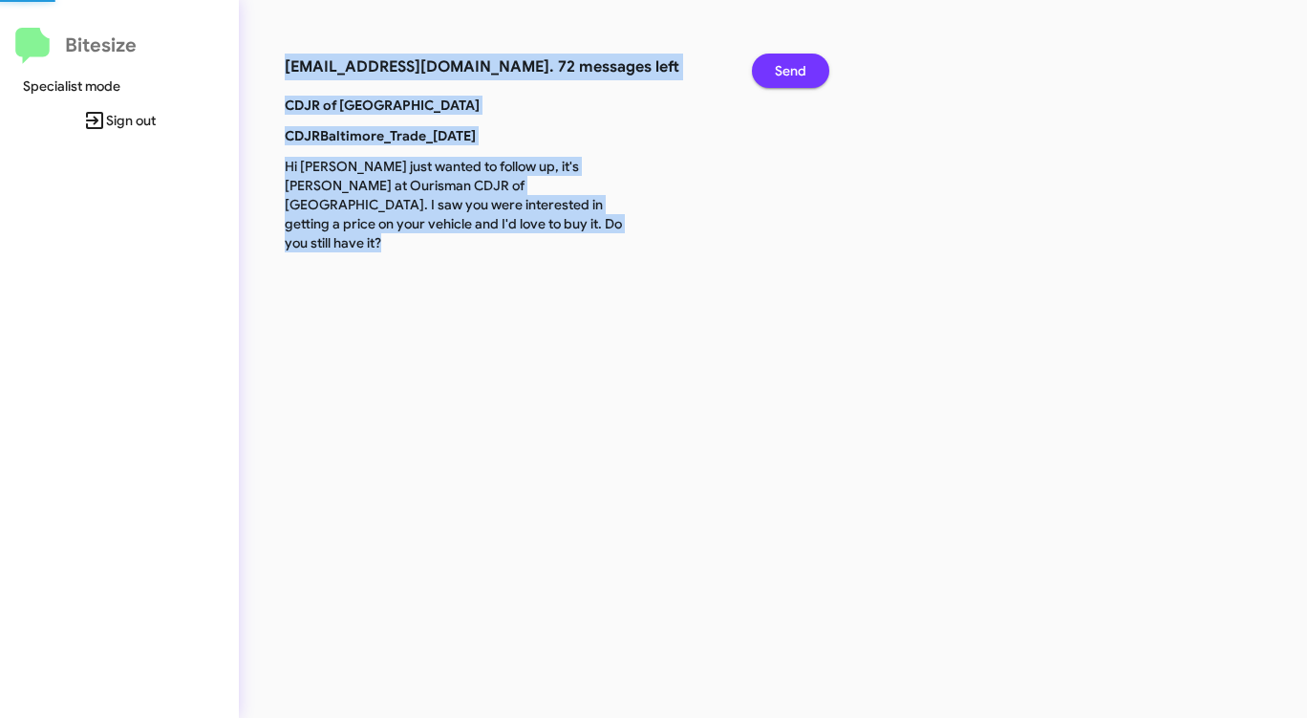
click at [784, 66] on span "Send" at bounding box center [791, 71] width 32 height 34
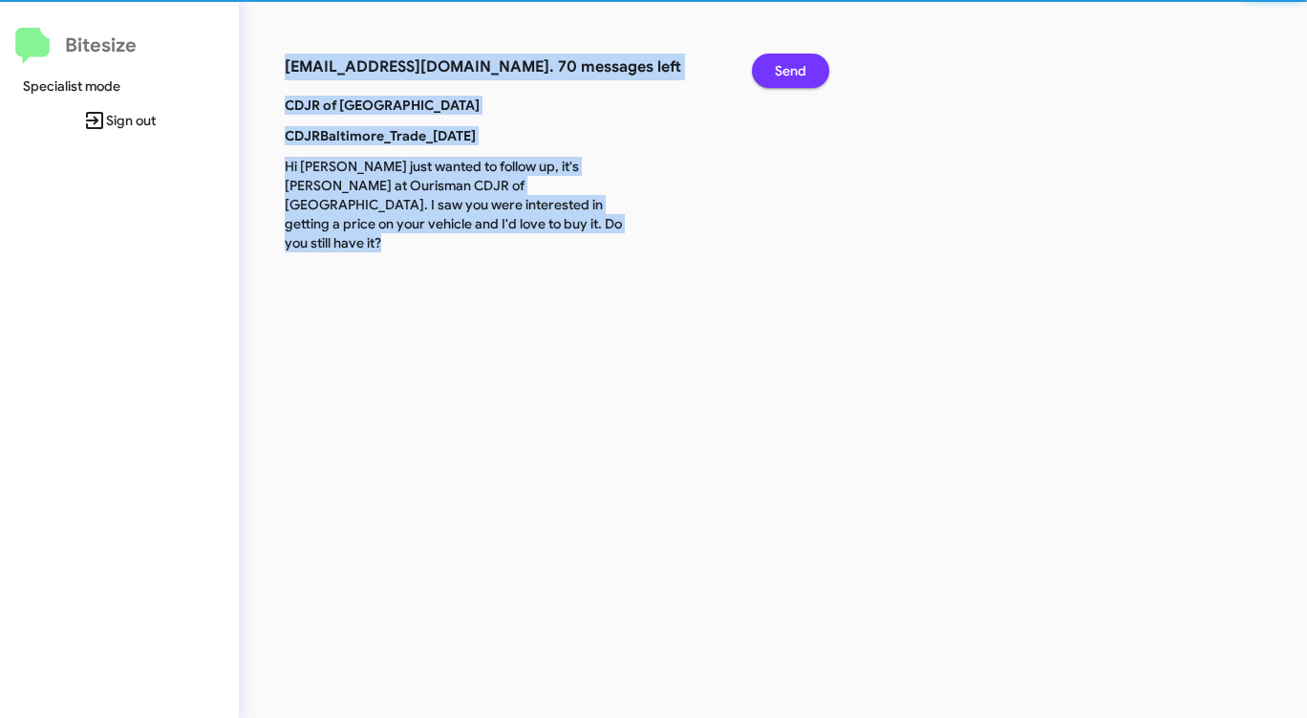
click at [784, 66] on span "Send" at bounding box center [791, 71] width 32 height 34
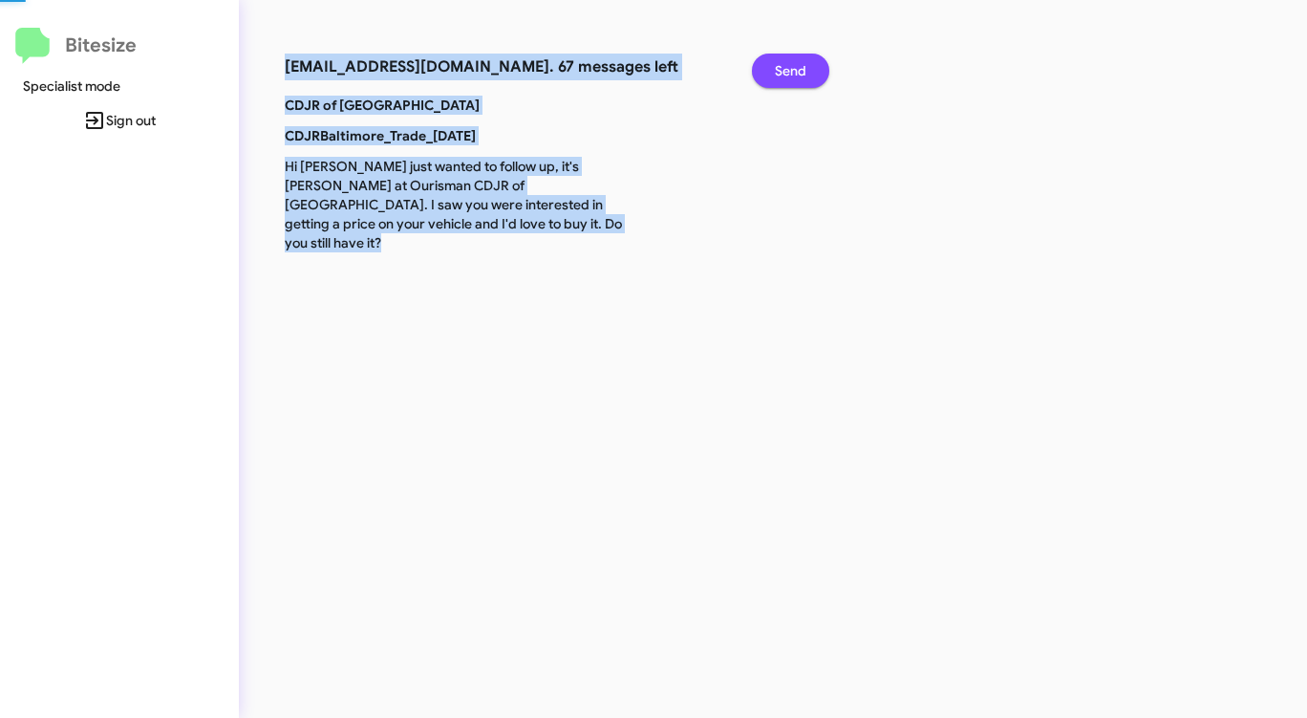
click at [784, 66] on span "Send" at bounding box center [791, 71] width 32 height 34
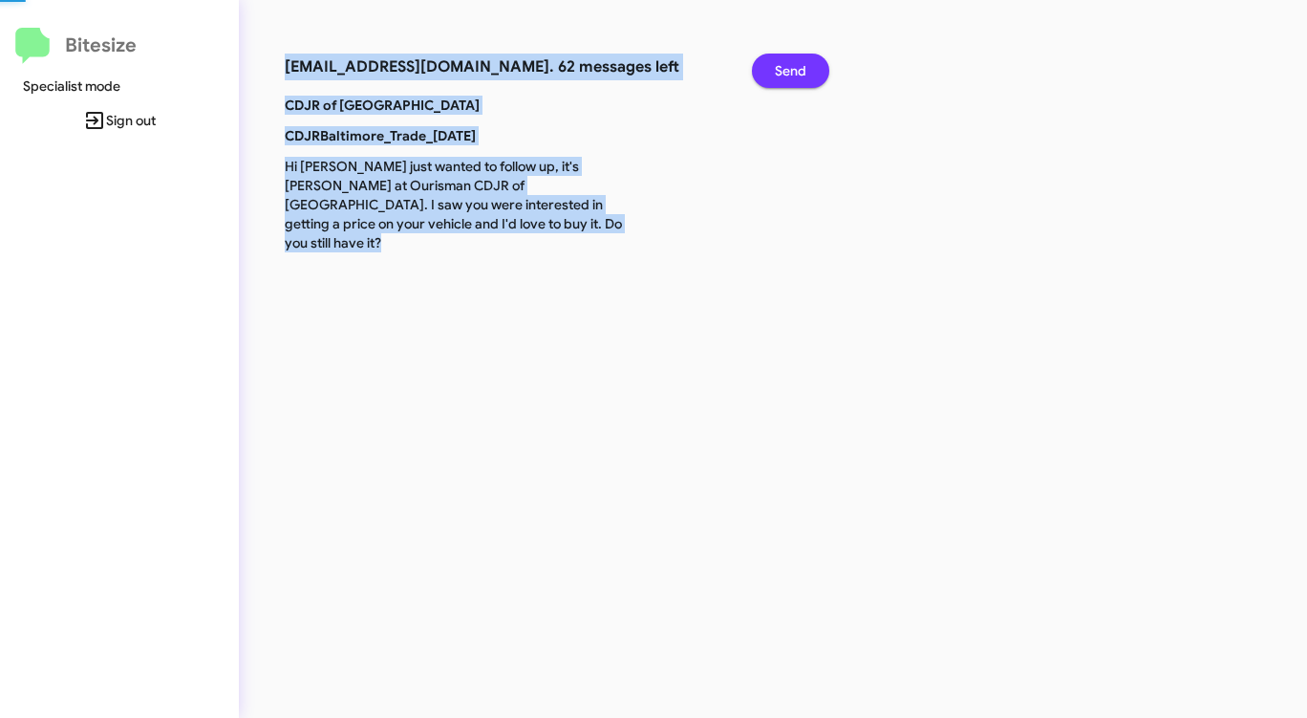
click at [784, 66] on span "Send" at bounding box center [791, 71] width 32 height 34
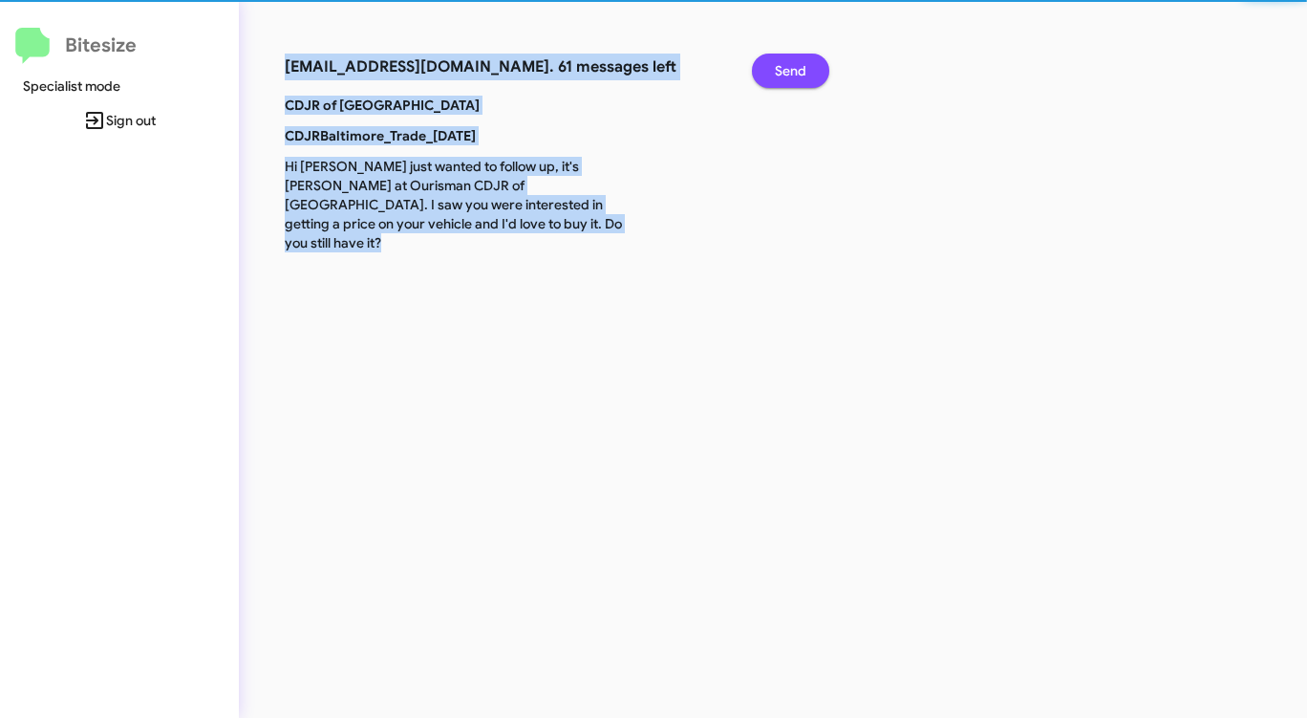
click at [784, 66] on span "Send" at bounding box center [791, 71] width 32 height 34
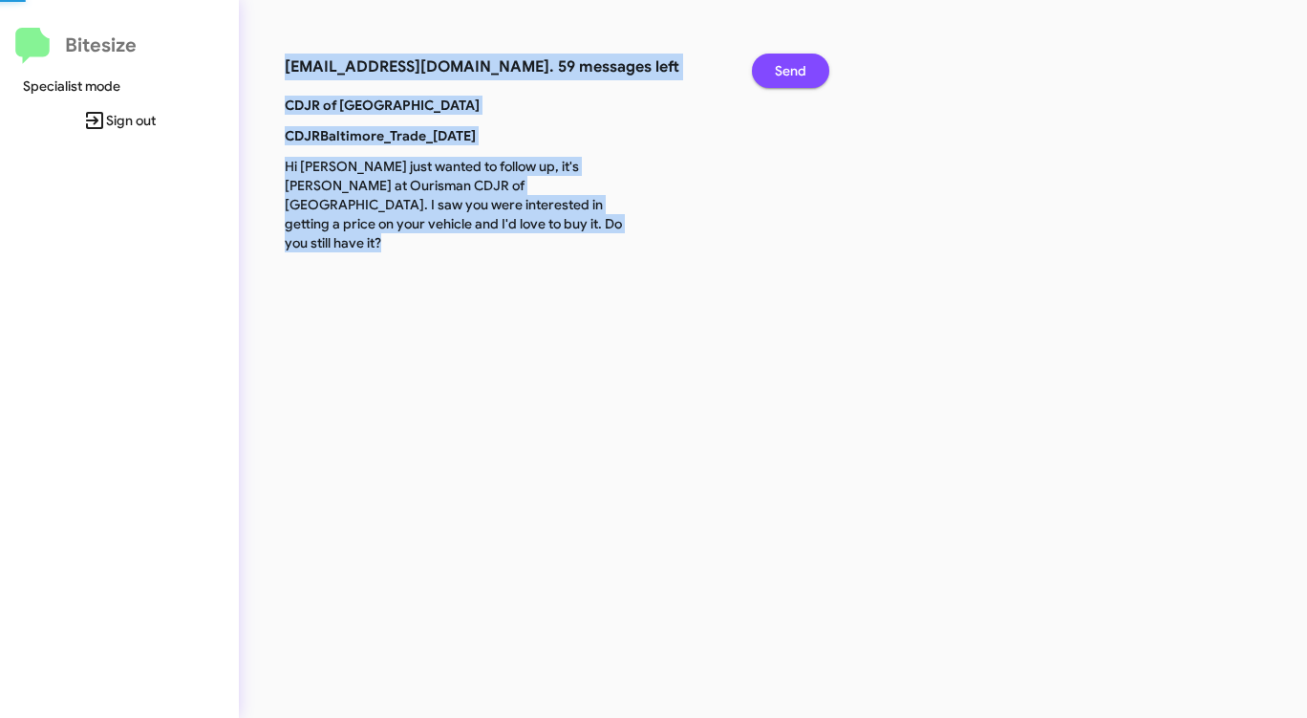
click at [784, 66] on span "Send" at bounding box center [791, 71] width 32 height 34
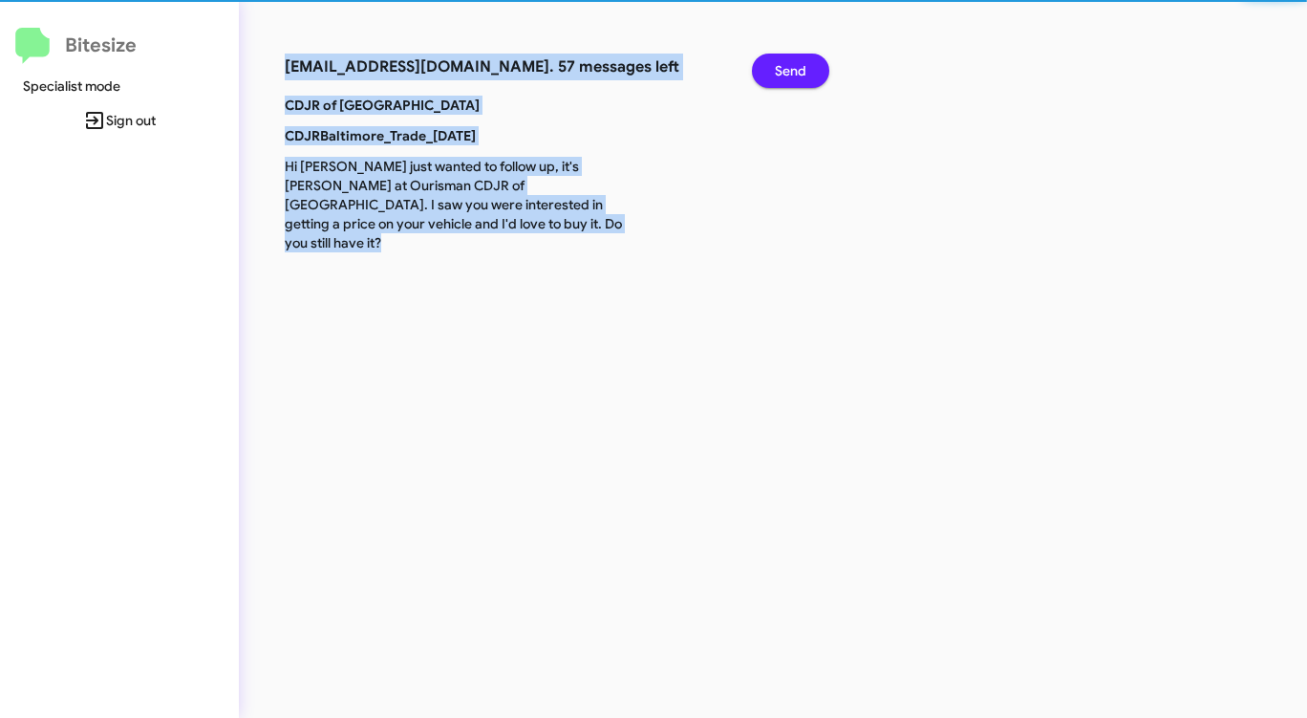
click at [784, 66] on span "Send" at bounding box center [791, 71] width 32 height 34
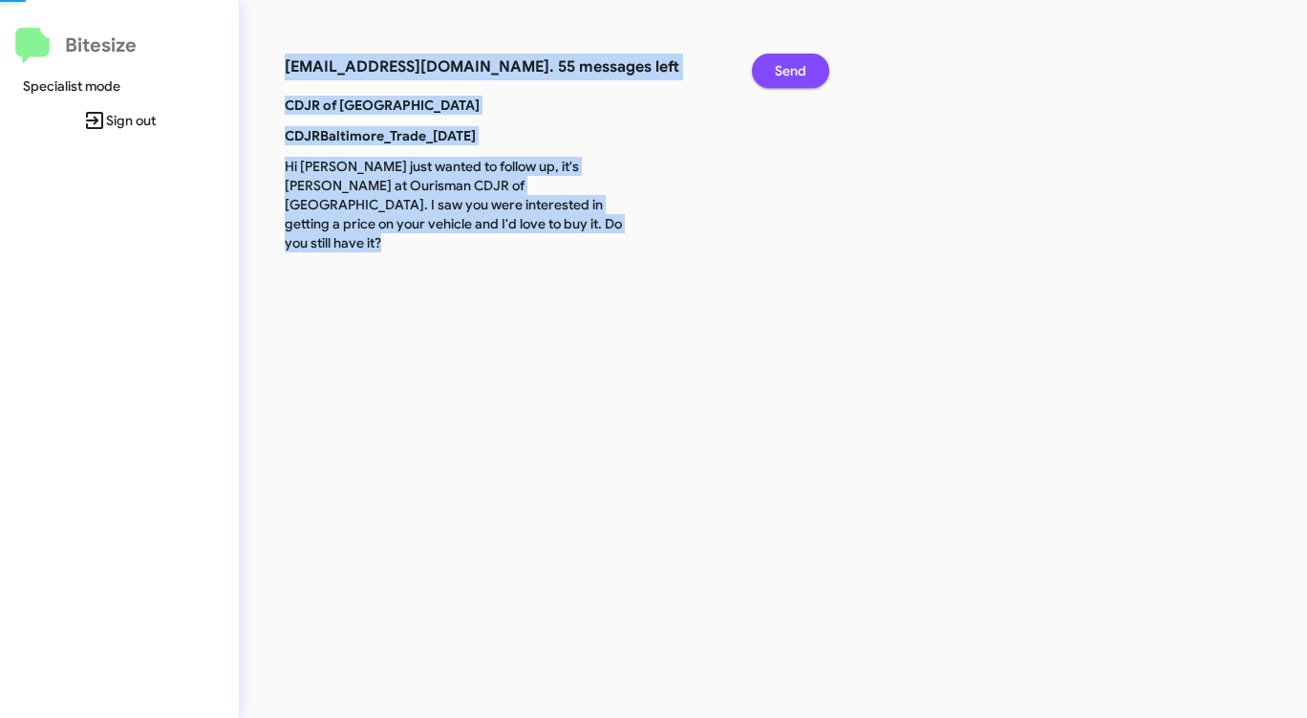
click at [784, 66] on span "Send" at bounding box center [791, 71] width 32 height 34
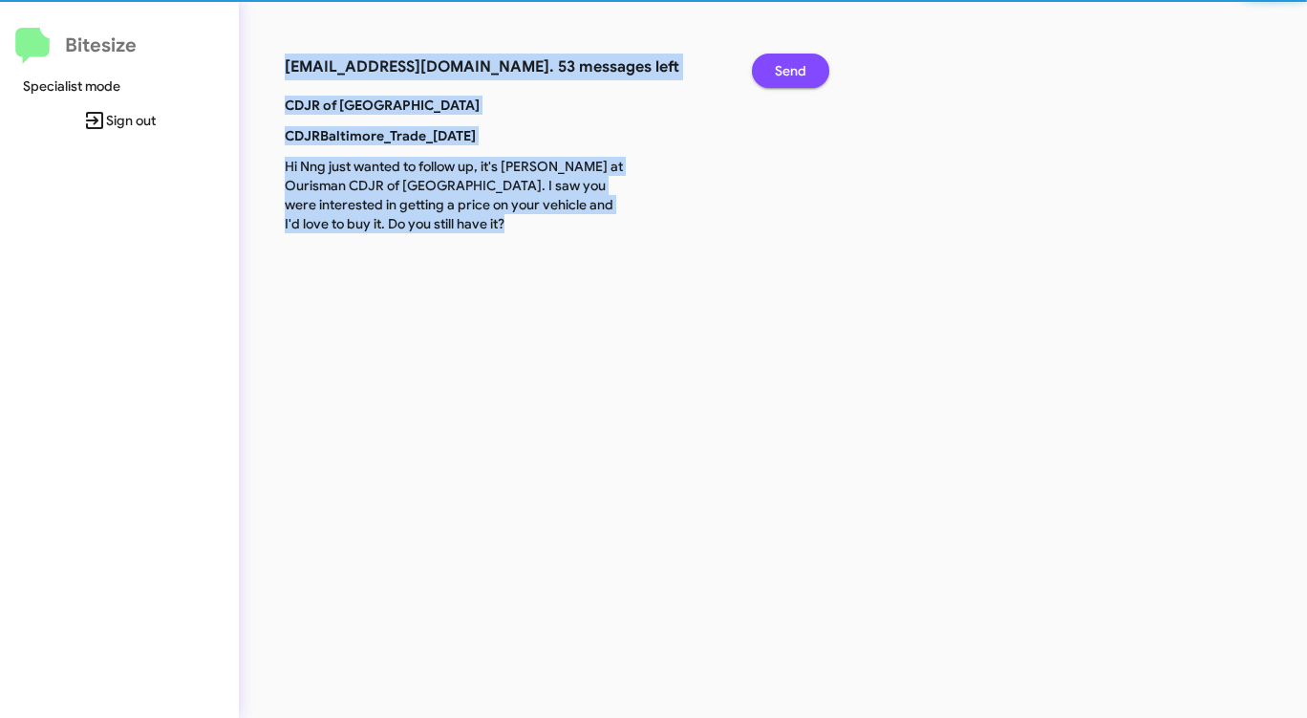
click at [784, 66] on span "Send" at bounding box center [791, 71] width 32 height 34
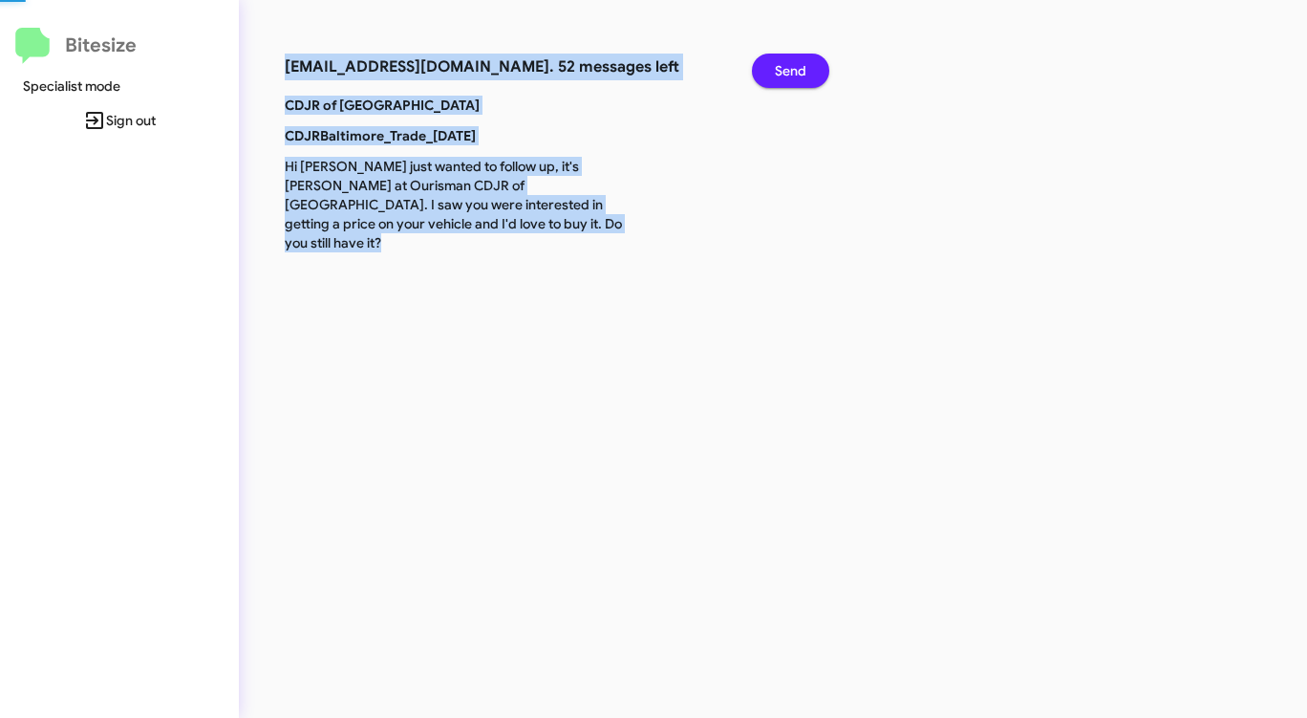
click at [784, 66] on span "Send" at bounding box center [791, 71] width 32 height 34
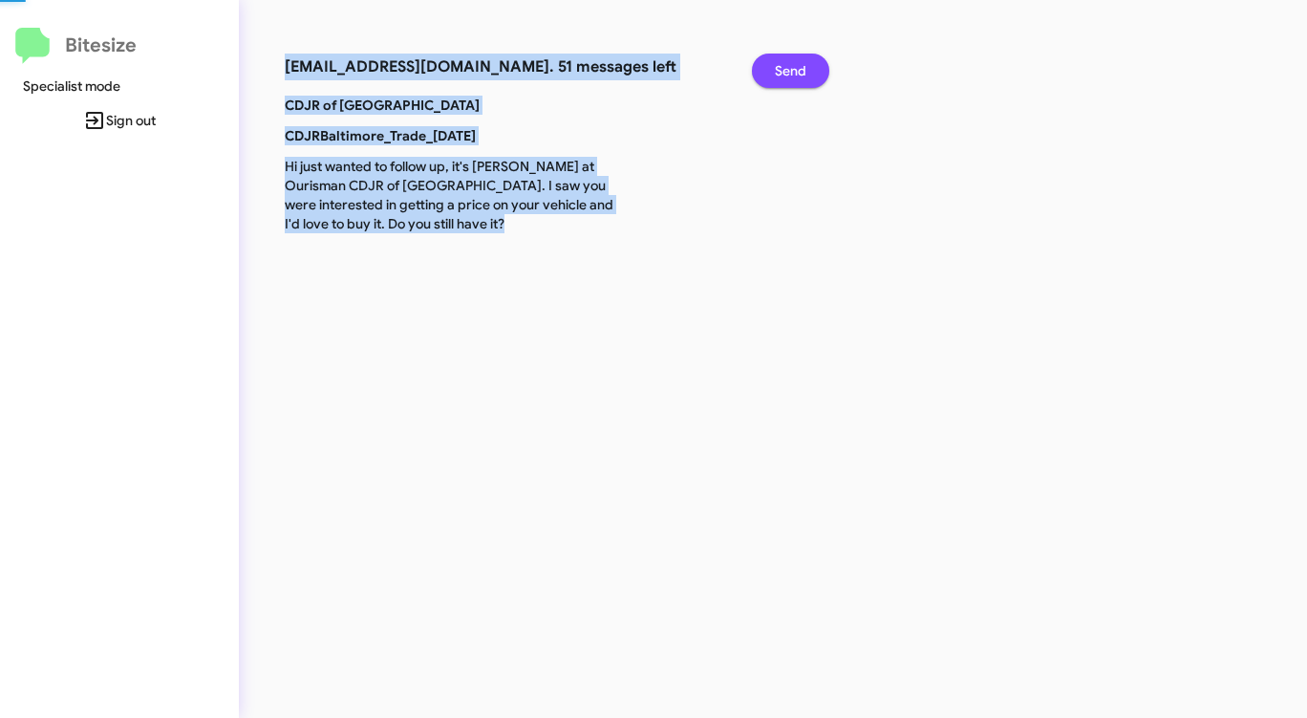
click at [784, 66] on span "Send" at bounding box center [791, 71] width 32 height 34
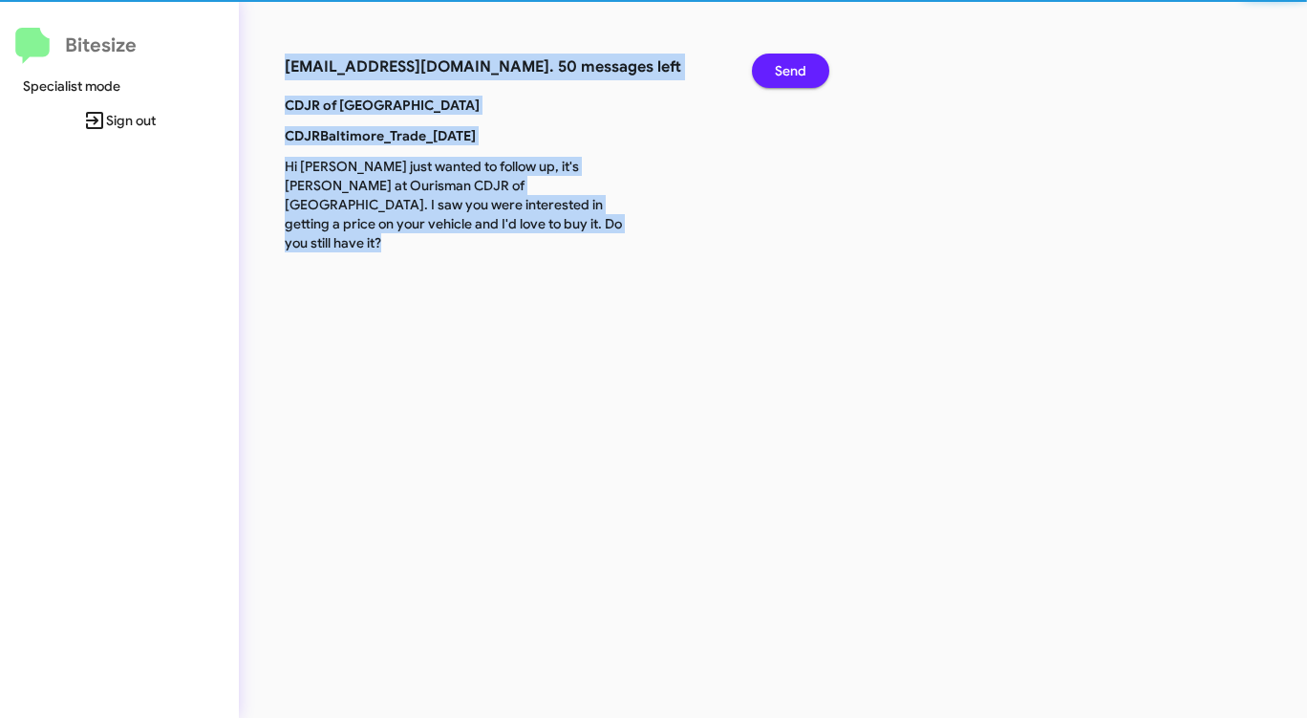
click at [784, 66] on span "Send" at bounding box center [791, 71] width 32 height 34
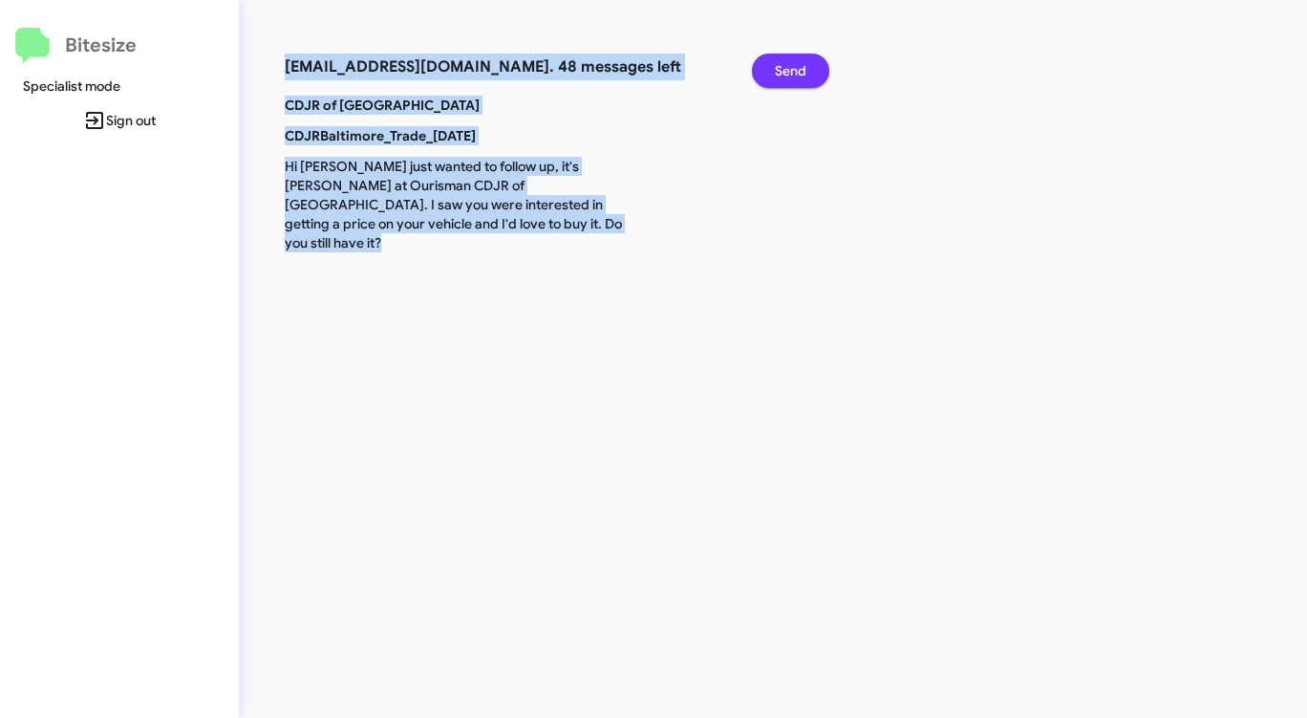
click at [784, 66] on span "Send" at bounding box center [791, 71] width 32 height 34
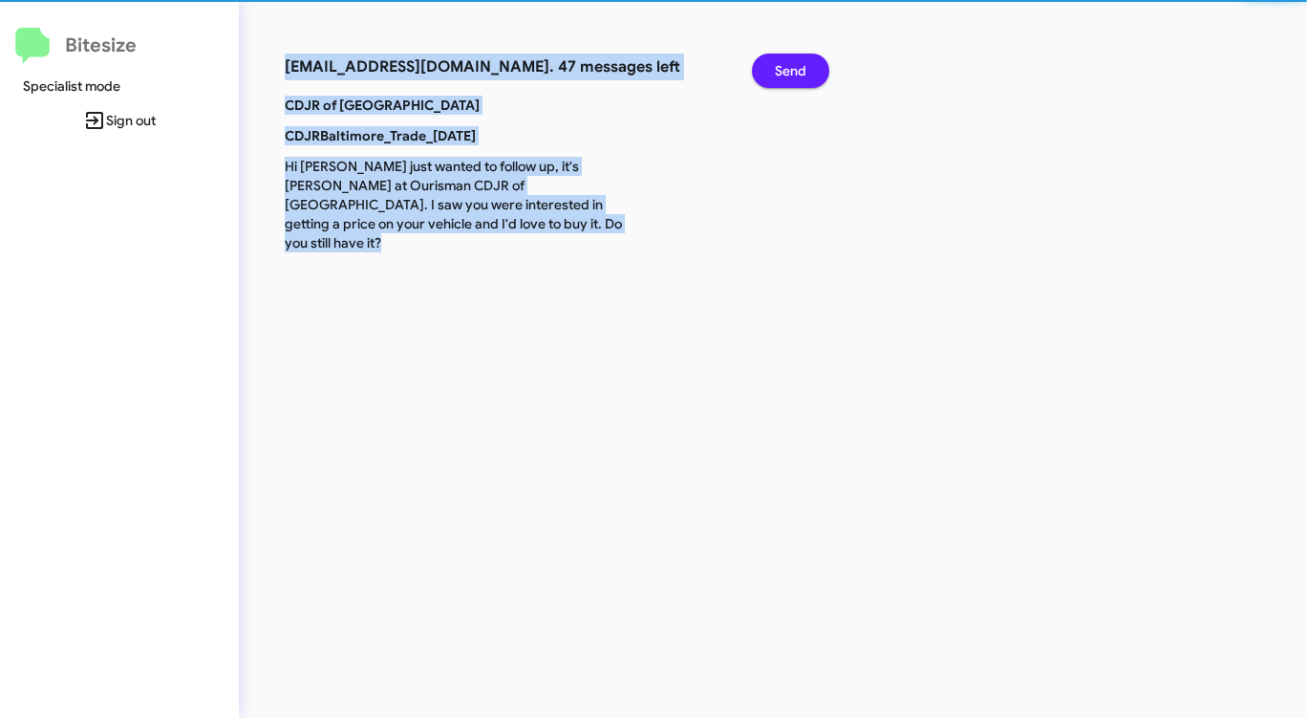
click at [784, 66] on span "Send" at bounding box center [791, 71] width 32 height 34
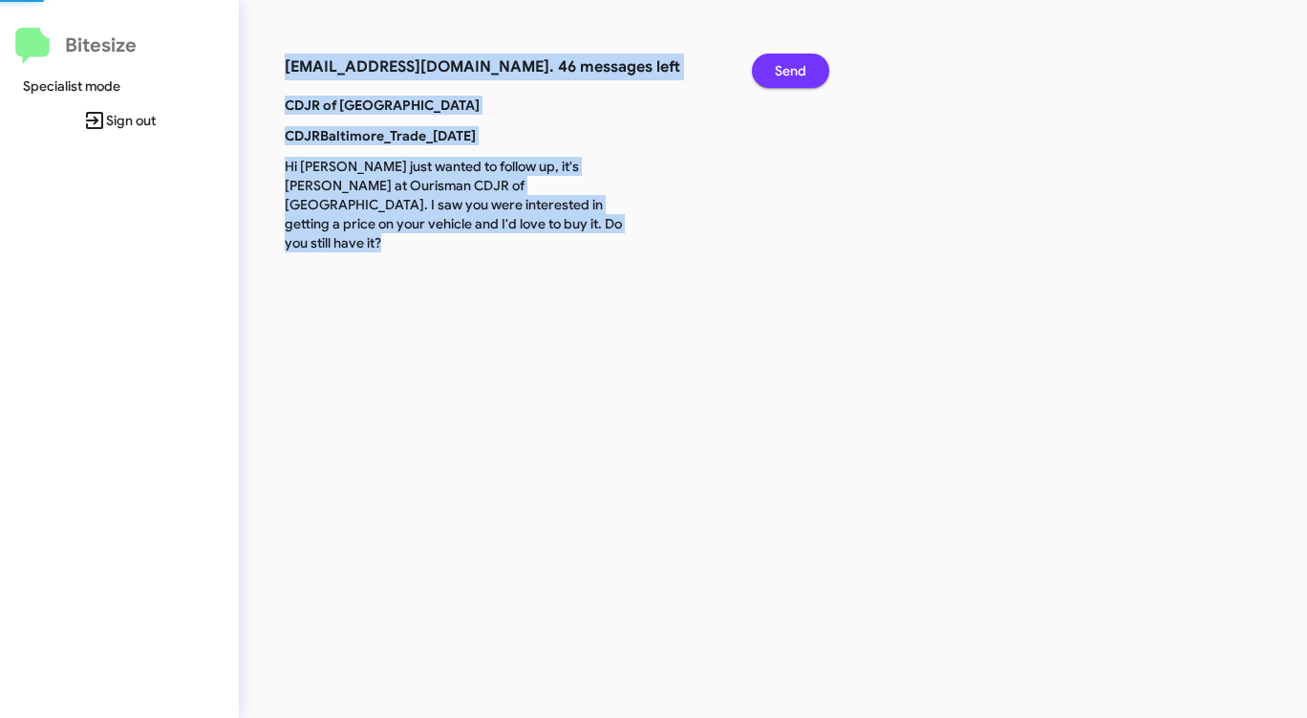
click at [784, 66] on span "Send" at bounding box center [791, 71] width 32 height 34
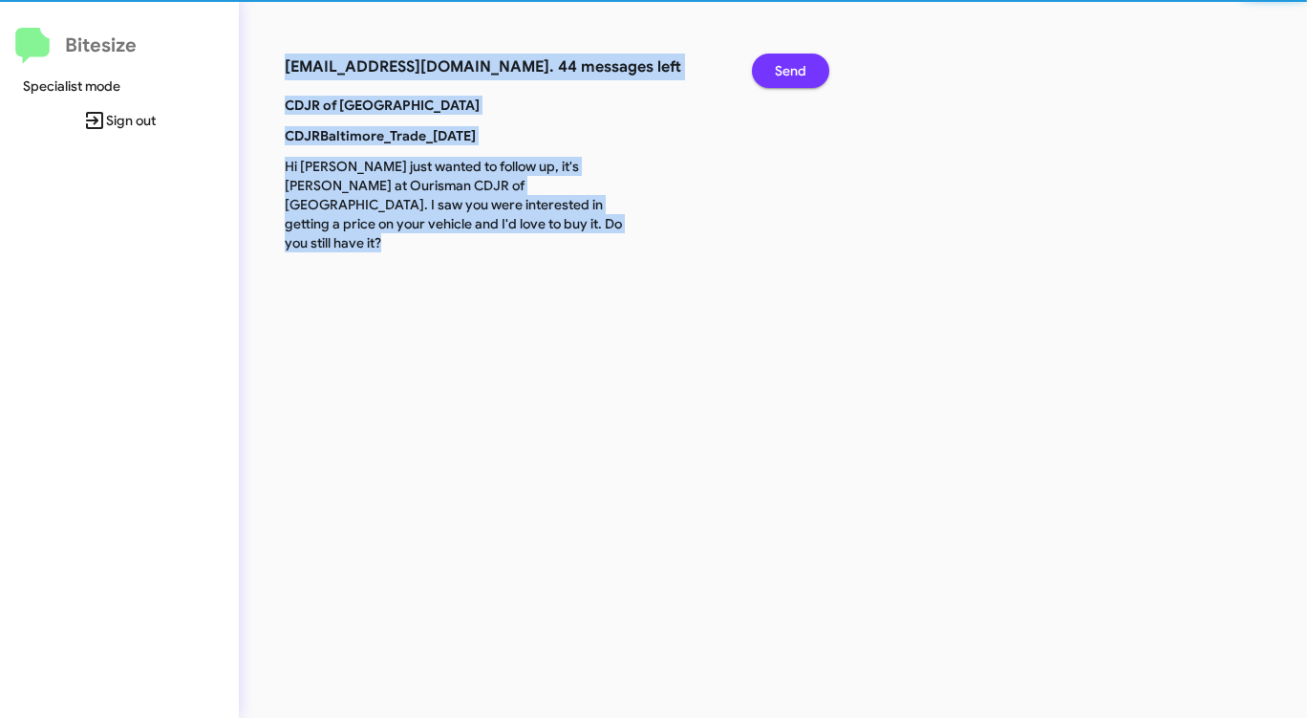
click at [784, 66] on span "Send" at bounding box center [791, 71] width 32 height 34
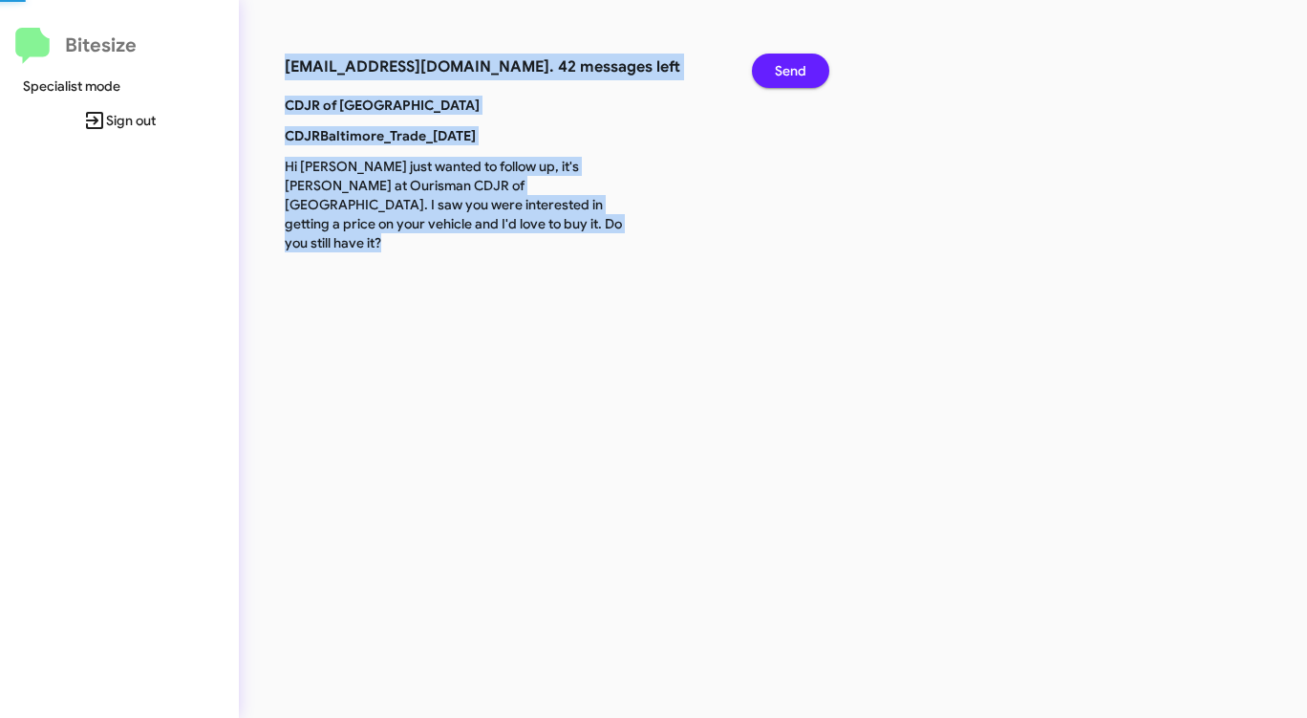
click at [784, 66] on span "Send" at bounding box center [791, 71] width 32 height 34
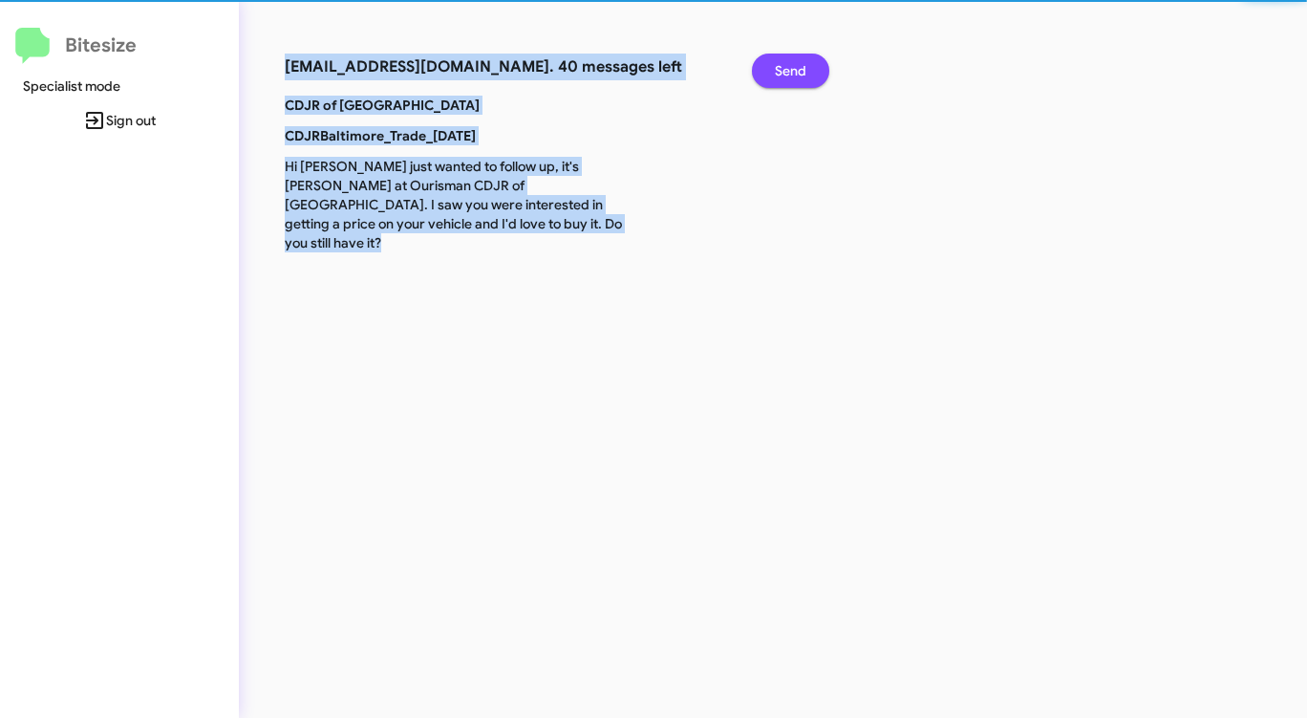
click at [784, 66] on span "Send" at bounding box center [791, 71] width 32 height 34
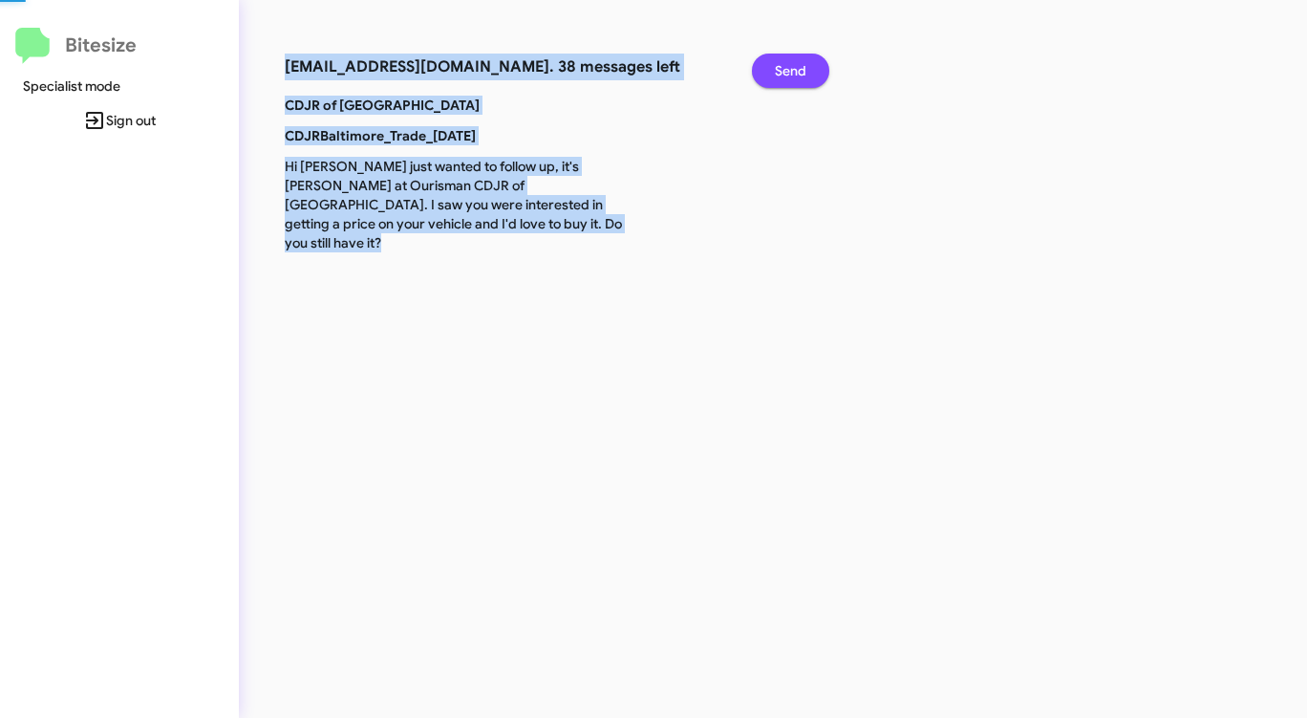
click at [784, 66] on span "Send" at bounding box center [791, 71] width 32 height 34
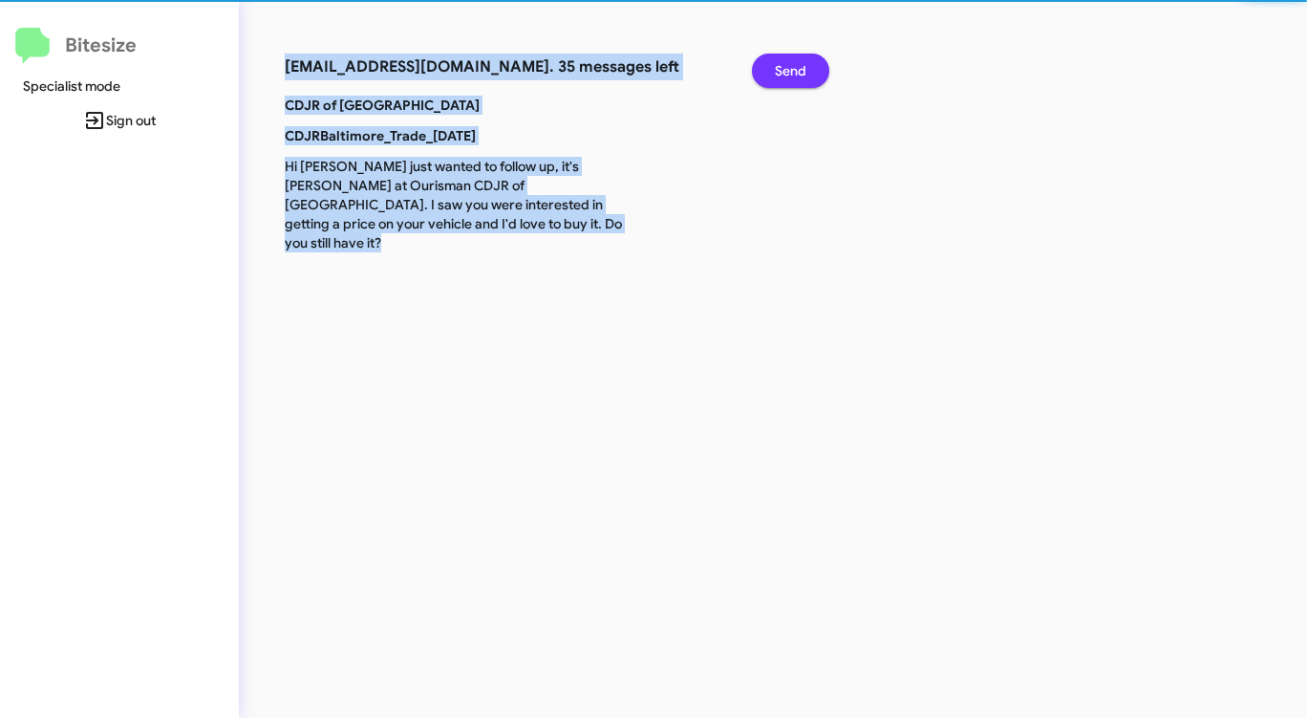
click at [784, 66] on span "Send" at bounding box center [791, 71] width 32 height 34
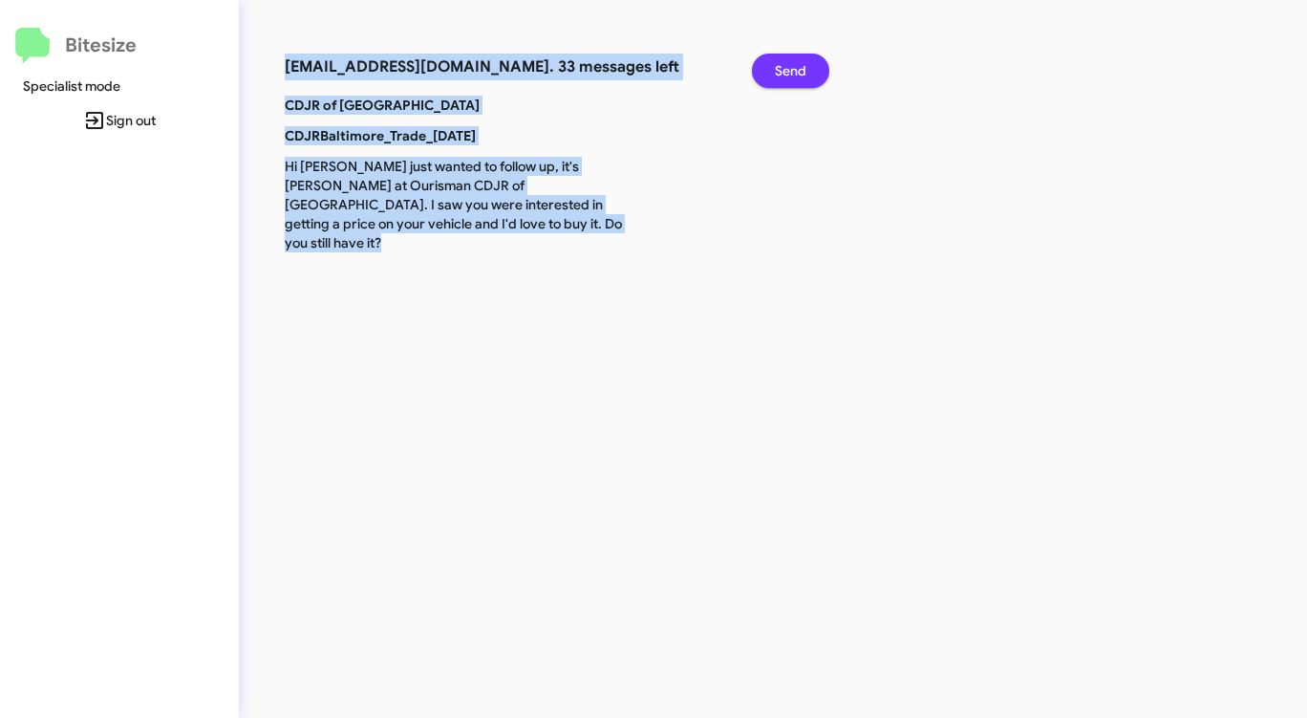
click at [784, 66] on span "Send" at bounding box center [791, 71] width 32 height 34
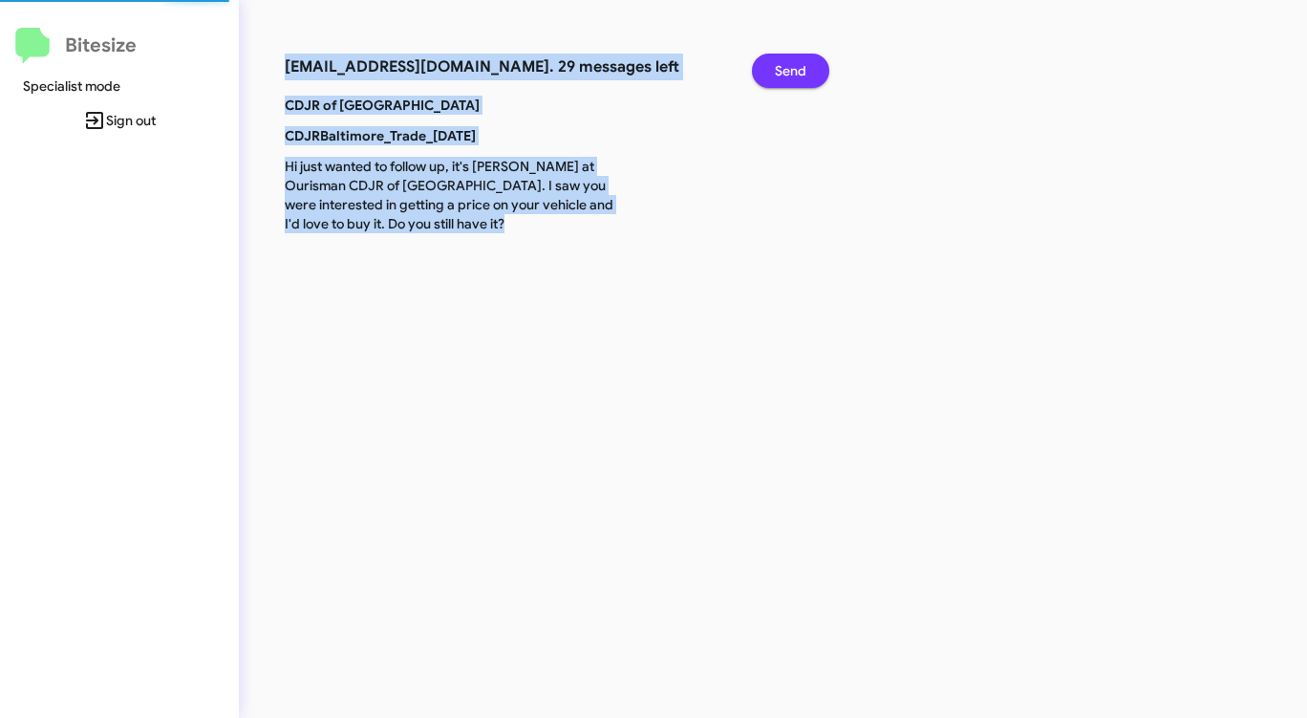
click at [784, 66] on span "Send" at bounding box center [791, 71] width 32 height 34
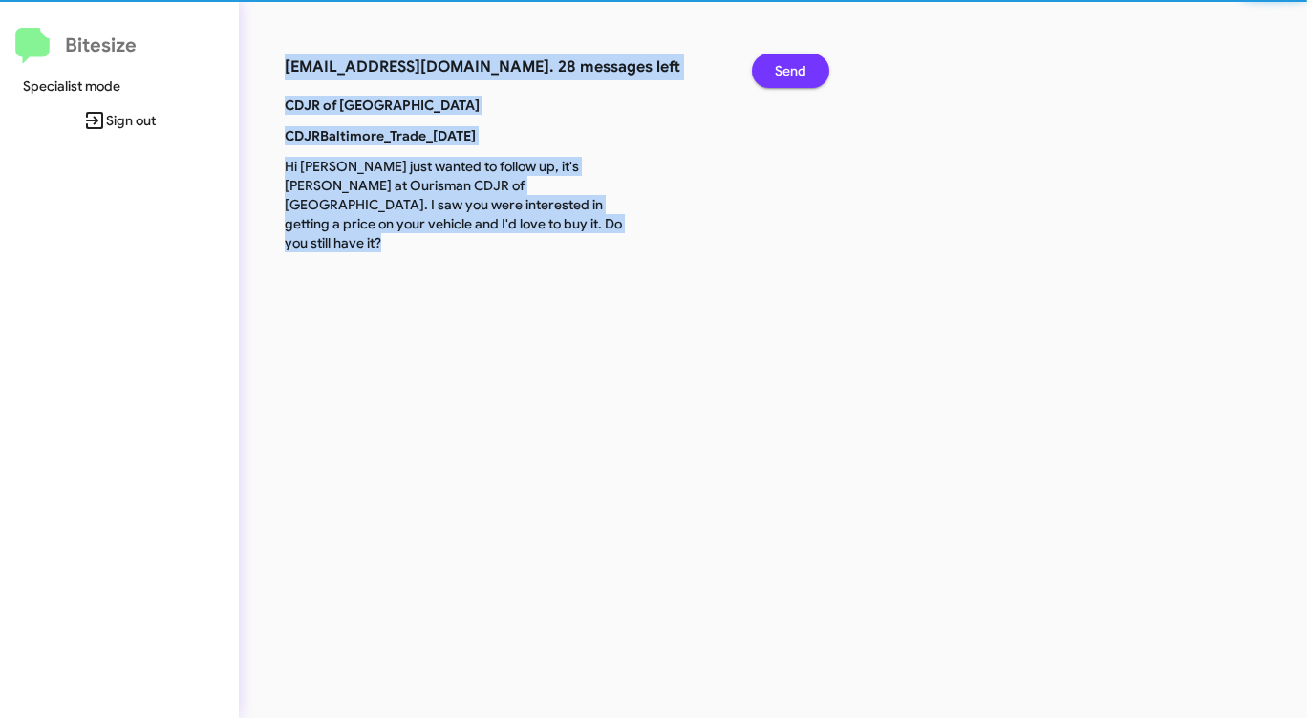
click at [784, 66] on span "Send" at bounding box center [791, 71] width 32 height 34
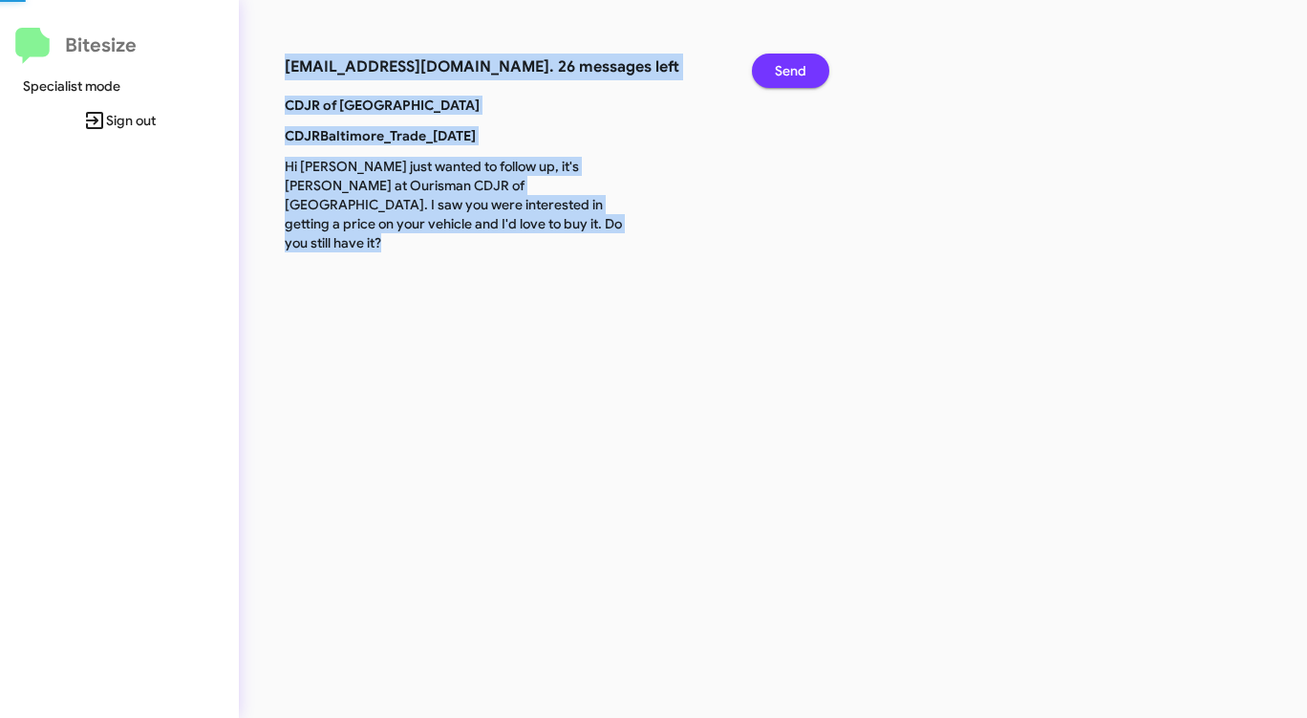
click at [784, 66] on span "Send" at bounding box center [791, 71] width 32 height 34
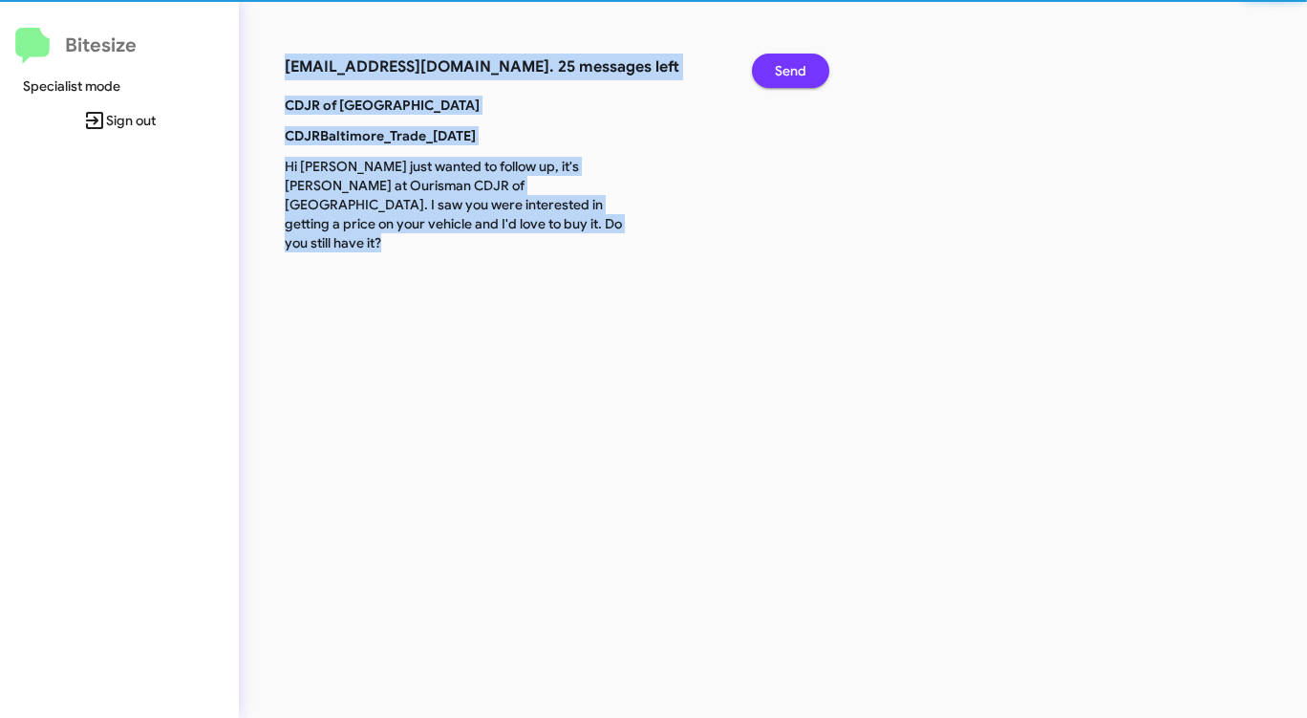
click at [784, 67] on span "Send" at bounding box center [791, 71] width 32 height 34
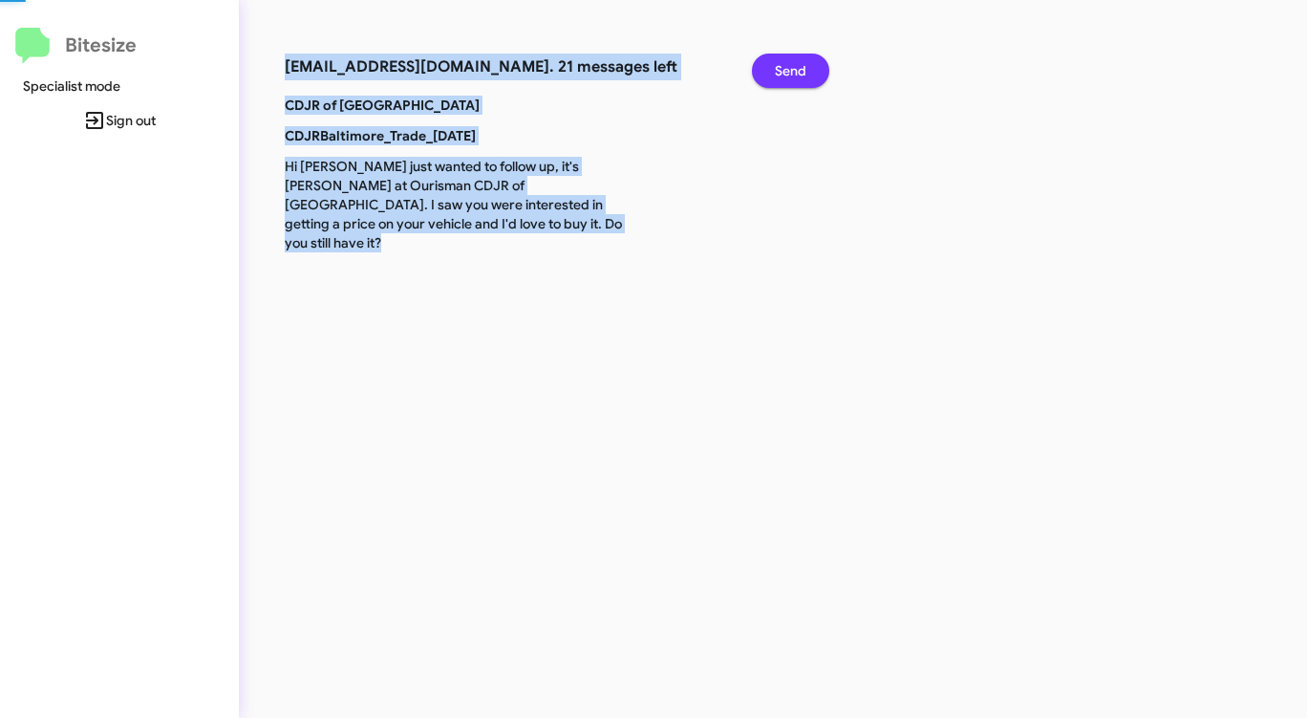
click at [784, 67] on span "Send" at bounding box center [791, 71] width 32 height 34
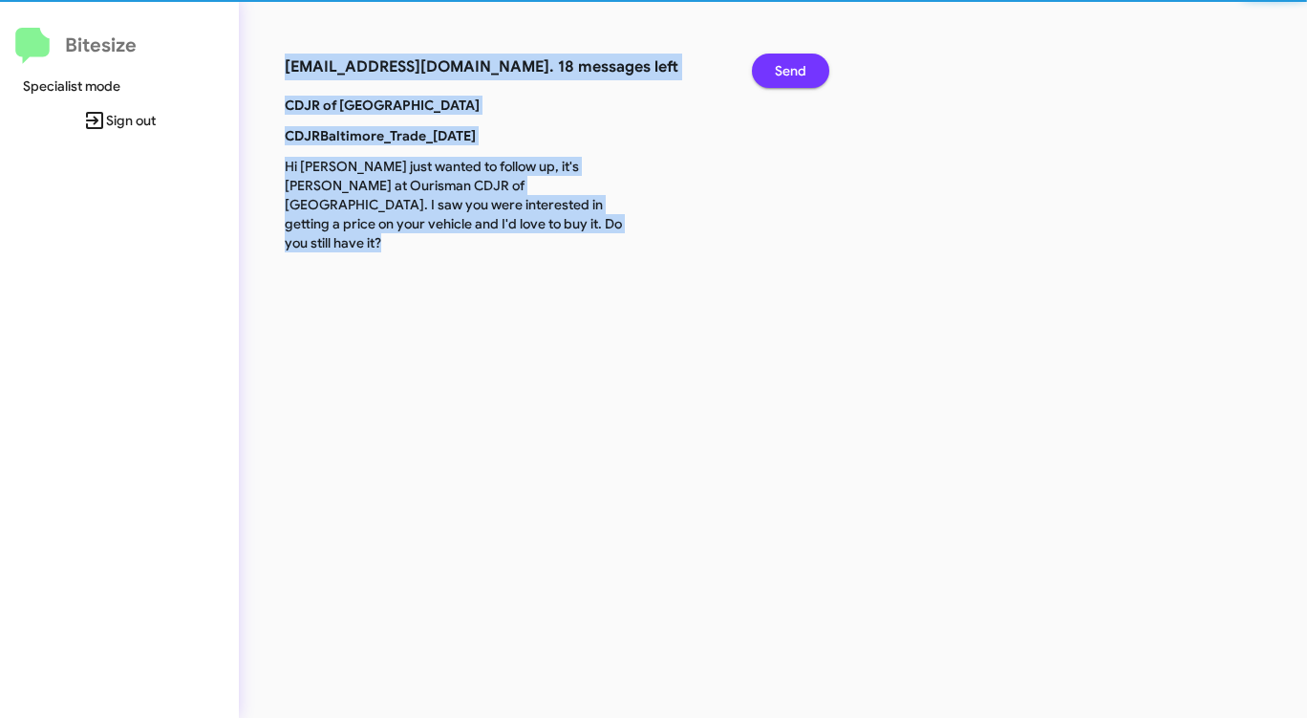
click at [796, 74] on span "Send" at bounding box center [791, 71] width 32 height 34
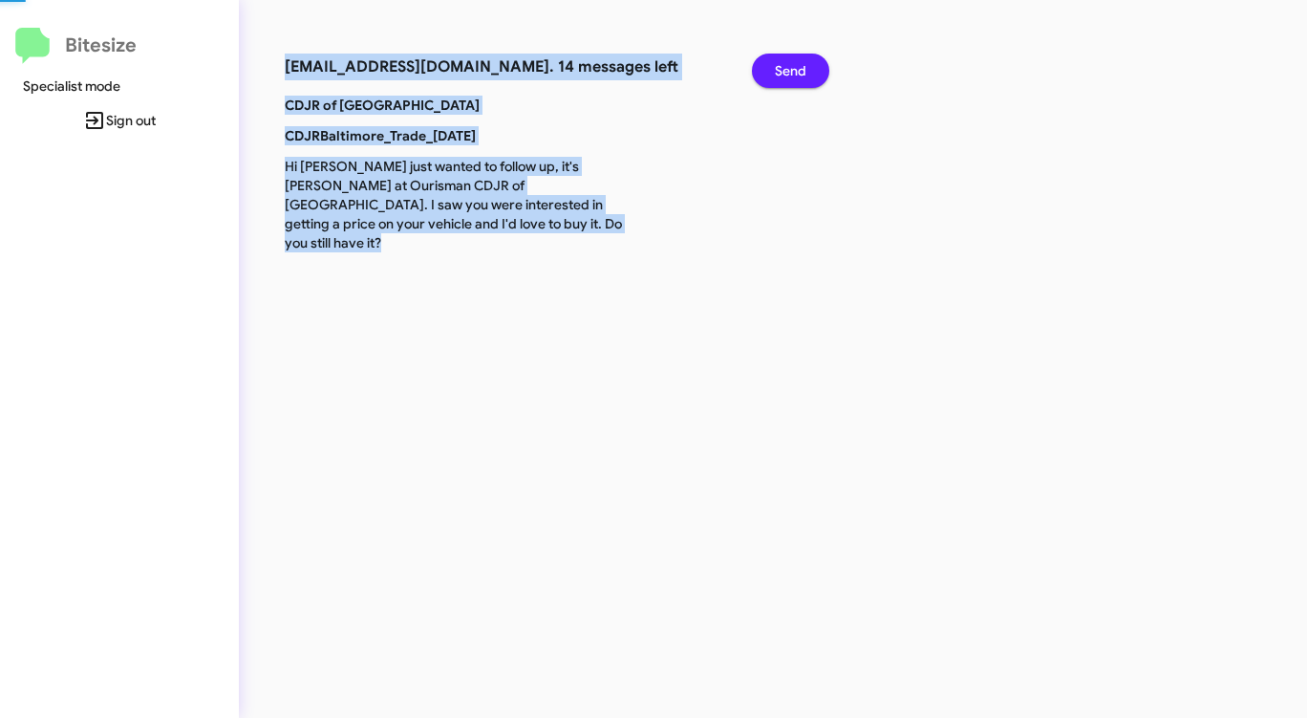
click at [796, 74] on span "Send" at bounding box center [791, 71] width 32 height 34
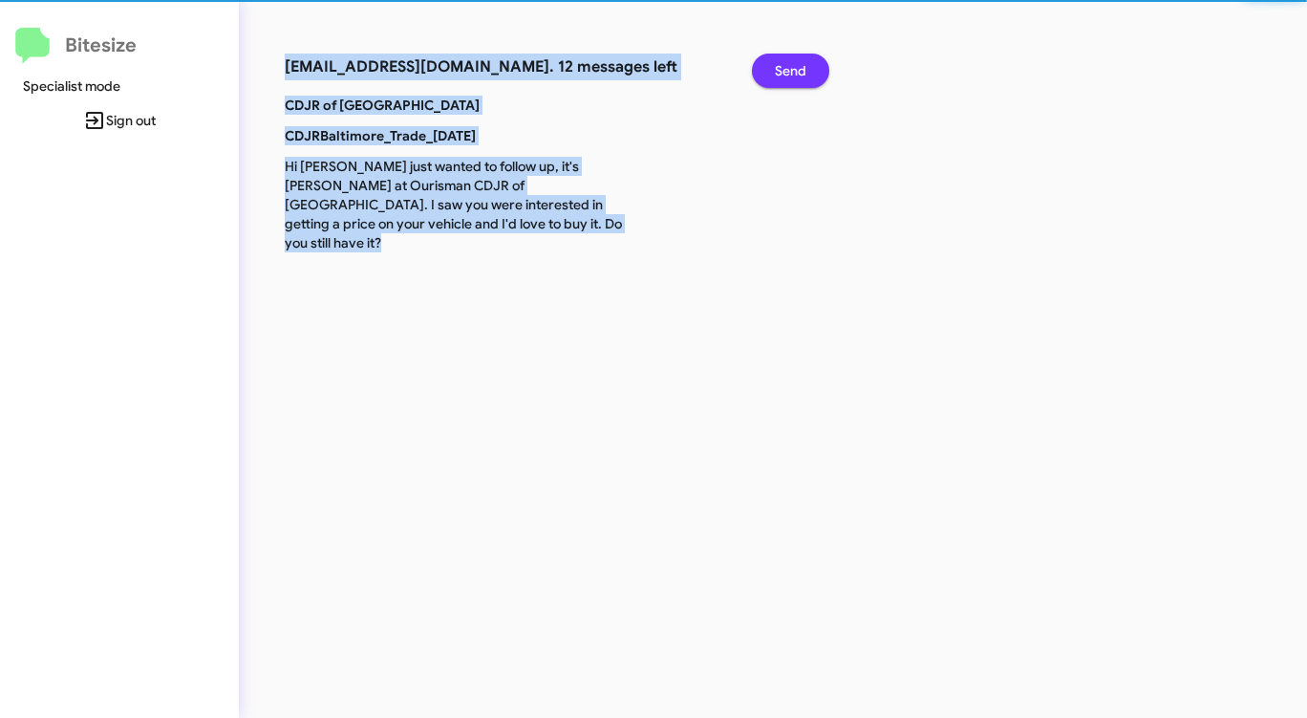
click at [796, 74] on span "Send" at bounding box center [791, 71] width 32 height 34
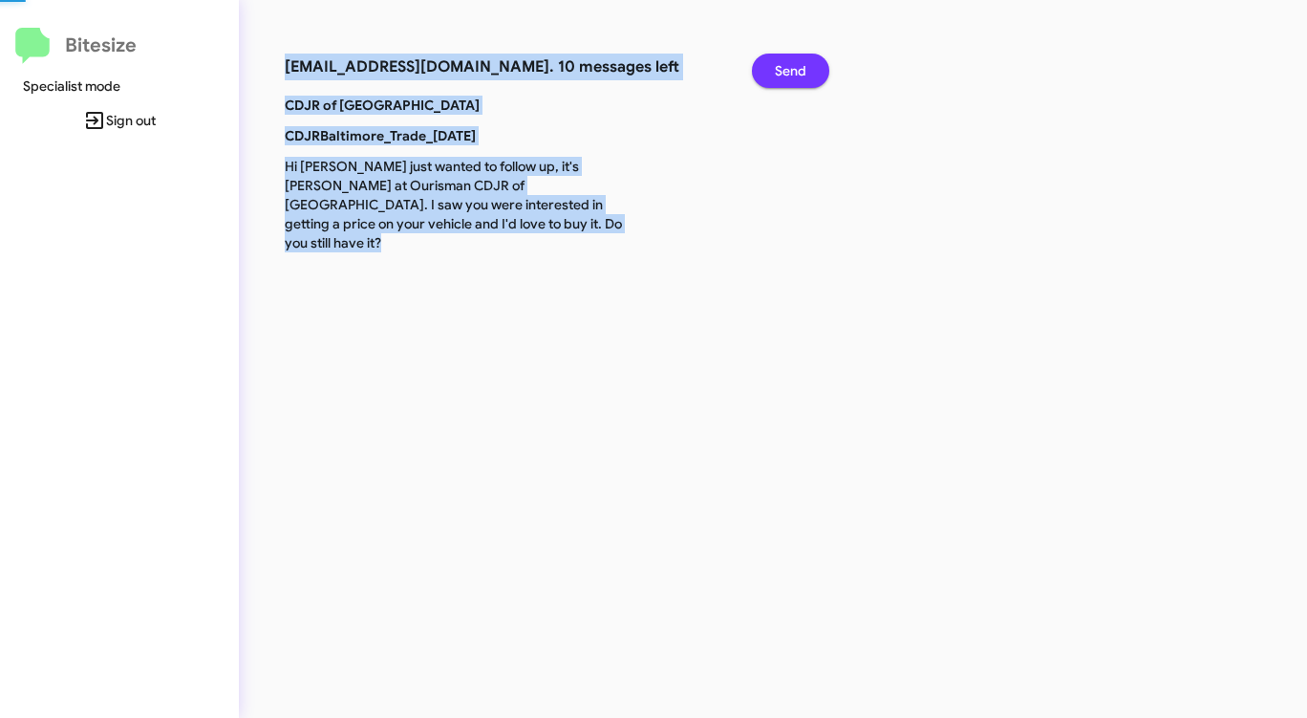
click at [796, 74] on span "Send" at bounding box center [791, 71] width 32 height 34
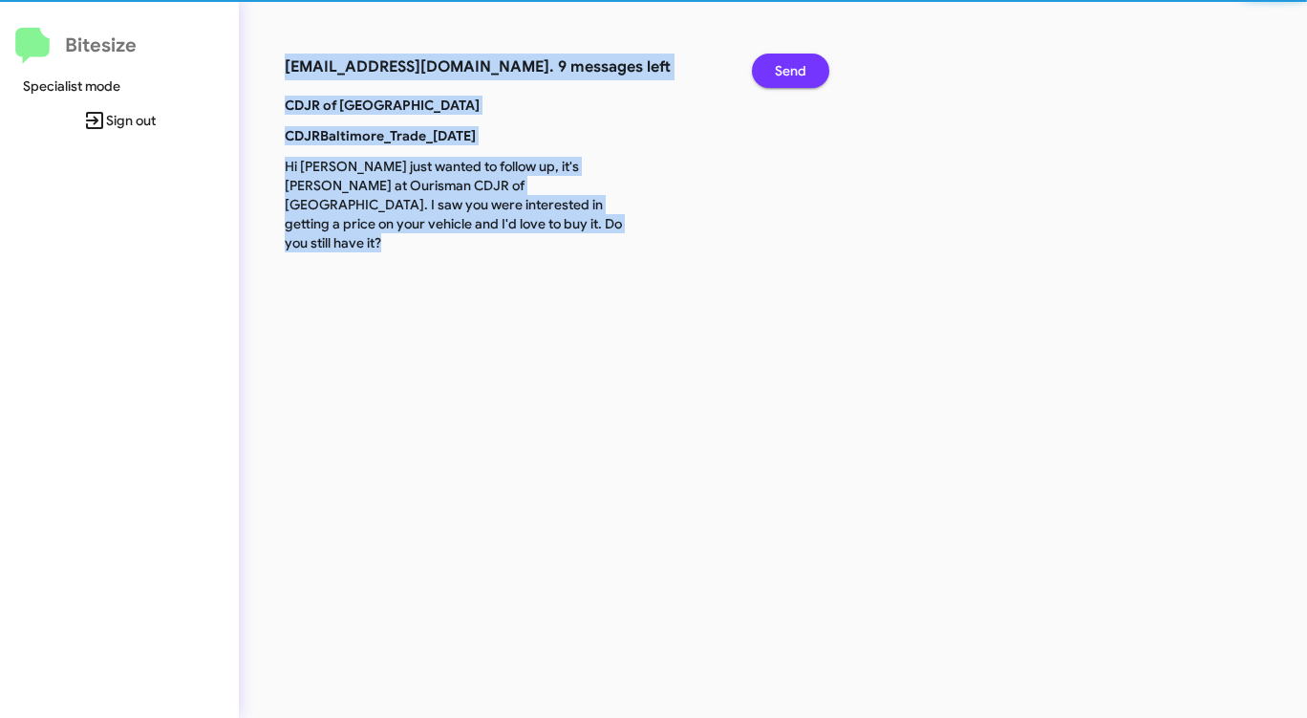
click at [796, 74] on span "Send" at bounding box center [791, 71] width 32 height 34
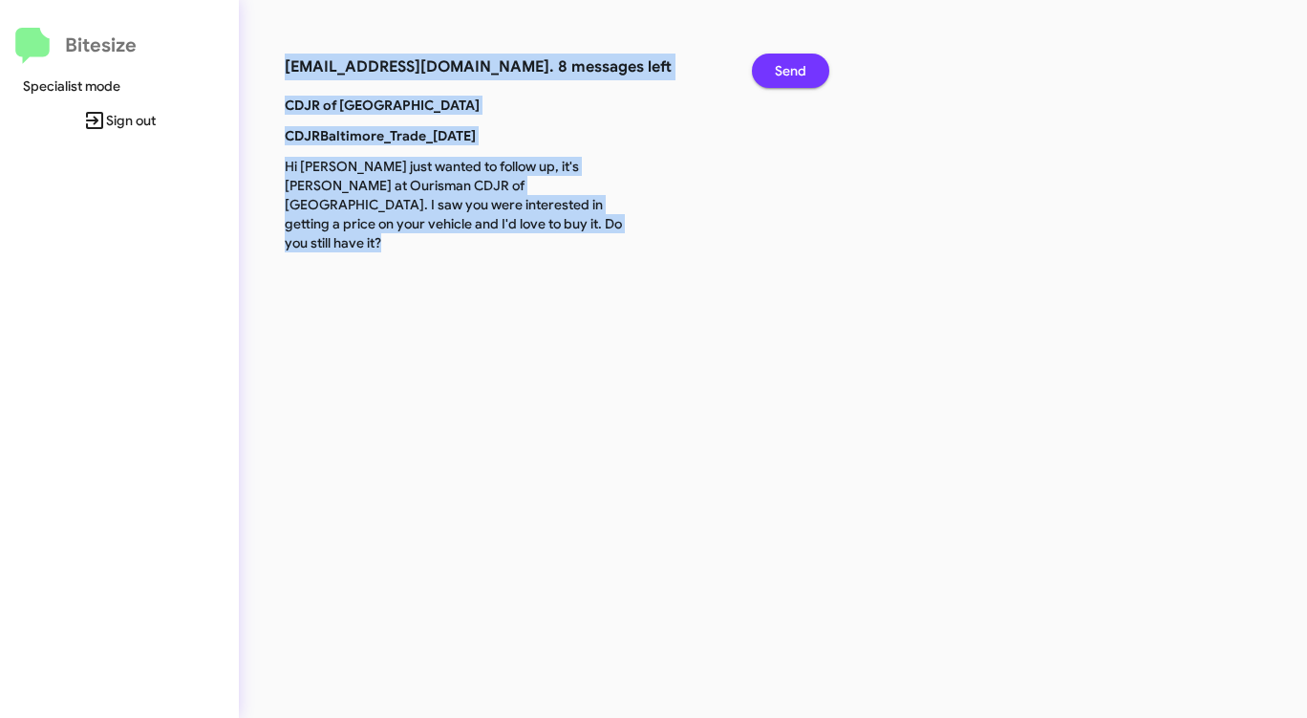
click at [796, 74] on span "Send" at bounding box center [791, 71] width 32 height 34
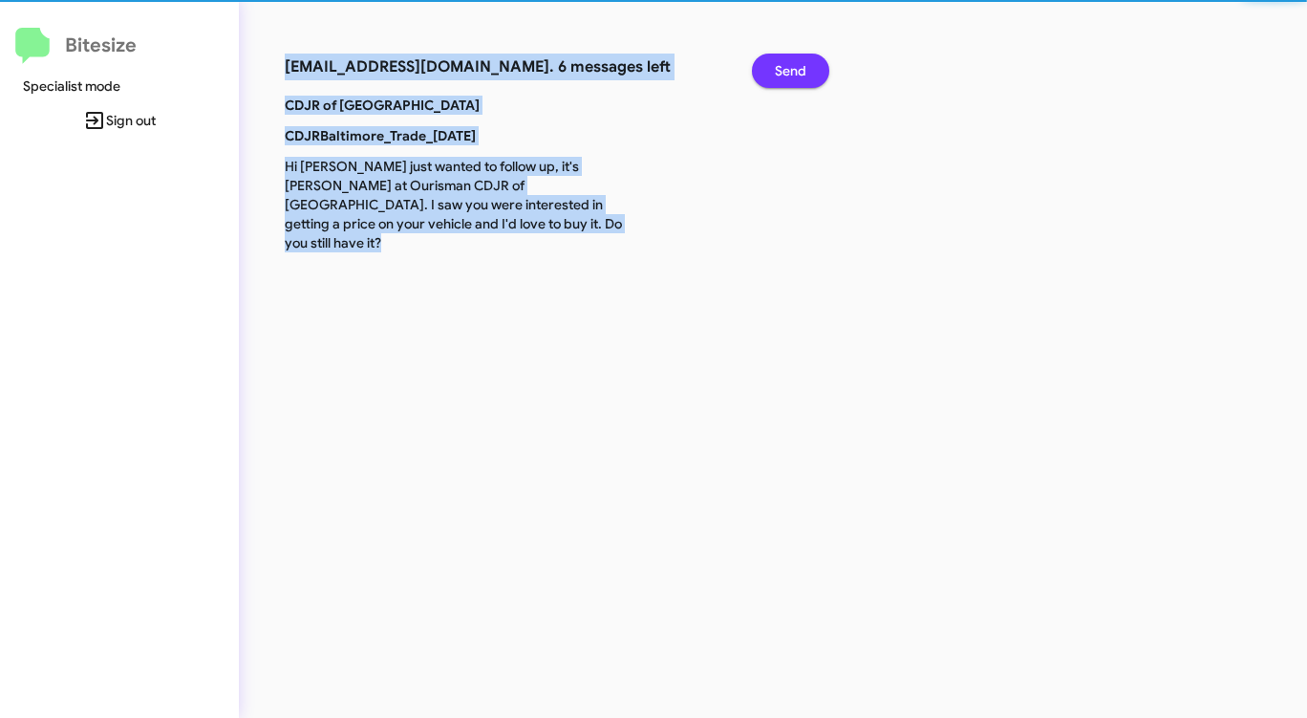
click at [796, 74] on span "Send" at bounding box center [791, 71] width 32 height 34
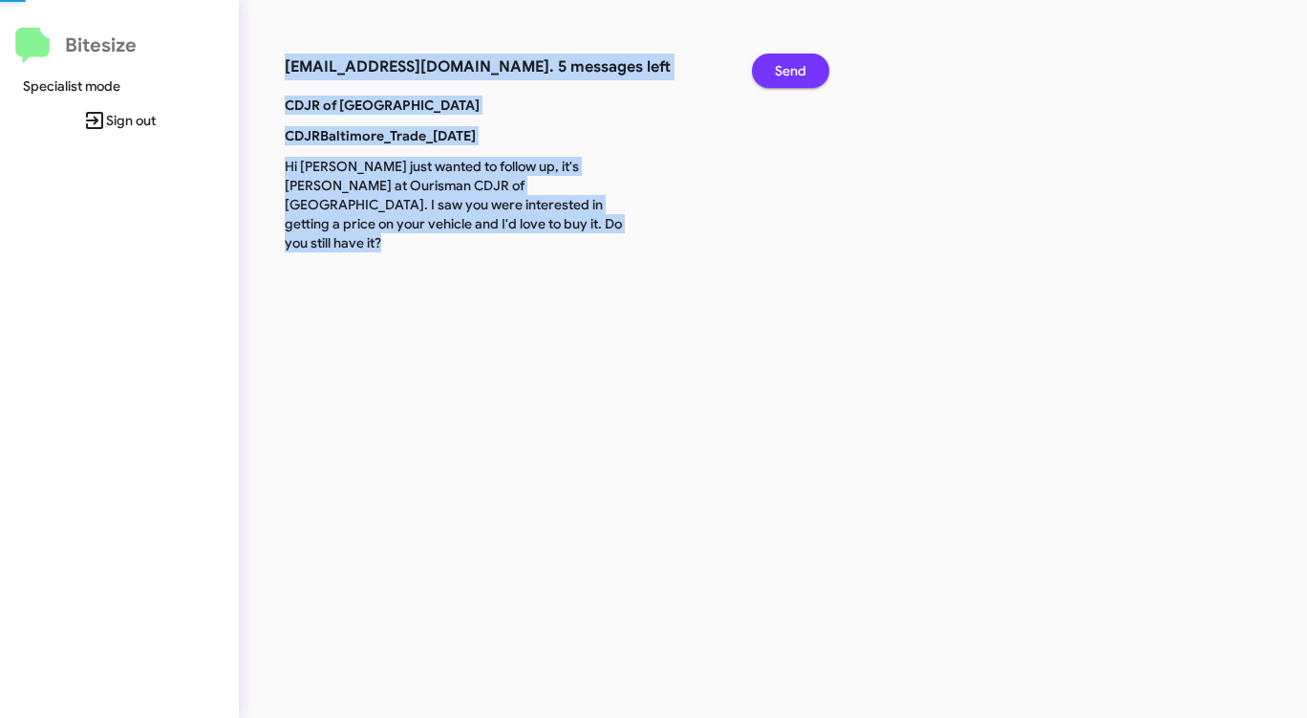
click at [796, 74] on span "Send" at bounding box center [791, 71] width 32 height 34
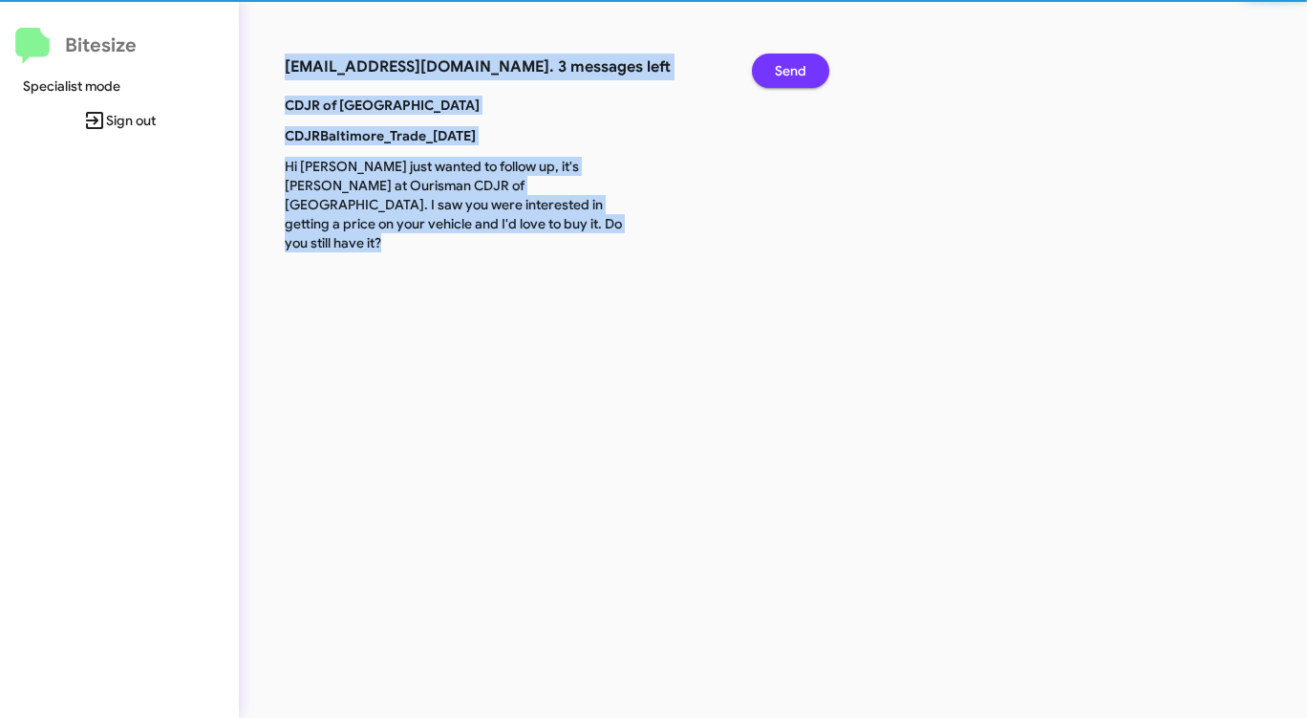
click at [796, 74] on span "Send" at bounding box center [791, 71] width 32 height 34
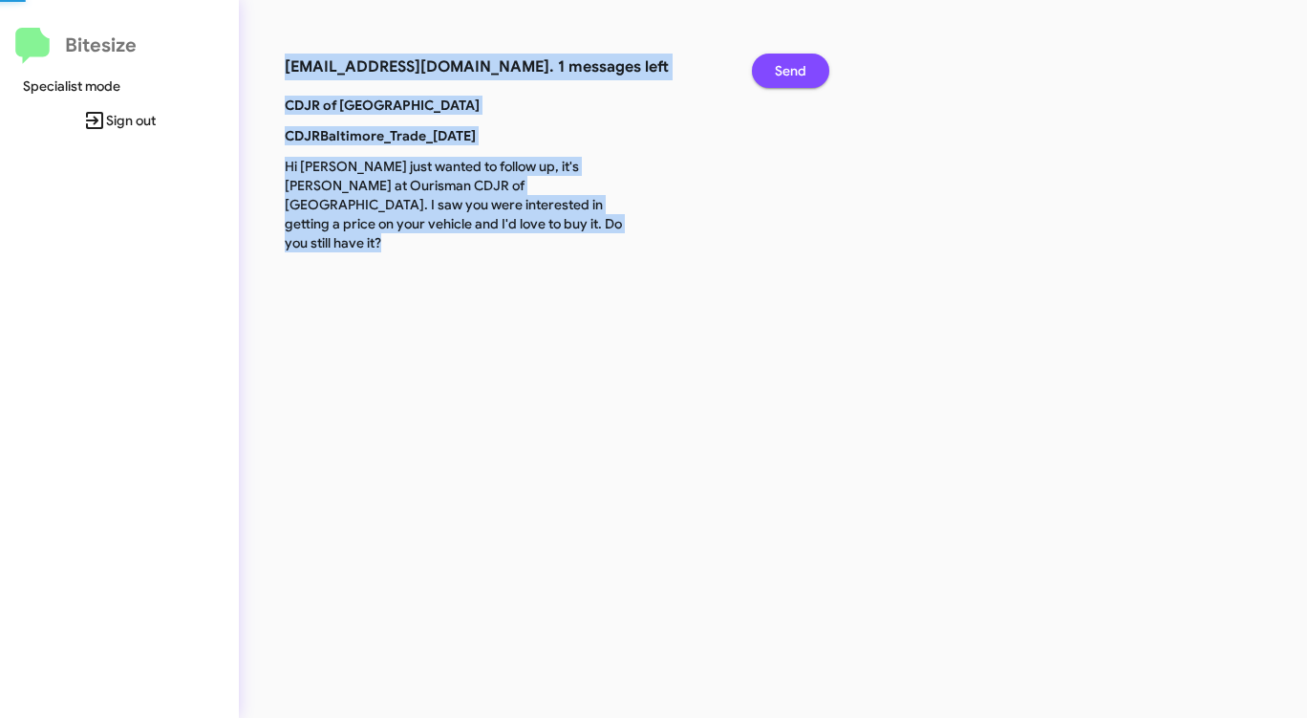
click at [796, 74] on span "Send" at bounding box center [791, 71] width 32 height 34
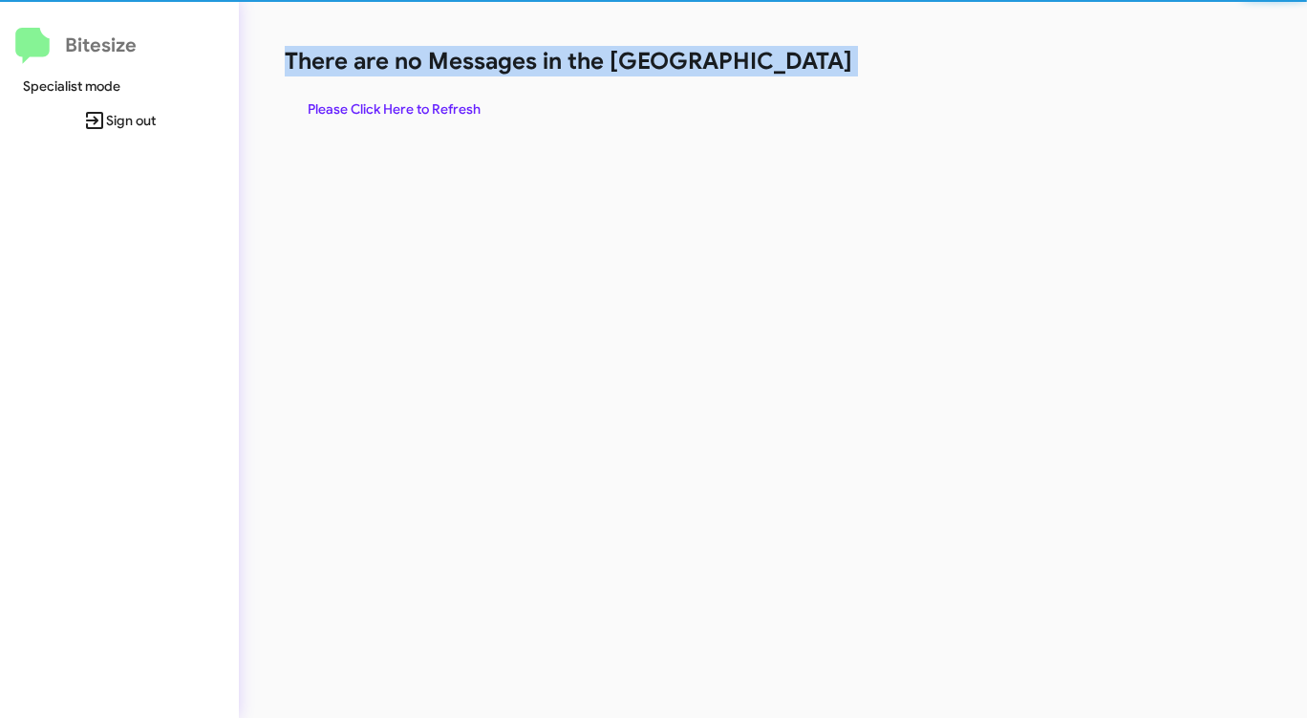
click at [796, 74] on h1 "There are no Messages in the [GEOGRAPHIC_DATA]" at bounding box center [684, 61] width 799 height 31
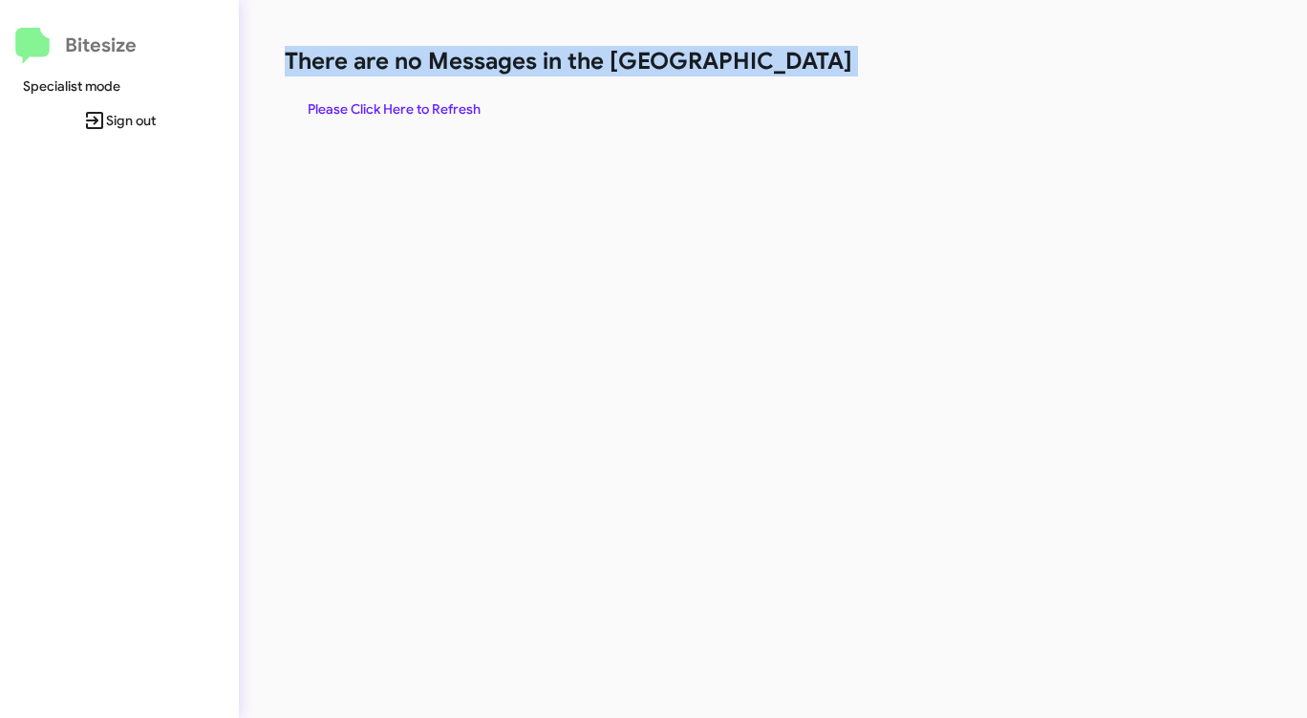
click at [796, 74] on h1 "There are no Messages in the [GEOGRAPHIC_DATA]" at bounding box center [684, 61] width 799 height 31
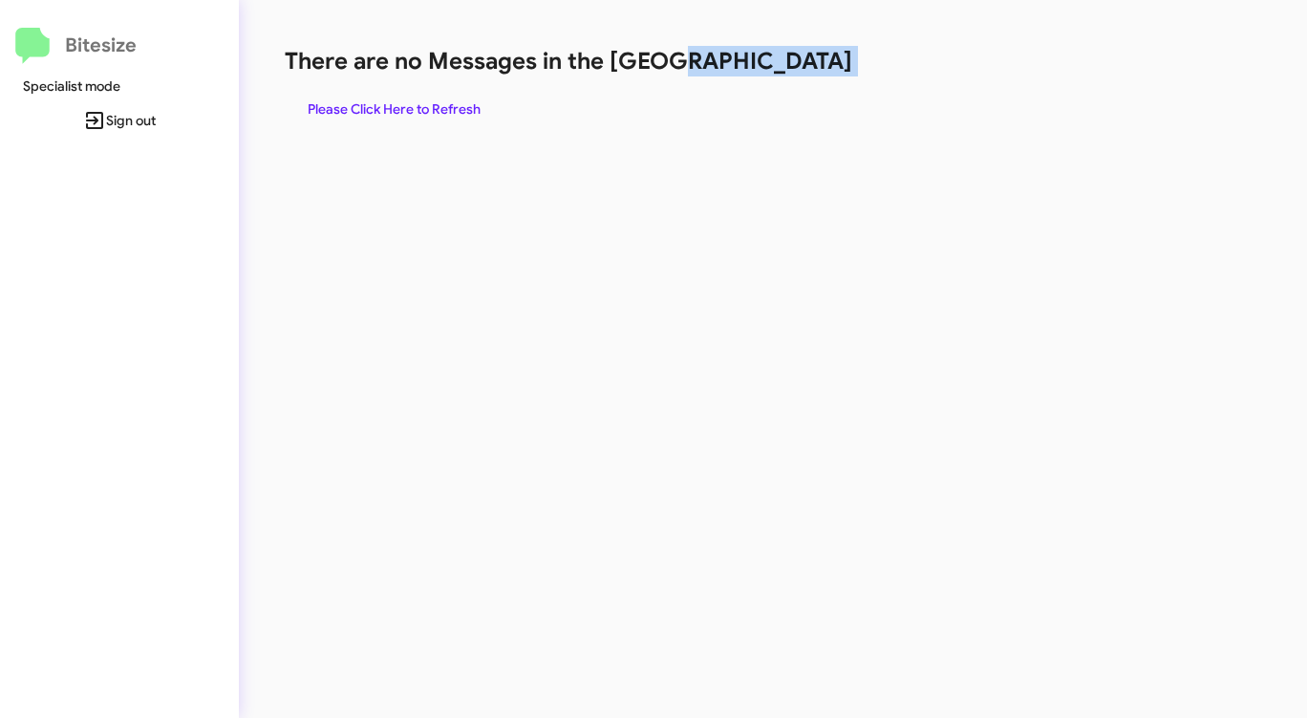
click at [796, 74] on h1 "There are no Messages in the [GEOGRAPHIC_DATA]" at bounding box center [684, 61] width 799 height 31
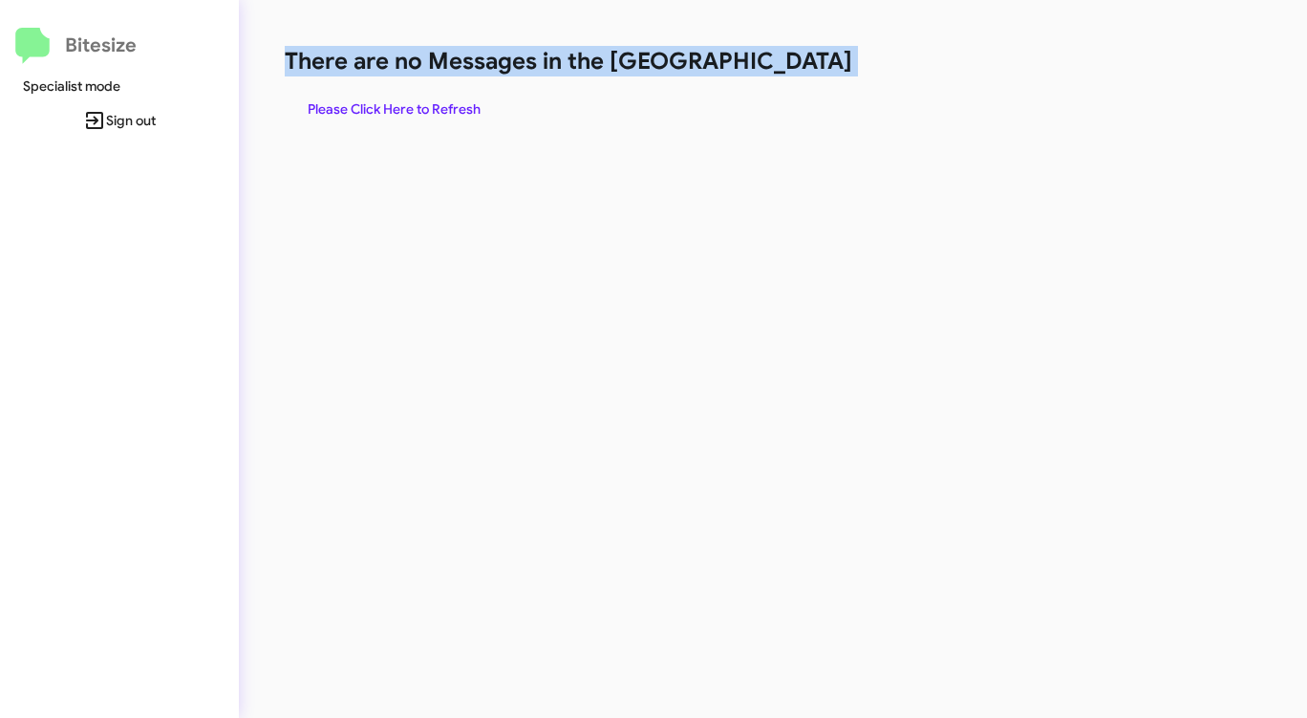
click at [796, 74] on h1 "There are no Messages in the [GEOGRAPHIC_DATA]" at bounding box center [684, 61] width 799 height 31
click at [464, 100] on span "Please Click Here to Refresh" at bounding box center [394, 109] width 173 height 34
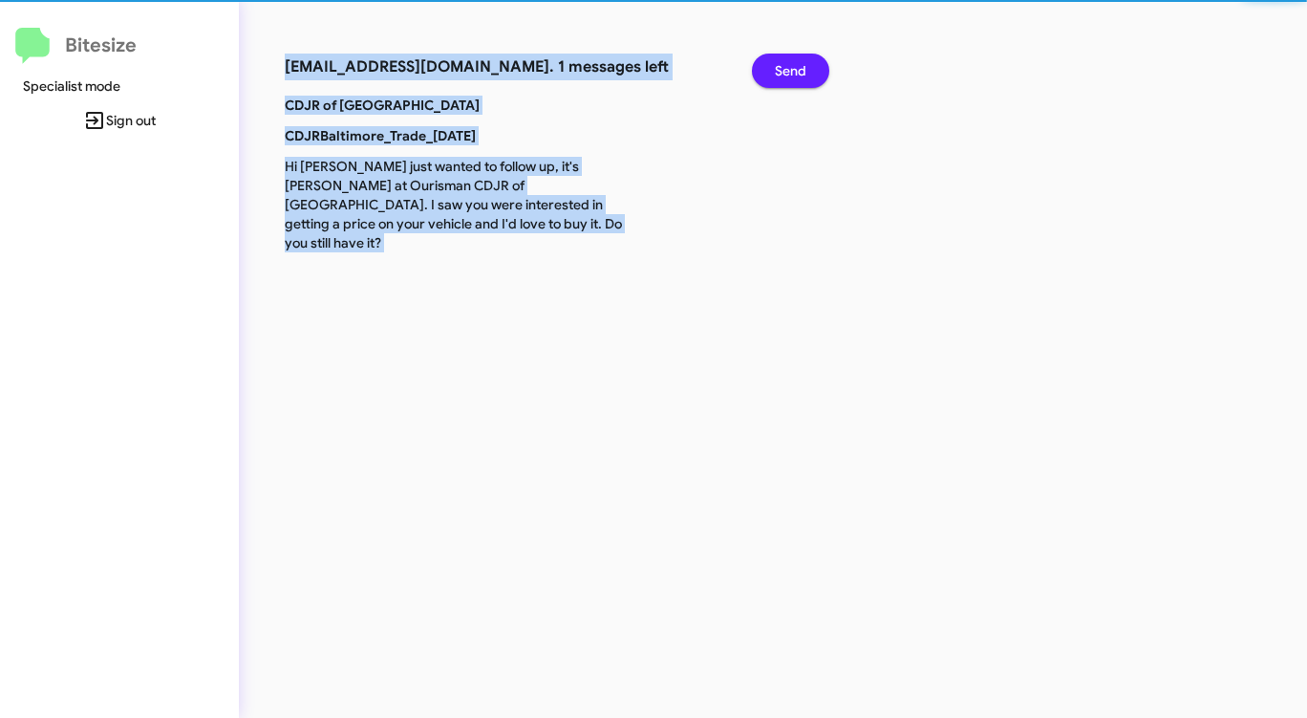
click at [464, 100] on p "CDJR of [GEOGRAPHIC_DATA]" at bounding box center [457, 105] width 374 height 19
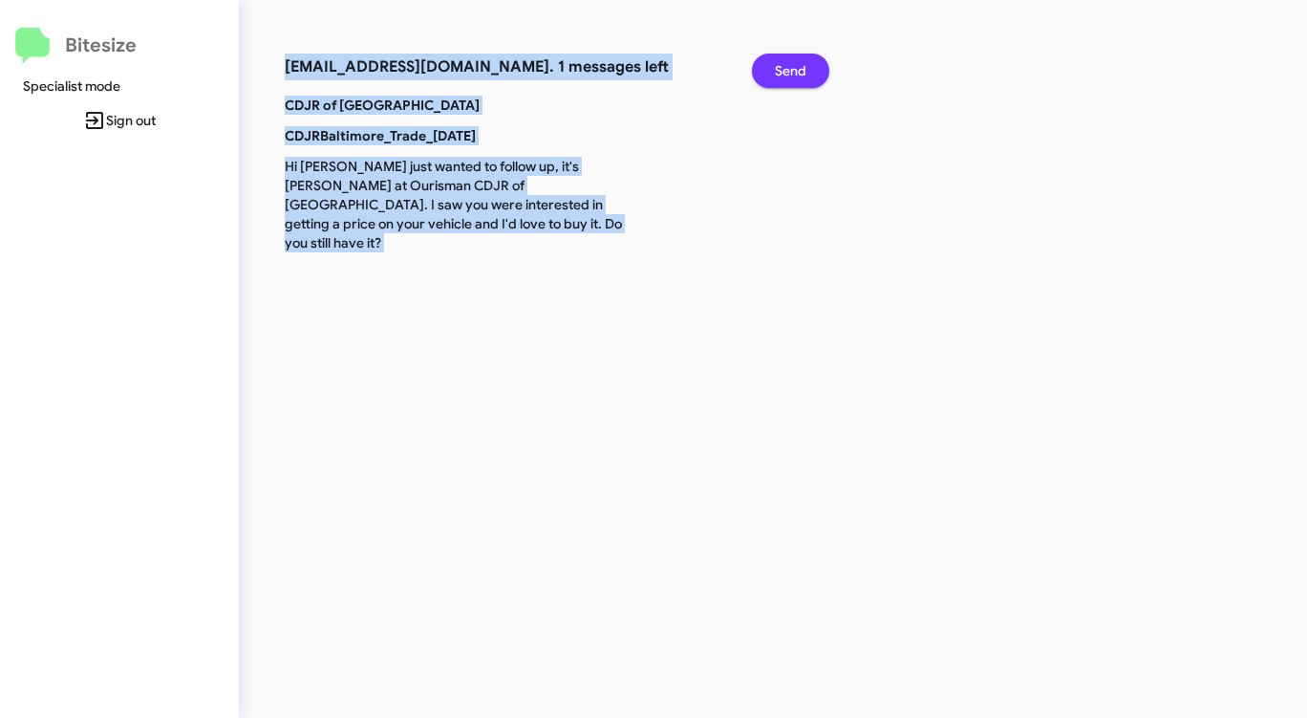
click at [796, 75] on span "Send" at bounding box center [791, 71] width 32 height 34
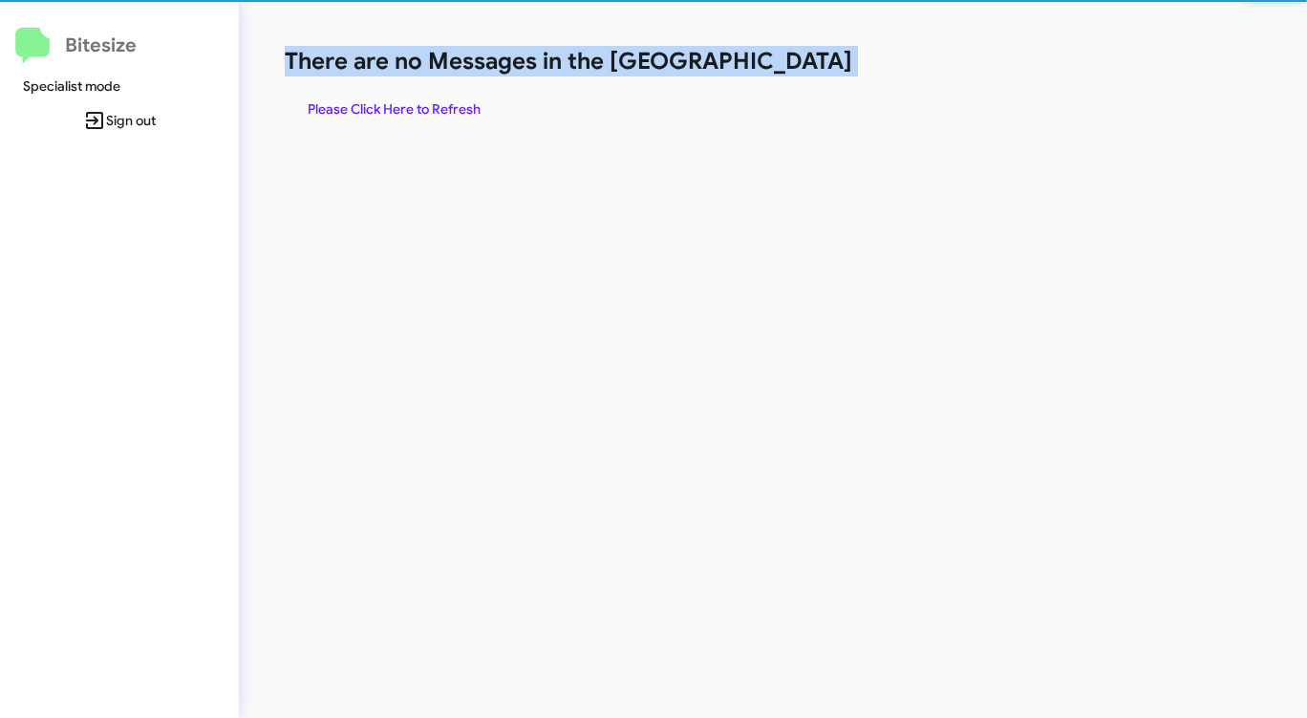
click at [796, 75] on h1 "There are no Messages in the [GEOGRAPHIC_DATA]" at bounding box center [684, 61] width 799 height 31
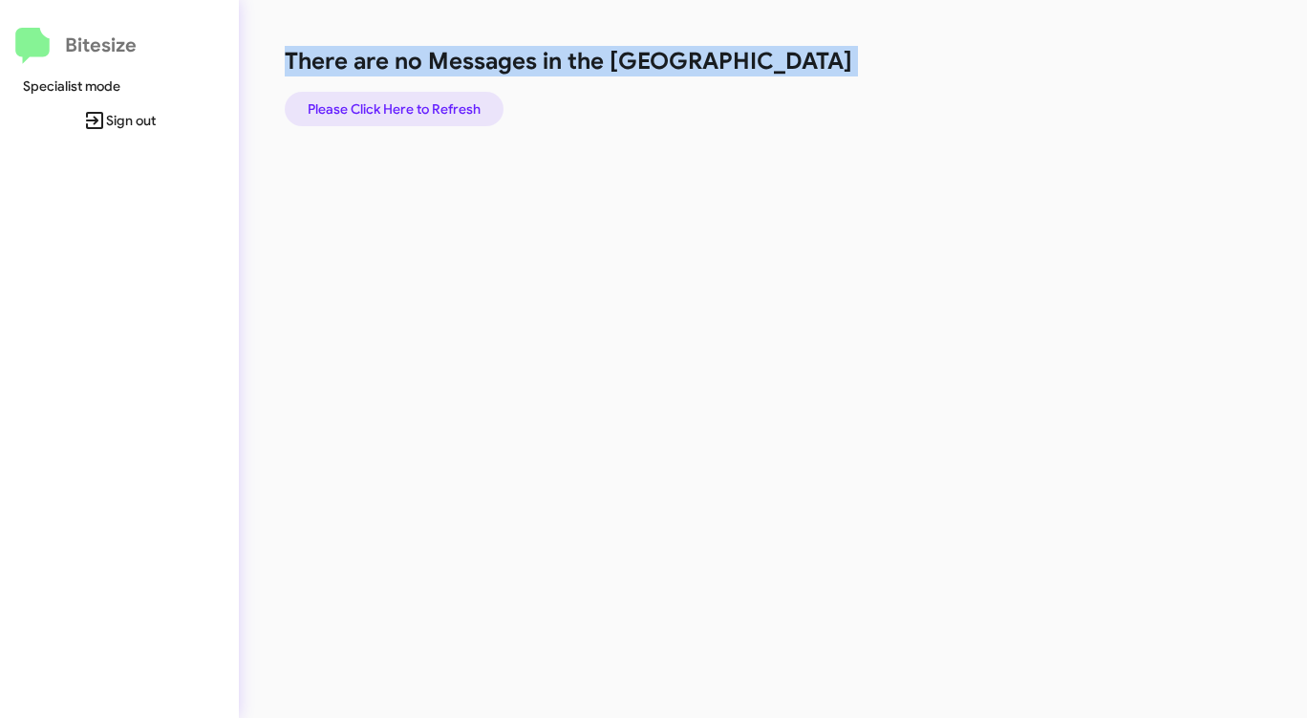
click at [435, 103] on span "Please Click Here to Refresh" at bounding box center [394, 109] width 173 height 34
click at [435, 102] on span "Please Click Here to Refresh" at bounding box center [394, 109] width 173 height 34
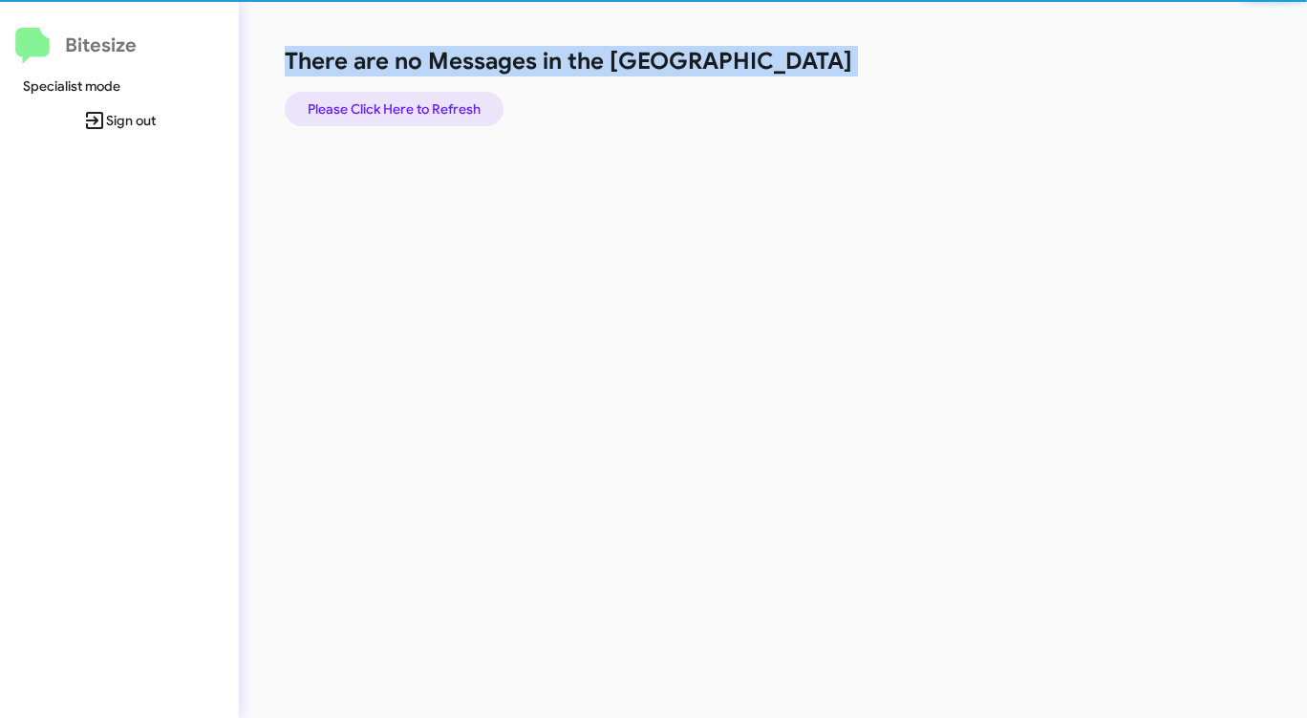
click at [435, 102] on span "Please Click Here to Refresh" at bounding box center [394, 109] width 173 height 34
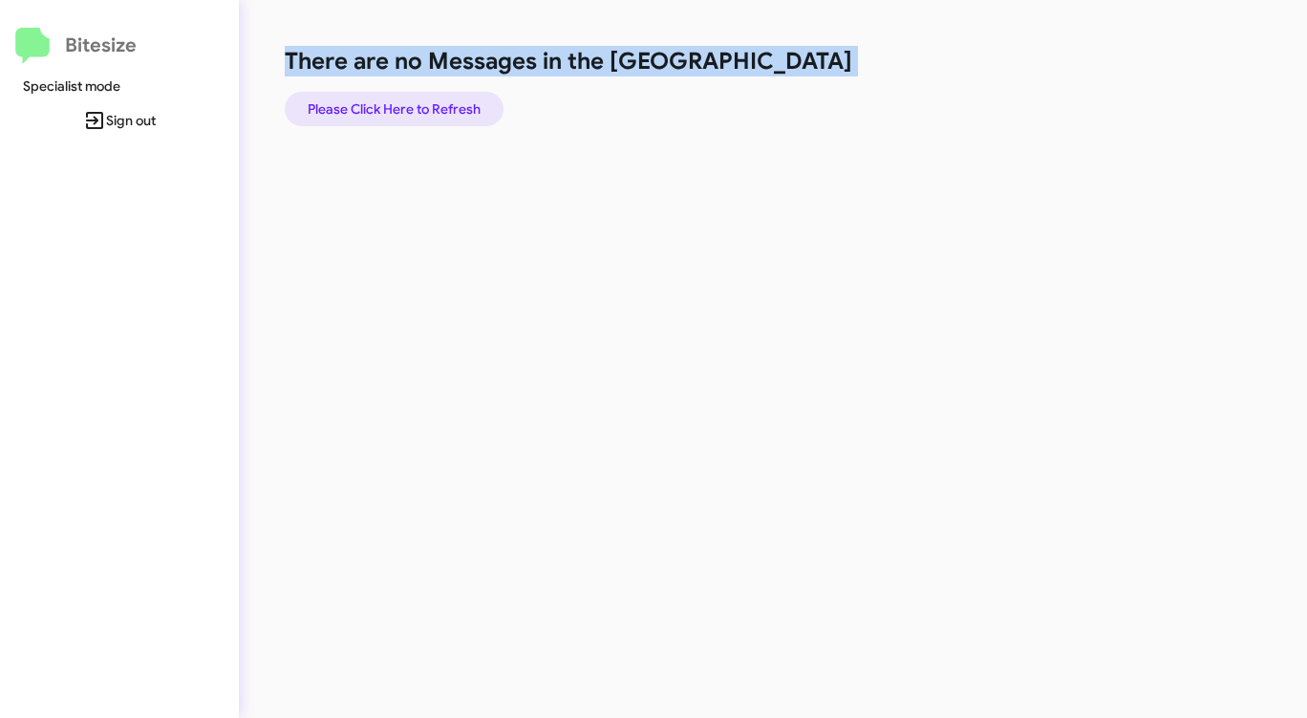
click at [435, 102] on span "Please Click Here to Refresh" at bounding box center [394, 109] width 173 height 34
click at [436, 102] on span "Please Click Here to Refresh" at bounding box center [394, 109] width 173 height 34
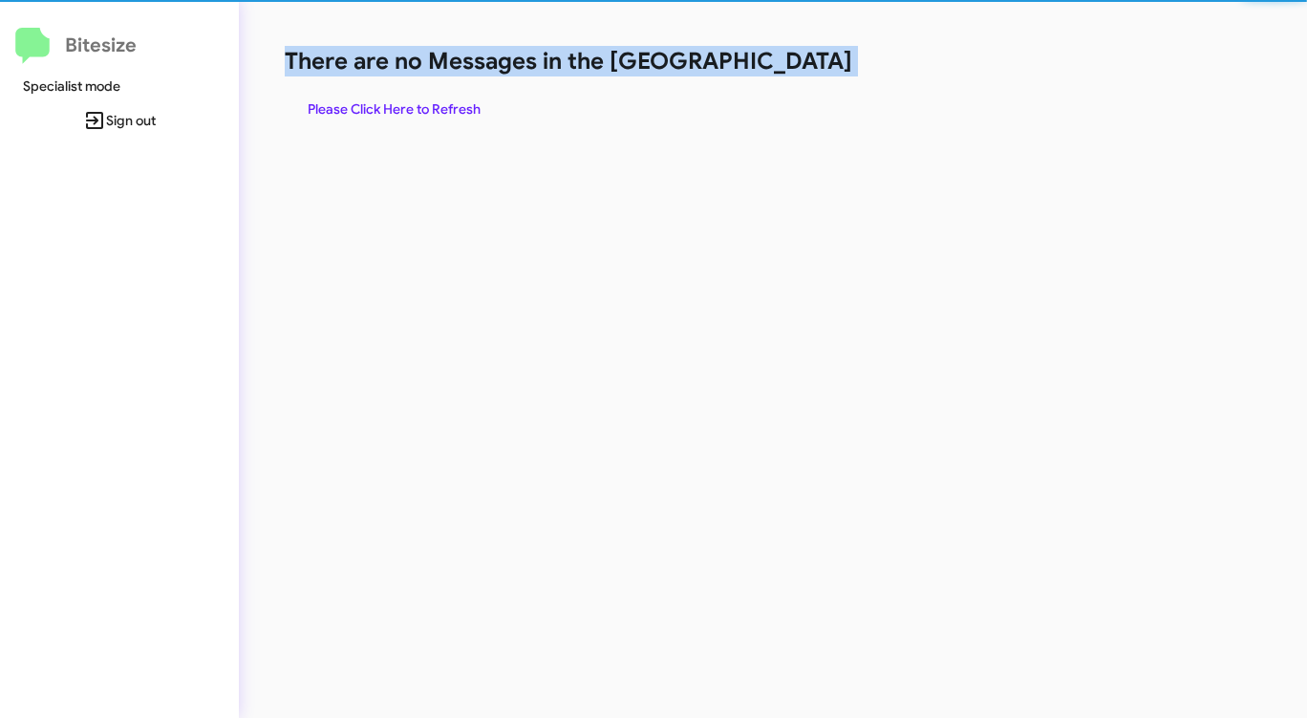
click at [436, 102] on span "Please Click Here to Refresh" at bounding box center [394, 109] width 173 height 34
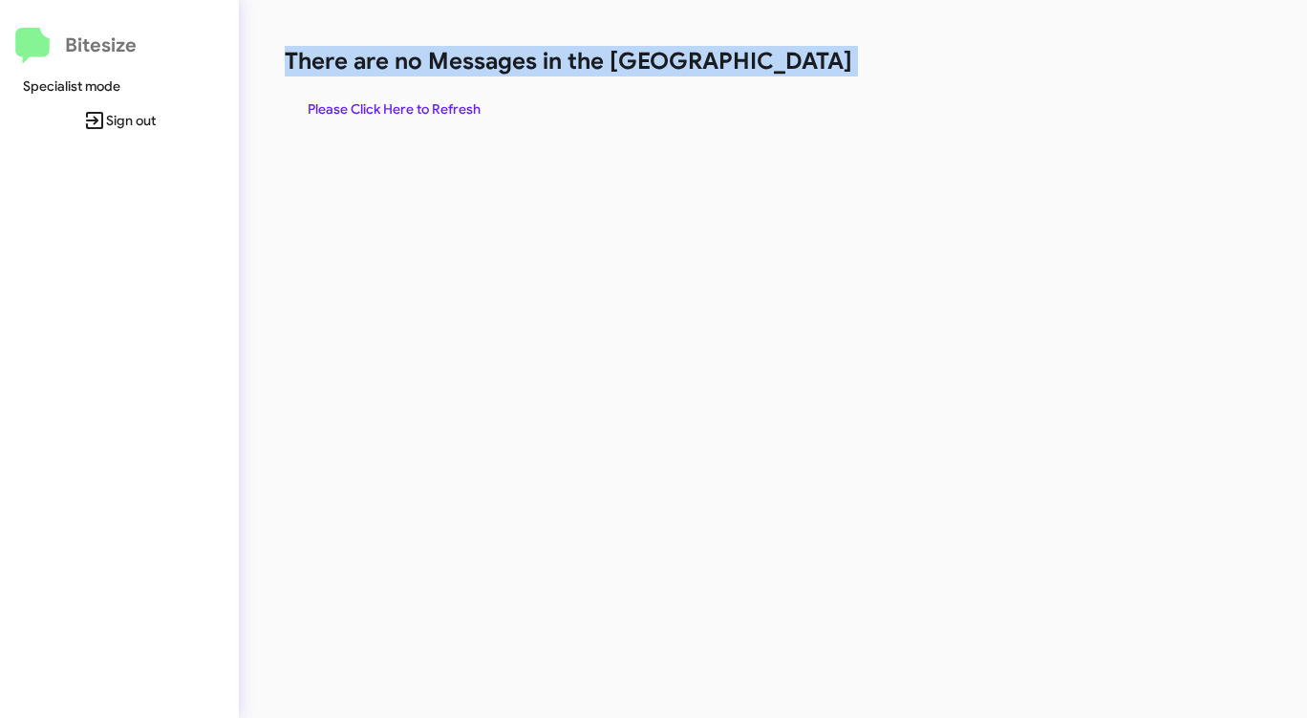
click at [476, 115] on span "Please Click Here to Refresh" at bounding box center [394, 109] width 173 height 34
click at [477, 116] on span "Please Click Here to Refresh" at bounding box center [394, 109] width 173 height 34
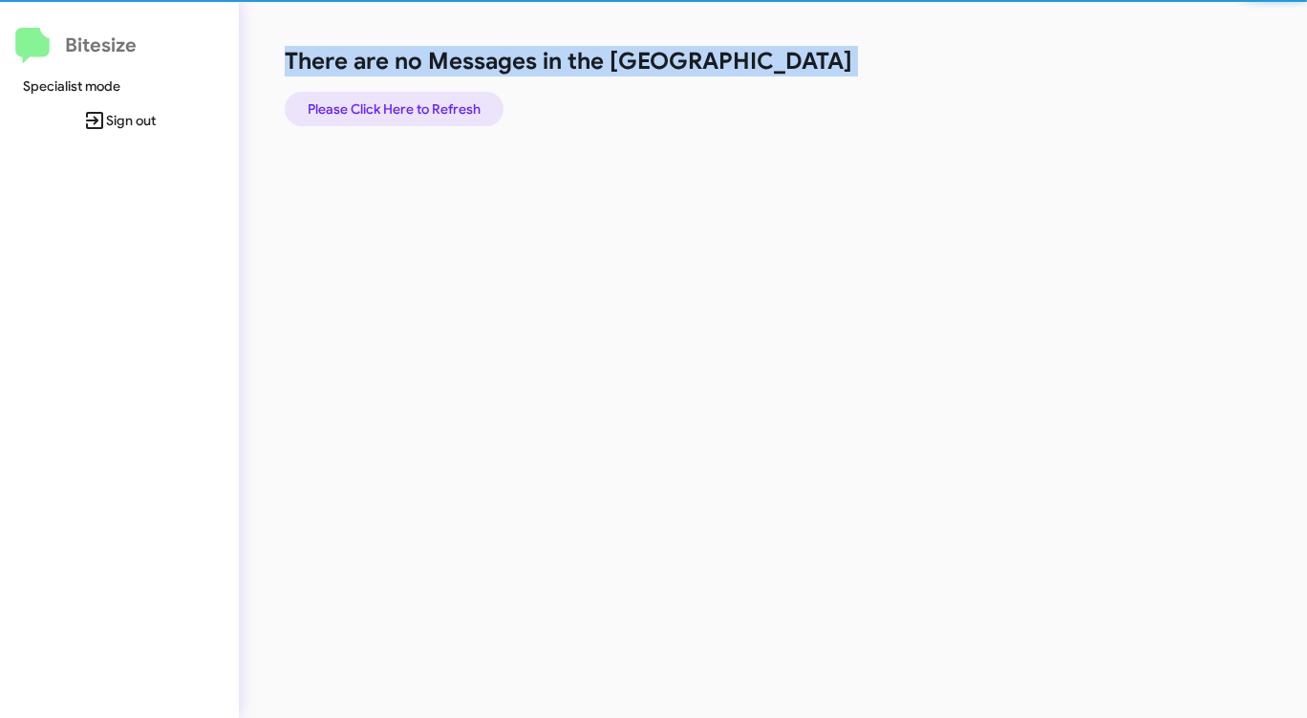
click at [477, 116] on span "Please Click Here to Refresh" at bounding box center [394, 109] width 173 height 34
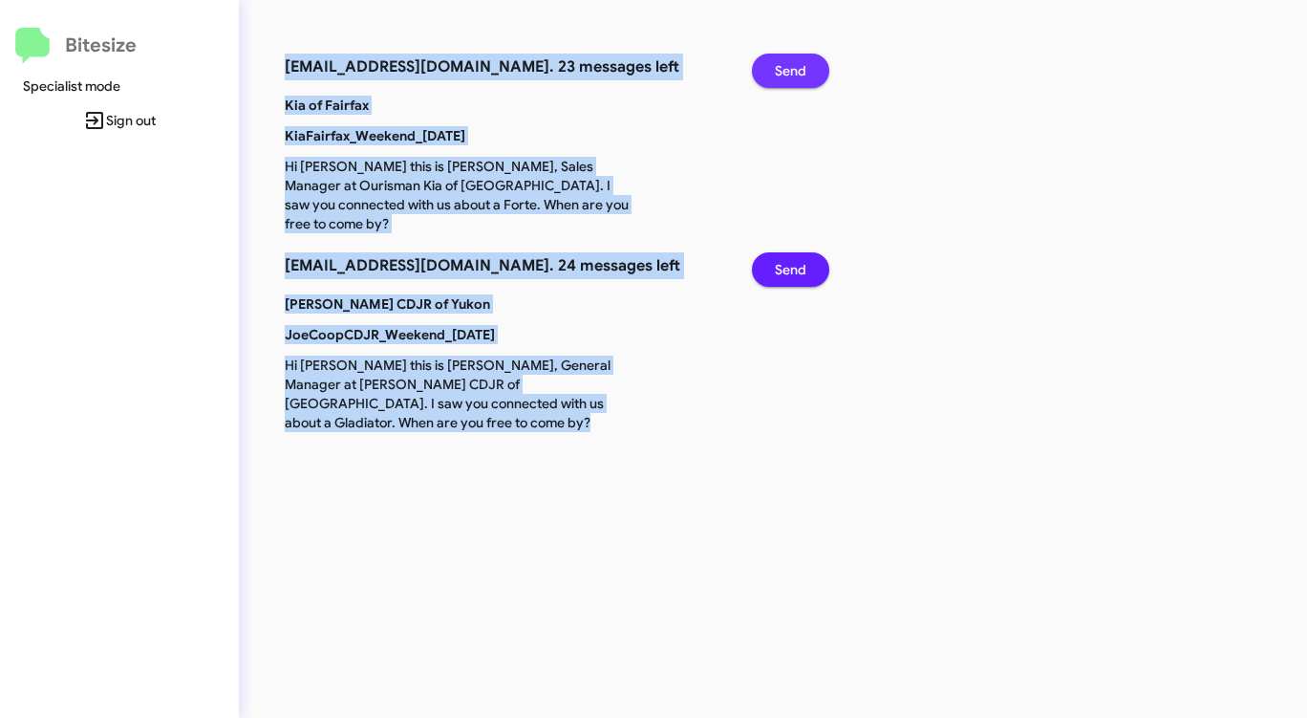
click at [793, 69] on span "Send" at bounding box center [791, 71] width 32 height 34
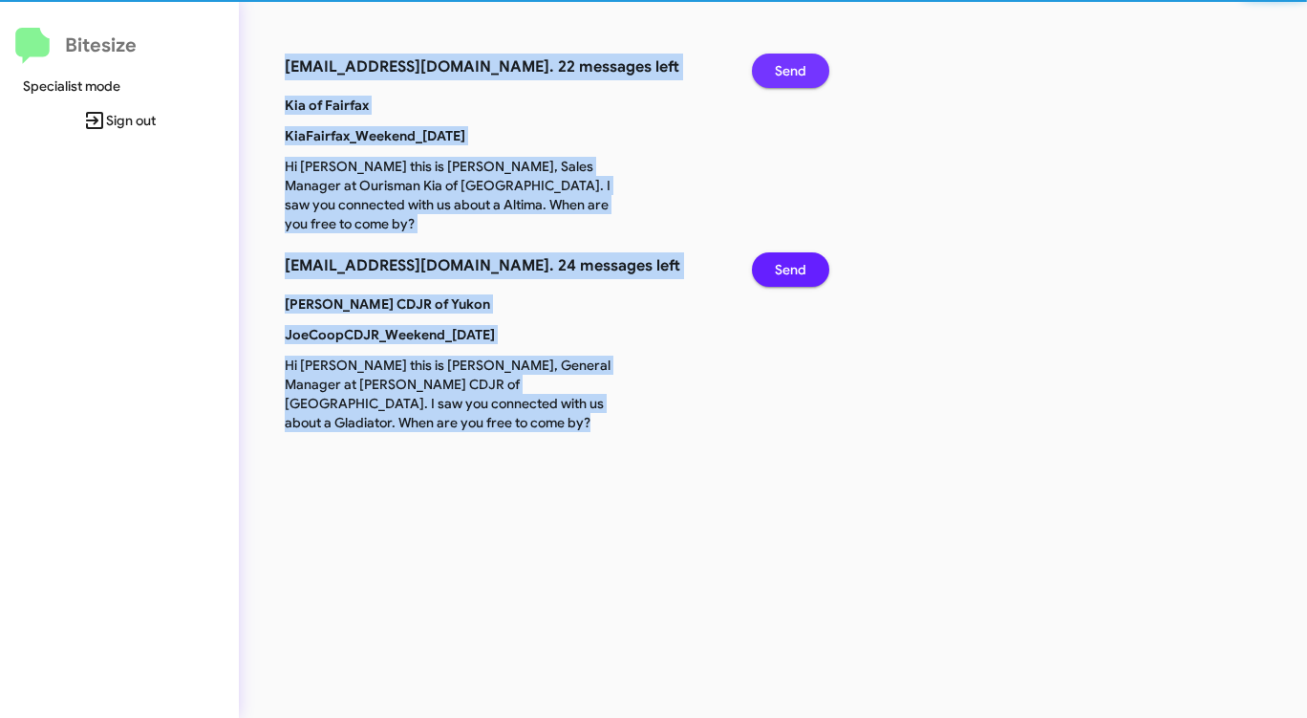
click at [793, 69] on span "Send" at bounding box center [791, 71] width 32 height 34
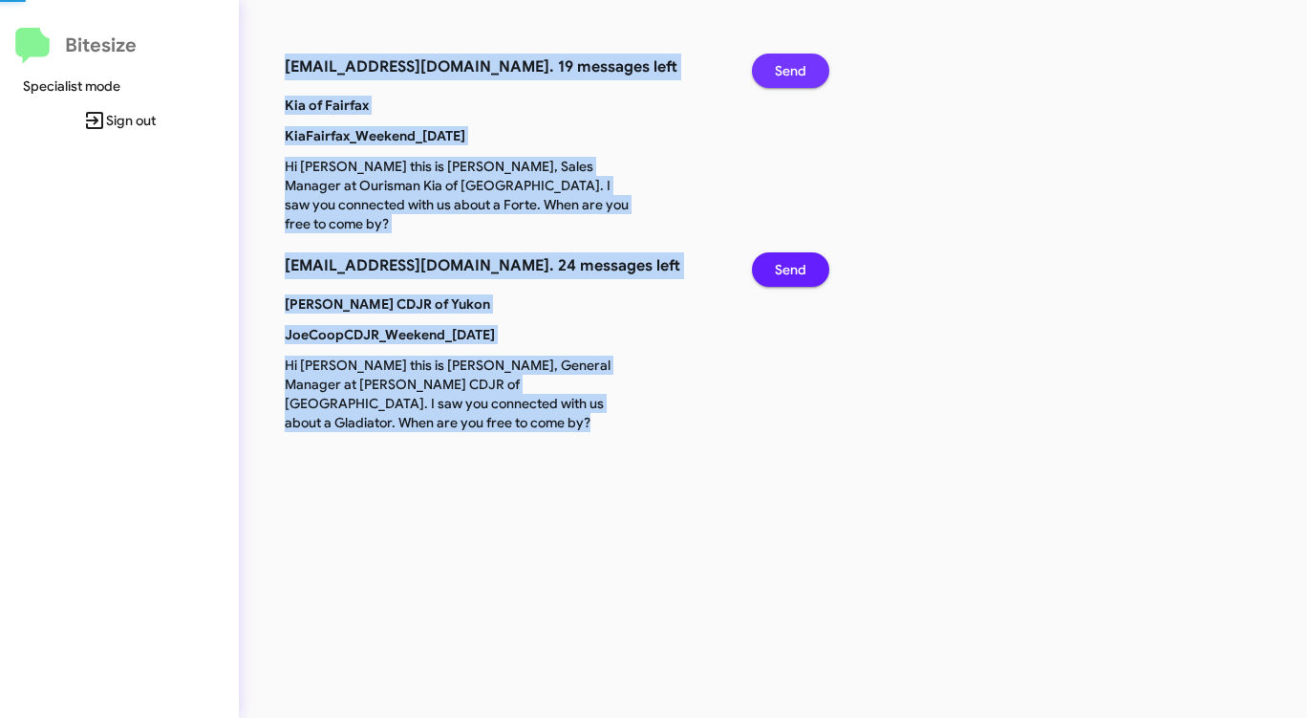
click at [793, 69] on span "Send" at bounding box center [791, 71] width 32 height 34
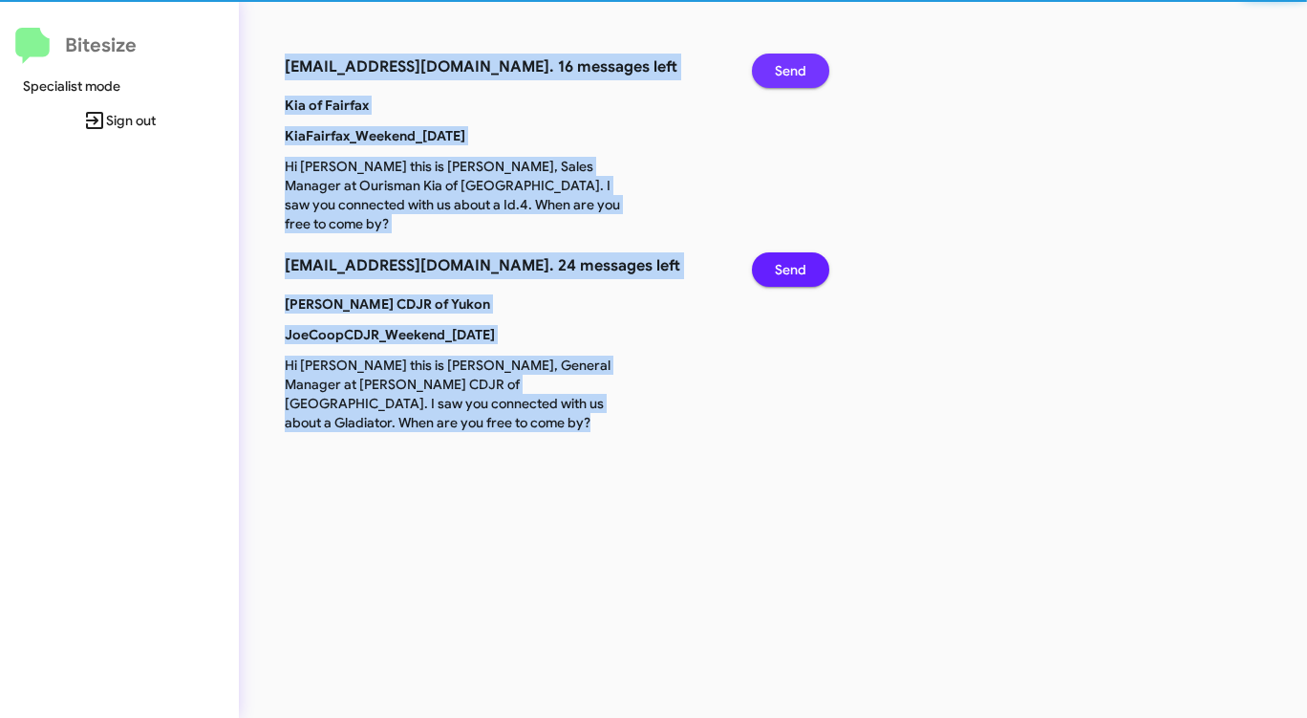
click at [793, 69] on span "Send" at bounding box center [791, 71] width 32 height 34
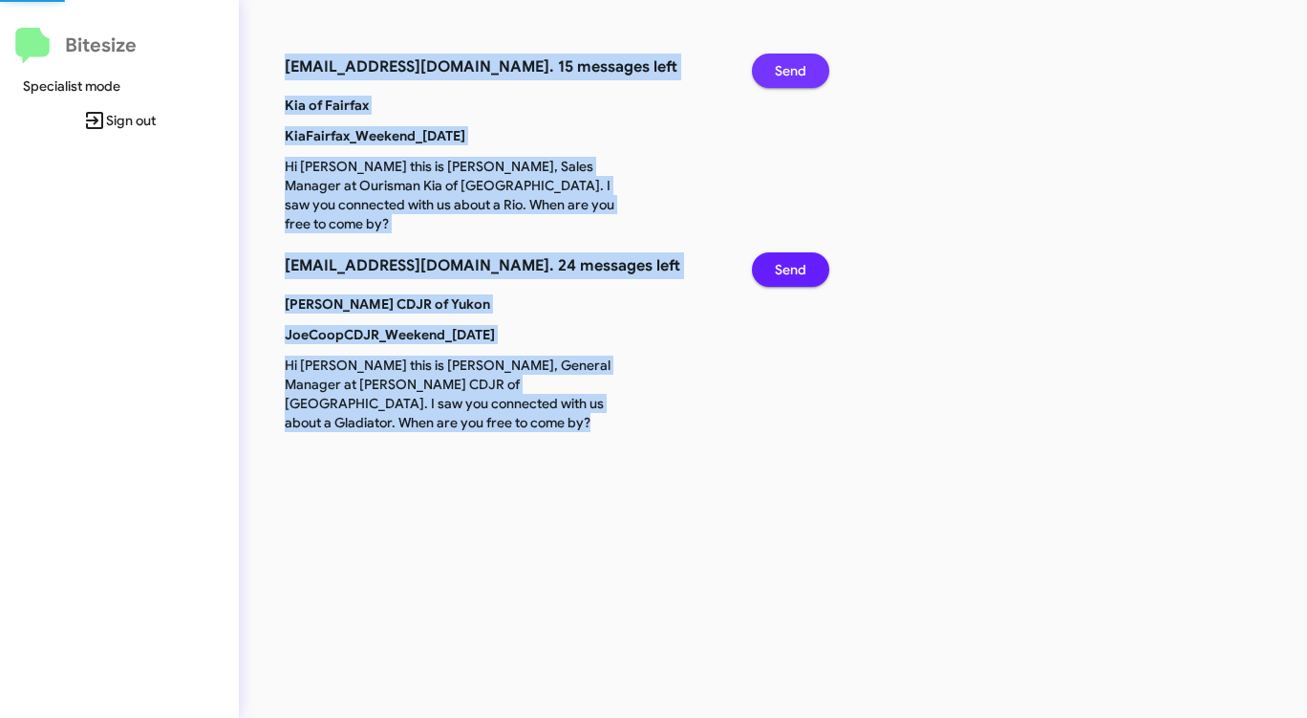
click at [793, 69] on span "Send" at bounding box center [791, 71] width 32 height 34
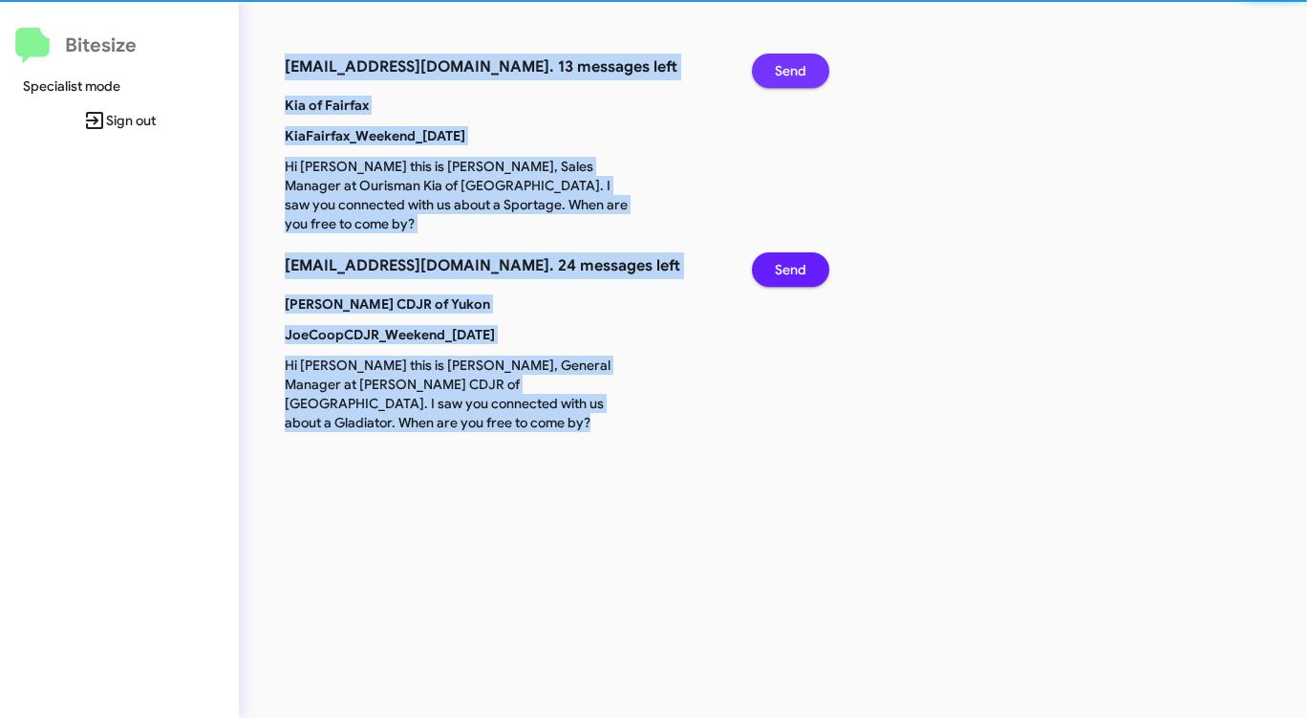
click at [793, 69] on span "Send" at bounding box center [791, 71] width 32 height 34
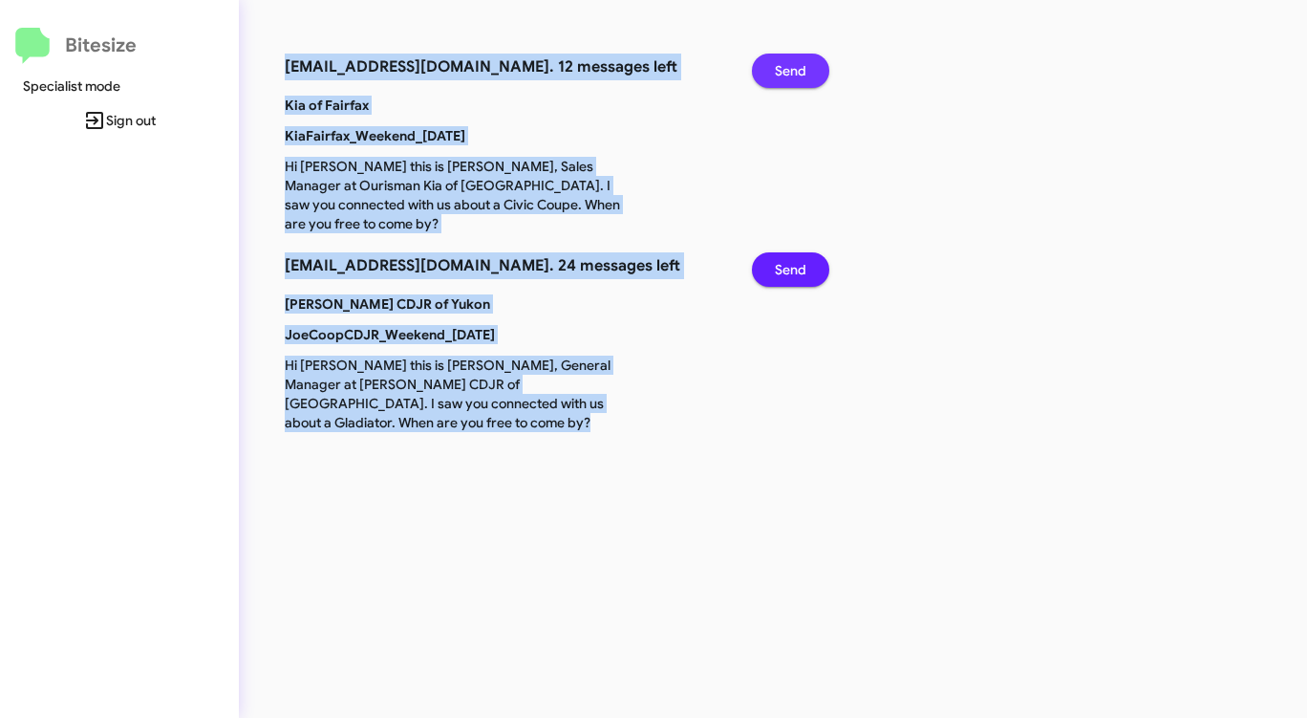
click at [793, 69] on span "Send" at bounding box center [791, 71] width 32 height 34
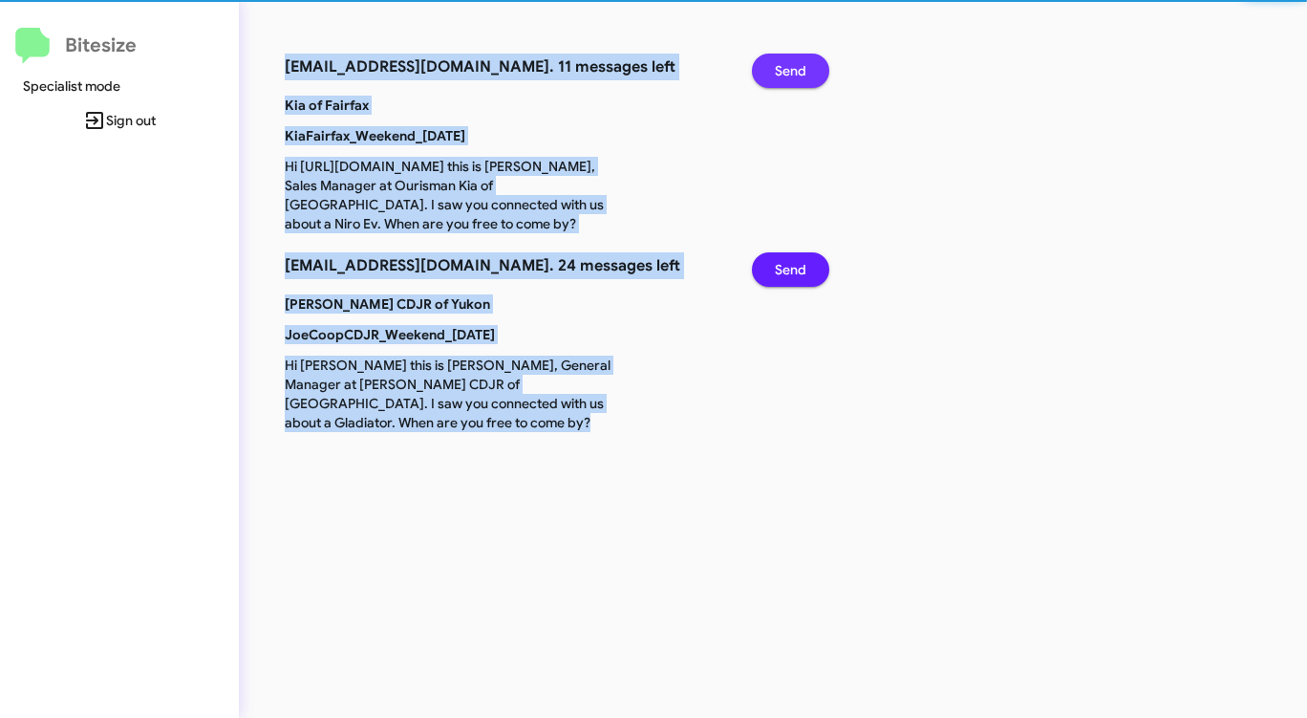
click at [793, 69] on span "Send" at bounding box center [791, 71] width 32 height 34
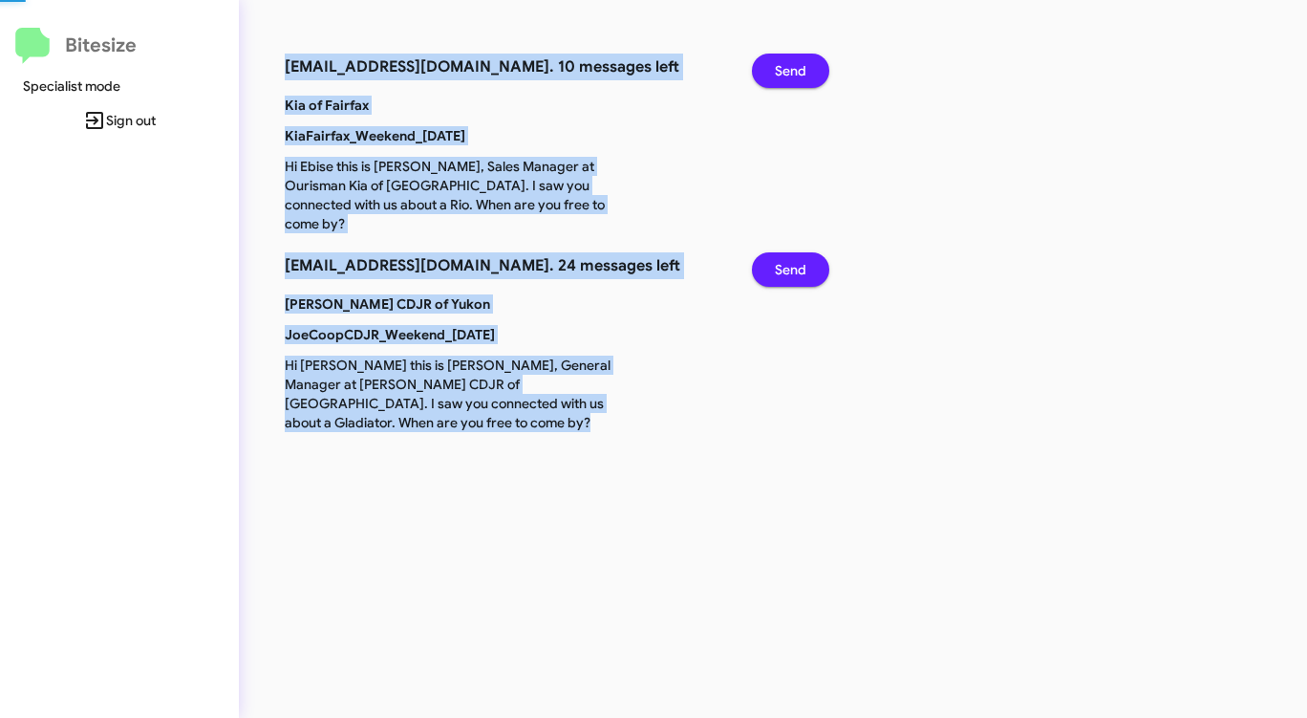
click at [793, 69] on span "Send" at bounding box center [791, 71] width 32 height 34
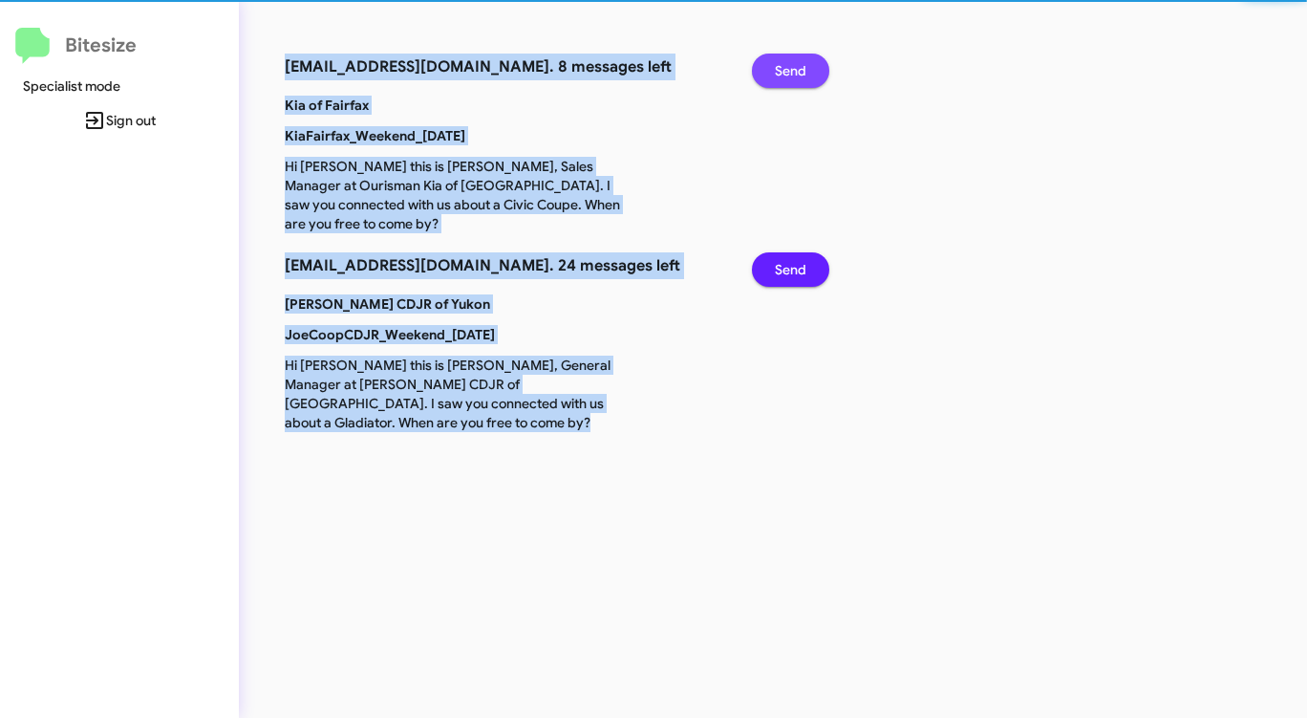
click at [793, 69] on span "Send" at bounding box center [791, 71] width 32 height 34
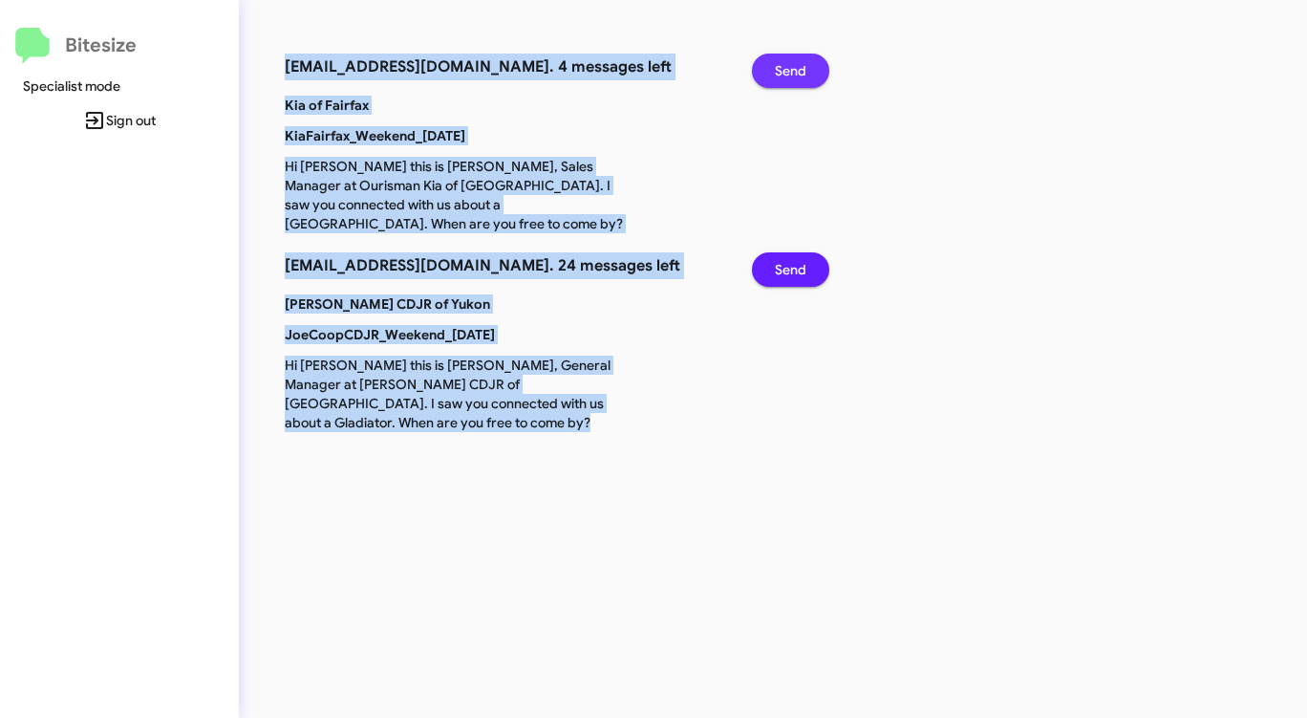
click at [793, 69] on span "Send" at bounding box center [791, 71] width 32 height 34
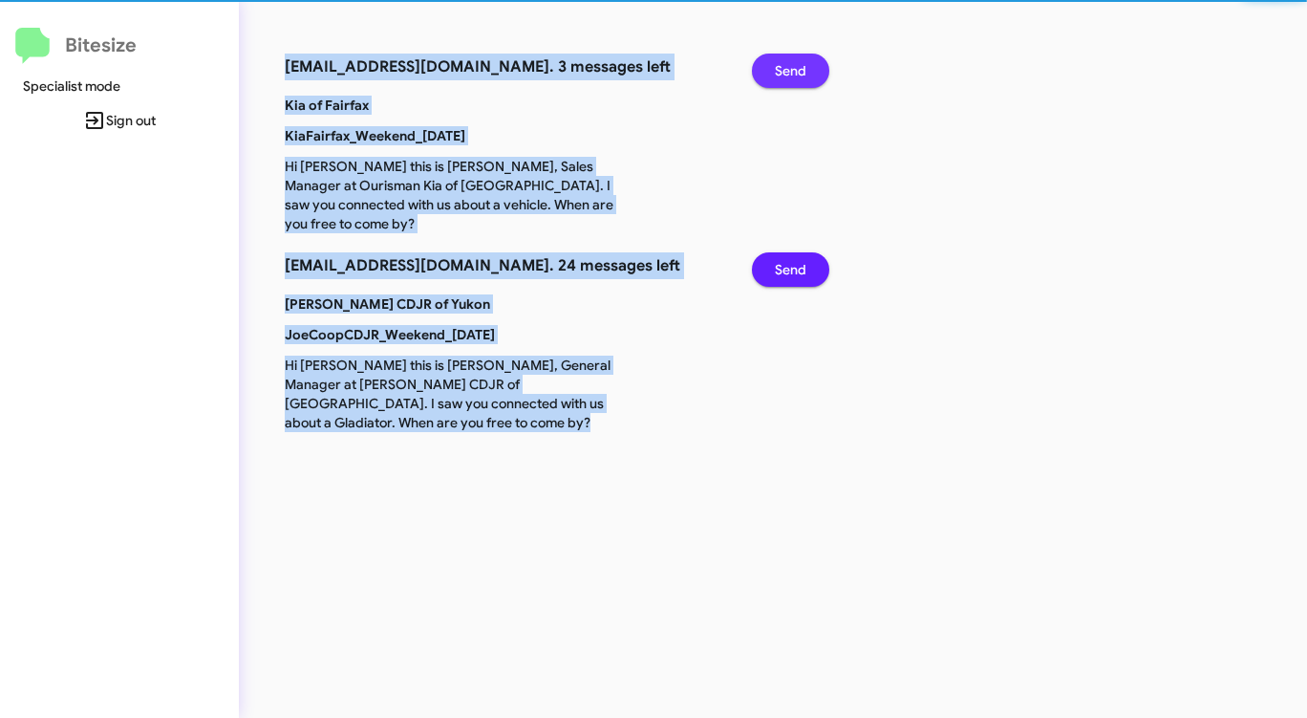
click at [793, 69] on span "Send" at bounding box center [791, 71] width 32 height 34
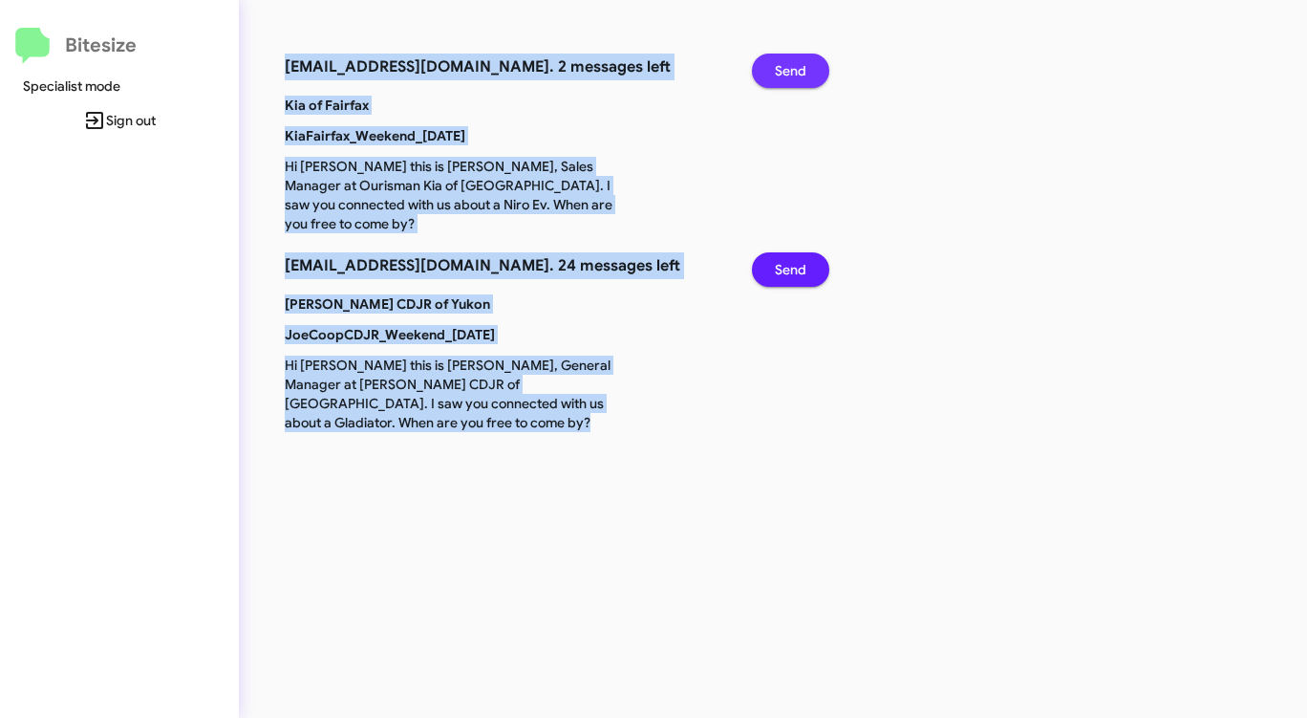
click at [793, 69] on span "Send" at bounding box center [791, 71] width 32 height 34
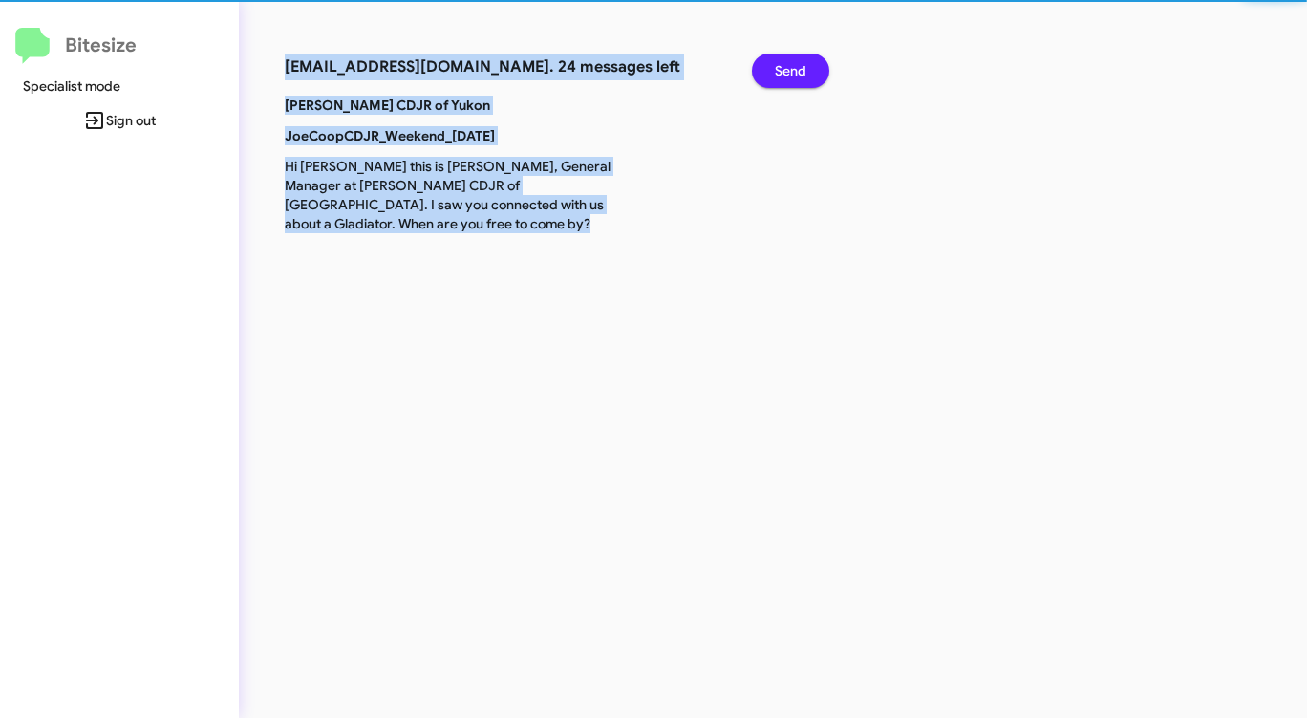
click at [793, 69] on span "Send" at bounding box center [791, 71] width 32 height 34
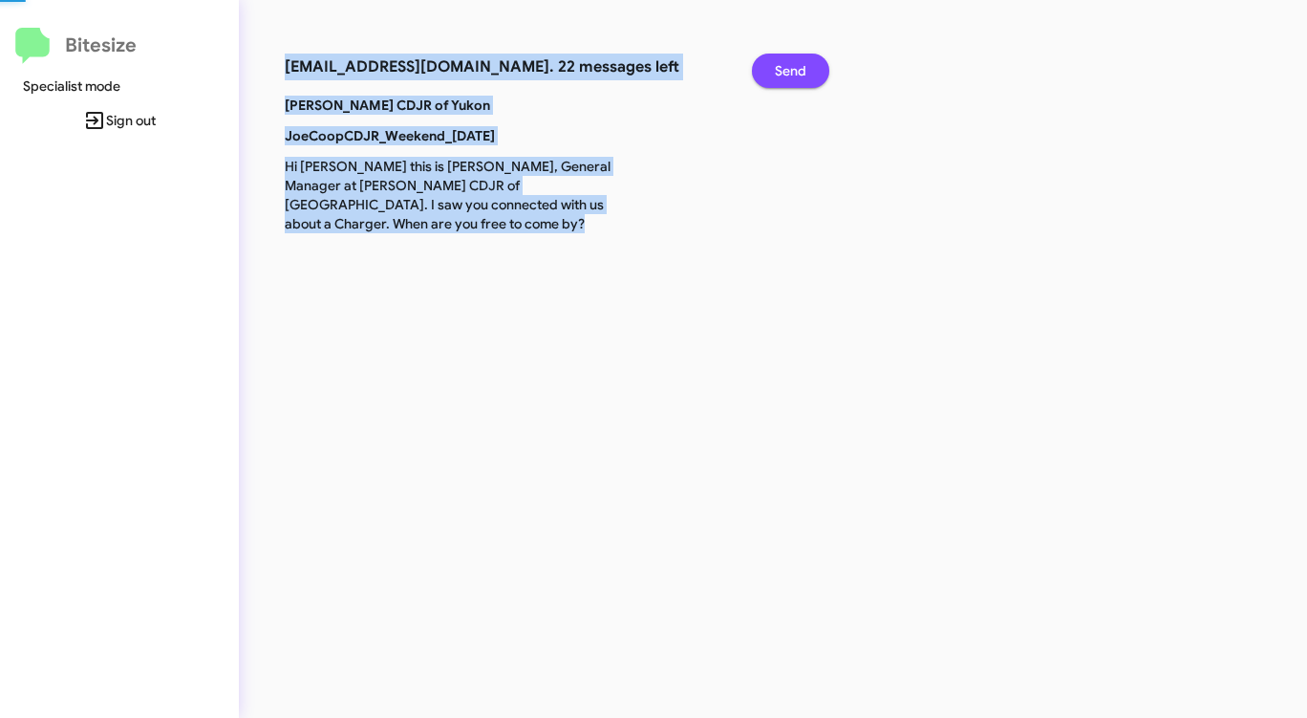
click at [793, 69] on span "Send" at bounding box center [791, 71] width 32 height 34
click at [793, 71] on span "Send" at bounding box center [791, 71] width 32 height 34
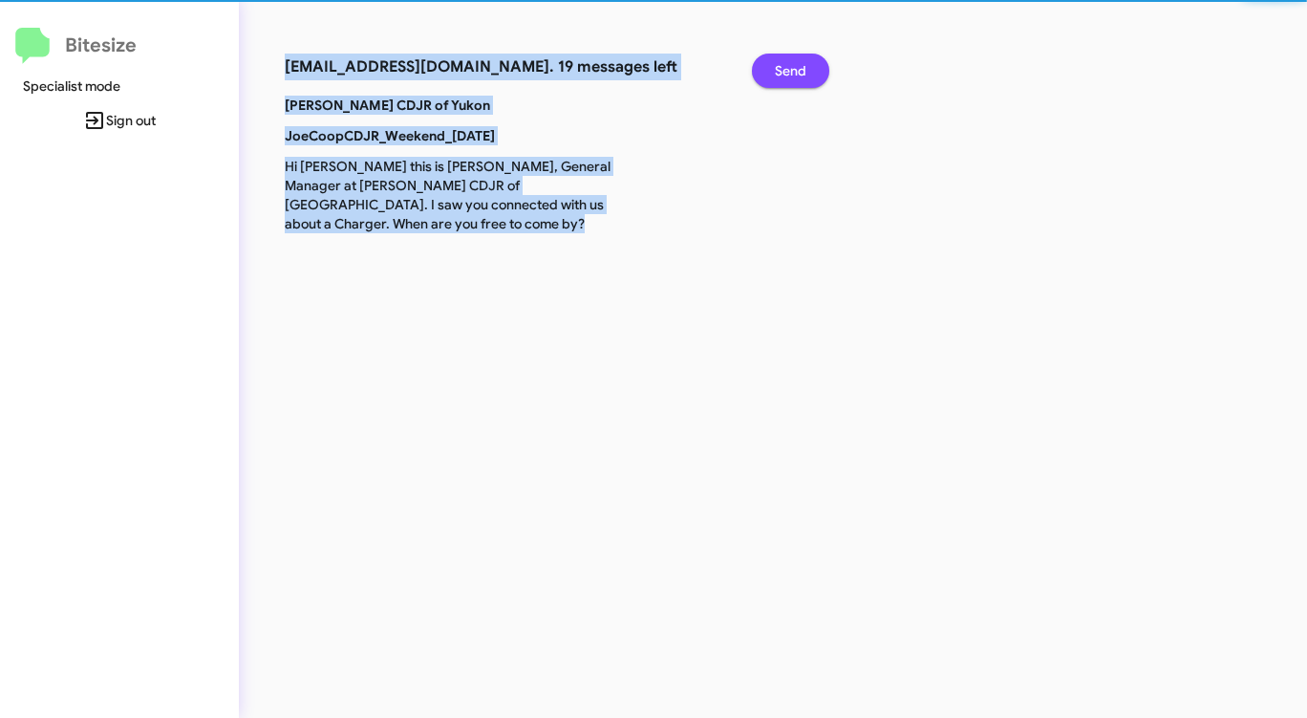
click at [793, 71] on span "Send" at bounding box center [791, 71] width 32 height 34
click at [792, 72] on span "Send" at bounding box center [791, 71] width 32 height 34
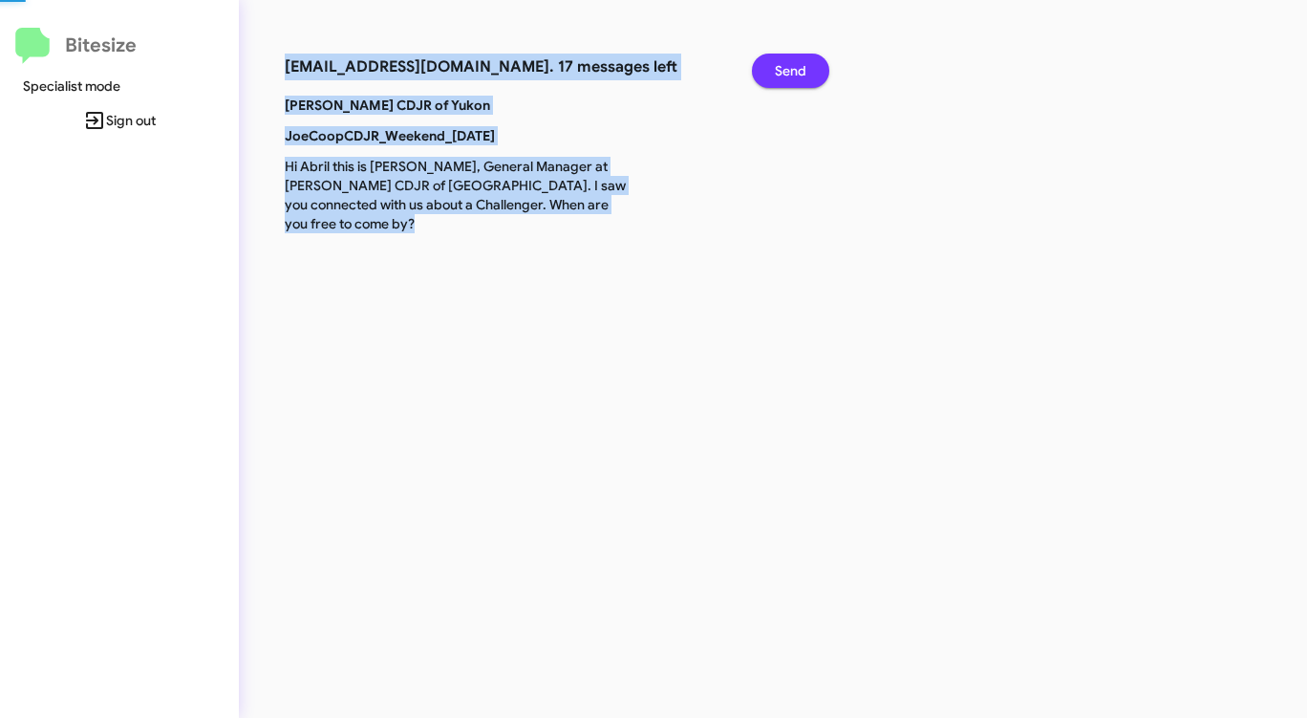
click at [792, 72] on span "Send" at bounding box center [791, 71] width 32 height 34
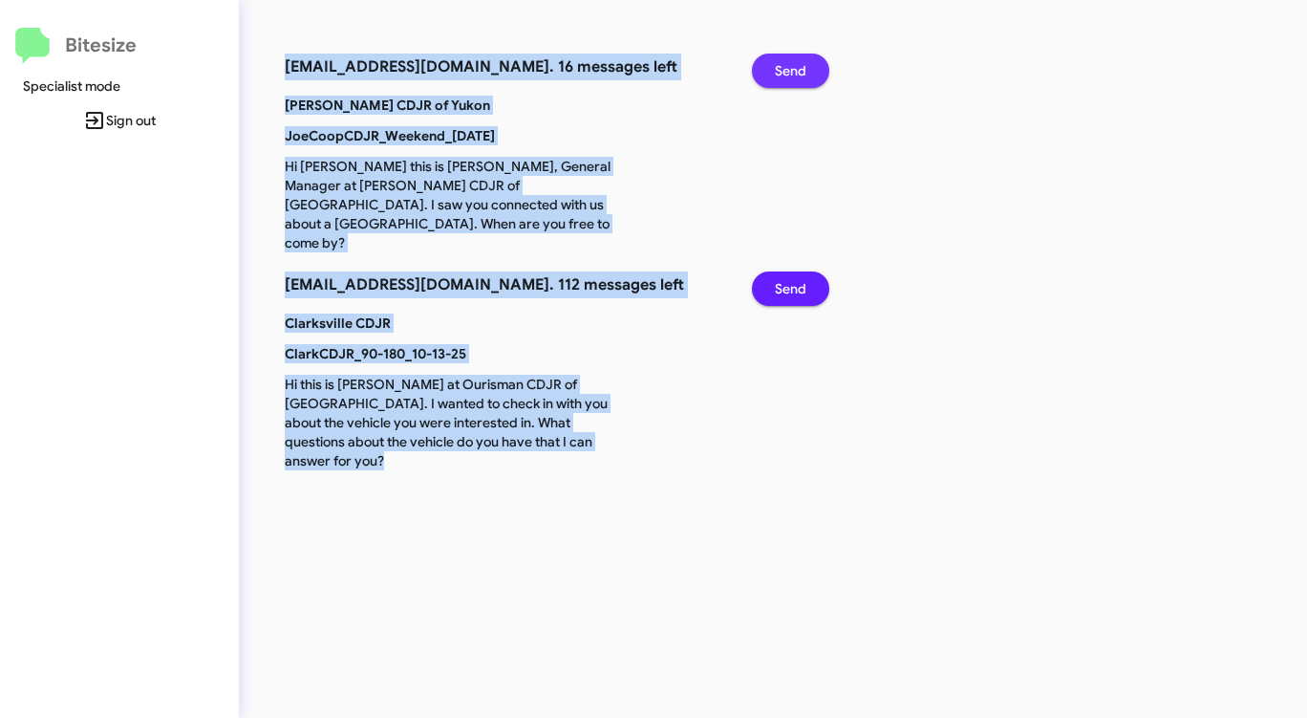
click at [792, 76] on span "Send" at bounding box center [791, 71] width 32 height 34
click at [793, 76] on span "Send" at bounding box center [791, 71] width 32 height 34
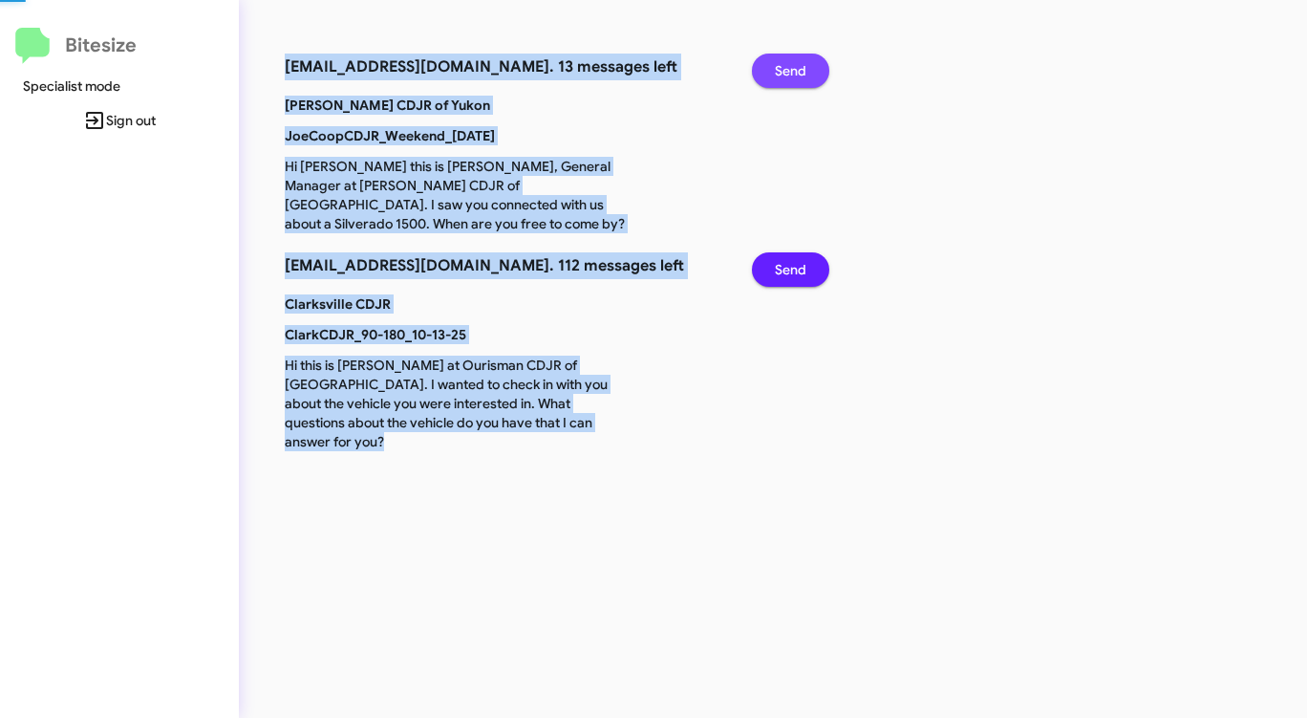
click at [793, 76] on span "Send" at bounding box center [791, 71] width 32 height 34
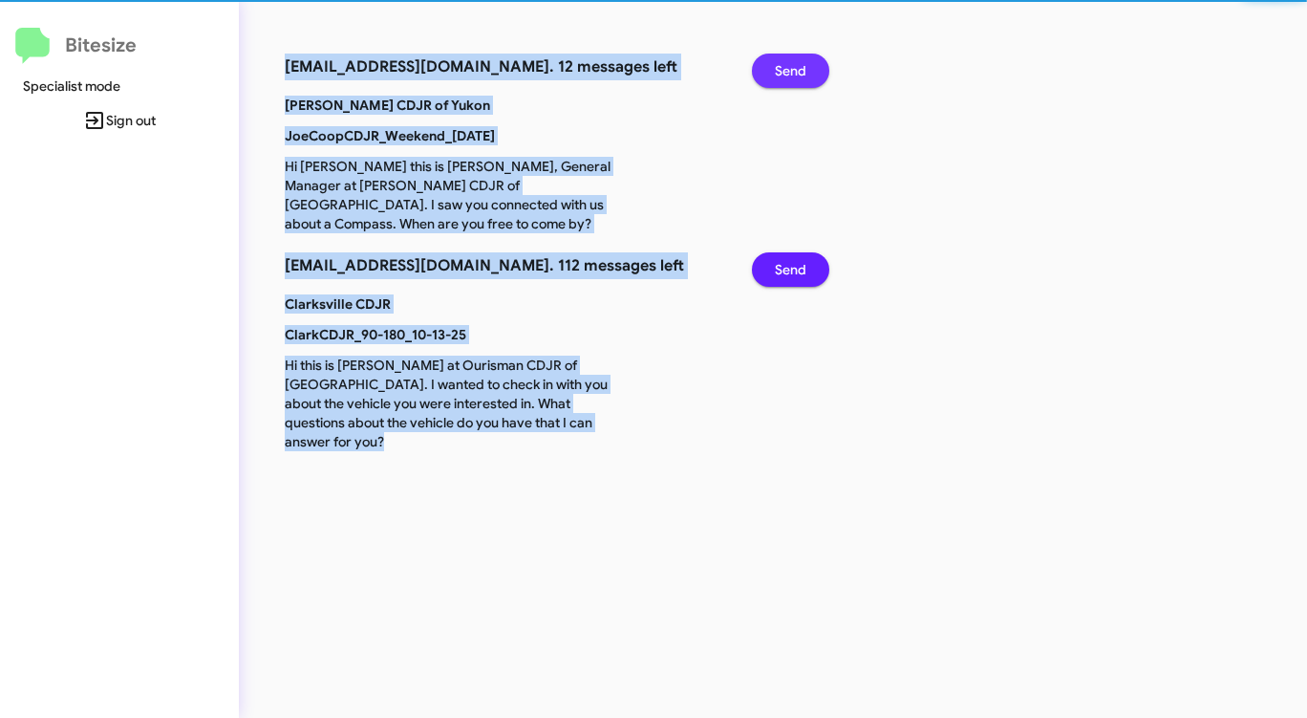
click at [793, 76] on span "Send" at bounding box center [791, 71] width 32 height 34
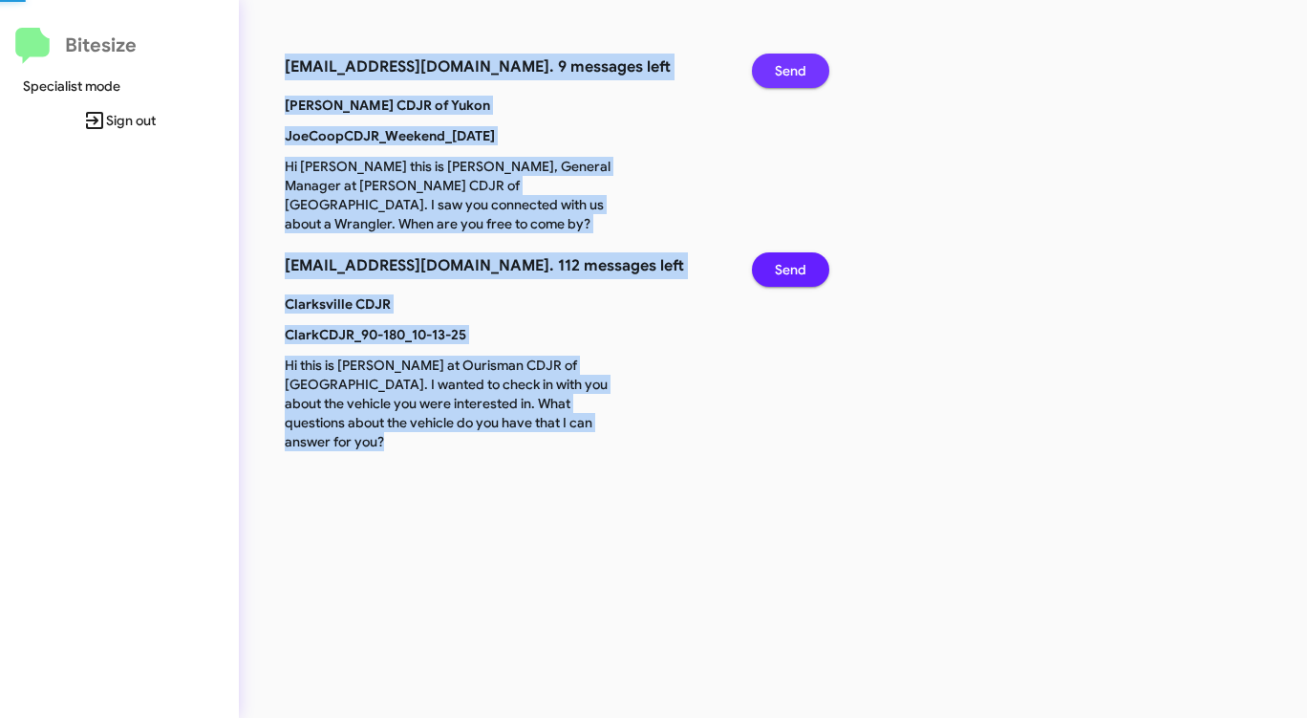
click at [791, 78] on span "Send" at bounding box center [791, 71] width 32 height 34
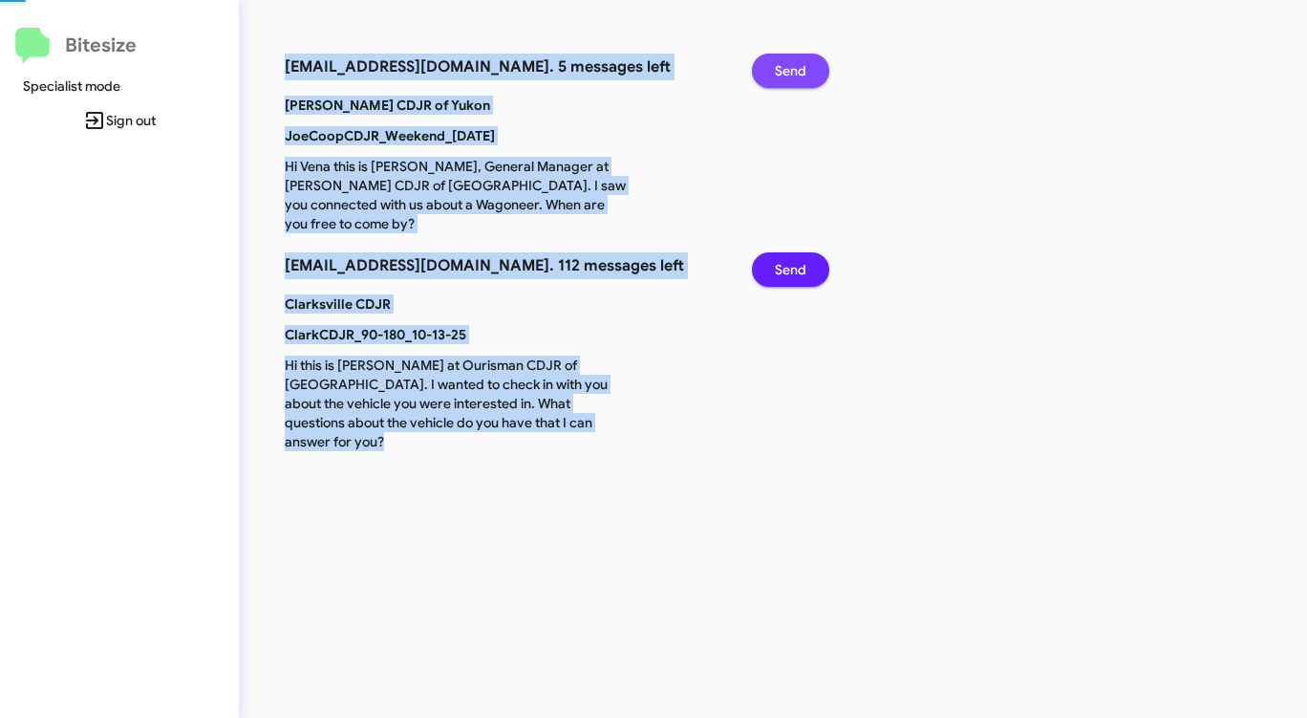
click at [791, 78] on span "Send" at bounding box center [791, 71] width 32 height 34
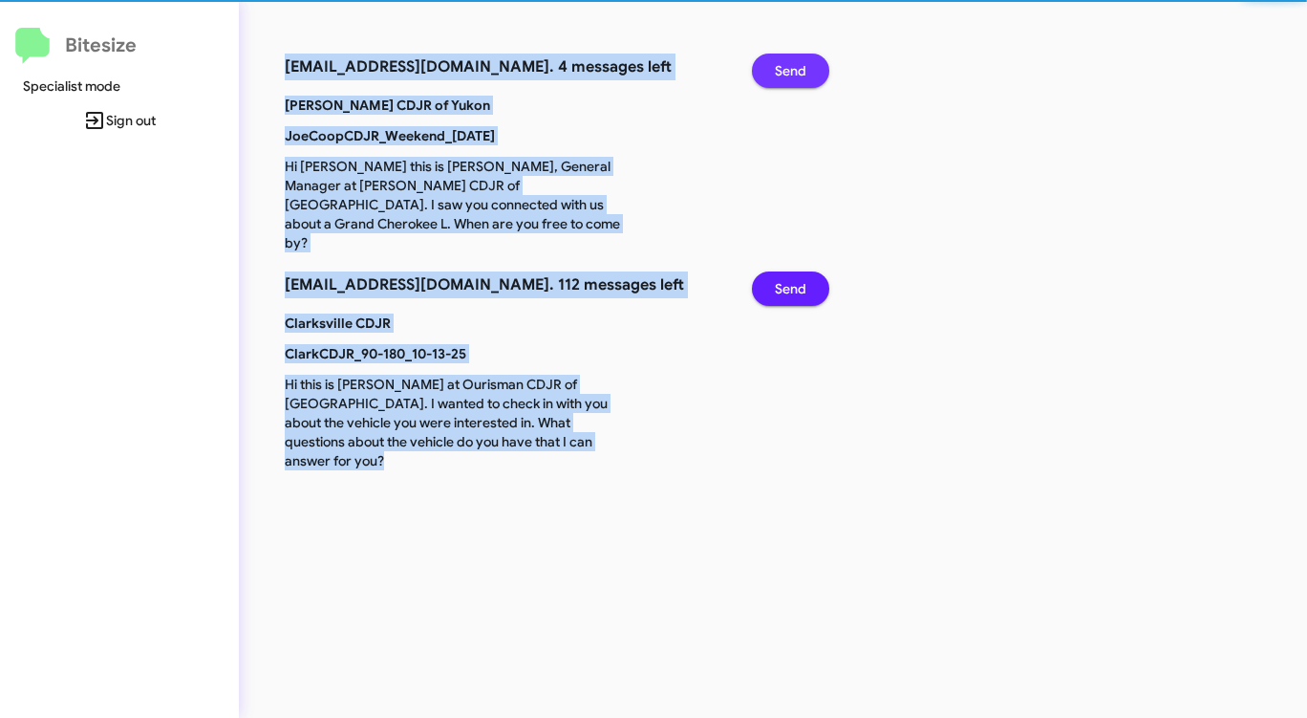
click at [790, 79] on span "Send" at bounding box center [791, 71] width 32 height 34
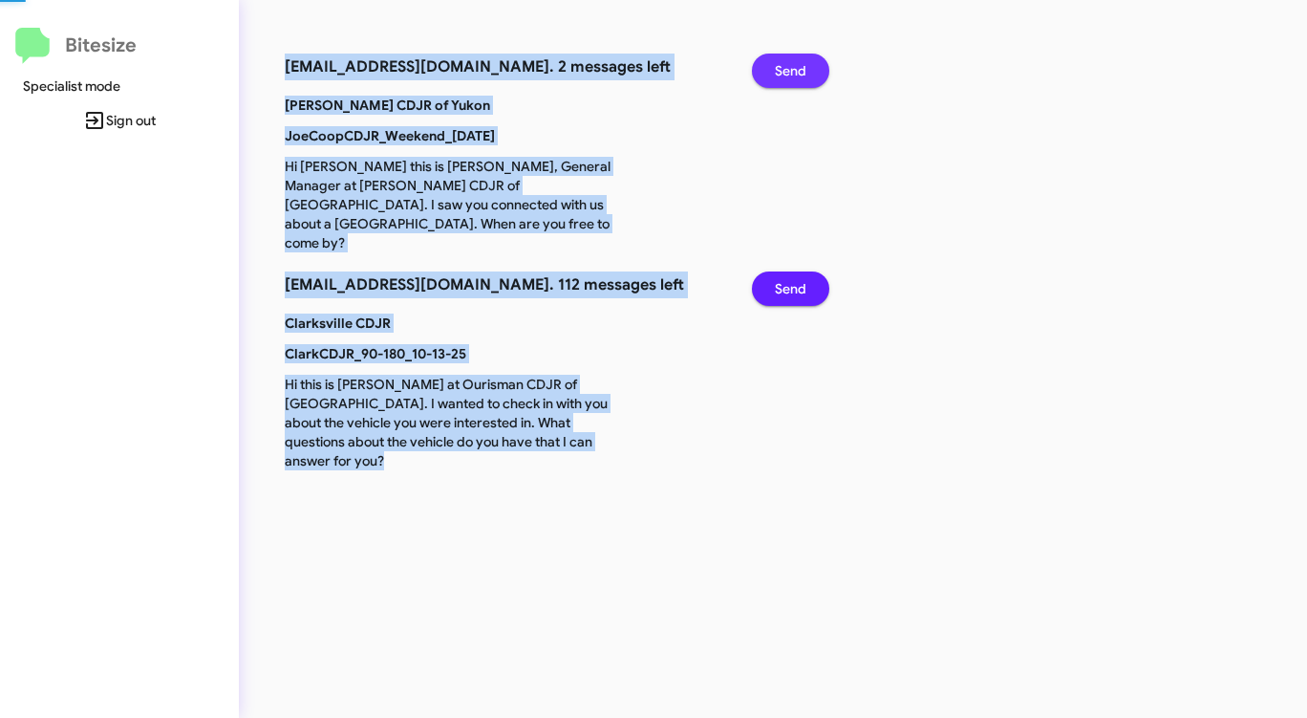
click at [790, 79] on span "Send" at bounding box center [791, 71] width 32 height 34
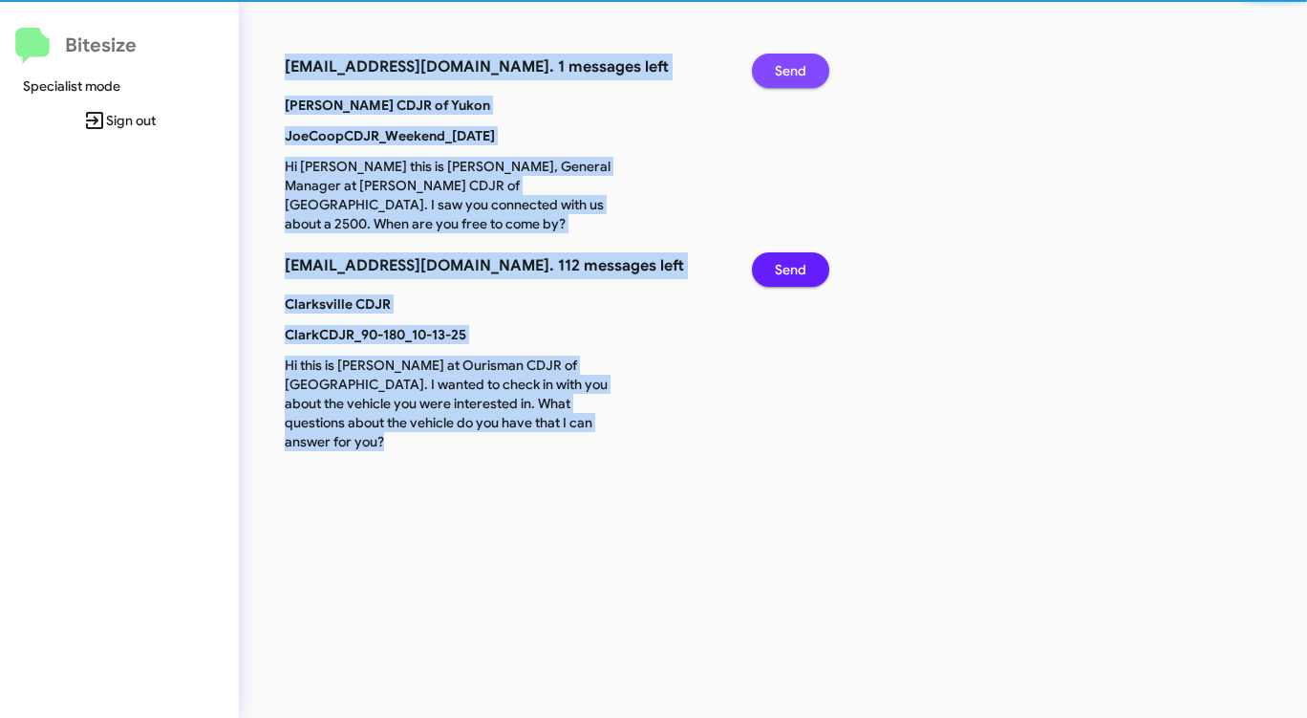
click at [790, 79] on span "Send" at bounding box center [791, 71] width 32 height 34
click at [790, 252] on span "Send" at bounding box center [791, 269] width 32 height 34
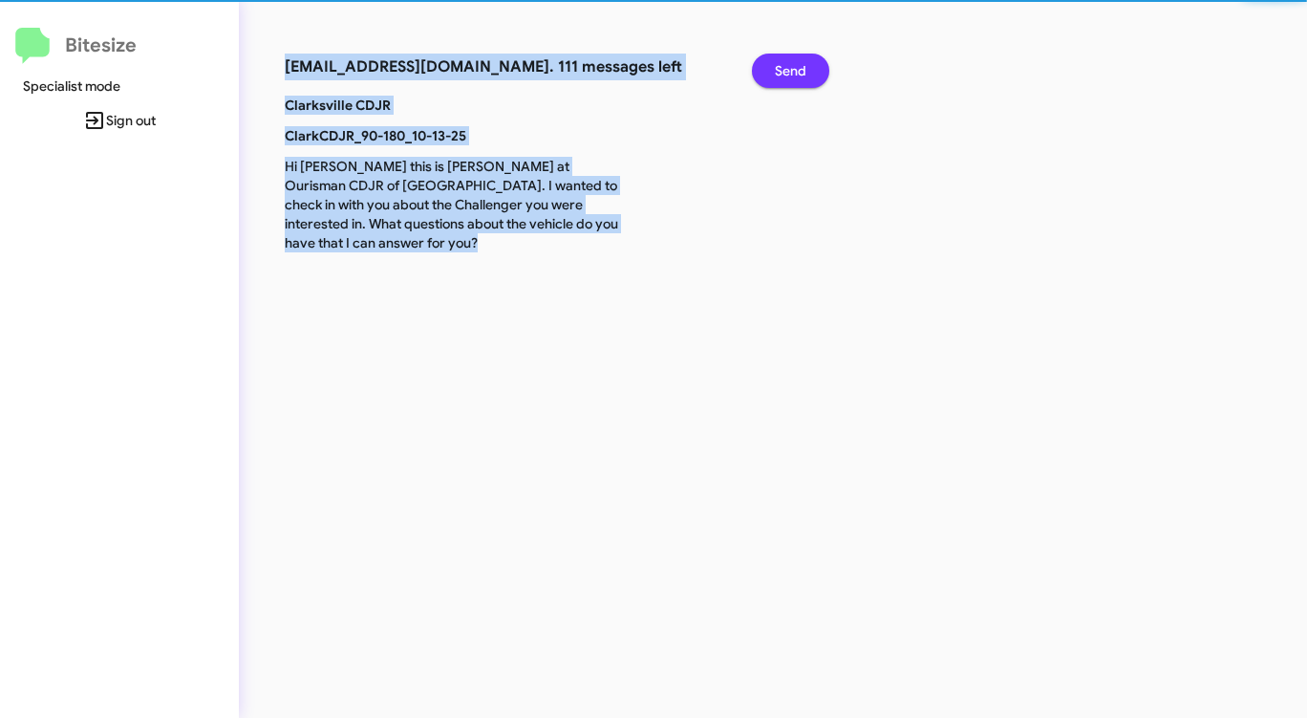
click at [790, 79] on span "Send" at bounding box center [791, 71] width 32 height 34
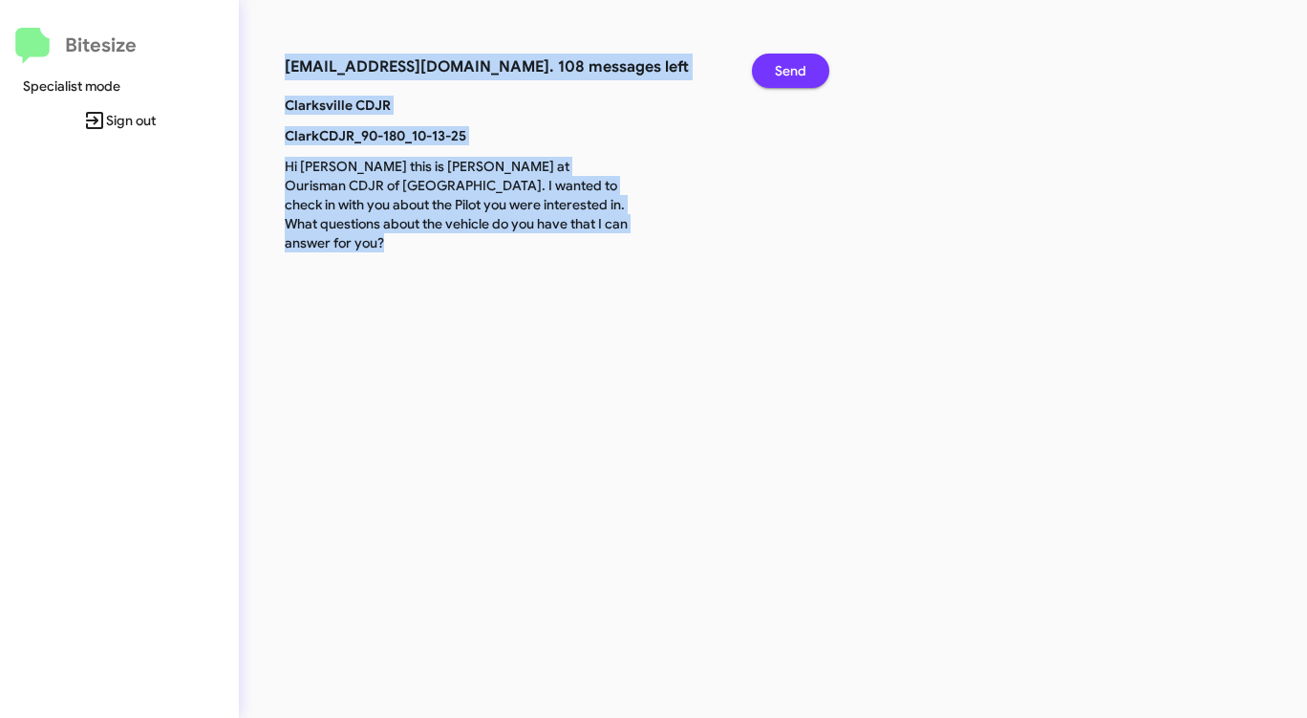
click at [790, 79] on span "Send" at bounding box center [791, 71] width 32 height 34
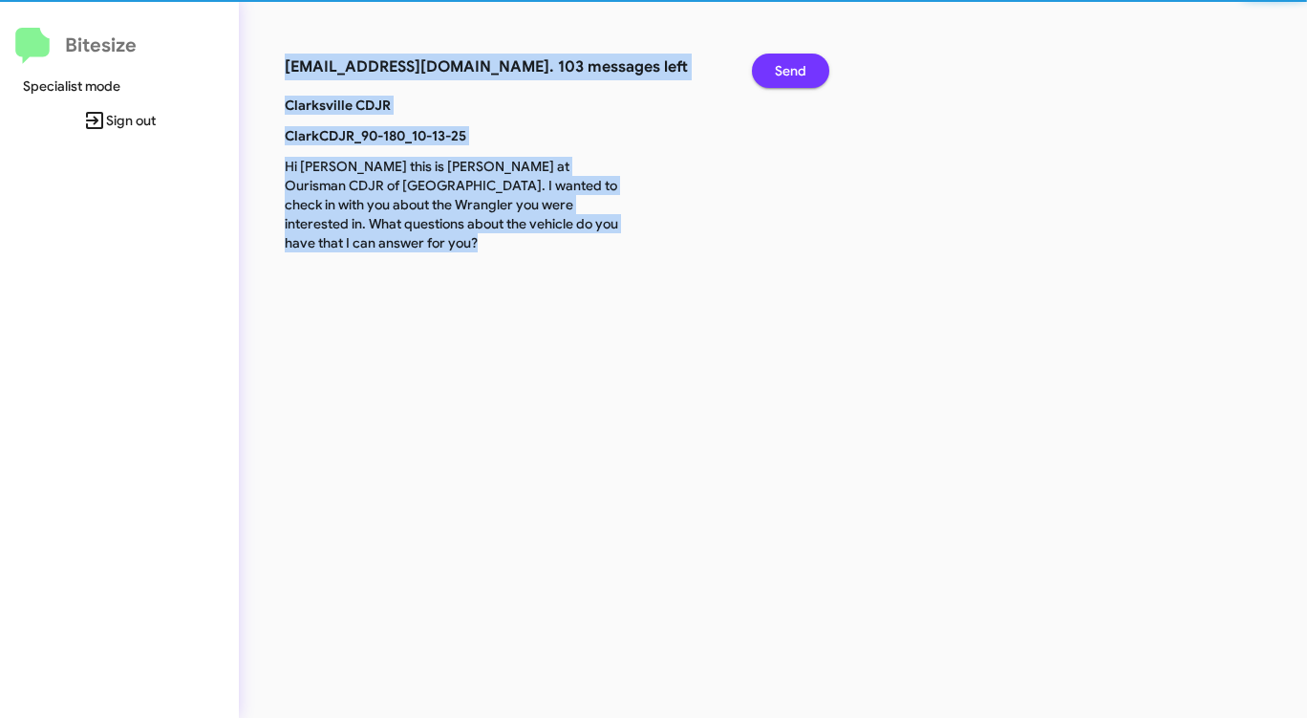
click at [790, 79] on span "Send" at bounding box center [791, 71] width 32 height 34
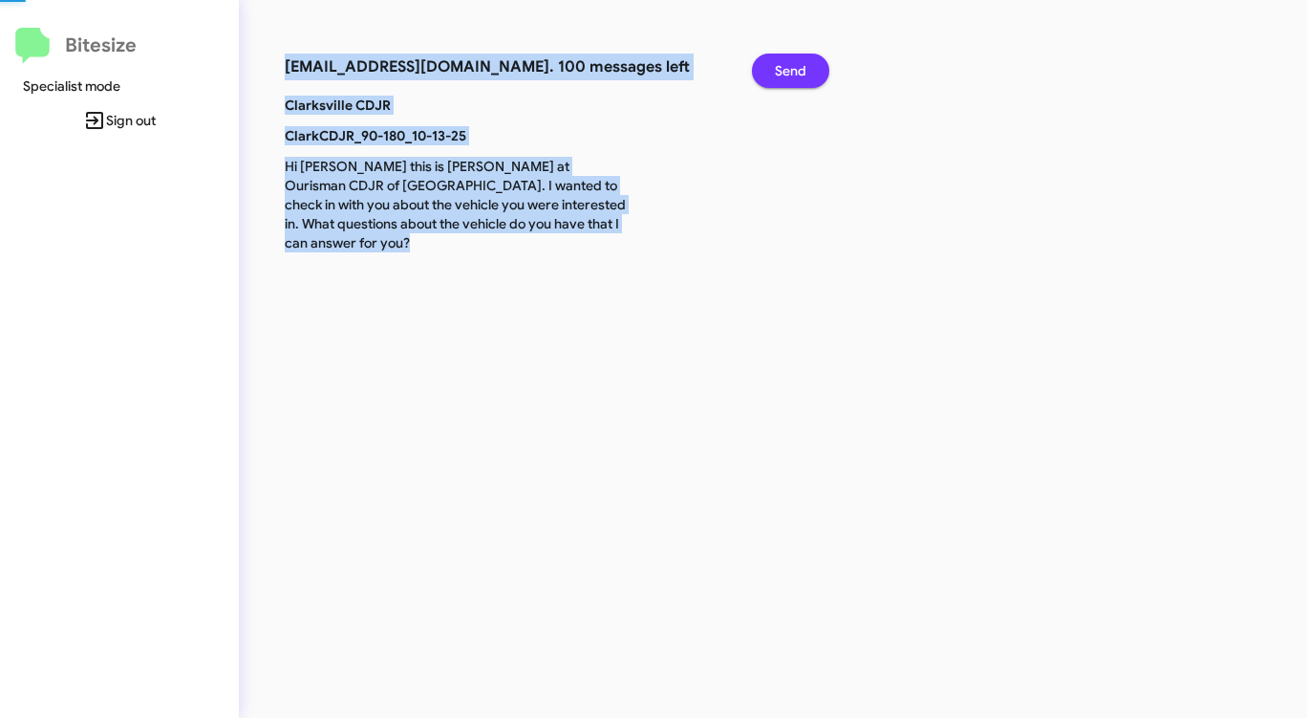
click at [790, 79] on span "Send" at bounding box center [791, 71] width 32 height 34
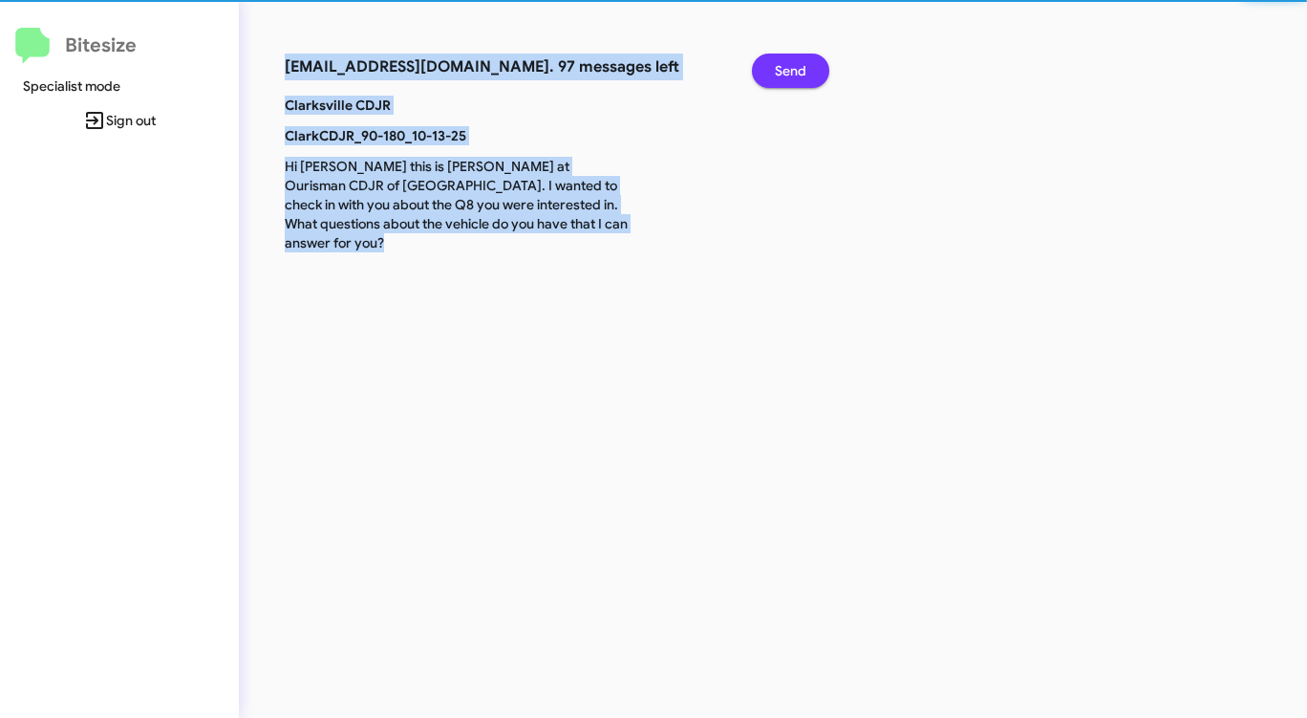
click at [790, 79] on span "Send" at bounding box center [791, 71] width 32 height 34
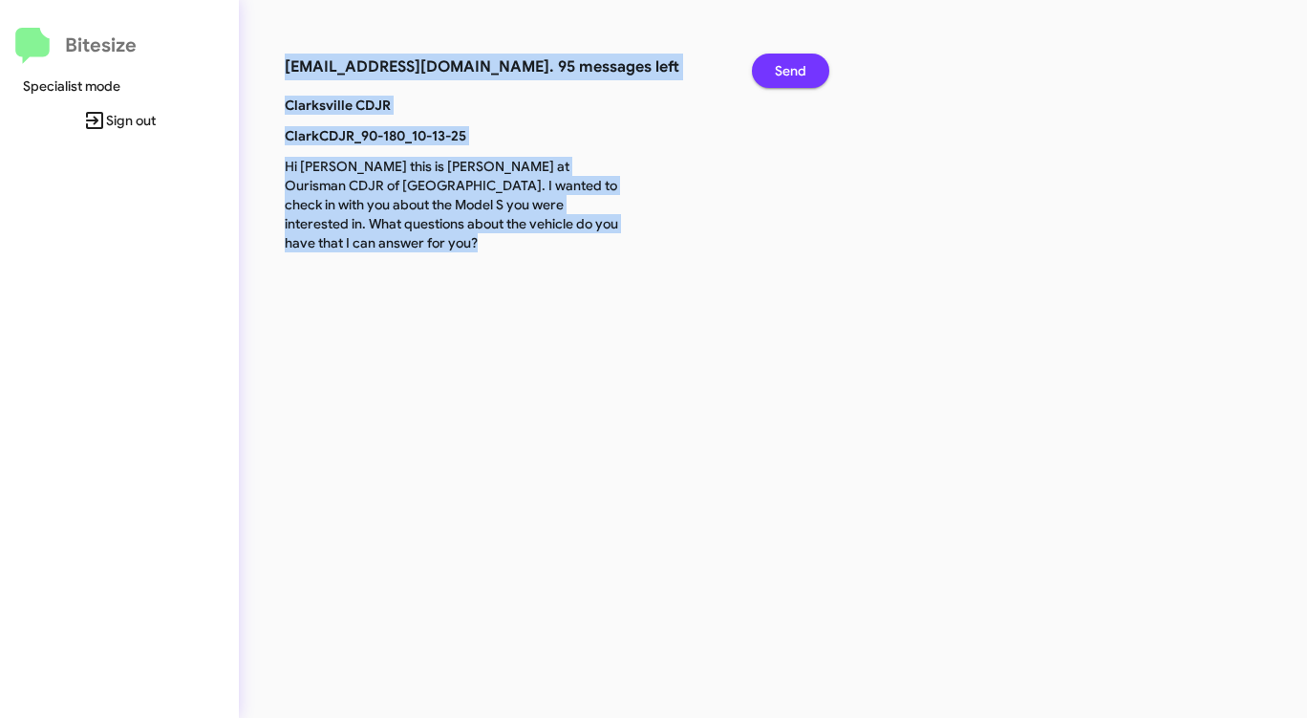
click at [790, 79] on span "Send" at bounding box center [791, 71] width 32 height 34
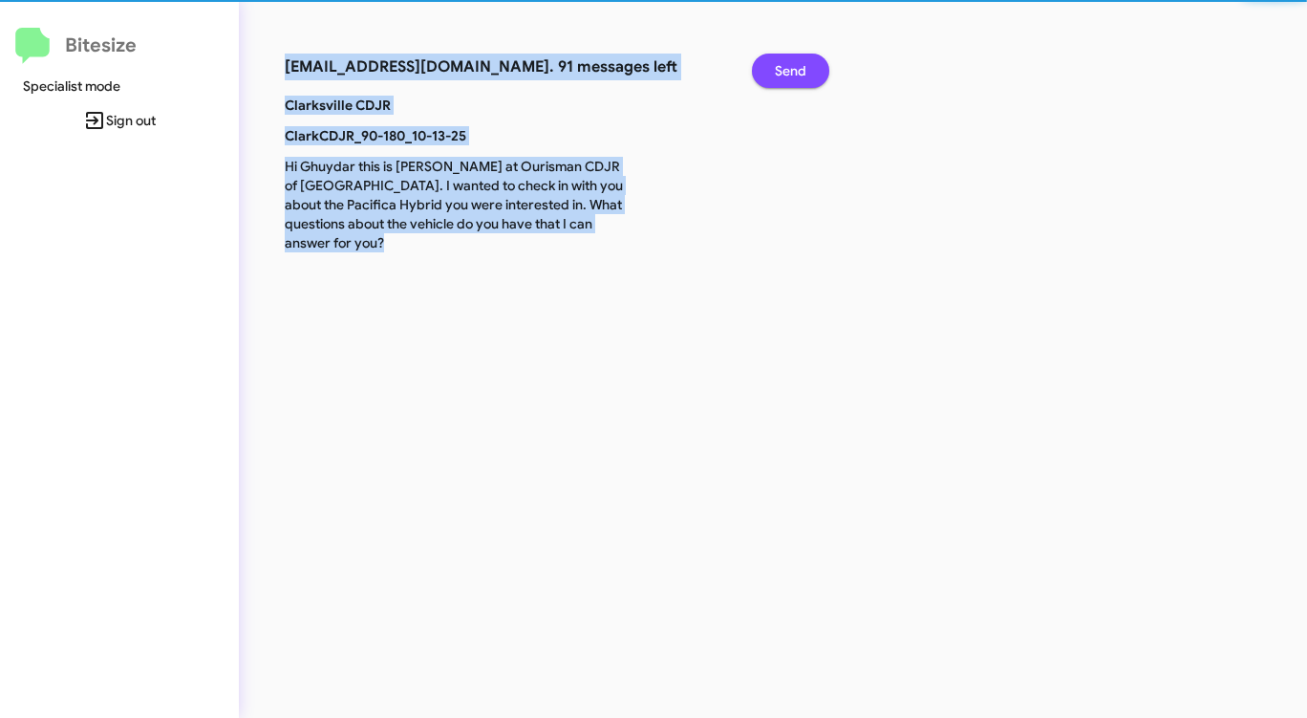
click at [790, 79] on span "Send" at bounding box center [791, 71] width 32 height 34
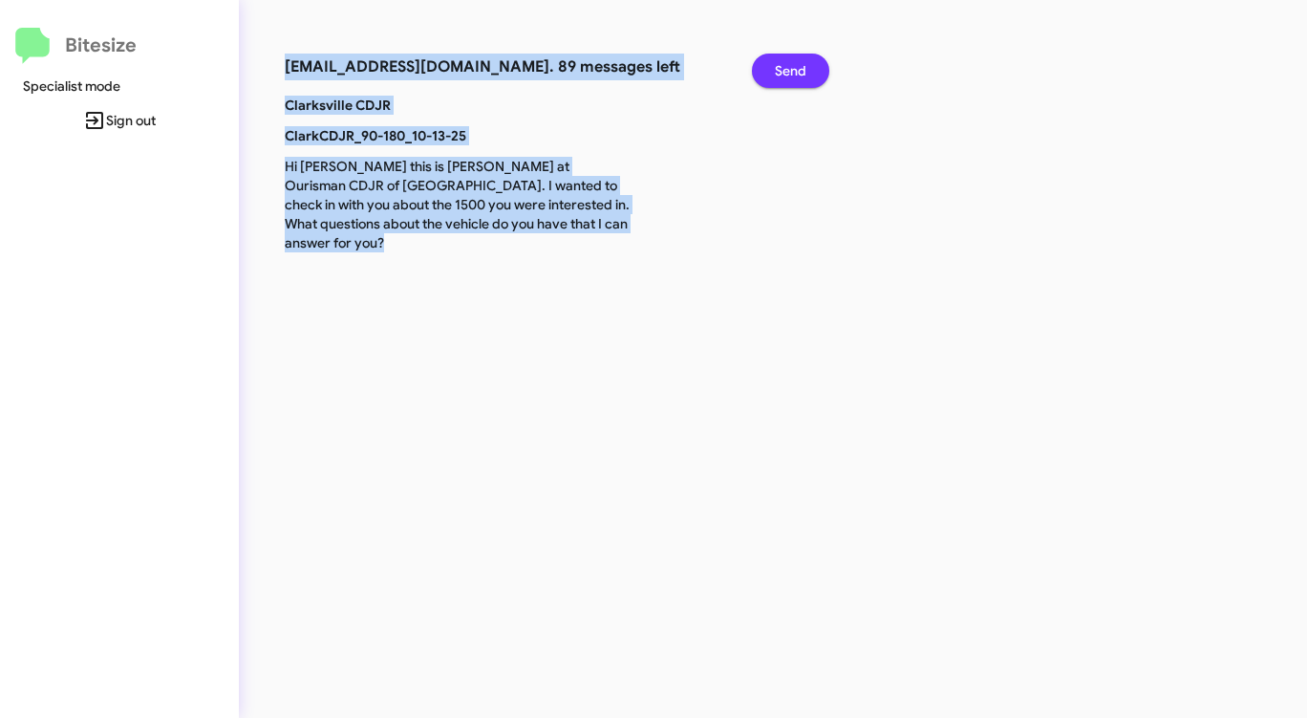
click at [790, 79] on span "Send" at bounding box center [791, 71] width 32 height 34
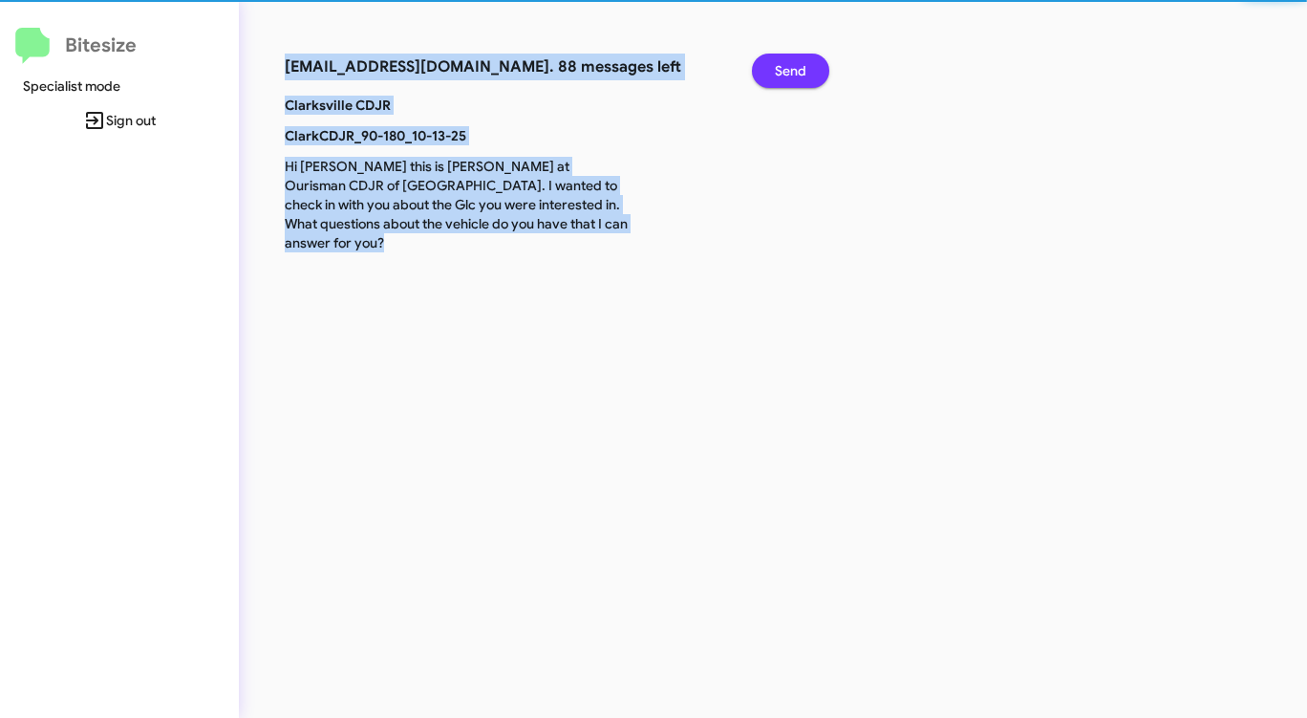
click at [790, 79] on span "Send" at bounding box center [791, 71] width 32 height 34
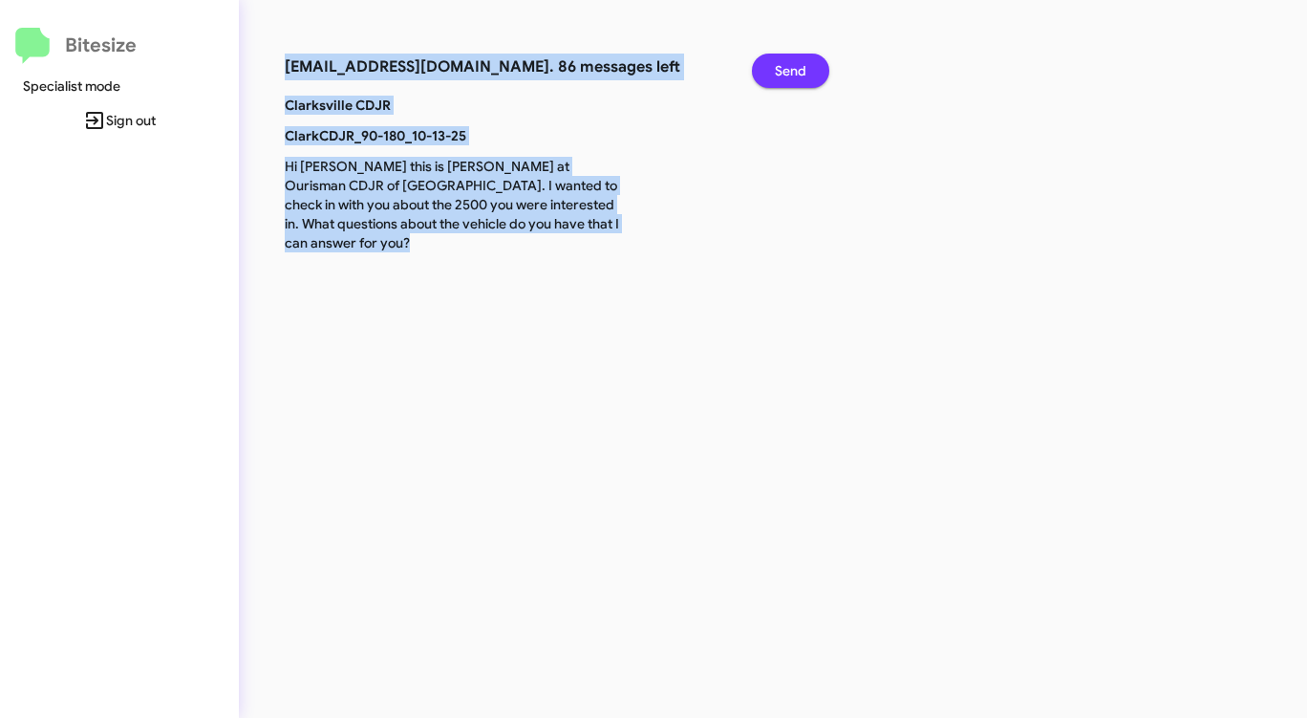
click at [790, 79] on span "Send" at bounding box center [791, 71] width 32 height 34
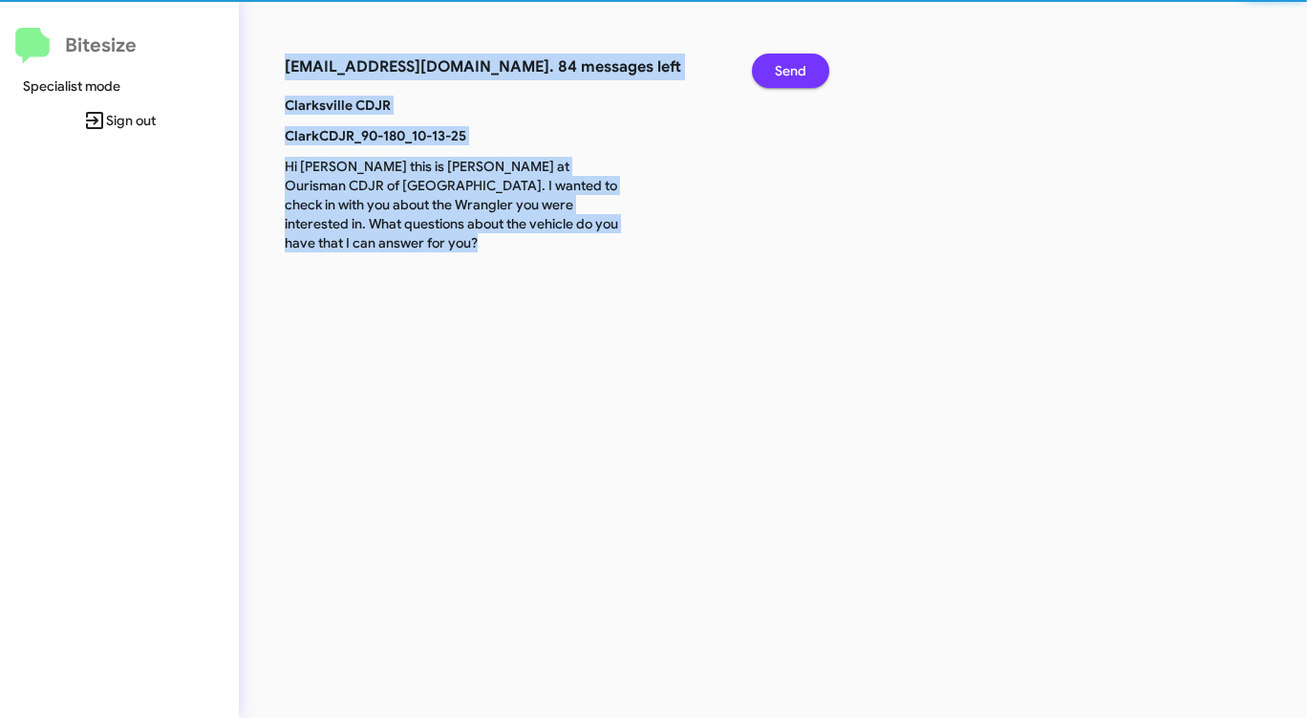
click at [790, 79] on span "Send" at bounding box center [791, 71] width 32 height 34
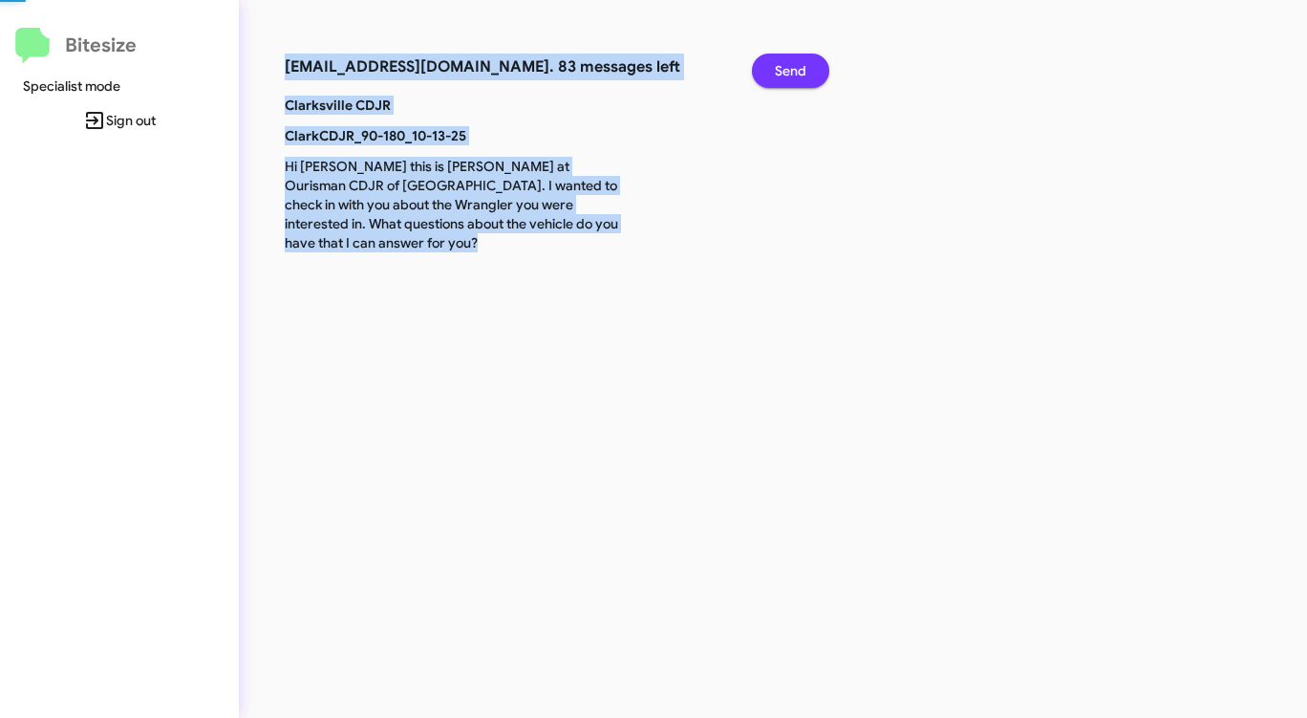
click at [790, 79] on span "Send" at bounding box center [791, 71] width 32 height 34
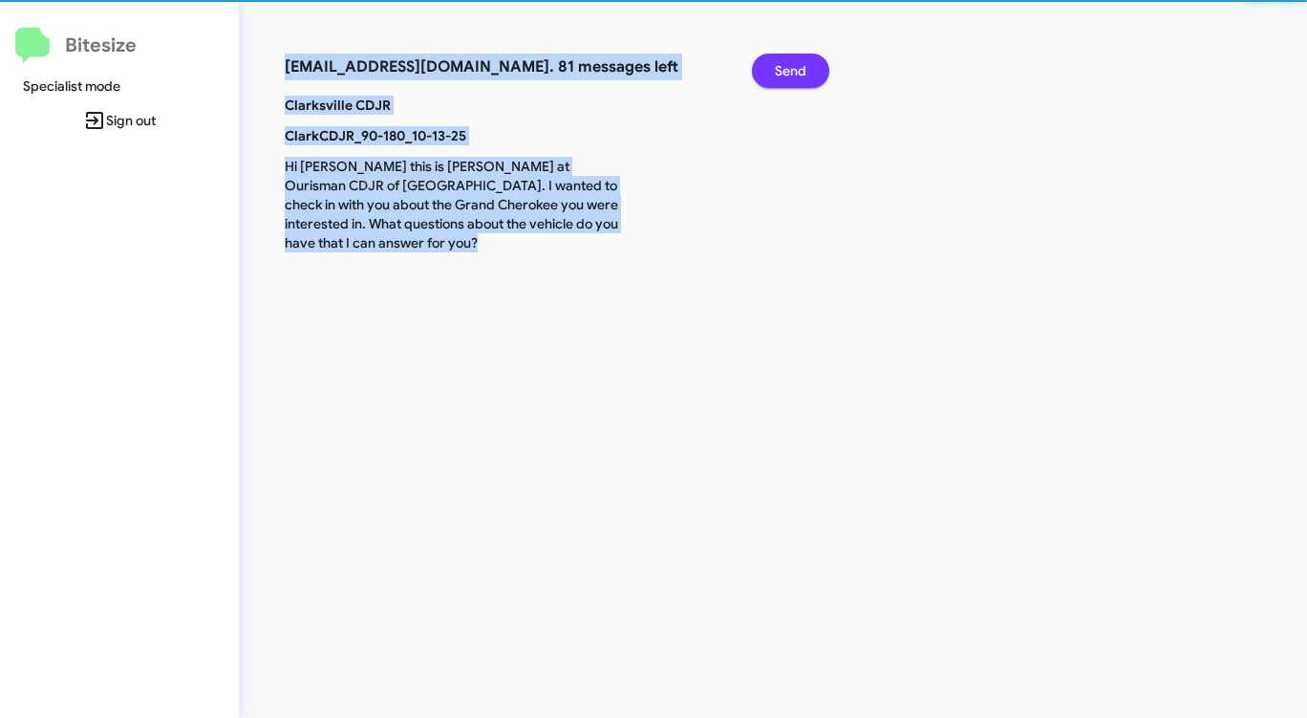
click at [790, 79] on span "Send" at bounding box center [791, 71] width 32 height 34
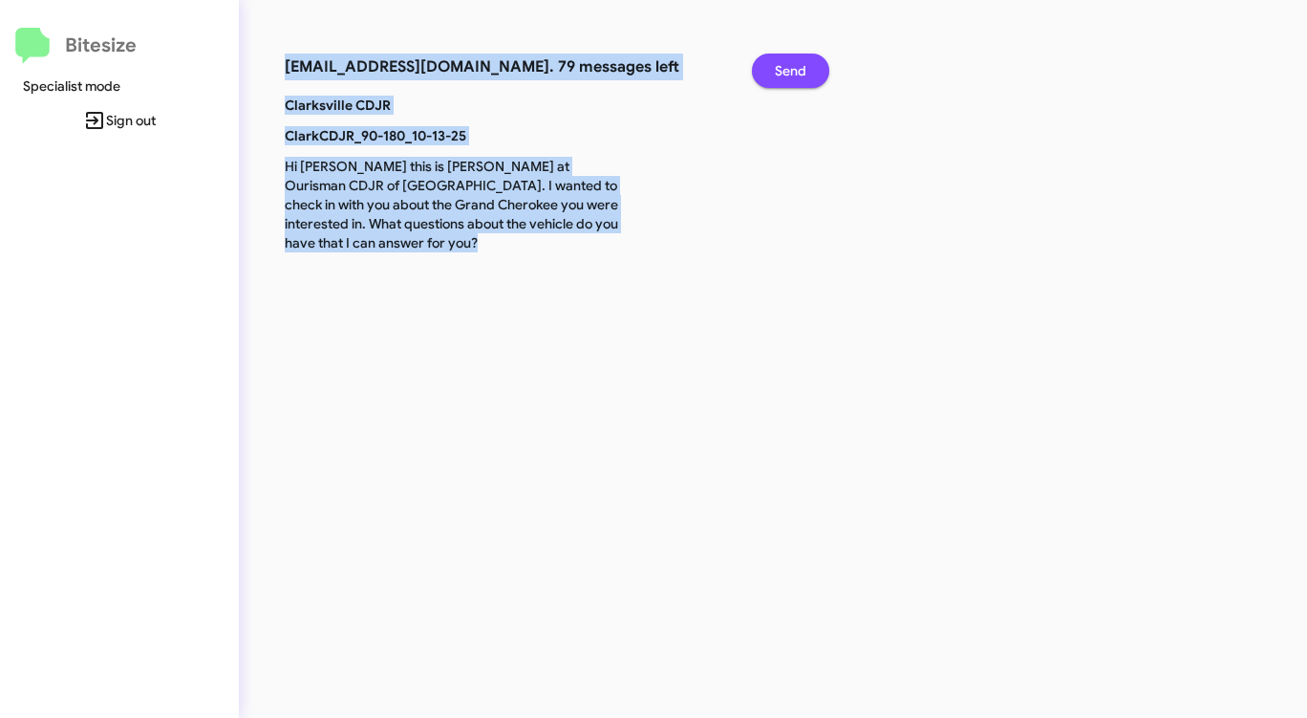
click at [790, 79] on span "Send" at bounding box center [791, 71] width 32 height 34
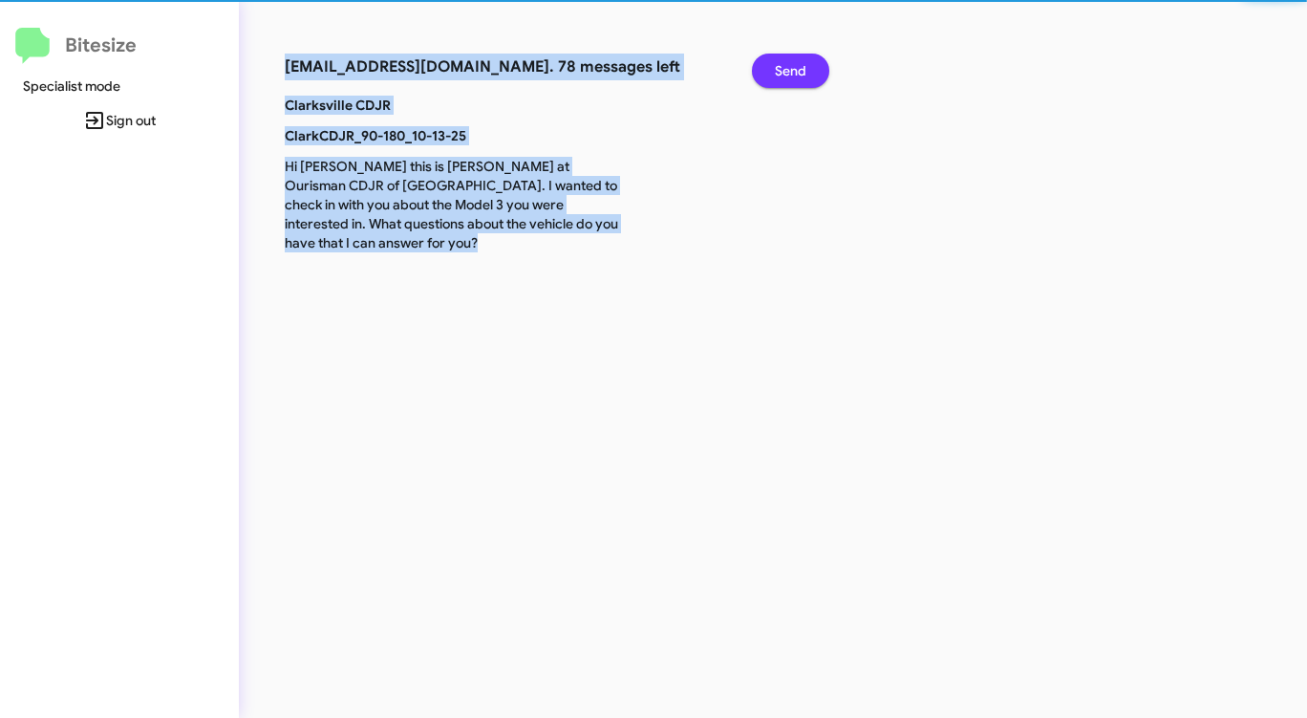
click at [790, 79] on span "Send" at bounding box center [791, 71] width 32 height 34
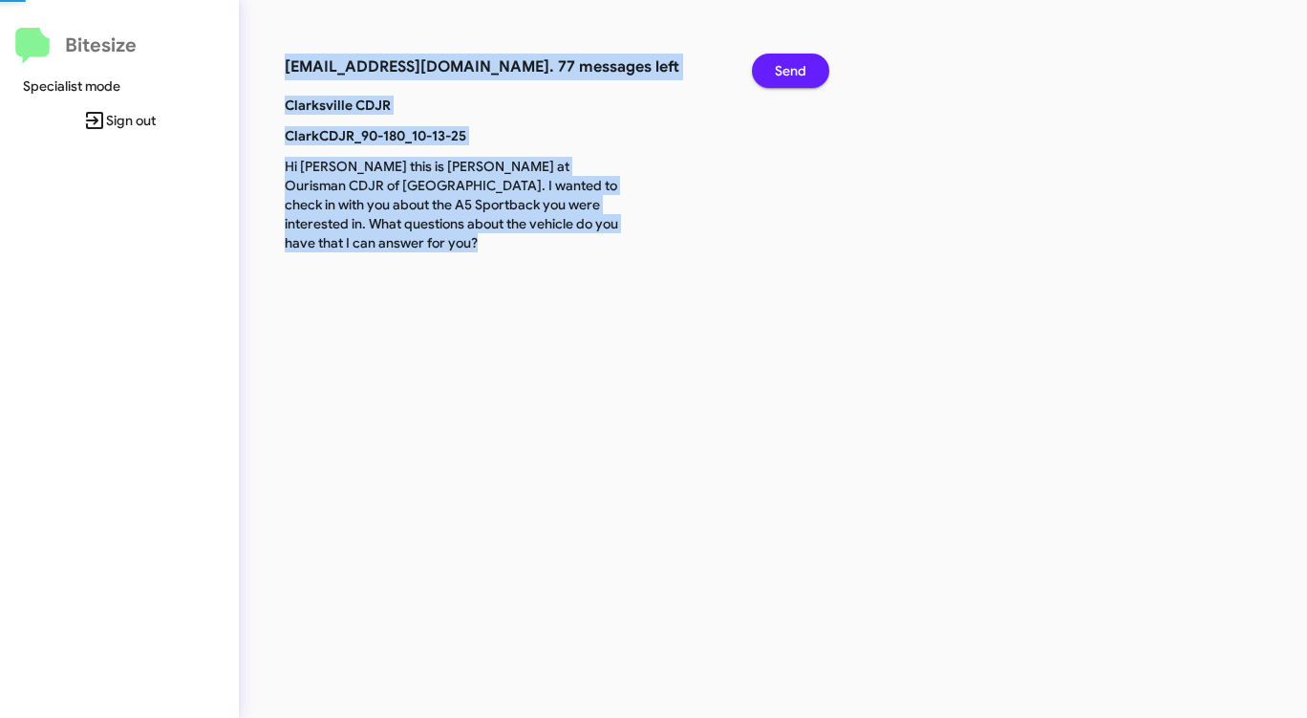
click at [790, 79] on span "Send" at bounding box center [791, 71] width 32 height 34
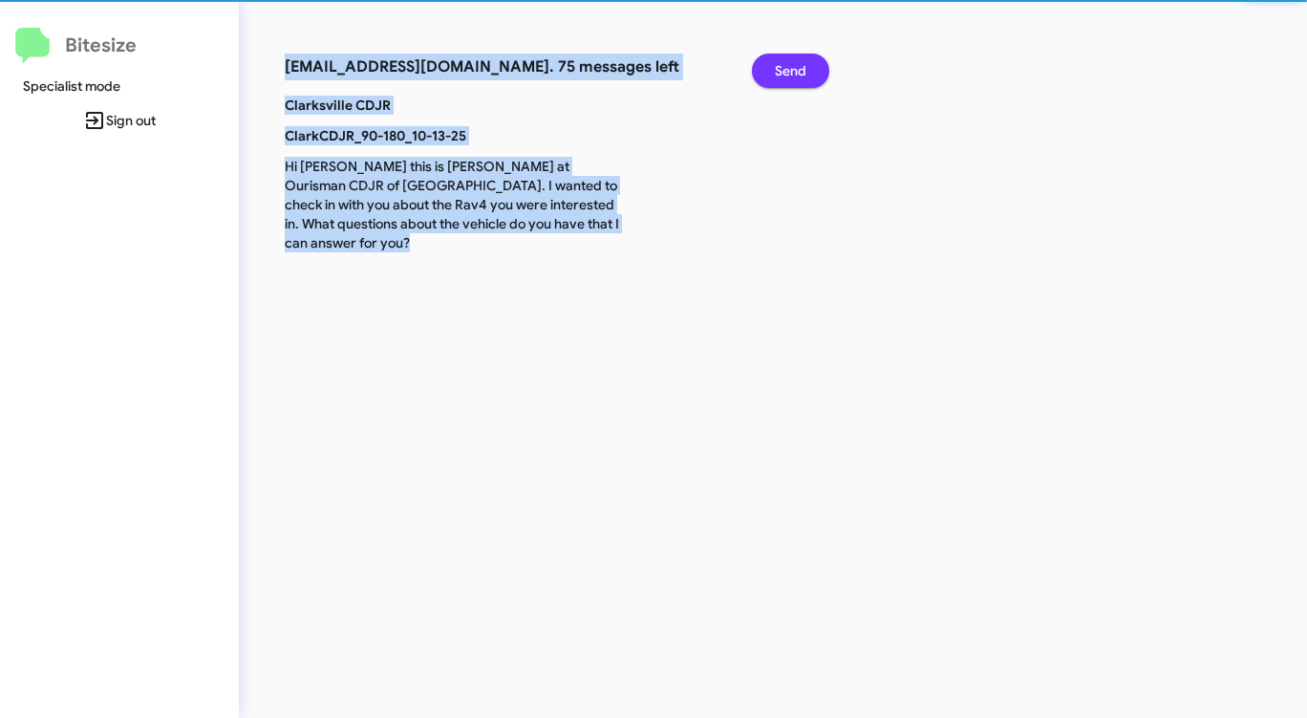
click at [790, 79] on span "Send" at bounding box center [791, 71] width 32 height 34
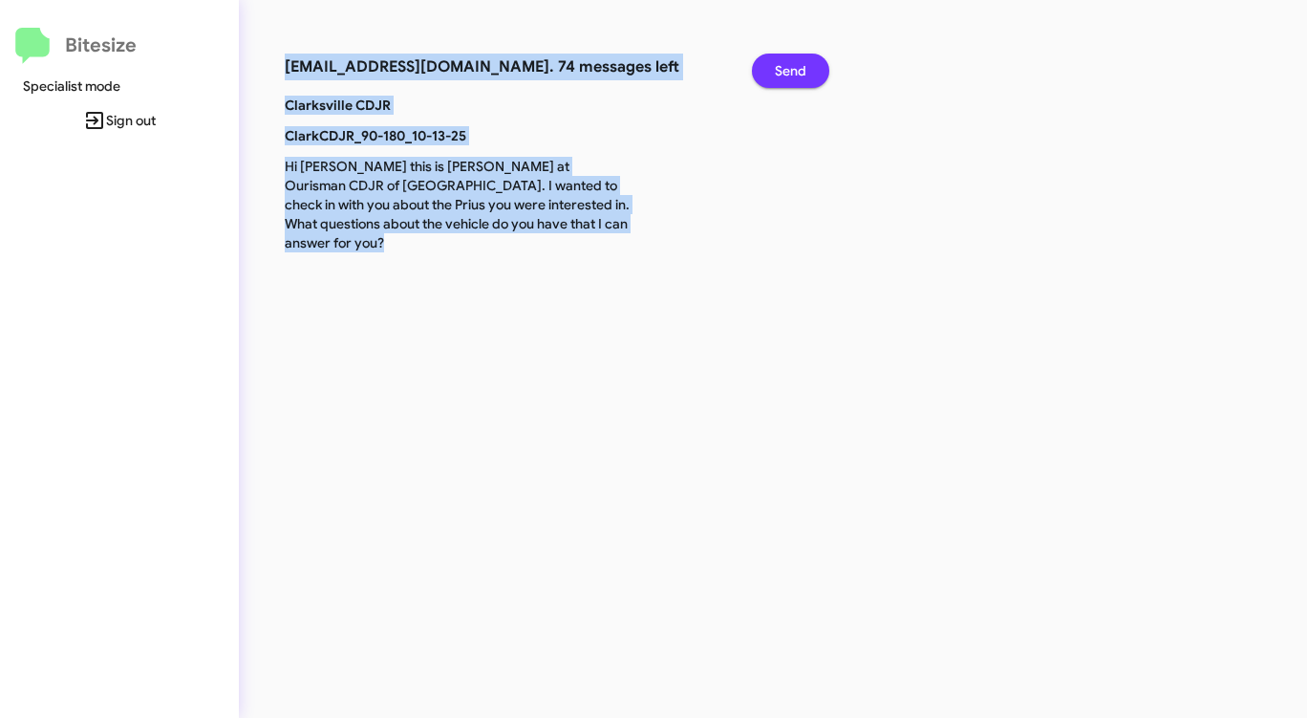
click at [790, 79] on span "Send" at bounding box center [791, 71] width 32 height 34
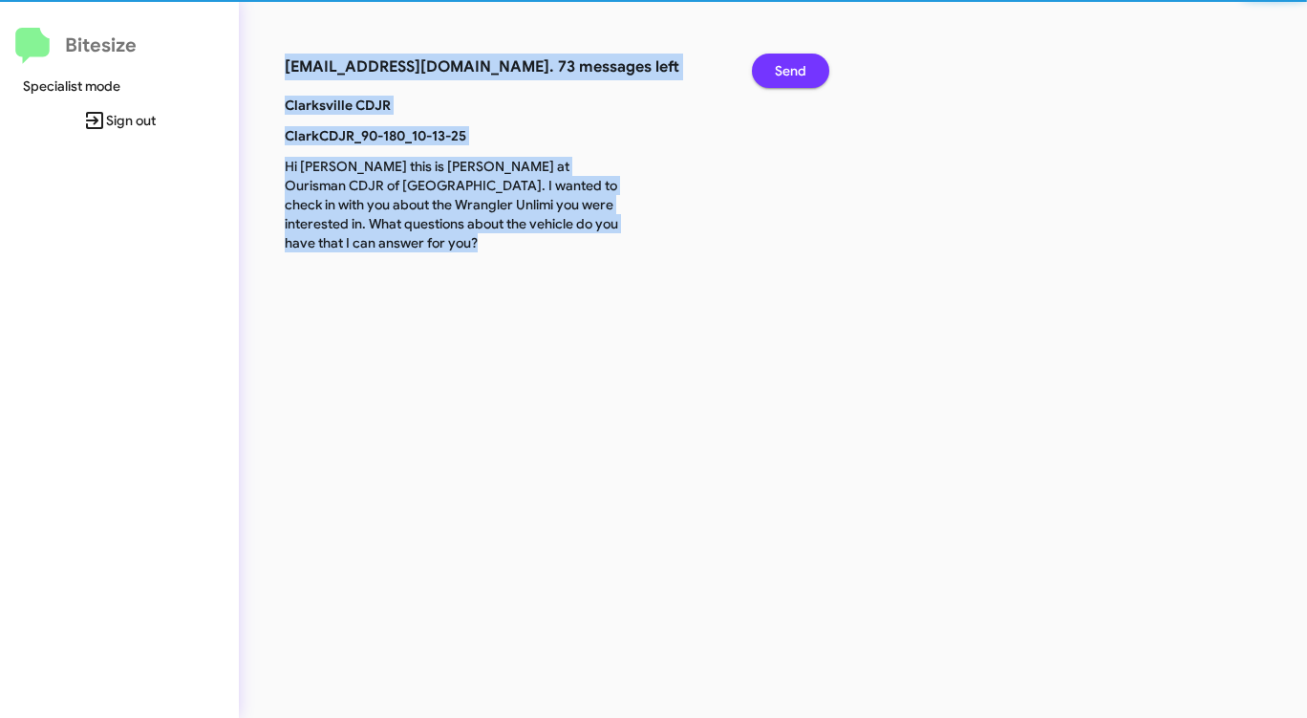
click at [790, 79] on span "Send" at bounding box center [791, 71] width 32 height 34
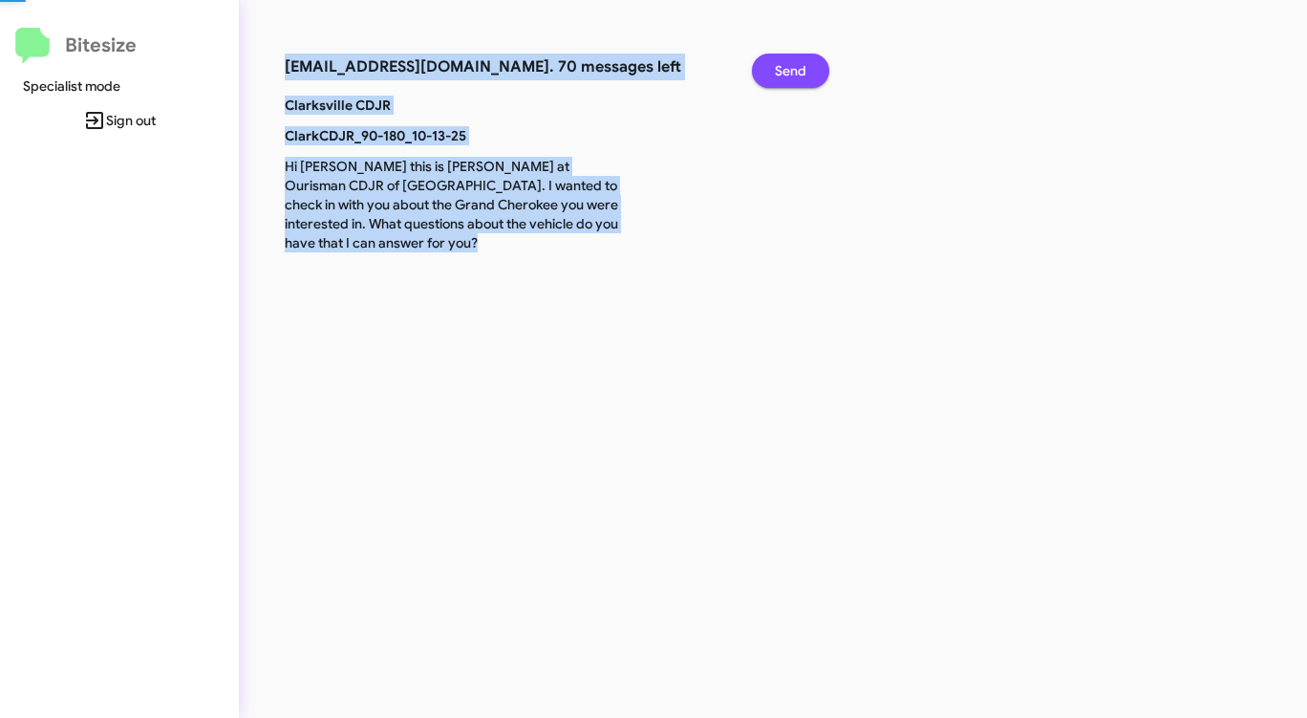
click at [790, 79] on span "Send" at bounding box center [791, 71] width 32 height 34
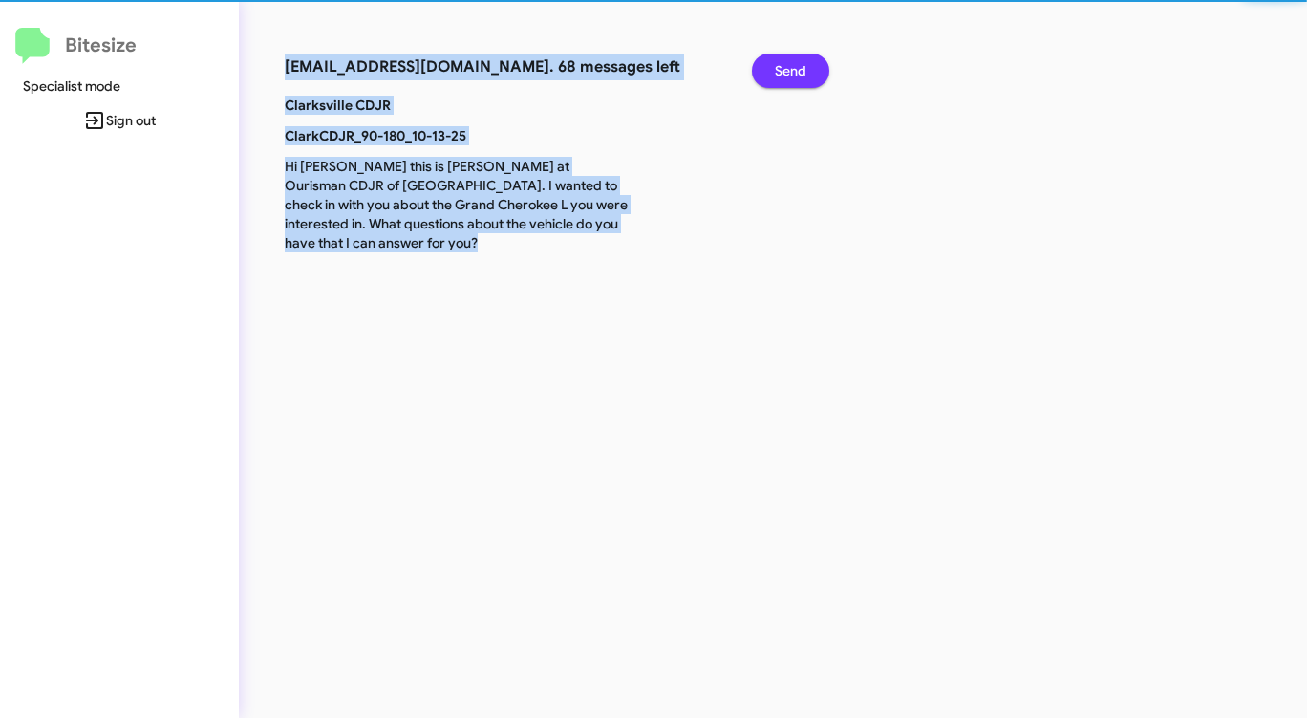
click at [790, 79] on span "Send" at bounding box center [791, 71] width 32 height 34
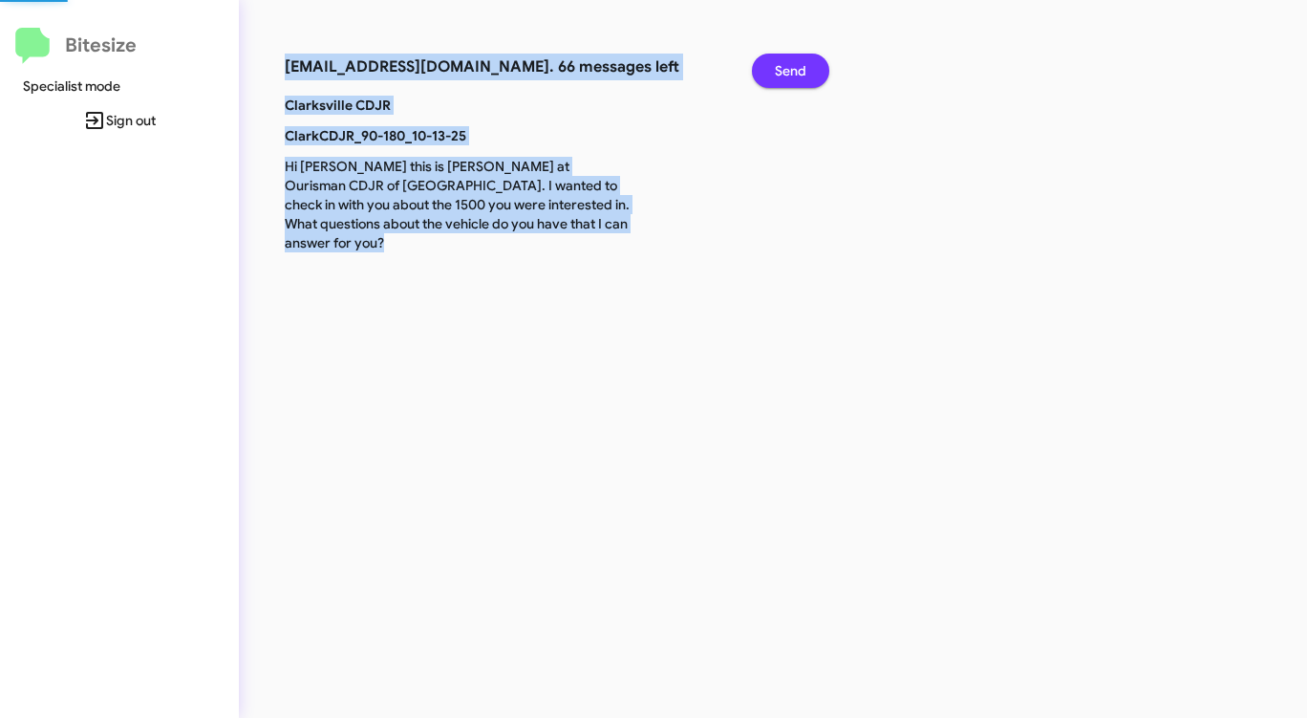
click at [790, 79] on span "Send" at bounding box center [791, 71] width 32 height 34
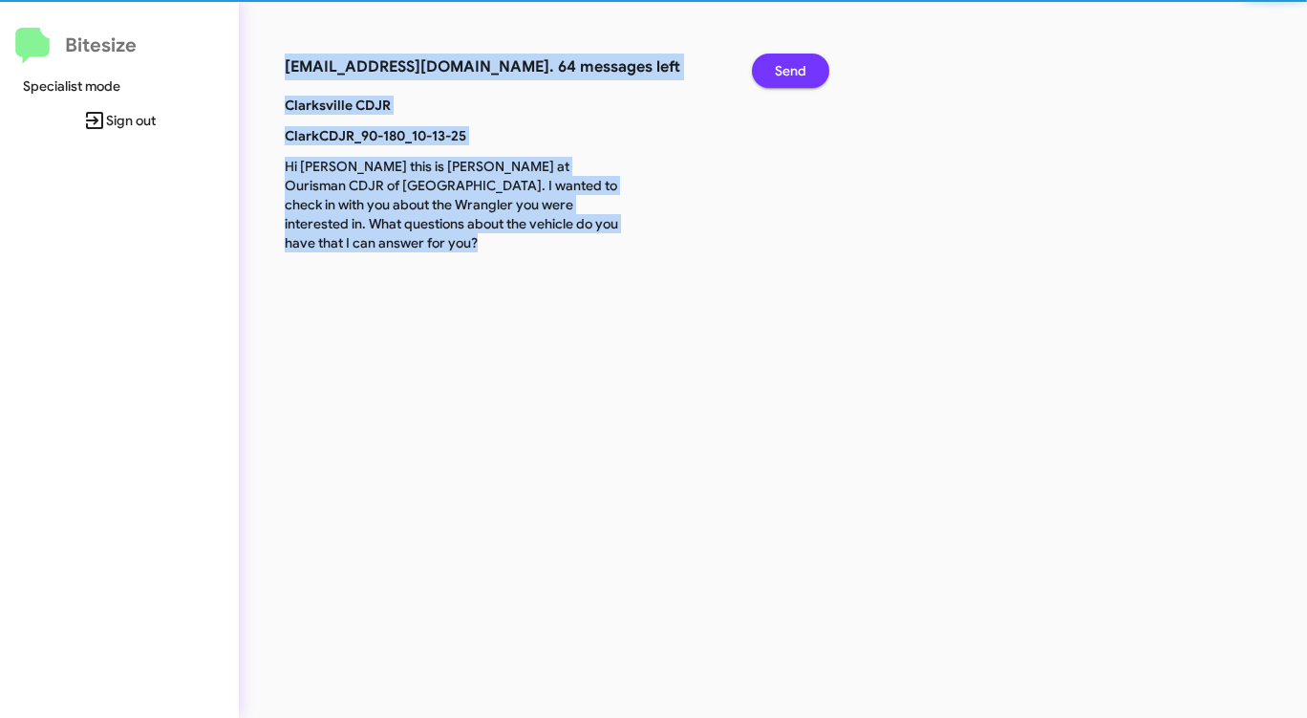
click at [790, 79] on span "Send" at bounding box center [791, 71] width 32 height 34
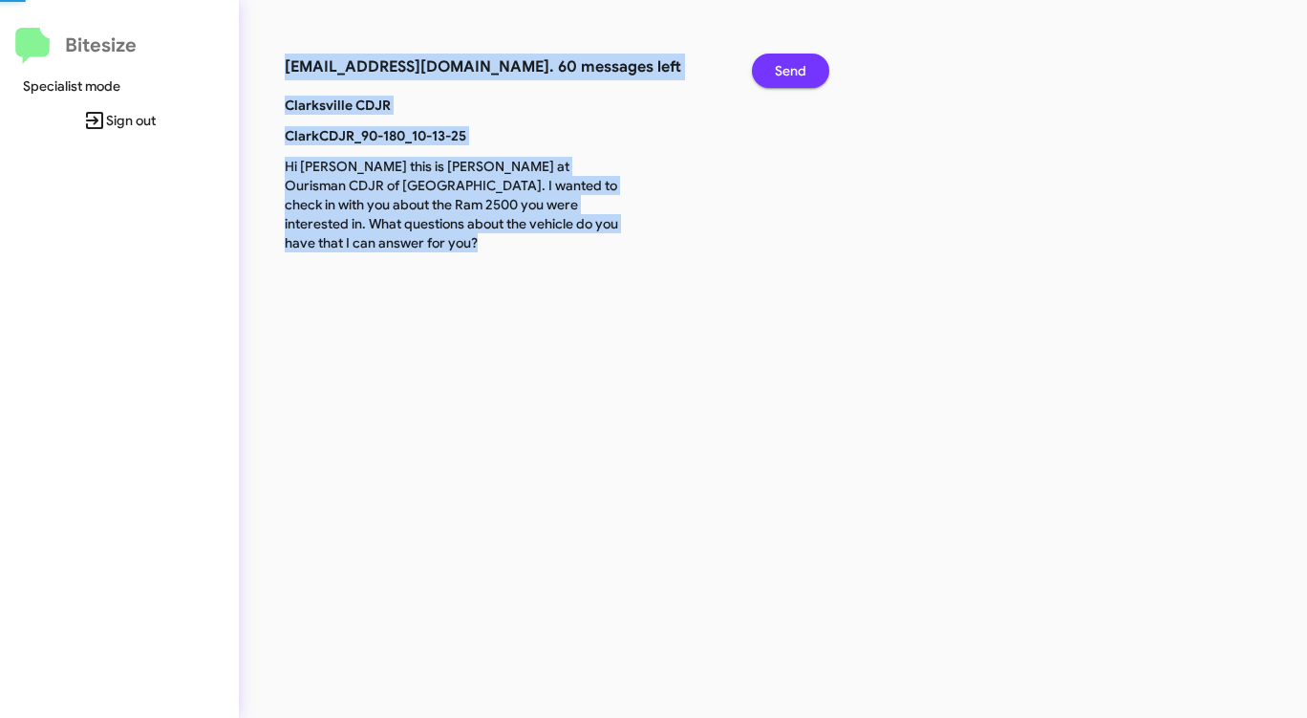
click at [790, 79] on span "Send" at bounding box center [791, 71] width 32 height 34
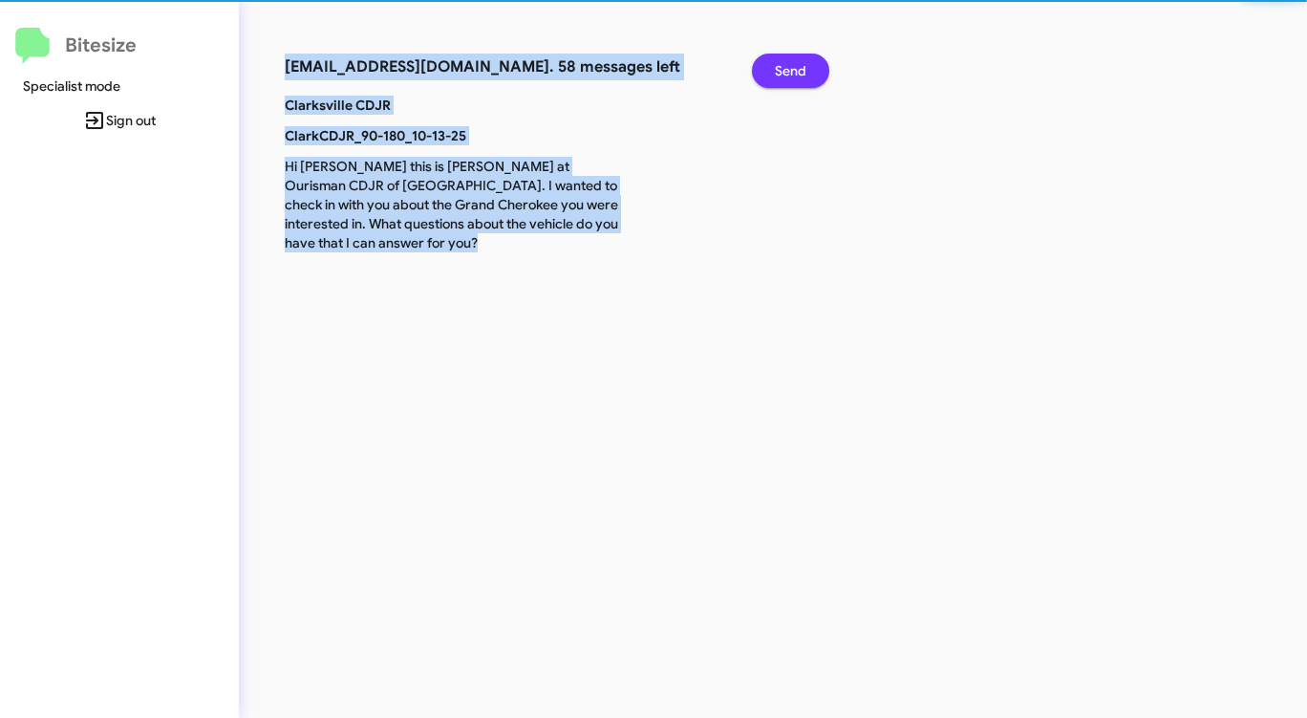
click at [790, 79] on span "Send" at bounding box center [791, 71] width 32 height 34
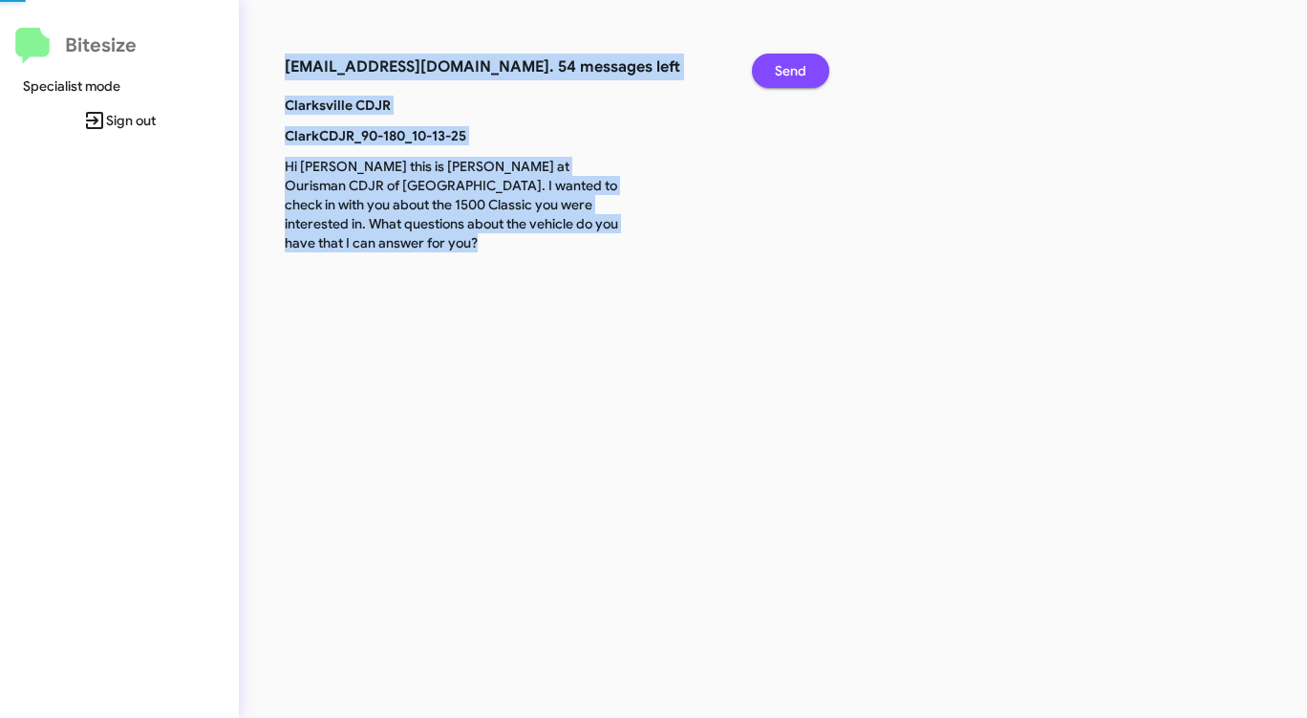
click at [790, 79] on span "Send" at bounding box center [791, 71] width 32 height 34
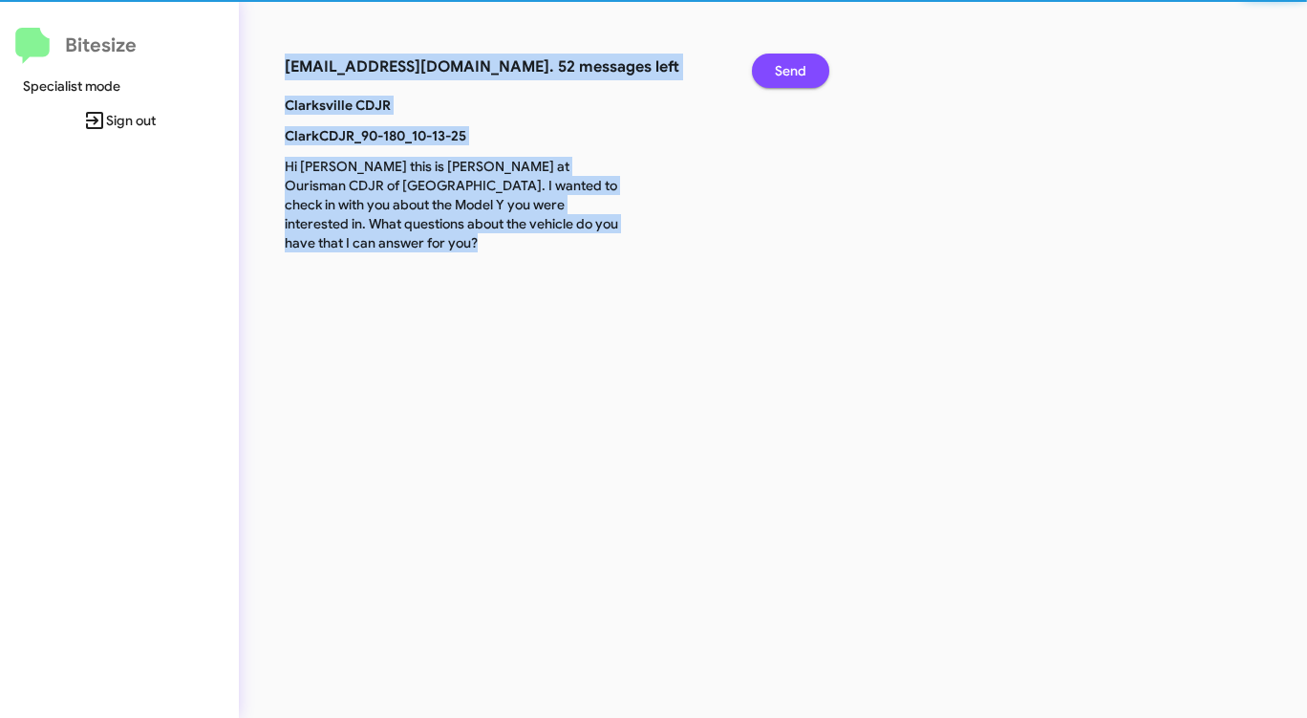
click at [790, 79] on span "Send" at bounding box center [791, 71] width 32 height 34
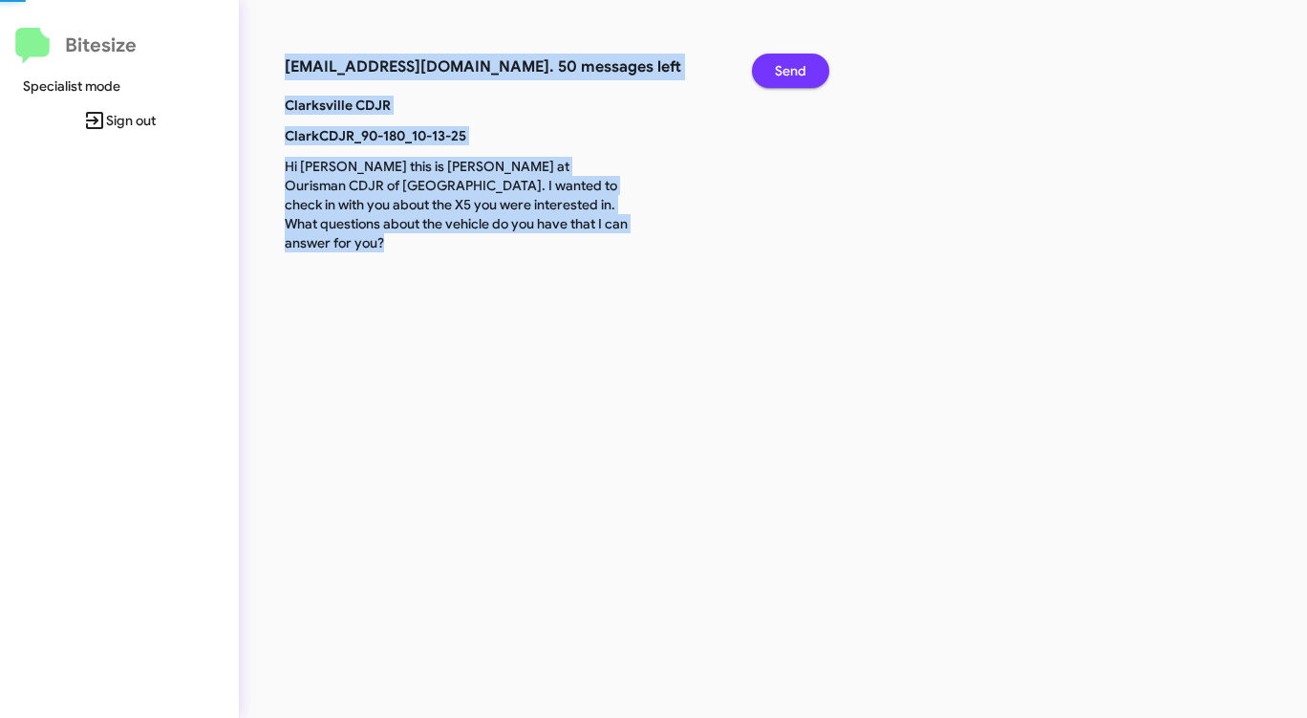
click at [790, 79] on span "Send" at bounding box center [791, 71] width 32 height 34
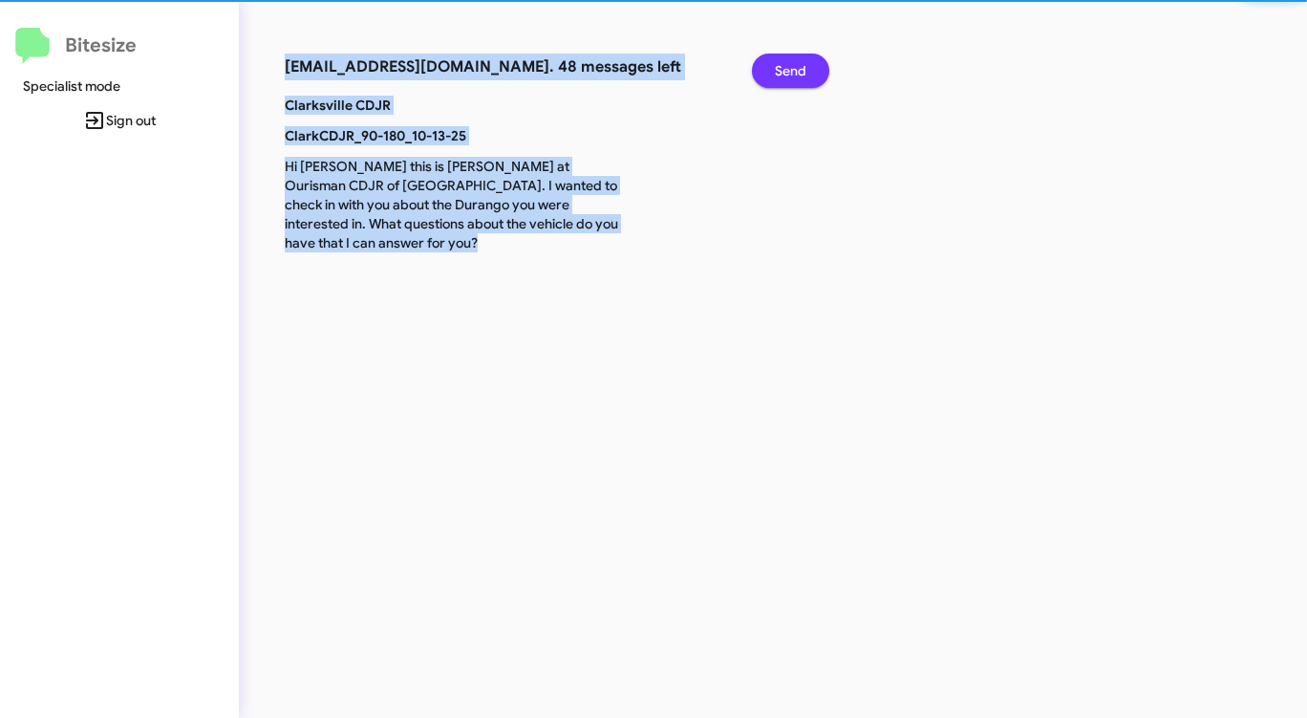
click at [790, 79] on span "Send" at bounding box center [791, 71] width 32 height 34
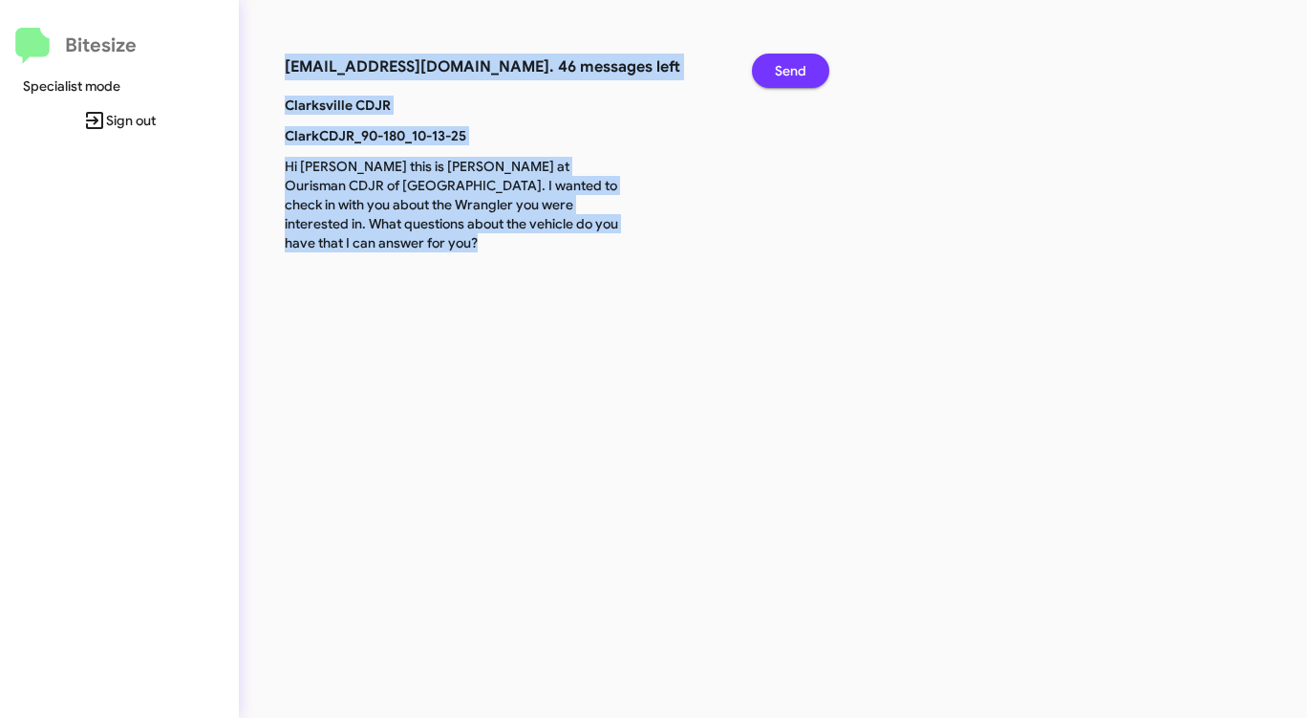
click at [790, 79] on span "Send" at bounding box center [791, 71] width 32 height 34
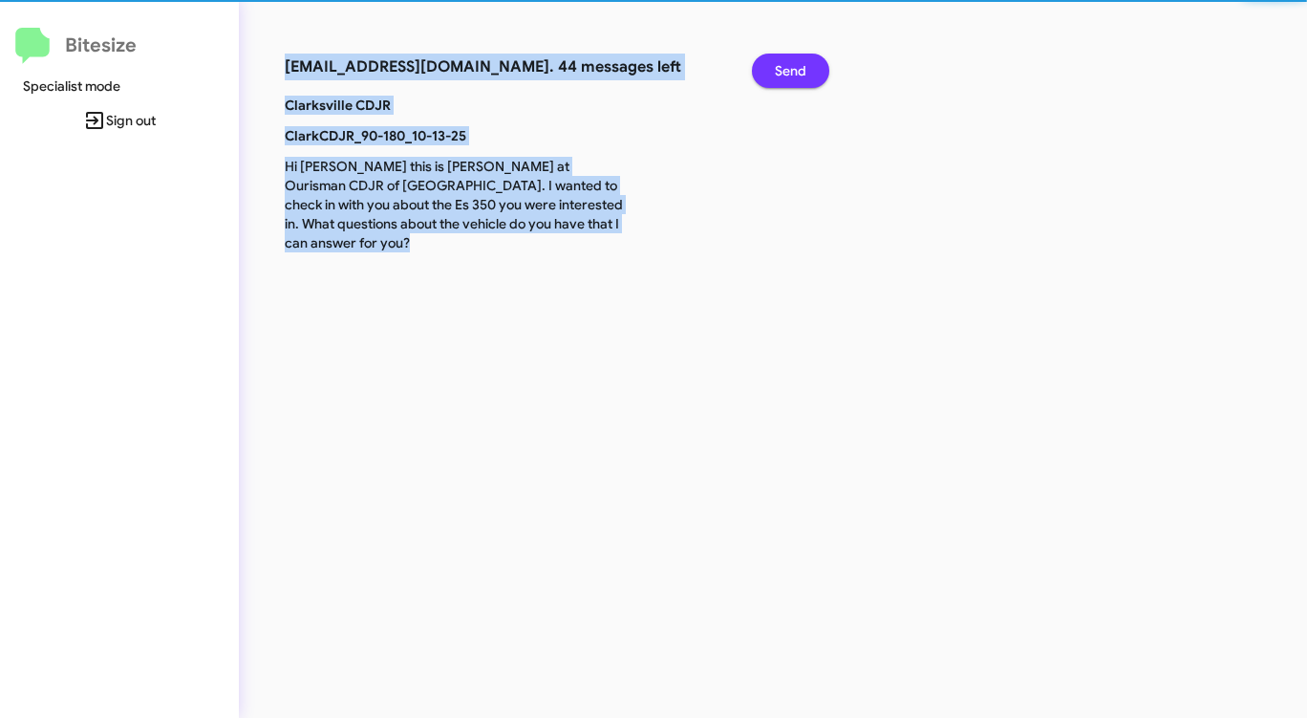
click at [790, 79] on span "Send" at bounding box center [791, 71] width 32 height 34
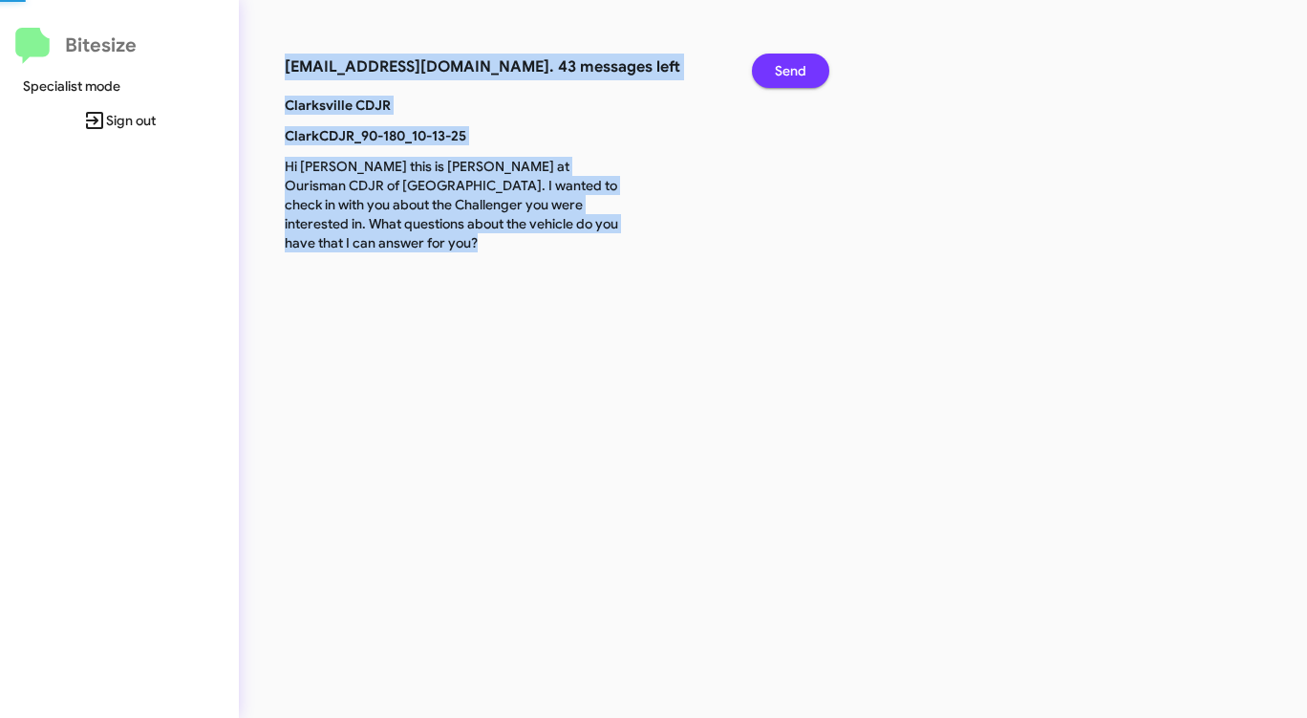
click at [790, 79] on span "Send" at bounding box center [791, 71] width 32 height 34
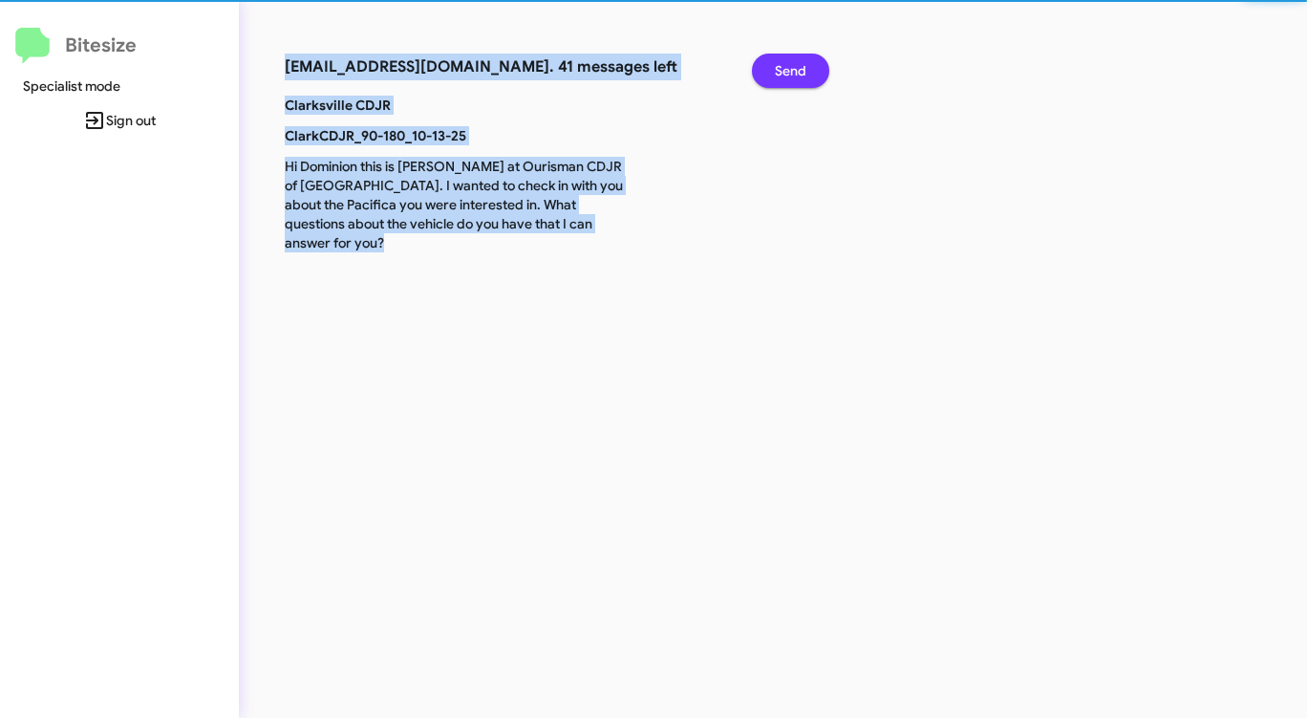
click at [790, 79] on span "Send" at bounding box center [791, 71] width 32 height 34
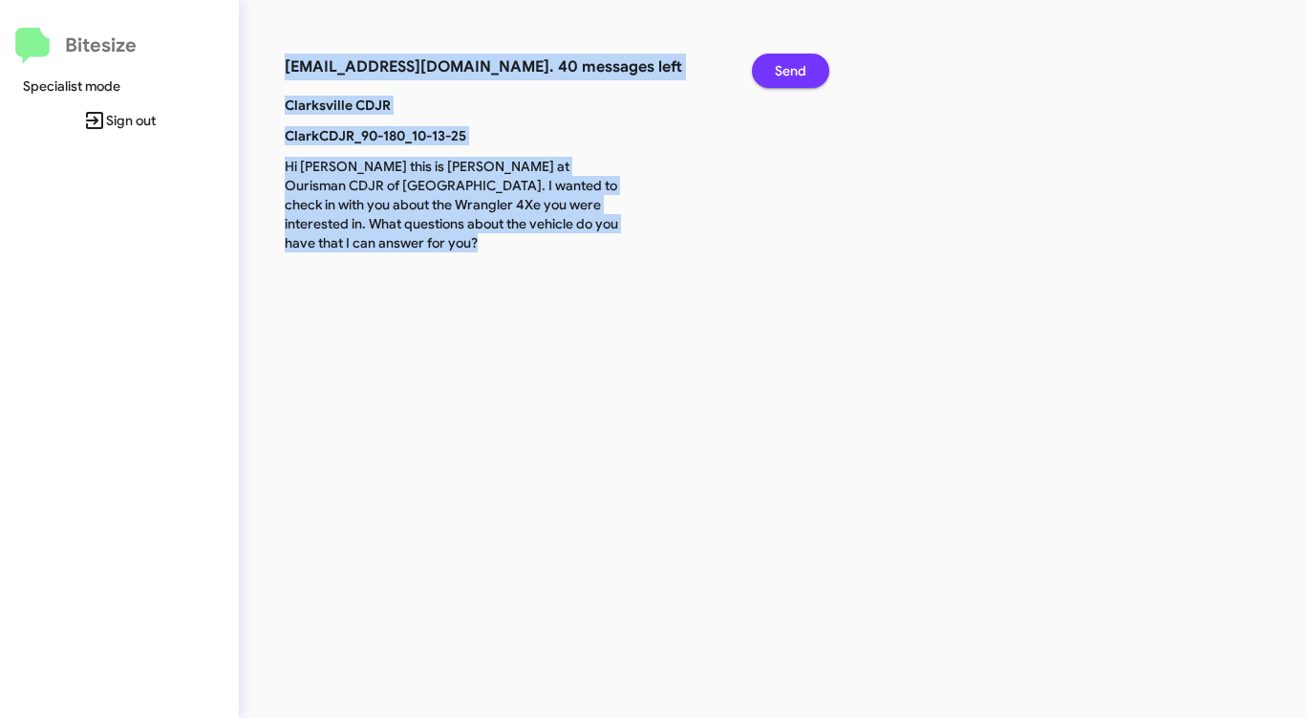
click at [790, 79] on span "Send" at bounding box center [791, 71] width 32 height 34
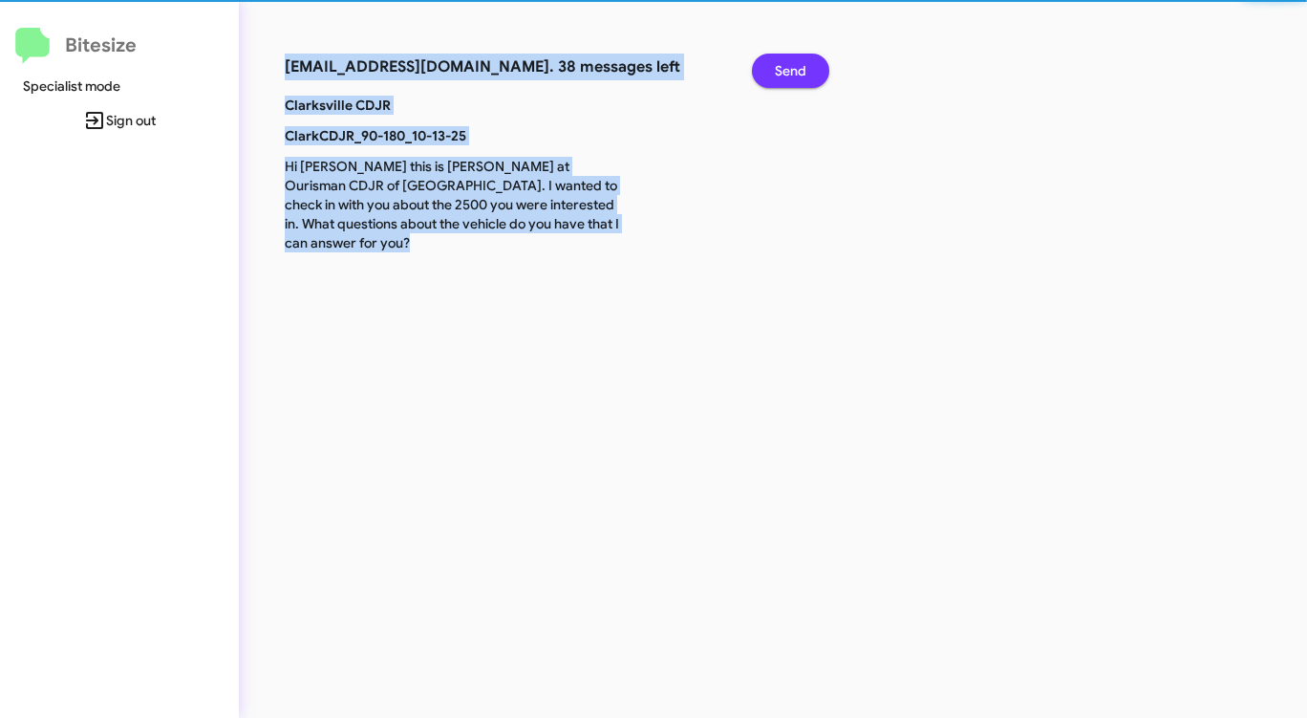
click at [790, 79] on span "Send" at bounding box center [791, 71] width 32 height 34
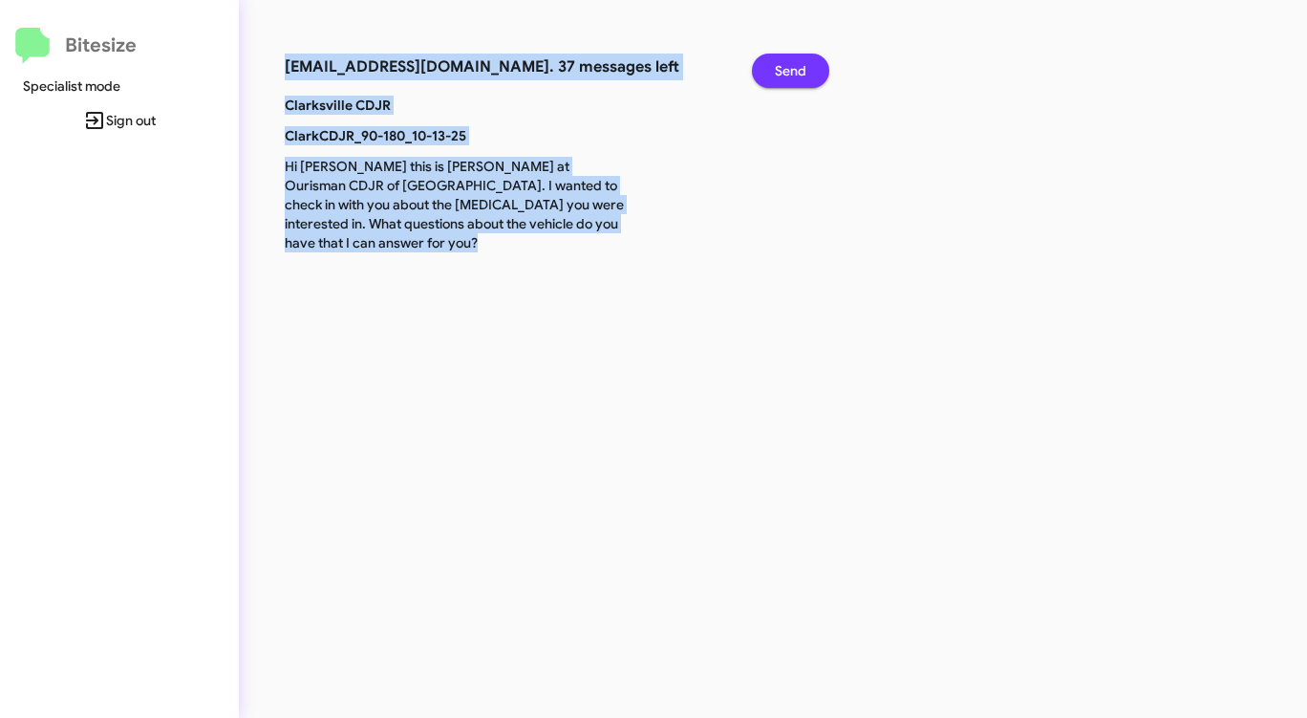
click at [790, 79] on span "Send" at bounding box center [791, 71] width 32 height 34
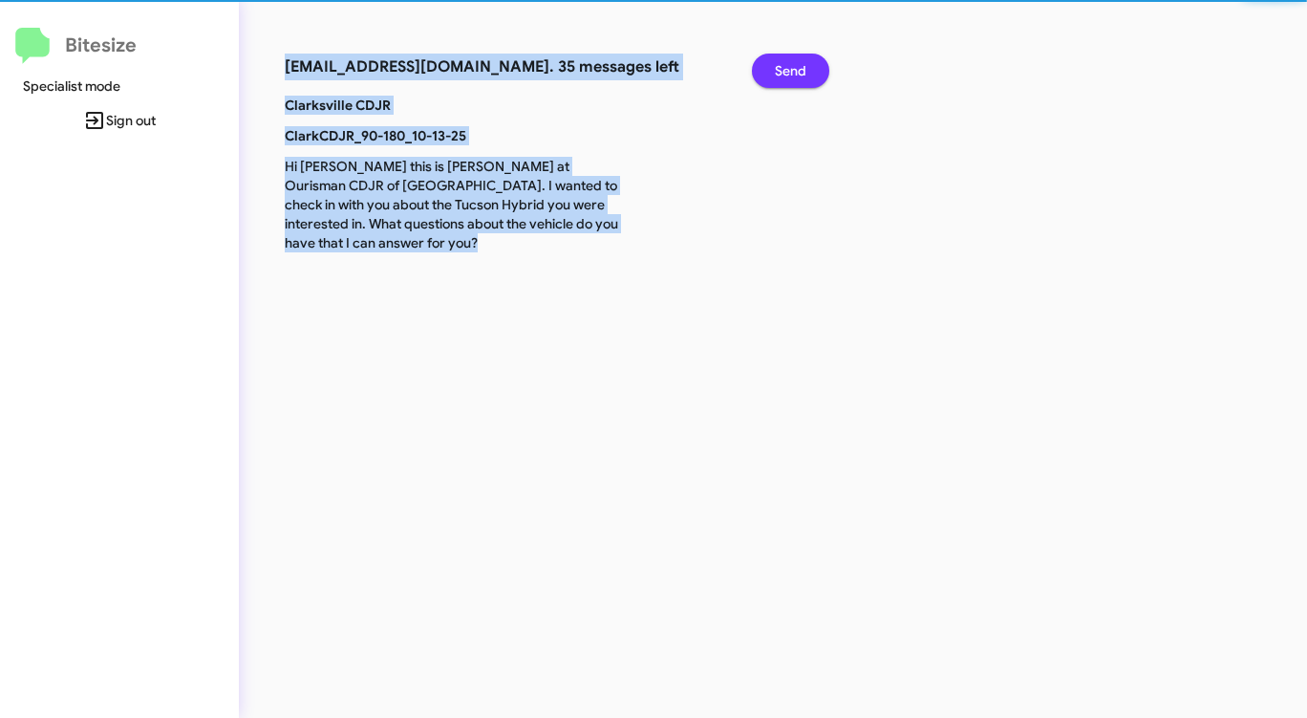
click at [790, 79] on span "Send" at bounding box center [791, 71] width 32 height 34
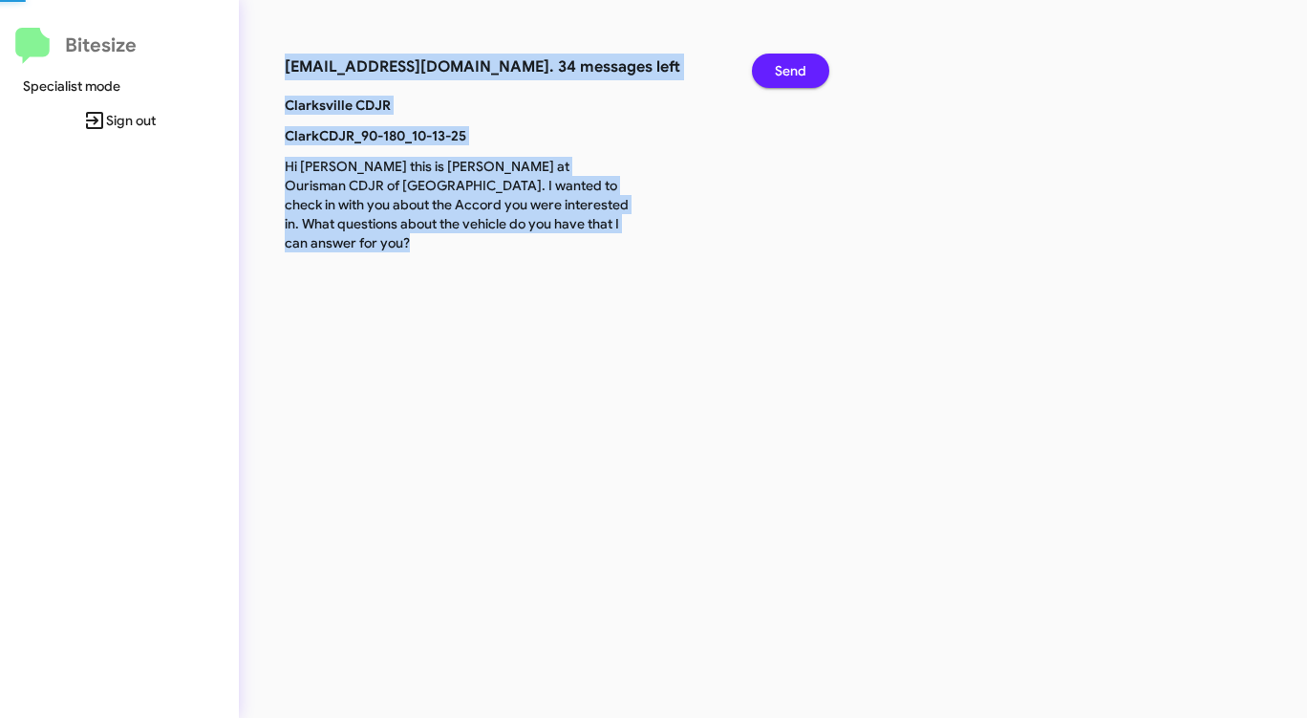
click at [790, 79] on span "Send" at bounding box center [791, 71] width 32 height 34
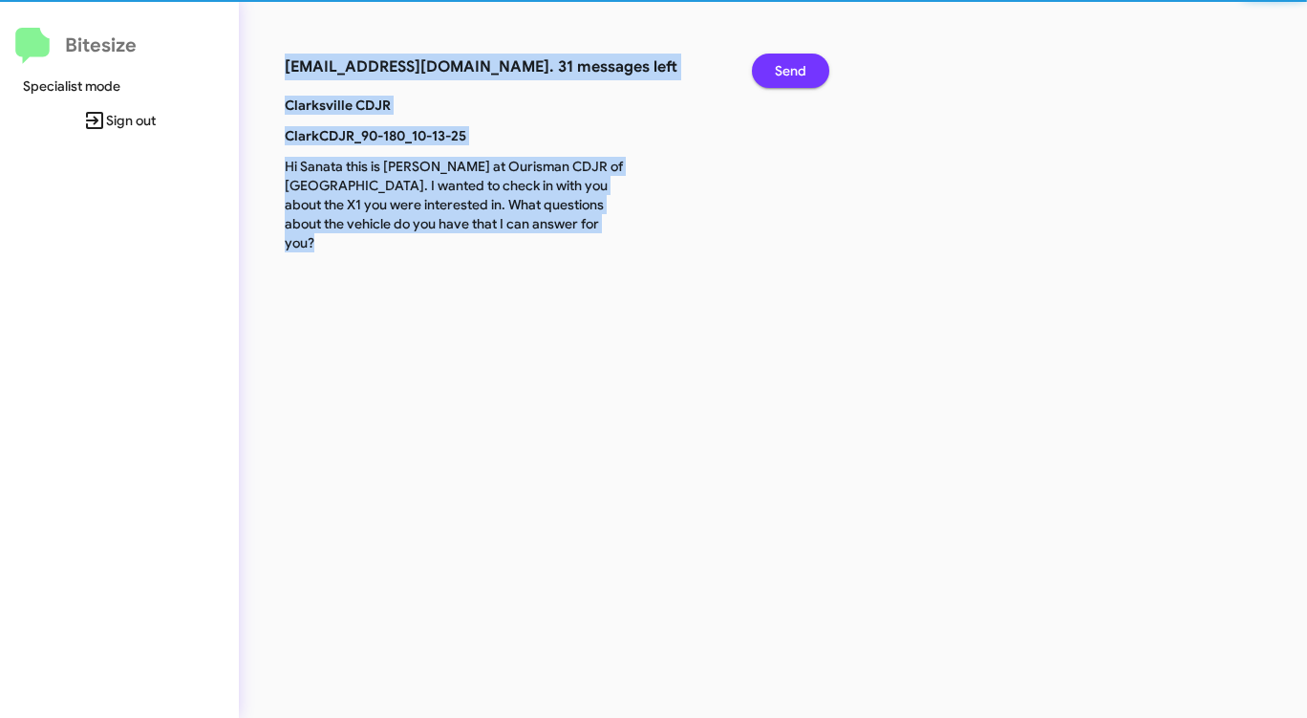
click at [790, 79] on span "Send" at bounding box center [791, 71] width 32 height 34
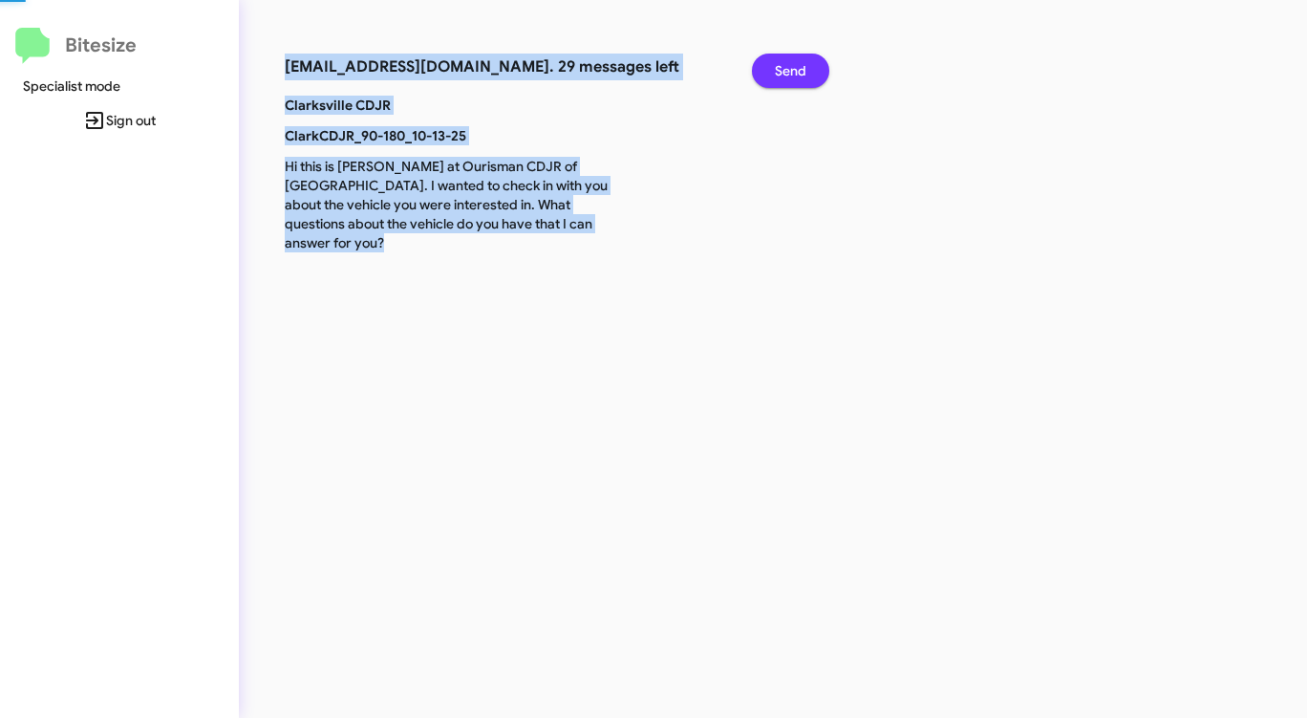
click at [790, 79] on span "Send" at bounding box center [791, 71] width 32 height 34
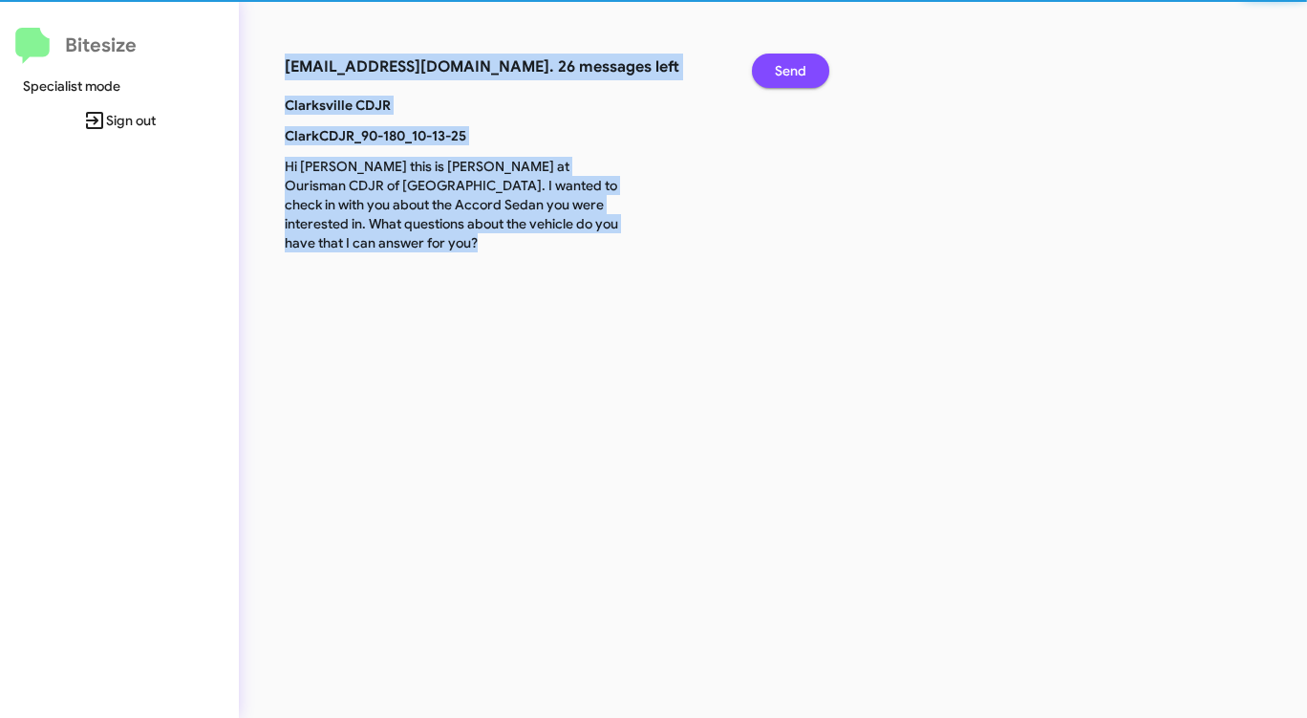
click at [790, 79] on span "Send" at bounding box center [791, 71] width 32 height 34
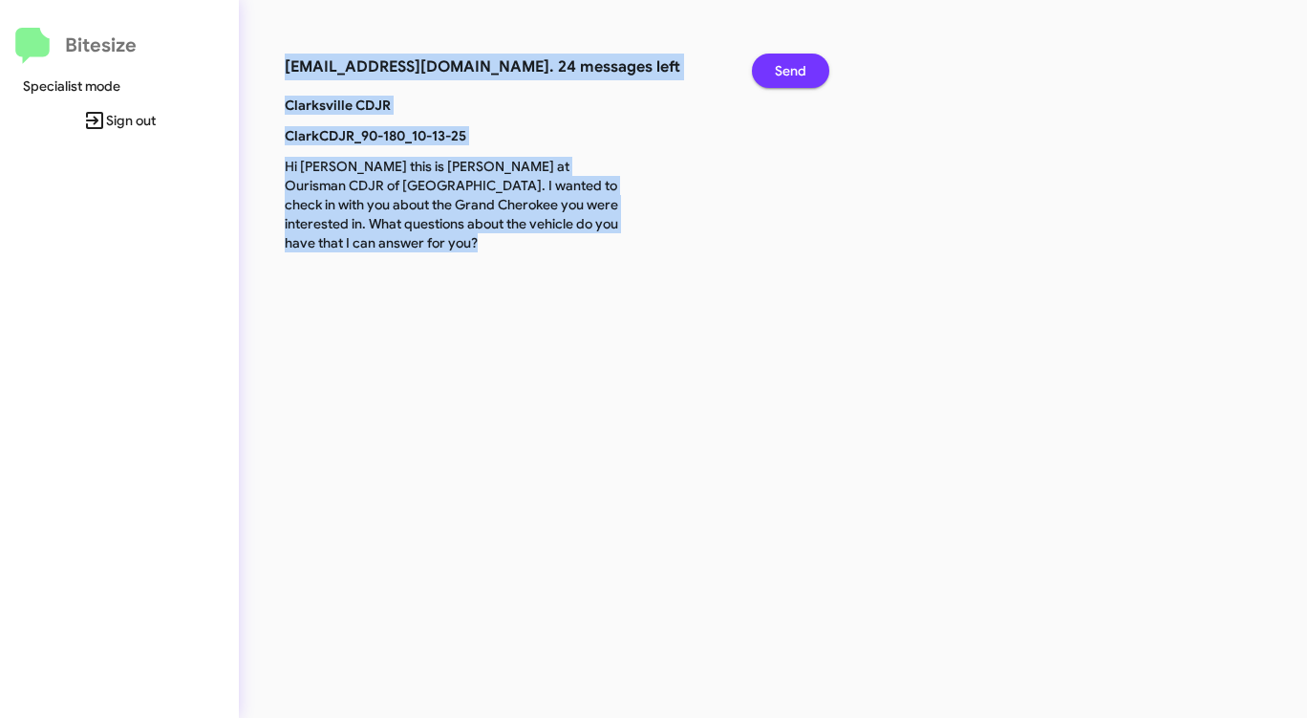
click at [790, 79] on span "Send" at bounding box center [791, 71] width 32 height 34
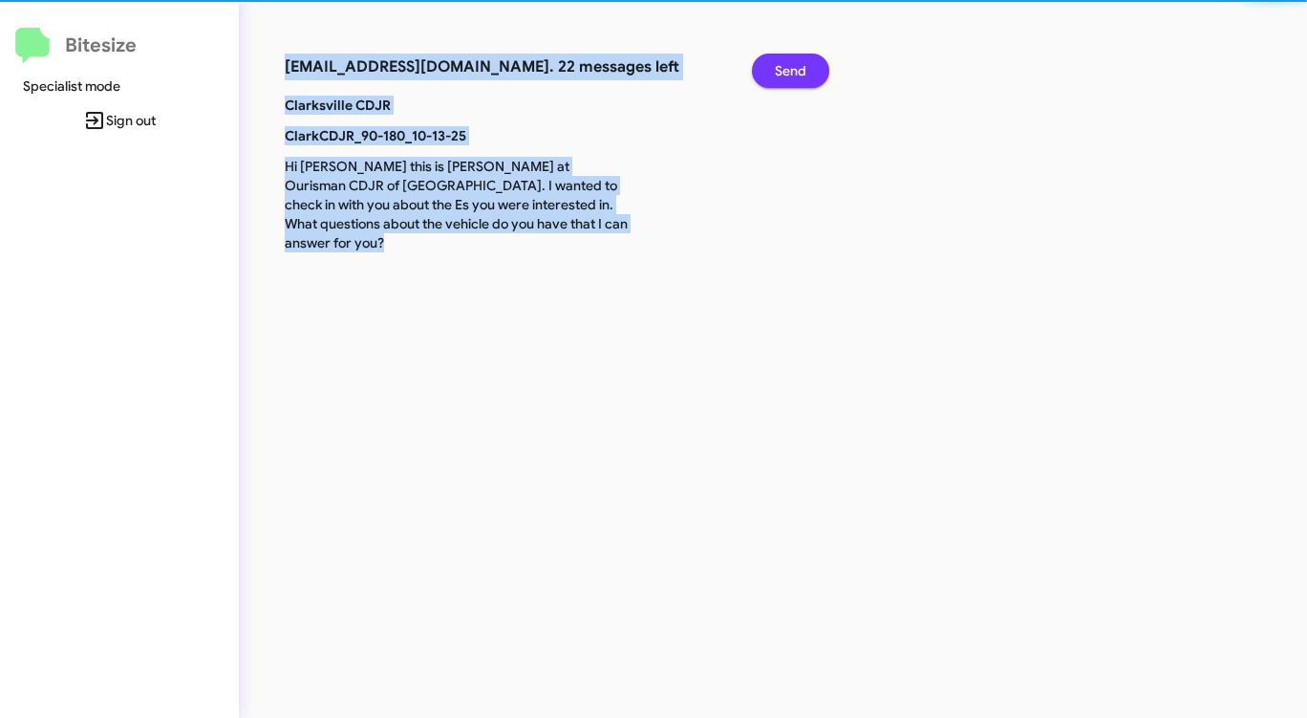
click at [790, 79] on span "Send" at bounding box center [791, 71] width 32 height 34
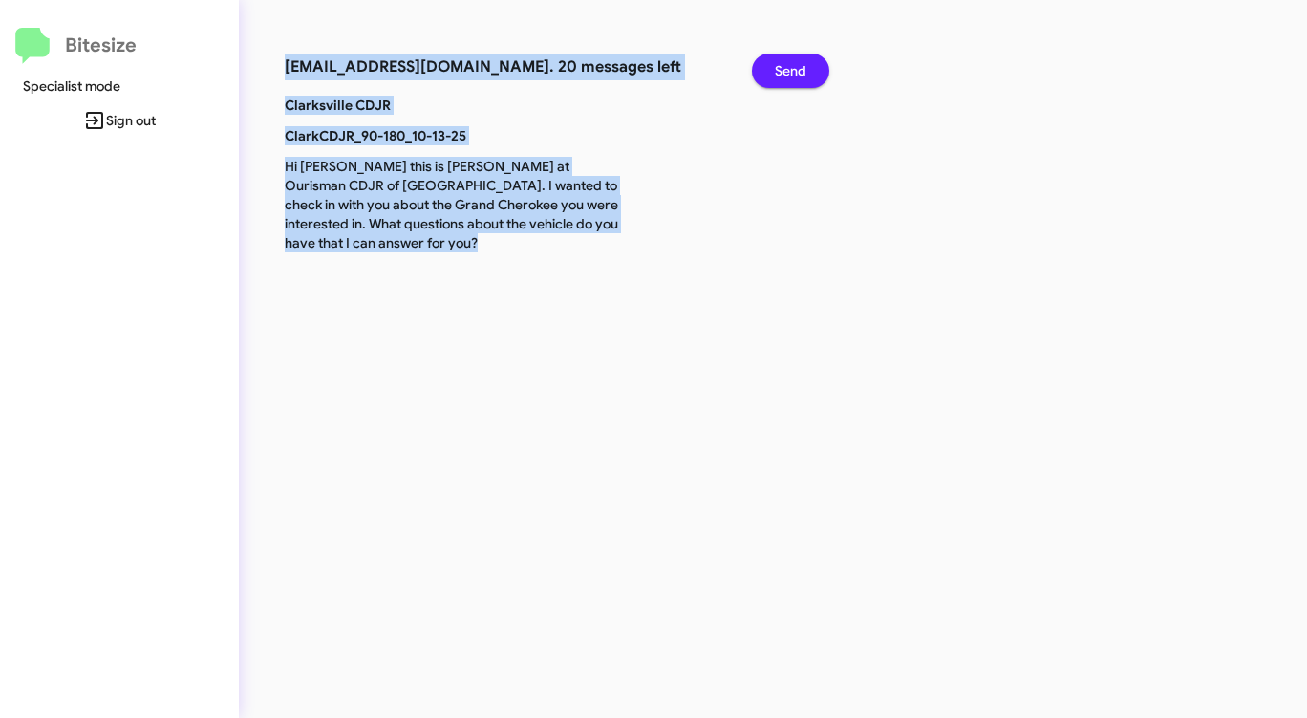
click at [790, 79] on span "Send" at bounding box center [791, 71] width 32 height 34
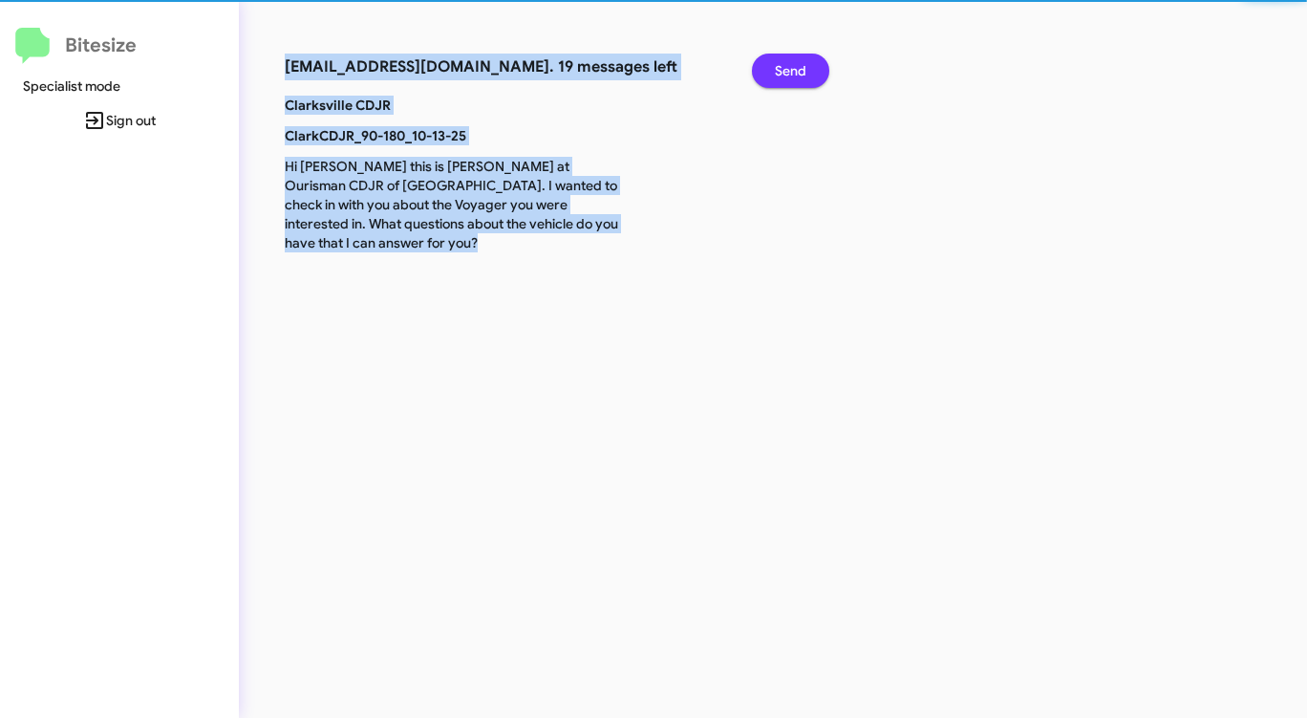
click at [790, 79] on span "Send" at bounding box center [791, 71] width 32 height 34
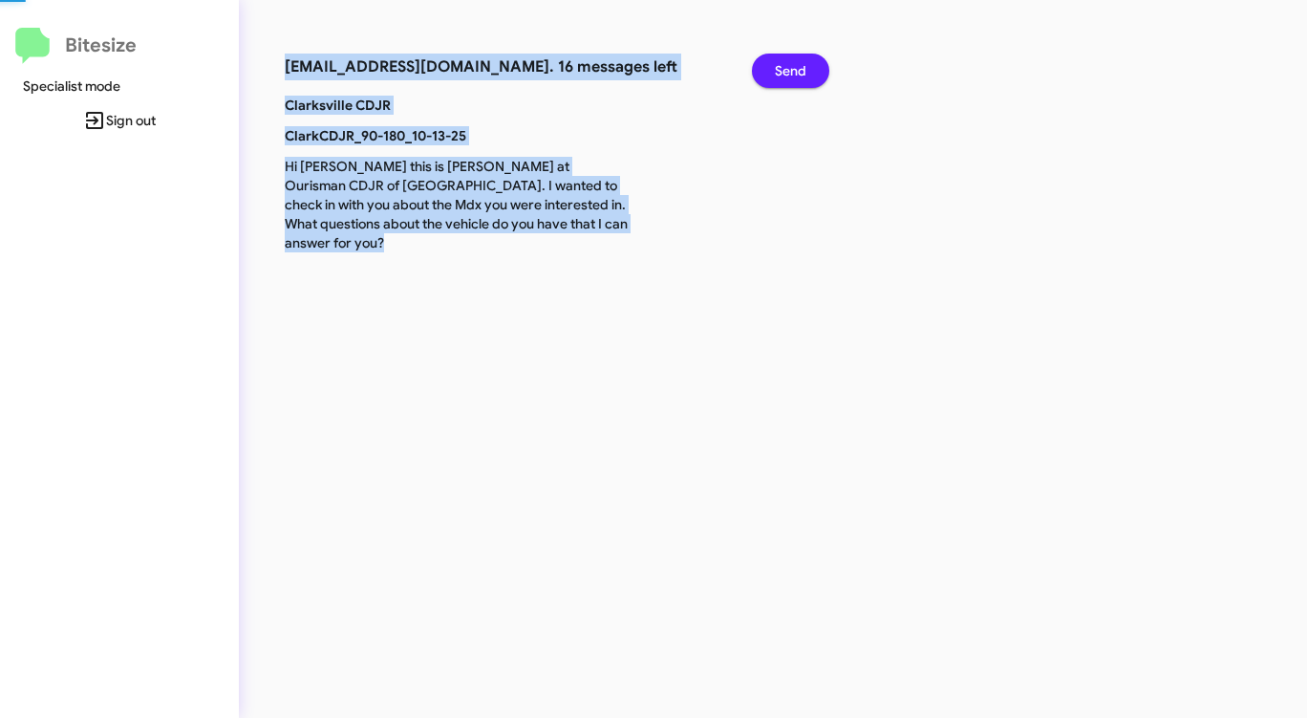
click at [790, 79] on span "Send" at bounding box center [791, 71] width 32 height 34
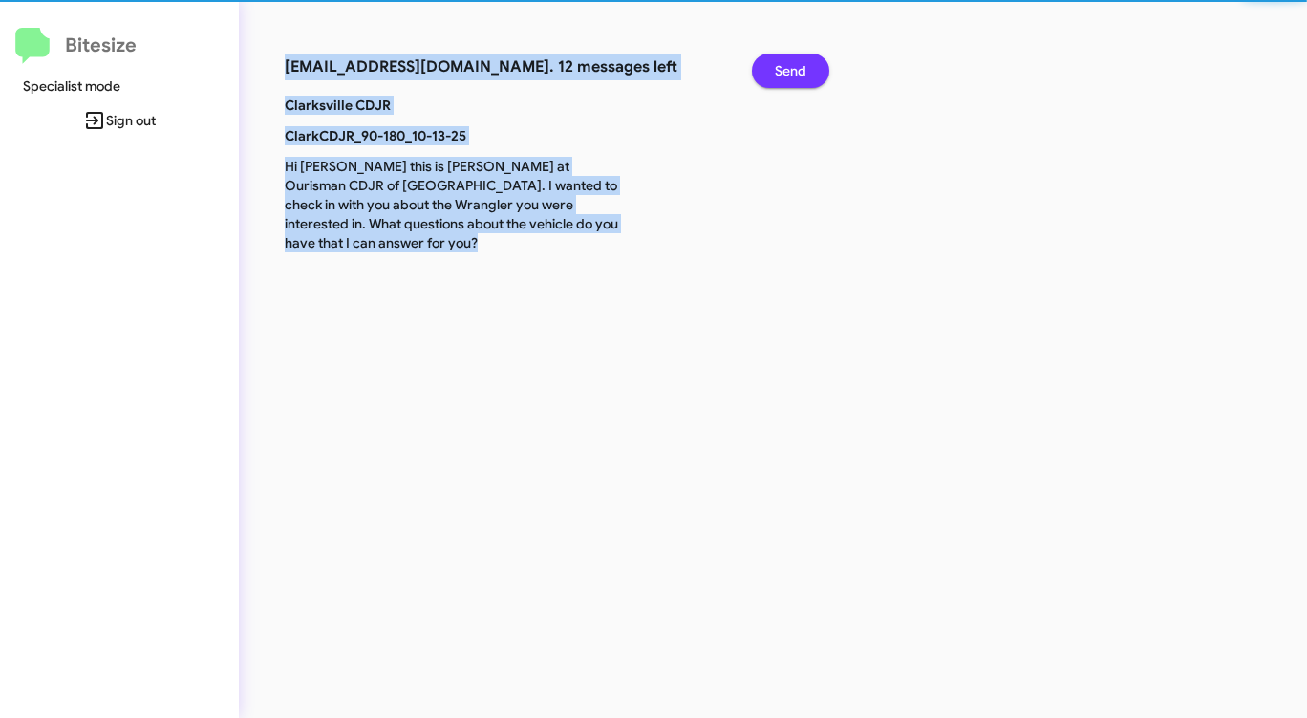
click at [790, 79] on span "Send" at bounding box center [791, 71] width 32 height 34
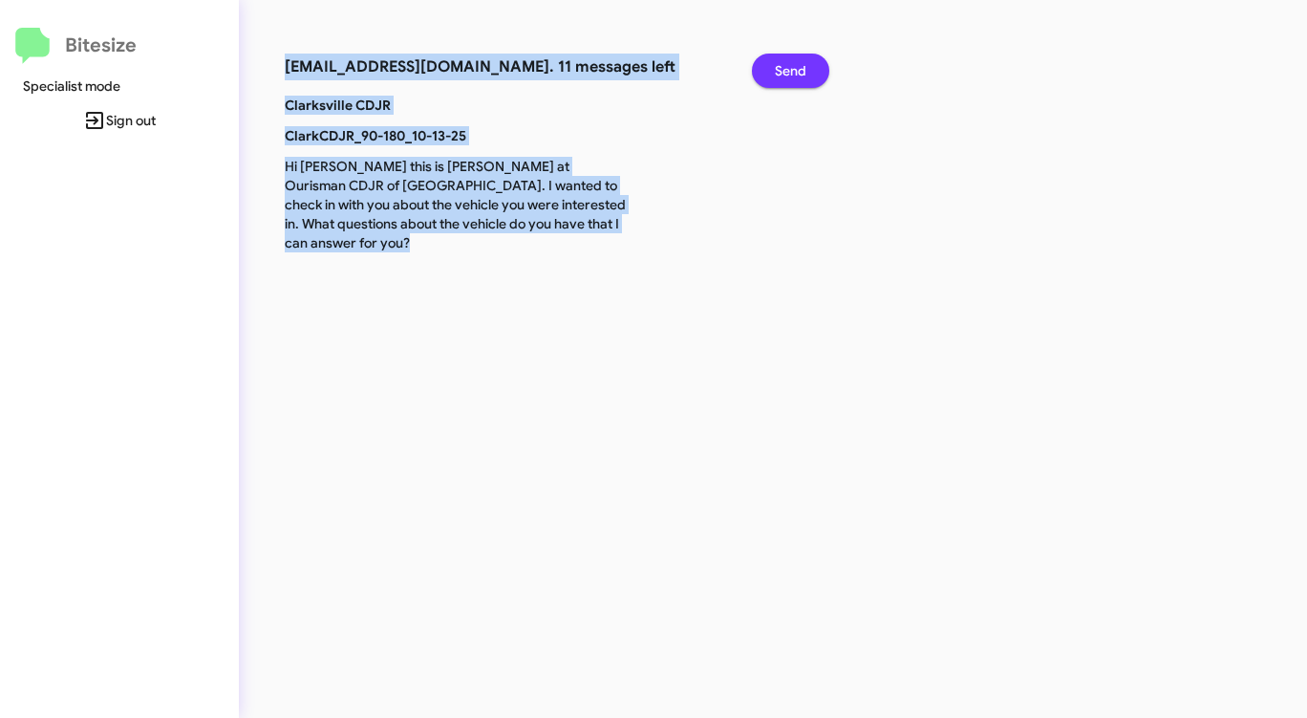
click at [790, 79] on span "Send" at bounding box center [791, 71] width 32 height 34
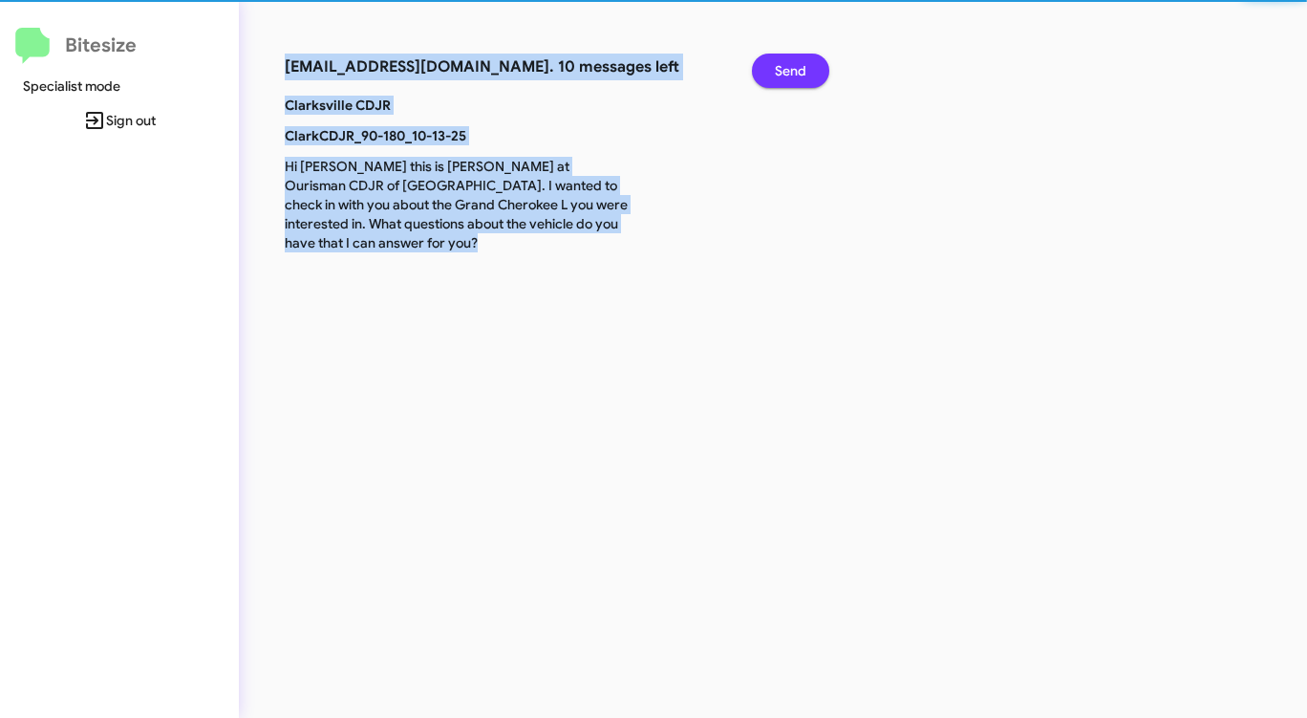
click at [790, 79] on span "Send" at bounding box center [791, 71] width 32 height 34
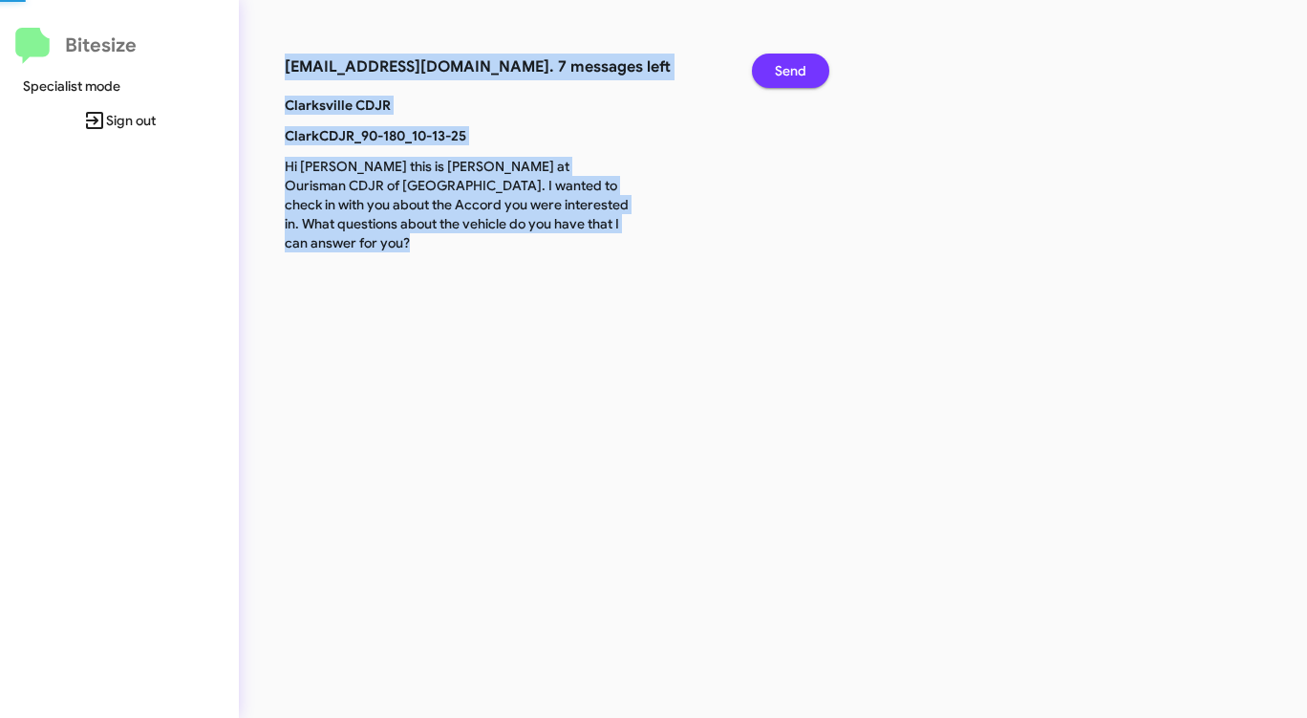
click at [790, 79] on span "Send" at bounding box center [791, 71] width 32 height 34
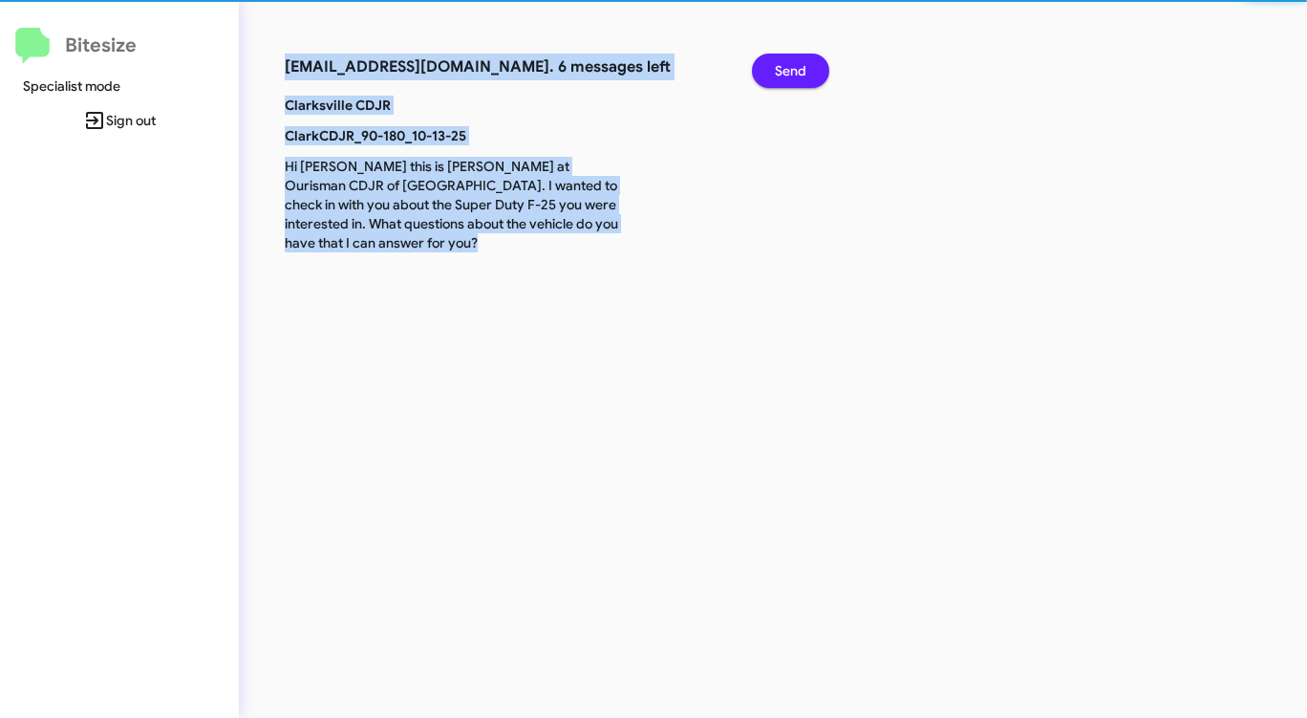
click at [790, 79] on span "Send" at bounding box center [791, 71] width 32 height 34
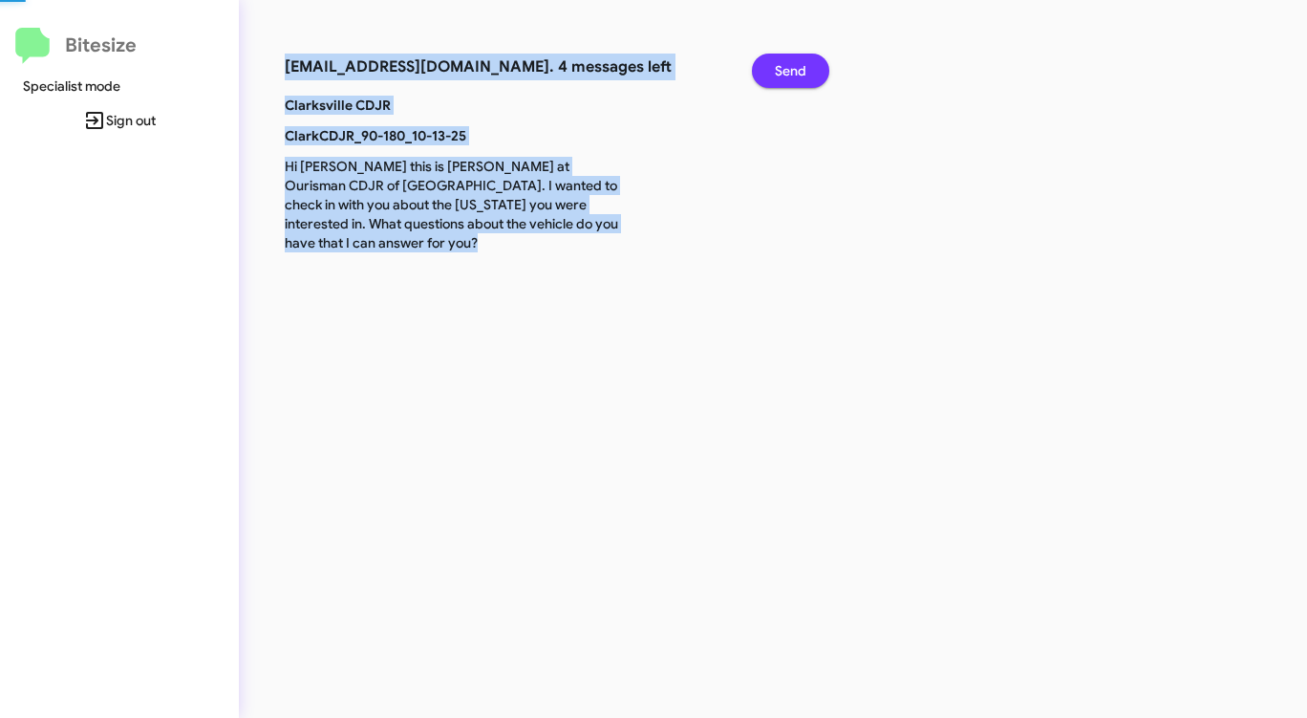
click at [790, 79] on span "Send" at bounding box center [791, 71] width 32 height 34
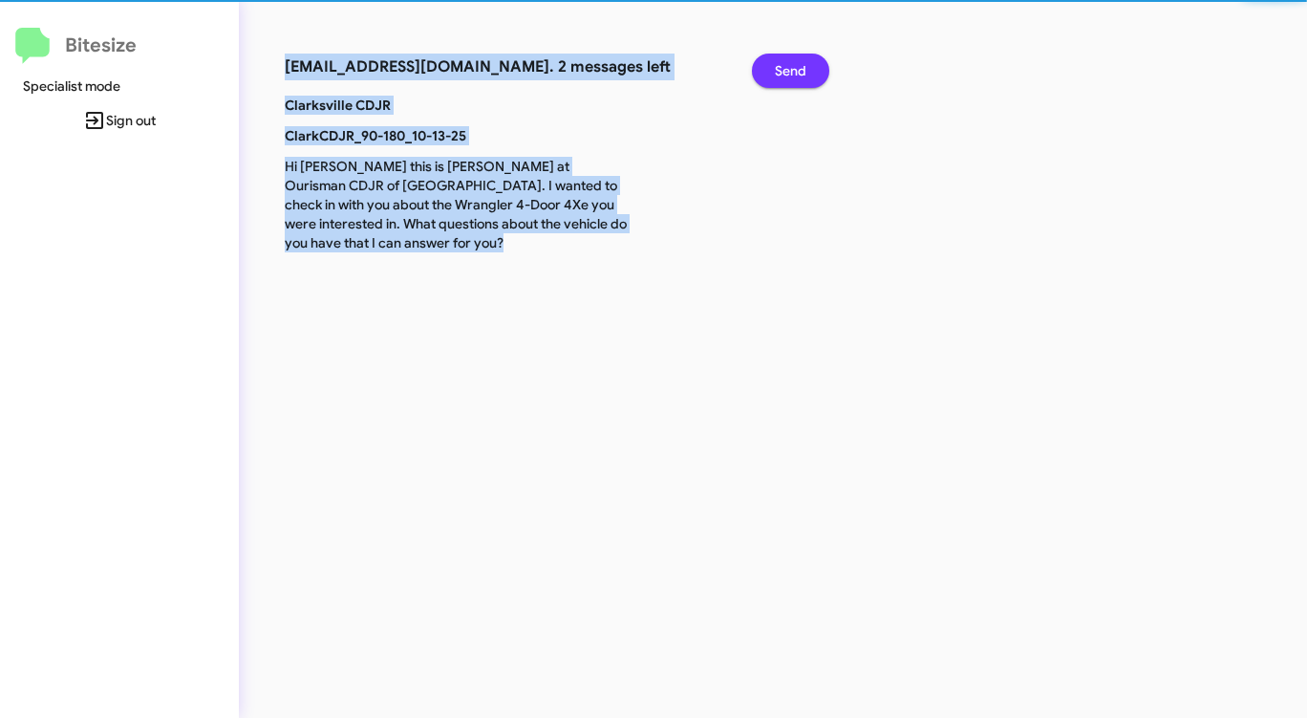
click at [790, 79] on span "Send" at bounding box center [791, 71] width 32 height 34
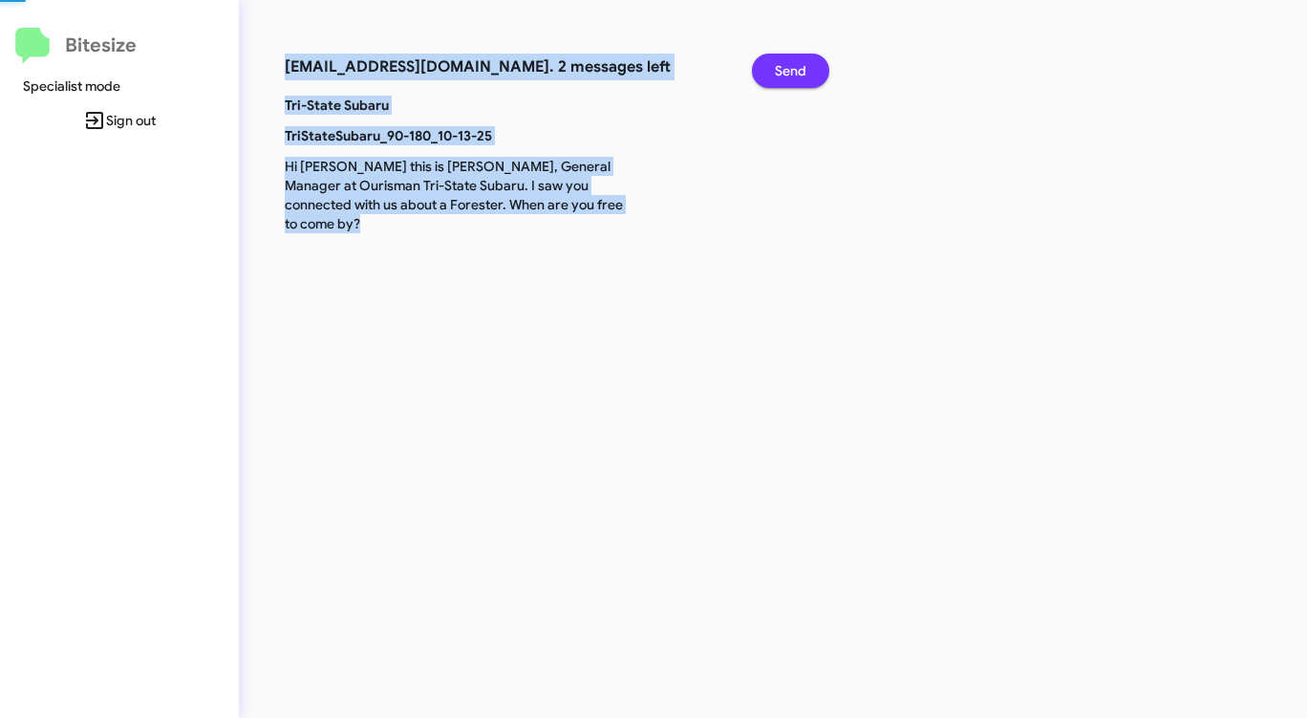
click at [790, 79] on span "Send" at bounding box center [791, 71] width 32 height 34
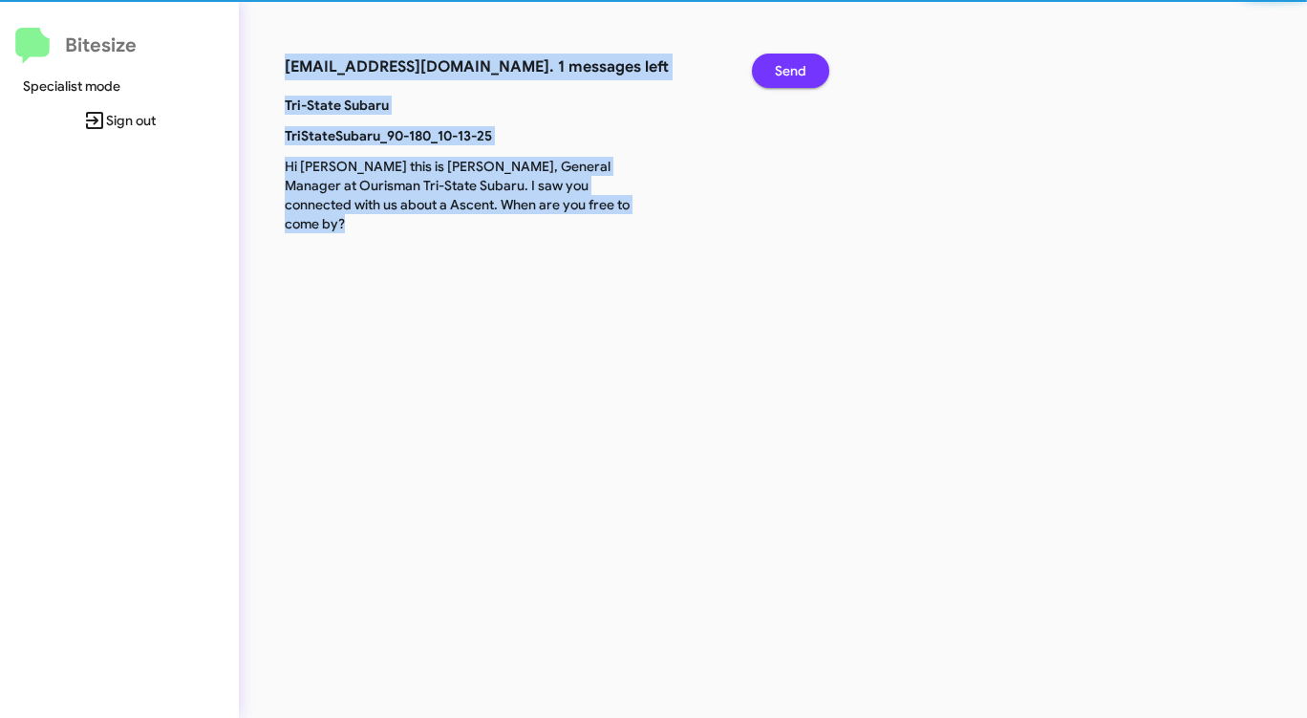
click at [790, 79] on span "Send" at bounding box center [791, 71] width 32 height 34
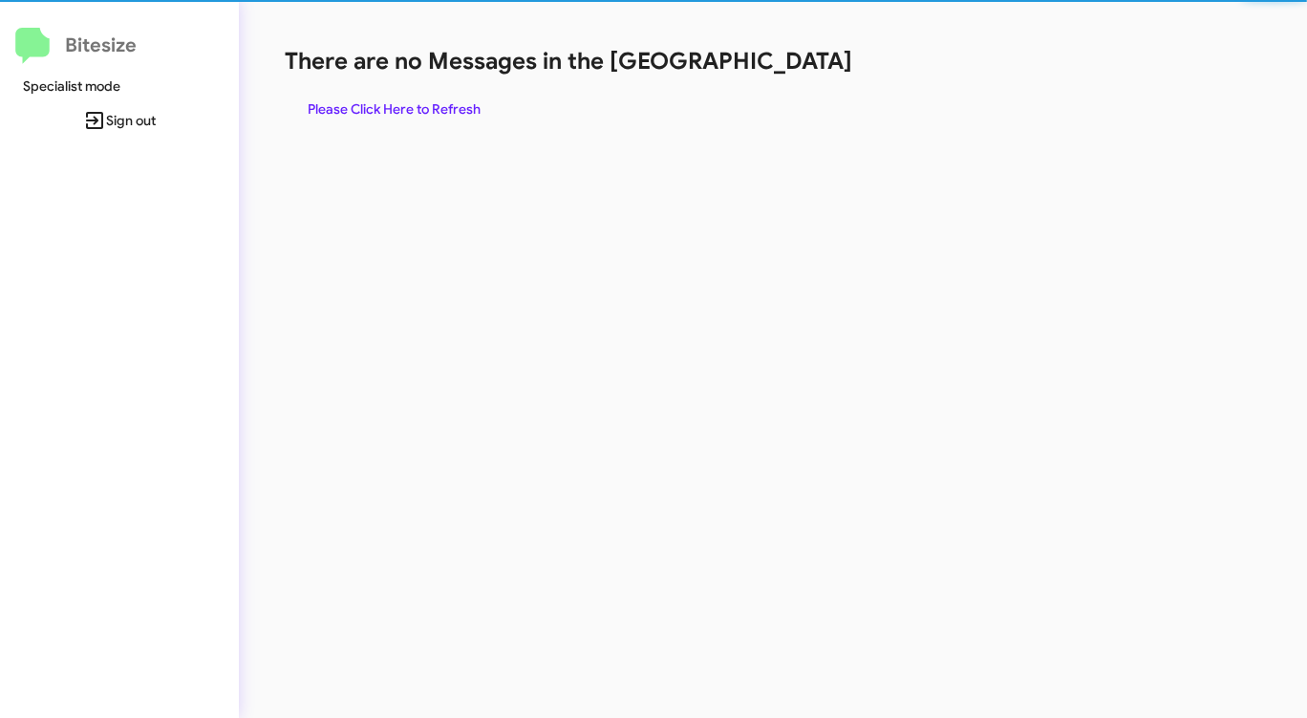
click at [790, 79] on div "There are no Messages in the Queue Please Click Here to Refresh" at bounding box center [684, 86] width 799 height 80
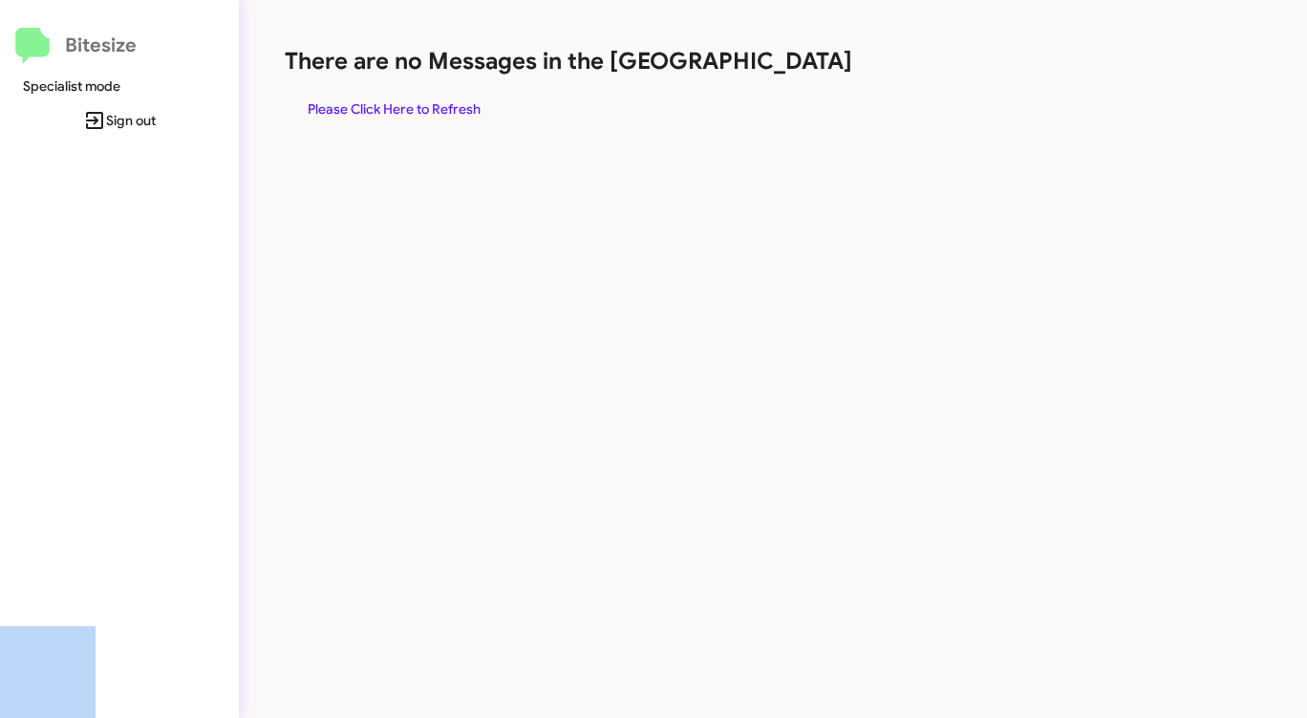
click at [790, 79] on div "There are no Messages in the Queue Please Click Here to Refresh" at bounding box center [684, 86] width 799 height 80
click at [405, 100] on span "Please Click Here to Refresh" at bounding box center [394, 109] width 173 height 34
click at [406, 99] on span "Please Click Here to Refresh" at bounding box center [394, 109] width 173 height 34
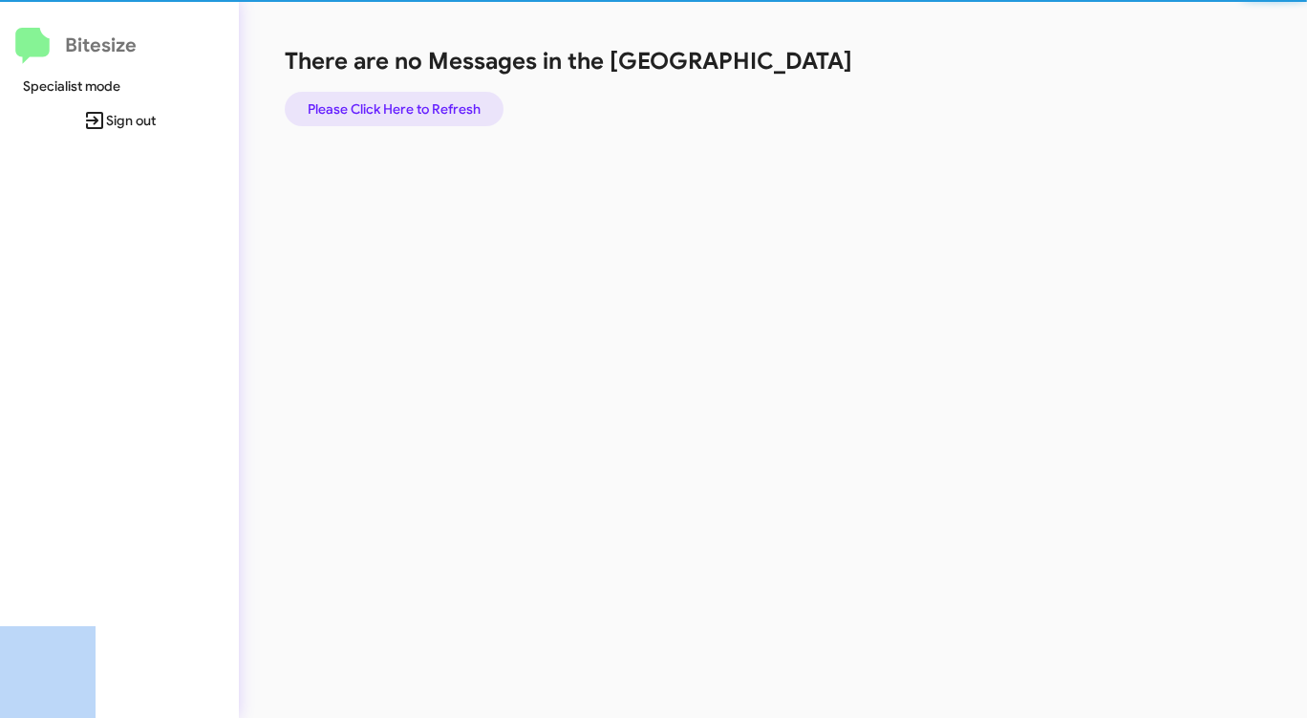
click at [406, 99] on span "Please Click Here to Refresh" at bounding box center [394, 109] width 173 height 34
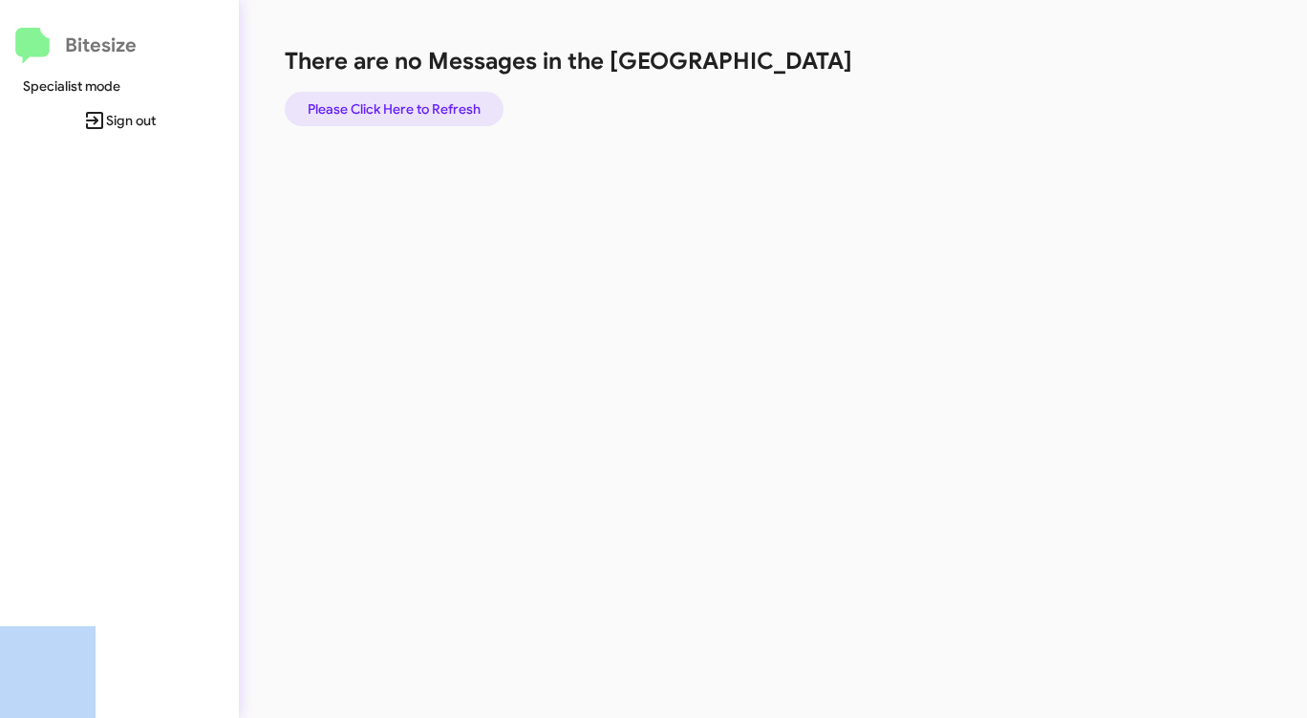
click at [431, 97] on span "Please Click Here to Refresh" at bounding box center [394, 109] width 173 height 34
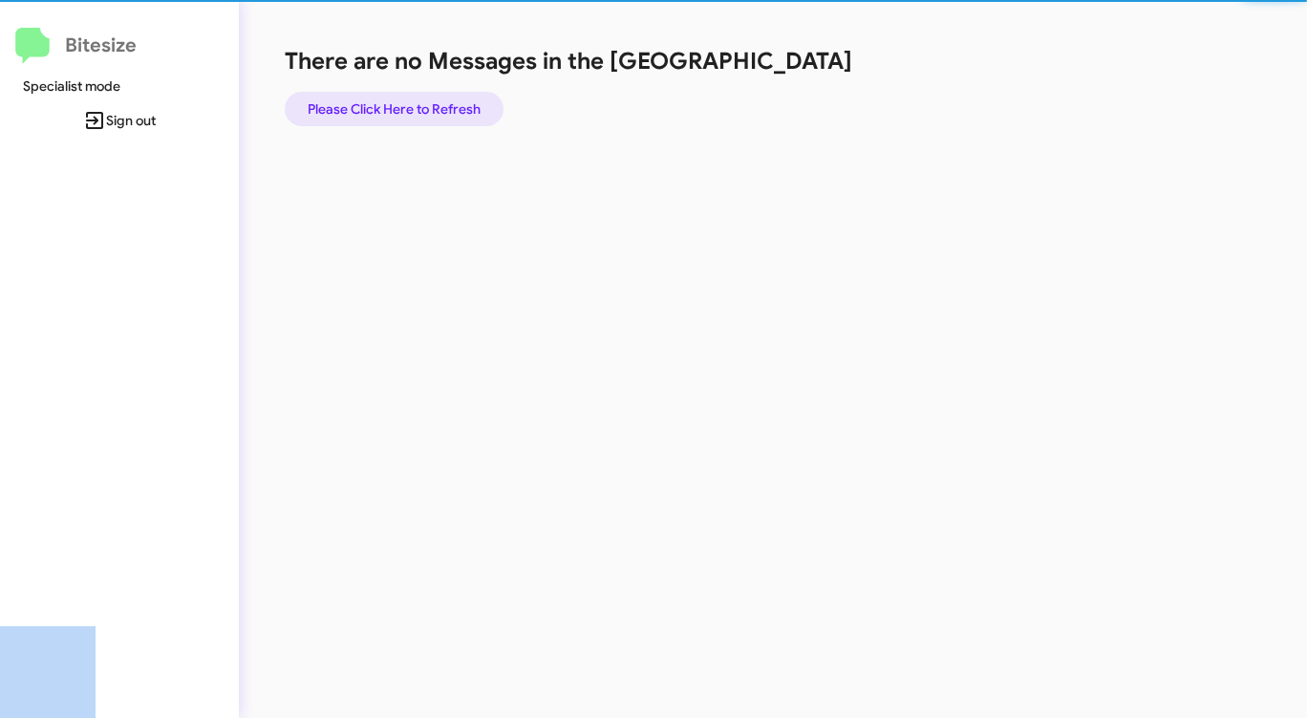
click at [431, 97] on span "Please Click Here to Refresh" at bounding box center [394, 109] width 173 height 34
click at [430, 97] on span "Please Click Here to Refresh" at bounding box center [394, 109] width 173 height 34
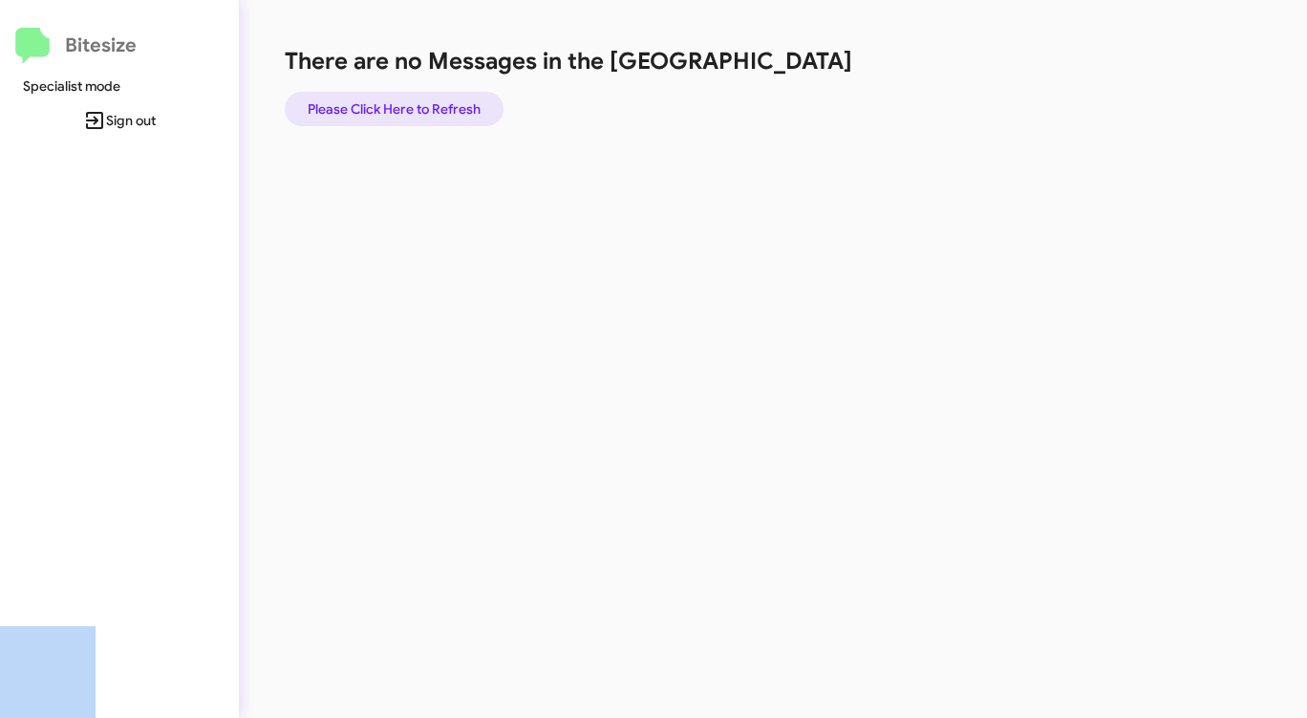
click at [430, 97] on span "Please Click Here to Refresh" at bounding box center [394, 109] width 173 height 34
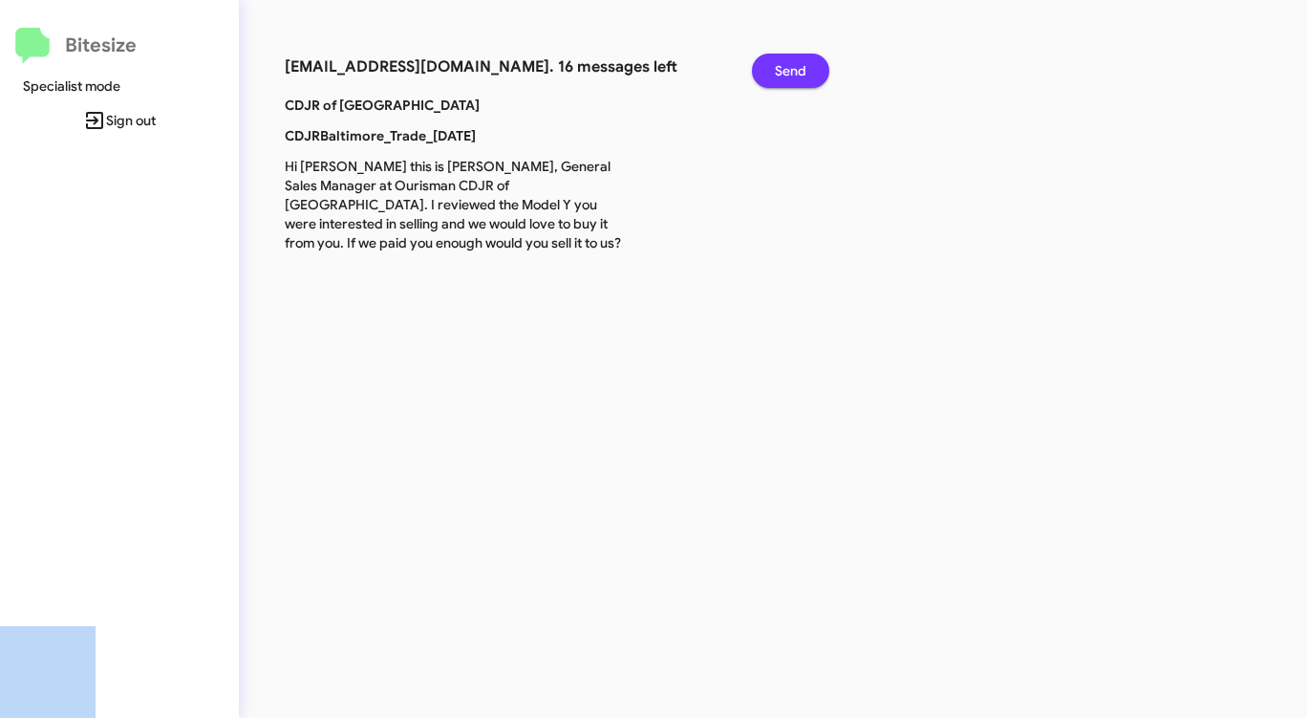
click at [793, 62] on span "Send" at bounding box center [791, 71] width 32 height 34
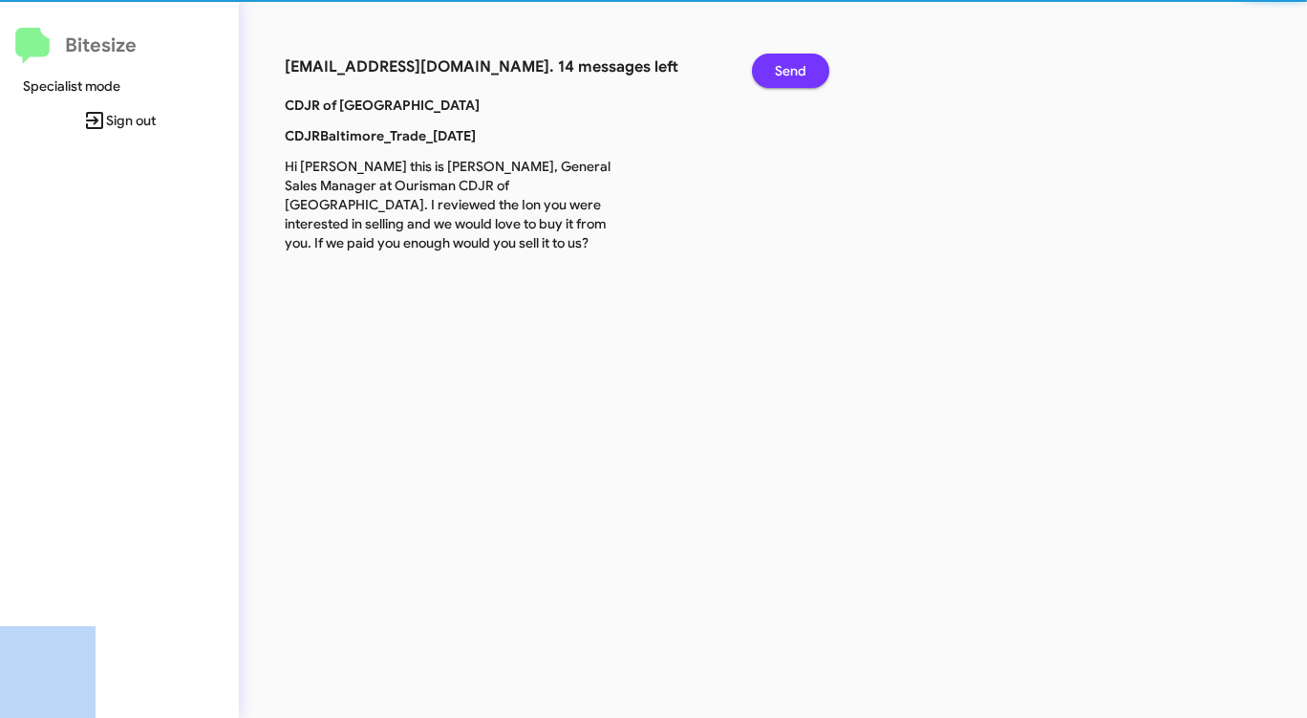
click at [793, 62] on span "Send" at bounding box center [791, 71] width 32 height 34
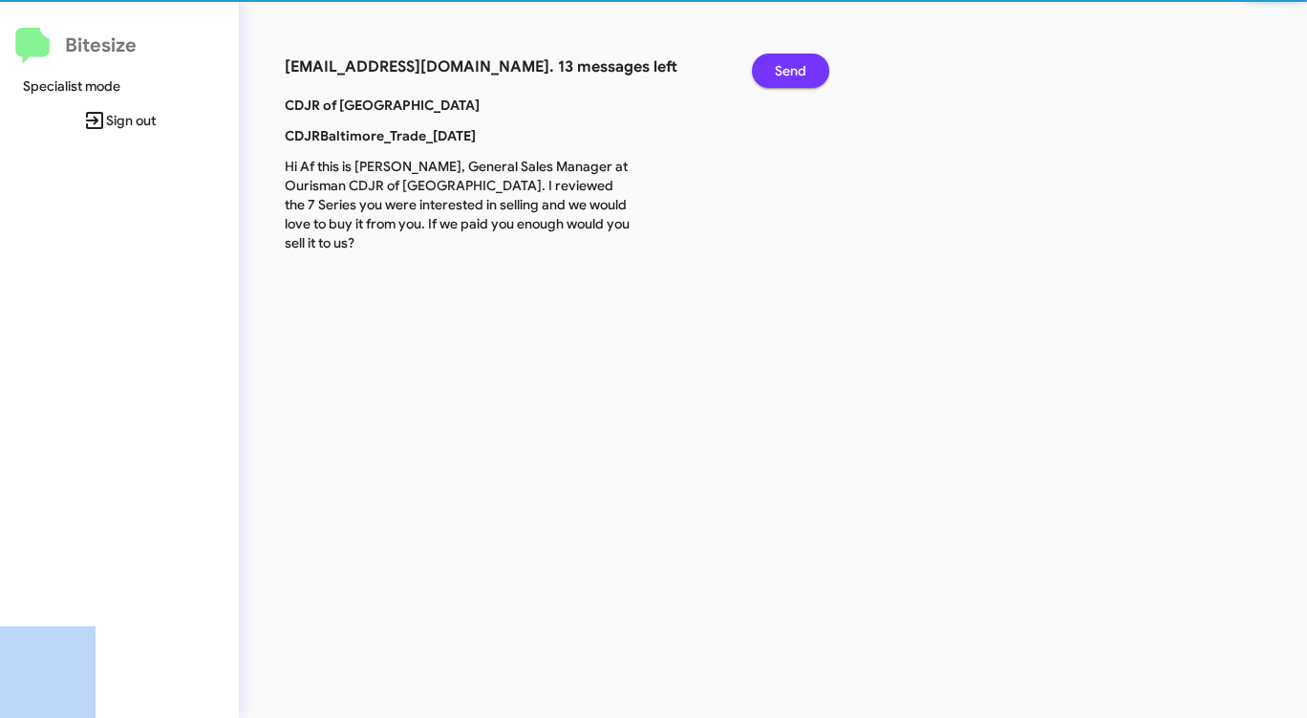
click at [793, 62] on span "Send" at bounding box center [791, 71] width 32 height 34
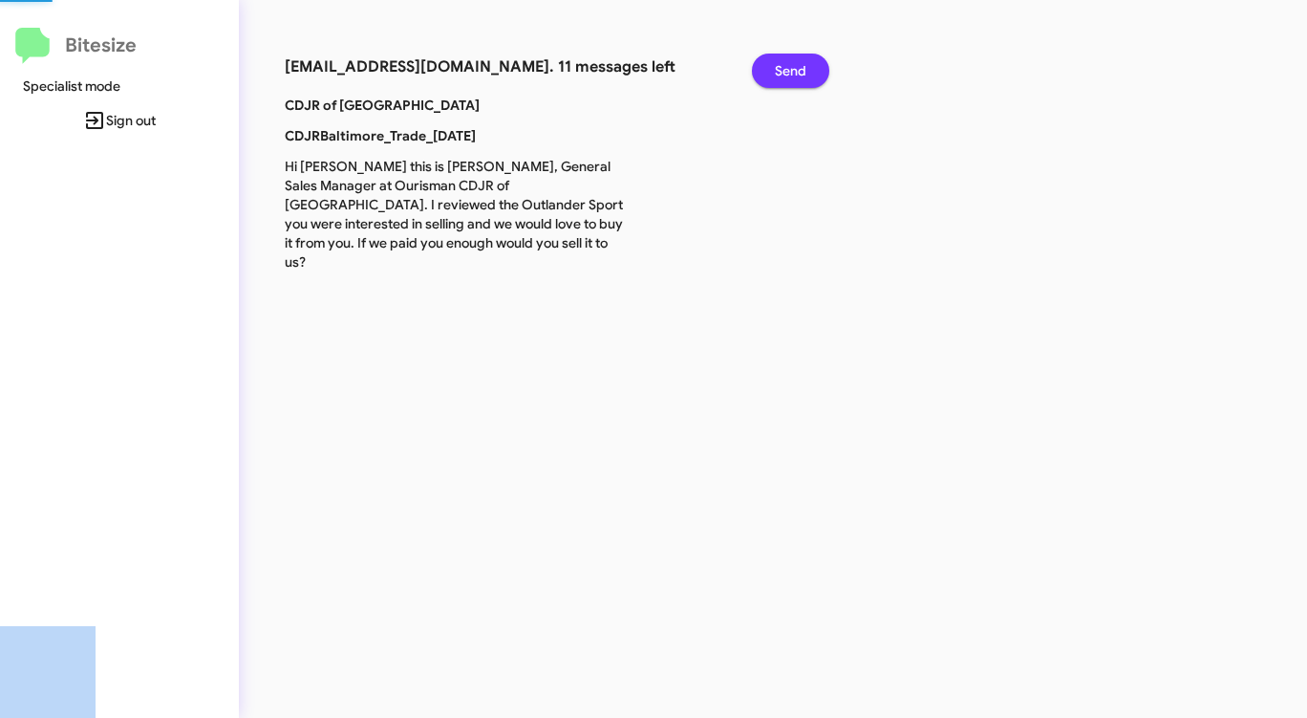
click at [793, 62] on span "Send" at bounding box center [791, 71] width 32 height 34
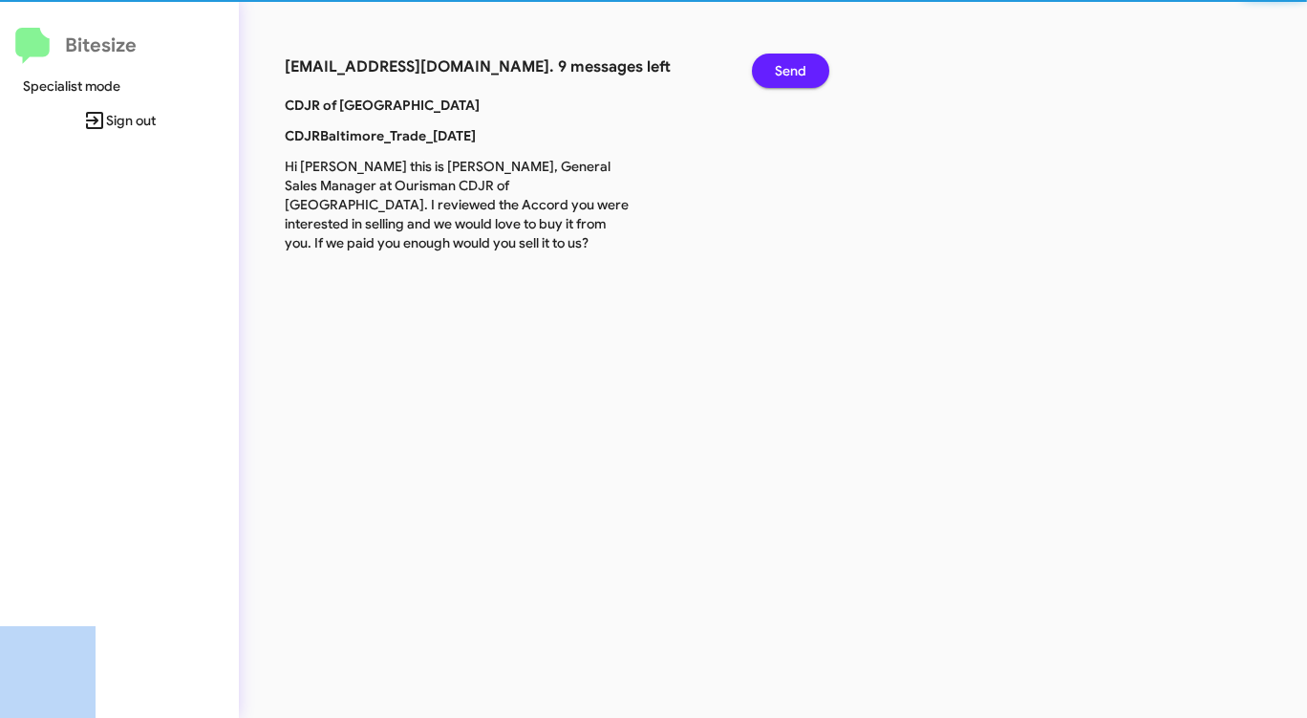
click at [793, 62] on span "Send" at bounding box center [791, 71] width 32 height 34
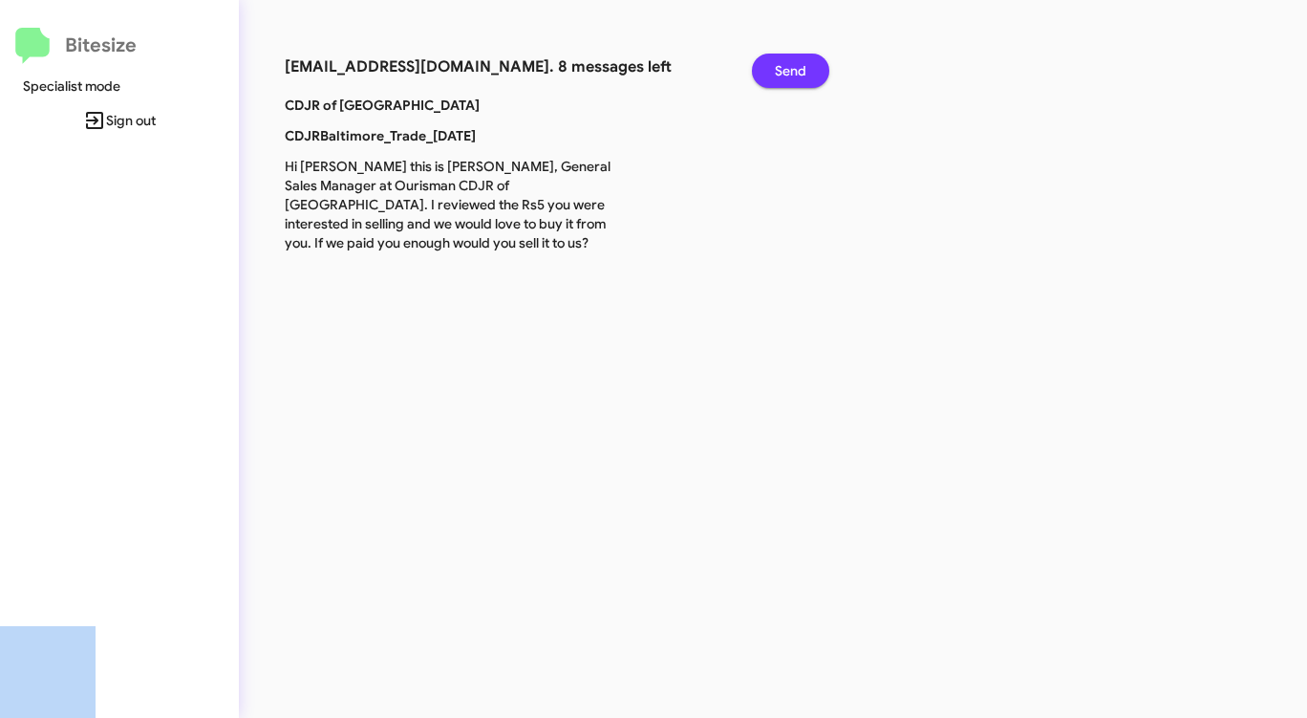
click at [793, 62] on span "Send" at bounding box center [791, 71] width 32 height 34
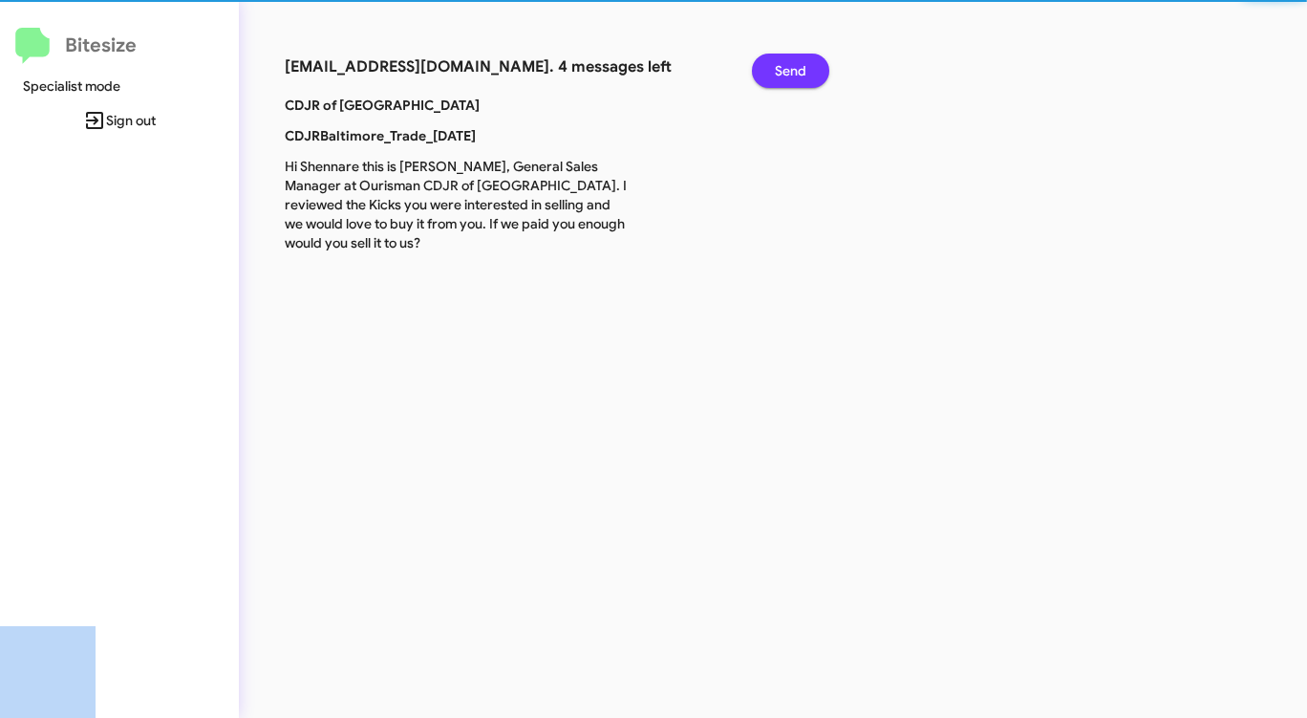
click at [793, 62] on span "Send" at bounding box center [791, 71] width 32 height 34
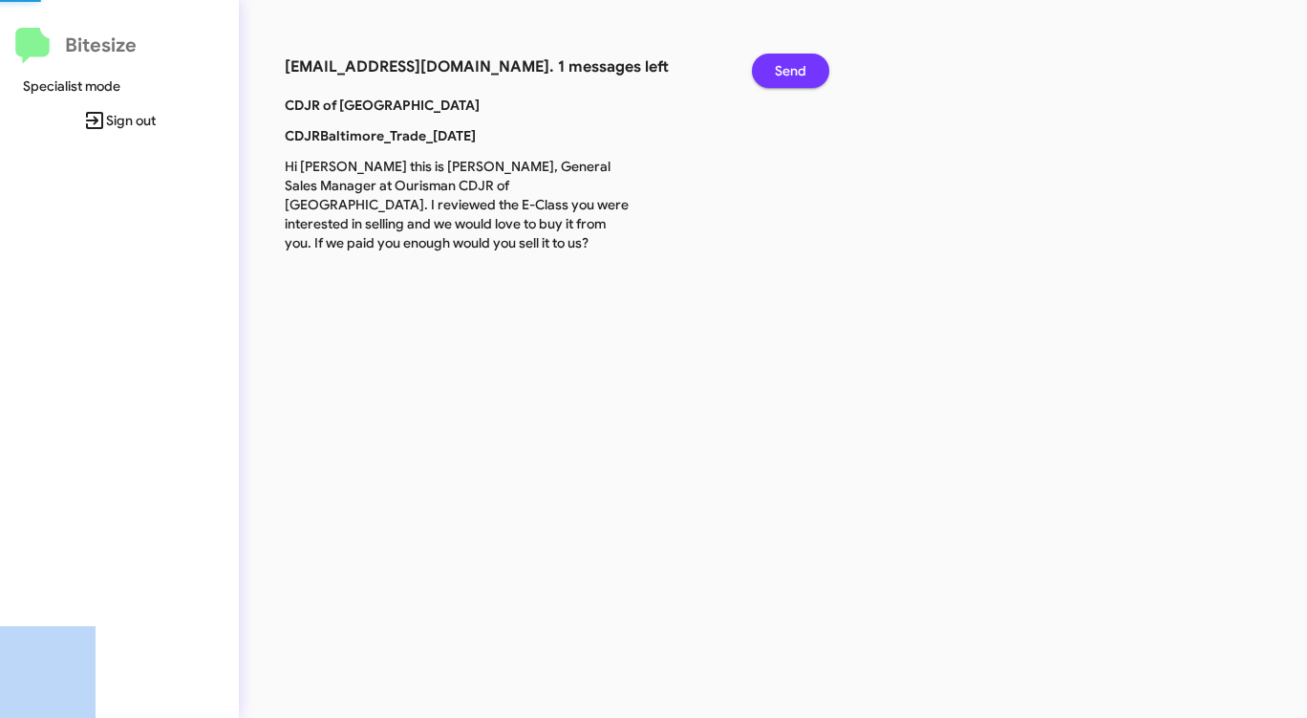
click at [793, 62] on span "Send" at bounding box center [791, 71] width 32 height 34
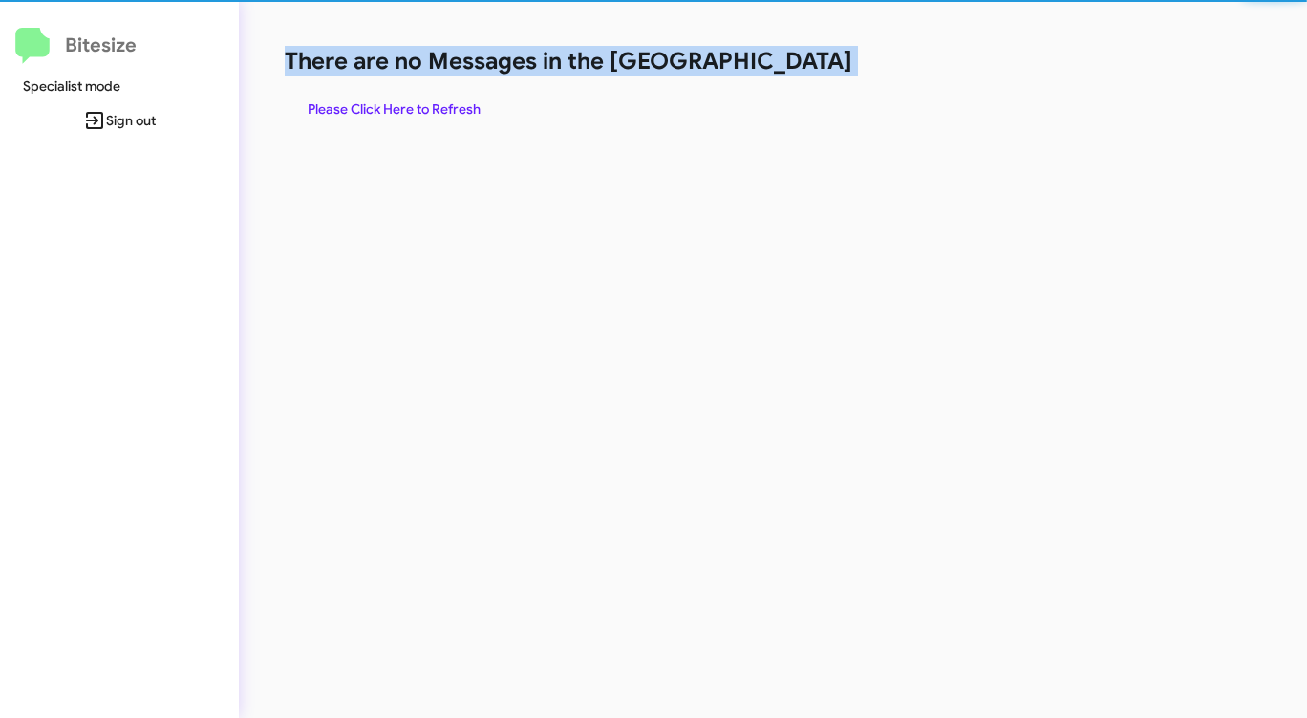
click at [793, 62] on h1 "There are no Messages in the [GEOGRAPHIC_DATA]" at bounding box center [684, 61] width 799 height 31
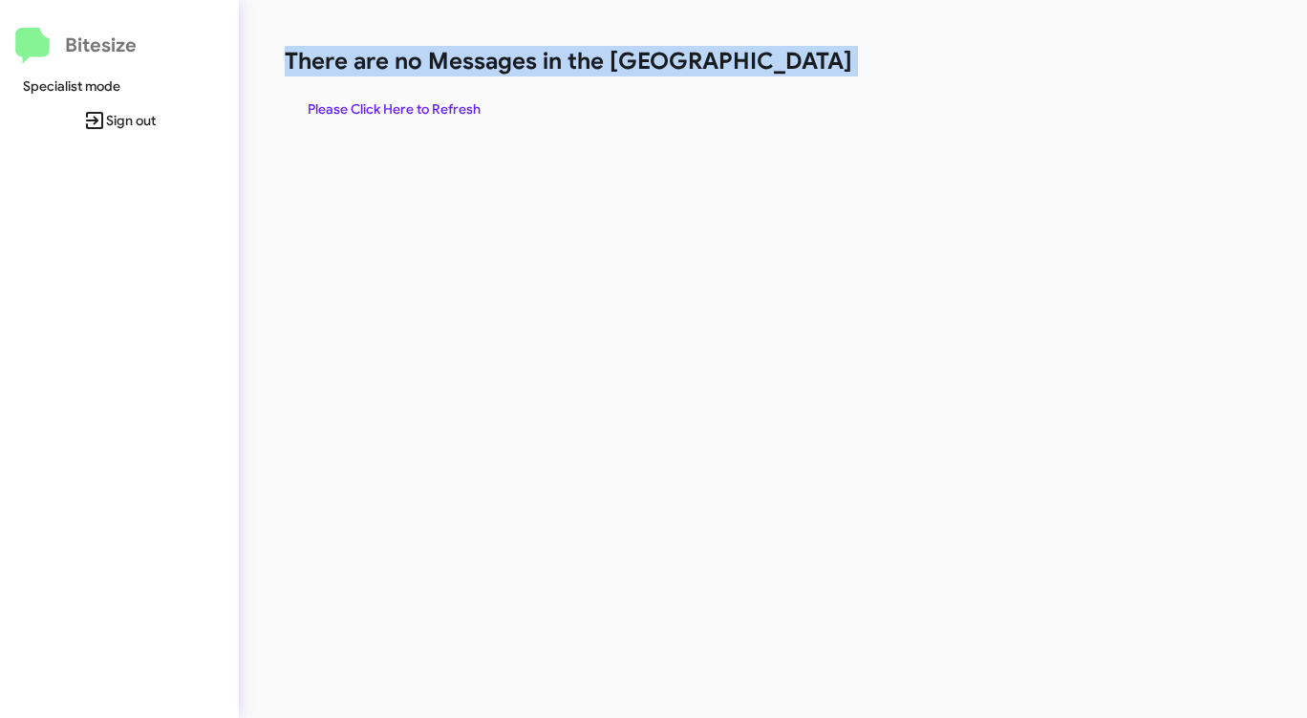
click at [793, 62] on h1 "There are no Messages in the [GEOGRAPHIC_DATA]" at bounding box center [684, 61] width 799 height 31
click at [449, 105] on span "Please Click Here to Refresh" at bounding box center [394, 109] width 173 height 34
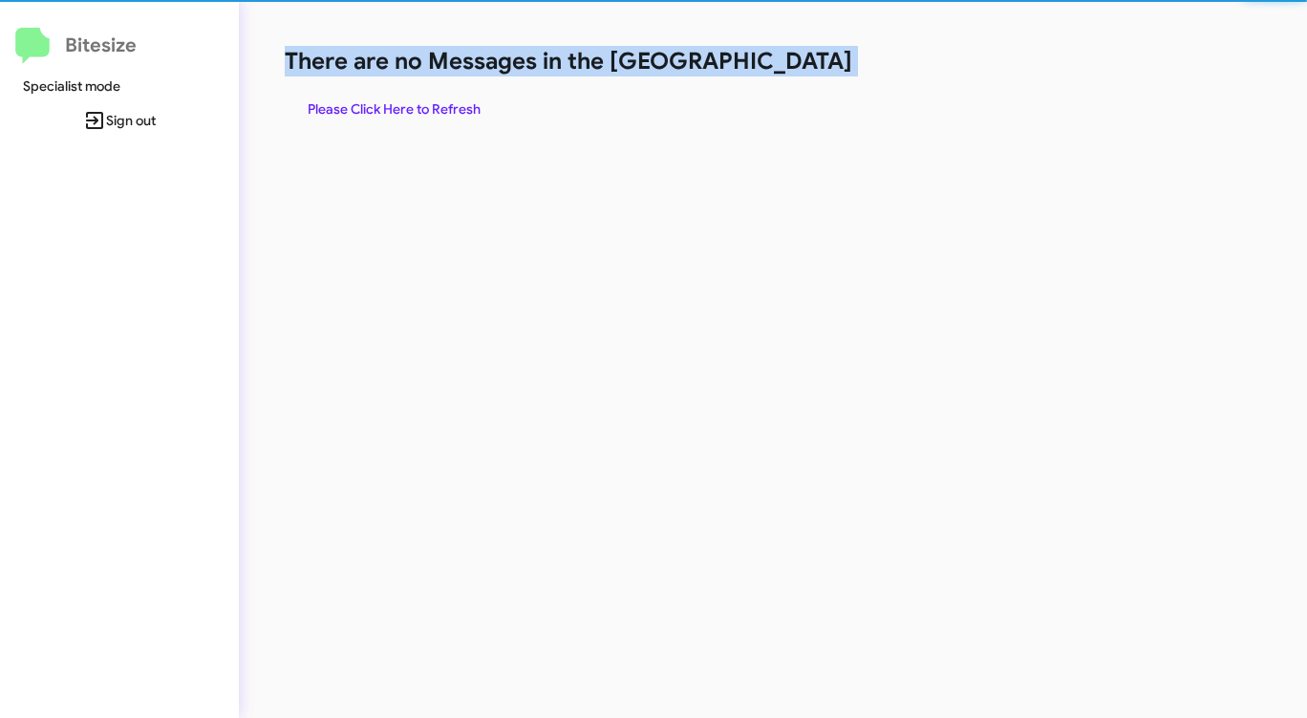
click at [449, 105] on span "Please Click Here to Refresh" at bounding box center [394, 109] width 173 height 34
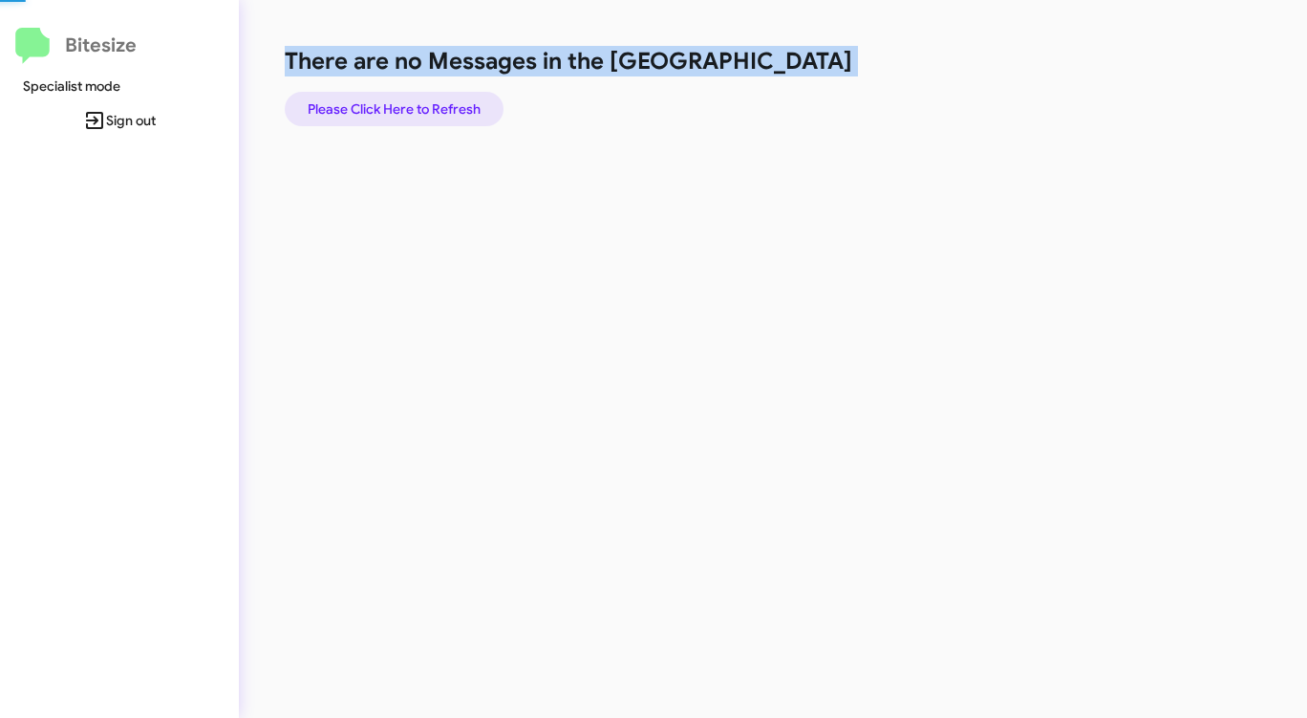
click at [449, 106] on span "Please Click Here to Refresh" at bounding box center [394, 109] width 173 height 34
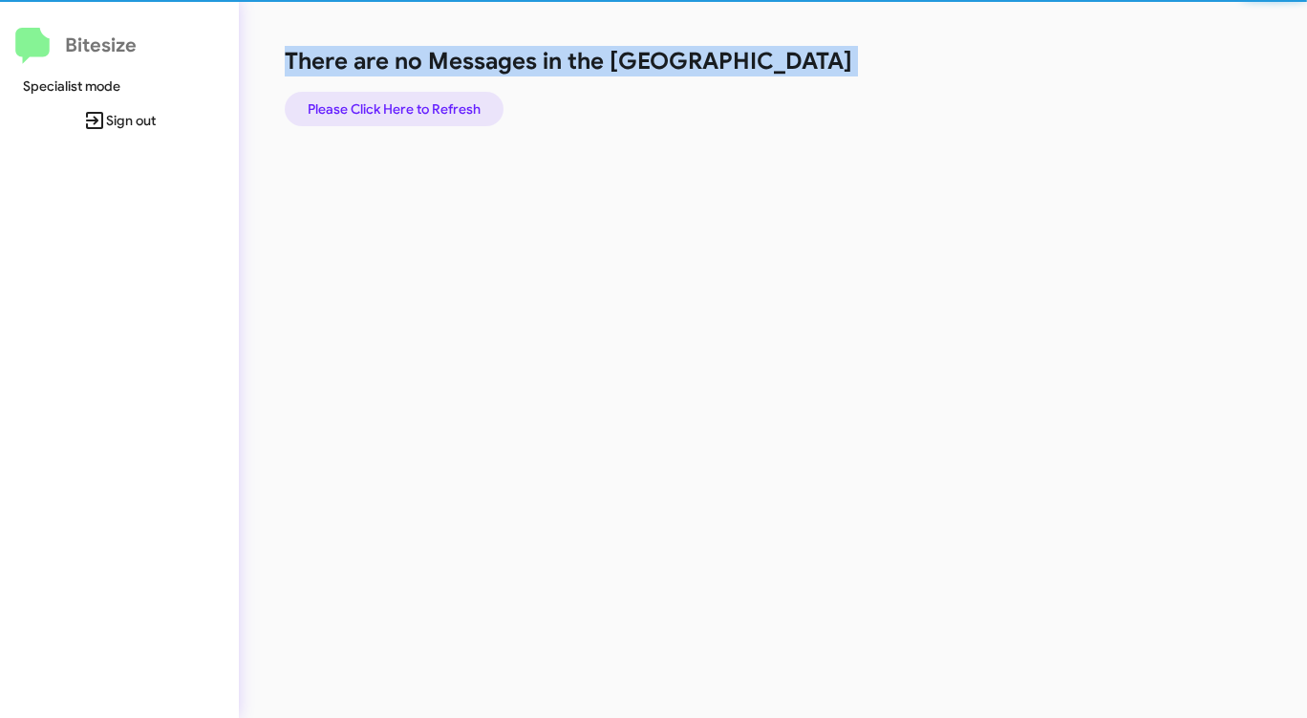
click at [449, 106] on span "Please Click Here to Refresh" at bounding box center [394, 109] width 173 height 34
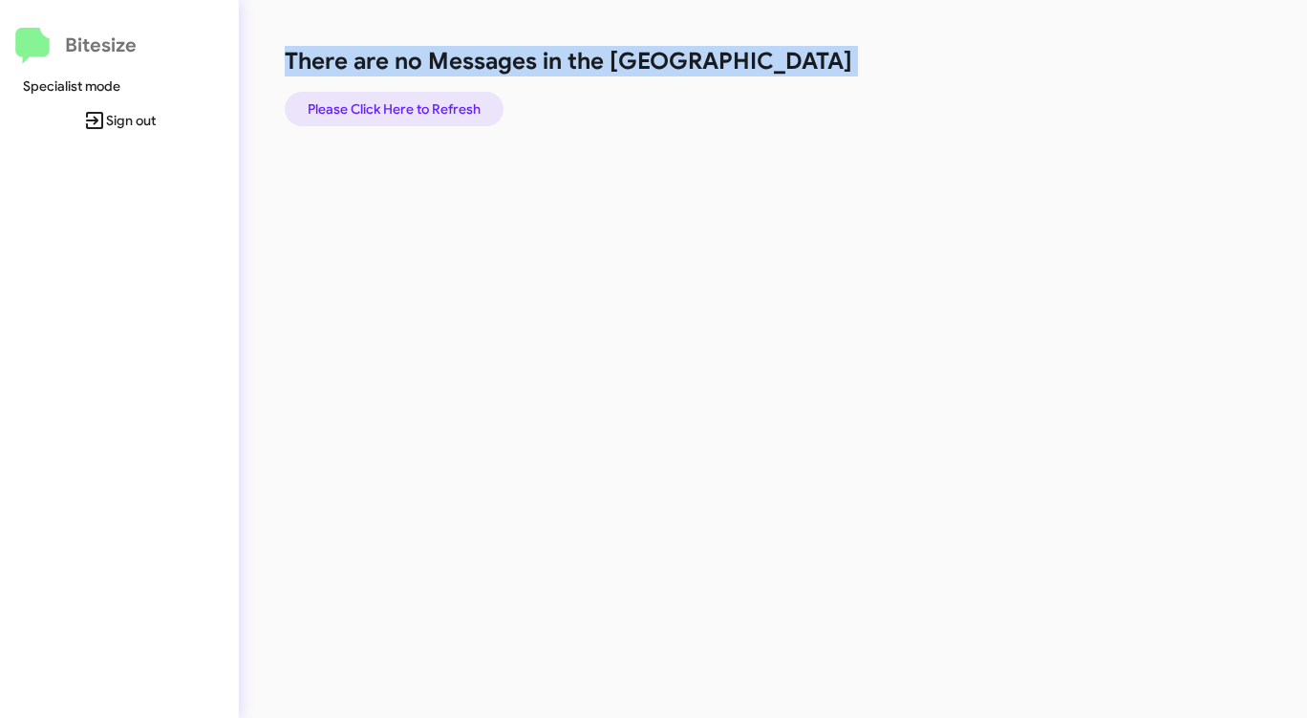
click at [449, 106] on span "Please Click Here to Refresh" at bounding box center [394, 109] width 173 height 34
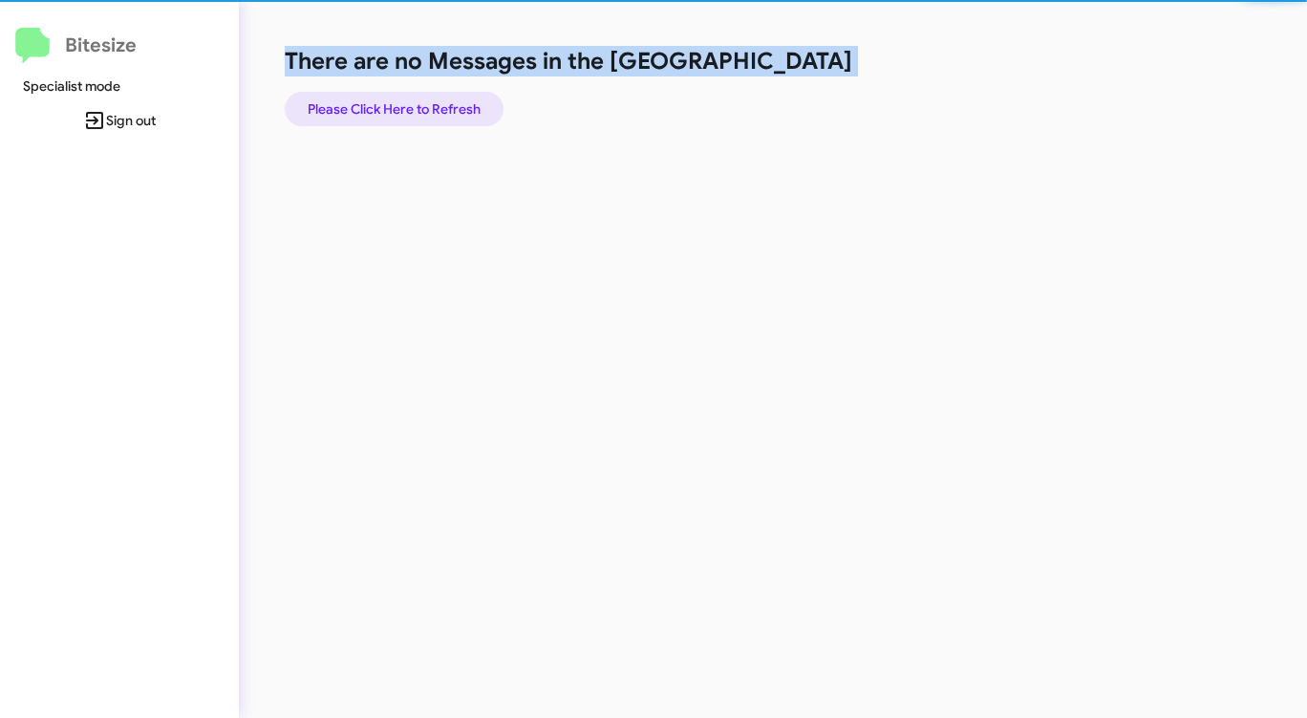
click at [449, 106] on span "Please Click Here to Refresh" at bounding box center [394, 109] width 173 height 34
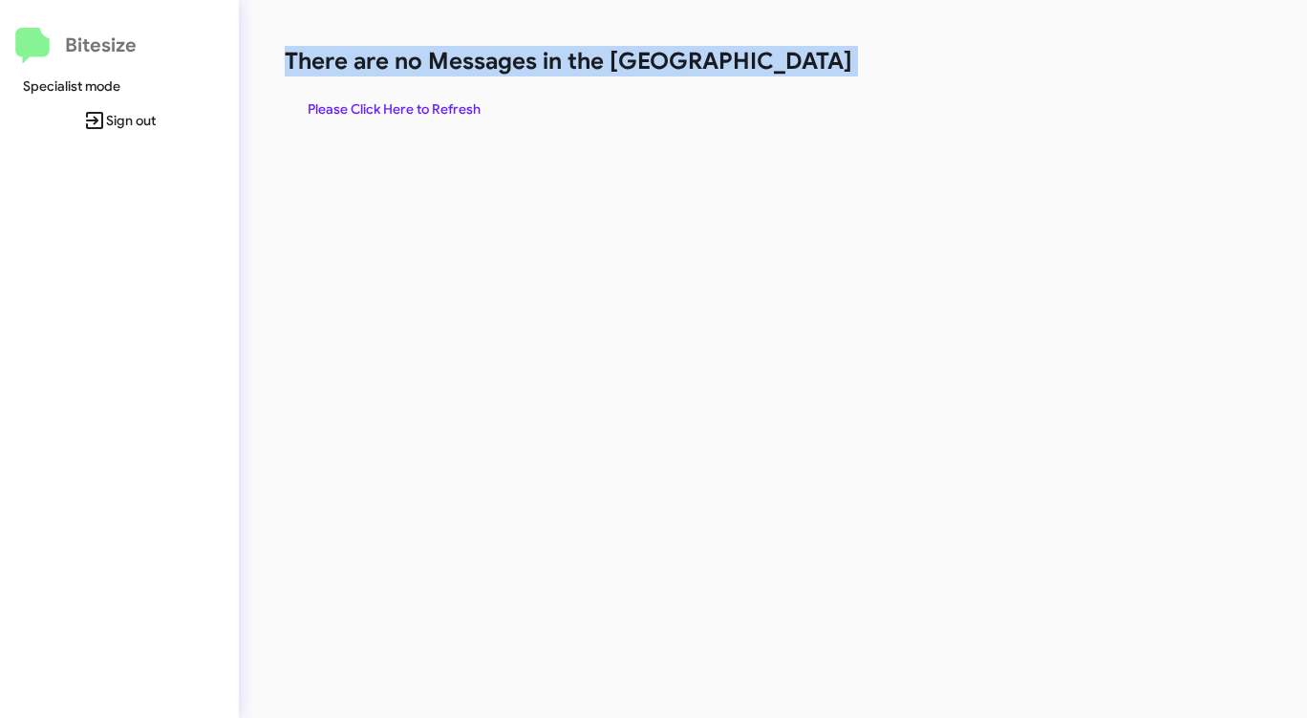
click at [449, 106] on span "Please Click Here to Refresh" at bounding box center [394, 109] width 173 height 34
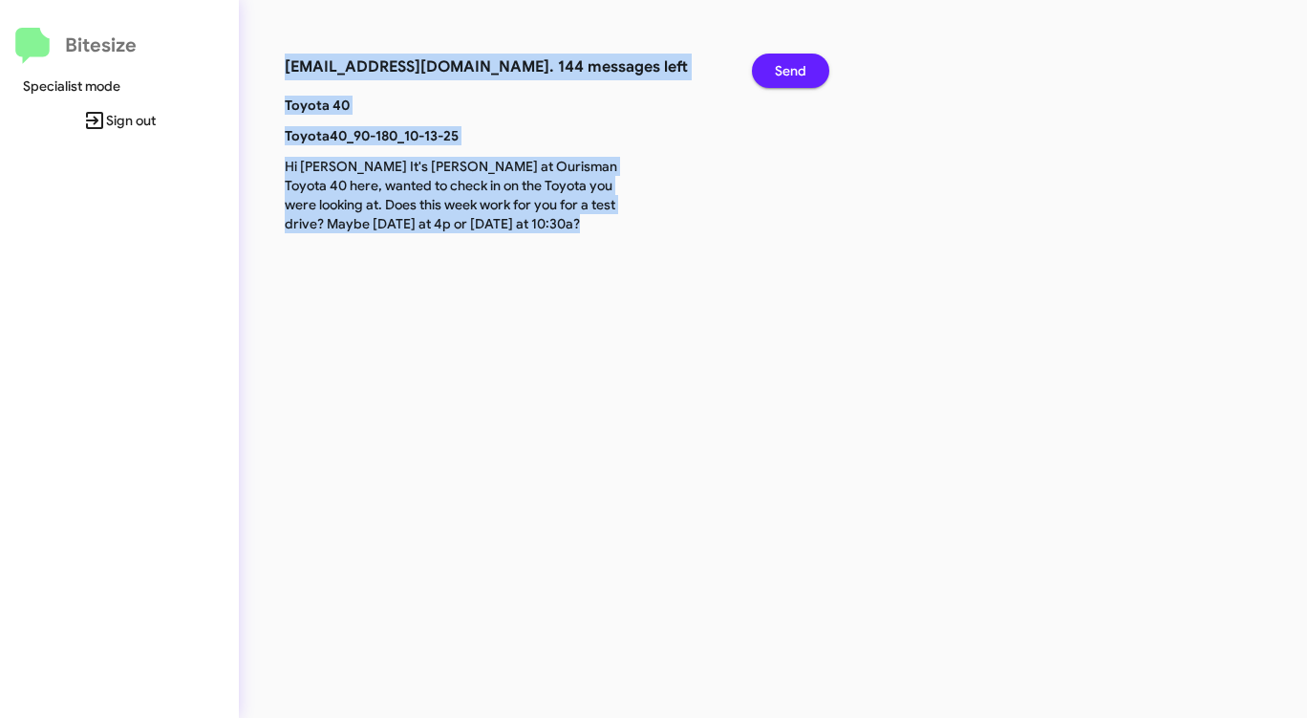
click at [788, 69] on span "Send" at bounding box center [791, 71] width 32 height 34
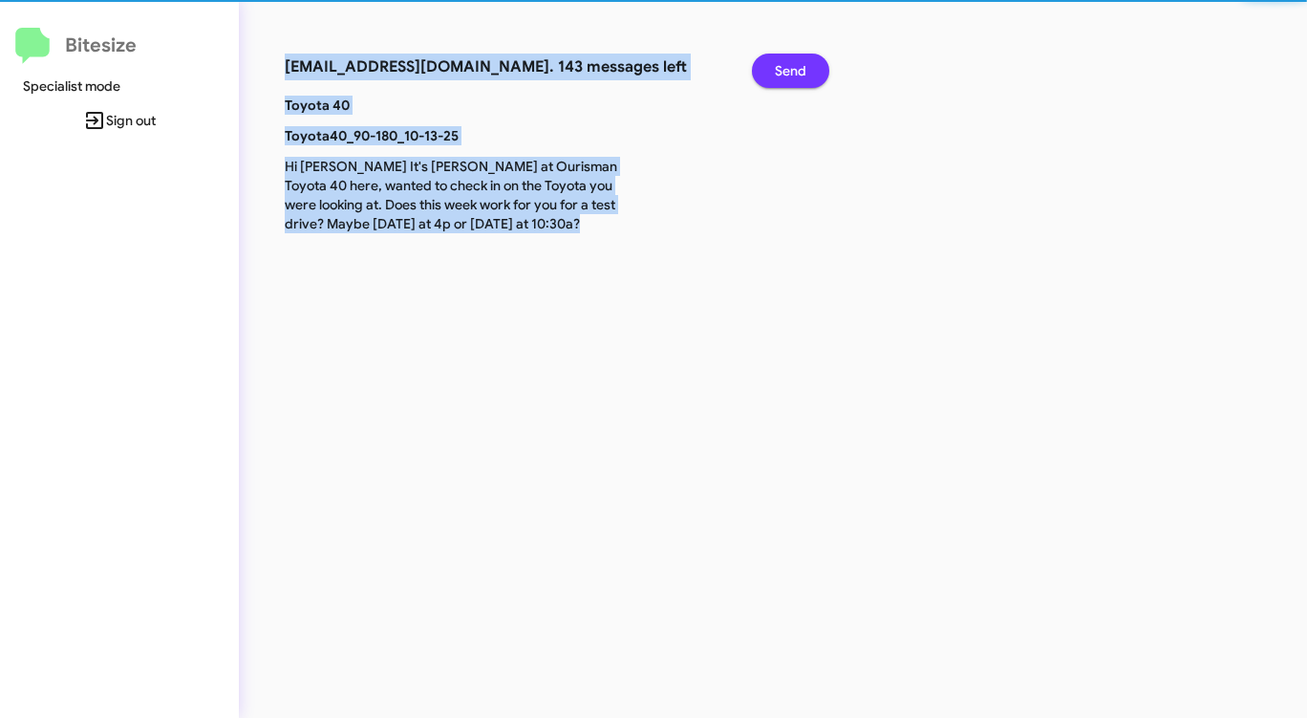
click at [788, 69] on span "Send" at bounding box center [791, 71] width 32 height 34
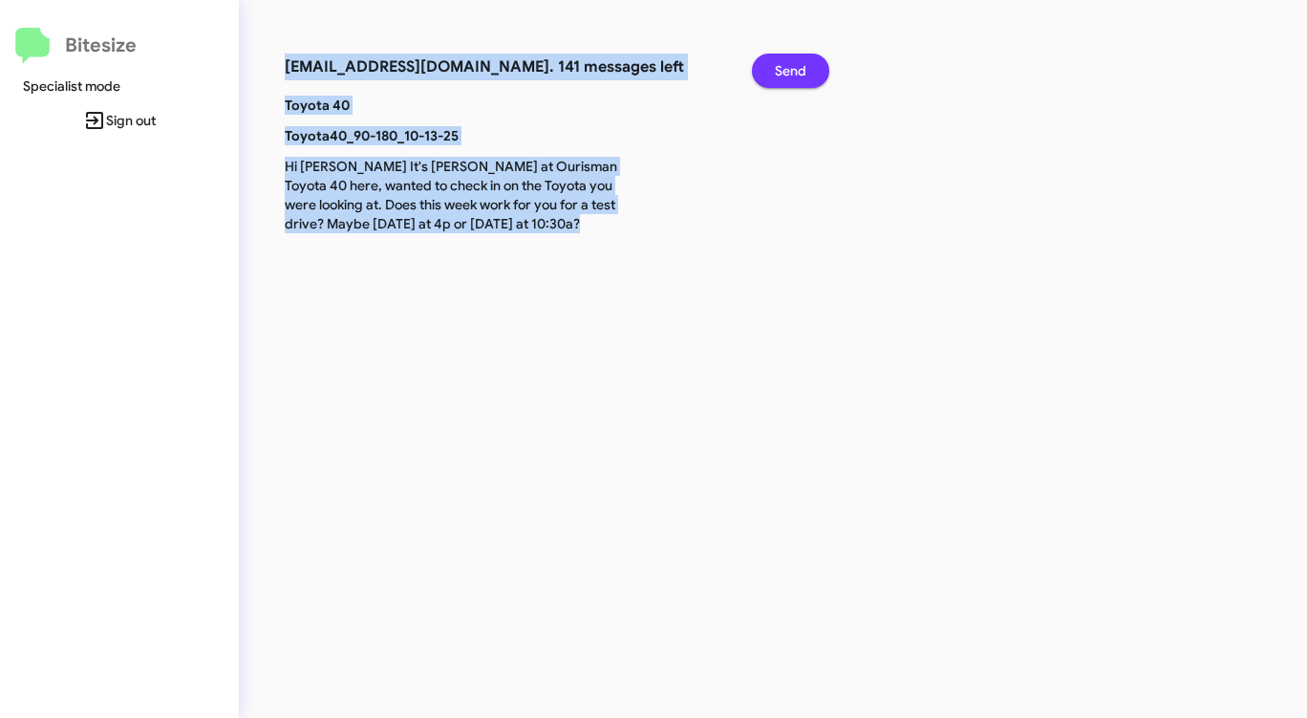
click at [789, 70] on span "Send" at bounding box center [791, 71] width 32 height 34
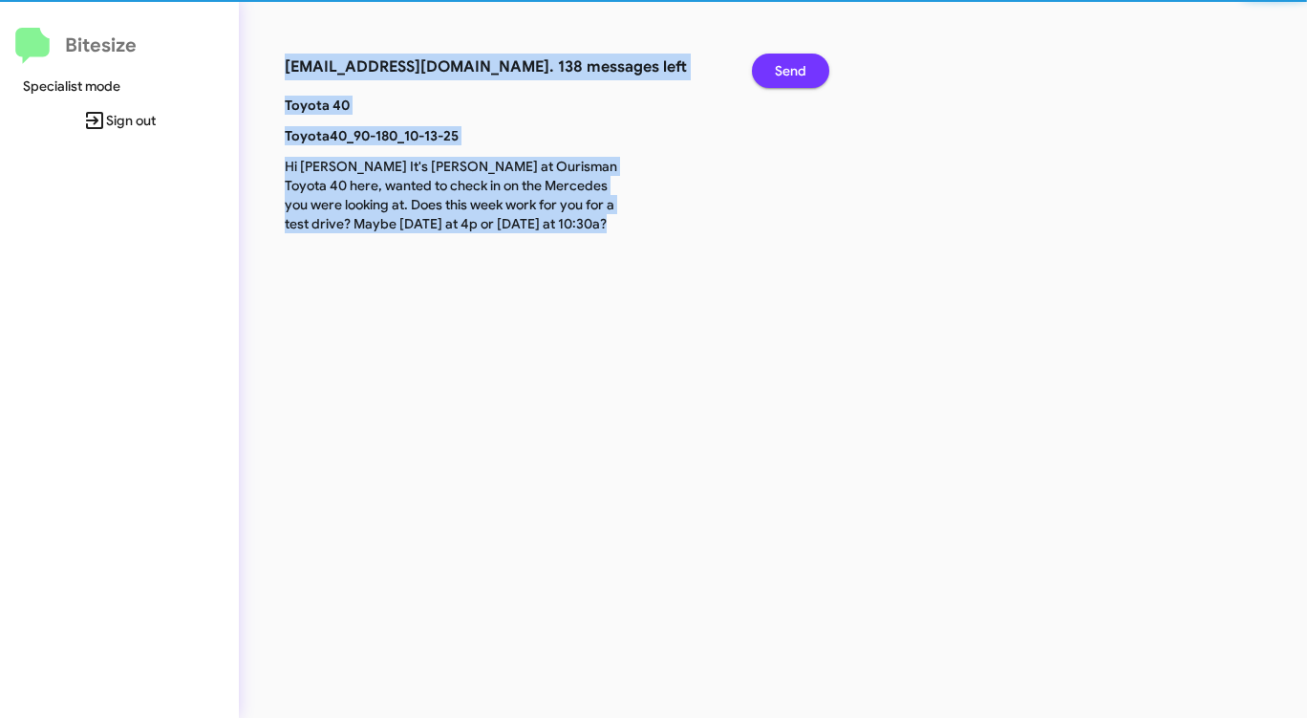
click at [789, 70] on span "Send" at bounding box center [791, 71] width 32 height 34
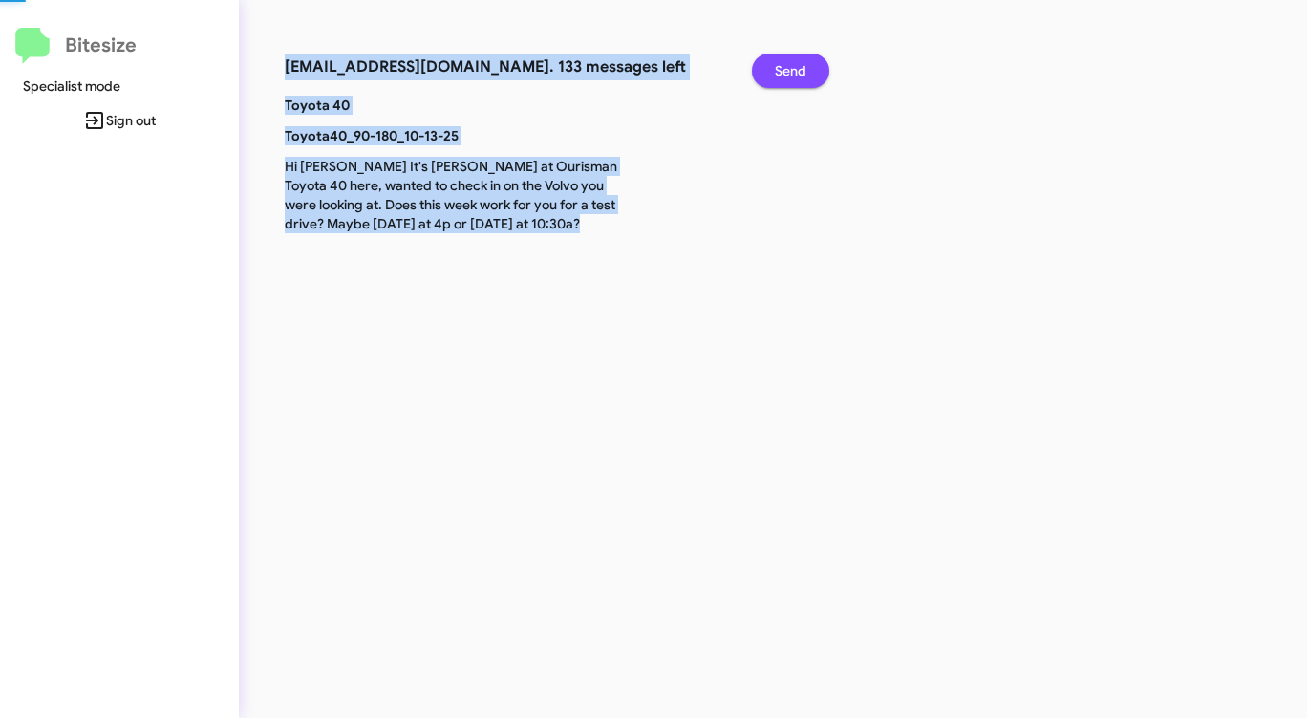
click at [789, 70] on span "Send" at bounding box center [791, 71] width 32 height 34
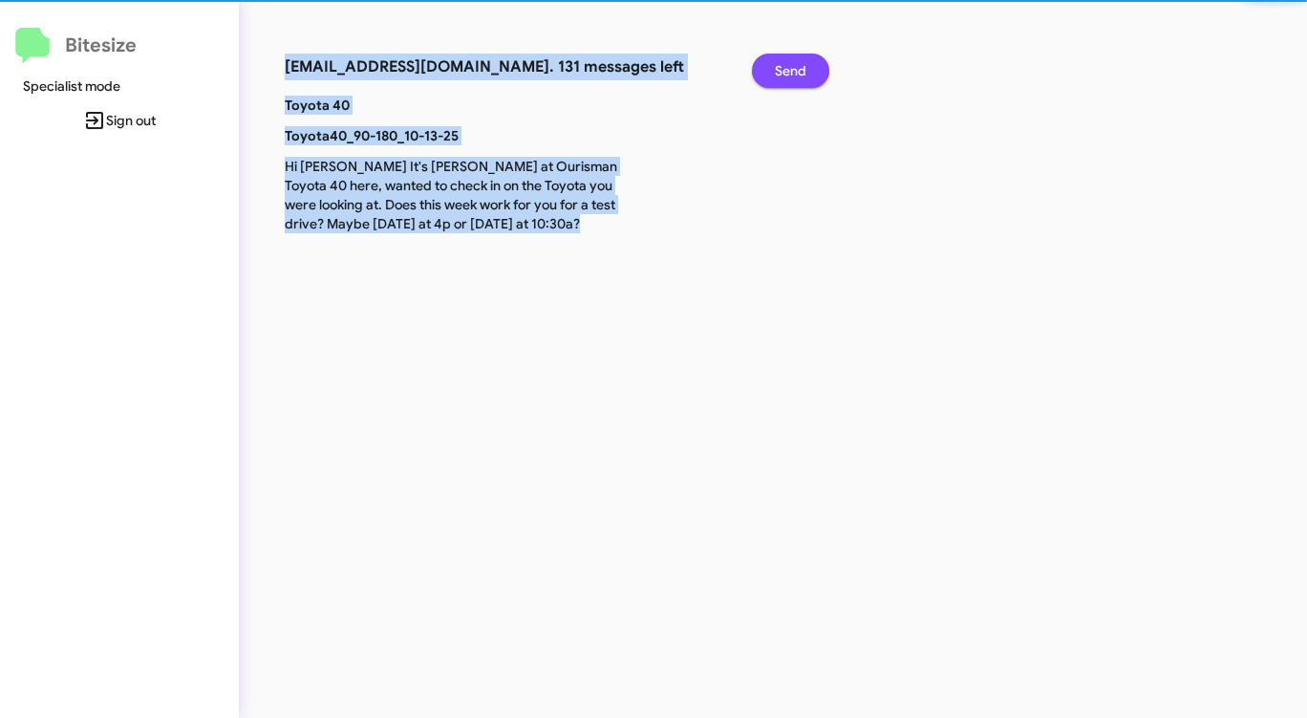
click at [789, 70] on span "Send" at bounding box center [791, 71] width 32 height 34
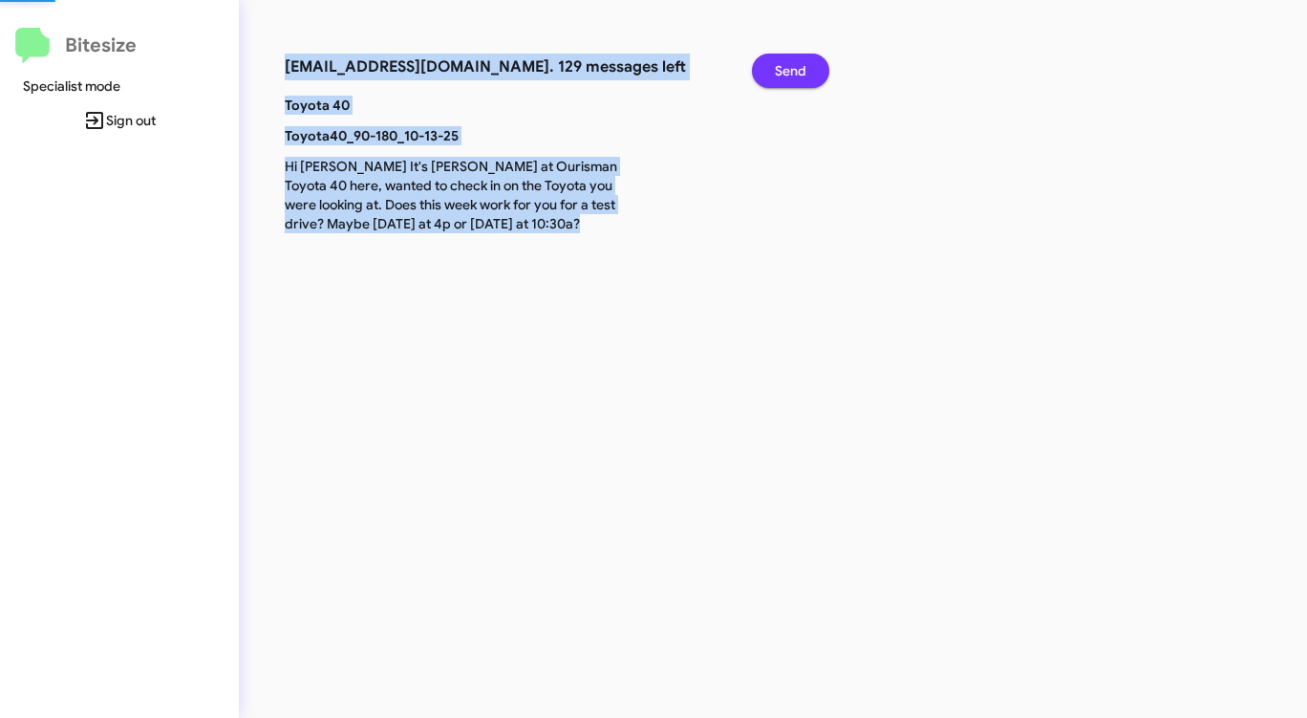
click at [789, 70] on span "Send" at bounding box center [791, 71] width 32 height 34
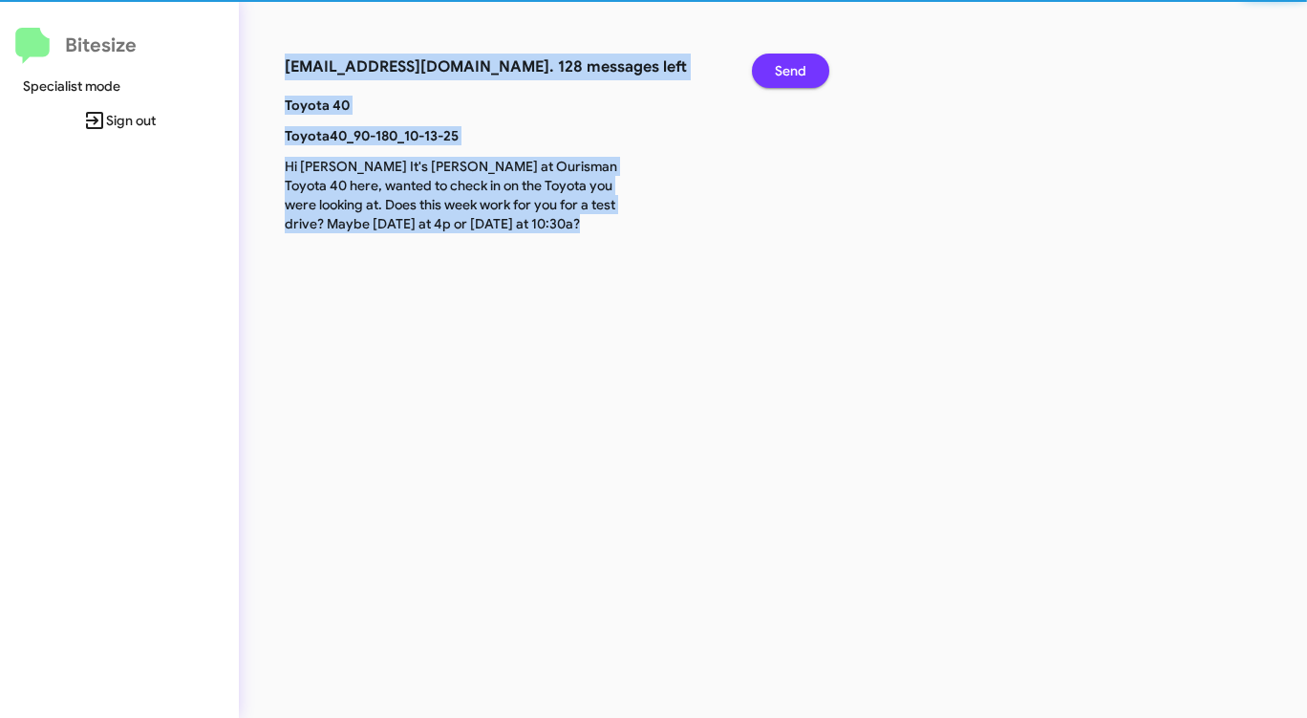
click at [789, 70] on span "Send" at bounding box center [791, 71] width 32 height 34
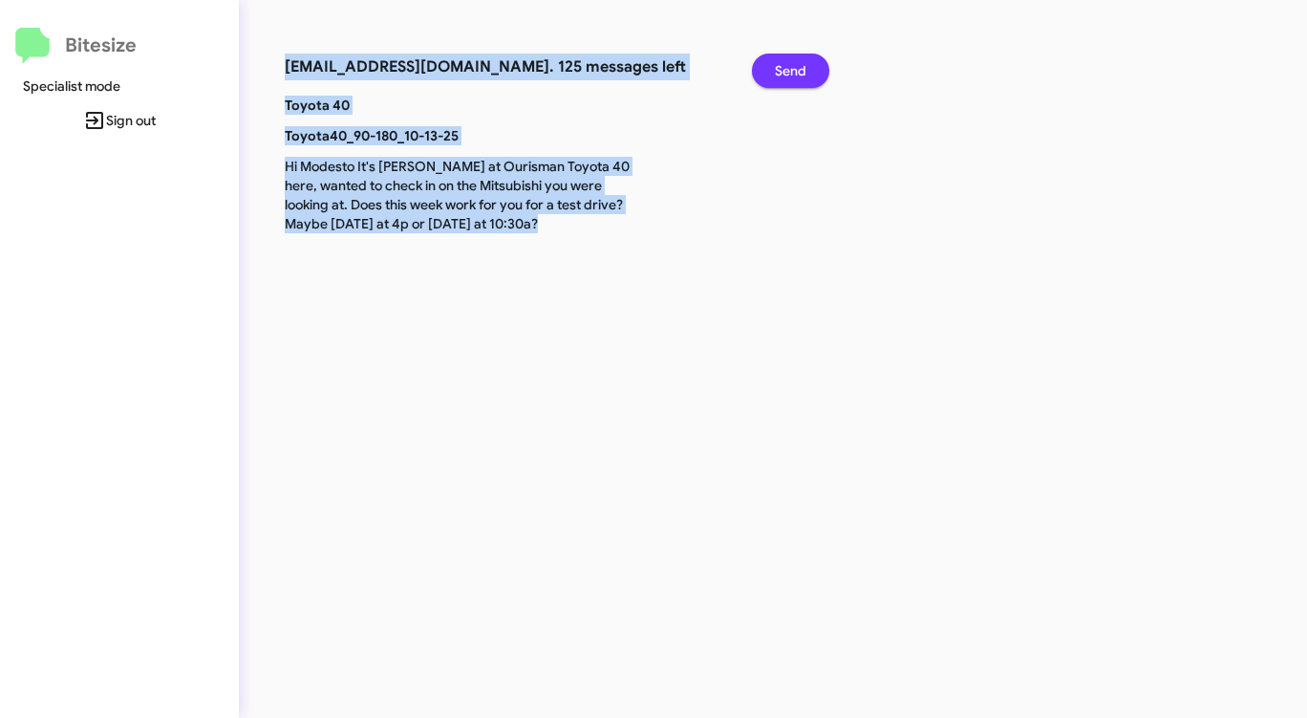
click at [788, 71] on span "Send" at bounding box center [791, 71] width 32 height 34
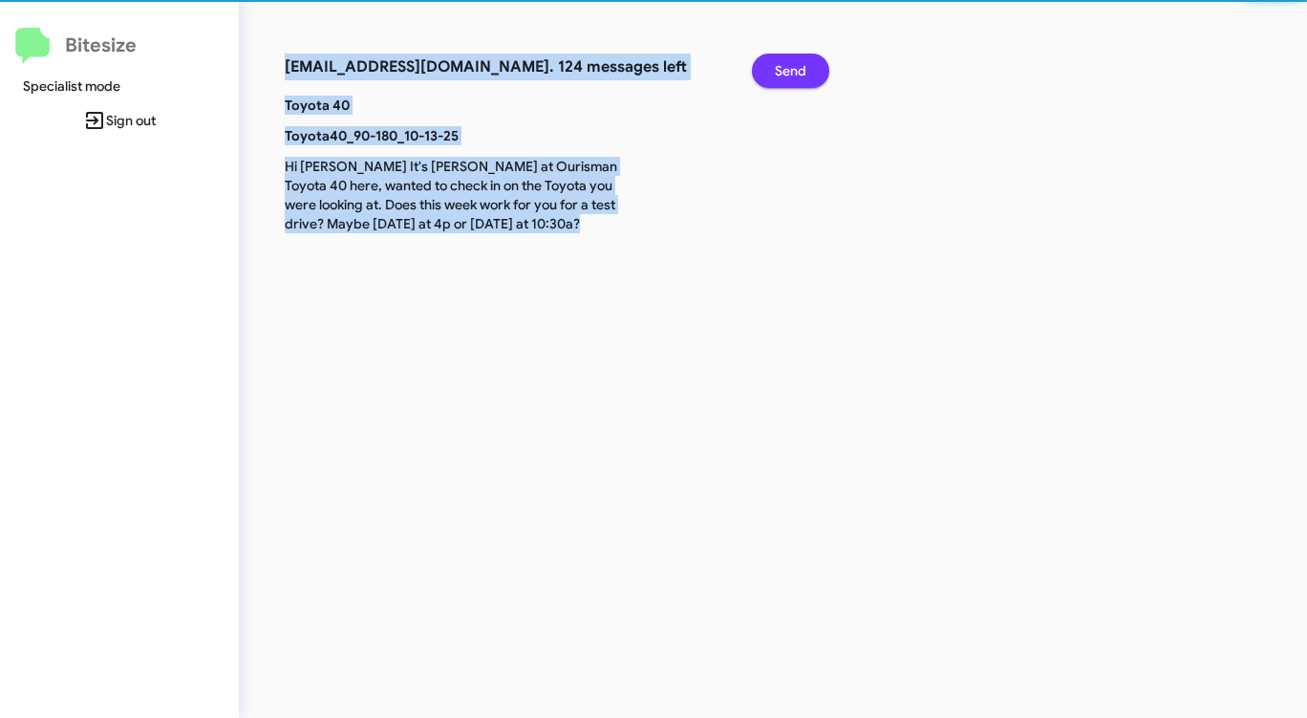
click at [788, 71] on span "Send" at bounding box center [791, 71] width 32 height 34
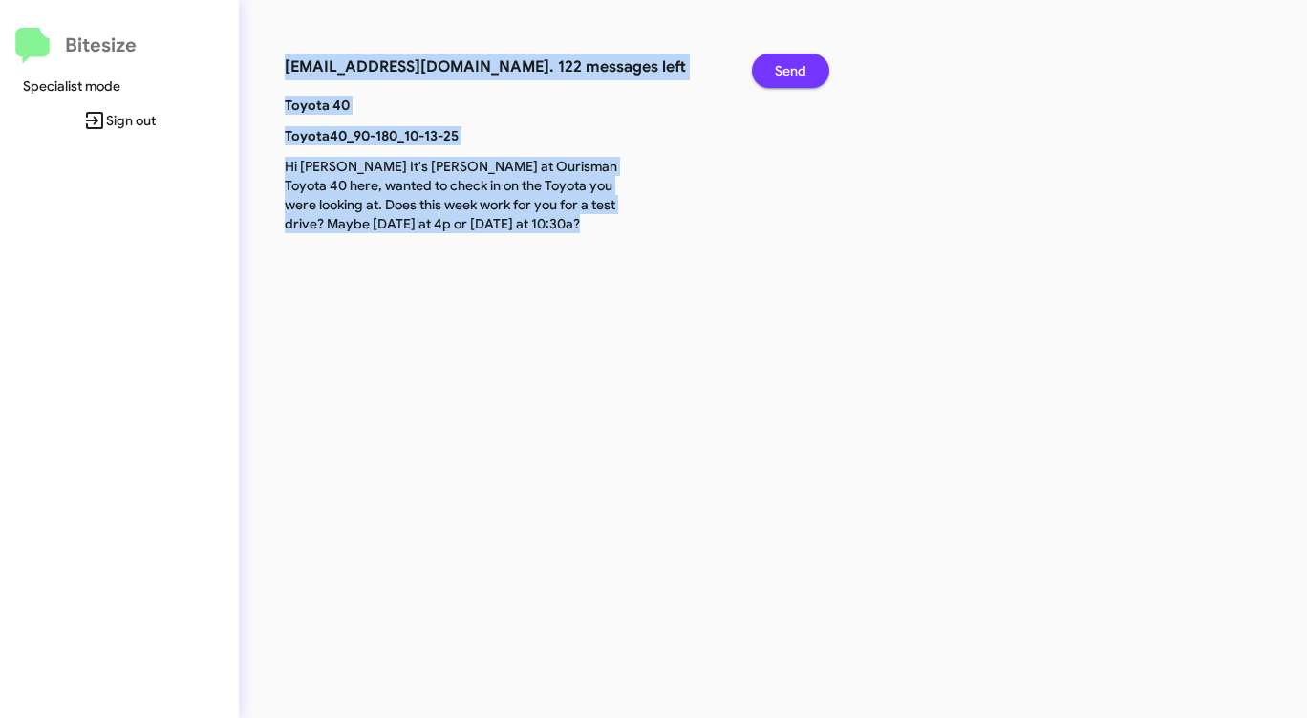
click at [788, 71] on span "Send" at bounding box center [791, 71] width 32 height 34
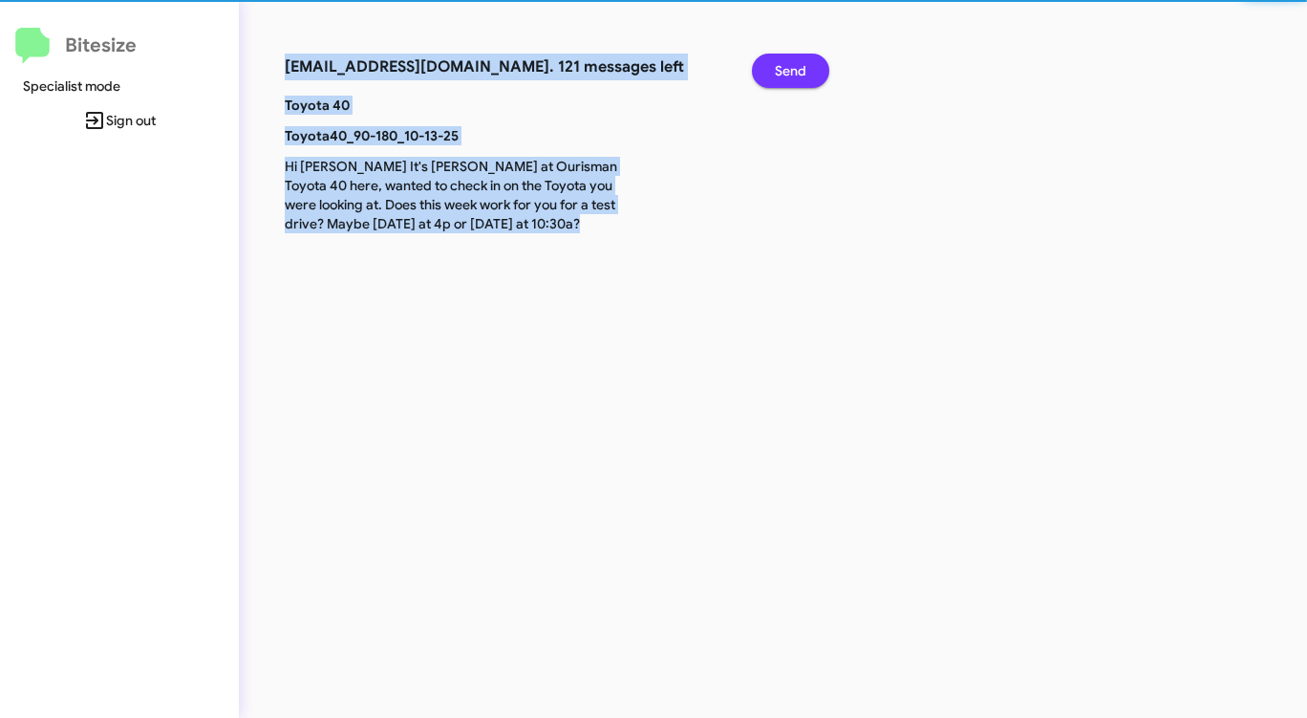
click at [788, 71] on span "Send" at bounding box center [791, 71] width 32 height 34
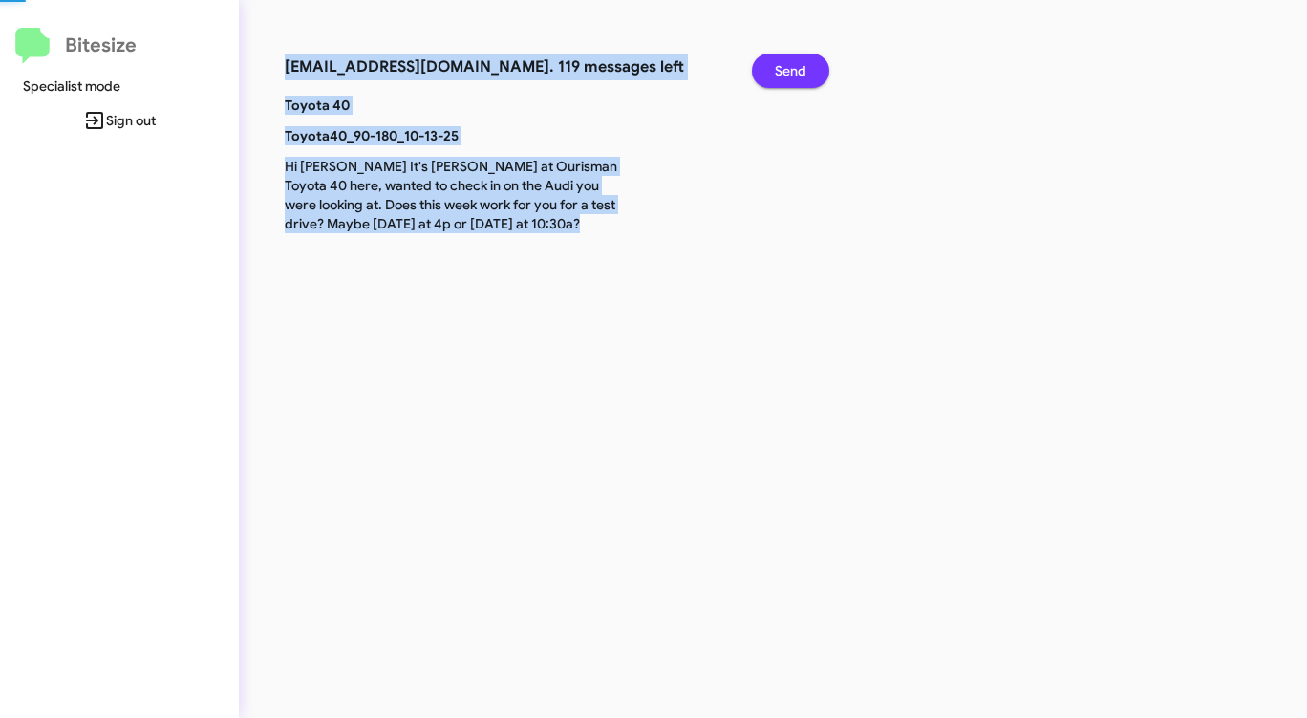
click at [788, 72] on span "Send" at bounding box center [791, 71] width 32 height 34
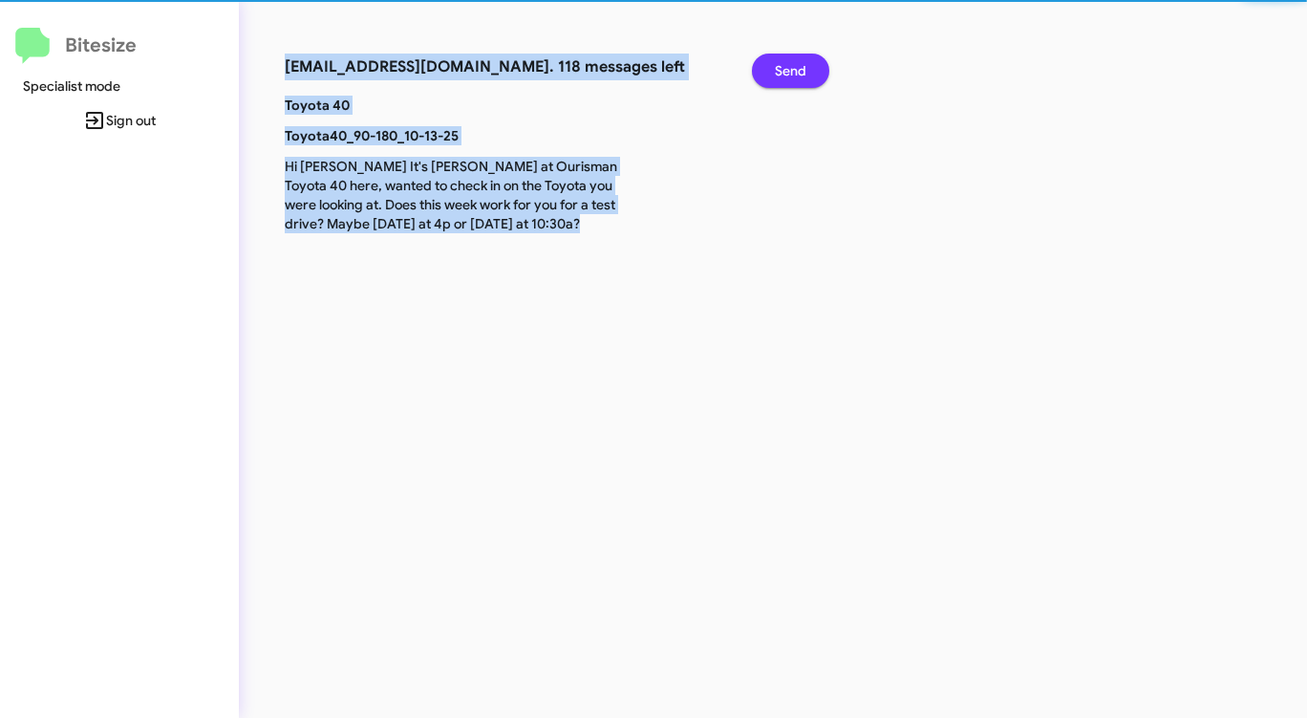
click at [788, 72] on span "Send" at bounding box center [791, 71] width 32 height 34
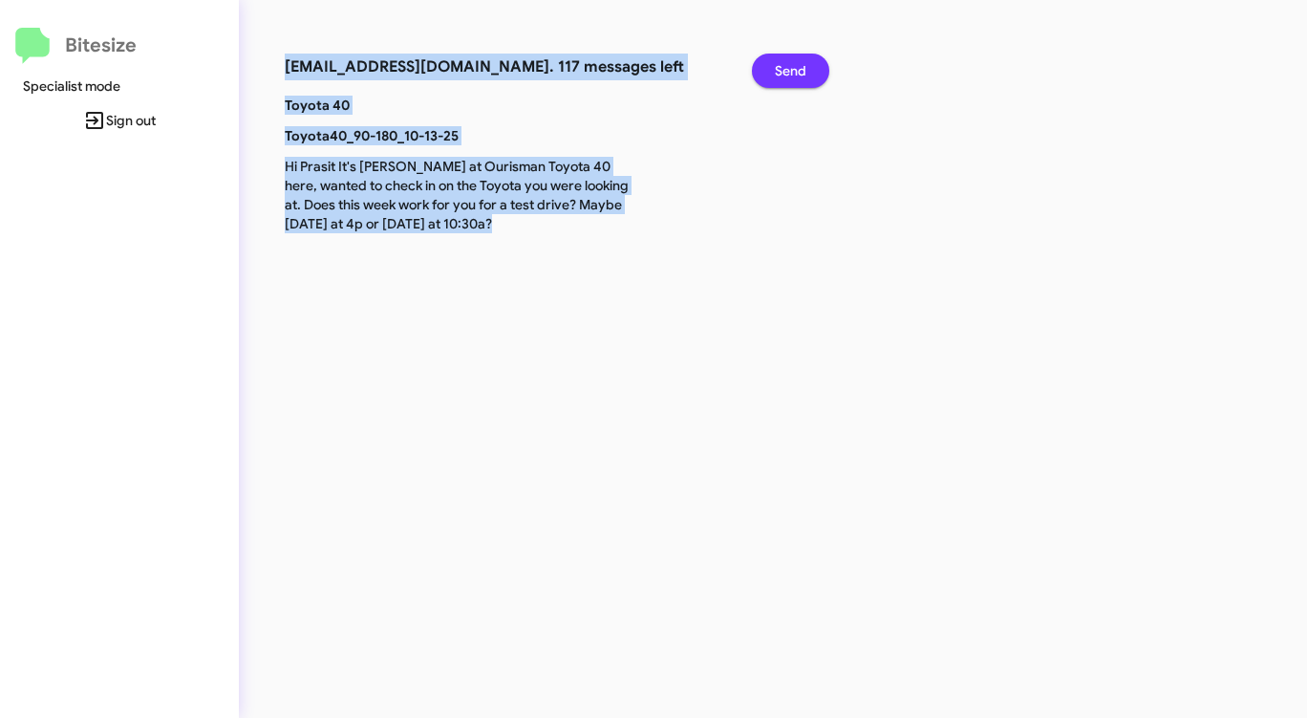
click at [788, 72] on span "Send" at bounding box center [791, 71] width 32 height 34
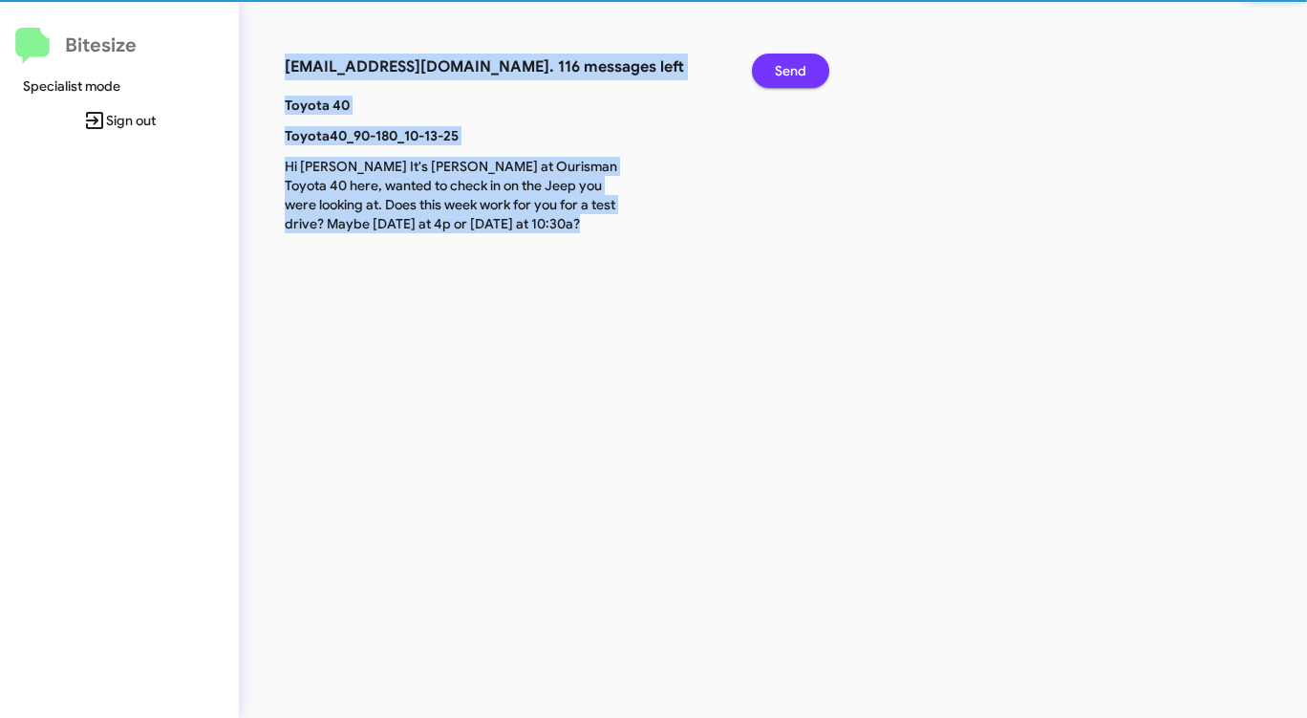
click at [788, 72] on span "Send" at bounding box center [791, 71] width 32 height 34
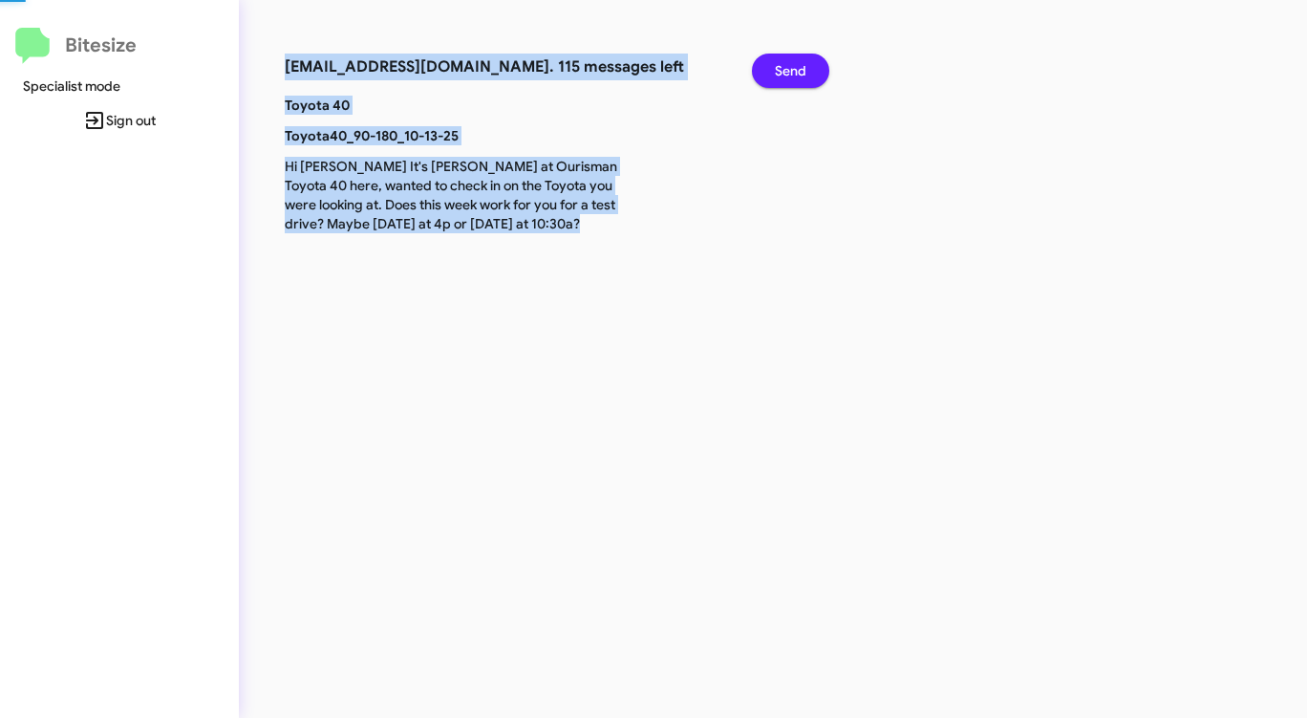
click at [788, 72] on span "Send" at bounding box center [791, 71] width 32 height 34
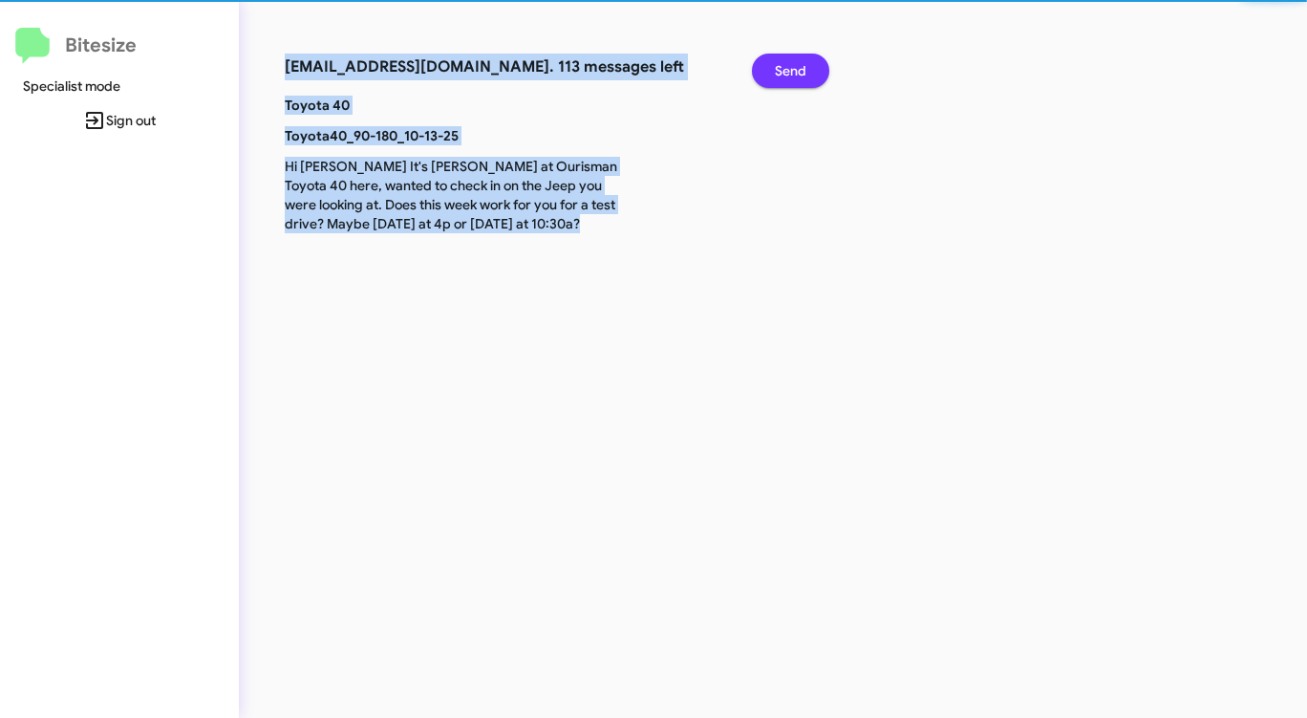
click at [788, 72] on span "Send" at bounding box center [791, 71] width 32 height 34
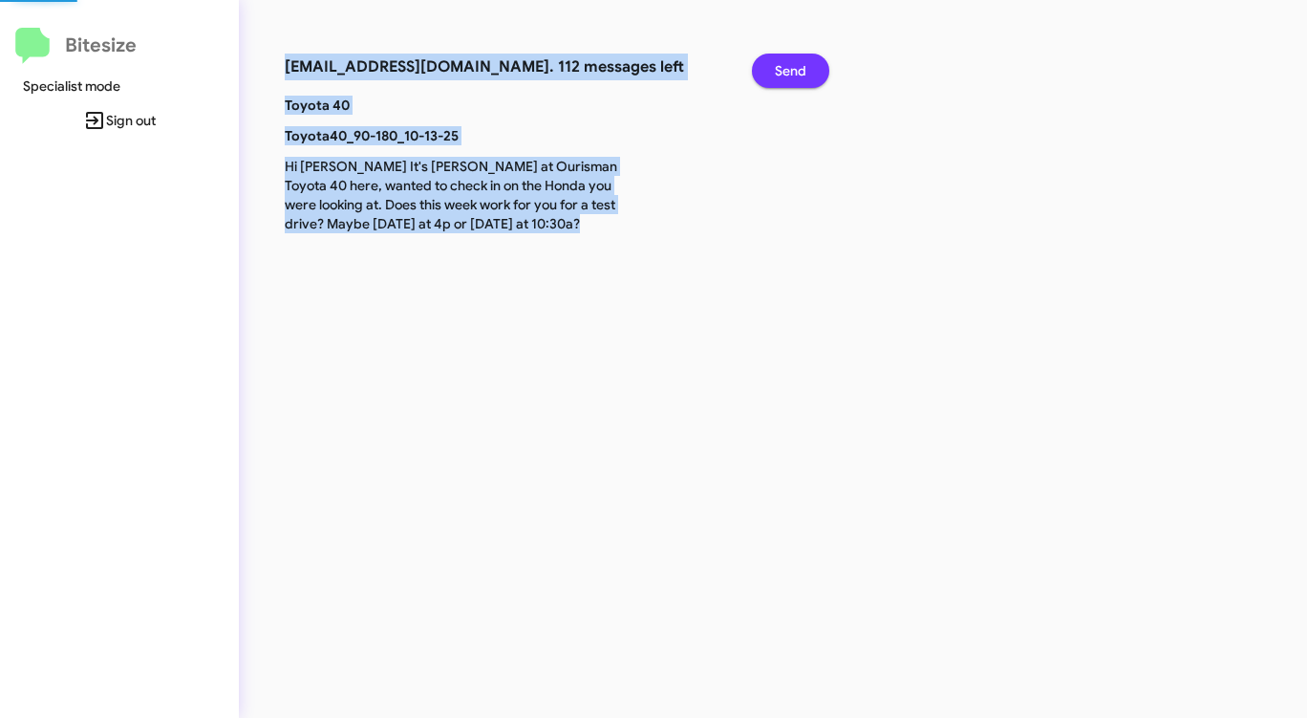
click at [788, 72] on span "Send" at bounding box center [791, 71] width 32 height 34
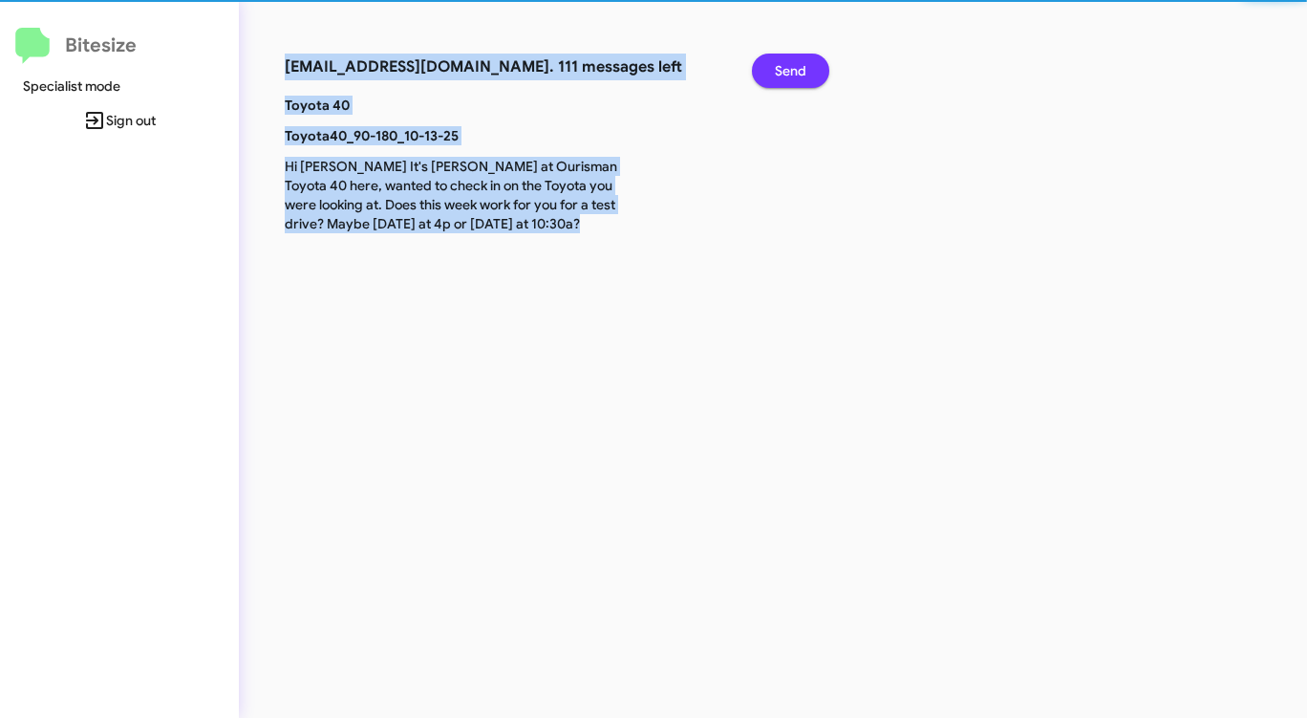
click at [788, 72] on span "Send" at bounding box center [791, 71] width 32 height 34
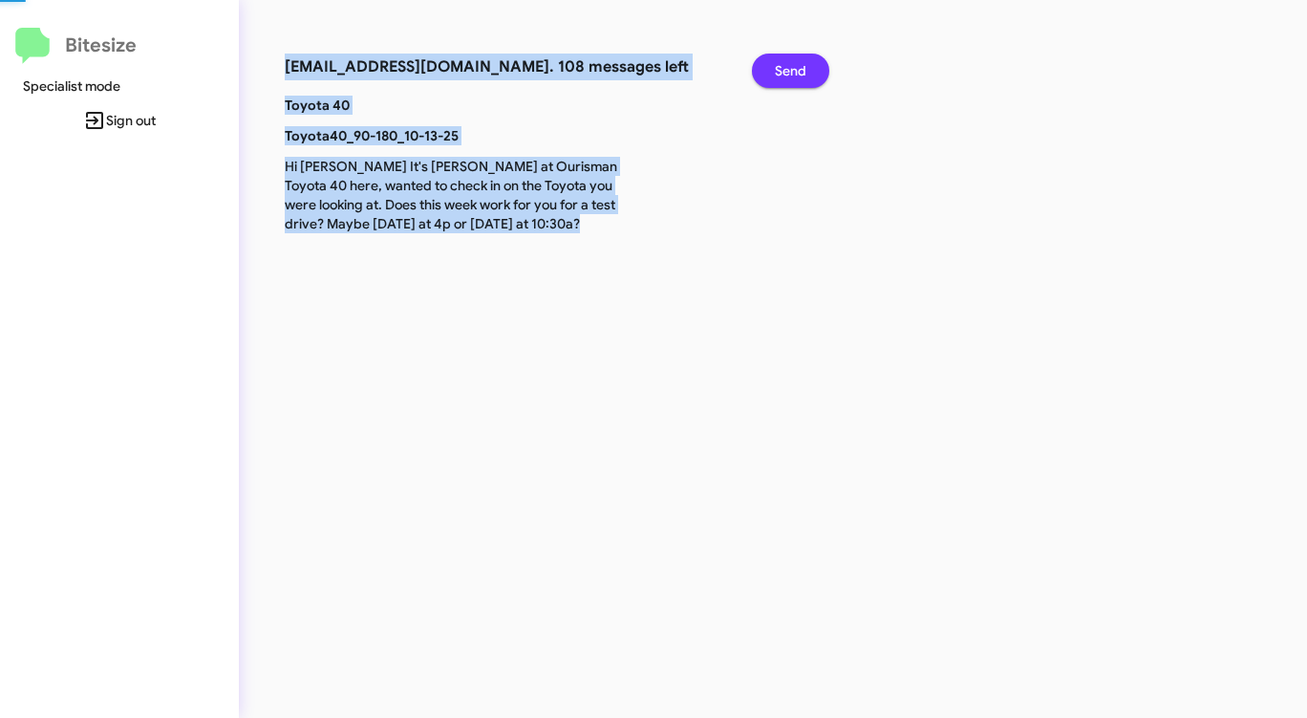
click at [788, 72] on span "Send" at bounding box center [791, 71] width 32 height 34
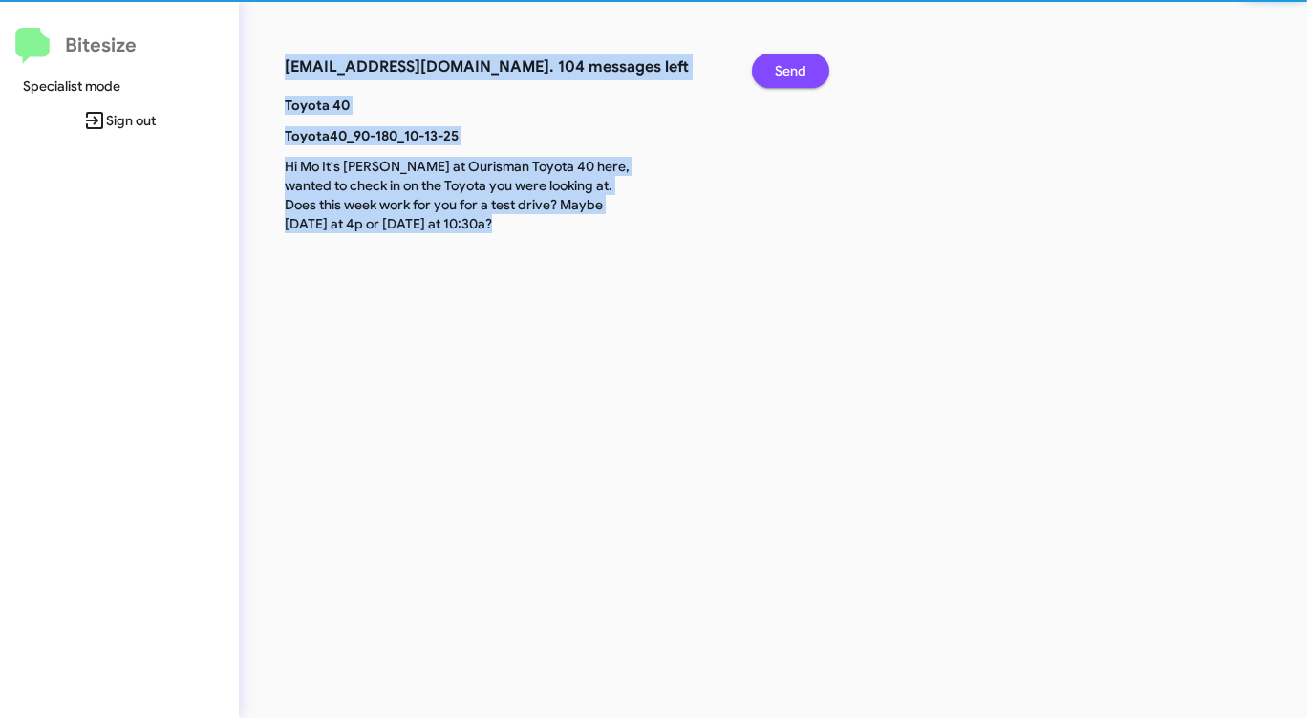
click at [788, 72] on span "Send" at bounding box center [791, 71] width 32 height 34
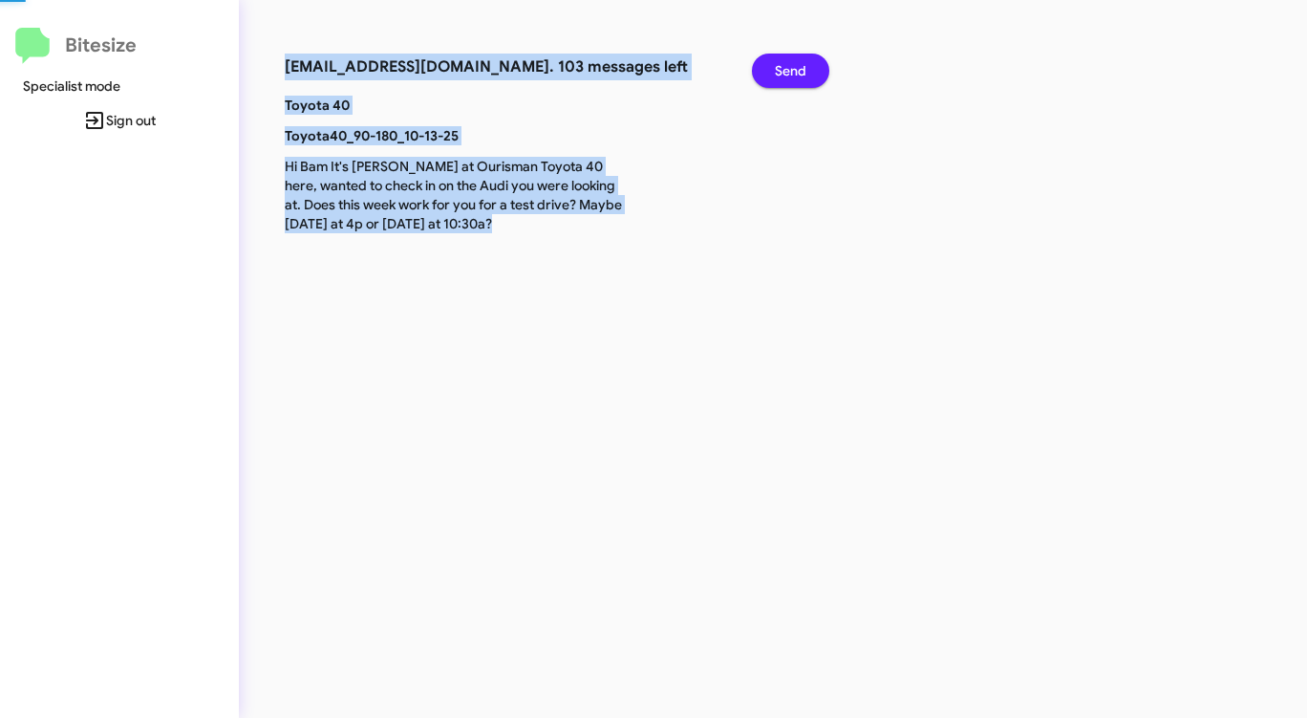
click at [788, 72] on span "Send" at bounding box center [791, 71] width 32 height 34
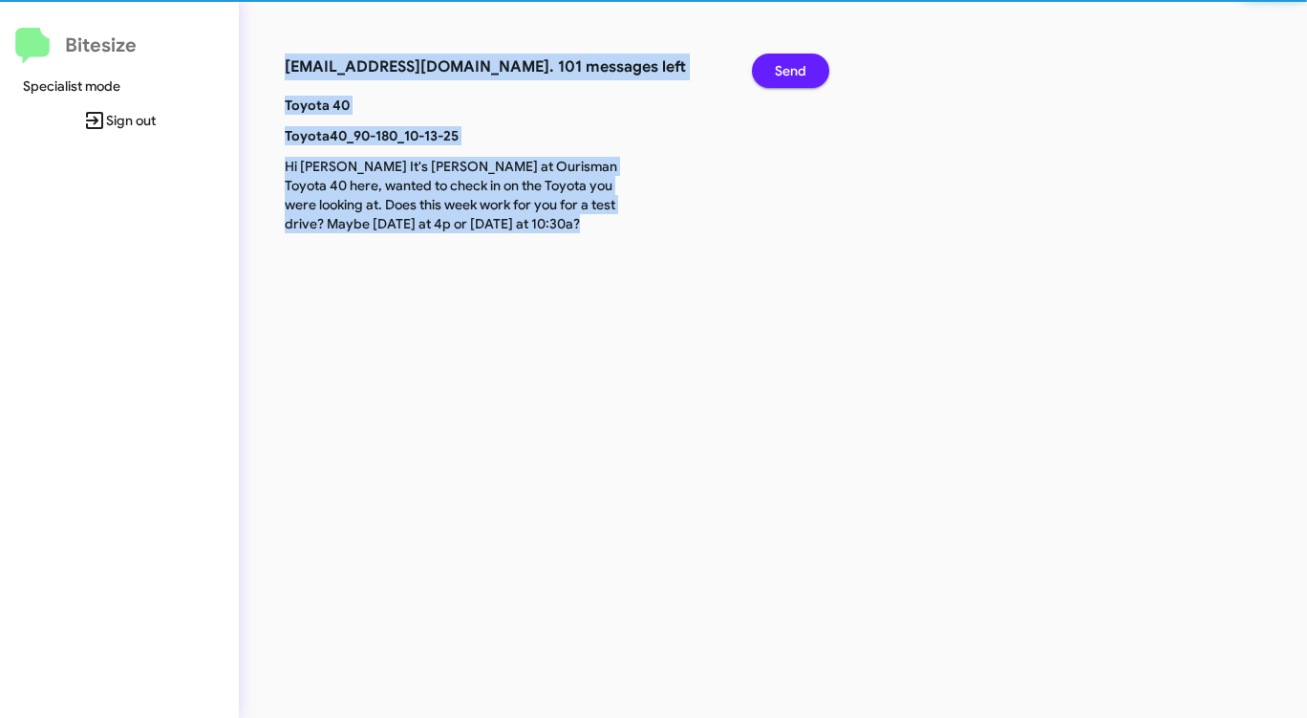
click at [788, 72] on span "Send" at bounding box center [791, 71] width 32 height 34
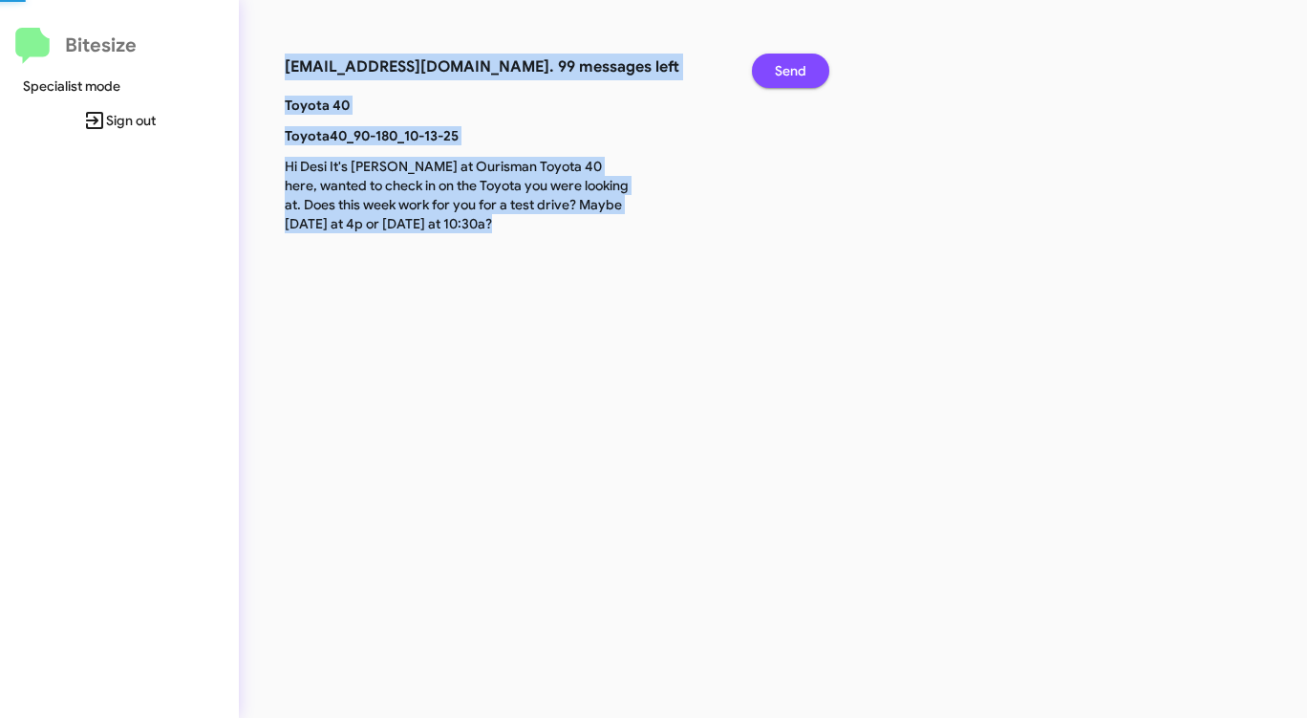
click at [788, 72] on span "Send" at bounding box center [791, 71] width 32 height 34
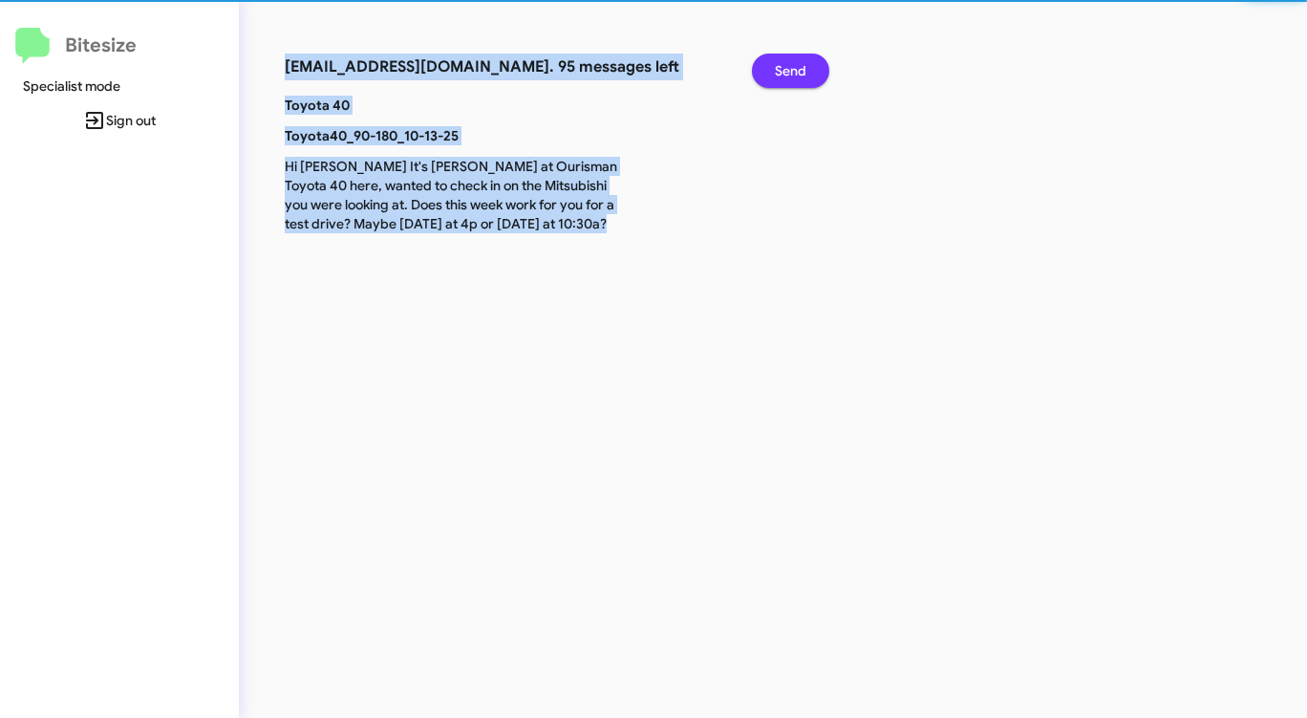
click at [788, 72] on span "Send" at bounding box center [791, 71] width 32 height 34
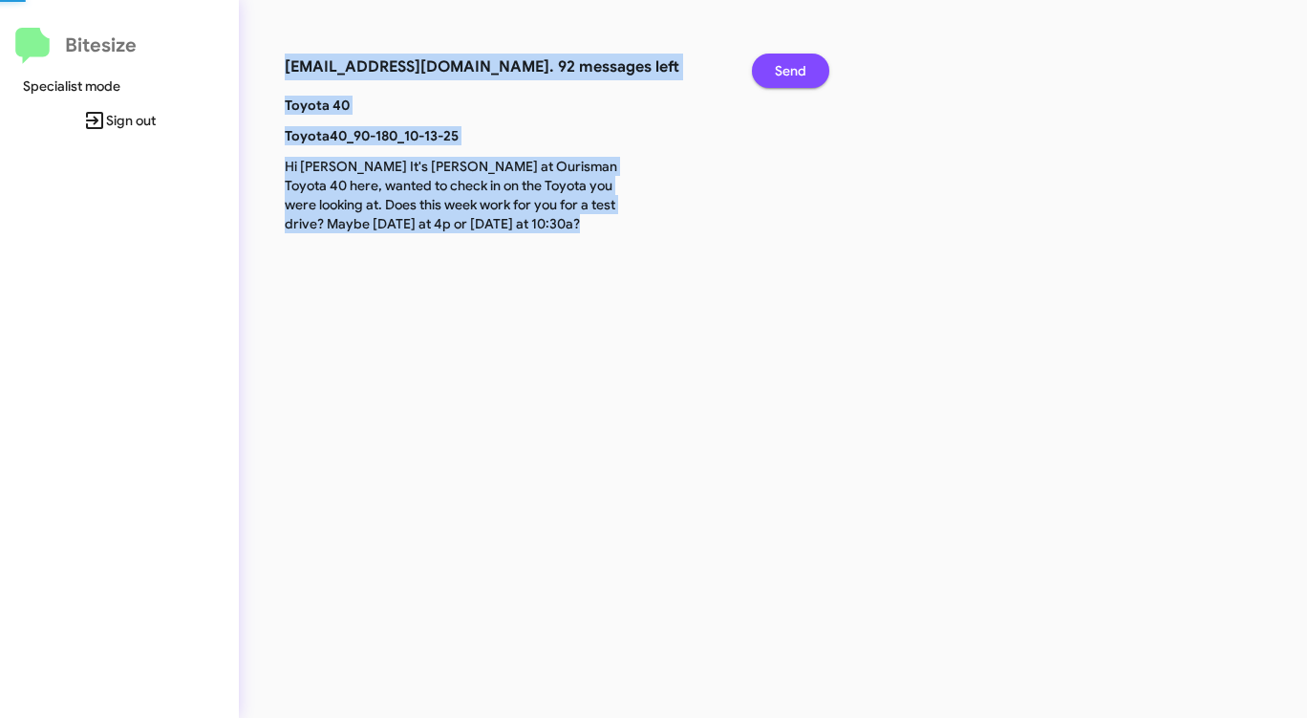
click at [788, 72] on span "Send" at bounding box center [791, 71] width 32 height 34
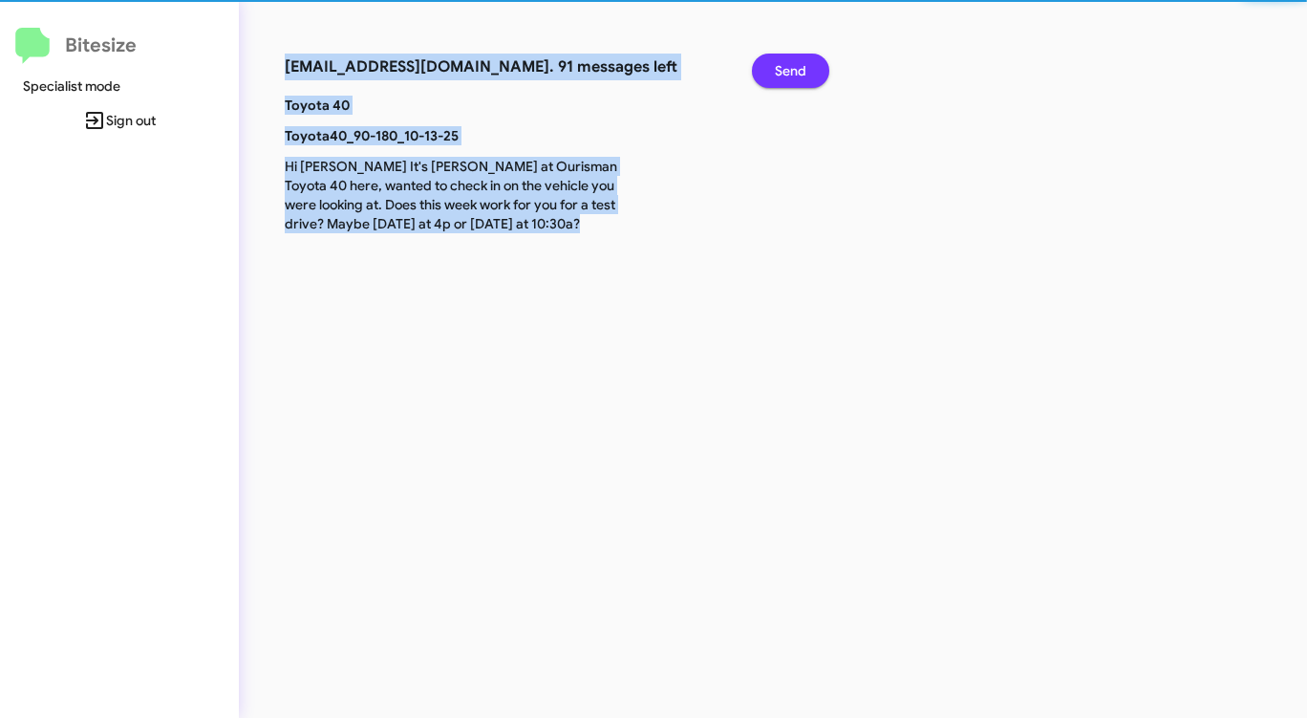
click at [788, 72] on span "Send" at bounding box center [791, 71] width 32 height 34
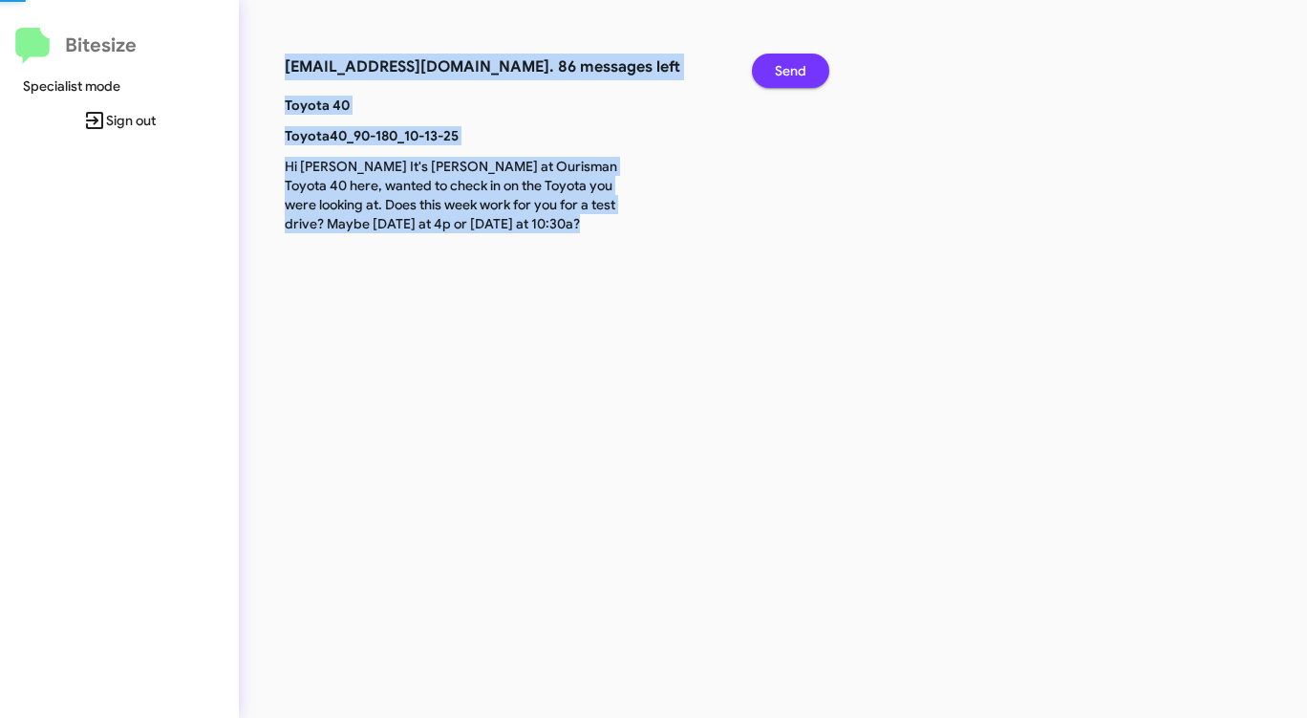
click at [788, 72] on span "Send" at bounding box center [791, 71] width 32 height 34
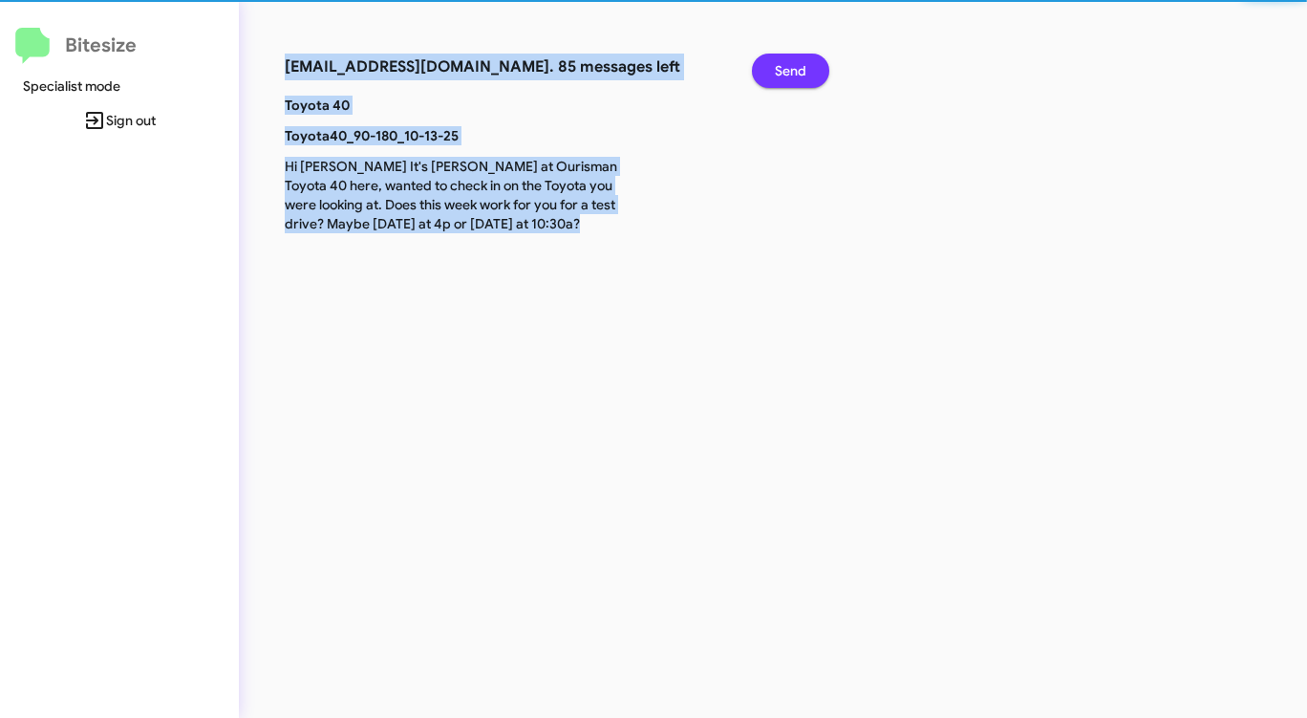
click at [788, 72] on span "Send" at bounding box center [791, 71] width 32 height 34
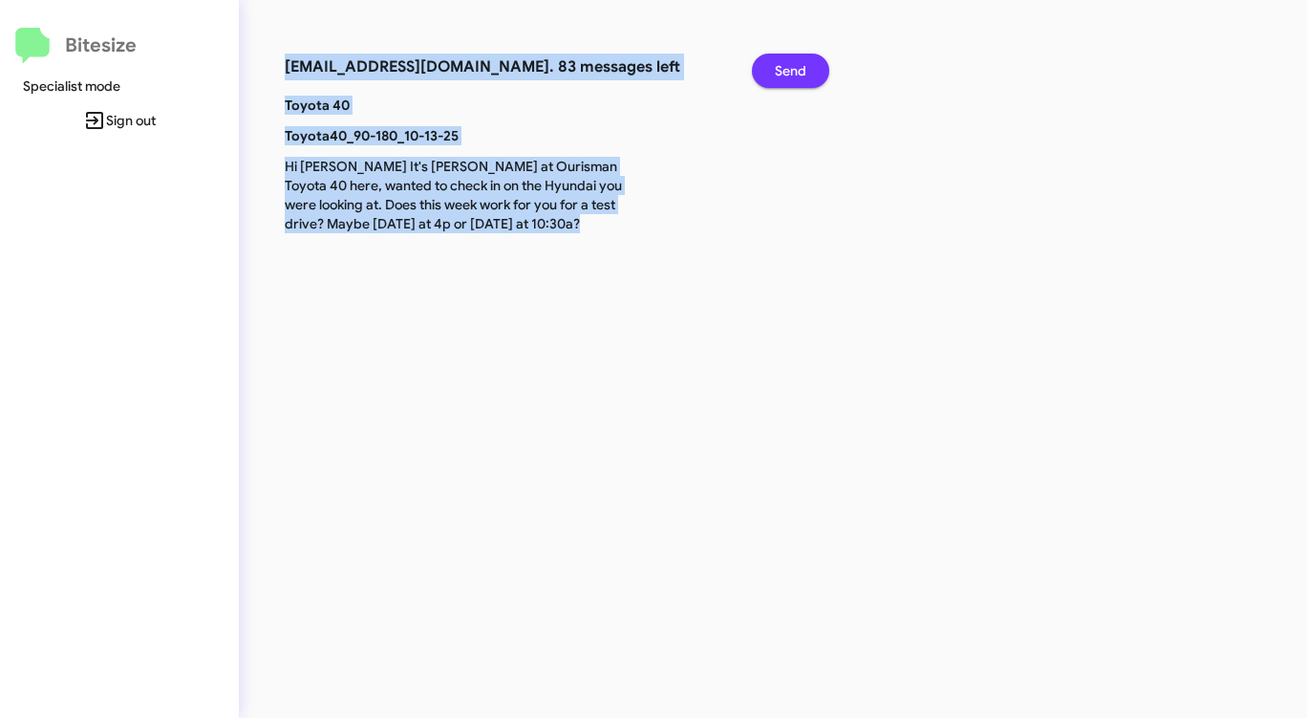
click at [788, 72] on span "Send" at bounding box center [791, 71] width 32 height 34
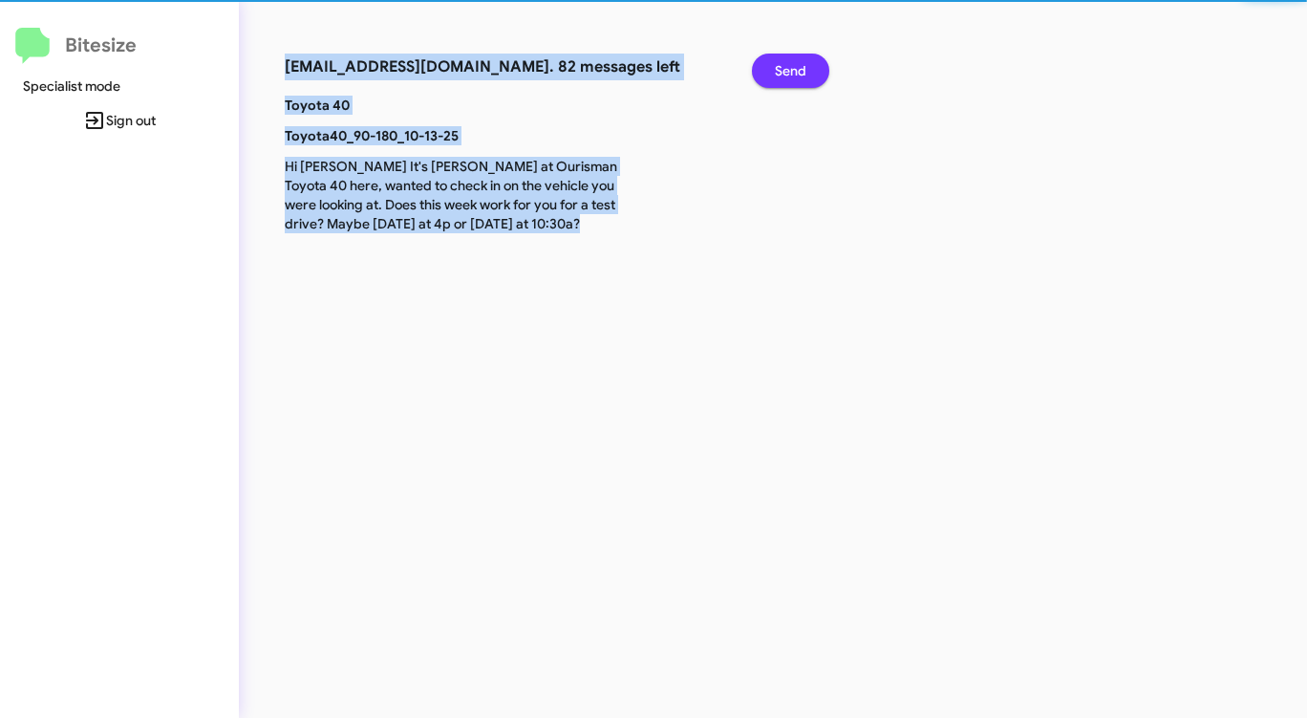
click at [788, 72] on span "Send" at bounding box center [791, 71] width 32 height 34
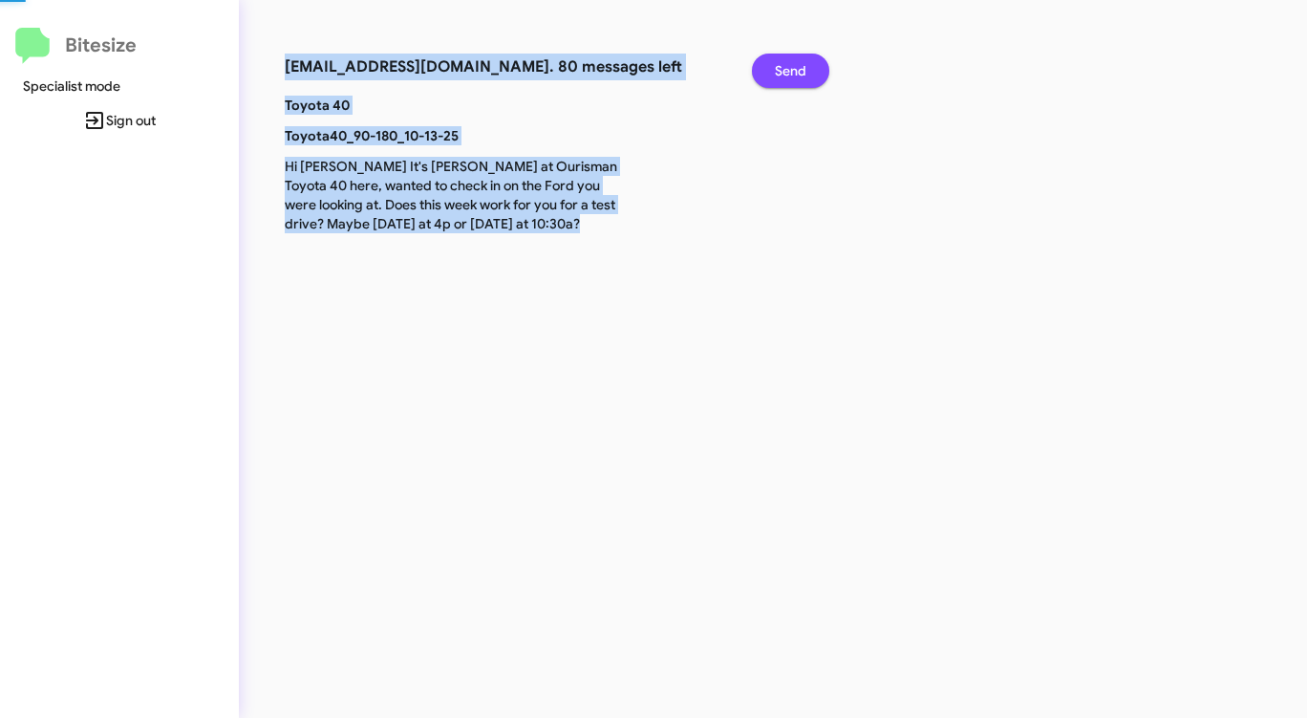
click at [788, 72] on span "Send" at bounding box center [791, 71] width 32 height 34
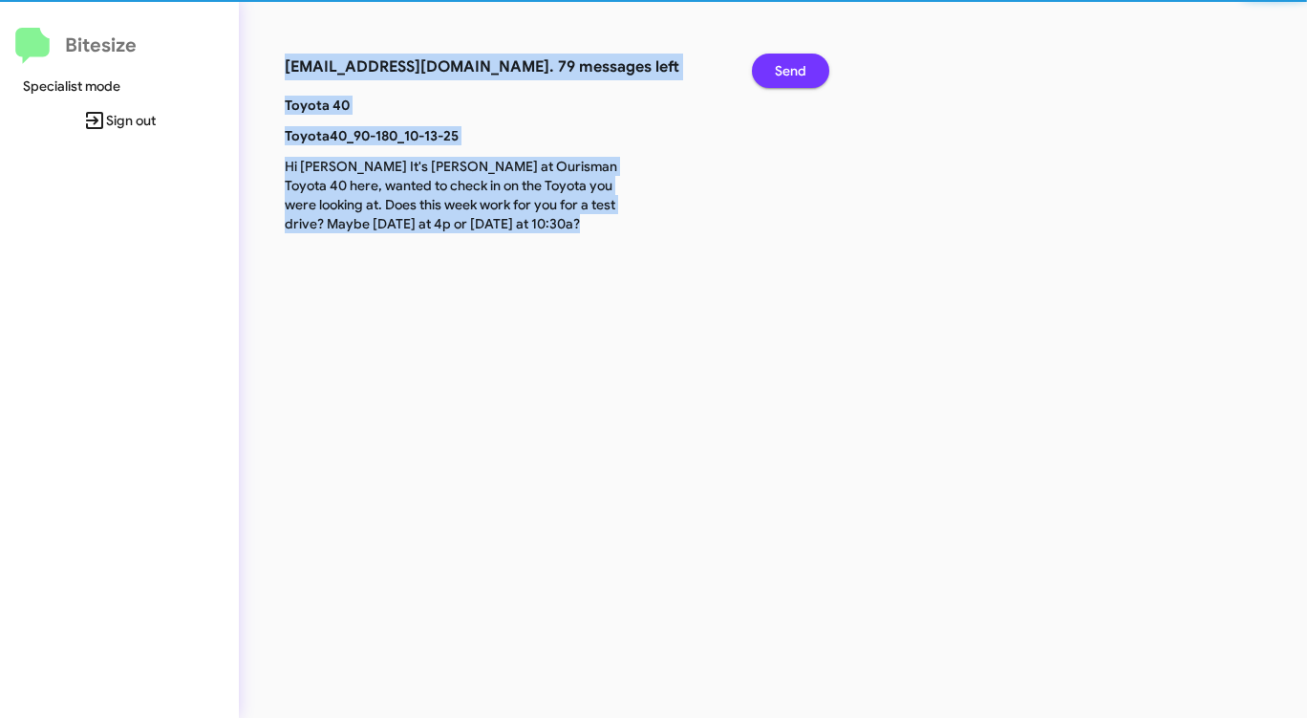
click at [788, 72] on span "Send" at bounding box center [791, 71] width 32 height 34
click at [788, 73] on span "Send" at bounding box center [791, 71] width 32 height 34
click at [788, 76] on span "Send" at bounding box center [791, 71] width 32 height 34
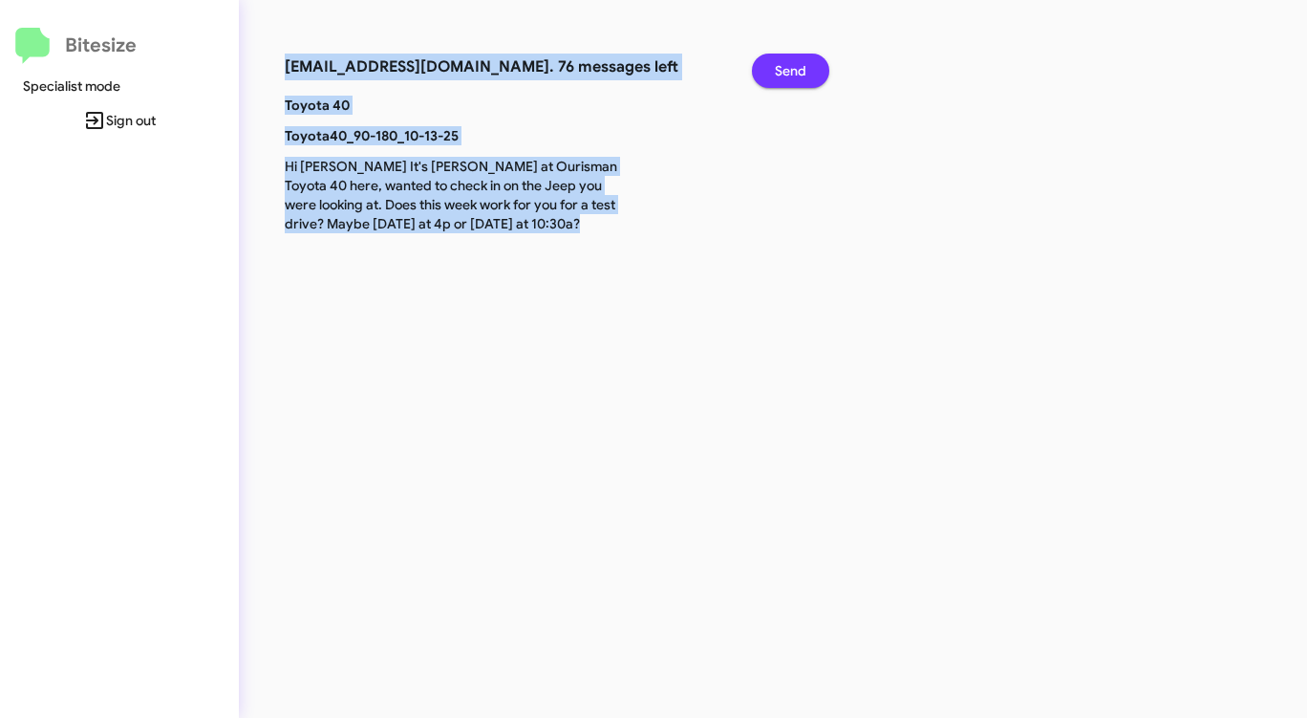
click at [788, 76] on span "Send" at bounding box center [791, 71] width 32 height 34
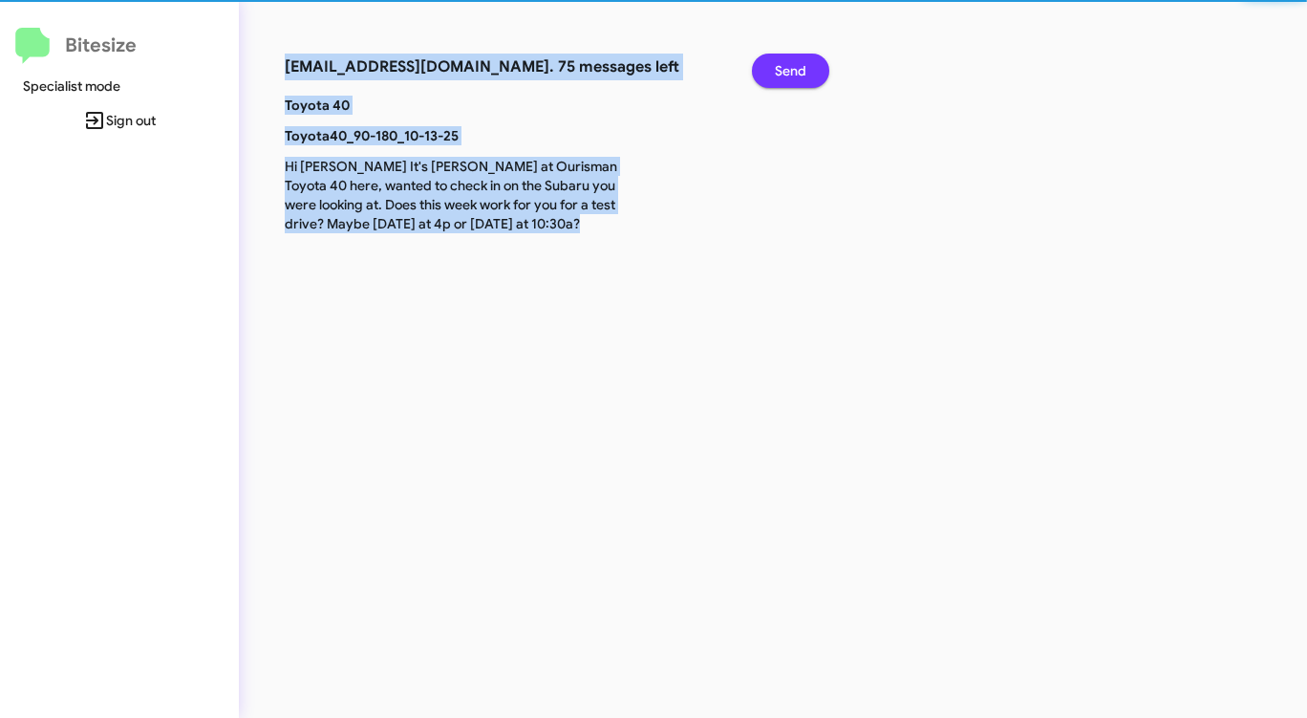
click at [788, 76] on span "Send" at bounding box center [791, 71] width 32 height 34
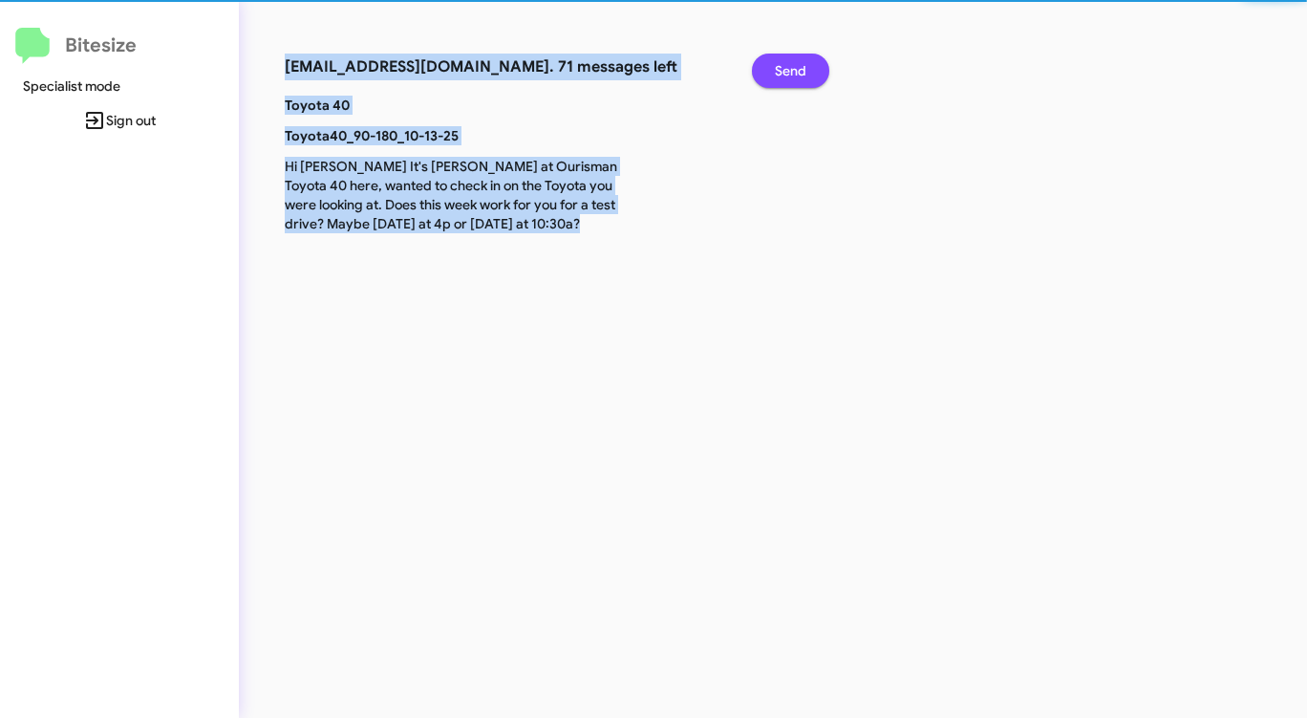
click at [788, 76] on span "Send" at bounding box center [791, 71] width 32 height 34
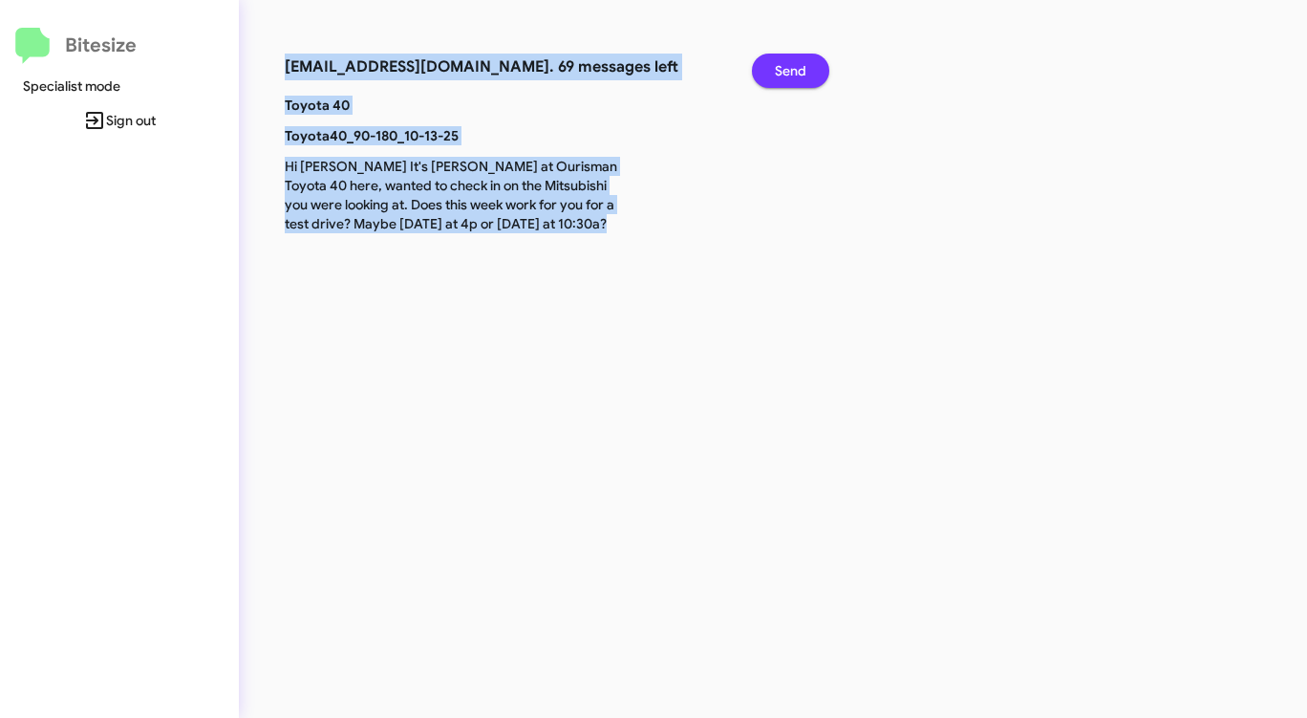
click at [788, 76] on span "Send" at bounding box center [791, 71] width 32 height 34
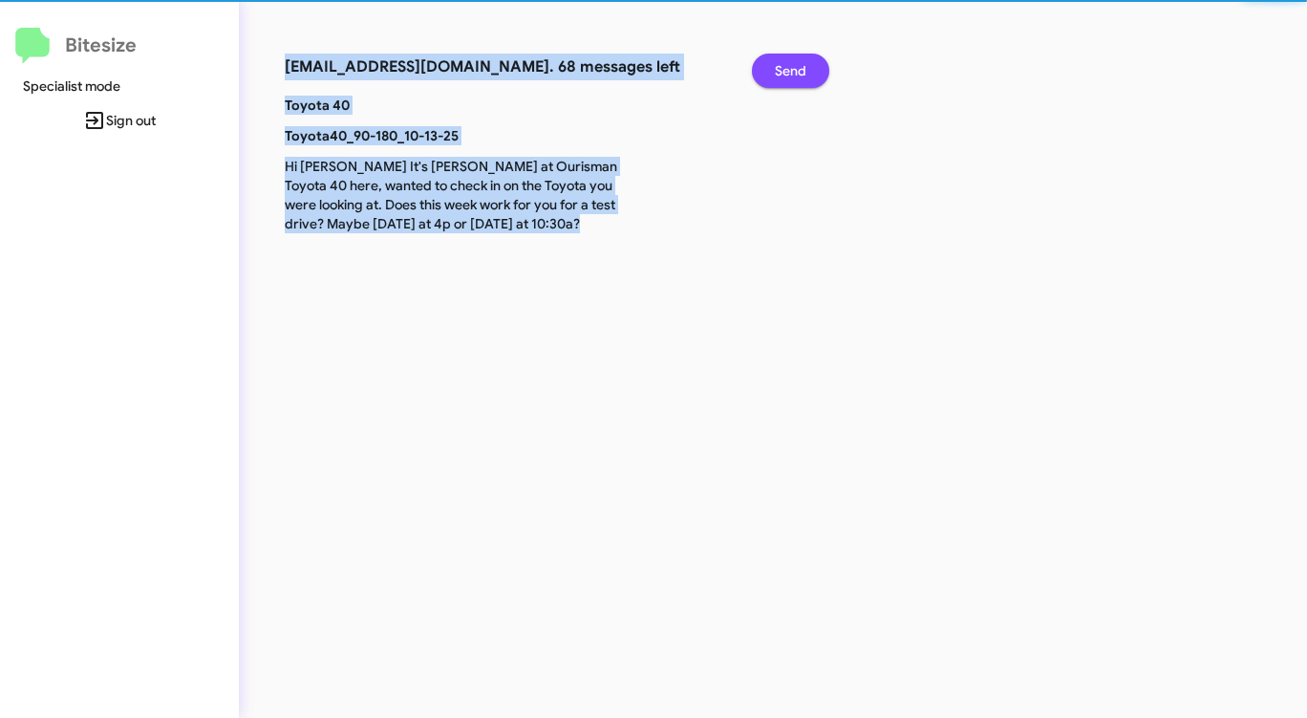
click at [788, 76] on span "Send" at bounding box center [791, 71] width 32 height 34
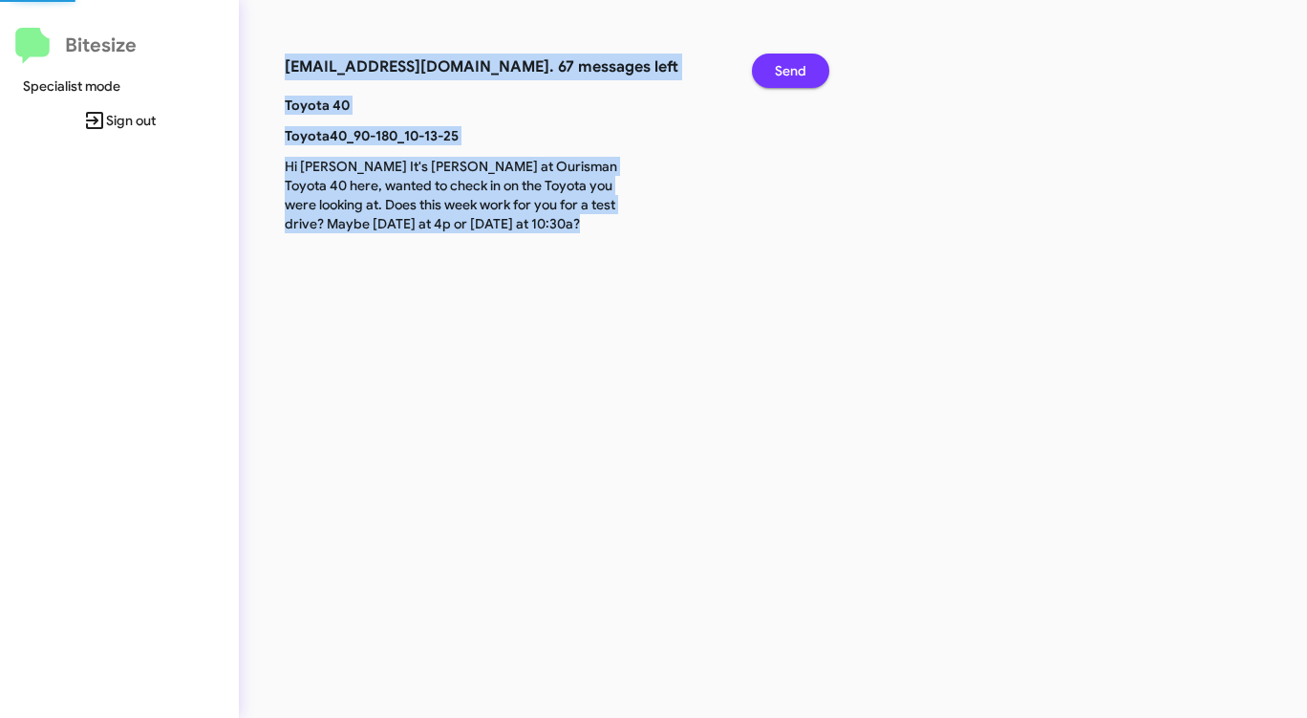
click at [788, 76] on span "Send" at bounding box center [791, 71] width 32 height 34
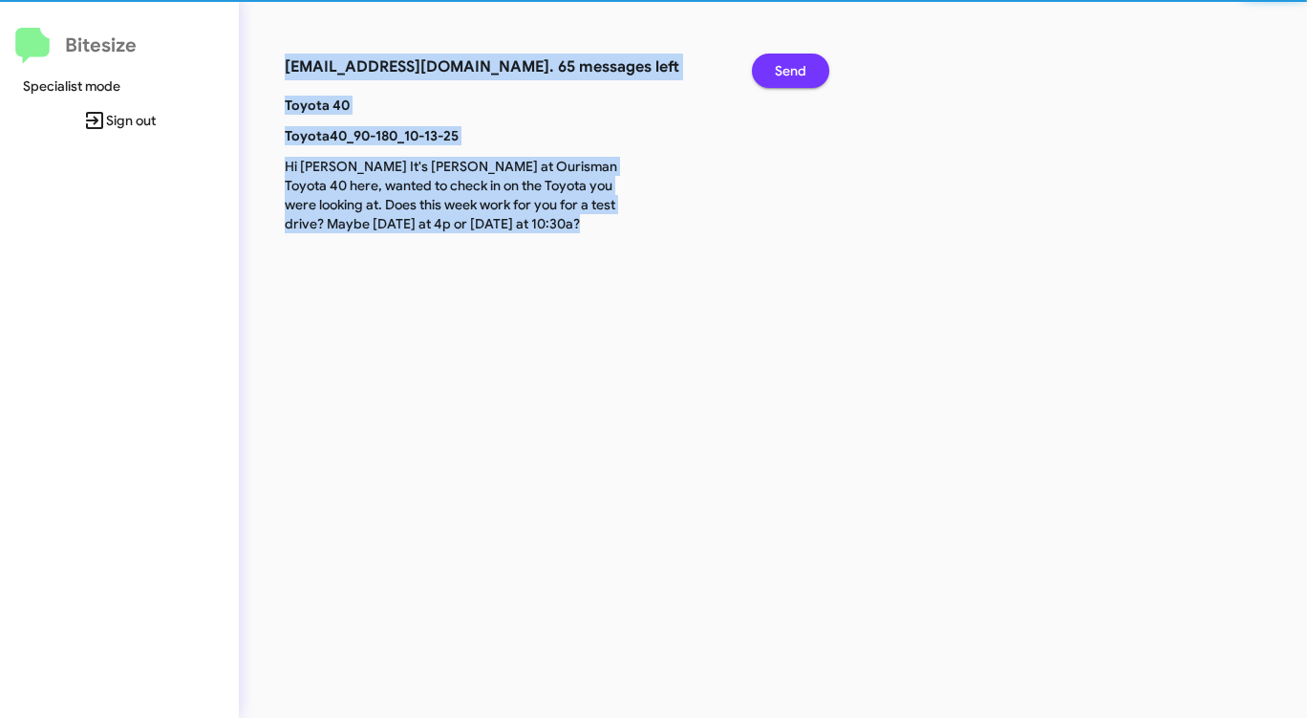
click at [788, 76] on span "Send" at bounding box center [791, 71] width 32 height 34
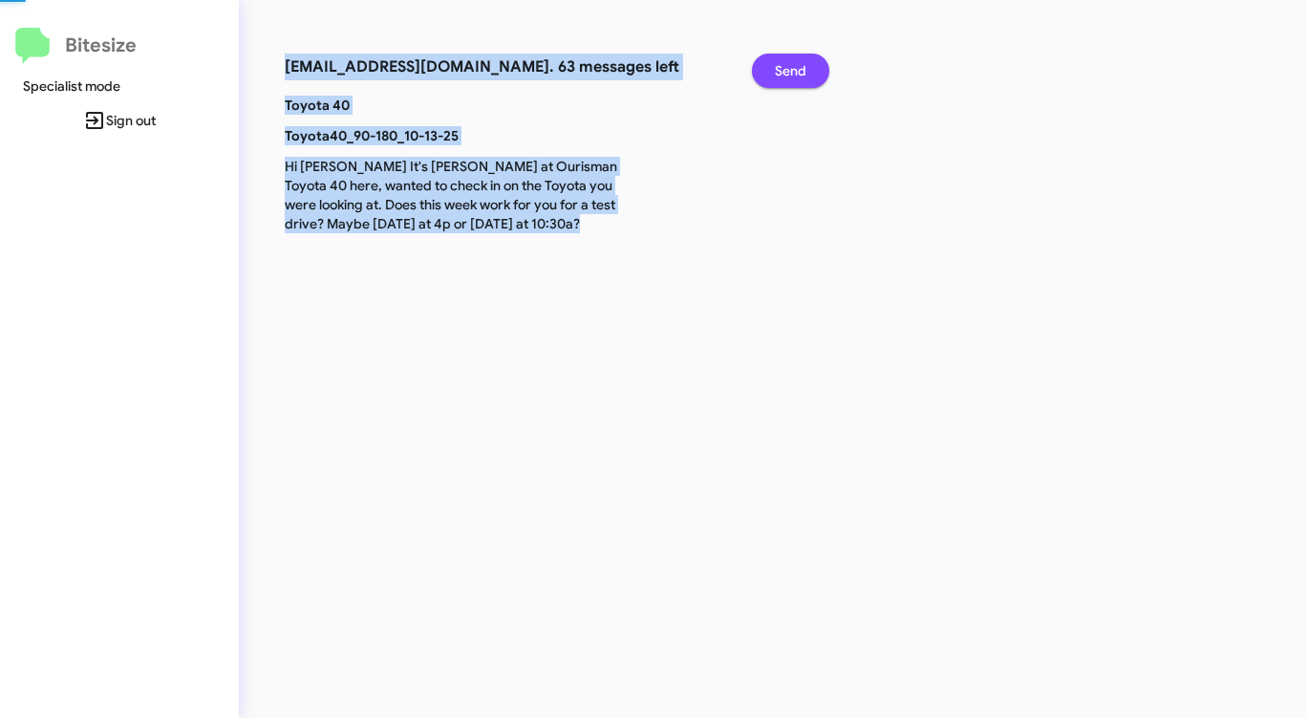
click at [788, 76] on span "Send" at bounding box center [791, 71] width 32 height 34
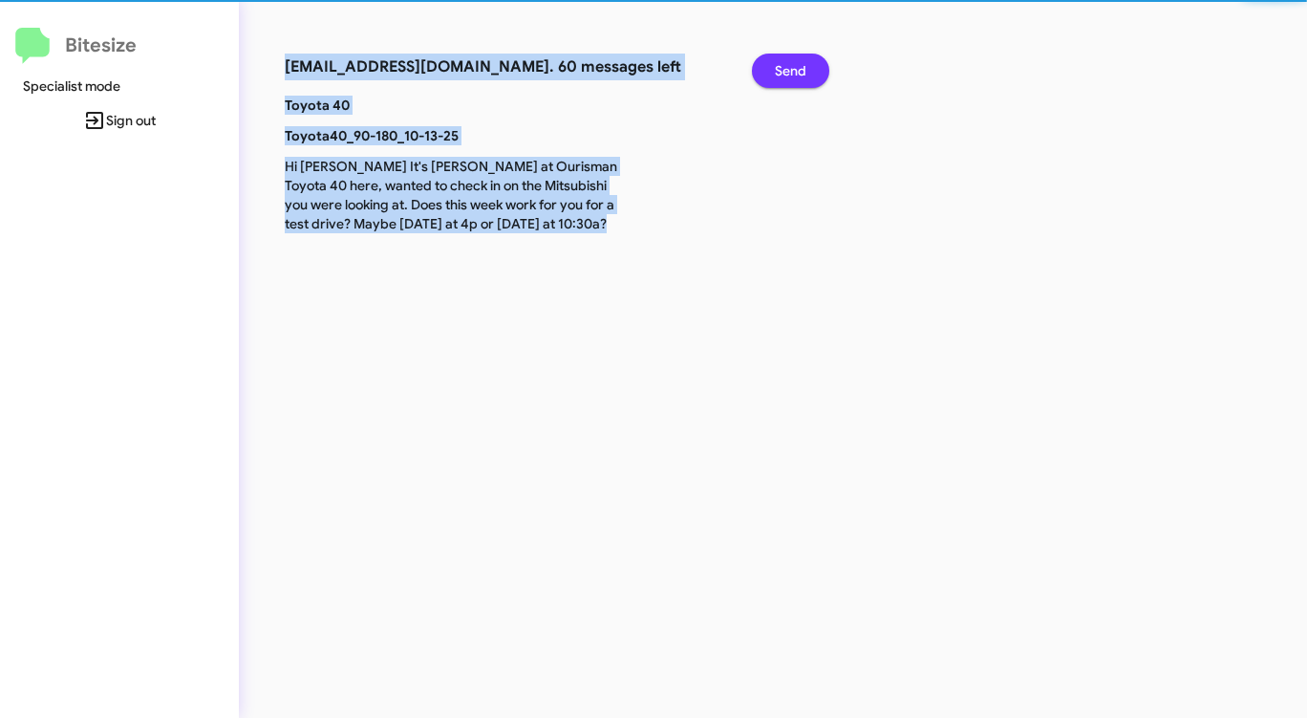
click at [788, 77] on span "Send" at bounding box center [791, 71] width 32 height 34
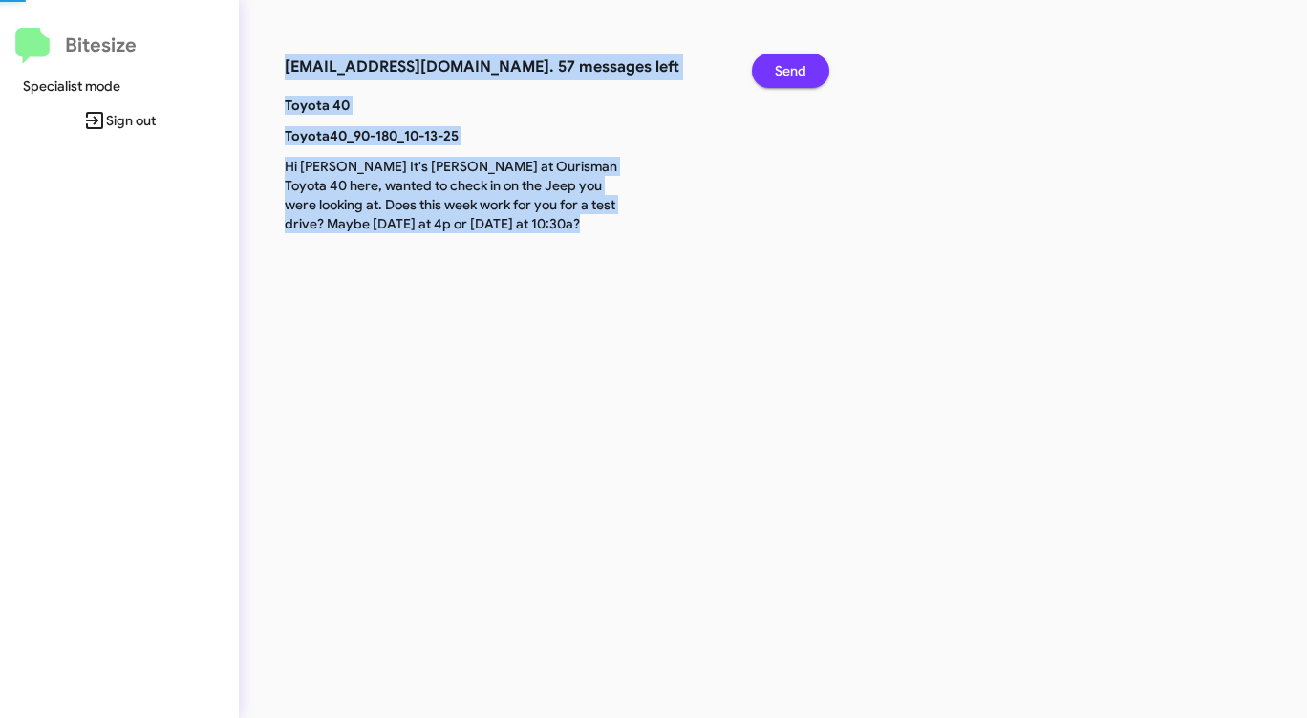
click at [788, 77] on span "Send" at bounding box center [791, 71] width 32 height 34
click at [788, 84] on span "Send" at bounding box center [791, 71] width 32 height 34
click at [788, 88] on div "Send" at bounding box center [785, 75] width 94 height 42
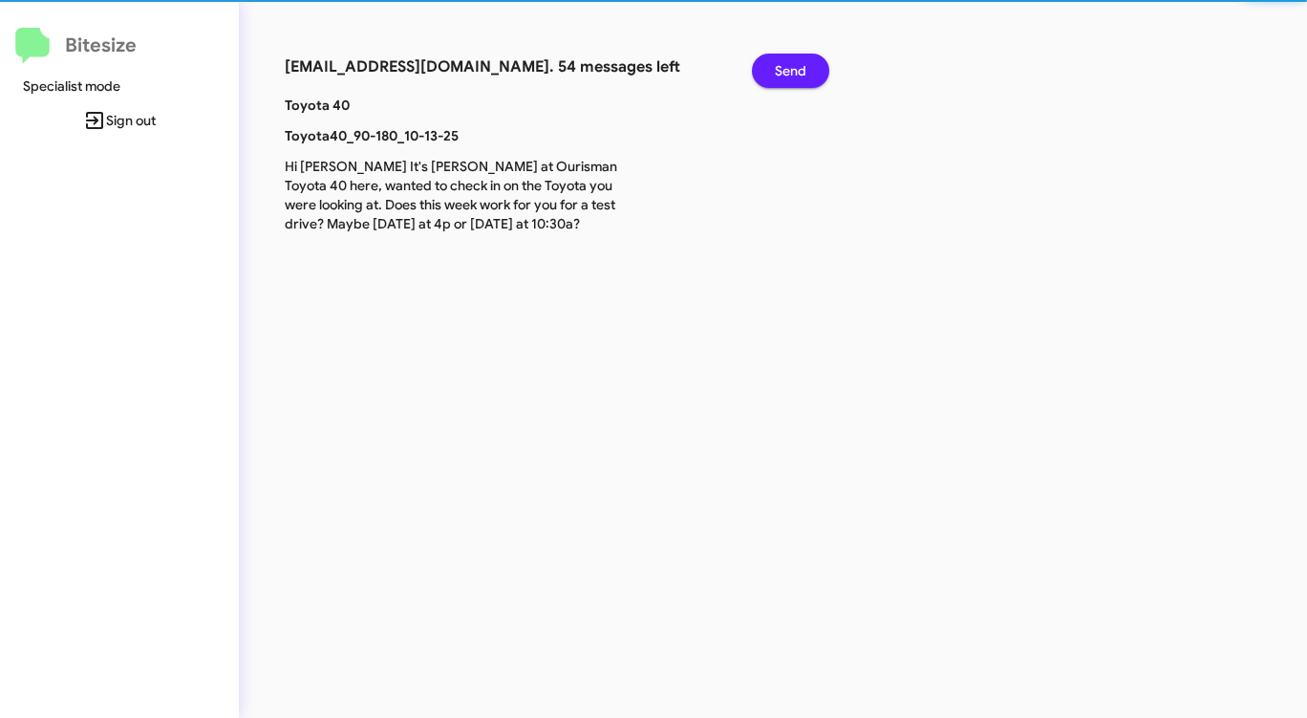
click at [788, 98] on div "Toyota 40 Toyota40_90-180_10-13-25 Hi [PERSON_NAME] It's [PERSON_NAME] at Ouris…" at bounding box center [550, 170] width 561 height 149
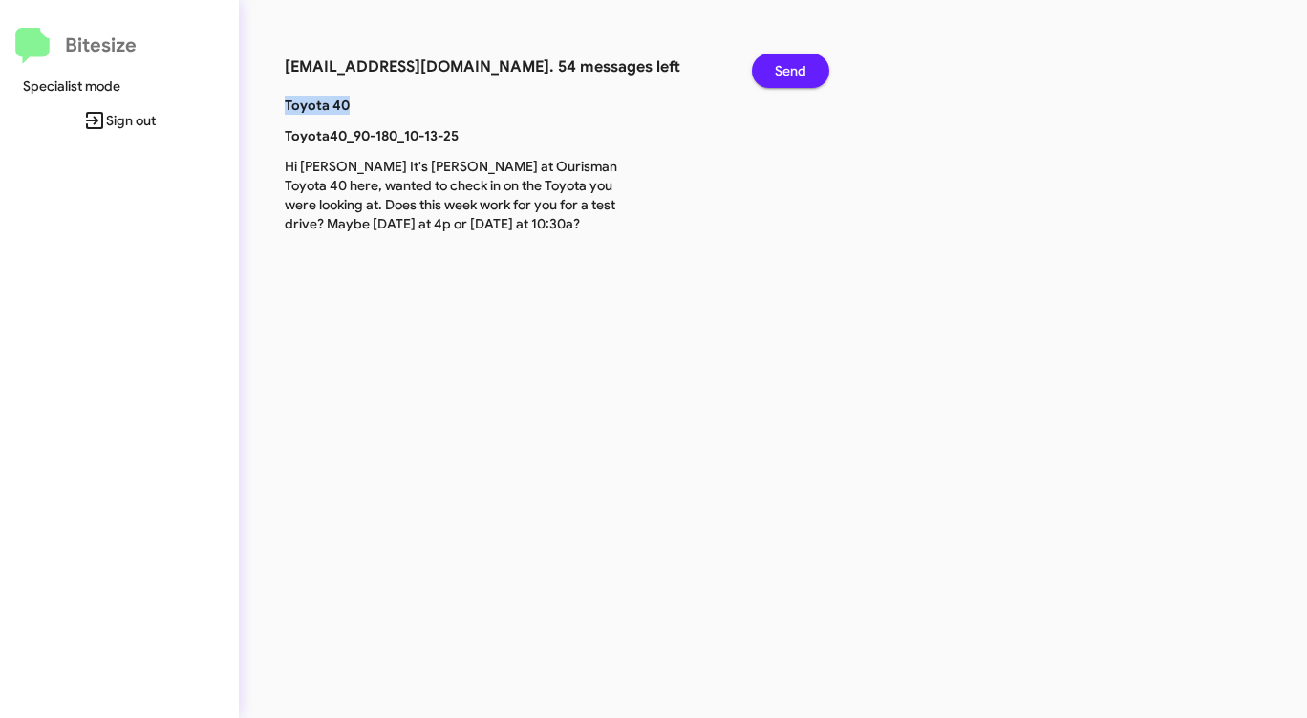
click at [788, 98] on div "Toyota 40 Toyota40_90-180_10-13-25 Hi [PERSON_NAME] It's [PERSON_NAME] at Ouris…" at bounding box center [550, 170] width 561 height 149
click at [791, 76] on span "Send" at bounding box center [791, 71] width 32 height 34
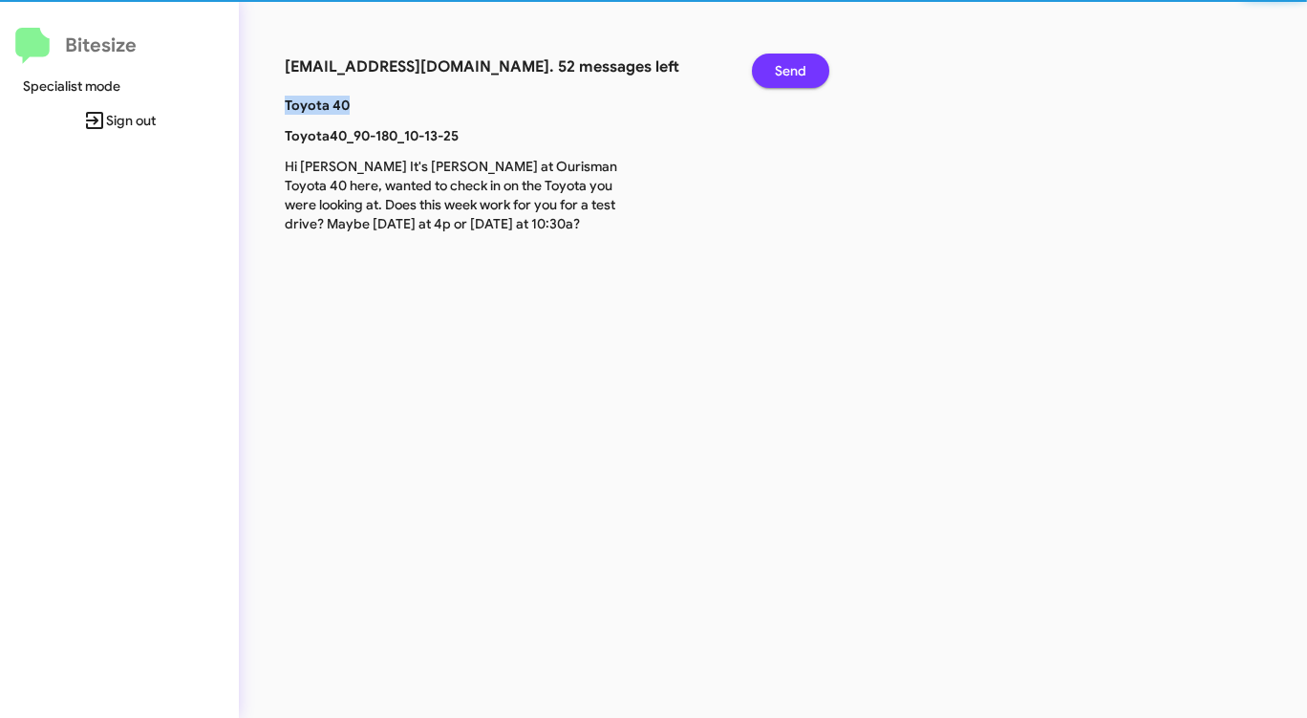
click at [791, 76] on span "Send" at bounding box center [791, 71] width 32 height 34
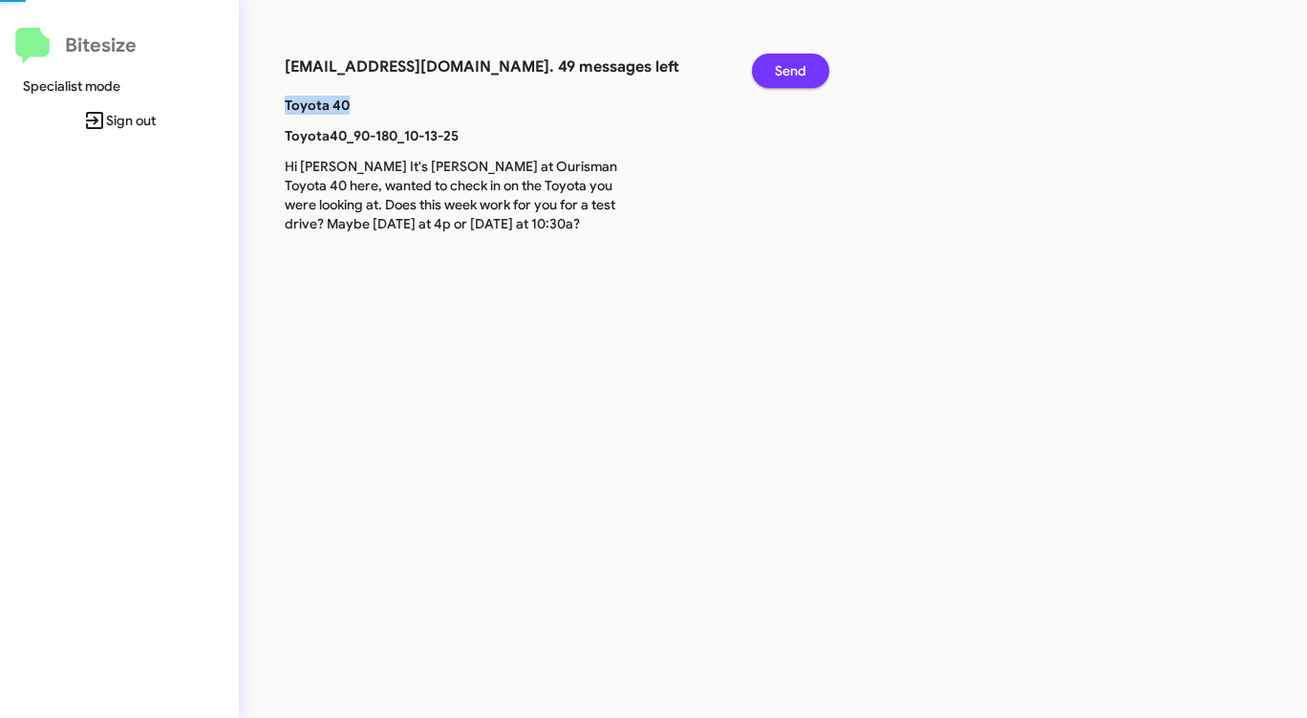
click at [791, 76] on span "Send" at bounding box center [791, 71] width 32 height 34
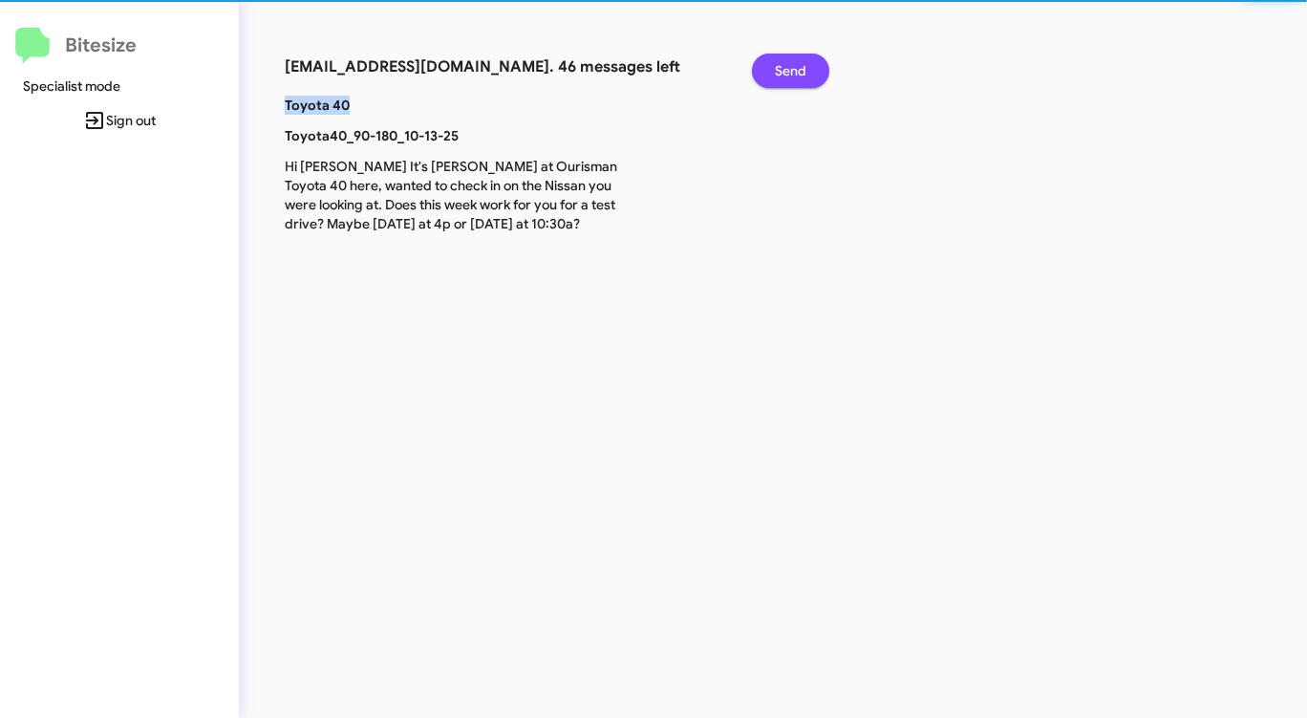
click at [791, 76] on span "Send" at bounding box center [791, 71] width 32 height 34
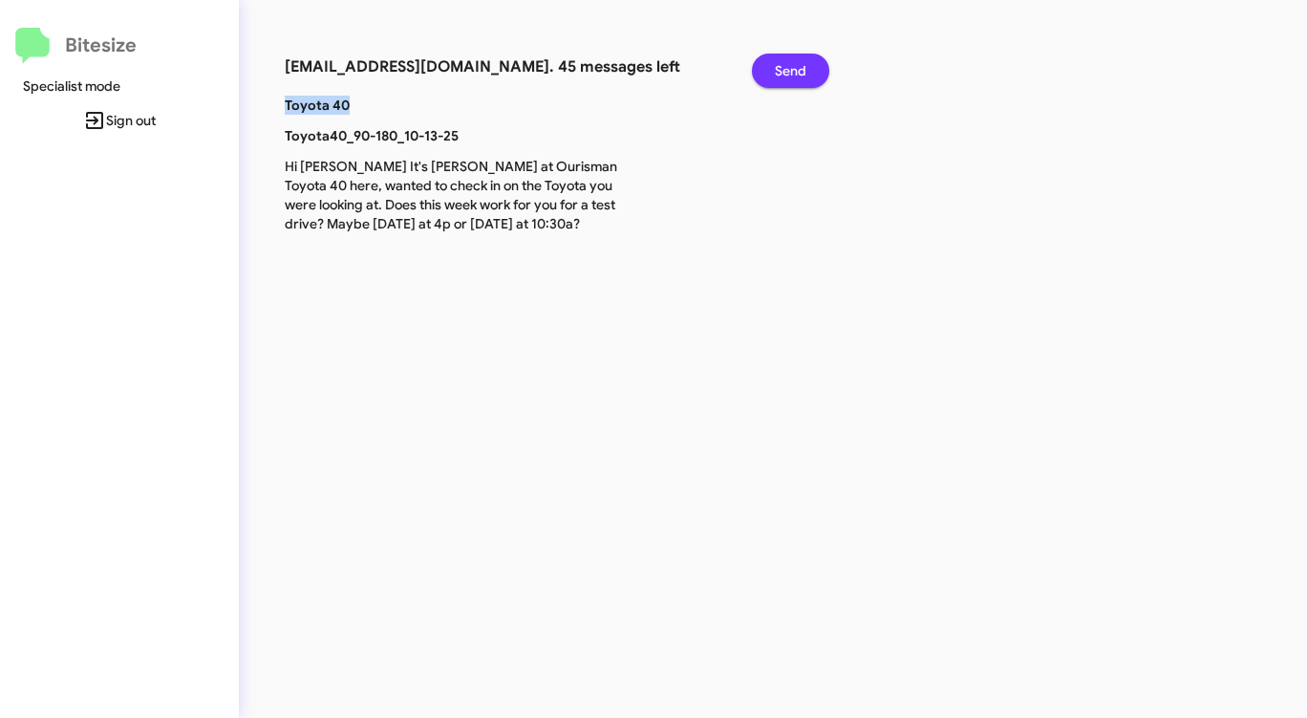
click at [791, 76] on span "Send" at bounding box center [791, 71] width 32 height 34
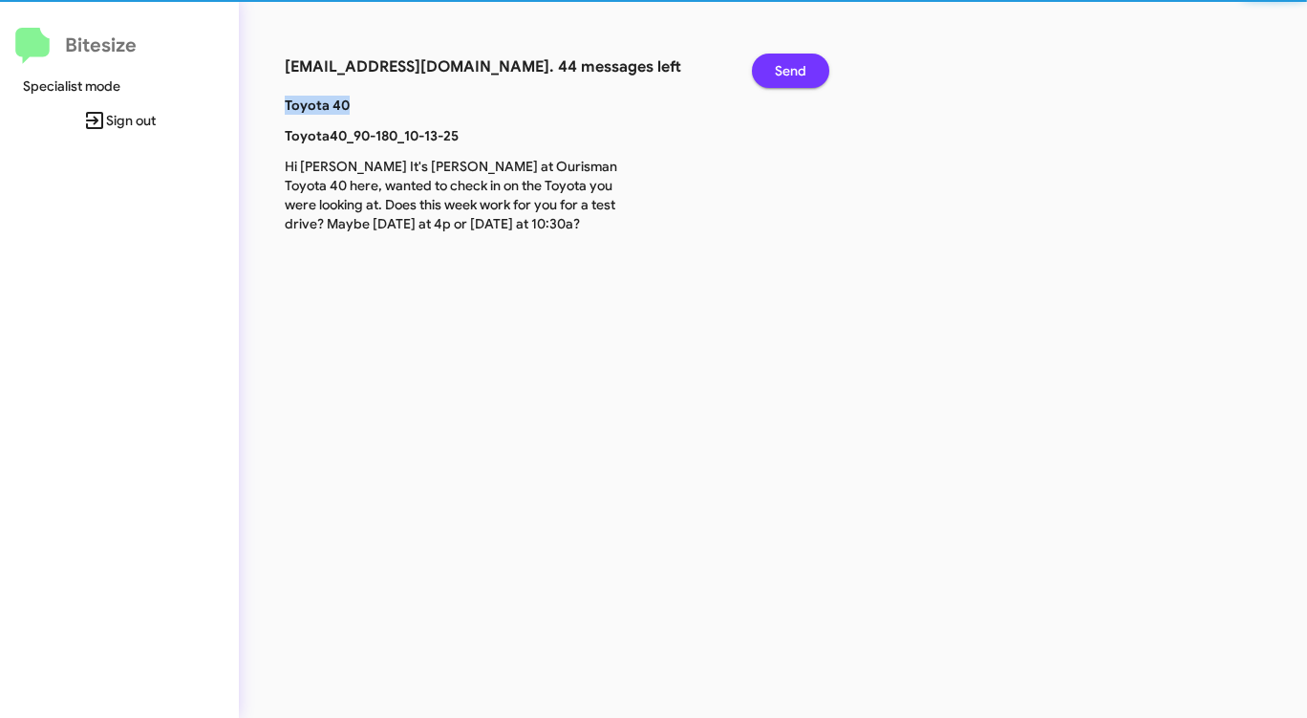
click at [791, 76] on span "Send" at bounding box center [791, 71] width 32 height 34
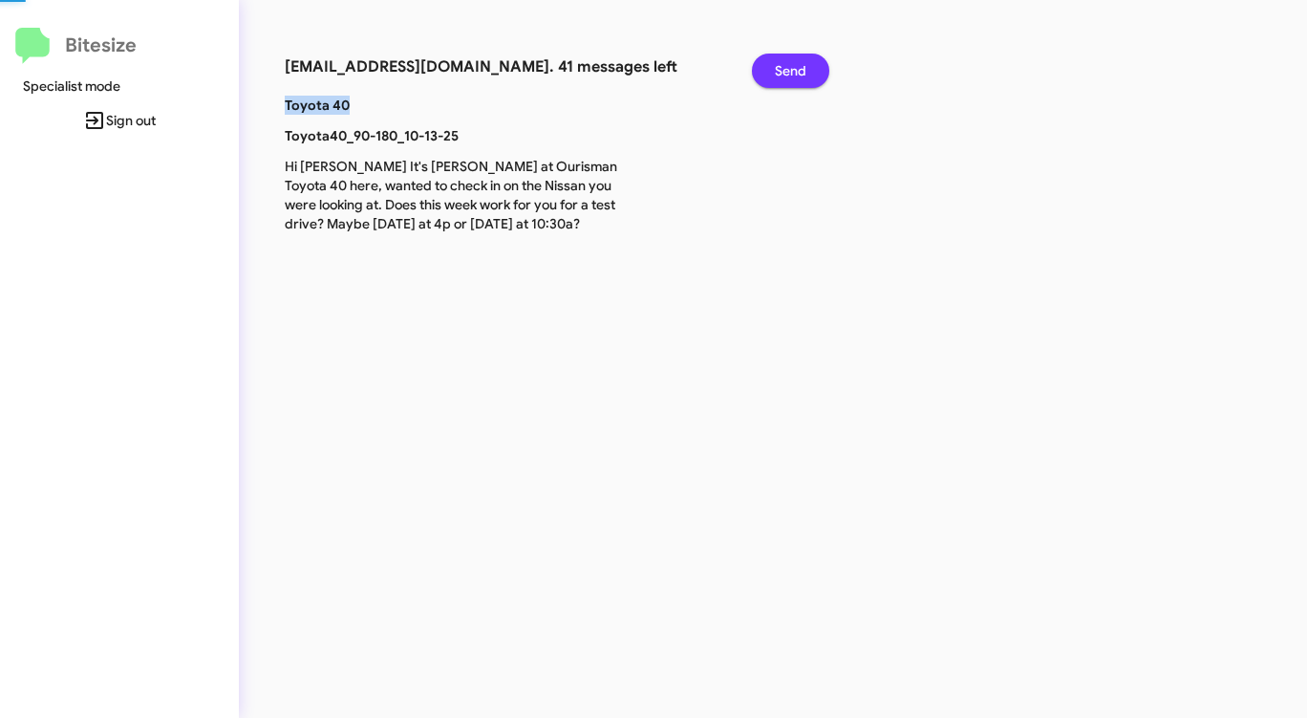
click at [791, 76] on span "Send" at bounding box center [791, 71] width 32 height 34
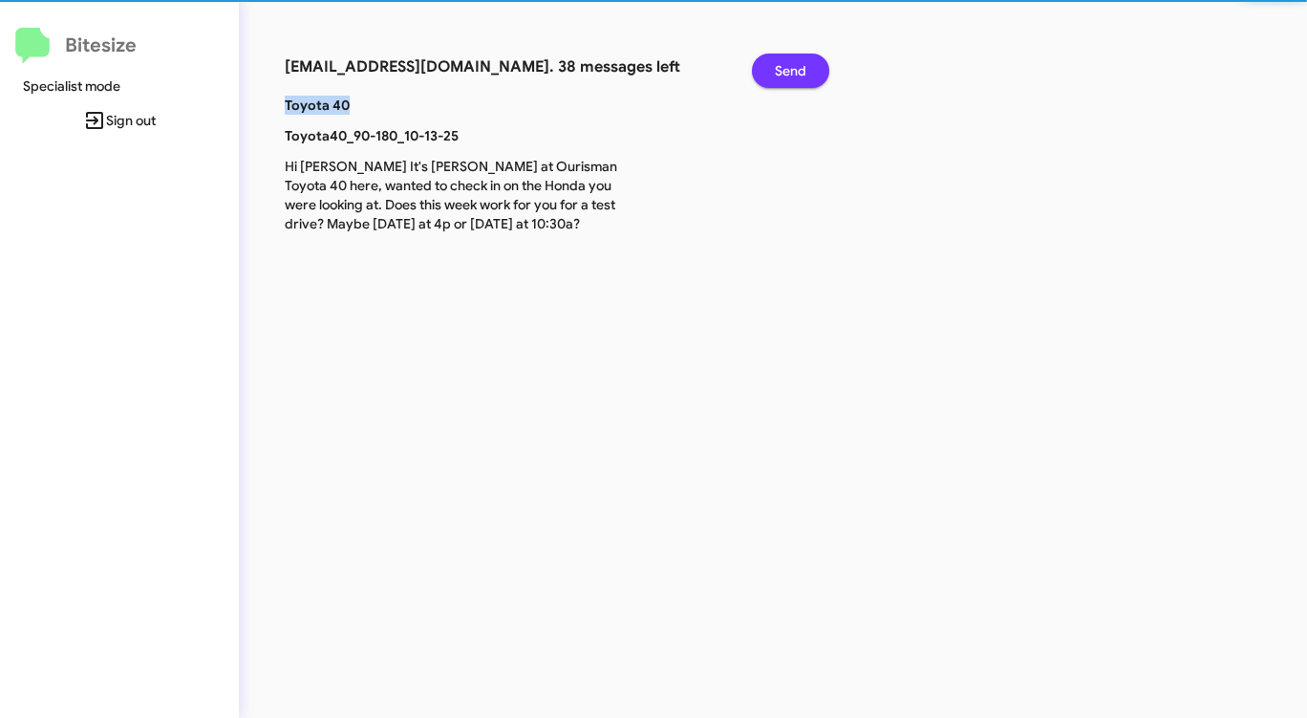
click at [791, 76] on span "Send" at bounding box center [791, 71] width 32 height 34
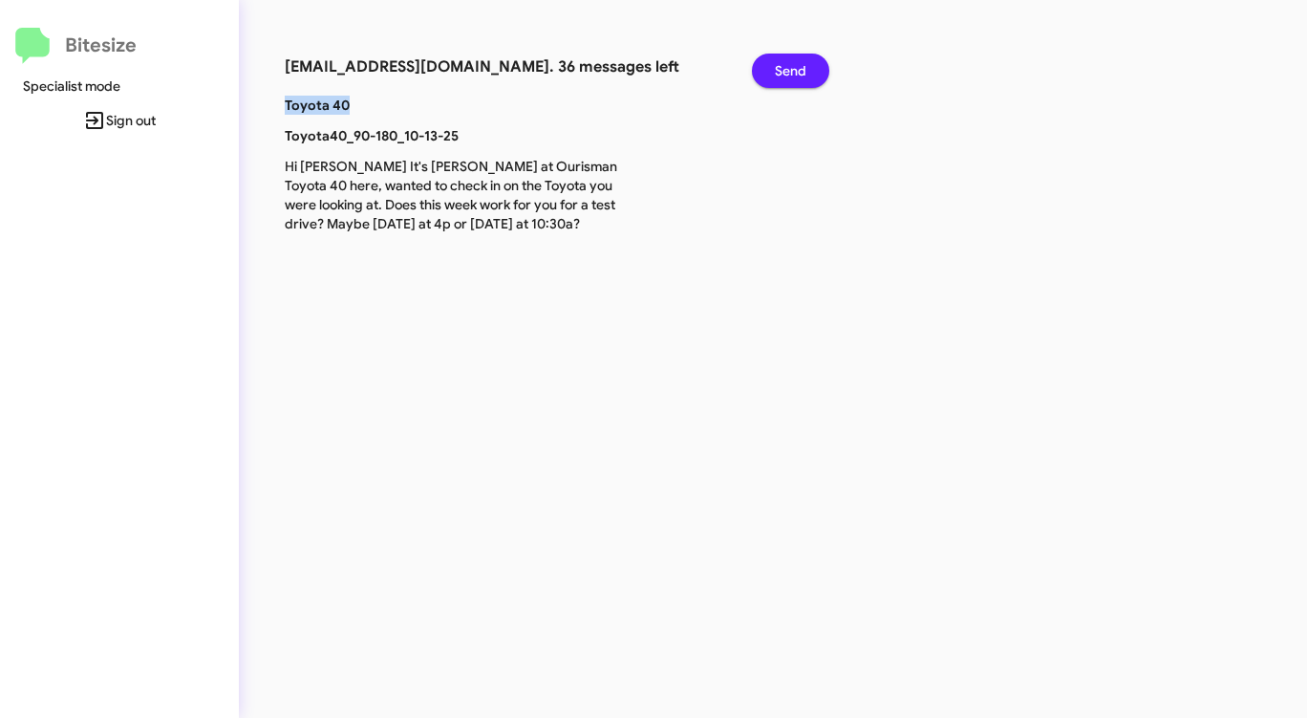
click at [791, 76] on span "Send" at bounding box center [791, 71] width 32 height 34
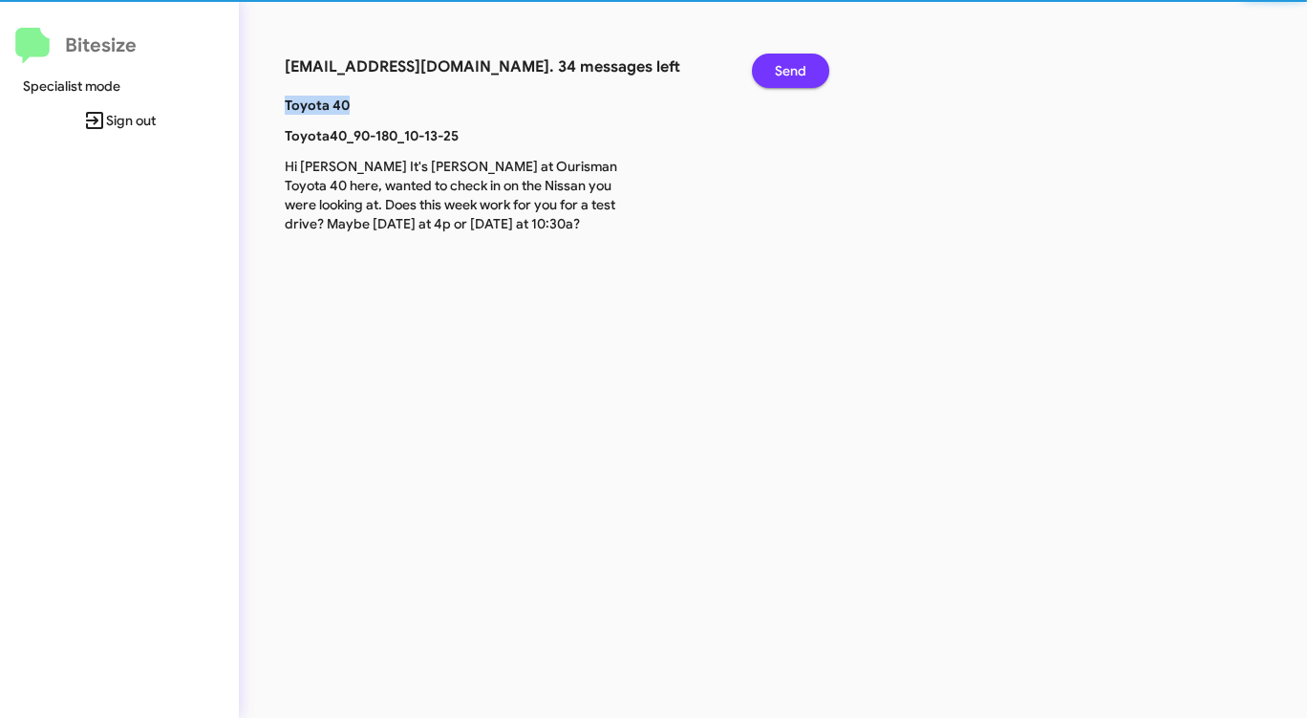
click at [791, 76] on span "Send" at bounding box center [791, 71] width 32 height 34
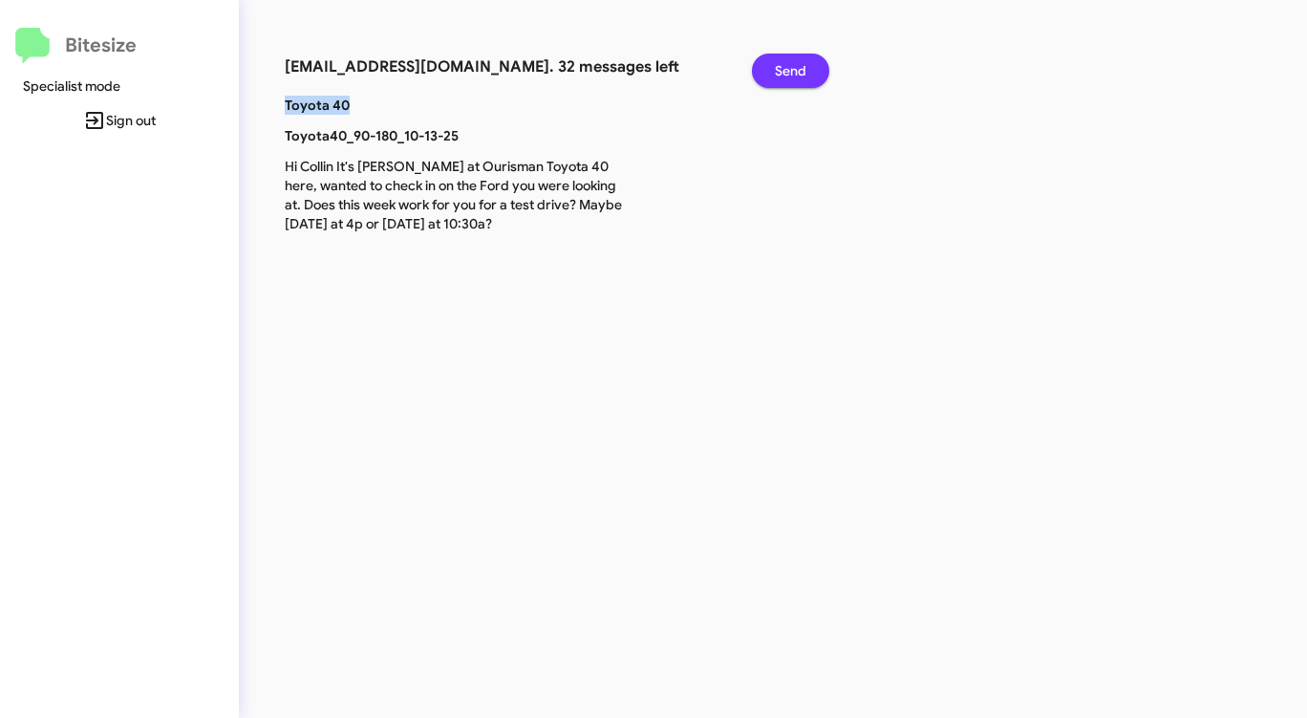
click at [791, 76] on span "Send" at bounding box center [791, 71] width 32 height 34
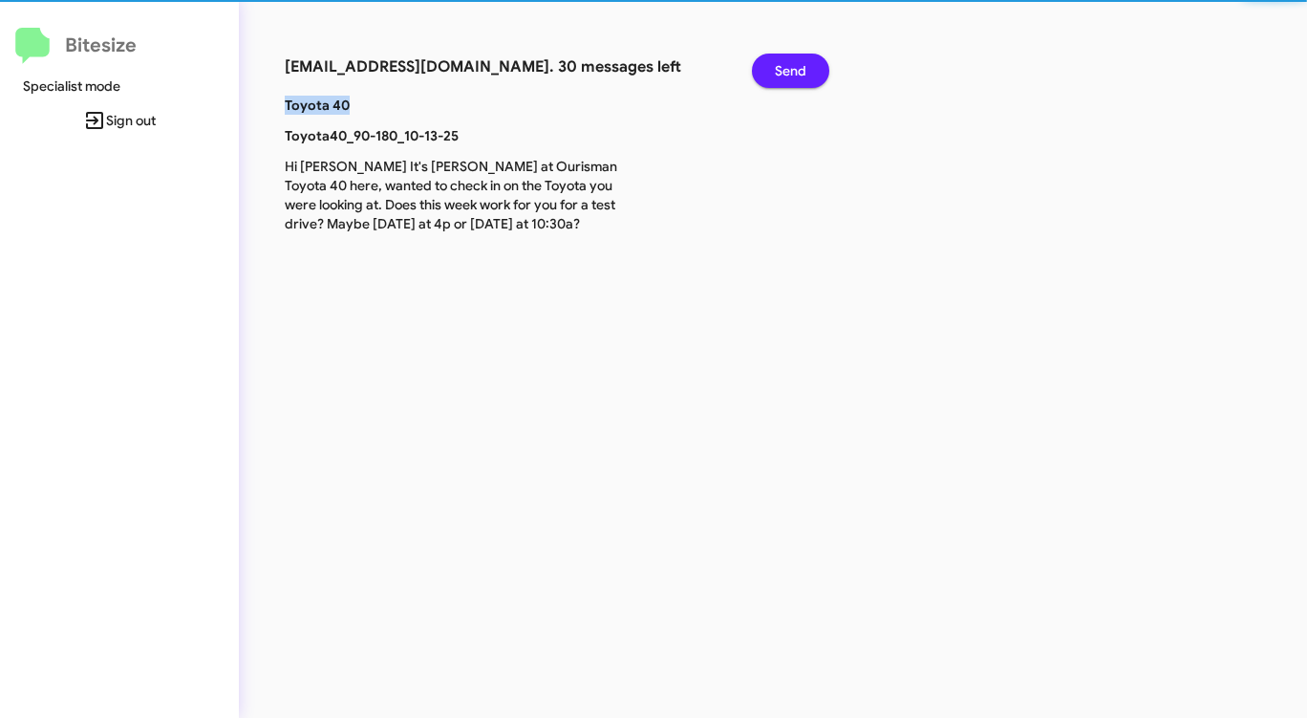
click at [791, 76] on span "Send" at bounding box center [791, 71] width 32 height 34
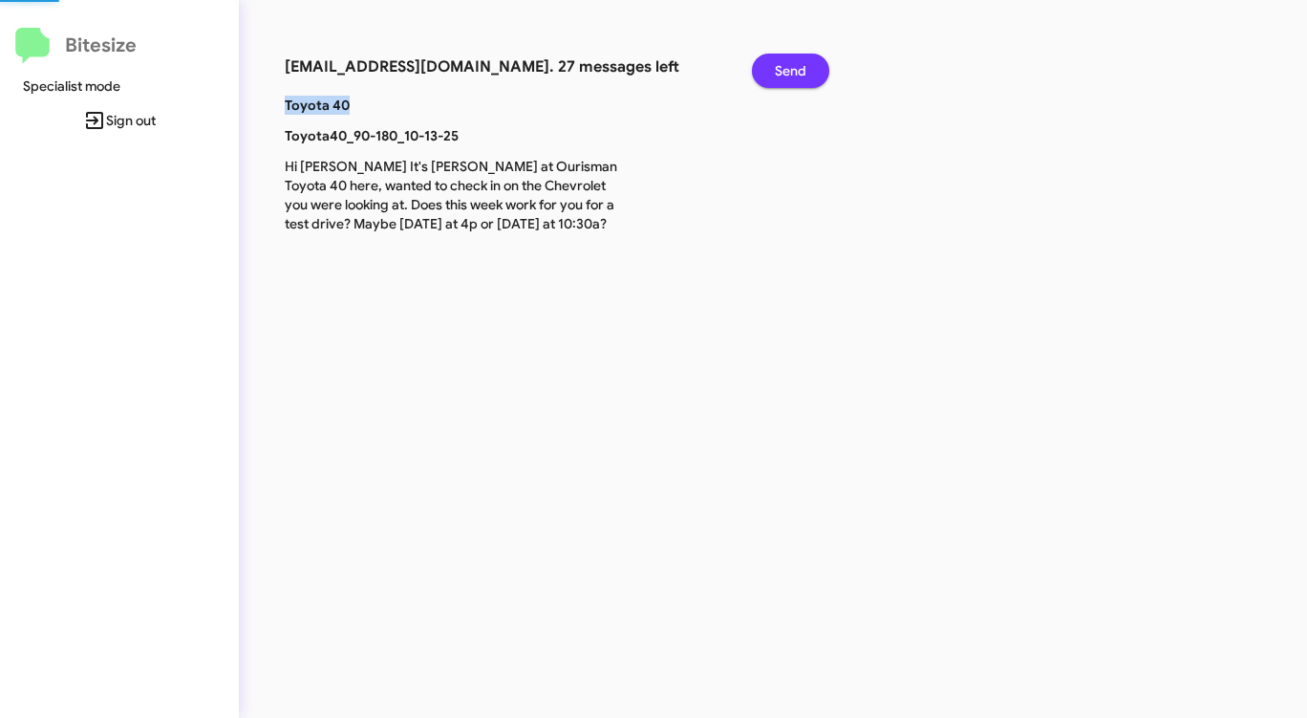
click at [791, 76] on span "Send" at bounding box center [791, 71] width 32 height 34
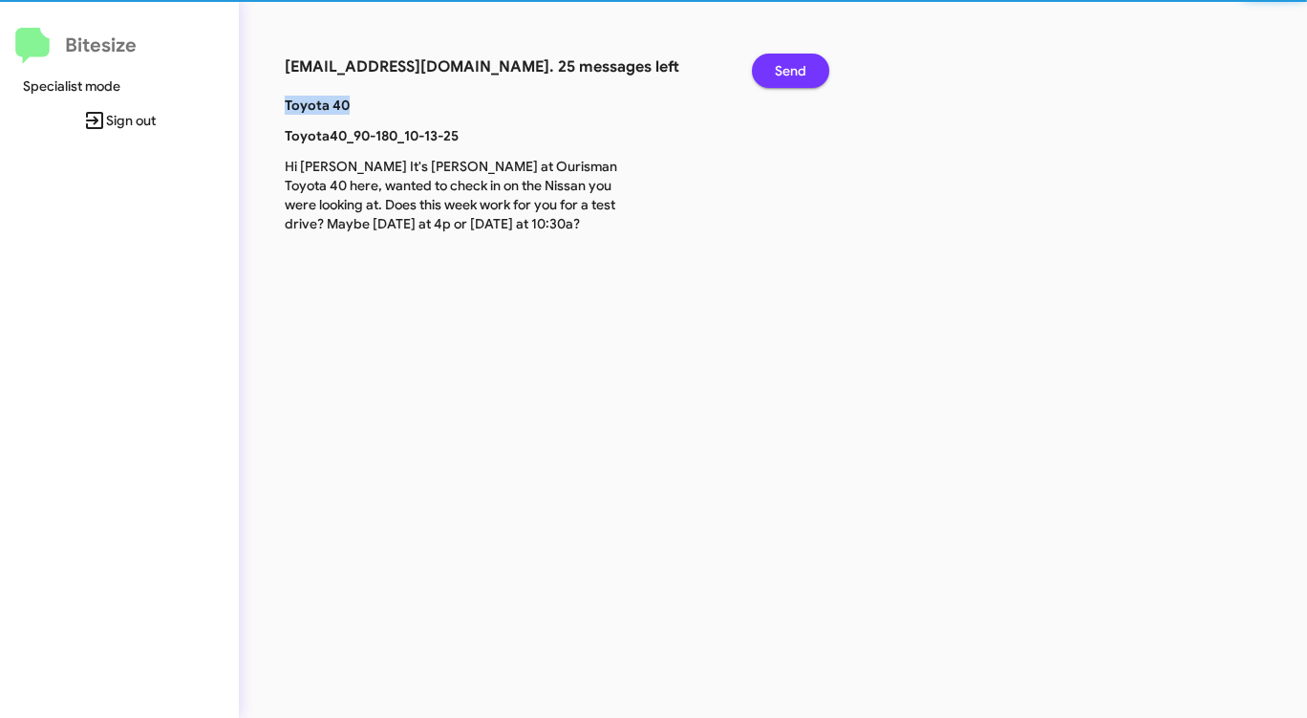
click at [791, 76] on span "Send" at bounding box center [791, 71] width 32 height 34
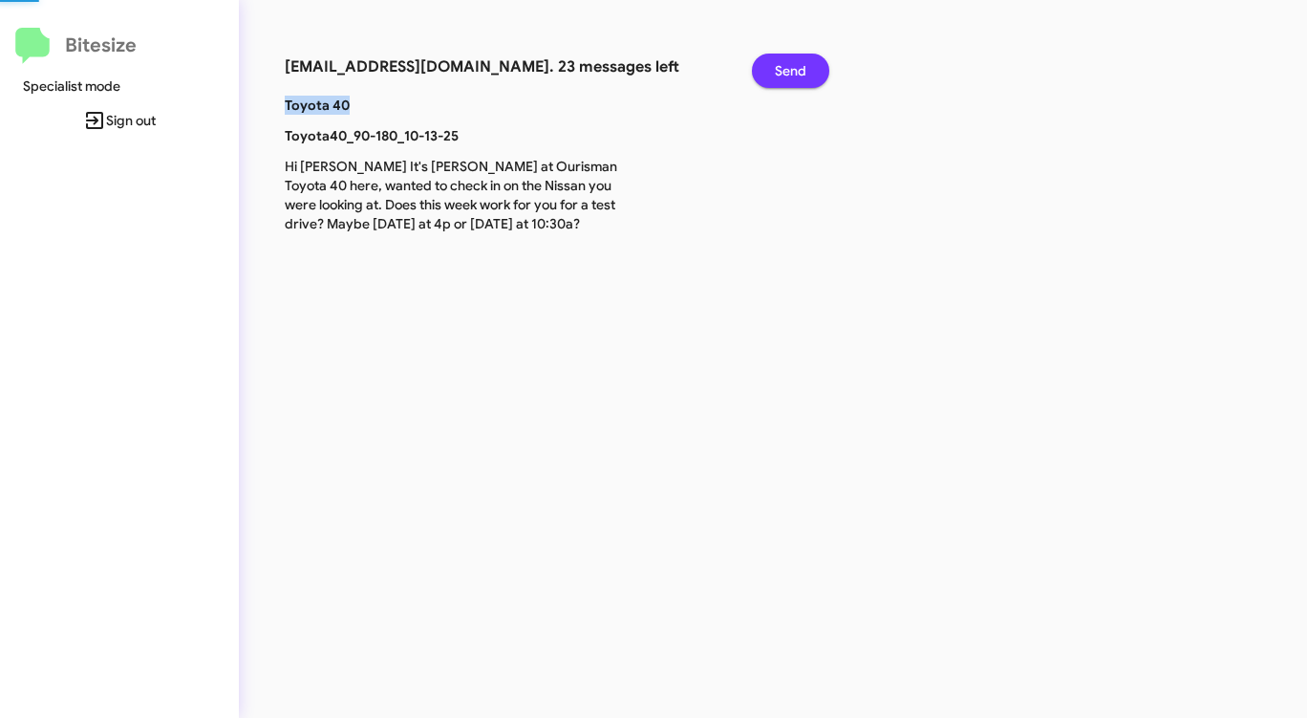
click at [791, 76] on span "Send" at bounding box center [791, 71] width 32 height 34
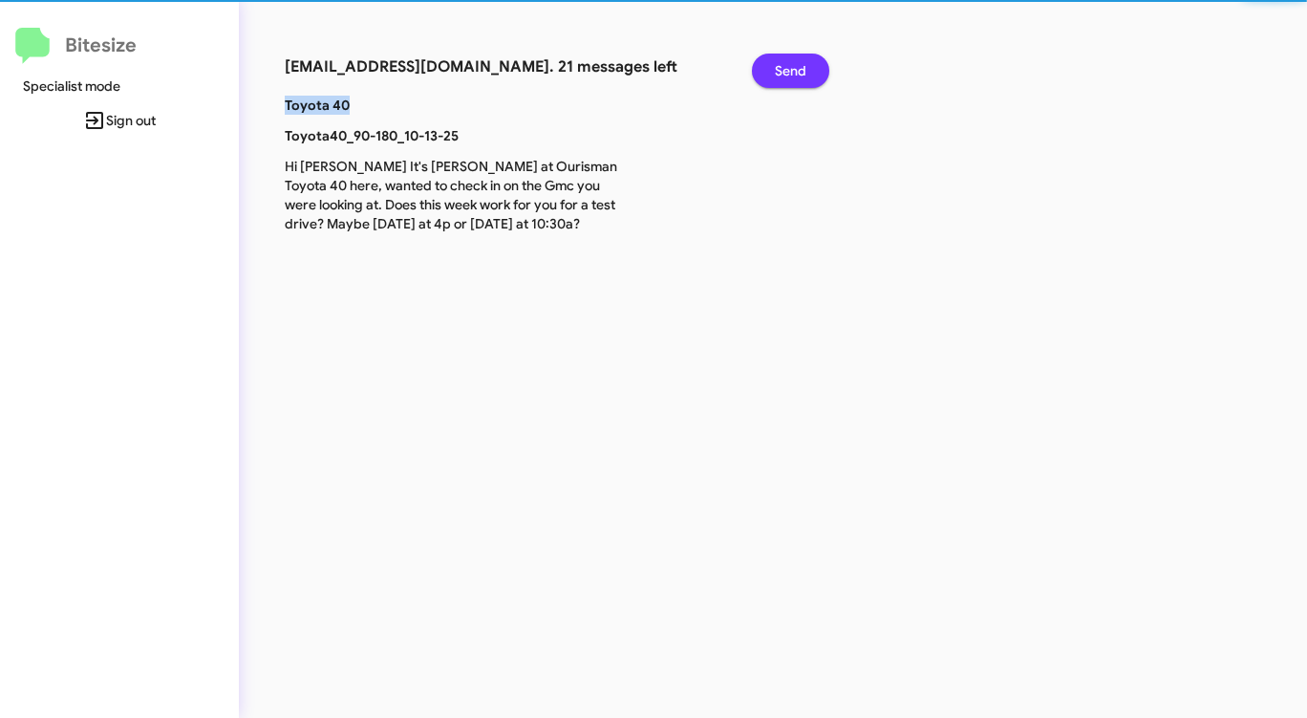
click at [791, 76] on span "Send" at bounding box center [791, 71] width 32 height 34
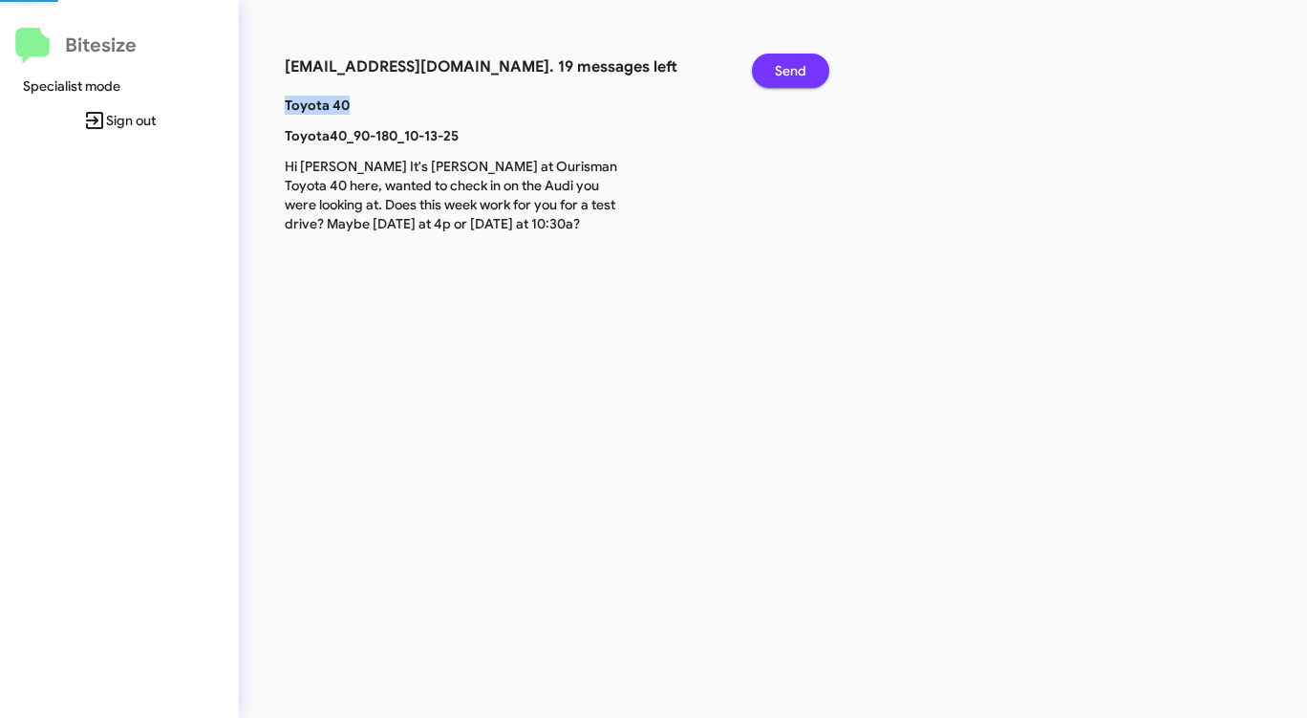
click at [791, 76] on span "Send" at bounding box center [791, 71] width 32 height 34
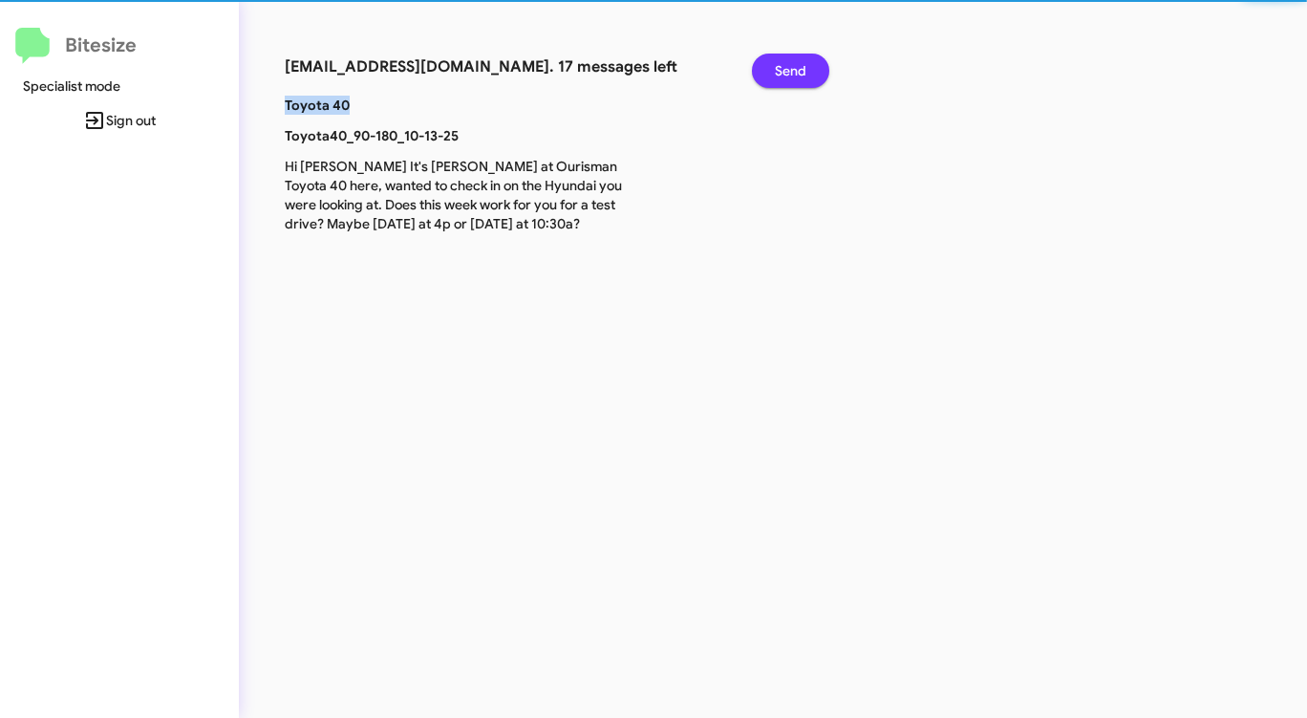
click at [791, 76] on span "Send" at bounding box center [791, 71] width 32 height 34
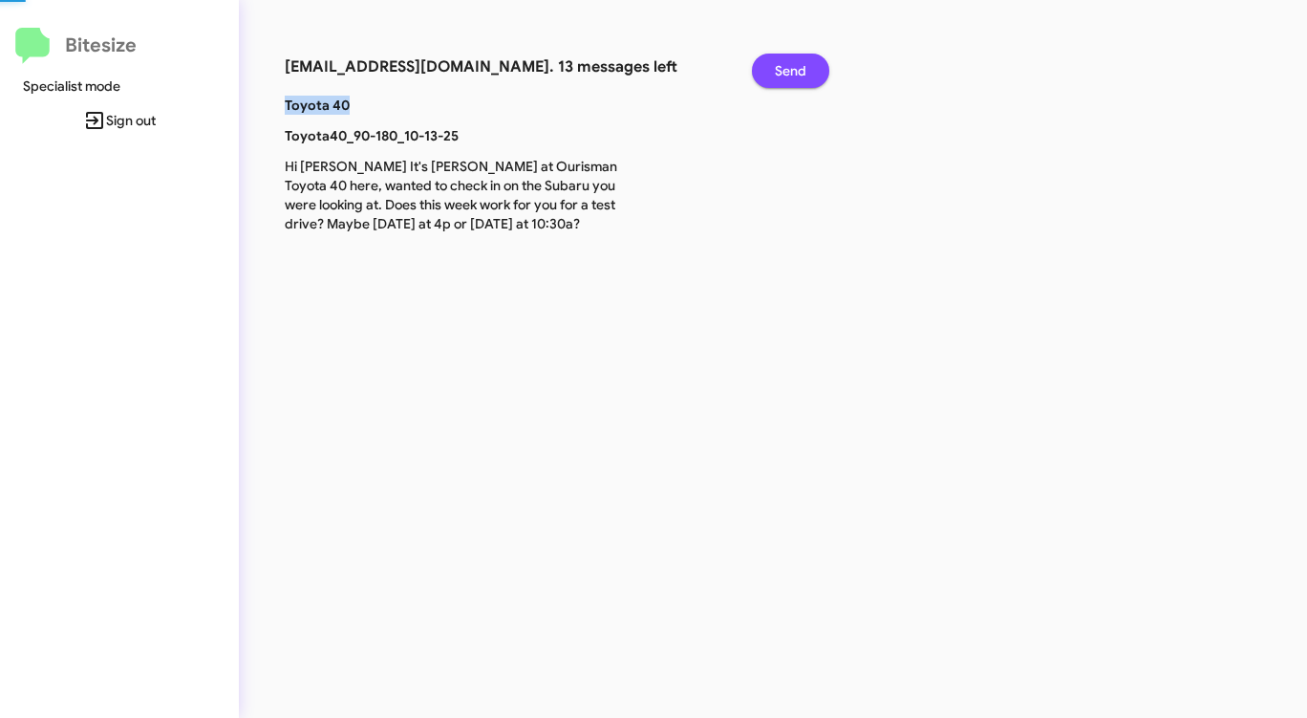
click at [791, 76] on span "Send" at bounding box center [791, 71] width 32 height 34
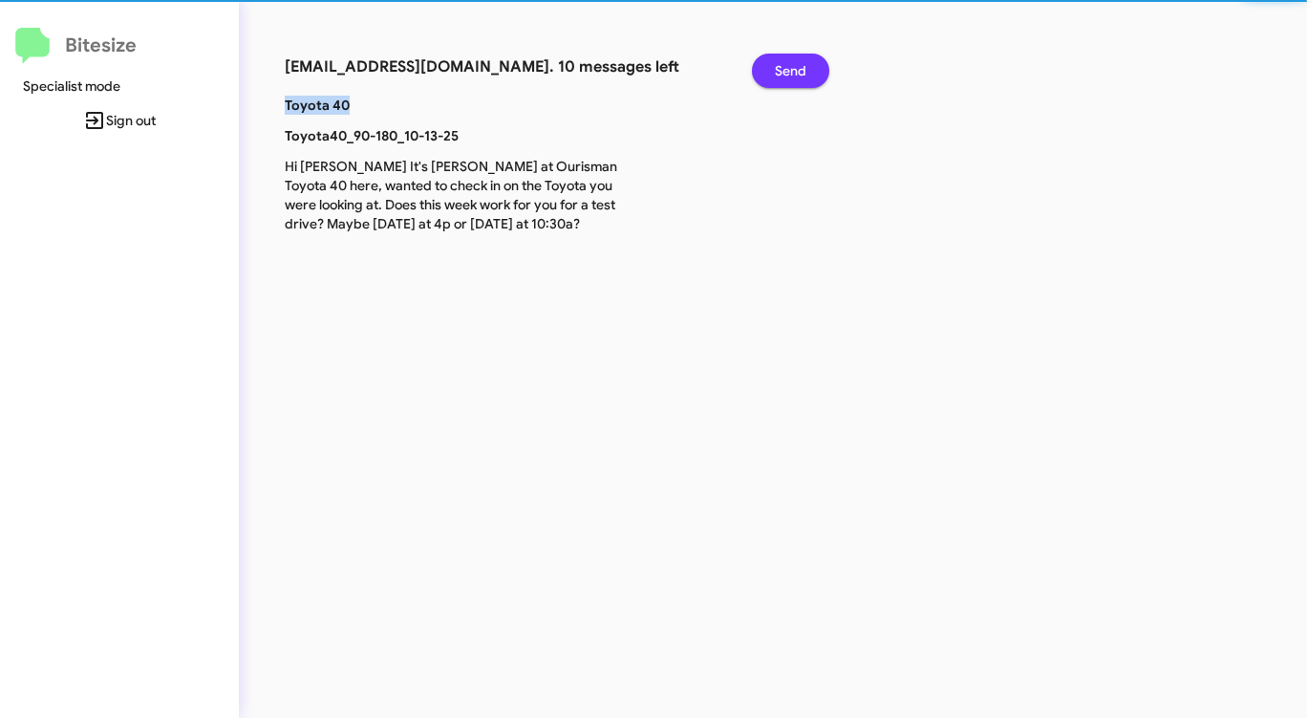
click at [791, 76] on span "Send" at bounding box center [791, 71] width 32 height 34
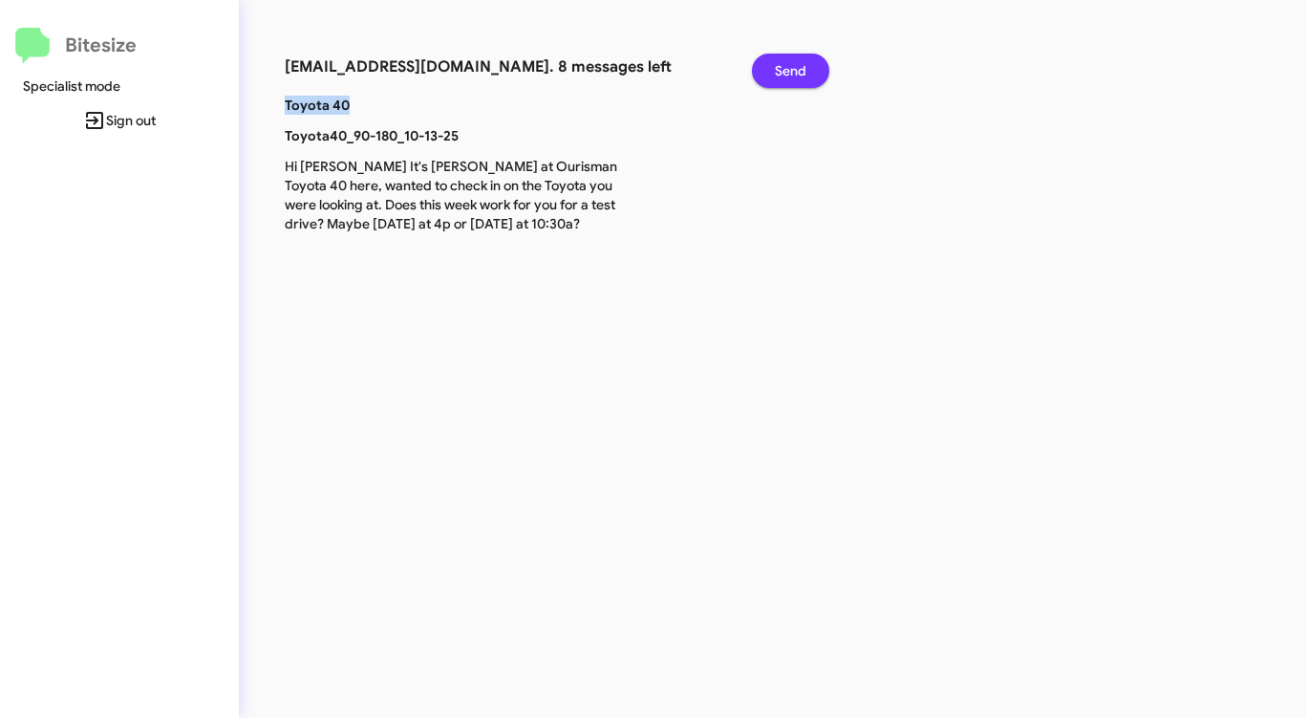
click at [791, 76] on span "Send" at bounding box center [791, 71] width 32 height 34
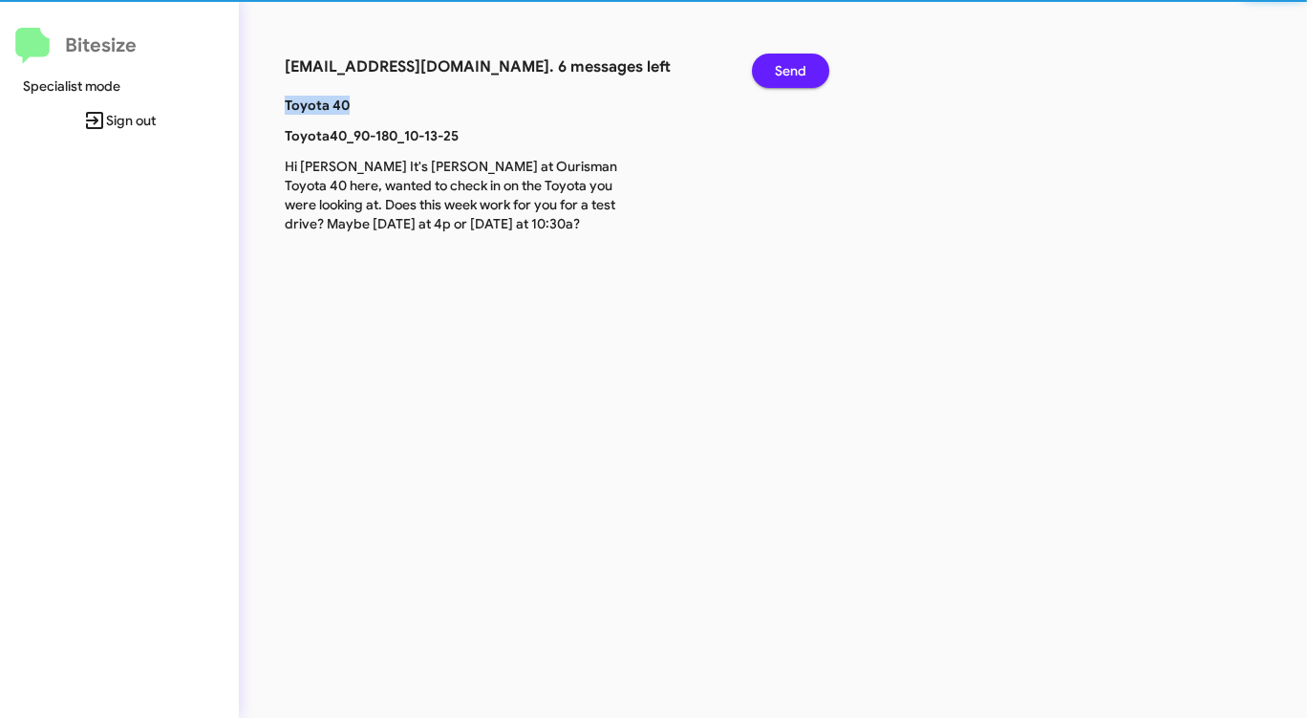
click at [791, 76] on span "Send" at bounding box center [791, 71] width 32 height 34
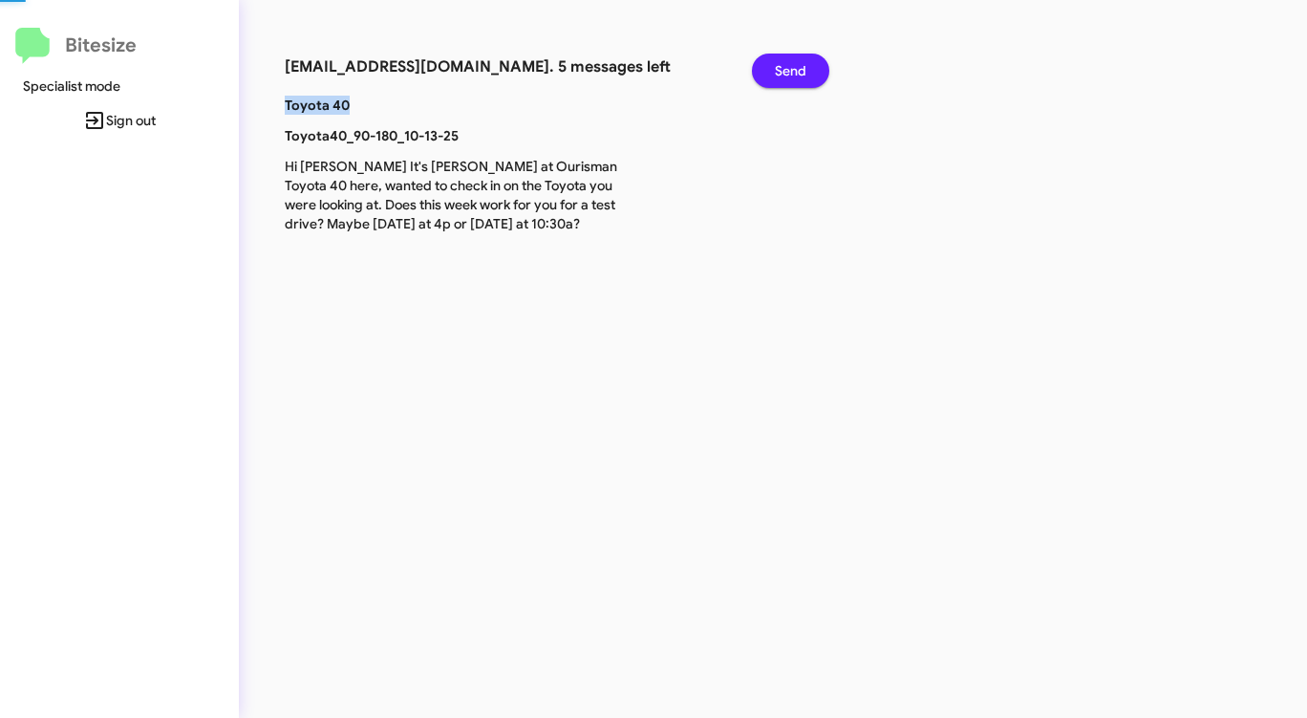
click at [791, 76] on span "Send" at bounding box center [791, 71] width 32 height 34
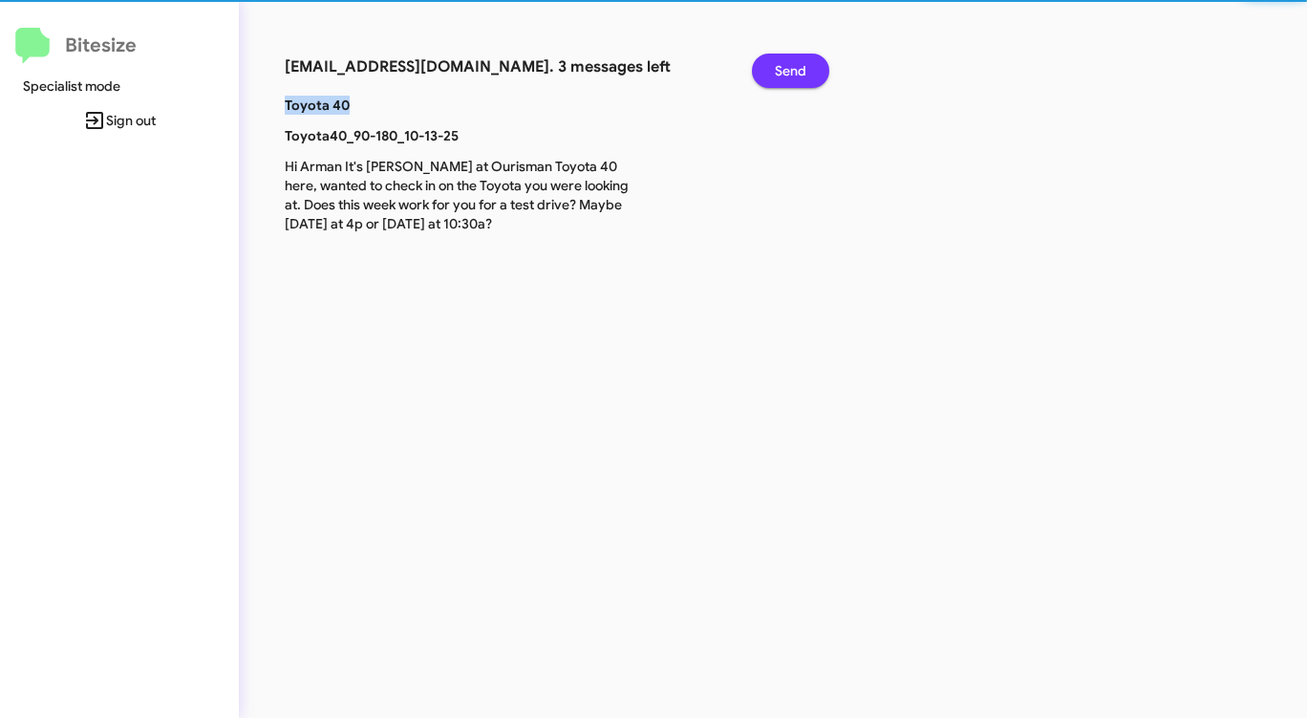
click at [791, 76] on span "Send" at bounding box center [791, 71] width 32 height 34
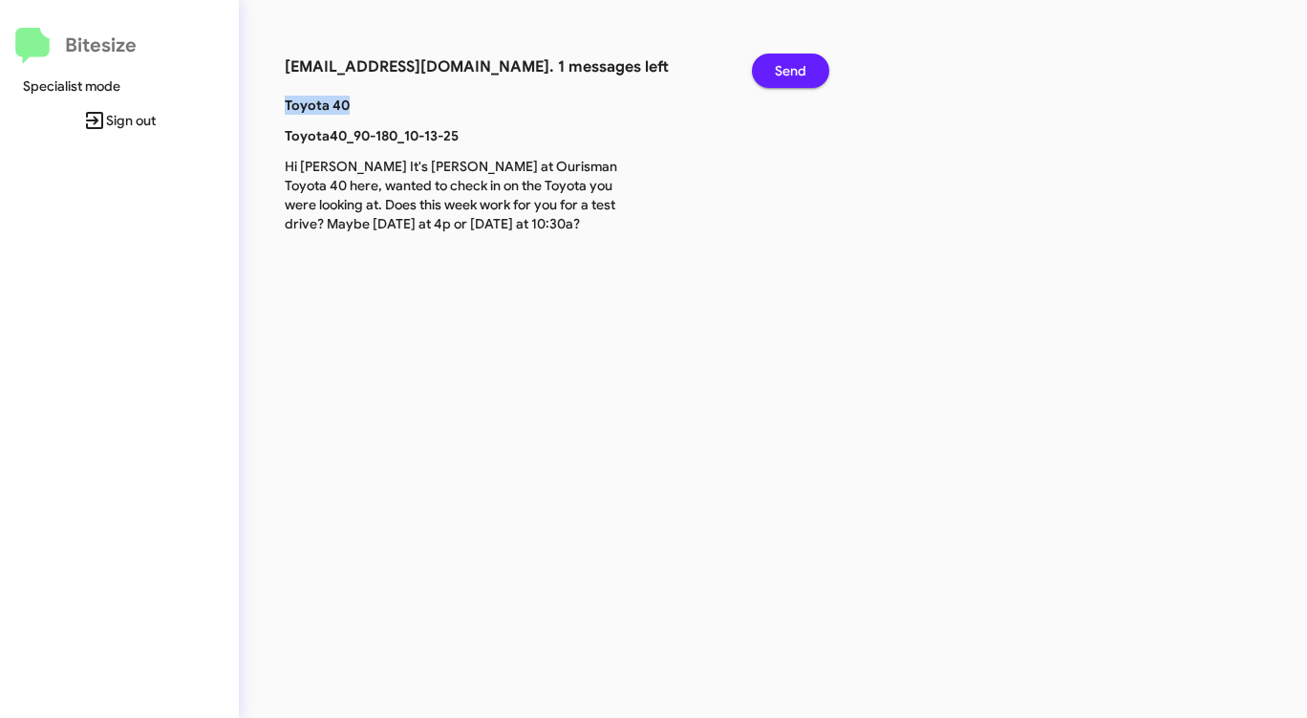
click at [791, 76] on span "Send" at bounding box center [791, 71] width 32 height 34
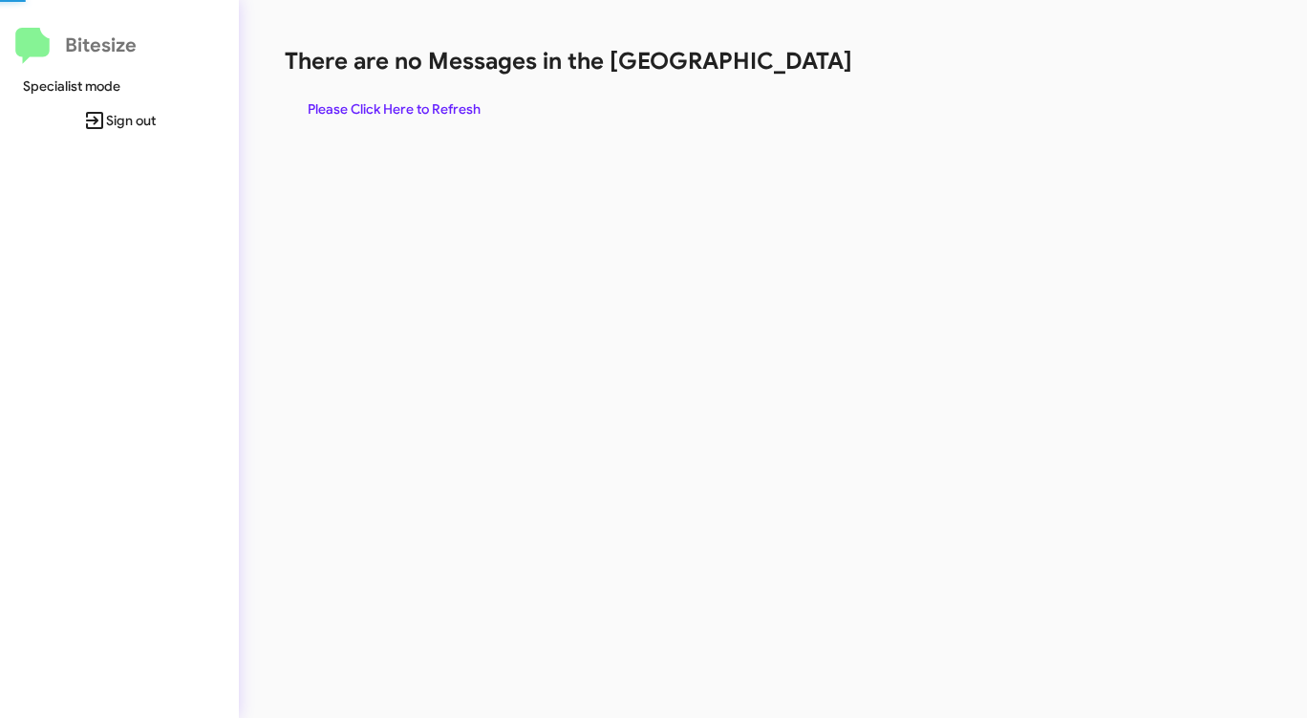
click at [791, 76] on div "There are no Messages in the Queue Please Click Here to Refresh" at bounding box center [684, 86] width 799 height 80
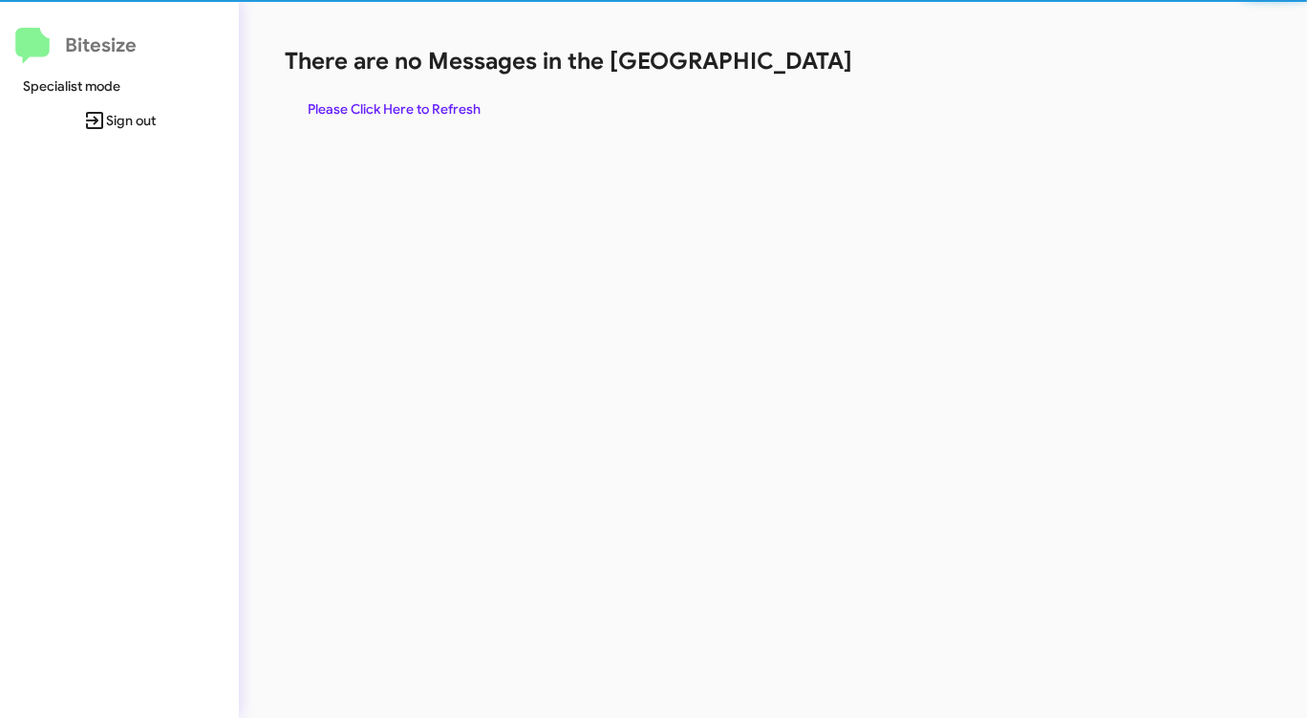
click at [791, 76] on div "There are no Messages in the Queue Please Click Here to Refresh" at bounding box center [684, 86] width 799 height 80
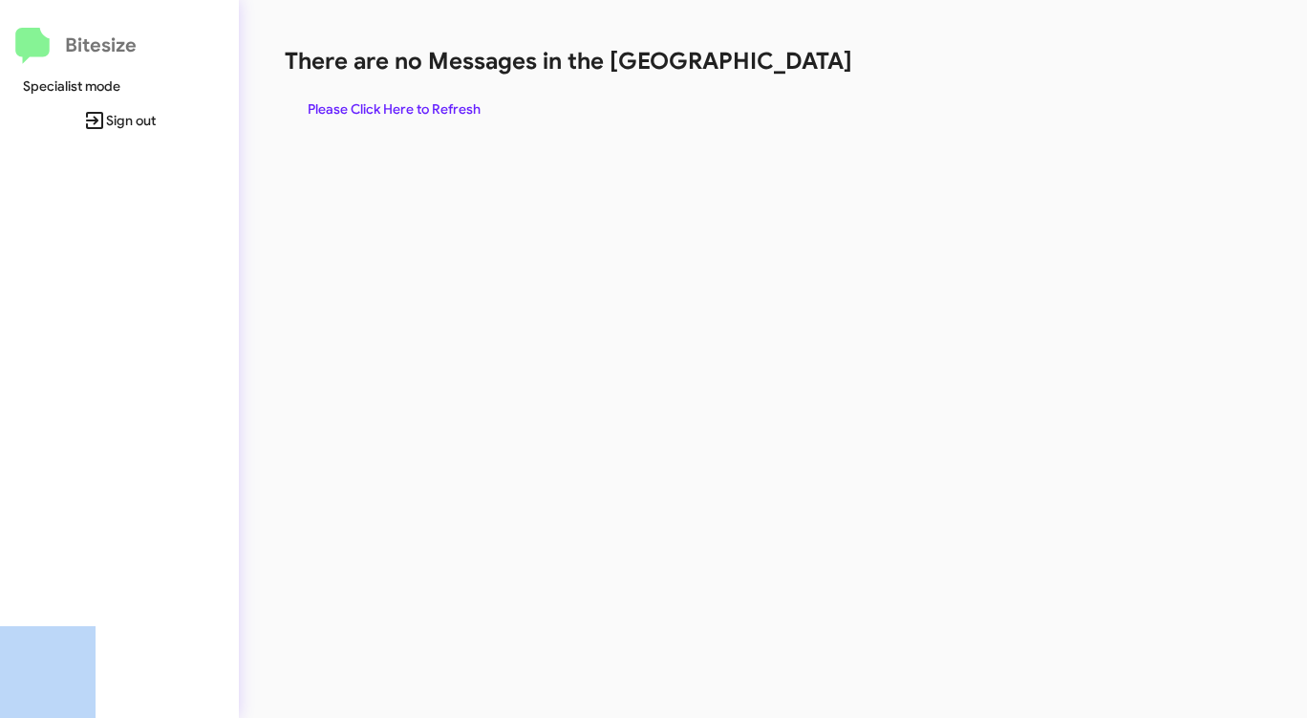
click at [791, 76] on div "There are no Messages in the Queue Please Click Here to Refresh" at bounding box center [684, 86] width 799 height 80
click at [408, 101] on span "Please Click Here to Refresh" at bounding box center [394, 109] width 173 height 34
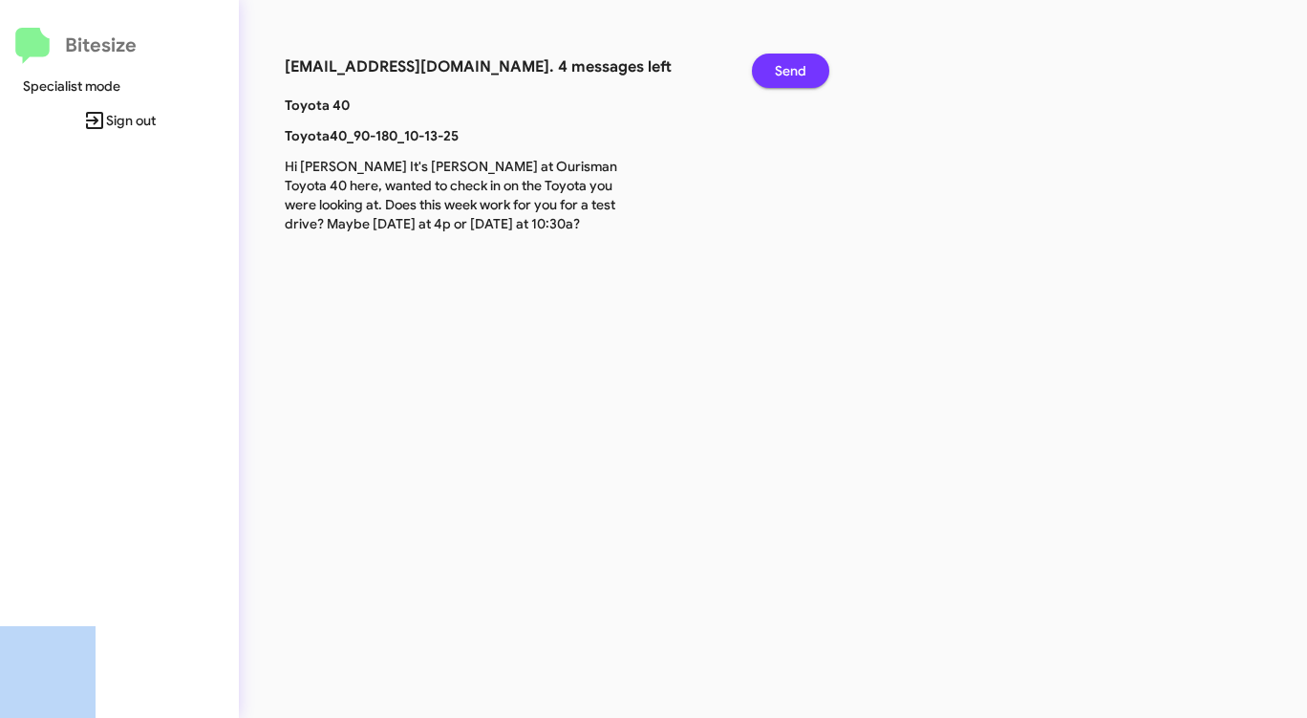
click at [790, 69] on span "Send" at bounding box center [791, 71] width 32 height 34
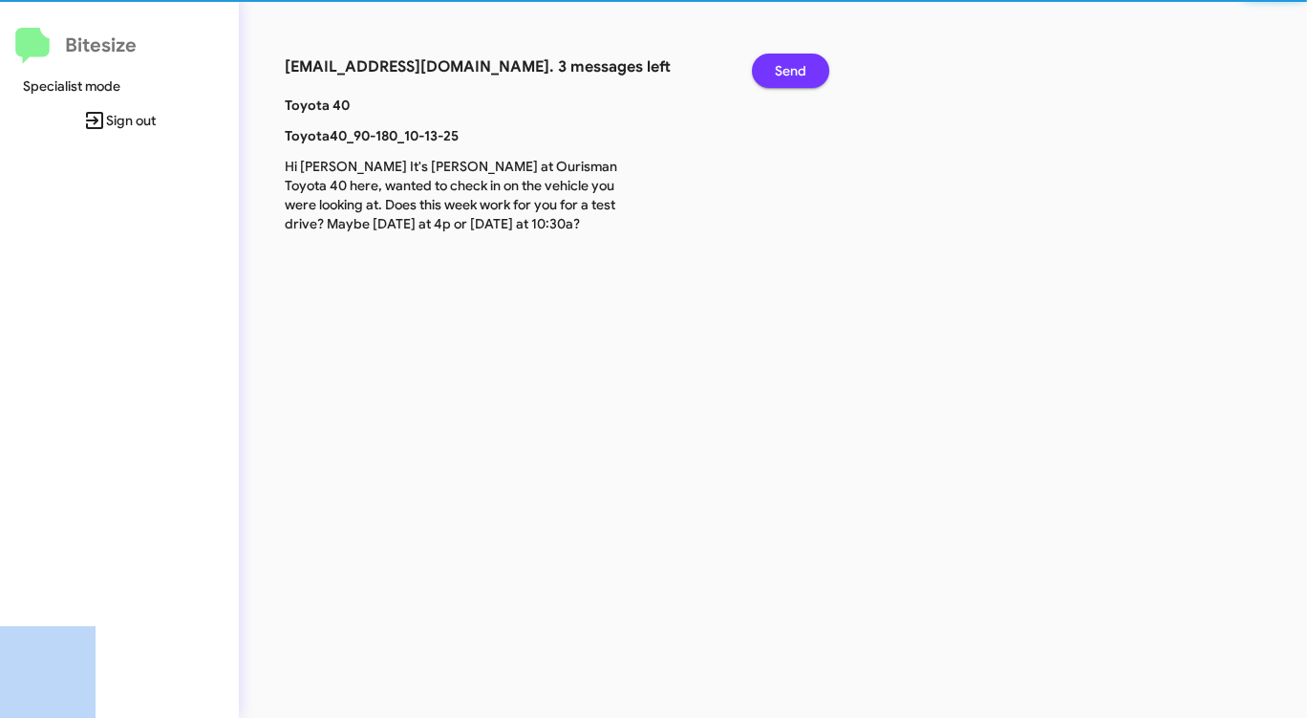
click at [790, 69] on span "Send" at bounding box center [791, 71] width 32 height 34
click at [790, 68] on span "Send" at bounding box center [791, 71] width 32 height 34
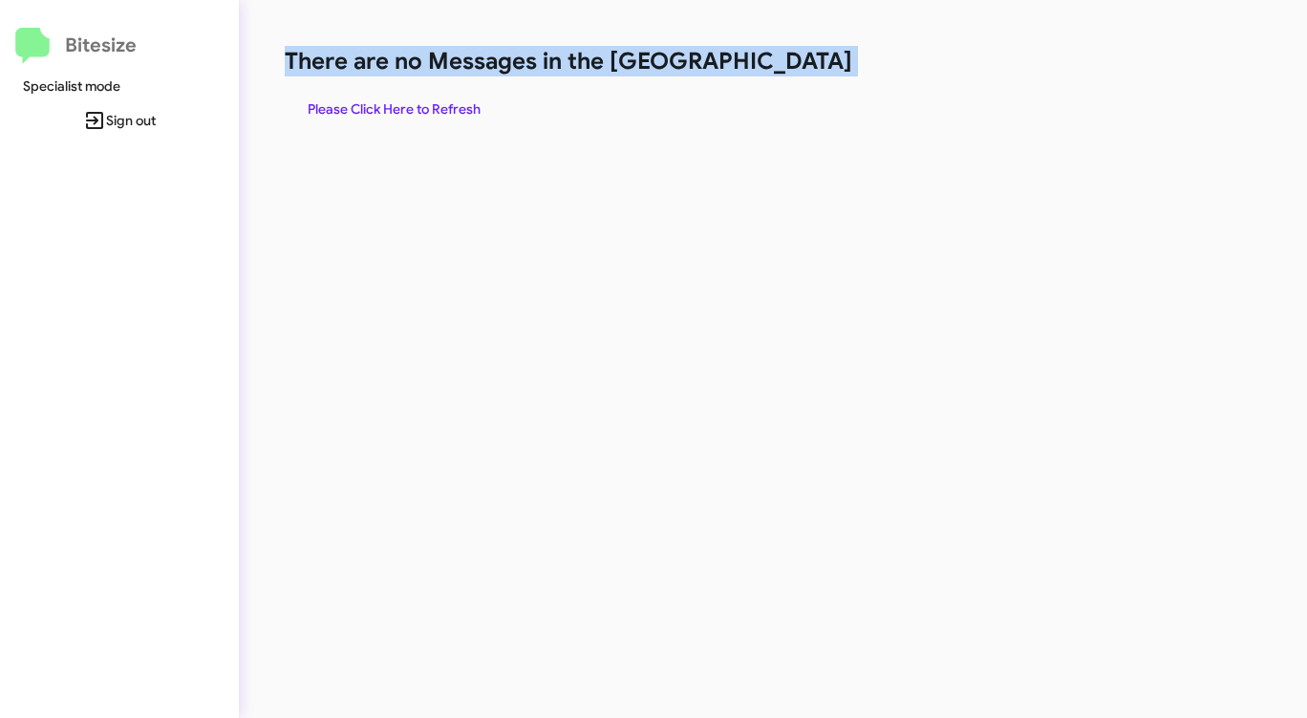
click at [790, 68] on h1 "There are no Messages in the [GEOGRAPHIC_DATA]" at bounding box center [684, 61] width 799 height 31
click at [790, 70] on h1 "There are no Messages in the [GEOGRAPHIC_DATA]" at bounding box center [684, 61] width 799 height 31
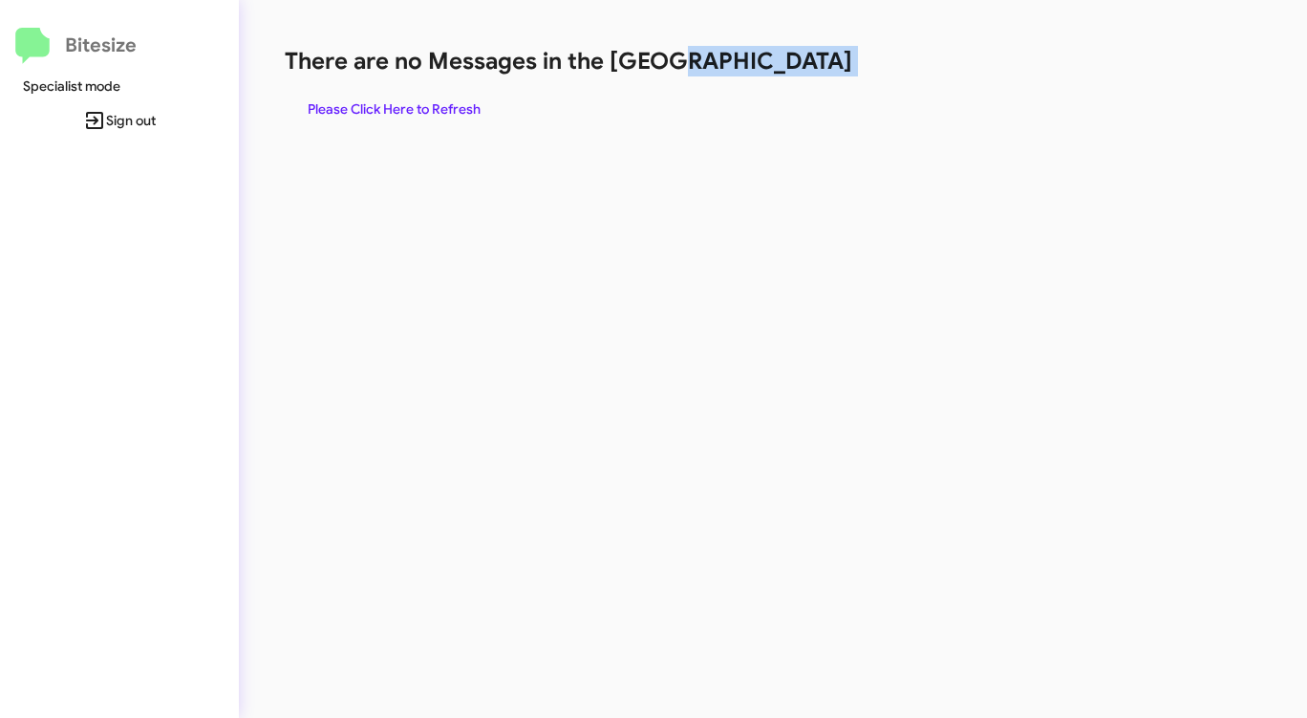
click at [790, 70] on h1 "There are no Messages in the [GEOGRAPHIC_DATA]" at bounding box center [684, 61] width 799 height 31
click at [367, 112] on span "Please Click Here to Refresh" at bounding box center [394, 109] width 173 height 34
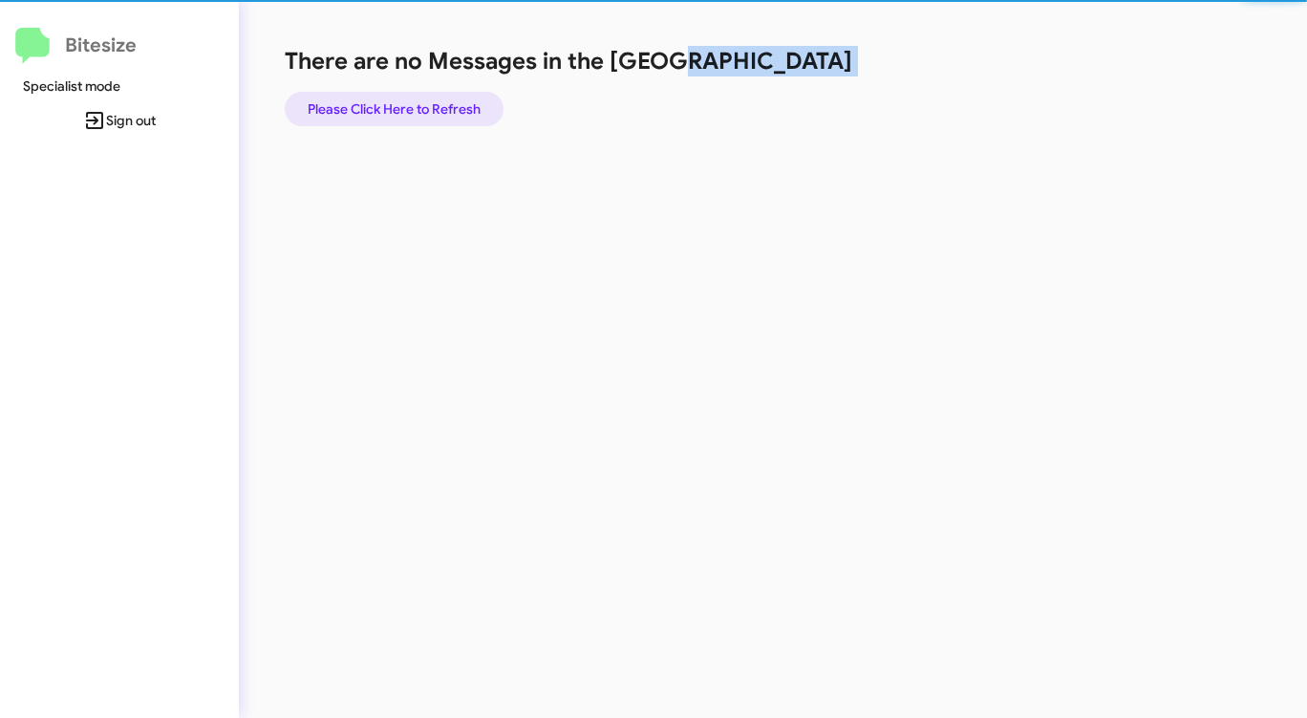
click at [367, 112] on span "Please Click Here to Refresh" at bounding box center [394, 109] width 173 height 34
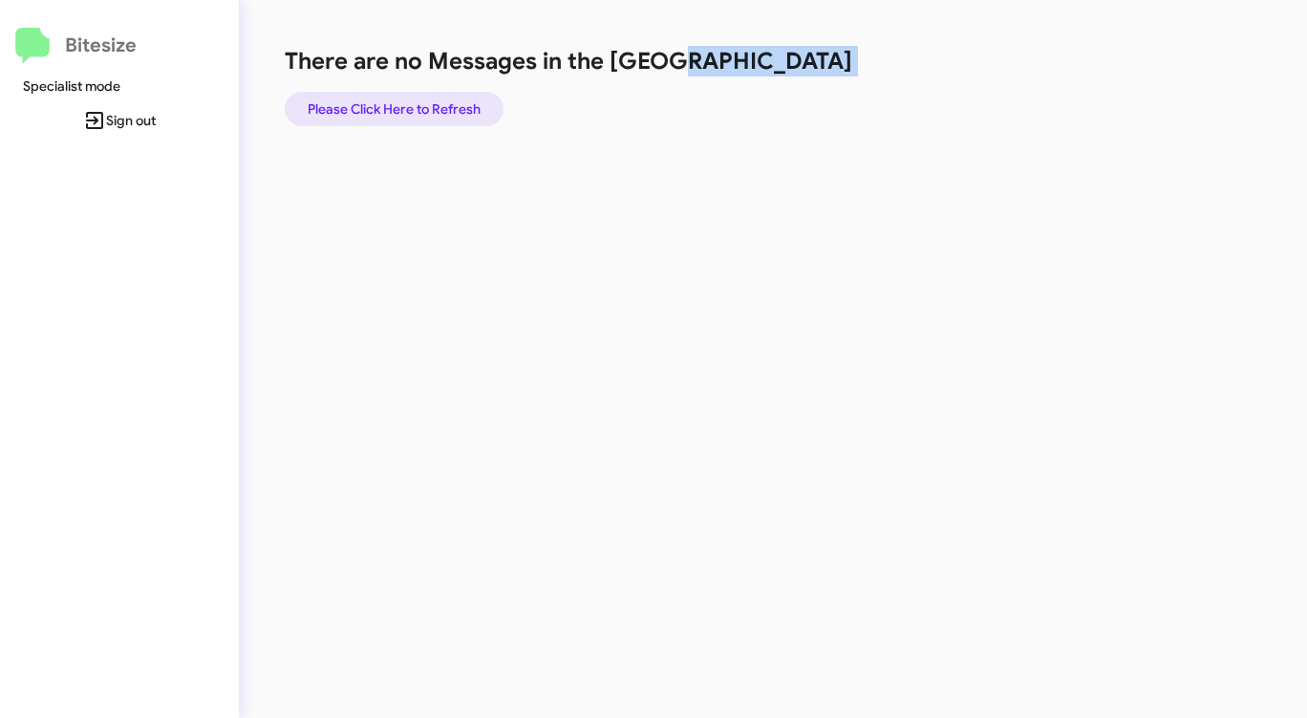
click at [368, 112] on span "Please Click Here to Refresh" at bounding box center [394, 109] width 173 height 34
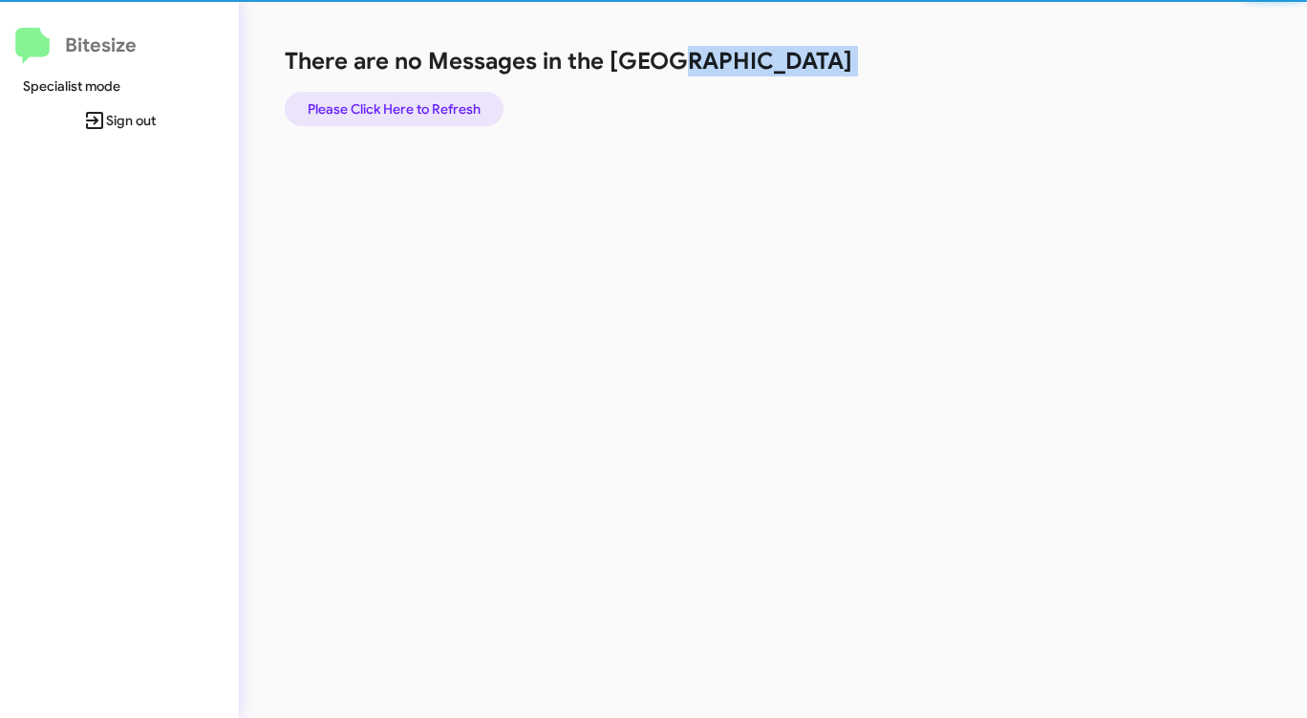
click at [368, 112] on span "Please Click Here to Refresh" at bounding box center [394, 109] width 173 height 34
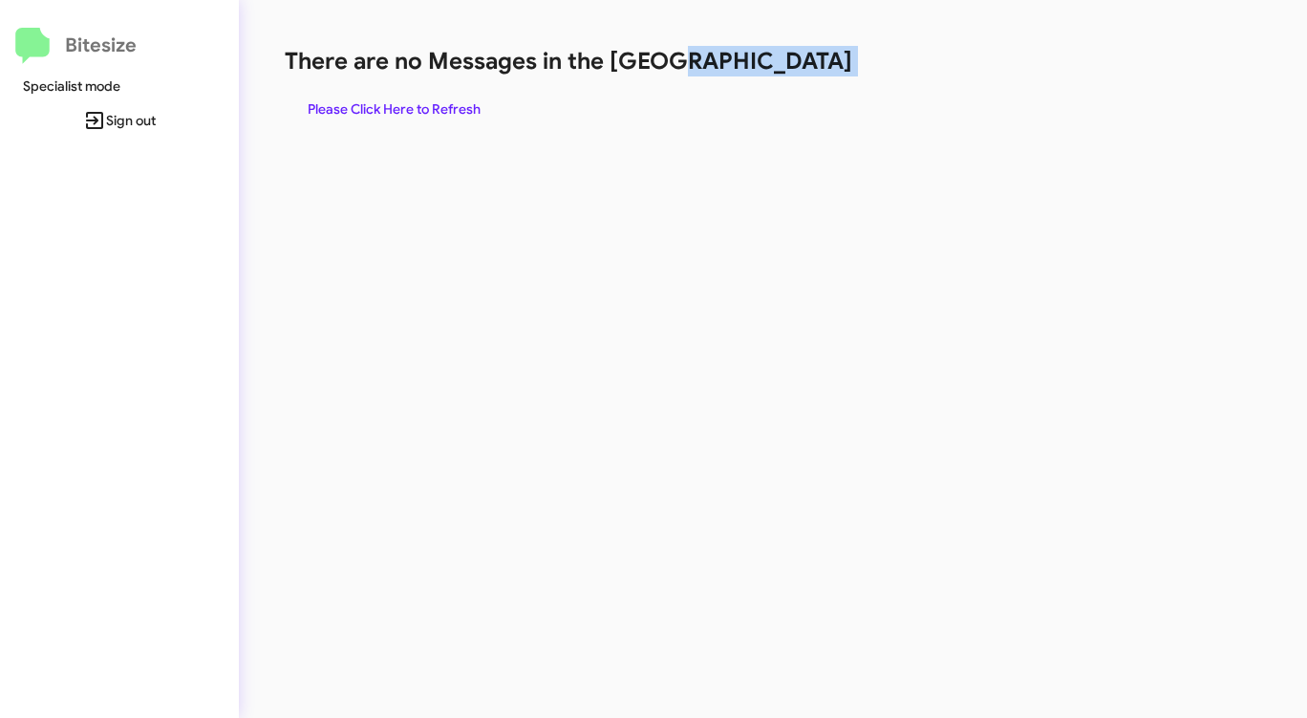
click at [414, 114] on span "Please Click Here to Refresh" at bounding box center [394, 109] width 173 height 34
click at [414, 113] on span "Please Click Here to Refresh" at bounding box center [394, 109] width 173 height 34
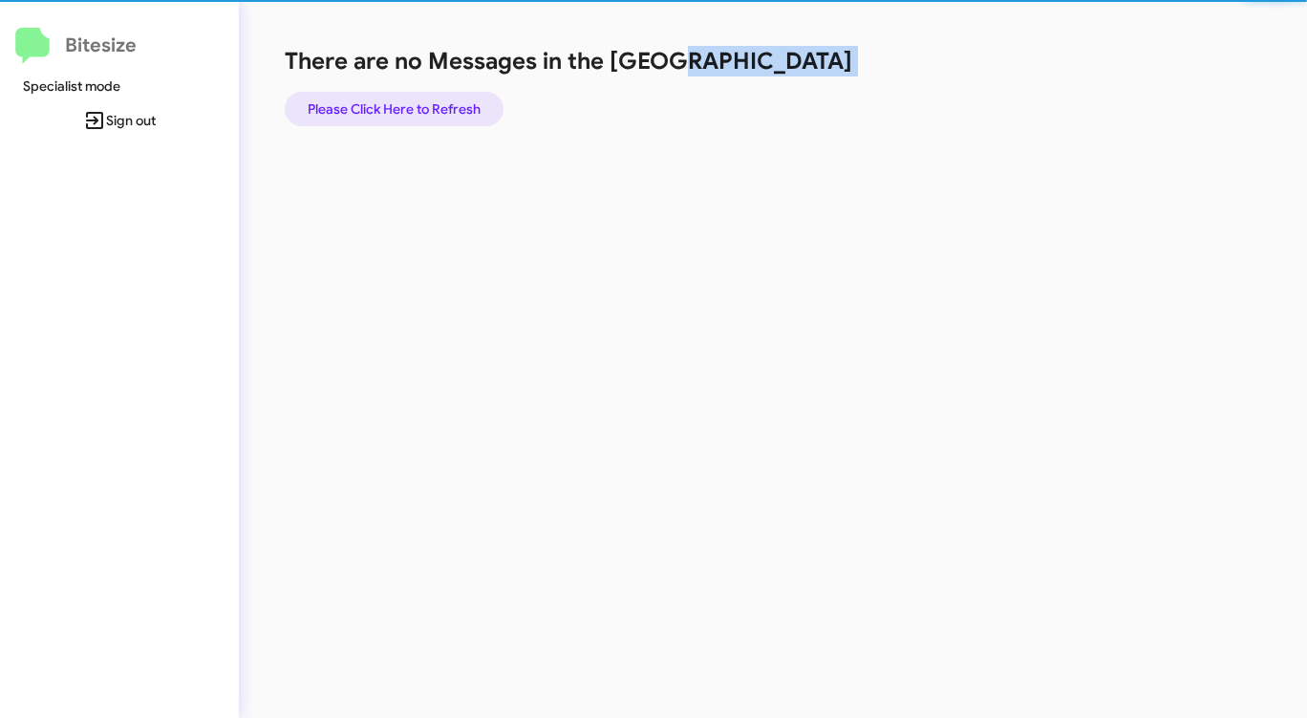
click at [415, 114] on span "Please Click Here to Refresh" at bounding box center [394, 109] width 173 height 34
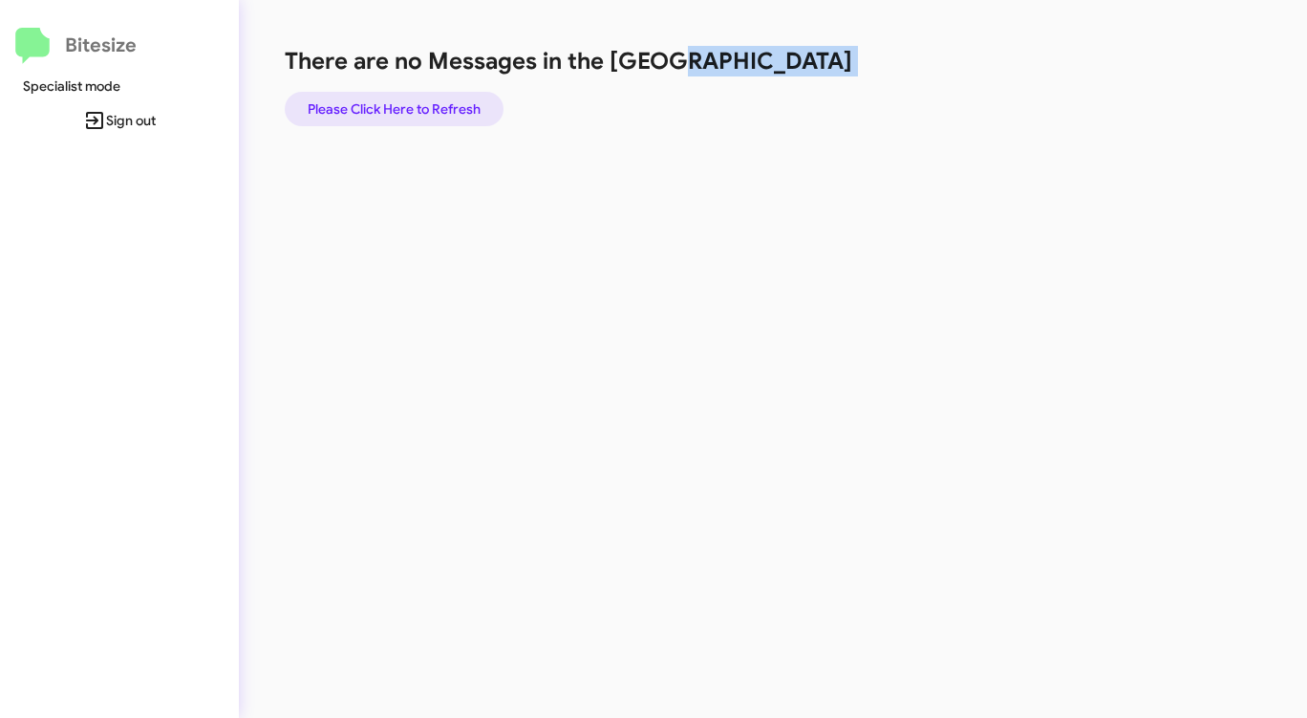
click at [416, 115] on span "Please Click Here to Refresh" at bounding box center [394, 109] width 173 height 34
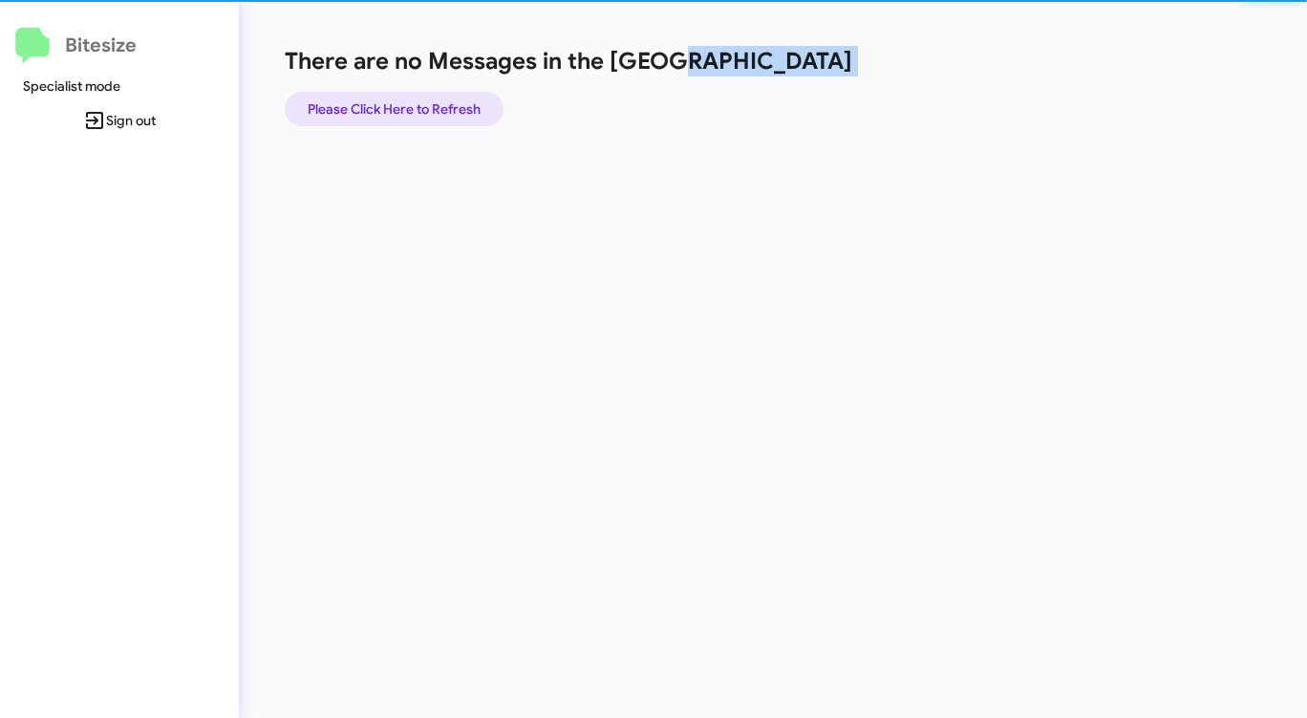
click at [416, 115] on span "Please Click Here to Refresh" at bounding box center [394, 109] width 173 height 34
click at [417, 115] on span "Please Click Here to Refresh" at bounding box center [394, 109] width 173 height 34
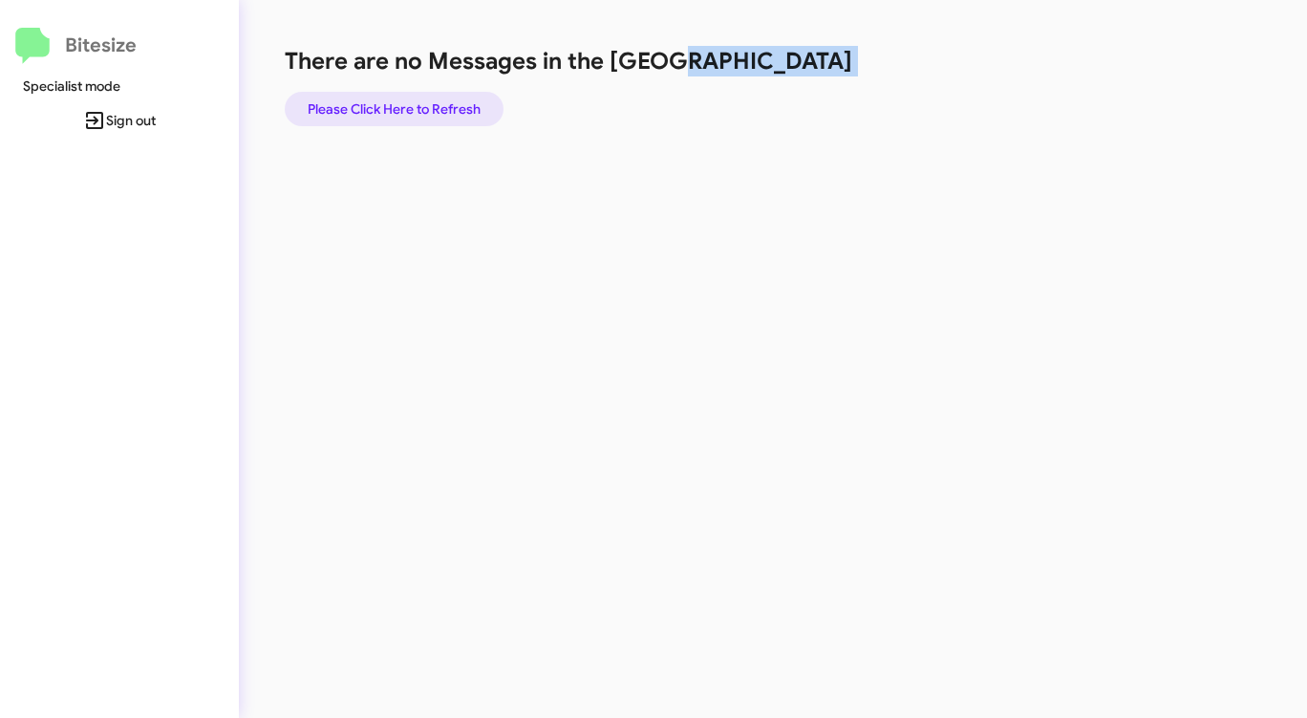
click at [436, 111] on span "Please Click Here to Refresh" at bounding box center [394, 109] width 173 height 34
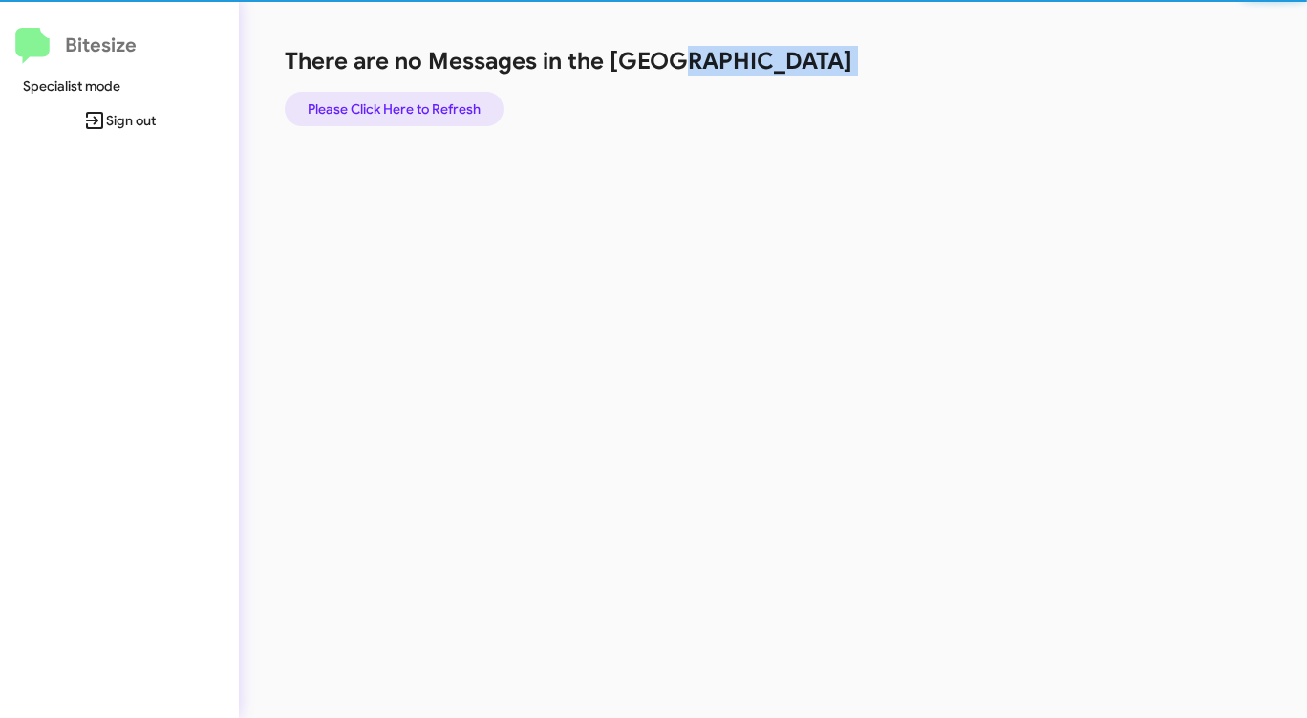
click at [435, 113] on span "Please Click Here to Refresh" at bounding box center [394, 109] width 173 height 34
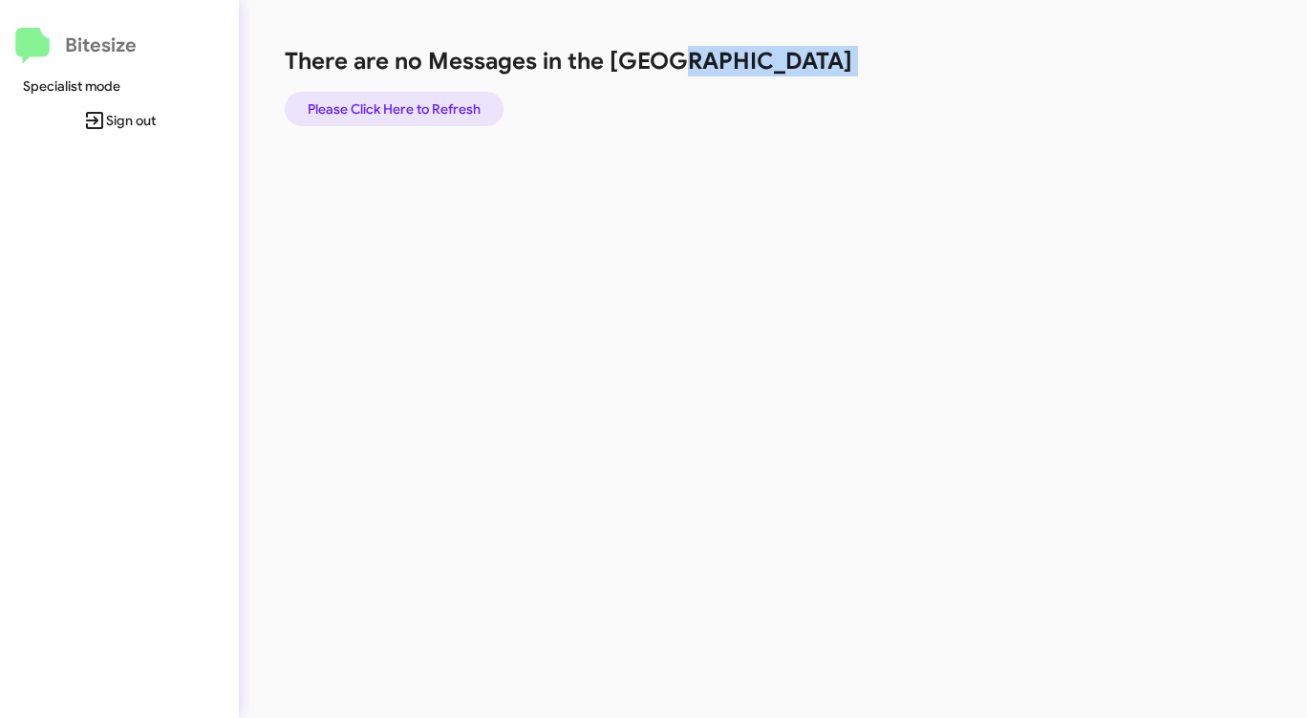
click at [435, 113] on span "Please Click Here to Refresh" at bounding box center [394, 109] width 173 height 34
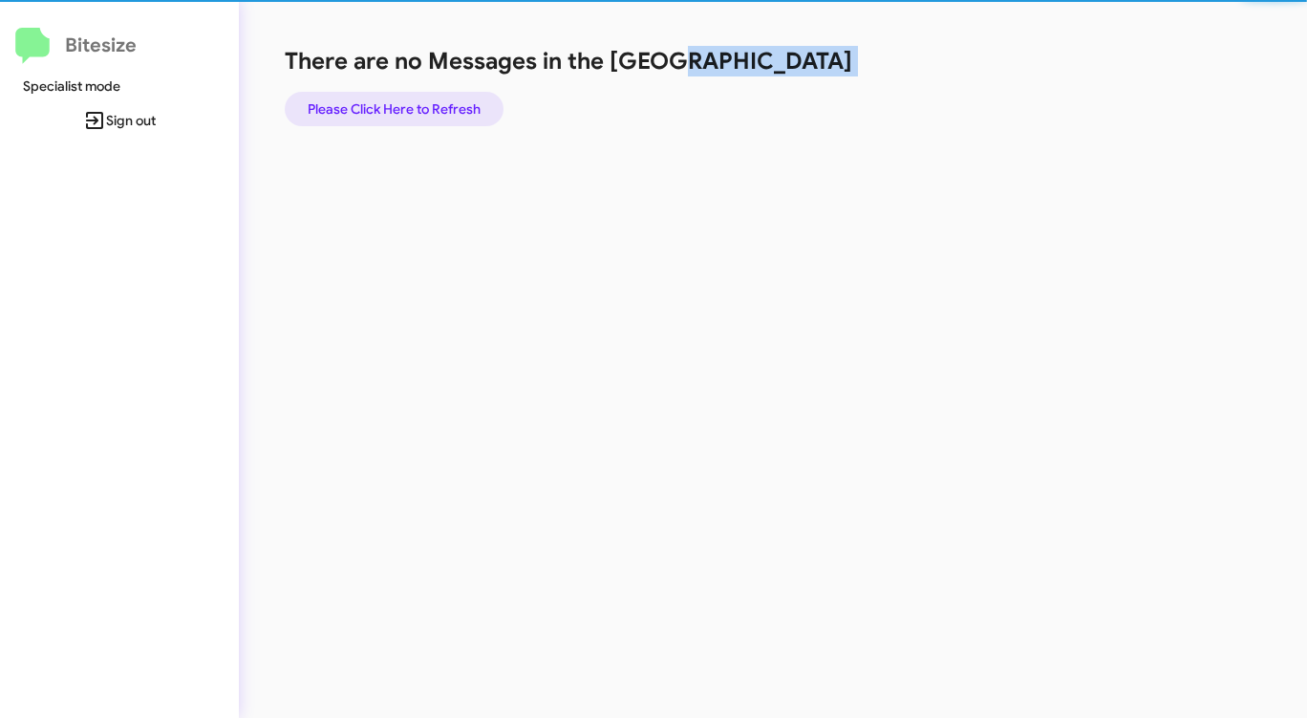
click at [436, 113] on span "Please Click Here to Refresh" at bounding box center [394, 109] width 173 height 34
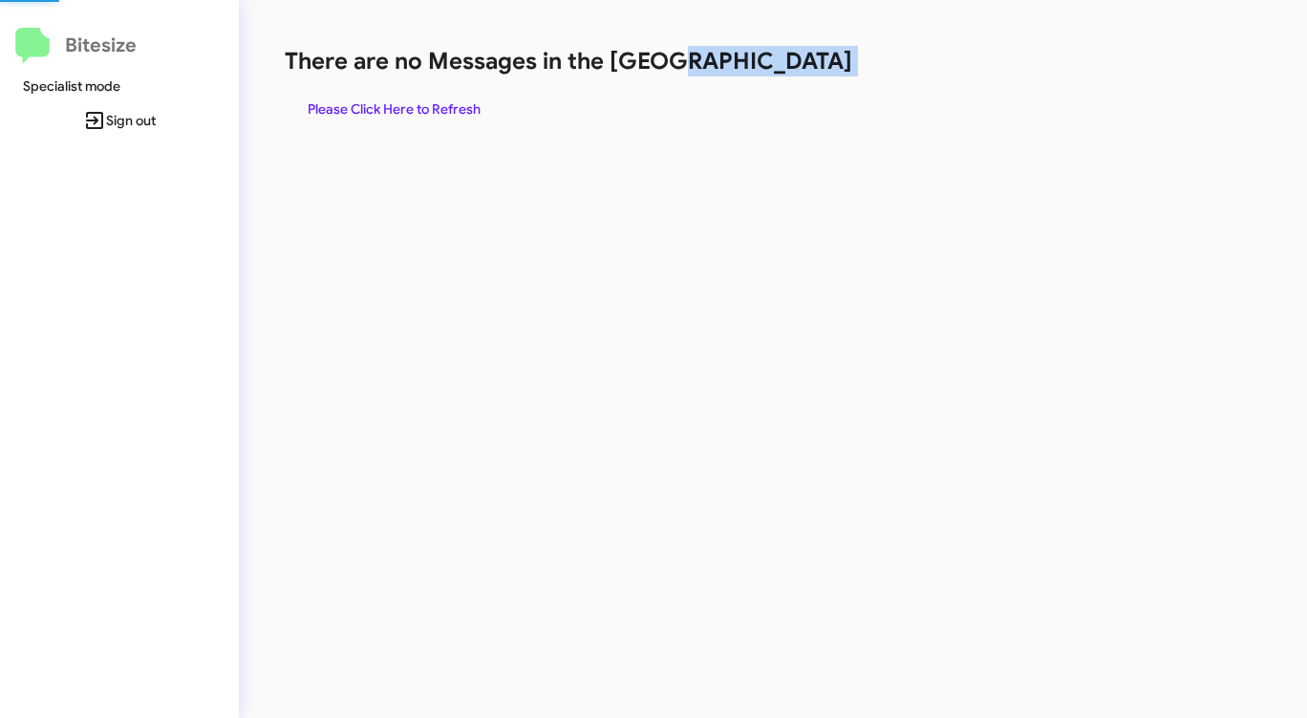
click at [437, 113] on span "Please Click Here to Refresh" at bounding box center [394, 109] width 173 height 34
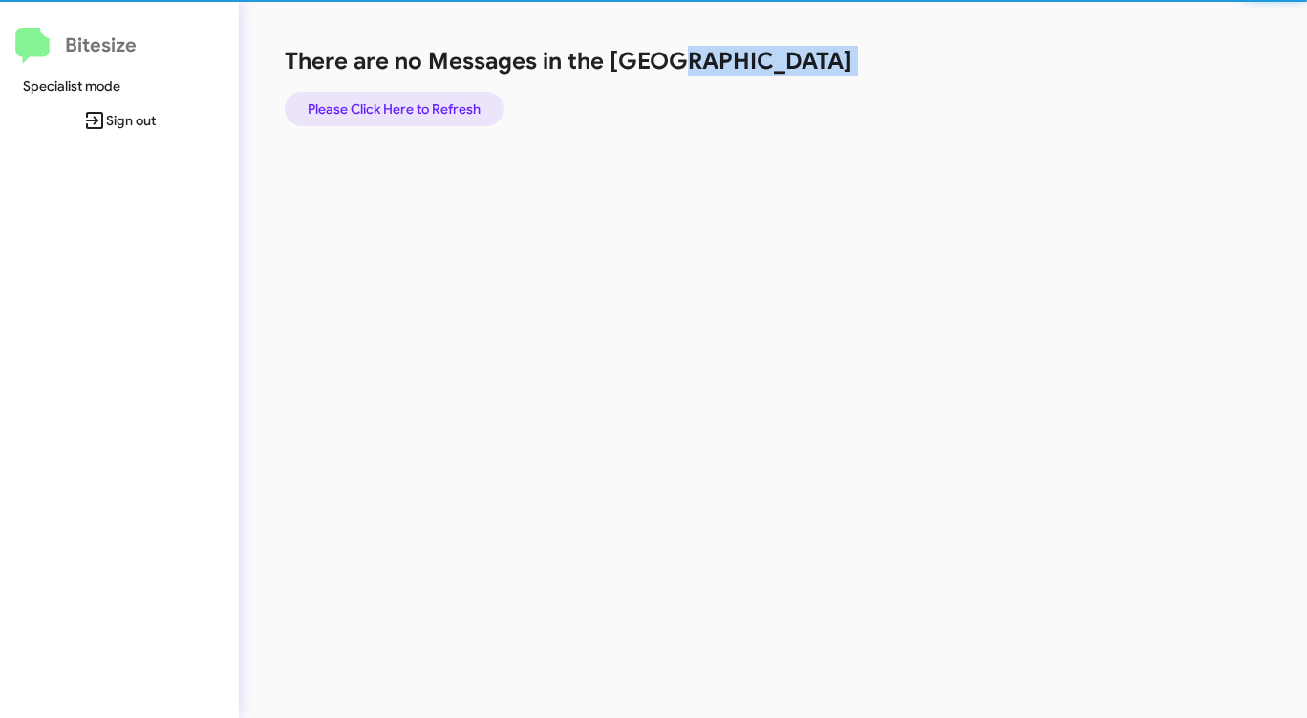
click at [437, 113] on span "Please Click Here to Refresh" at bounding box center [394, 109] width 173 height 34
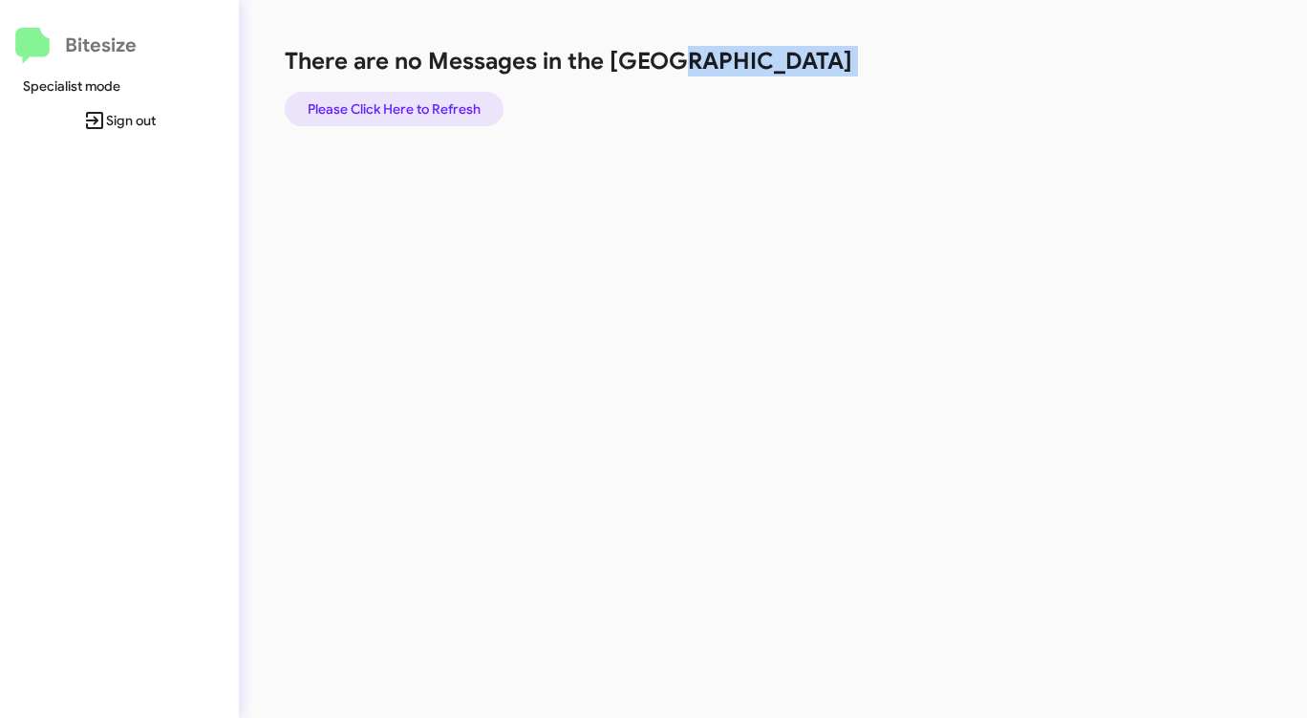
click at [437, 114] on span "Please Click Here to Refresh" at bounding box center [394, 109] width 173 height 34
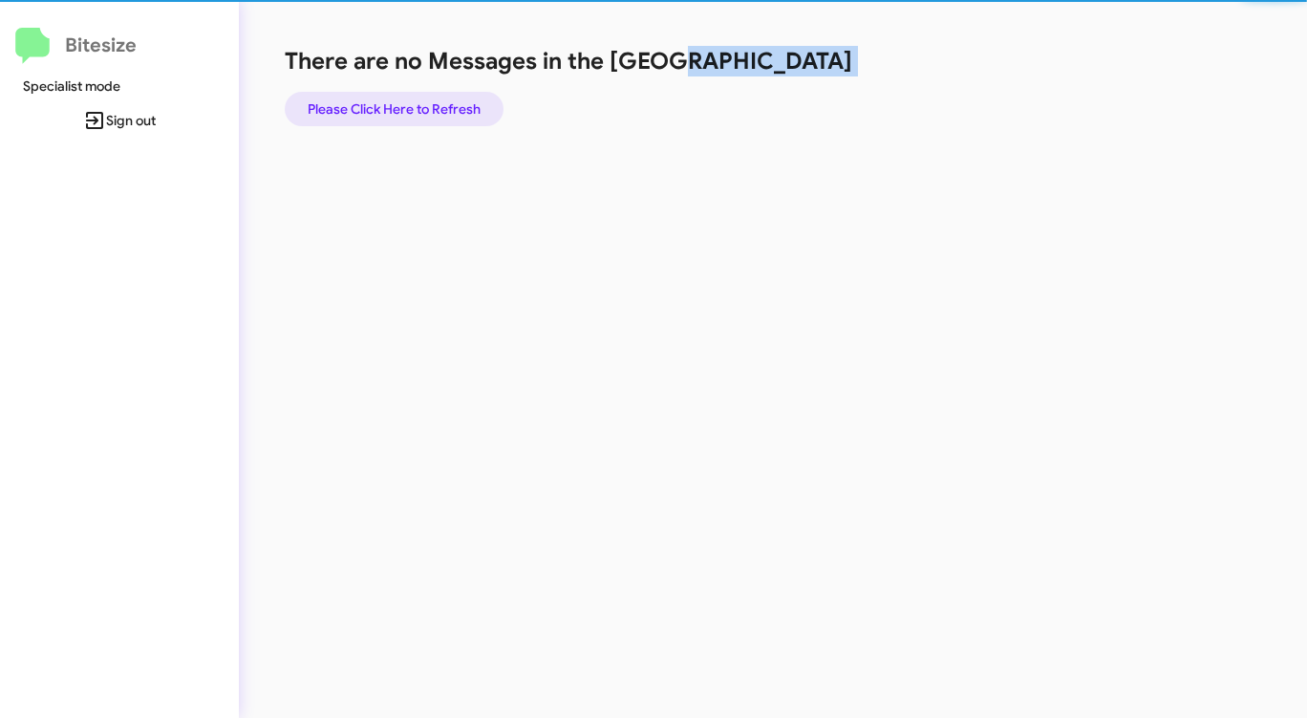
click at [437, 113] on span "Please Click Here to Refresh" at bounding box center [394, 109] width 173 height 34
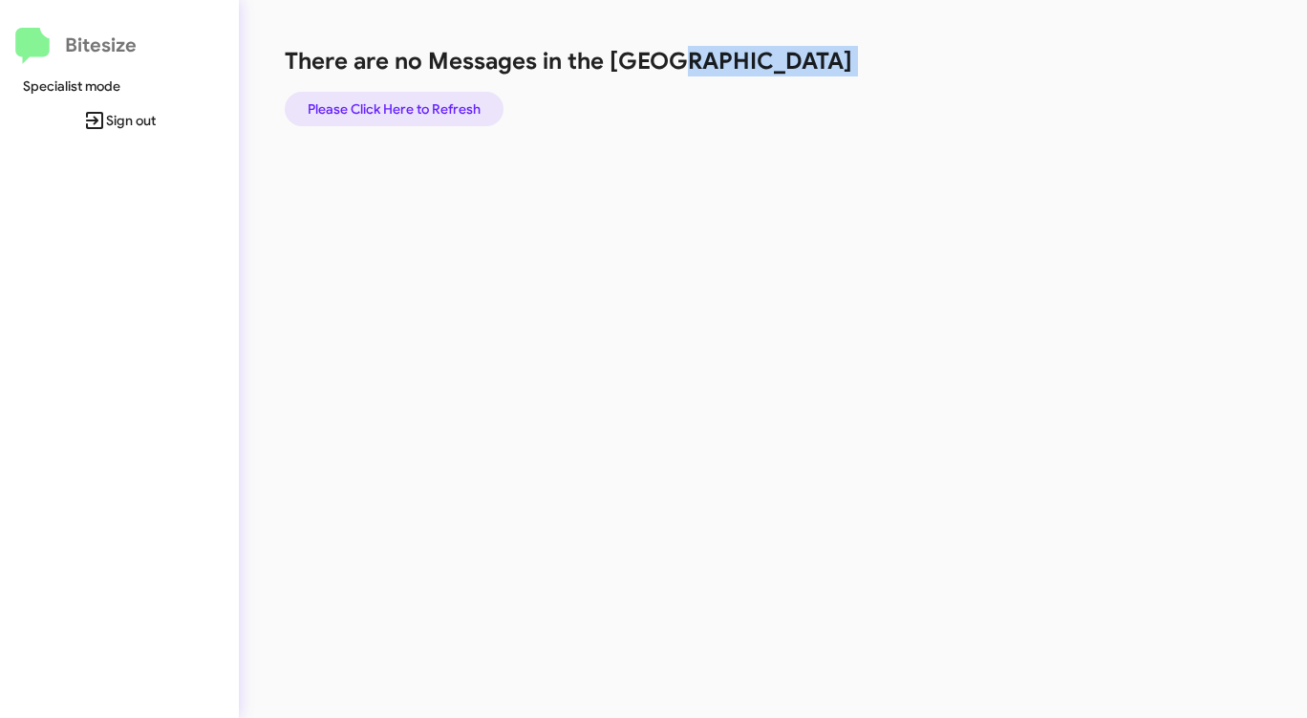
click at [438, 113] on span "Please Click Here to Refresh" at bounding box center [394, 109] width 173 height 34
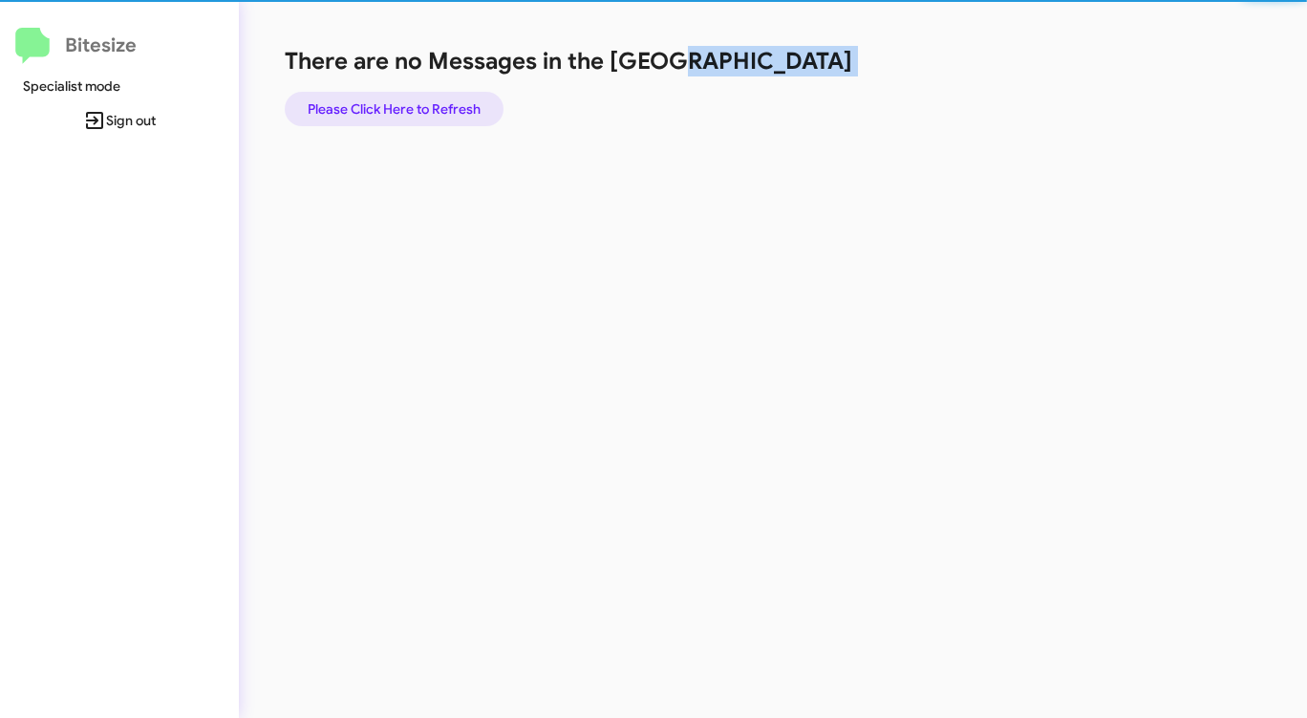
click at [439, 113] on span "Please Click Here to Refresh" at bounding box center [394, 109] width 173 height 34
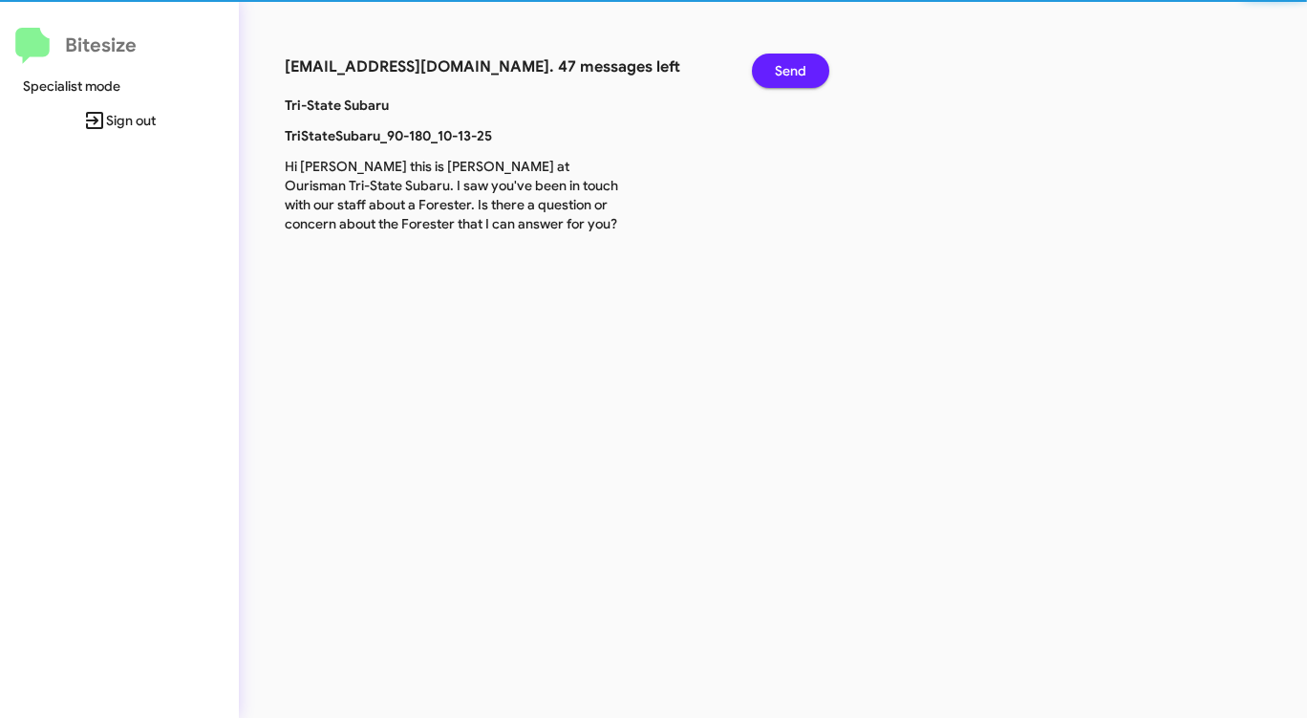
click at [439, 113] on p "Tri-State Subaru" at bounding box center [457, 105] width 374 height 19
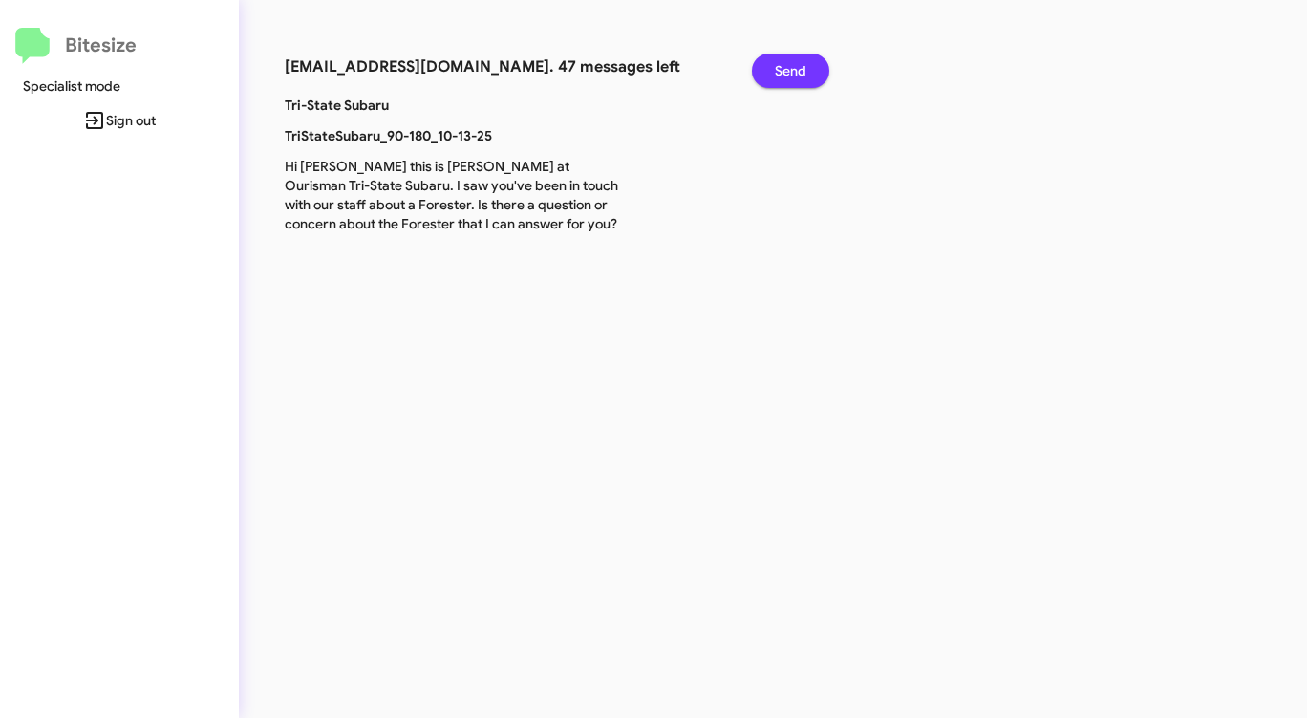
click at [794, 74] on span "Send" at bounding box center [791, 71] width 32 height 34
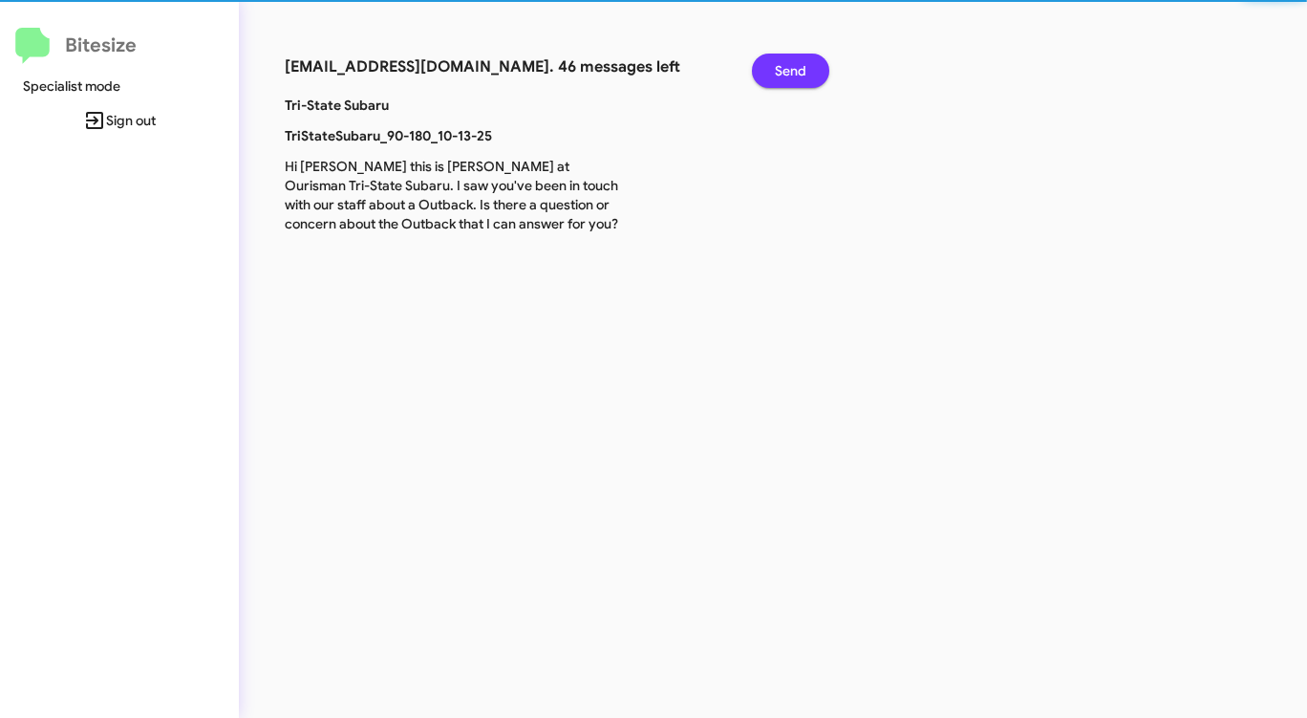
click at [796, 75] on span "Send" at bounding box center [791, 71] width 32 height 34
click at [794, 72] on span "Send" at bounding box center [791, 71] width 32 height 34
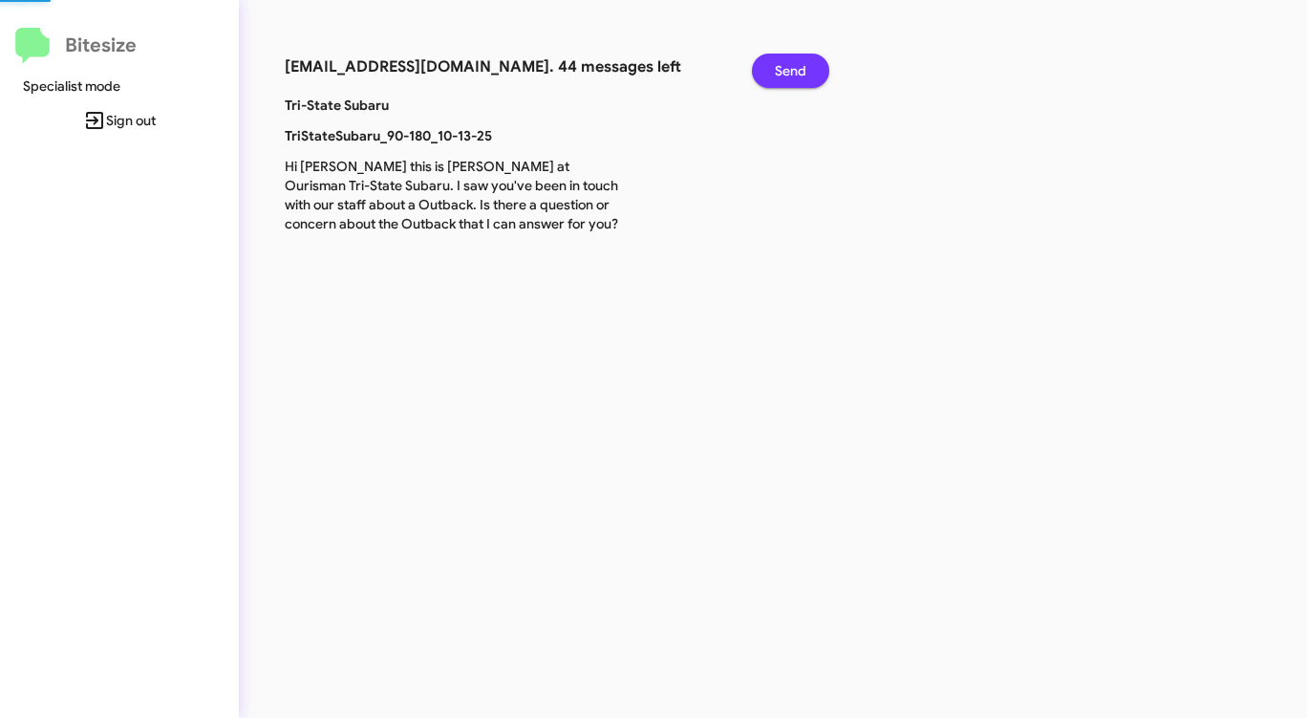
click at [794, 72] on span "Send" at bounding box center [791, 71] width 32 height 34
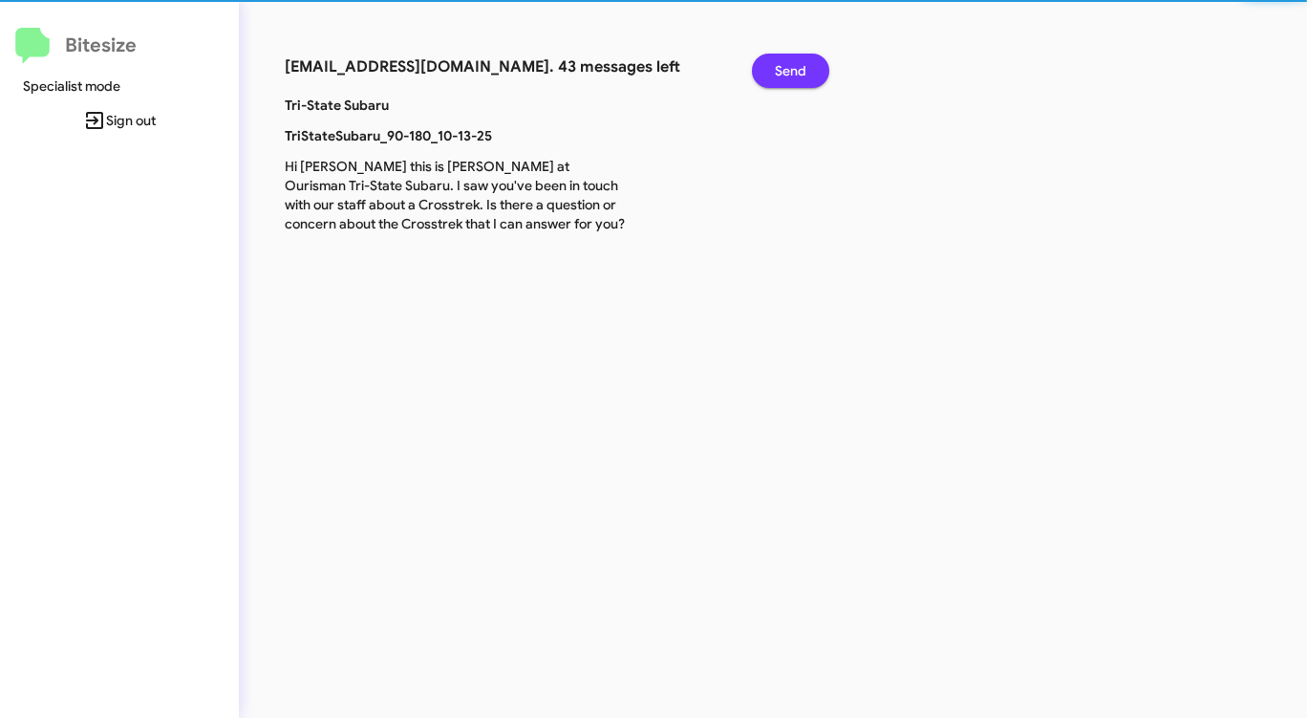
click at [794, 72] on span "Send" at bounding box center [791, 71] width 32 height 34
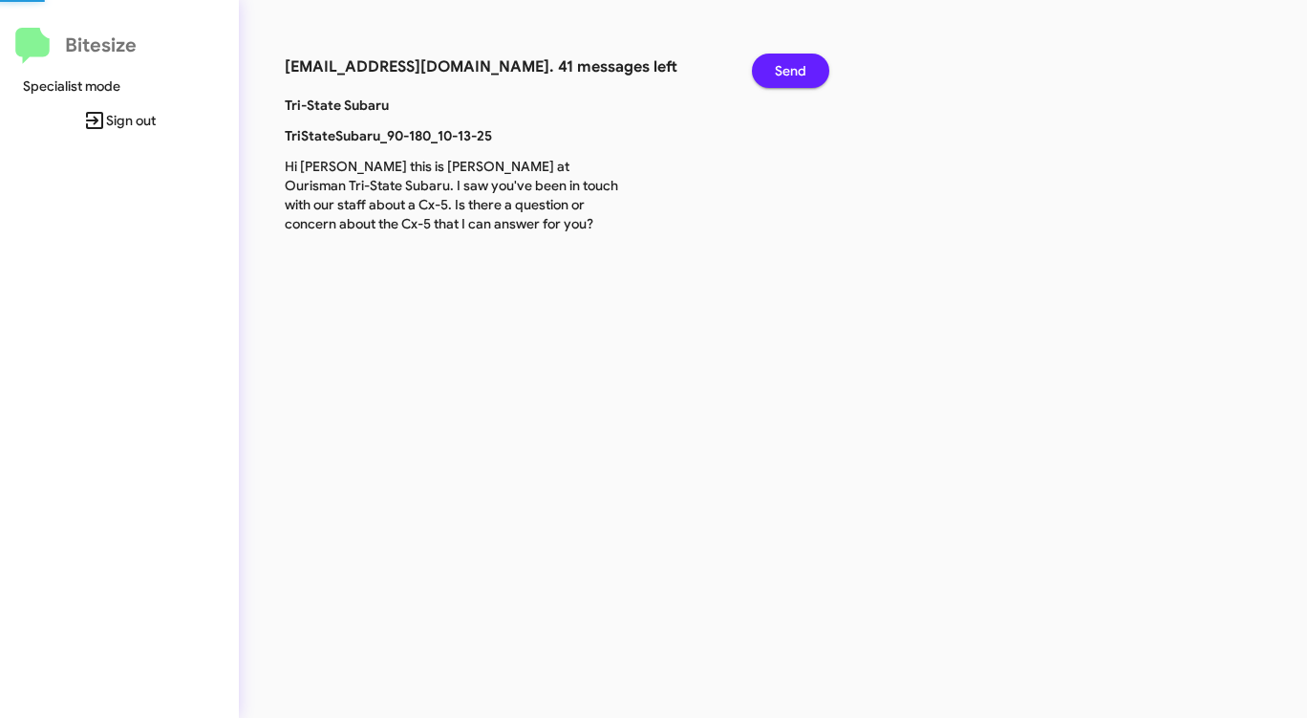
click at [794, 71] on span "Send" at bounding box center [791, 71] width 32 height 34
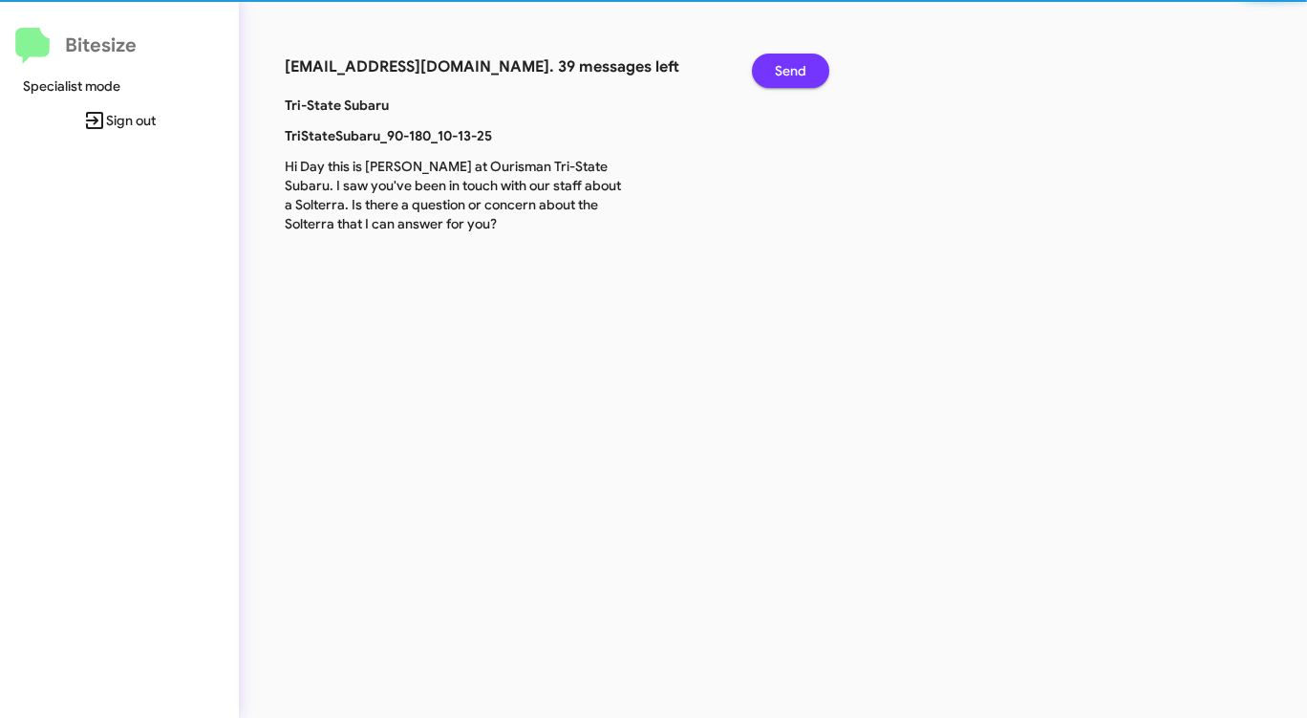
click at [794, 71] on span "Send" at bounding box center [791, 71] width 32 height 34
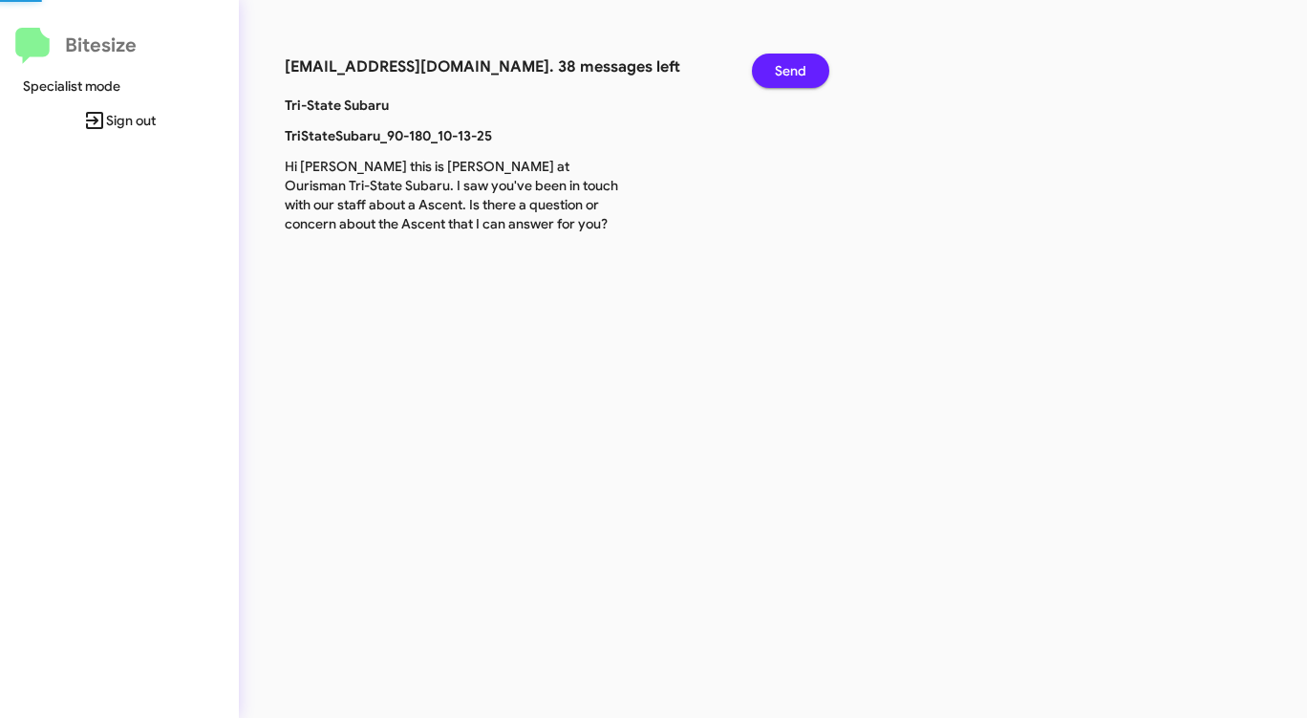
click at [794, 71] on span "Send" at bounding box center [791, 71] width 32 height 34
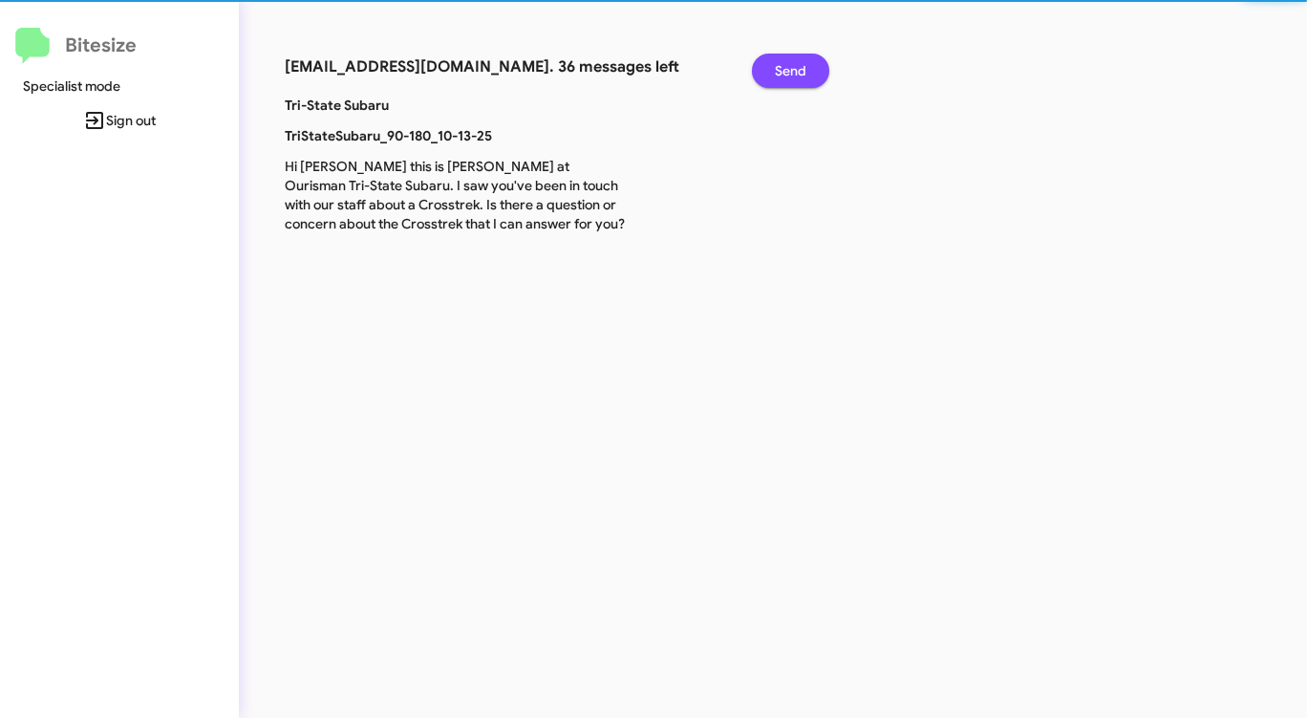
click at [794, 71] on span "Send" at bounding box center [791, 71] width 32 height 34
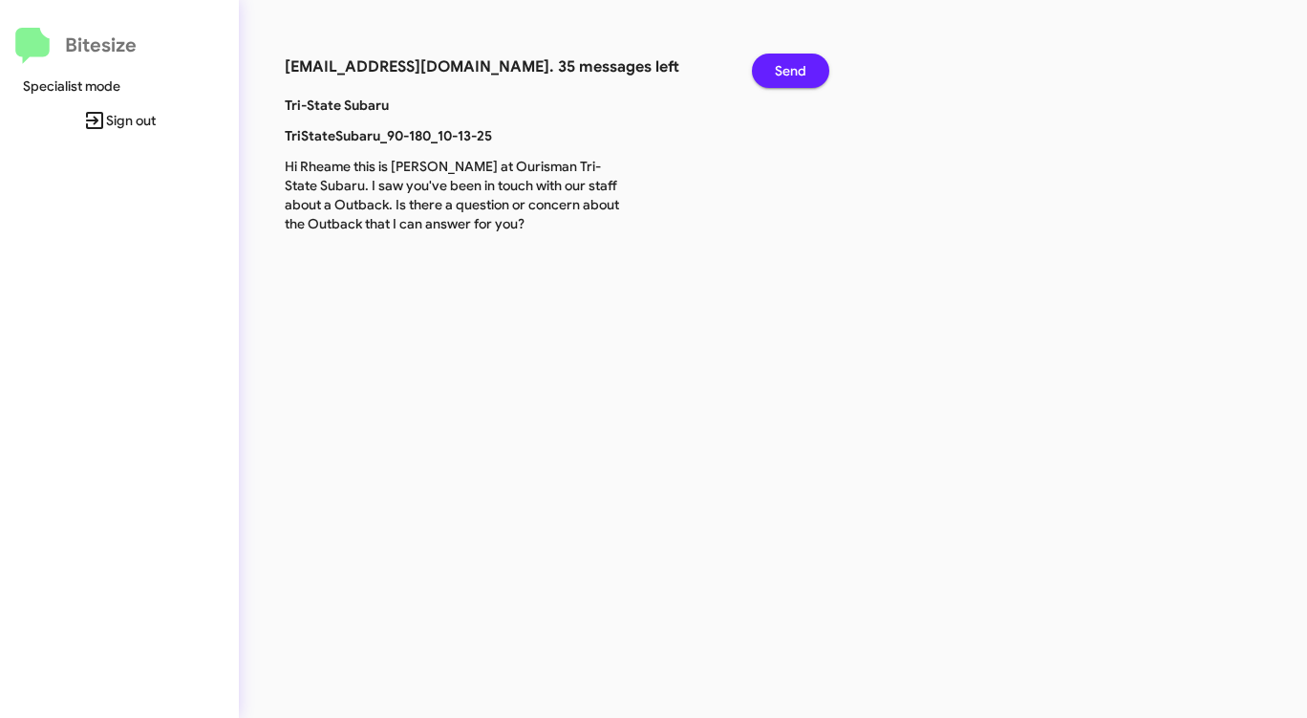
click at [794, 71] on span "Send" at bounding box center [791, 71] width 32 height 34
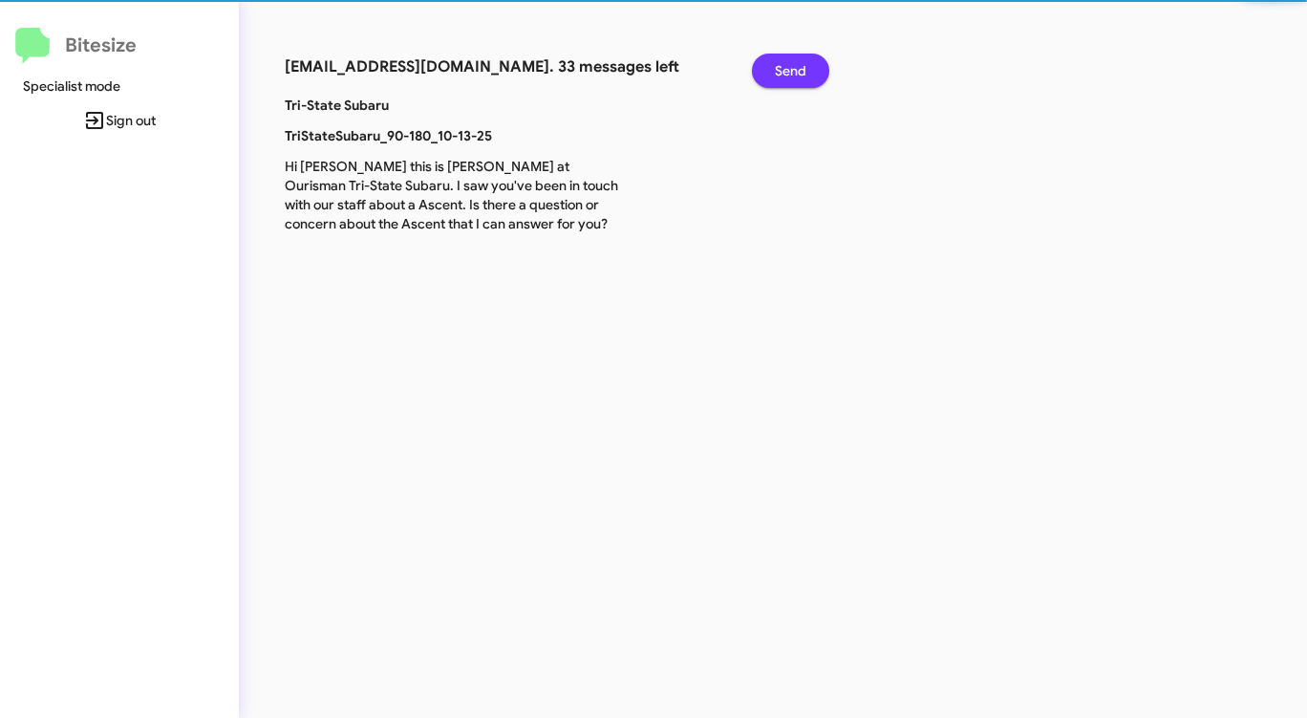
click at [794, 71] on span "Send" at bounding box center [791, 71] width 32 height 34
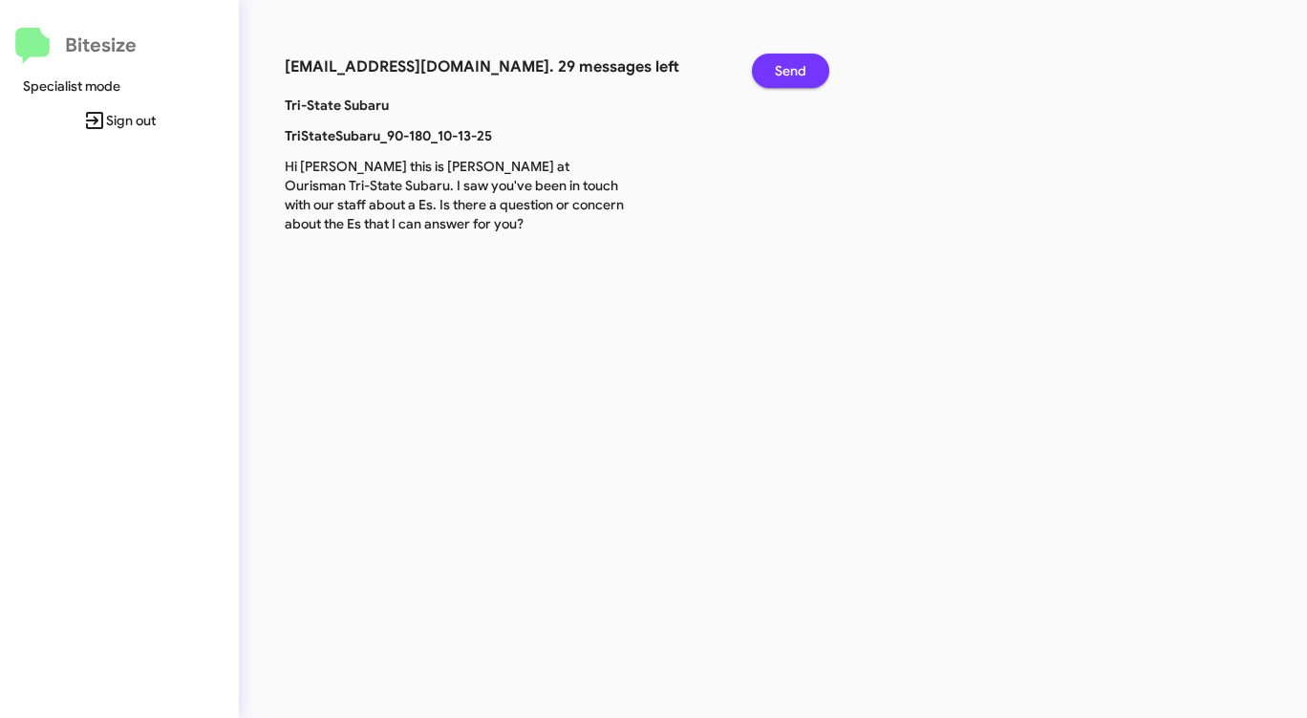
click at [794, 71] on span "Send" at bounding box center [791, 71] width 32 height 34
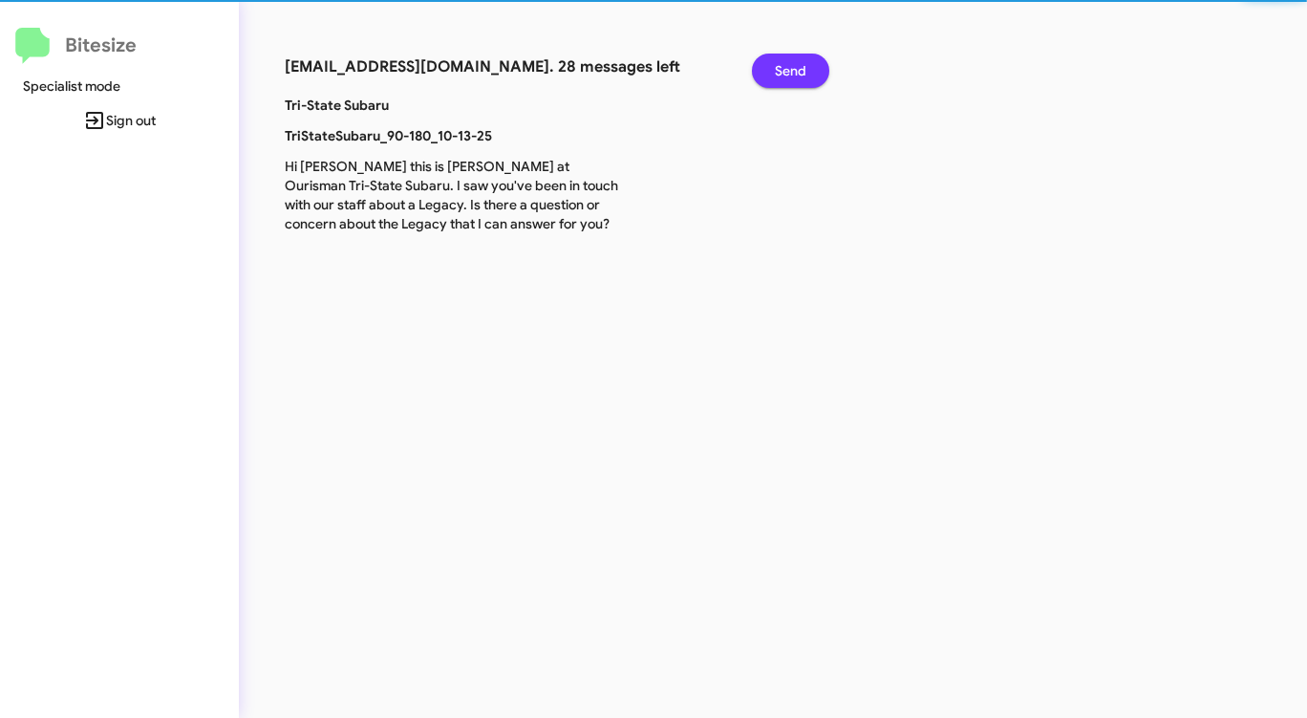
click at [794, 71] on span "Send" at bounding box center [791, 71] width 32 height 34
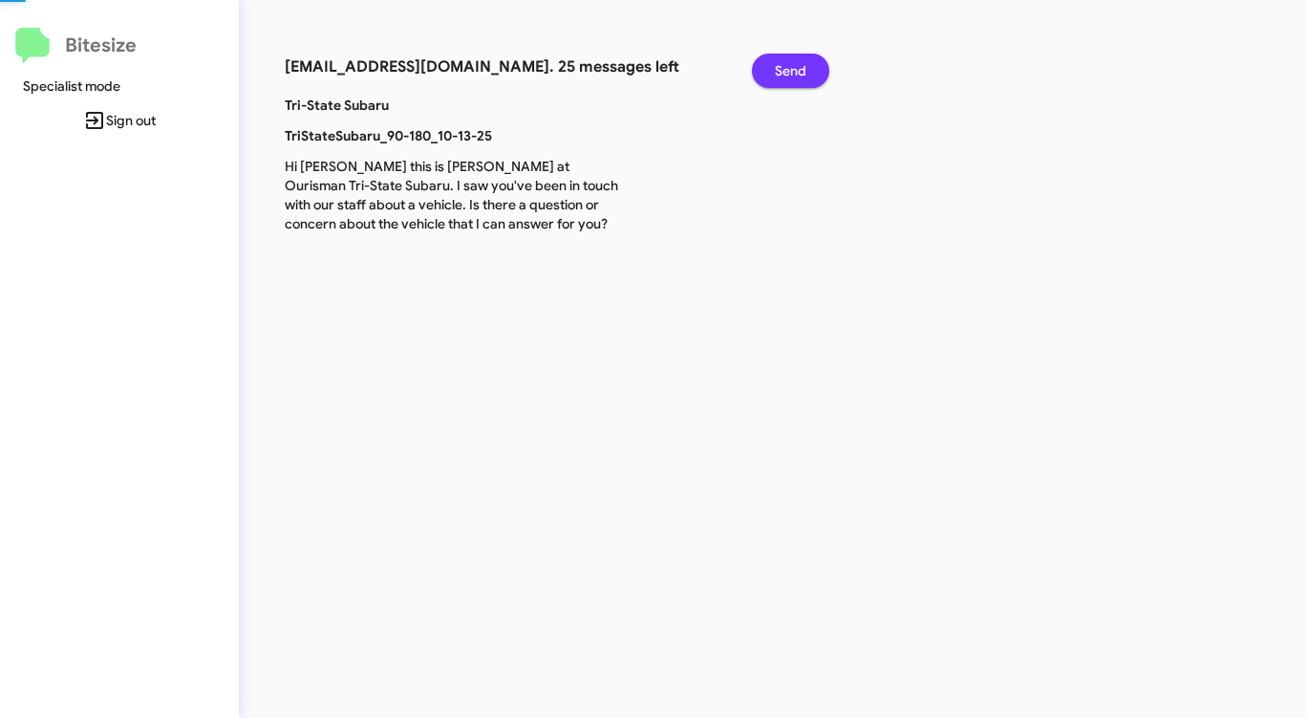
click at [794, 71] on span "Send" at bounding box center [791, 71] width 32 height 34
click
